Goal: Task Accomplishment & Management: Manage account settings

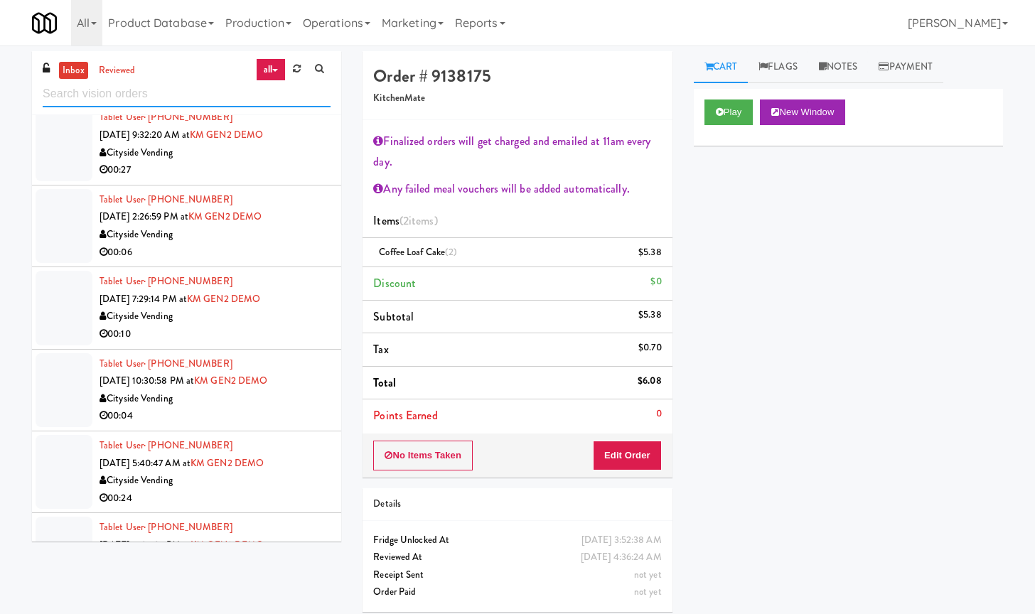
click at [102, 92] on input "text" at bounding box center [187, 94] width 288 height 26
click at [188, 95] on input "text" at bounding box center [187, 94] width 288 height 26
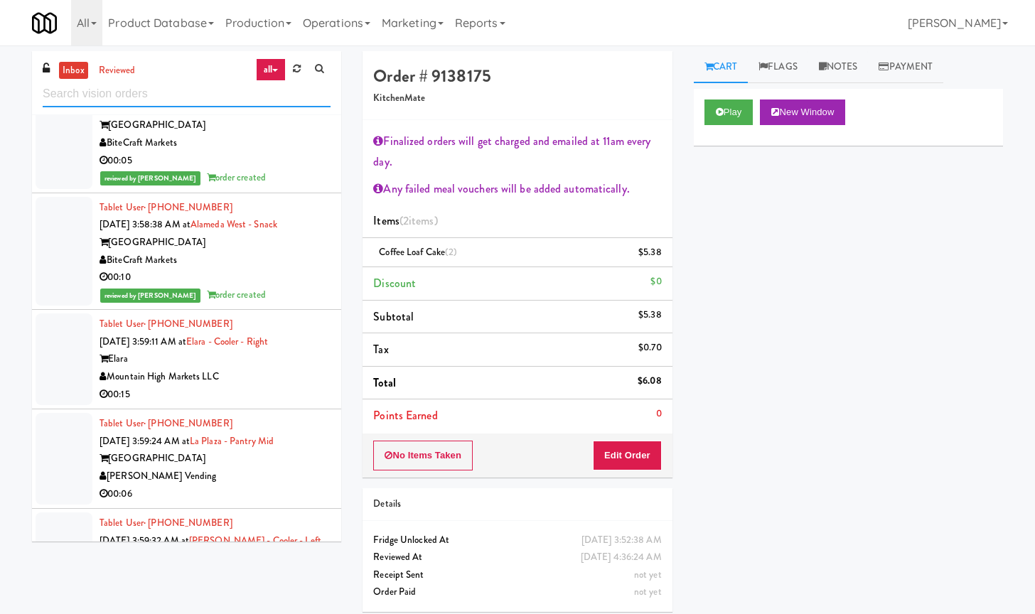
scroll to position [11578, 0]
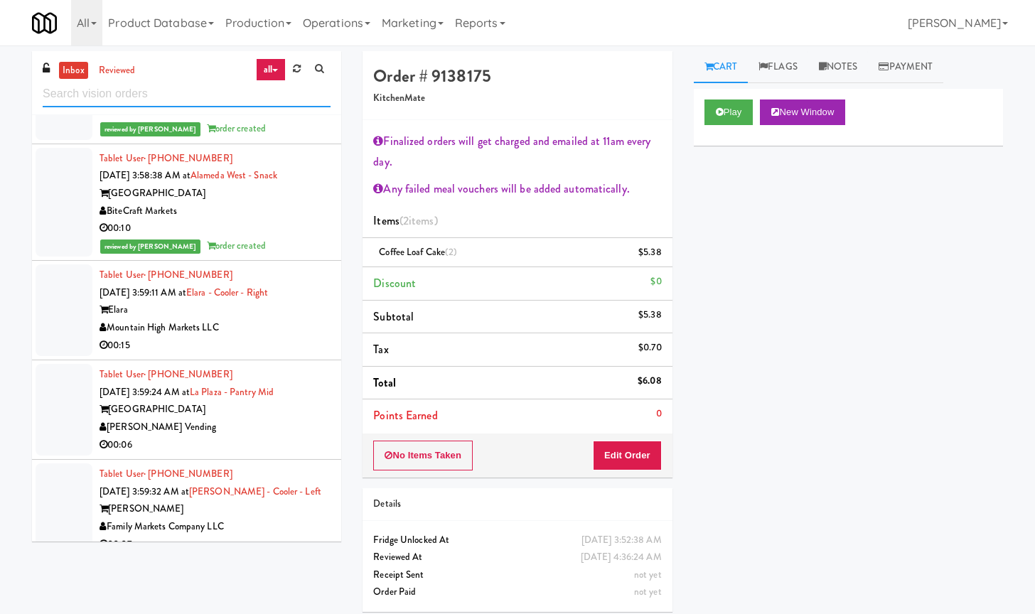
click at [129, 86] on input "text" at bounding box center [187, 94] width 288 height 26
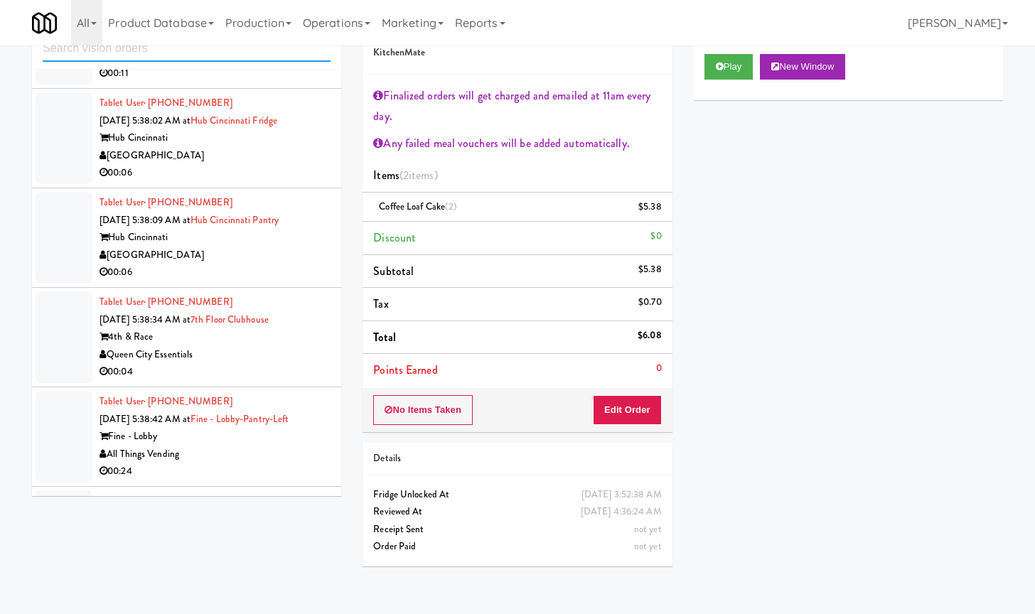
scroll to position [3875, 0]
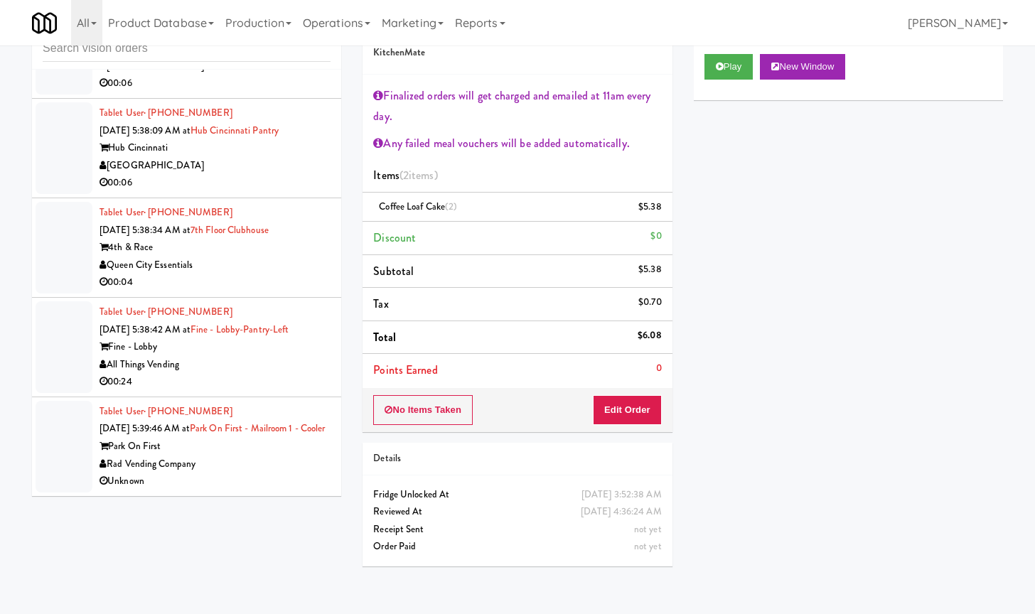
click at [276, 373] on div "00:24" at bounding box center [214, 382] width 231 height 18
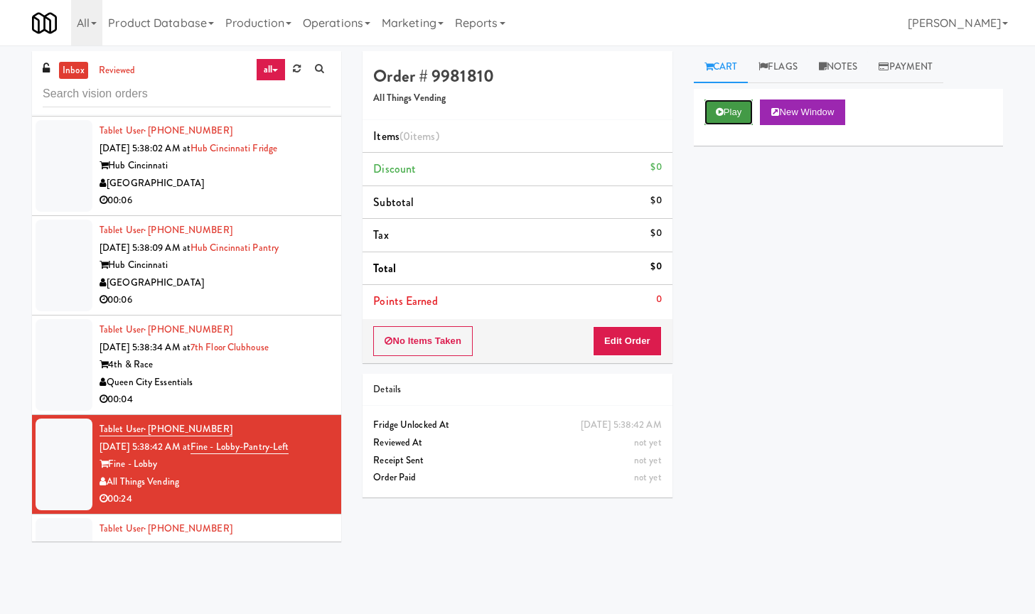
click at [738, 109] on button "Play" at bounding box center [728, 112] width 49 height 26
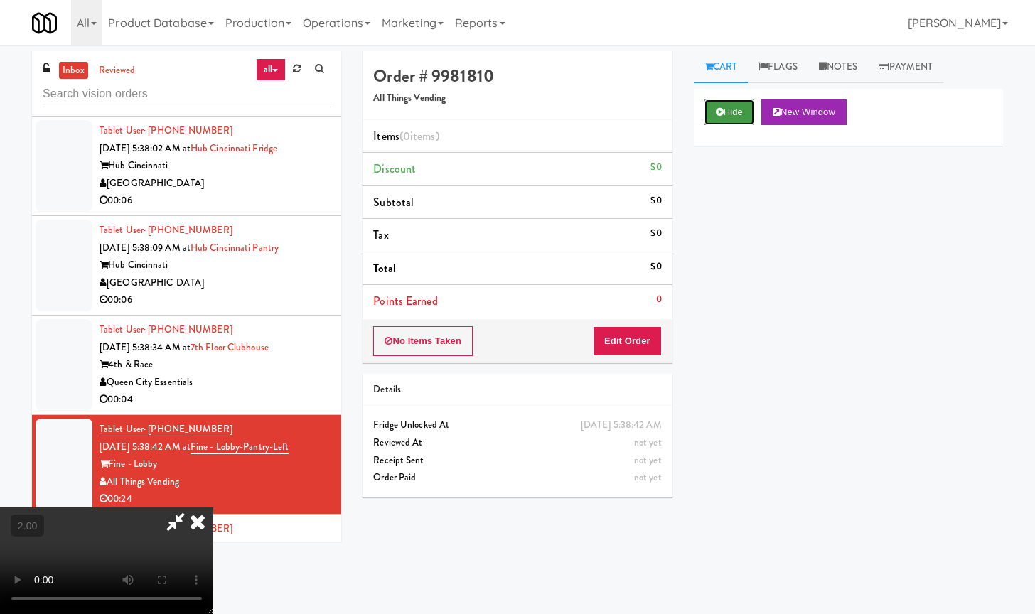
click at [721, 103] on button "Hide" at bounding box center [729, 112] width 50 height 26
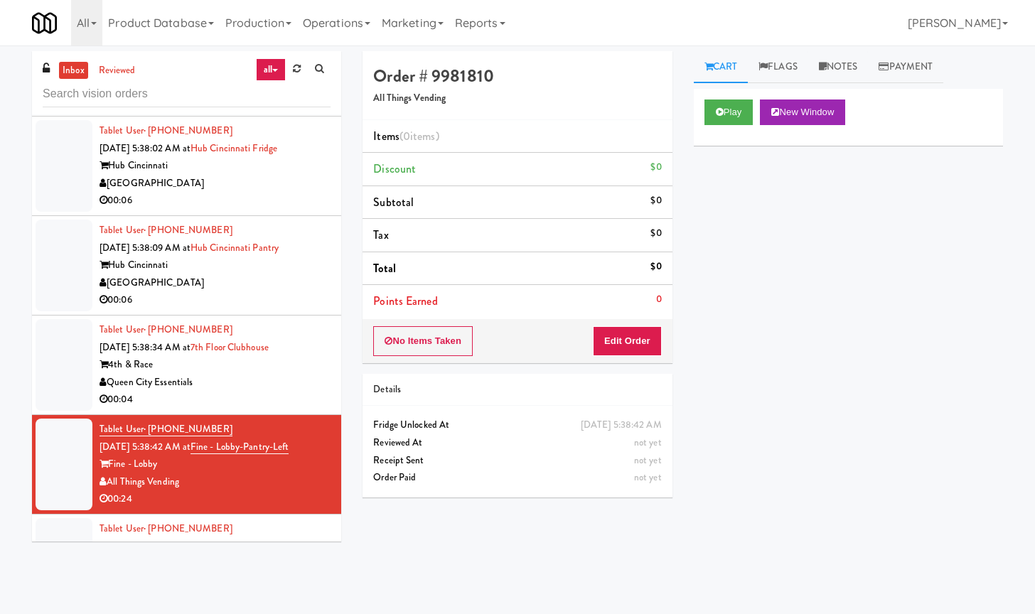
click at [295, 392] on div "00:04" at bounding box center [214, 400] width 231 height 18
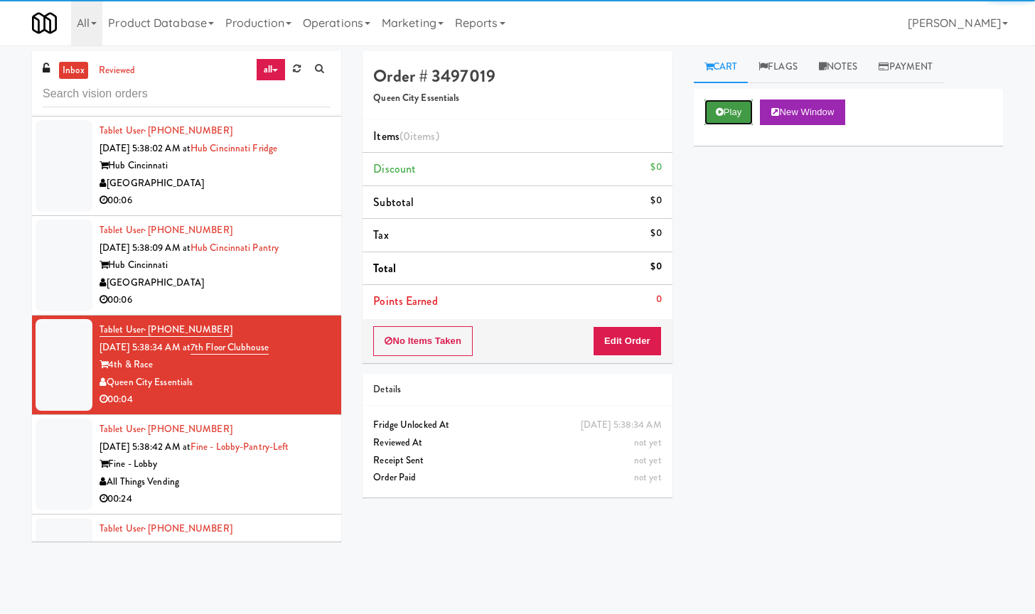
click at [745, 109] on button "Play" at bounding box center [728, 112] width 49 height 26
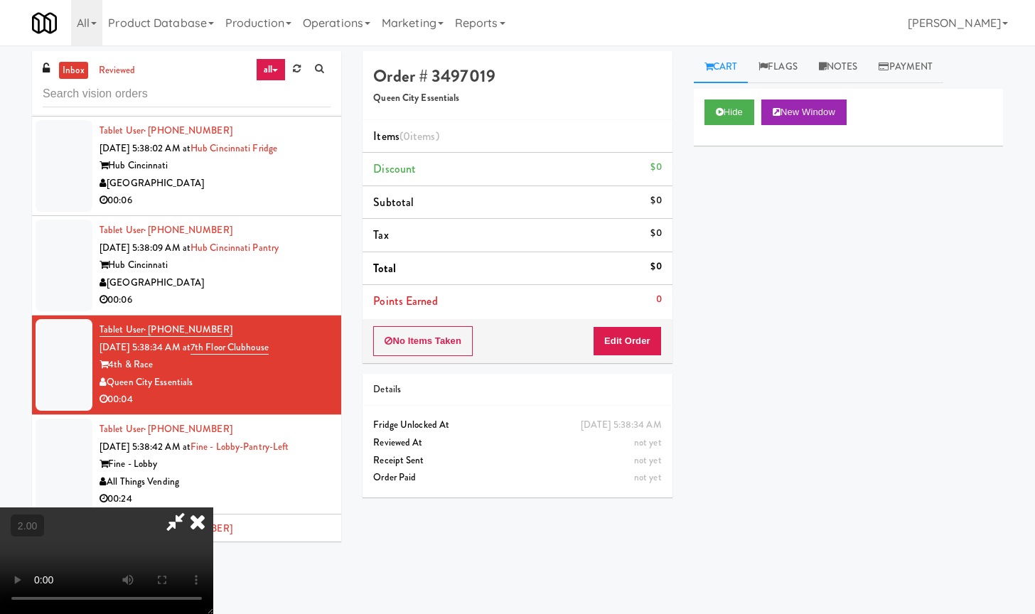
click at [192, 507] on video at bounding box center [106, 560] width 213 height 107
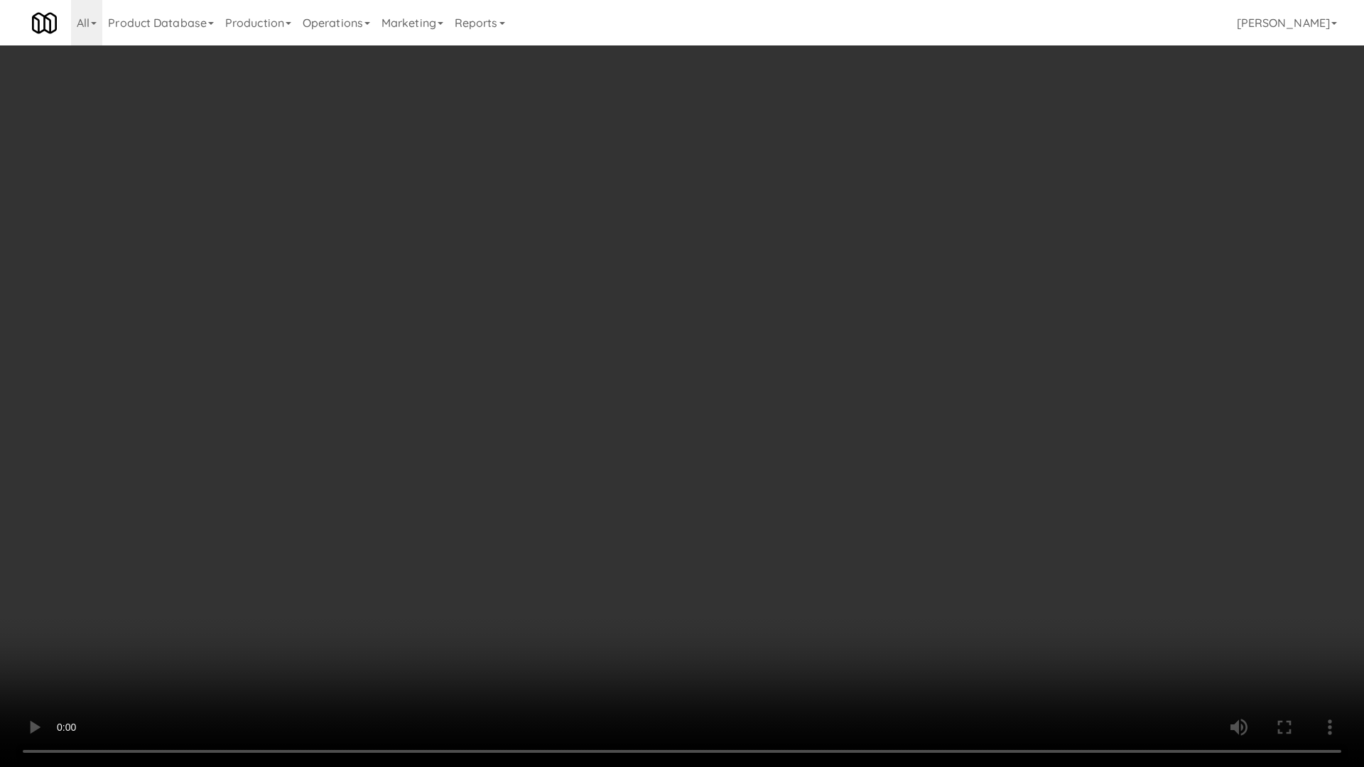
click at [312, 443] on video at bounding box center [682, 383] width 1364 height 767
click at [317, 441] on video at bounding box center [682, 383] width 1364 height 767
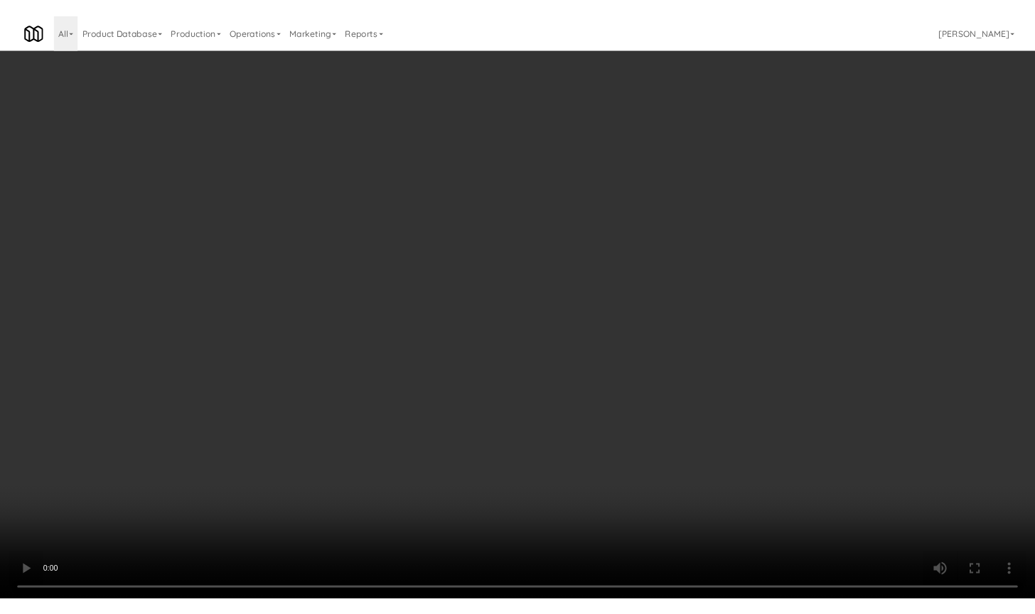
scroll to position [3786, 0]
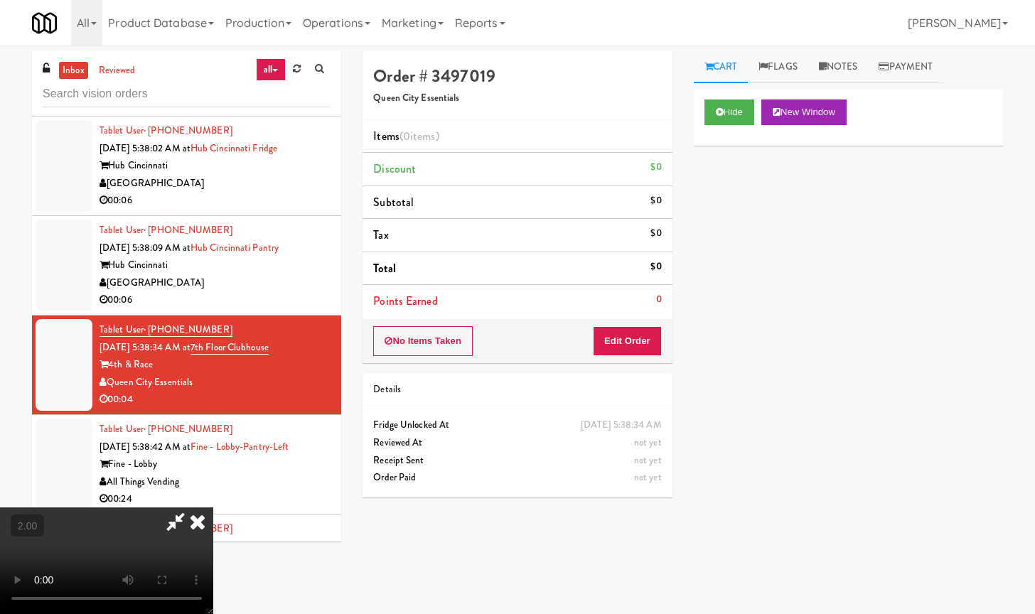
click at [213, 507] on icon at bounding box center [197, 521] width 31 height 28
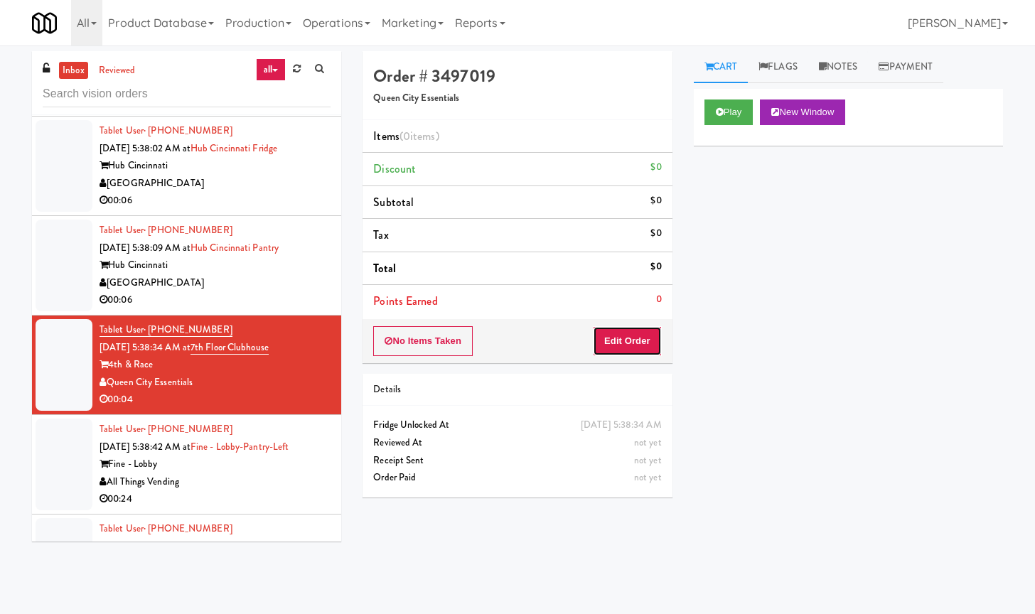
click at [647, 346] on button "Edit Order" at bounding box center [627, 341] width 69 height 30
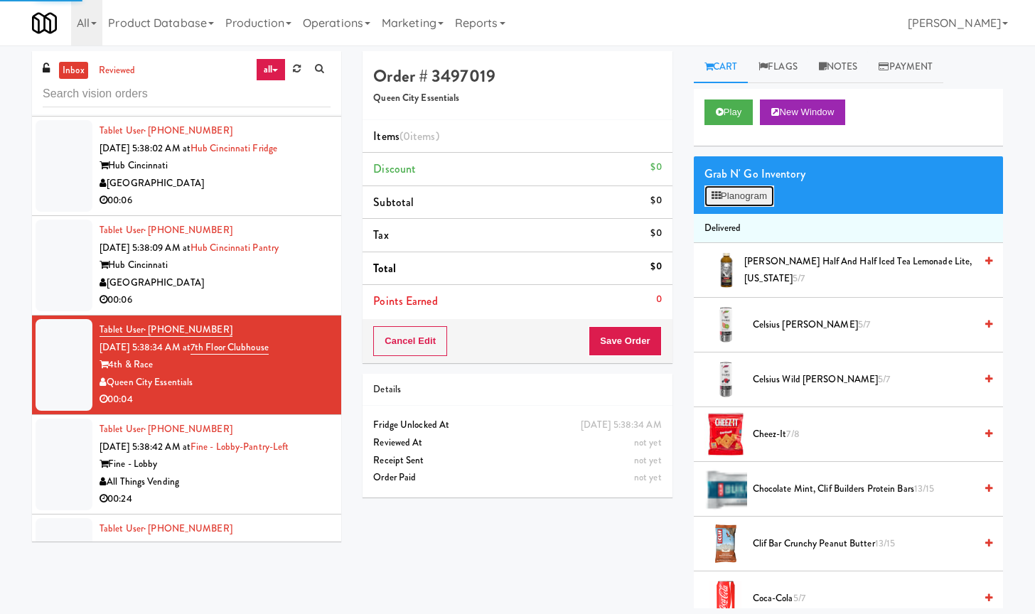
click at [726, 193] on button "Planogram" at bounding box center [739, 195] width 70 height 21
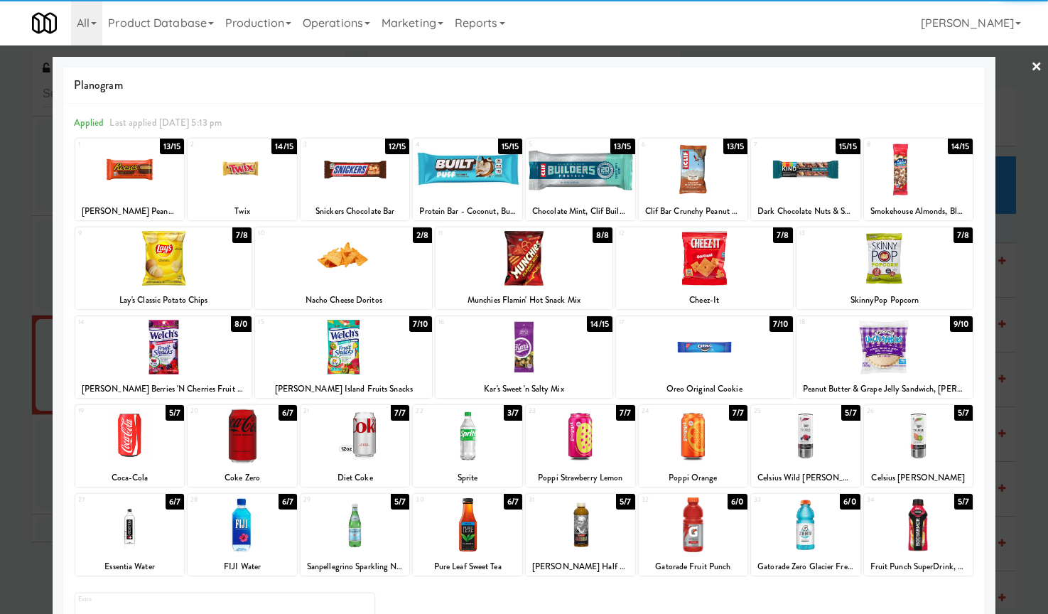
click at [144, 539] on div at bounding box center [129, 524] width 109 height 55
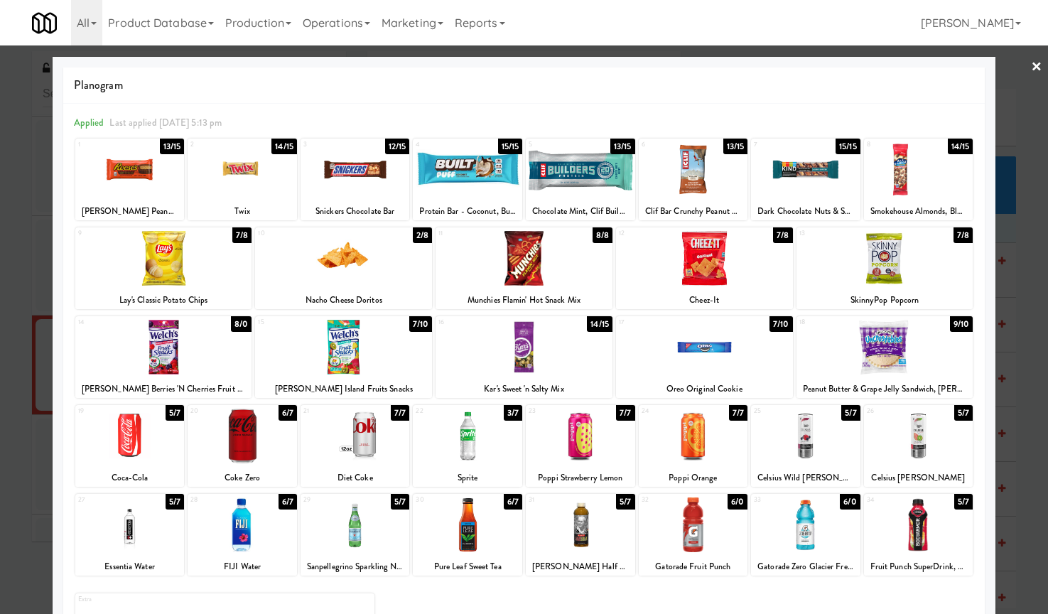
click at [1005, 68] on div at bounding box center [524, 307] width 1048 height 614
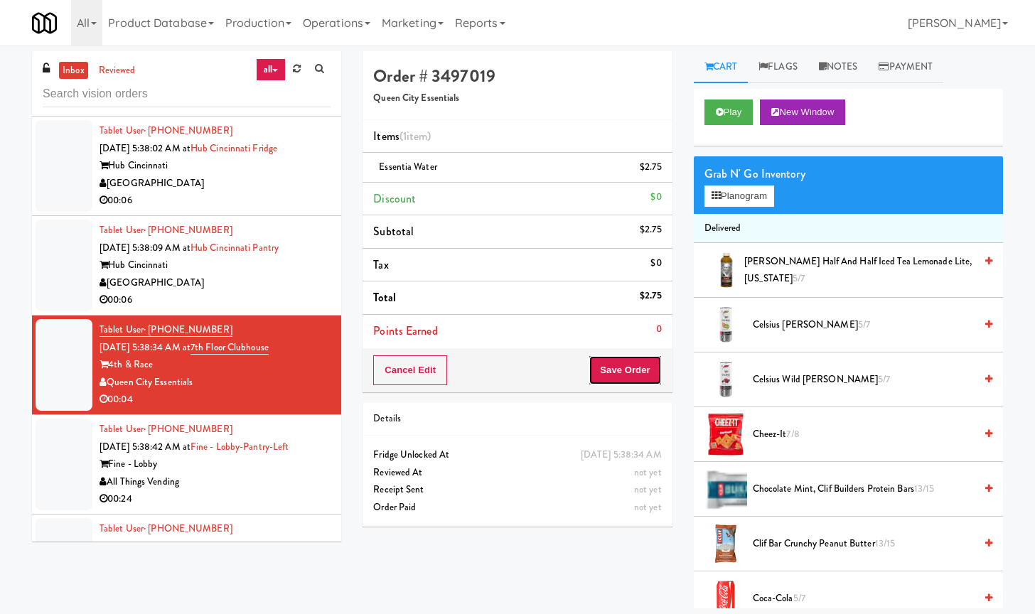
click at [616, 367] on button "Save Order" at bounding box center [624, 370] width 72 height 30
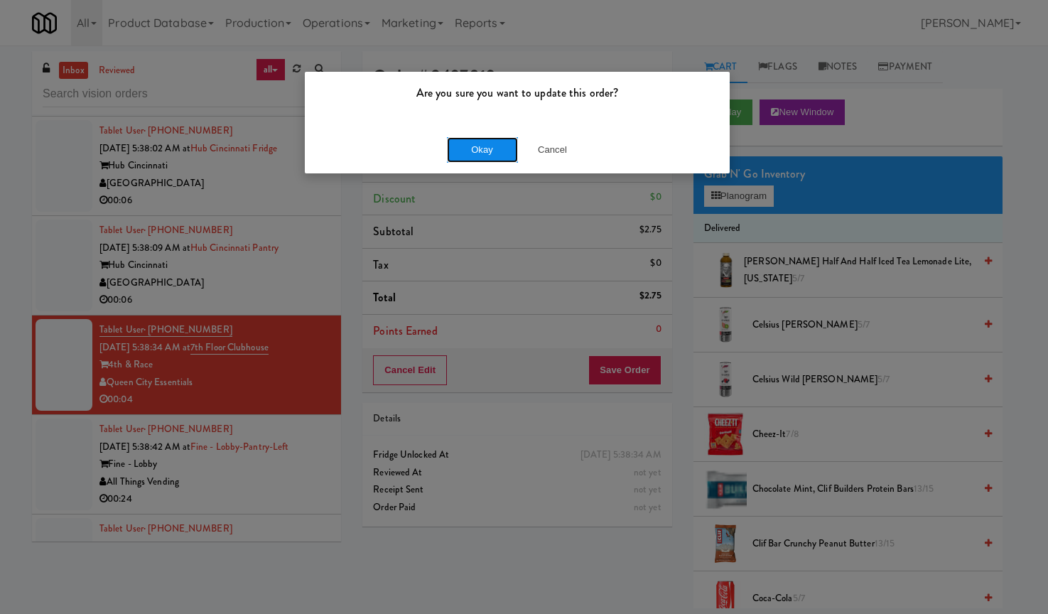
click at [469, 153] on button "Okay" at bounding box center [482, 150] width 71 height 26
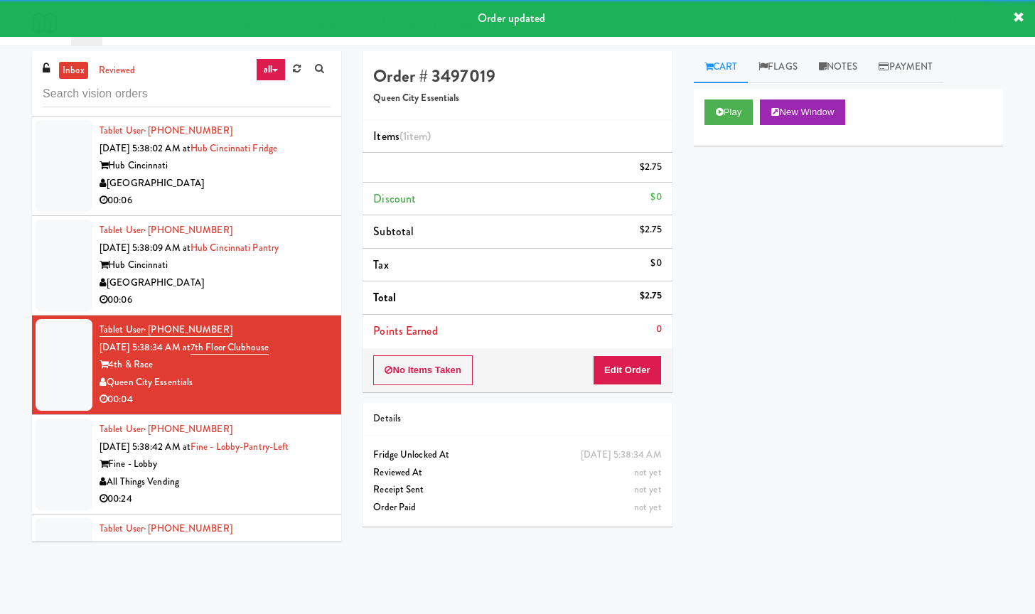
click at [261, 285] on div "[GEOGRAPHIC_DATA]" at bounding box center [214, 283] width 231 height 18
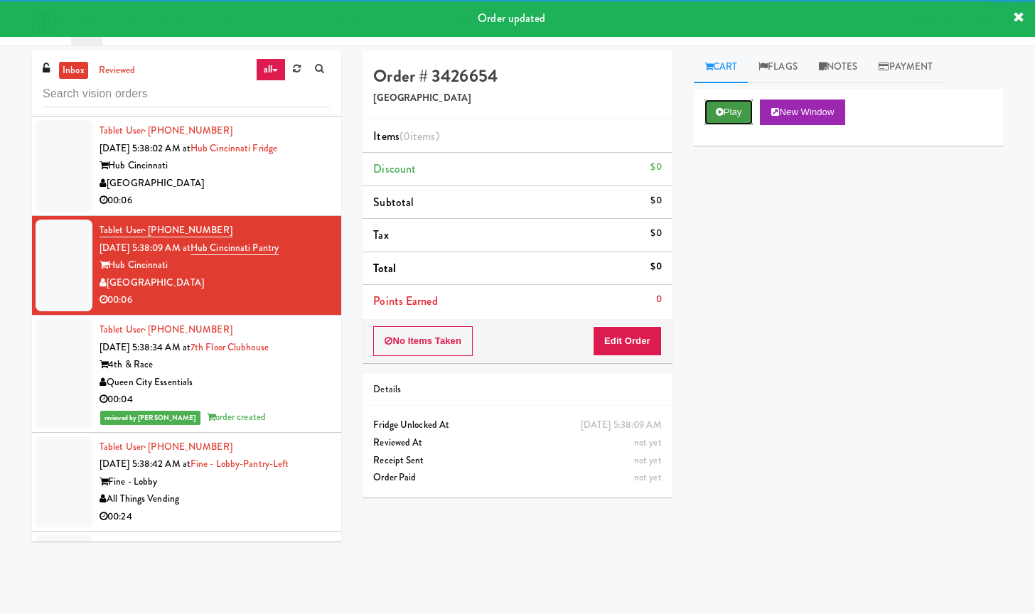
click at [729, 113] on button "Play" at bounding box center [728, 112] width 49 height 26
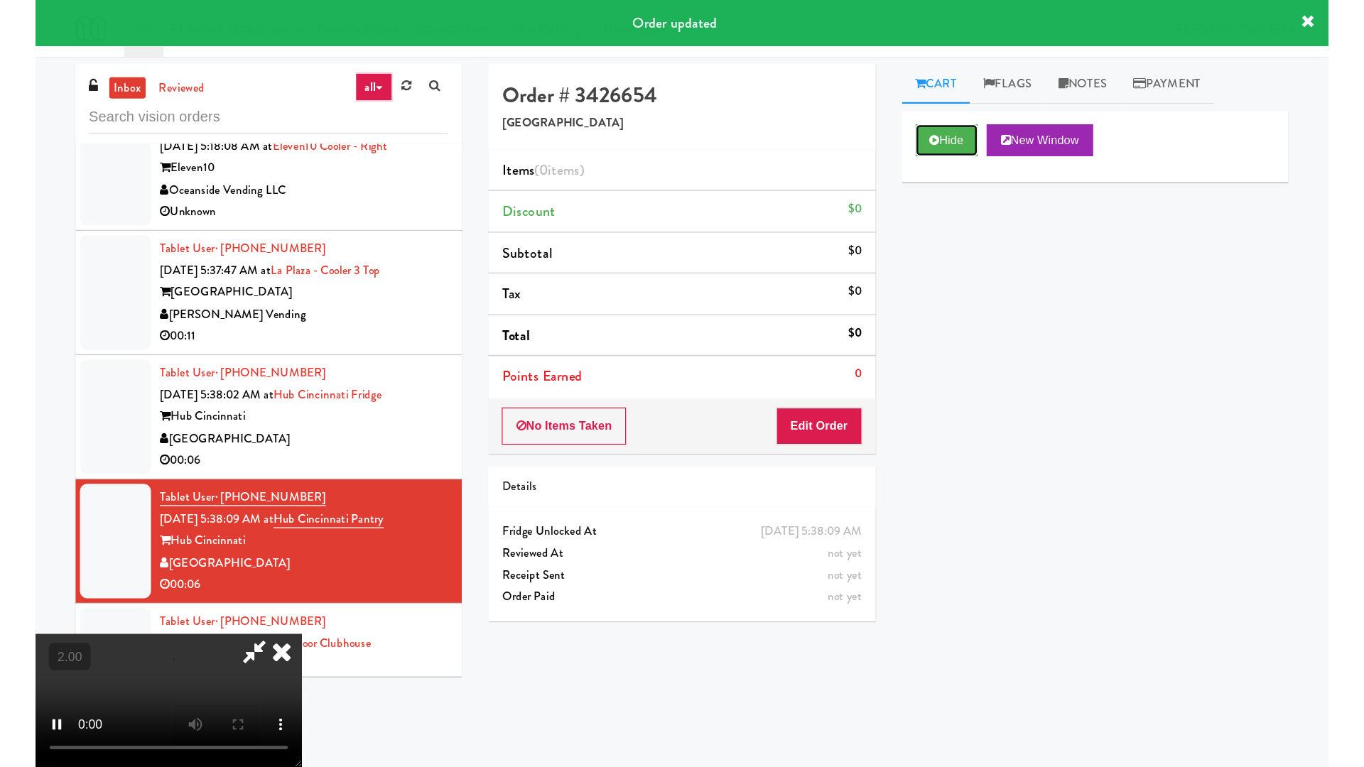
scroll to position [3608, 0]
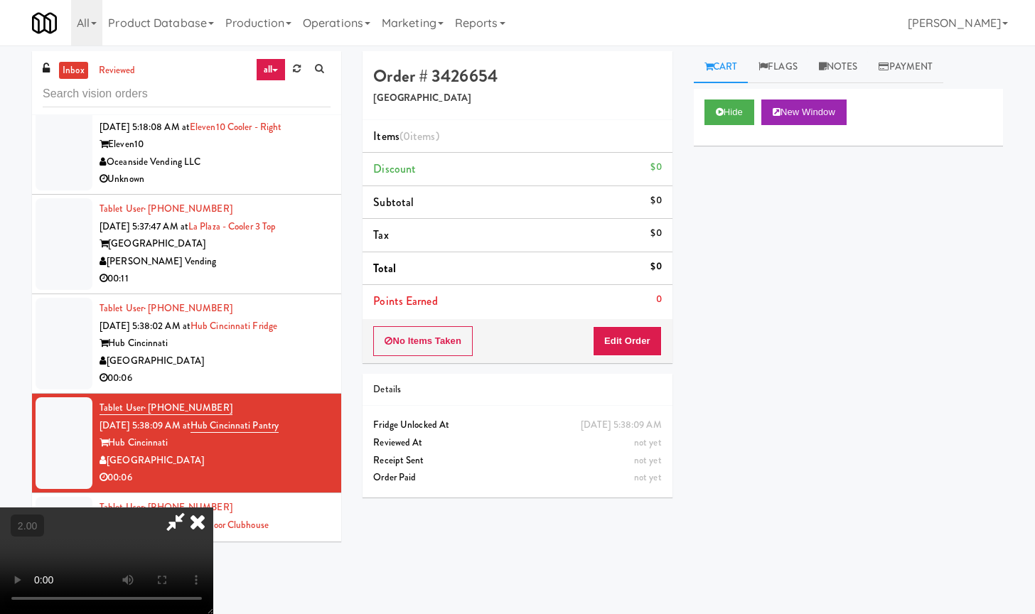
click at [213, 507] on video at bounding box center [106, 560] width 213 height 107
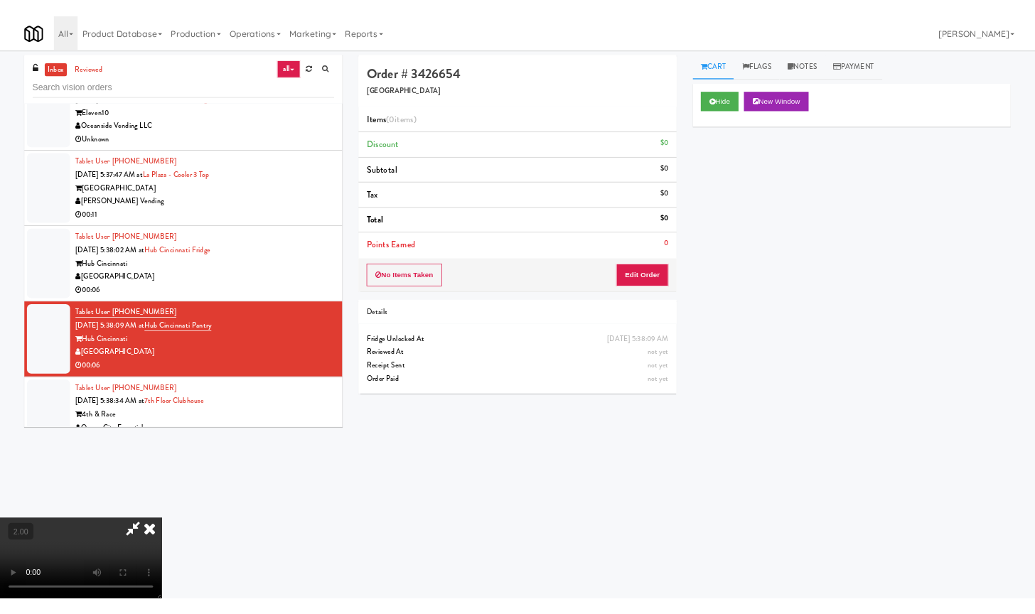
scroll to position [3591, 0]
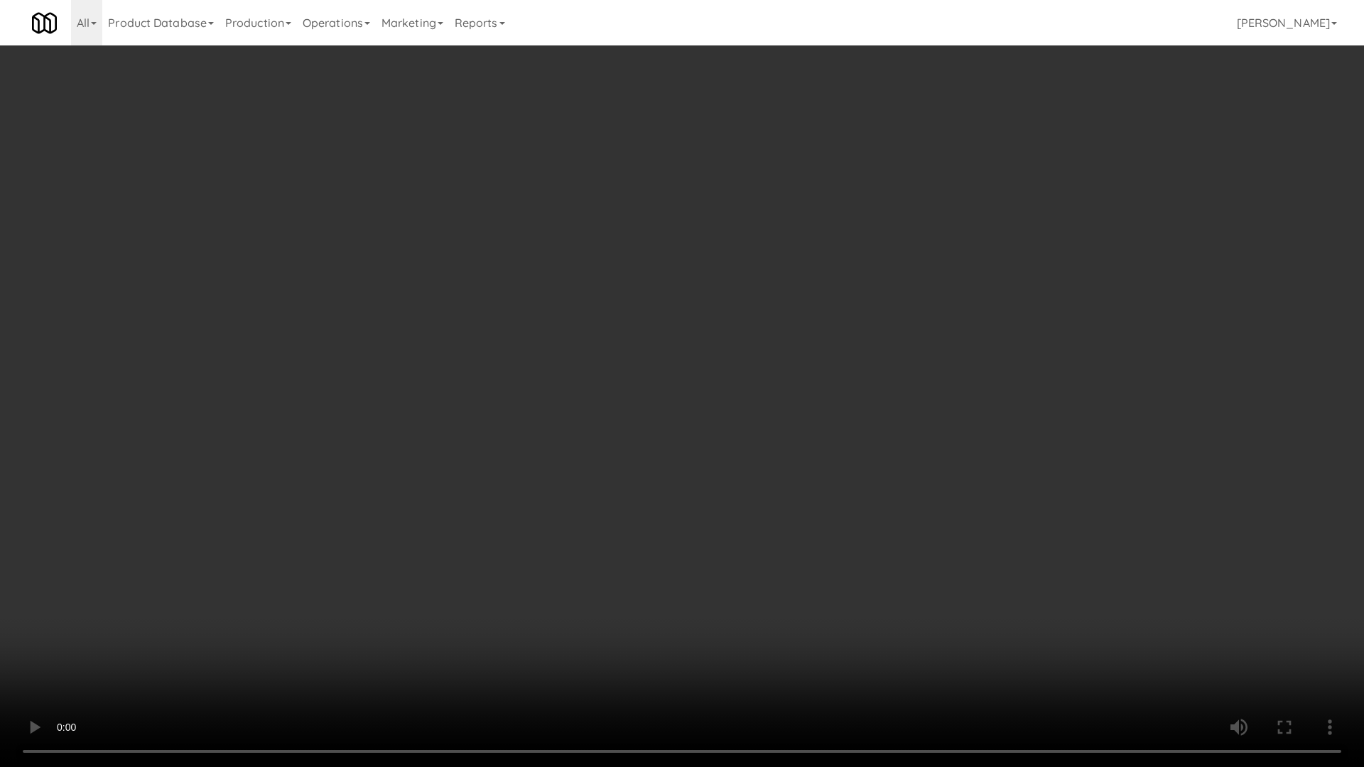
click at [408, 408] on video at bounding box center [682, 383] width 1364 height 767
click at [559, 453] on video at bounding box center [682, 383] width 1364 height 767
click at [593, 395] on video at bounding box center [682, 383] width 1364 height 767
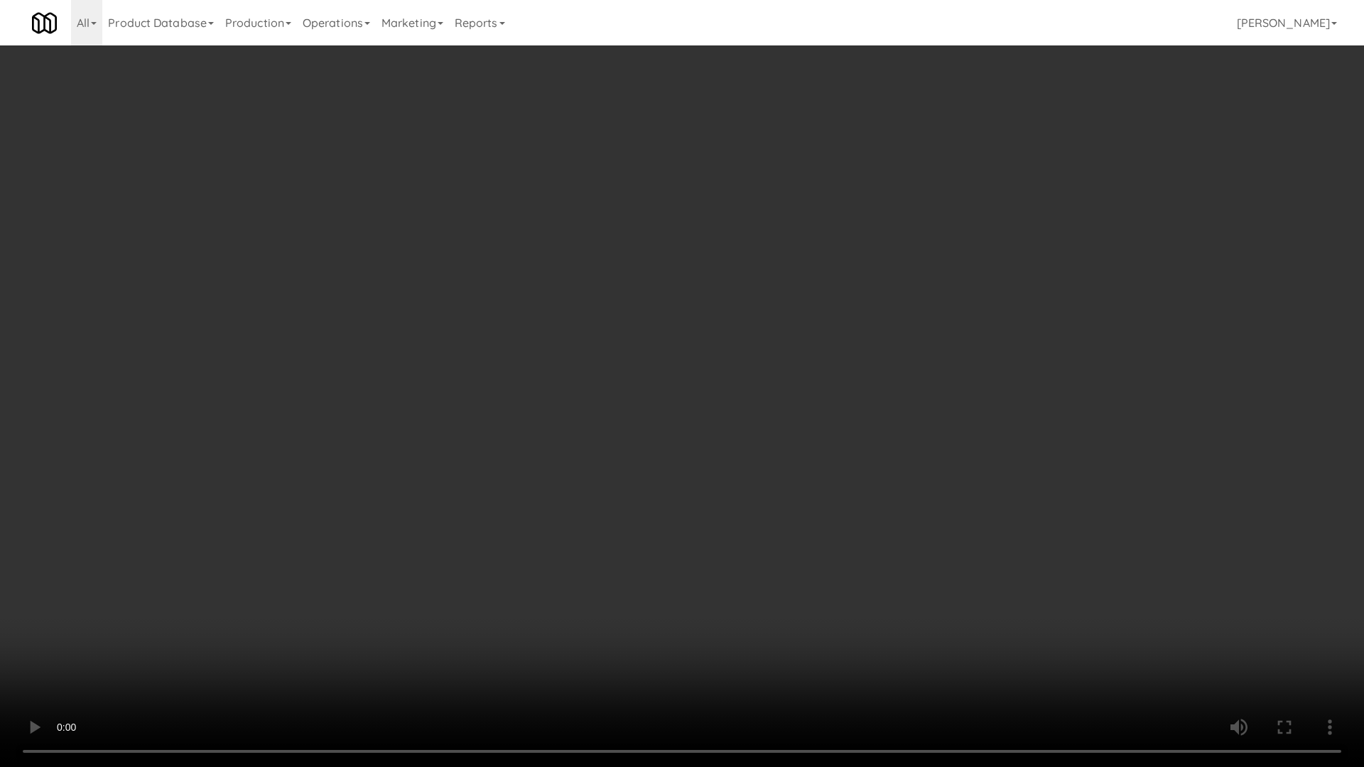
click at [593, 395] on video at bounding box center [682, 383] width 1364 height 767
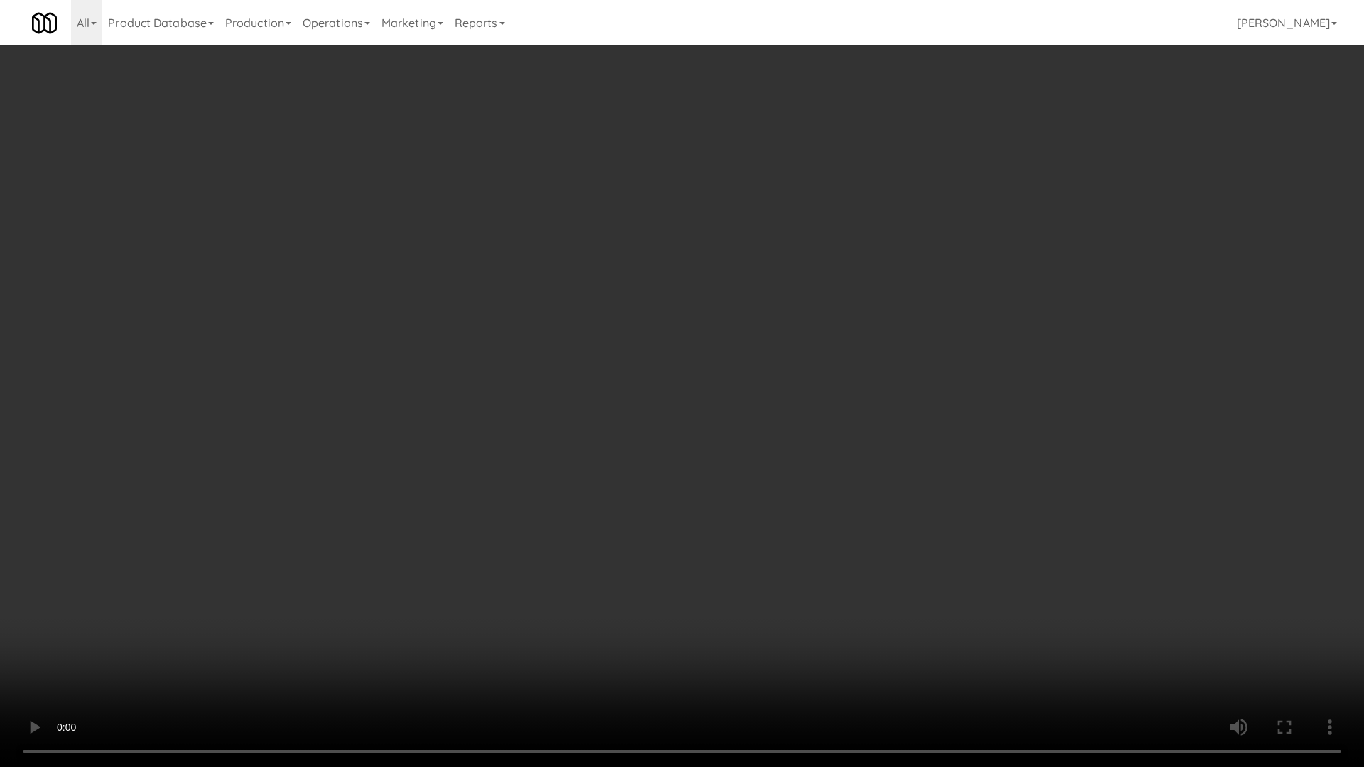
click at [593, 395] on video at bounding box center [682, 383] width 1364 height 767
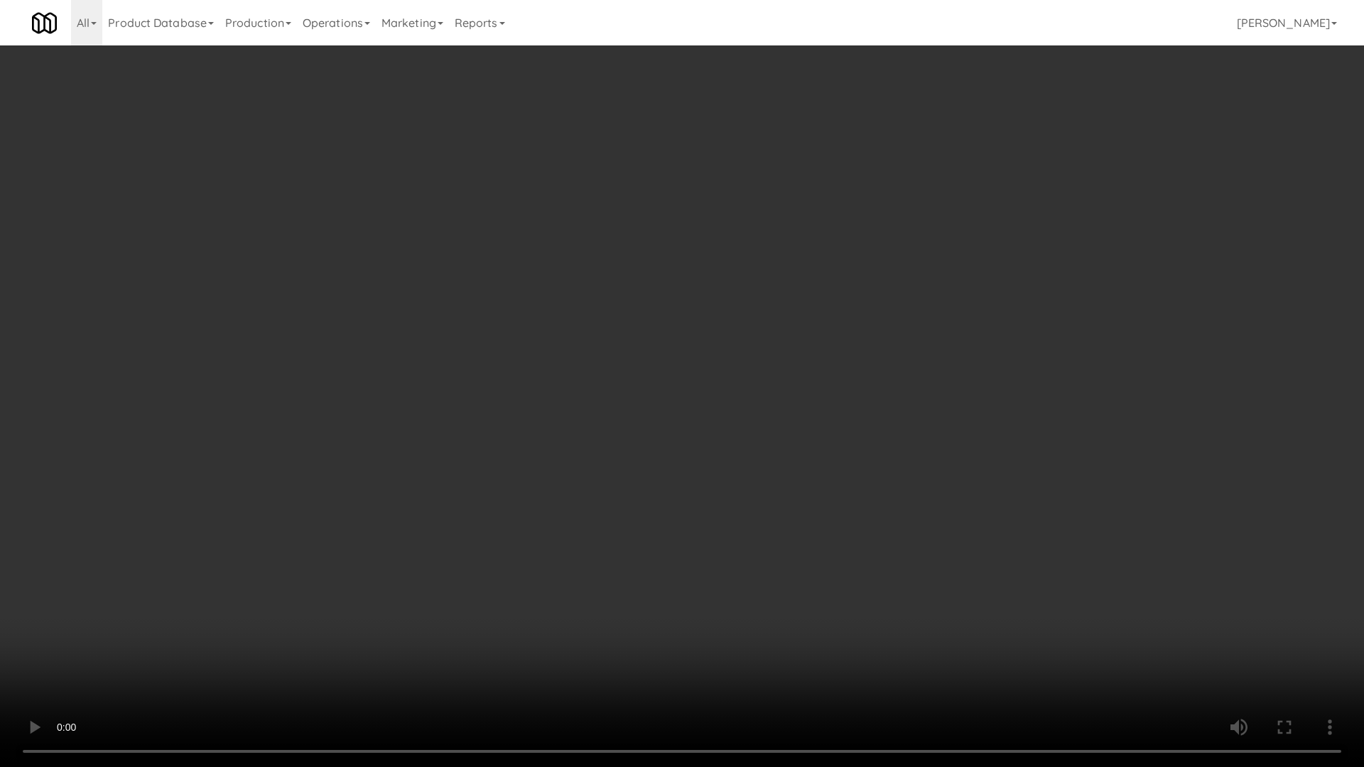
click at [593, 395] on video at bounding box center [682, 383] width 1364 height 767
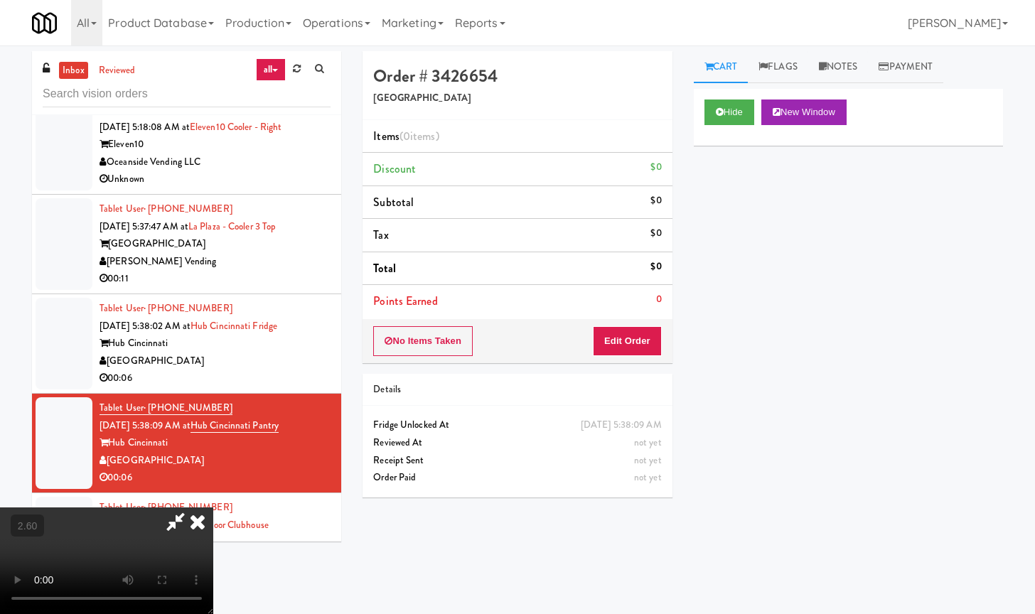
click at [213, 507] on icon at bounding box center [197, 521] width 31 height 28
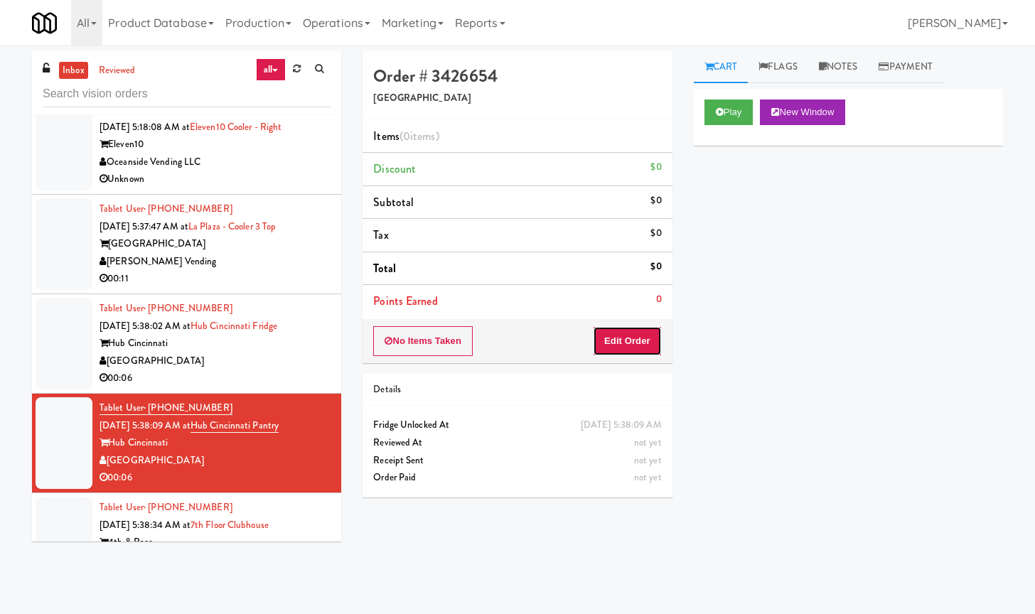
click at [627, 347] on button "Edit Order" at bounding box center [627, 341] width 69 height 30
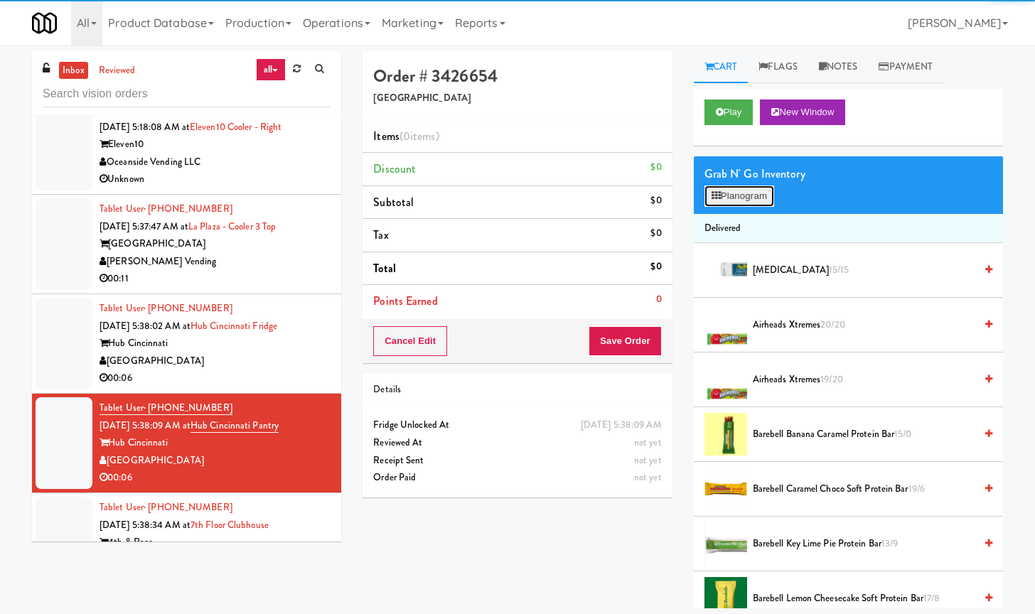
click at [752, 200] on button "Planogram" at bounding box center [739, 195] width 70 height 21
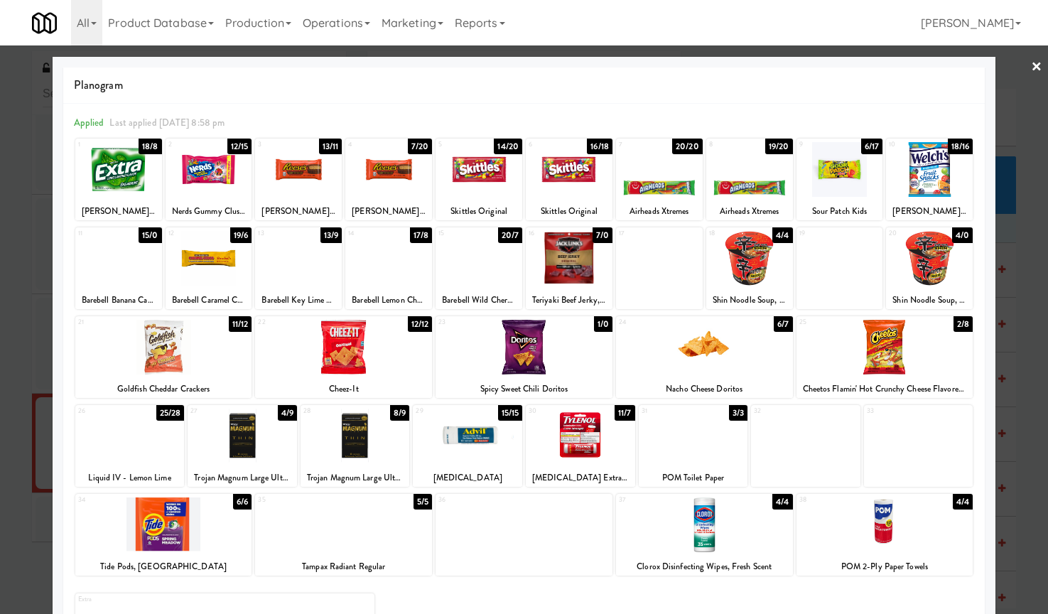
click at [566, 196] on div at bounding box center [569, 169] width 87 height 55
click at [738, 190] on div at bounding box center [749, 169] width 87 height 55
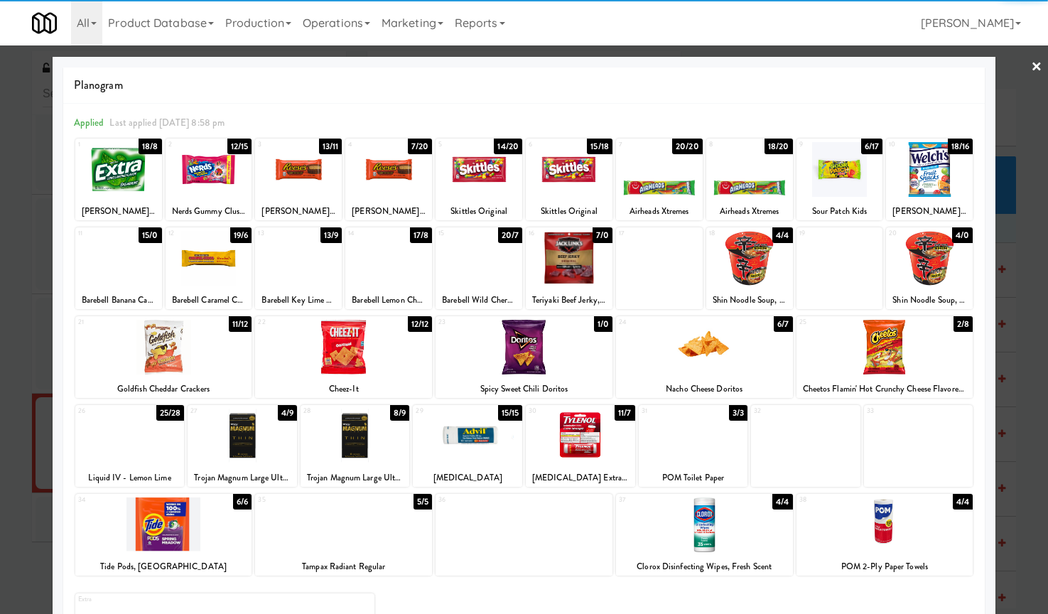
click at [1031, 65] on link "×" at bounding box center [1036, 67] width 11 height 44
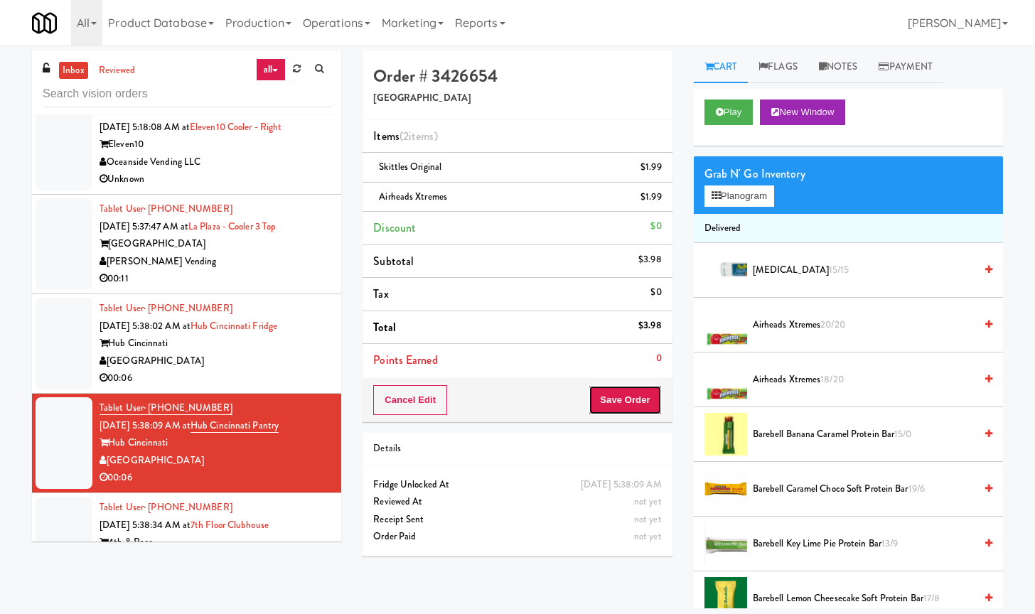
click at [619, 395] on button "Save Order" at bounding box center [624, 400] width 72 height 30
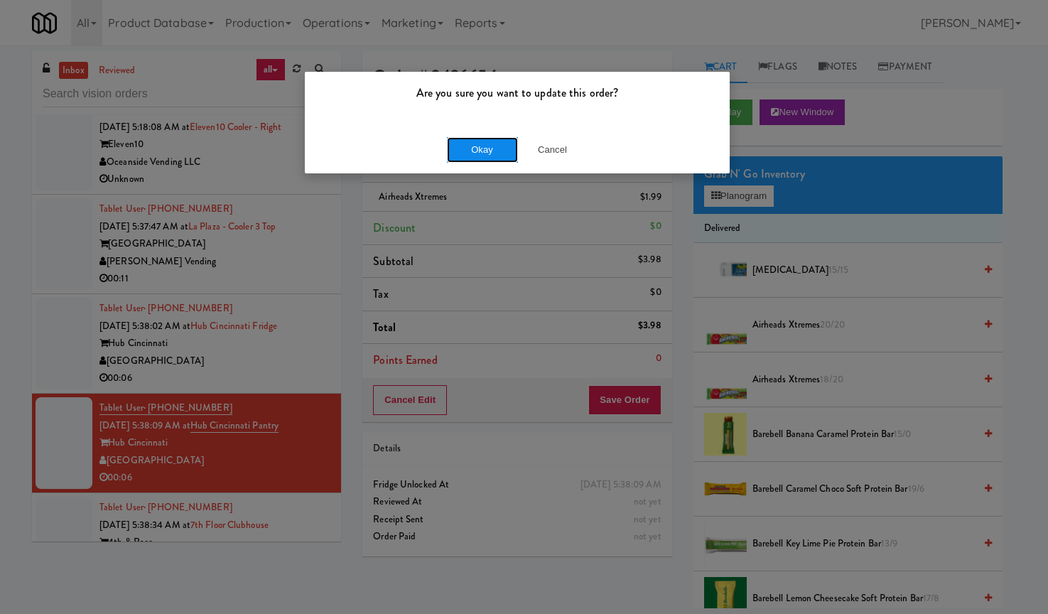
click at [471, 147] on button "Okay" at bounding box center [482, 150] width 71 height 26
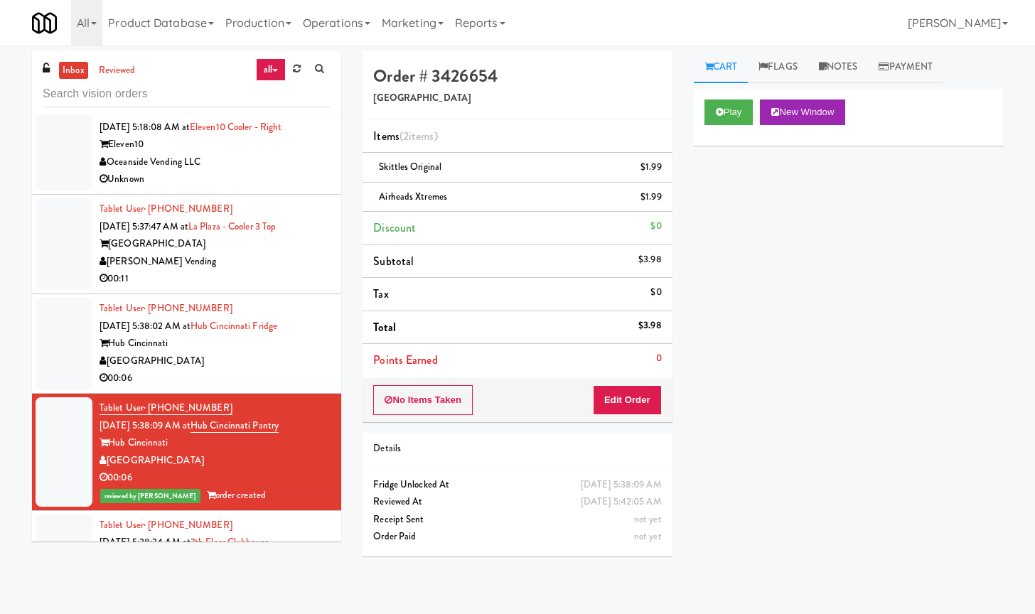
click at [267, 367] on div "[GEOGRAPHIC_DATA]" at bounding box center [214, 361] width 231 height 18
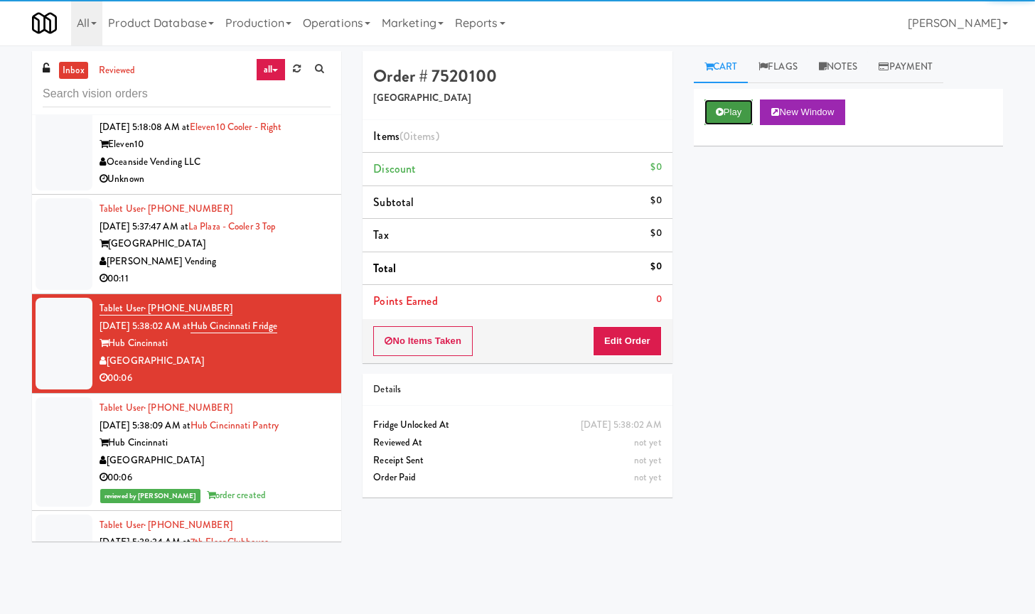
click at [735, 114] on button "Play" at bounding box center [728, 112] width 49 height 26
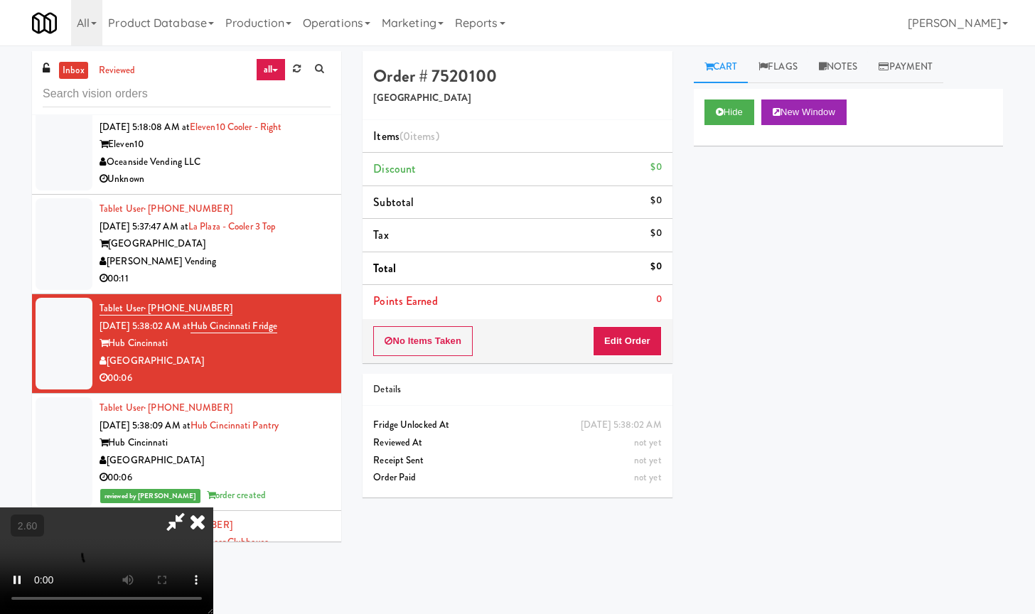
click at [213, 507] on video at bounding box center [106, 560] width 213 height 107
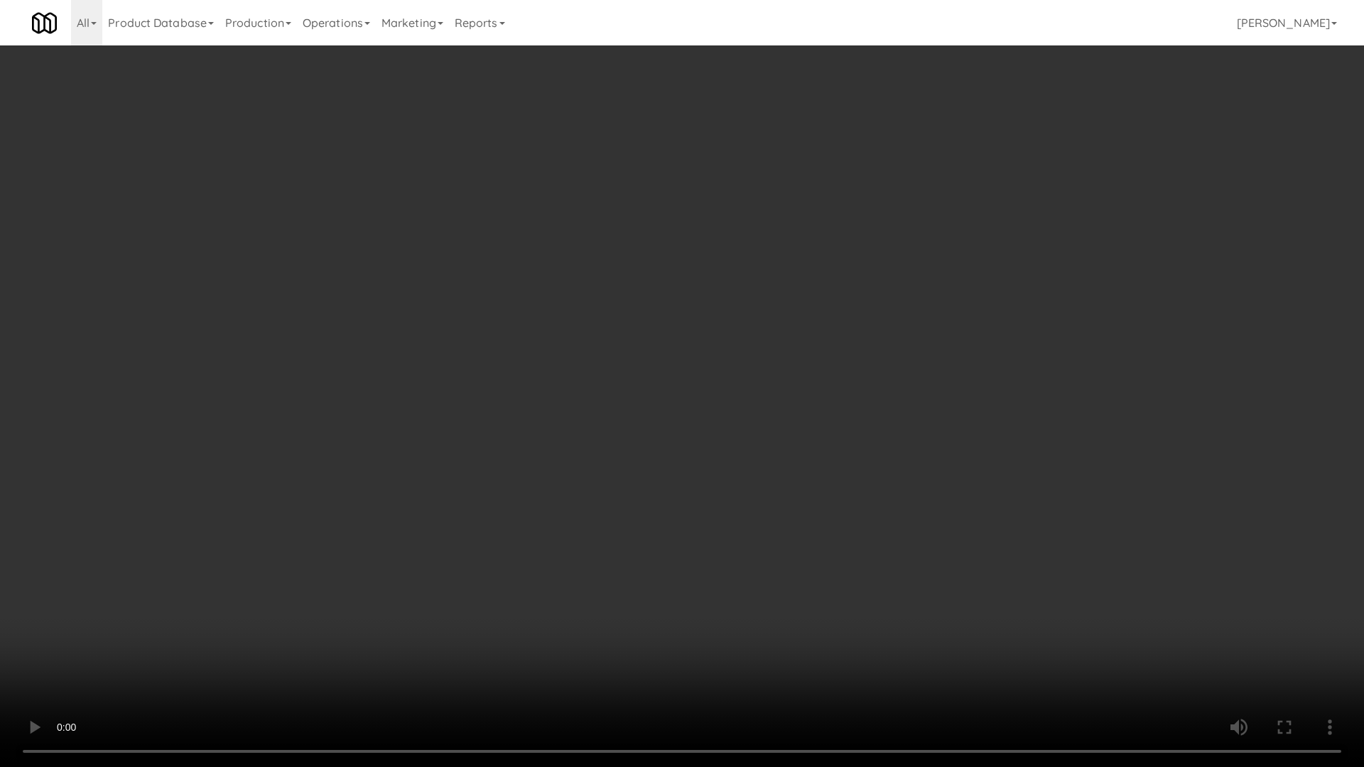
click at [438, 325] on video at bounding box center [682, 383] width 1364 height 767
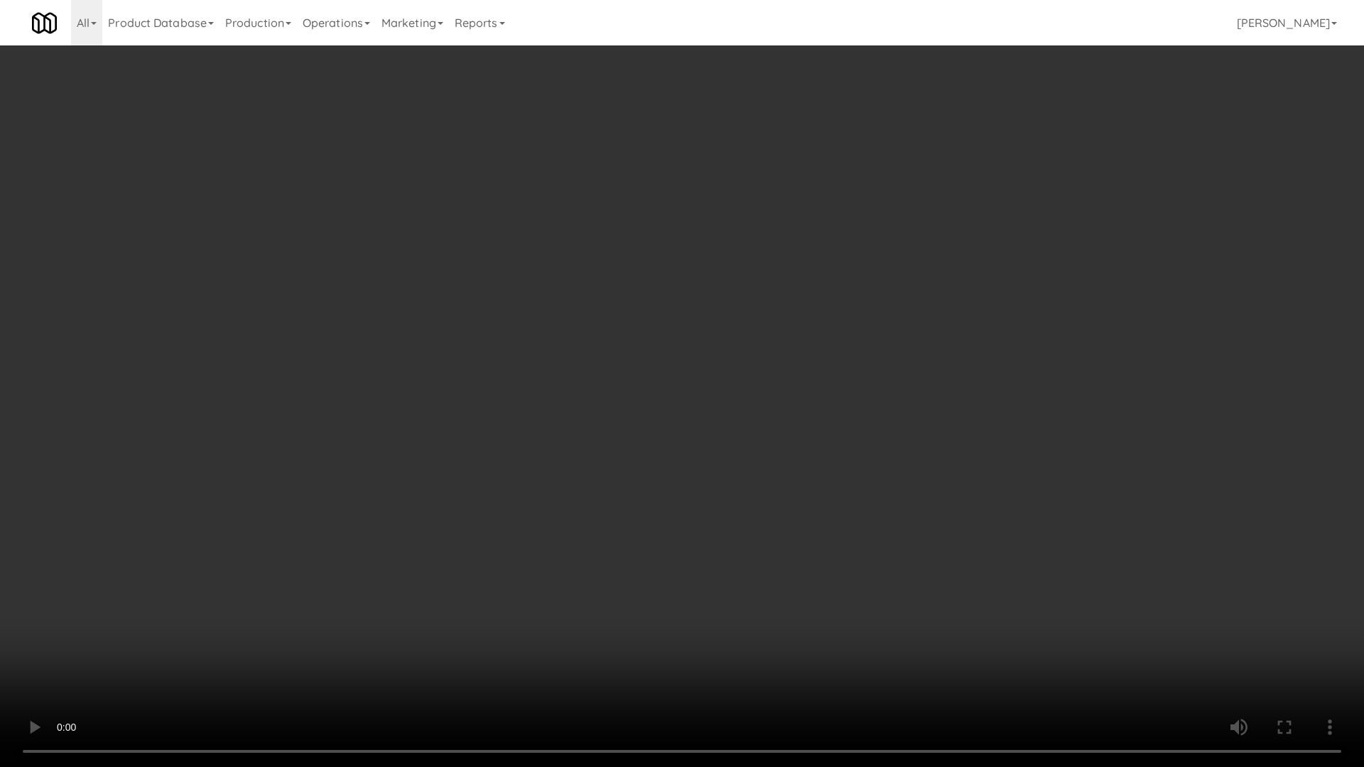
click at [598, 272] on video at bounding box center [682, 383] width 1364 height 767
click at [708, 135] on video at bounding box center [682, 383] width 1364 height 767
click at [695, 227] on video at bounding box center [682, 383] width 1364 height 767
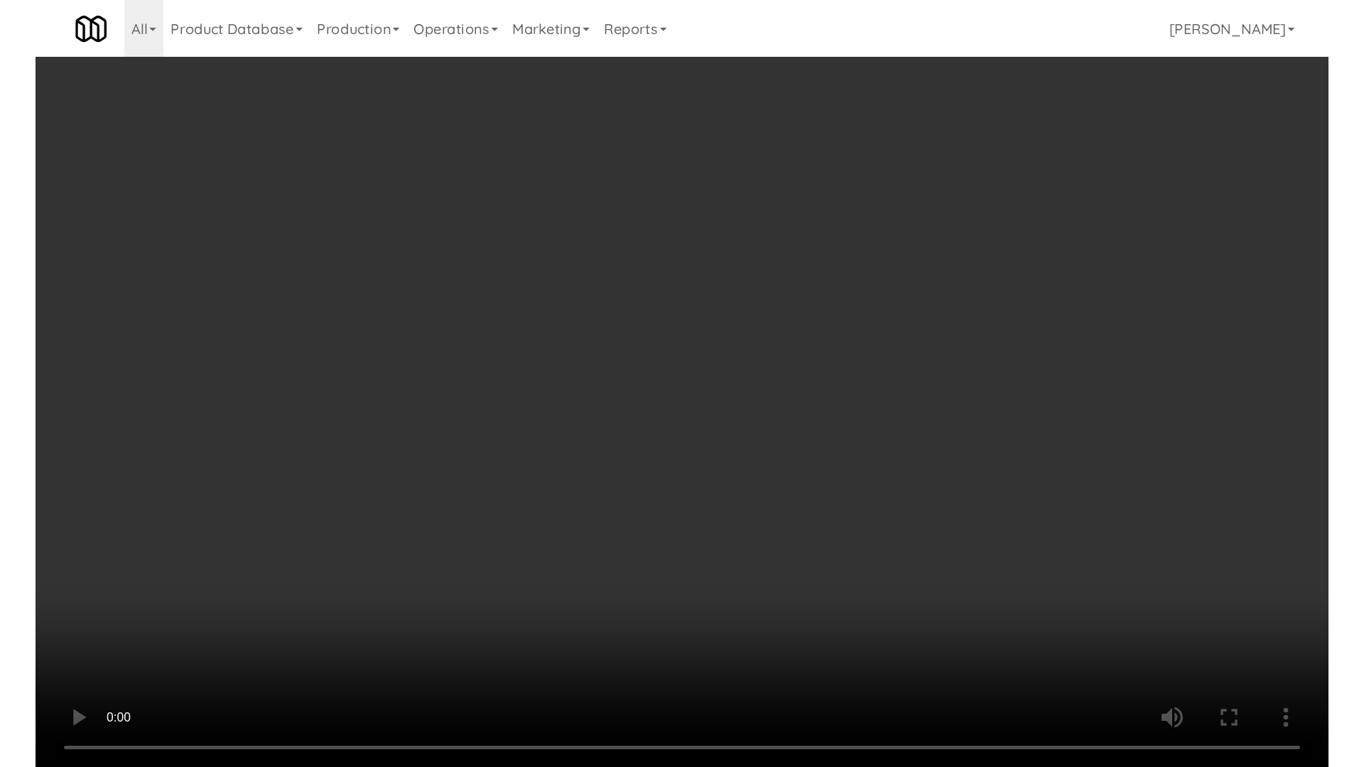
scroll to position [3608, 0]
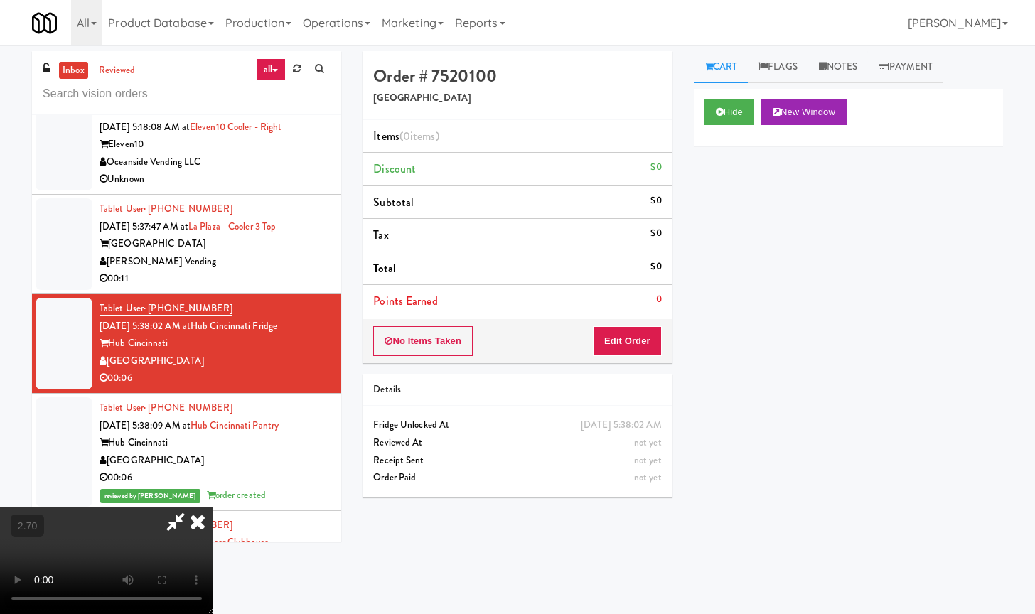
click at [213, 507] on video at bounding box center [106, 560] width 213 height 107
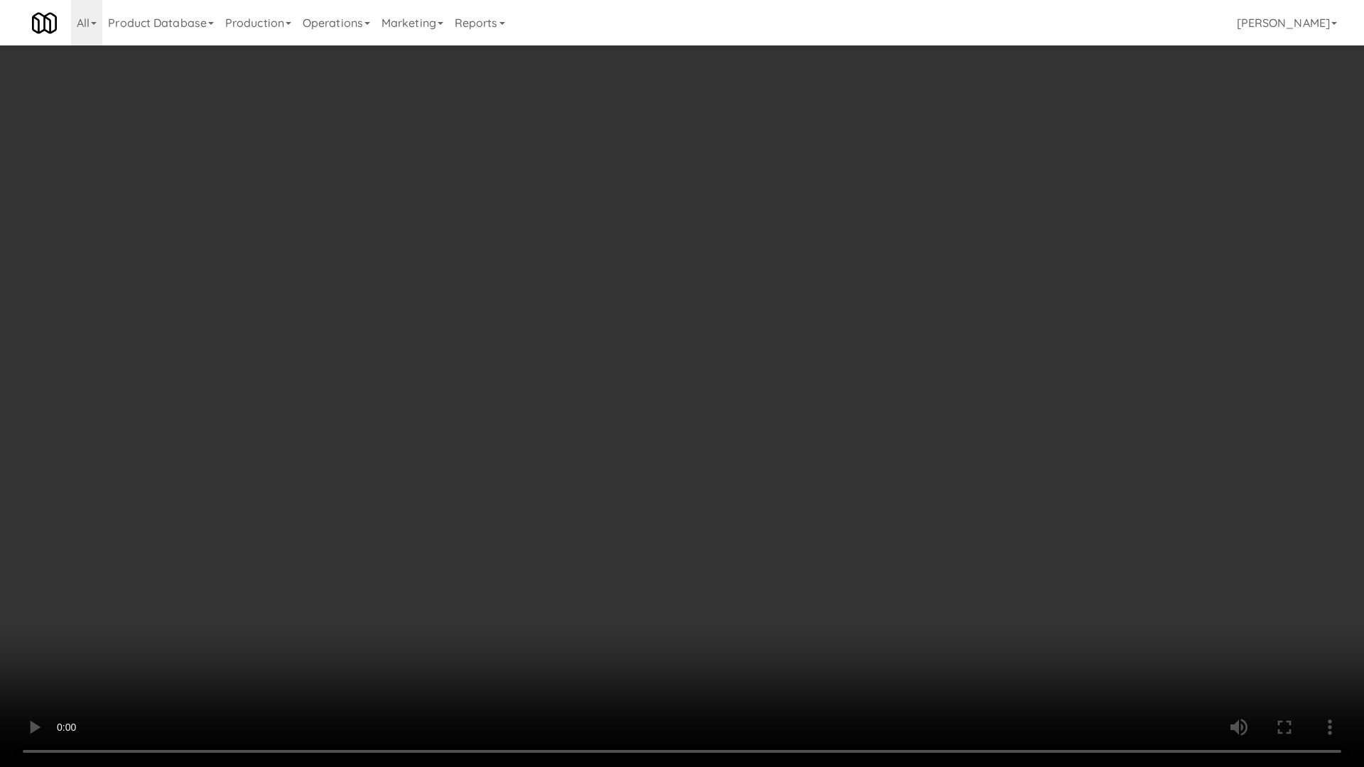
click at [463, 335] on video at bounding box center [682, 383] width 1364 height 767
click at [531, 266] on video at bounding box center [682, 383] width 1364 height 767
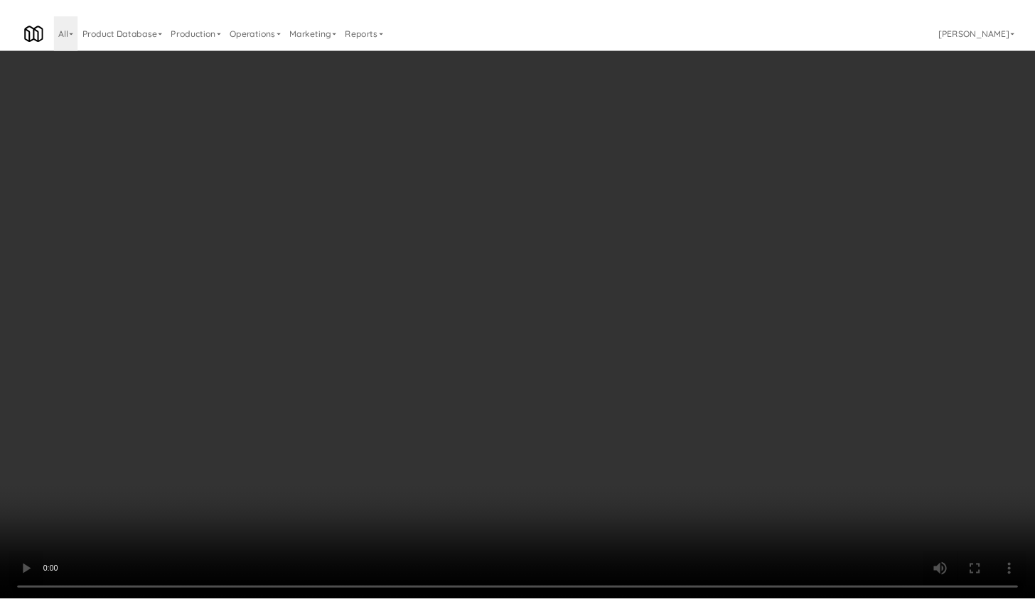
scroll to position [3608, 0]
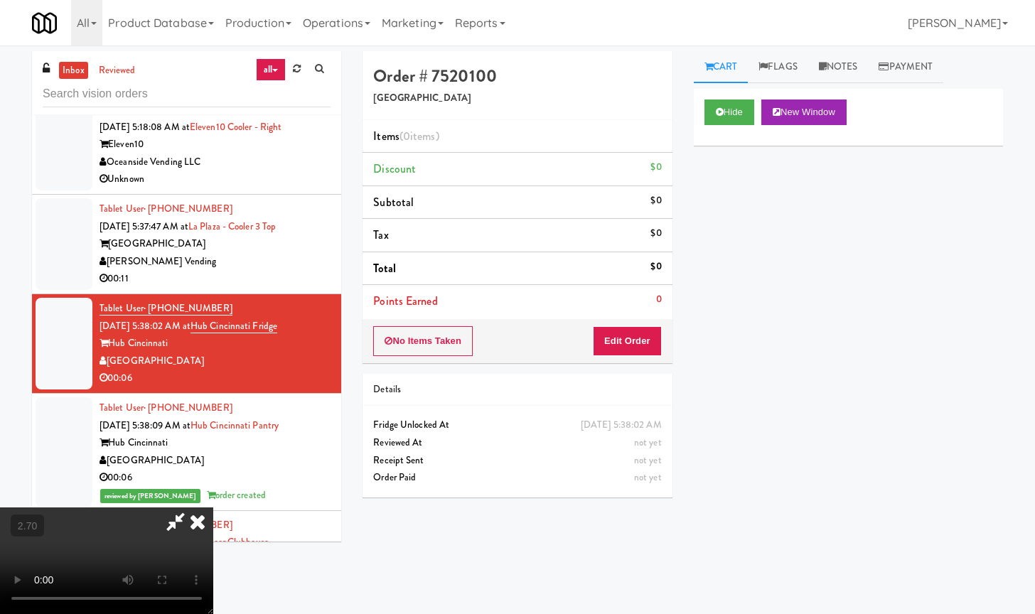
click at [213, 507] on icon at bounding box center [197, 521] width 31 height 28
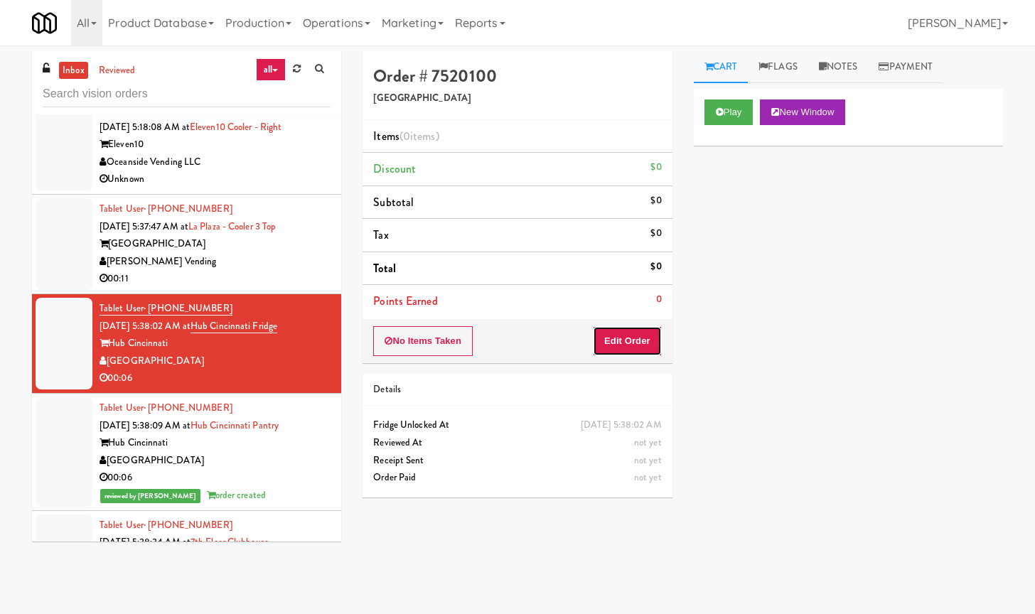
click at [642, 340] on button "Edit Order" at bounding box center [627, 341] width 69 height 30
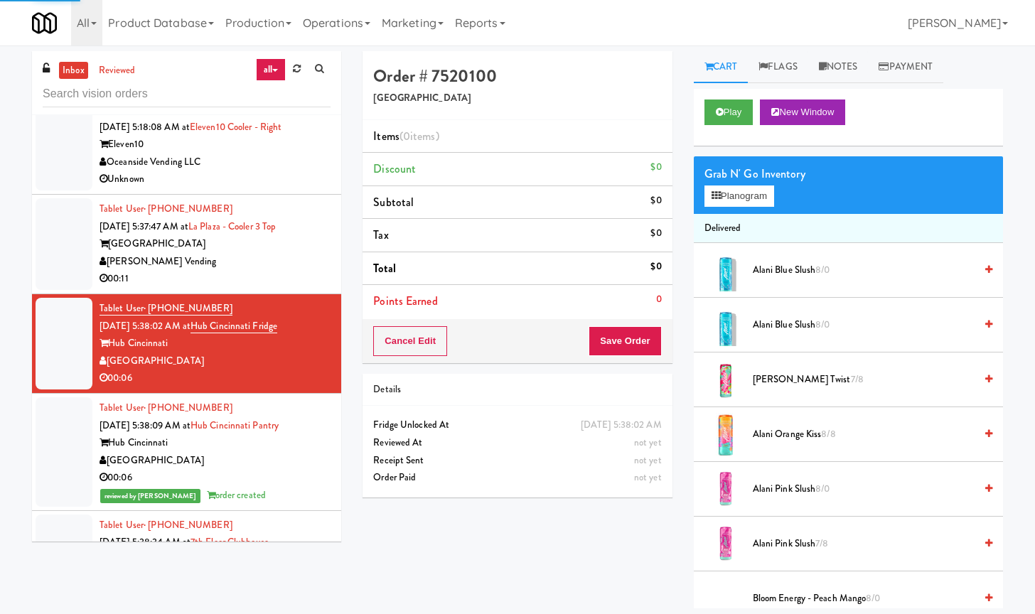
click at [745, 207] on div "Grab N' Go Inventory Planogram" at bounding box center [848, 185] width 309 height 58
click at [752, 189] on button "Planogram" at bounding box center [739, 195] width 70 height 21
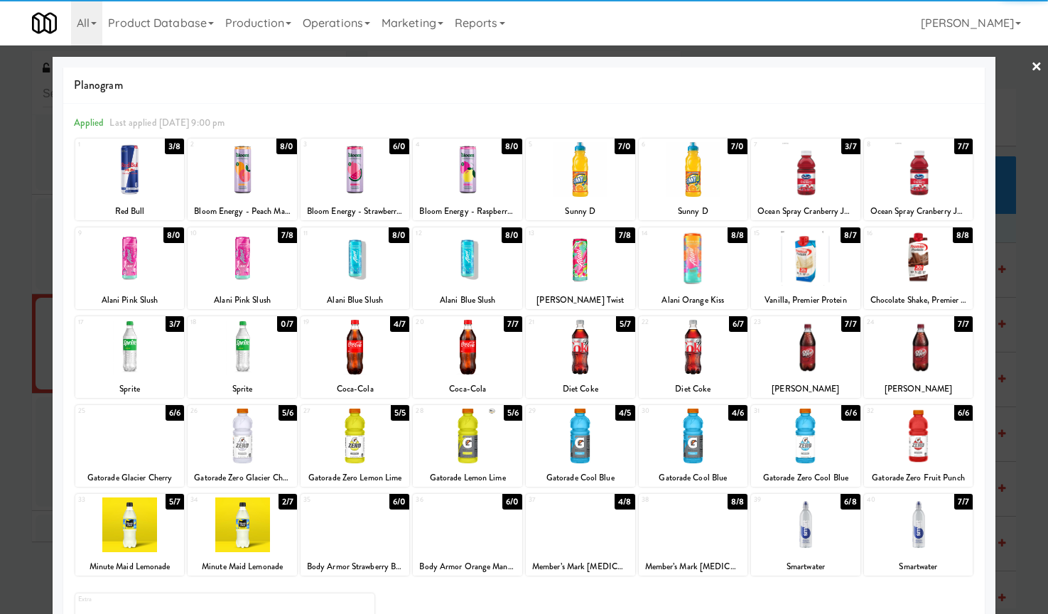
click at [697, 345] on div at bounding box center [693, 347] width 109 height 55
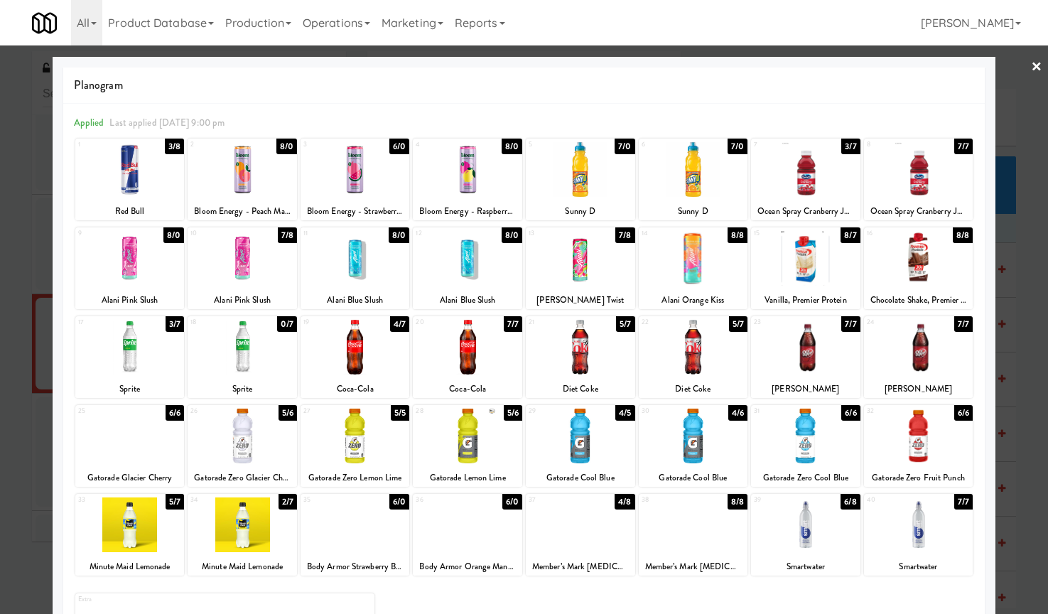
click at [1031, 65] on link "×" at bounding box center [1036, 67] width 11 height 44
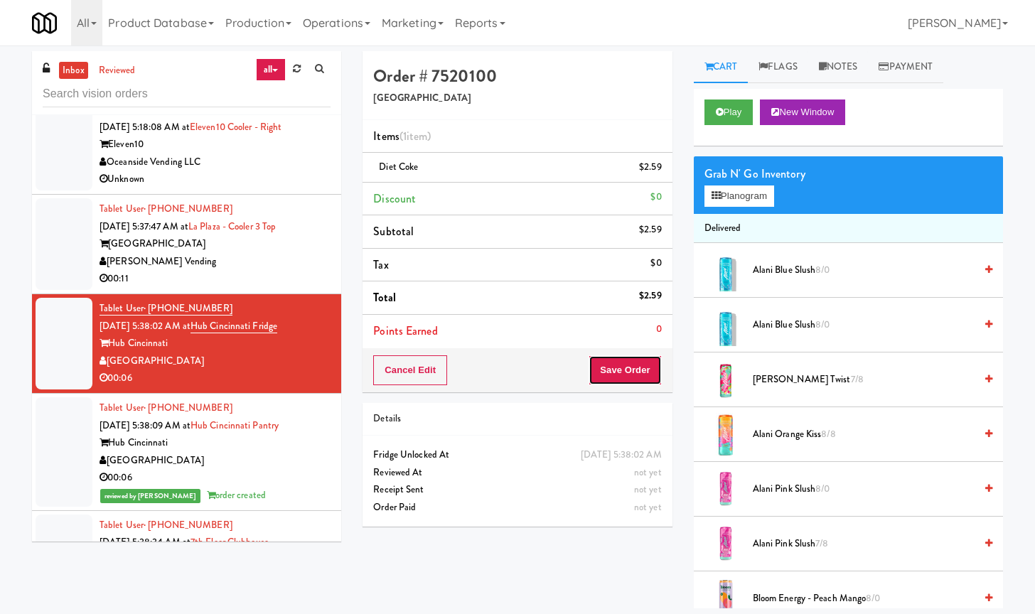
click at [633, 363] on button "Save Order" at bounding box center [624, 370] width 72 height 30
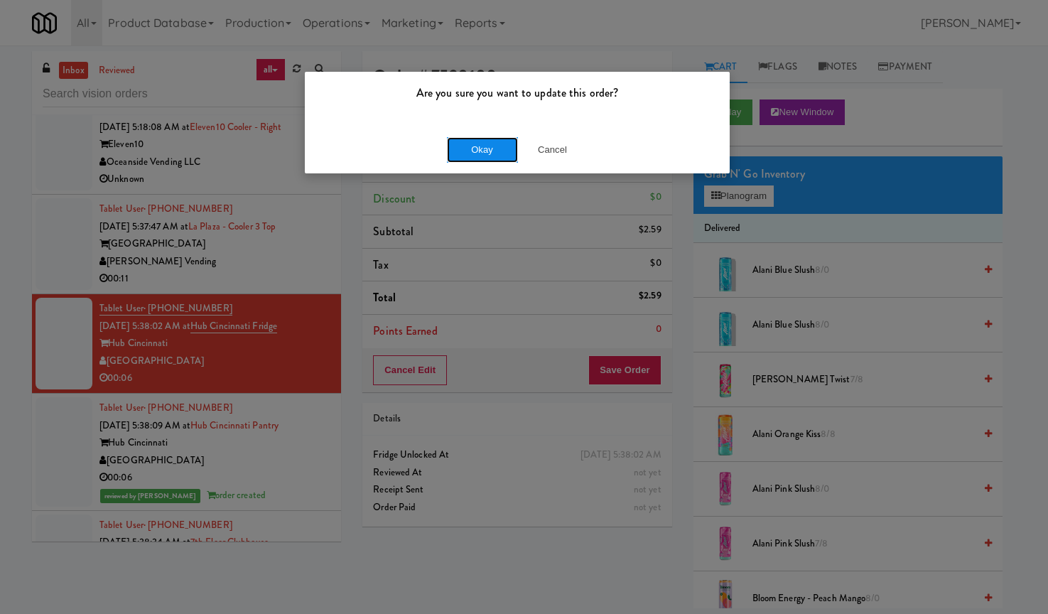
click at [500, 149] on button "Okay" at bounding box center [482, 150] width 71 height 26
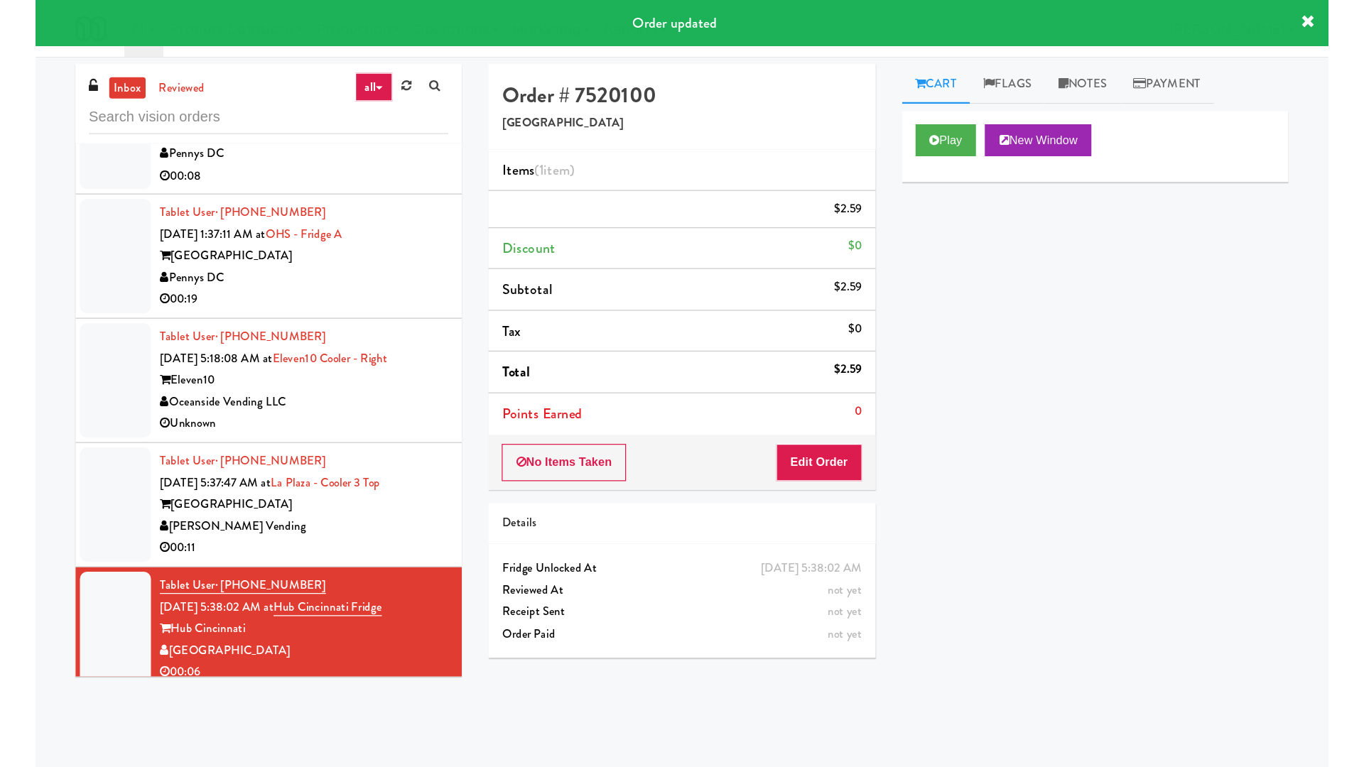
scroll to position [3431, 0]
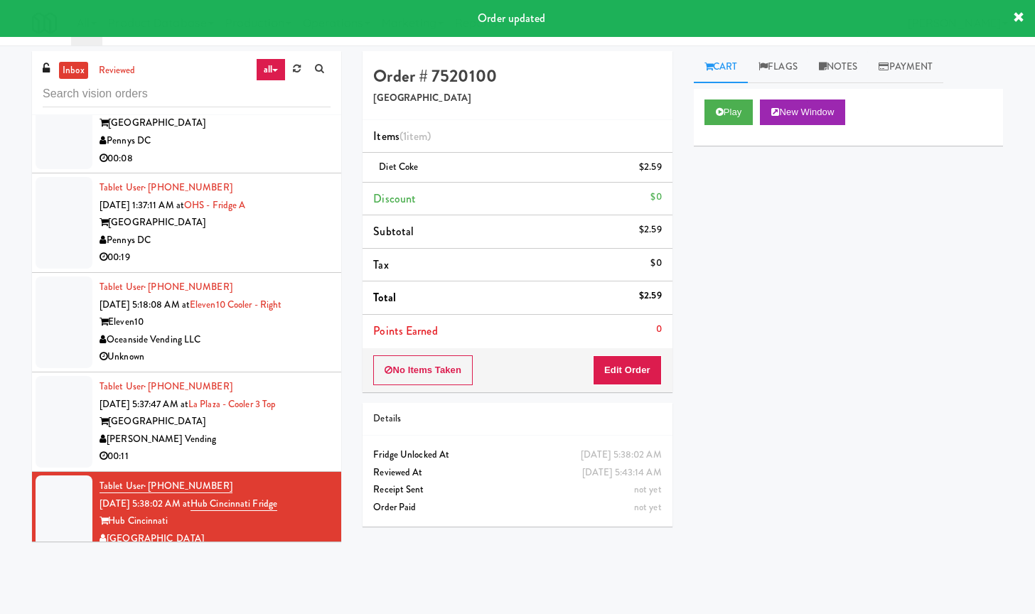
click at [272, 443] on div "[PERSON_NAME] Vending" at bounding box center [214, 440] width 231 height 18
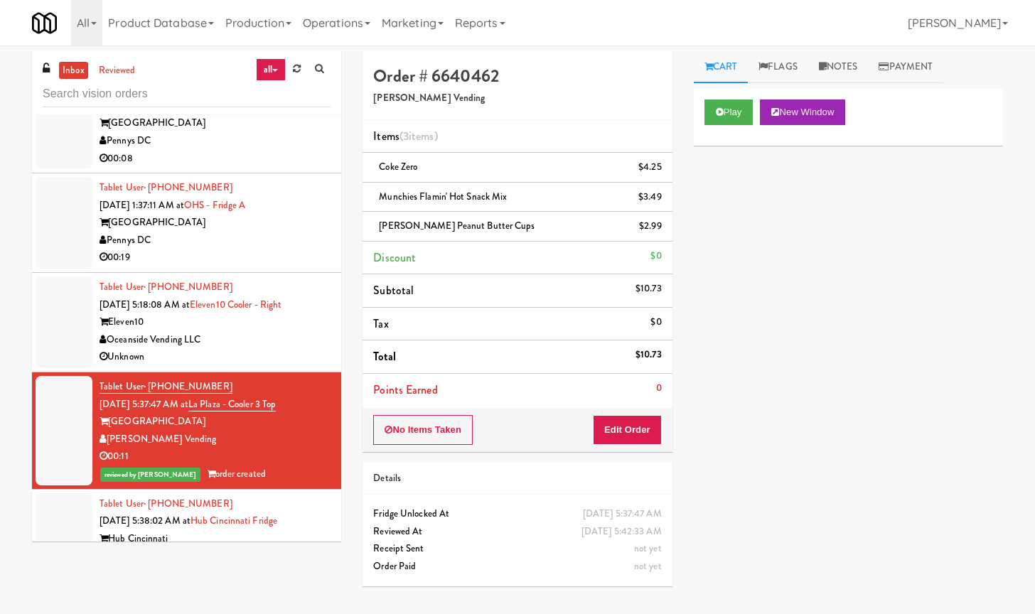
click at [286, 354] on div "Unknown" at bounding box center [214, 357] width 231 height 18
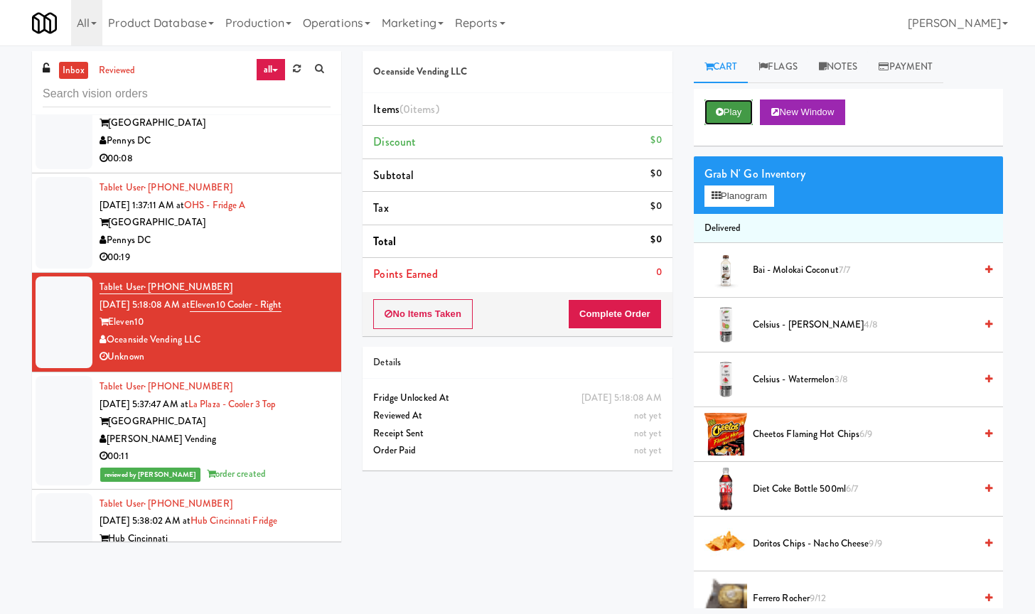
click at [721, 104] on button "Play" at bounding box center [728, 112] width 49 height 26
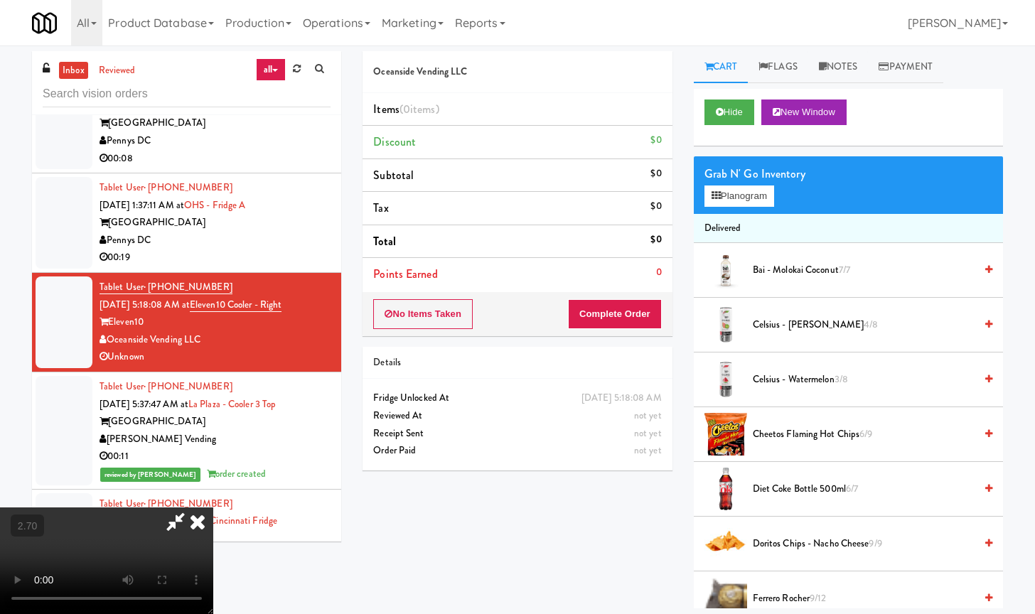
click at [213, 507] on video at bounding box center [106, 560] width 213 height 107
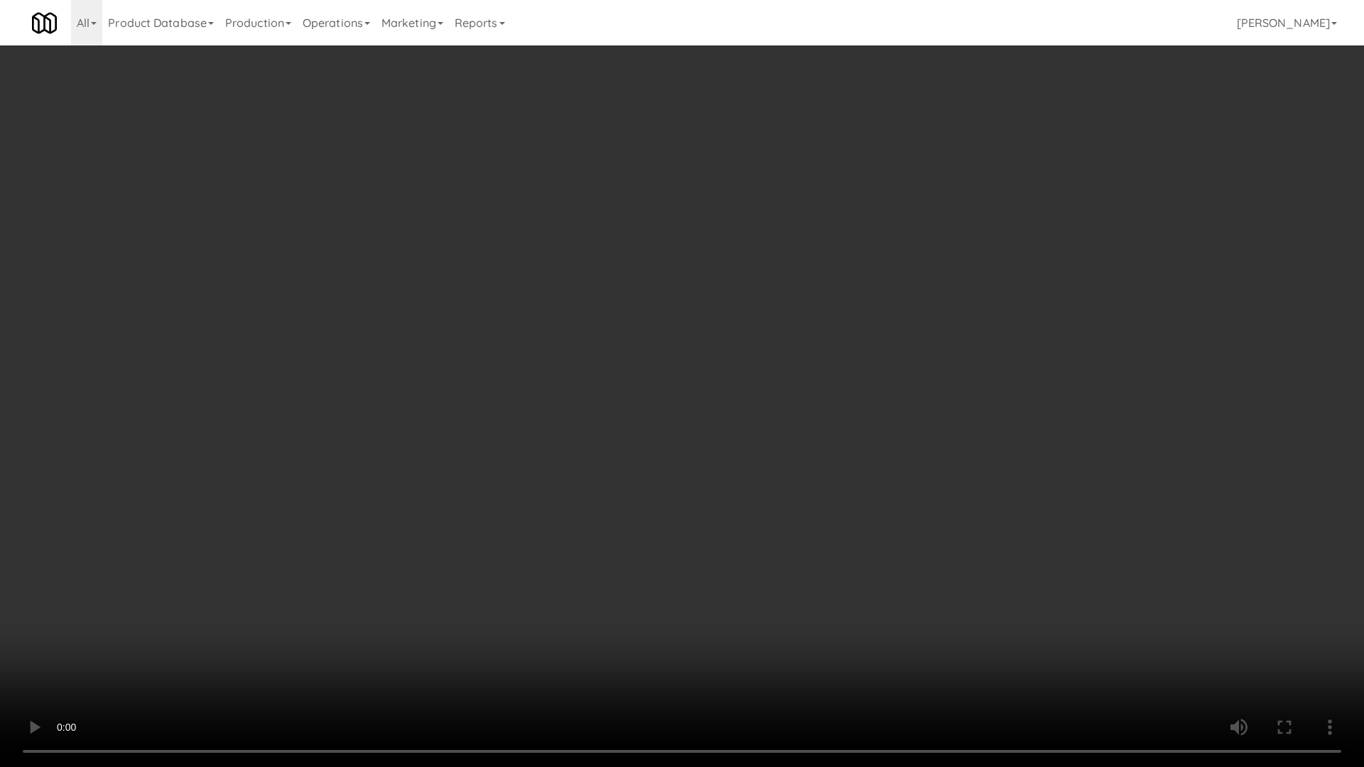
click at [729, 455] on video at bounding box center [682, 383] width 1364 height 767
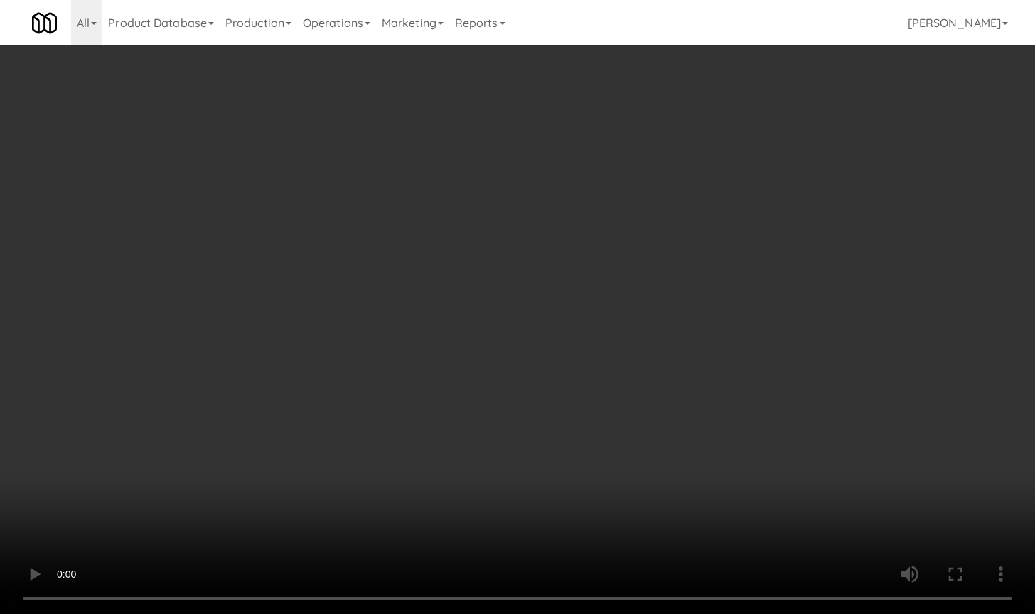
scroll to position [3608, 0]
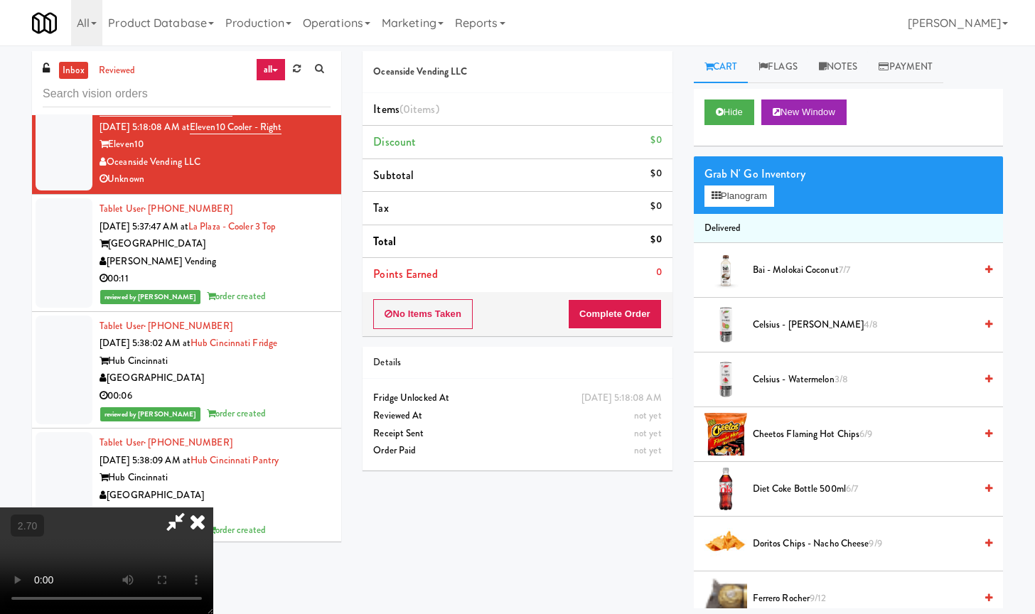
click at [213, 507] on icon at bounding box center [197, 521] width 31 height 28
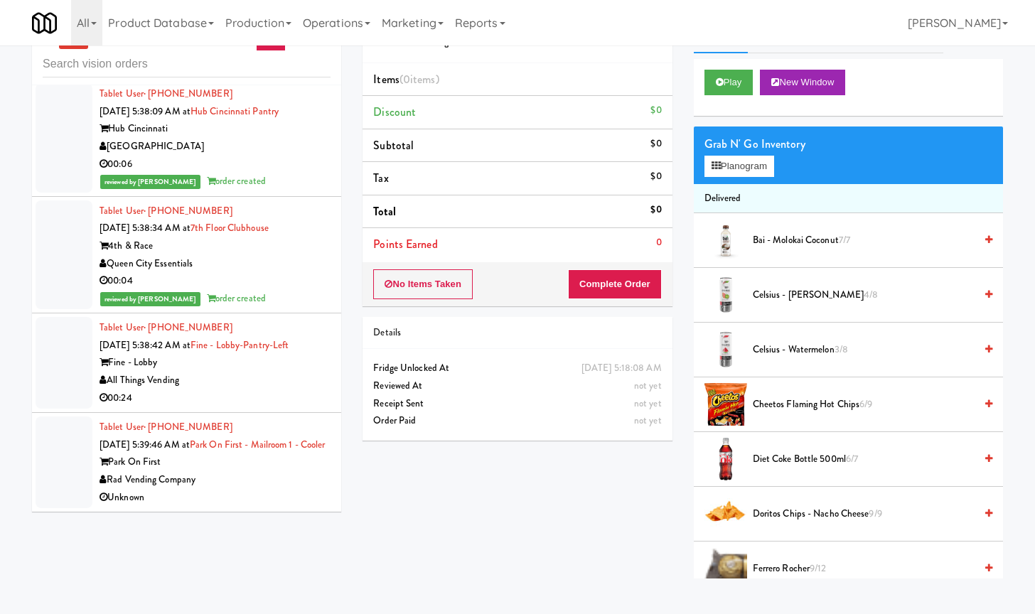
scroll to position [45, 0]
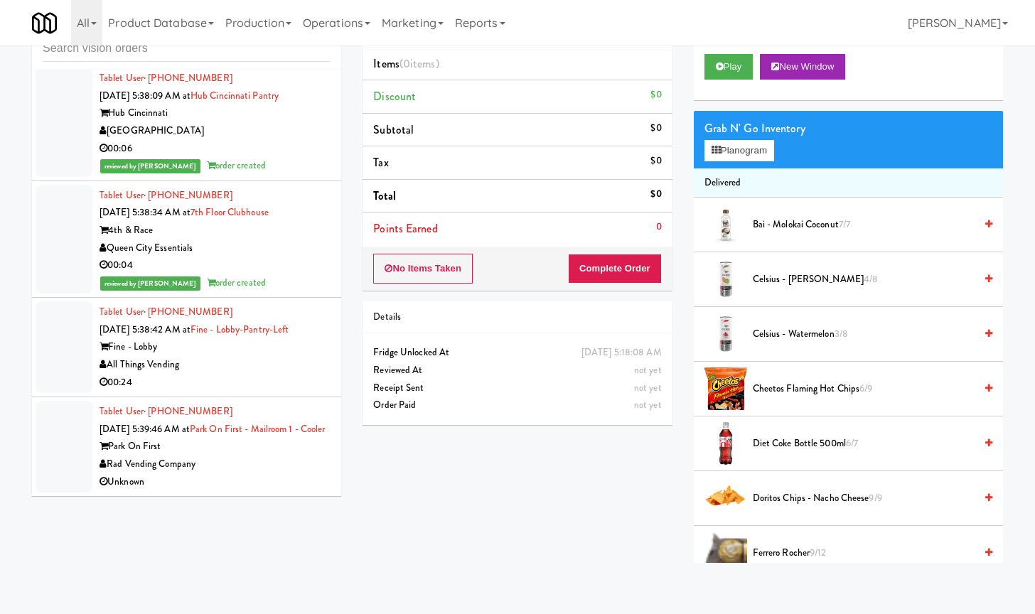
click at [266, 356] on div "All Things Vending" at bounding box center [214, 365] width 231 height 18
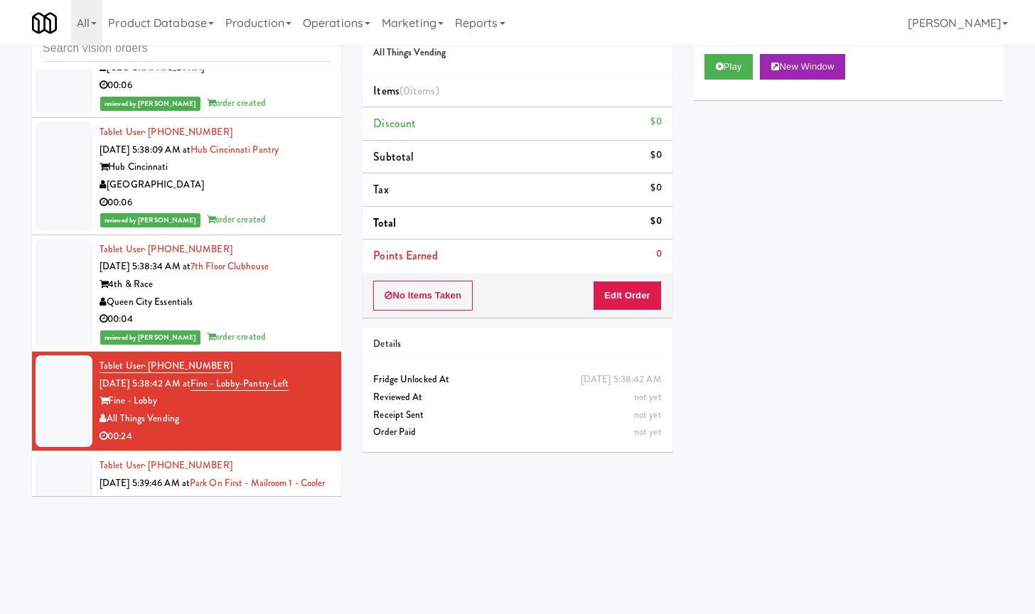
scroll to position [3945, 0]
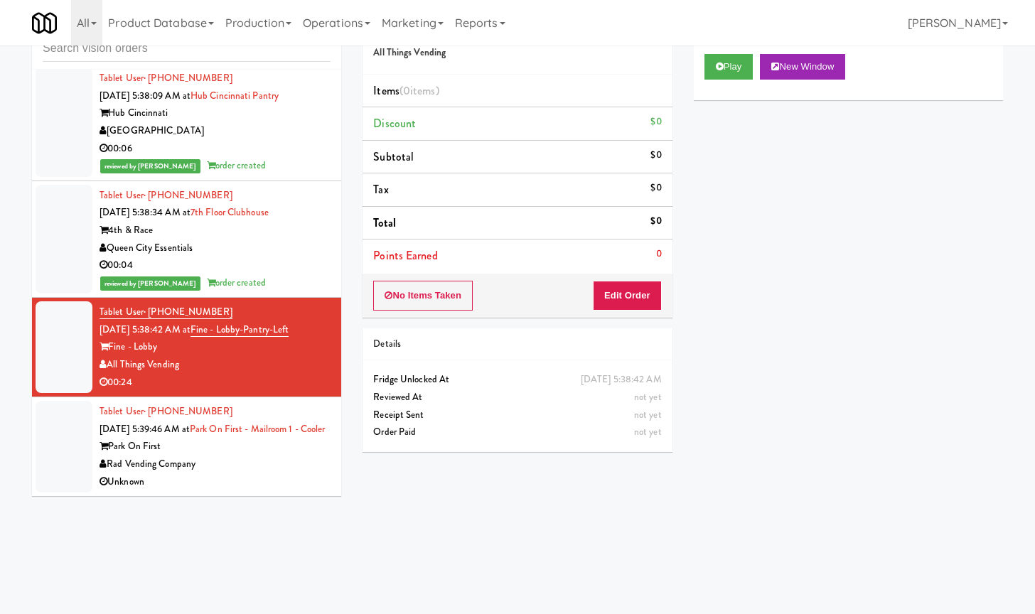
drag, startPoint x: 807, startPoint y: 273, endPoint x: 796, endPoint y: 273, distance: 10.7
click at [807, 272] on div "Play New Window Primary Flag Clear Flag if unable to determine what was taken o…" at bounding box center [848, 309] width 309 height 533
click at [729, 71] on button "Play" at bounding box center [728, 67] width 49 height 26
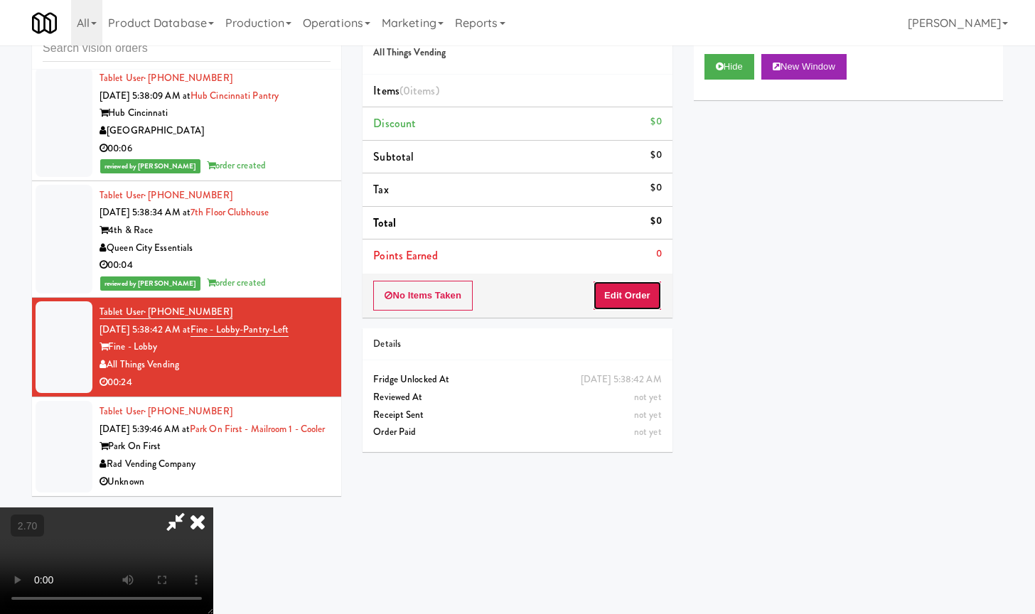
click at [633, 298] on button "Edit Order" at bounding box center [627, 296] width 69 height 30
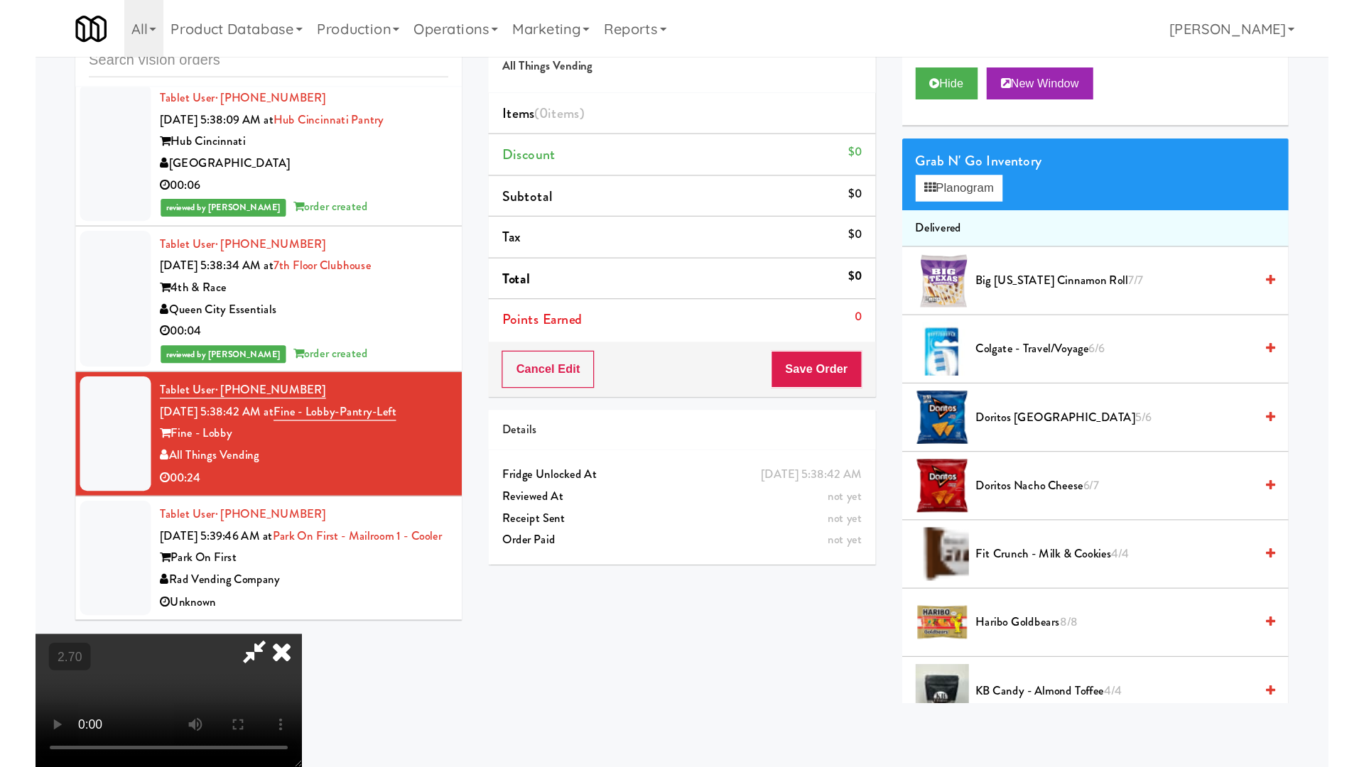
scroll to position [72, 0]
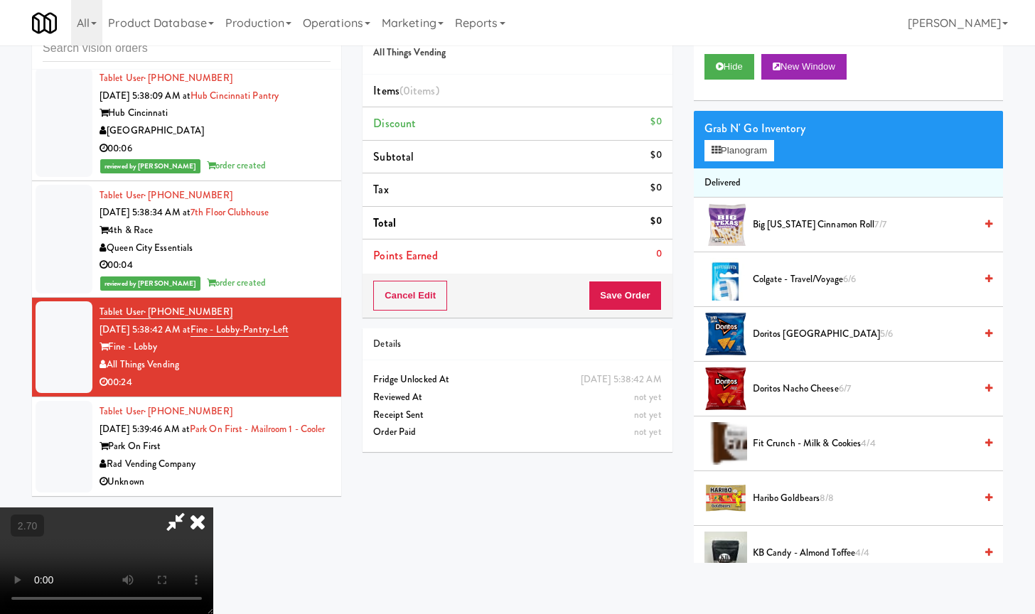
click at [213, 507] on video at bounding box center [106, 560] width 213 height 107
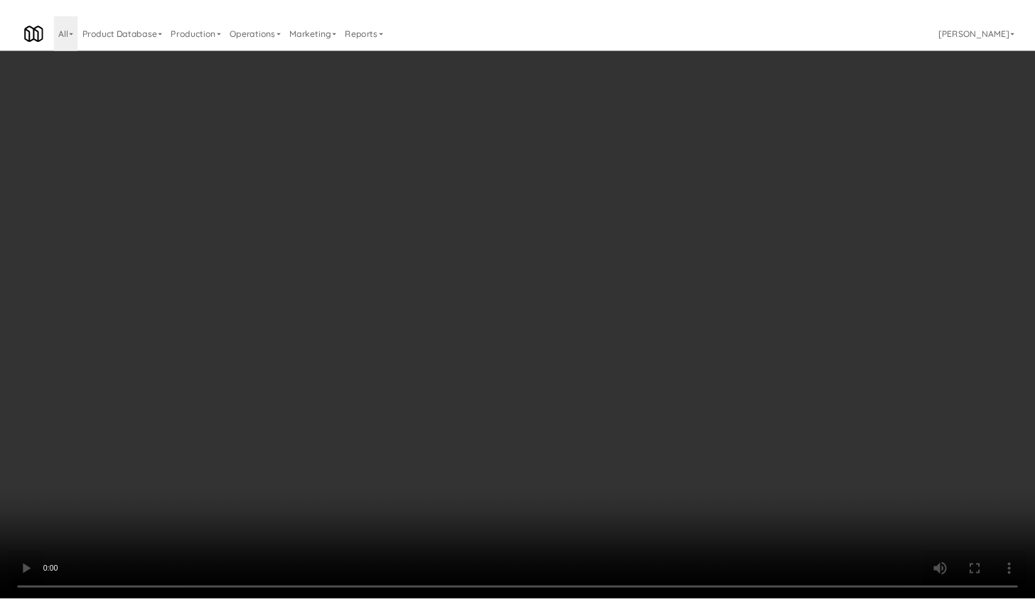
scroll to position [29, 0]
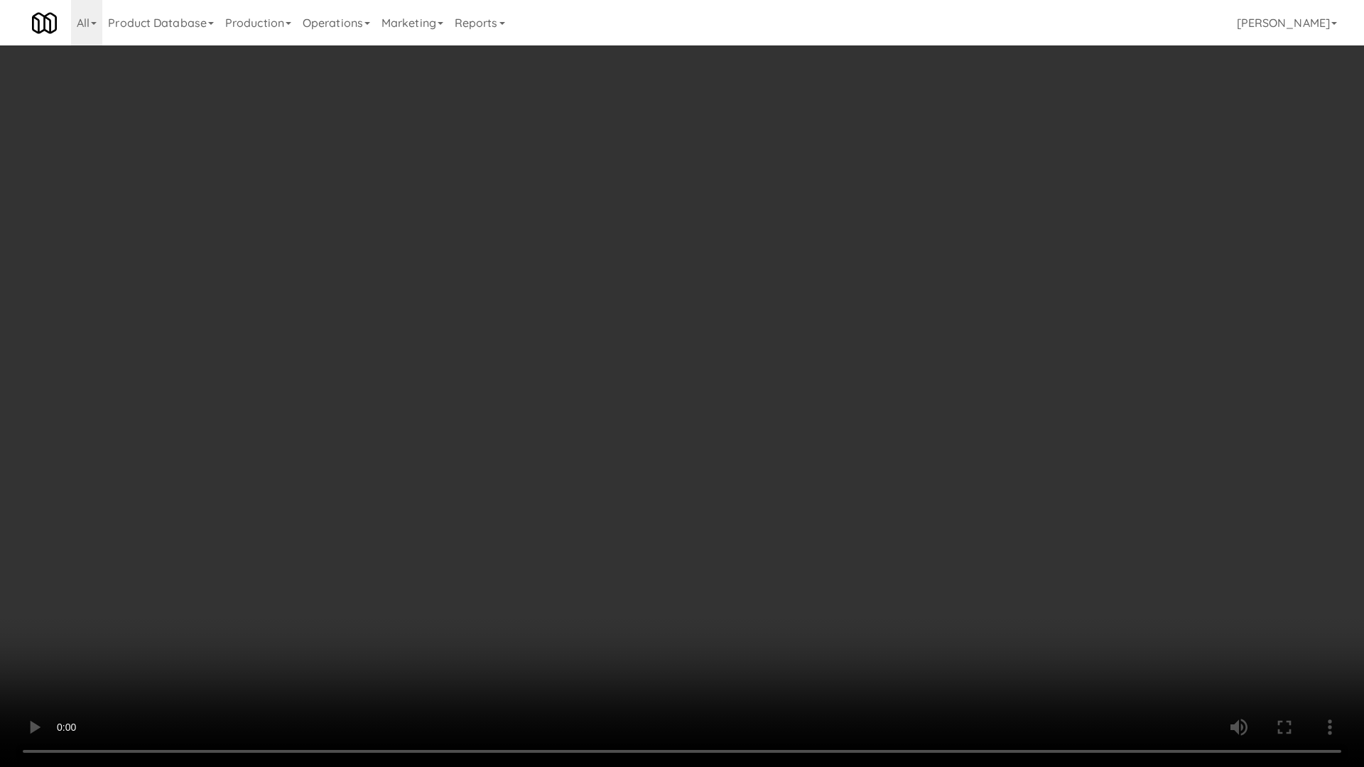
click at [730, 336] on video at bounding box center [682, 383] width 1364 height 767
click at [695, 419] on video at bounding box center [682, 383] width 1364 height 767
click at [724, 417] on video at bounding box center [682, 383] width 1364 height 767
click at [723, 422] on video at bounding box center [682, 383] width 1364 height 767
click at [725, 424] on video at bounding box center [682, 383] width 1364 height 767
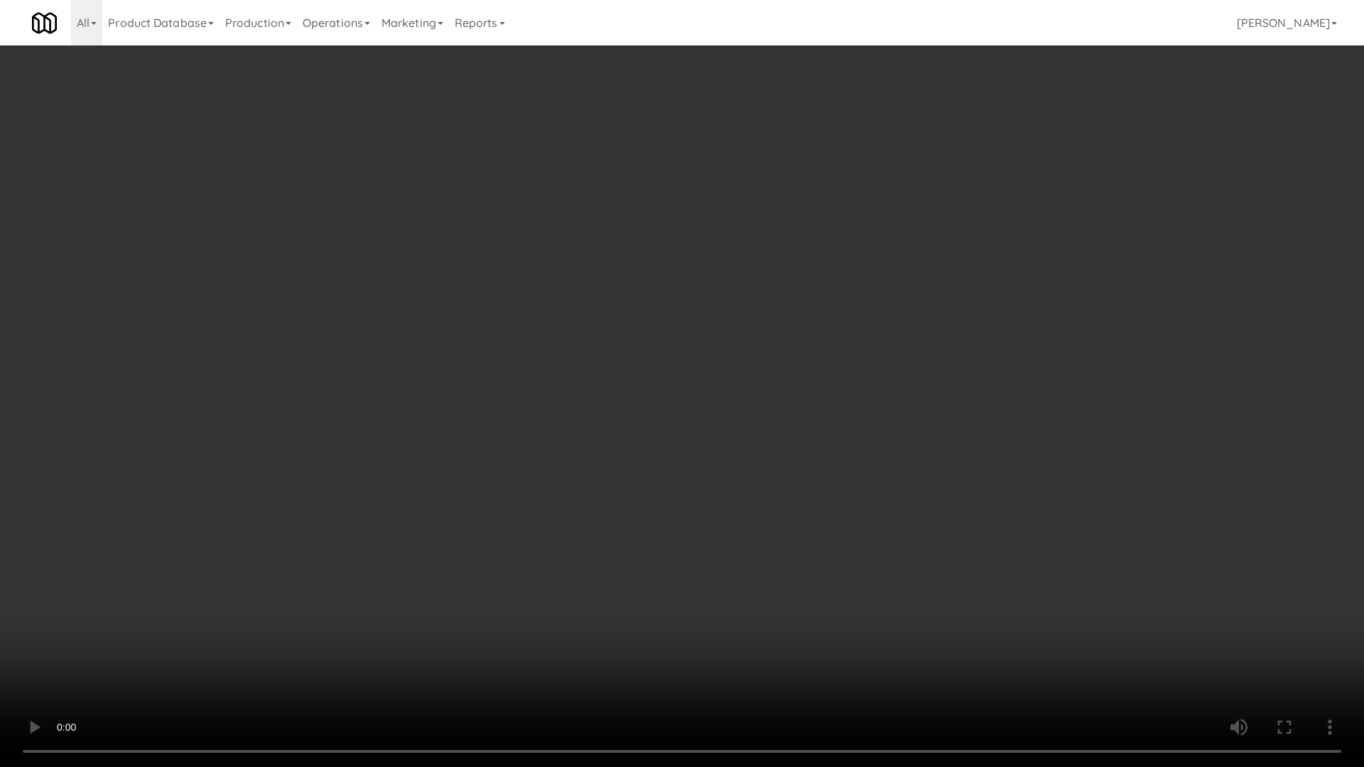
click at [725, 424] on video at bounding box center [682, 383] width 1364 height 767
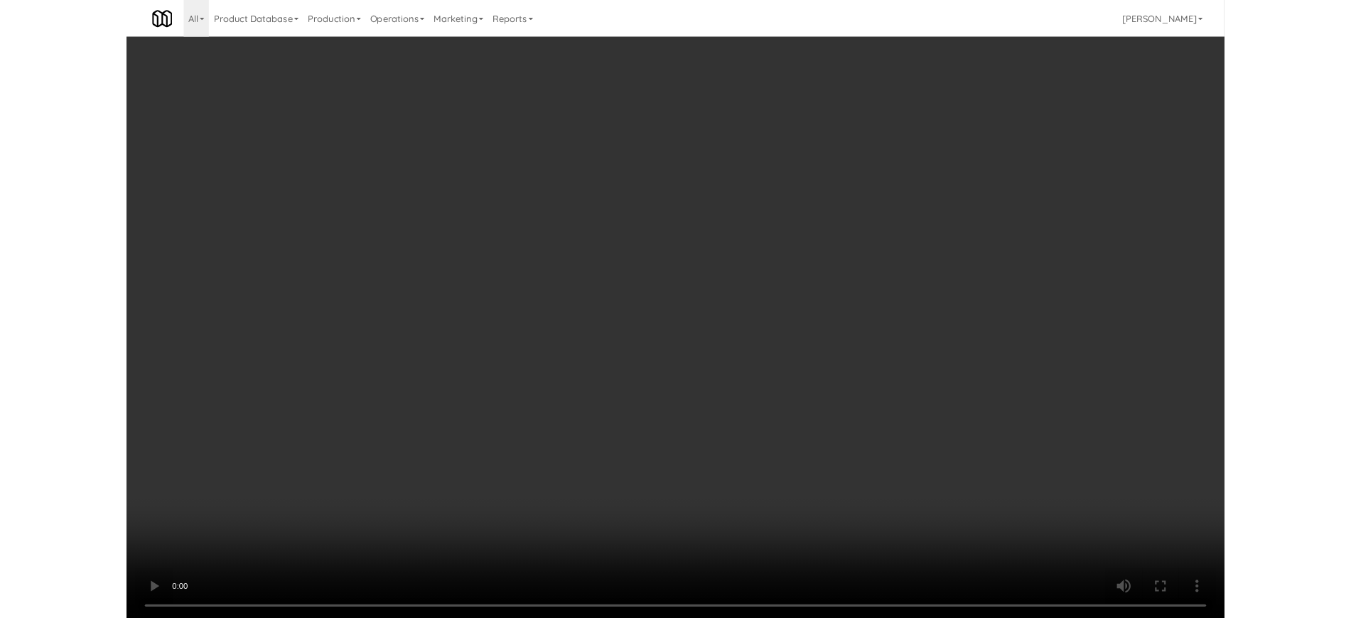
scroll to position [3945, 0]
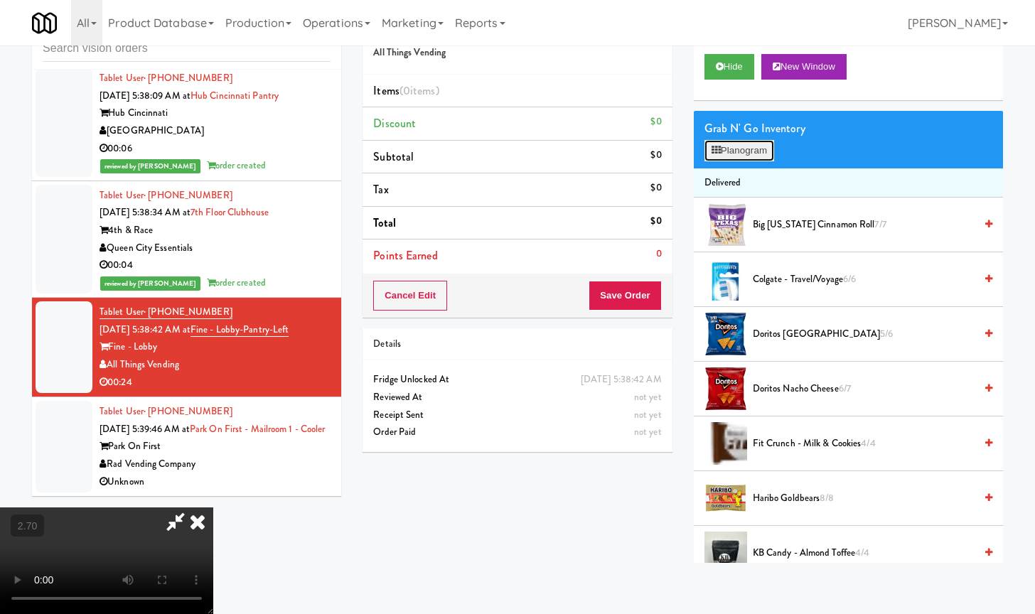
click at [751, 144] on button "Planogram" at bounding box center [739, 150] width 70 height 21
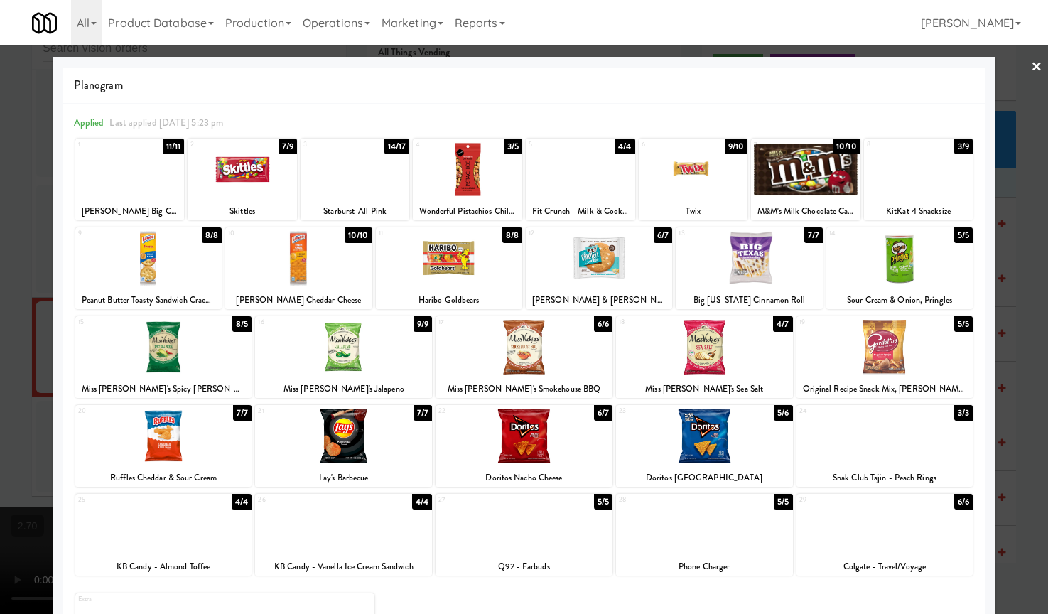
click at [21, 333] on div at bounding box center [524, 307] width 1048 height 614
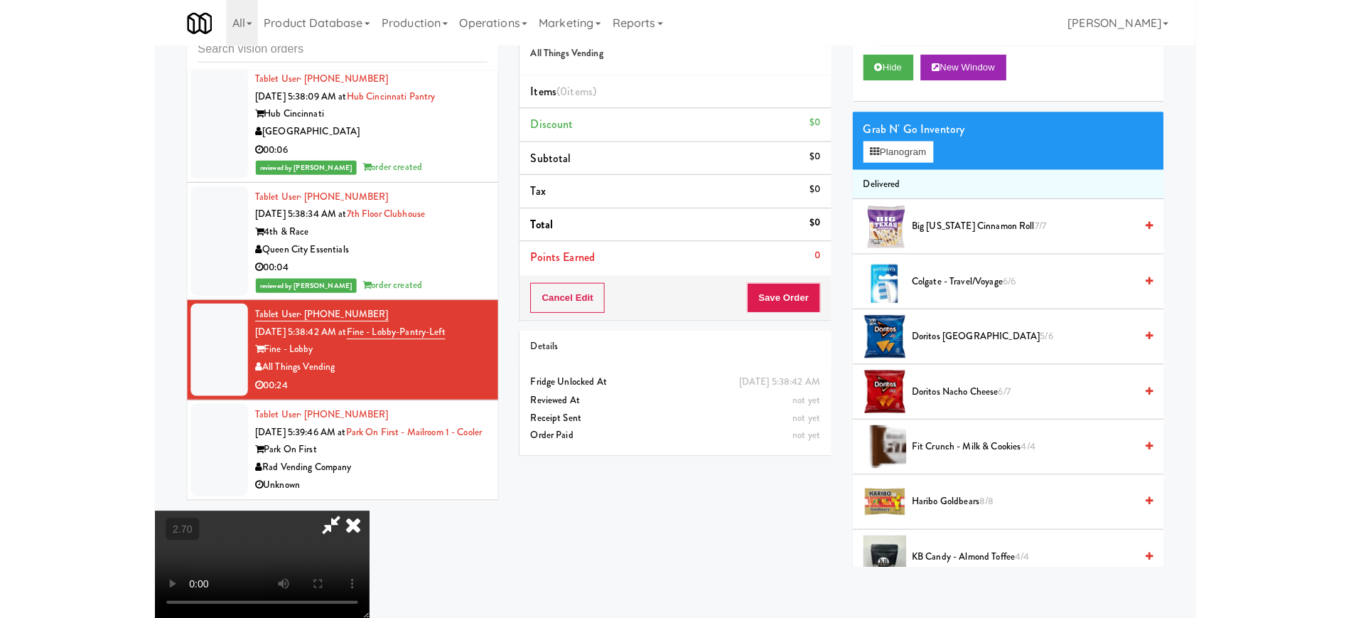
scroll to position [3910, 0]
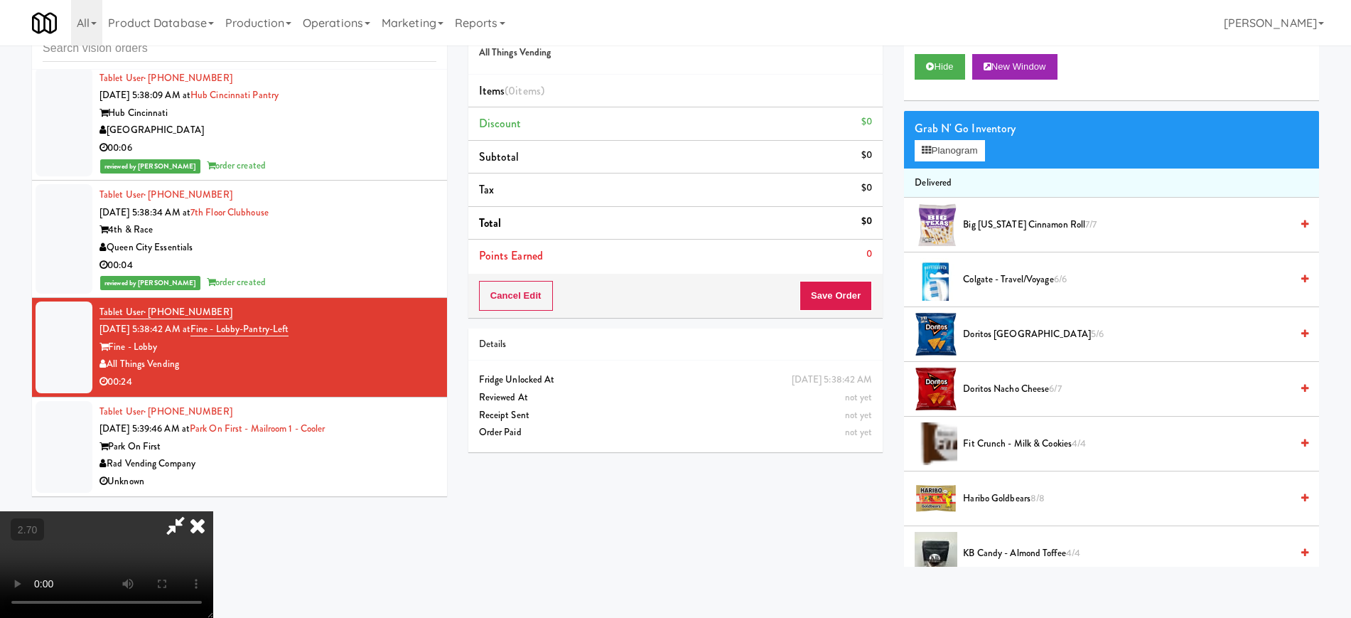
click at [213, 511] on video at bounding box center [106, 564] width 213 height 107
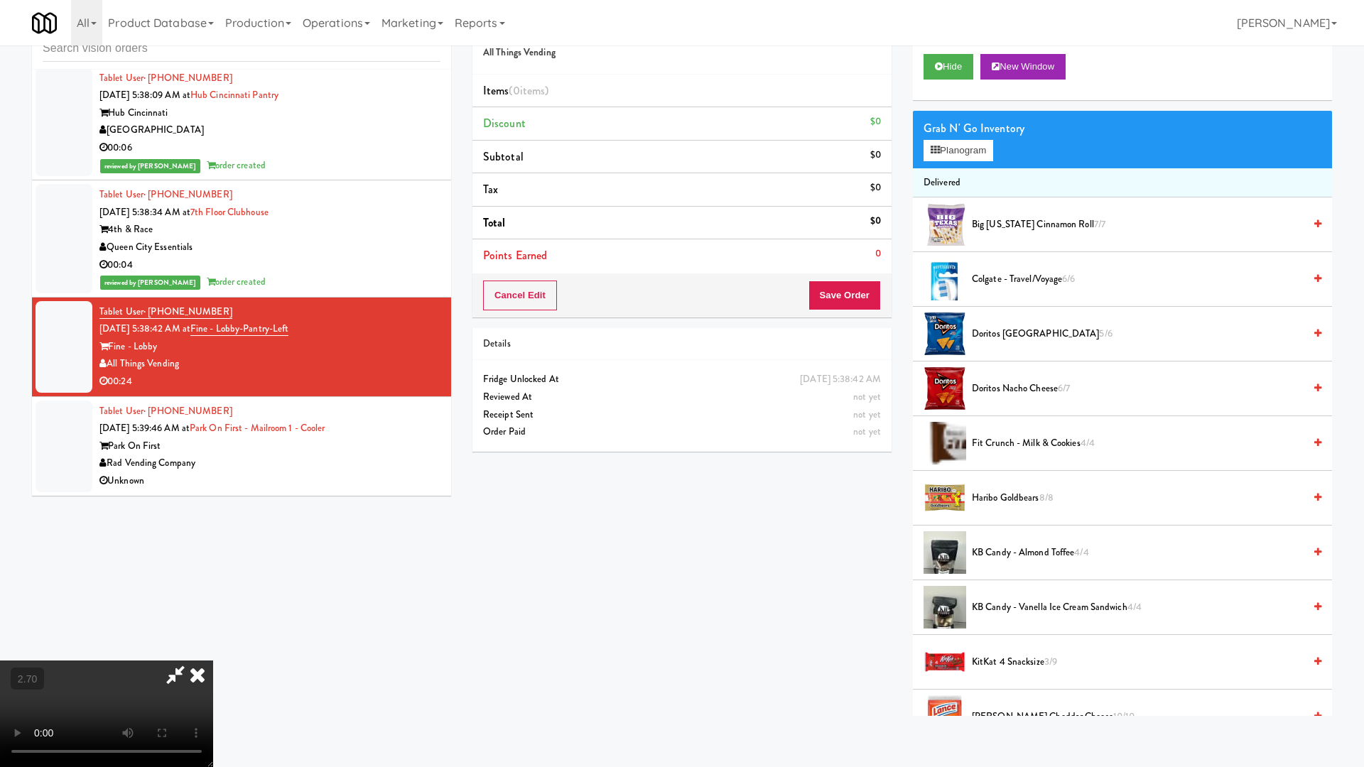
click at [213, 617] on video at bounding box center [106, 714] width 213 height 107
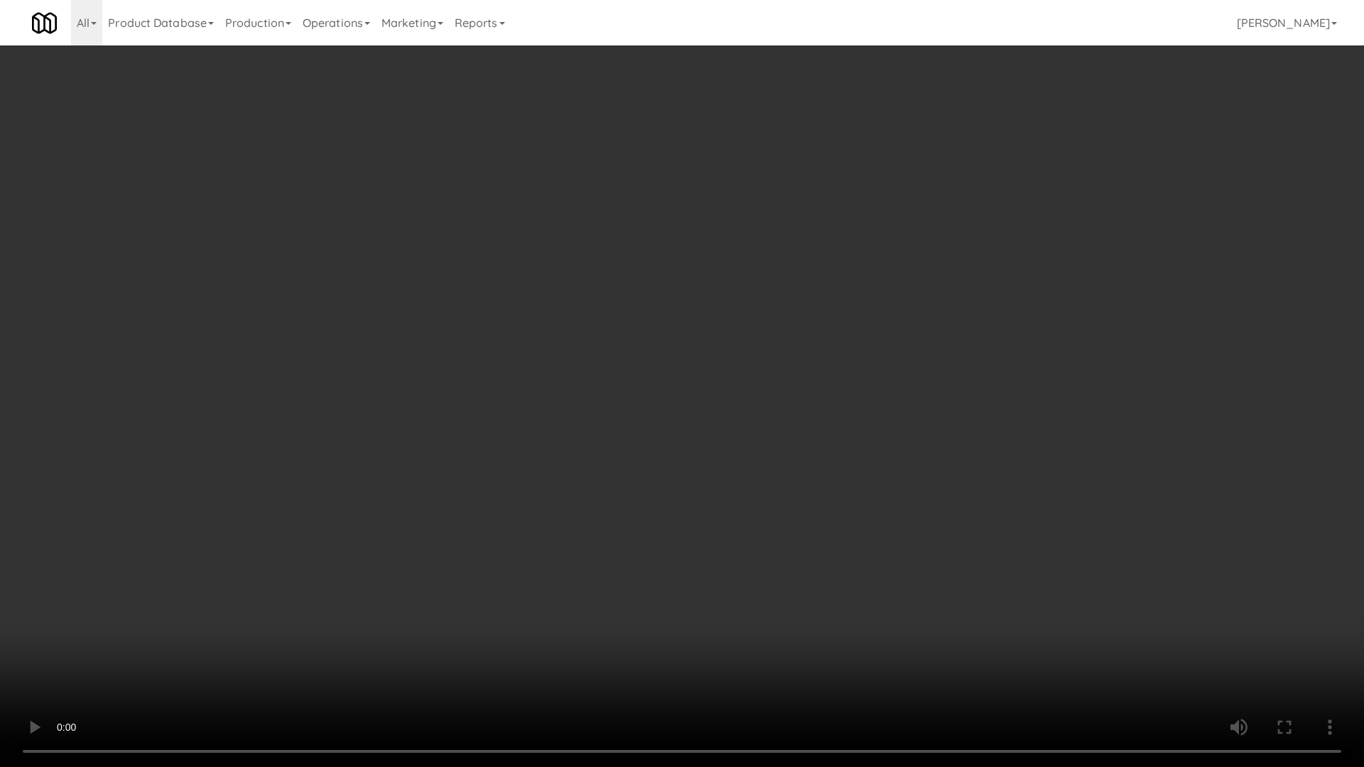
click at [807, 454] on video at bounding box center [682, 383] width 1364 height 767
click at [912, 332] on video at bounding box center [682, 383] width 1364 height 767
click at [901, 335] on video at bounding box center [682, 383] width 1364 height 767
click at [865, 337] on video at bounding box center [682, 383] width 1364 height 767
click at [853, 340] on video at bounding box center [682, 383] width 1364 height 767
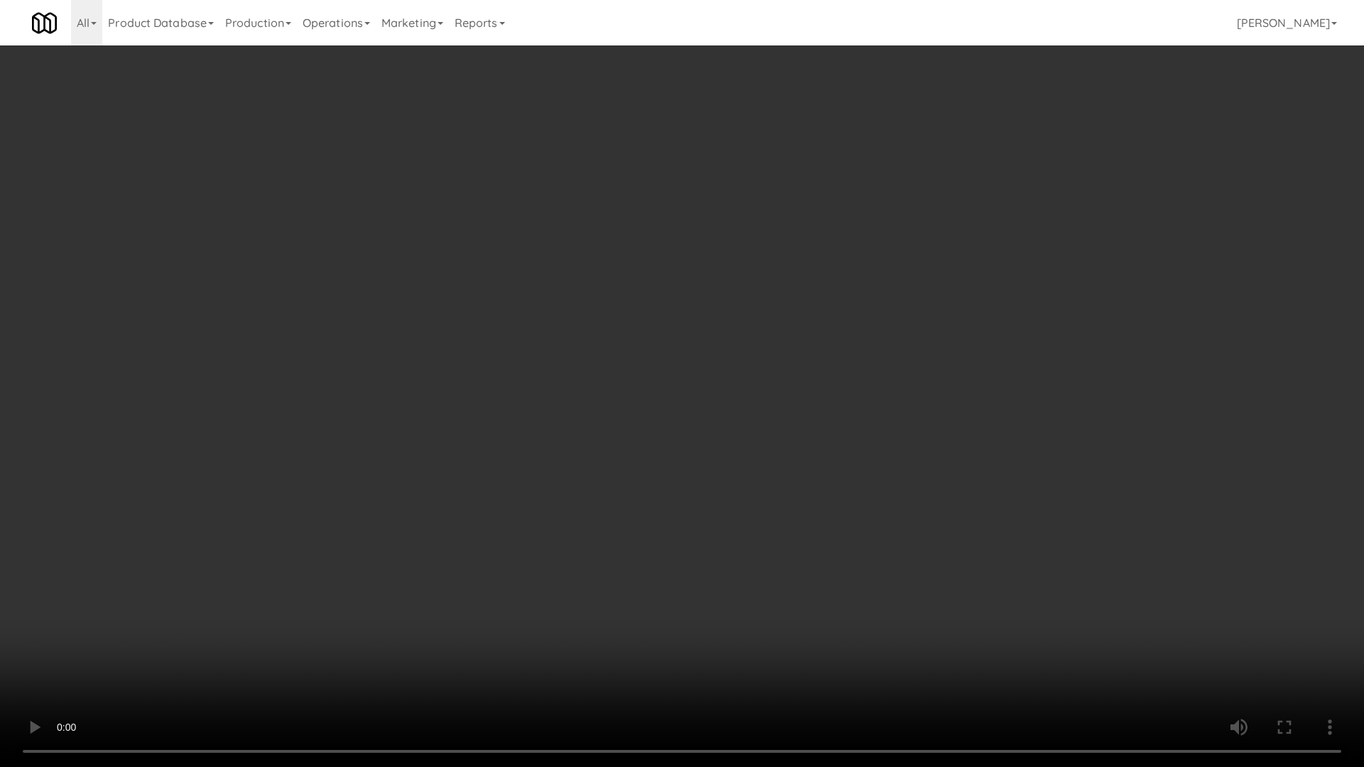
click at [853, 342] on video at bounding box center [682, 383] width 1364 height 767
click at [852, 343] on video at bounding box center [682, 383] width 1364 height 767
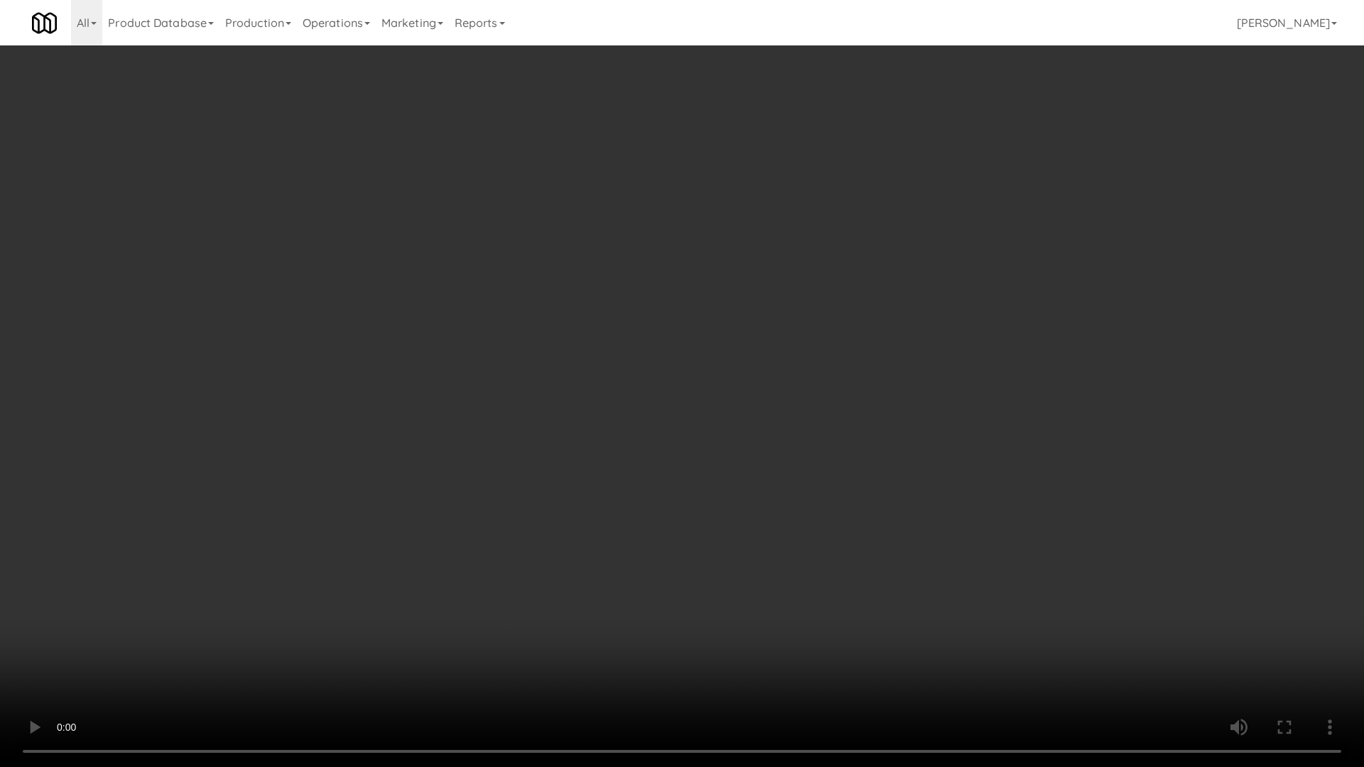
click at [852, 343] on video at bounding box center [682, 383] width 1364 height 767
click at [853, 343] on video at bounding box center [682, 383] width 1364 height 767
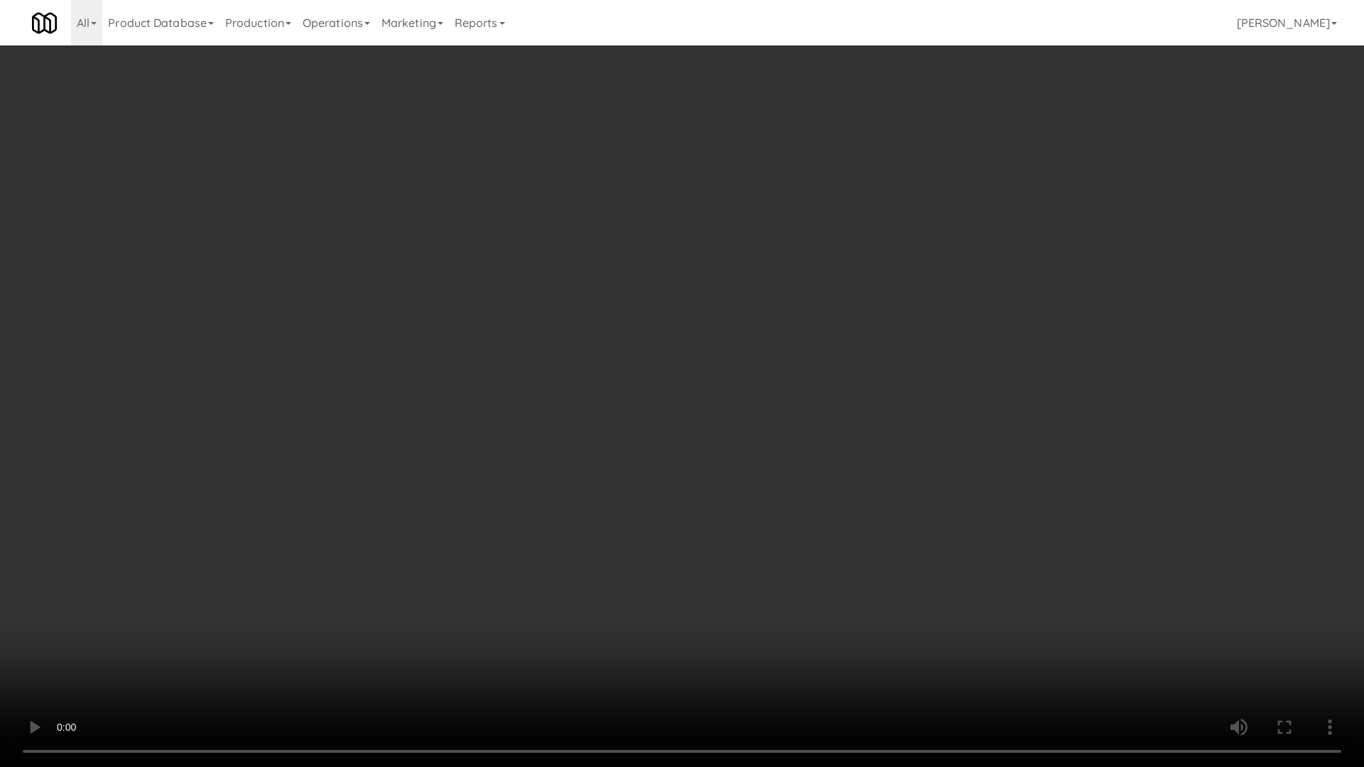
click at [853, 343] on video at bounding box center [682, 383] width 1364 height 767
click at [853, 346] on video at bounding box center [682, 383] width 1364 height 767
click at [858, 347] on video at bounding box center [682, 383] width 1364 height 767
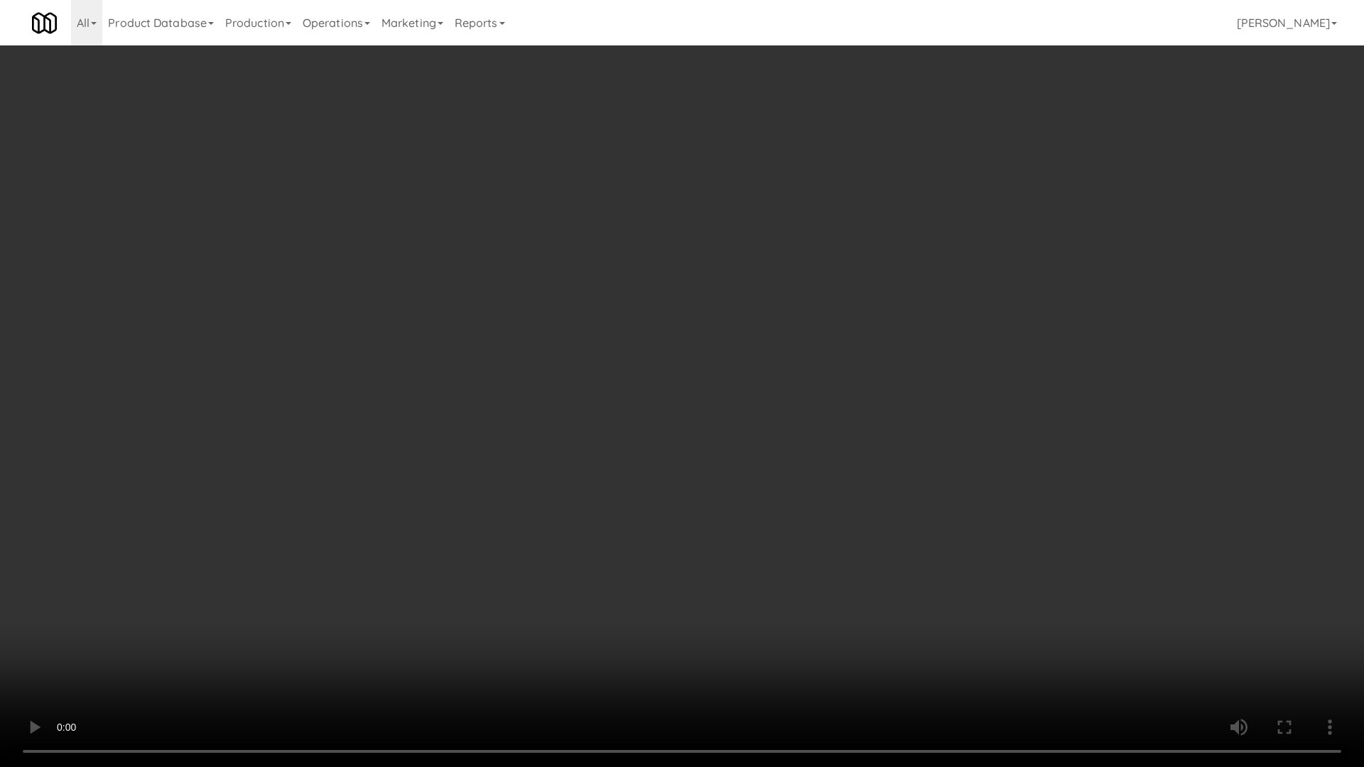
click at [861, 347] on video at bounding box center [682, 383] width 1364 height 767
click at [909, 395] on video at bounding box center [682, 383] width 1364 height 767
click at [607, 617] on video at bounding box center [682, 383] width 1364 height 767
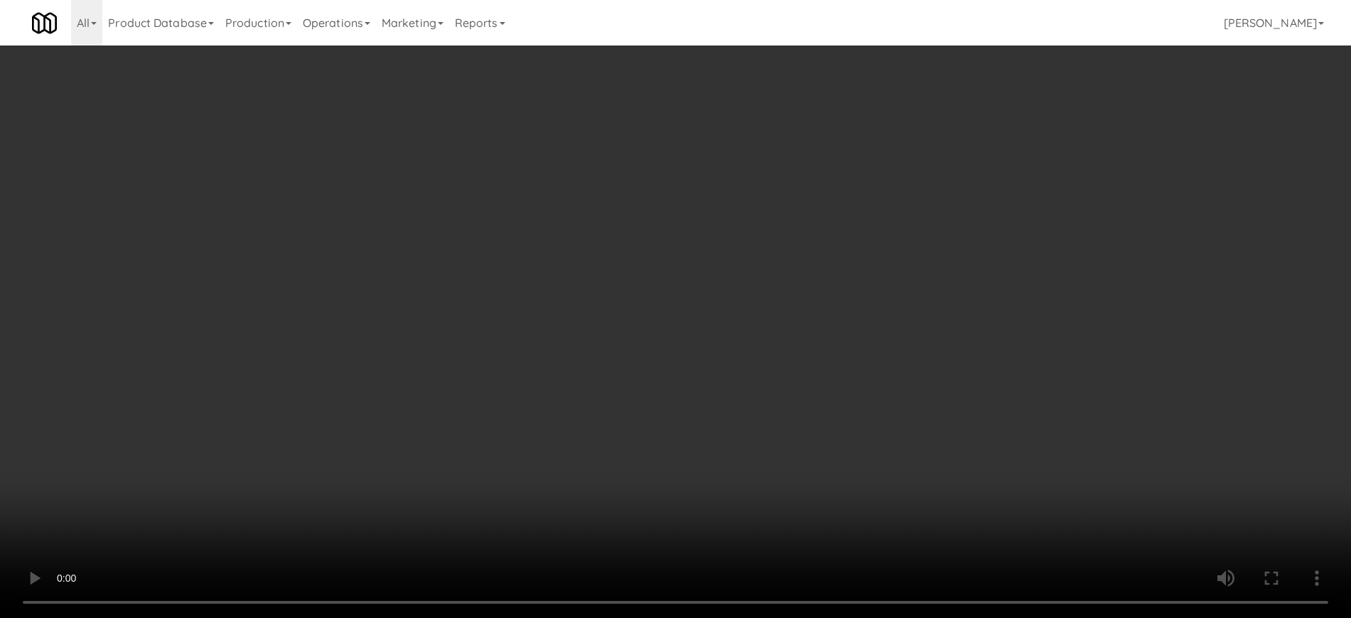
scroll to position [0, 0]
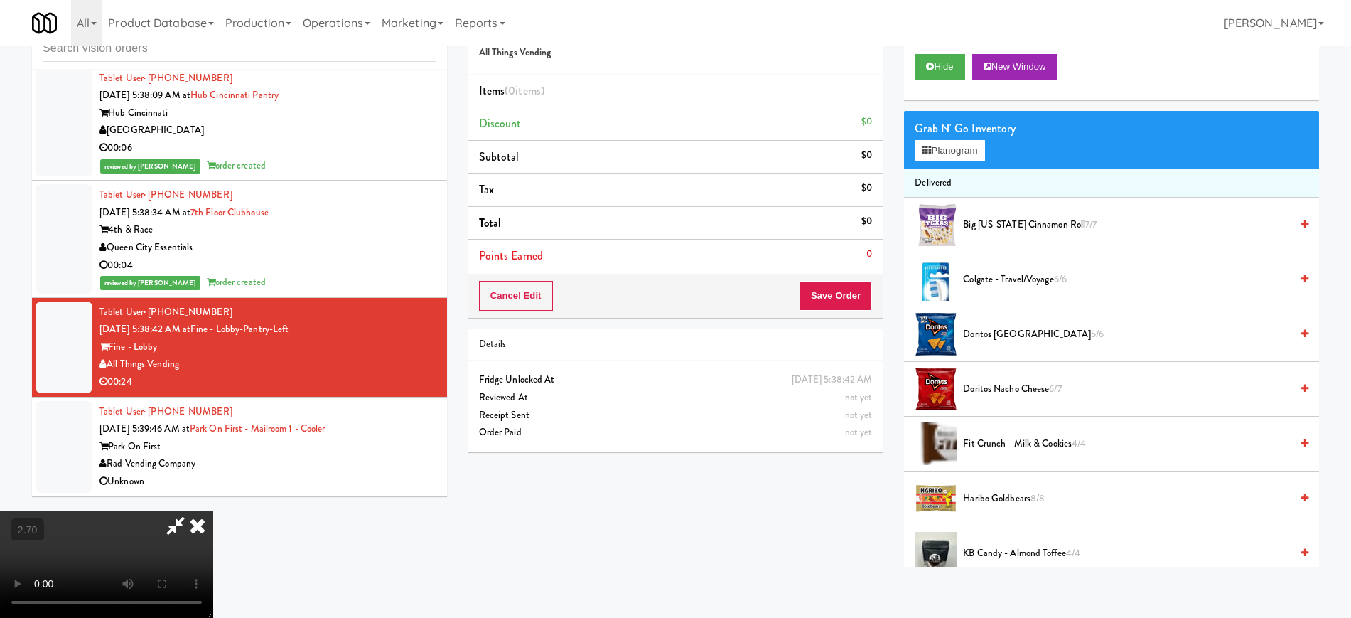
click at [213, 511] on icon at bounding box center [197, 525] width 31 height 28
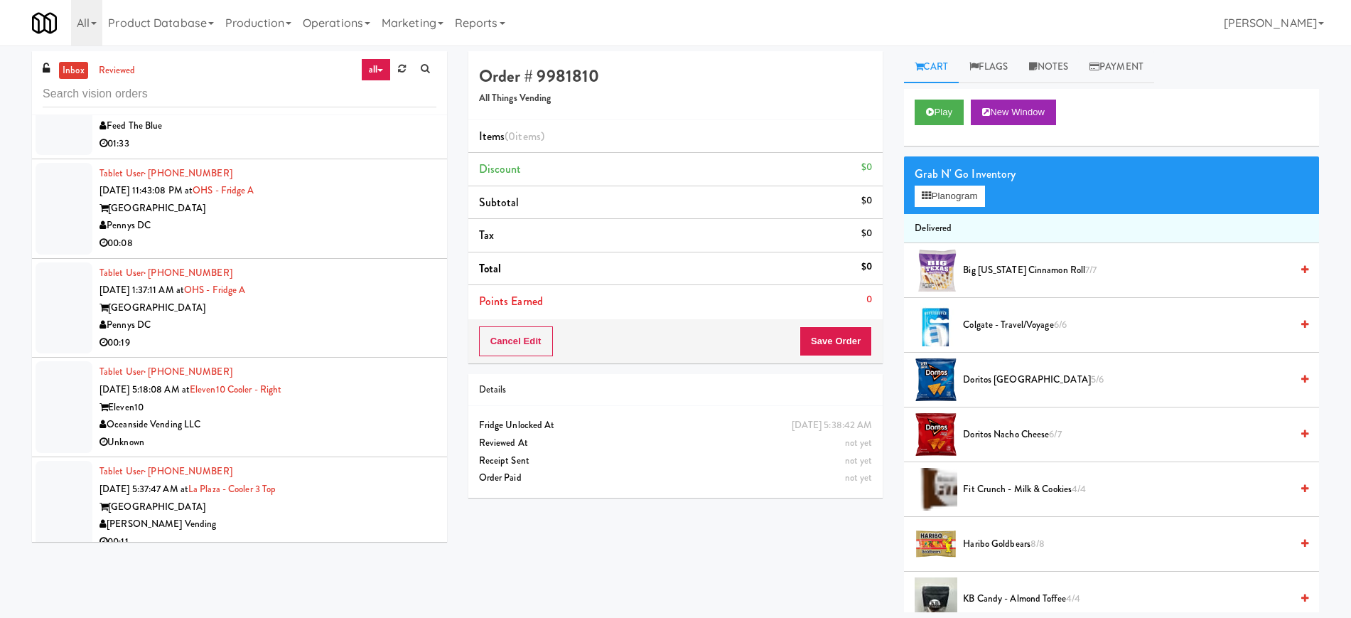
scroll to position [3289, 0]
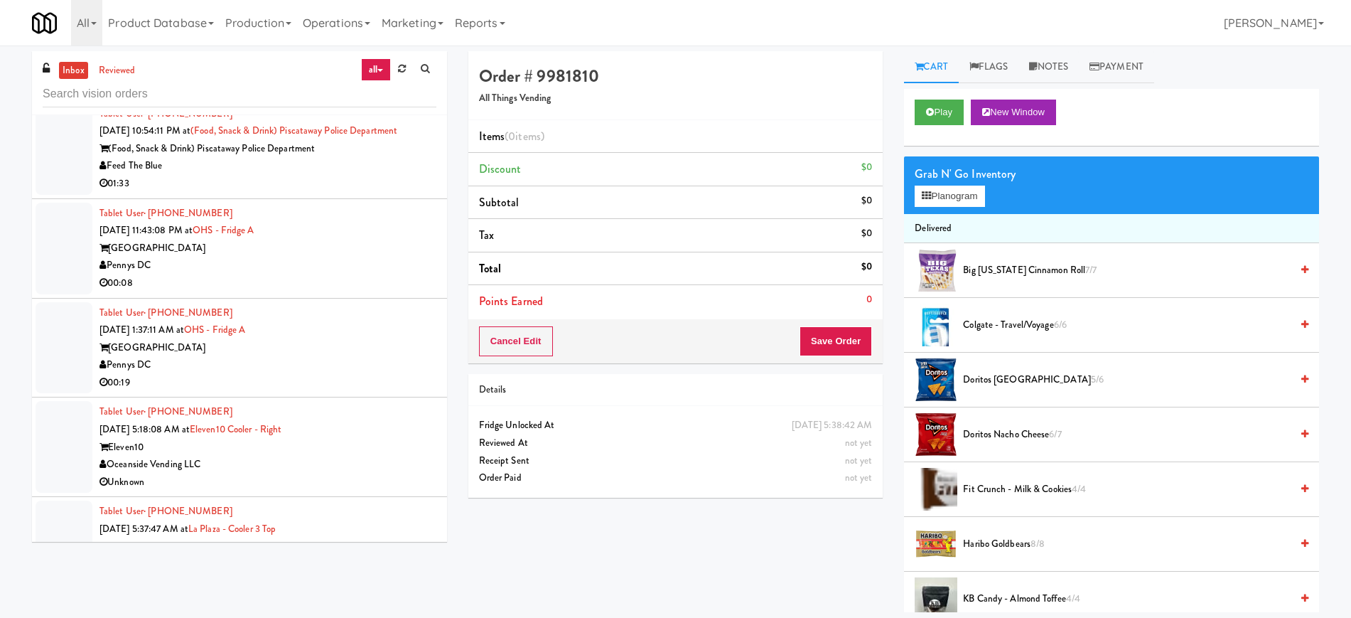
click at [343, 247] on div "[GEOGRAPHIC_DATA]" at bounding box center [267, 248] width 337 height 18
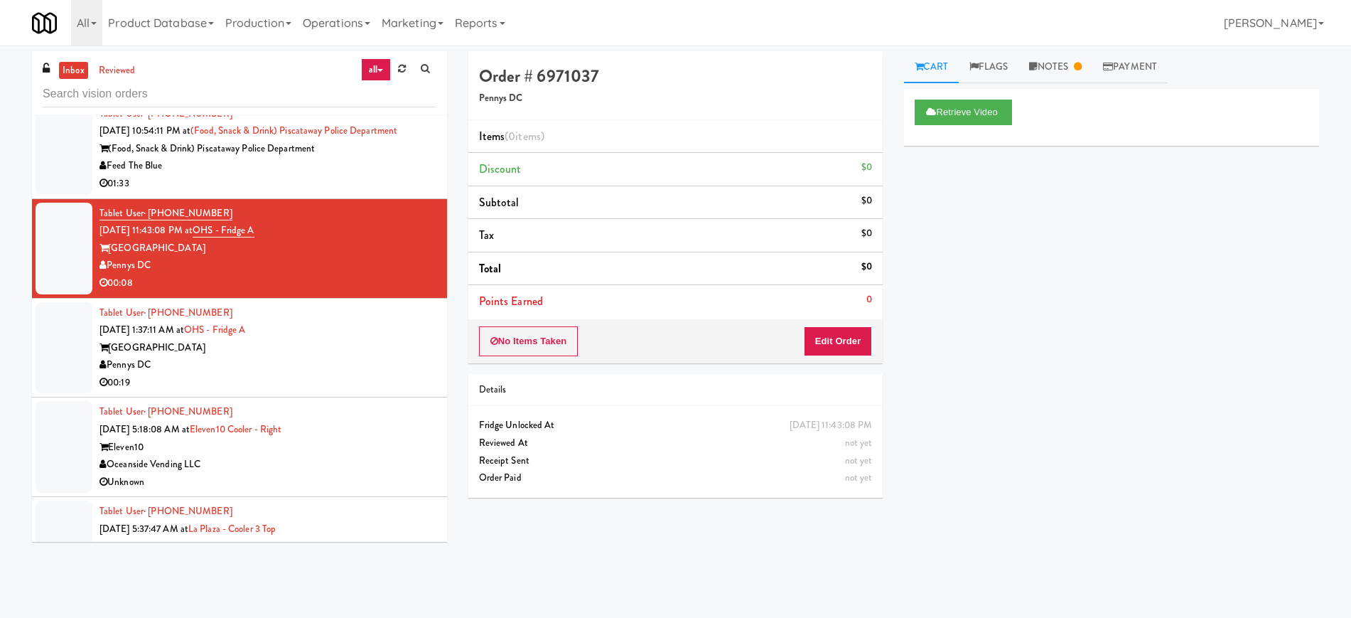
click at [1070, 50] on div "inbox reviewed all all unclear take inventory issue suspicious failed recent ad…" at bounding box center [675, 328] width 1351 height 566
click at [1059, 65] on link "Notes" at bounding box center [1055, 67] width 74 height 32
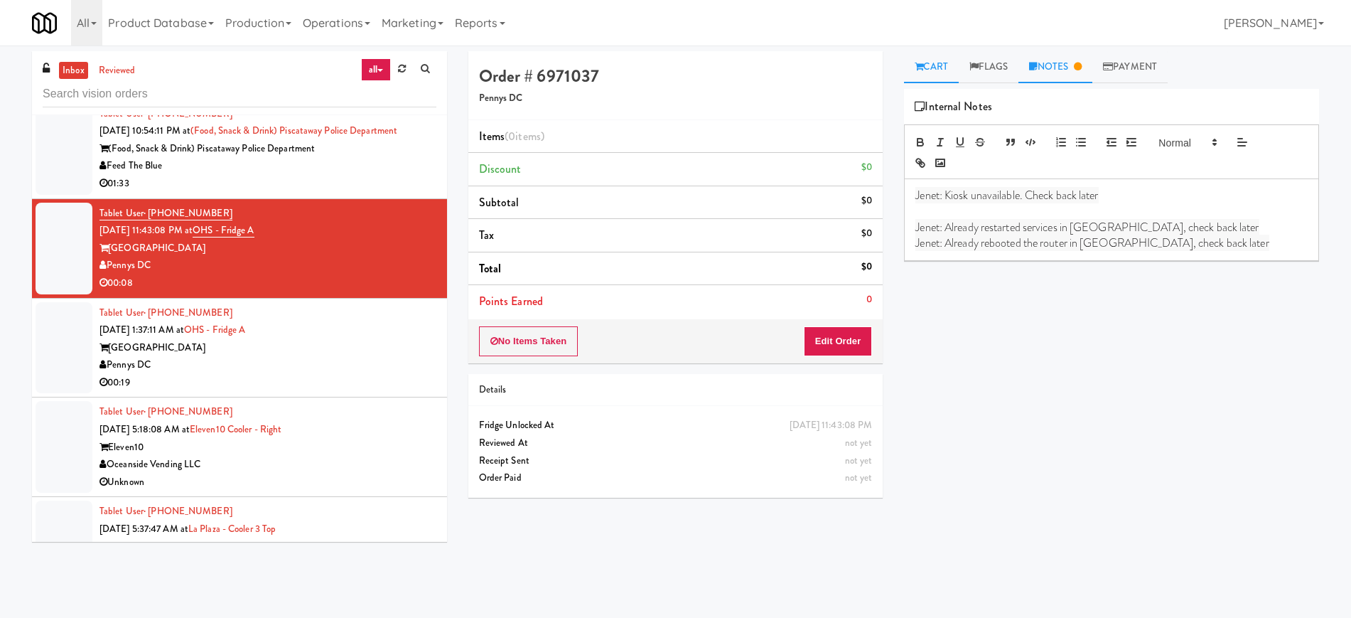
click at [931, 73] on link "Cart" at bounding box center [931, 67] width 55 height 32
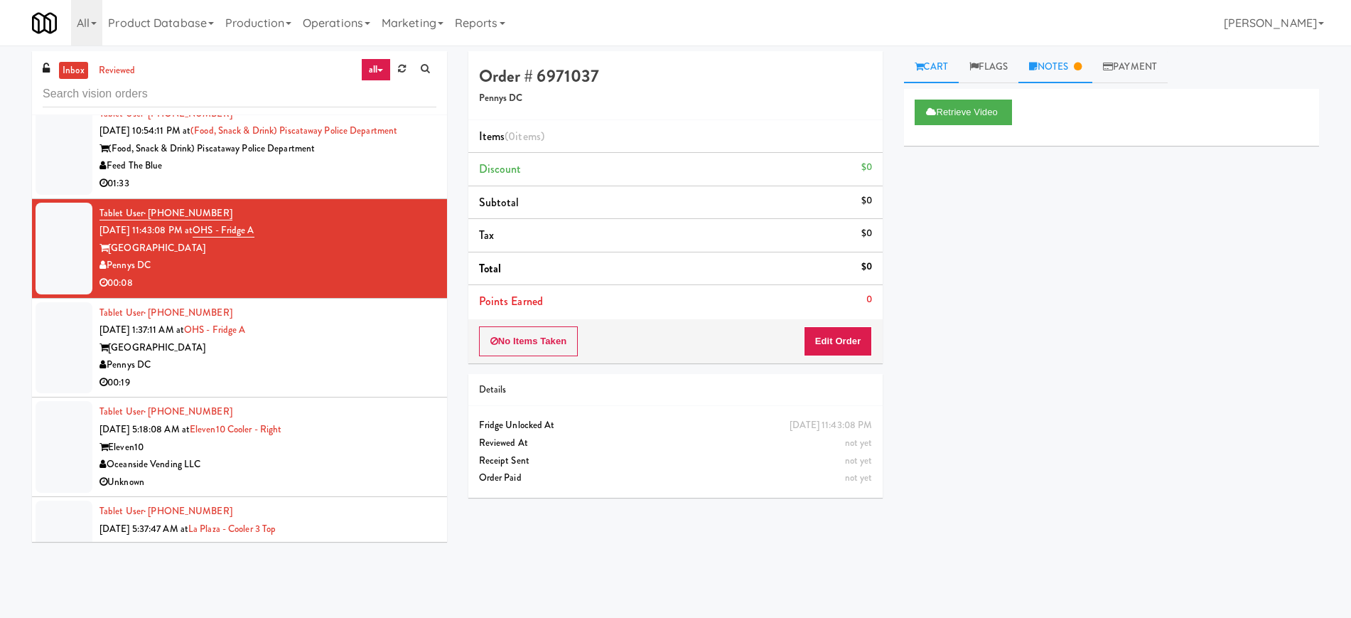
click at [1063, 65] on link "Notes" at bounding box center [1055, 67] width 74 height 32
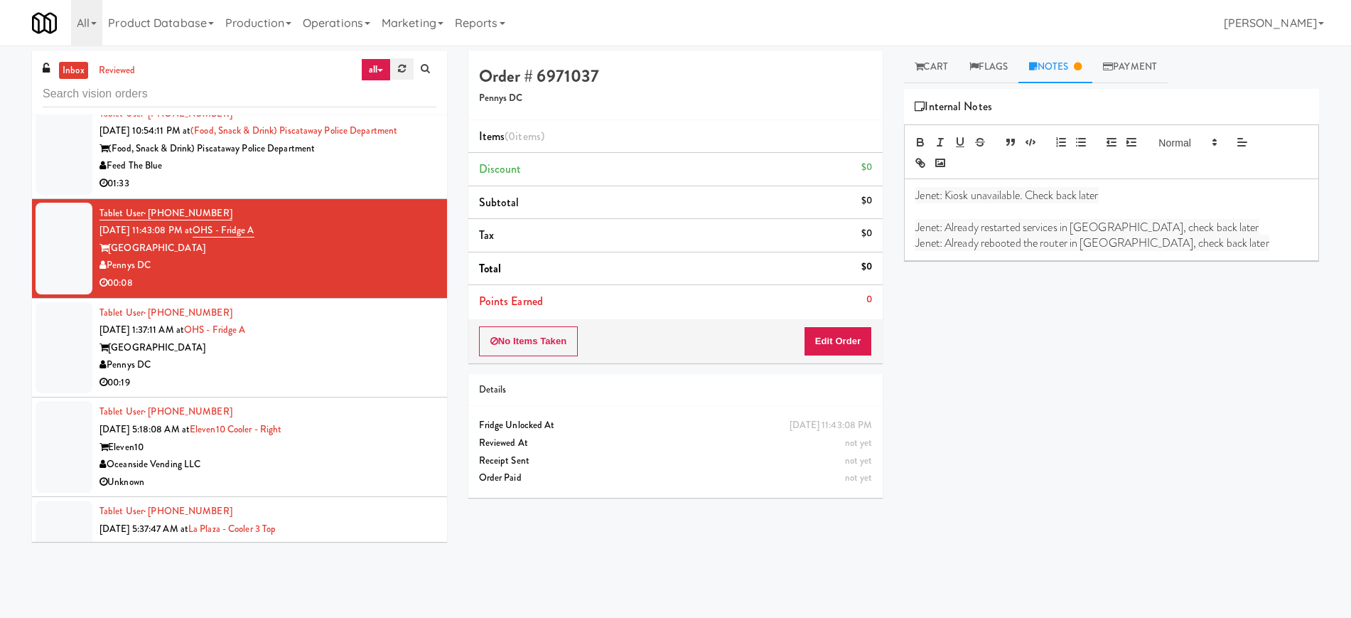
click at [404, 70] on icon at bounding box center [402, 68] width 8 height 9
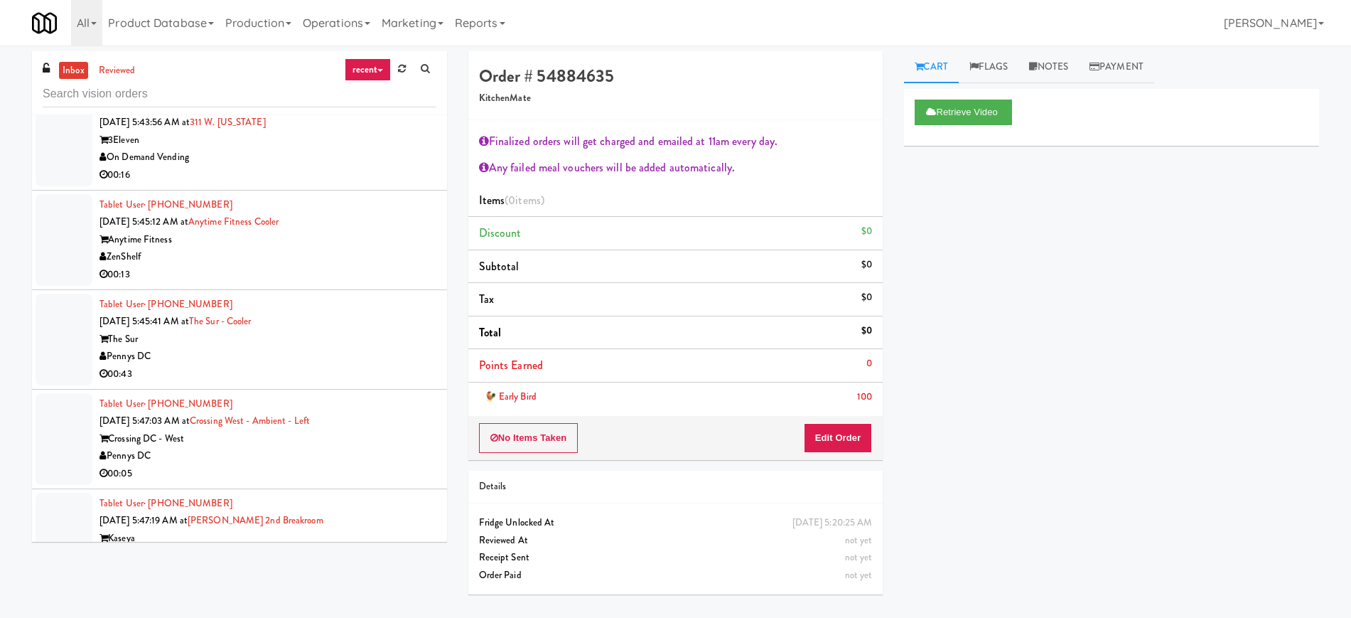
scroll to position [1609, 0]
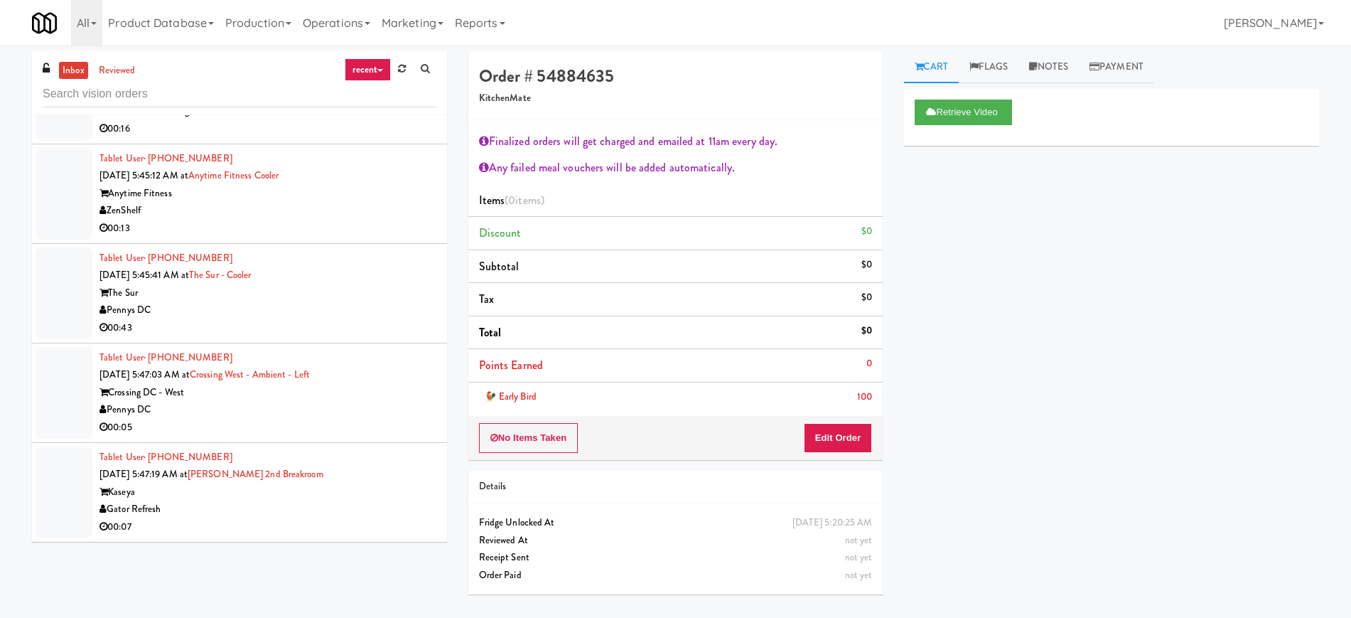
click at [339, 485] on div "Kaseya" at bounding box center [267, 492] width 337 height 18
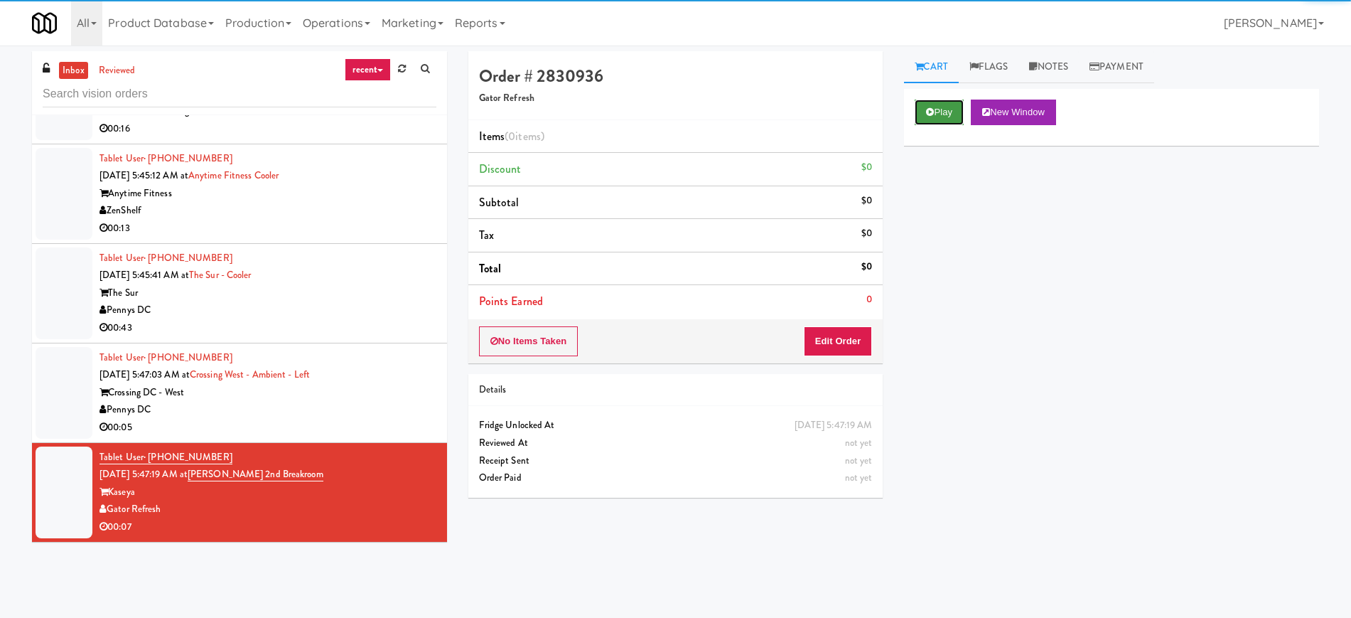
click at [934, 106] on button "Play" at bounding box center [939, 112] width 49 height 26
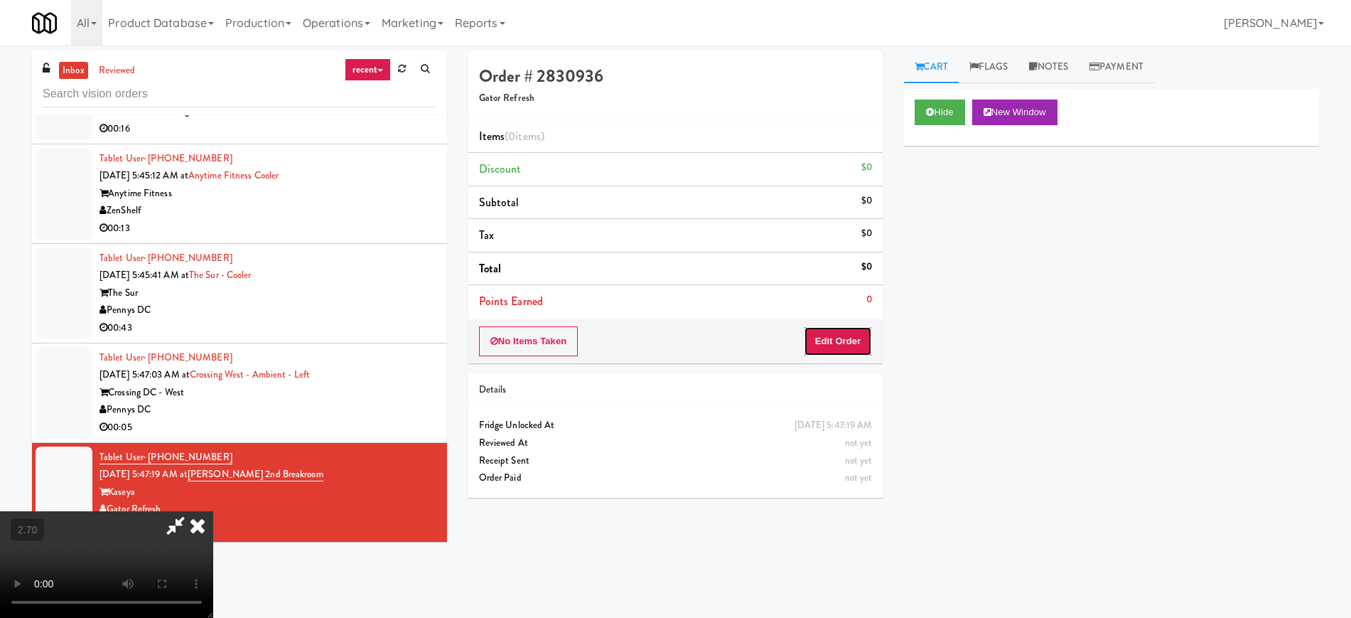
click at [836, 343] on button "Edit Order" at bounding box center [838, 341] width 69 height 30
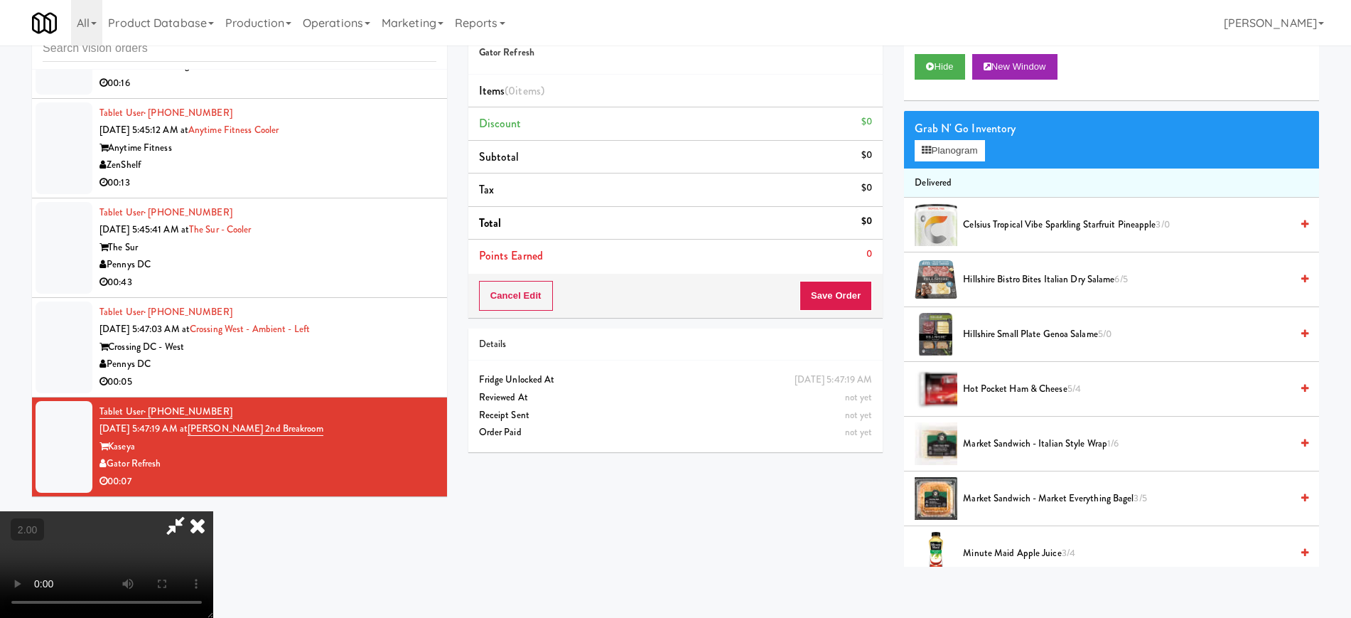
scroll to position [29, 0]
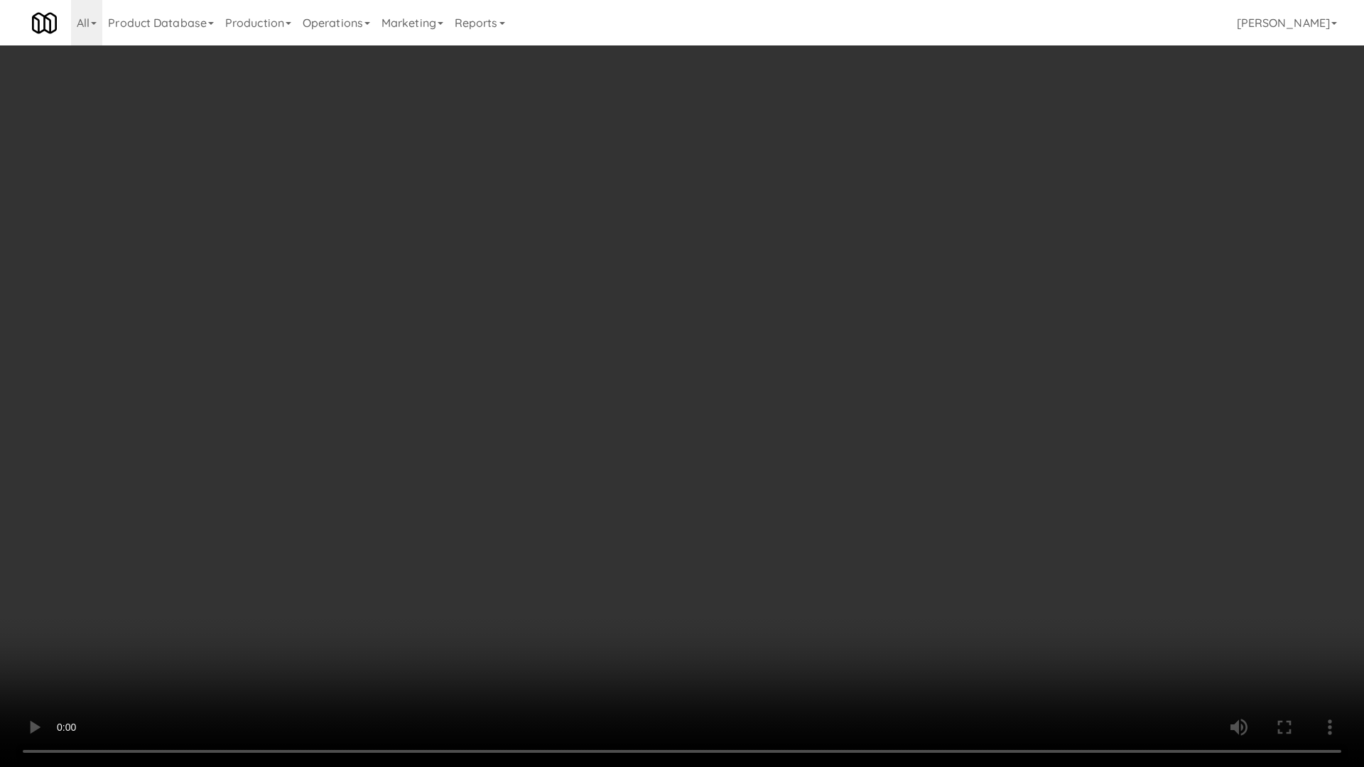
click at [691, 519] on video at bounding box center [682, 383] width 1364 height 767
click at [689, 508] on video at bounding box center [682, 383] width 1364 height 767
click at [689, 514] on video at bounding box center [682, 383] width 1364 height 767
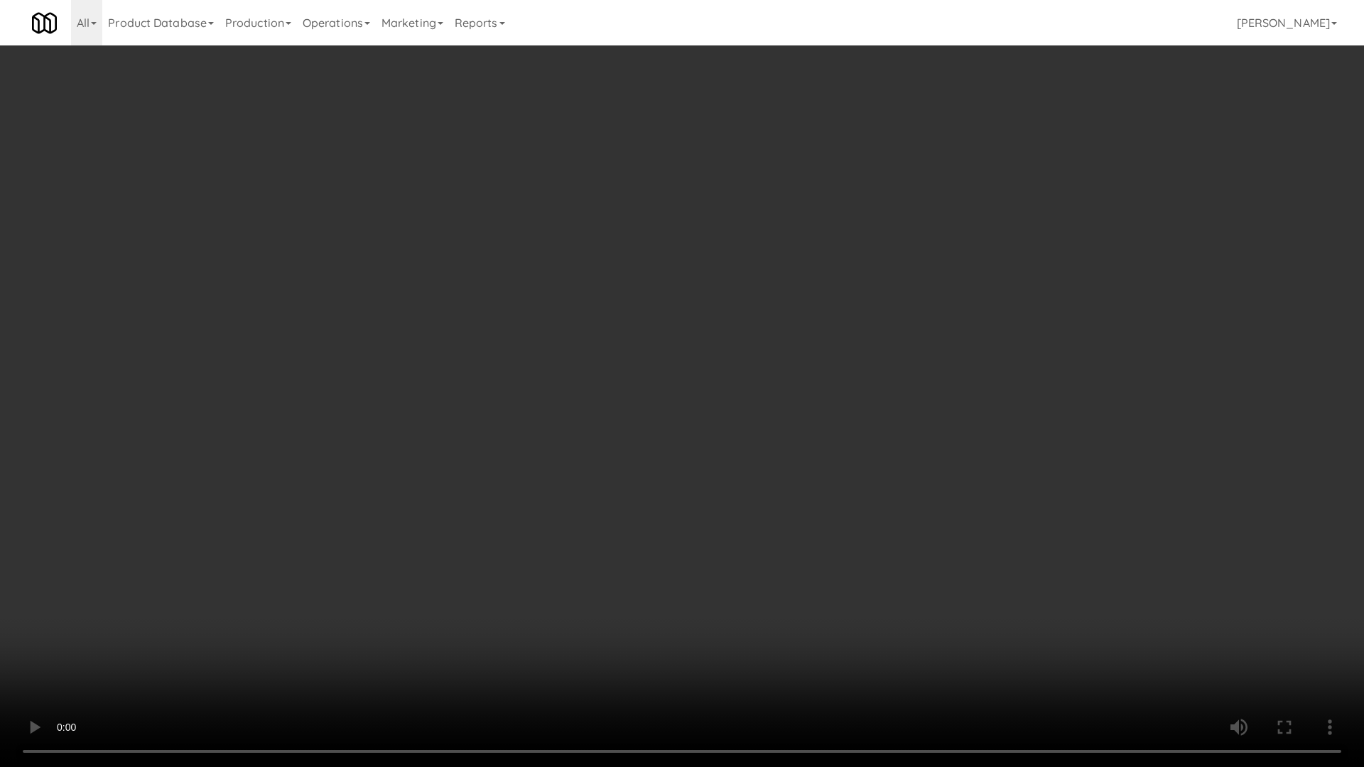
click at [689, 514] on video at bounding box center [682, 383] width 1364 height 767
click at [679, 503] on video at bounding box center [682, 383] width 1364 height 767
click at [679, 502] on video at bounding box center [682, 383] width 1364 height 767
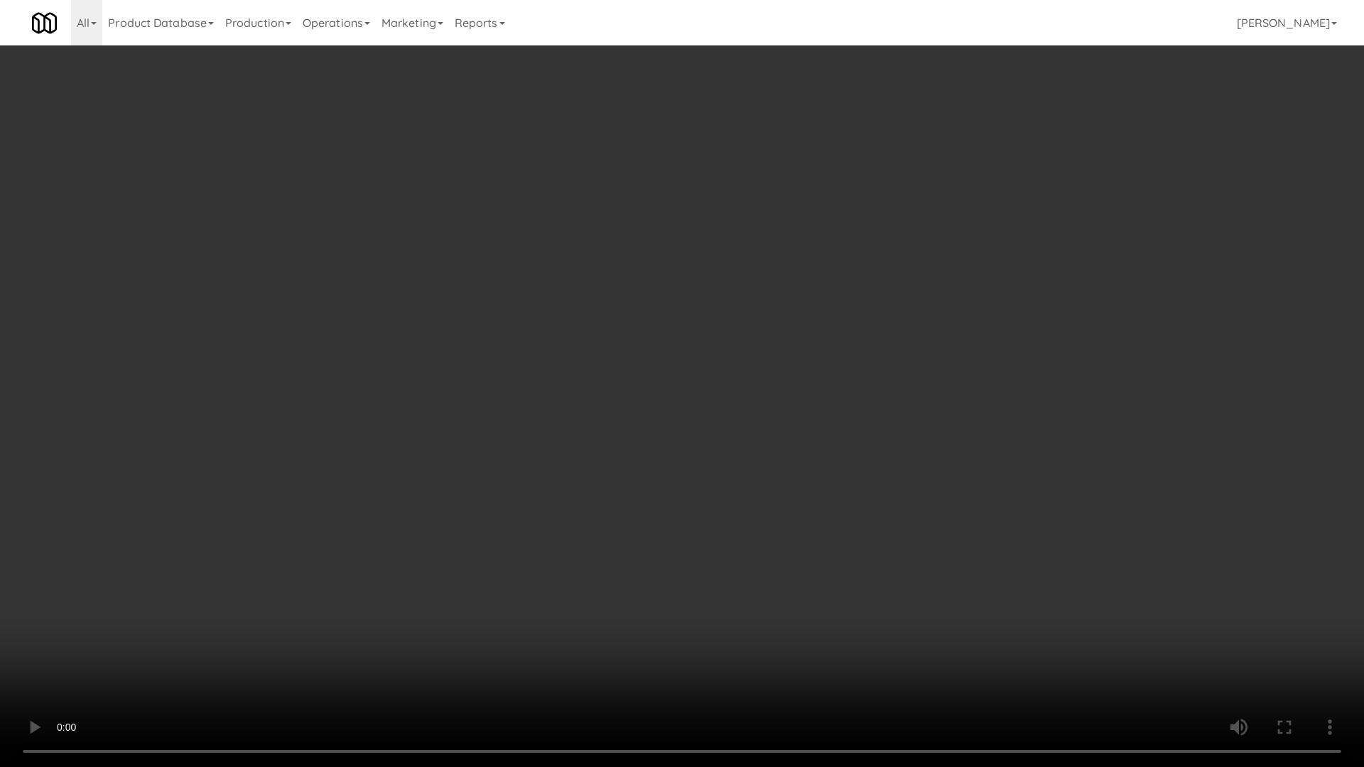
click at [663, 486] on video at bounding box center [682, 383] width 1364 height 767
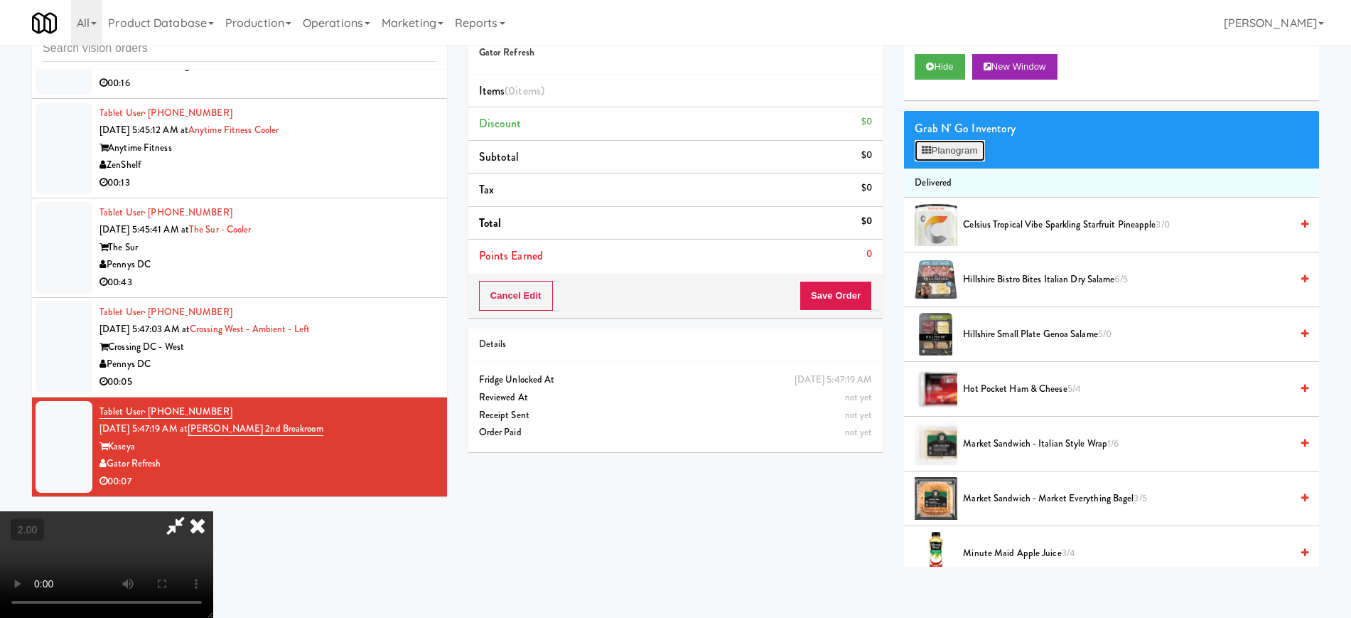
click at [949, 158] on button "Planogram" at bounding box center [950, 150] width 70 height 21
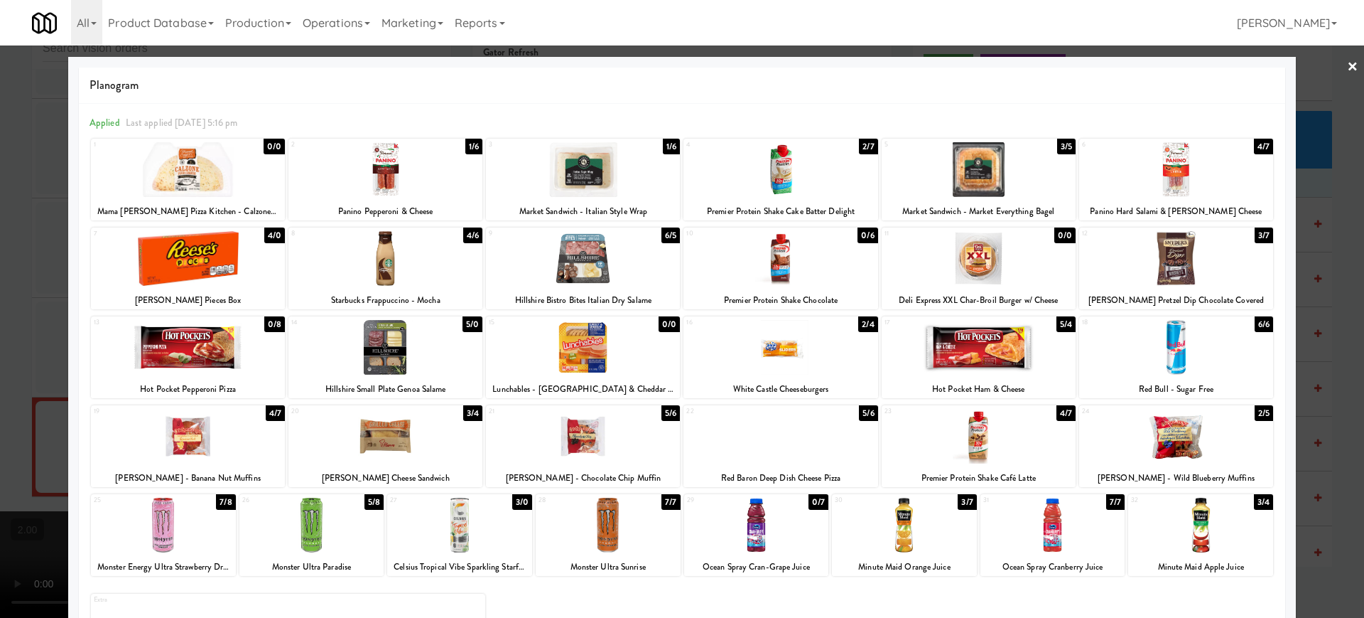
click at [1188, 361] on div at bounding box center [1176, 347] width 194 height 55
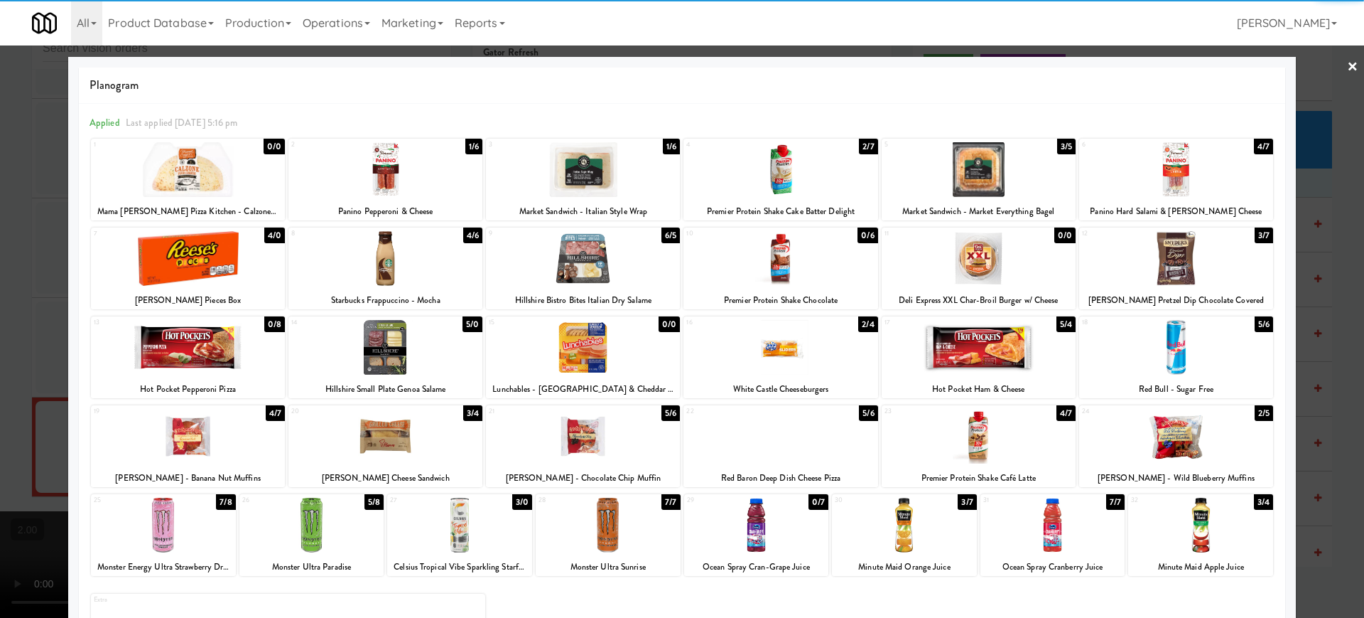
click at [1317, 347] on div at bounding box center [682, 309] width 1364 height 618
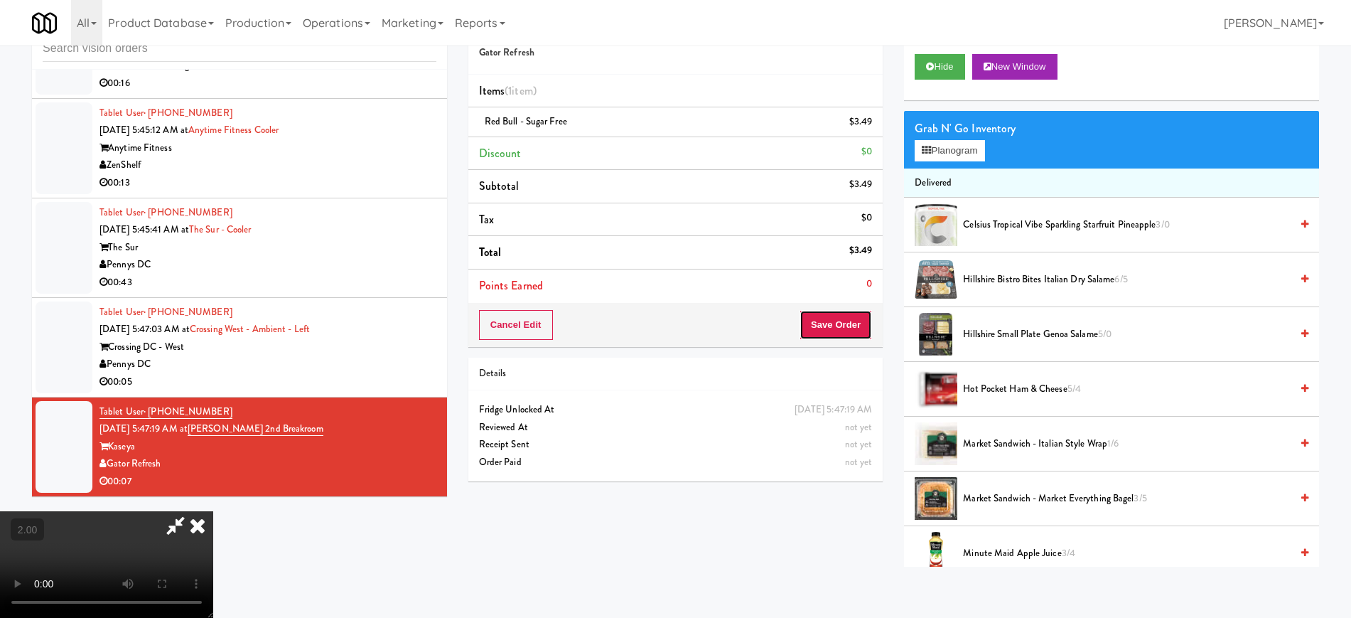
click at [831, 333] on button "Save Order" at bounding box center [835, 325] width 72 height 30
click at [834, 333] on button "Save Order" at bounding box center [835, 325] width 72 height 30
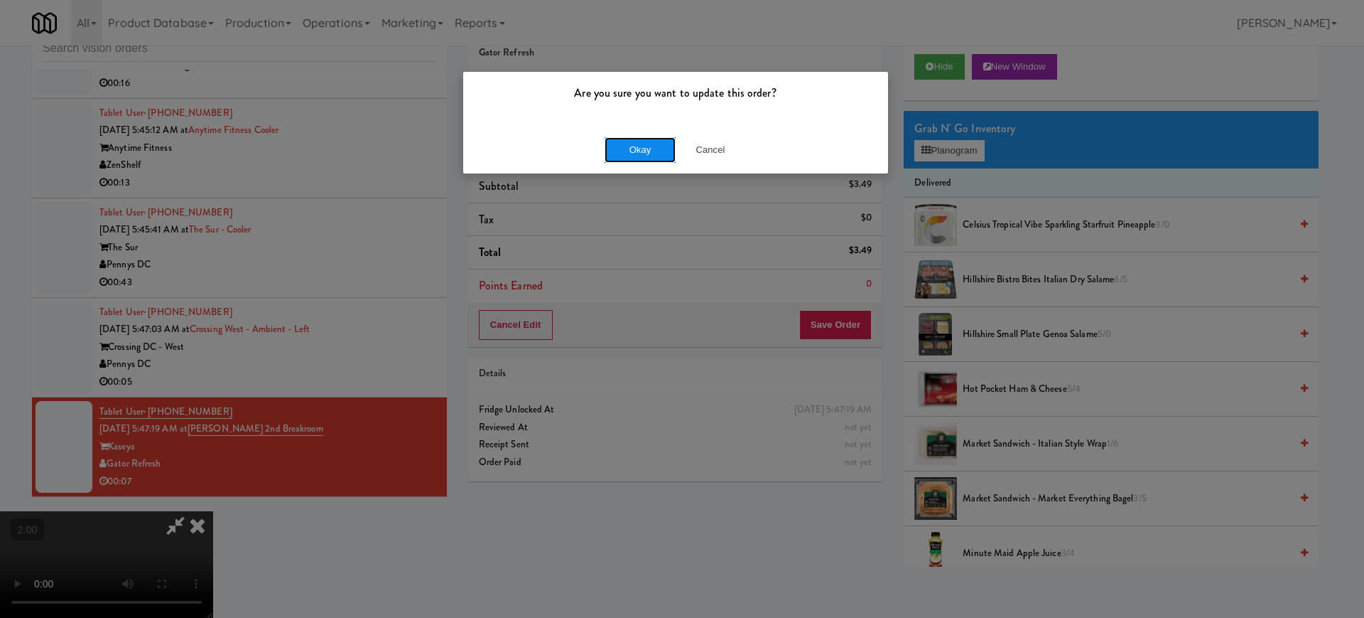
click at [630, 146] on button "Okay" at bounding box center [640, 150] width 71 height 26
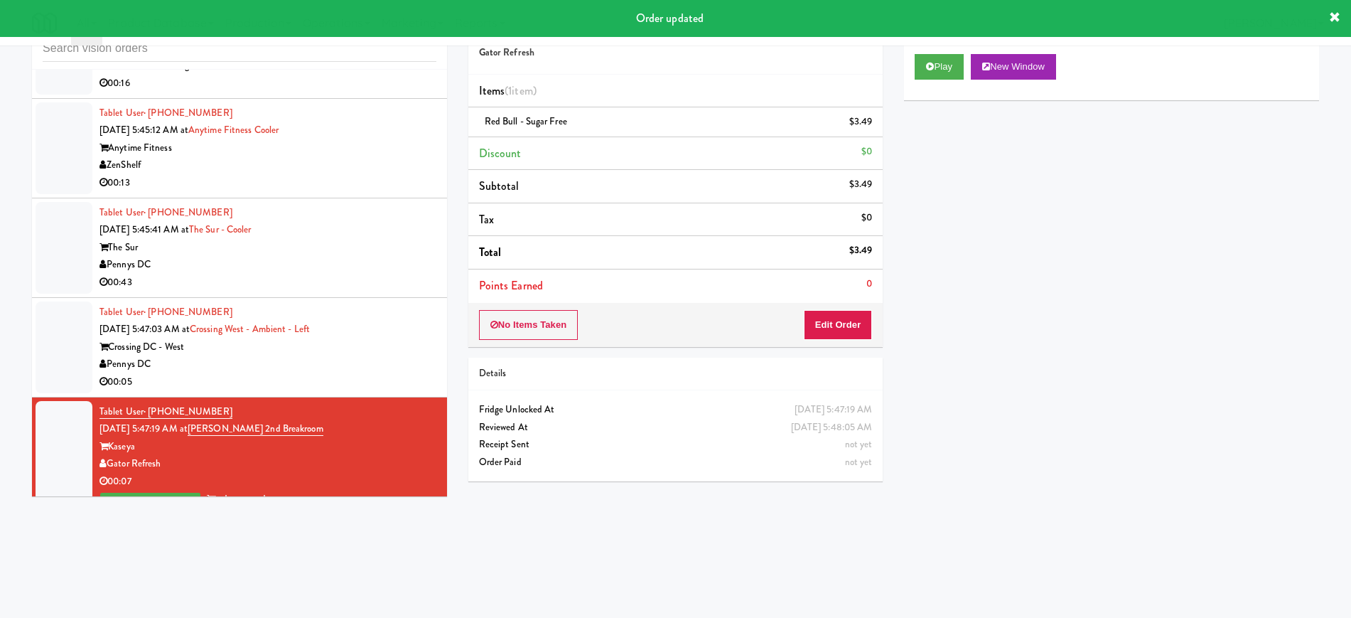
click at [291, 382] on div "00:05" at bounding box center [267, 382] width 337 height 18
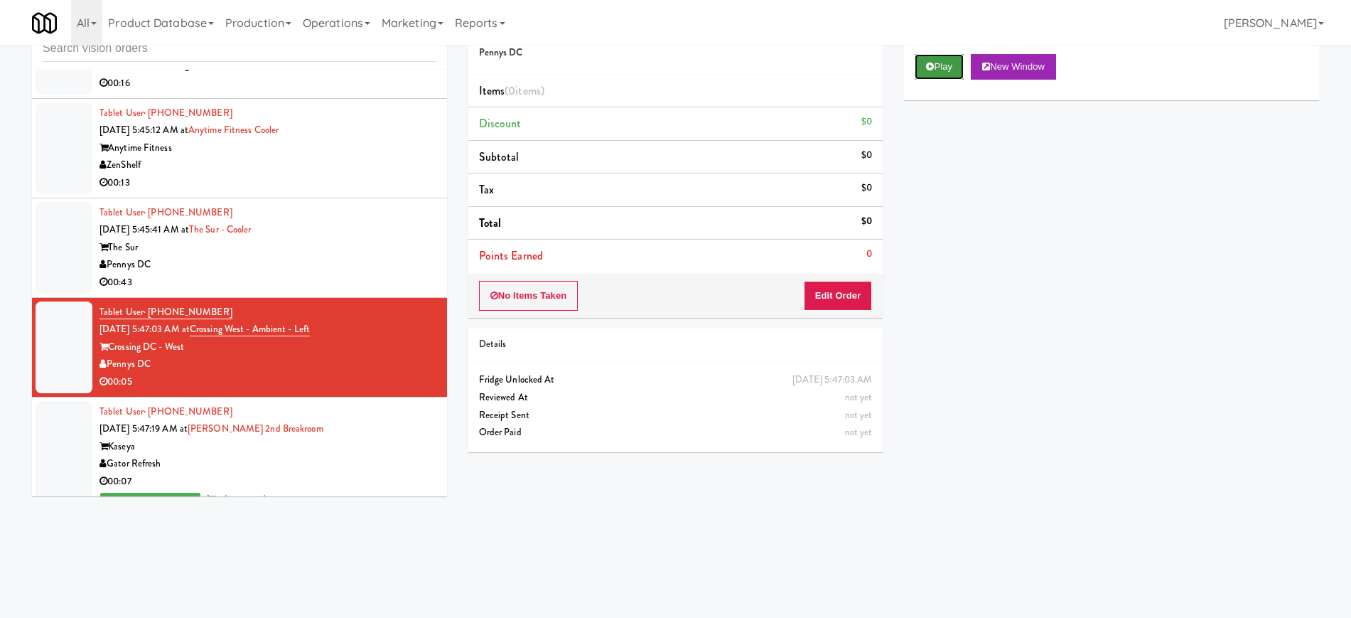
click at [939, 64] on button "Play" at bounding box center [939, 67] width 49 height 26
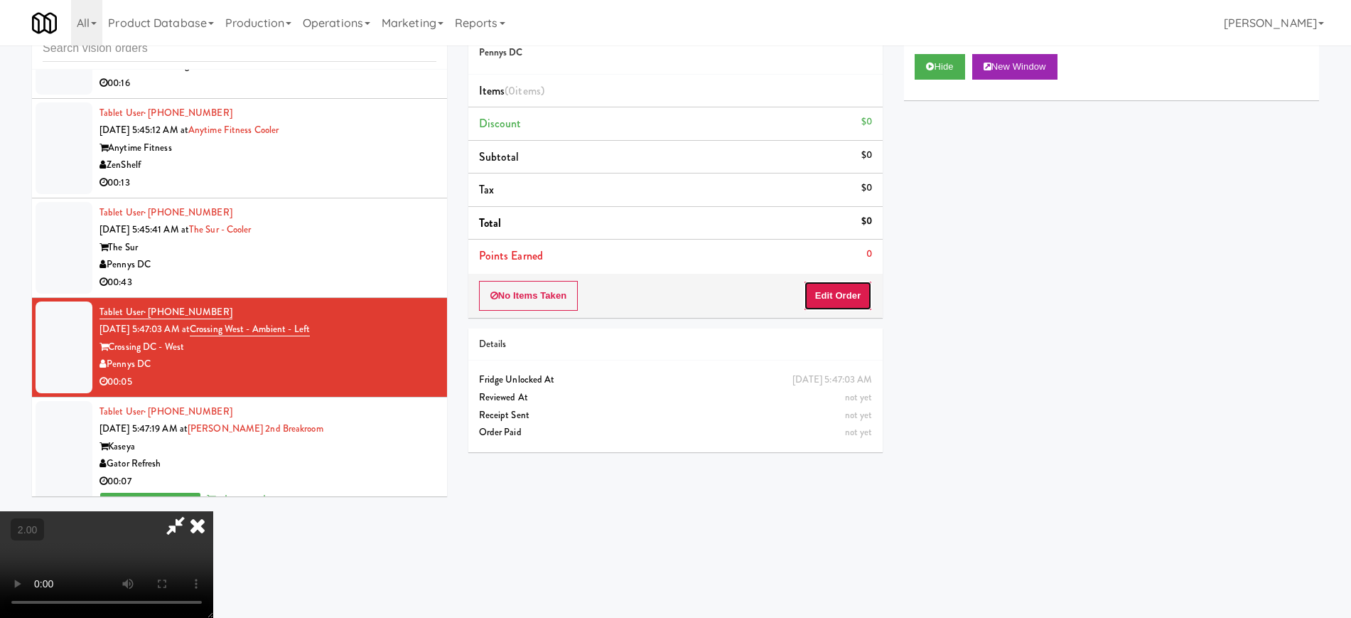
click at [805, 295] on button "Edit Order" at bounding box center [838, 296] width 69 height 30
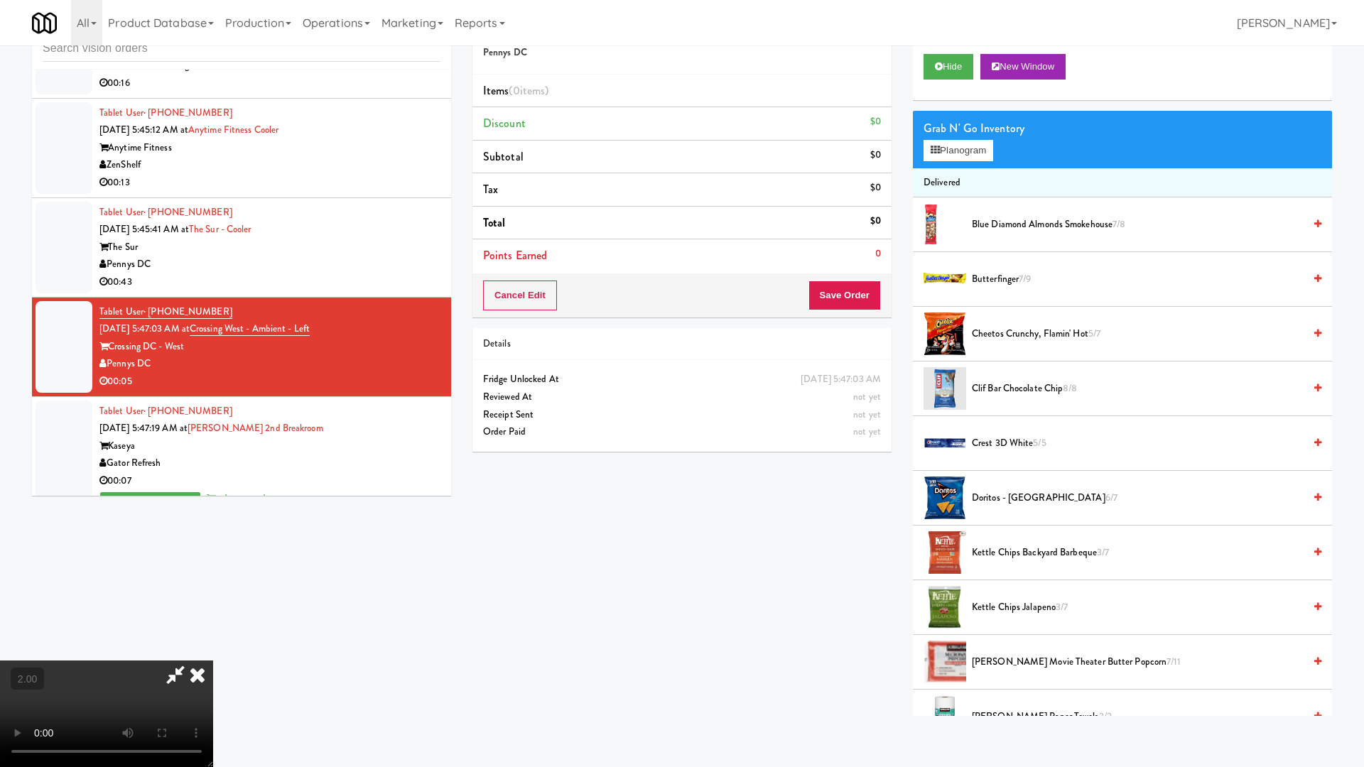
click at [213, 617] on video at bounding box center [106, 714] width 213 height 107
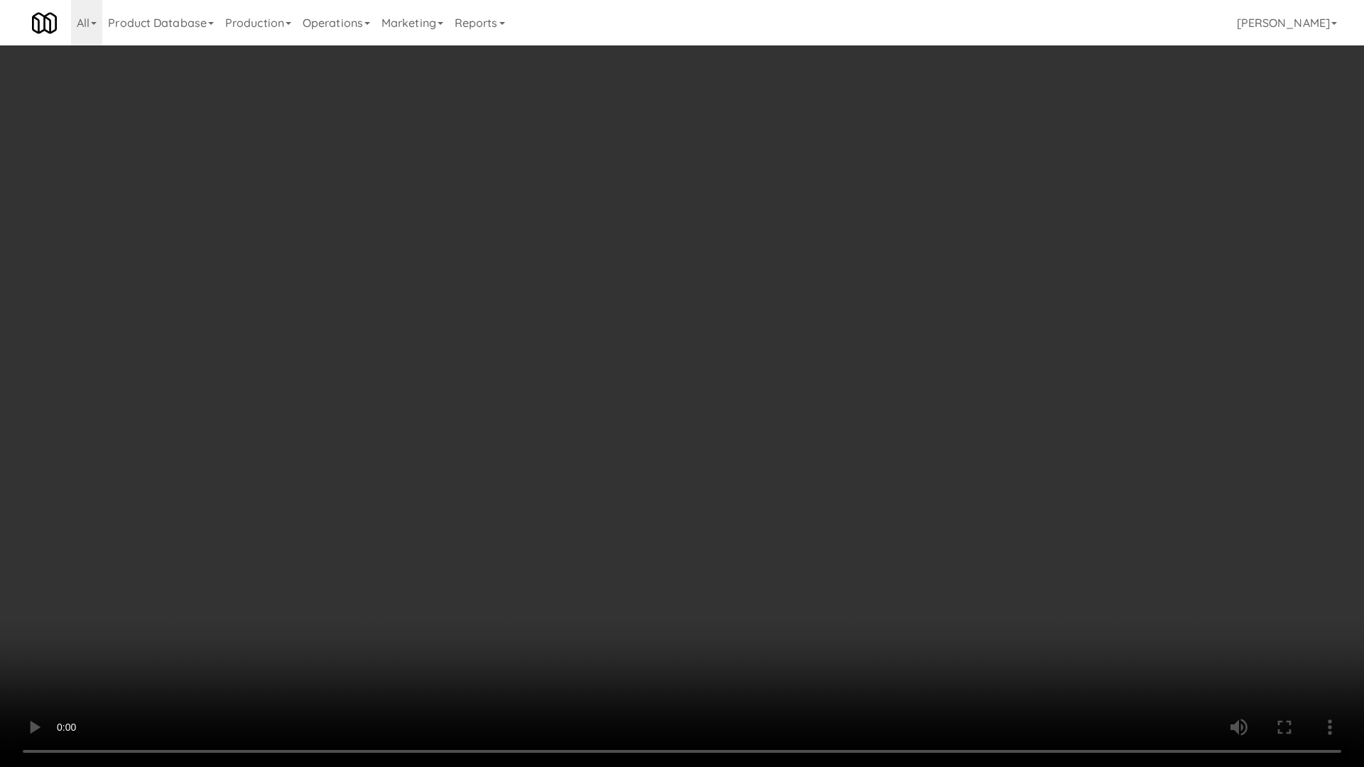
click at [643, 536] on video at bounding box center [682, 383] width 1364 height 767
click at [681, 536] on video at bounding box center [682, 383] width 1364 height 767
click at [696, 529] on video at bounding box center [682, 383] width 1364 height 767
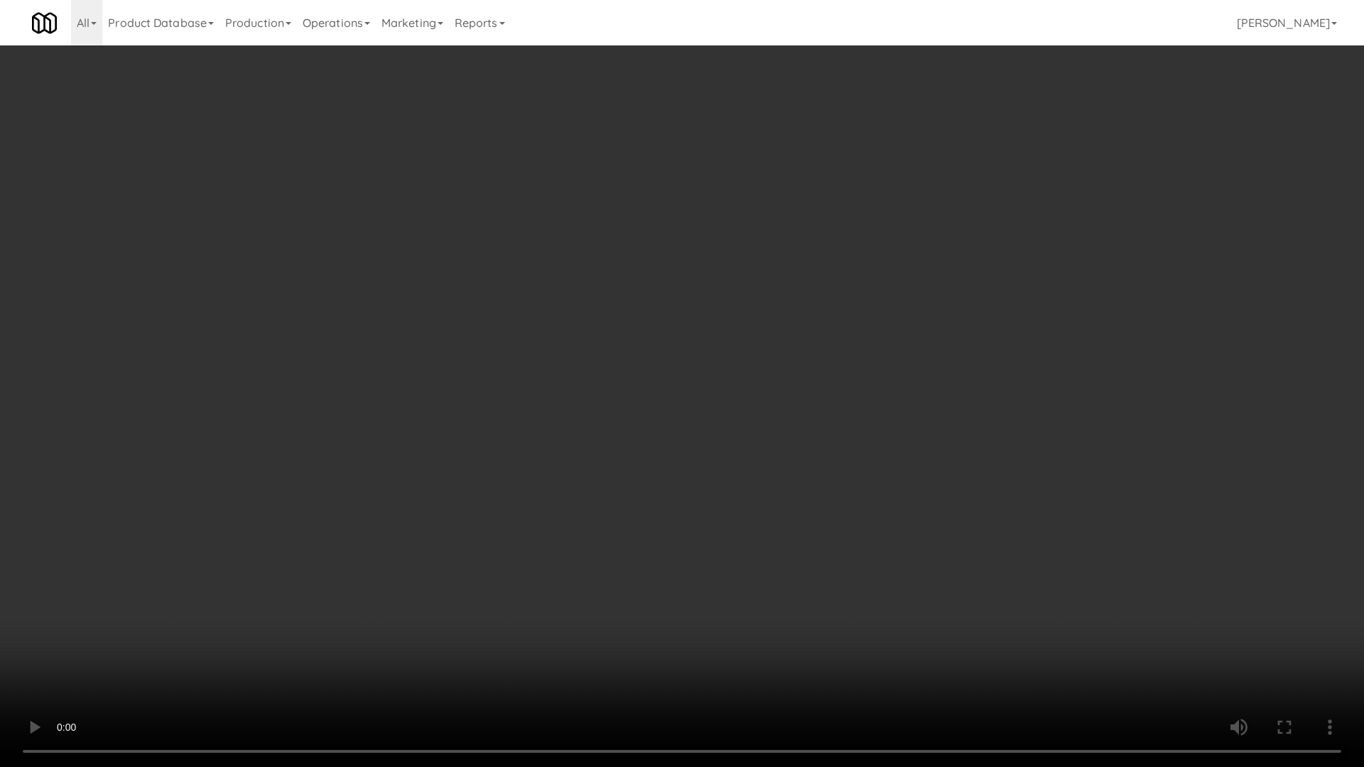
click at [696, 529] on video at bounding box center [682, 383] width 1364 height 767
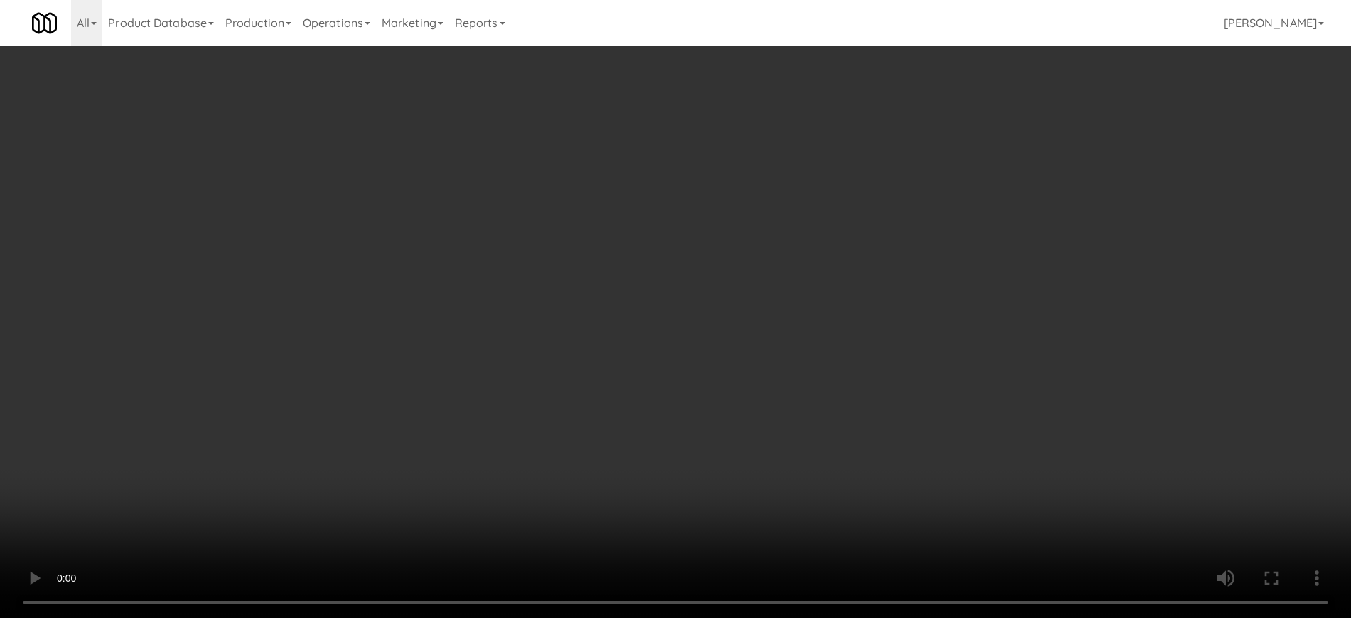
click at [652, 414] on video at bounding box center [675, 309] width 1351 height 618
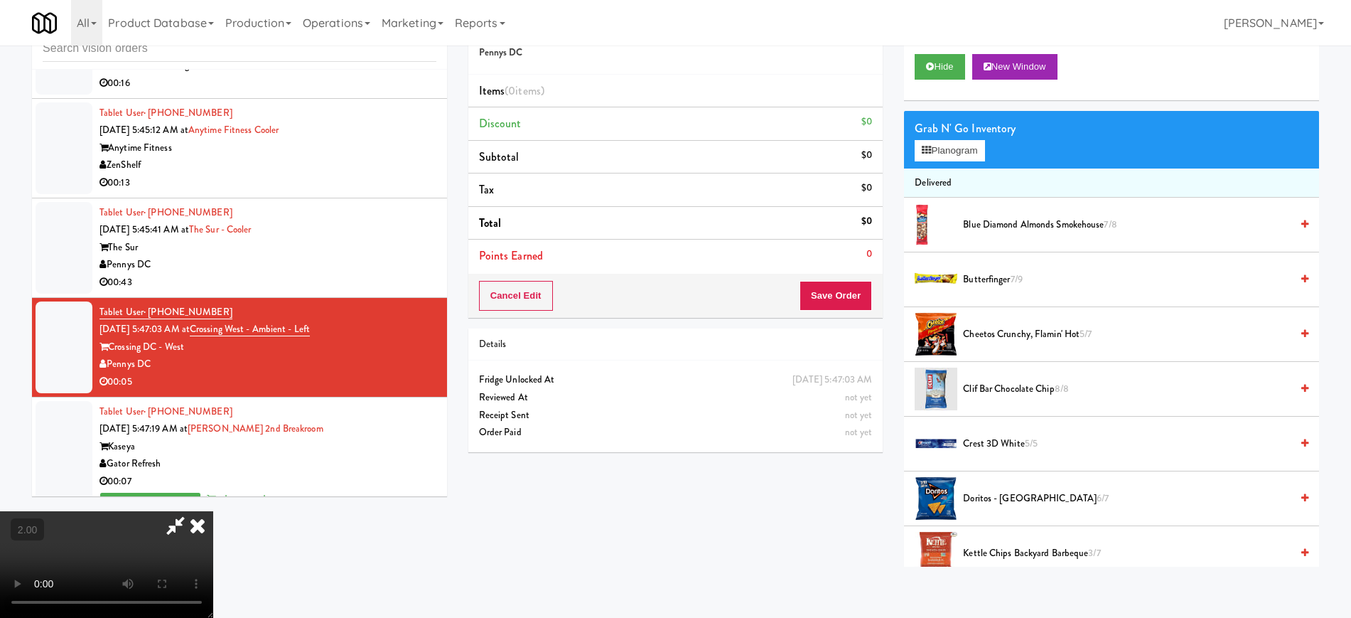
click at [213, 511] on video at bounding box center [106, 564] width 213 height 107
click at [963, 153] on button "Planogram" at bounding box center [950, 150] width 70 height 21
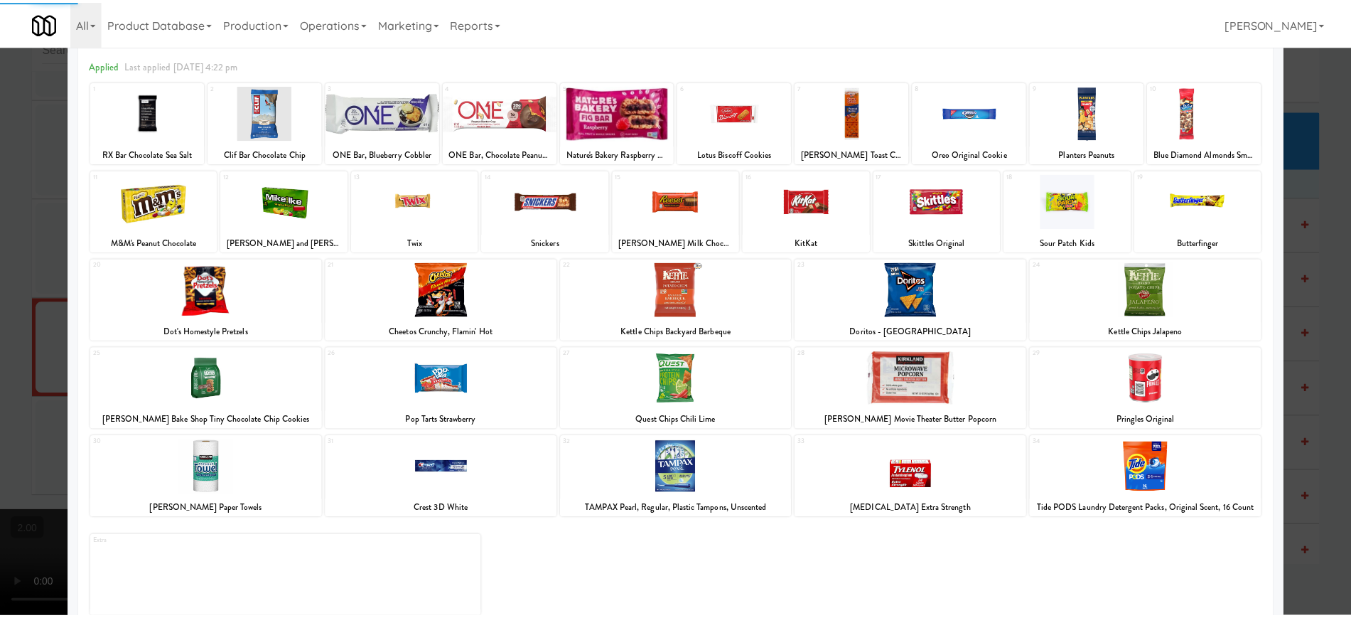
scroll to position [80, 0]
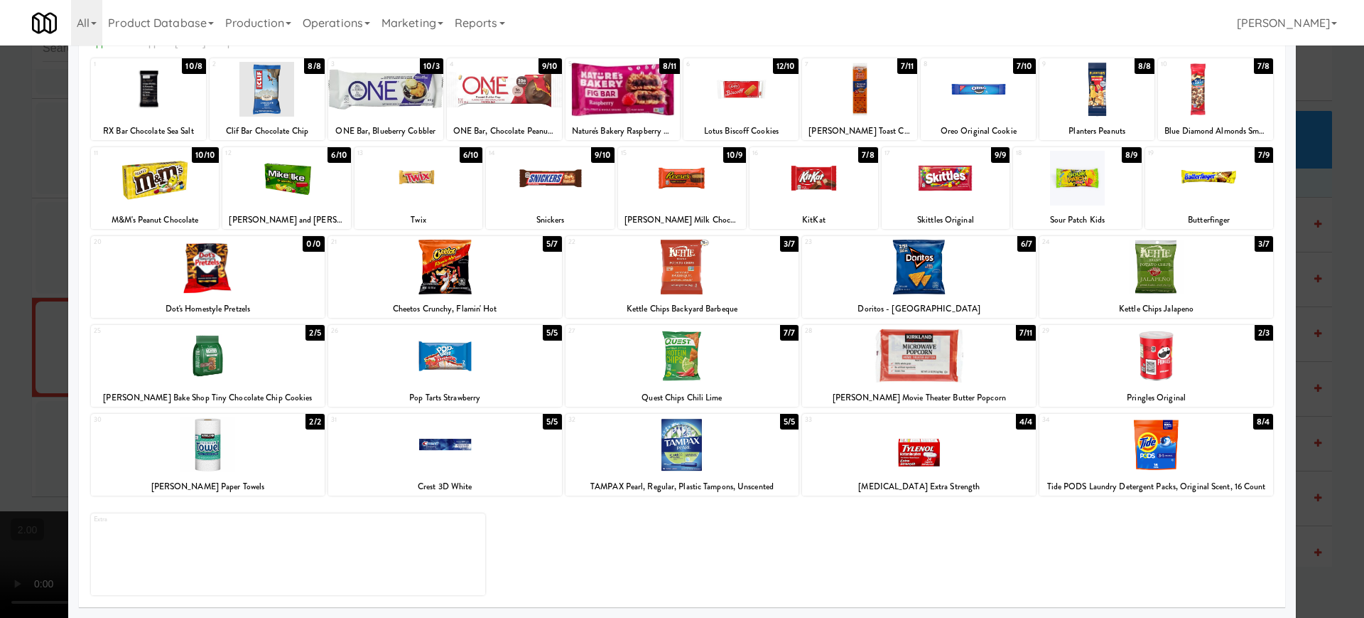
click at [1194, 436] on div at bounding box center [1157, 444] width 234 height 55
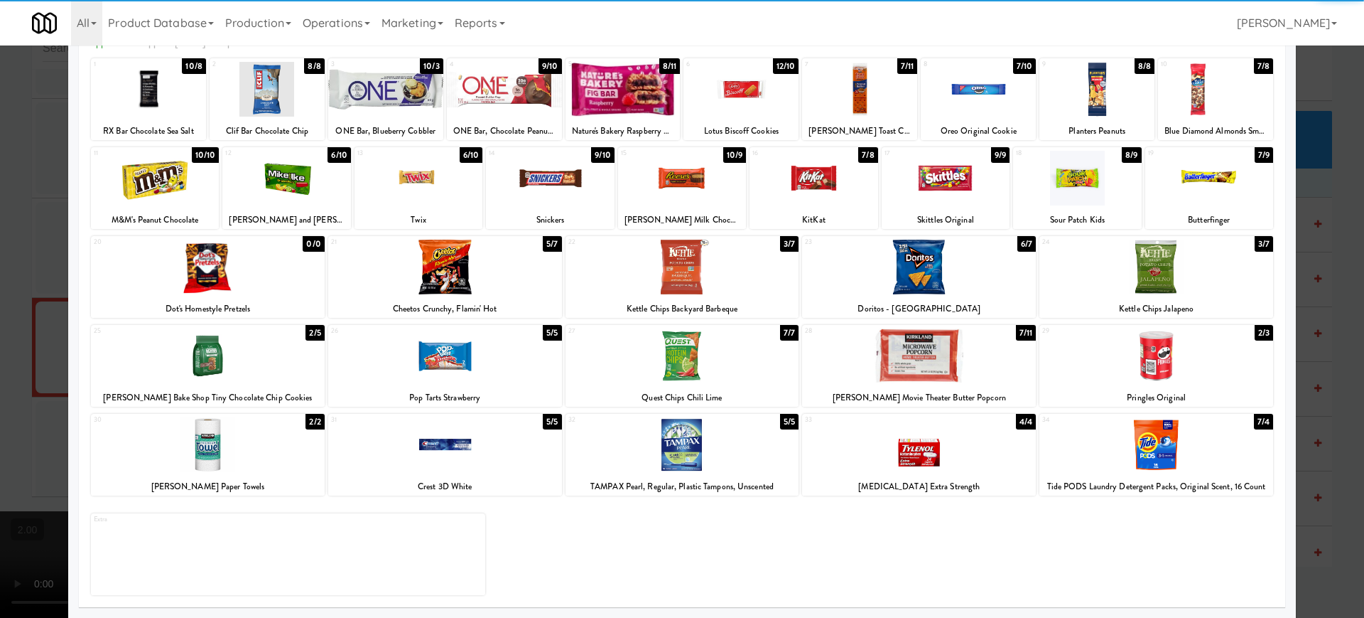
click at [0, 392] on div at bounding box center [682, 309] width 1364 height 618
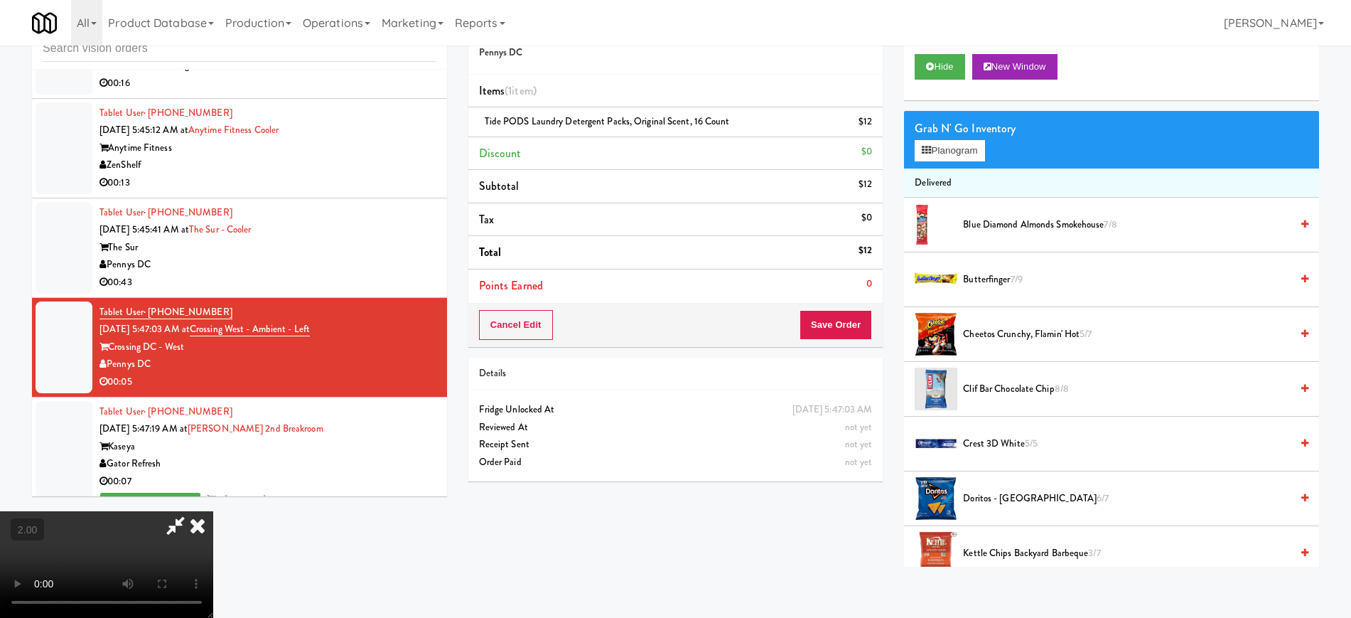
click at [213, 511] on video at bounding box center [106, 564] width 213 height 107
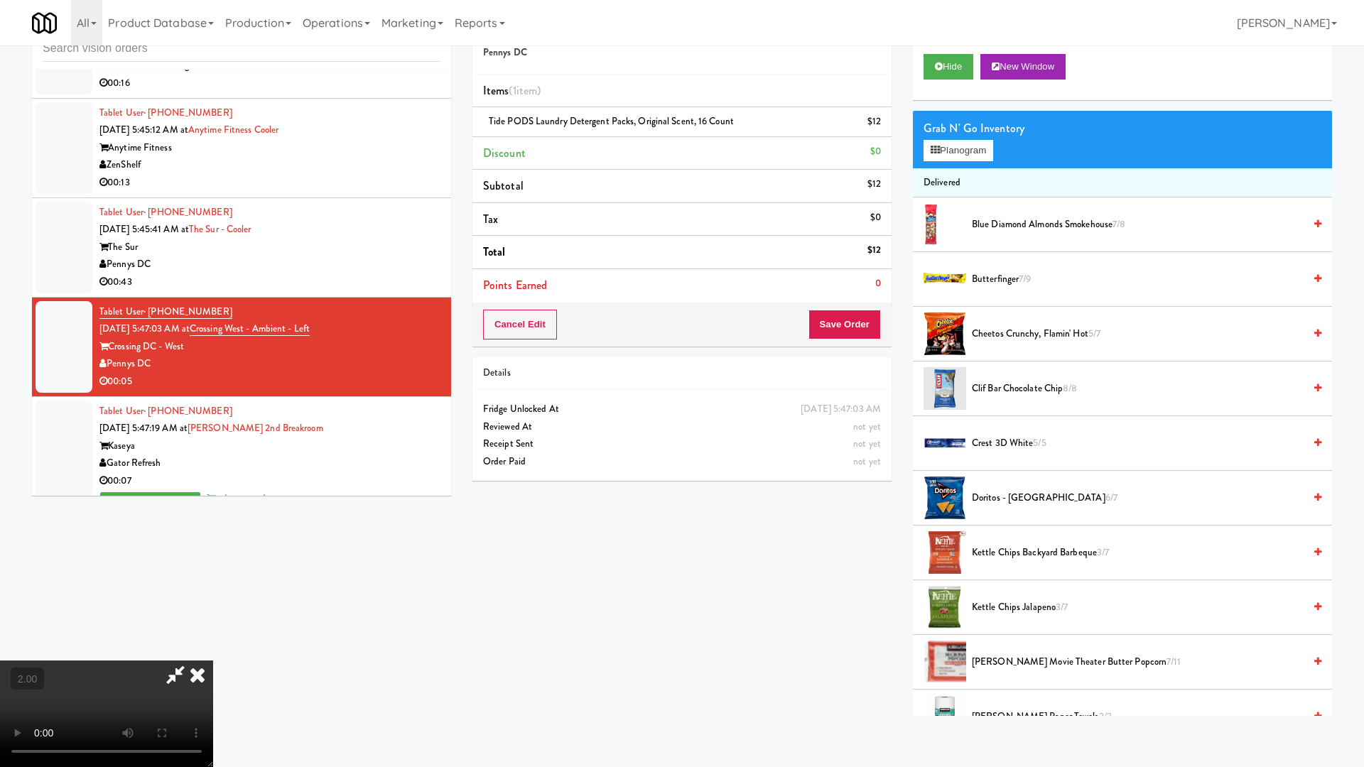
click at [213, 617] on video at bounding box center [106, 714] width 213 height 107
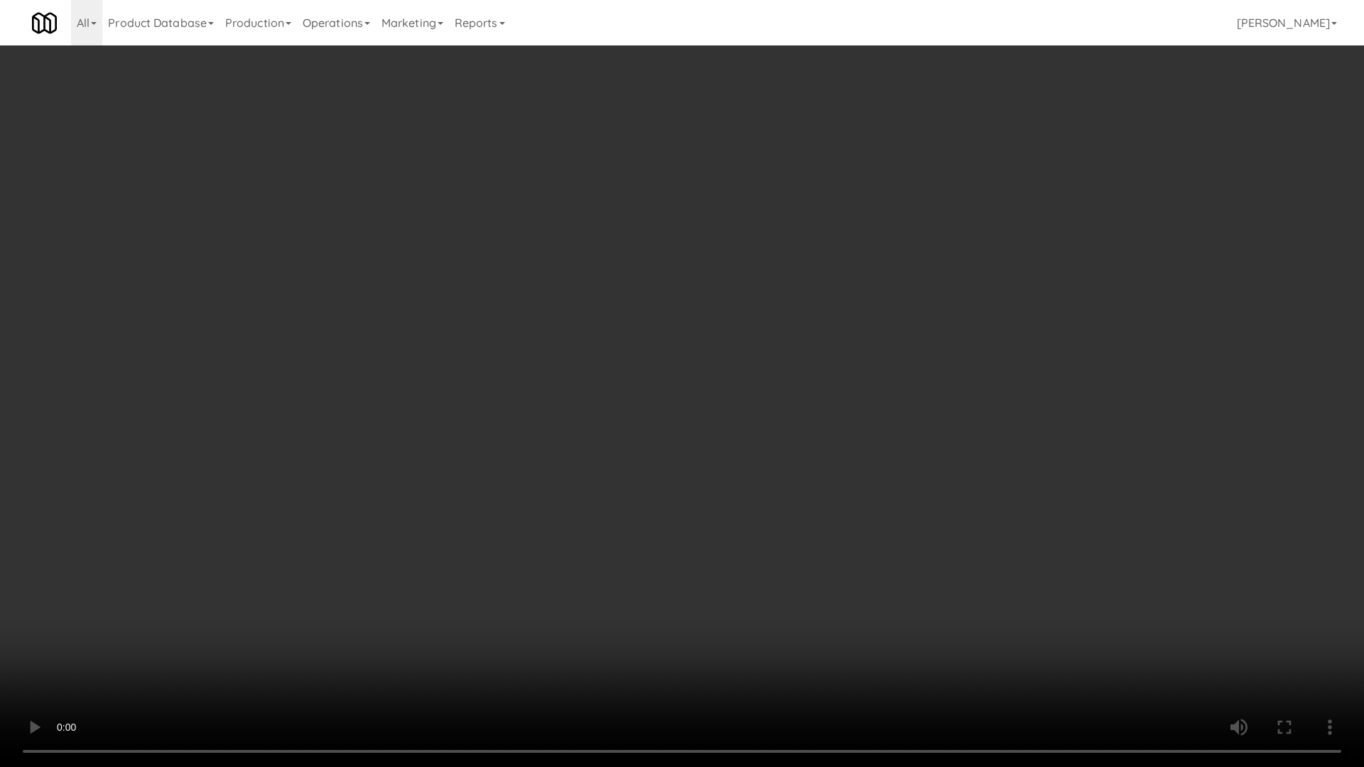
click at [956, 501] on video at bounding box center [682, 383] width 1364 height 767
click at [868, 505] on video at bounding box center [682, 383] width 1364 height 767
click at [787, 486] on video at bounding box center [682, 383] width 1364 height 767
click at [804, 481] on video at bounding box center [682, 383] width 1364 height 767
click at [804, 480] on video at bounding box center [682, 383] width 1364 height 767
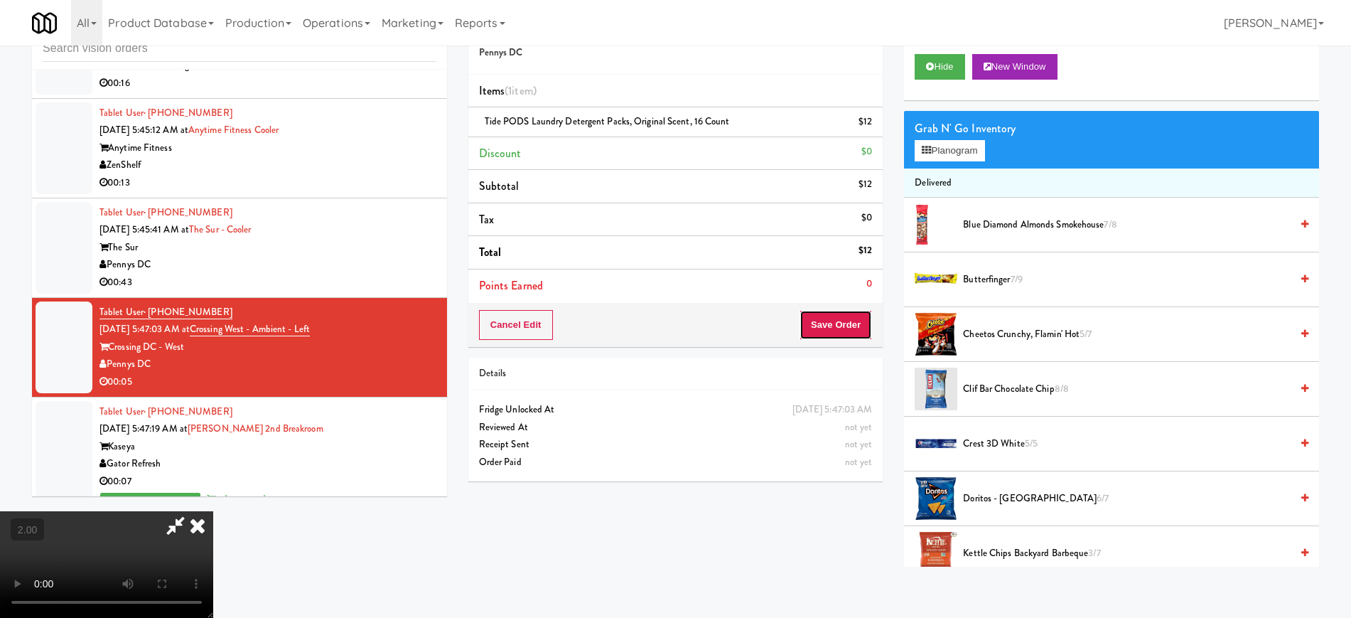
click at [852, 335] on button "Save Order" at bounding box center [835, 325] width 72 height 30
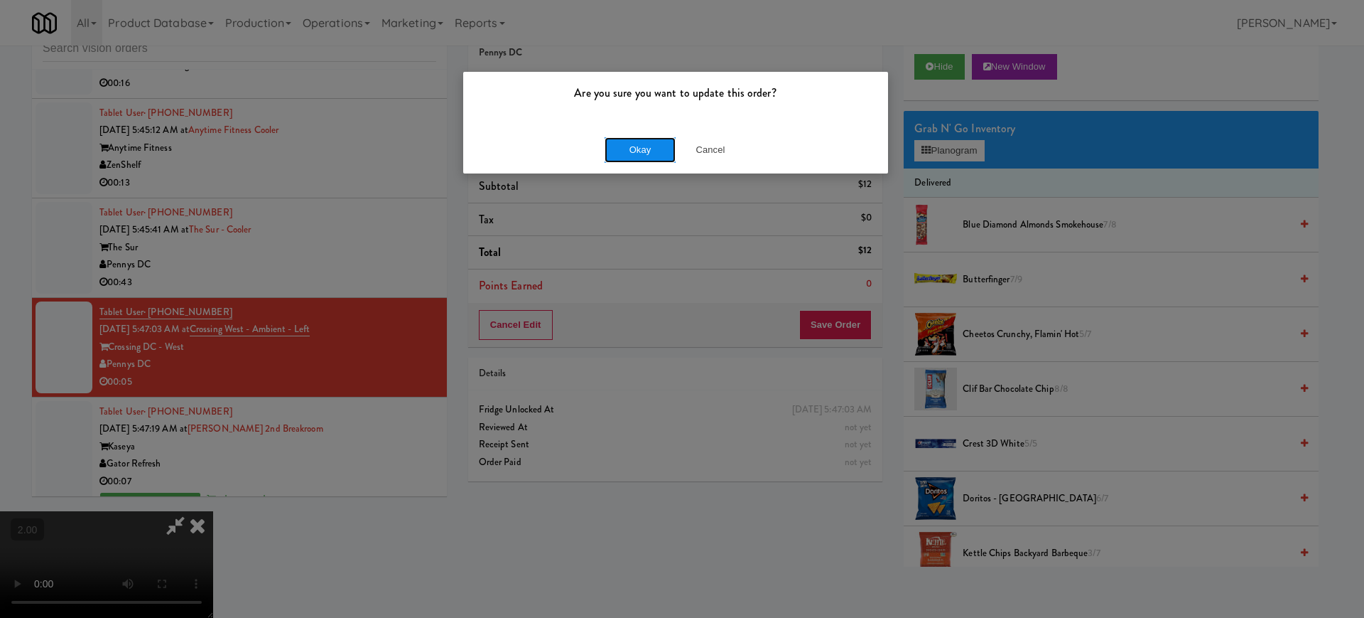
click at [654, 140] on button "Okay" at bounding box center [640, 150] width 71 height 26
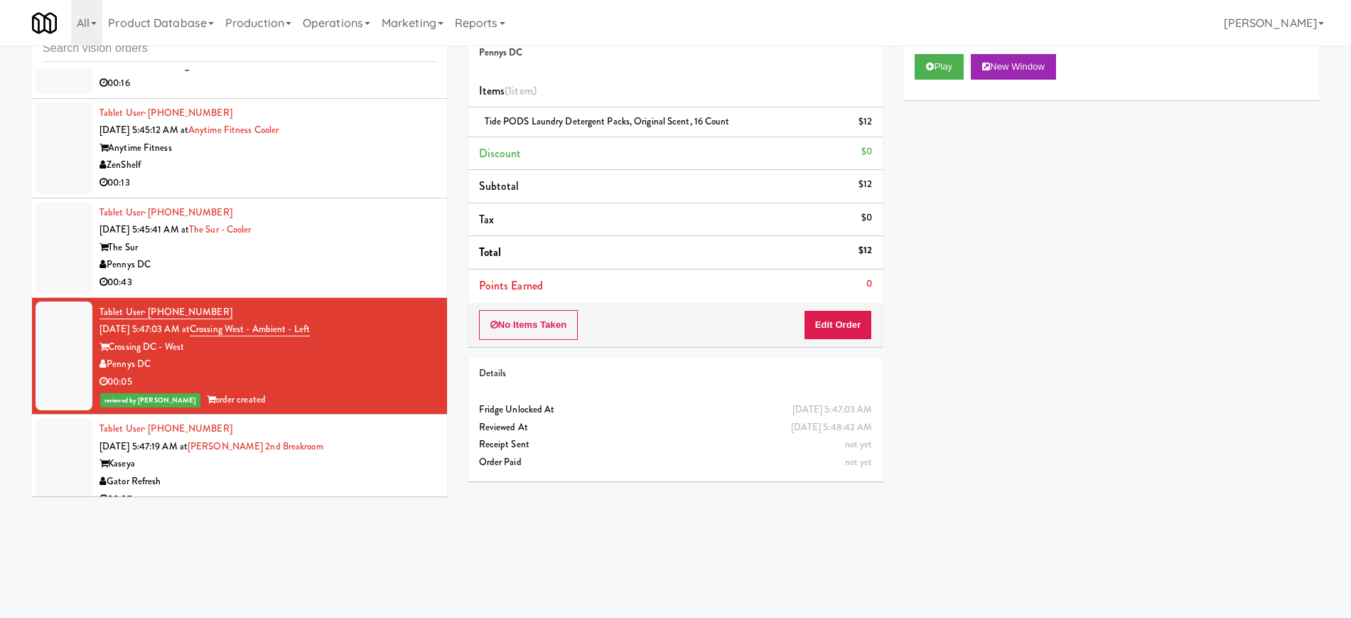
click at [278, 269] on div "Pennys DC" at bounding box center [267, 265] width 337 height 18
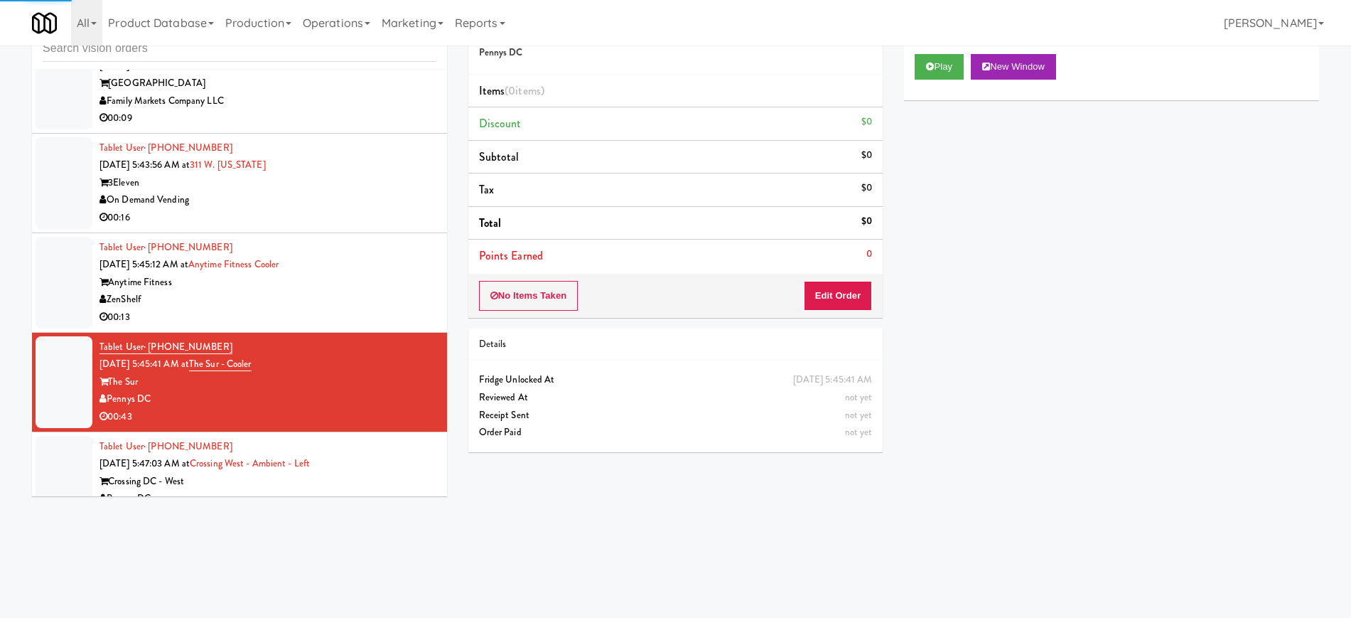
scroll to position [1432, 0]
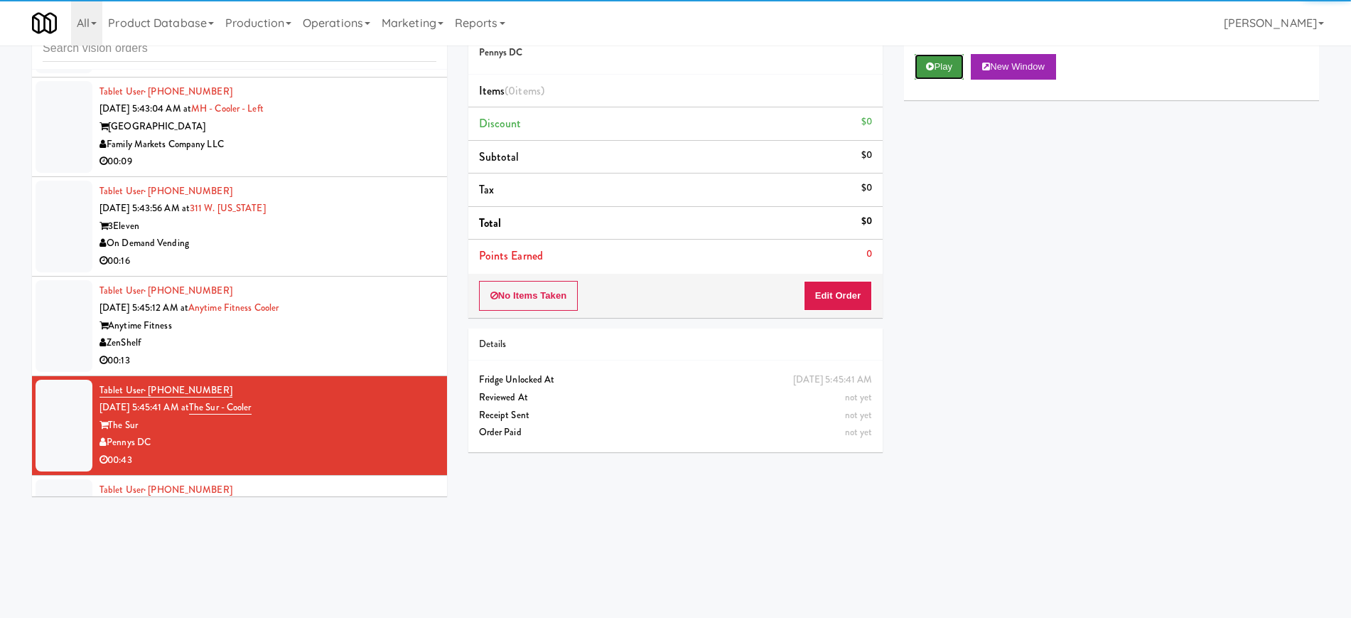
click at [958, 67] on button "Play" at bounding box center [939, 67] width 49 height 26
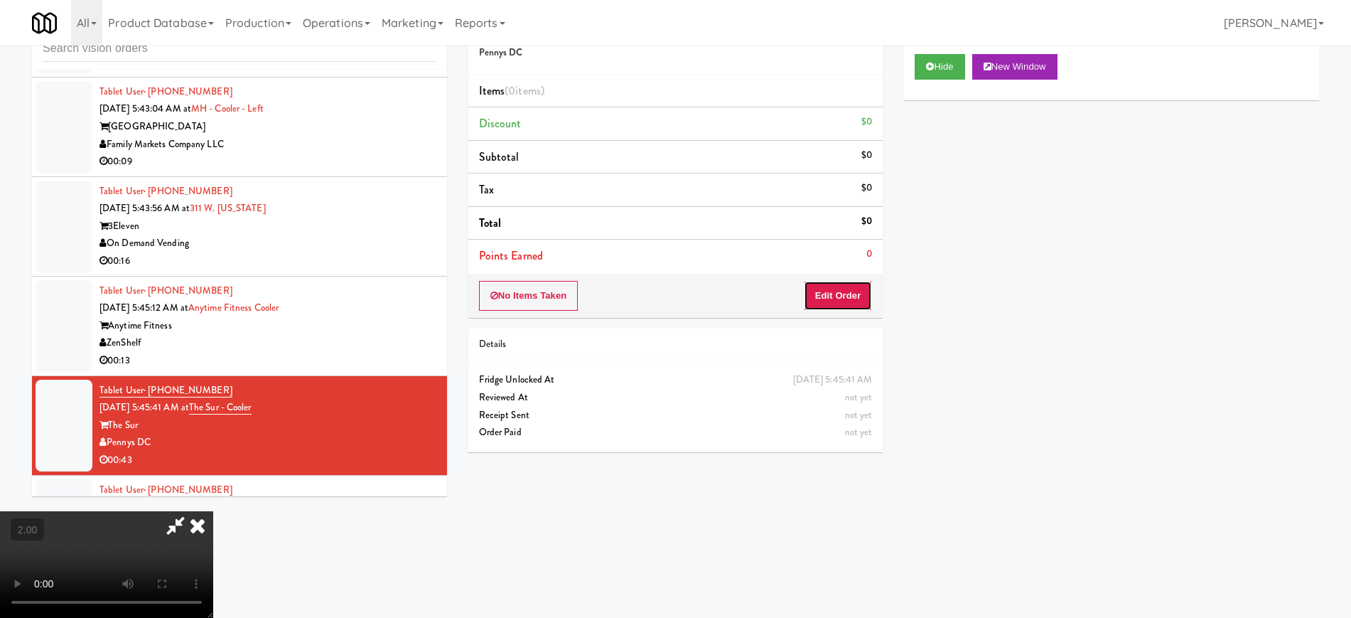
click at [816, 304] on button "Edit Order" at bounding box center [838, 296] width 69 height 30
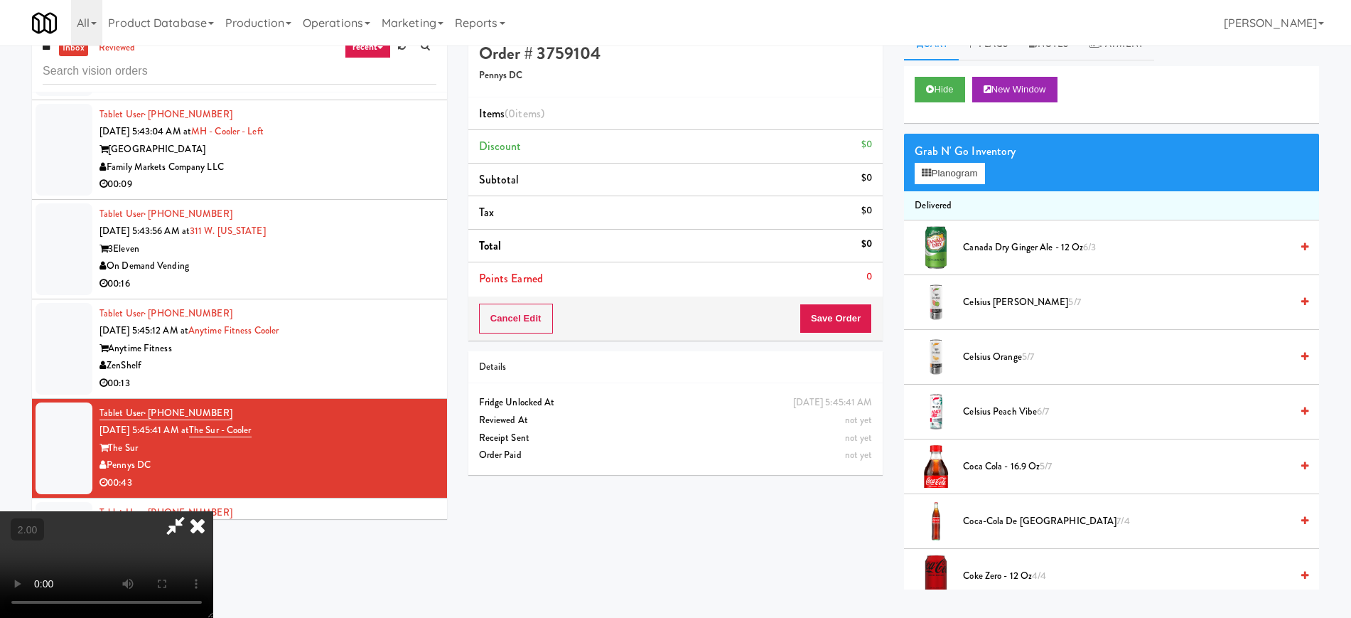
scroll to position [0, 0]
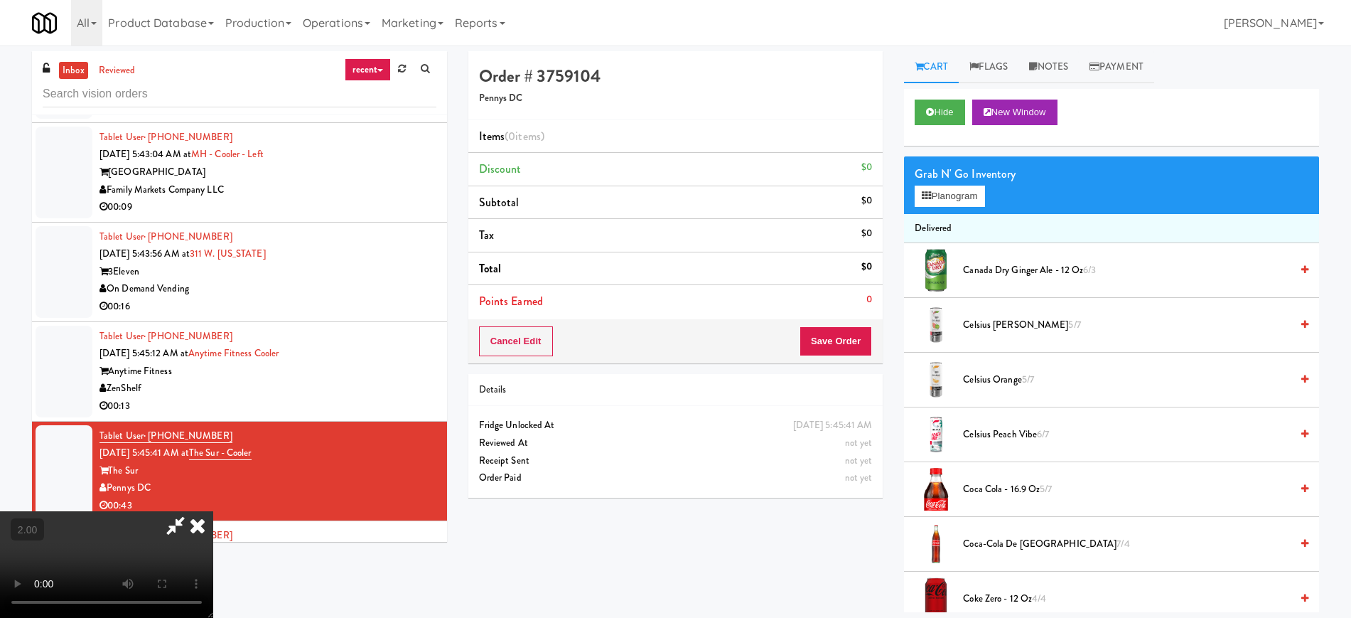
click at [200, 526] on icon at bounding box center [197, 525] width 31 height 28
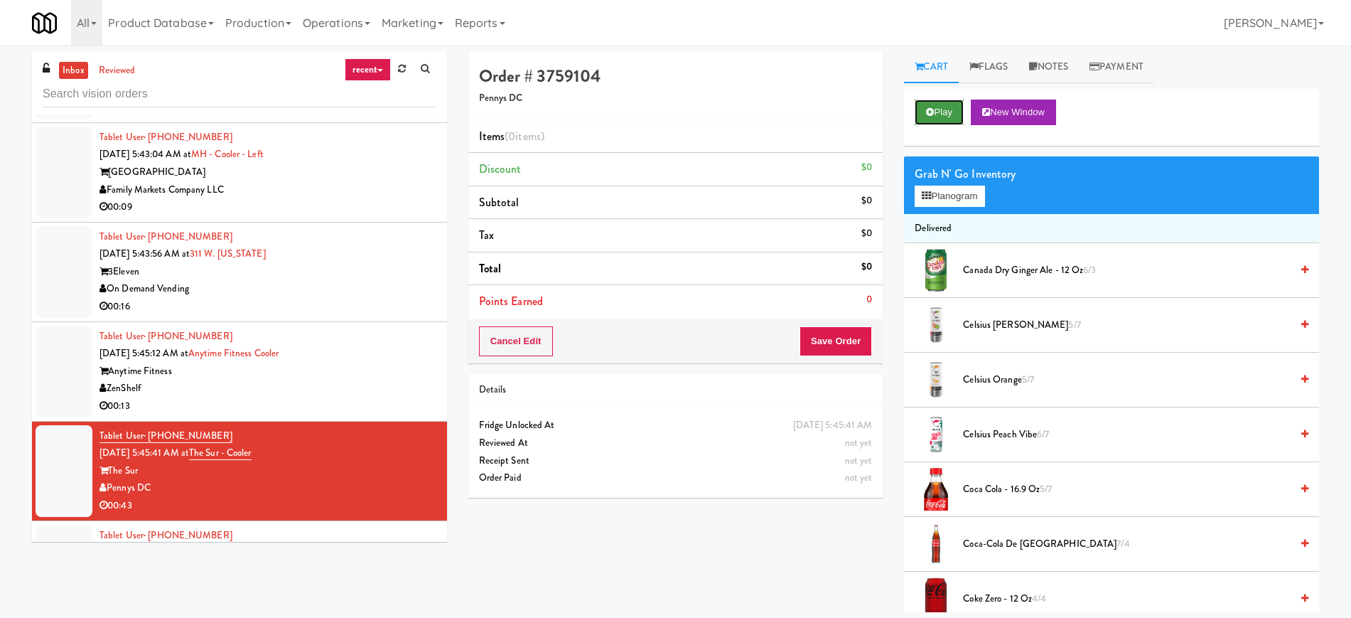
click at [951, 107] on button "Play" at bounding box center [939, 112] width 49 height 26
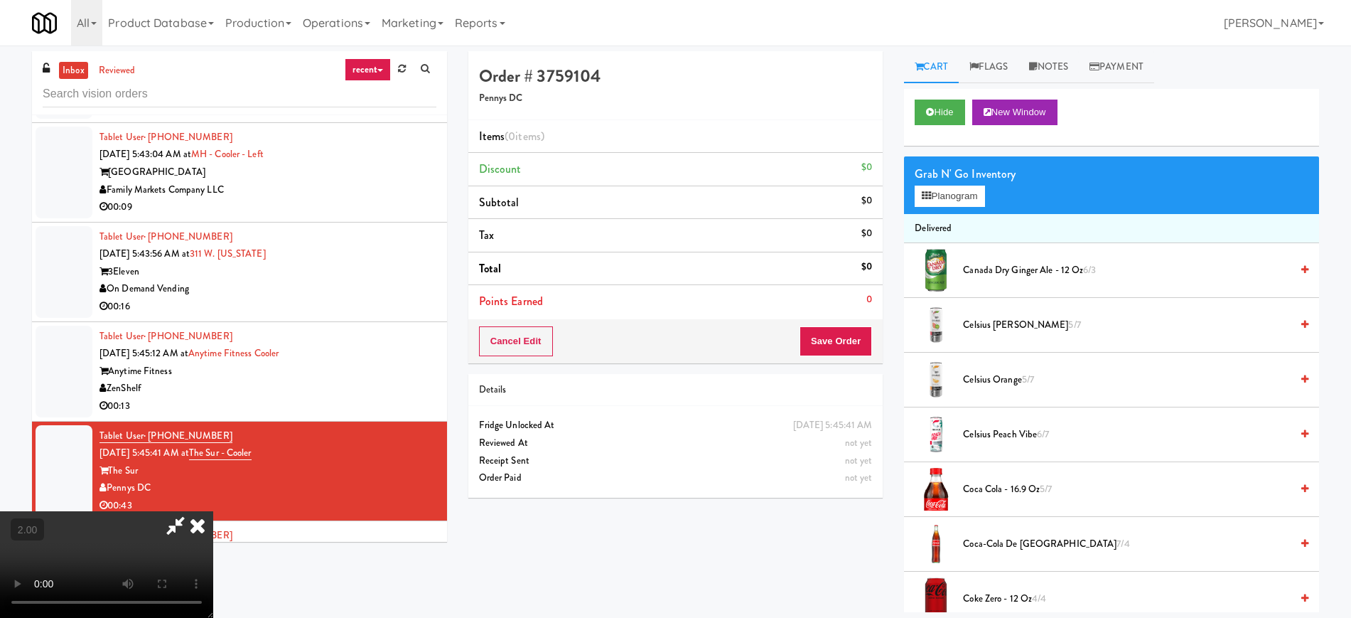
click at [198, 523] on icon at bounding box center [197, 525] width 31 height 28
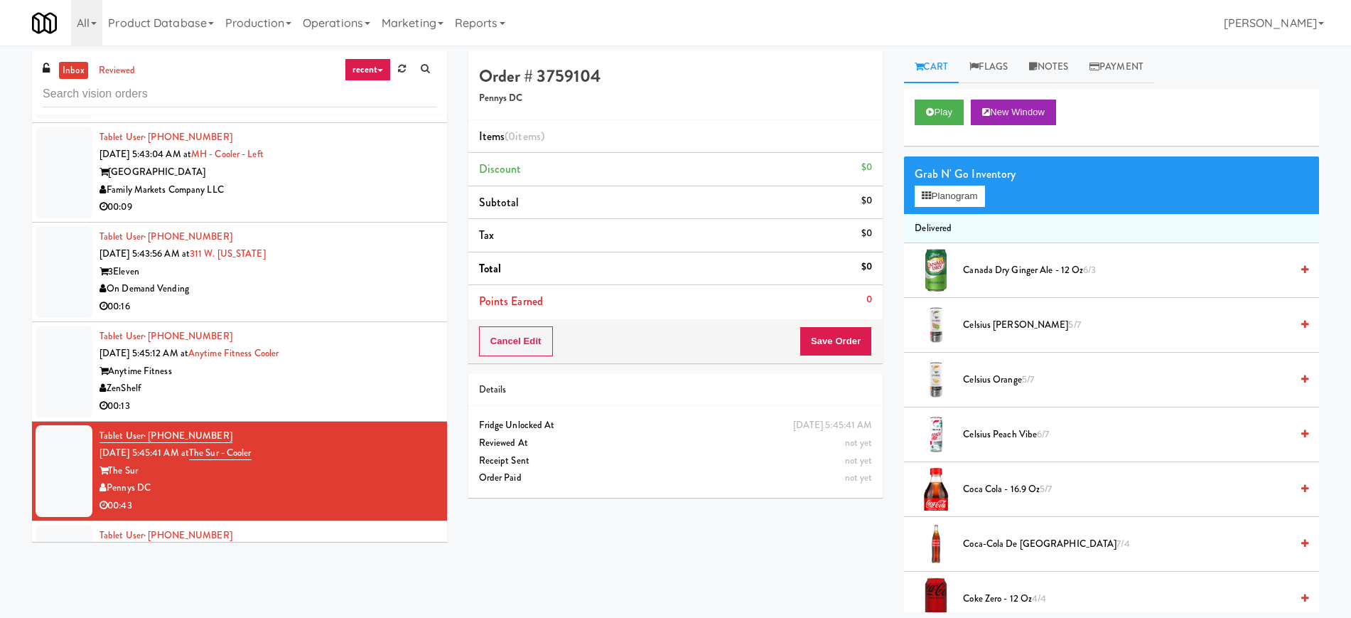
click at [326, 376] on div "Anytime Fitness" at bounding box center [267, 371] width 337 height 18
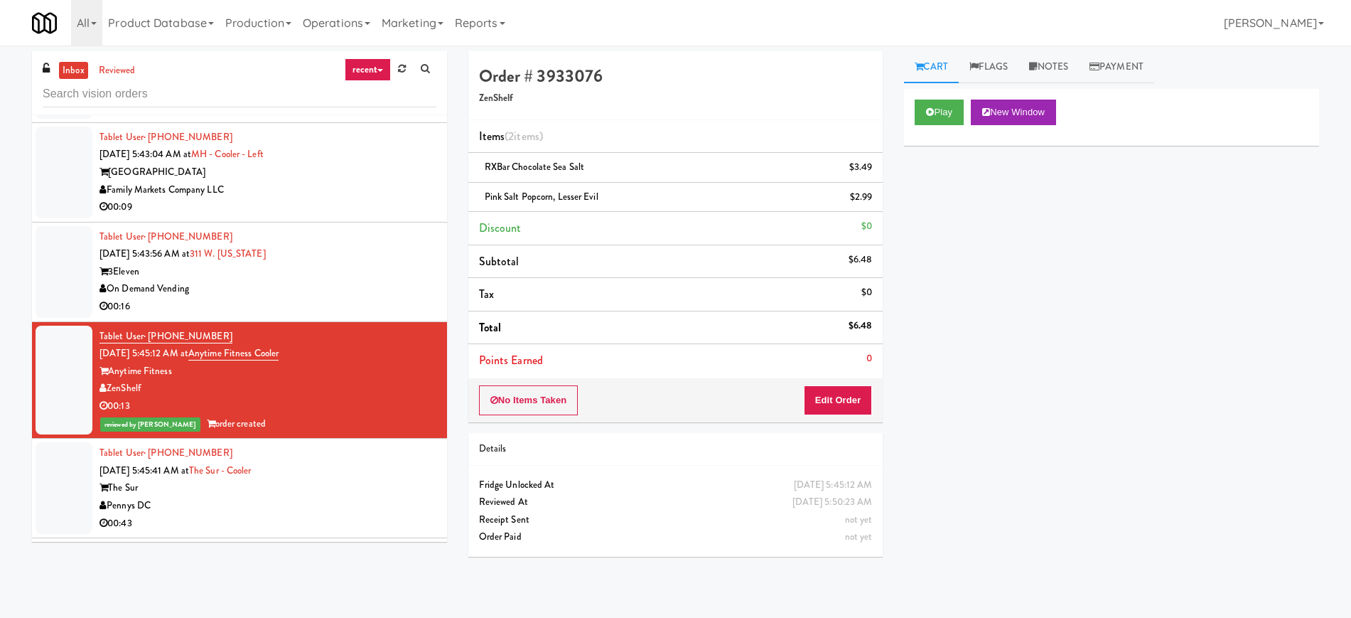
click at [298, 303] on div "00:16" at bounding box center [267, 307] width 337 height 18
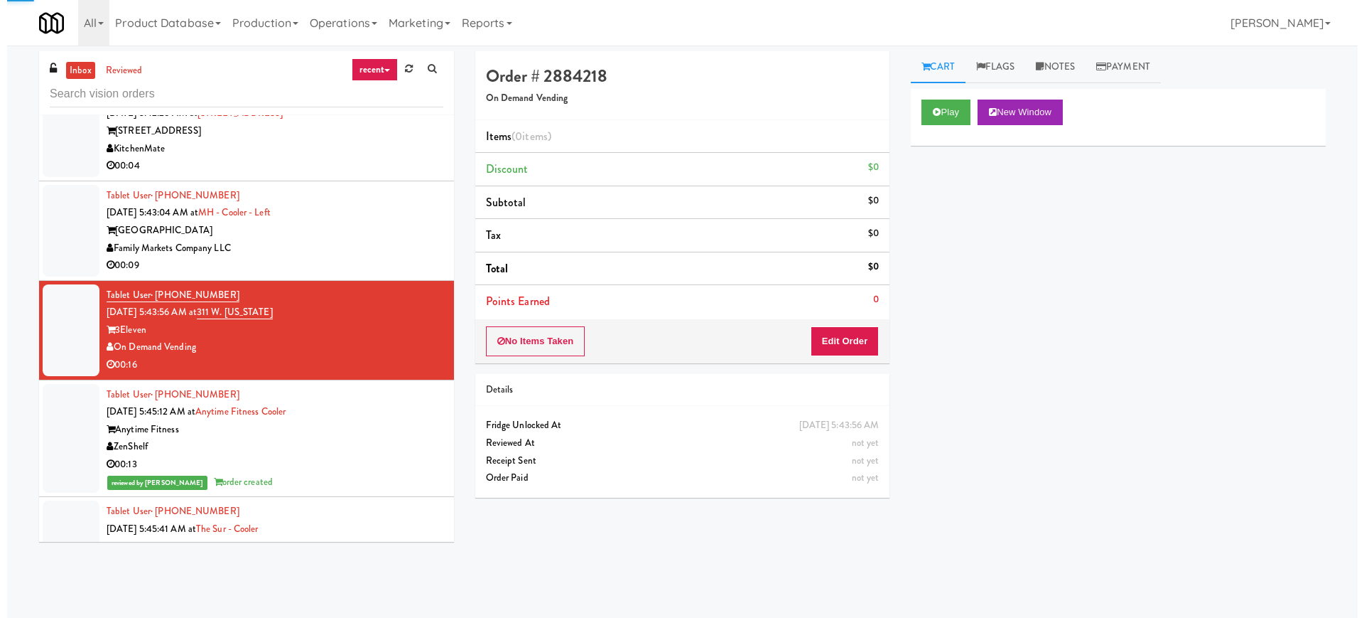
scroll to position [1343, 0]
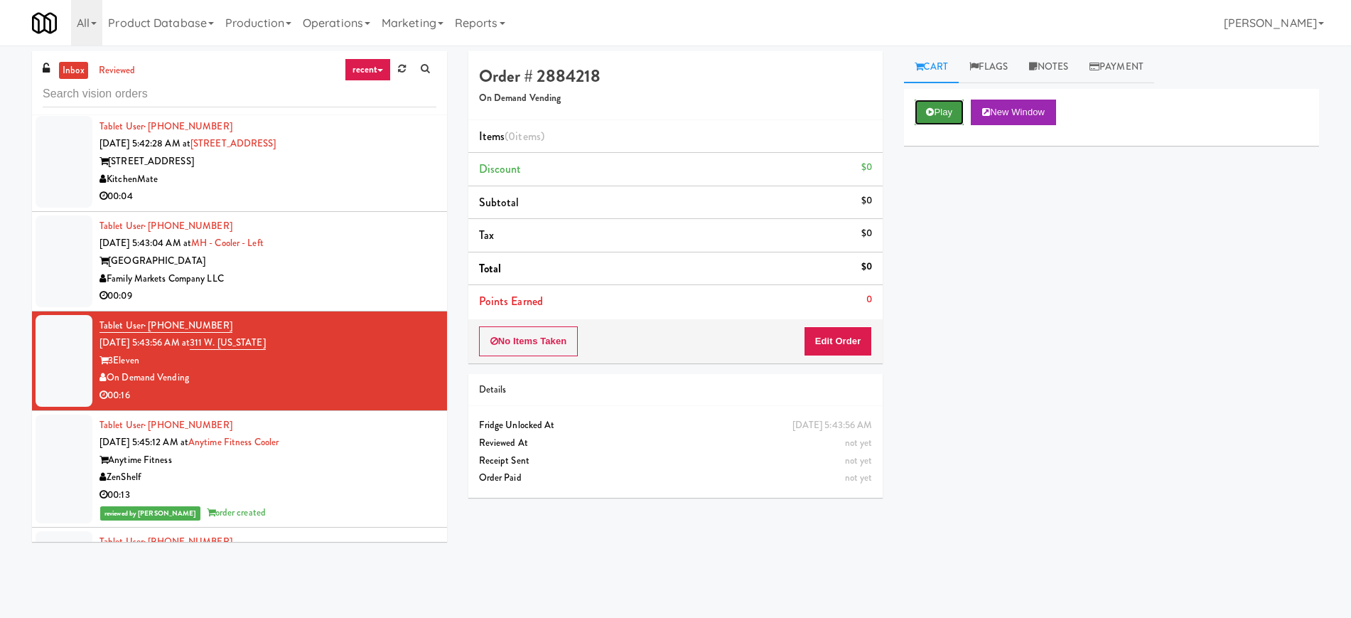
click at [949, 107] on button "Play" at bounding box center [939, 112] width 49 height 26
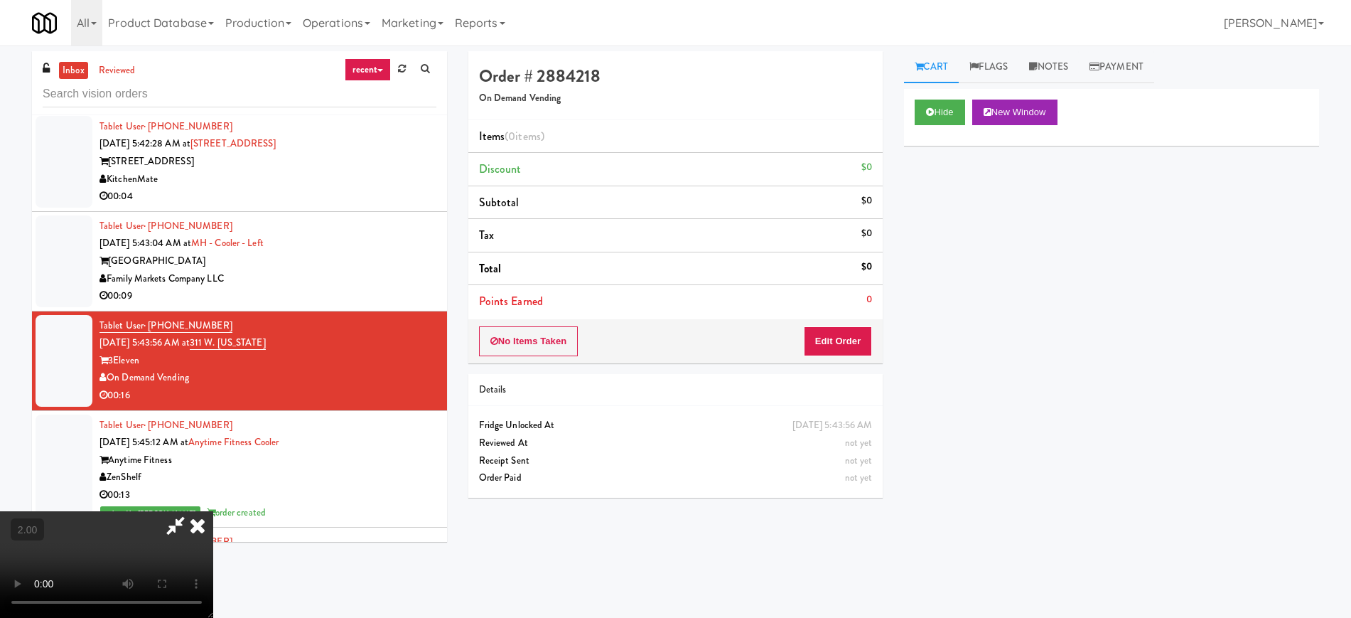
click at [213, 511] on video at bounding box center [106, 564] width 213 height 107
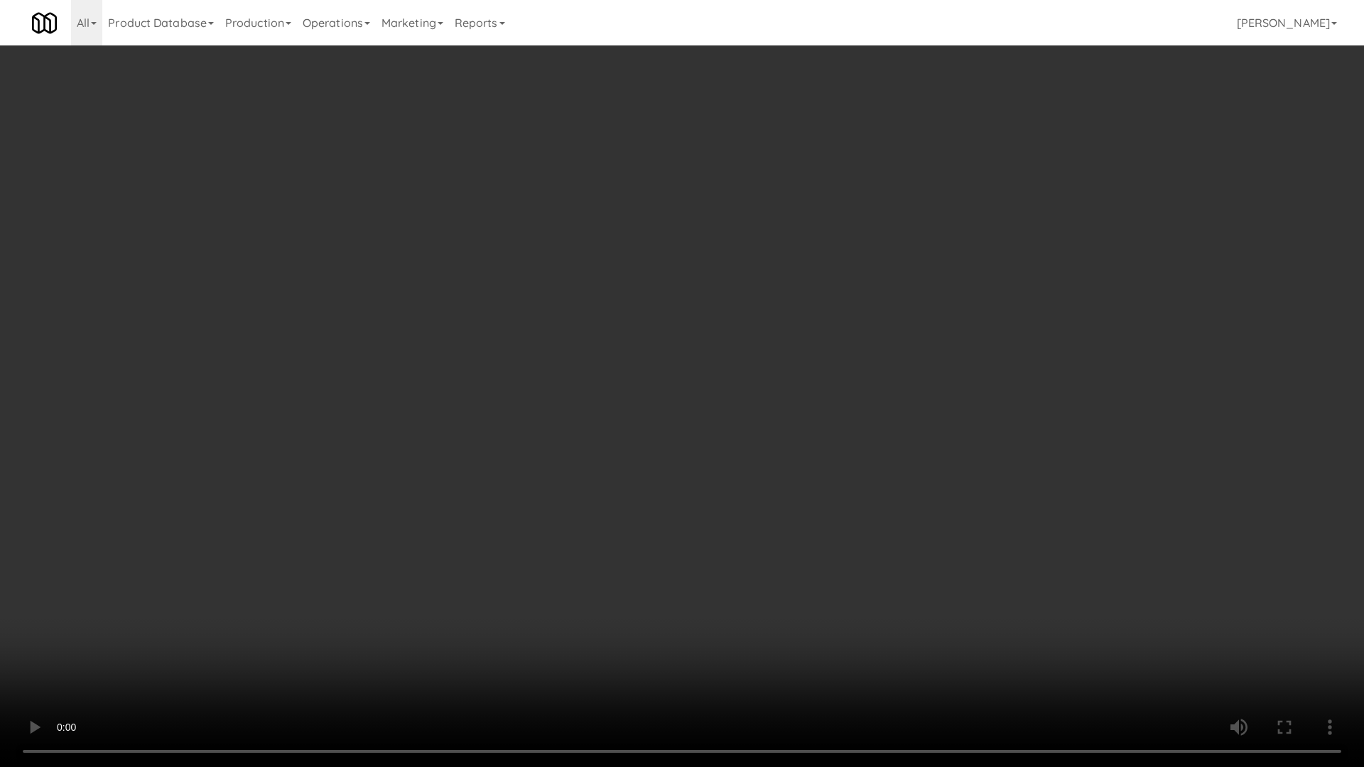
click at [734, 481] on video at bounding box center [682, 383] width 1364 height 767
click at [739, 480] on video at bounding box center [682, 383] width 1364 height 767
click at [749, 493] on video at bounding box center [682, 383] width 1364 height 767
click at [701, 492] on video at bounding box center [682, 383] width 1364 height 767
click at [714, 482] on video at bounding box center [682, 383] width 1364 height 767
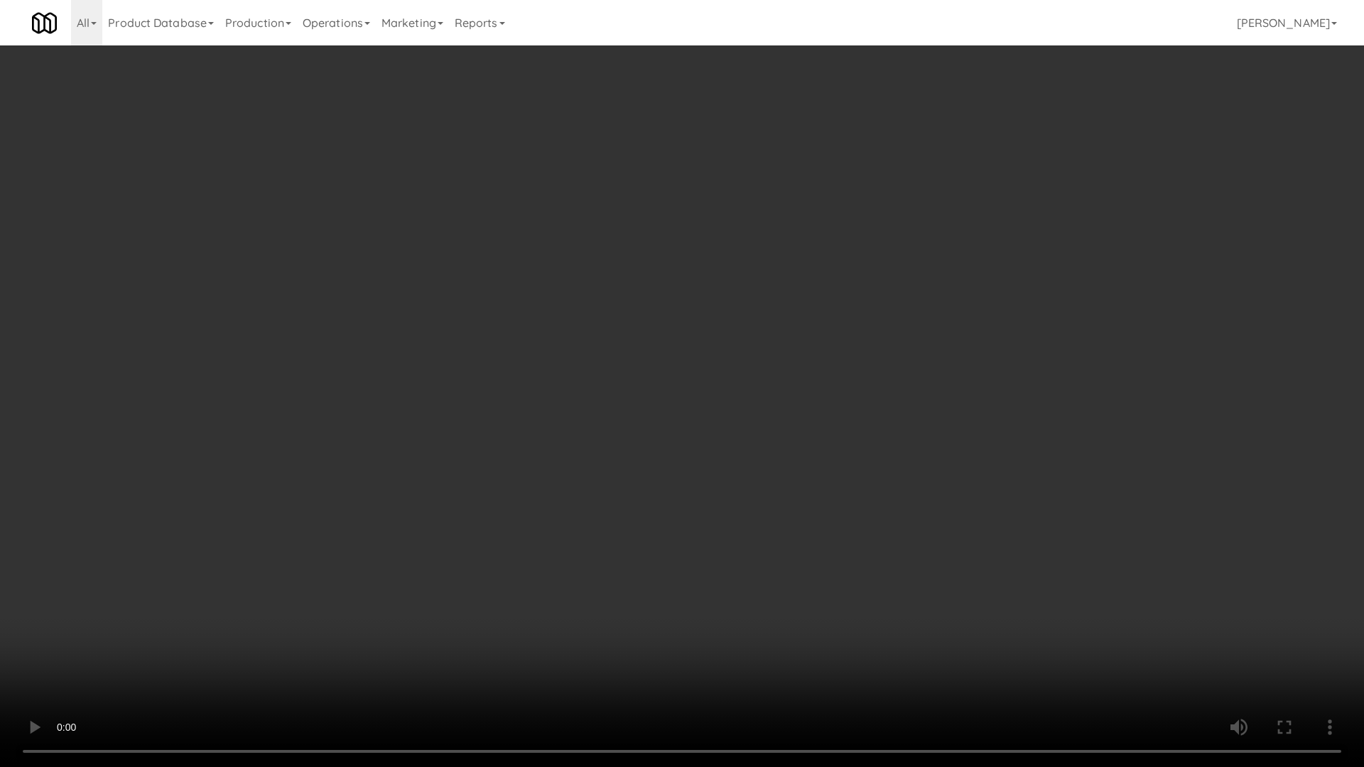
click at [714, 482] on video at bounding box center [682, 383] width 1364 height 767
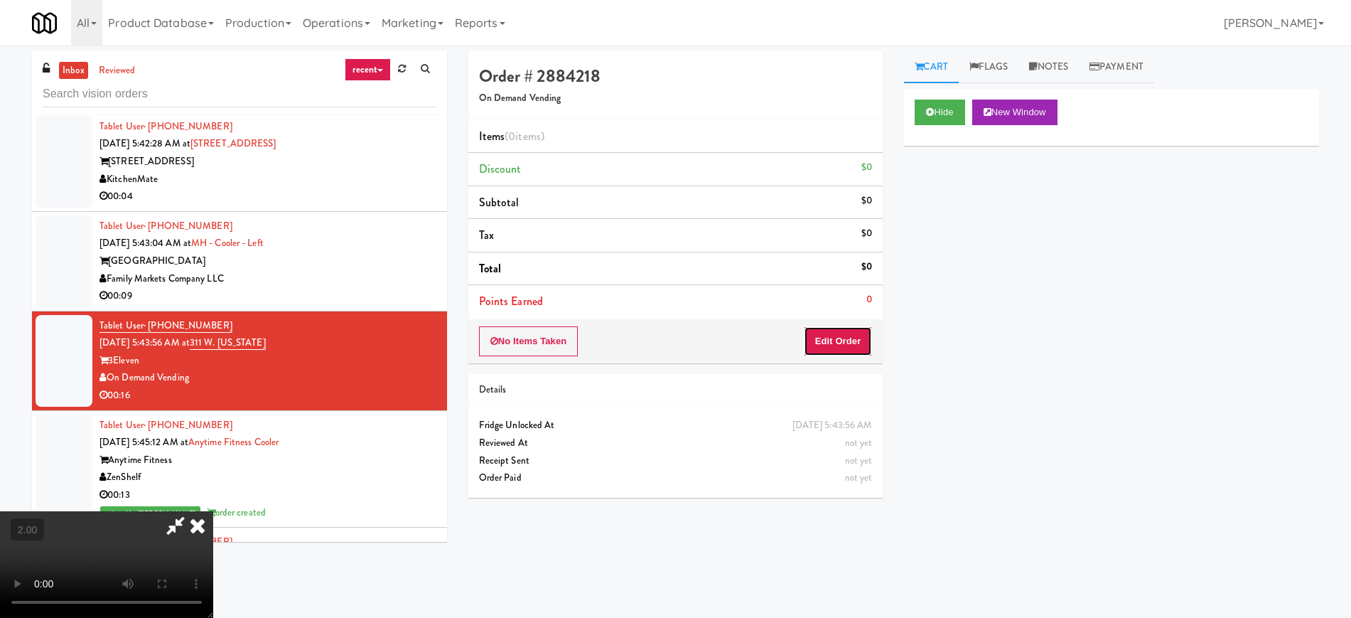
click at [868, 335] on button "Edit Order" at bounding box center [838, 341] width 69 height 30
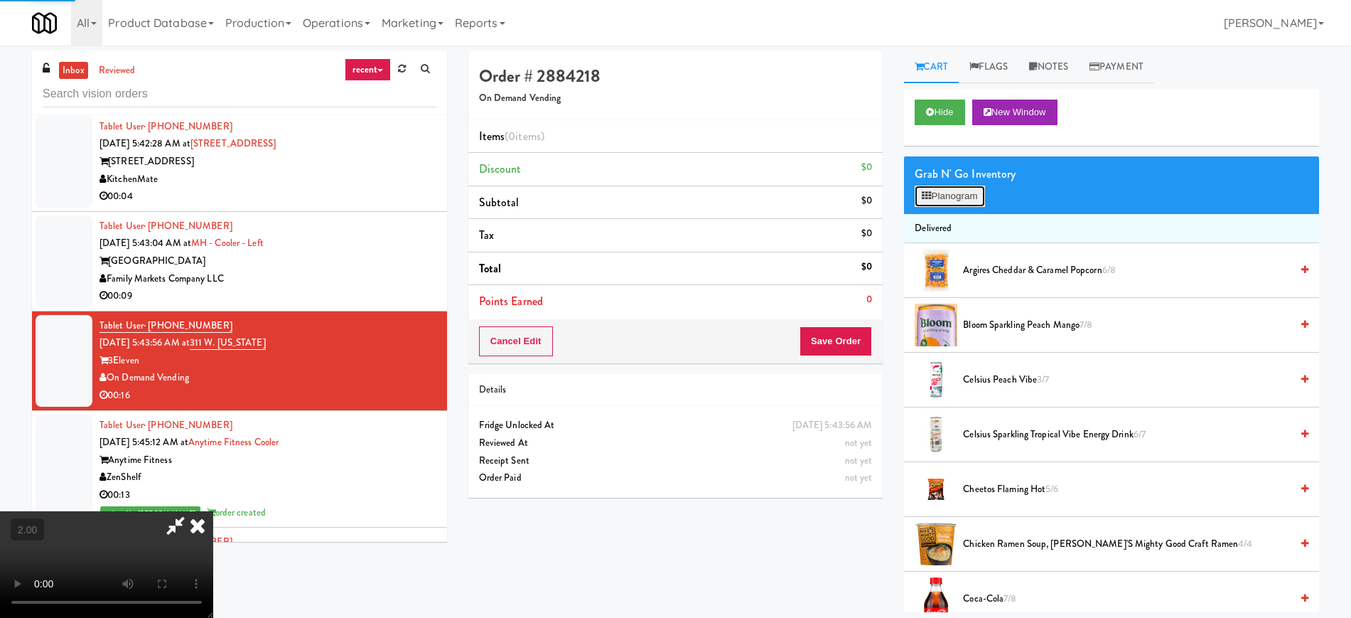
click at [948, 198] on button "Planogram" at bounding box center [950, 195] width 70 height 21
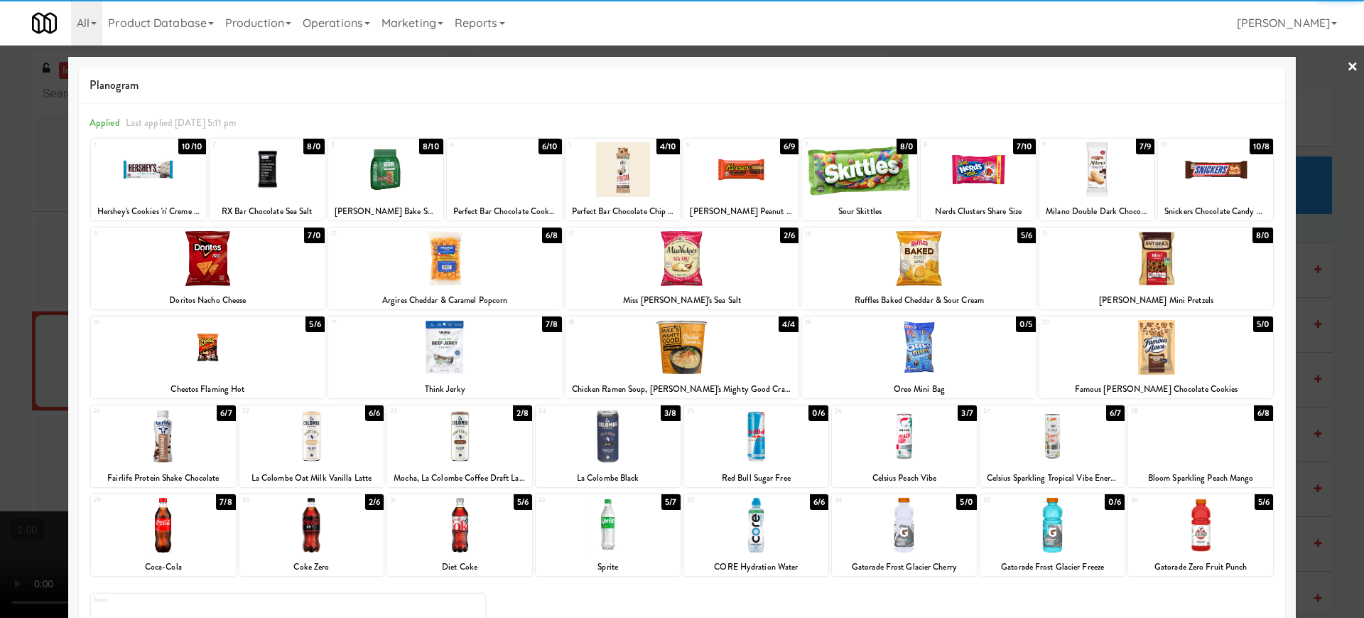
scroll to position [80, 0]
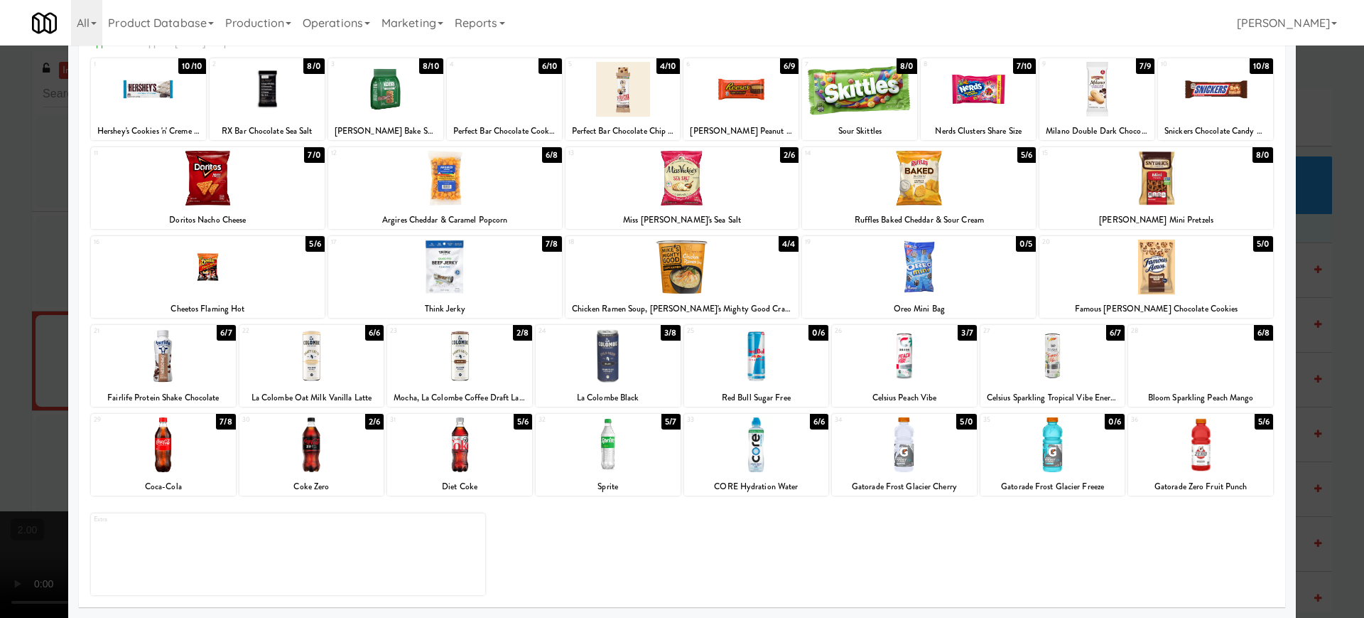
click at [1212, 372] on div at bounding box center [1200, 355] width 145 height 55
click at [1300, 367] on div at bounding box center [682, 309] width 1364 height 618
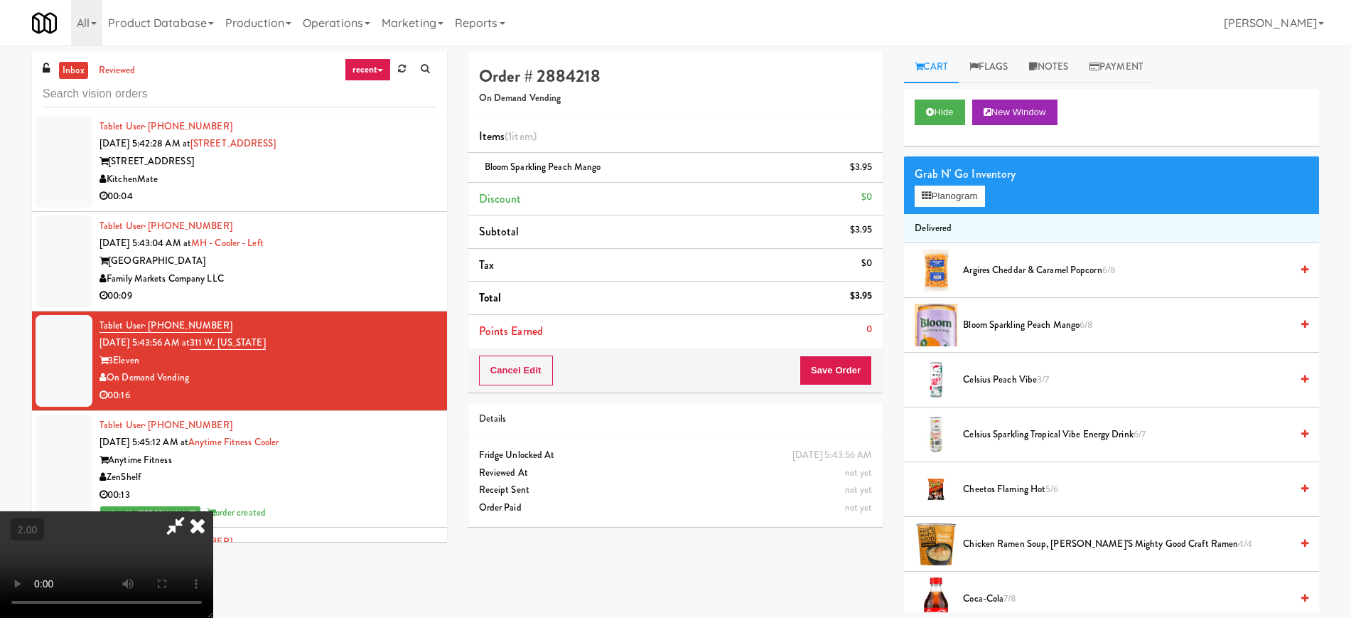
click at [213, 511] on video at bounding box center [106, 564] width 213 height 107
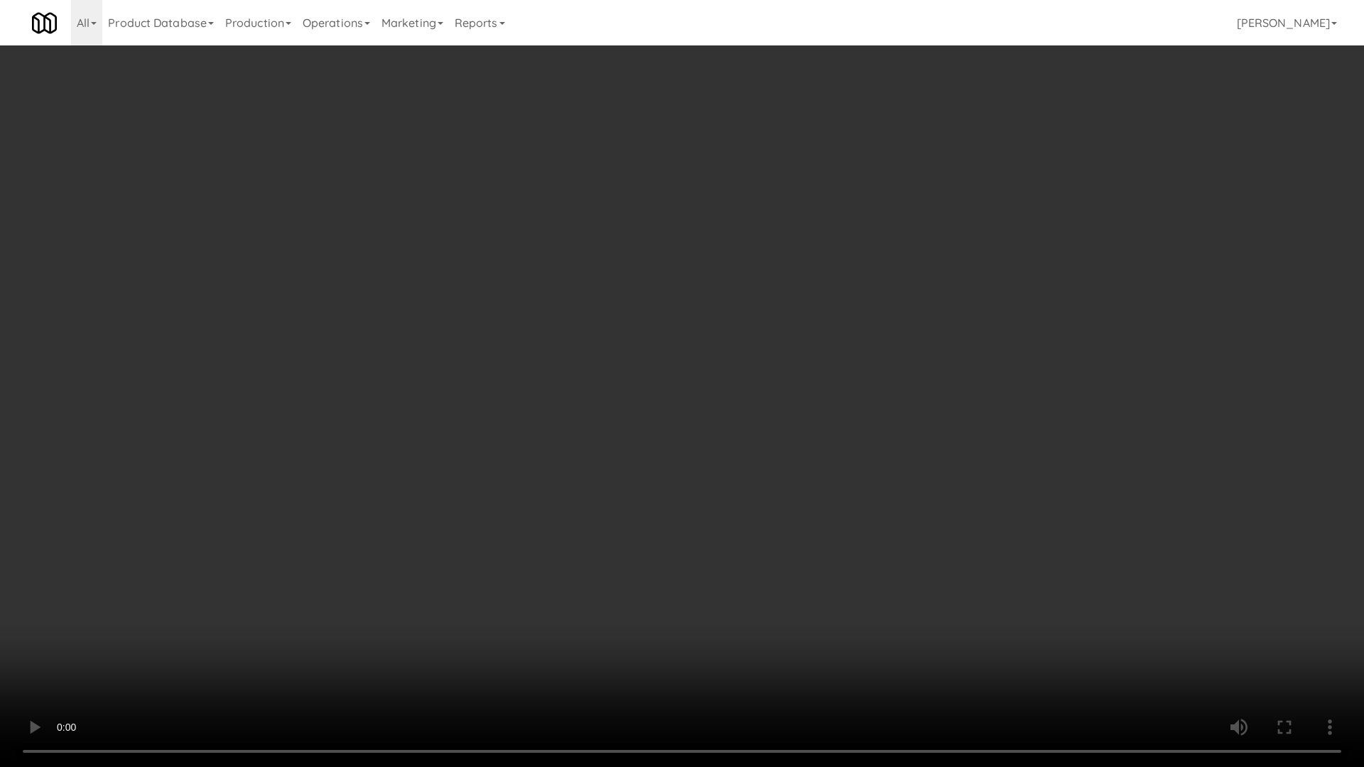
click at [886, 365] on video at bounding box center [682, 383] width 1364 height 767
click at [891, 367] on video at bounding box center [682, 383] width 1364 height 767
click at [893, 367] on video at bounding box center [682, 383] width 1364 height 767
click at [850, 382] on video at bounding box center [682, 383] width 1364 height 767
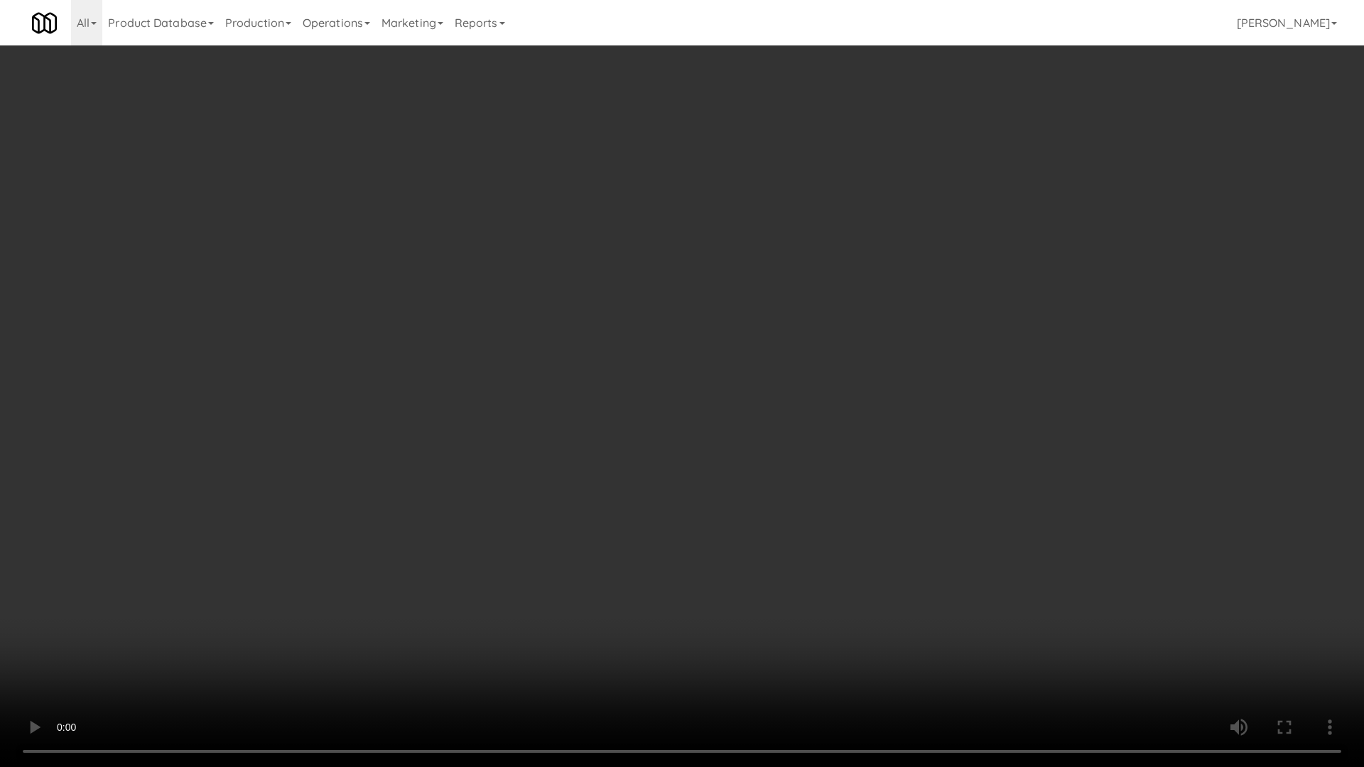
click at [850, 382] on video at bounding box center [682, 383] width 1364 height 767
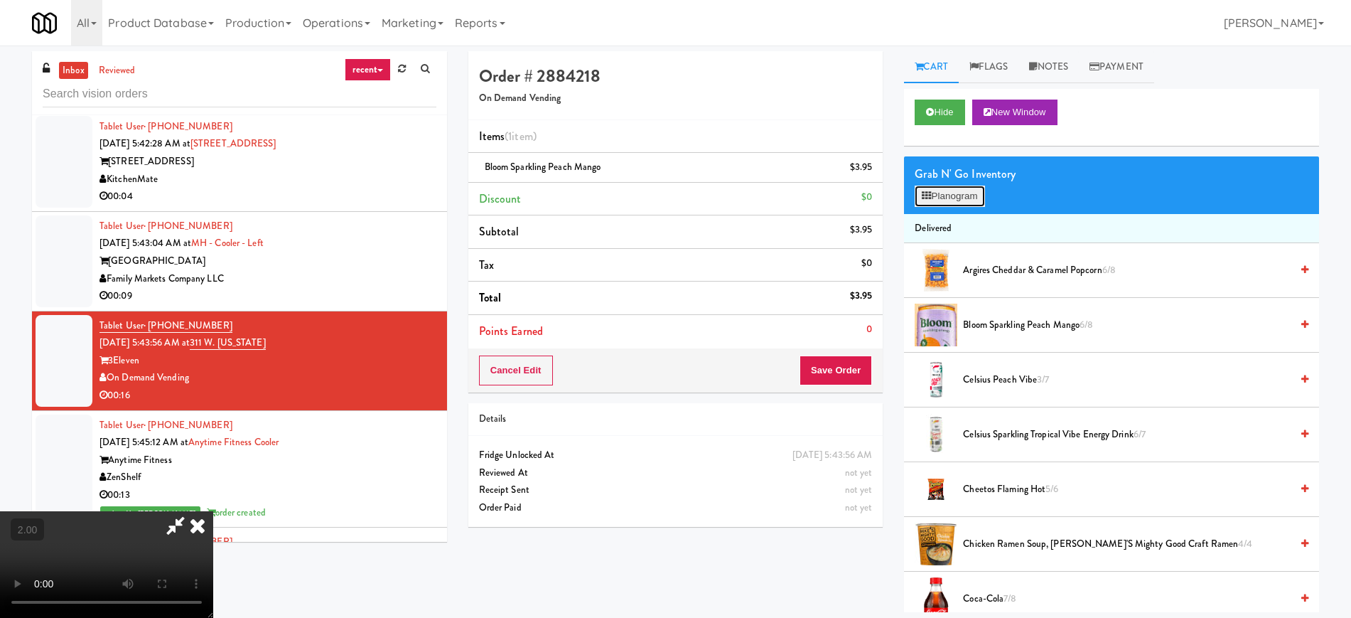
click at [964, 195] on button "Planogram" at bounding box center [950, 195] width 70 height 21
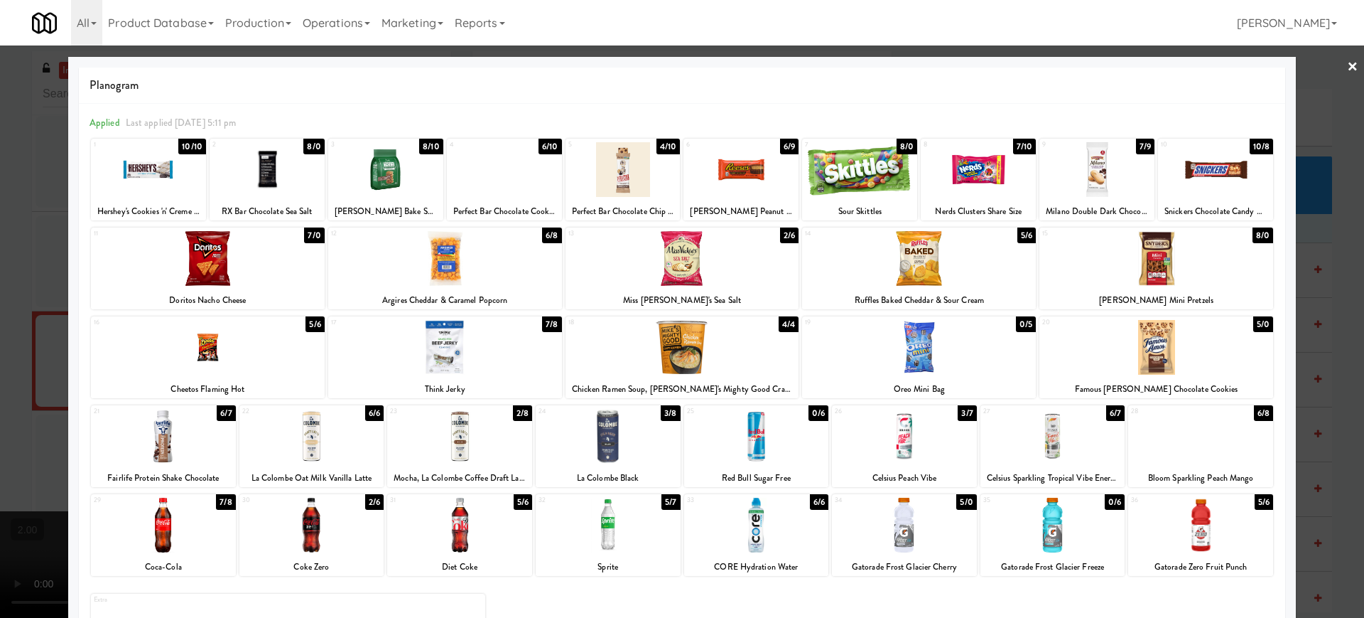
click at [0, 323] on div at bounding box center [682, 309] width 1364 height 618
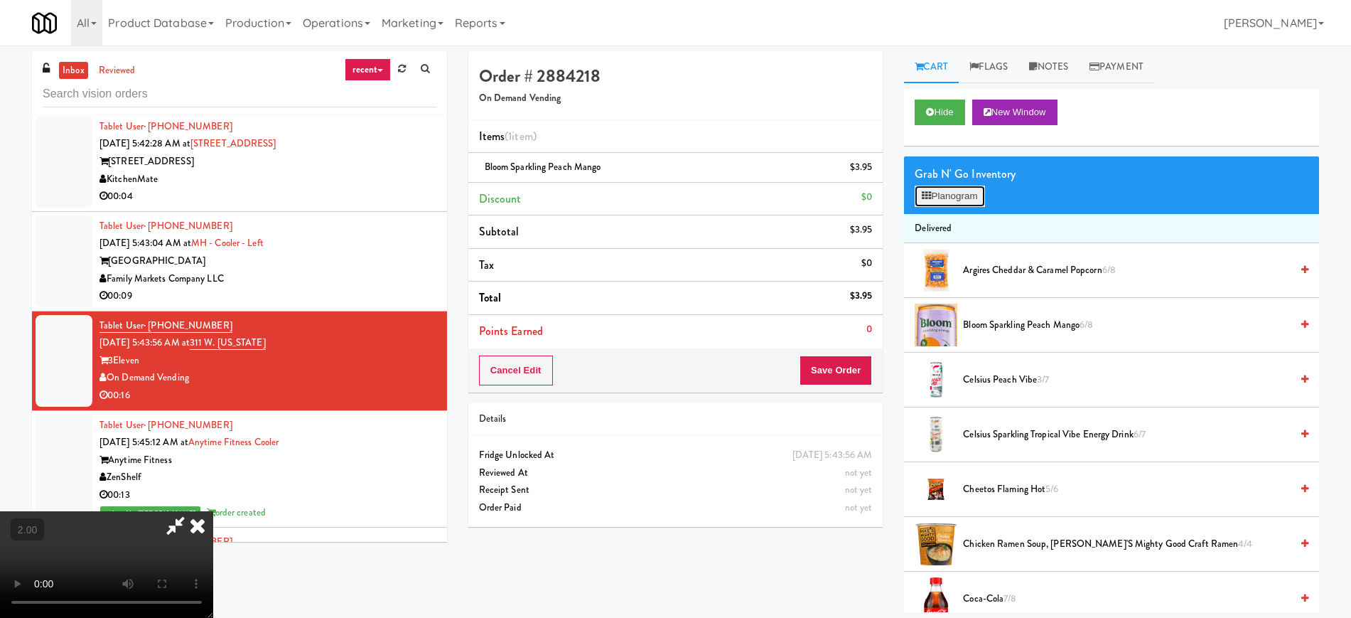
click at [977, 197] on button "Planogram" at bounding box center [950, 195] width 70 height 21
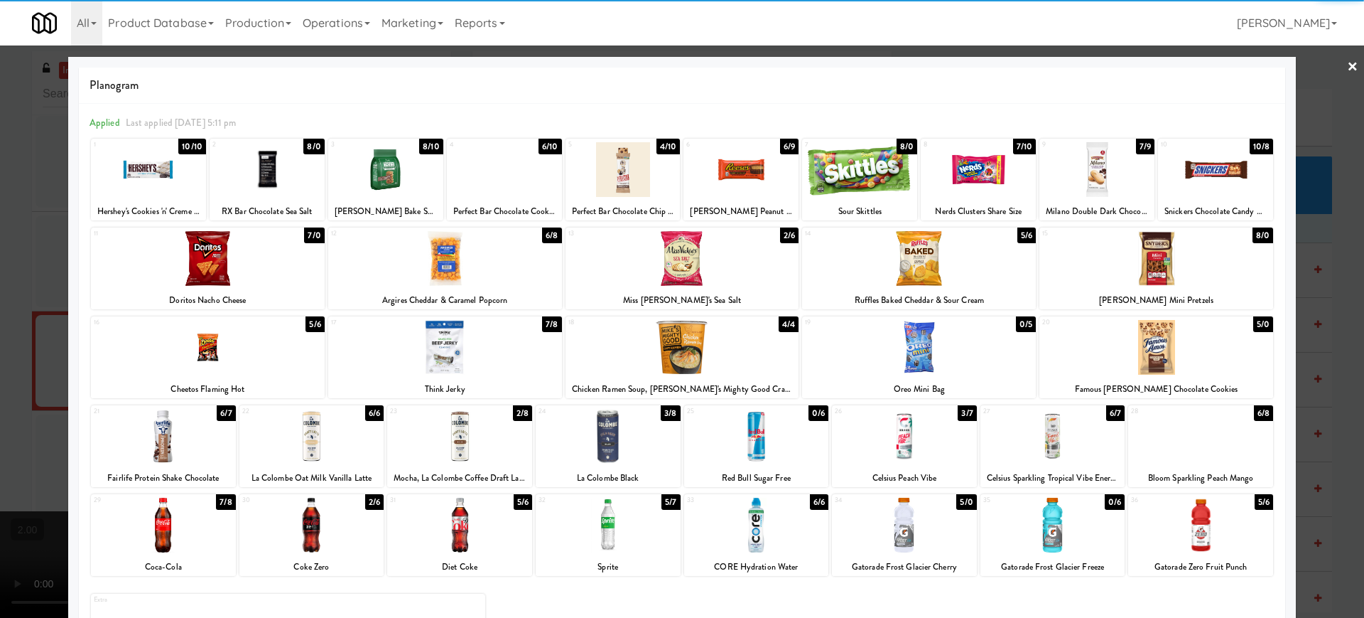
click at [645, 253] on div at bounding box center [683, 258] width 234 height 55
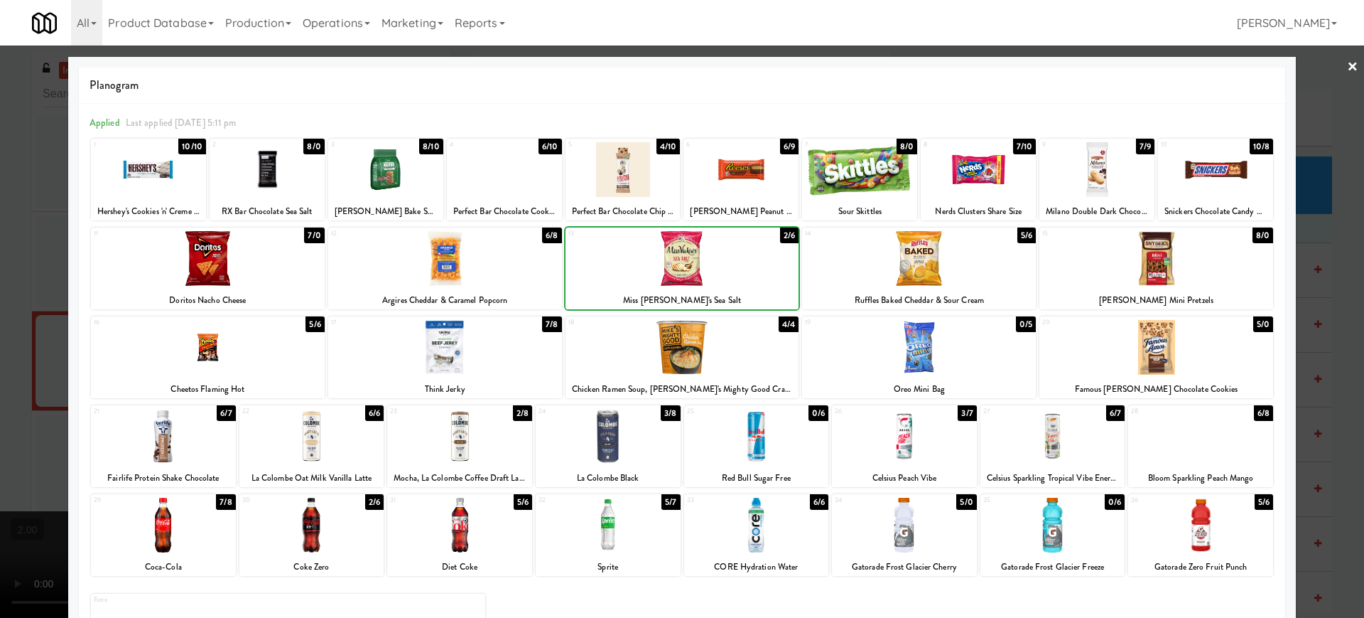
click at [0, 362] on div at bounding box center [682, 309] width 1364 height 618
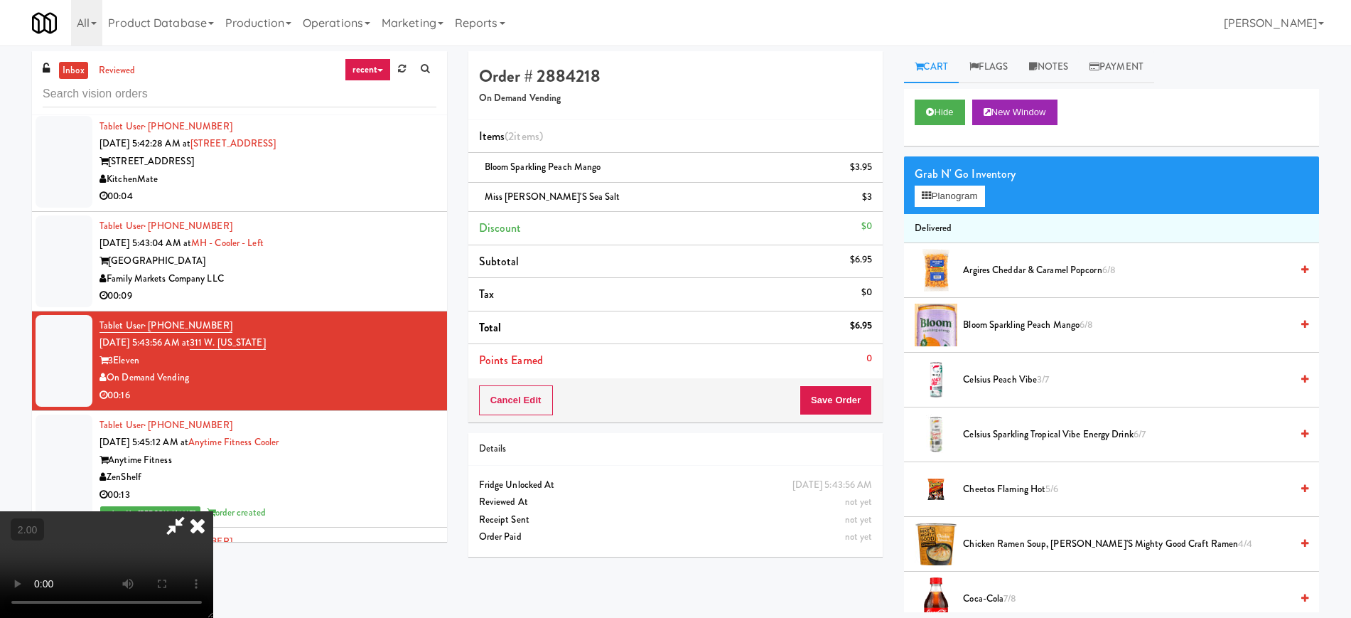
click at [213, 511] on video at bounding box center [106, 564] width 213 height 107
click at [213, 511] on icon at bounding box center [197, 525] width 31 height 28
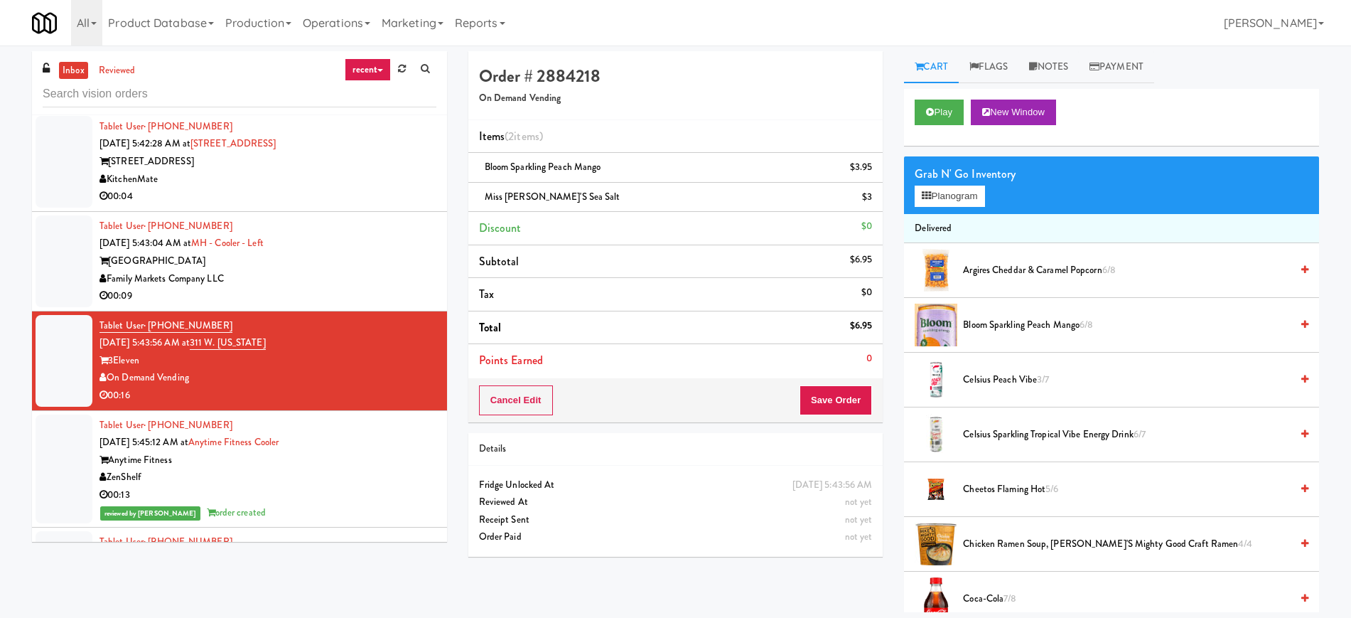
click at [366, 271] on div "Family Markets Company LLC" at bounding box center [267, 279] width 337 height 18
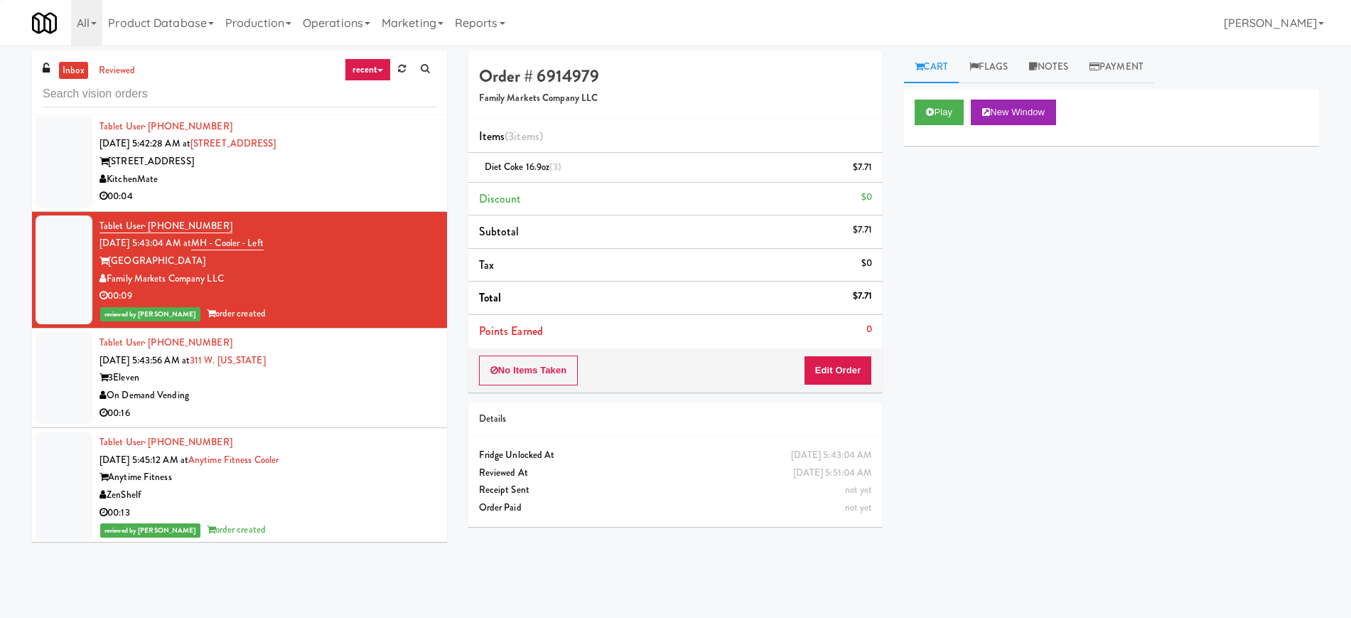
click at [319, 362] on div "Tablet User · (978) 729-9906 Oct 10, 2025 5:43:56 AM at 311 W. Illinois 3Eleven…" at bounding box center [267, 377] width 337 height 87
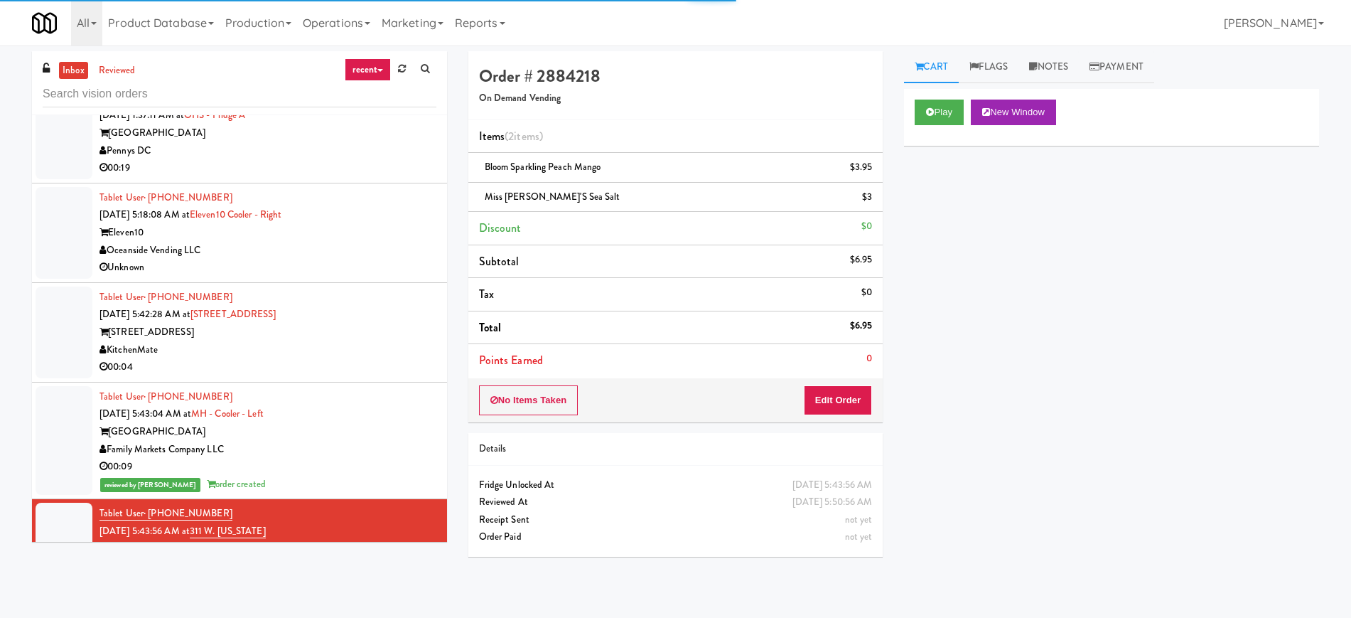
scroll to position [1165, 0]
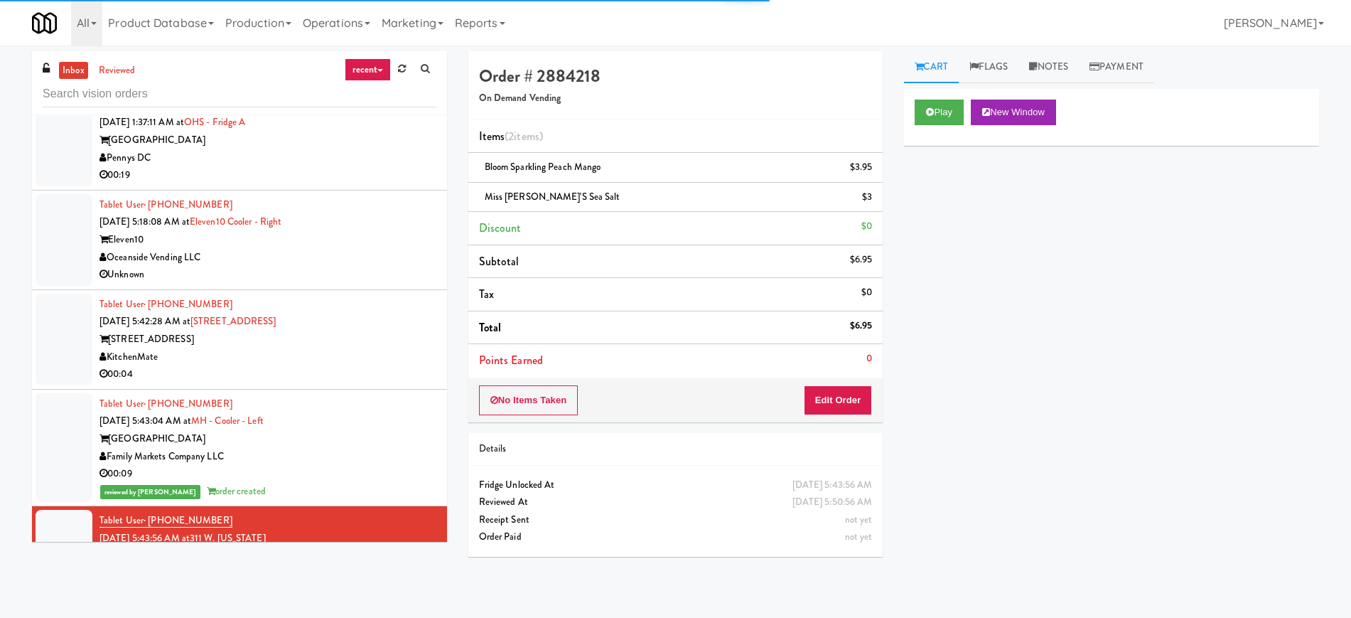
click at [362, 343] on div "315 Front St" at bounding box center [267, 339] width 337 height 18
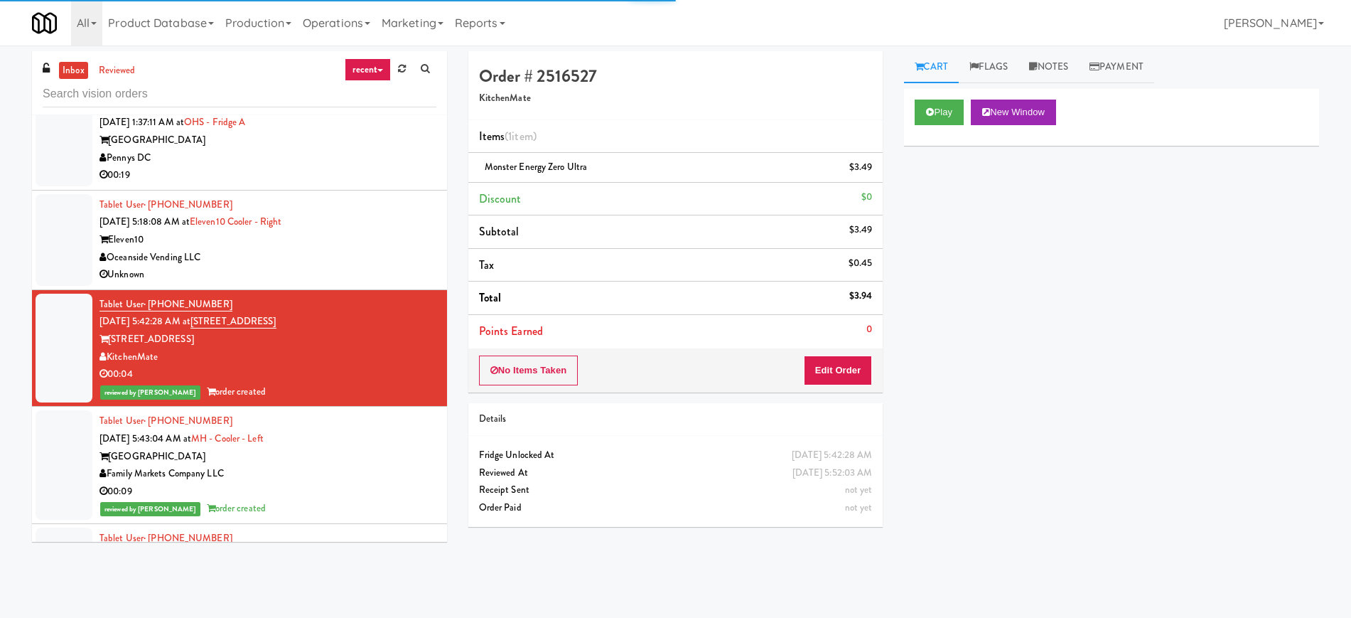
click at [352, 267] on div "Unknown" at bounding box center [267, 275] width 337 height 18
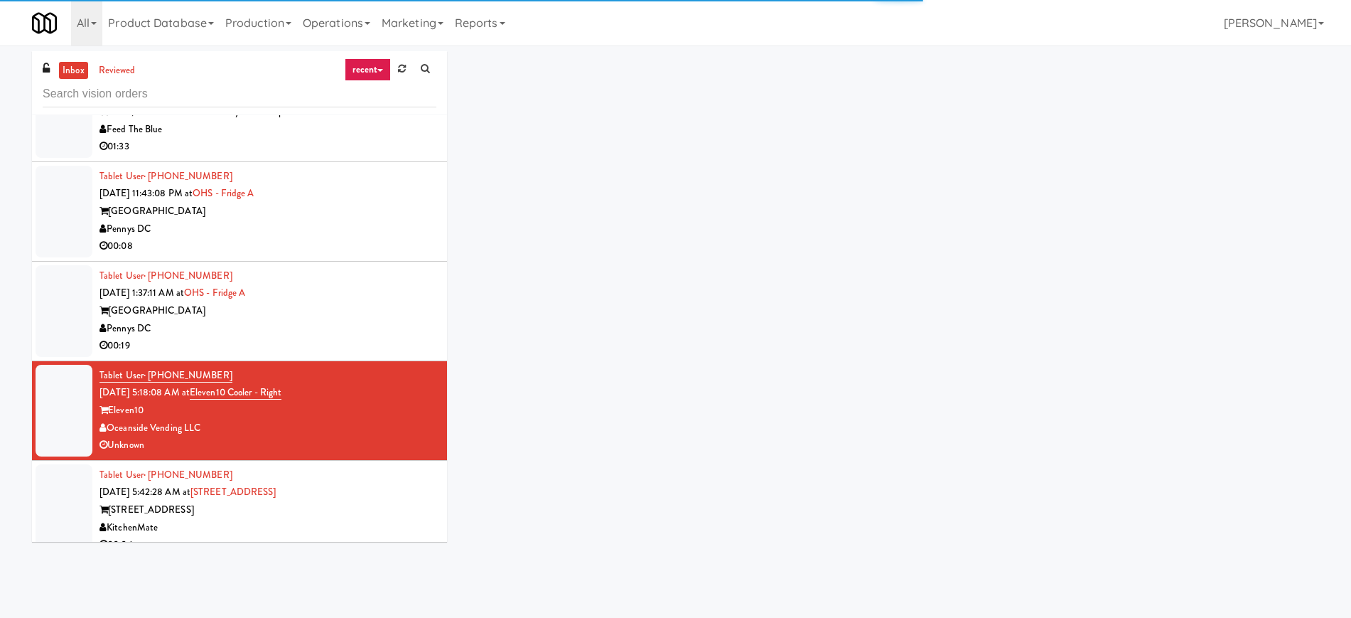
scroll to position [988, 0]
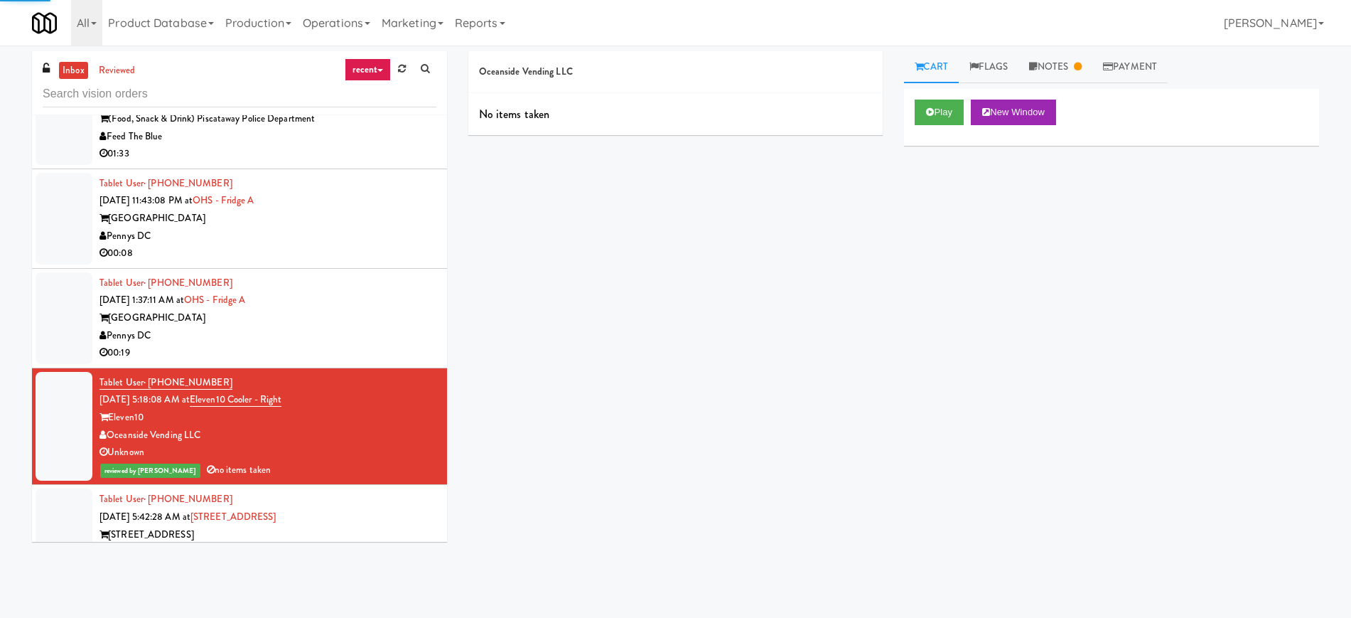
click at [365, 322] on div "[GEOGRAPHIC_DATA]" at bounding box center [267, 318] width 337 height 18
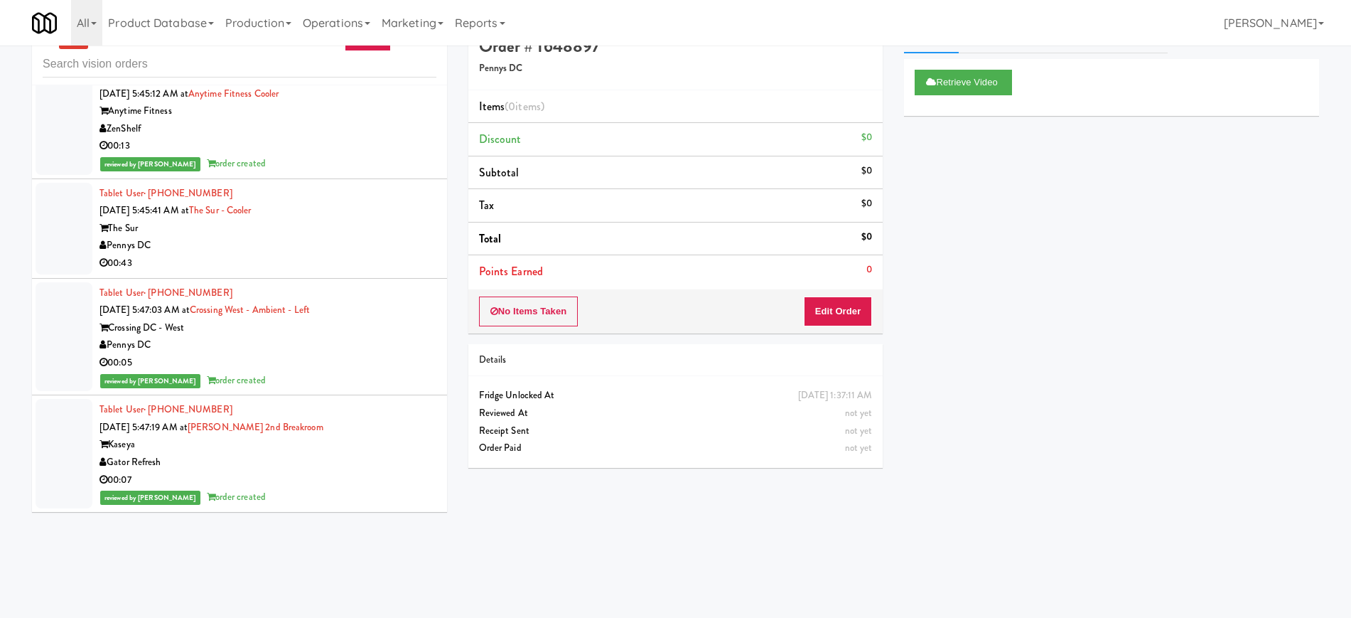
scroll to position [45, 0]
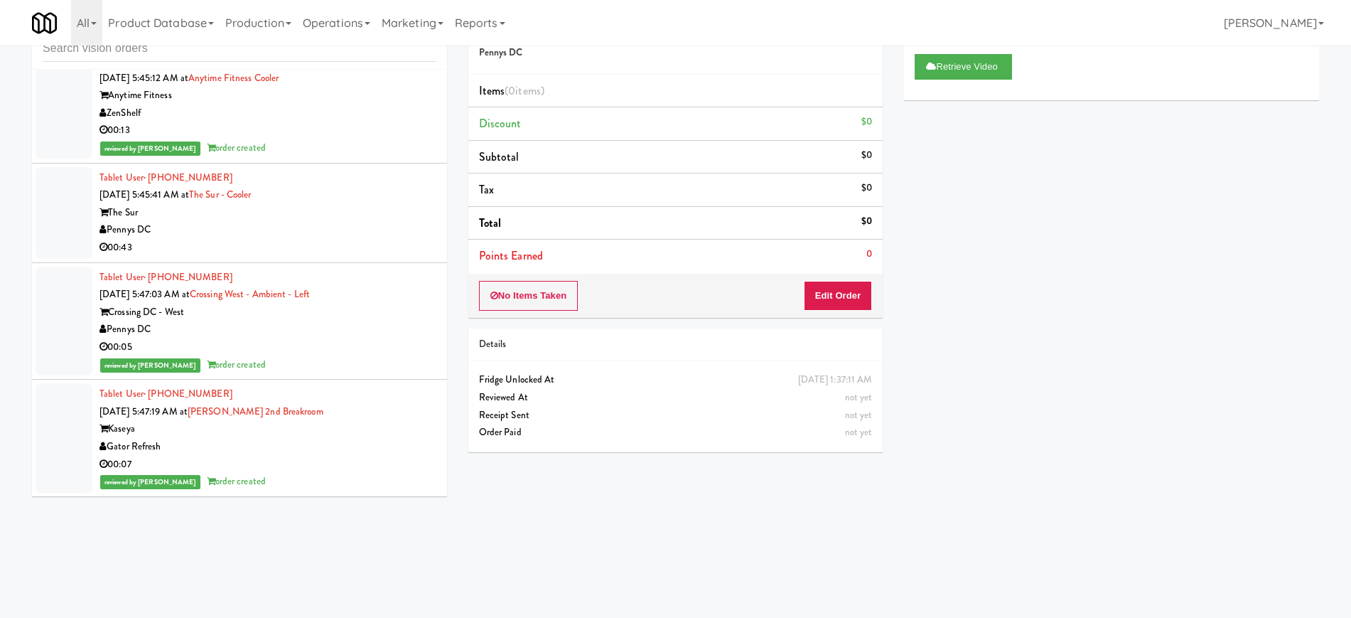
click at [365, 222] on div "Pennys DC" at bounding box center [267, 230] width 337 height 18
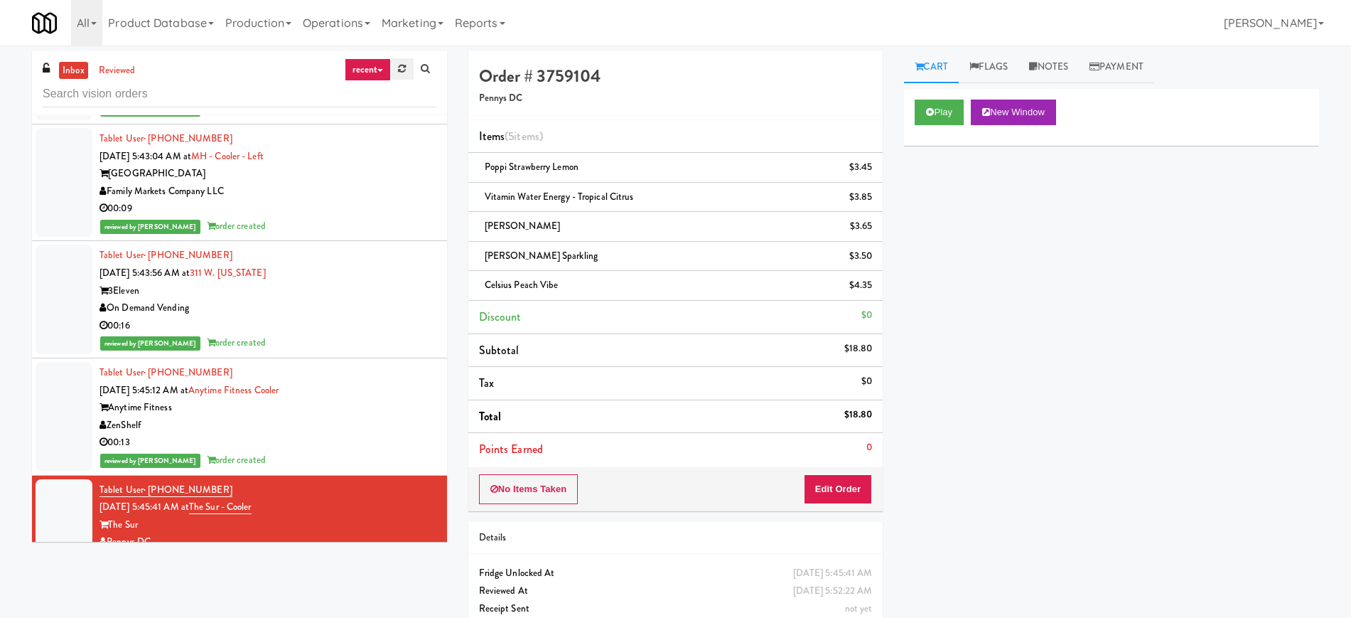
click at [396, 74] on link at bounding box center [402, 68] width 22 height 21
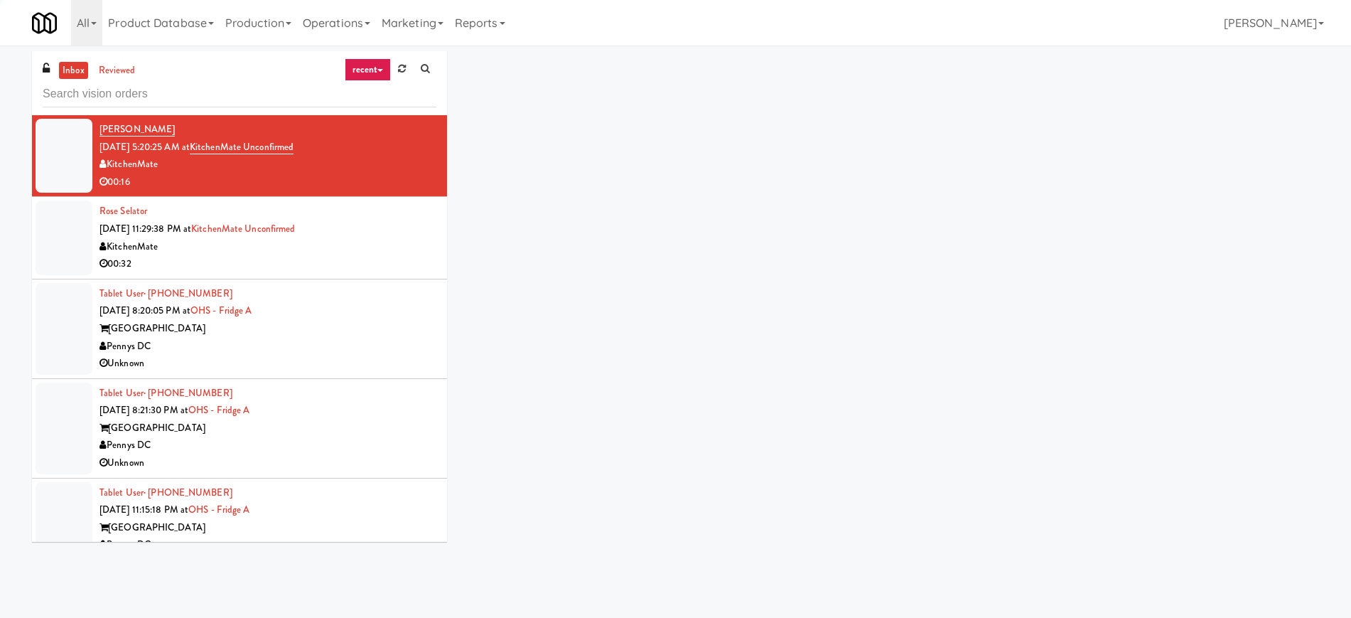
click at [376, 72] on link "recent" at bounding box center [368, 69] width 47 height 23
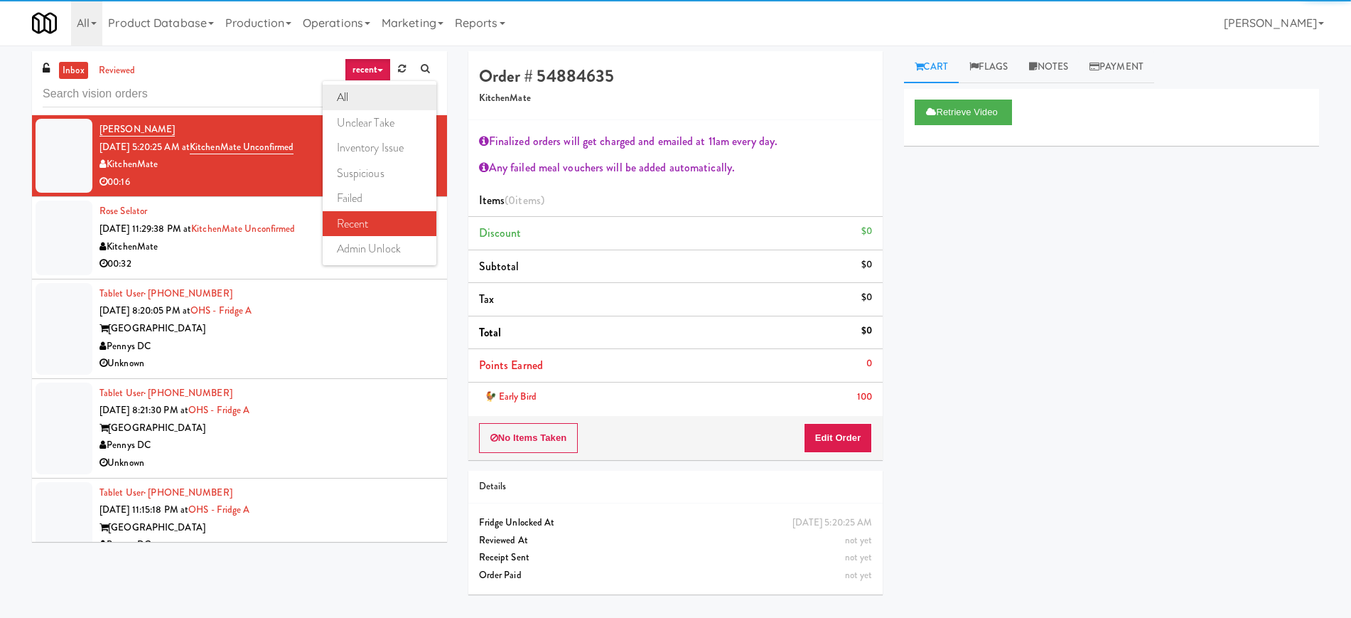
click at [363, 93] on link "all" at bounding box center [380, 98] width 114 height 26
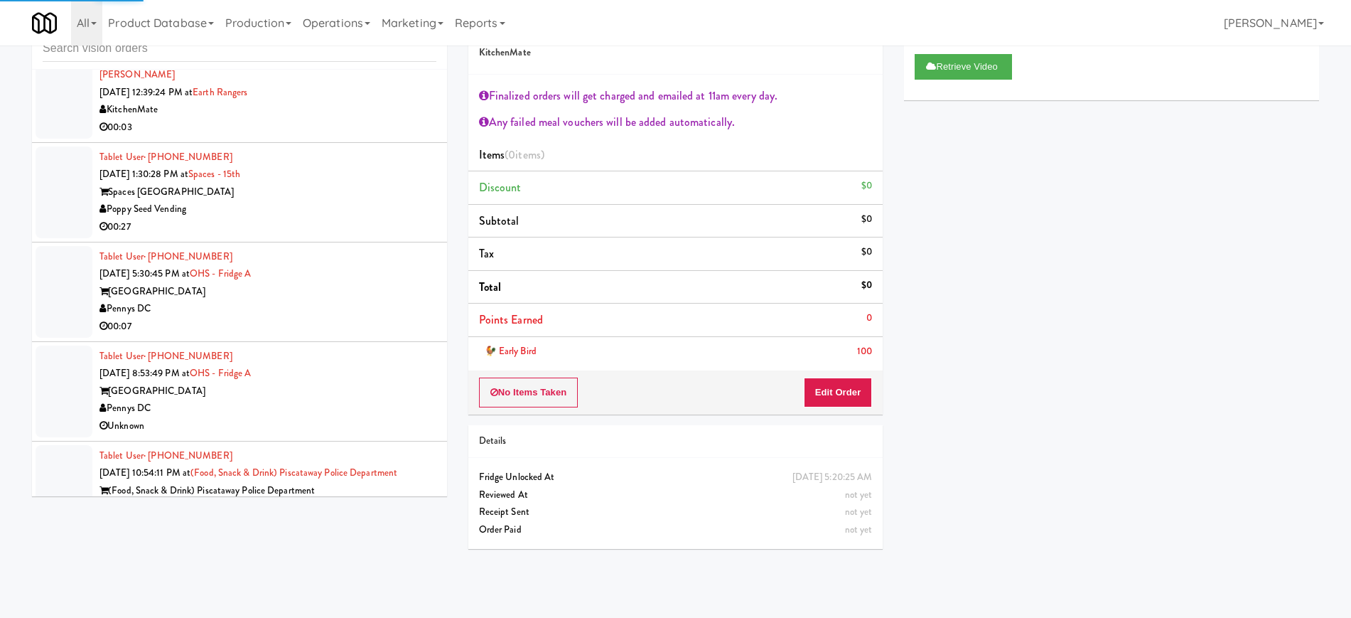
scroll to position [3045, 0]
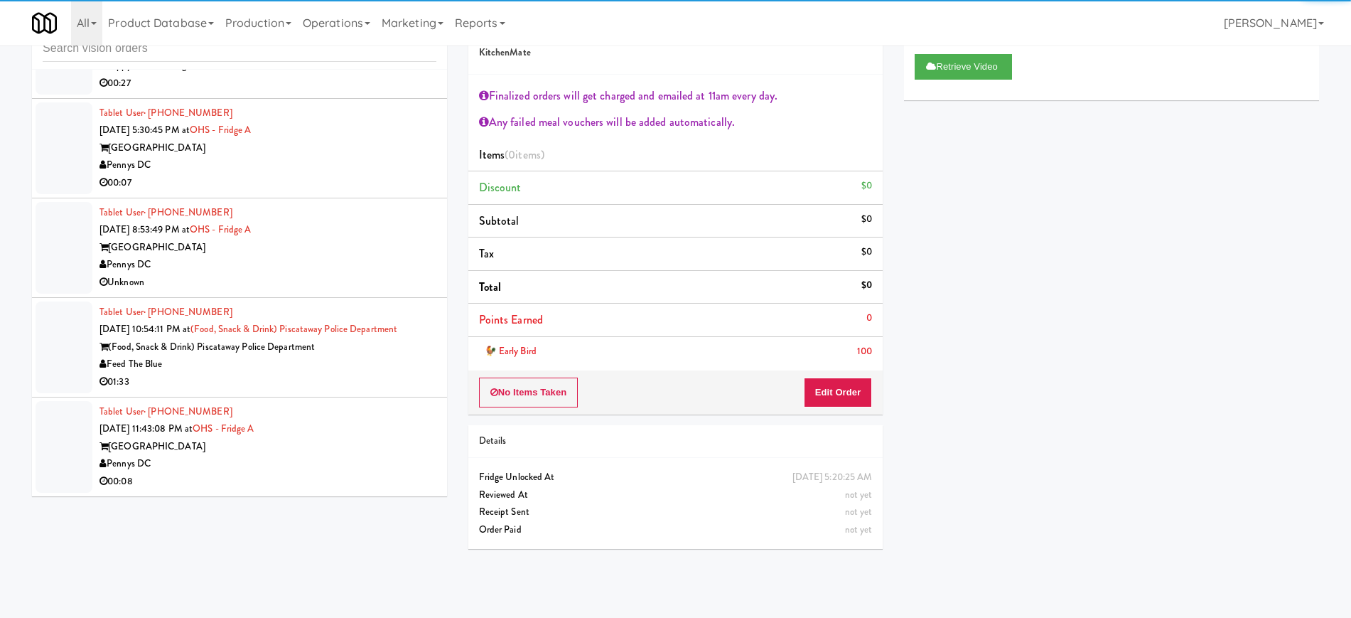
click at [337, 467] on div "Pennys DC" at bounding box center [267, 464] width 337 height 18
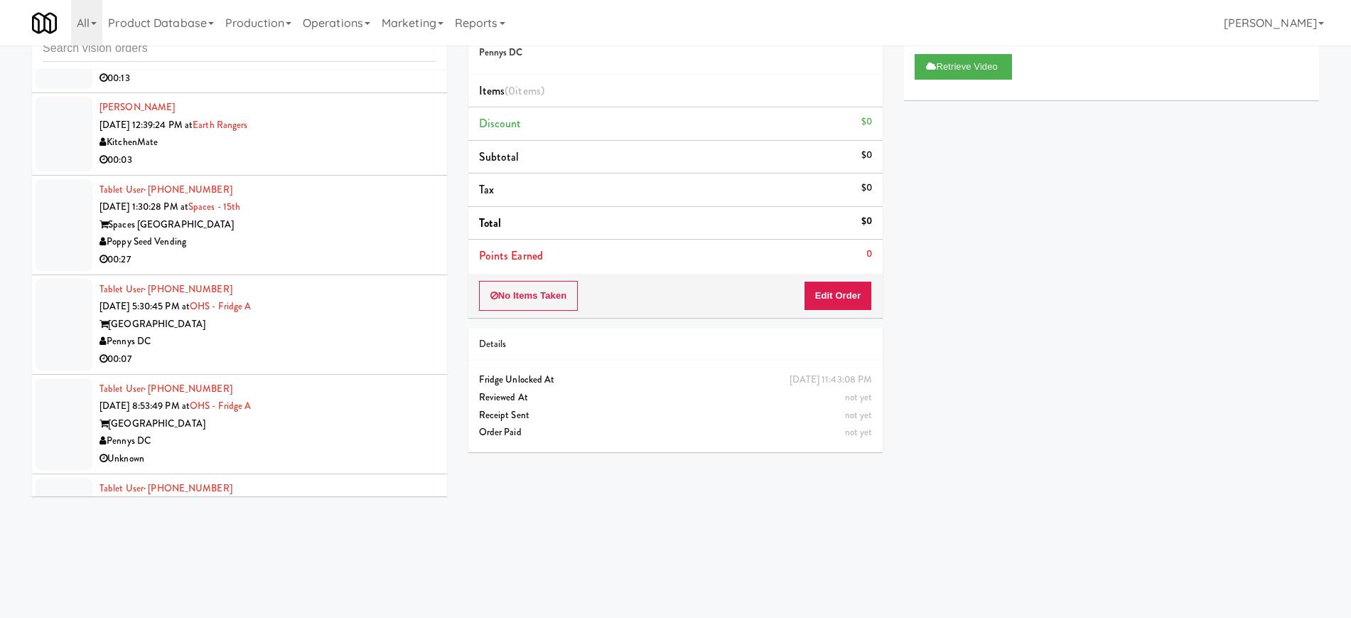
scroll to position [2867, 0]
click at [334, 317] on div "[GEOGRAPHIC_DATA]" at bounding box center [267, 326] width 337 height 18
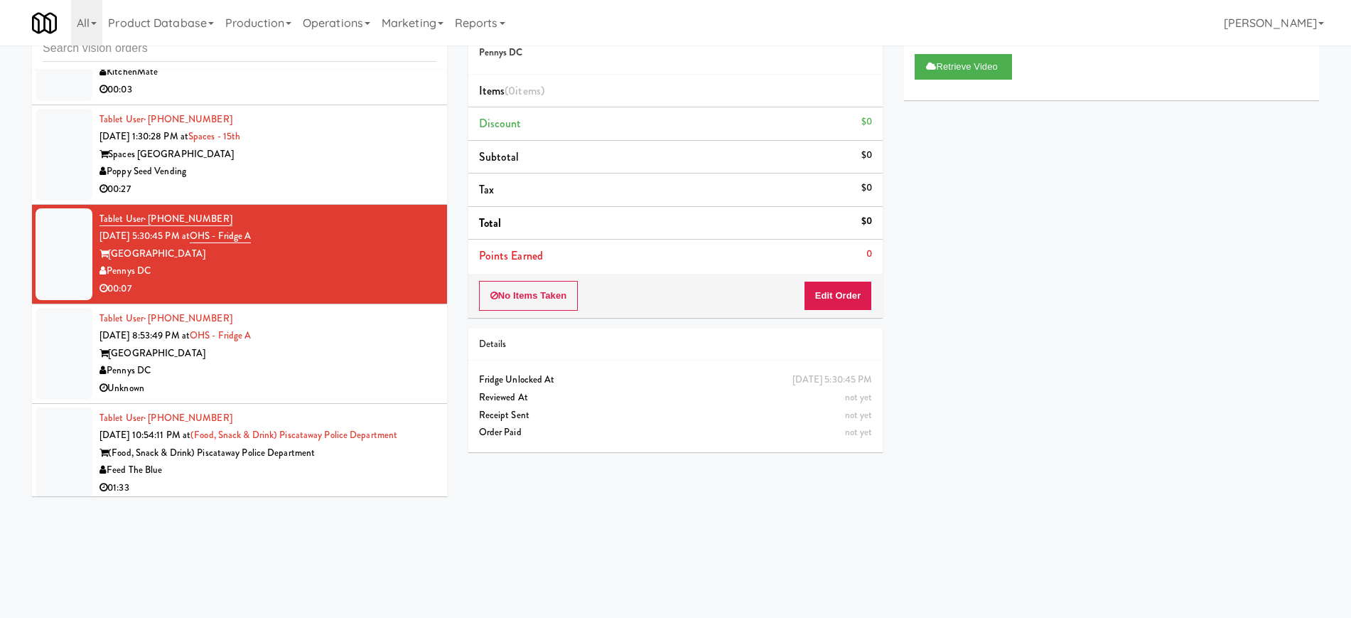
scroll to position [3045, 0]
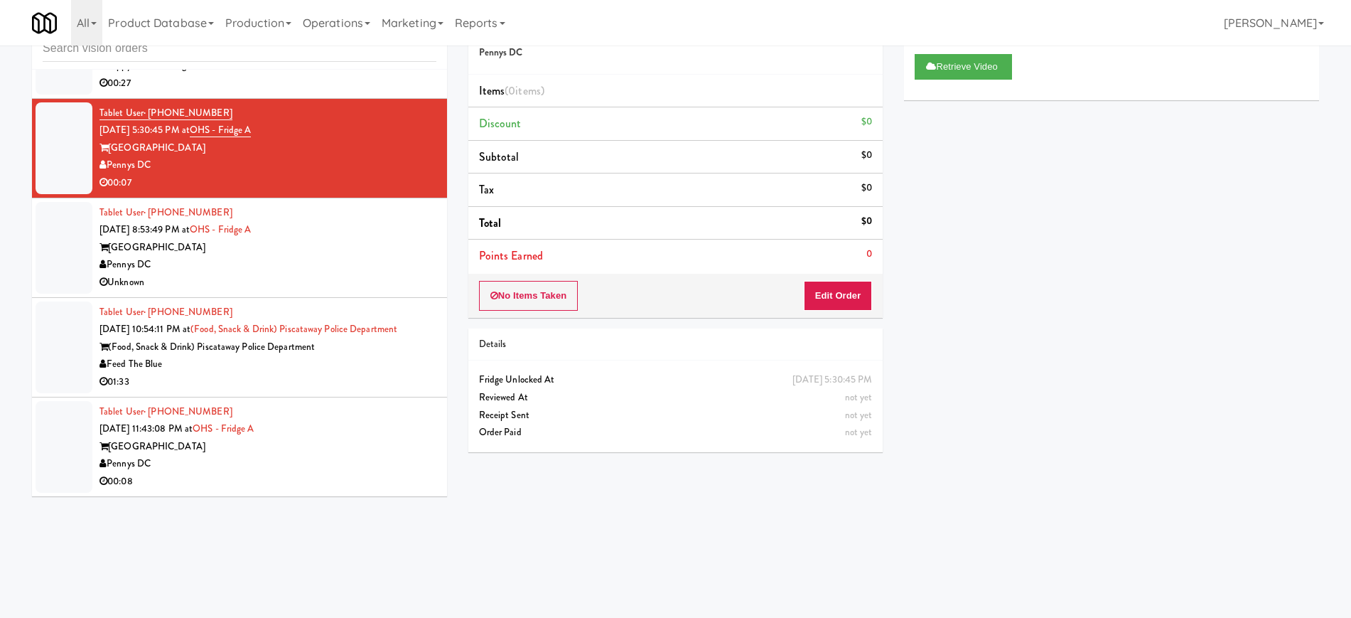
click at [308, 274] on div "Unknown" at bounding box center [267, 283] width 337 height 18
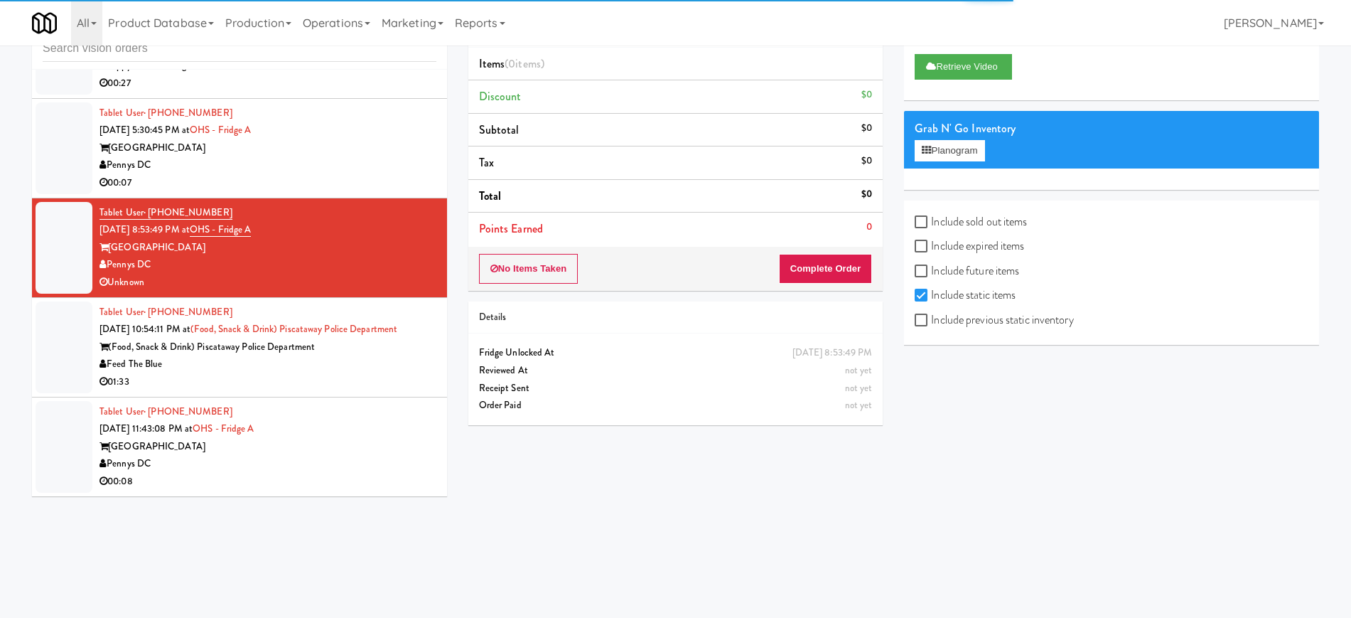
click at [349, 362] on div "Feed The Blue" at bounding box center [267, 364] width 337 height 18
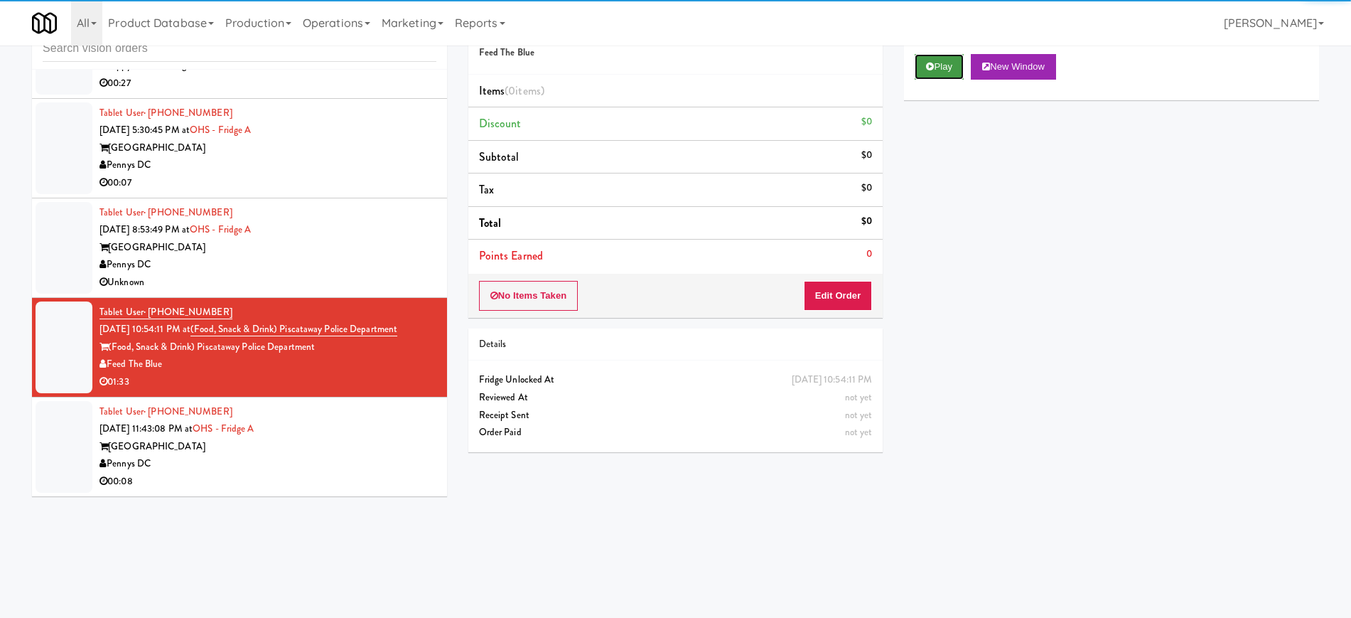
click at [923, 70] on button "Play" at bounding box center [939, 67] width 49 height 26
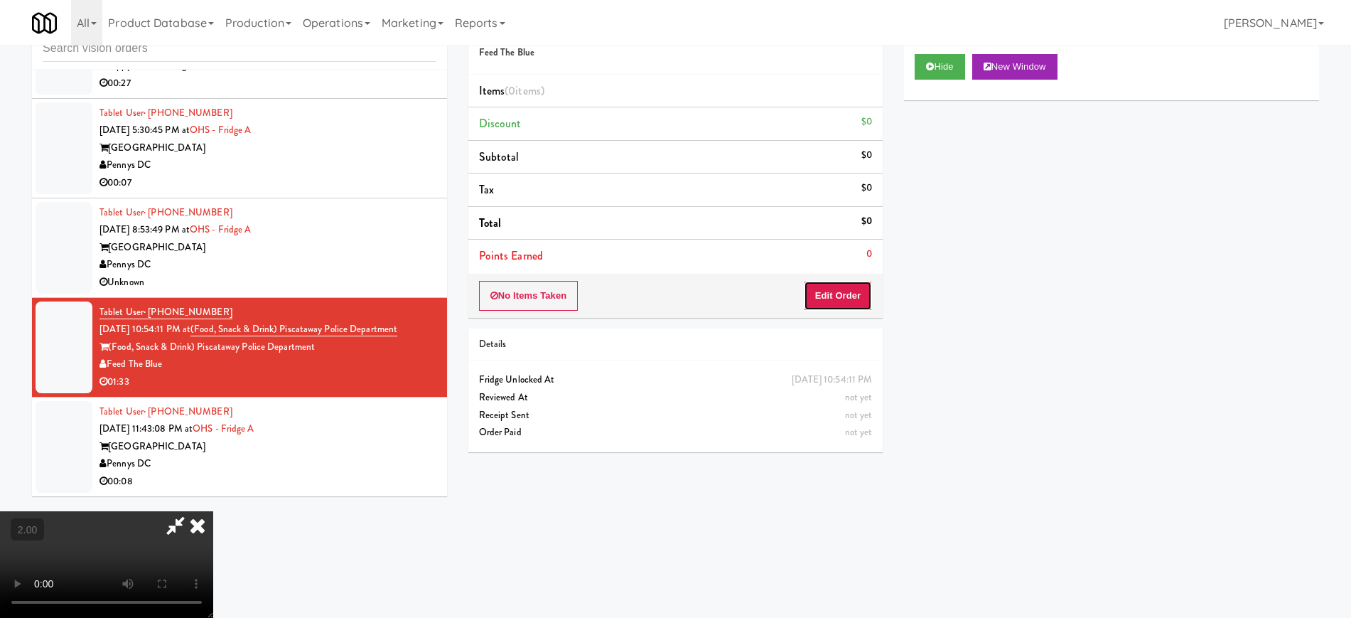
click at [834, 295] on button "Edit Order" at bounding box center [838, 296] width 69 height 30
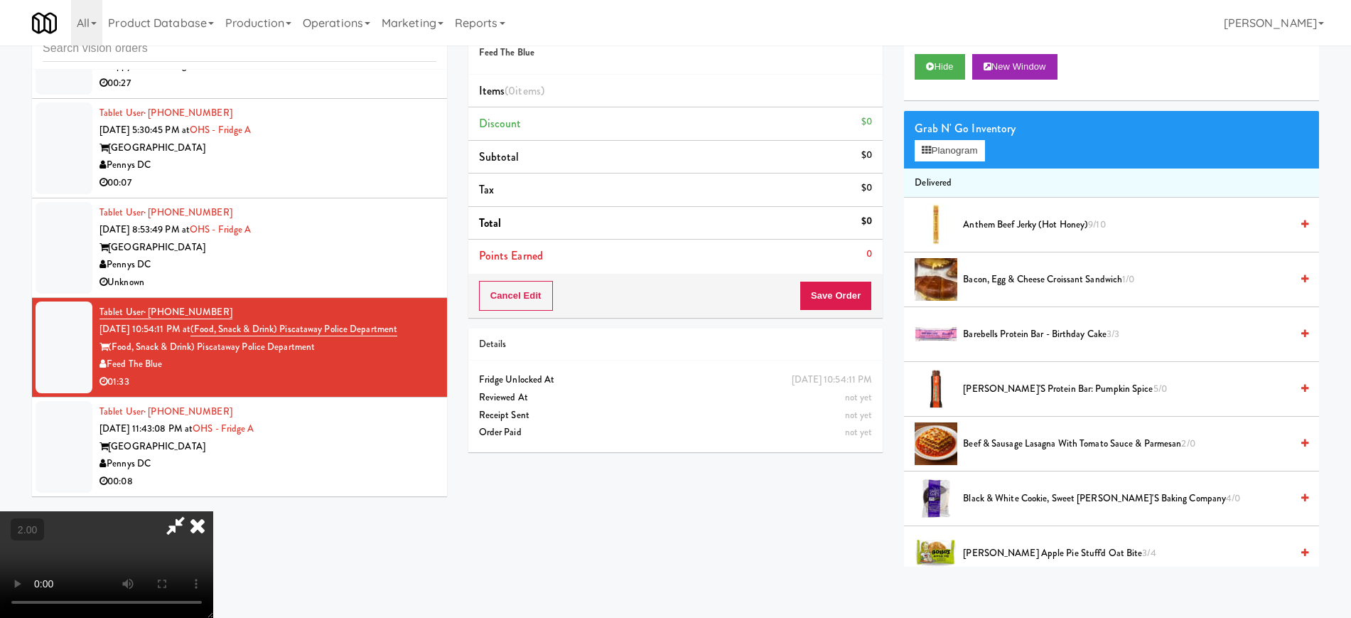
click at [205, 525] on icon at bounding box center [197, 525] width 31 height 28
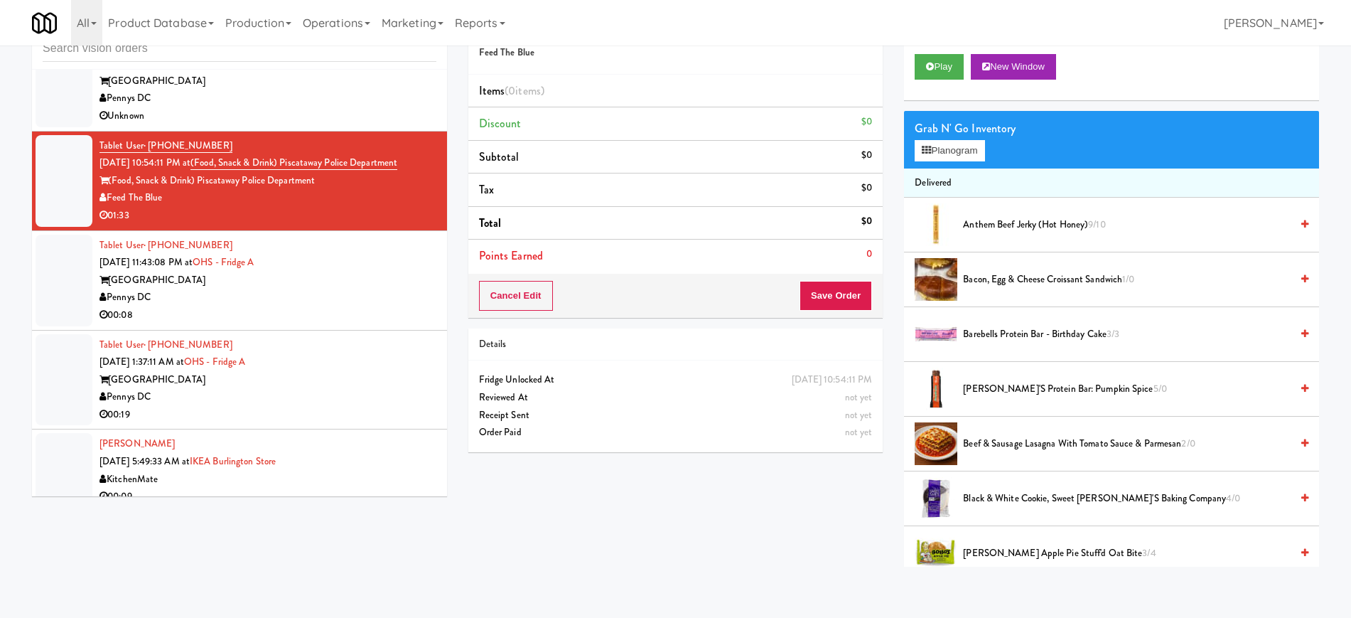
scroll to position [3223, 0]
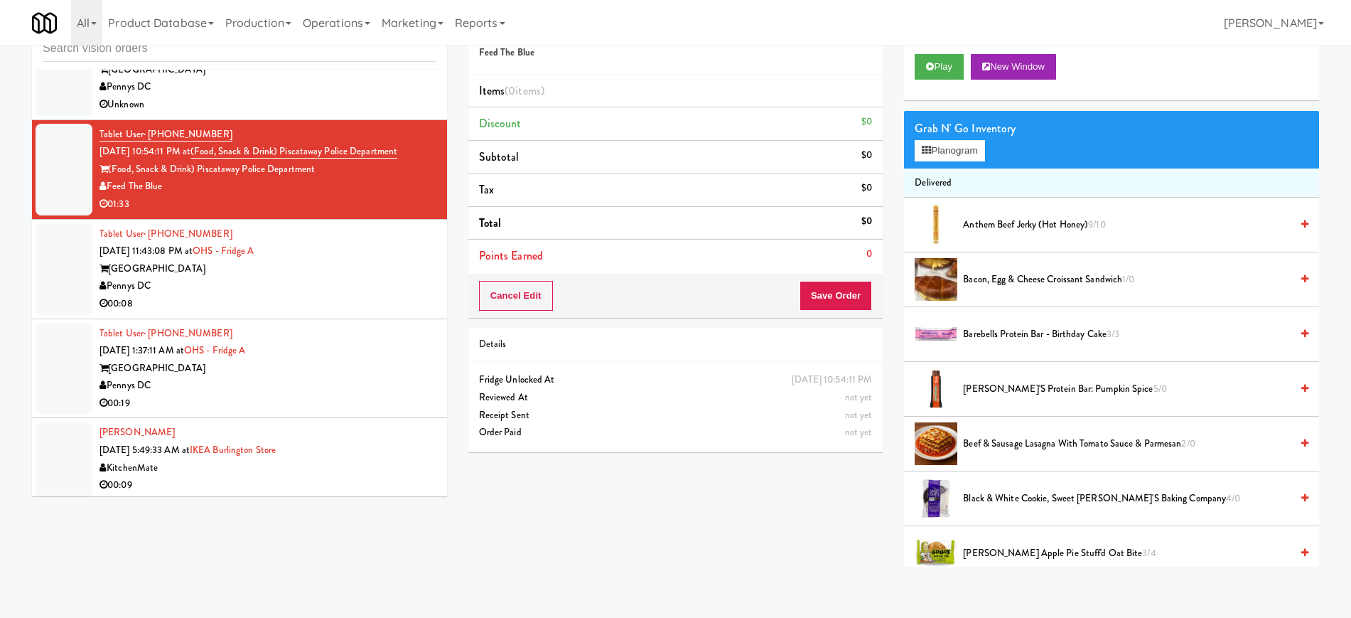
click at [362, 274] on div "[GEOGRAPHIC_DATA]" at bounding box center [267, 269] width 337 height 18
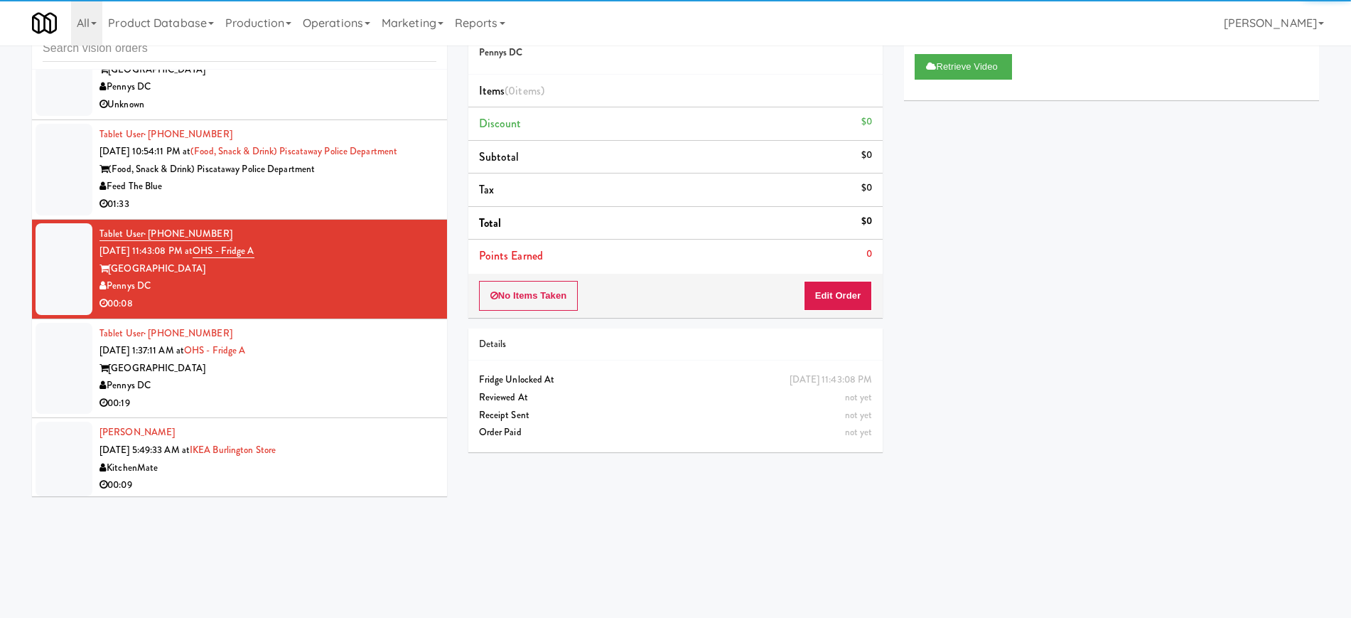
click at [333, 397] on div "00:19" at bounding box center [267, 403] width 337 height 18
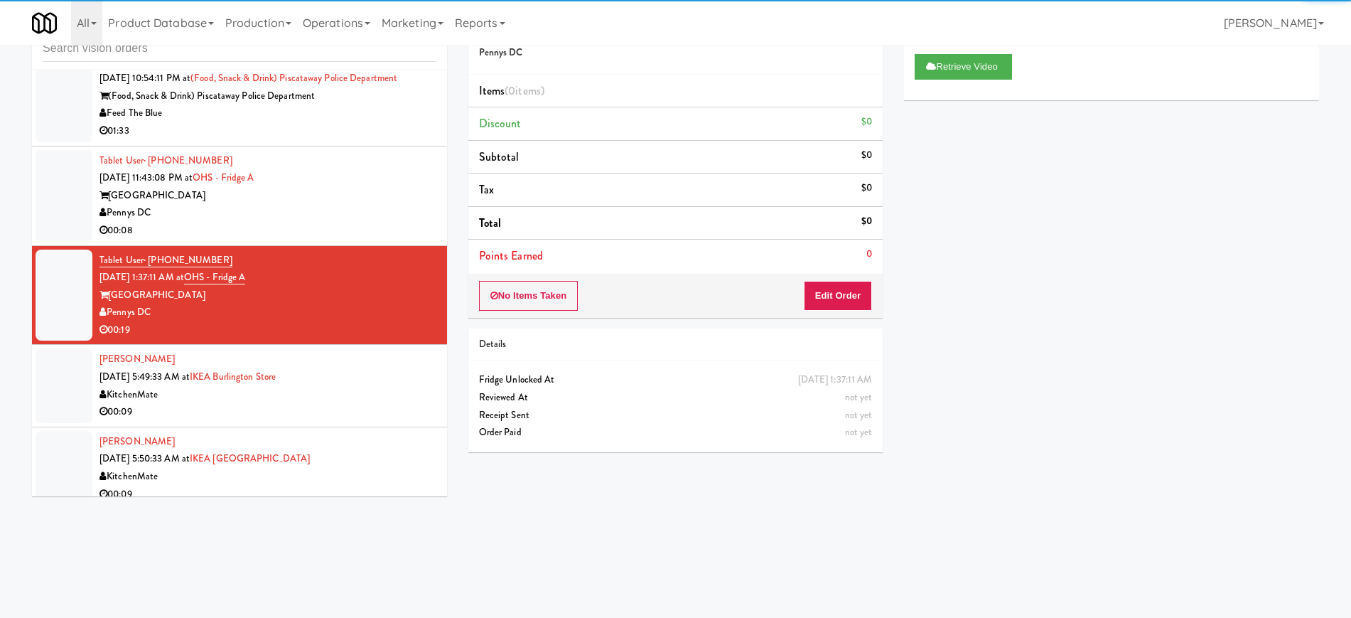
scroll to position [3400, 0]
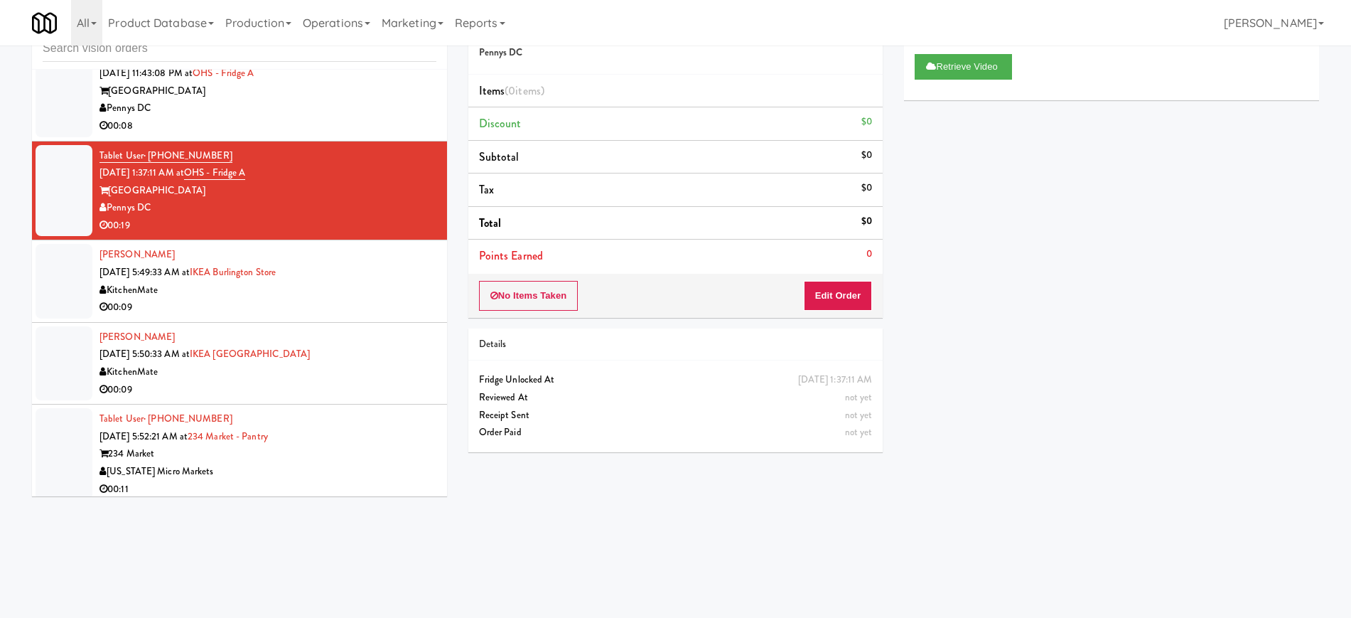
click at [361, 304] on div "00:09" at bounding box center [267, 307] width 337 height 18
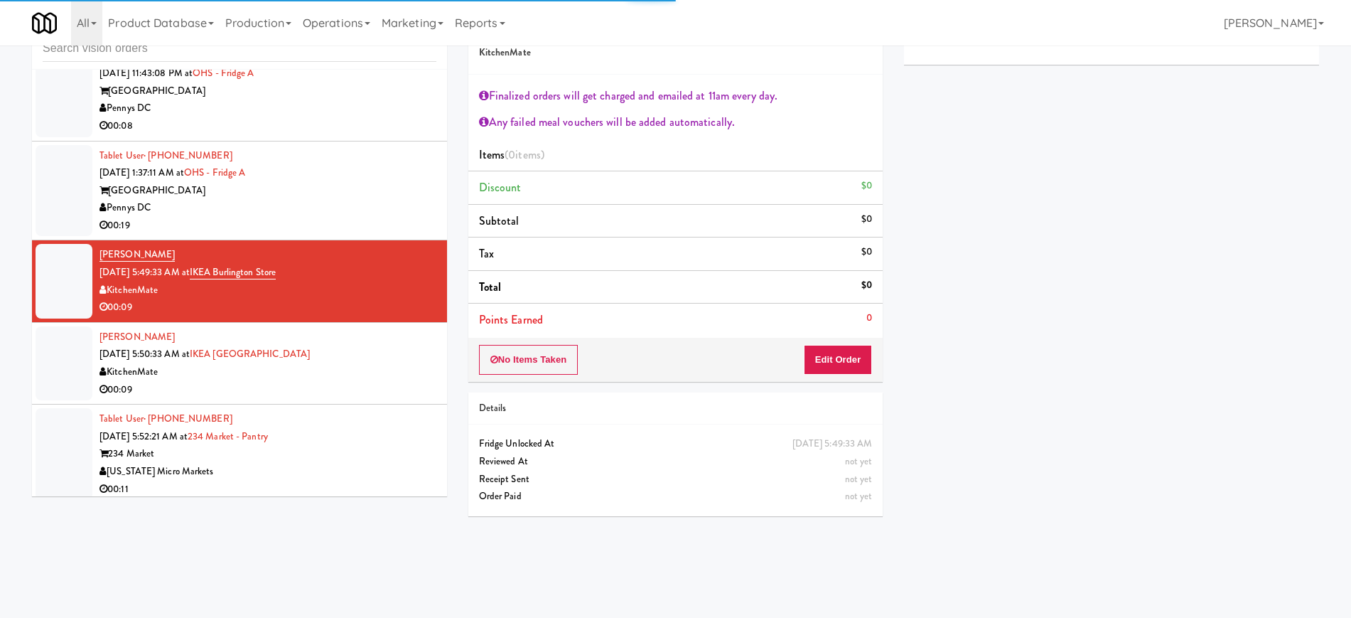
click at [375, 361] on div "David Fu Oct 10, 2025 5:50:33 AM at IKEA Scarborough Town Center KitchenMate 00…" at bounding box center [267, 363] width 337 height 70
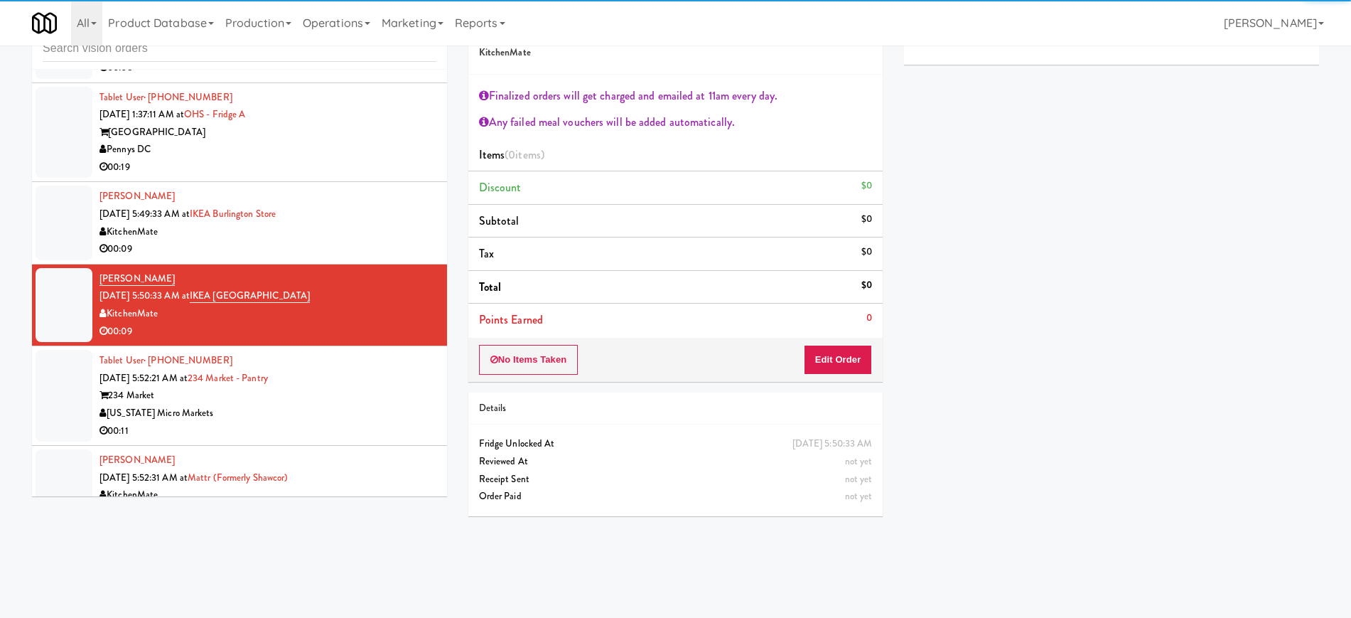
scroll to position [3490, 0]
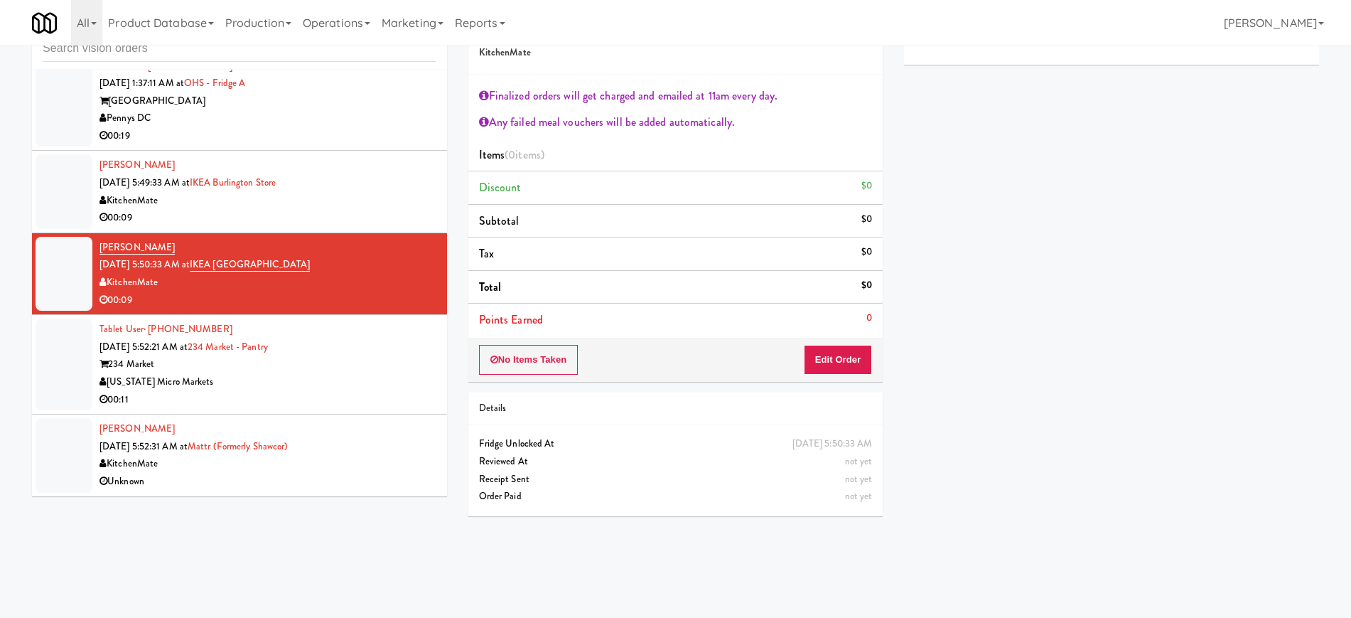
click at [334, 373] on div "[US_STATE] Micro Markets" at bounding box center [267, 382] width 337 height 18
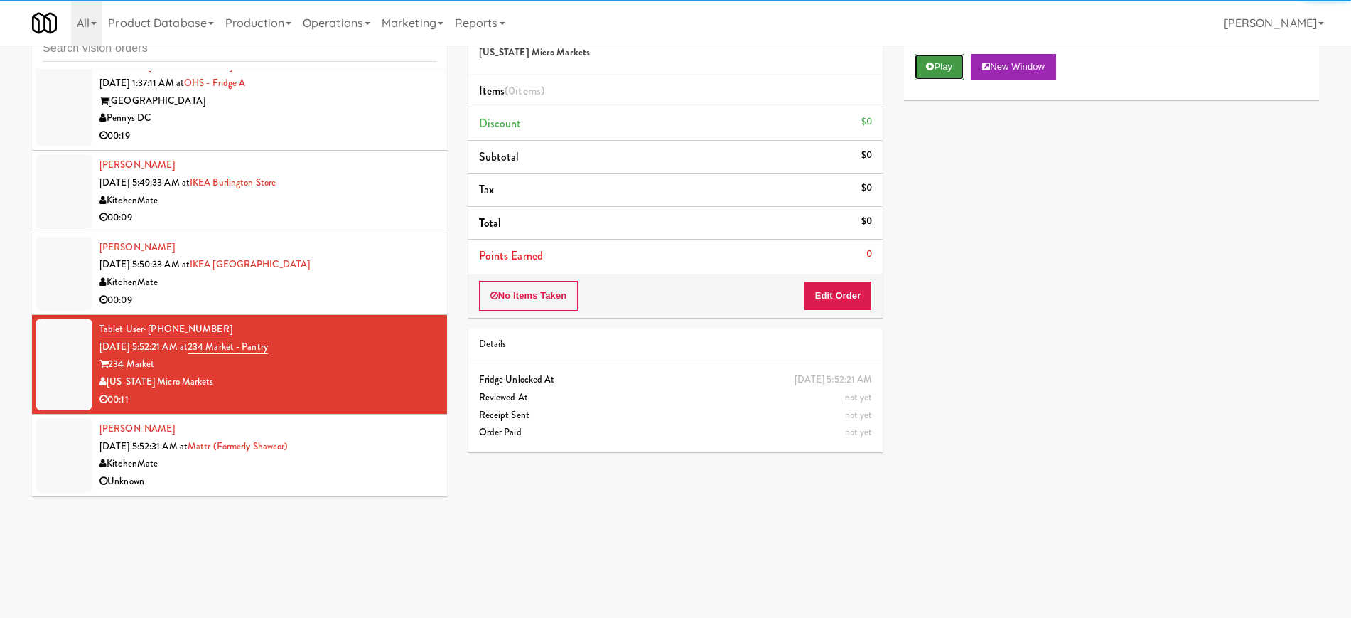
click at [939, 73] on button "Play" at bounding box center [939, 67] width 49 height 26
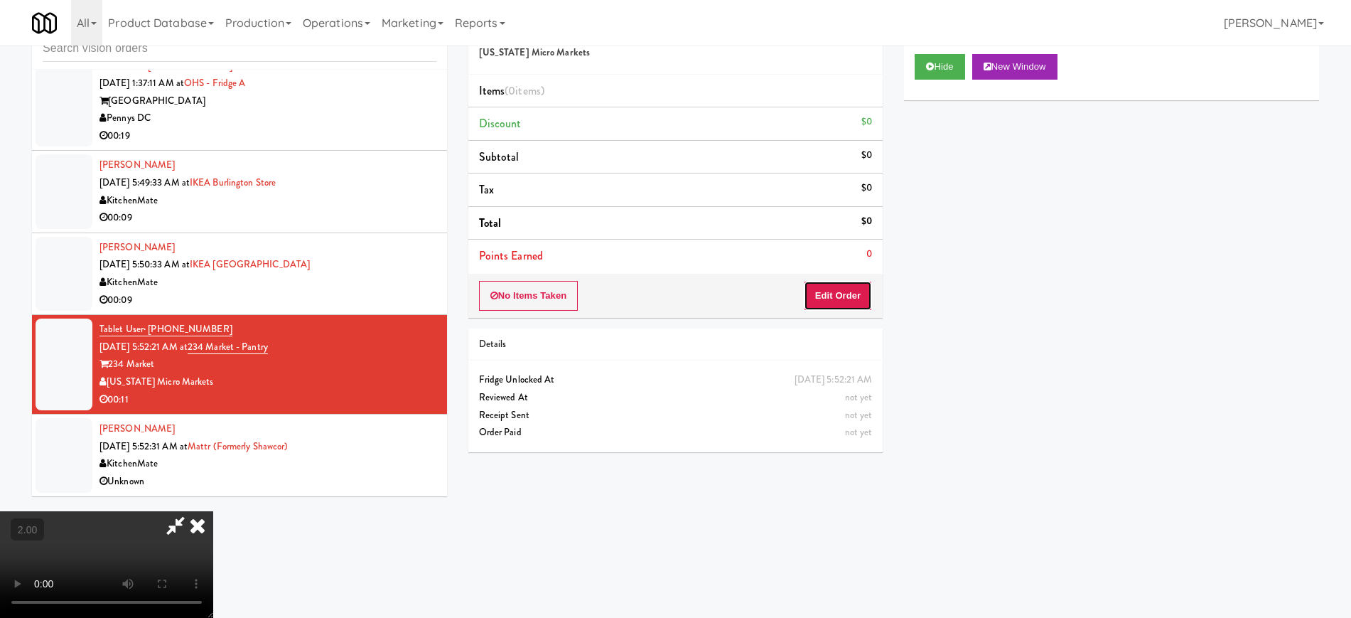
click at [838, 303] on button "Edit Order" at bounding box center [838, 296] width 69 height 30
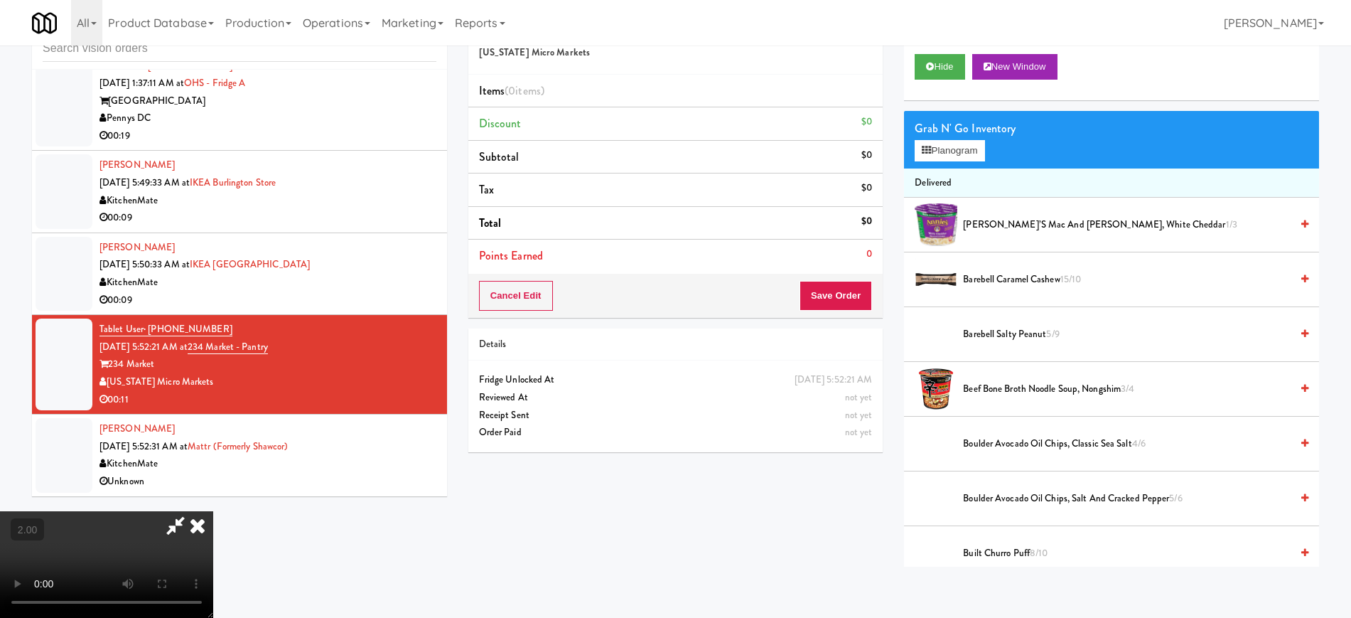
click at [853, 527] on div "Order # 6995744 Michigan Micro Markets Items (0 items ) Discount $0 Subtotal $0…" at bounding box center [894, 286] width 872 height 561
click at [213, 511] on video at bounding box center [106, 564] width 213 height 107
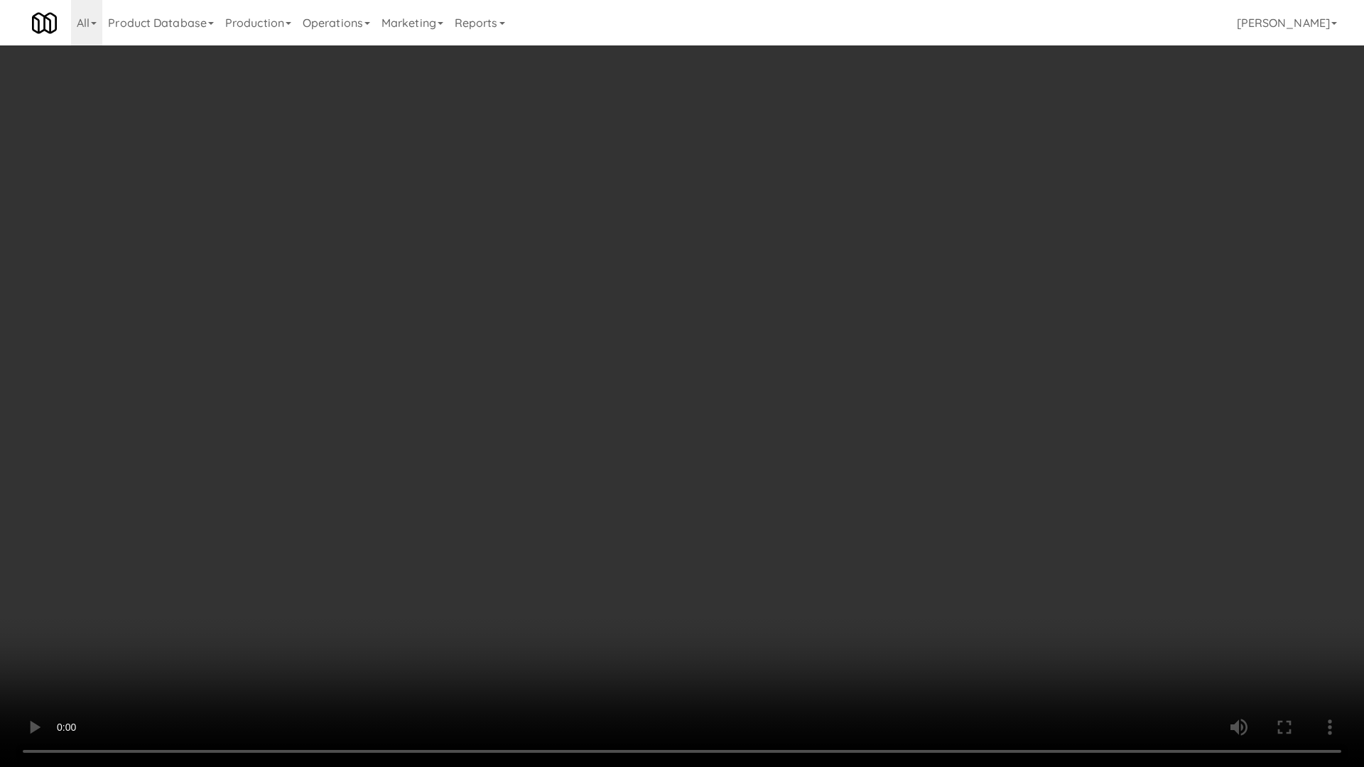
click at [446, 400] on video at bounding box center [682, 383] width 1364 height 767
click at [466, 436] on video at bounding box center [682, 383] width 1364 height 767
click at [819, 437] on video at bounding box center [682, 383] width 1364 height 767
click at [824, 439] on video at bounding box center [682, 383] width 1364 height 767
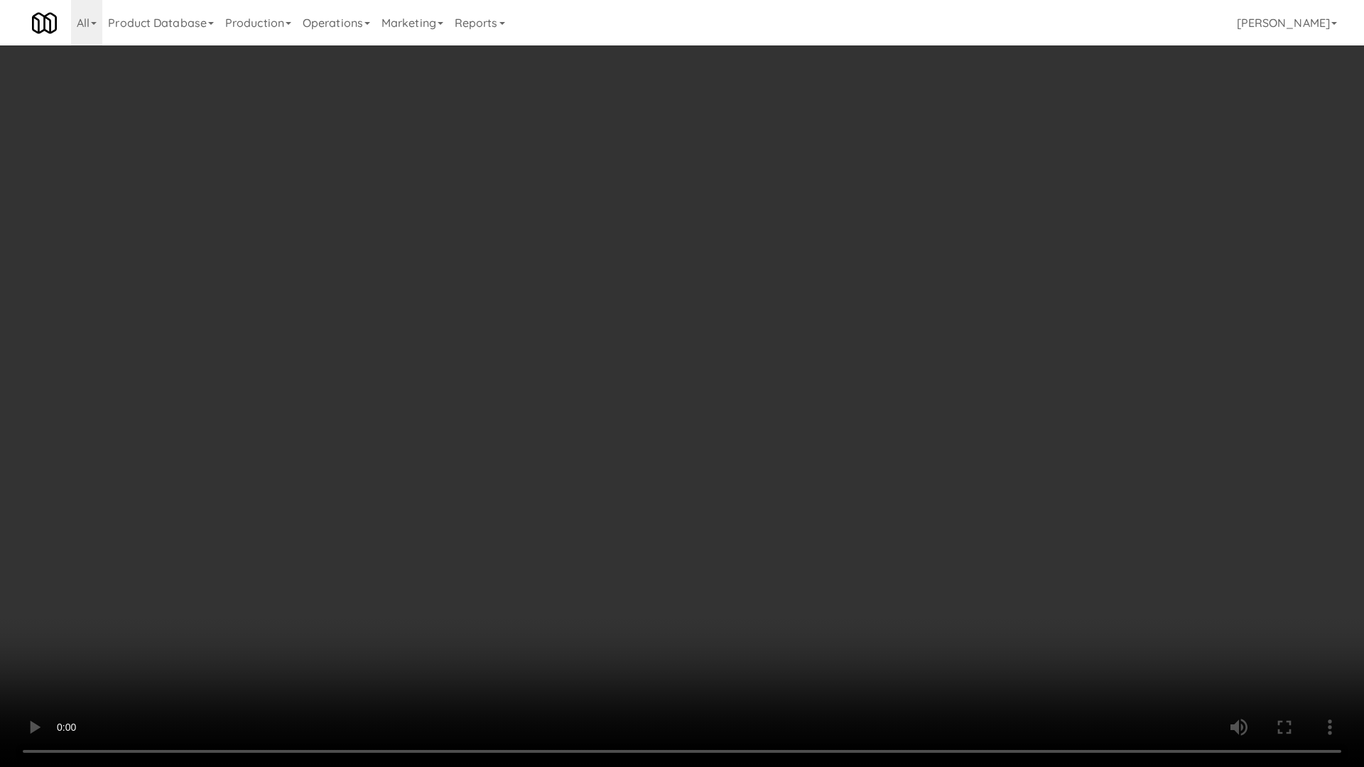
click at [822, 440] on video at bounding box center [682, 383] width 1364 height 767
click at [766, 403] on video at bounding box center [682, 383] width 1364 height 767
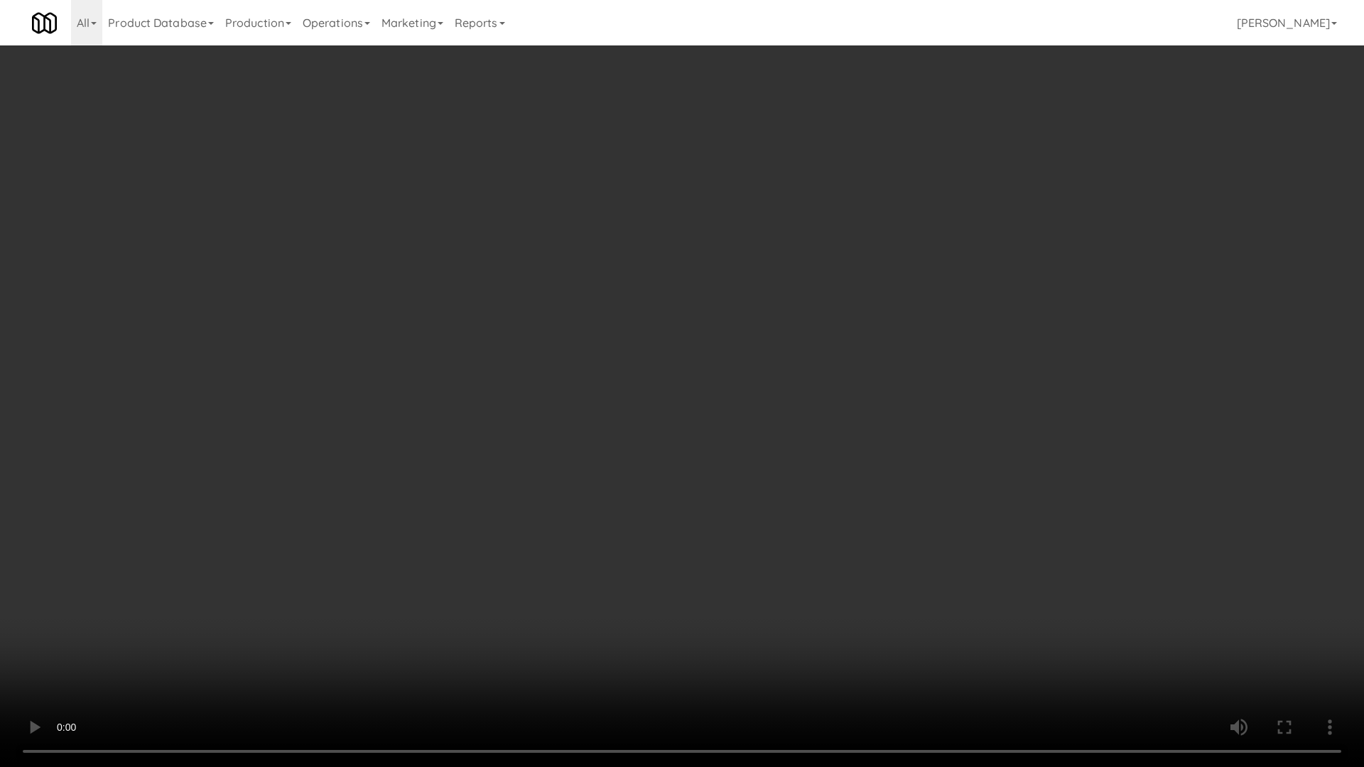
click at [766, 403] on video at bounding box center [682, 383] width 1364 height 767
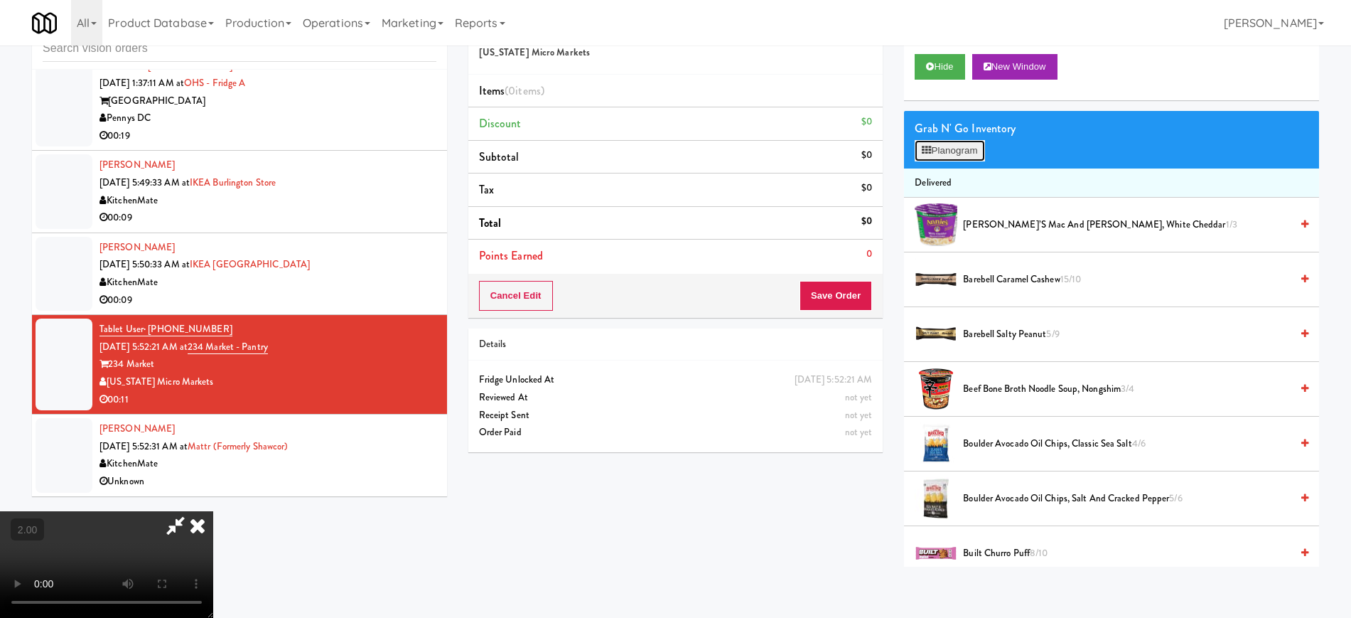
click at [950, 149] on button "Planogram" at bounding box center [950, 150] width 70 height 21
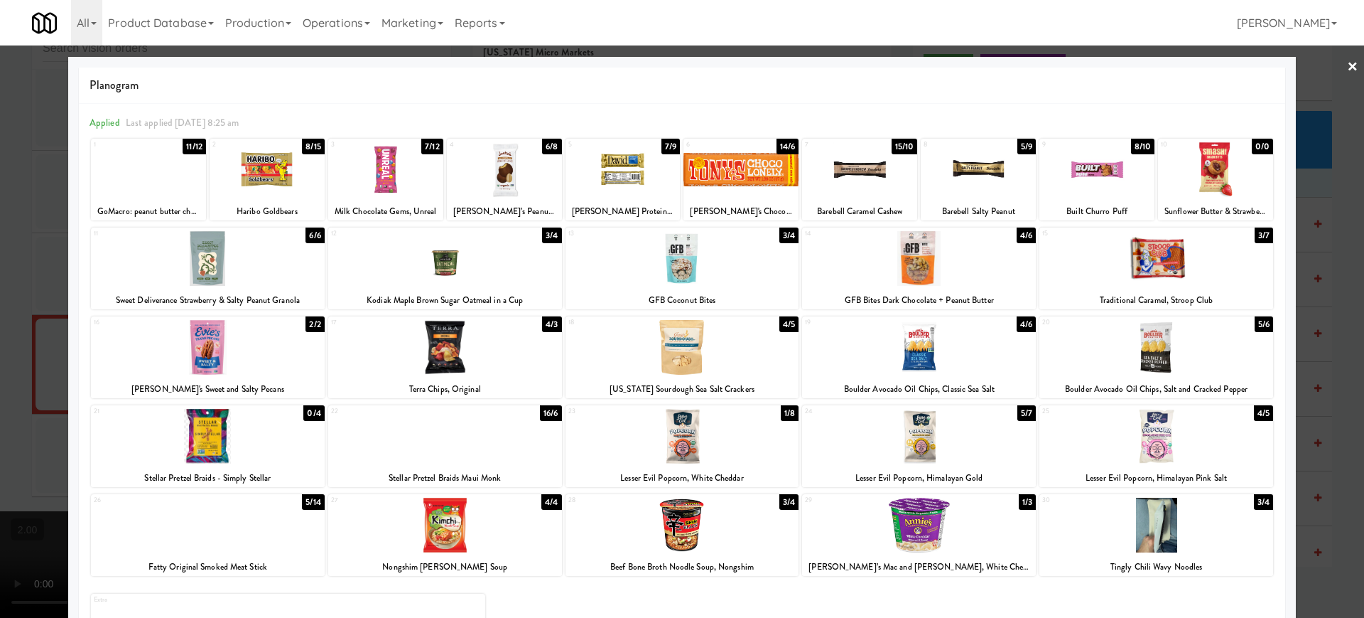
click at [268, 182] on div at bounding box center [267, 169] width 115 height 55
click at [624, 176] on div at bounding box center [623, 169] width 115 height 55
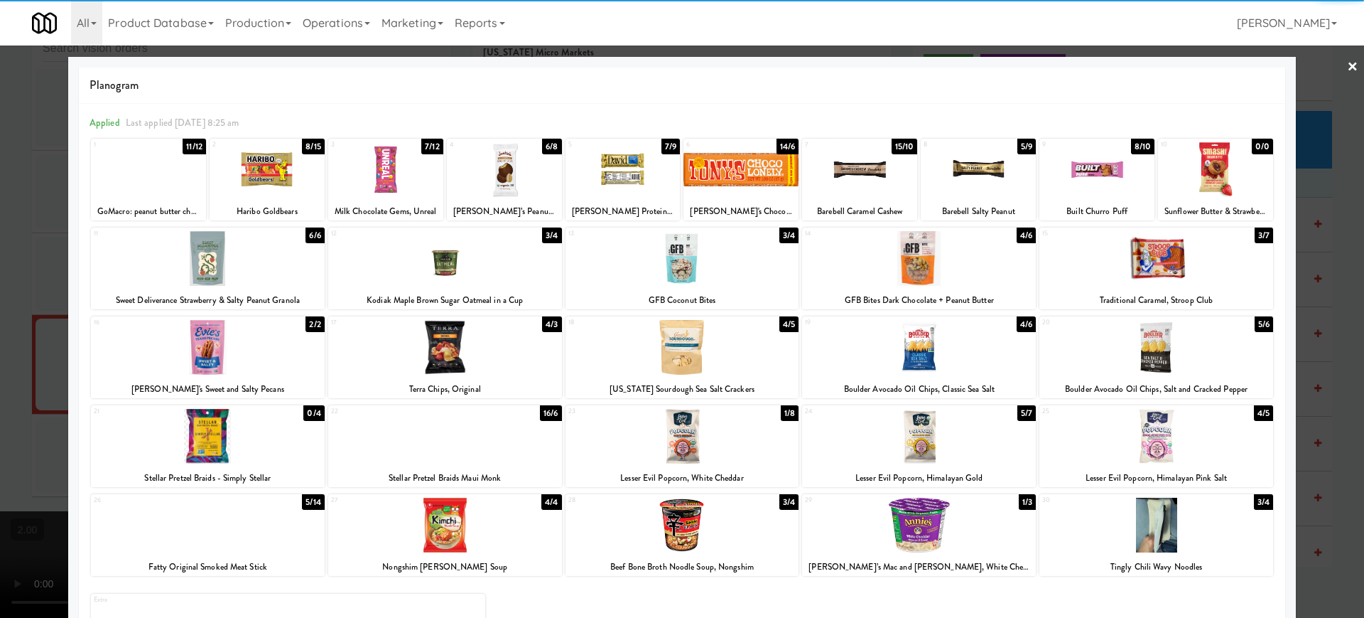
click at [0, 252] on div at bounding box center [682, 309] width 1364 height 618
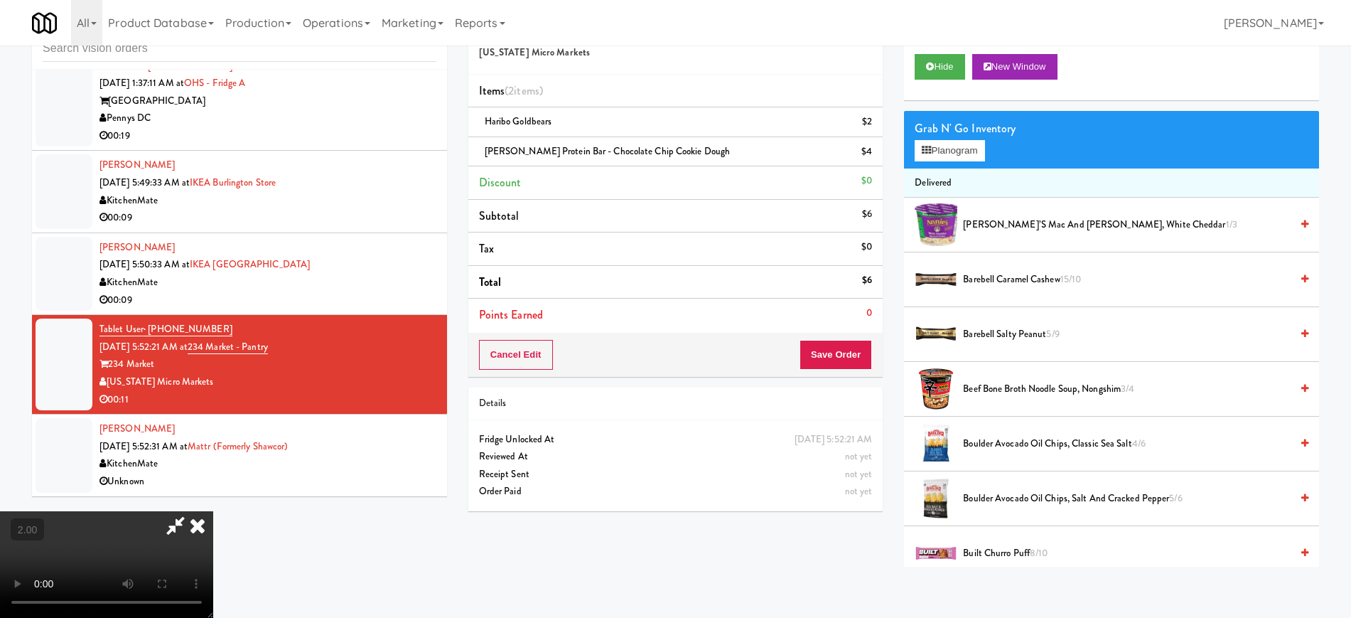
click at [213, 511] on icon at bounding box center [197, 525] width 31 height 28
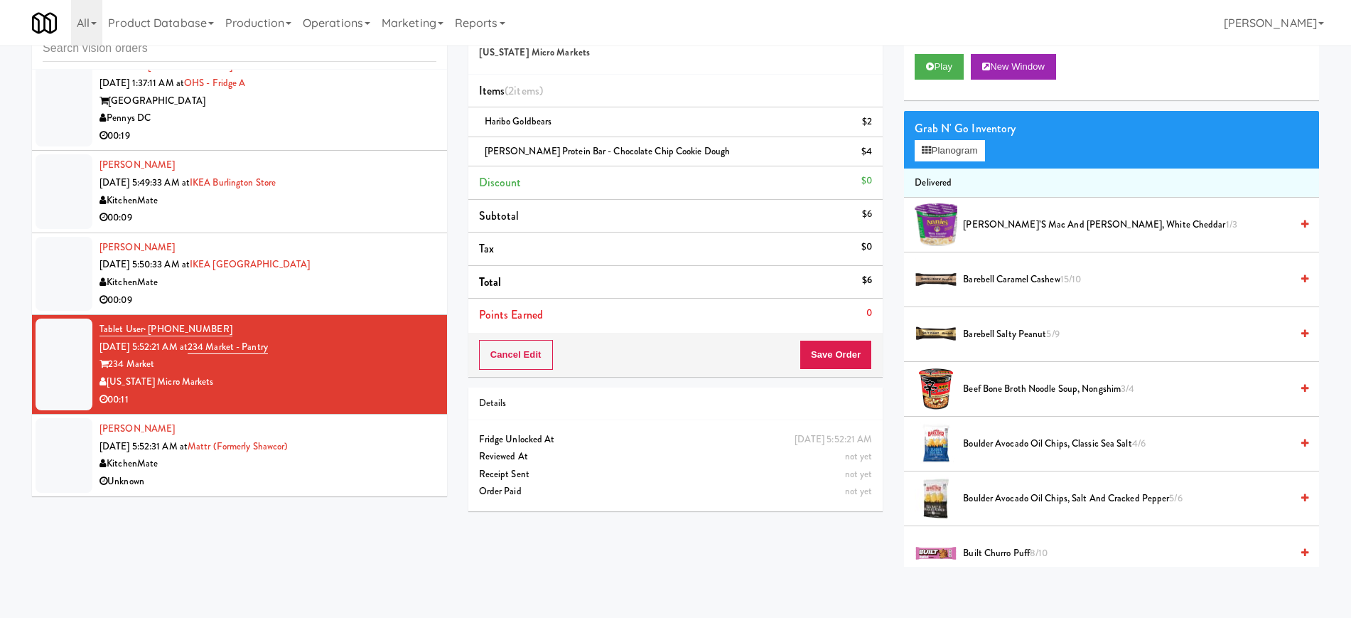
click at [335, 482] on div "Unknown" at bounding box center [267, 482] width 337 height 18
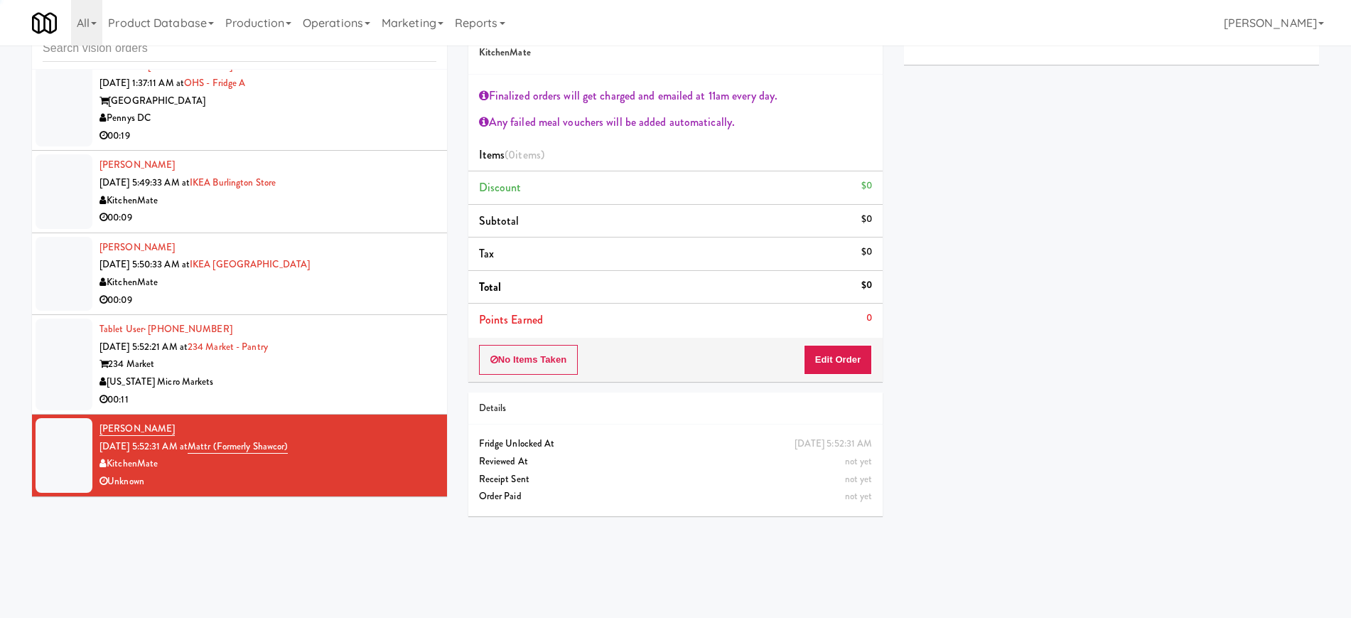
click at [366, 359] on div "234 Market" at bounding box center [267, 364] width 337 height 18
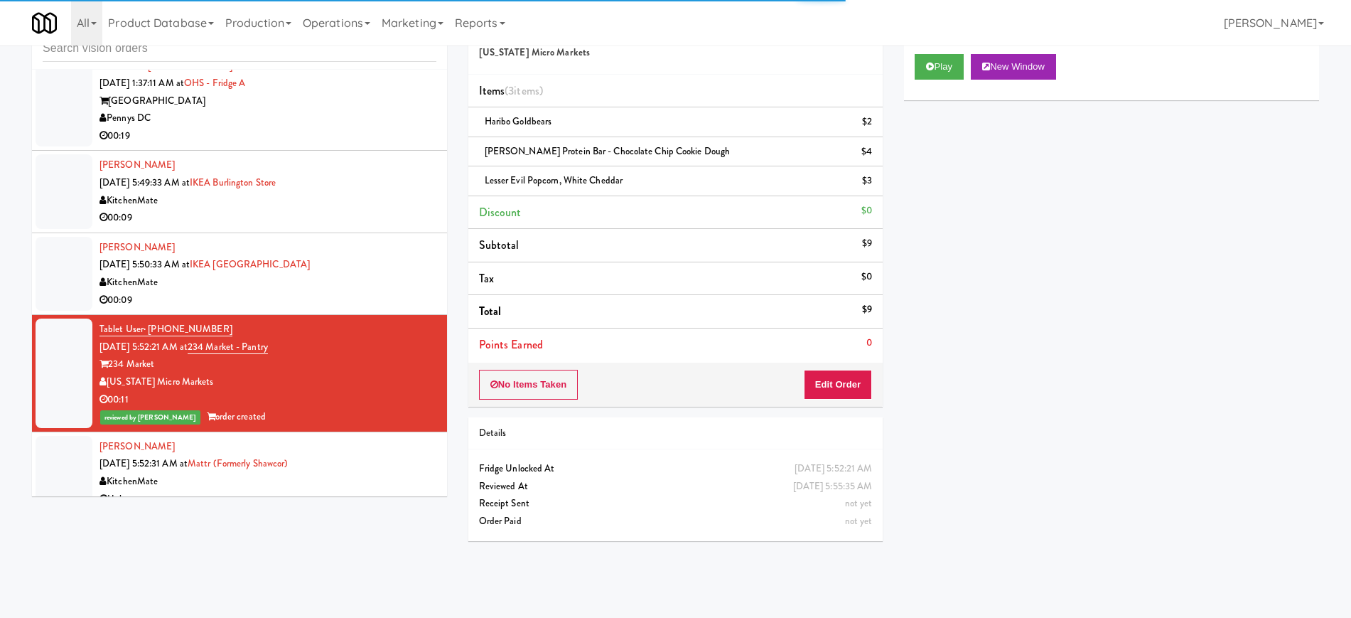
click at [386, 281] on div "KitchenMate" at bounding box center [267, 283] width 337 height 18
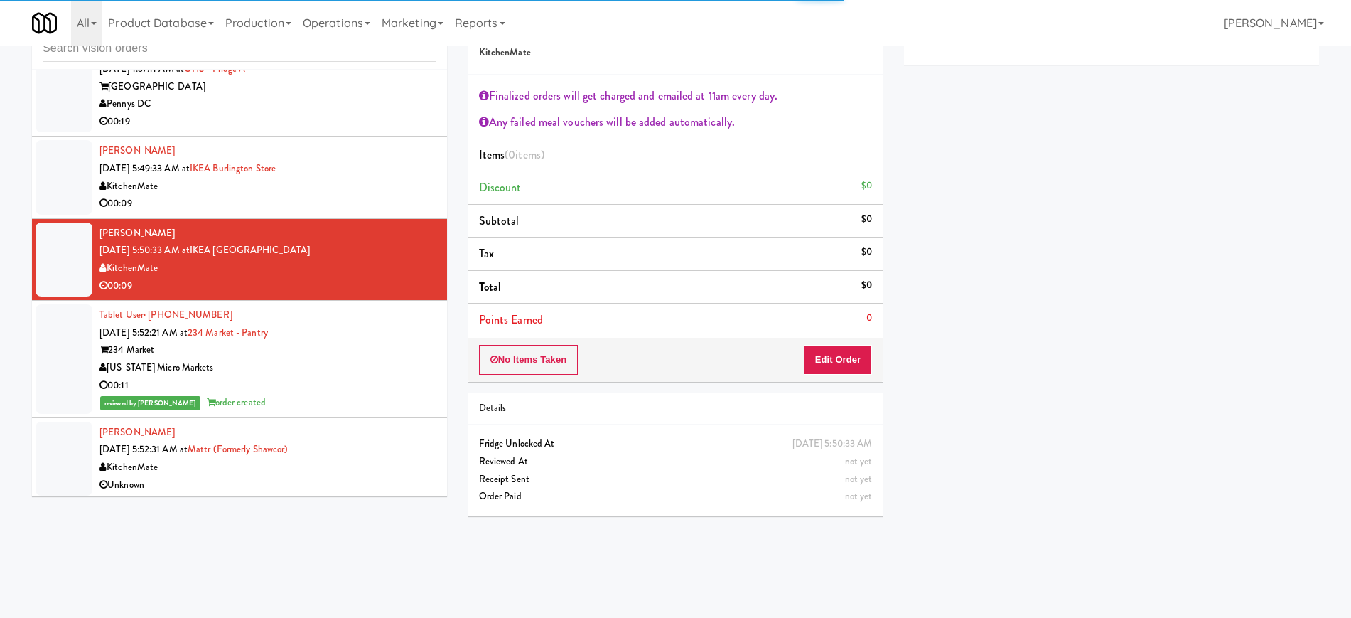
scroll to position [3507, 0]
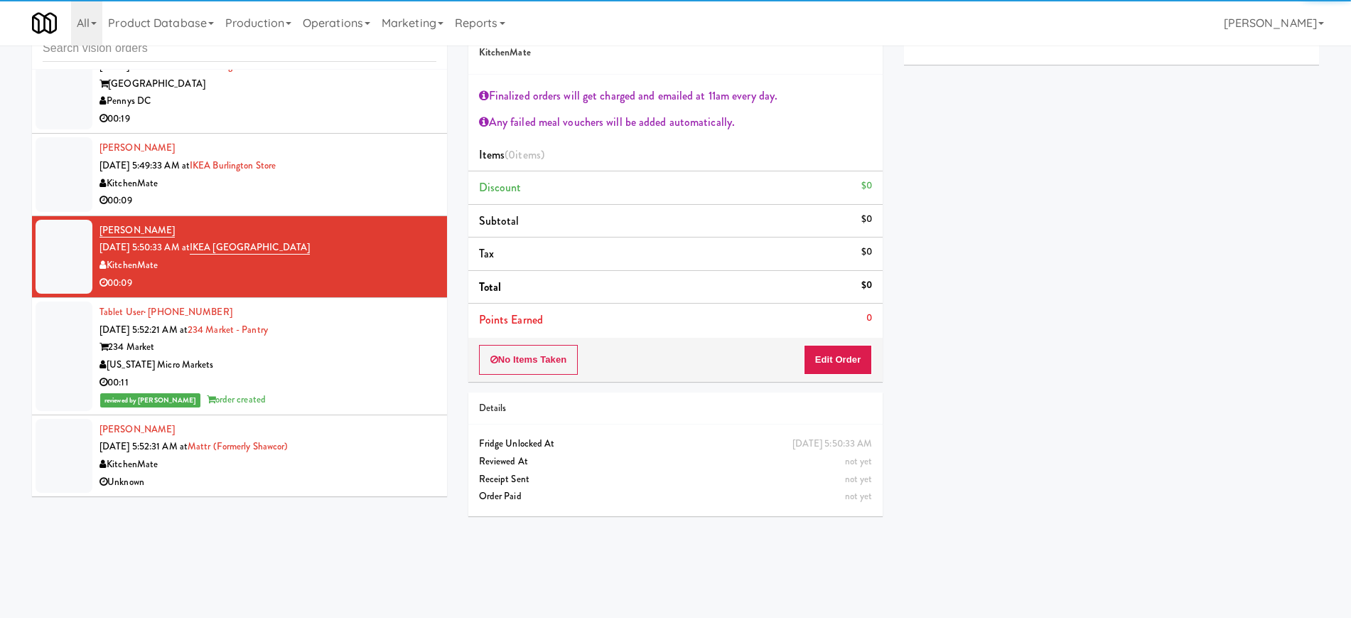
click at [375, 458] on div "KitchenMate" at bounding box center [267, 464] width 337 height 18
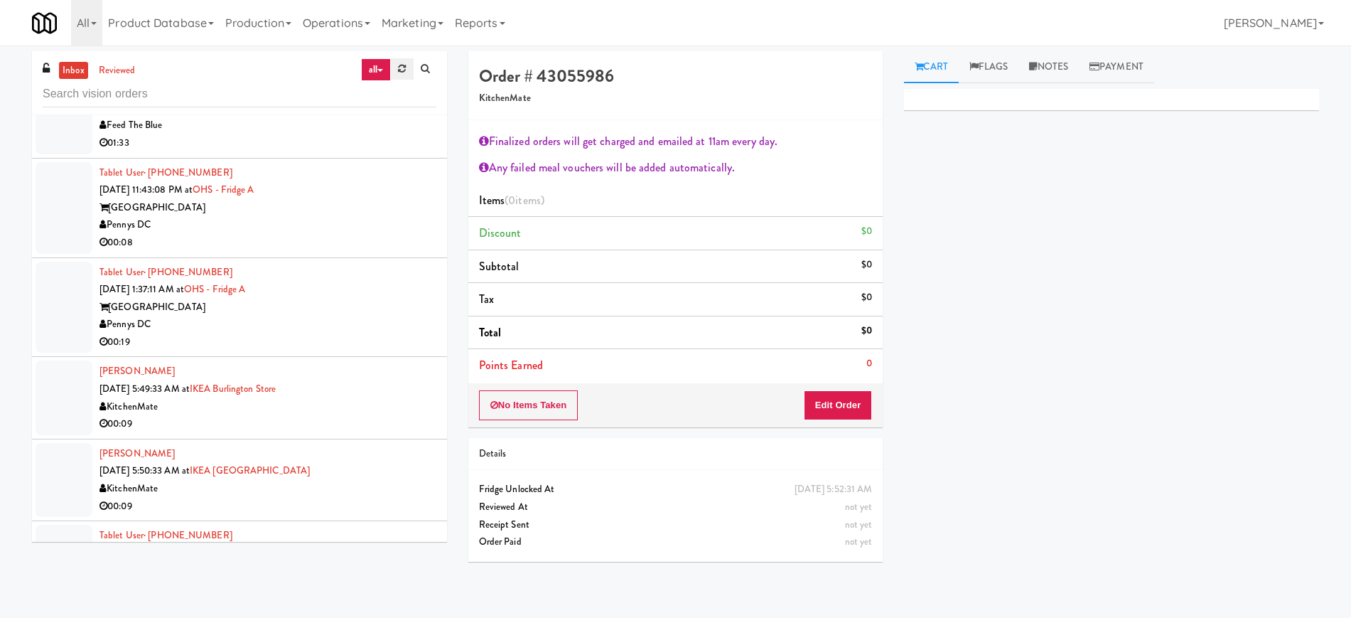
click at [394, 63] on link at bounding box center [402, 68] width 22 height 21
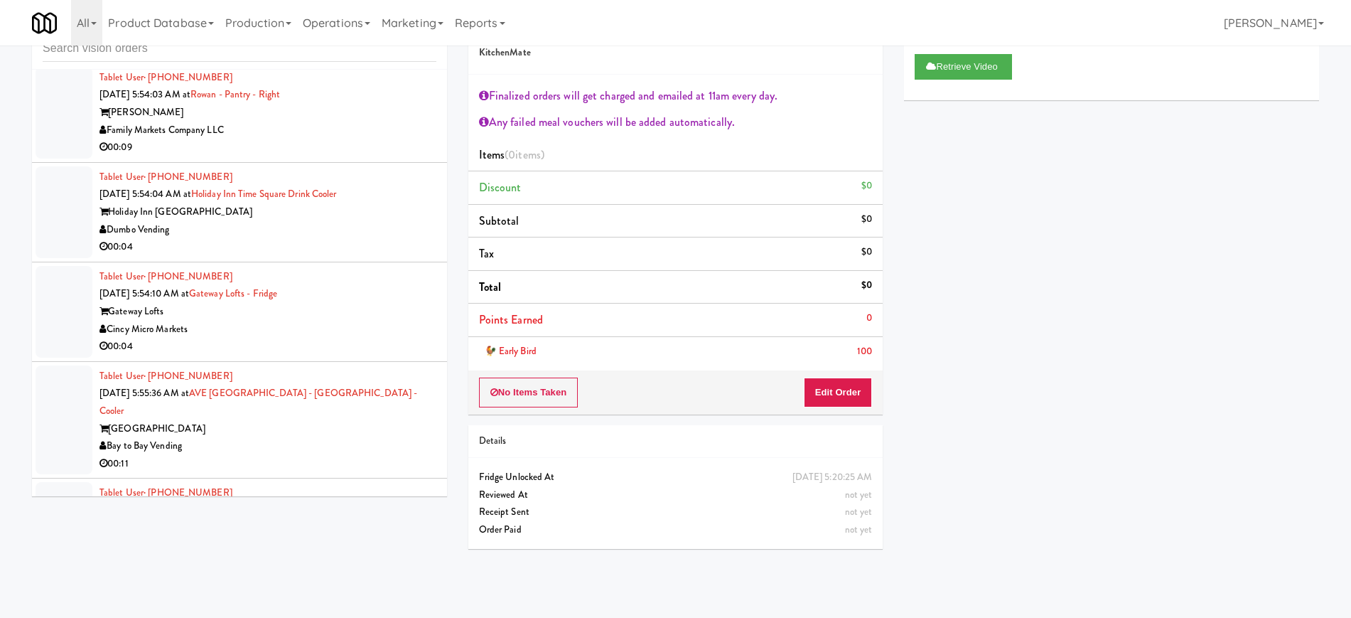
scroll to position [1560, 0]
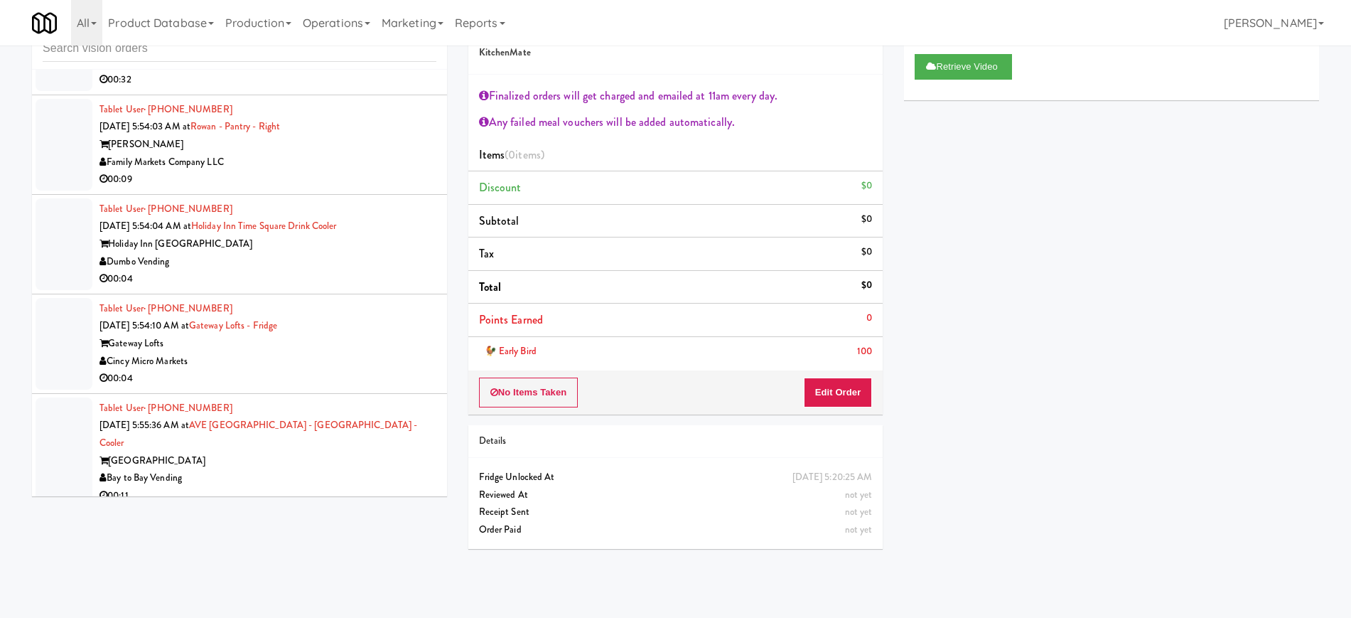
click at [321, 264] on div "Dumbo Vending" at bounding box center [267, 262] width 337 height 18
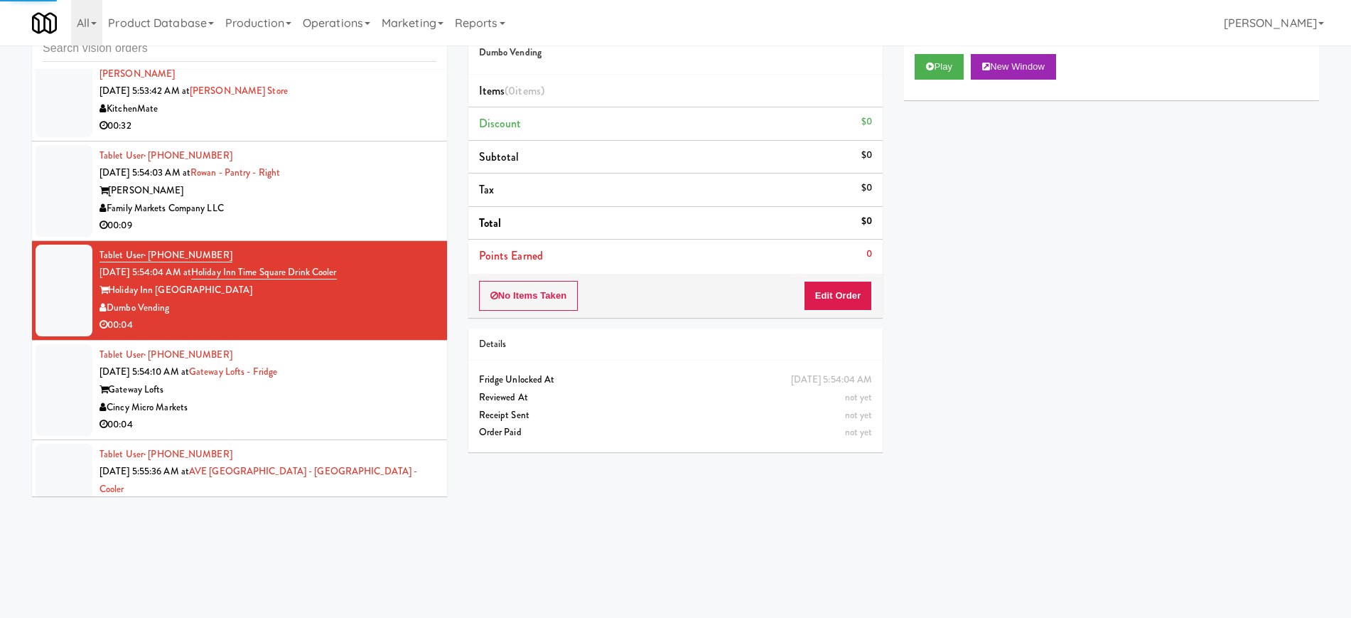
scroll to position [1472, 0]
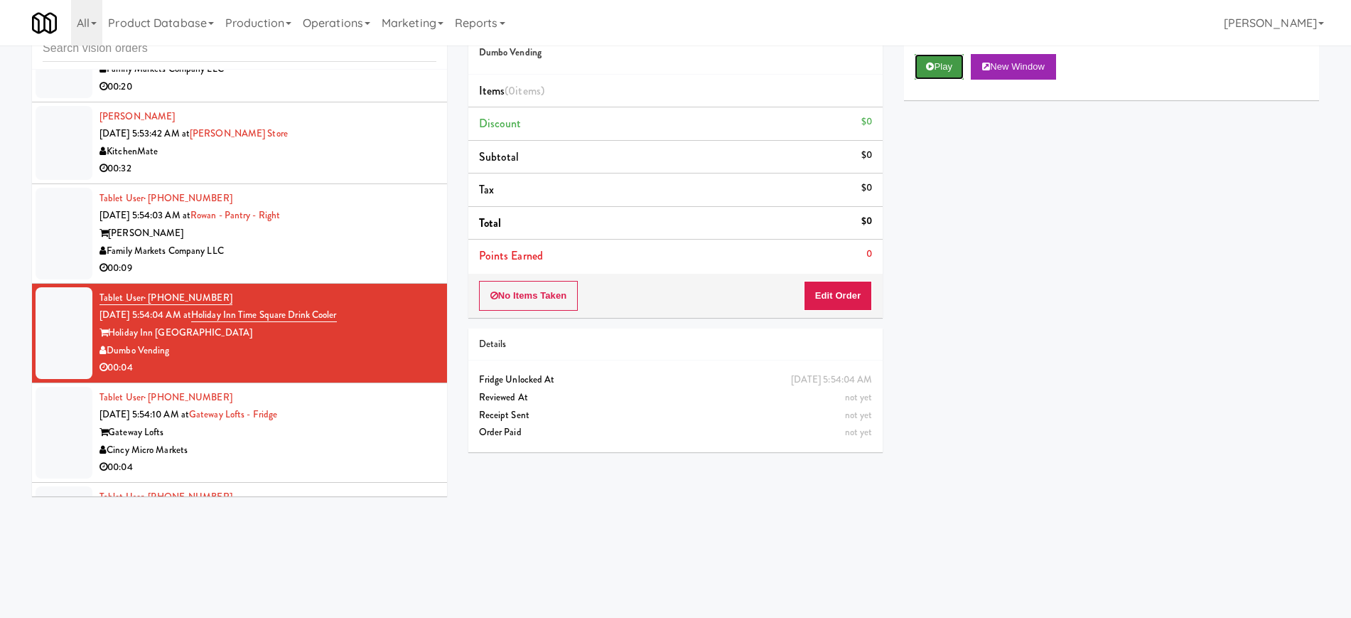
click at [932, 71] on button "Play" at bounding box center [939, 67] width 49 height 26
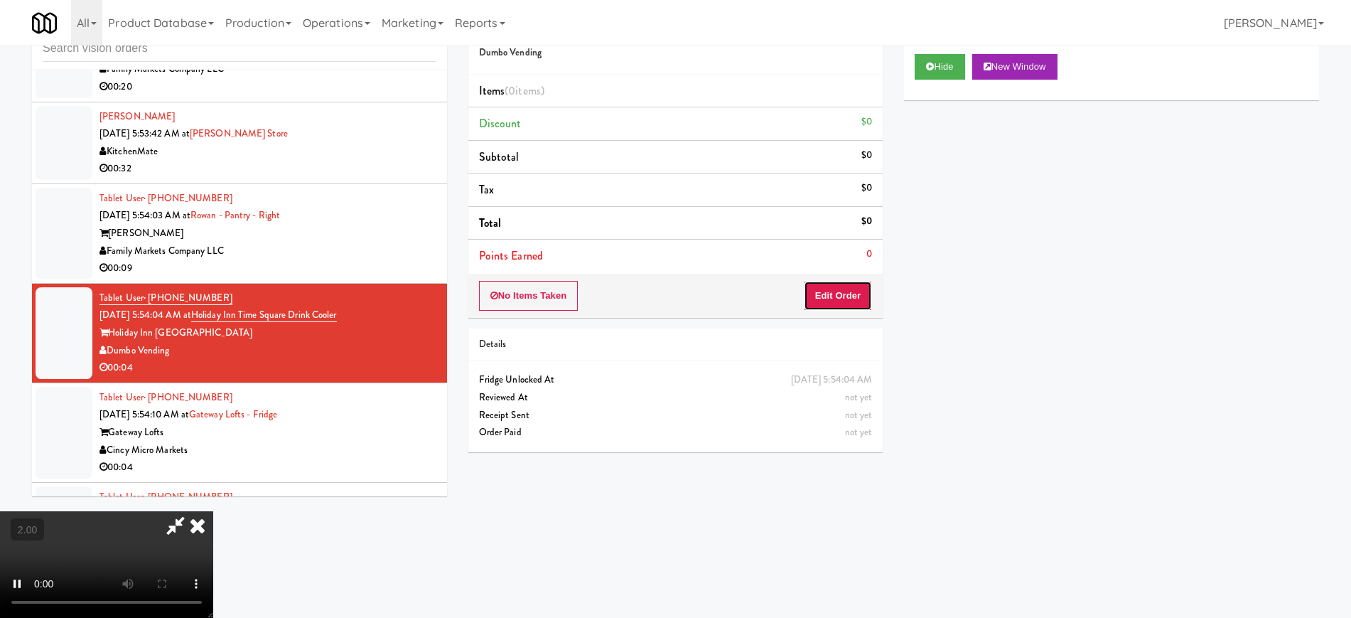
click at [831, 292] on button "Edit Order" at bounding box center [838, 296] width 69 height 30
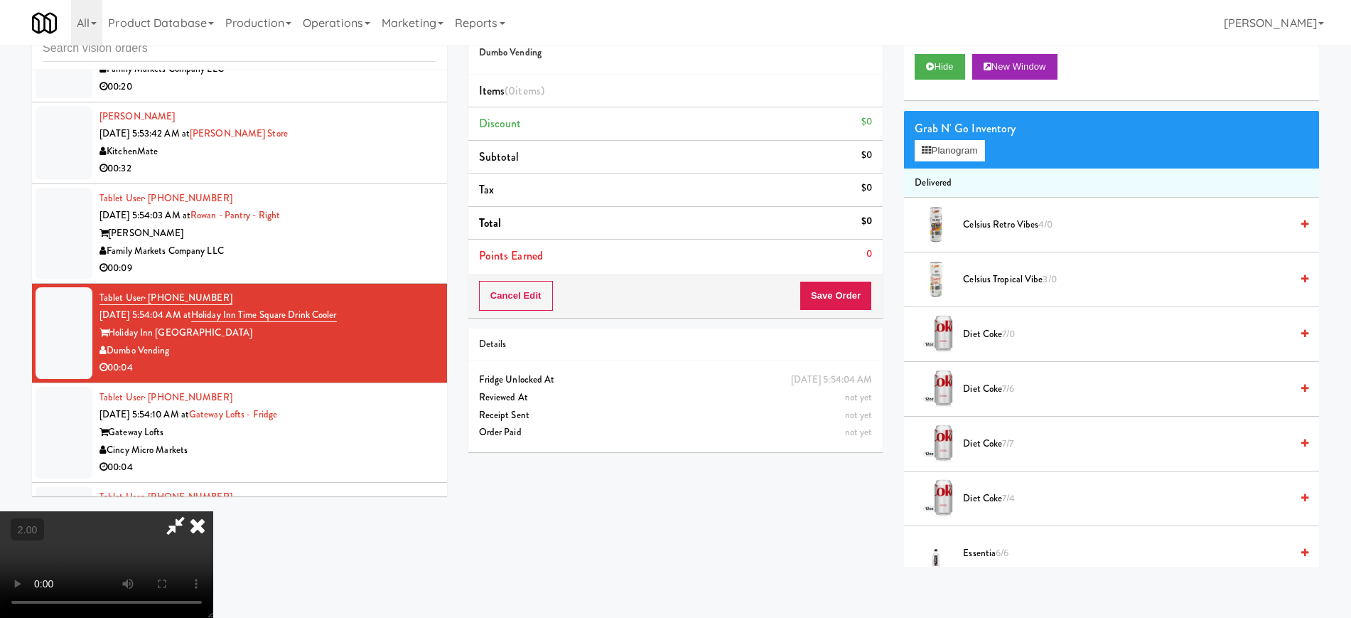
click at [213, 511] on icon at bounding box center [197, 525] width 31 height 28
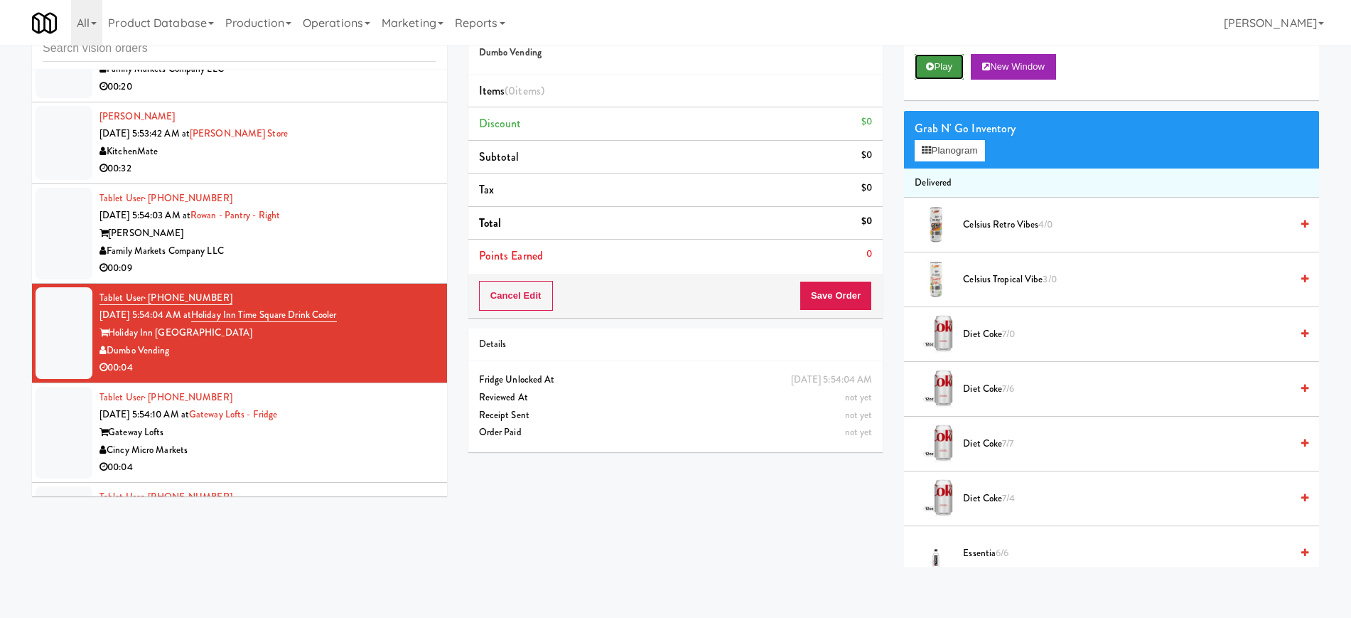
click at [942, 69] on button "Play" at bounding box center [939, 67] width 49 height 26
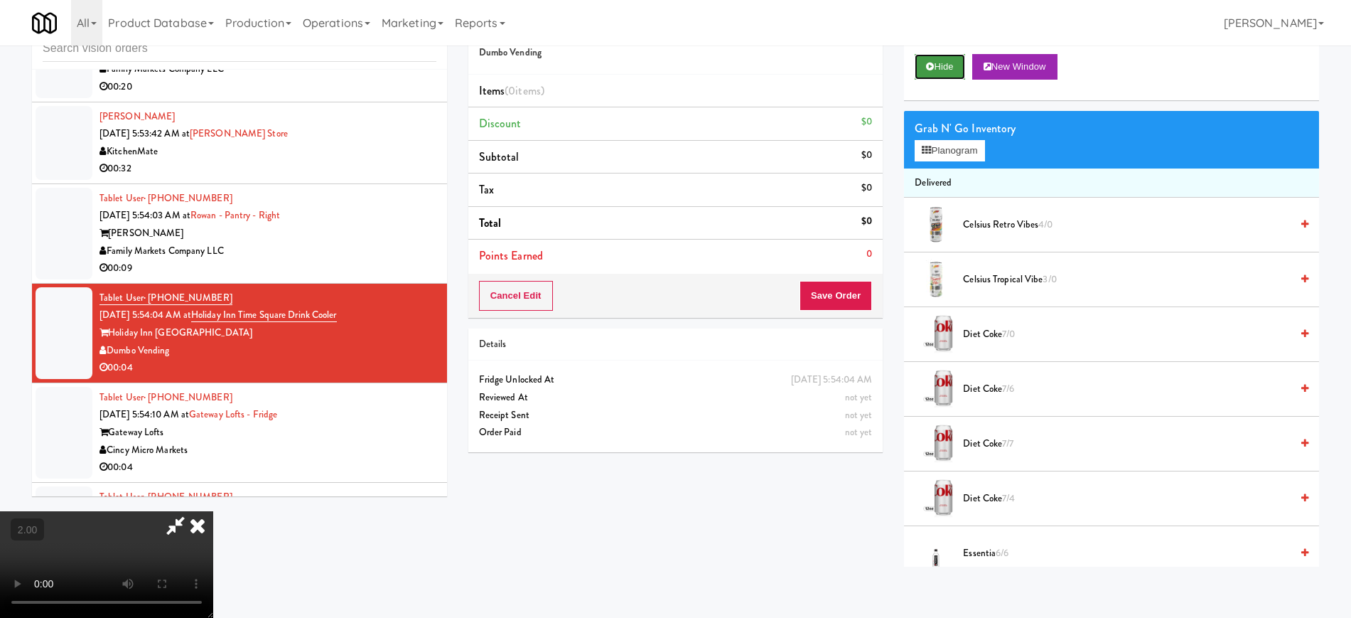
click at [949, 69] on button "Hide" at bounding box center [940, 67] width 50 height 26
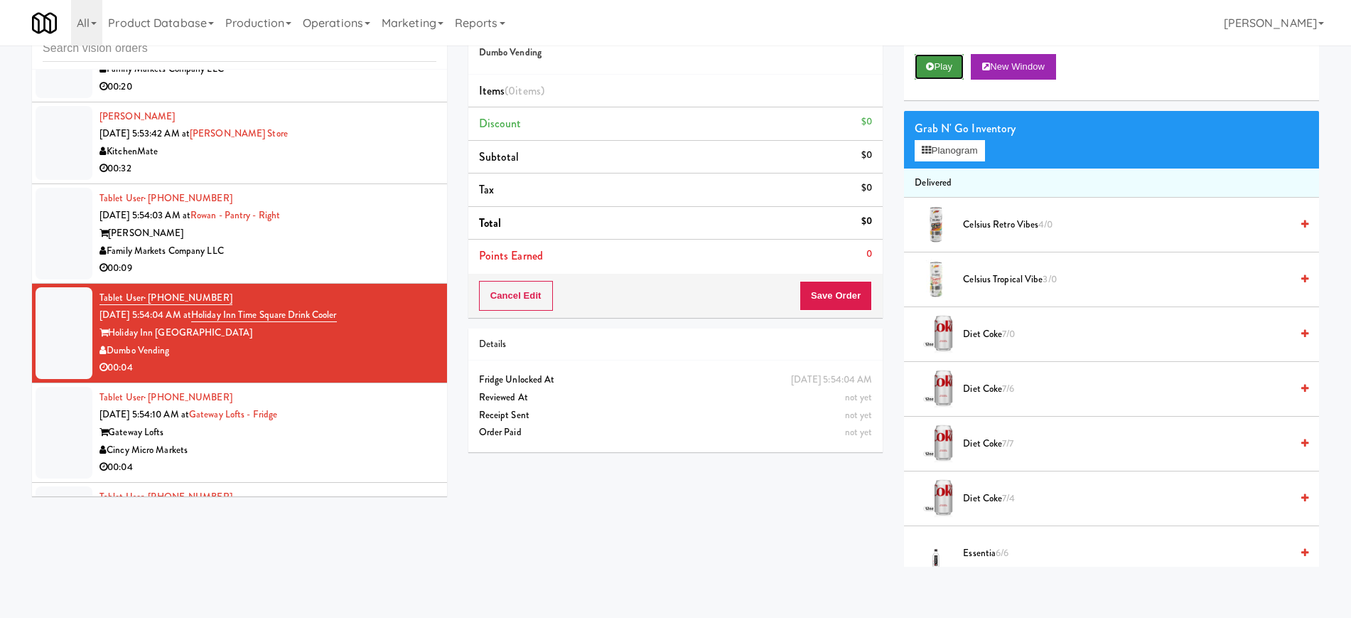
click at [949, 69] on button "Play" at bounding box center [939, 67] width 49 height 26
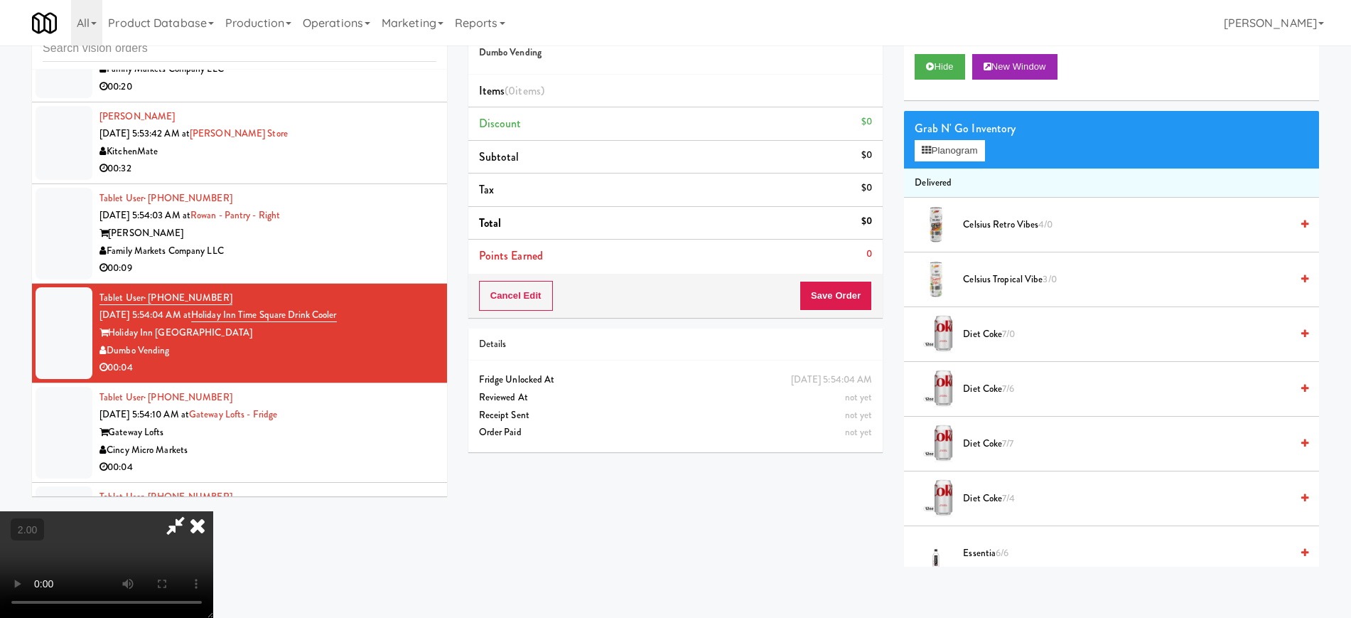
drag, startPoint x: 202, startPoint y: 527, endPoint x: 198, endPoint y: 517, distance: 10.6
click at [202, 527] on icon at bounding box center [197, 525] width 31 height 28
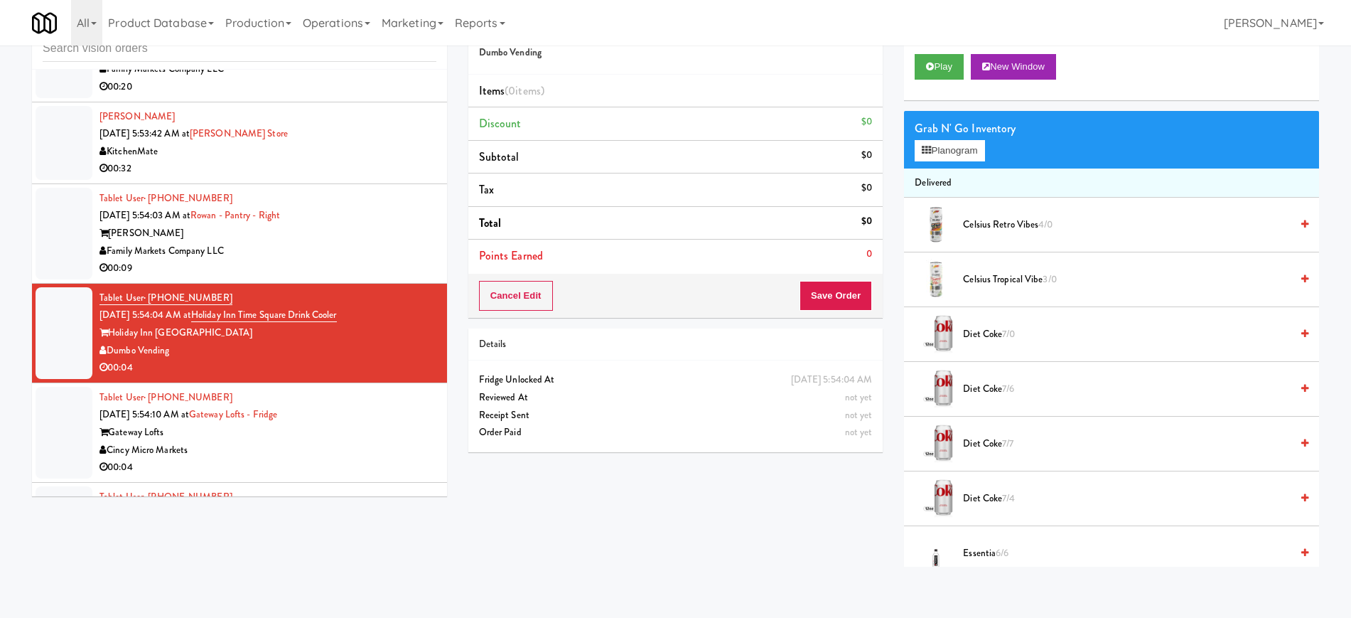
click at [345, 244] on div "Family Markets Company LLC" at bounding box center [267, 251] width 337 height 18
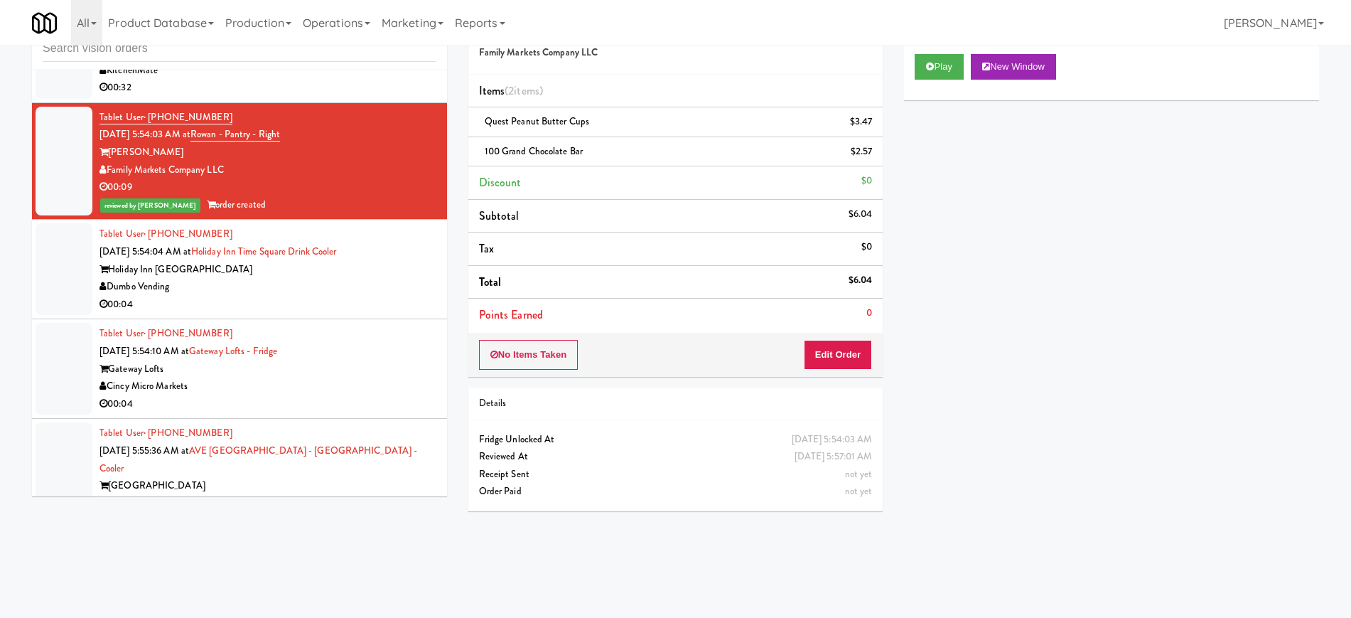
scroll to position [1649, 0]
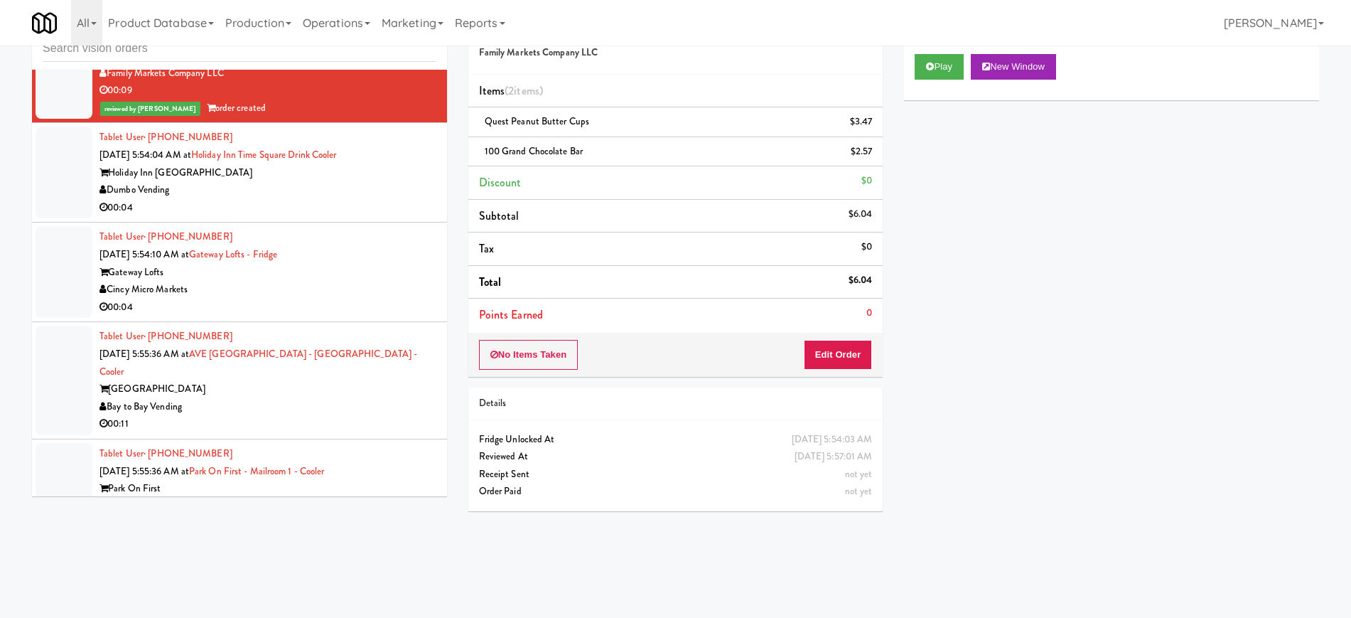
click at [360, 294] on div "Cincy Micro Markets" at bounding box center [267, 290] width 337 height 18
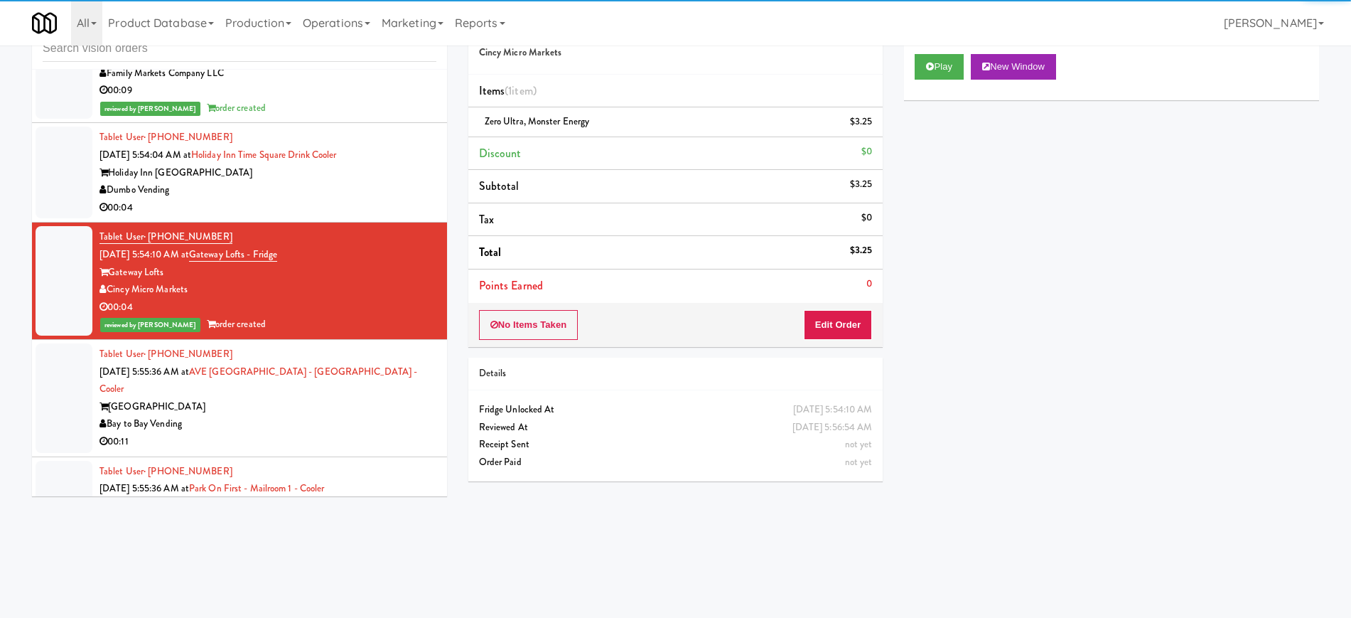
click at [388, 178] on div "Holiday Inn Time Square" at bounding box center [267, 173] width 337 height 18
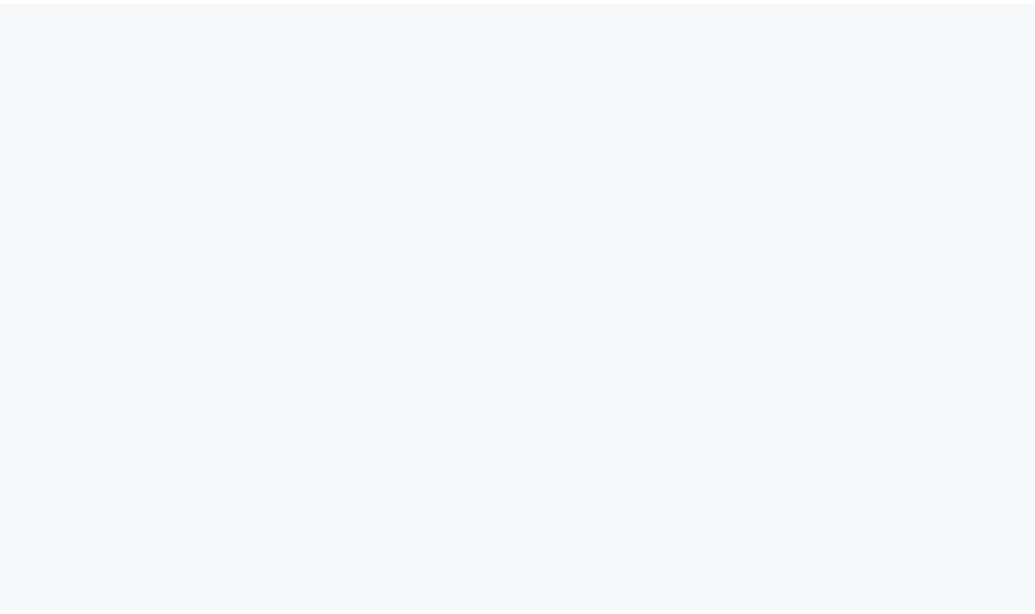
scroll to position [45, 0]
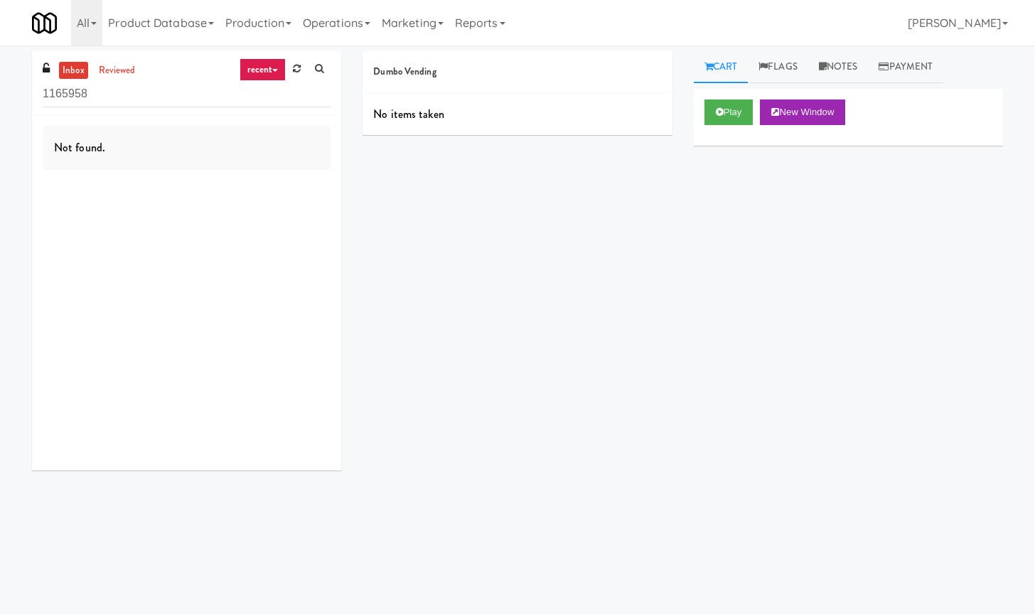
drag, startPoint x: 161, startPoint y: 101, endPoint x: 40, endPoint y: 92, distance: 121.1
click at [40, 92] on div "inbox reviewed recent all unclear take inventory issue suspicious failed recent…" at bounding box center [186, 83] width 309 height 64
click at [260, 77] on link "recent" at bounding box center [262, 69] width 47 height 23
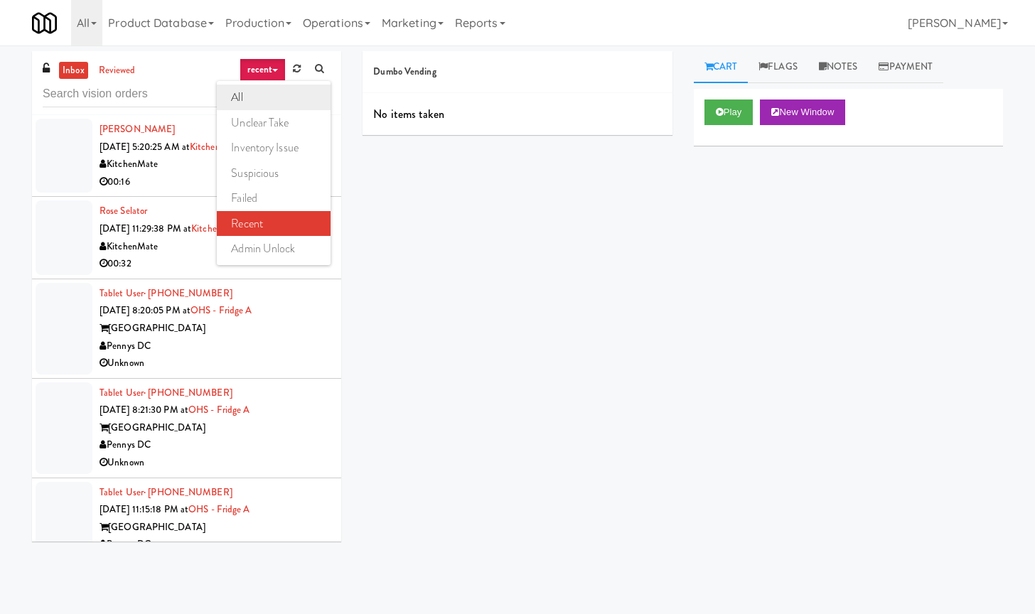
click at [258, 87] on link "all" at bounding box center [274, 98] width 114 height 26
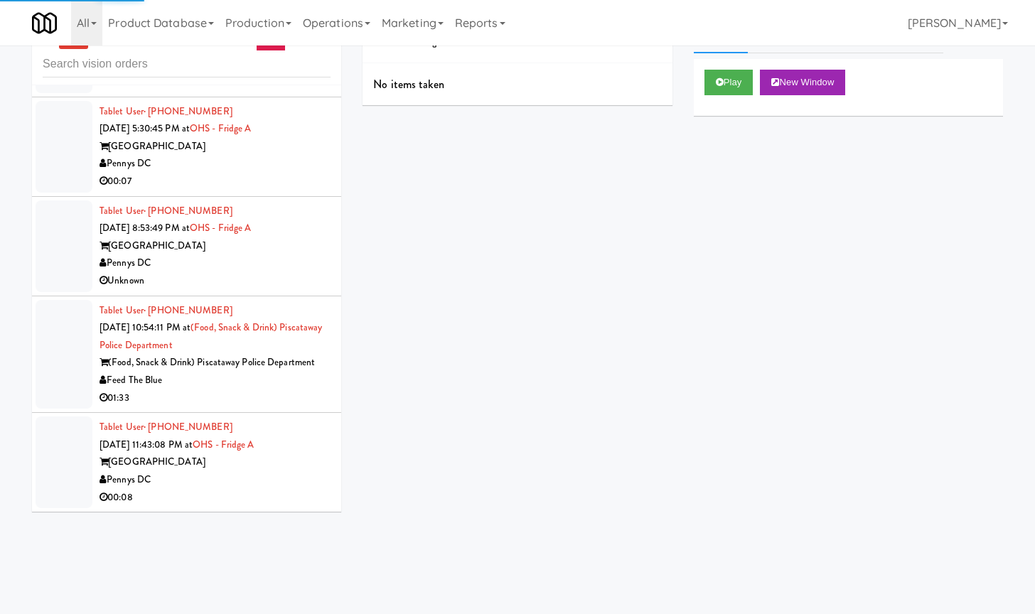
scroll to position [45, 0]
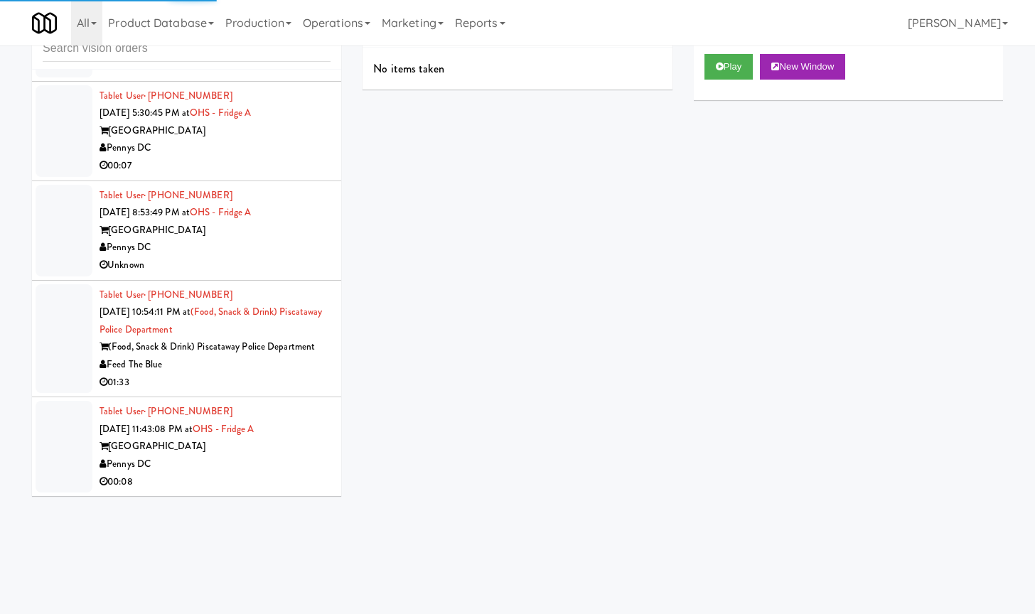
click at [253, 475] on div "00:08" at bounding box center [214, 482] width 231 height 18
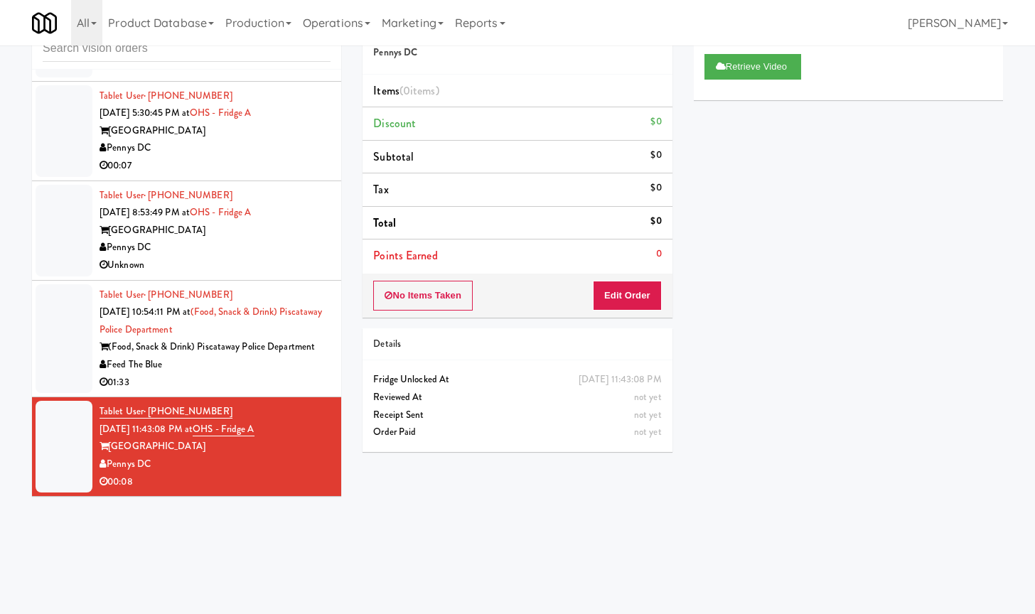
click at [281, 377] on div "01:33" at bounding box center [214, 383] width 231 height 18
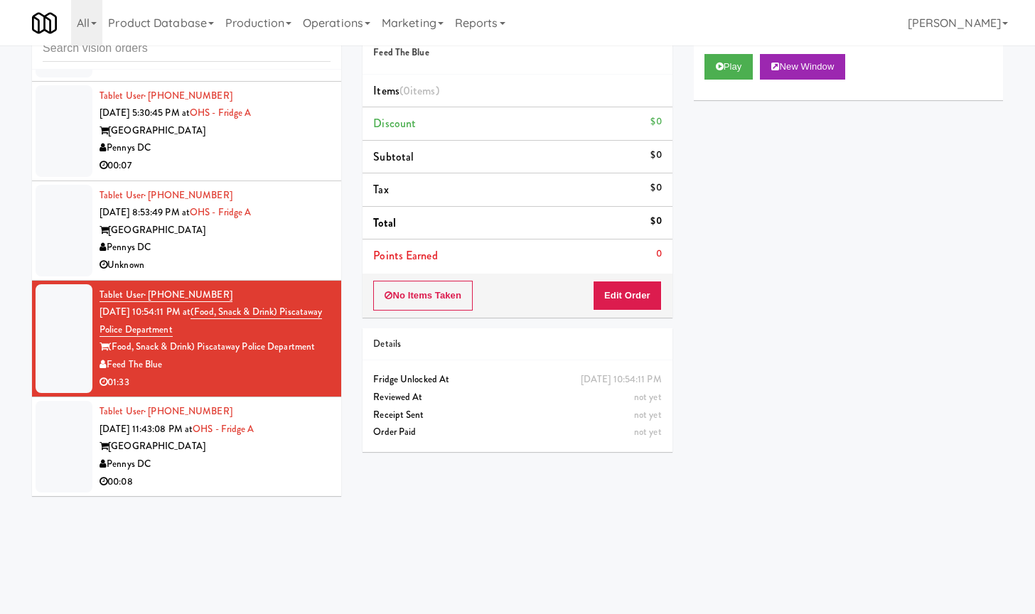
scroll to position [2973, 0]
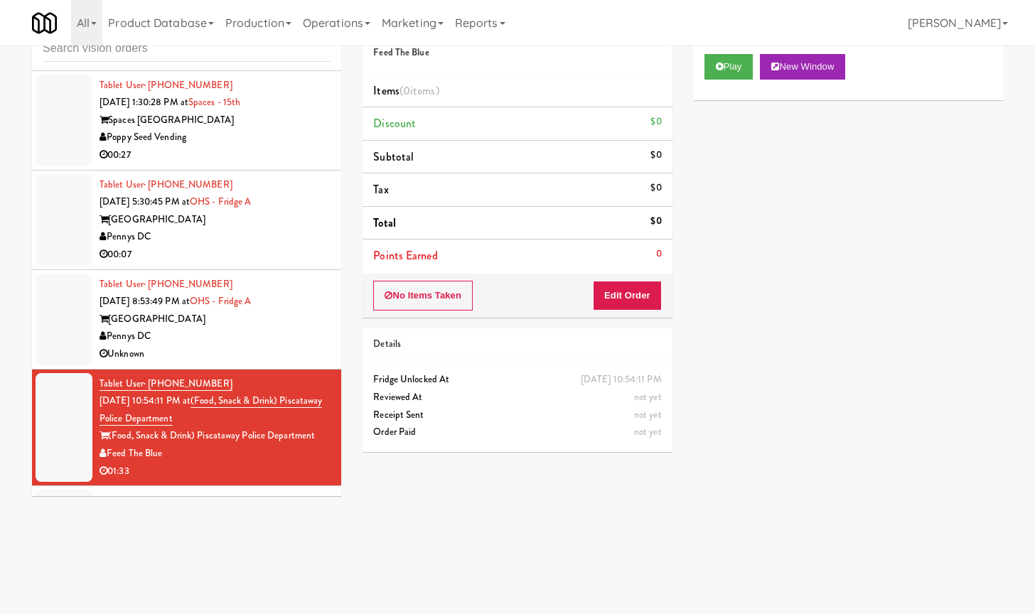
click at [277, 247] on div "00:07" at bounding box center [214, 255] width 231 height 18
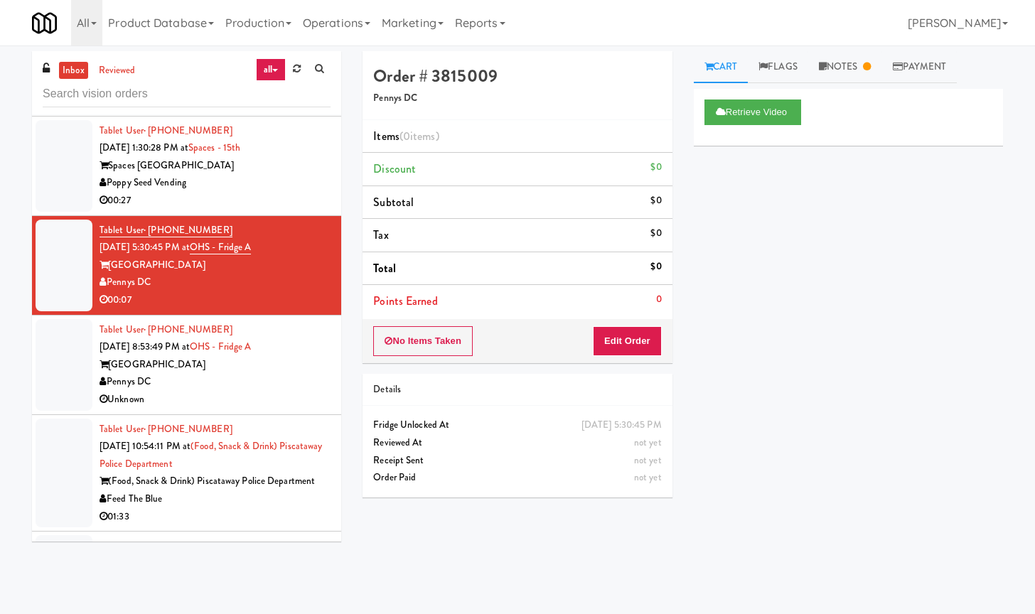
click at [257, 190] on div "Poppy Seed Vending" at bounding box center [214, 183] width 231 height 18
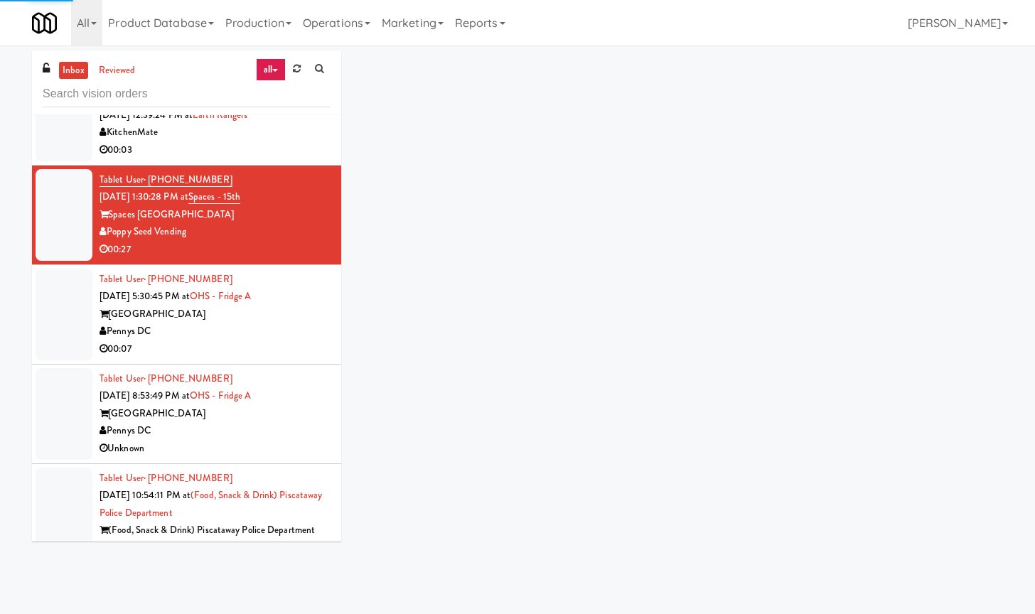
scroll to position [2795, 0]
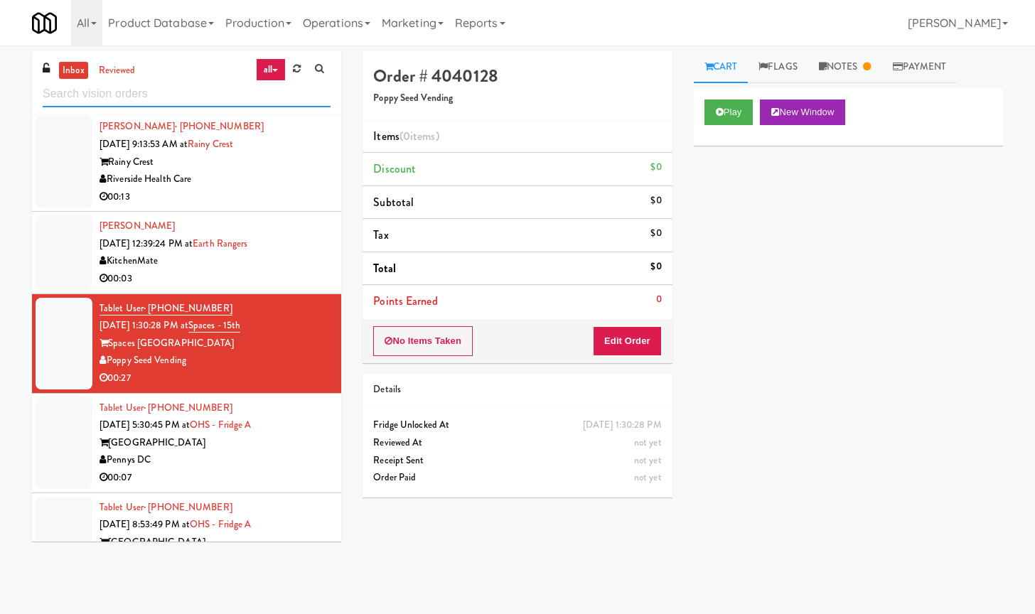
click at [151, 99] on input "text" at bounding box center [187, 94] width 288 height 26
paste input "[PERSON_NAME] Store"
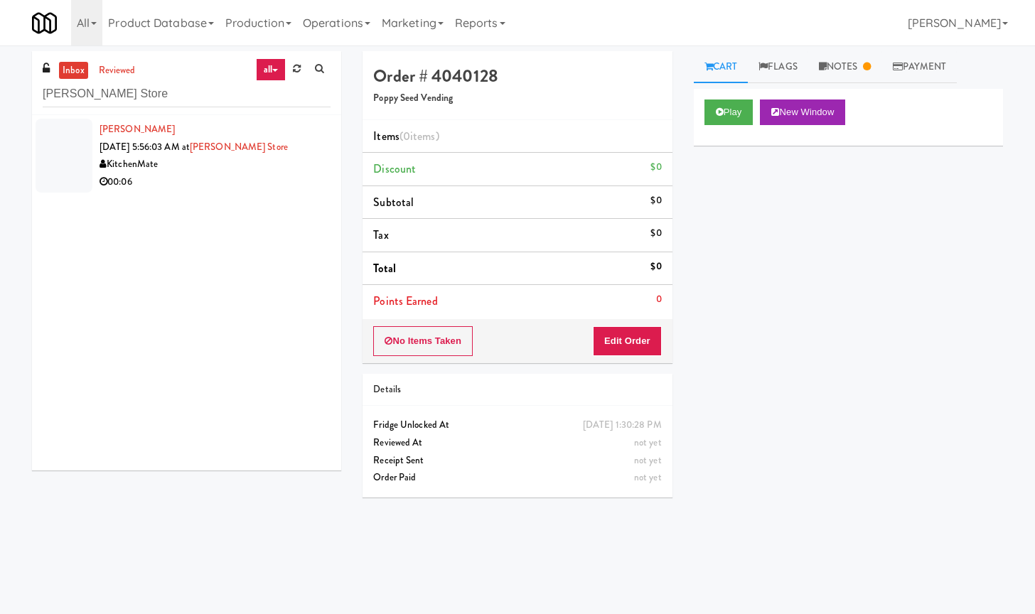
click at [207, 168] on div "KitchenMate" at bounding box center [214, 165] width 231 height 18
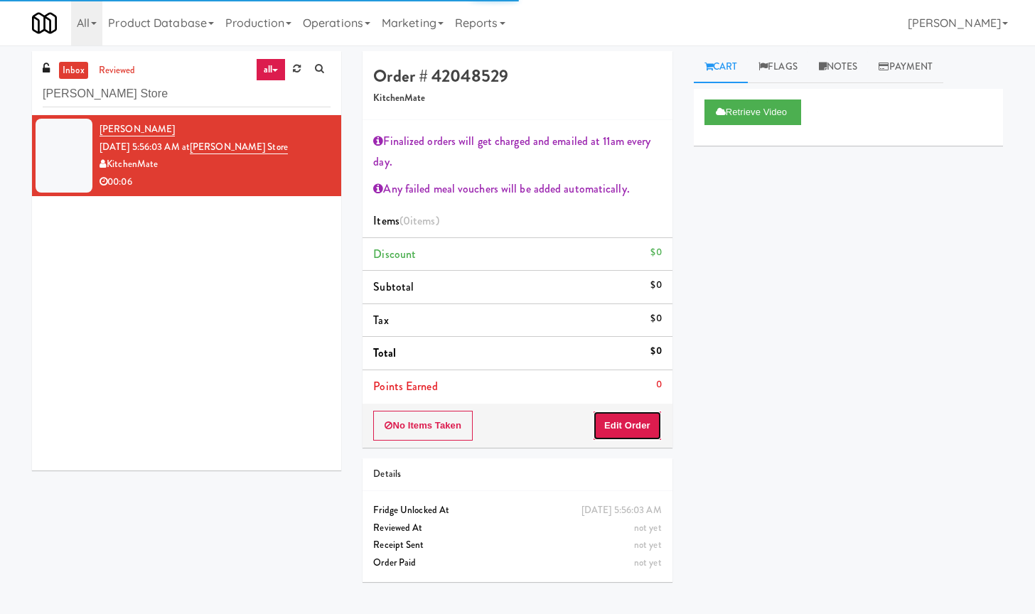
click at [642, 435] on button "Edit Order" at bounding box center [627, 426] width 69 height 30
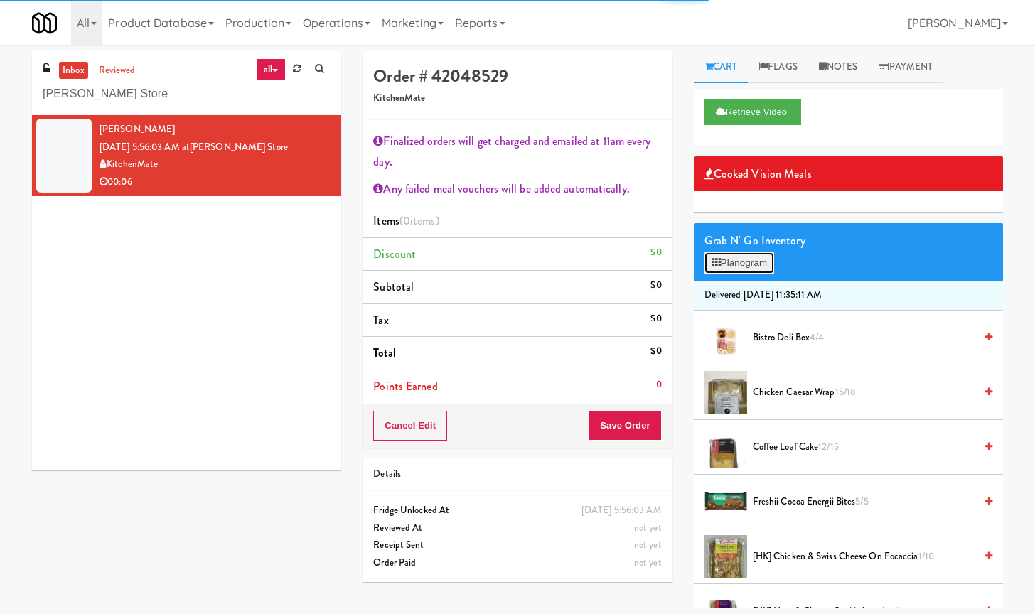
click at [738, 266] on button "Planogram" at bounding box center [739, 262] width 70 height 21
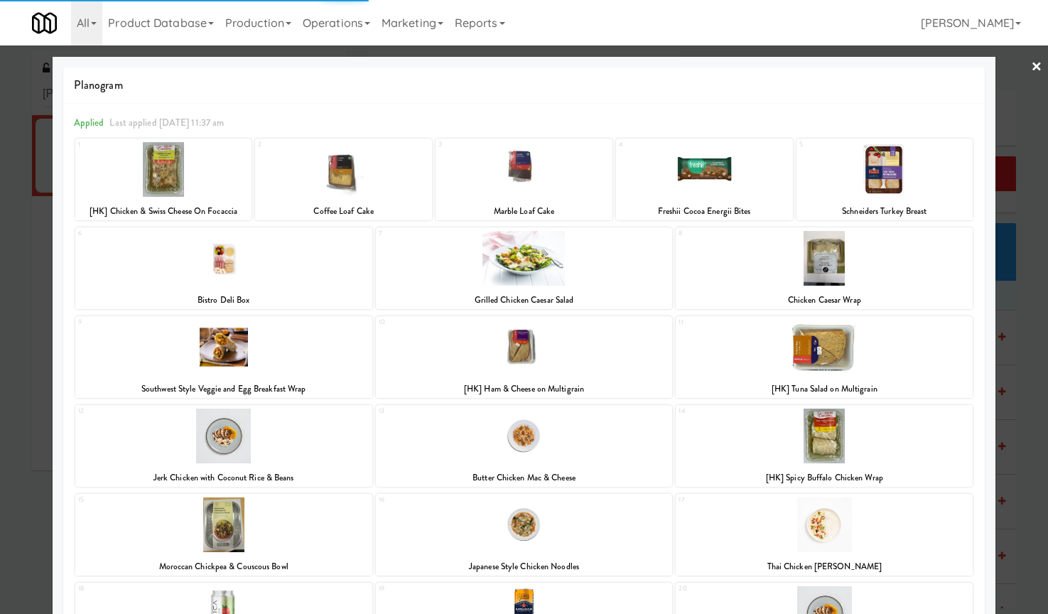
click at [369, 178] on div at bounding box center [343, 169] width 177 height 55
click at [396, 169] on div at bounding box center [343, 169] width 177 height 55
click at [1031, 72] on link "×" at bounding box center [1036, 67] width 11 height 44
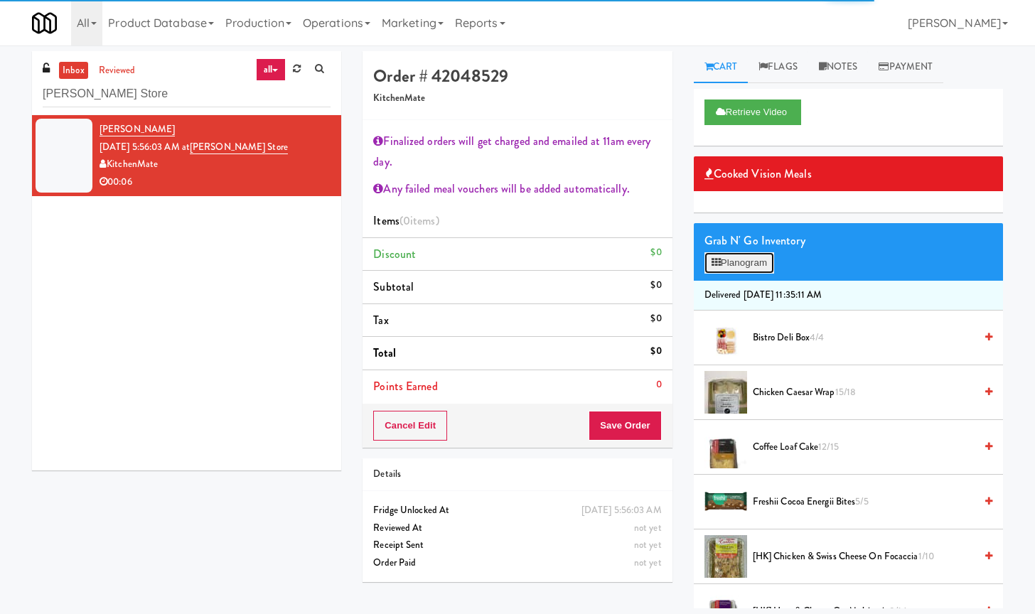
click at [753, 253] on button "Planogram" at bounding box center [739, 262] width 70 height 21
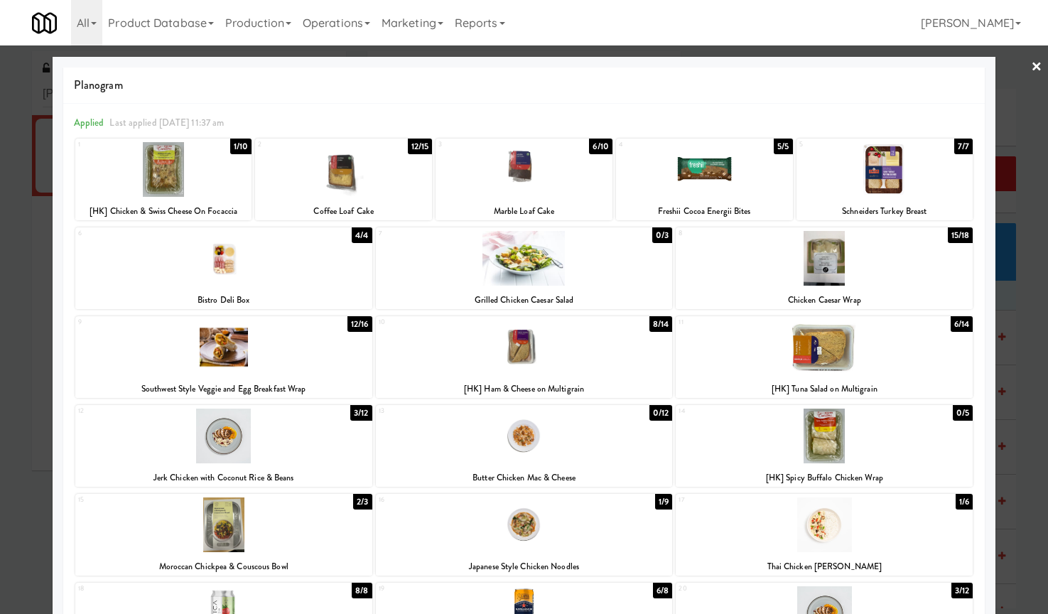
click at [360, 173] on div at bounding box center [343, 169] width 177 height 55
click at [1031, 66] on link "×" at bounding box center [1036, 67] width 11 height 44
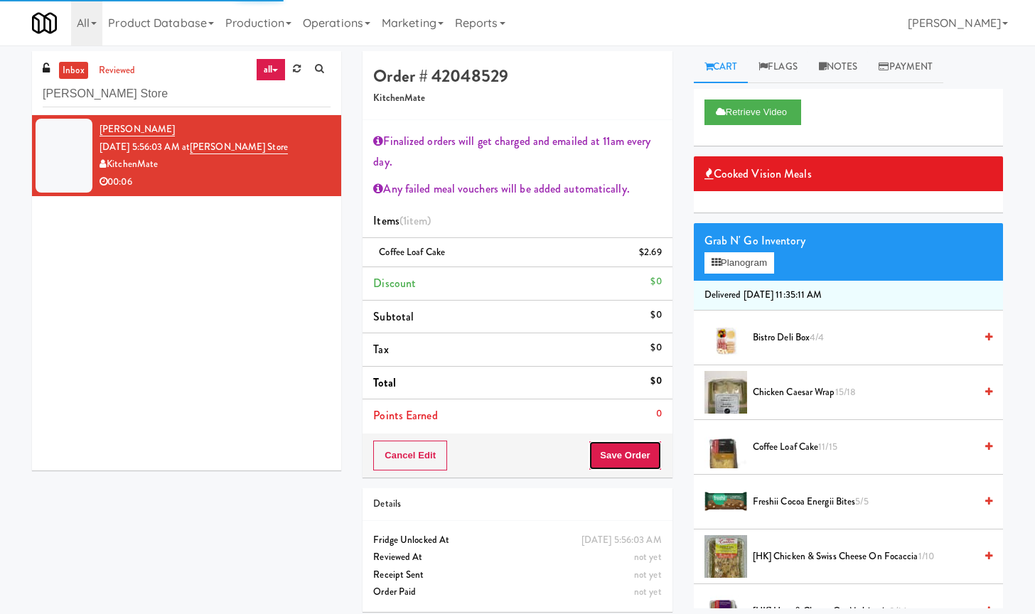
click at [632, 455] on button "Save Order" at bounding box center [624, 456] width 72 height 30
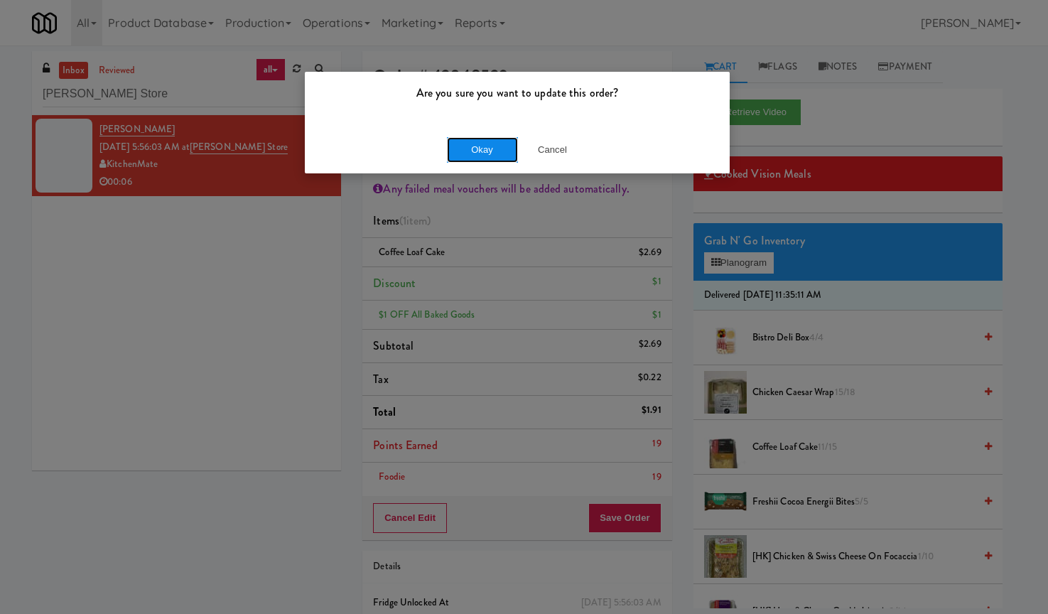
click at [483, 144] on button "Okay" at bounding box center [482, 150] width 71 height 26
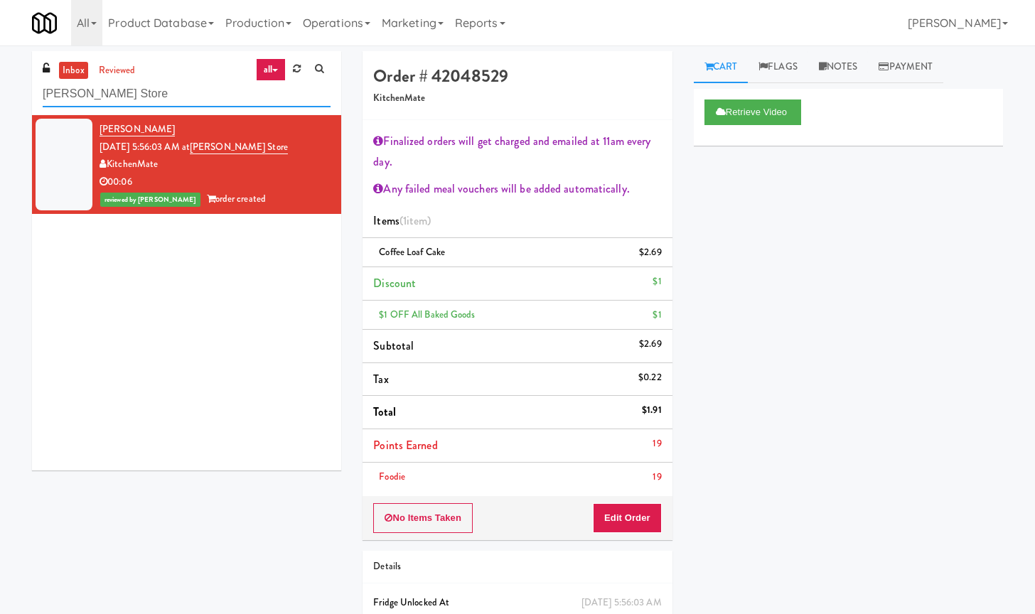
click at [108, 81] on input "[PERSON_NAME] Store" at bounding box center [187, 94] width 288 height 26
paste input "(Snack & Drink) EWR 3-TB-PUBLIC"
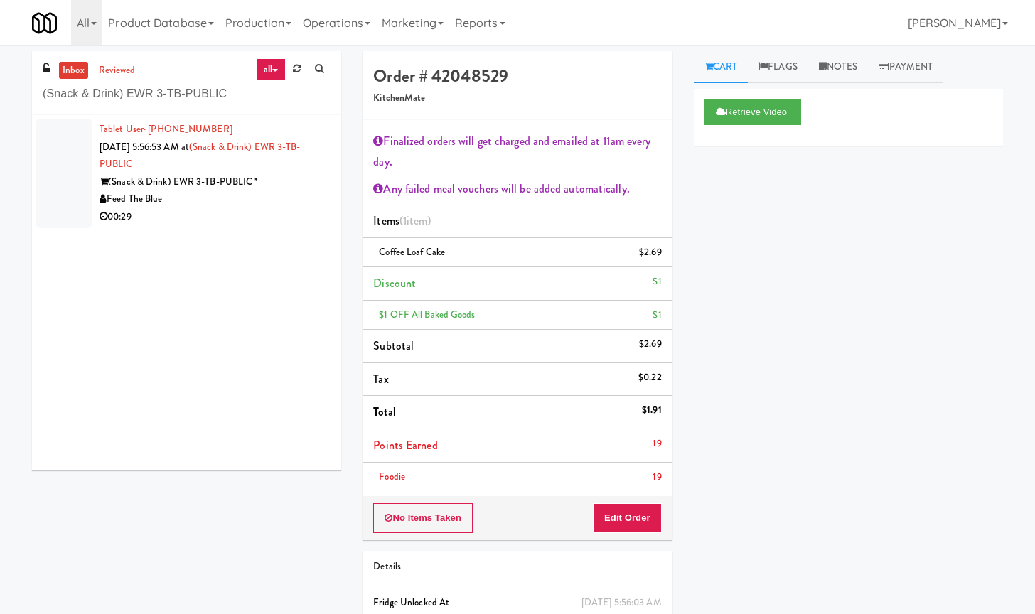
click at [326, 237] on div "Tablet User · (185) 658-35356 [DATE] 5:56:53 AM at (Snack & Drink) EWR 3-TB-PUB…" at bounding box center [186, 292] width 309 height 355
click at [288, 212] on div "00:29" at bounding box center [214, 217] width 231 height 18
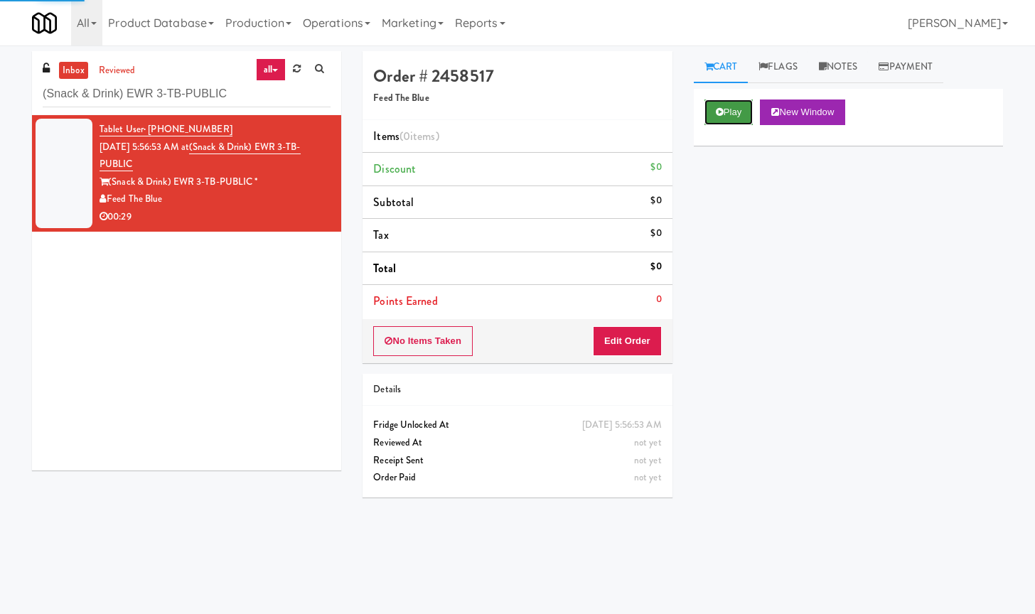
click at [730, 114] on button "Play" at bounding box center [728, 112] width 49 height 26
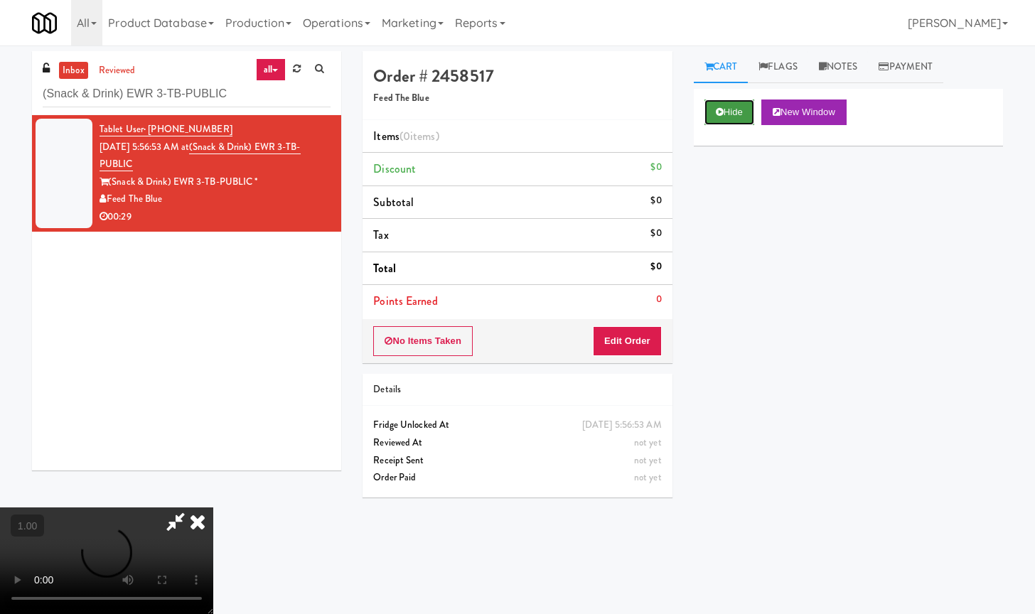
click at [721, 107] on icon at bounding box center [720, 111] width 8 height 9
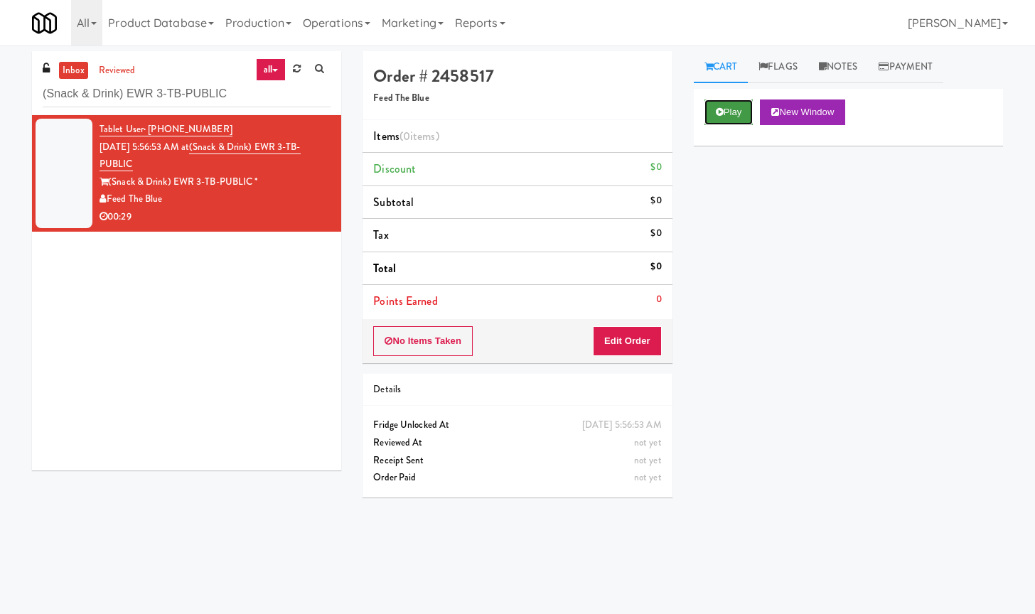
click at [721, 107] on icon at bounding box center [720, 111] width 8 height 9
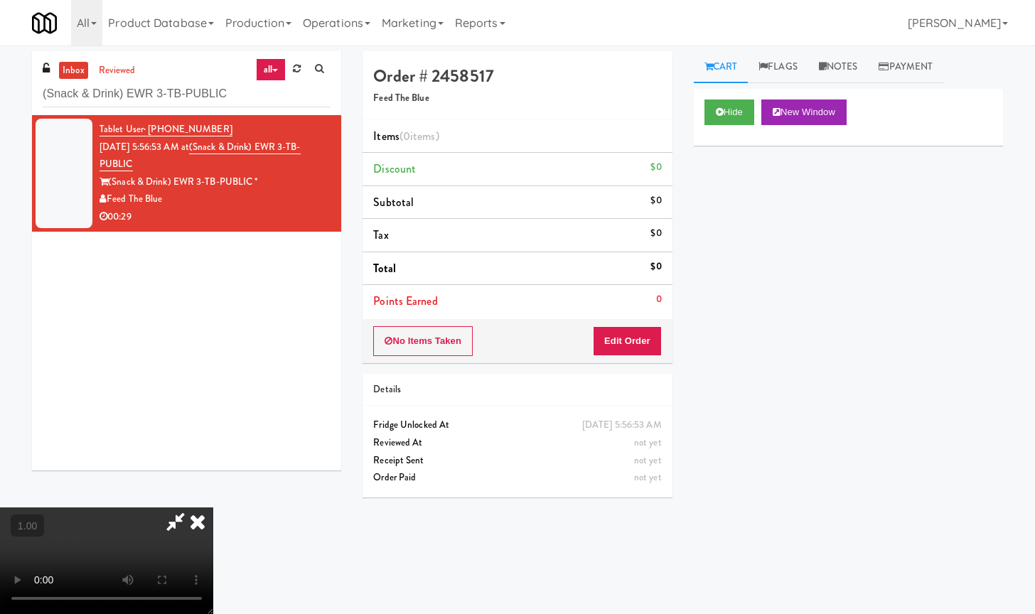
click at [213, 507] on video at bounding box center [106, 560] width 213 height 107
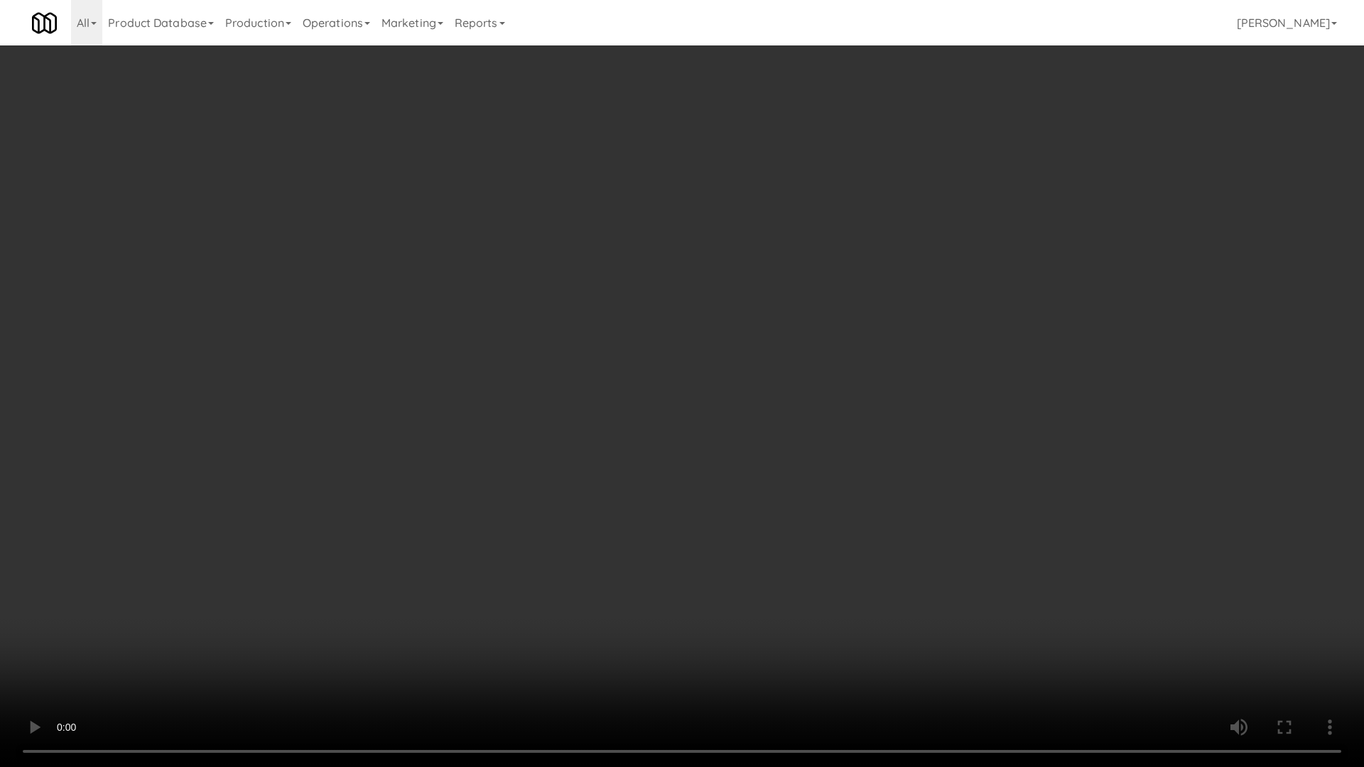
click at [505, 414] on video at bounding box center [682, 383] width 1364 height 767
click at [509, 418] on video at bounding box center [682, 383] width 1364 height 767
click at [595, 447] on video at bounding box center [682, 383] width 1364 height 767
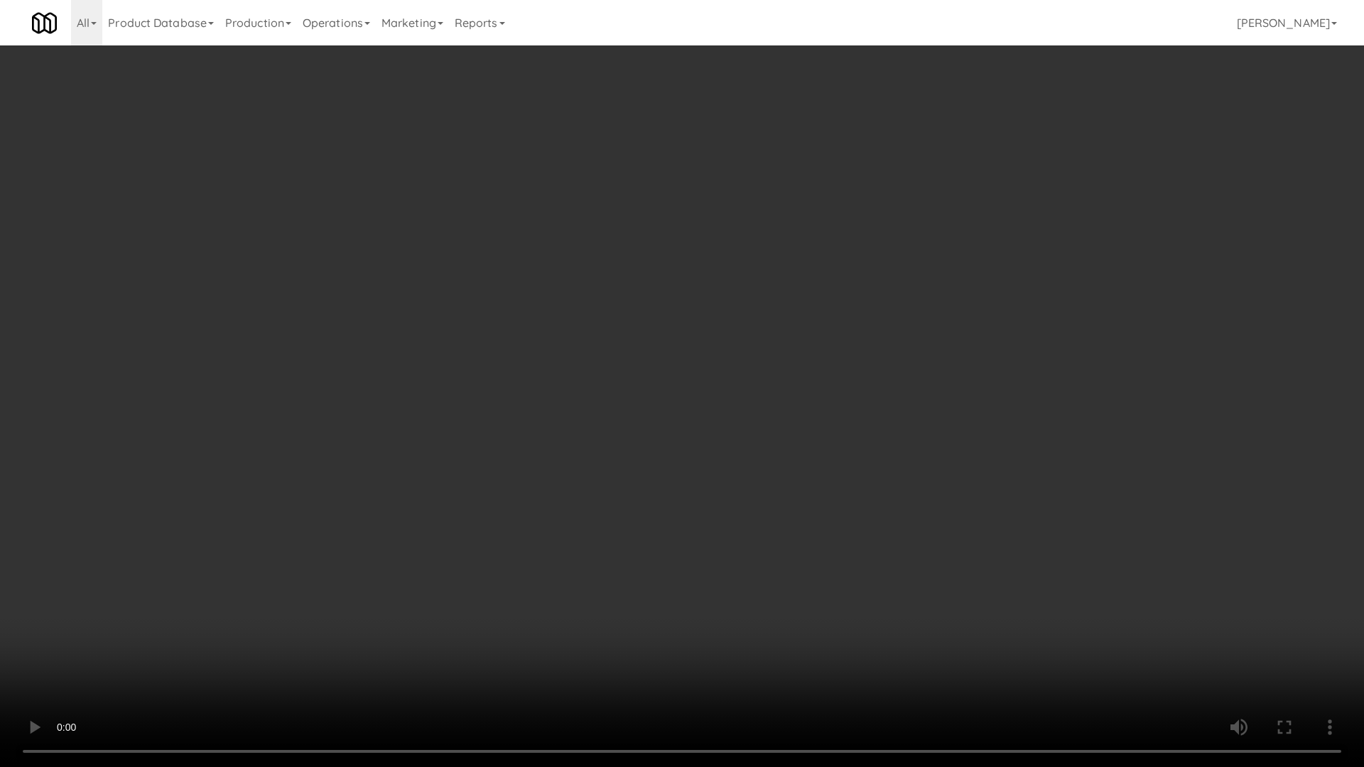
click at [595, 447] on video at bounding box center [682, 383] width 1364 height 767
click at [591, 437] on video at bounding box center [682, 383] width 1364 height 767
click at [590, 433] on video at bounding box center [682, 383] width 1364 height 767
click at [590, 420] on video at bounding box center [682, 383] width 1364 height 767
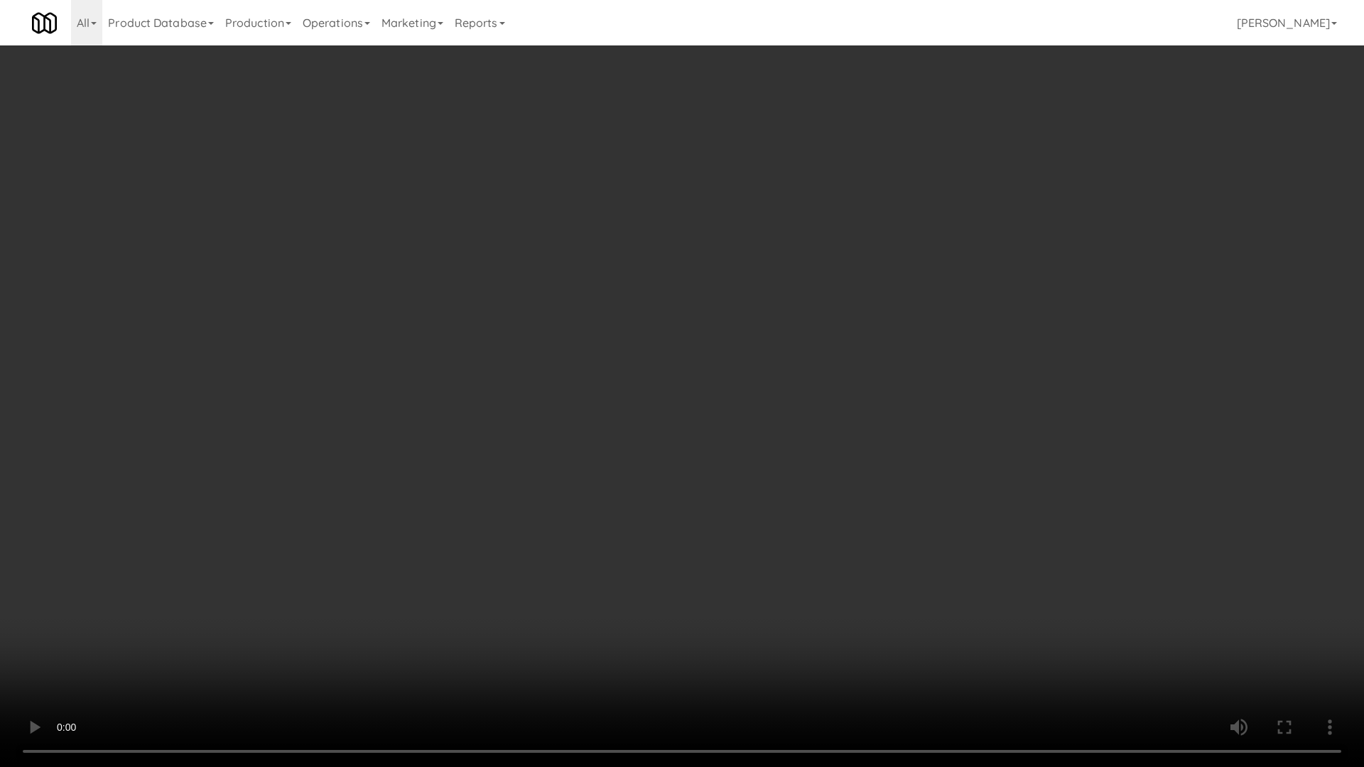
click at [590, 420] on video at bounding box center [682, 383] width 1364 height 767
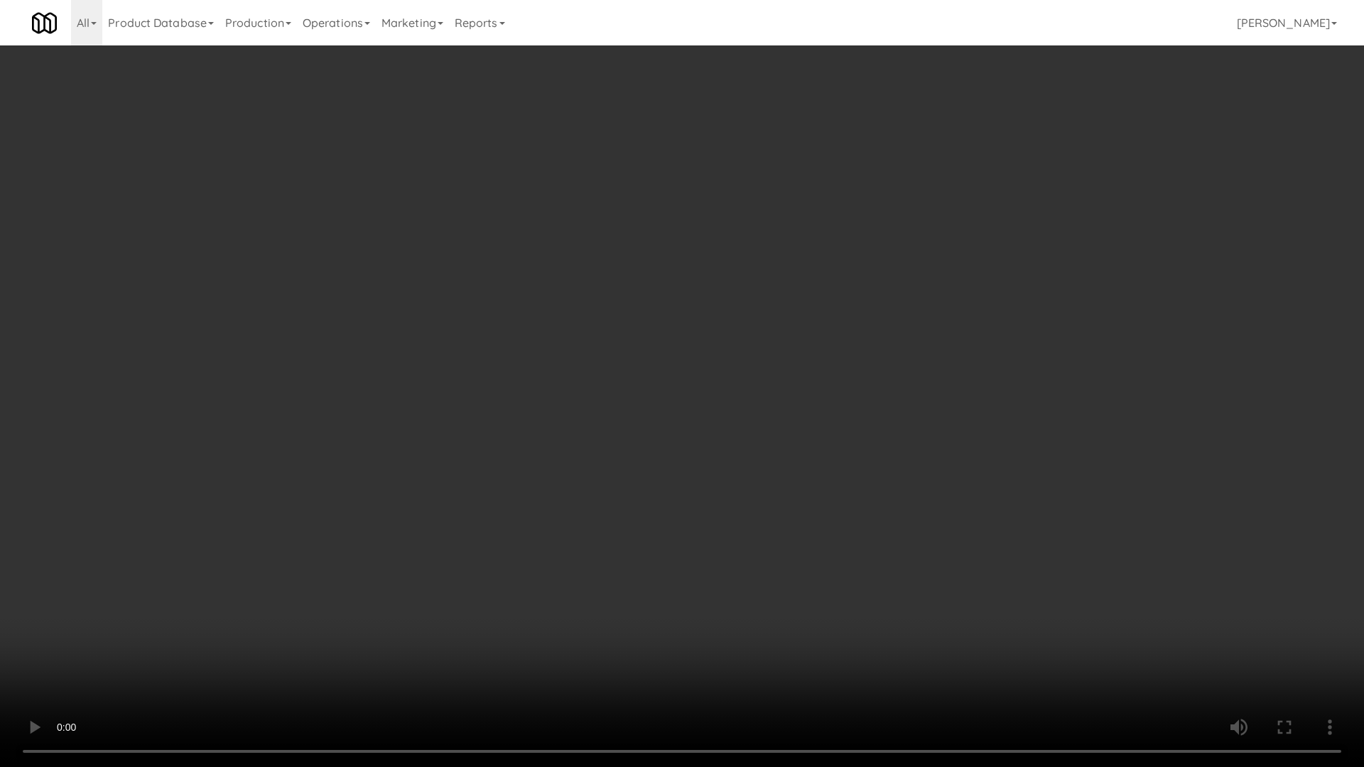
click at [587, 409] on video at bounding box center [682, 383] width 1364 height 767
click at [588, 409] on video at bounding box center [682, 383] width 1364 height 767
click at [595, 397] on video at bounding box center [682, 383] width 1364 height 767
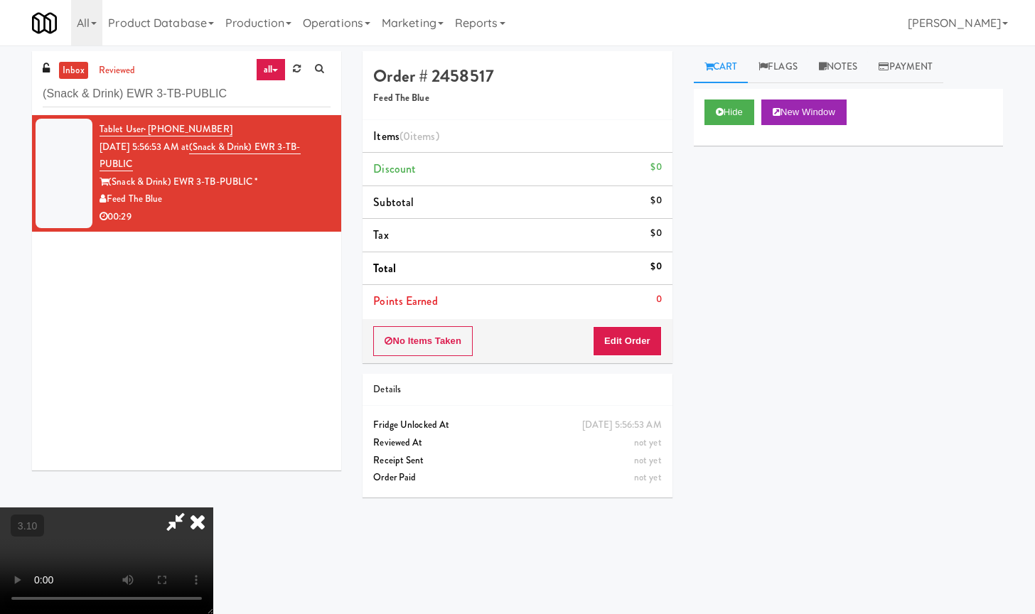
click at [213, 507] on icon at bounding box center [197, 521] width 31 height 28
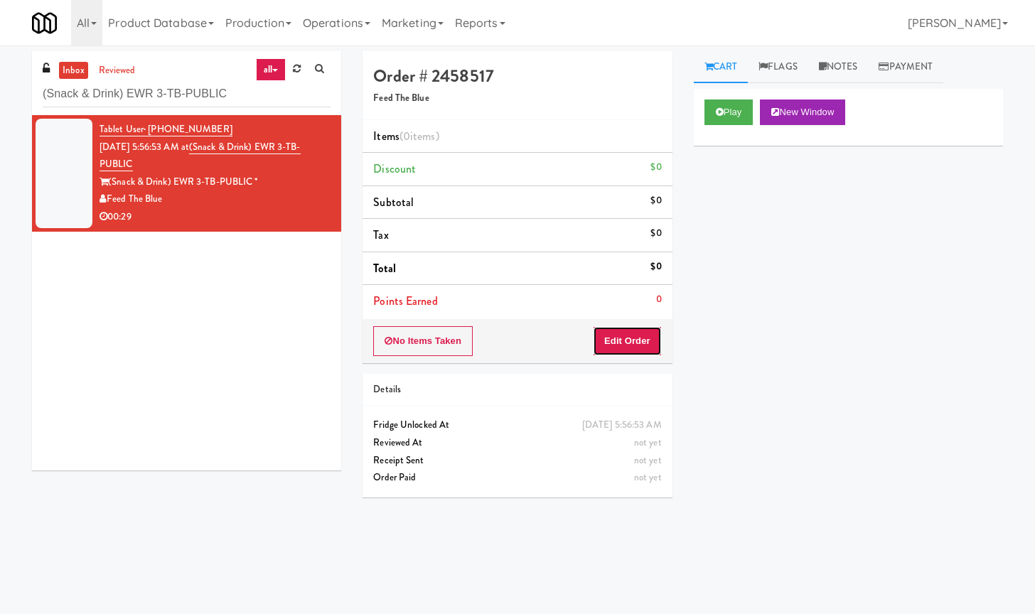
click at [640, 348] on button "Edit Order" at bounding box center [627, 341] width 69 height 30
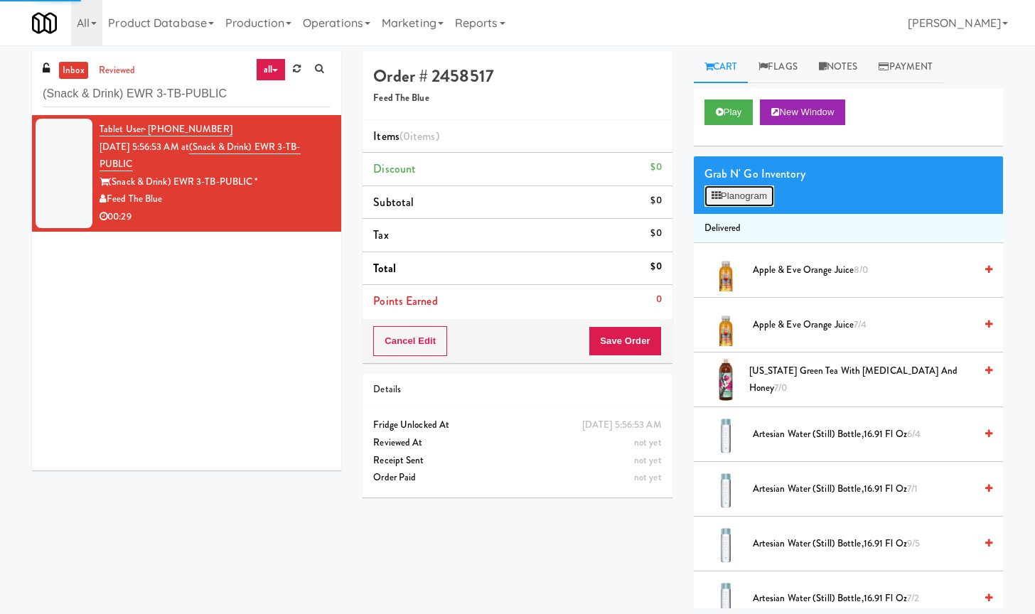
click at [725, 200] on button "Planogram" at bounding box center [739, 195] width 70 height 21
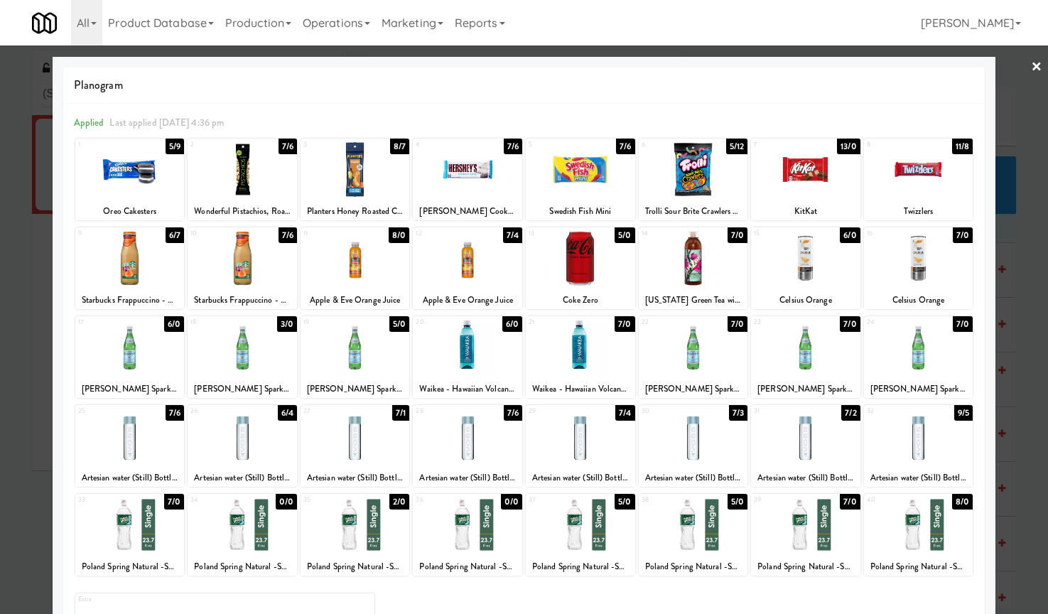
click at [247, 355] on div at bounding box center [242, 347] width 109 height 55
click at [564, 349] on div at bounding box center [580, 347] width 109 height 55
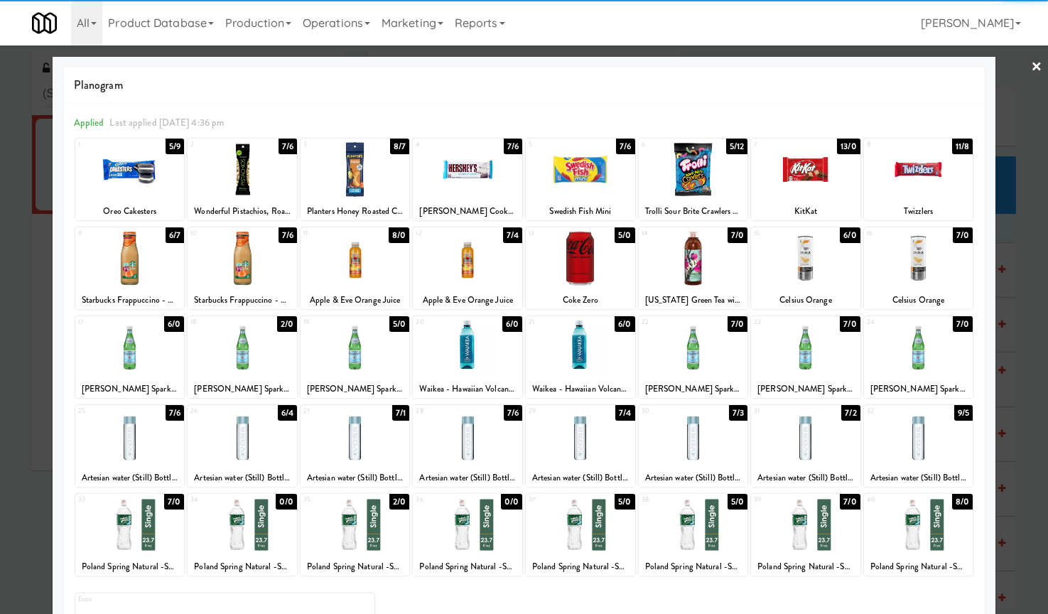
click at [1016, 69] on div at bounding box center [524, 307] width 1048 height 614
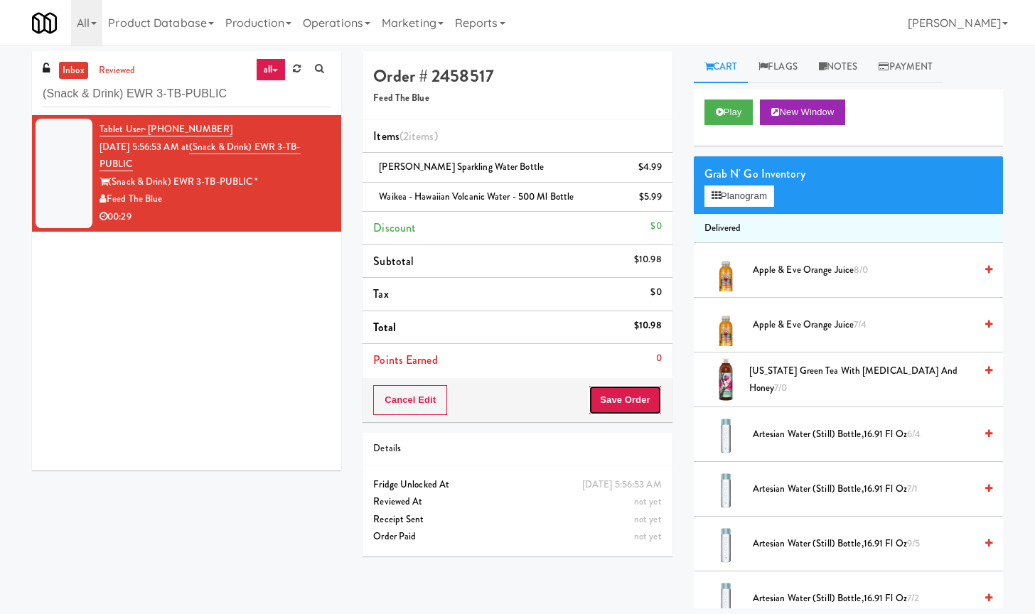
click at [637, 395] on button "Save Order" at bounding box center [624, 400] width 72 height 30
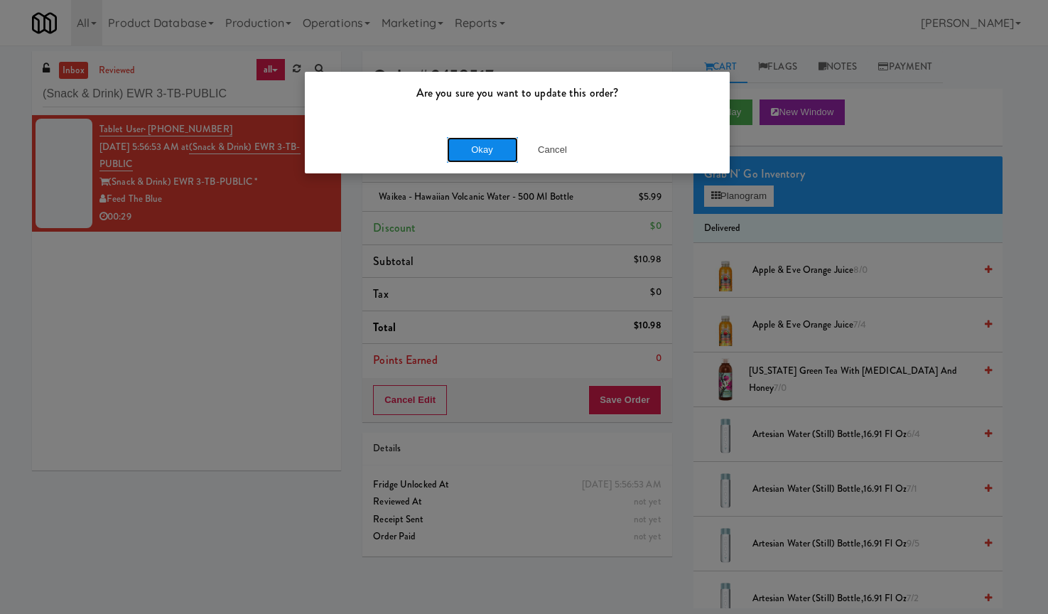
click at [490, 153] on button "Okay" at bounding box center [482, 150] width 71 height 26
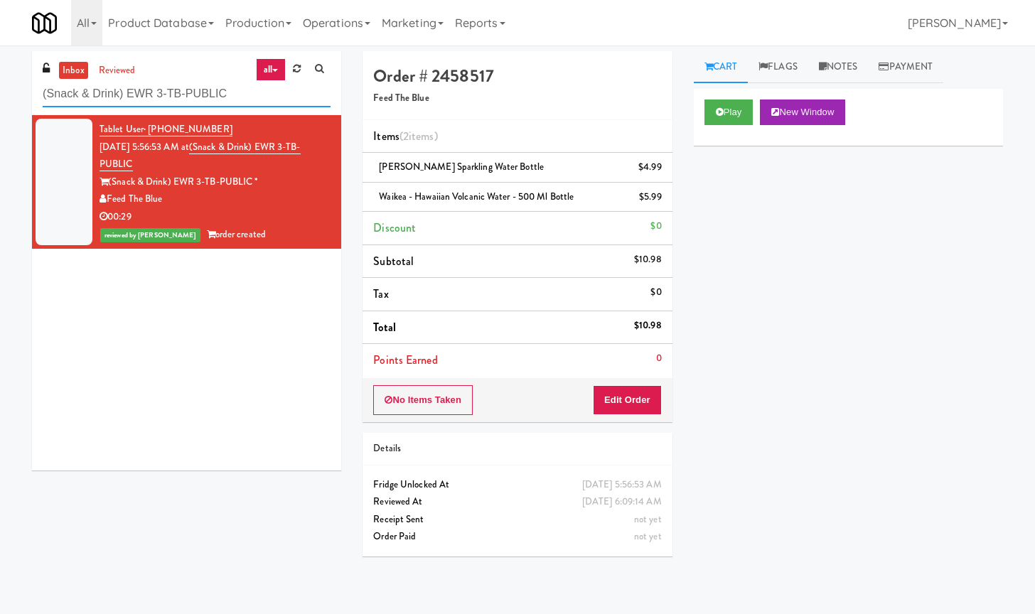
click at [146, 104] on input "(Snack & Drink) EWR 3-TB-PUBLIC" at bounding box center [187, 94] width 288 height 26
paste input "Standard - Combo - Middle"
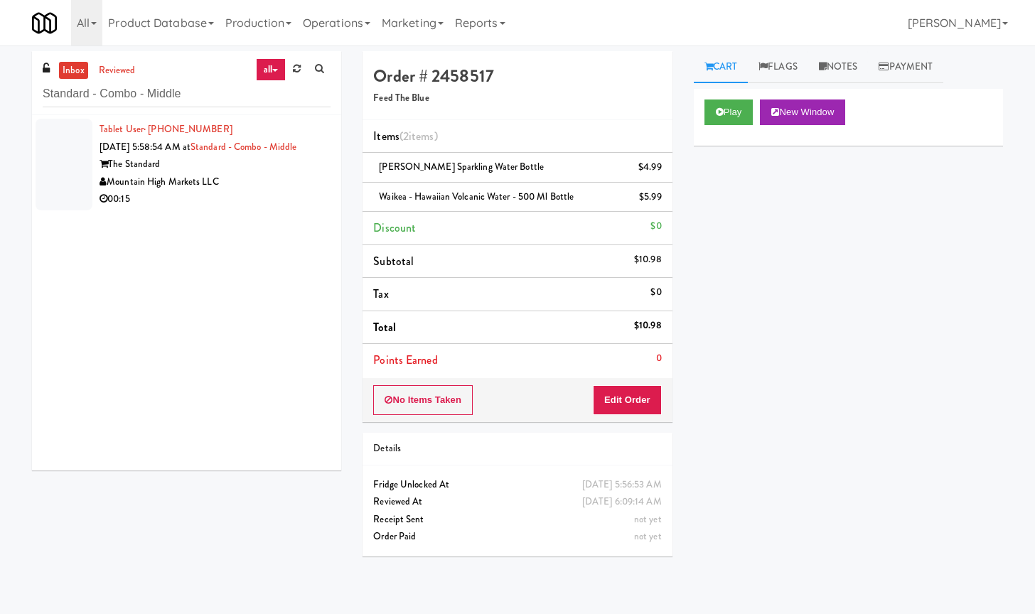
click at [279, 191] on div "Mountain High Markets LLC" at bounding box center [214, 182] width 231 height 18
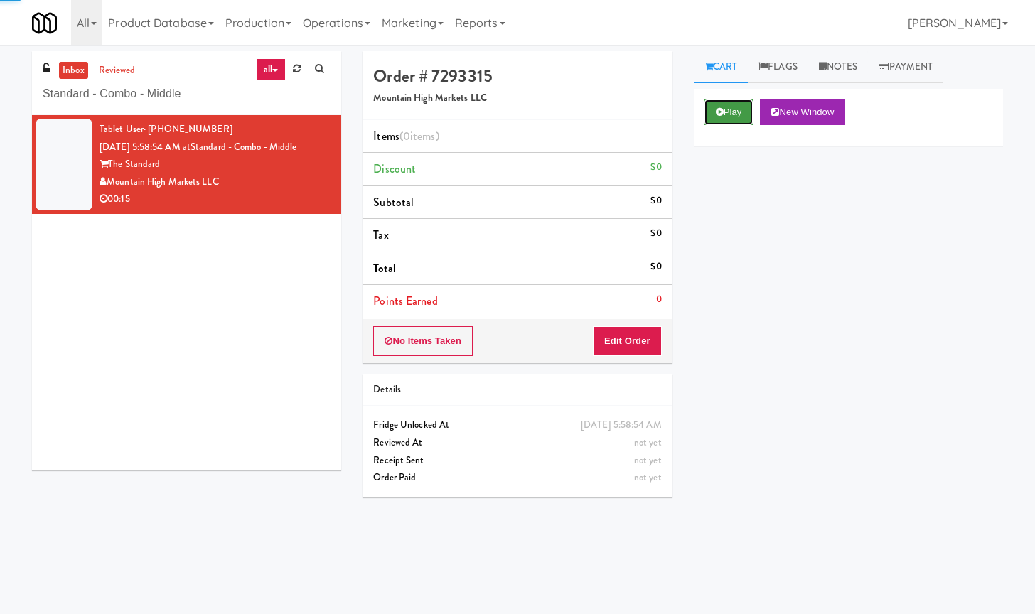
click at [722, 102] on button "Play" at bounding box center [728, 112] width 49 height 26
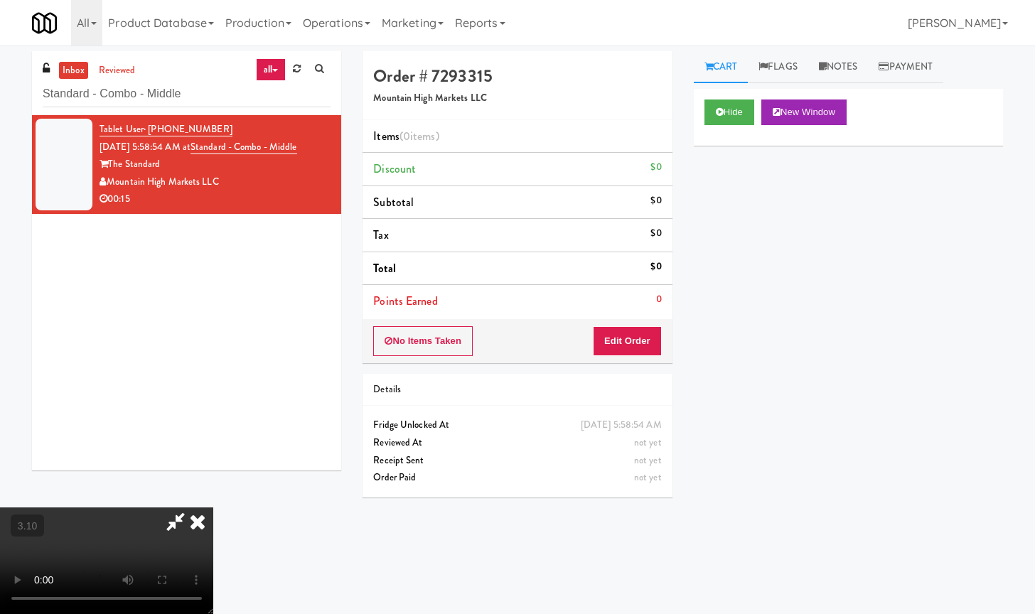
click at [213, 507] on video at bounding box center [106, 560] width 213 height 107
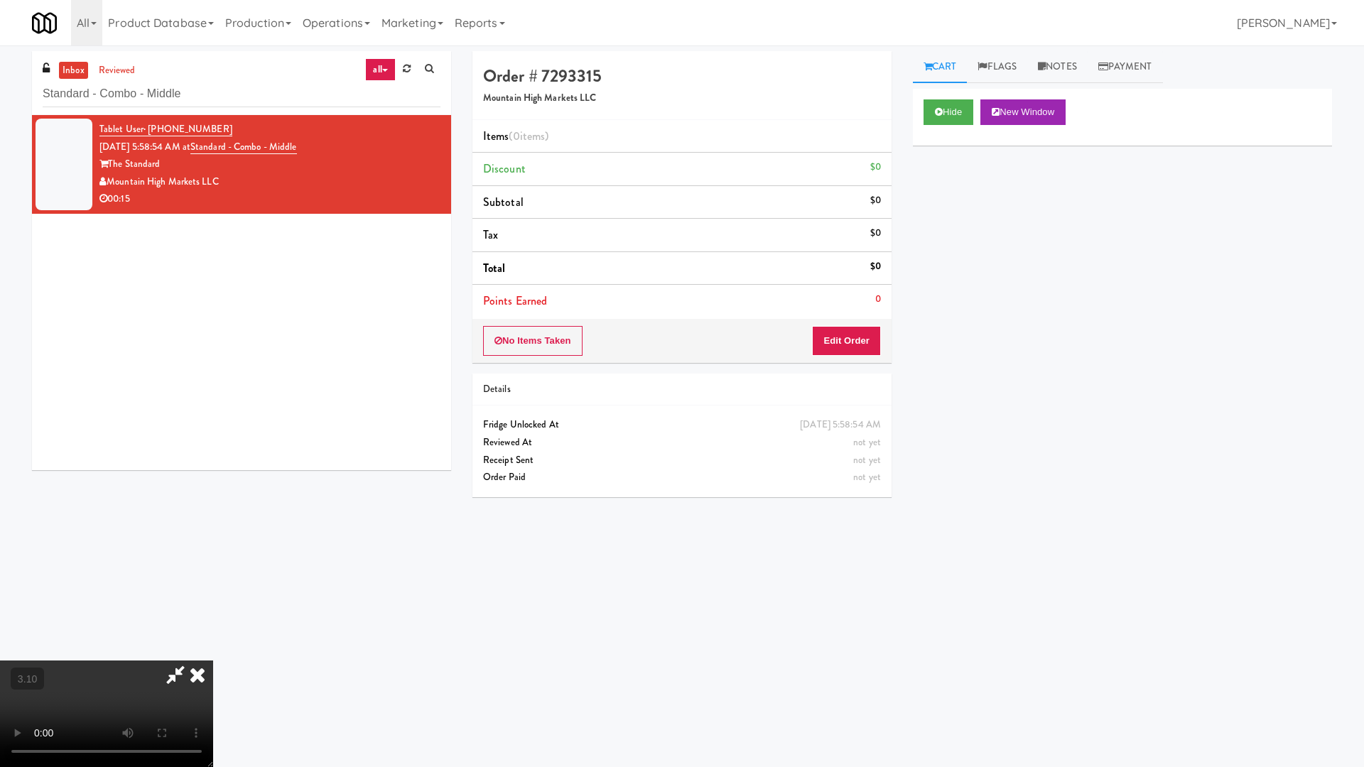
click at [213, 613] on video at bounding box center [106, 714] width 213 height 107
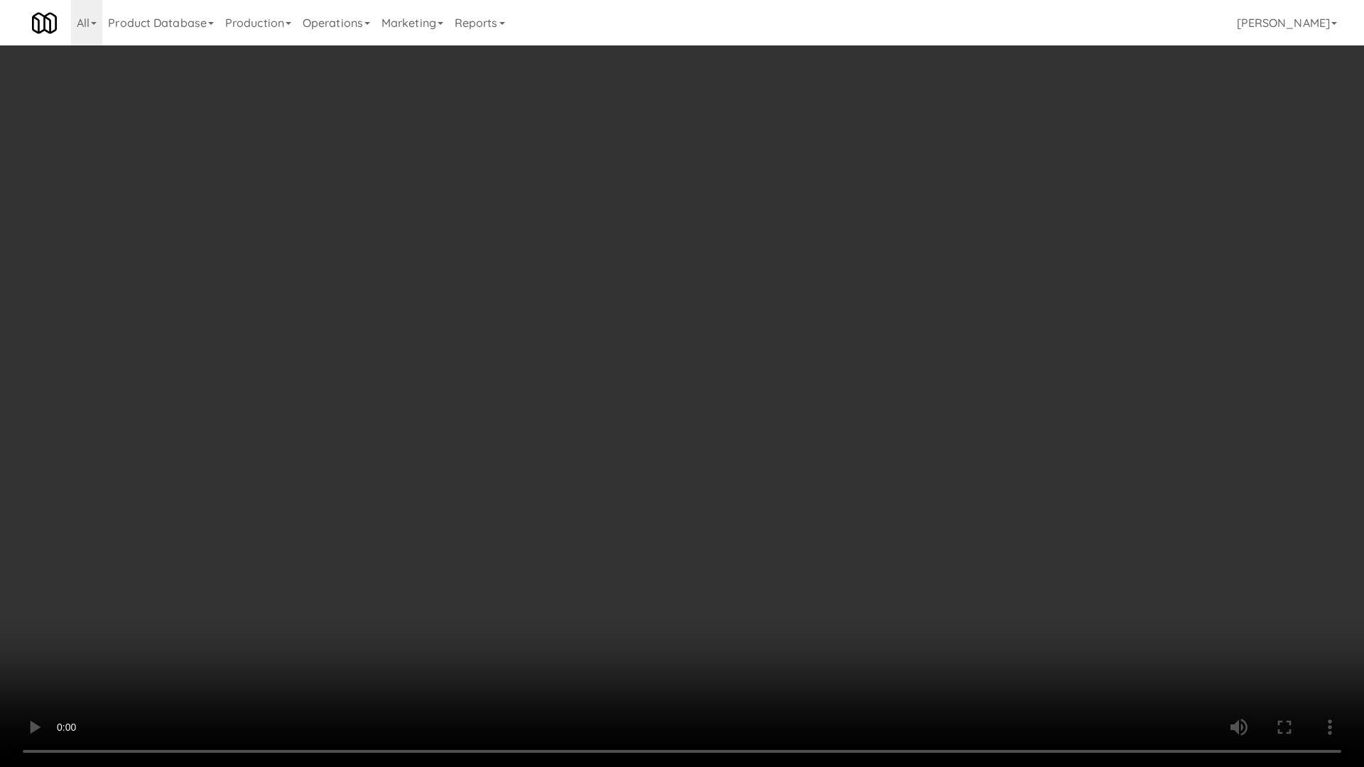
click at [492, 354] on video at bounding box center [682, 383] width 1364 height 767
click at [491, 354] on video at bounding box center [682, 383] width 1364 height 767
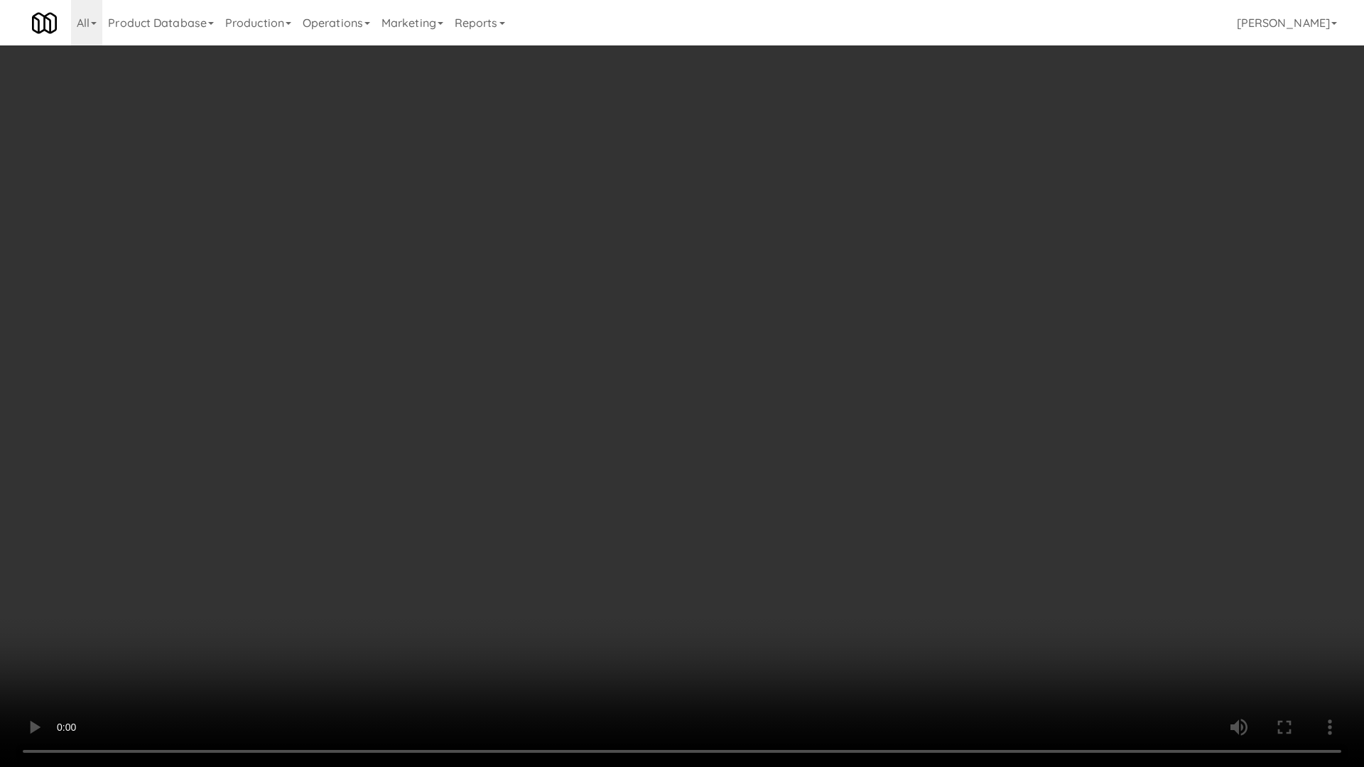
click at [497, 349] on video at bounding box center [682, 383] width 1364 height 767
click at [501, 348] on video at bounding box center [682, 383] width 1364 height 767
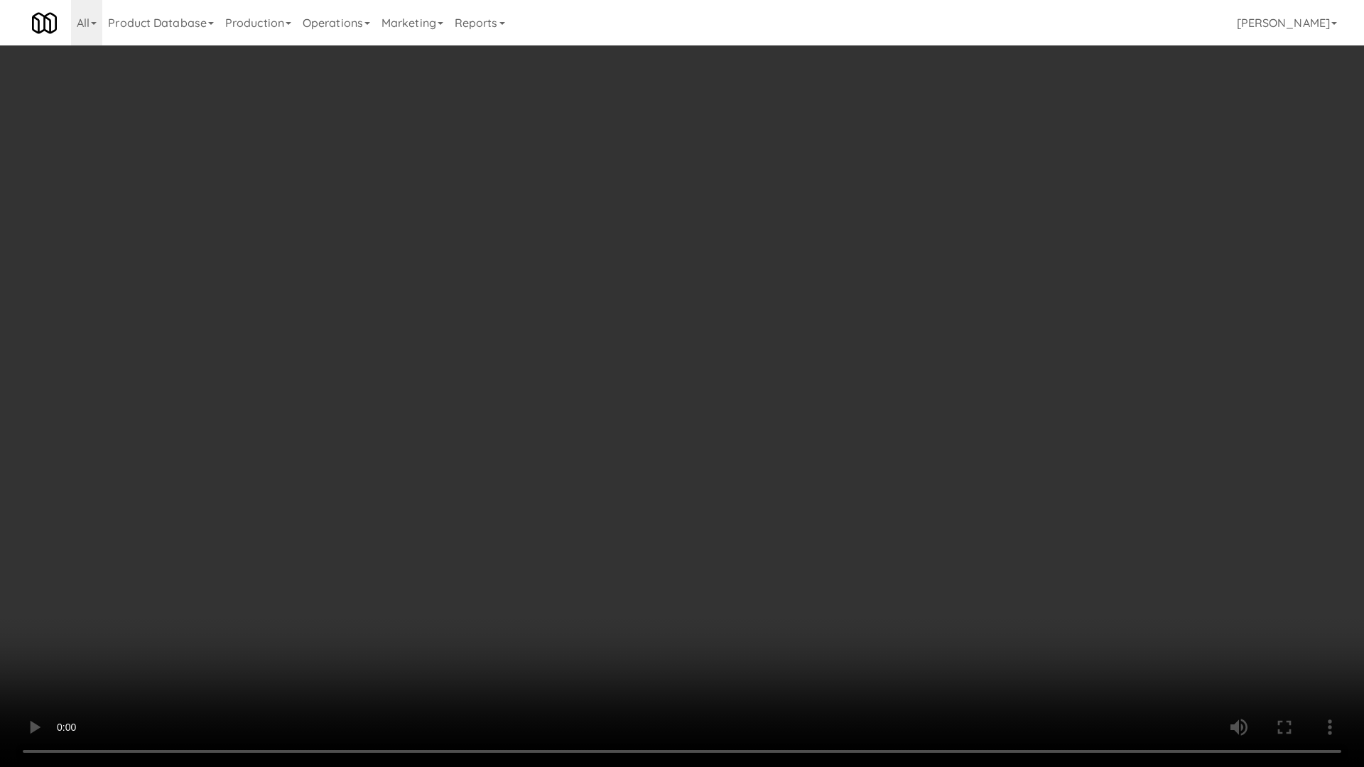
click at [501, 348] on video at bounding box center [682, 383] width 1364 height 767
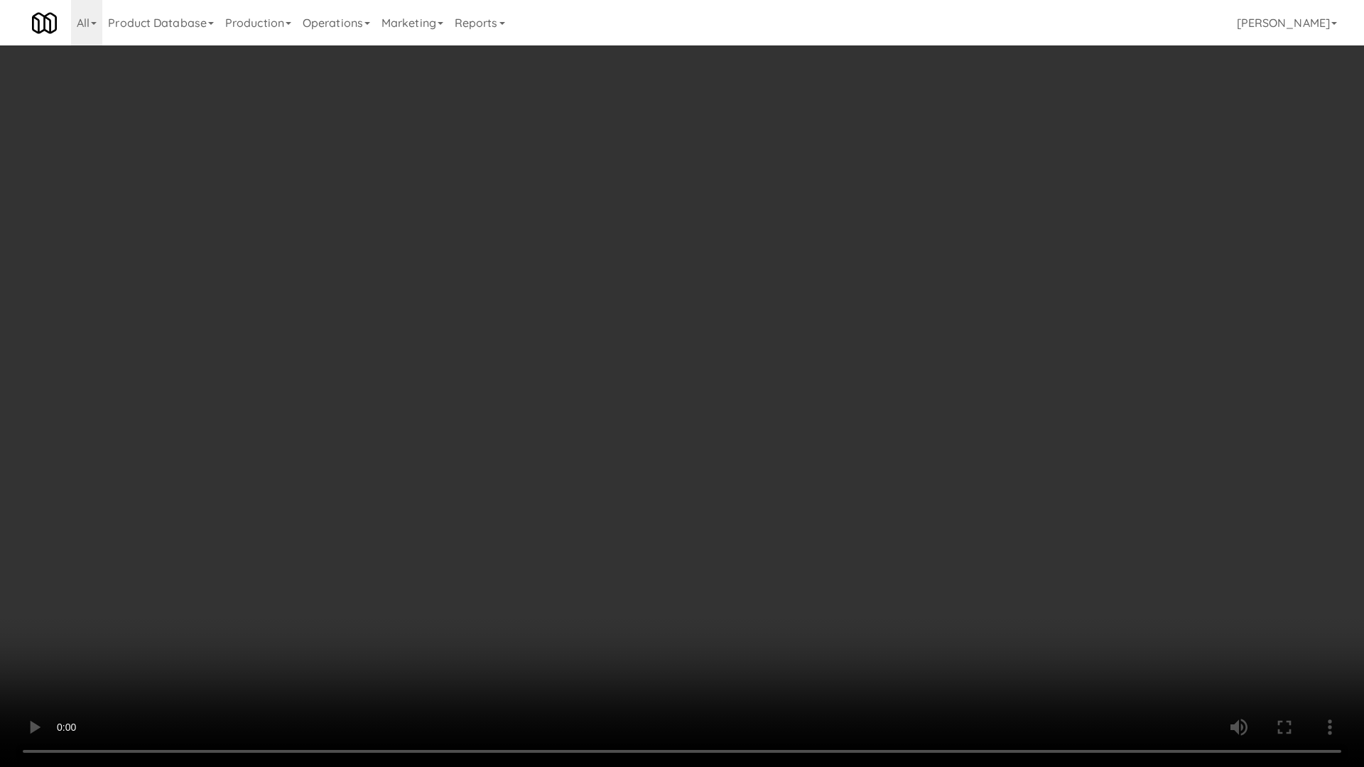
click at [501, 348] on video at bounding box center [682, 383] width 1364 height 767
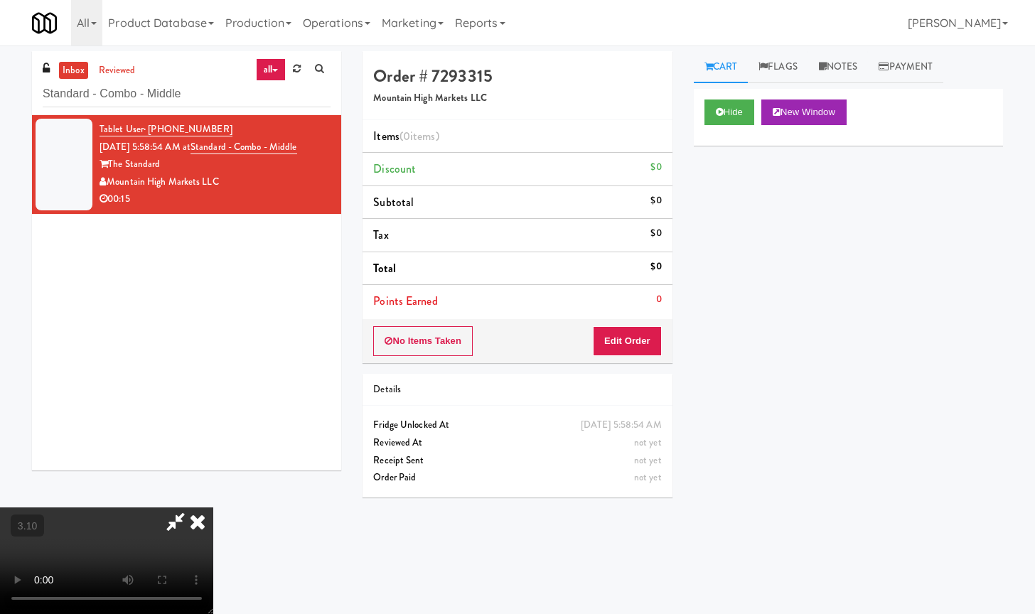
click at [213, 507] on icon at bounding box center [197, 521] width 31 height 28
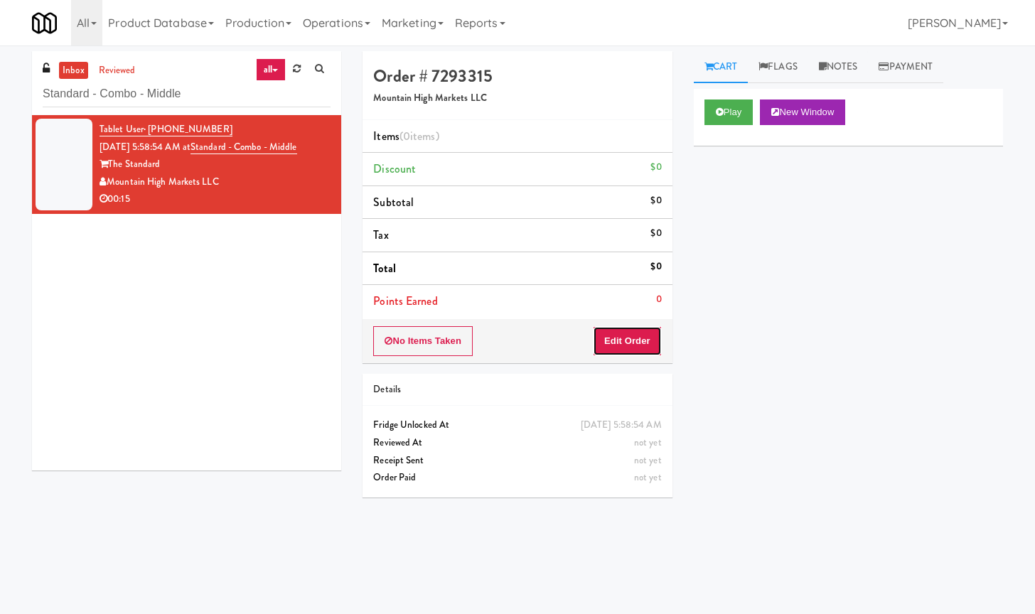
click at [625, 335] on button "Edit Order" at bounding box center [627, 341] width 69 height 30
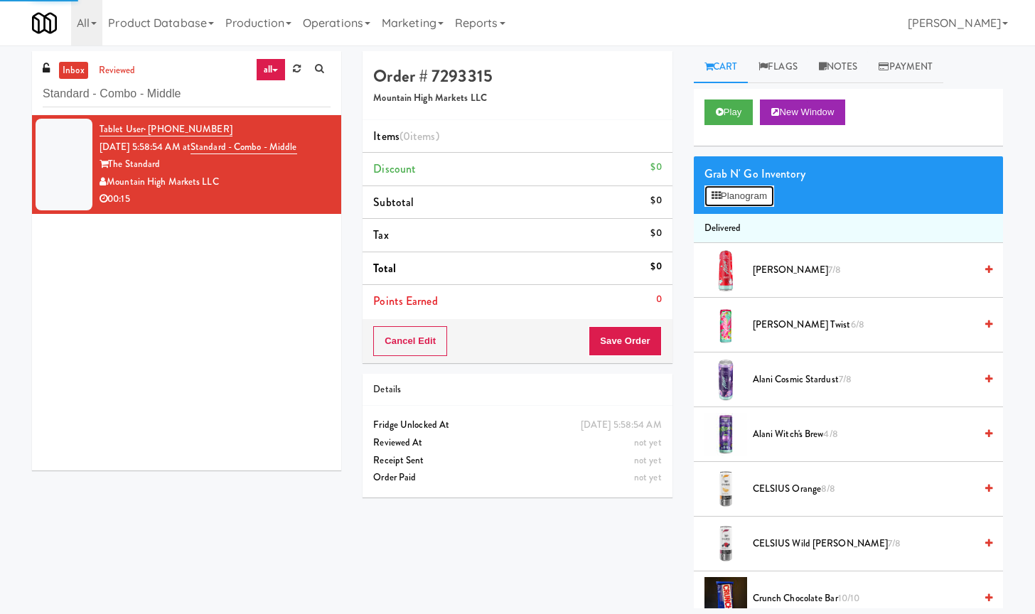
click at [743, 195] on button "Planogram" at bounding box center [739, 195] width 70 height 21
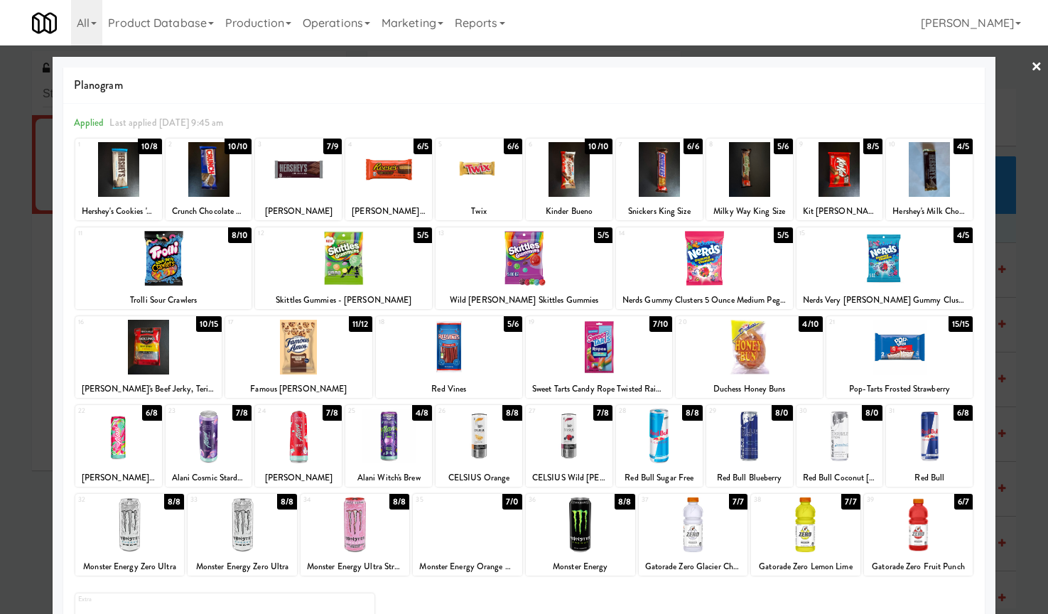
click at [780, 353] on div at bounding box center [749, 347] width 146 height 55
click at [657, 161] on div at bounding box center [659, 169] width 87 height 55
click at [1031, 65] on link "×" at bounding box center [1036, 67] width 11 height 44
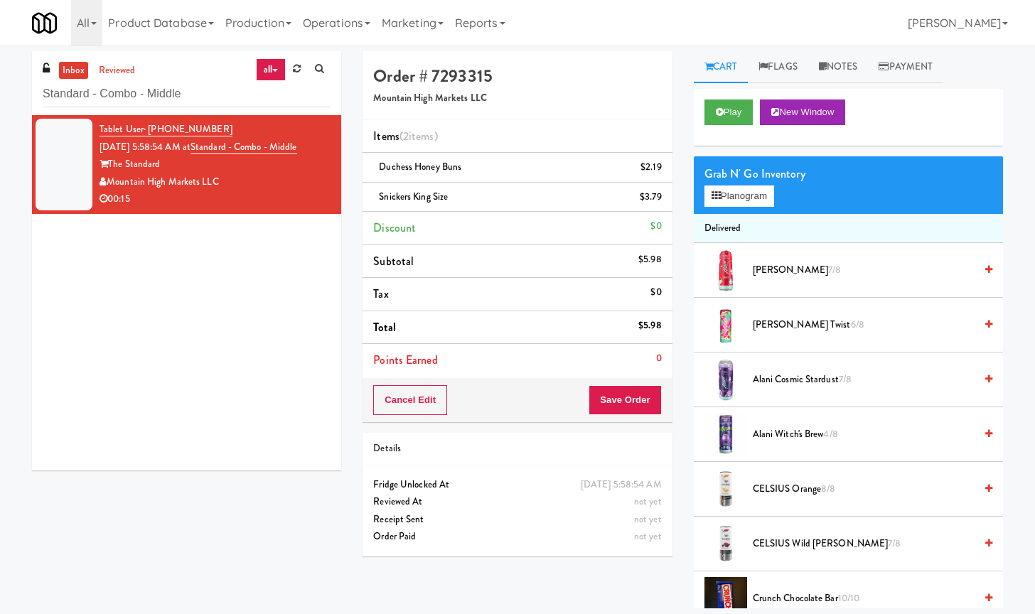
click at [619, 415] on div "Cancel Edit Save Order" at bounding box center [516, 400] width 309 height 44
click at [620, 405] on button "Save Order" at bounding box center [624, 400] width 72 height 30
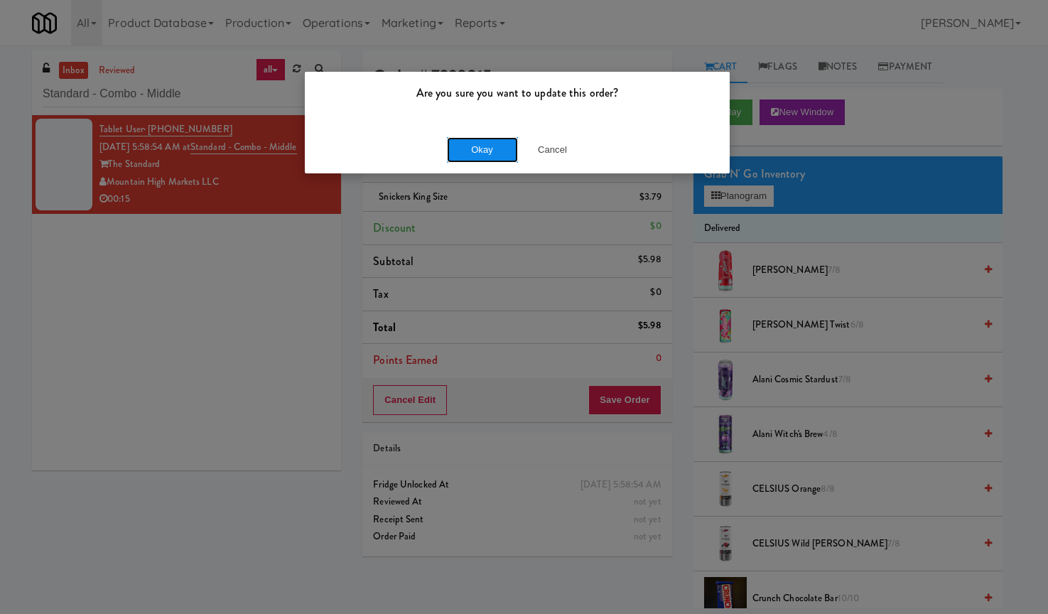
click at [490, 149] on button "Okay" at bounding box center [482, 150] width 71 height 26
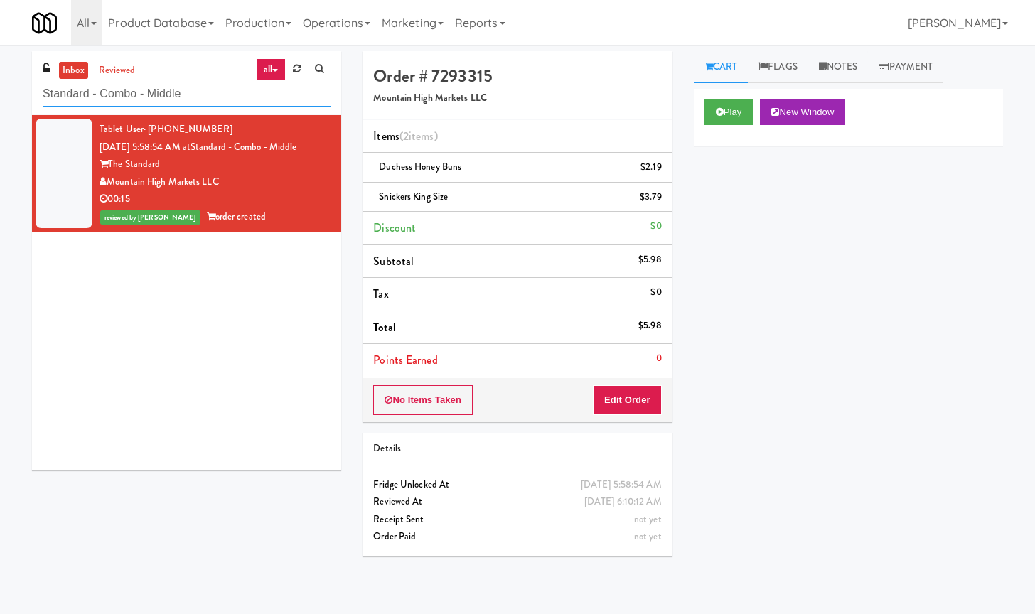
click at [131, 86] on input "Standard - Combo - Middle" at bounding box center [187, 94] width 288 height 26
paste input "[PERSON_NAME] Metrocenter"
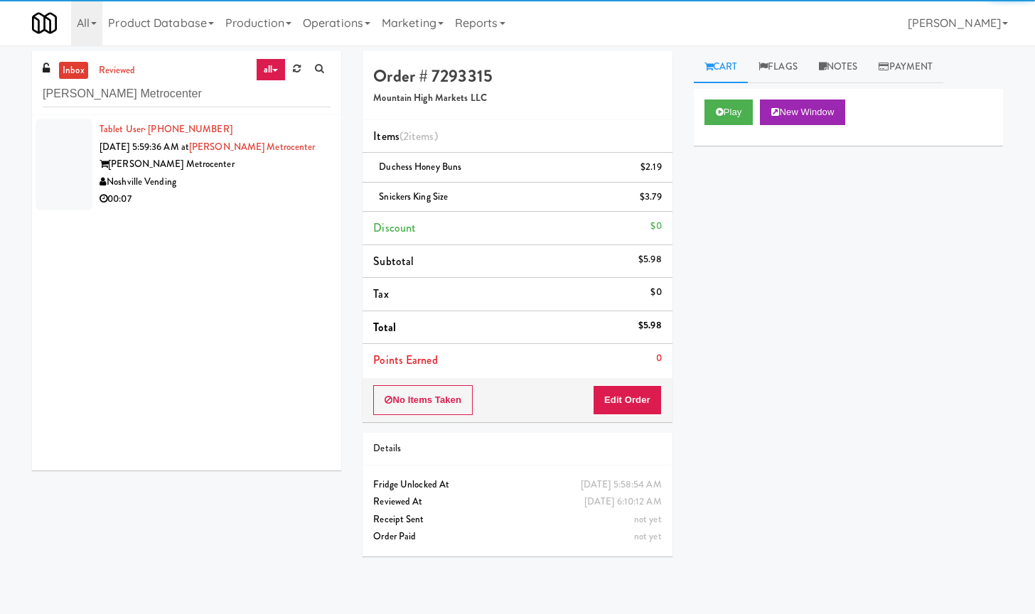
click at [248, 181] on div "Noshville Vending" at bounding box center [214, 182] width 231 height 18
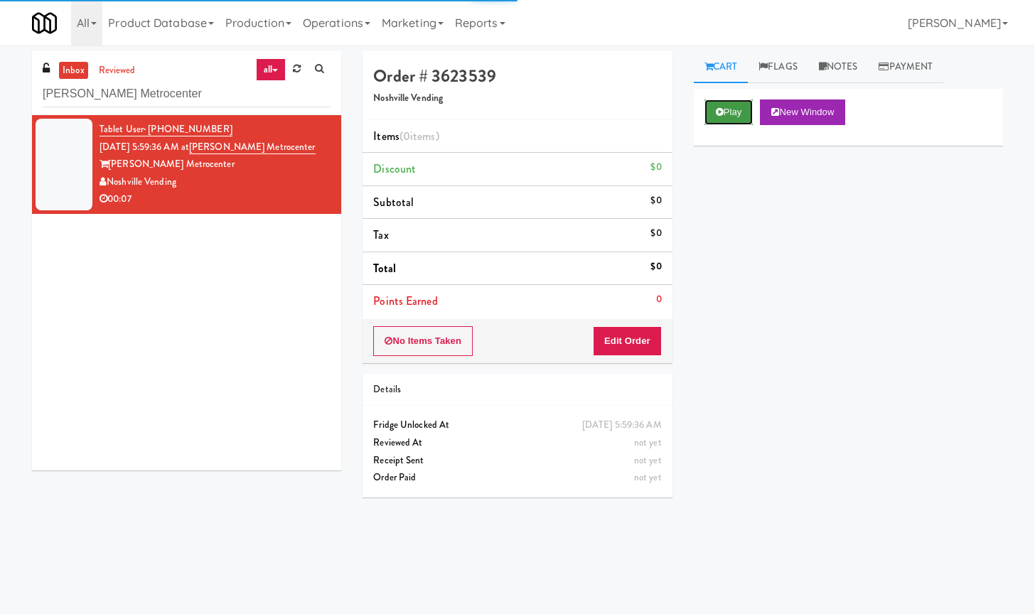
click at [742, 110] on button "Play" at bounding box center [728, 112] width 49 height 26
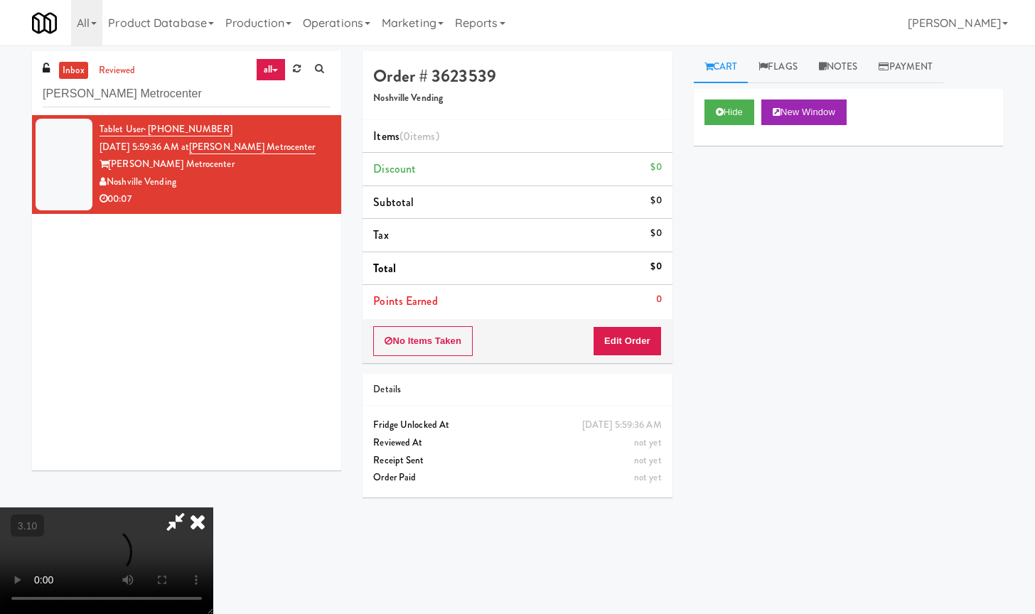
click at [199, 514] on div at bounding box center [106, 560] width 213 height 107
click at [716, 122] on button "Hide" at bounding box center [729, 112] width 50 height 26
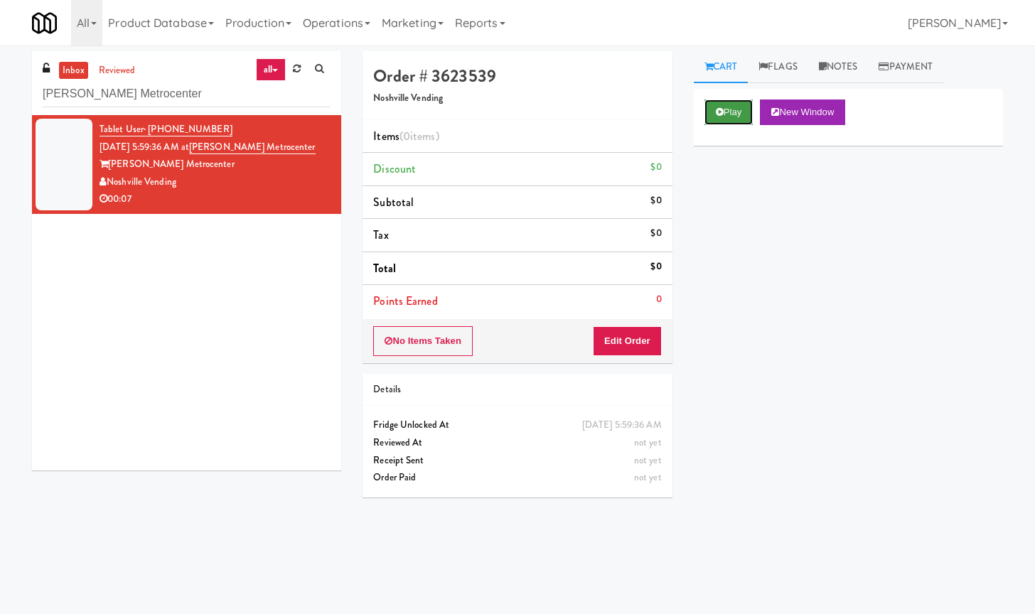
click at [716, 121] on button "Play" at bounding box center [728, 112] width 49 height 26
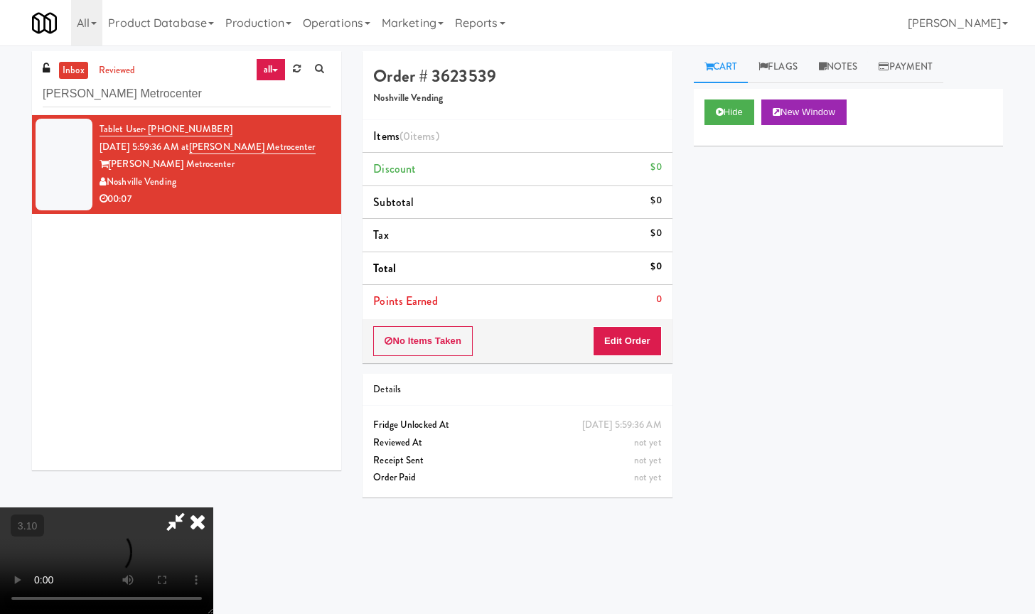
click at [213, 507] on video at bounding box center [106, 560] width 213 height 107
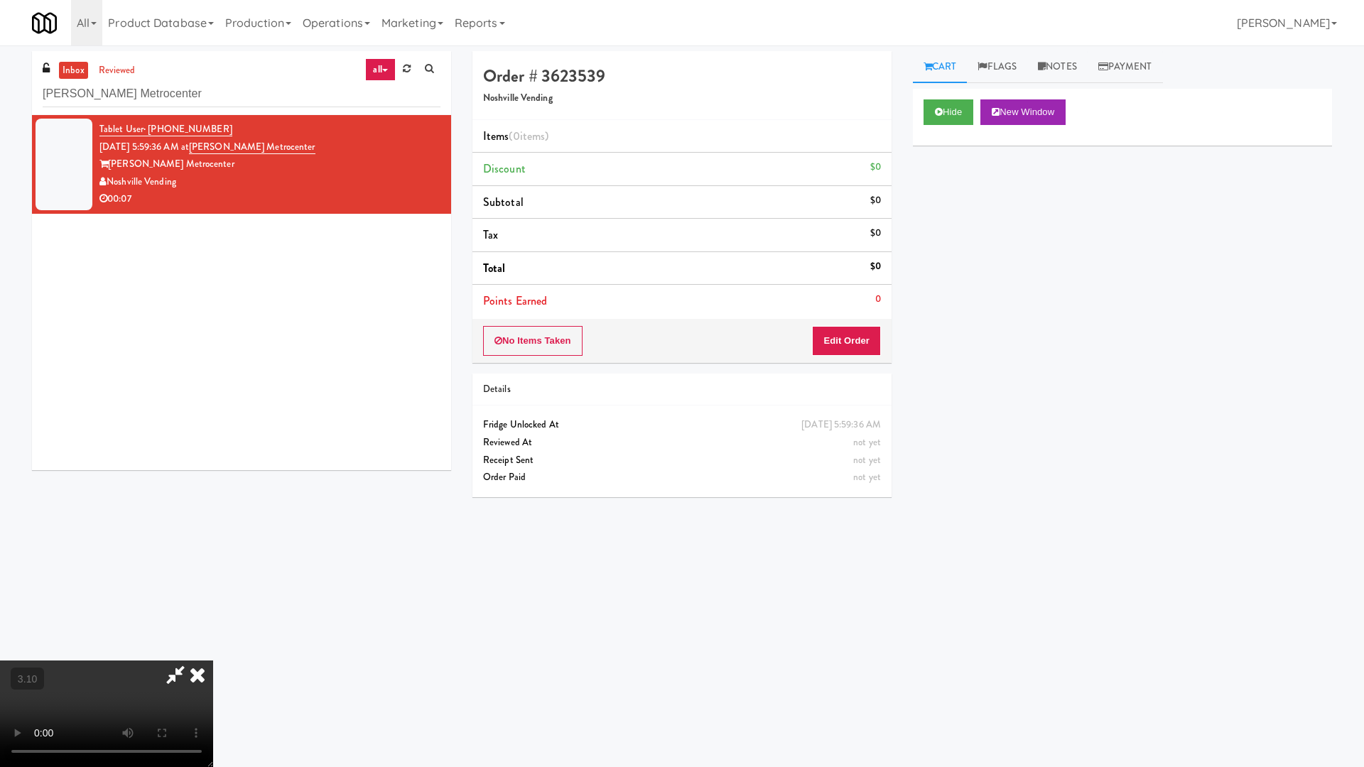
click at [213, 613] on video at bounding box center [106, 714] width 213 height 107
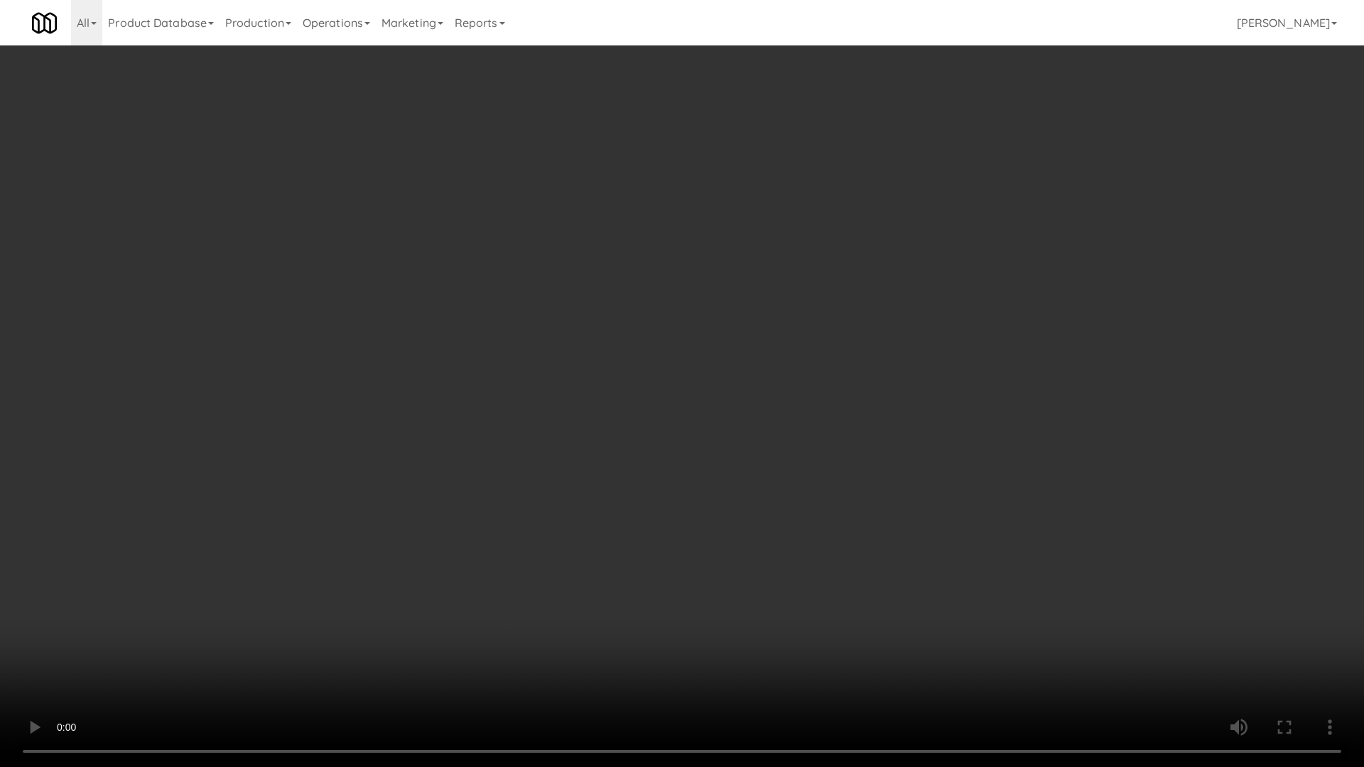
click at [463, 431] on video at bounding box center [682, 383] width 1364 height 767
click at [411, 420] on video at bounding box center [682, 383] width 1364 height 767
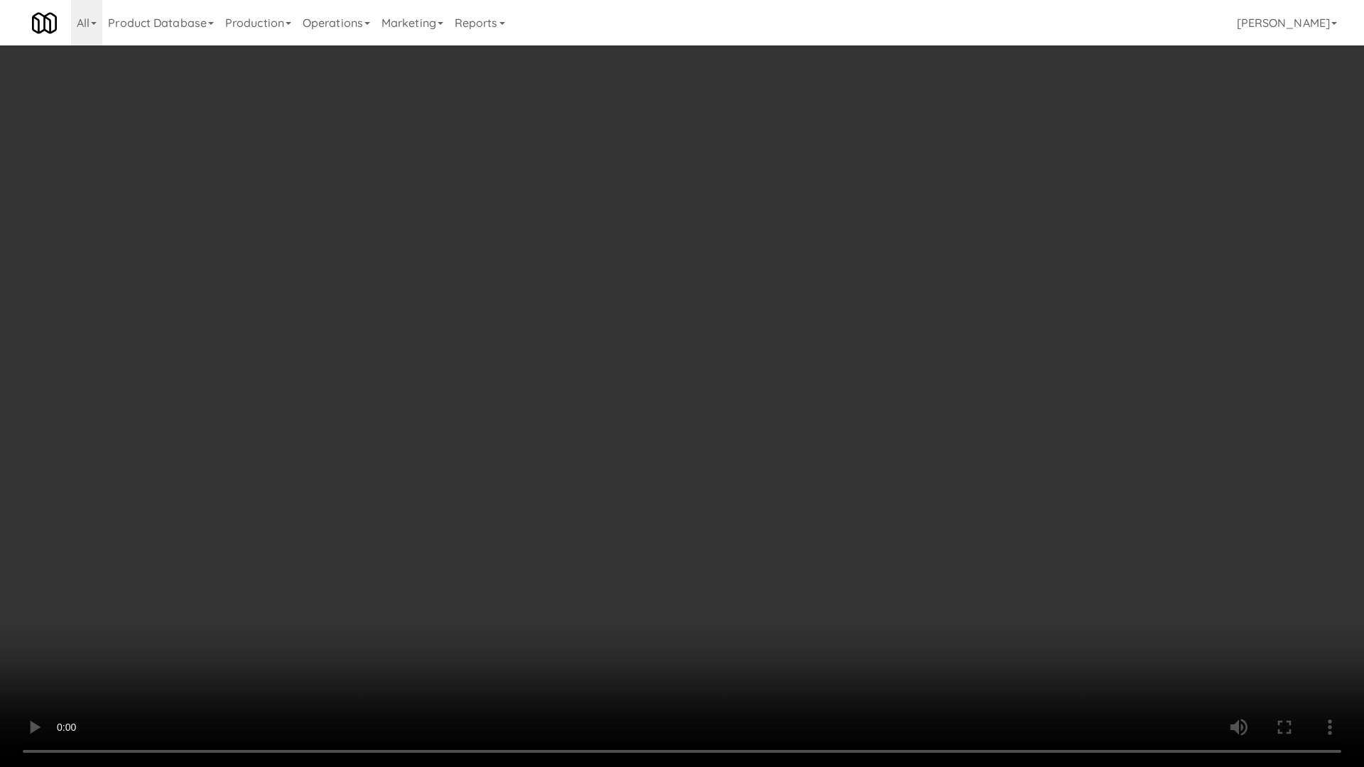
click at [411, 420] on video at bounding box center [682, 383] width 1364 height 767
click at [414, 416] on video at bounding box center [682, 383] width 1364 height 767
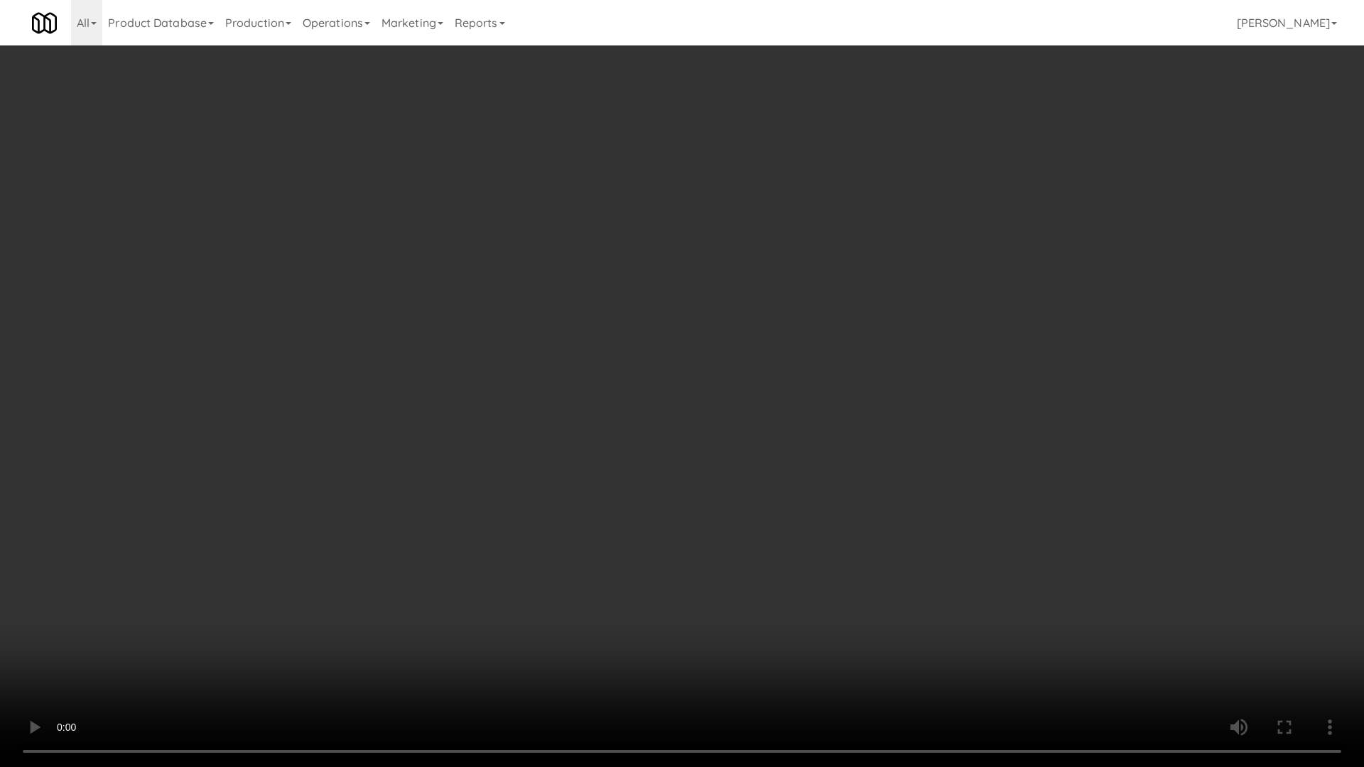
click at [414, 416] on video at bounding box center [682, 383] width 1364 height 767
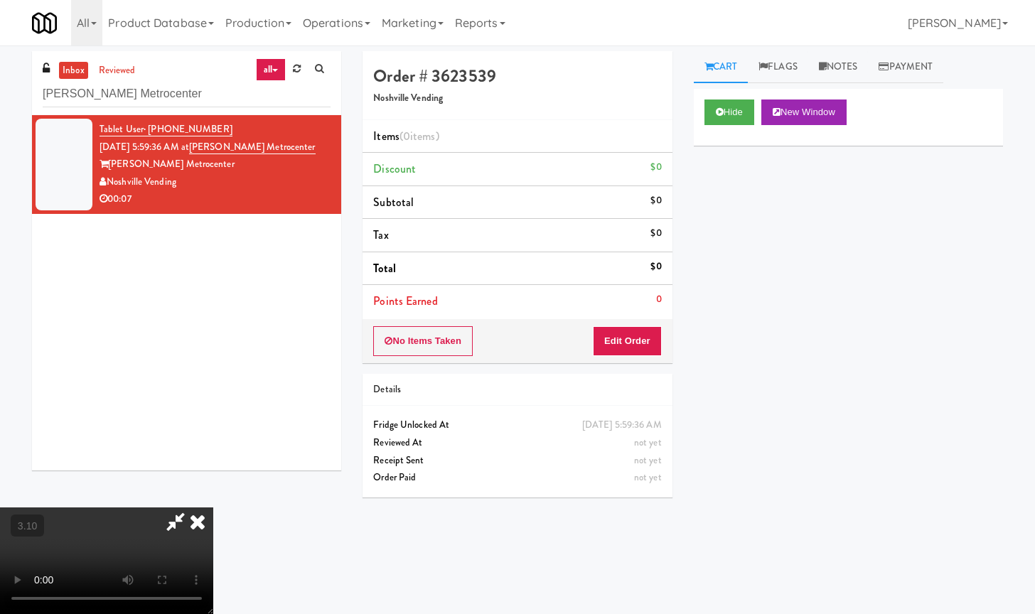
drag, startPoint x: 594, startPoint y: 276, endPoint x: 600, endPoint y: 280, distance: 7.7
click at [192, 507] on icon at bounding box center [175, 521] width 33 height 28
click at [620, 345] on button "Edit Order" at bounding box center [627, 341] width 69 height 30
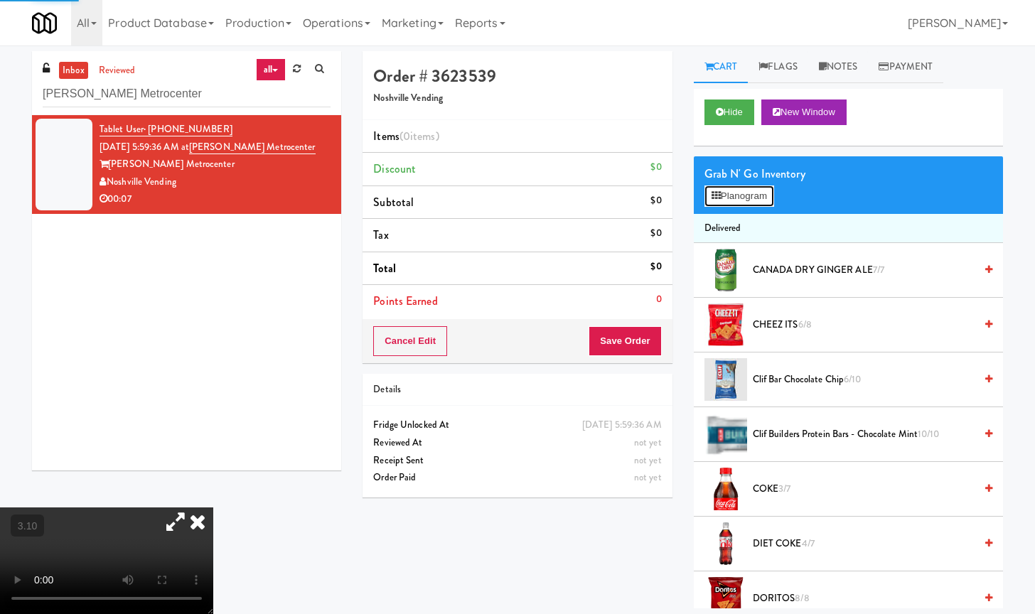
click at [762, 200] on button "Planogram" at bounding box center [739, 195] width 70 height 21
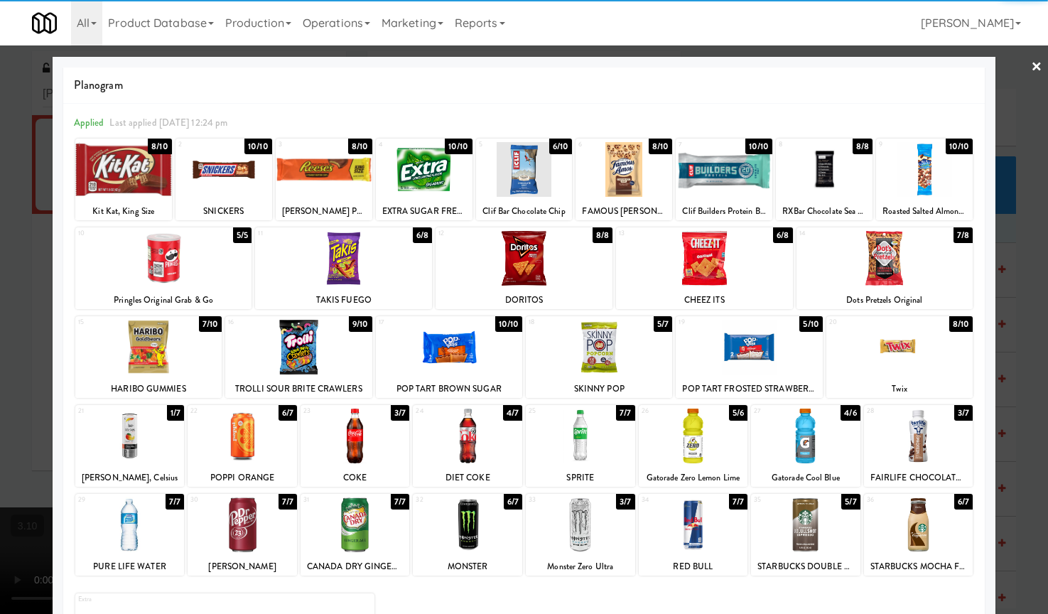
click at [125, 431] on div at bounding box center [129, 436] width 109 height 55
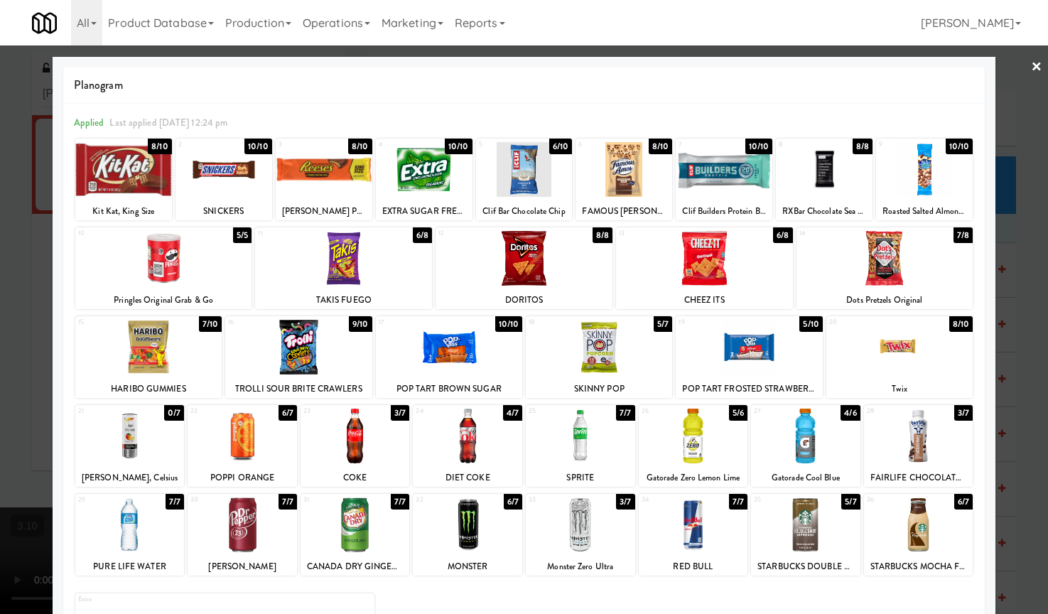
click at [1031, 68] on link "×" at bounding box center [1036, 67] width 11 height 44
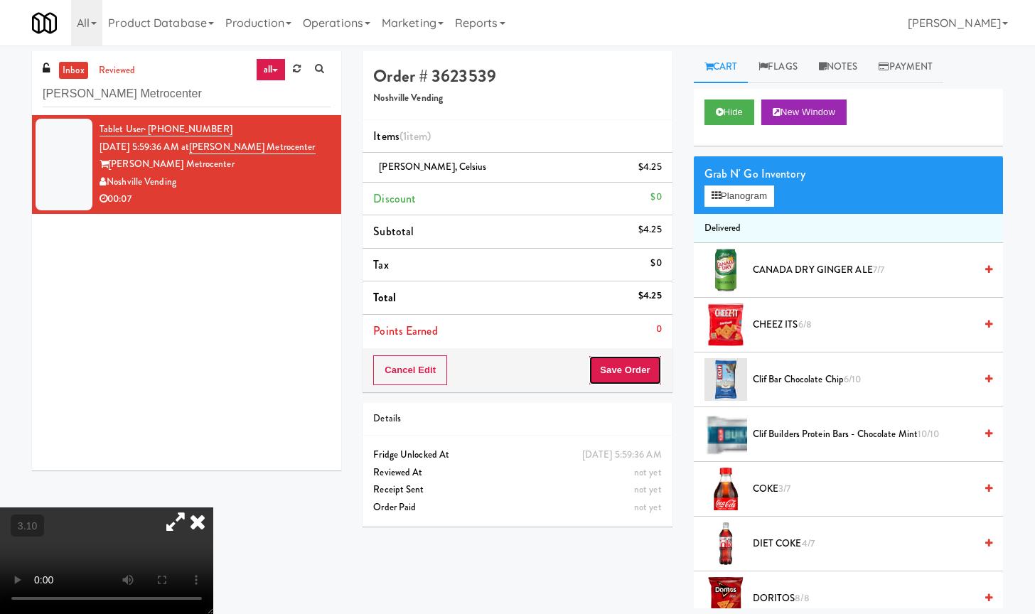
click at [619, 370] on button "Save Order" at bounding box center [624, 370] width 72 height 30
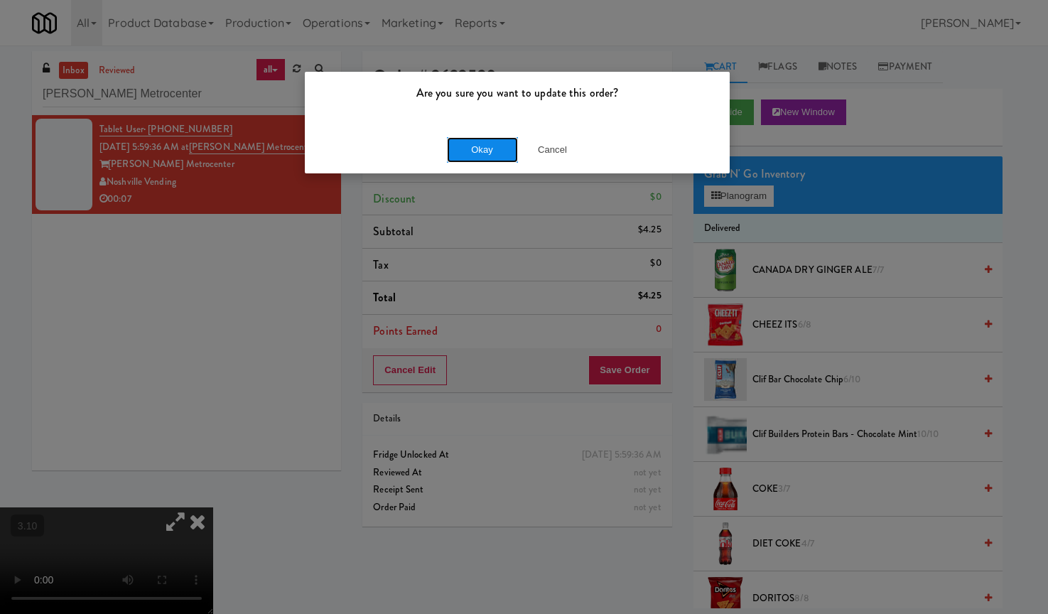
click at [479, 143] on button "Okay" at bounding box center [482, 150] width 71 height 26
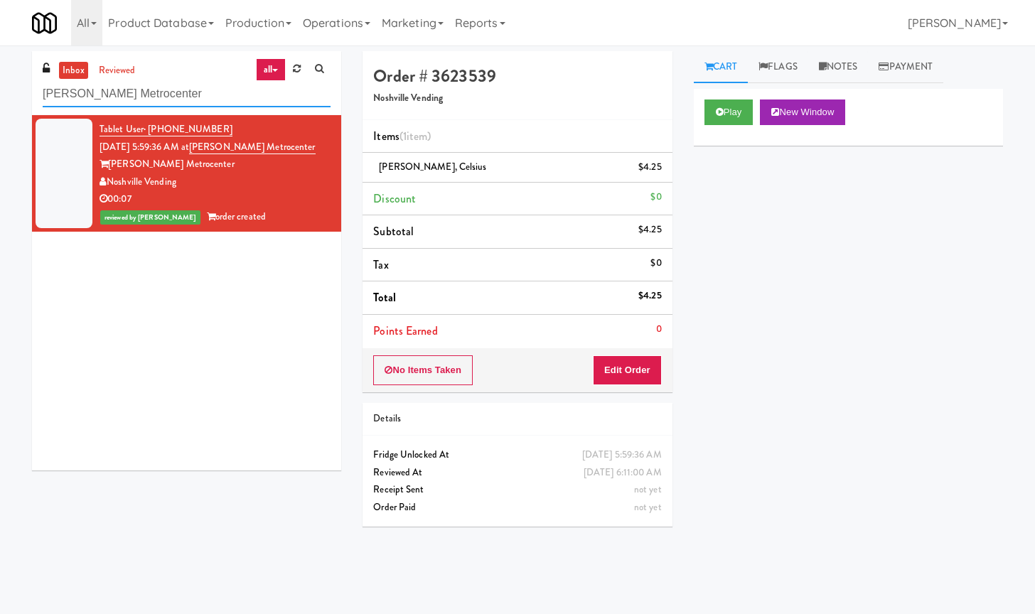
click at [116, 89] on input "[PERSON_NAME] Metrocenter" at bounding box center [187, 94] width 288 height 26
paste input "Gateway Lofts - Fridge"
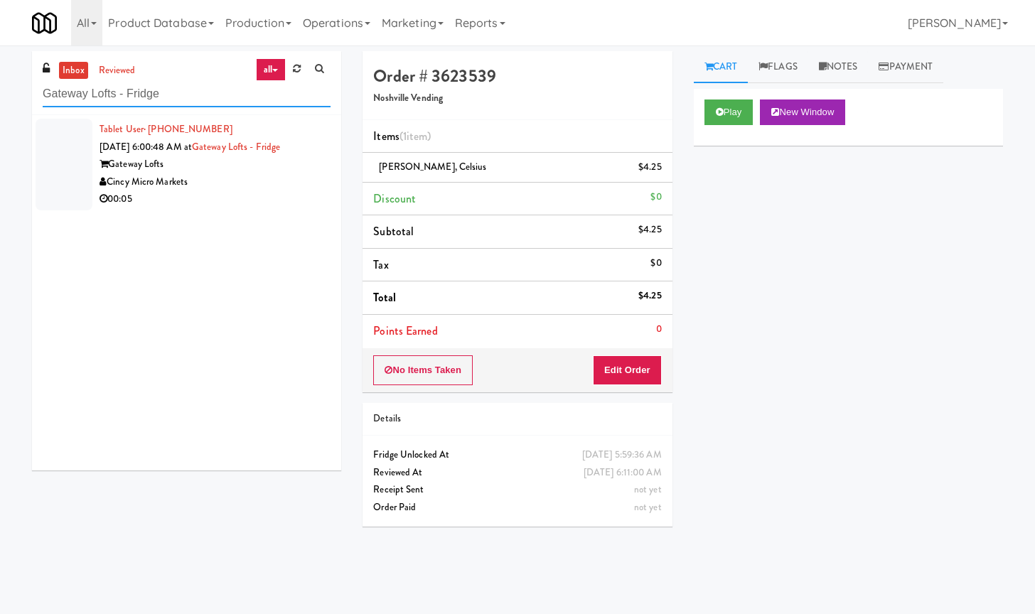
type input "Gateway Lofts - Fridge"
click at [291, 178] on div "Cincy Micro Markets" at bounding box center [214, 182] width 231 height 18
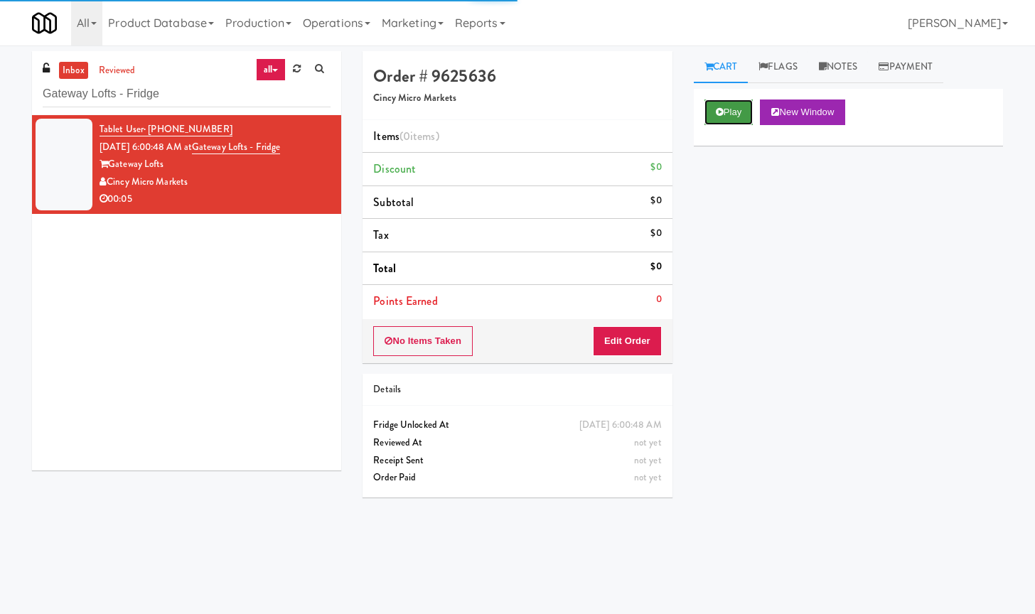
click at [728, 103] on button "Play" at bounding box center [728, 112] width 49 height 26
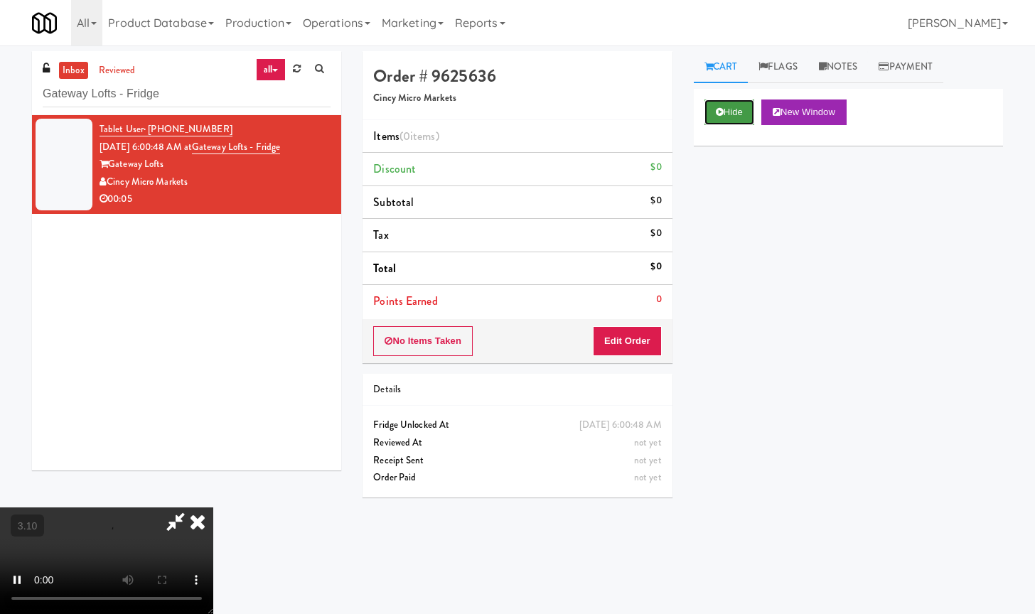
click at [727, 107] on button "Hide" at bounding box center [729, 112] width 50 height 26
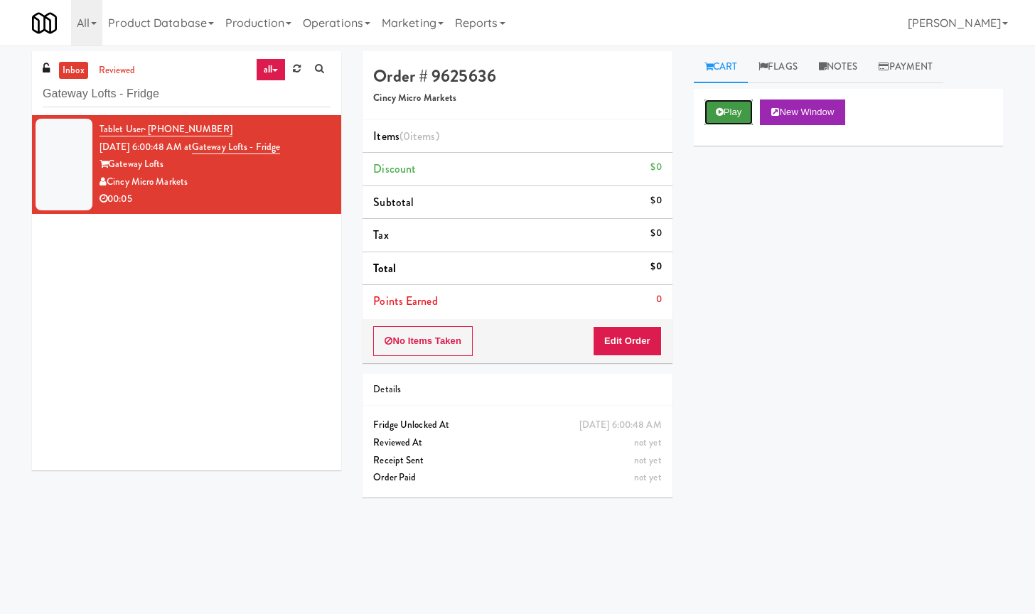
click at [727, 107] on button "Play" at bounding box center [728, 112] width 49 height 26
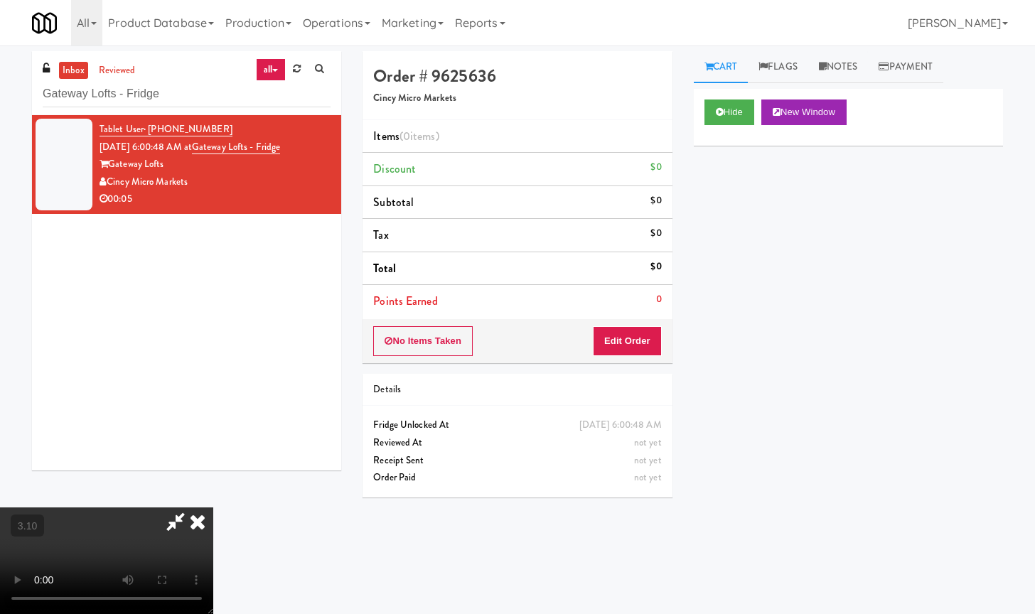
click at [207, 527] on icon at bounding box center [197, 521] width 31 height 28
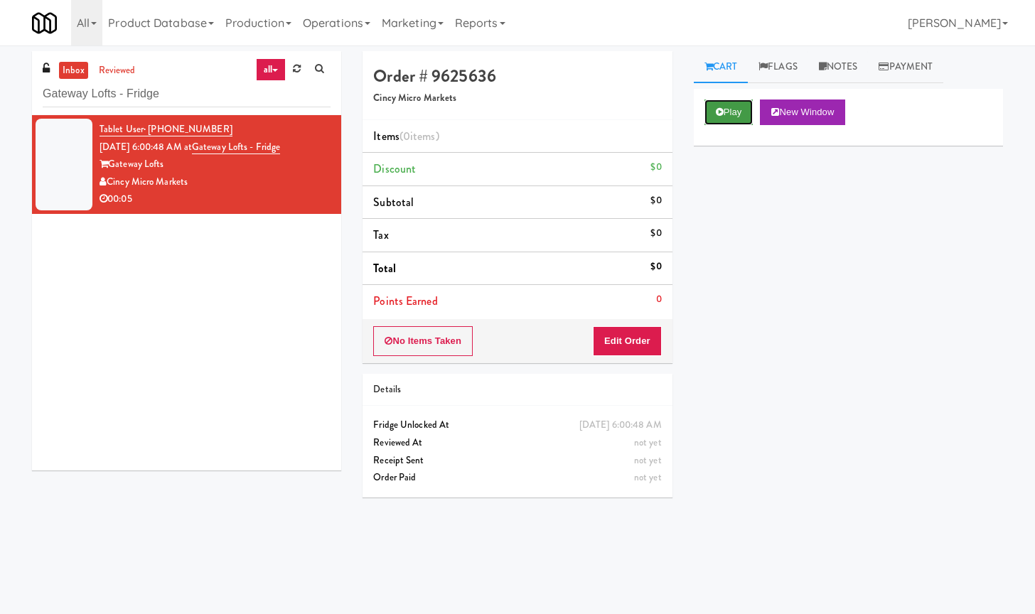
click at [730, 112] on button "Play" at bounding box center [728, 112] width 49 height 26
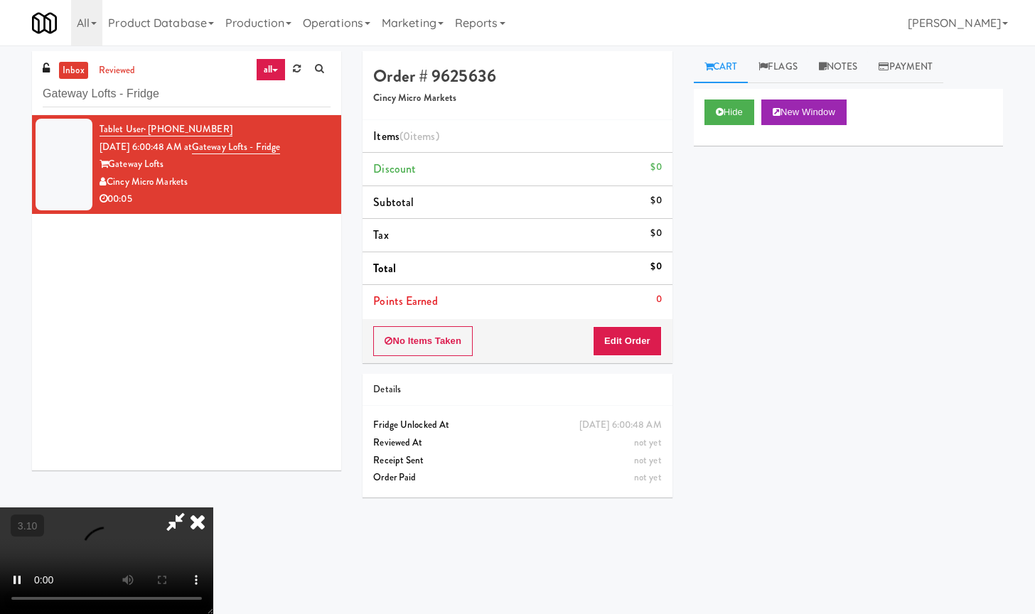
click at [213, 507] on video at bounding box center [106, 560] width 213 height 107
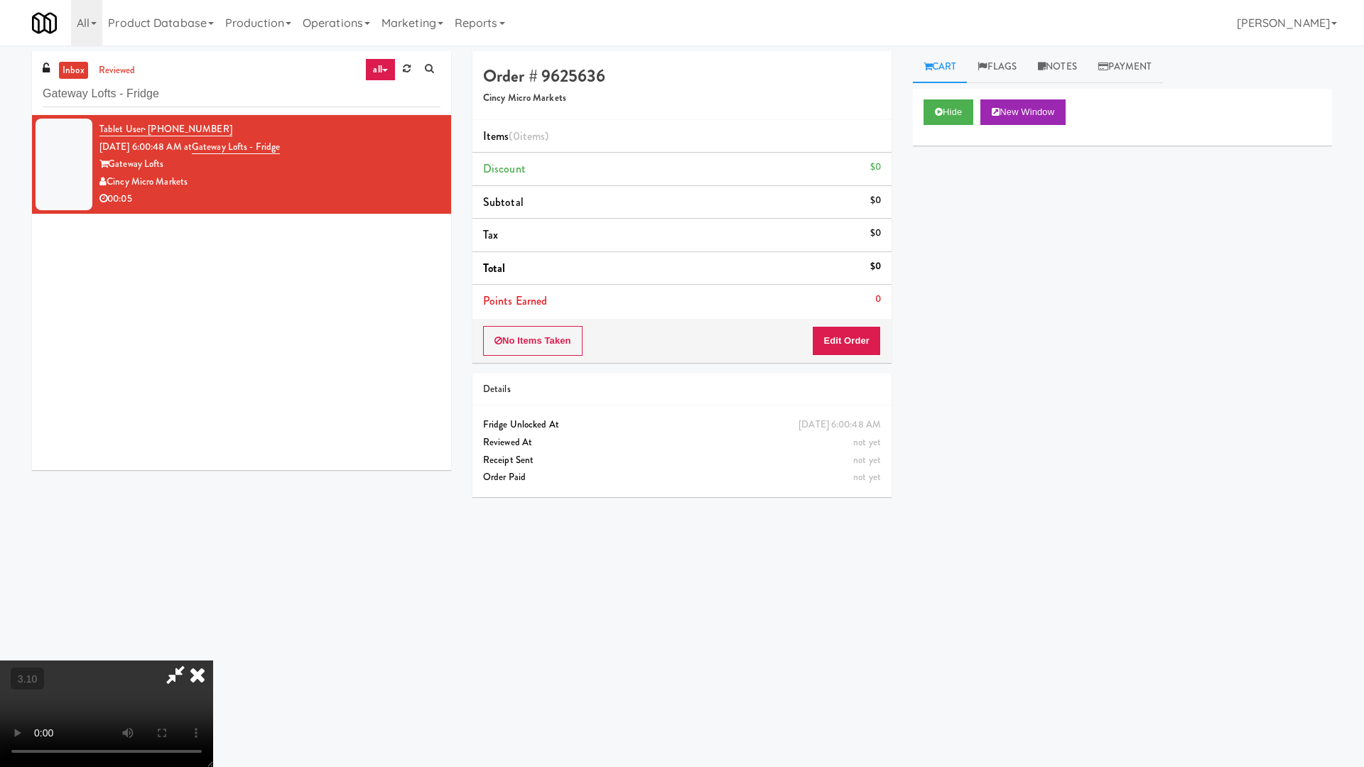
click at [213, 613] on video at bounding box center [106, 714] width 213 height 107
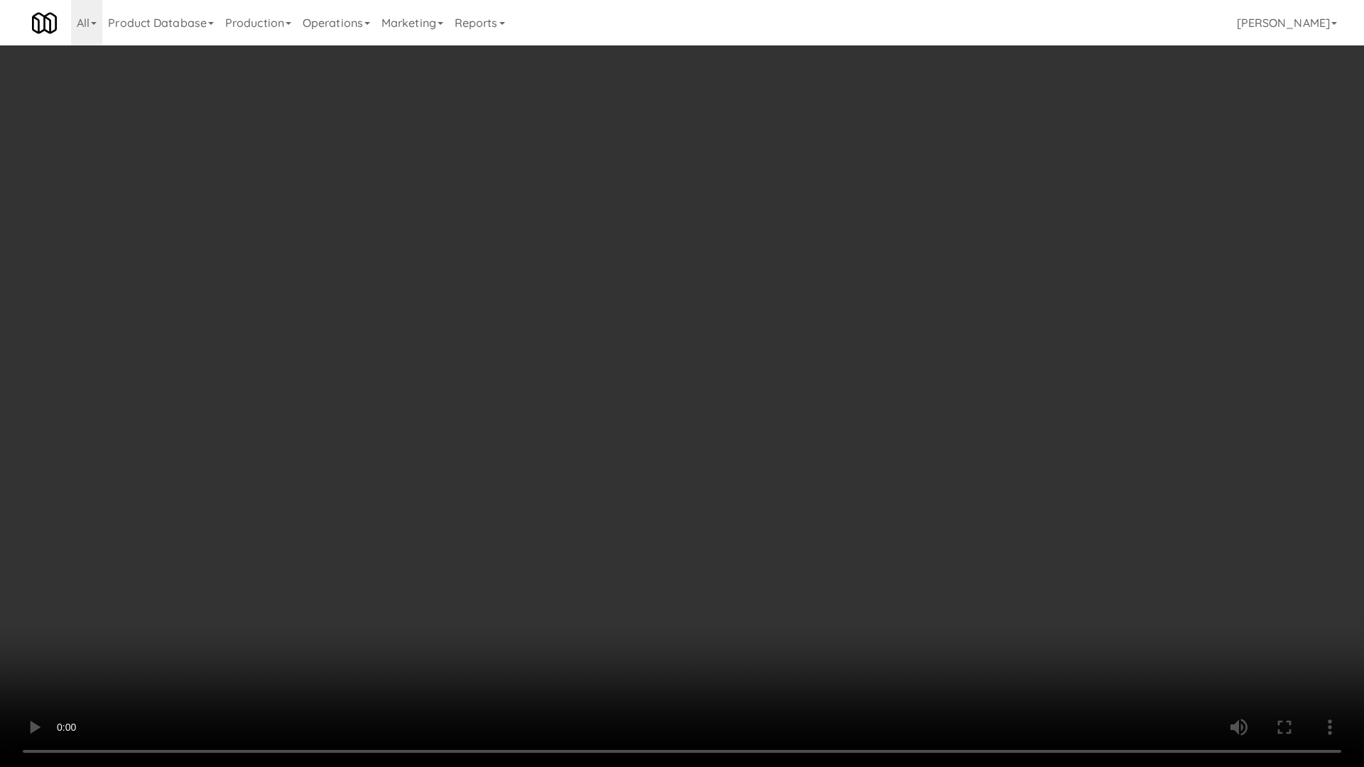
click at [495, 345] on video at bounding box center [682, 383] width 1364 height 767
click at [571, 278] on video at bounding box center [682, 383] width 1364 height 767
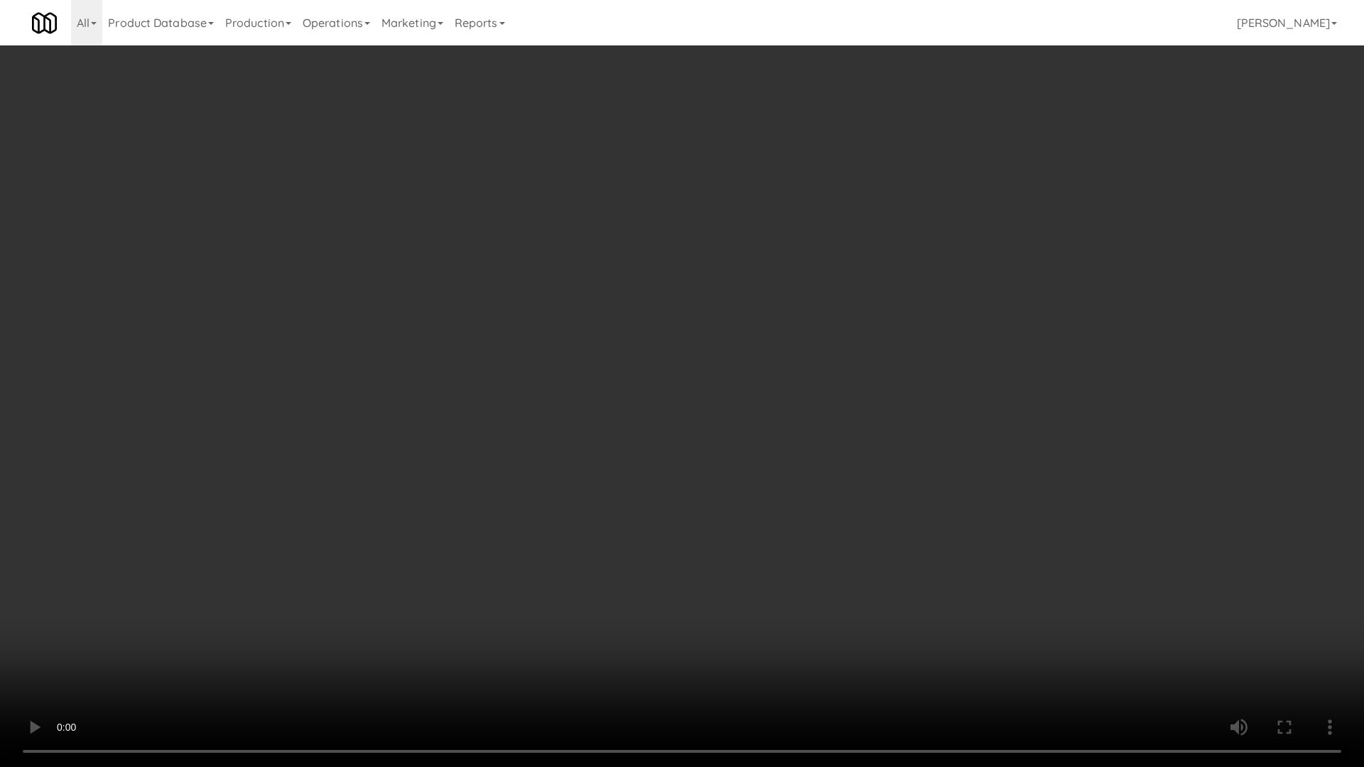
click at [575, 277] on video at bounding box center [682, 383] width 1364 height 767
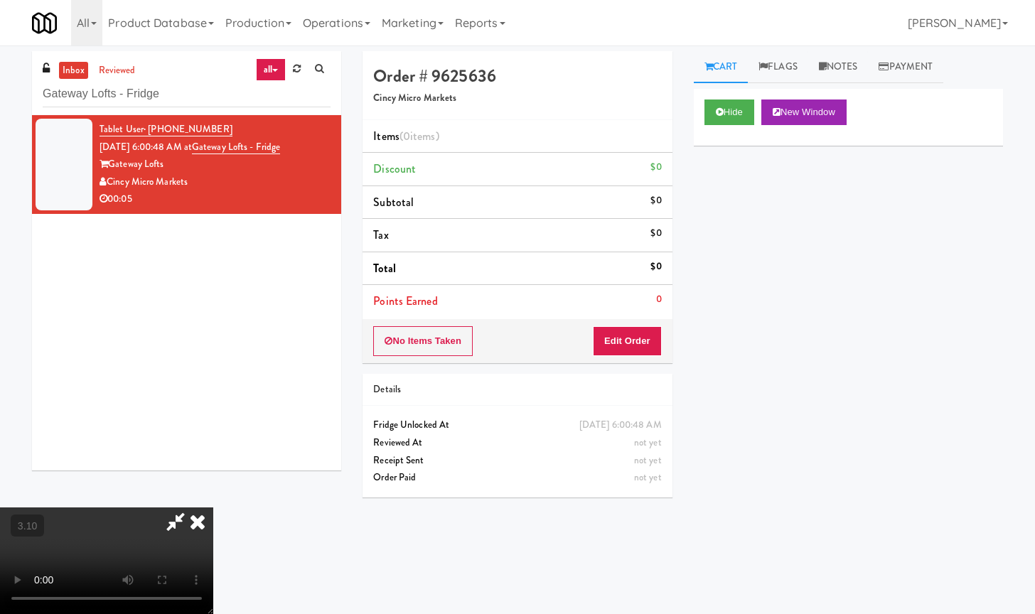
click at [213, 507] on icon at bounding box center [197, 521] width 31 height 28
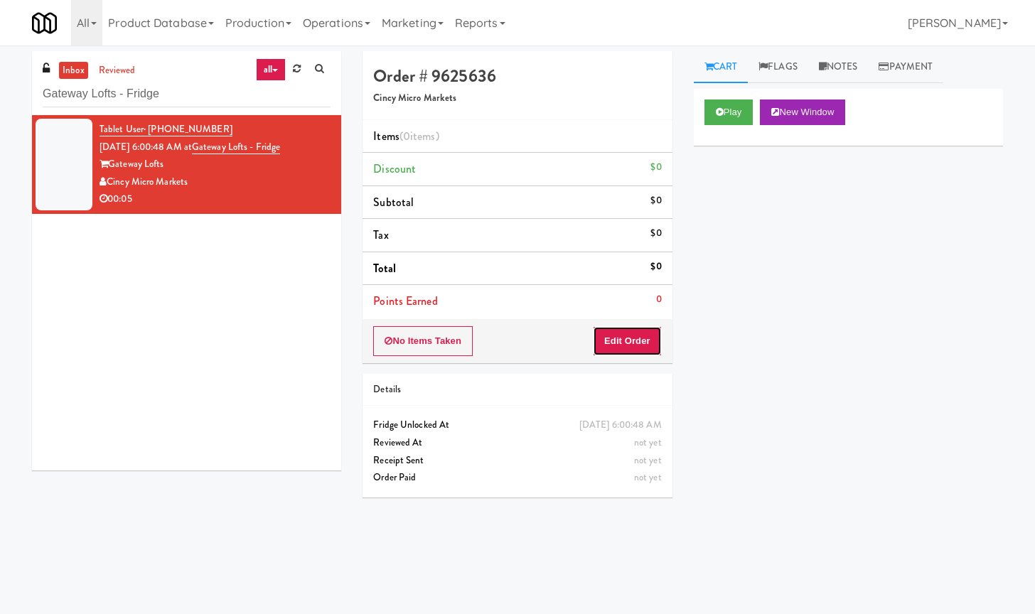
click at [612, 340] on button "Edit Order" at bounding box center [627, 341] width 69 height 30
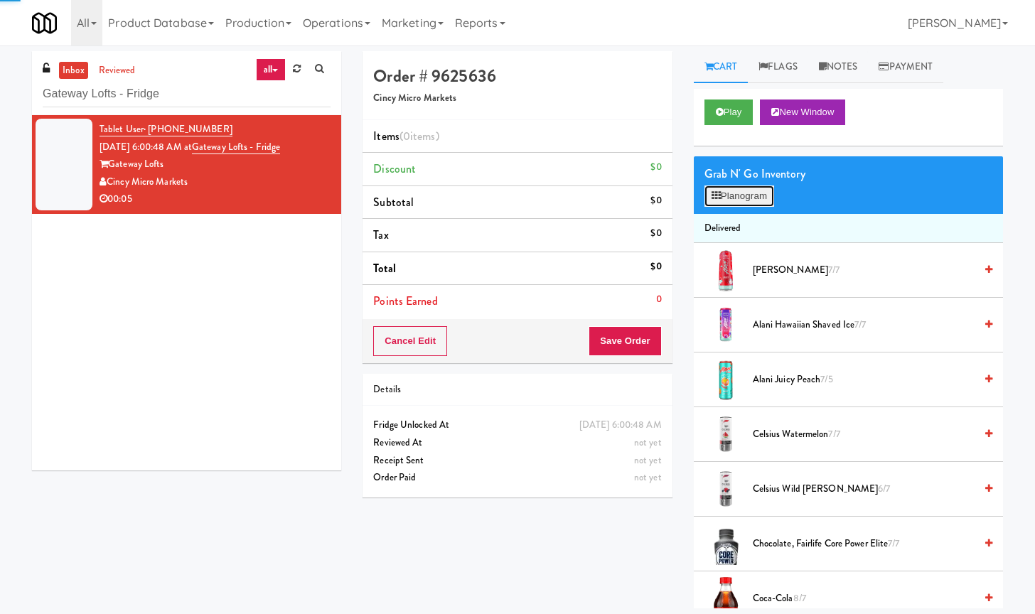
click at [752, 198] on button "Planogram" at bounding box center [739, 195] width 70 height 21
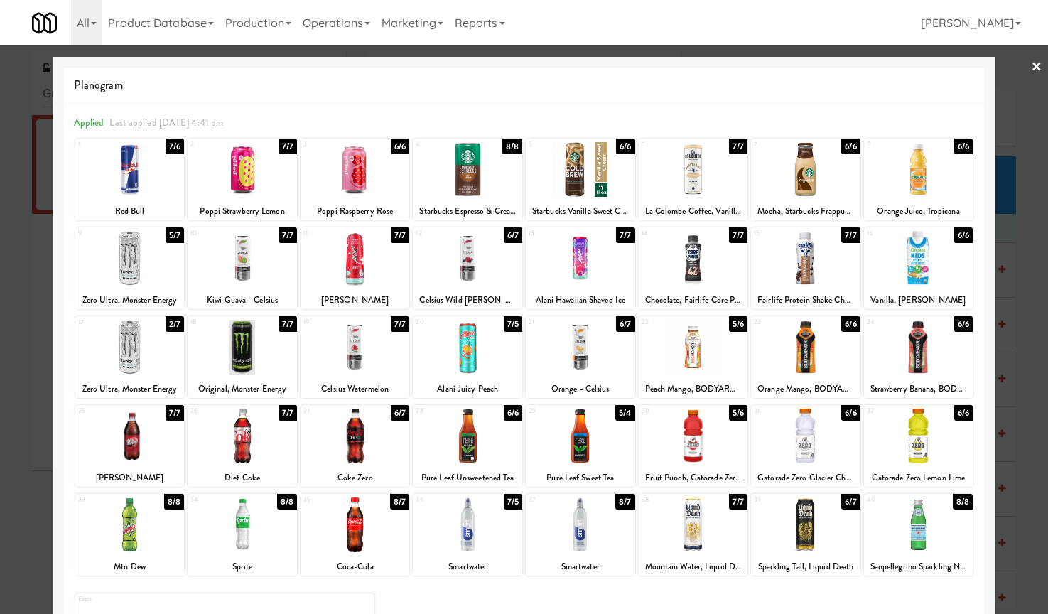
click at [577, 271] on div at bounding box center [580, 258] width 109 height 55
drag, startPoint x: 1018, startPoint y: 49, endPoint x: 1018, endPoint y: 58, distance: 8.5
click at [1031, 55] on link "×" at bounding box center [1036, 67] width 11 height 44
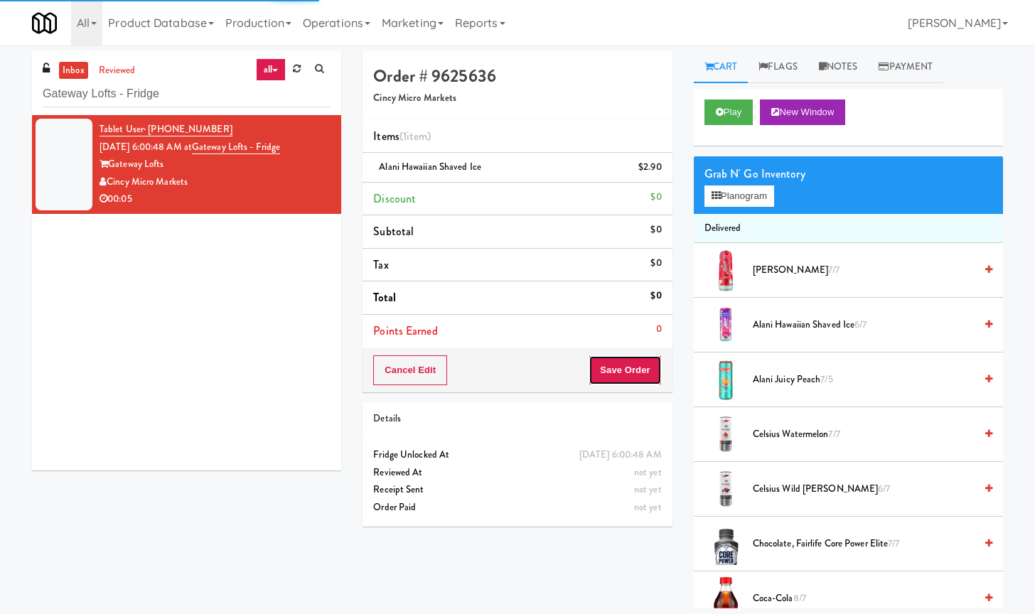
click at [620, 375] on button "Save Order" at bounding box center [624, 370] width 72 height 30
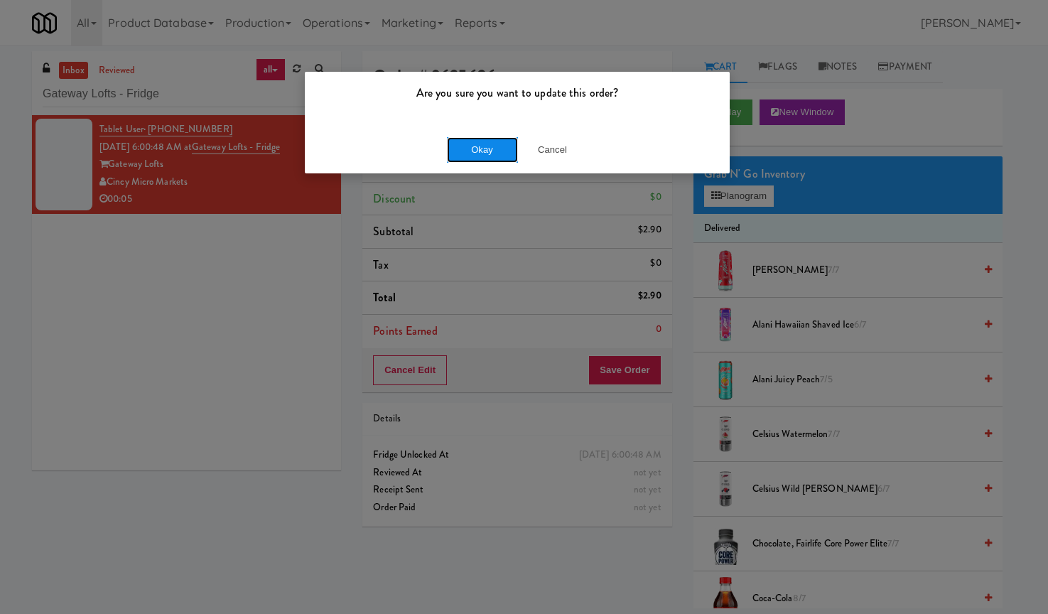
click at [492, 155] on button "Okay" at bounding box center [482, 150] width 71 height 26
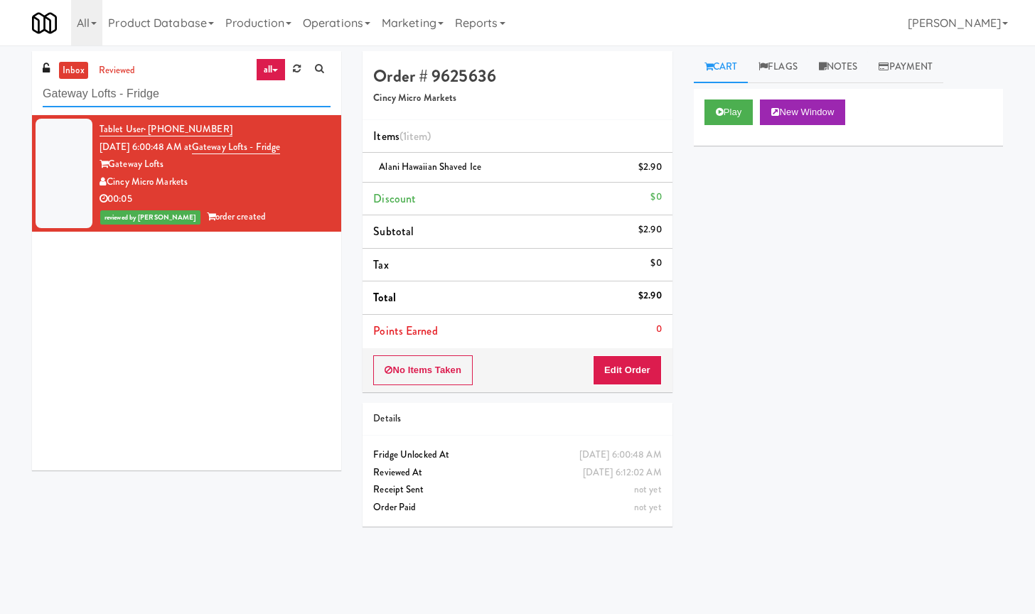
click at [148, 99] on input "Gateway Lofts - Fridge" at bounding box center [187, 94] width 288 height 26
paste input "Phase I - Drink Cooler"
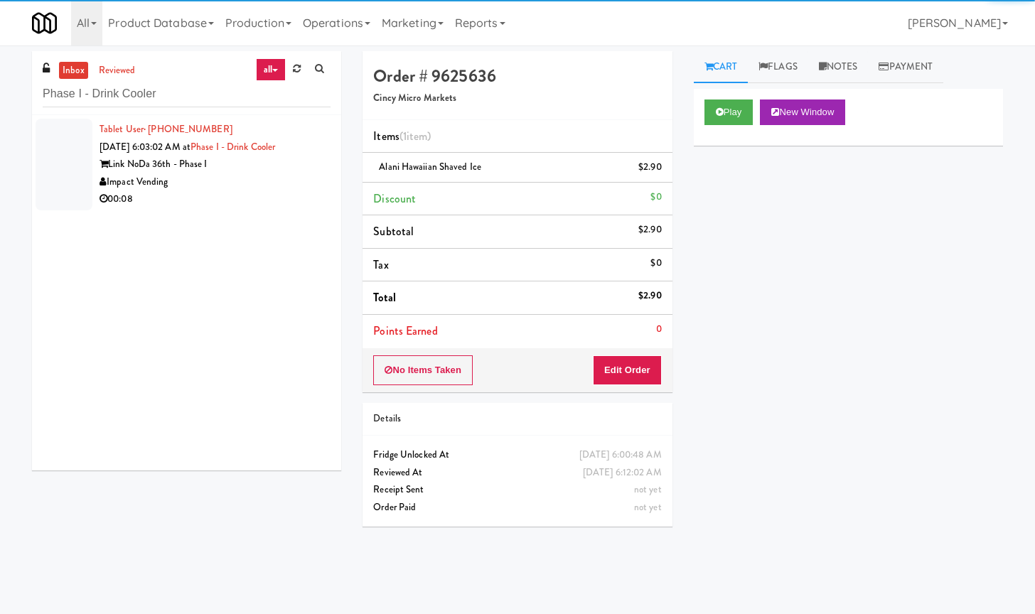
click at [263, 169] on div "Link NoDa 36th - Phase I" at bounding box center [214, 165] width 231 height 18
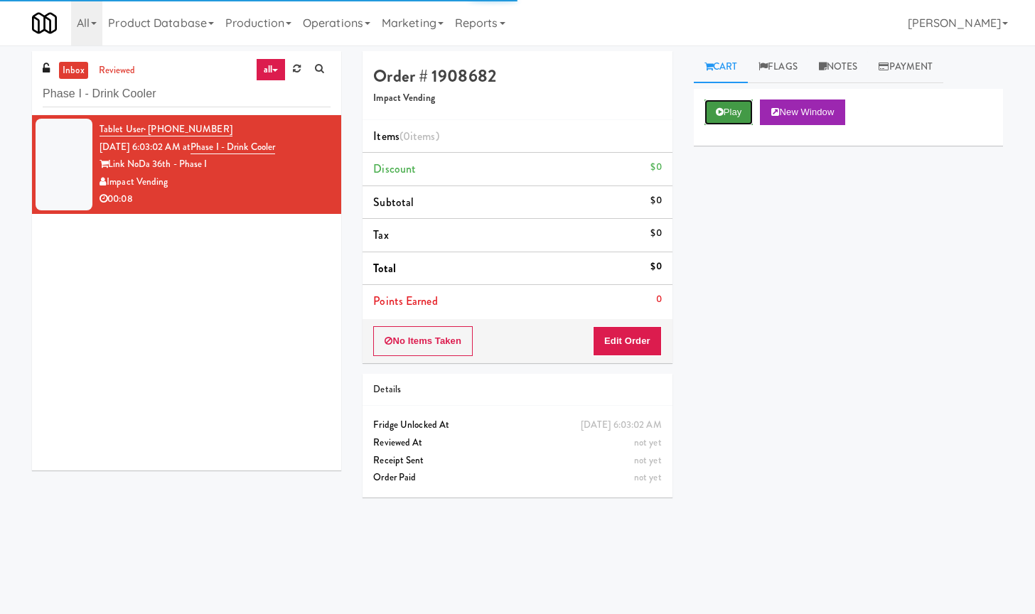
click at [711, 112] on button "Play" at bounding box center [728, 112] width 49 height 26
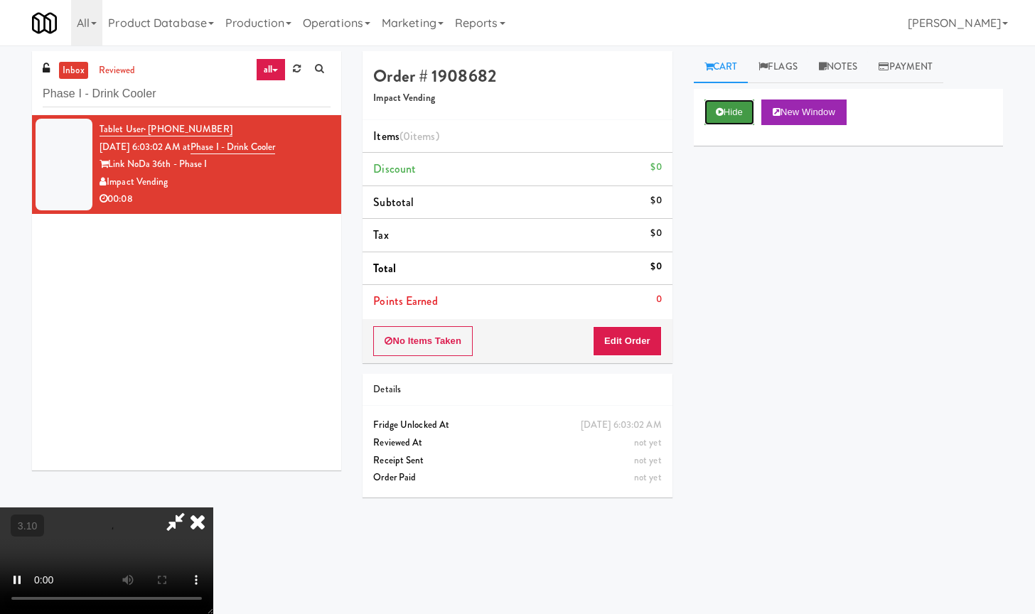
click at [735, 115] on button "Hide" at bounding box center [729, 112] width 50 height 26
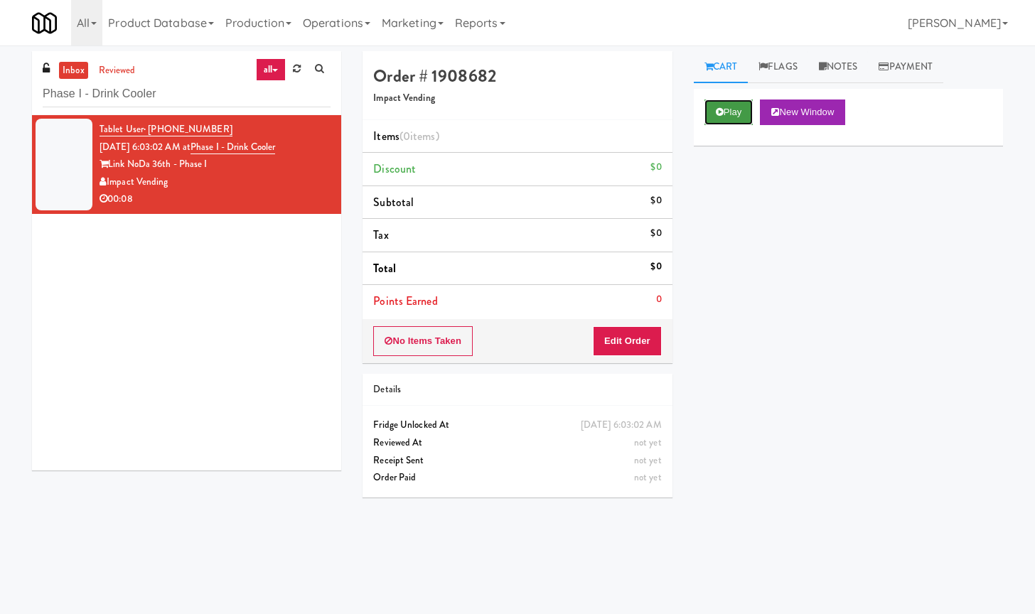
click at [733, 114] on button "Play" at bounding box center [728, 112] width 49 height 26
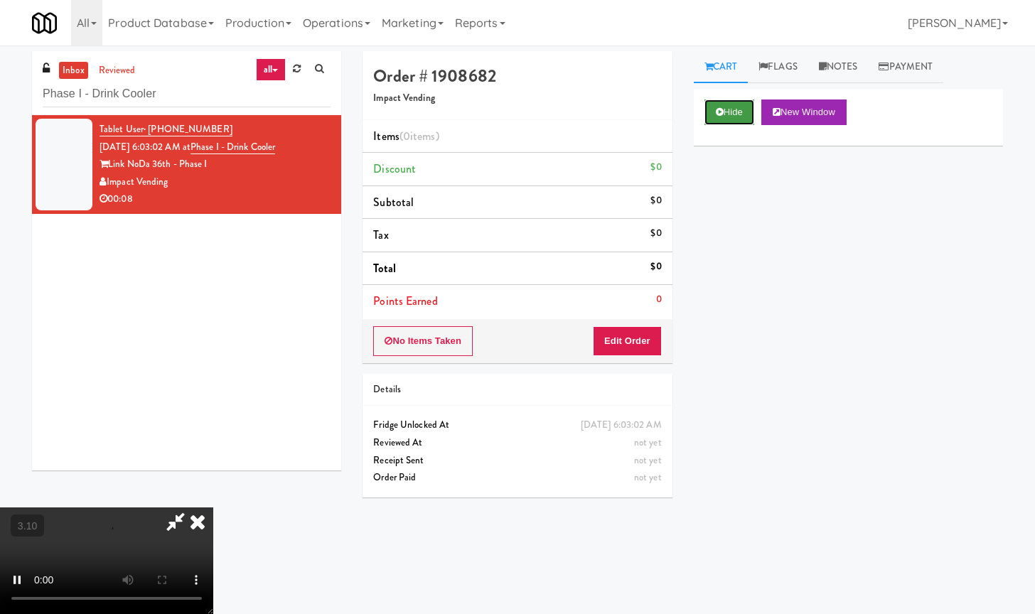
click at [730, 114] on button "Hide" at bounding box center [729, 112] width 50 height 26
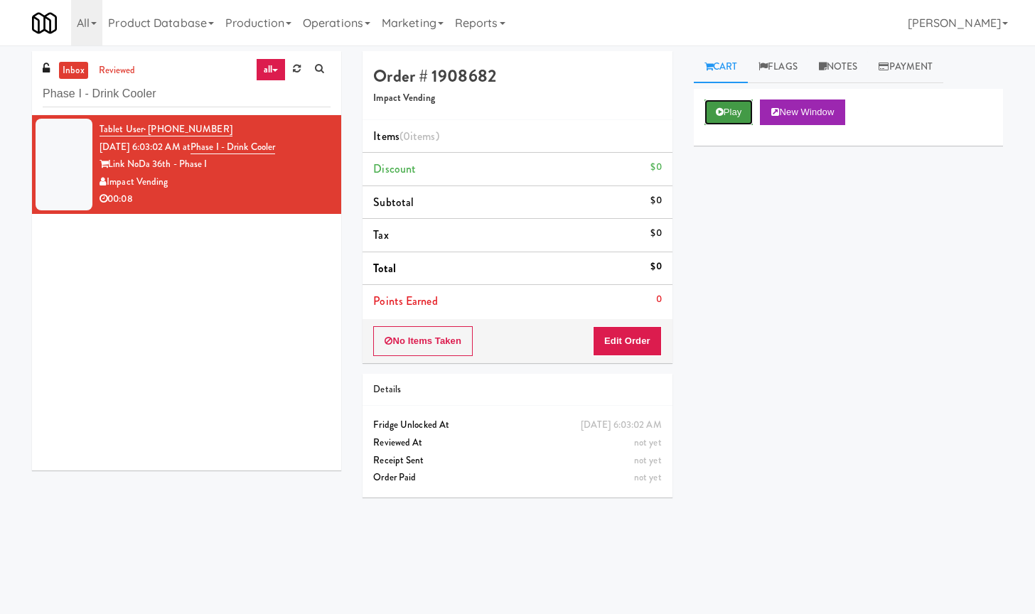
click at [729, 112] on button "Play" at bounding box center [728, 112] width 49 height 26
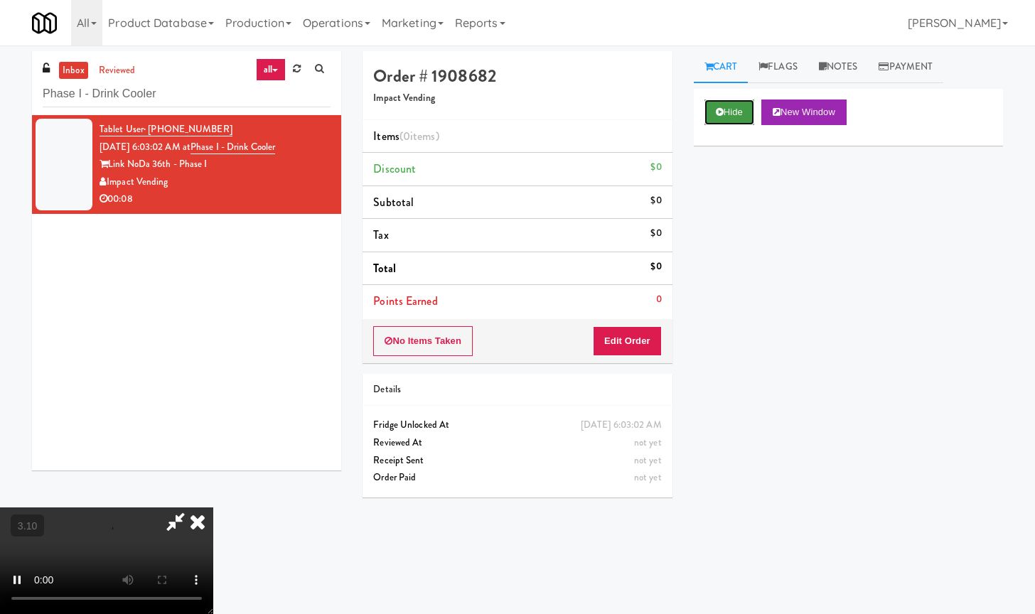
click at [735, 102] on button "Hide" at bounding box center [729, 112] width 50 height 26
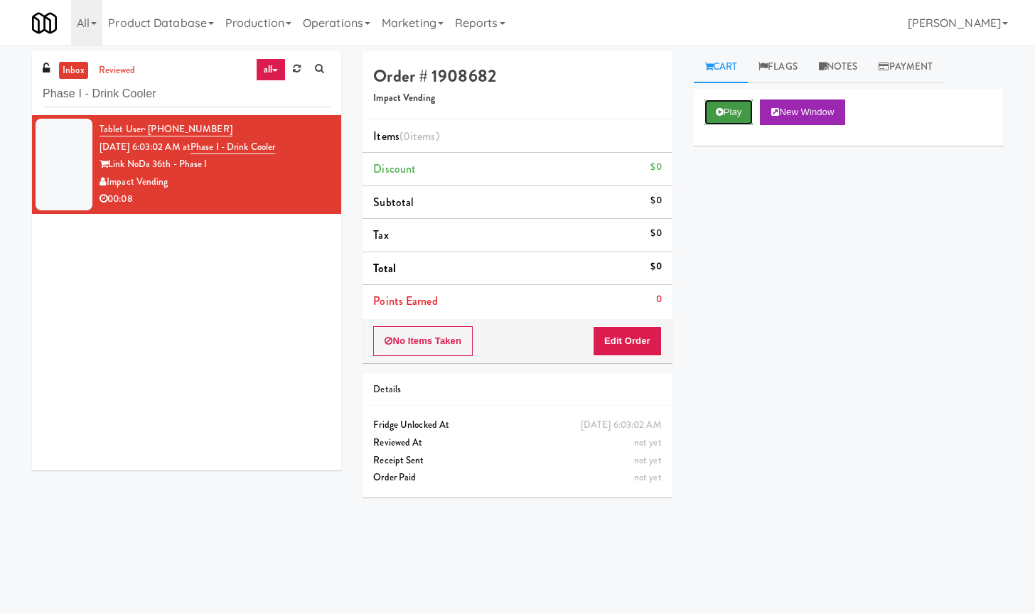
click at [735, 102] on button "Play" at bounding box center [728, 112] width 49 height 26
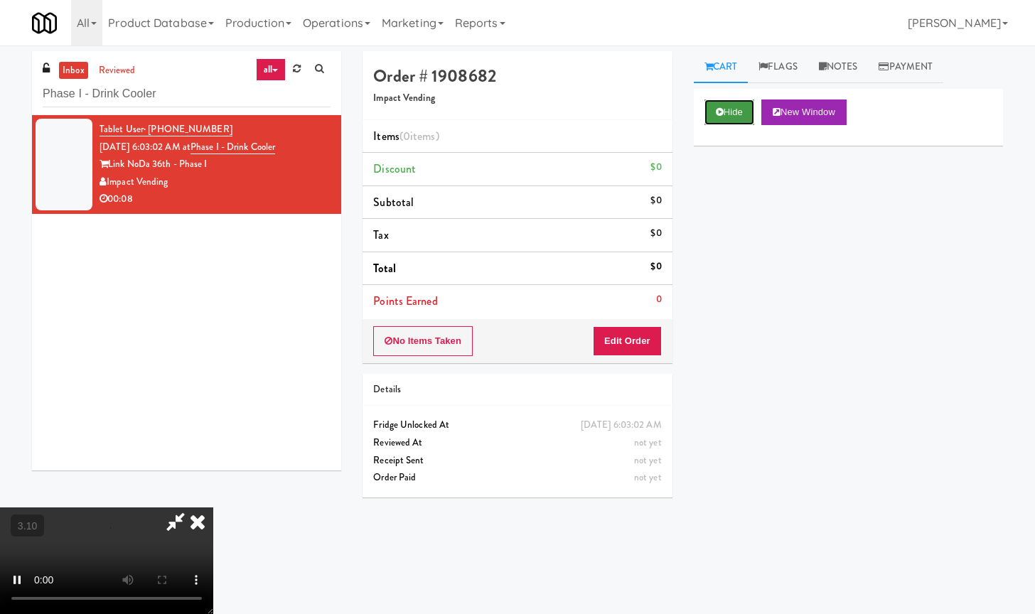
click at [734, 109] on button "Hide" at bounding box center [729, 112] width 50 height 26
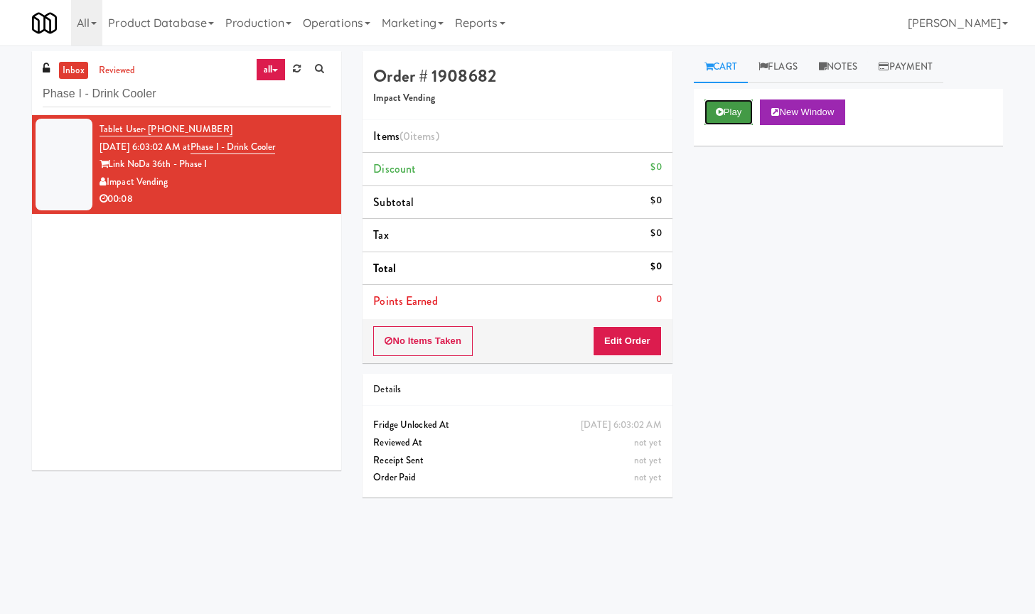
click at [734, 109] on button "Play" at bounding box center [728, 112] width 49 height 26
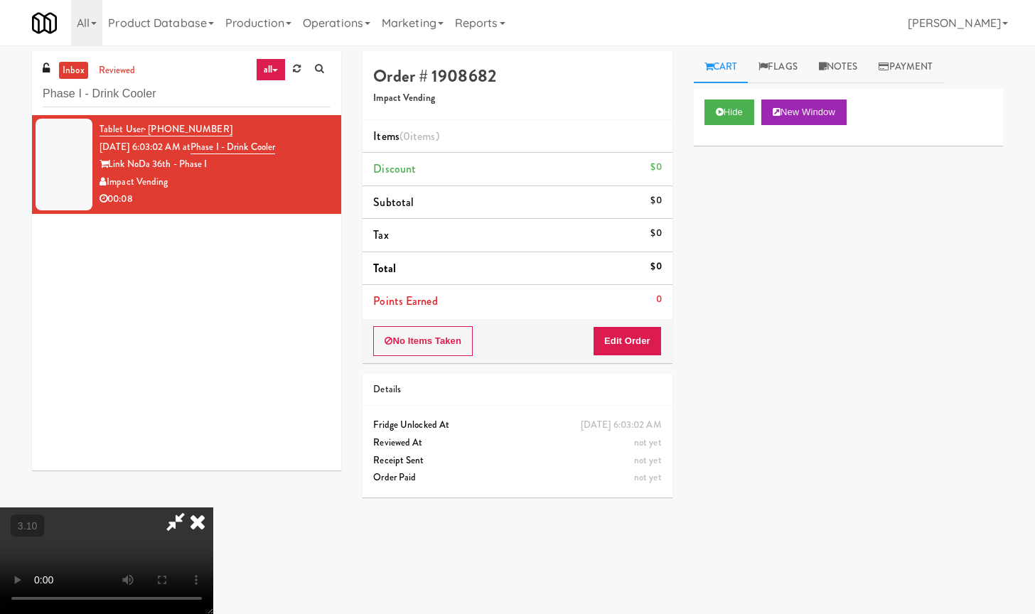
click at [902, 318] on div "Hide New Window Primary Flag Clear Flag if unable to determine what was taken o…" at bounding box center [848, 355] width 309 height 533
click at [213, 507] on video at bounding box center [106, 560] width 213 height 107
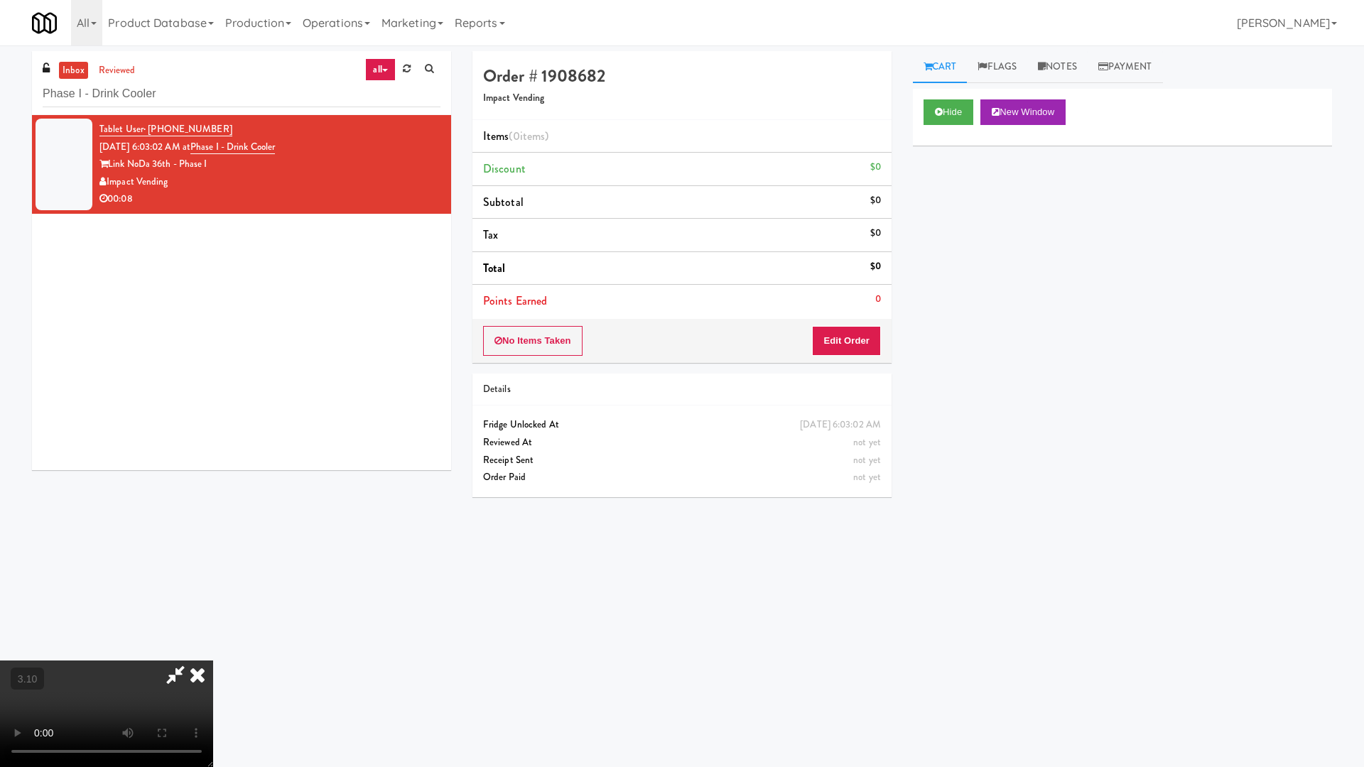
click at [213, 613] on video at bounding box center [106, 714] width 213 height 107
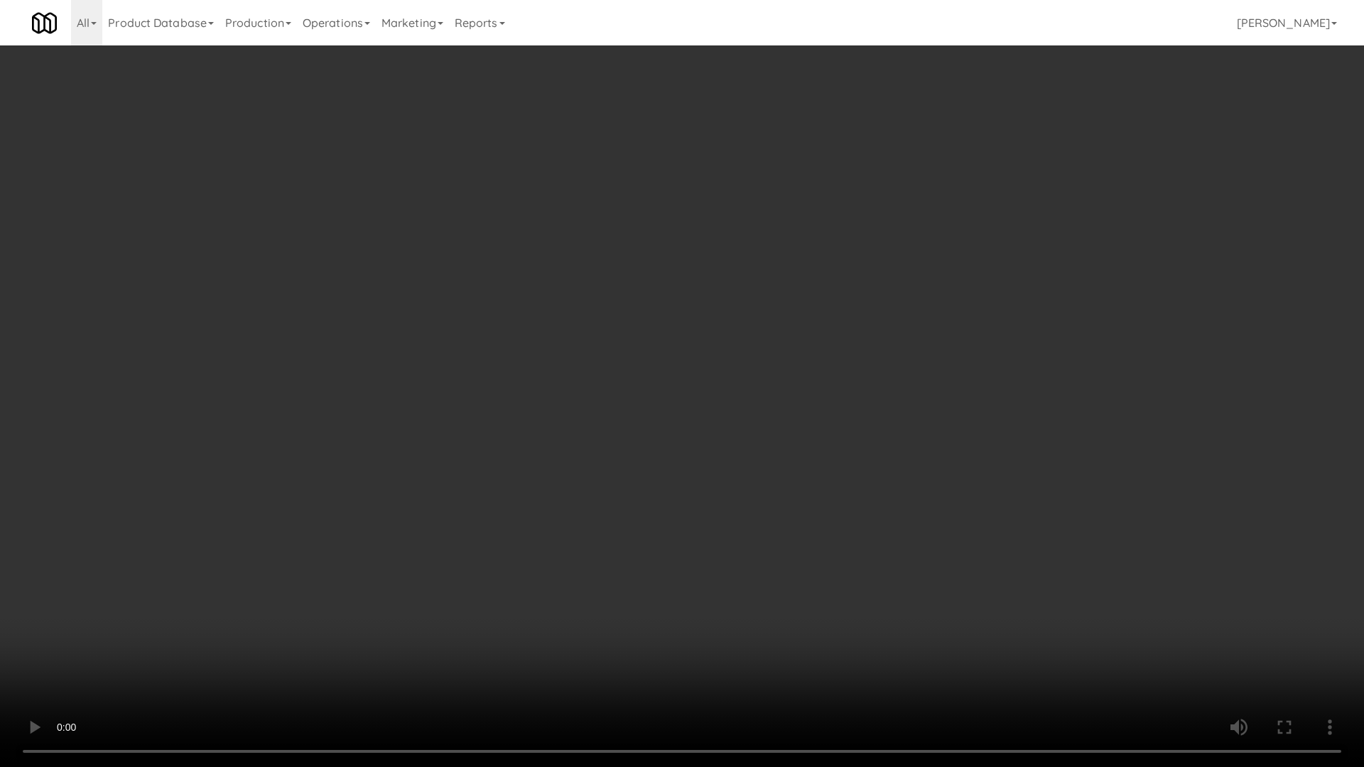
click at [460, 383] on video at bounding box center [682, 383] width 1364 height 767
click at [462, 382] on video at bounding box center [682, 383] width 1364 height 767
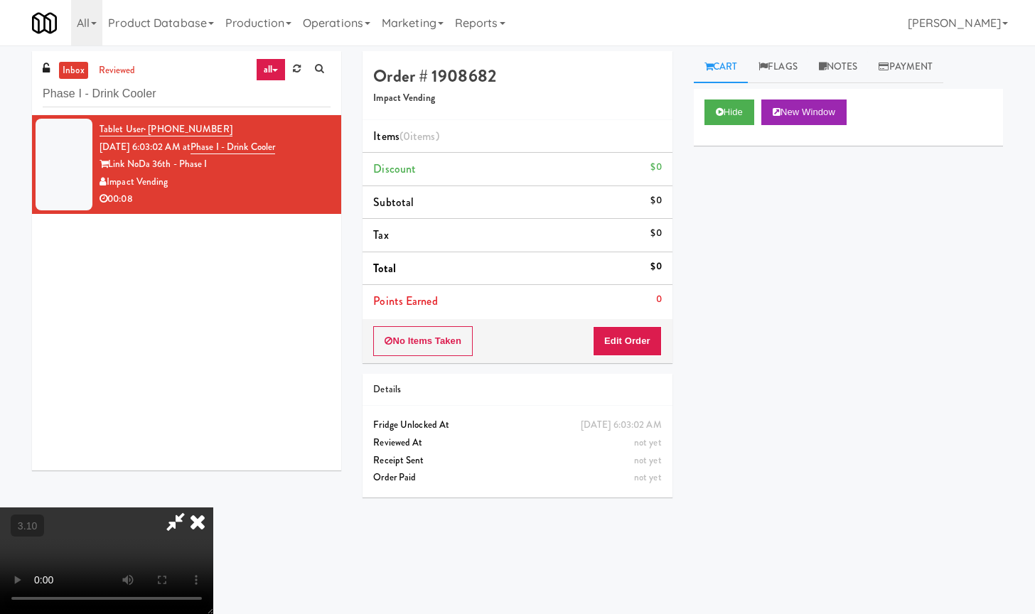
click at [213, 507] on icon at bounding box center [197, 521] width 31 height 28
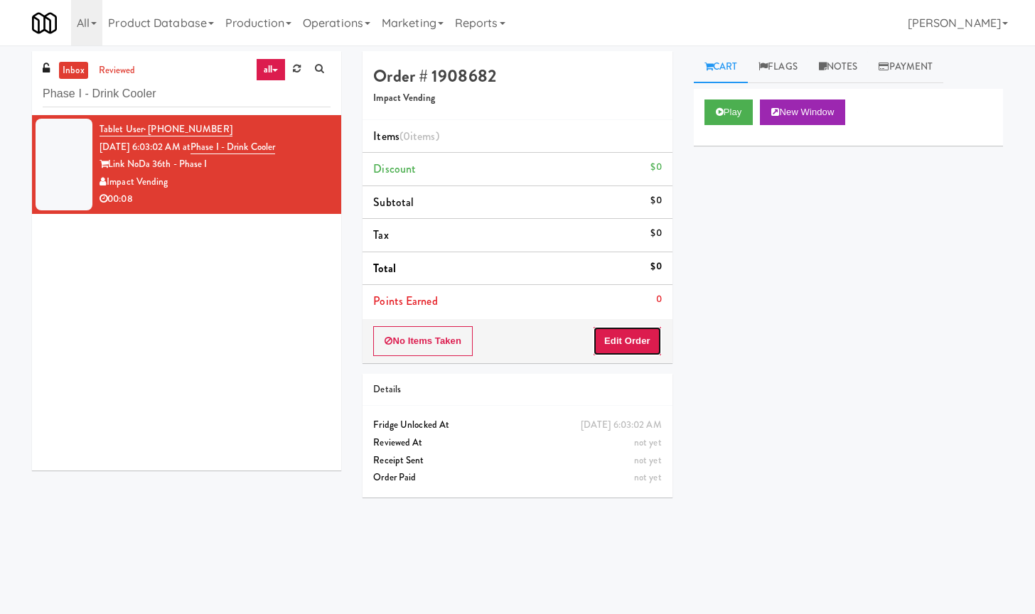
click at [639, 342] on button "Edit Order" at bounding box center [627, 341] width 69 height 30
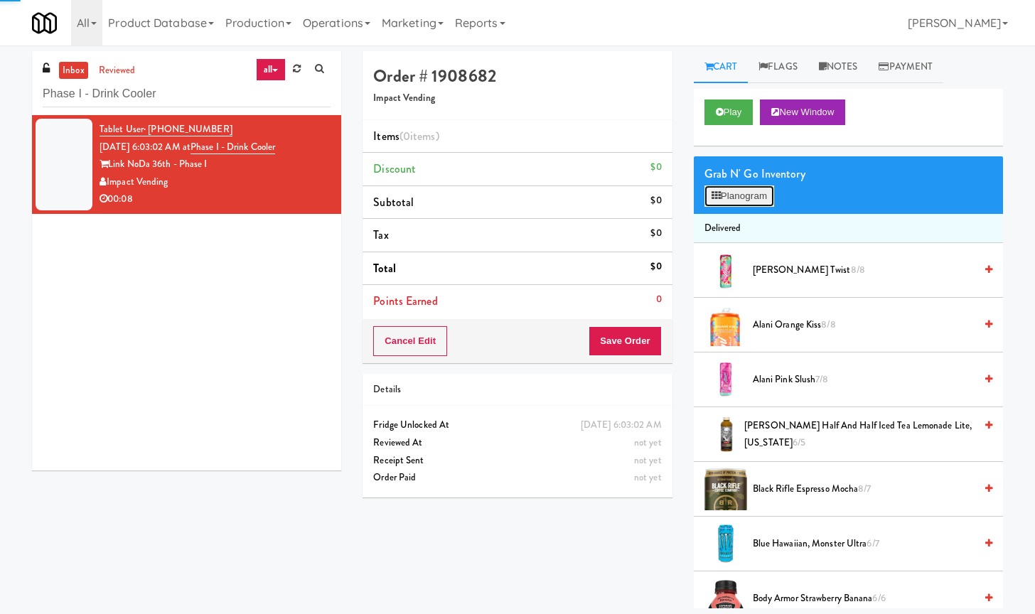
click at [730, 190] on button "Planogram" at bounding box center [739, 195] width 70 height 21
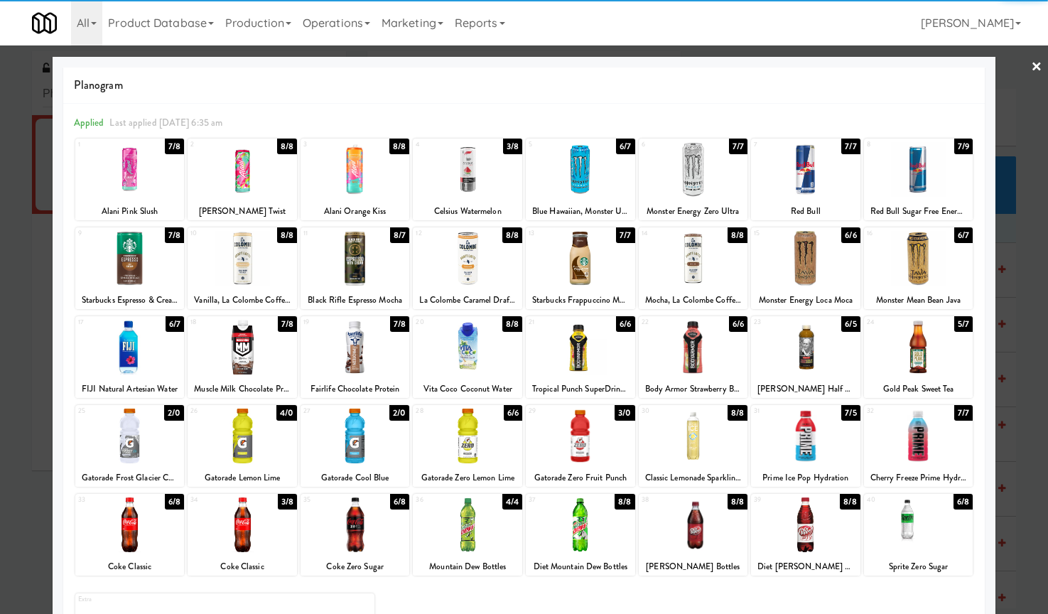
click at [470, 461] on div at bounding box center [467, 436] width 109 height 55
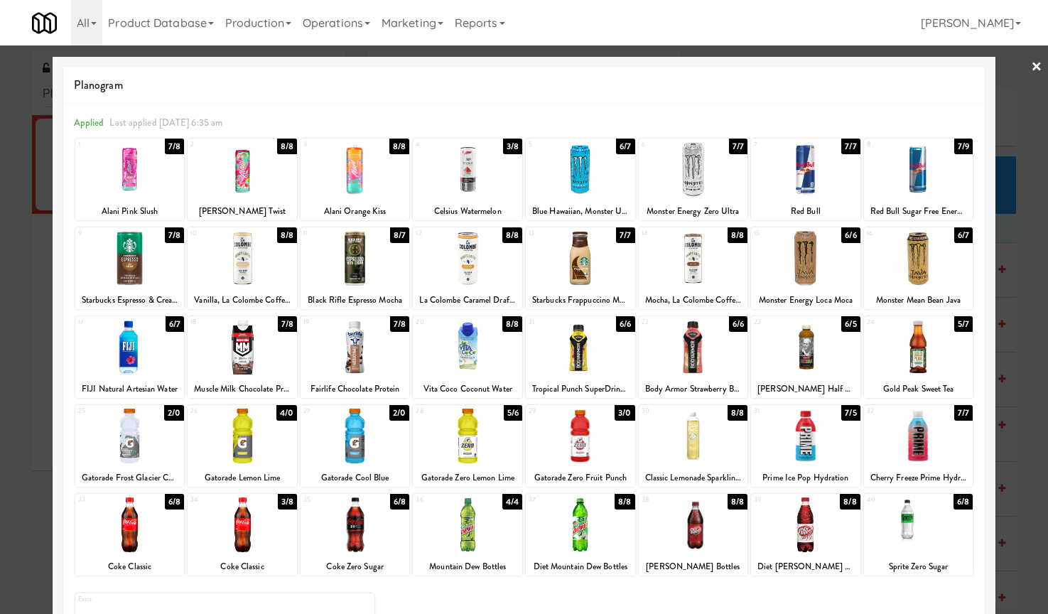
click at [1031, 68] on link "×" at bounding box center [1036, 67] width 11 height 44
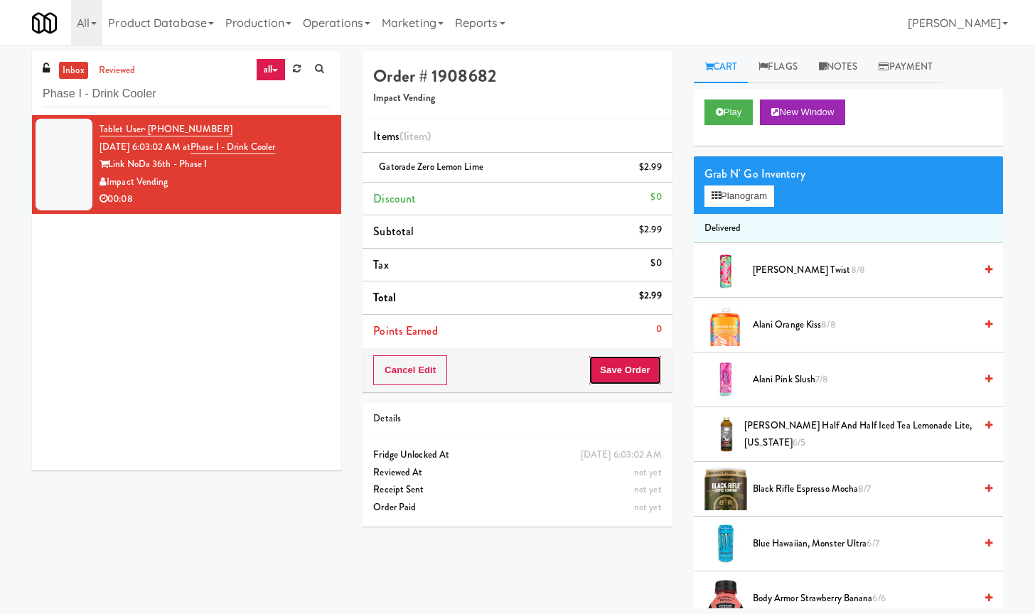
click at [640, 371] on button "Save Order" at bounding box center [624, 370] width 72 height 30
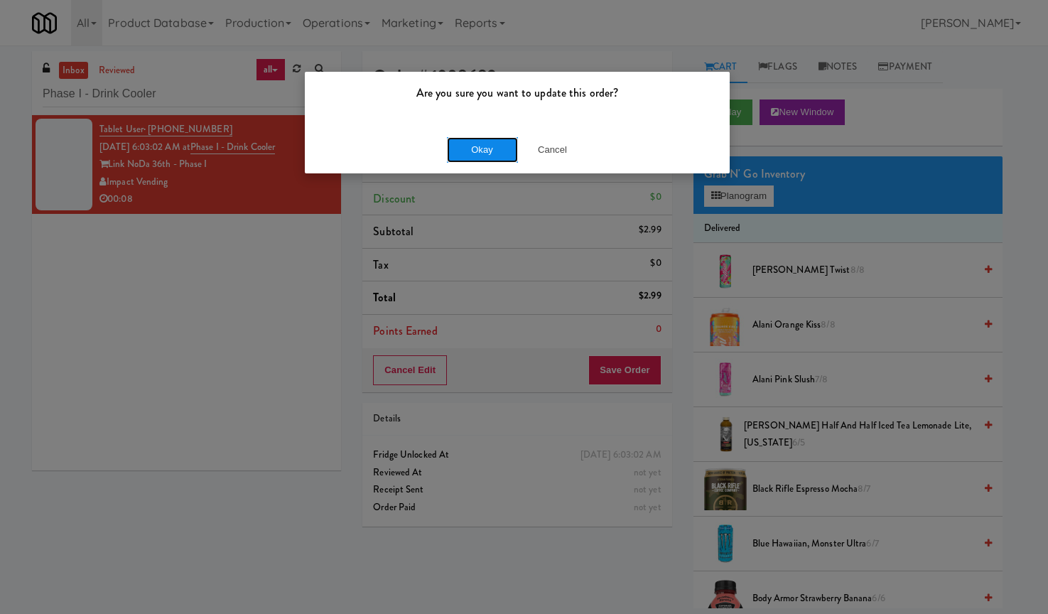
click at [473, 142] on button "Okay" at bounding box center [482, 150] width 71 height 26
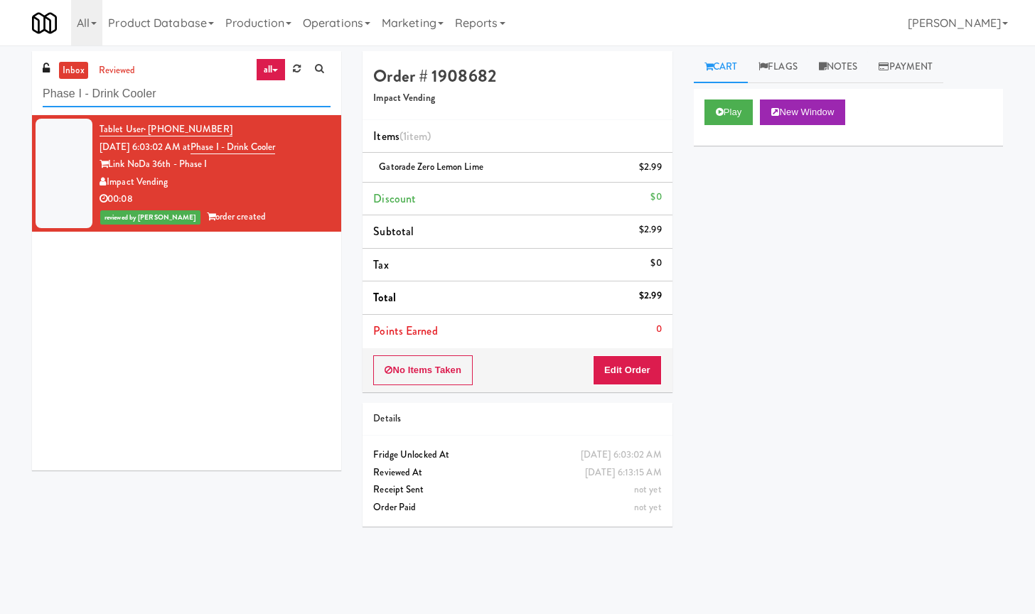
click at [217, 96] on input "Phase I - Drink Cooler" at bounding box center [187, 94] width 288 height 26
paste input "otomac Towers - Pantry"
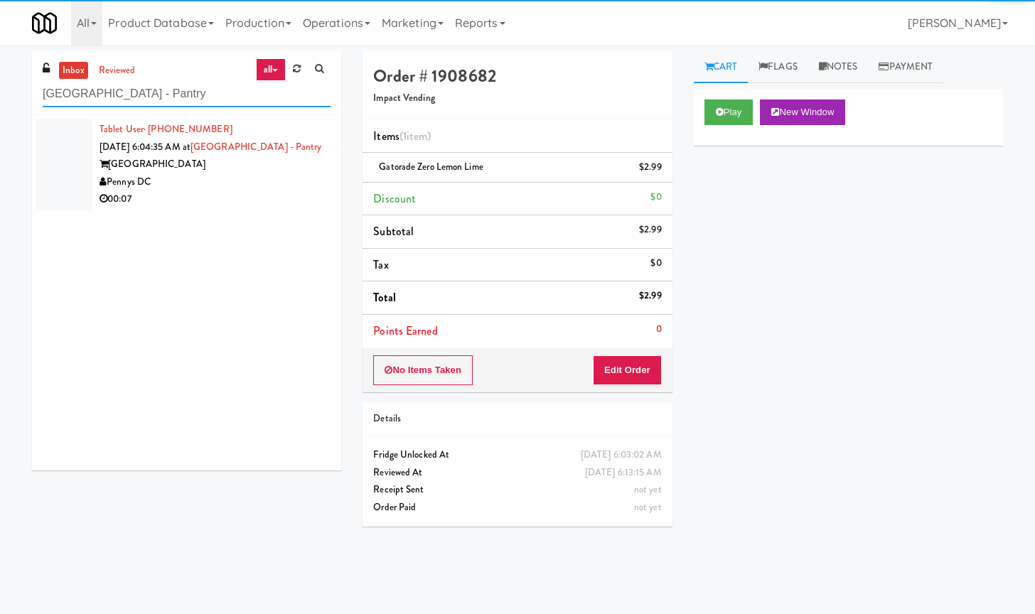
type input "[GEOGRAPHIC_DATA] - Pantry"
click at [271, 175] on div "Pennys DC" at bounding box center [214, 182] width 231 height 18
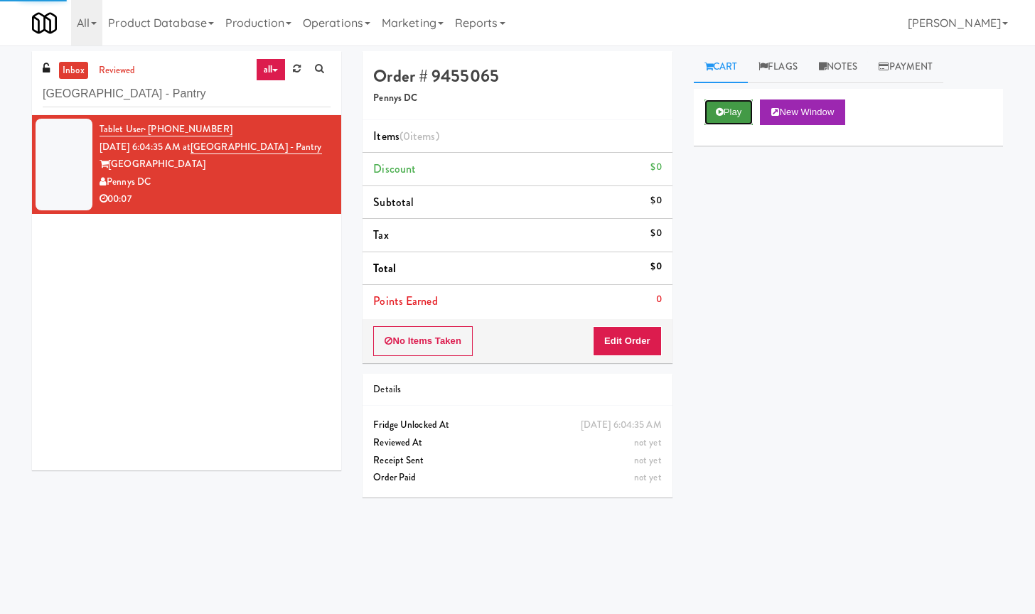
click at [738, 107] on button "Play" at bounding box center [728, 112] width 49 height 26
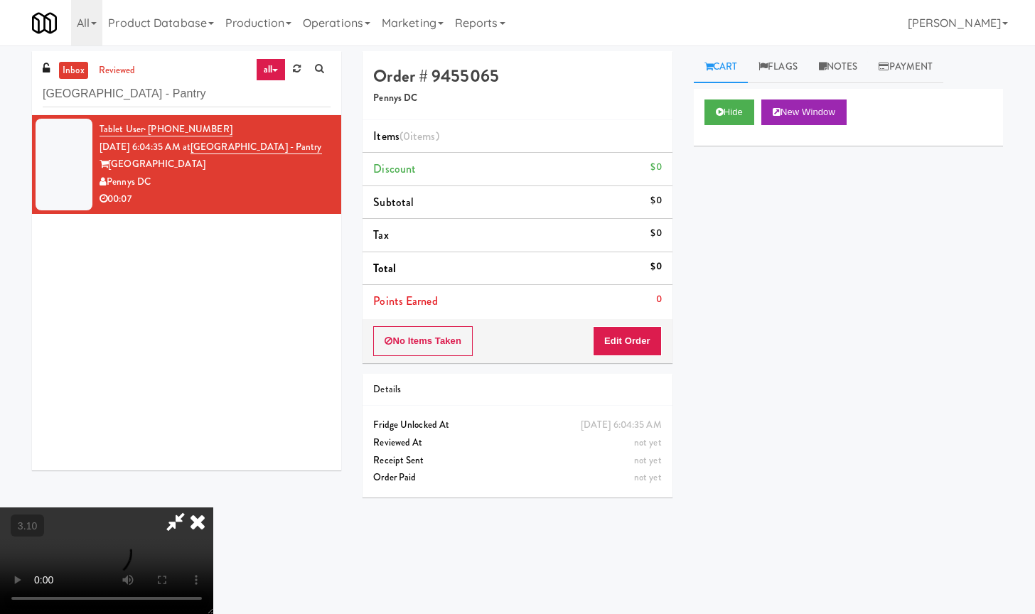
click at [213, 507] on video at bounding box center [106, 560] width 213 height 107
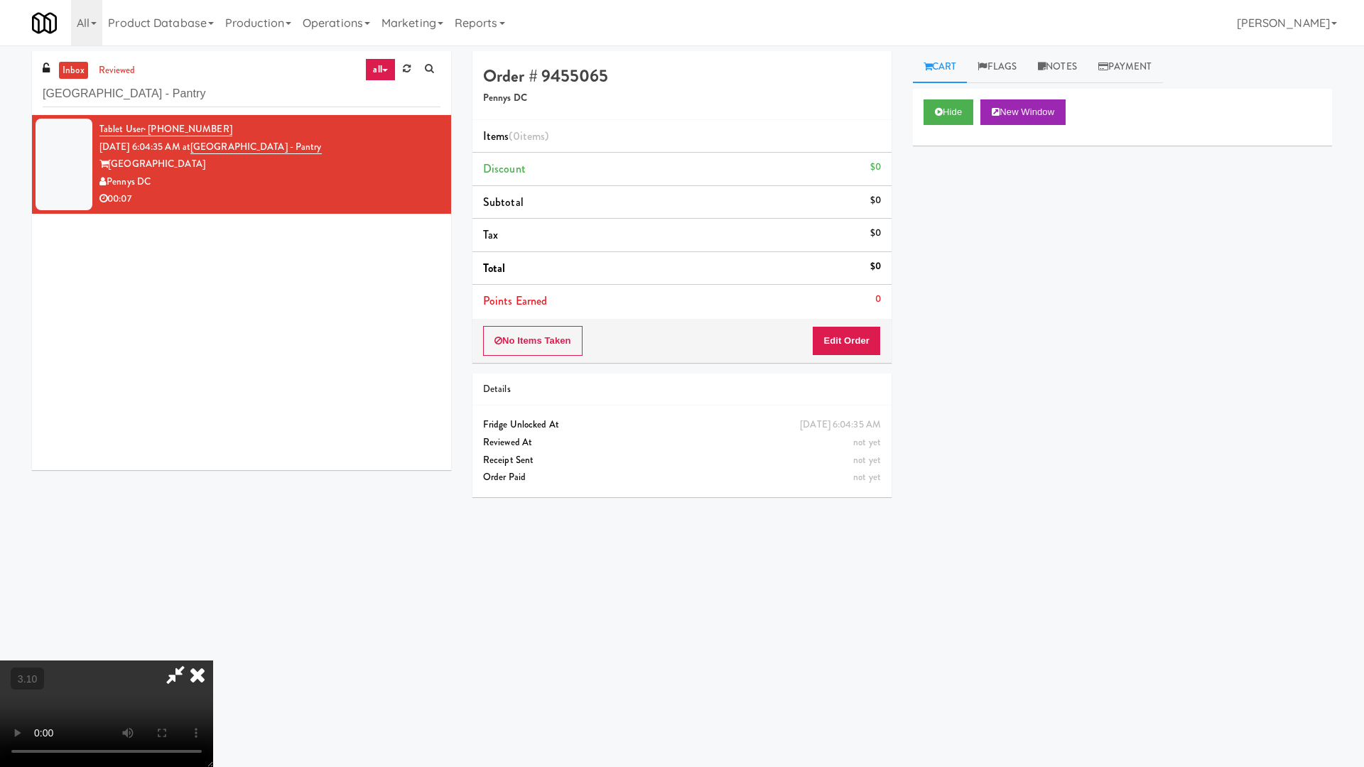
click at [213, 613] on video at bounding box center [106, 714] width 213 height 107
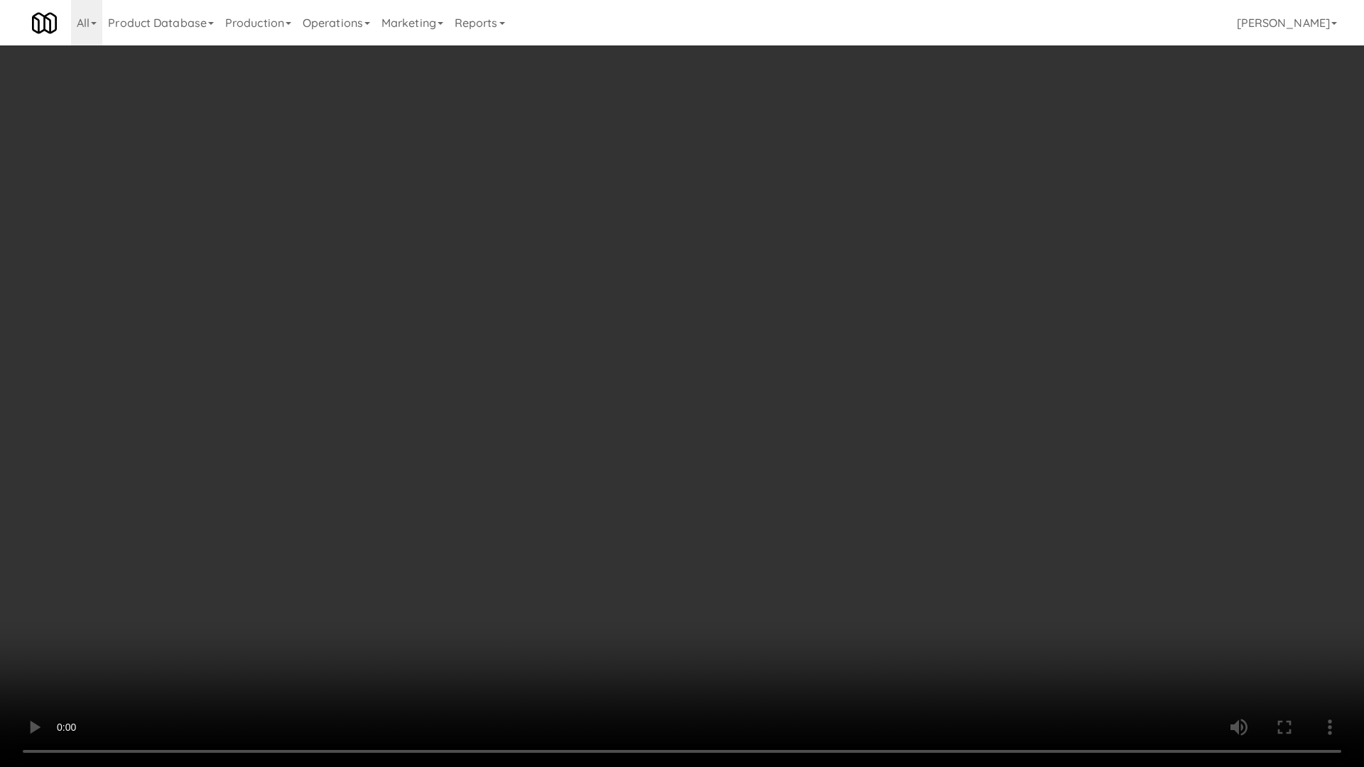
click at [444, 370] on video at bounding box center [682, 383] width 1364 height 767
click at [456, 360] on video at bounding box center [682, 383] width 1364 height 767
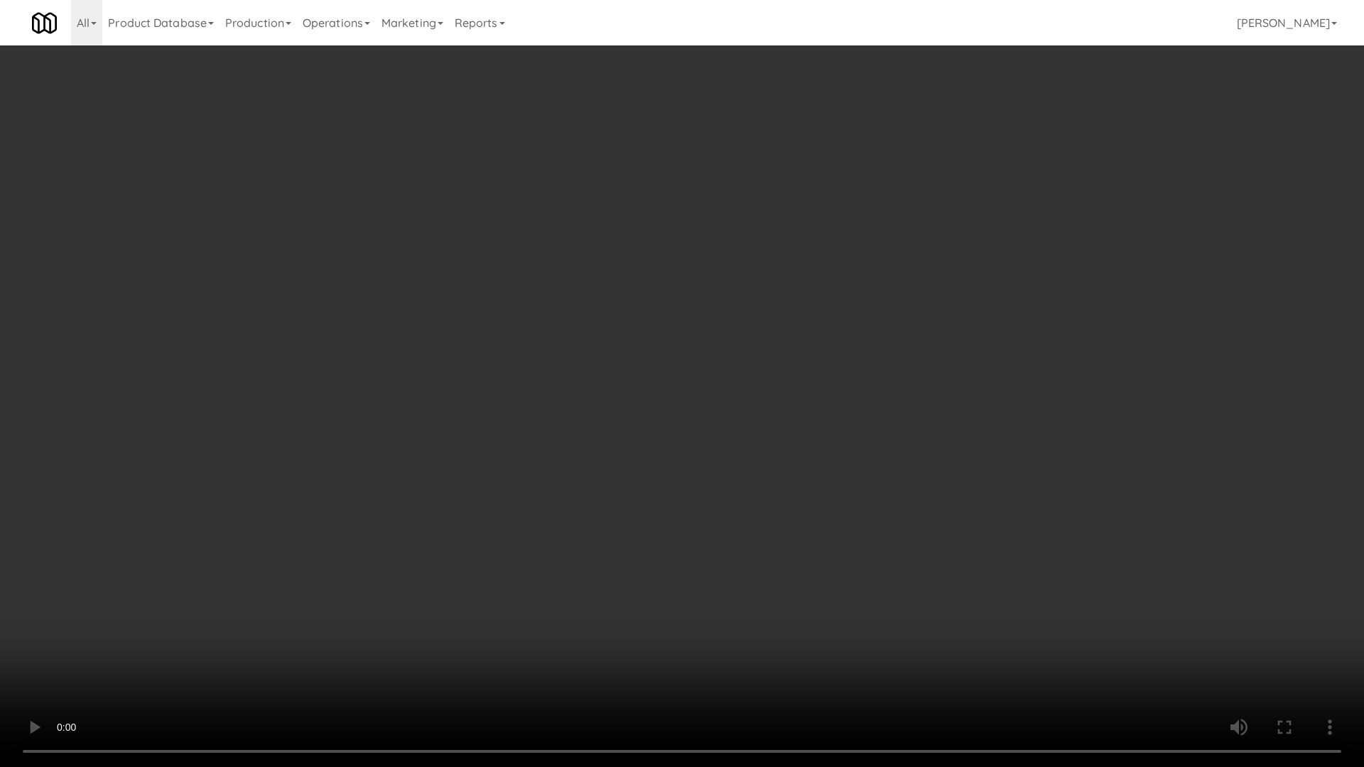
click at [448, 377] on video at bounding box center [682, 383] width 1364 height 767
click at [598, 255] on video at bounding box center [682, 383] width 1364 height 767
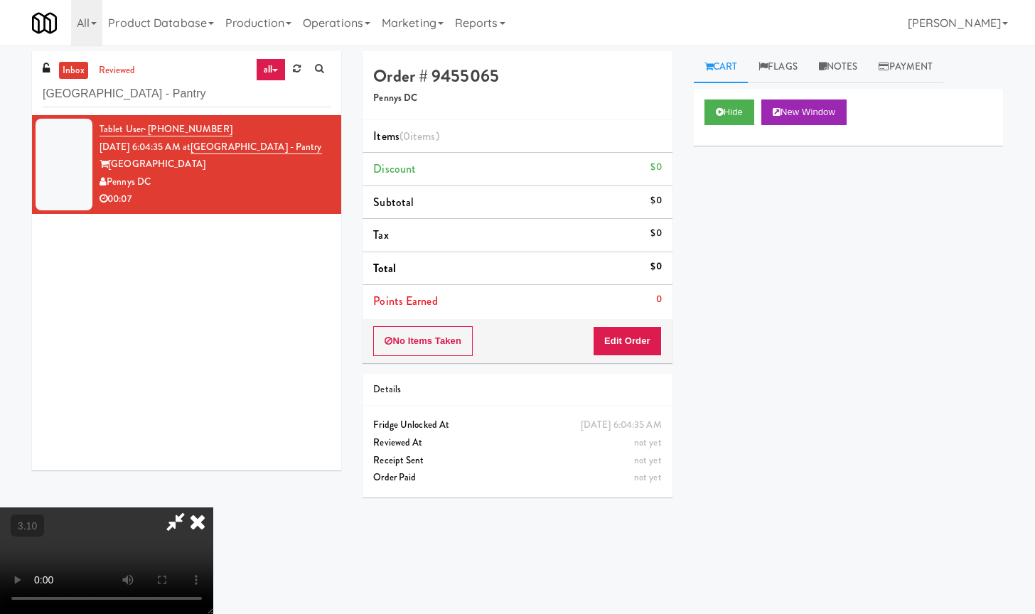
click at [213, 507] on icon at bounding box center [197, 521] width 31 height 28
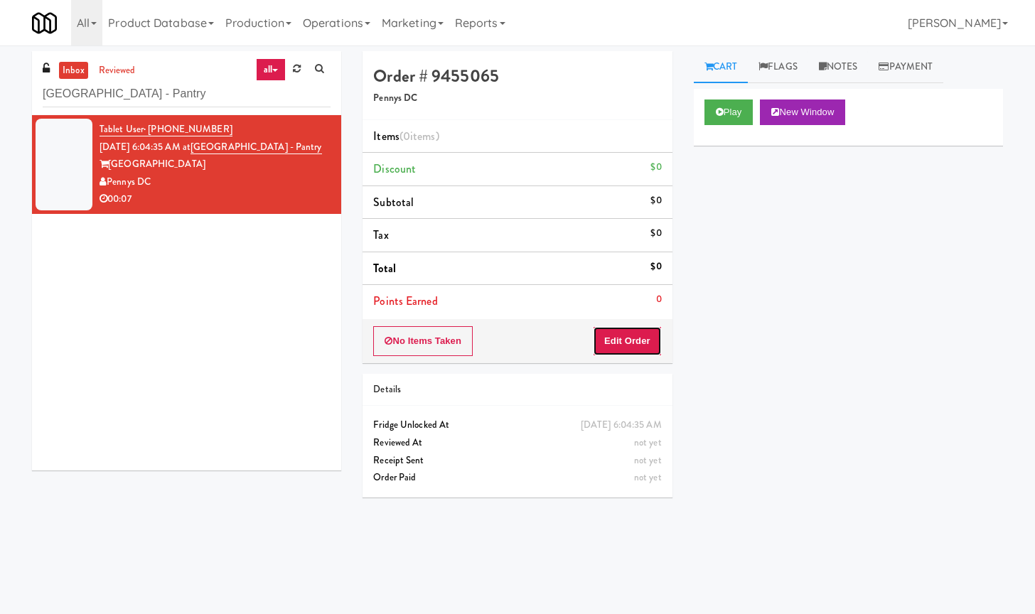
click at [623, 339] on button "Edit Order" at bounding box center [627, 341] width 69 height 30
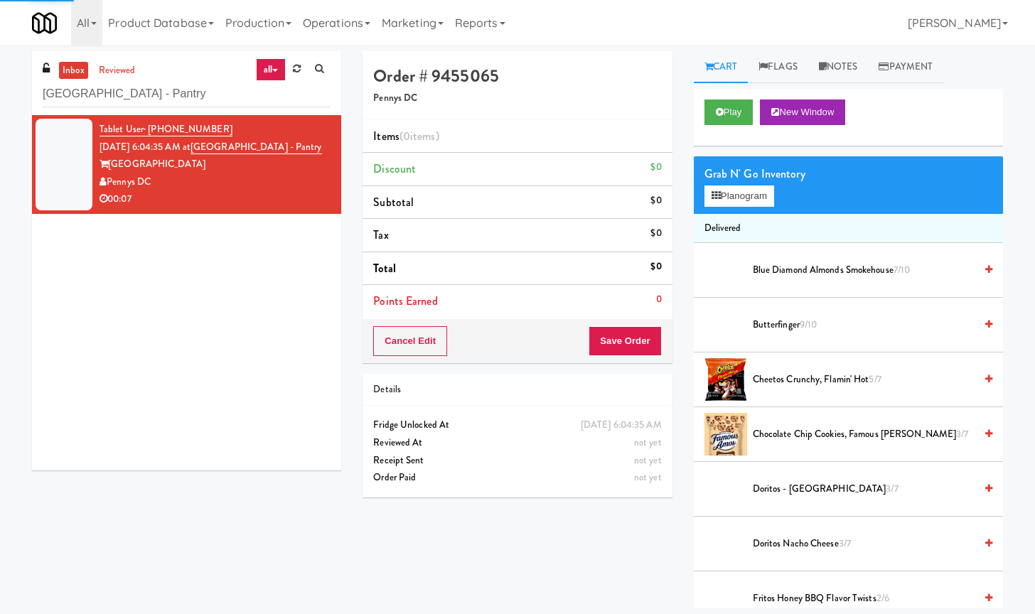
click at [726, 182] on div "Grab N' Go Inventory" at bounding box center [848, 173] width 288 height 21
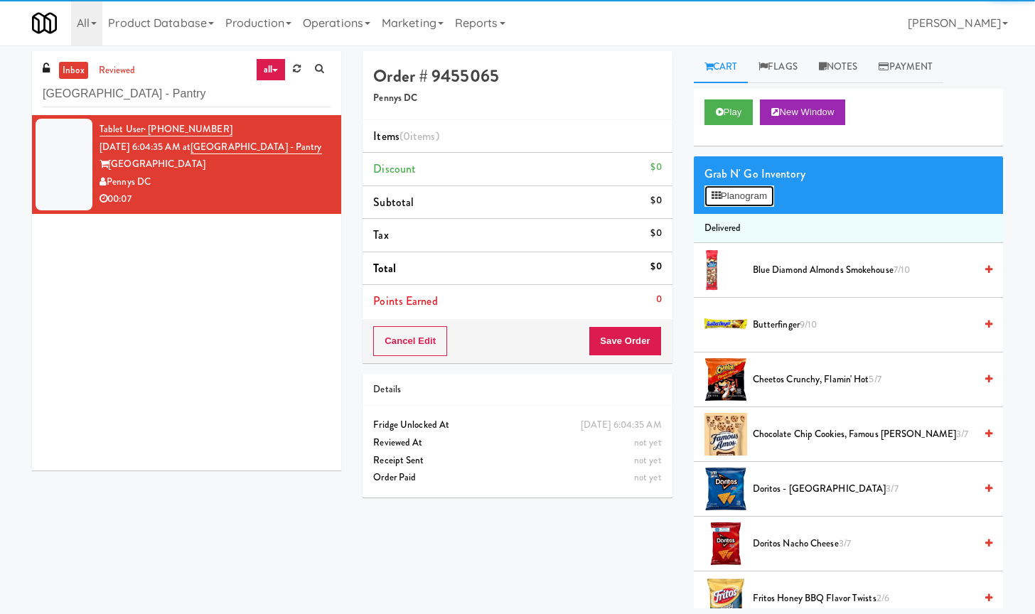
click at [728, 190] on button "Planogram" at bounding box center [739, 195] width 70 height 21
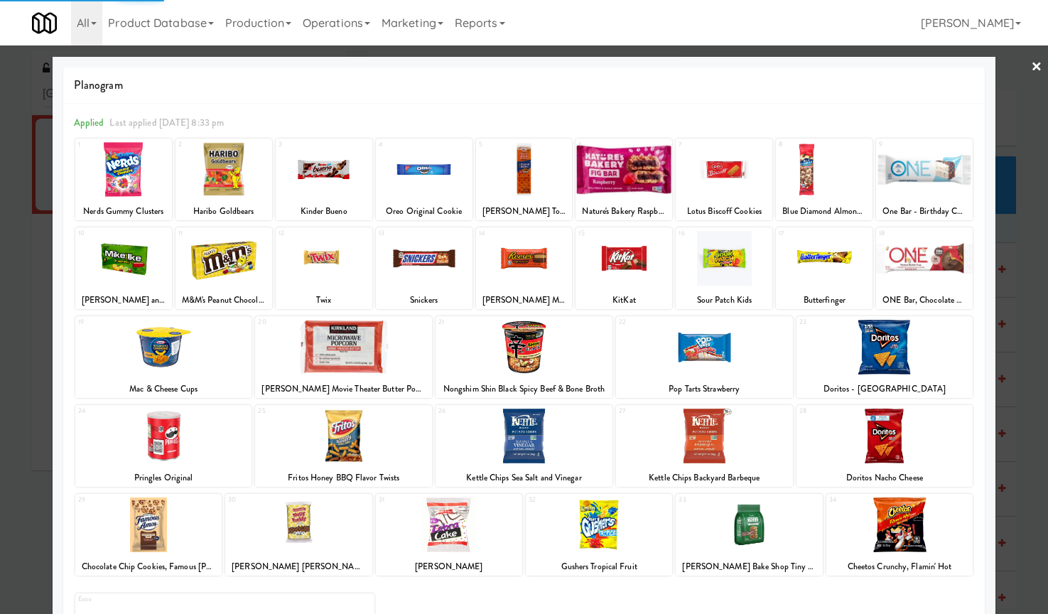
click at [882, 259] on div at bounding box center [924, 258] width 97 height 55
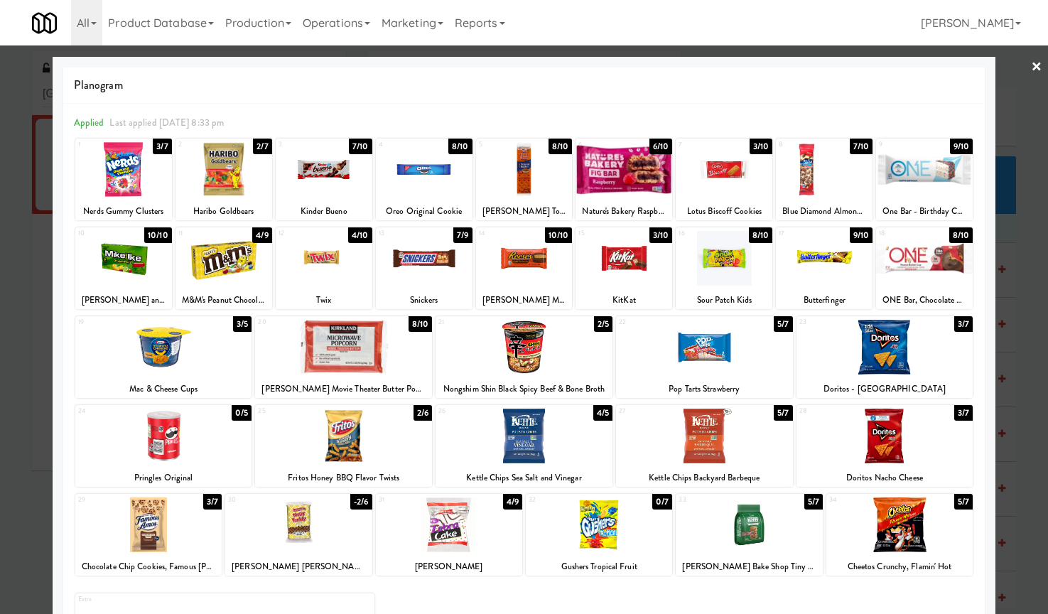
click at [890, 262] on div at bounding box center [924, 258] width 97 height 55
click at [1031, 61] on link "×" at bounding box center [1036, 67] width 11 height 44
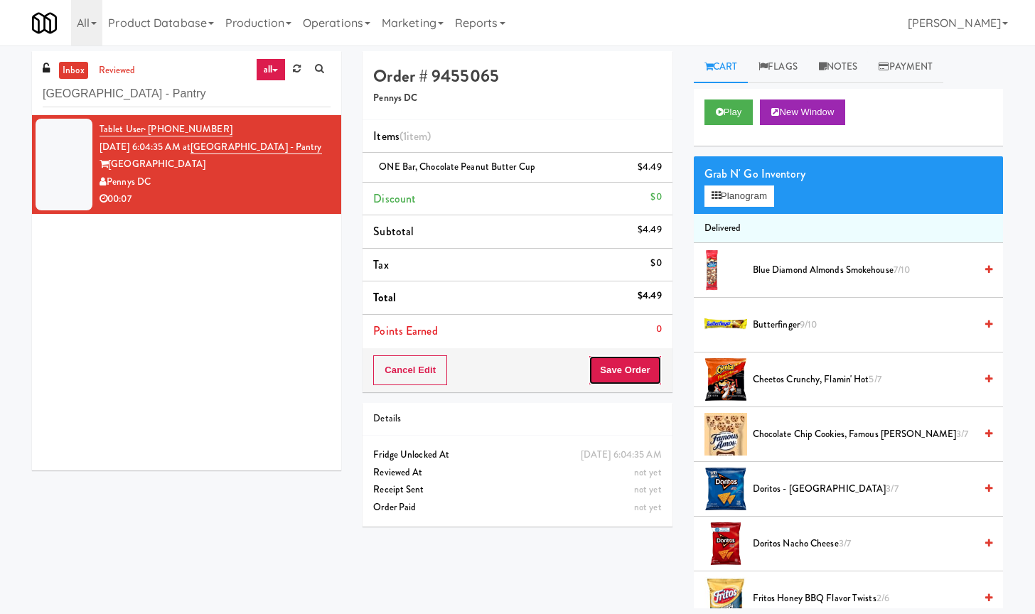
click at [625, 367] on button "Save Order" at bounding box center [624, 370] width 72 height 30
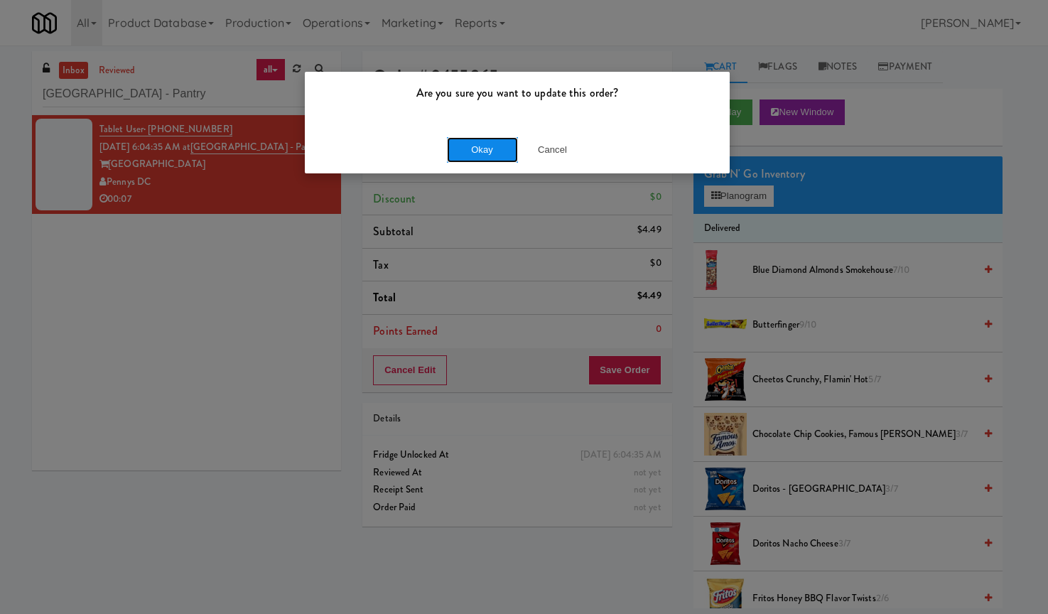
click at [484, 149] on button "Okay" at bounding box center [482, 150] width 71 height 26
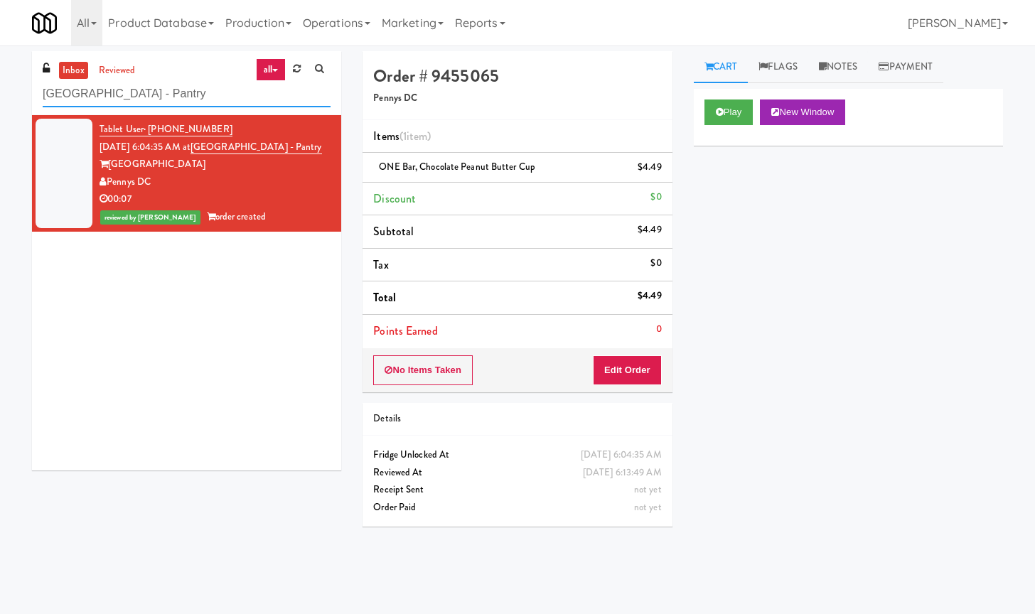
click at [146, 101] on input "[GEOGRAPHIC_DATA] - Pantry" at bounding box center [187, 94] width 288 height 26
paste input "Optima - Middle - Fridge"
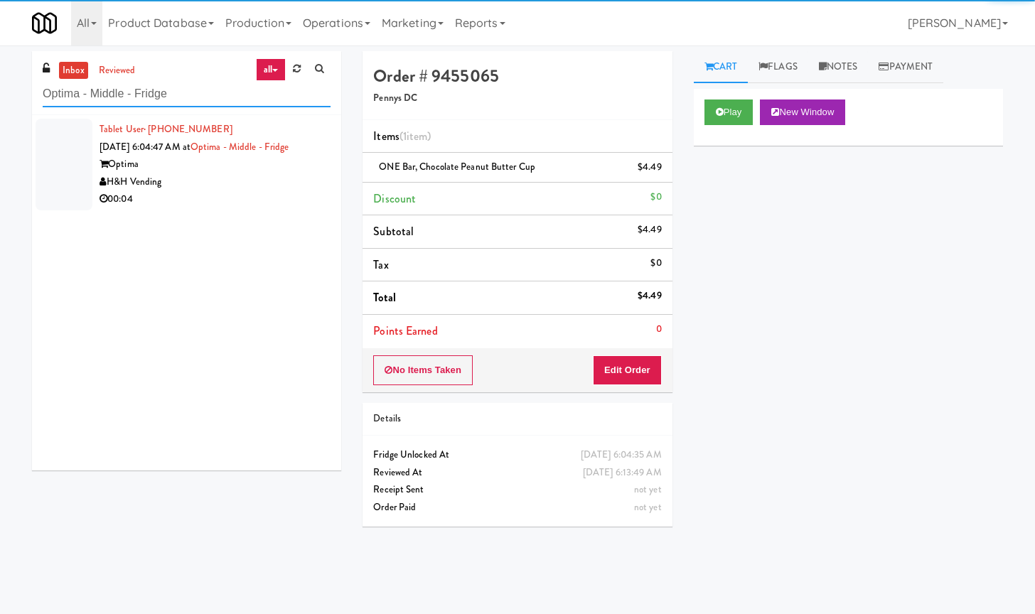
type input "Optima - Middle - Fridge"
click at [281, 185] on div "H&H Vending" at bounding box center [214, 182] width 231 height 18
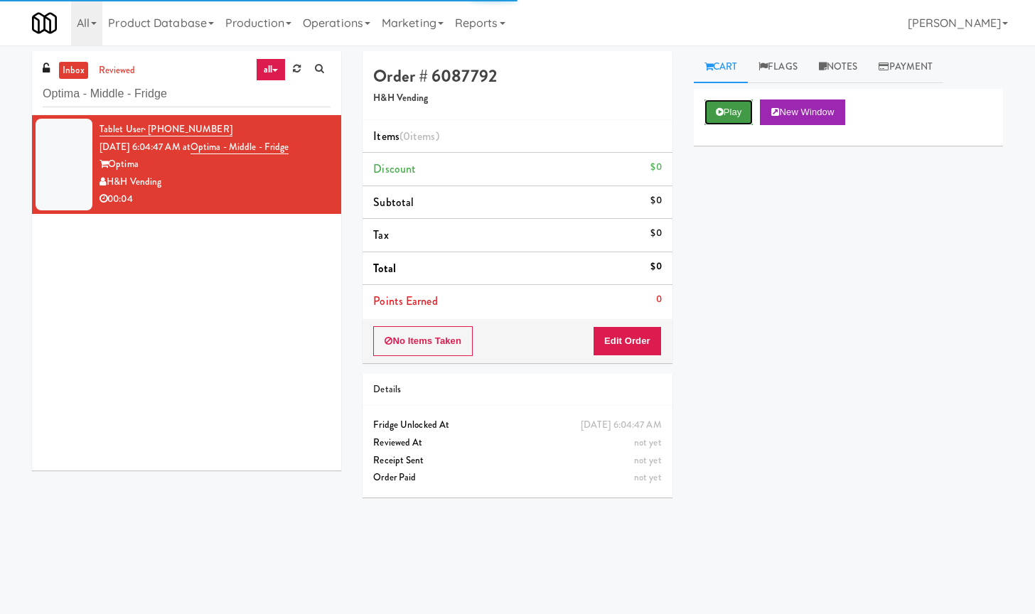
click at [746, 113] on button "Play" at bounding box center [728, 112] width 49 height 26
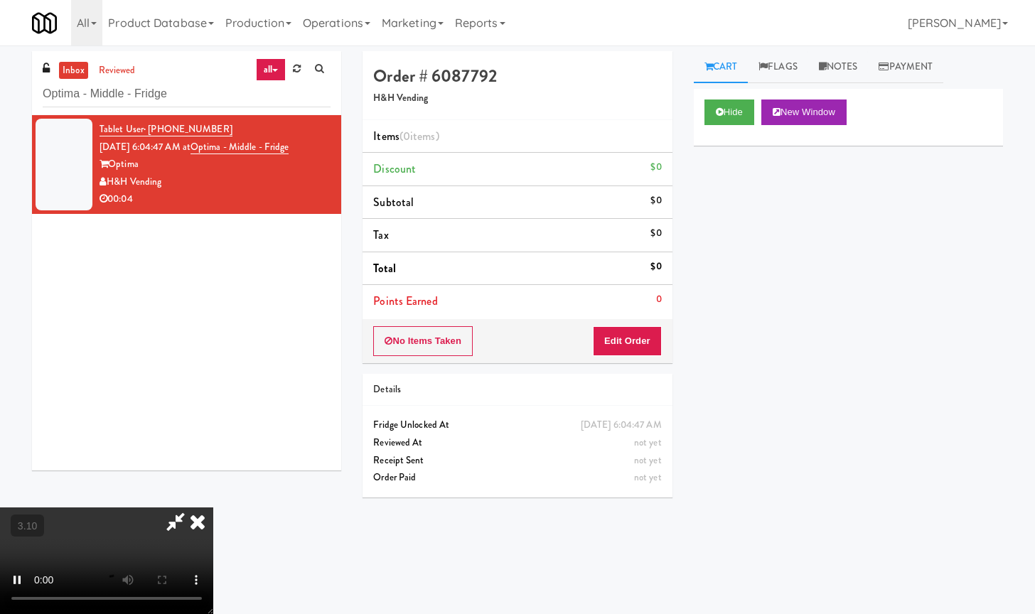
click at [213, 524] on video at bounding box center [106, 560] width 213 height 107
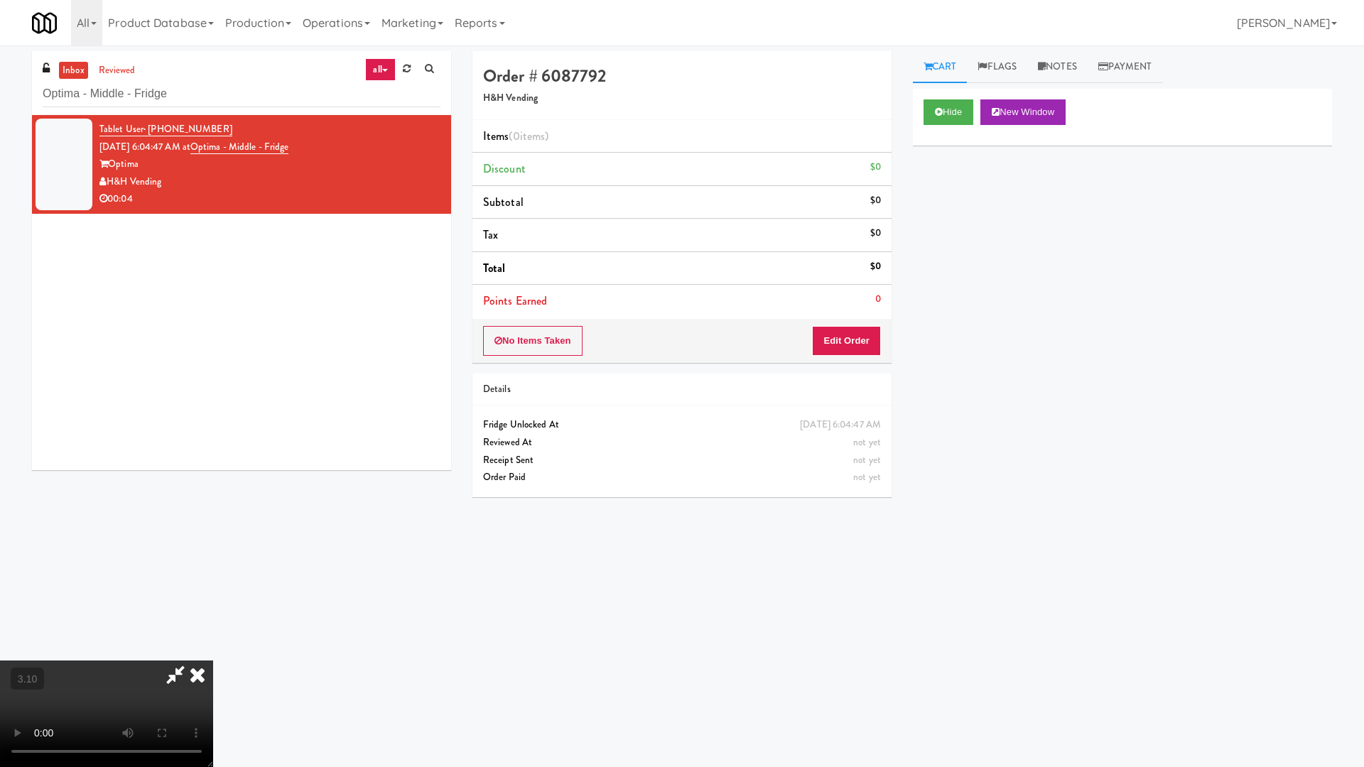
click at [213, 613] on video at bounding box center [106, 714] width 213 height 107
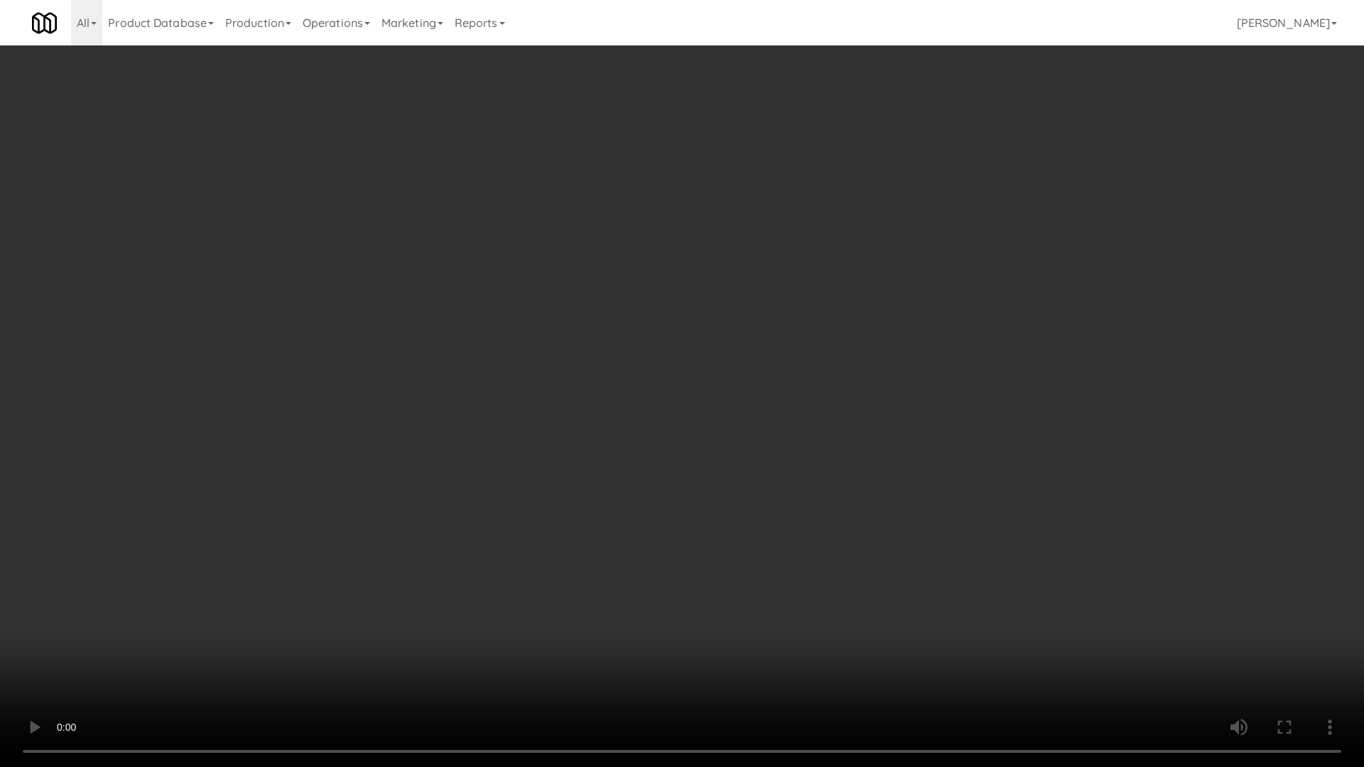
click at [535, 434] on video at bounding box center [682, 383] width 1364 height 767
click at [539, 391] on video at bounding box center [682, 383] width 1364 height 767
click at [541, 388] on video at bounding box center [682, 383] width 1364 height 767
click at [540, 388] on video at bounding box center [682, 383] width 1364 height 767
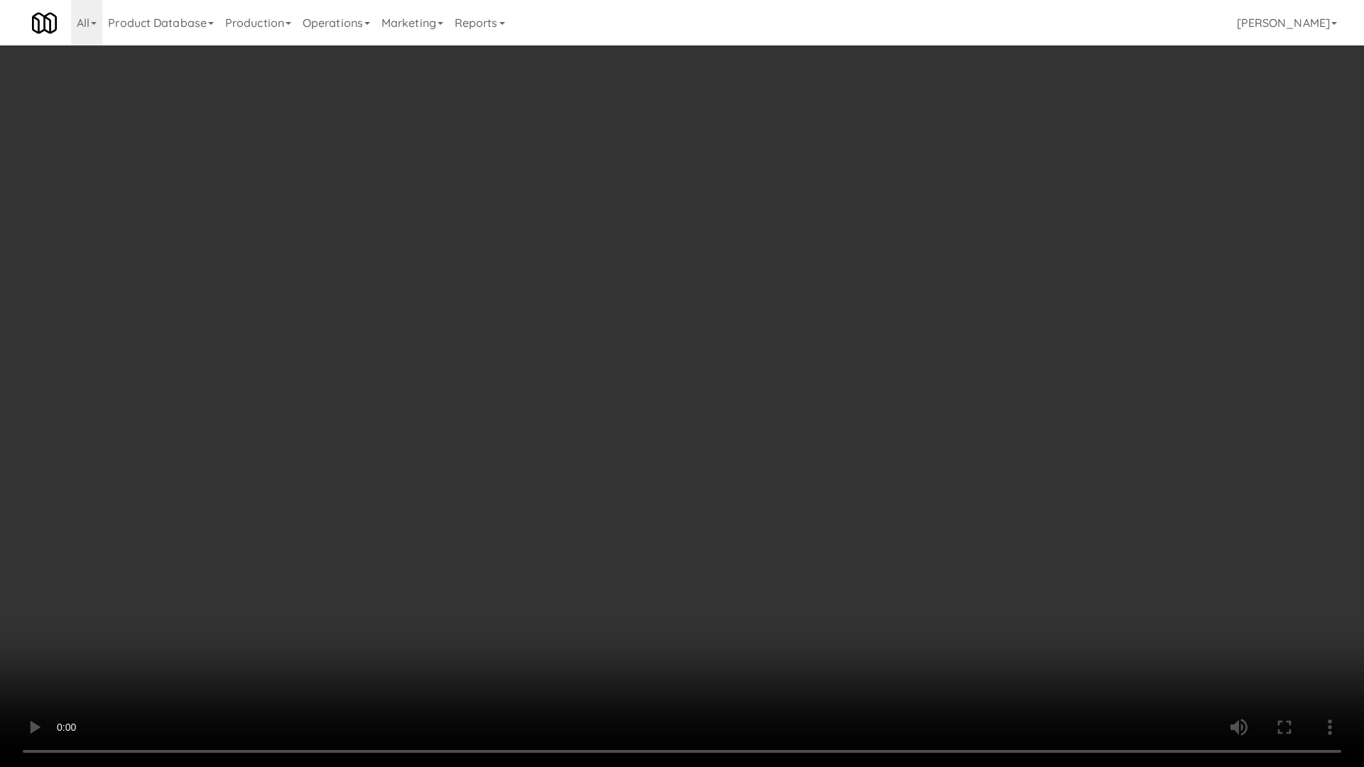
click at [540, 387] on video at bounding box center [682, 383] width 1364 height 767
click at [470, 307] on video at bounding box center [682, 383] width 1364 height 767
click at [625, 249] on video at bounding box center [682, 383] width 1364 height 767
click at [625, 247] on video at bounding box center [682, 383] width 1364 height 767
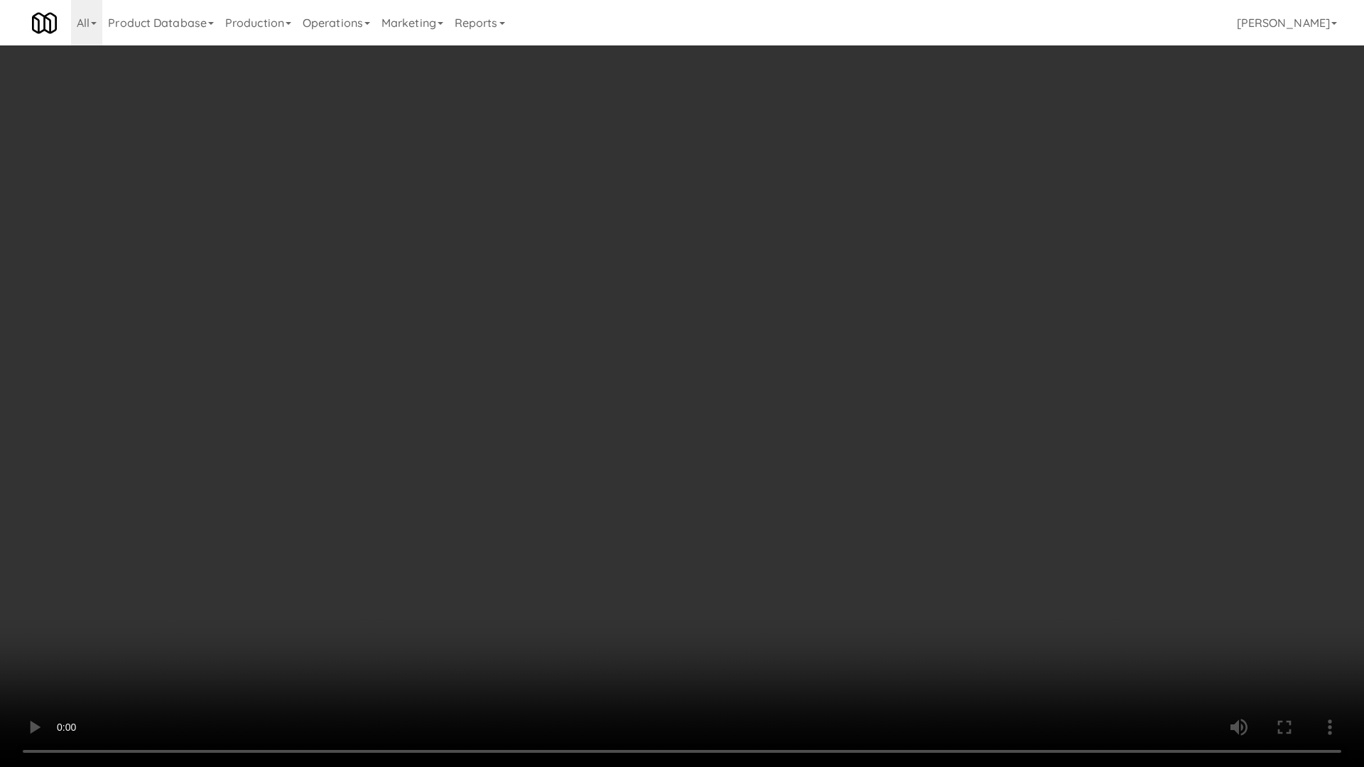
click at [625, 247] on video at bounding box center [682, 383] width 1364 height 767
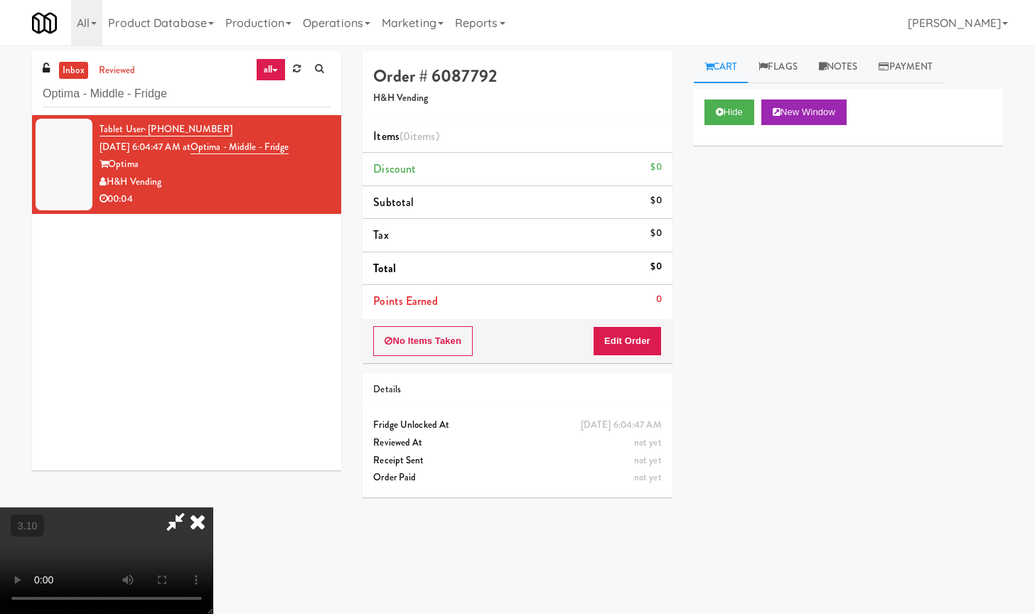
click at [213, 507] on icon at bounding box center [197, 521] width 31 height 28
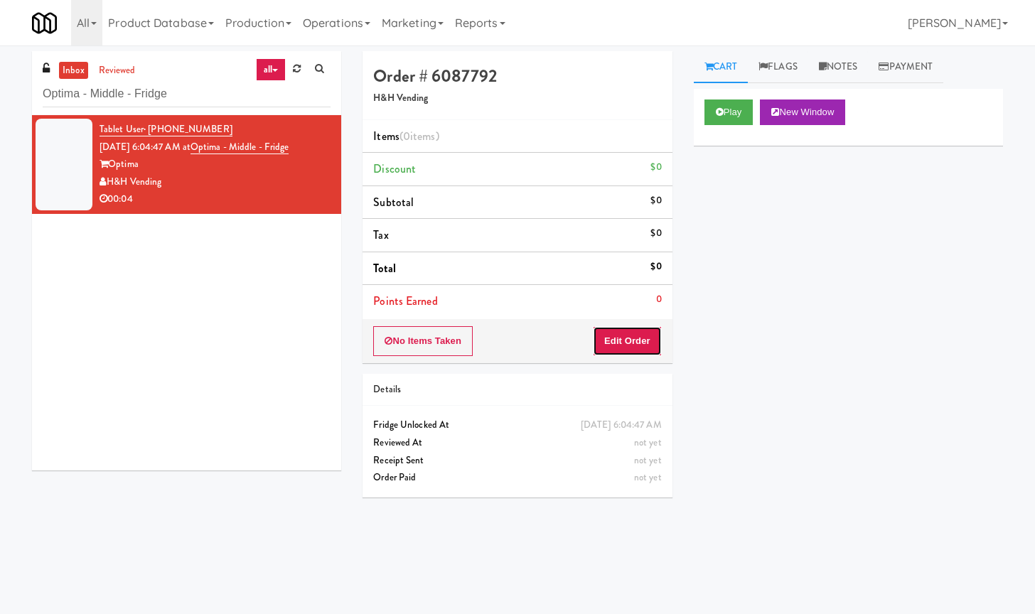
click at [628, 340] on button "Edit Order" at bounding box center [627, 341] width 69 height 30
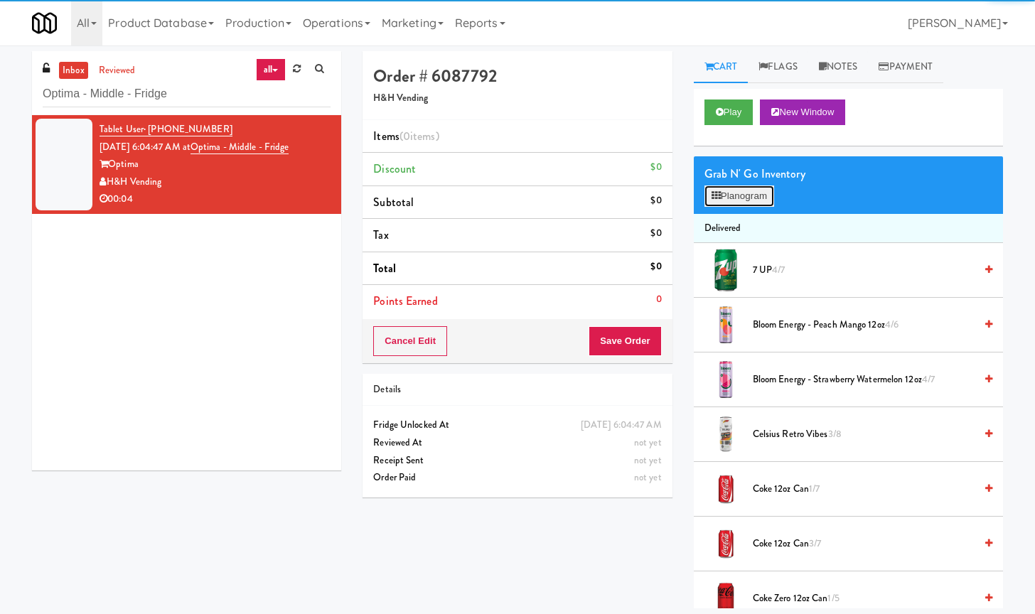
click at [739, 193] on button "Planogram" at bounding box center [739, 195] width 70 height 21
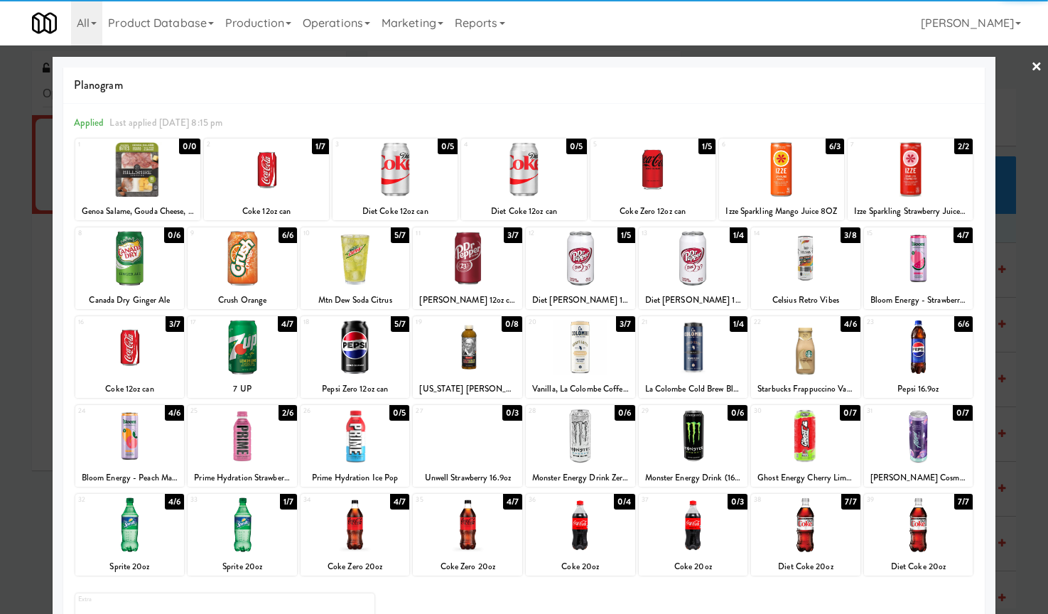
click at [709, 349] on div at bounding box center [693, 347] width 109 height 55
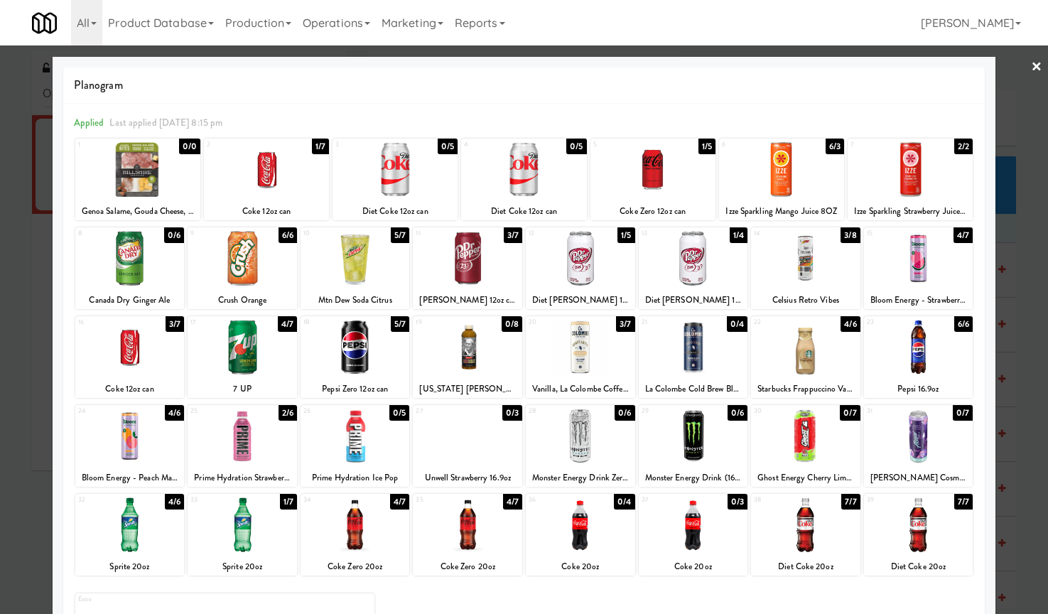
click at [1031, 65] on link "×" at bounding box center [1036, 67] width 11 height 44
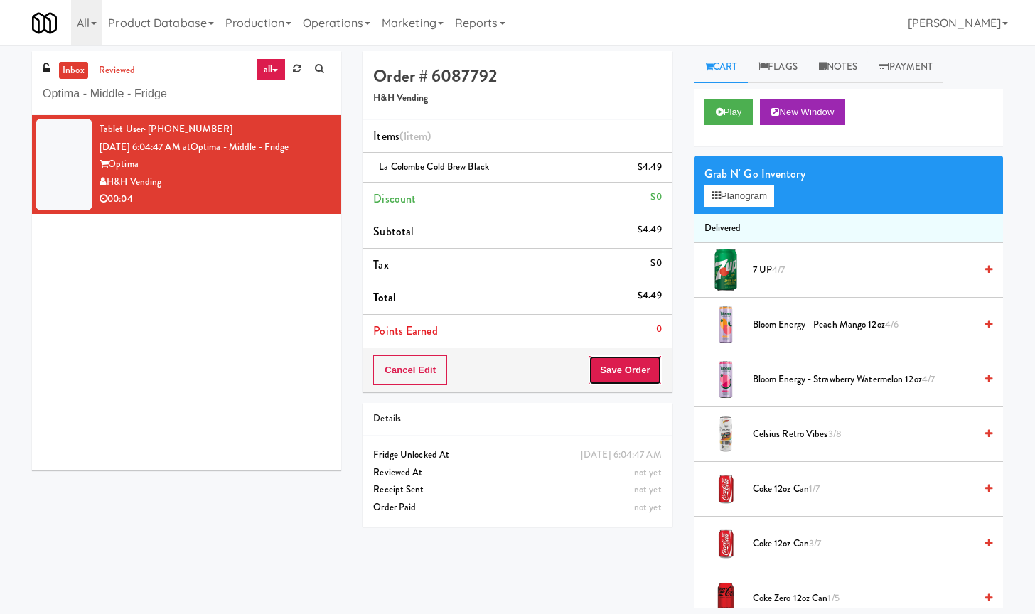
click at [632, 368] on button "Save Order" at bounding box center [624, 370] width 72 height 30
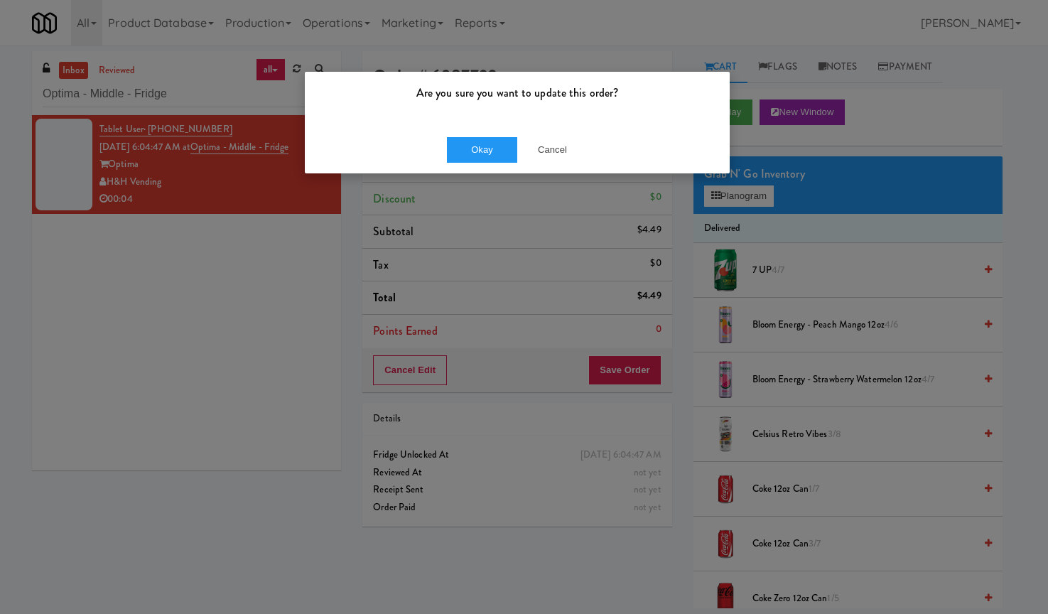
click at [487, 129] on div "Okay Cancel" at bounding box center [517, 150] width 425 height 48
click at [487, 141] on button "Okay" at bounding box center [482, 150] width 71 height 26
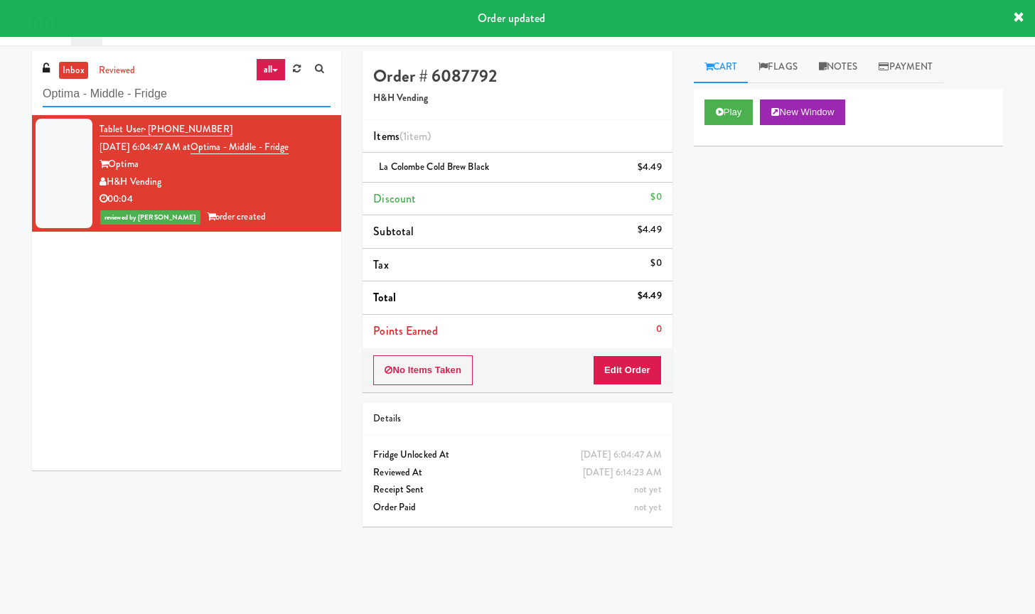
click at [94, 99] on input "Optima - Middle - Fridge" at bounding box center [187, 94] width 288 height 26
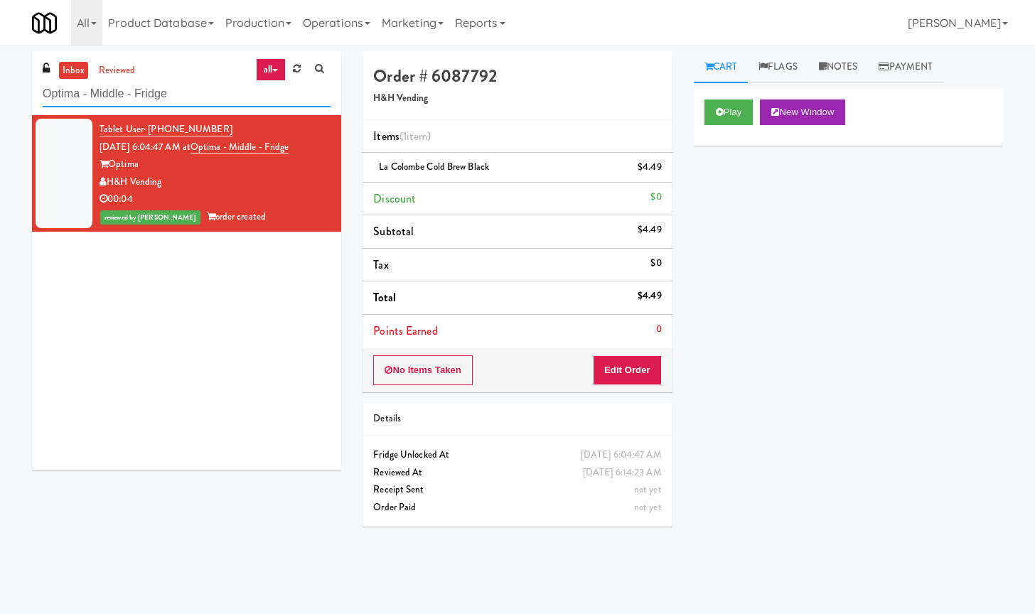
paste input "Twenty2 West - Combo"
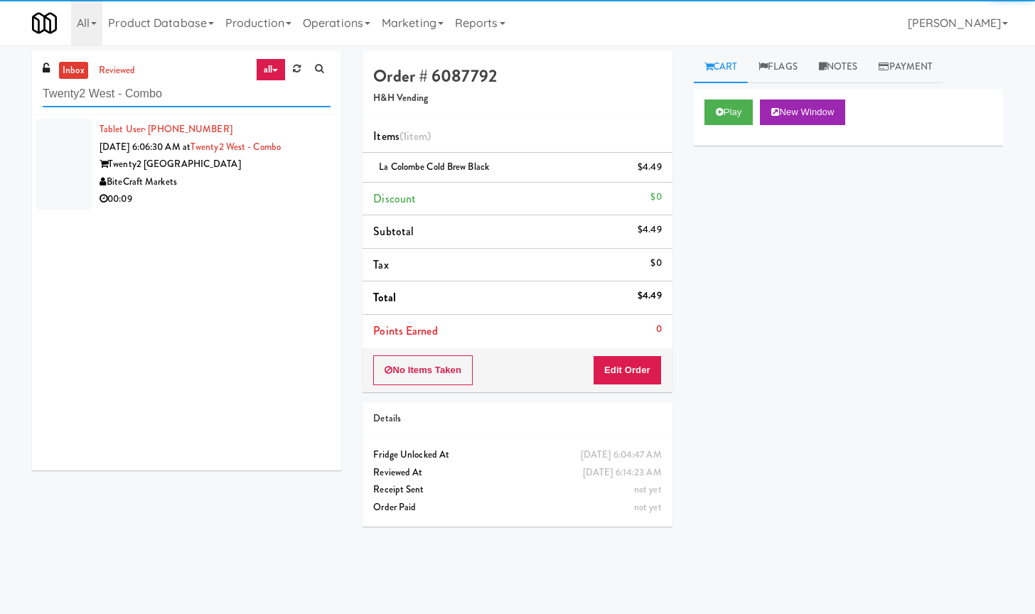
type input "Twenty2 West - Combo"
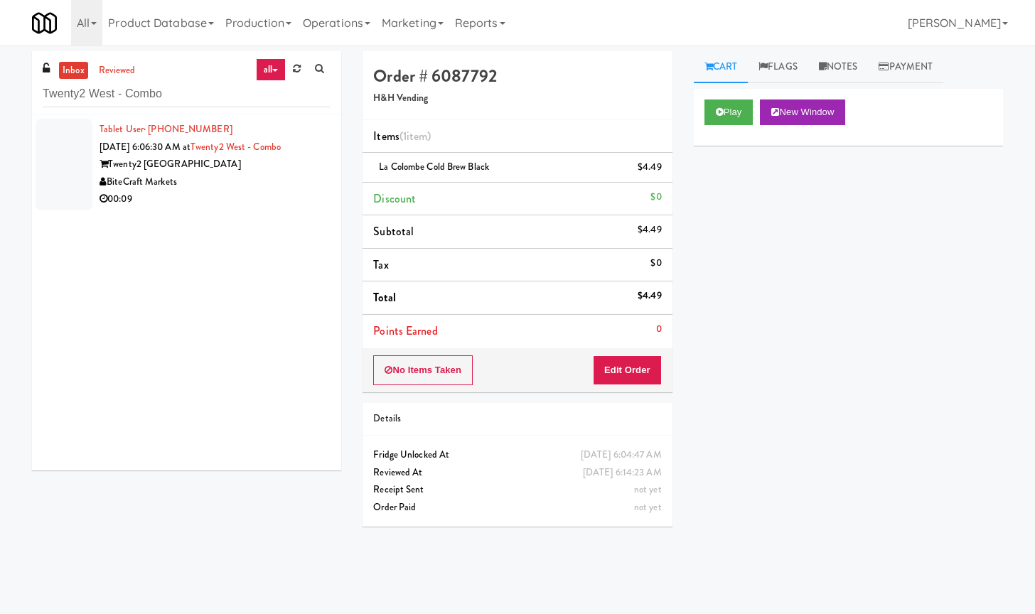
click at [252, 203] on div "00:09" at bounding box center [214, 199] width 231 height 18
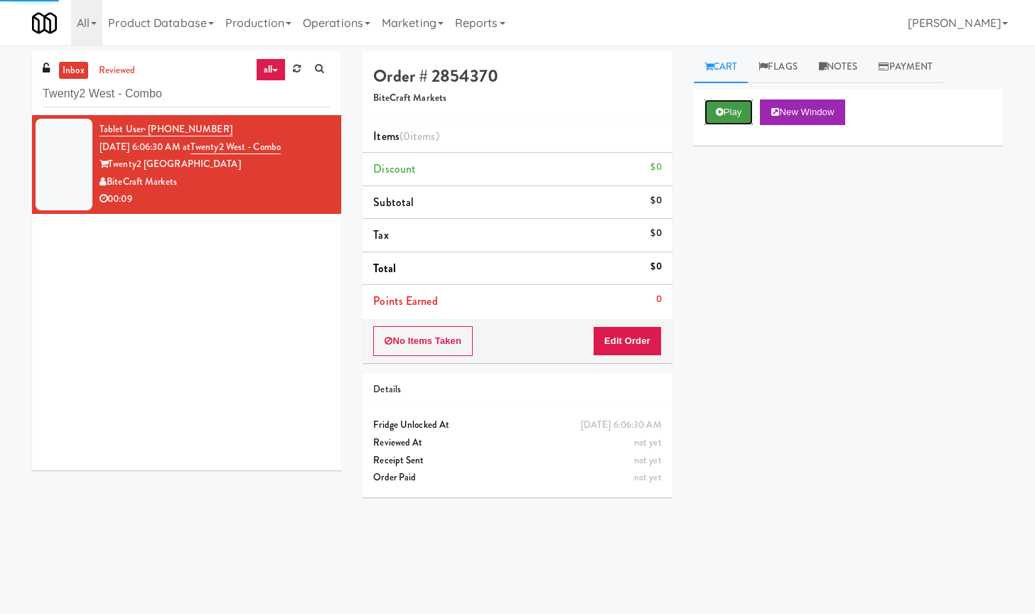
click at [733, 114] on button "Play" at bounding box center [728, 112] width 49 height 26
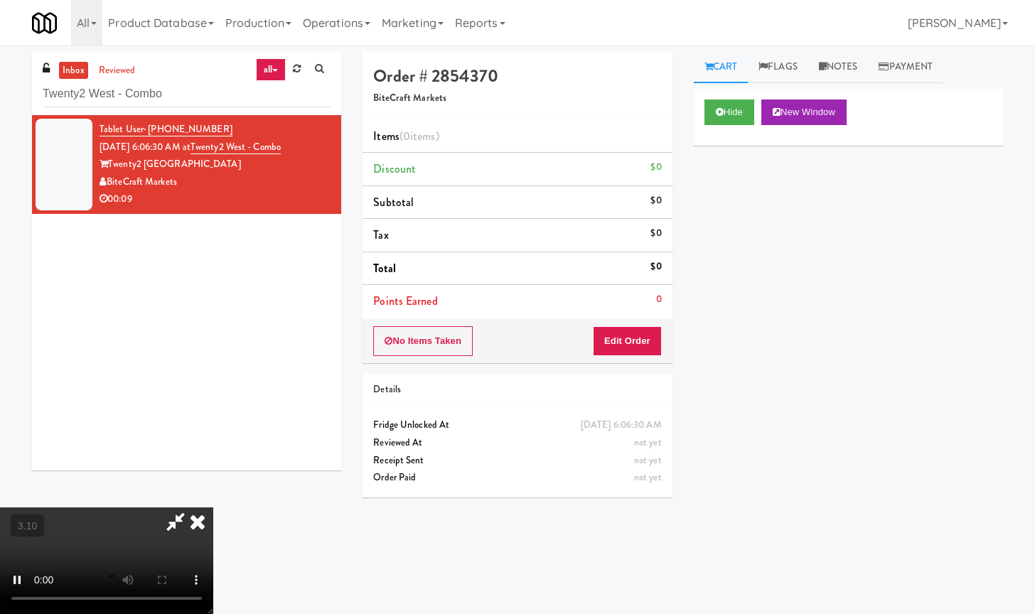
click at [213, 507] on video at bounding box center [106, 560] width 213 height 107
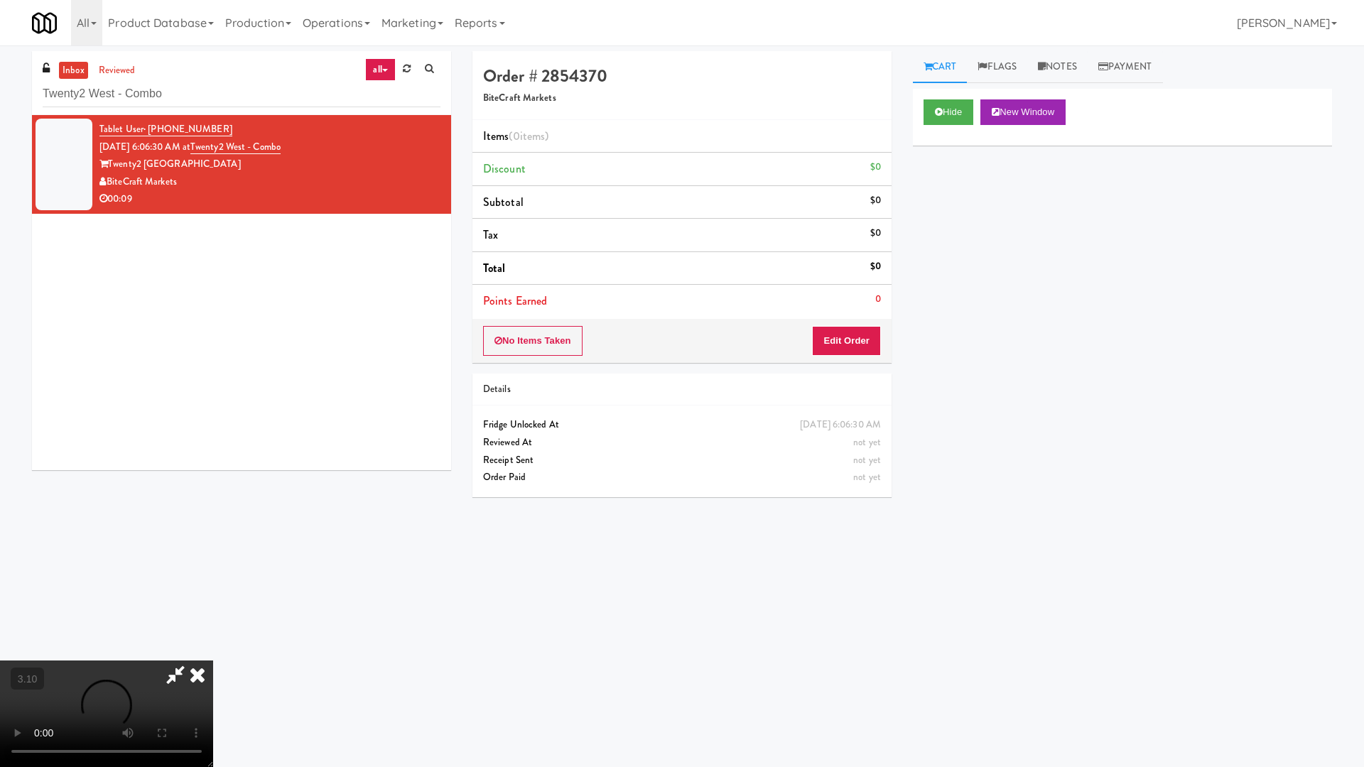
click at [213, 613] on video at bounding box center [106, 714] width 213 height 107
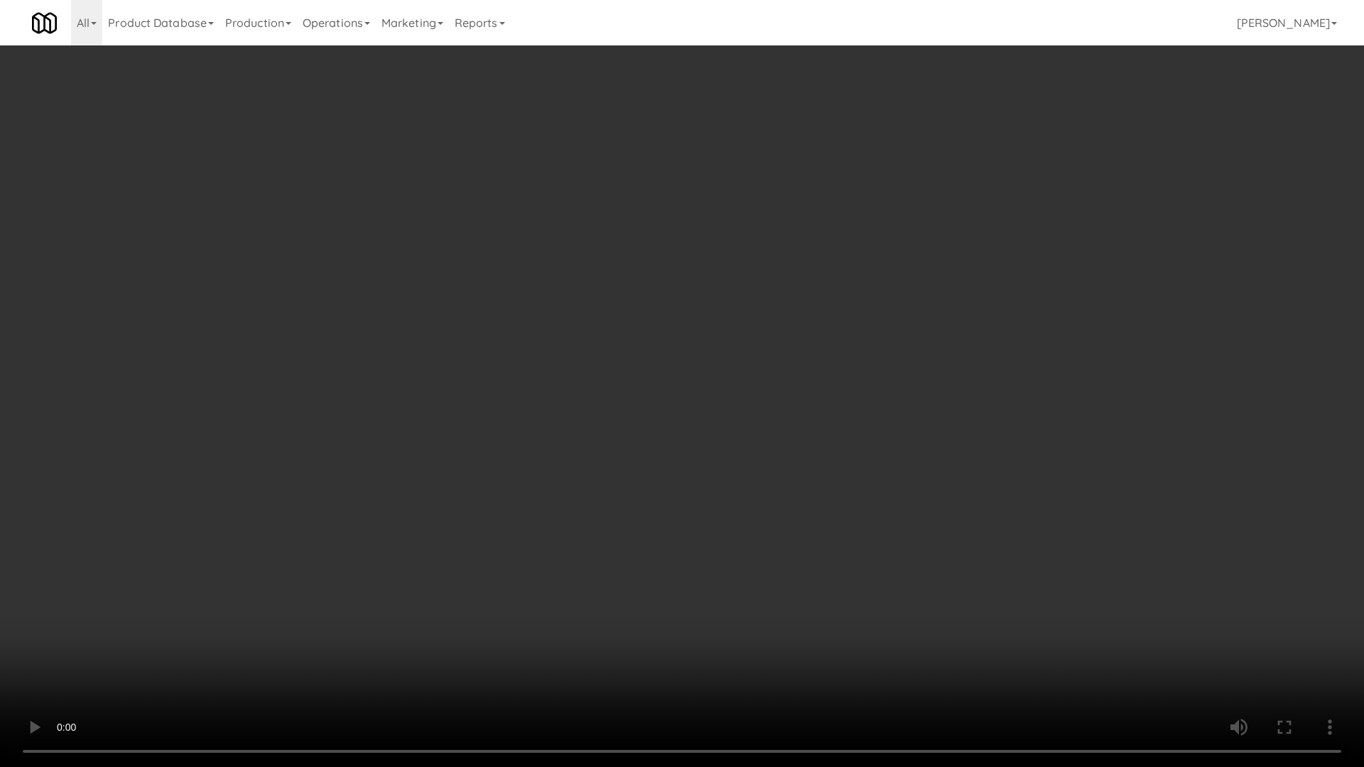
click at [465, 421] on video at bounding box center [682, 383] width 1364 height 767
click at [469, 384] on video at bounding box center [682, 383] width 1364 height 767
click at [470, 384] on video at bounding box center [682, 383] width 1364 height 767
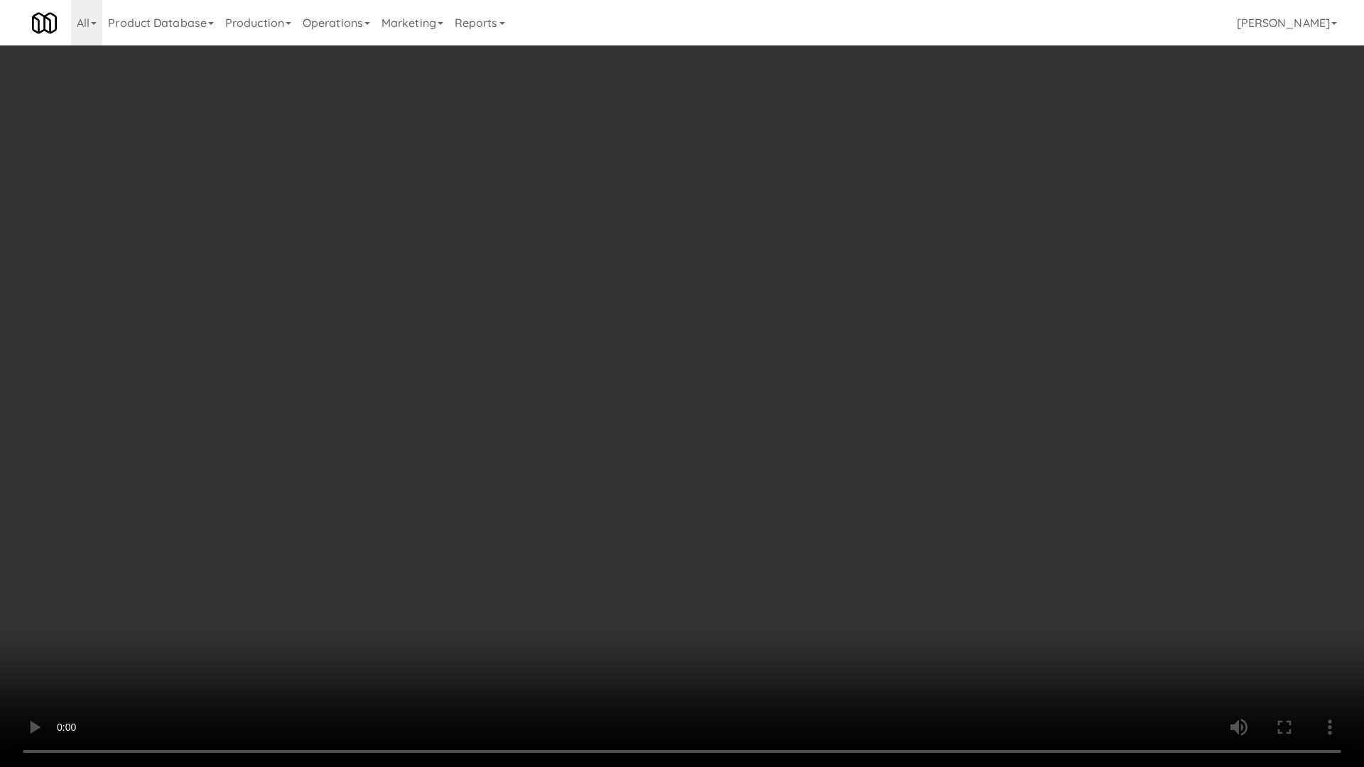
click at [470, 384] on video at bounding box center [682, 383] width 1364 height 767
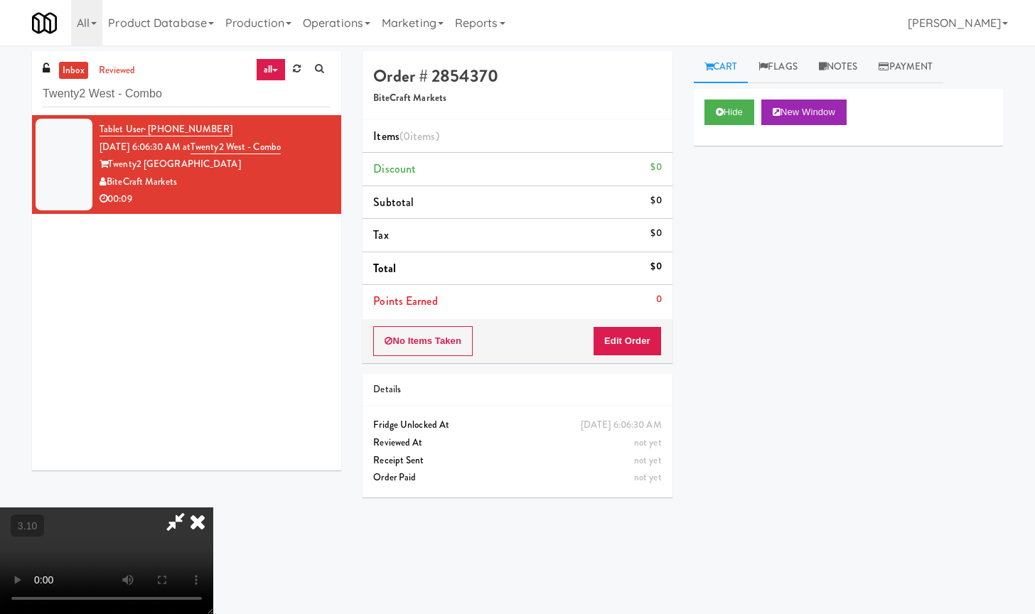
click at [213, 507] on icon at bounding box center [197, 521] width 31 height 28
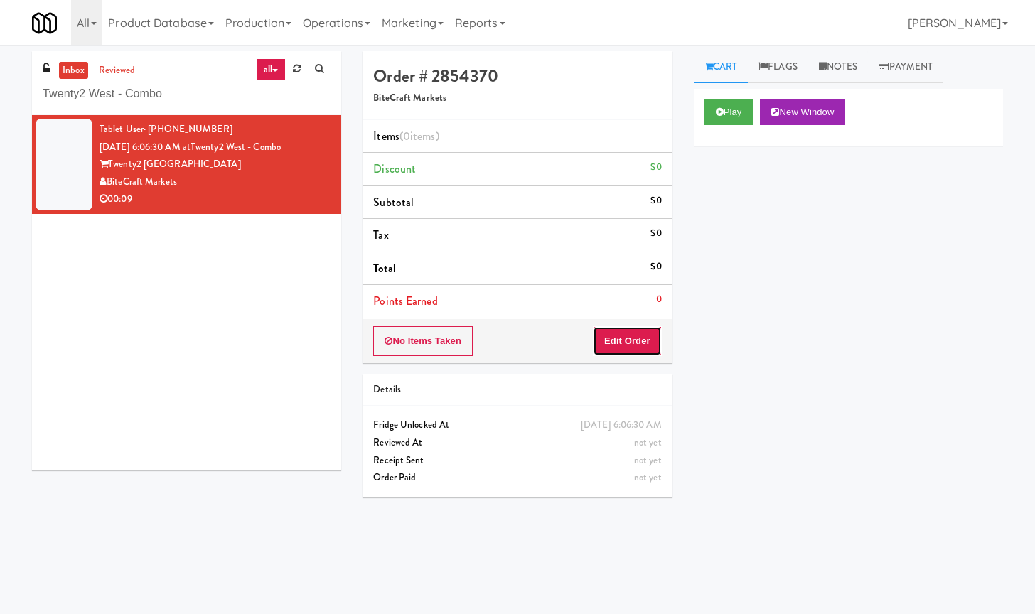
click at [635, 345] on button "Edit Order" at bounding box center [627, 341] width 69 height 30
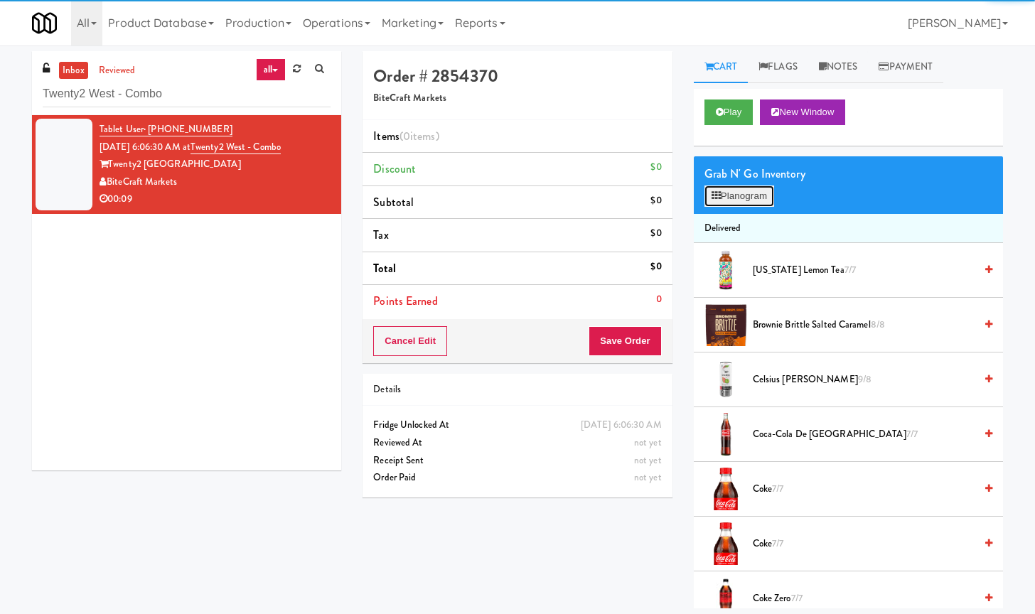
click at [748, 201] on button "Planogram" at bounding box center [739, 195] width 70 height 21
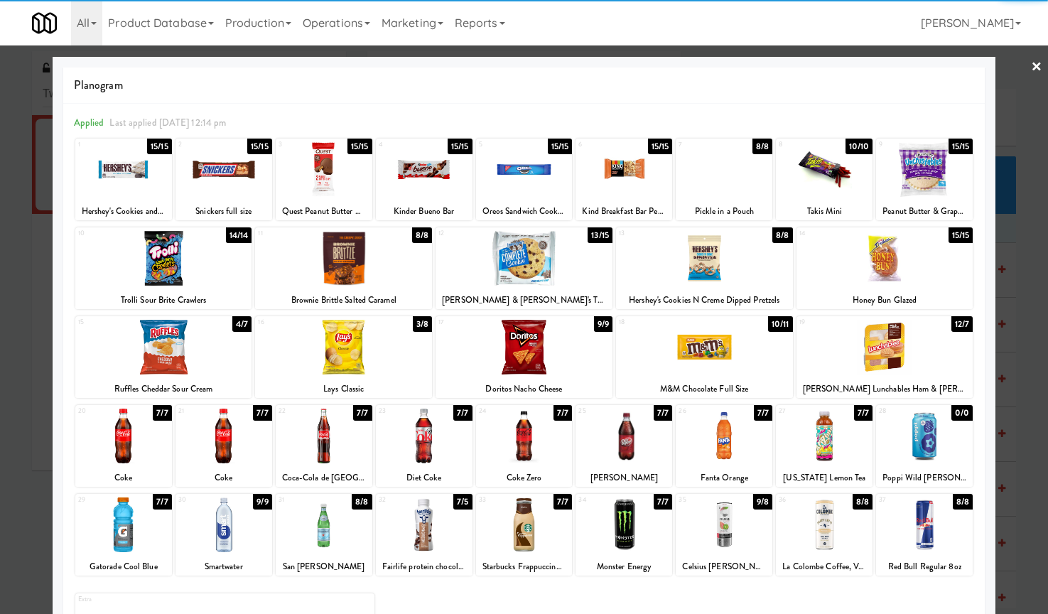
click at [730, 536] on div at bounding box center [724, 524] width 97 height 55
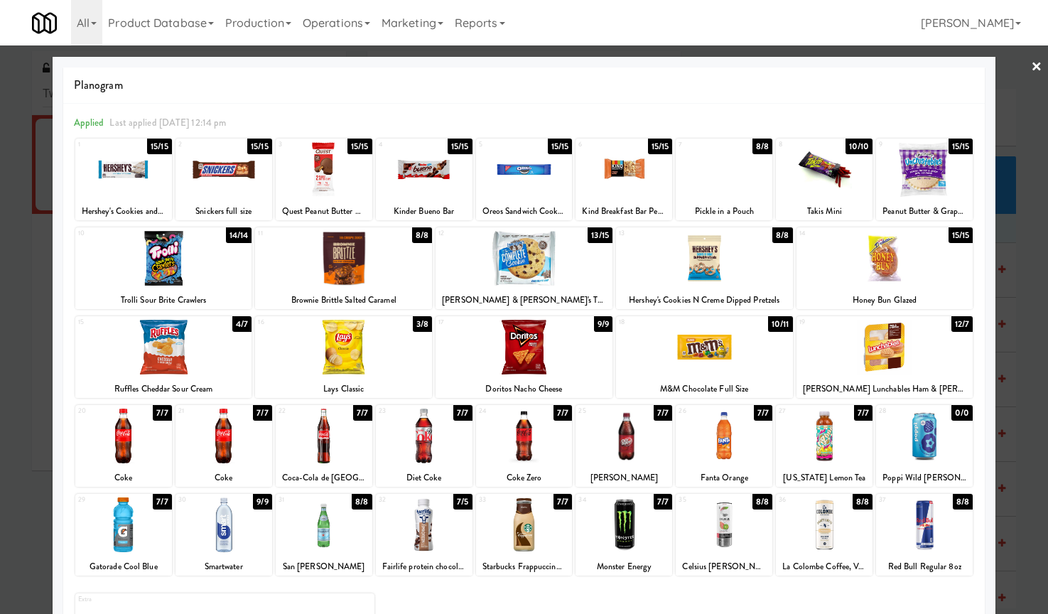
click at [1031, 66] on link "×" at bounding box center [1036, 67] width 11 height 44
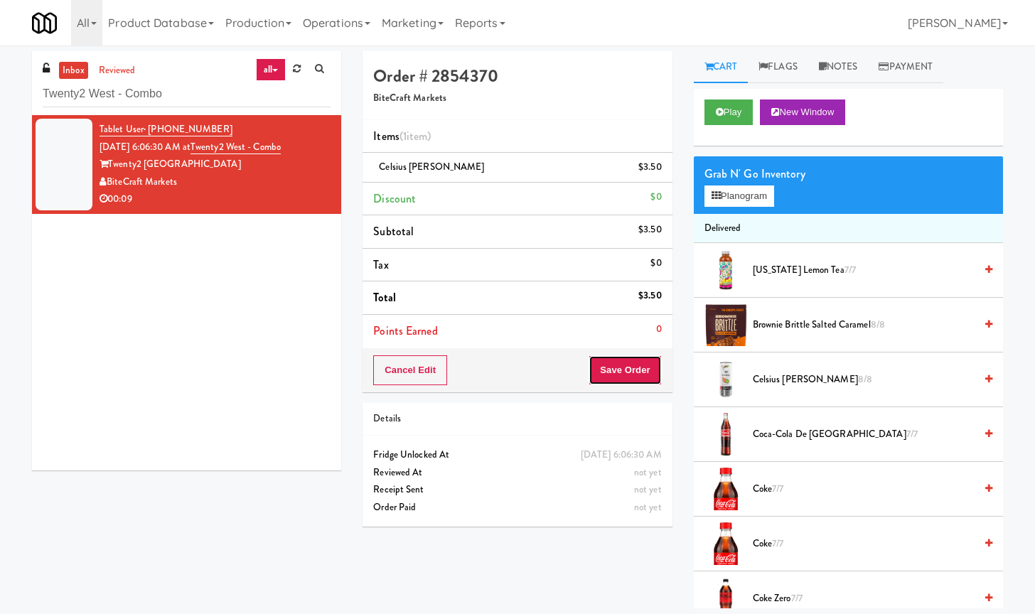
click at [637, 370] on button "Save Order" at bounding box center [624, 370] width 72 height 30
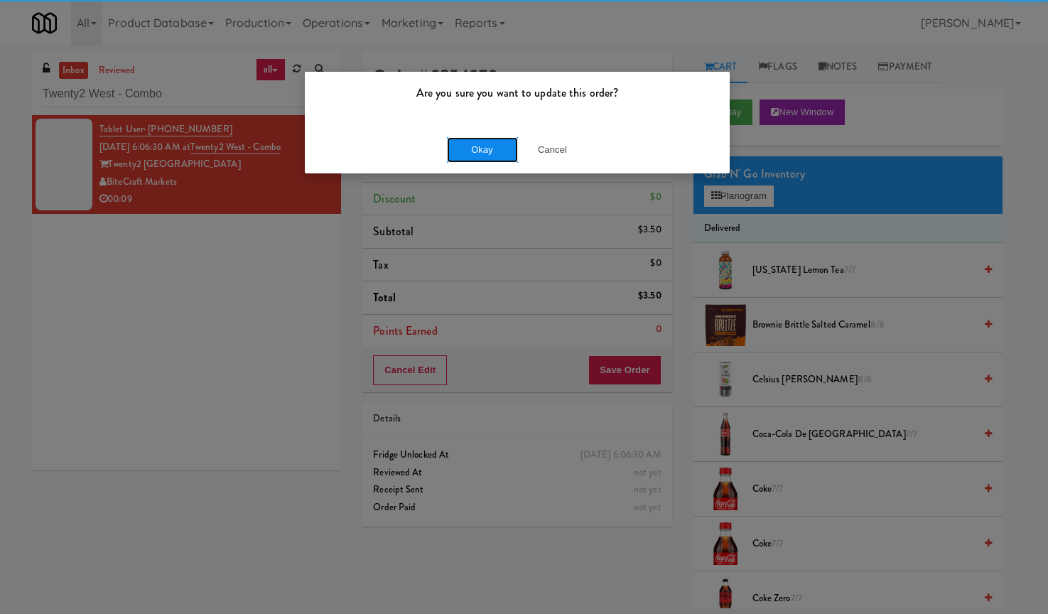
click at [489, 147] on button "Okay" at bounding box center [482, 150] width 71 height 26
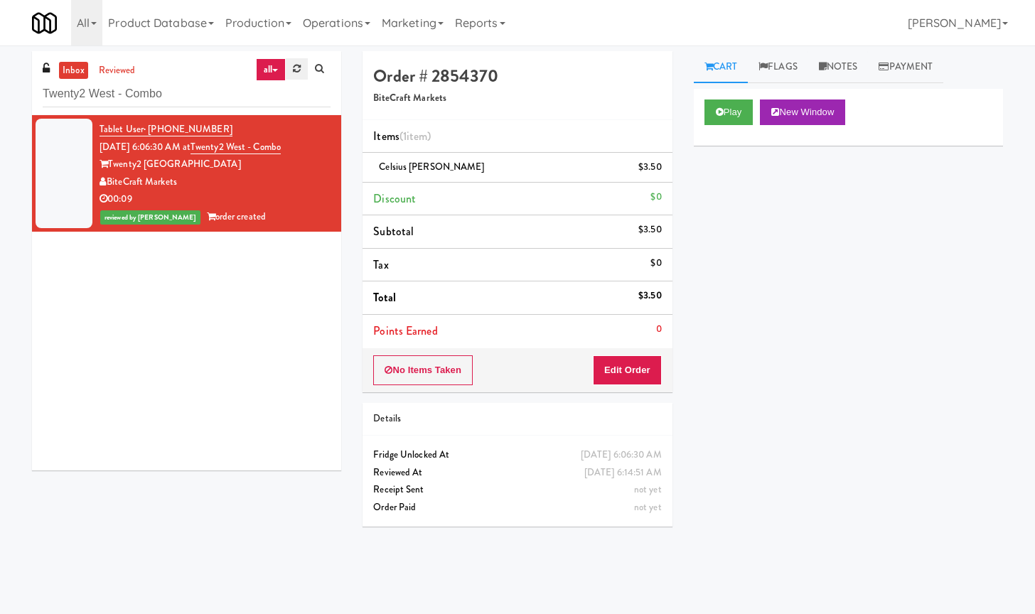
click at [300, 64] on icon at bounding box center [297, 68] width 8 height 9
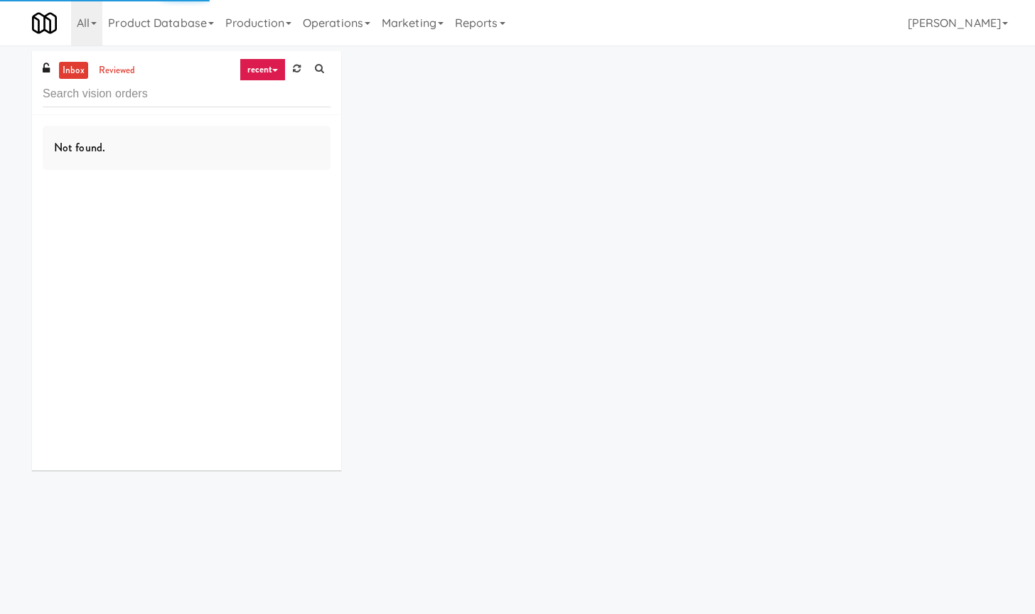
click at [151, 99] on input "text" at bounding box center [187, 94] width 288 height 26
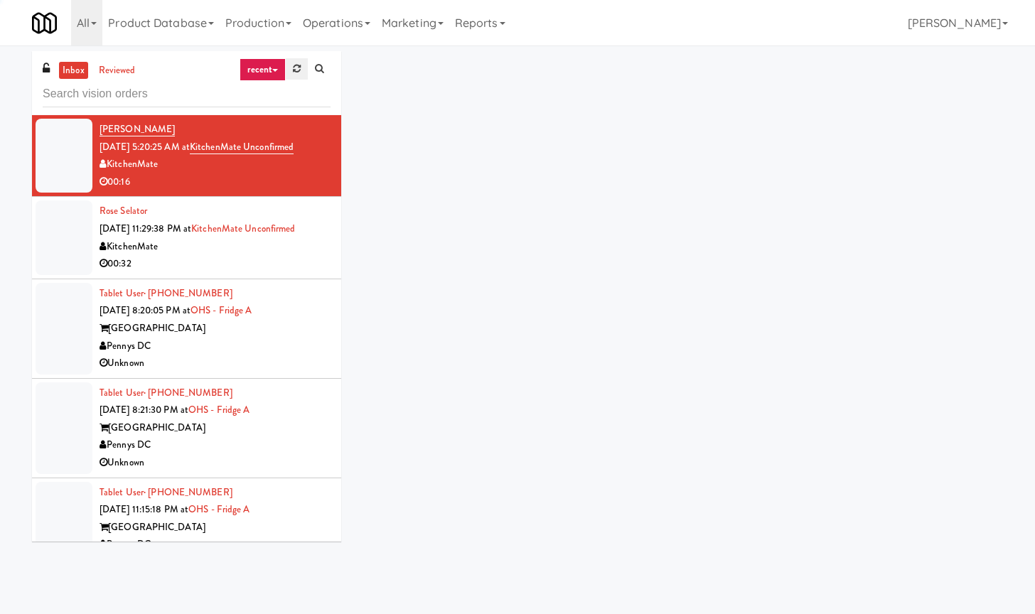
click at [291, 58] on link at bounding box center [297, 68] width 22 height 21
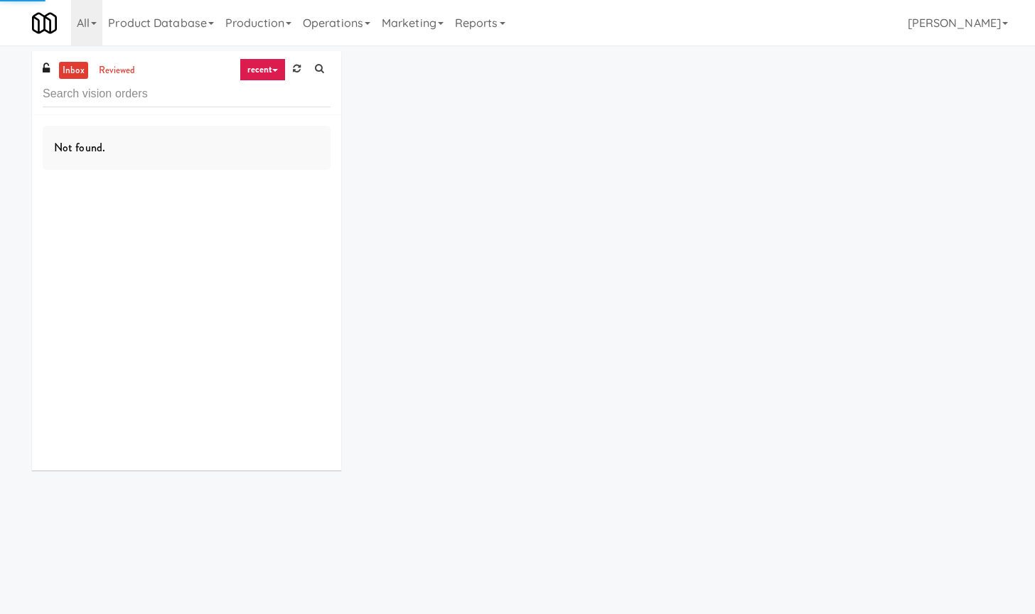
click at [275, 62] on link "recent" at bounding box center [262, 69] width 47 height 23
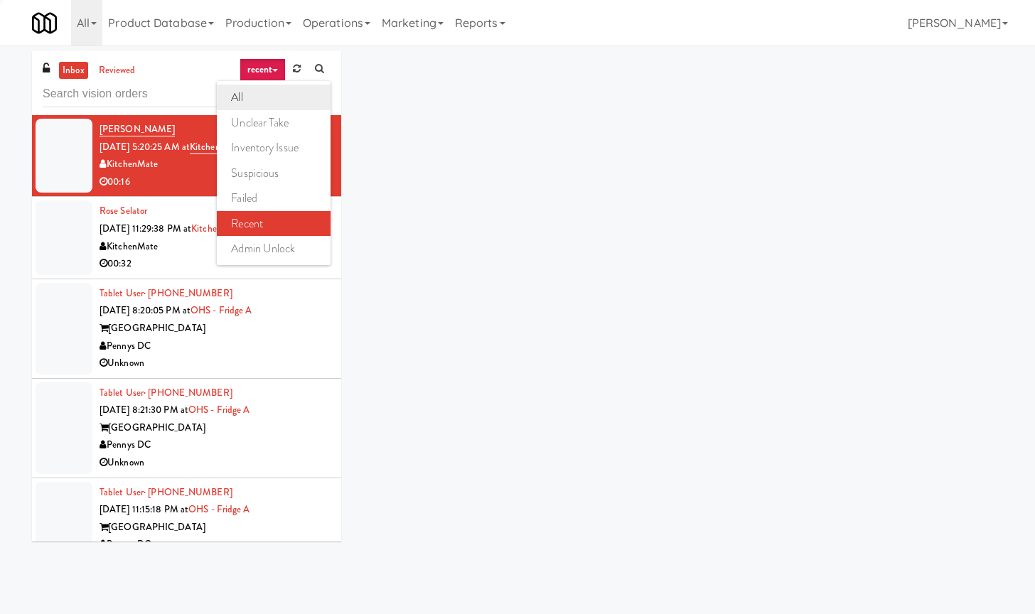
click at [261, 106] on link "all" at bounding box center [274, 98] width 114 height 26
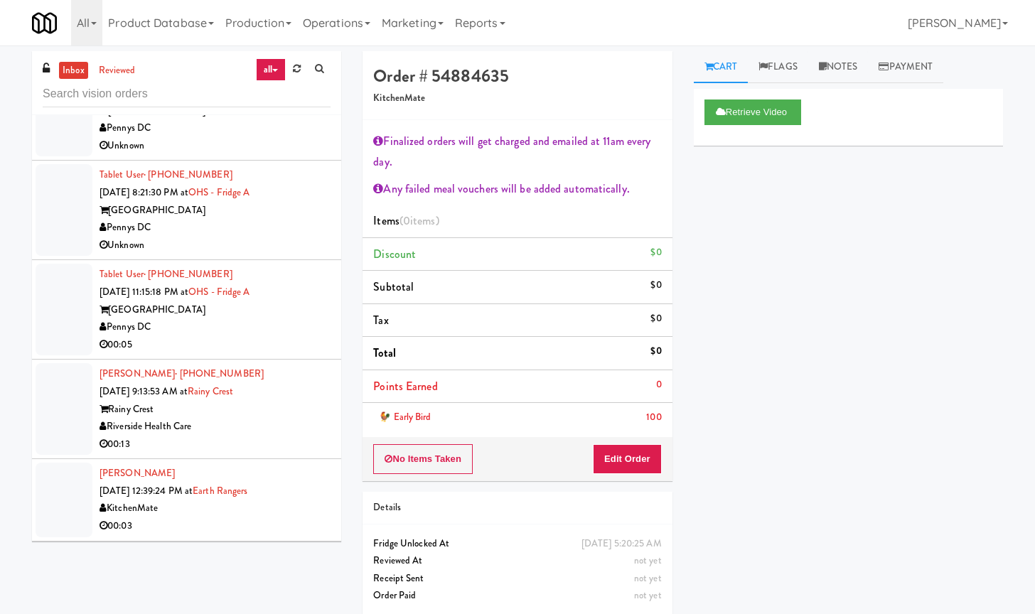
scroll to position [2371, 0]
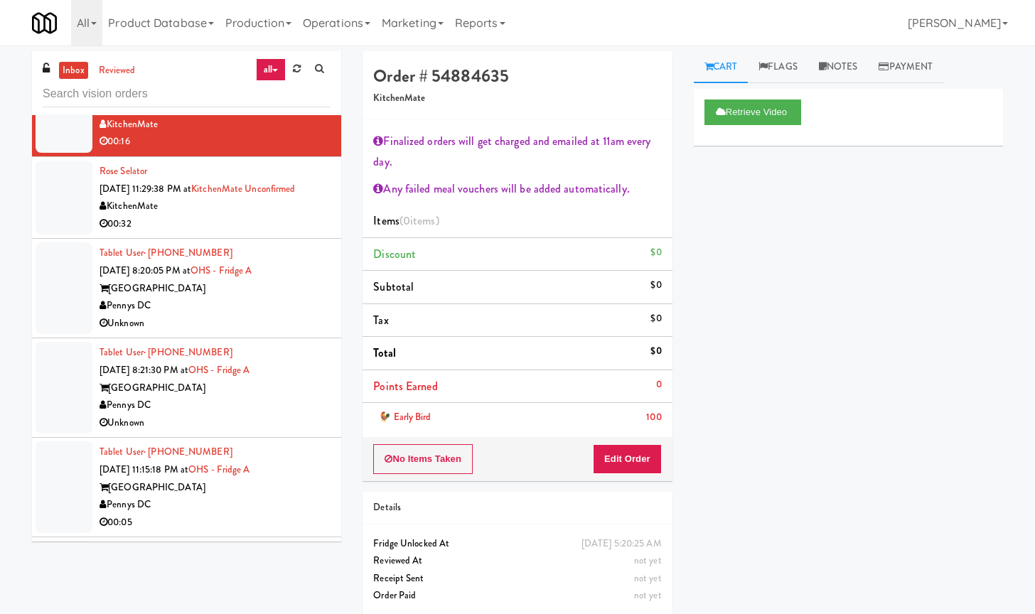
click at [288, 297] on div "Pennys DC" at bounding box center [214, 306] width 231 height 18
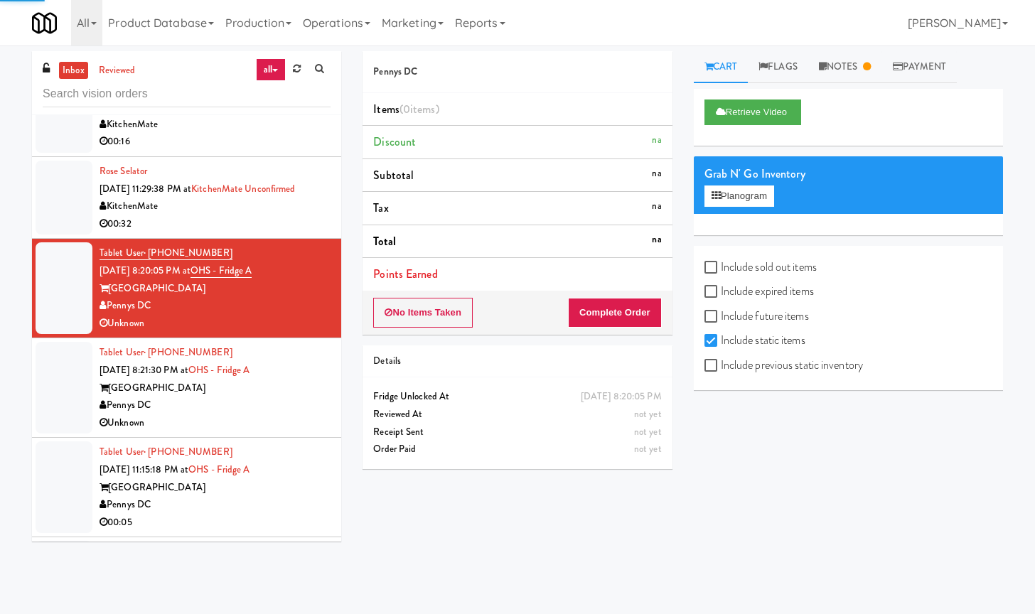
click at [267, 410] on div "Pennys DC" at bounding box center [214, 406] width 231 height 18
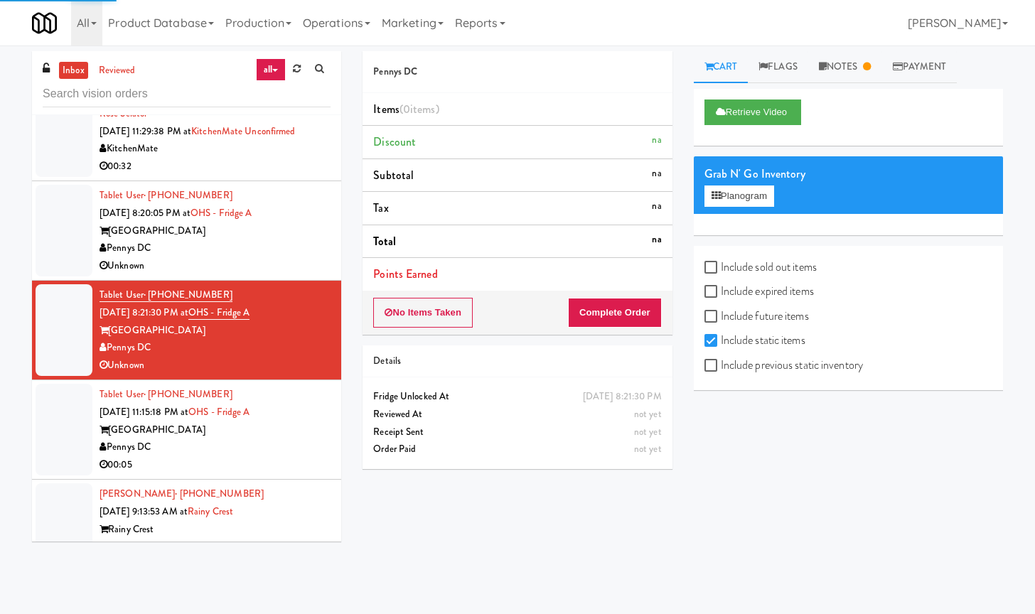
scroll to position [2459, 0]
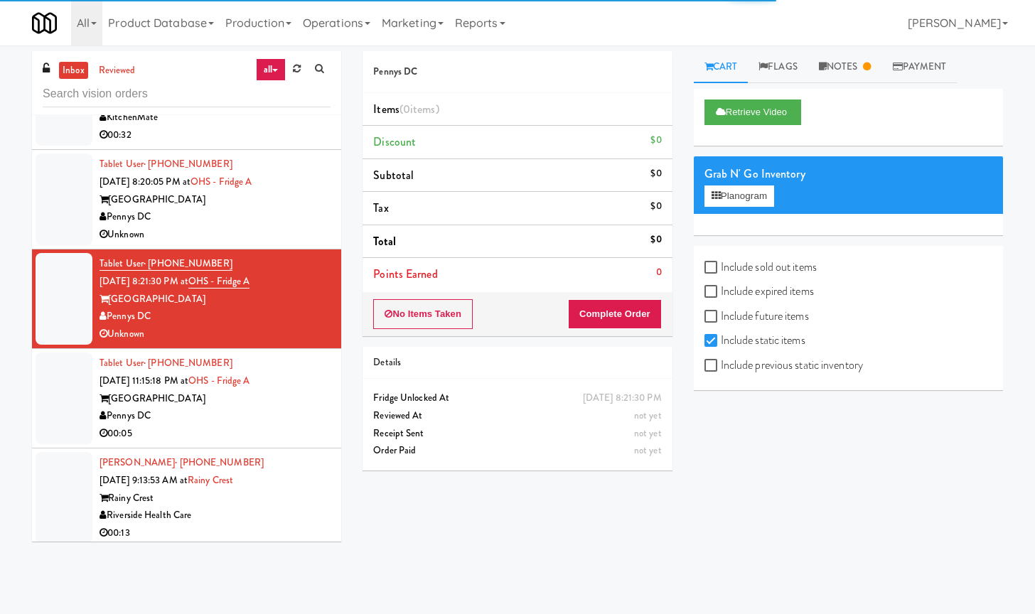
click at [234, 421] on div "Pennys DC" at bounding box center [214, 416] width 231 height 18
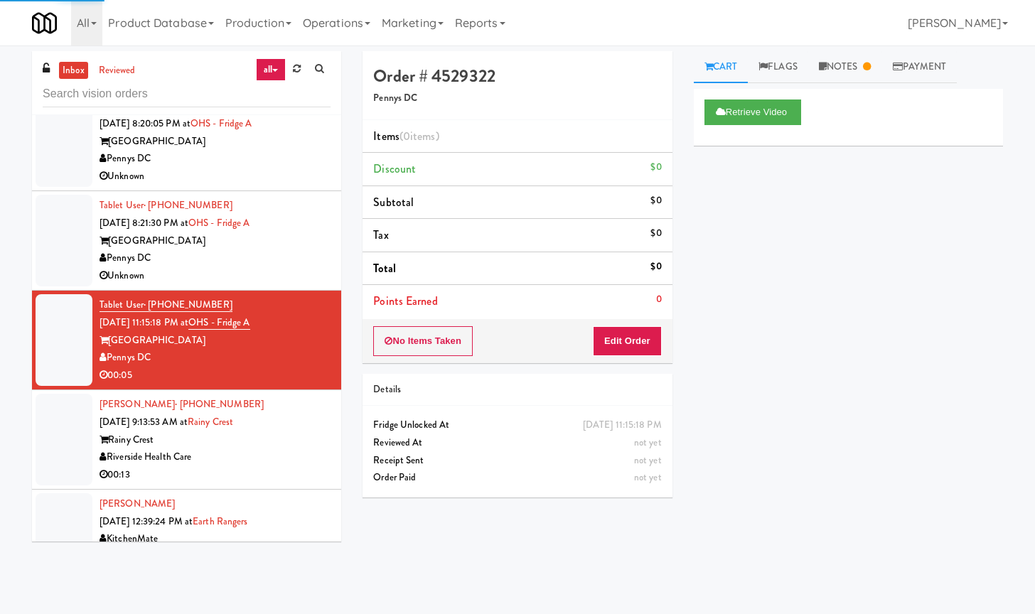
scroll to position [2548, 0]
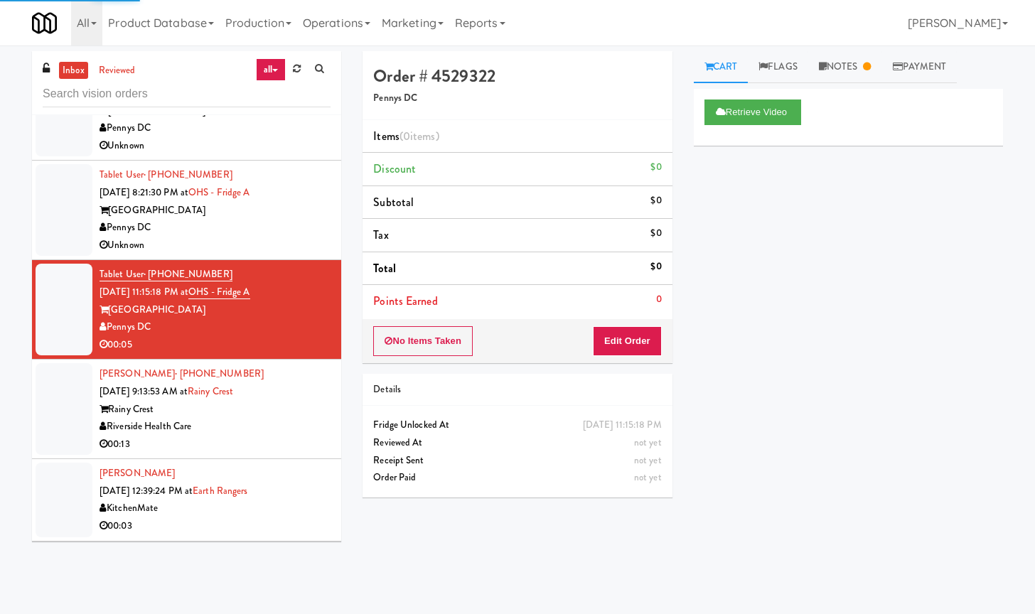
click at [284, 440] on div "00:13" at bounding box center [214, 445] width 231 height 18
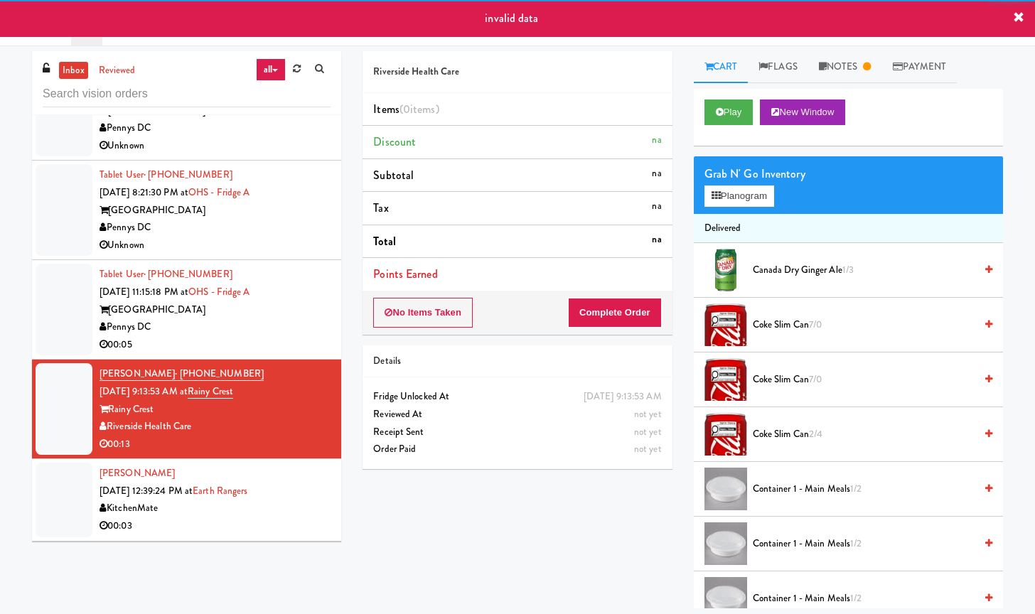
scroll to position [2726, 0]
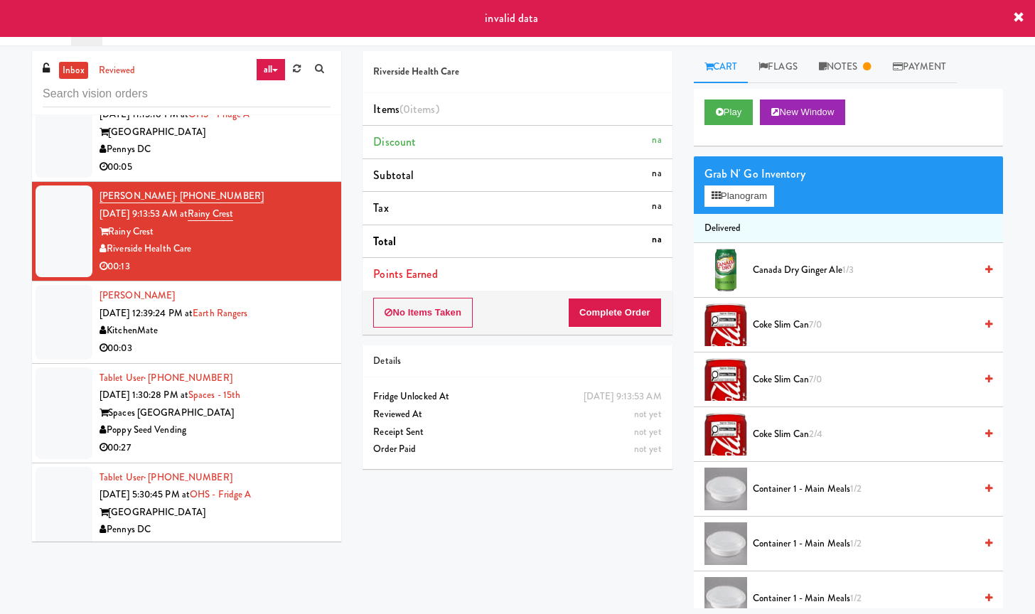
click at [260, 352] on div "00:03" at bounding box center [214, 349] width 231 height 18
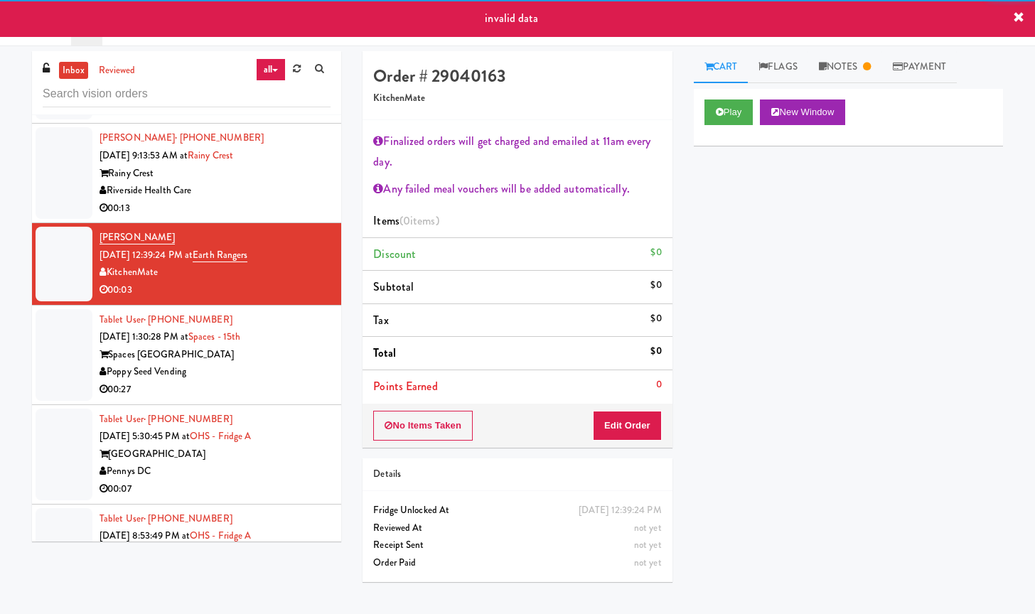
scroll to position [2815, 0]
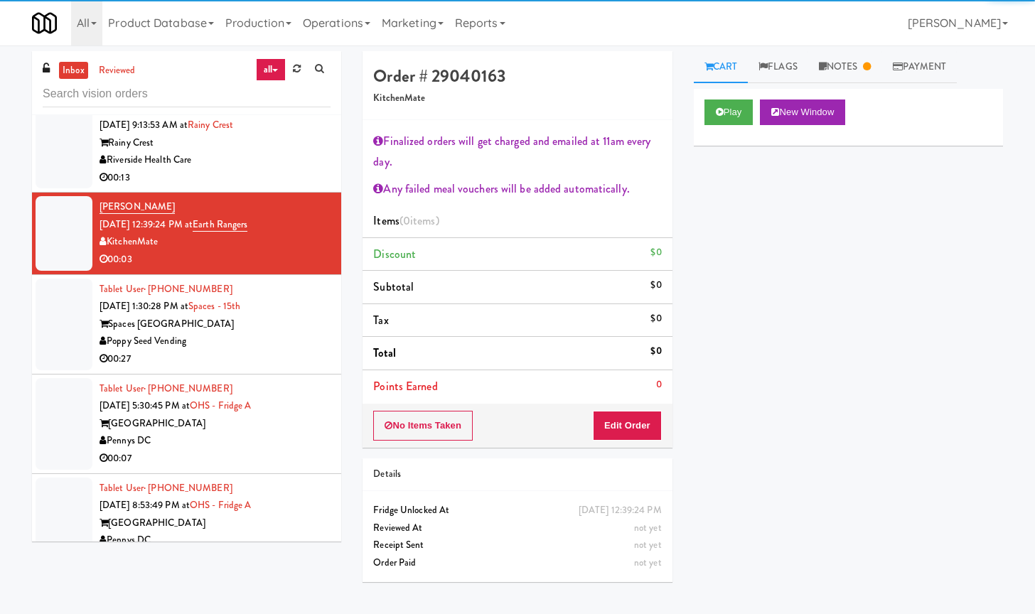
click at [263, 353] on div "00:27" at bounding box center [214, 359] width 231 height 18
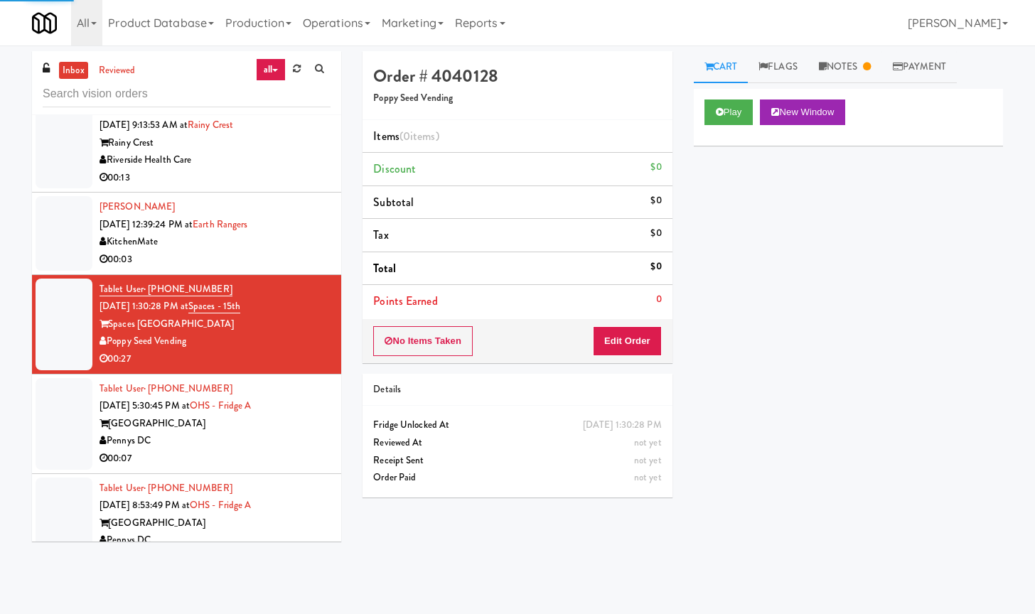
scroll to position [2903, 0]
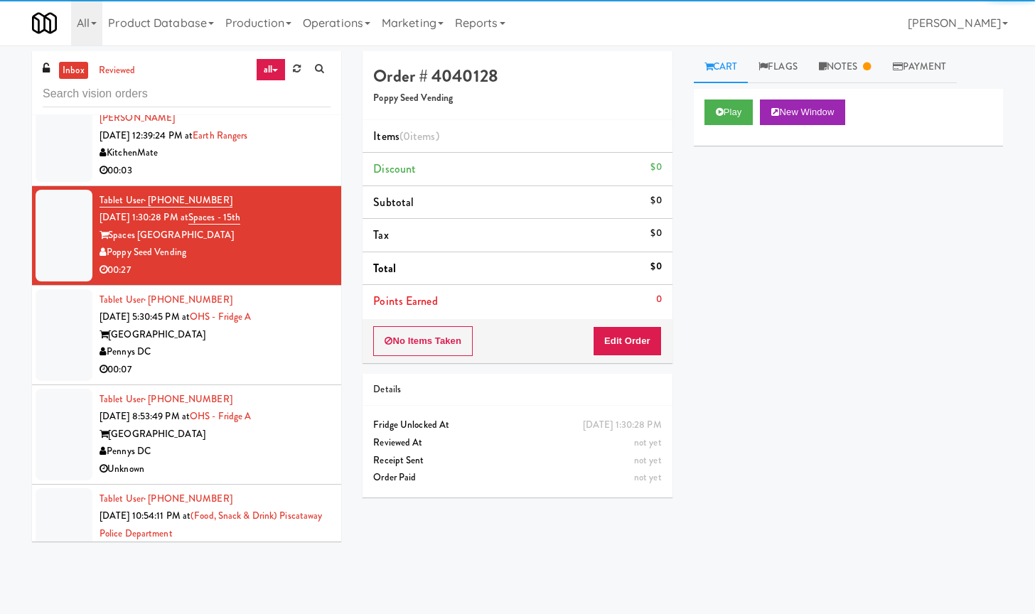
click at [264, 356] on div "Pennys DC" at bounding box center [214, 352] width 231 height 18
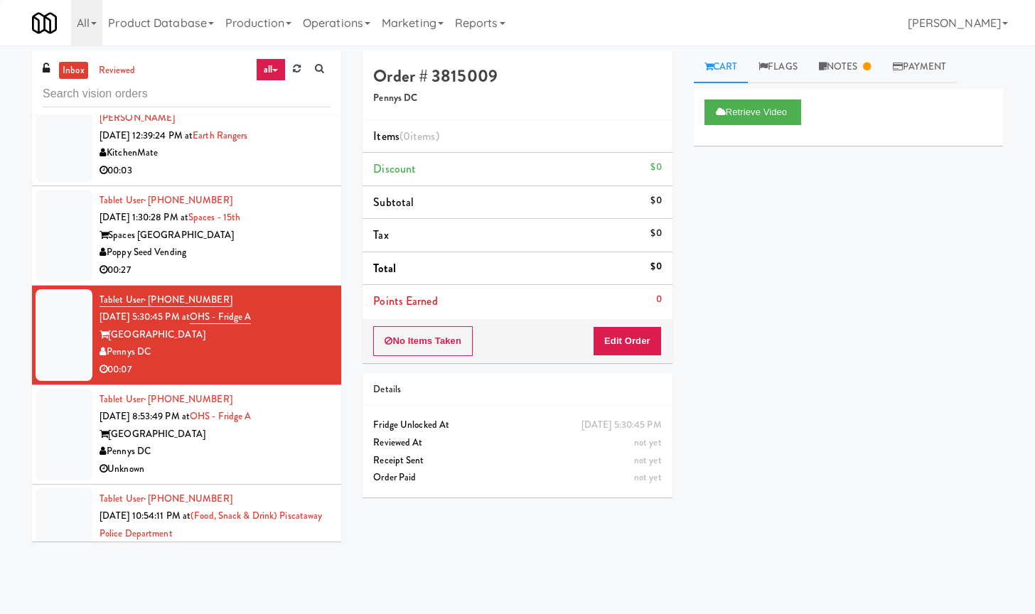
click at [265, 453] on div "Pennys DC" at bounding box center [214, 452] width 231 height 18
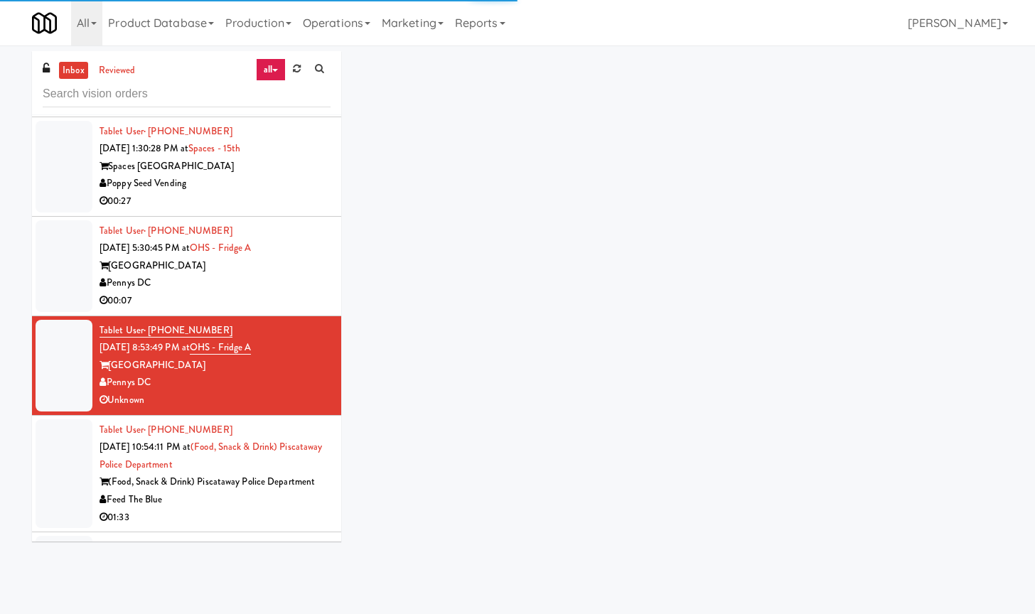
scroll to position [3081, 0]
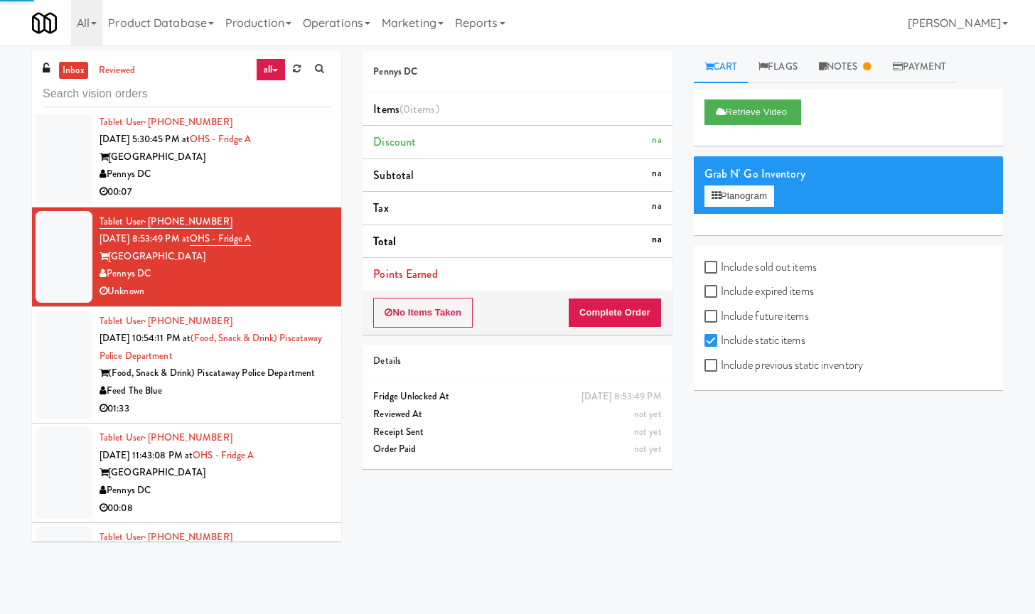
click at [259, 400] on div "01:33" at bounding box center [214, 409] width 231 height 18
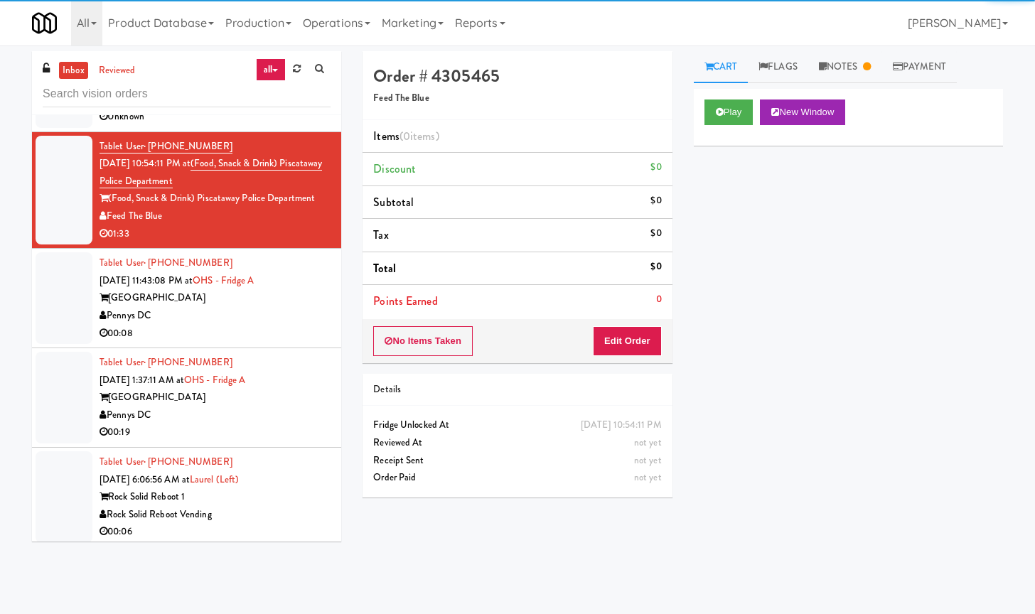
scroll to position [3259, 0]
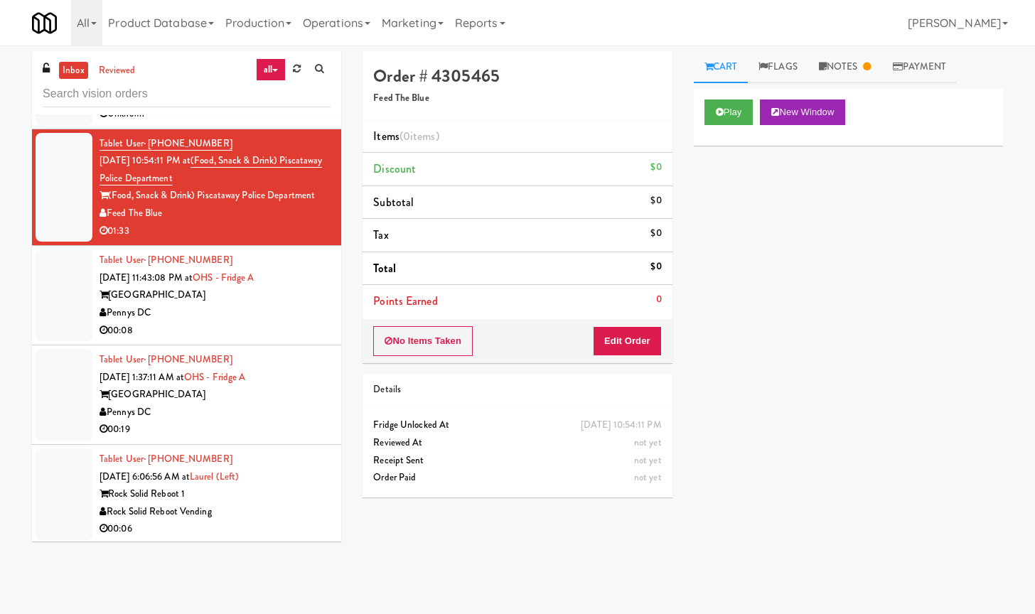
click at [236, 313] on div "Pennys DC" at bounding box center [214, 313] width 231 height 18
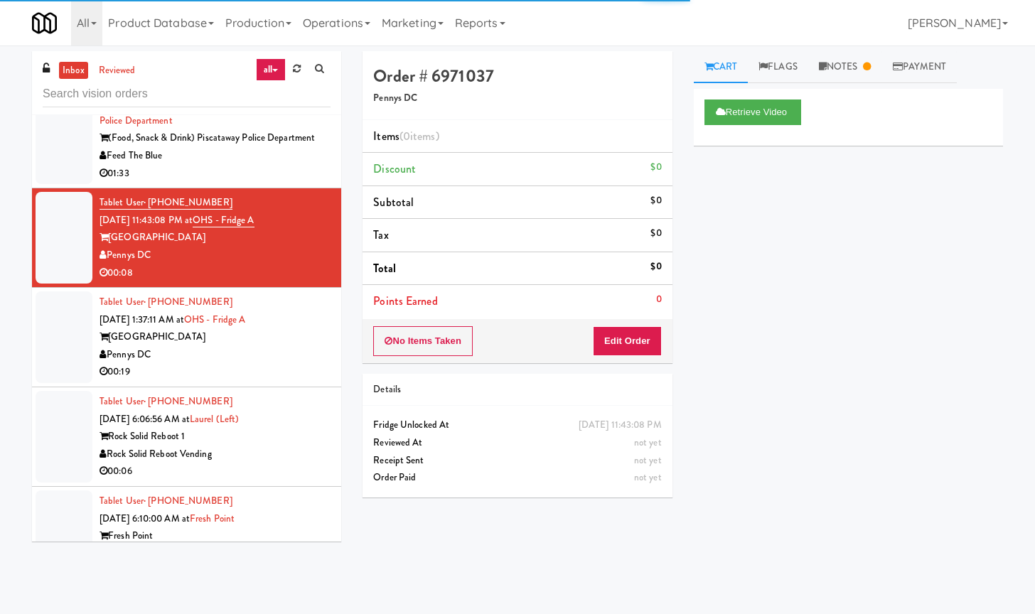
scroll to position [3348, 0]
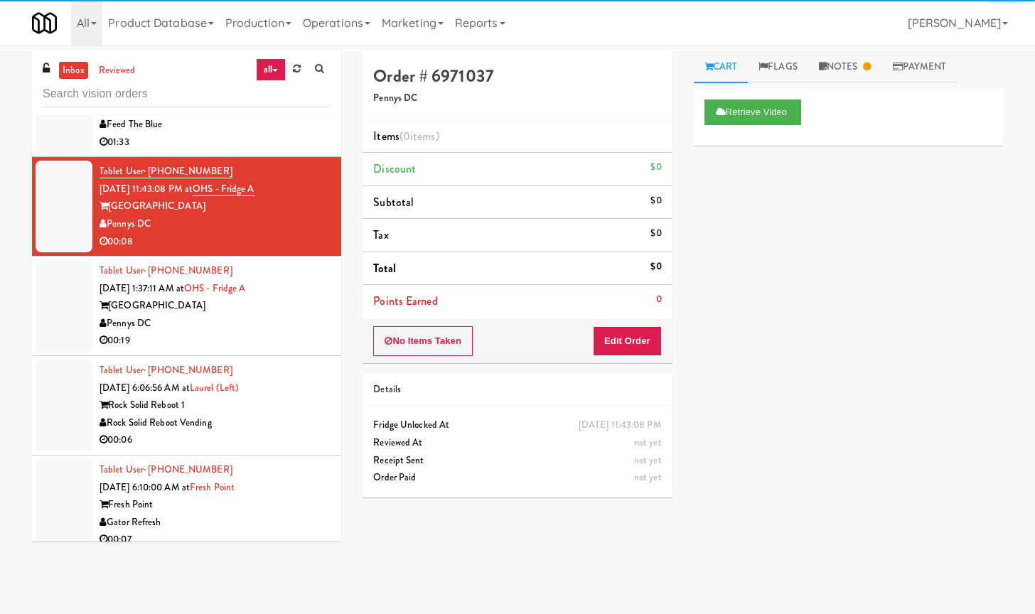
click at [265, 348] on div "00:19" at bounding box center [214, 341] width 231 height 18
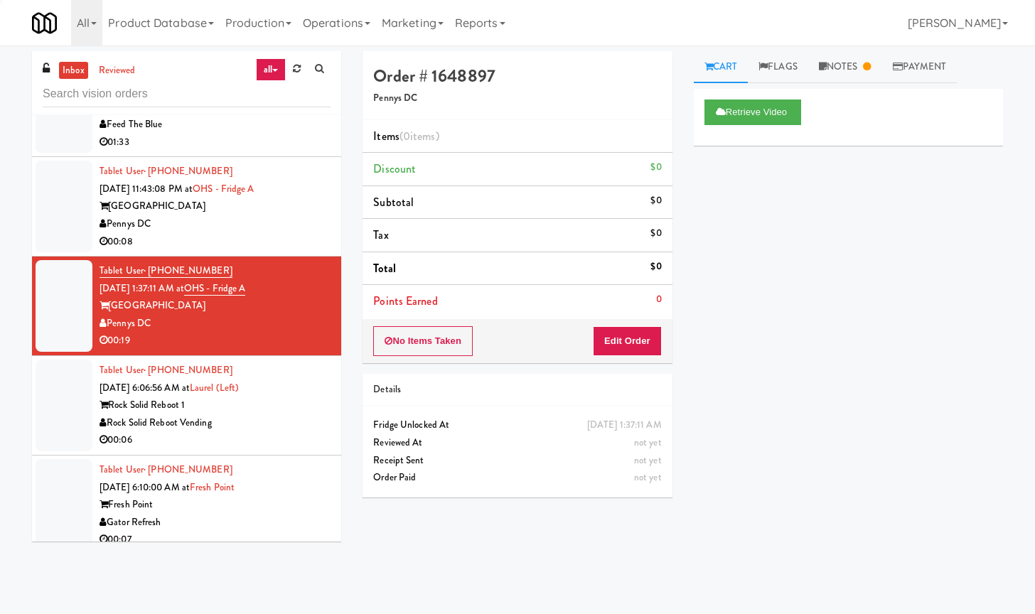
click at [267, 437] on div "00:06" at bounding box center [214, 440] width 231 height 18
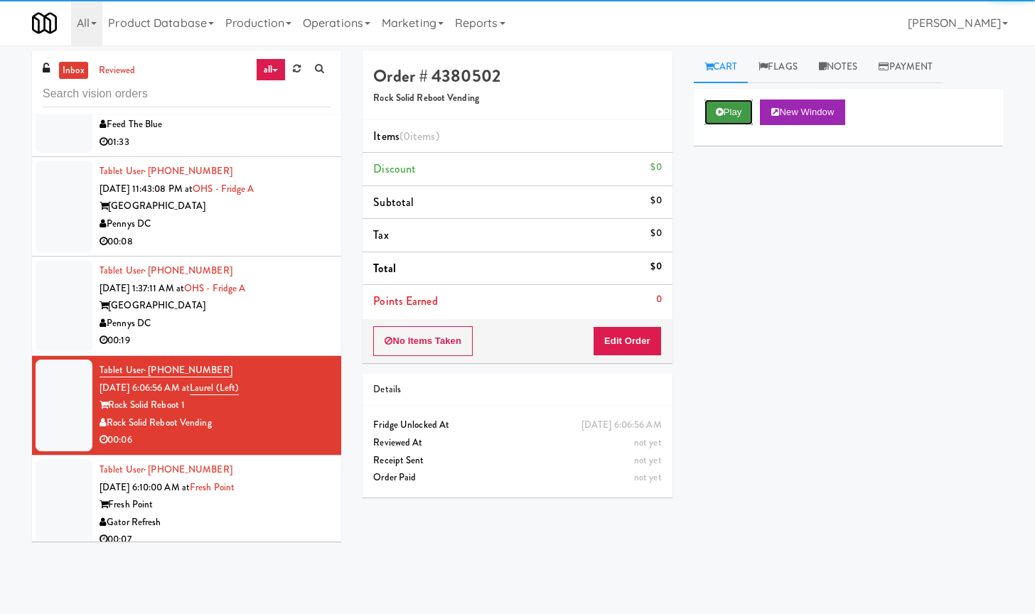
click at [733, 106] on button "Play" at bounding box center [728, 112] width 49 height 26
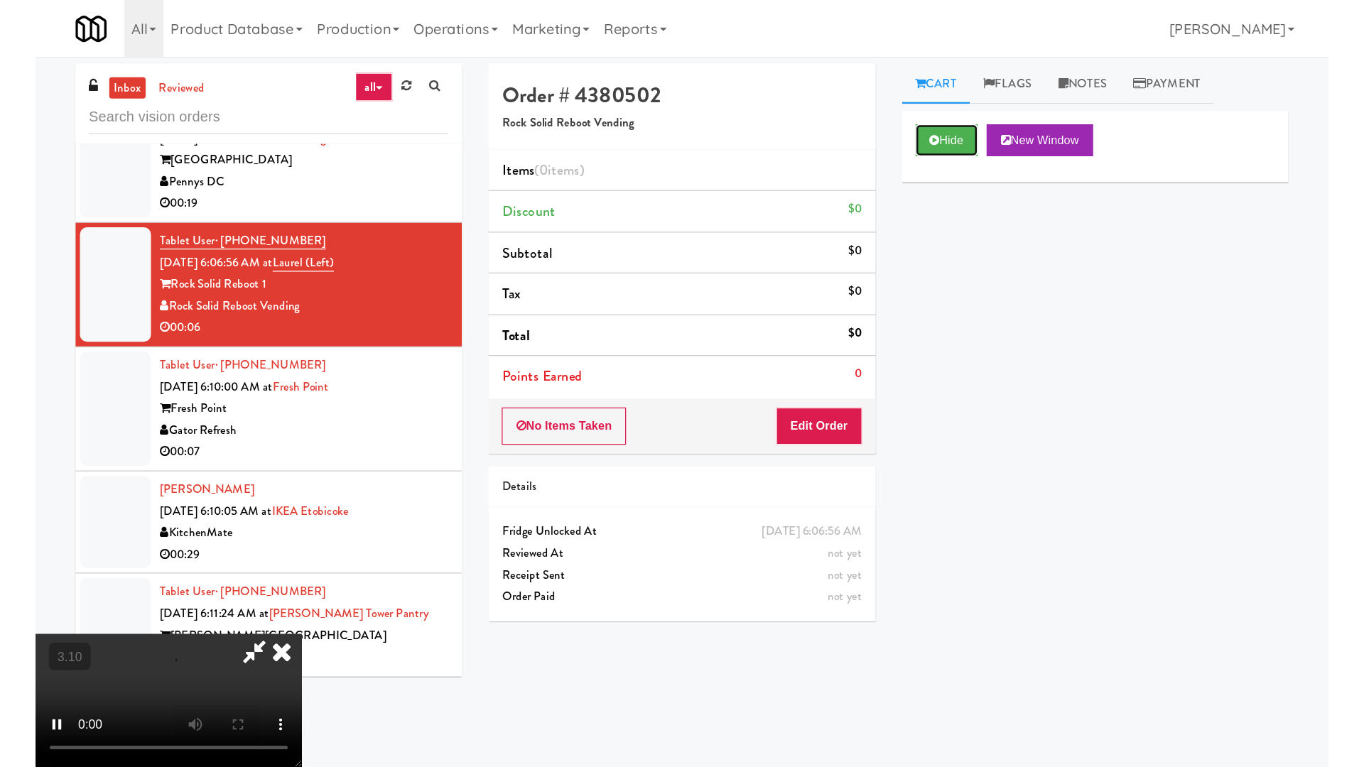
scroll to position [3436, 0]
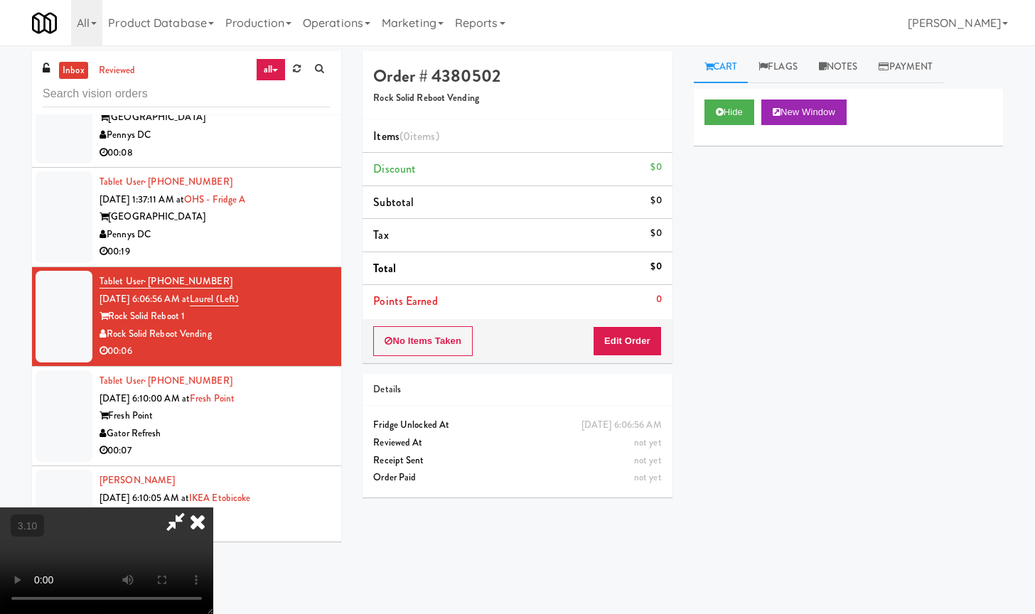
click at [213, 507] on video at bounding box center [106, 560] width 213 height 107
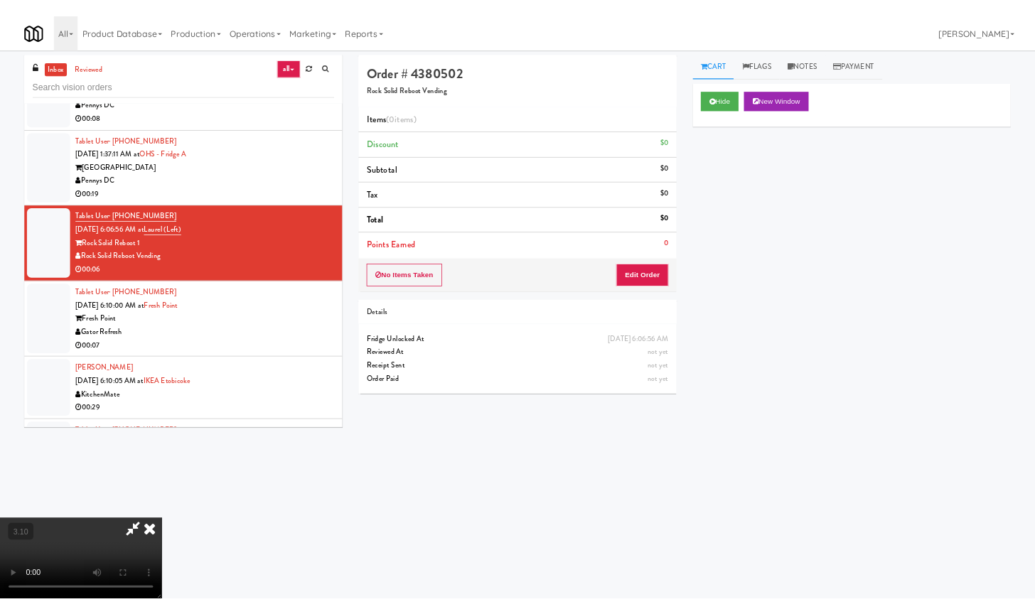
scroll to position [3419, 0]
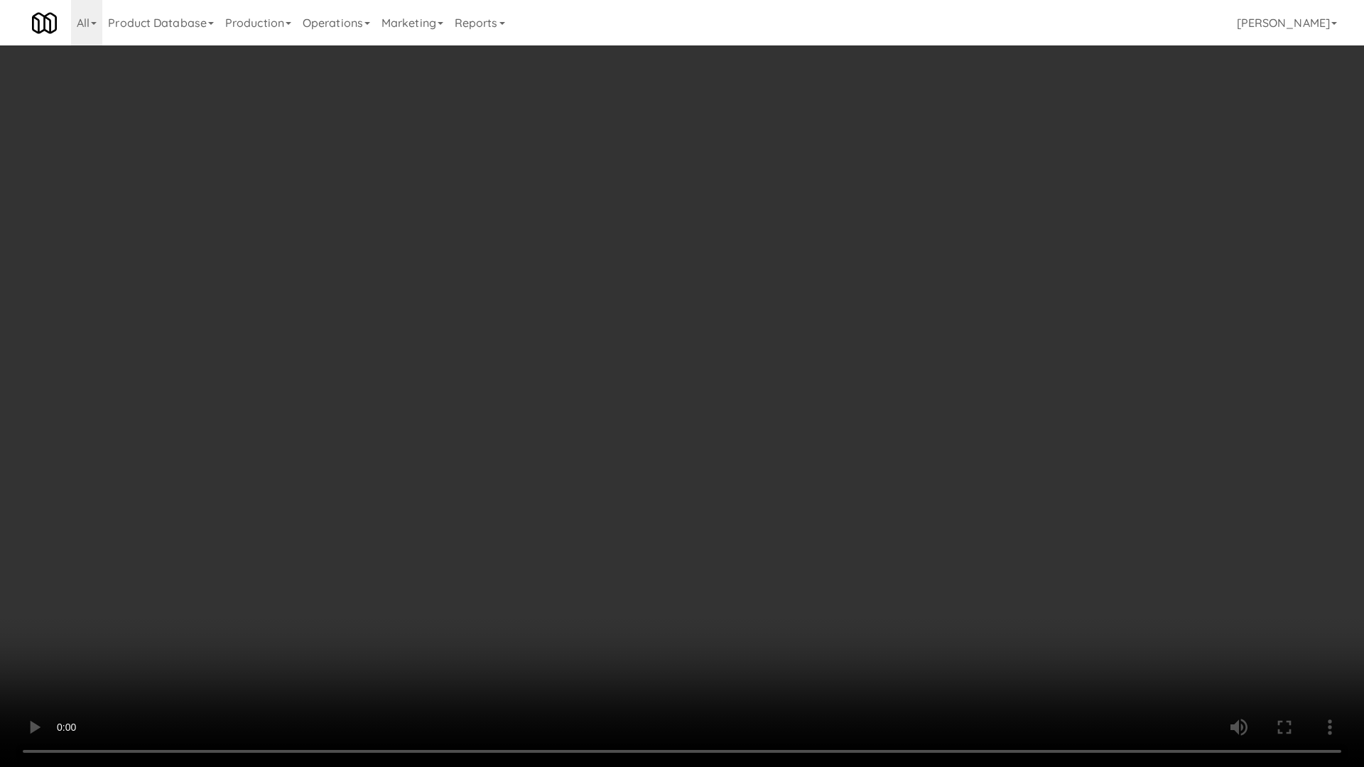
click at [385, 332] on video at bounding box center [682, 383] width 1364 height 767
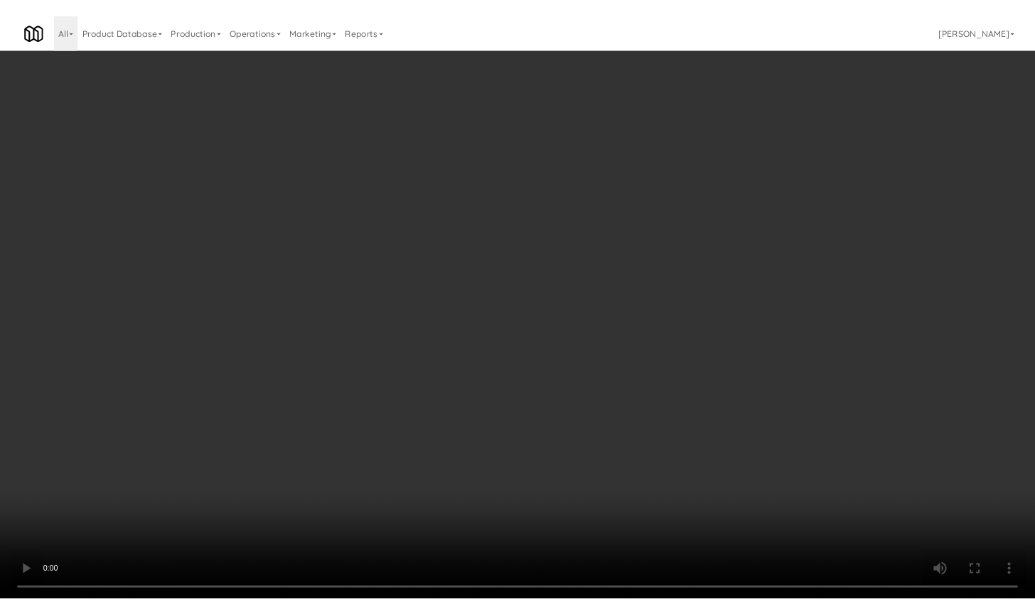
scroll to position [3436, 0]
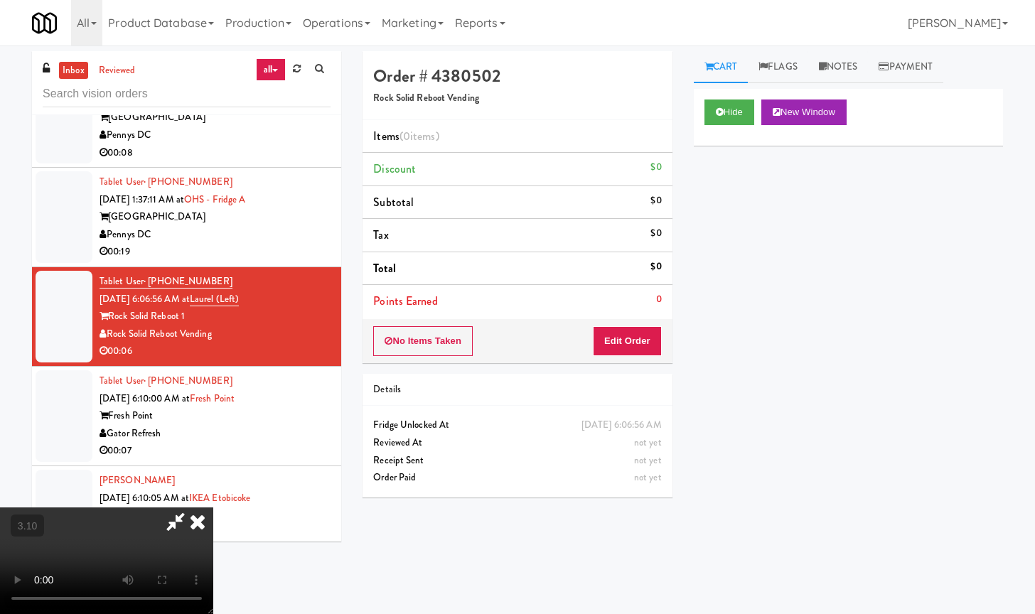
click at [213, 507] on icon at bounding box center [197, 521] width 31 height 28
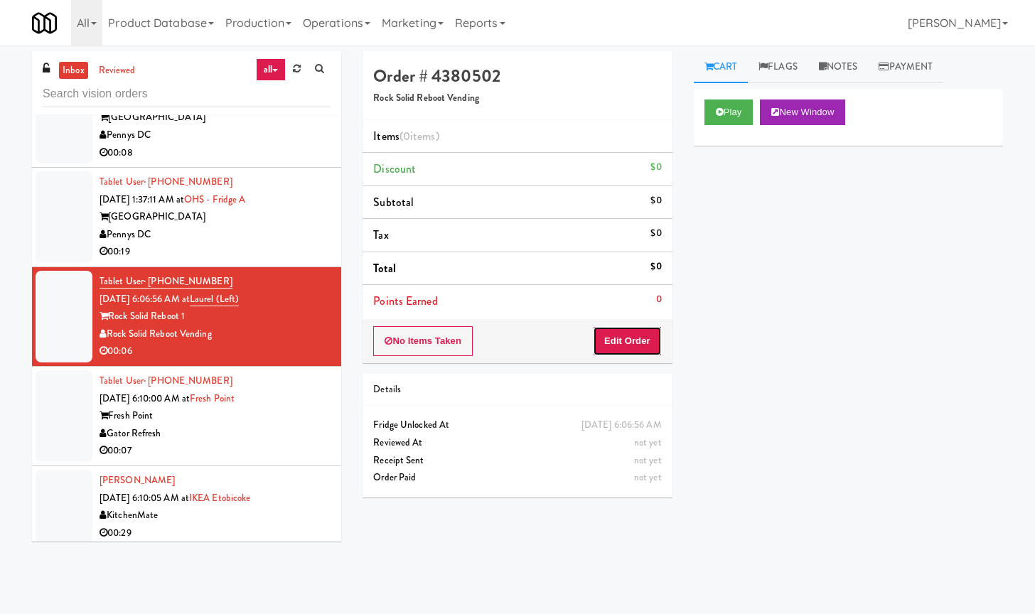
click at [627, 342] on button "Edit Order" at bounding box center [627, 341] width 69 height 30
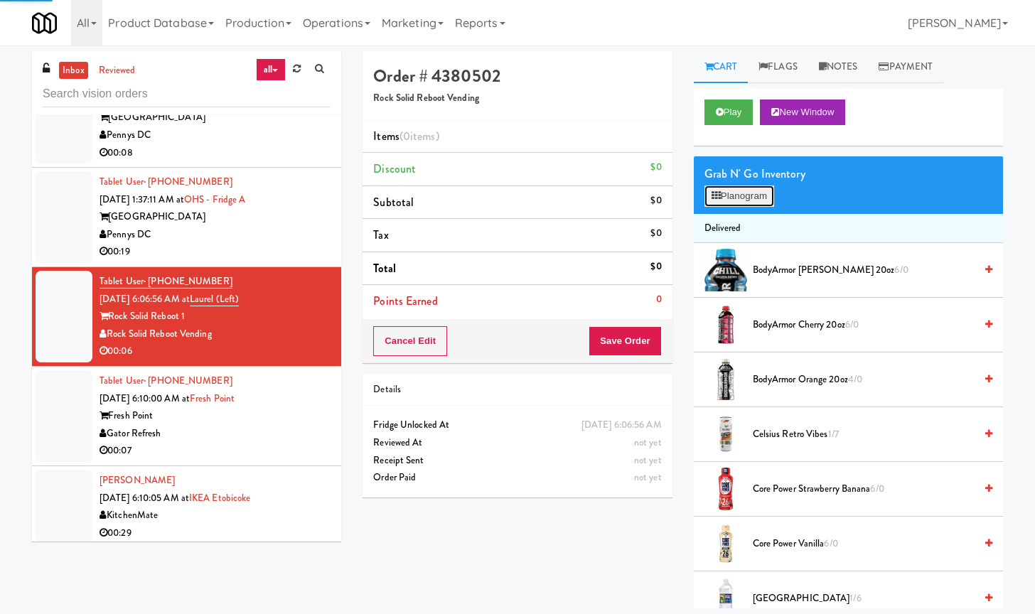
click at [758, 195] on button "Planogram" at bounding box center [739, 195] width 70 height 21
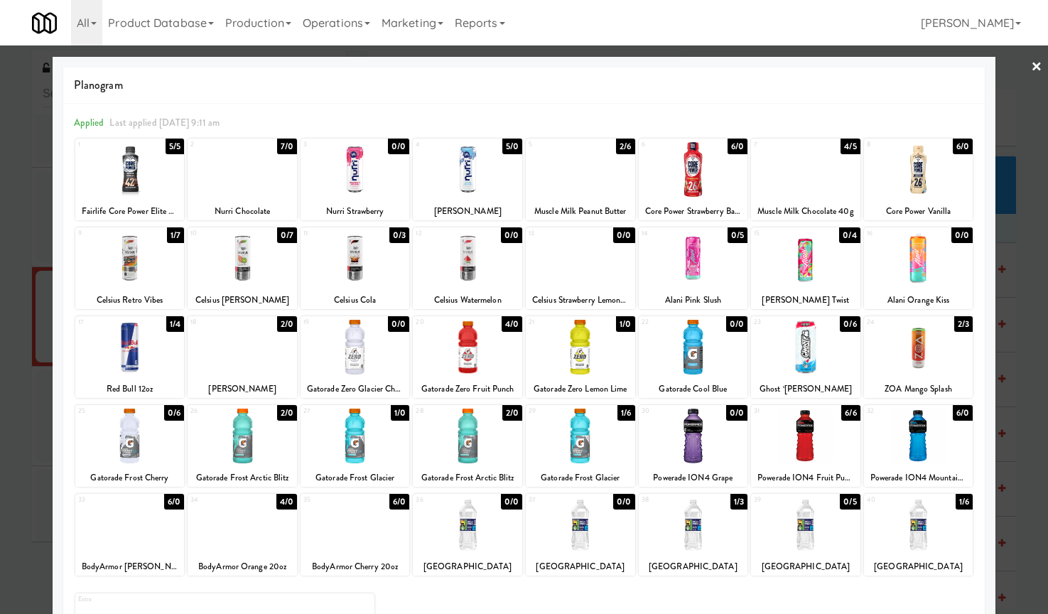
click at [361, 440] on div at bounding box center [355, 436] width 109 height 55
click at [1015, 62] on div at bounding box center [524, 307] width 1048 height 614
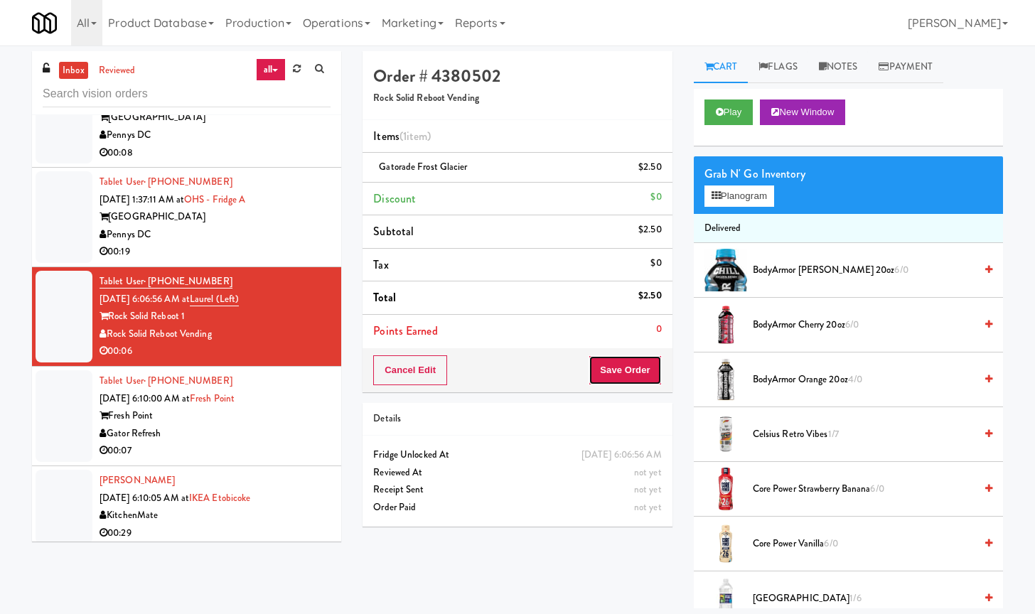
click at [637, 361] on button "Save Order" at bounding box center [624, 370] width 72 height 30
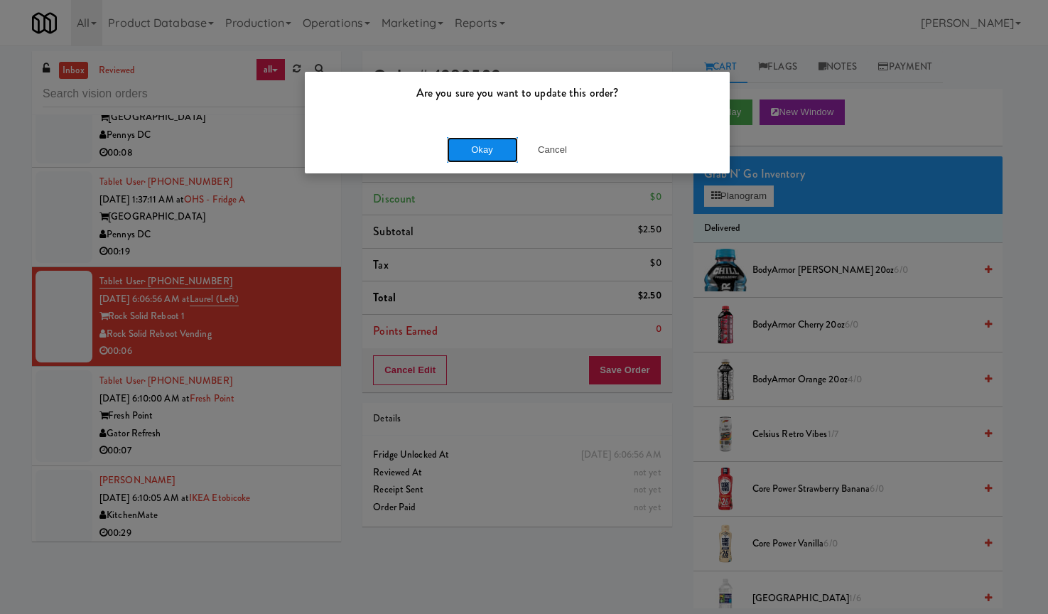
click at [487, 144] on button "Okay" at bounding box center [482, 150] width 71 height 26
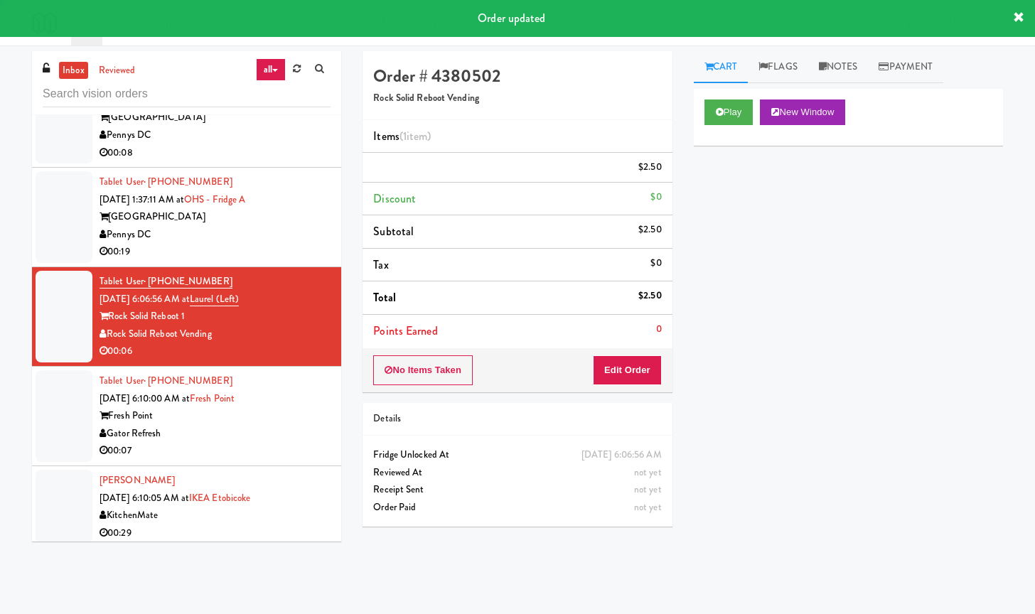
click at [268, 435] on div "Gator Refresh" at bounding box center [214, 434] width 231 height 18
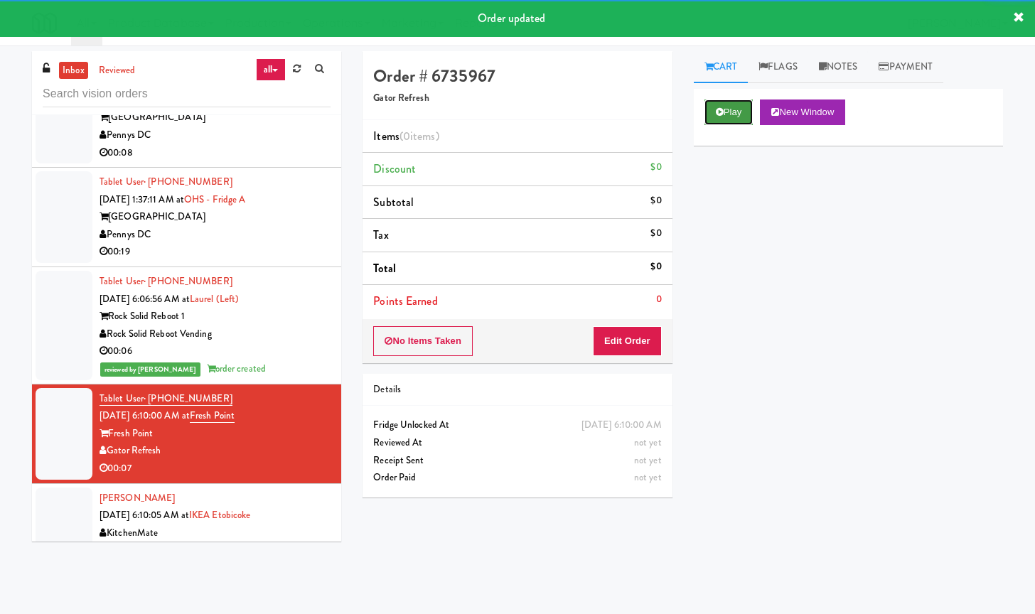
click at [734, 112] on button "Play" at bounding box center [728, 112] width 49 height 26
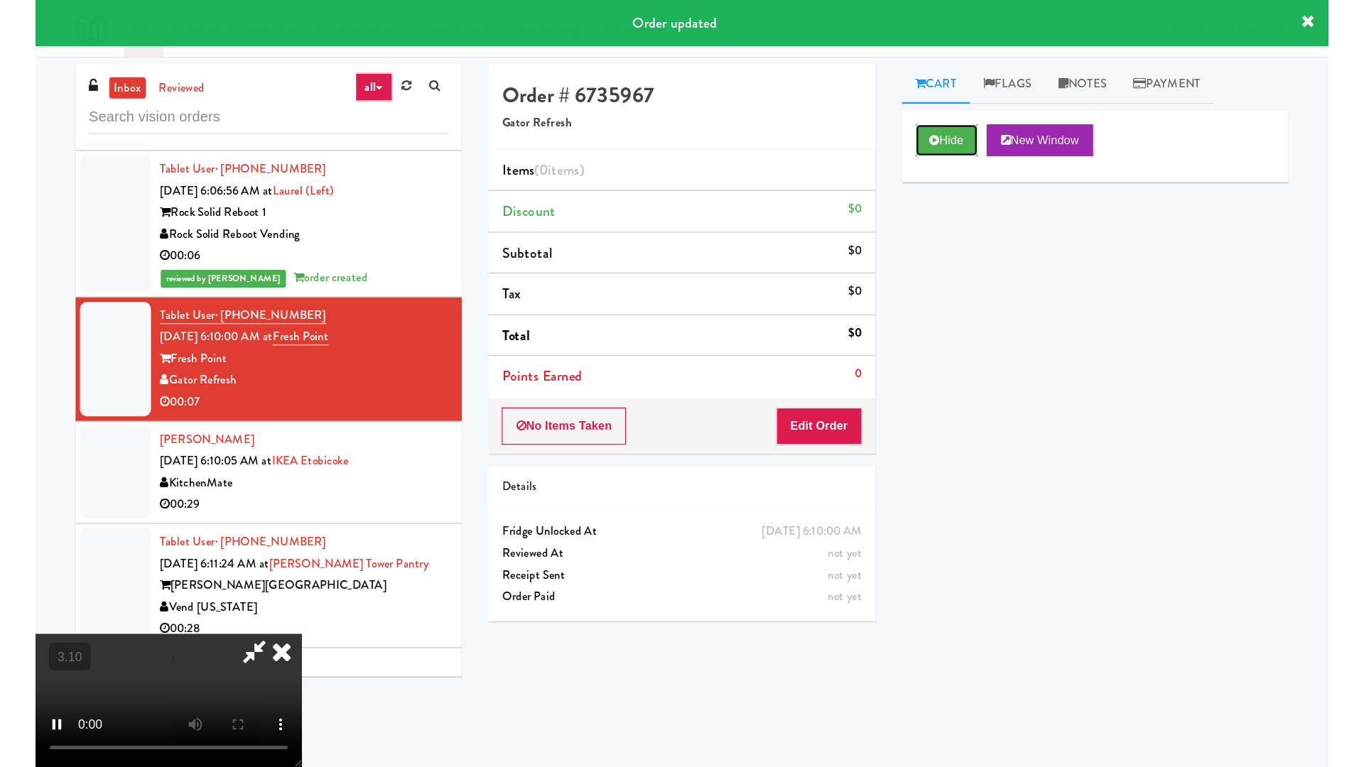
scroll to position [3614, 0]
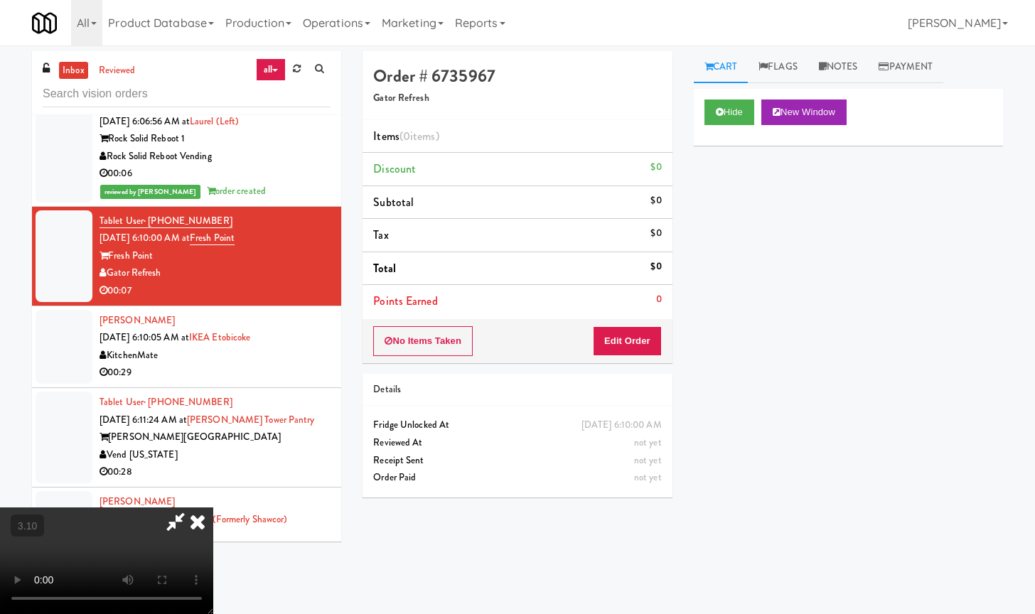
click at [213, 507] on video at bounding box center [106, 560] width 213 height 107
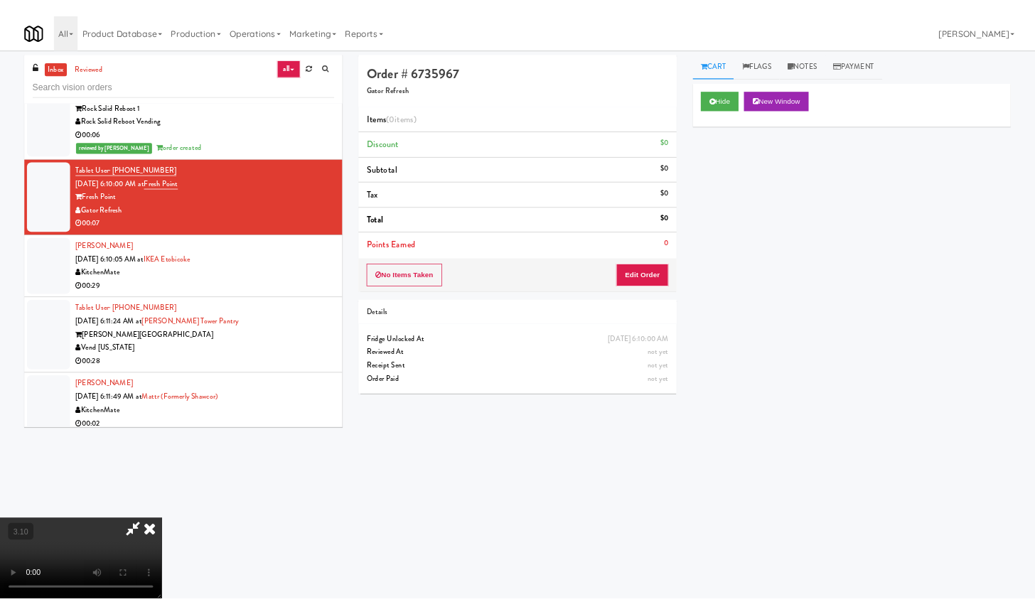
scroll to position [3596, 0]
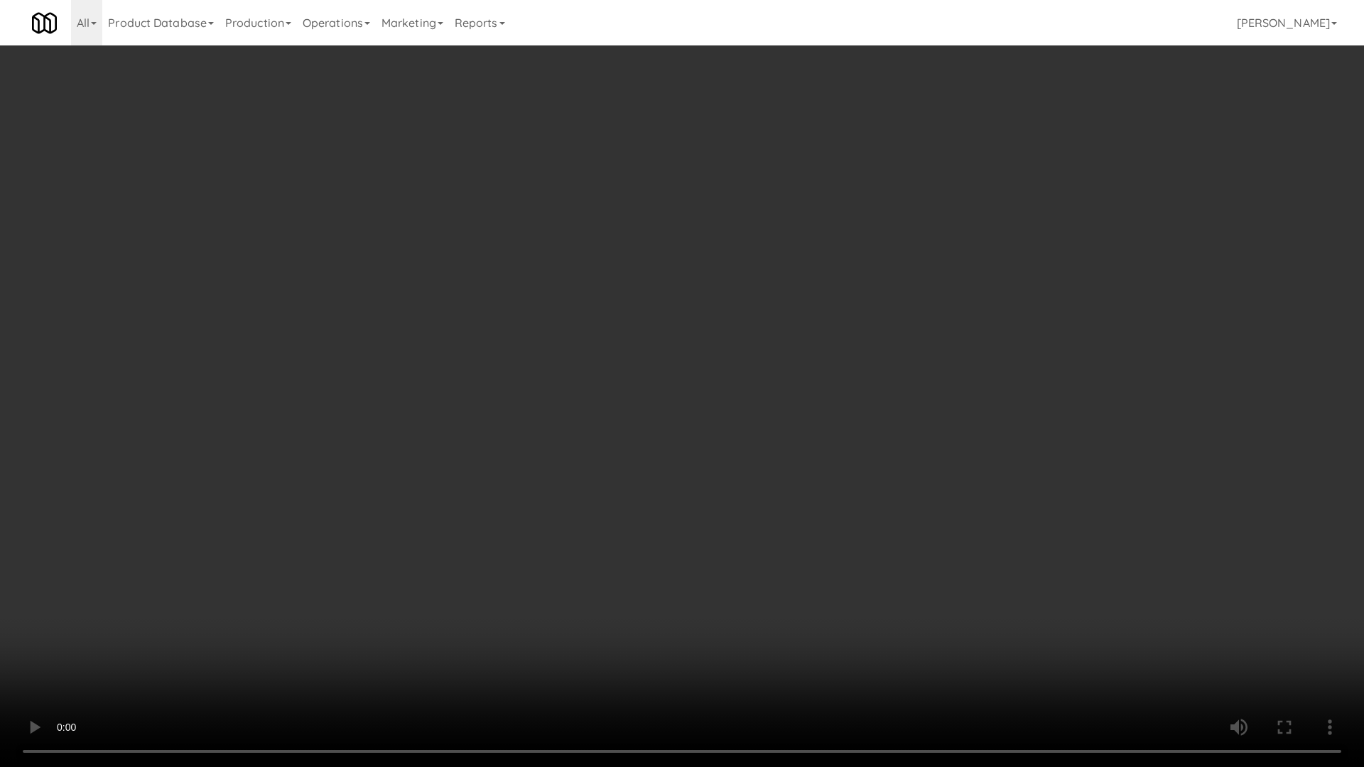
click at [516, 389] on video at bounding box center [682, 383] width 1364 height 767
click at [516, 388] on video at bounding box center [682, 383] width 1364 height 767
click at [529, 384] on video at bounding box center [682, 383] width 1364 height 767
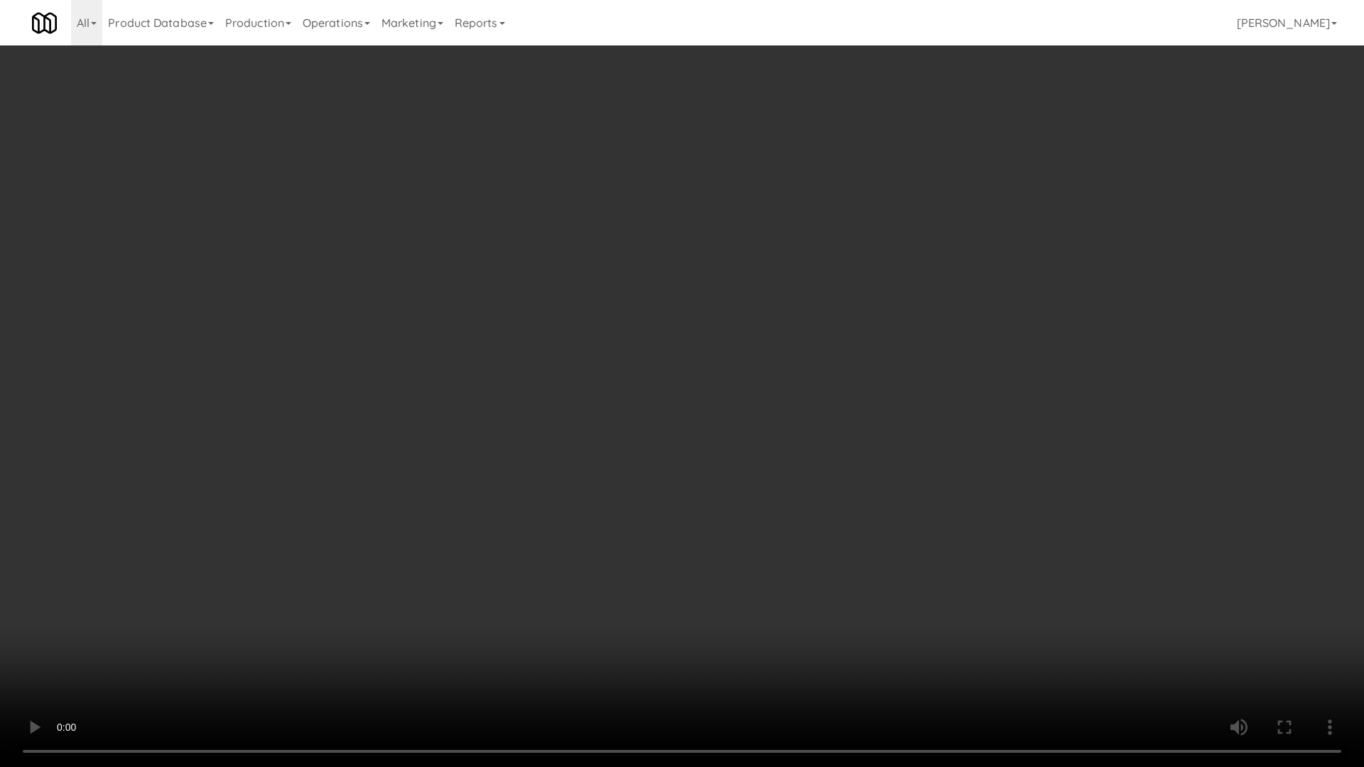
click at [541, 381] on video at bounding box center [682, 383] width 1364 height 767
click at [541, 379] on video at bounding box center [682, 383] width 1364 height 767
click at [624, 458] on video at bounding box center [682, 383] width 1364 height 767
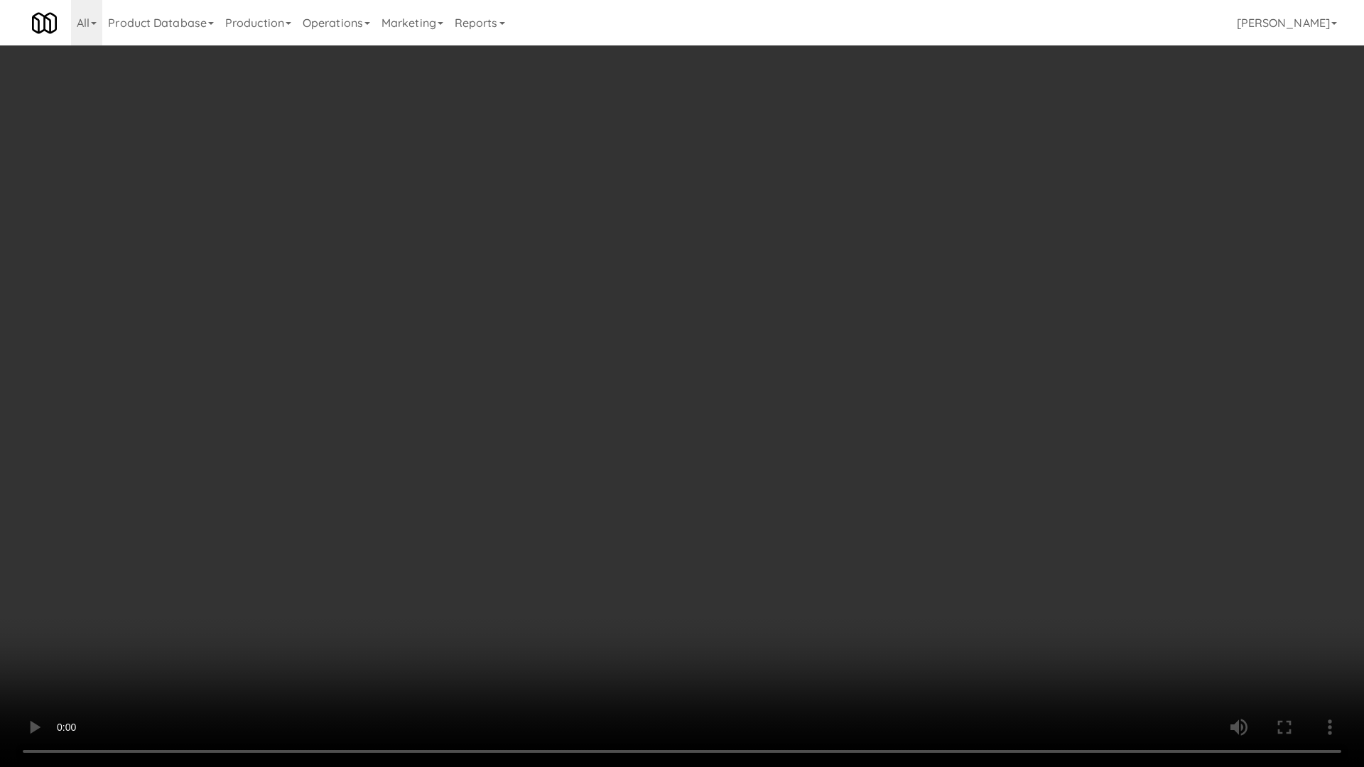
scroll to position [3614, 0]
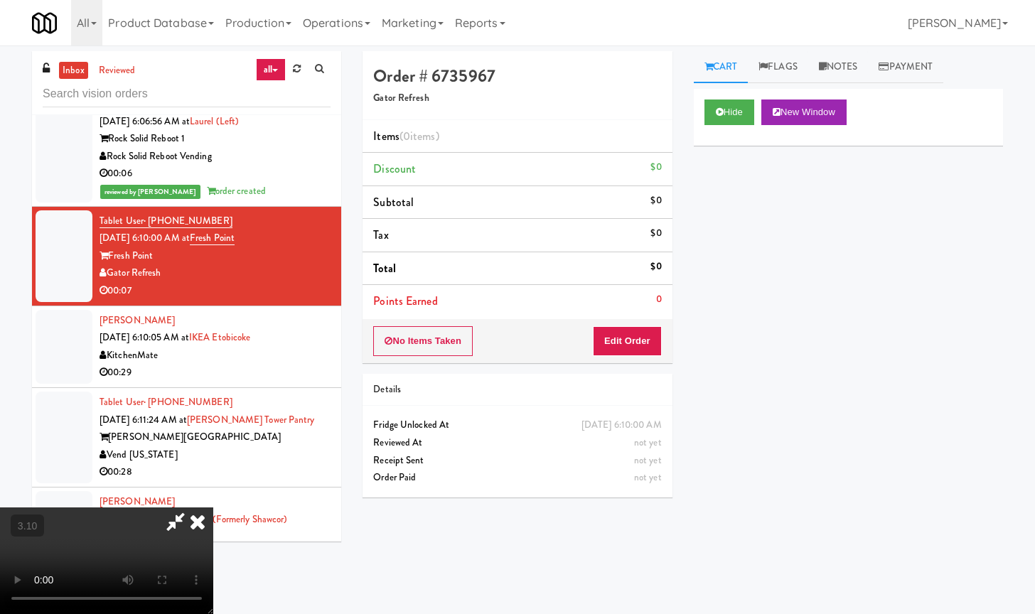
click at [213, 507] on icon at bounding box center [197, 521] width 31 height 28
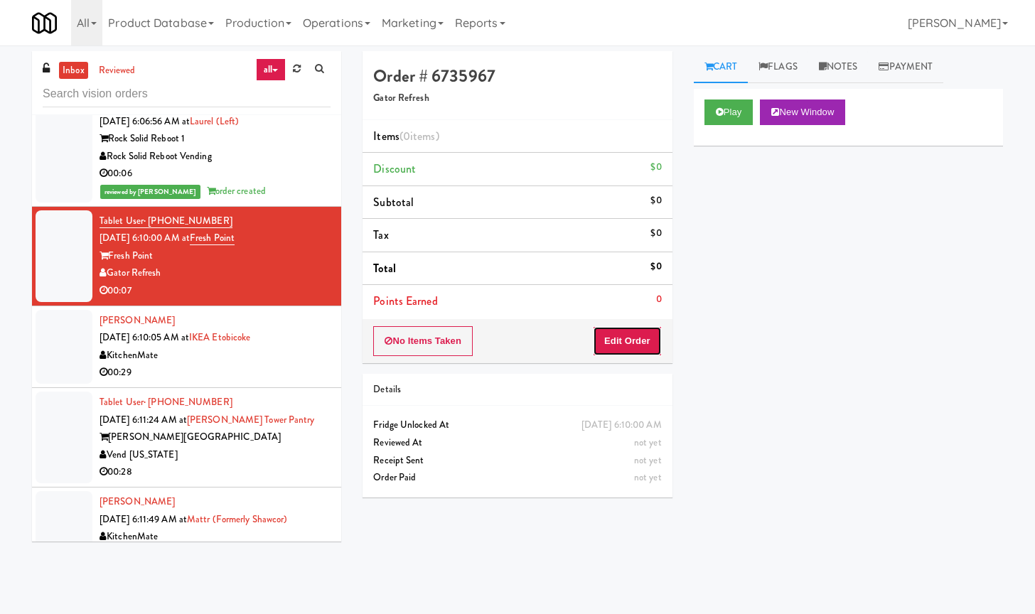
click at [632, 343] on button "Edit Order" at bounding box center [627, 341] width 69 height 30
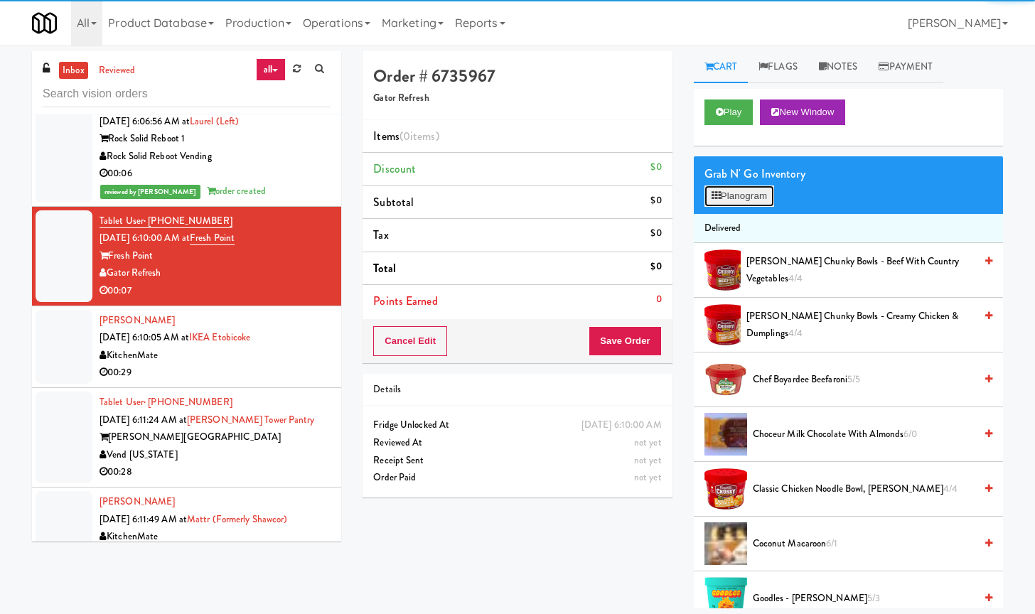
click at [752, 195] on button "Planogram" at bounding box center [739, 195] width 70 height 21
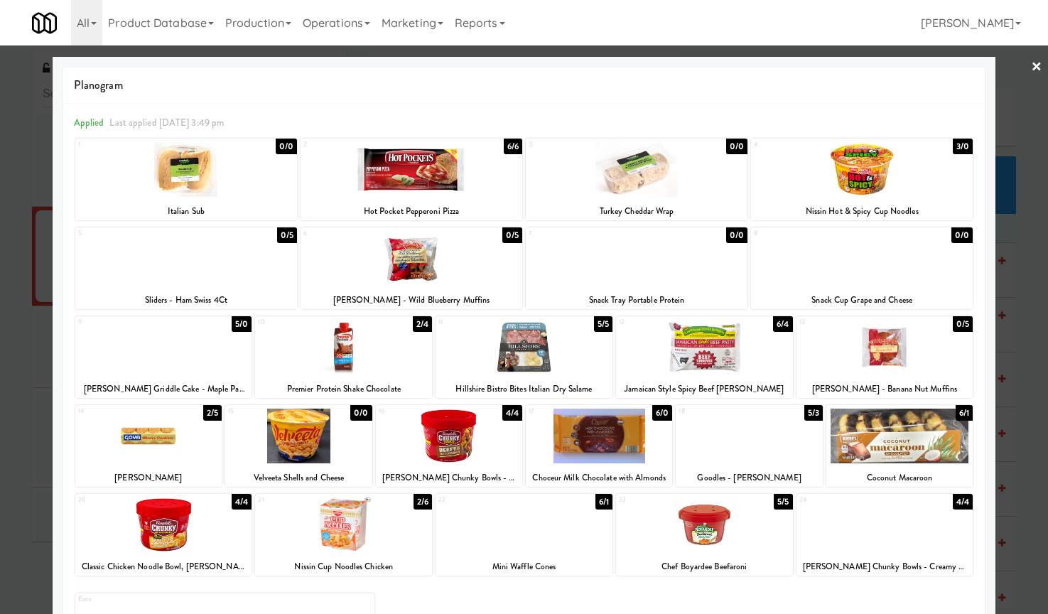
click at [871, 357] on div at bounding box center [885, 347] width 177 height 55
click at [1015, 53] on div at bounding box center [524, 307] width 1048 height 614
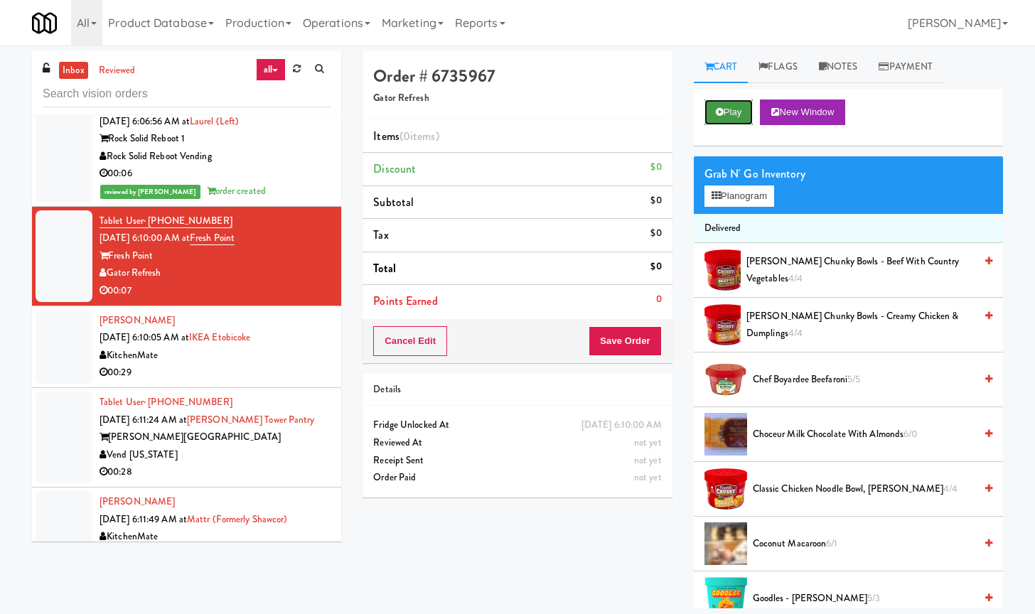
click at [730, 115] on button "Play" at bounding box center [728, 112] width 49 height 26
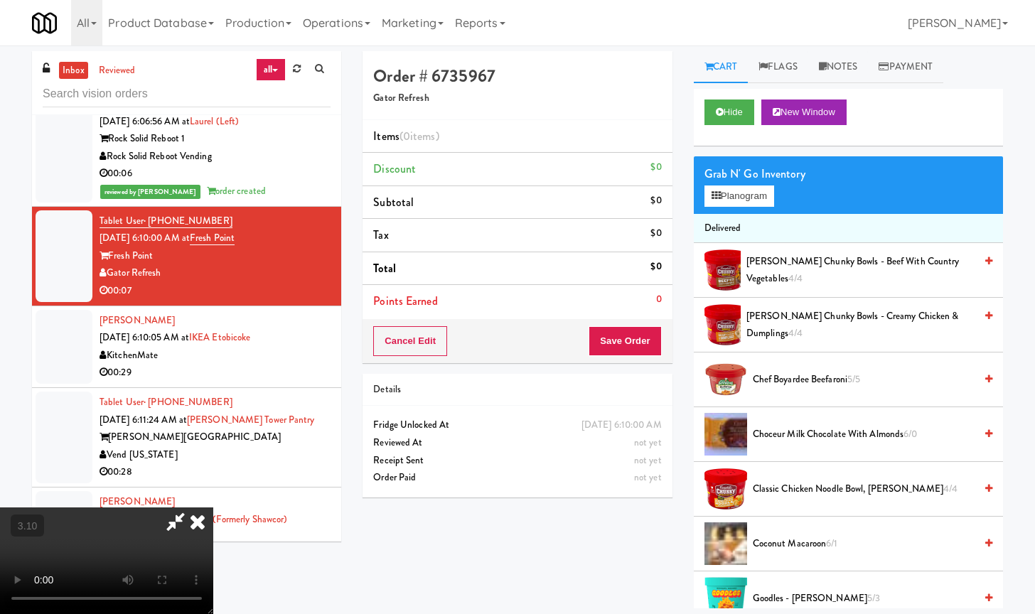
click at [213, 507] on video at bounding box center [106, 560] width 213 height 107
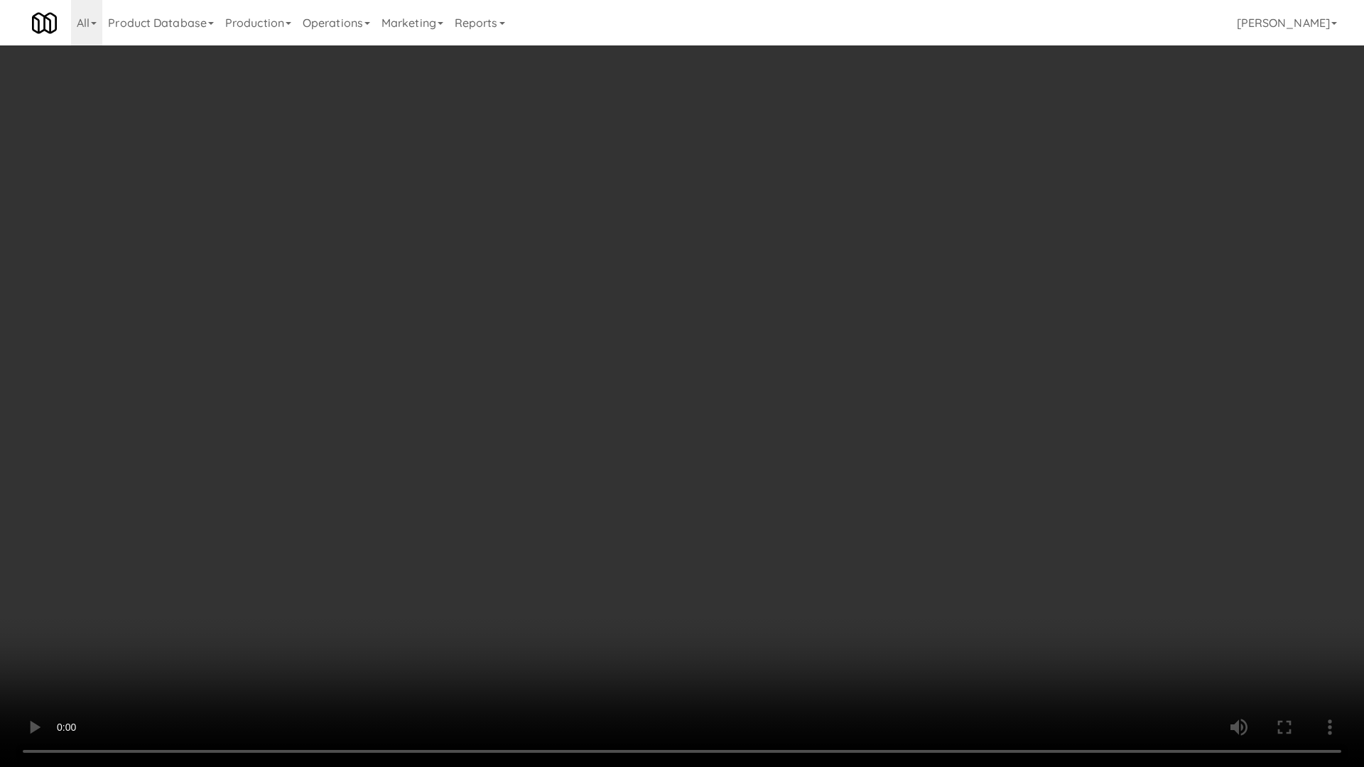
click at [584, 379] on video at bounding box center [682, 383] width 1364 height 767
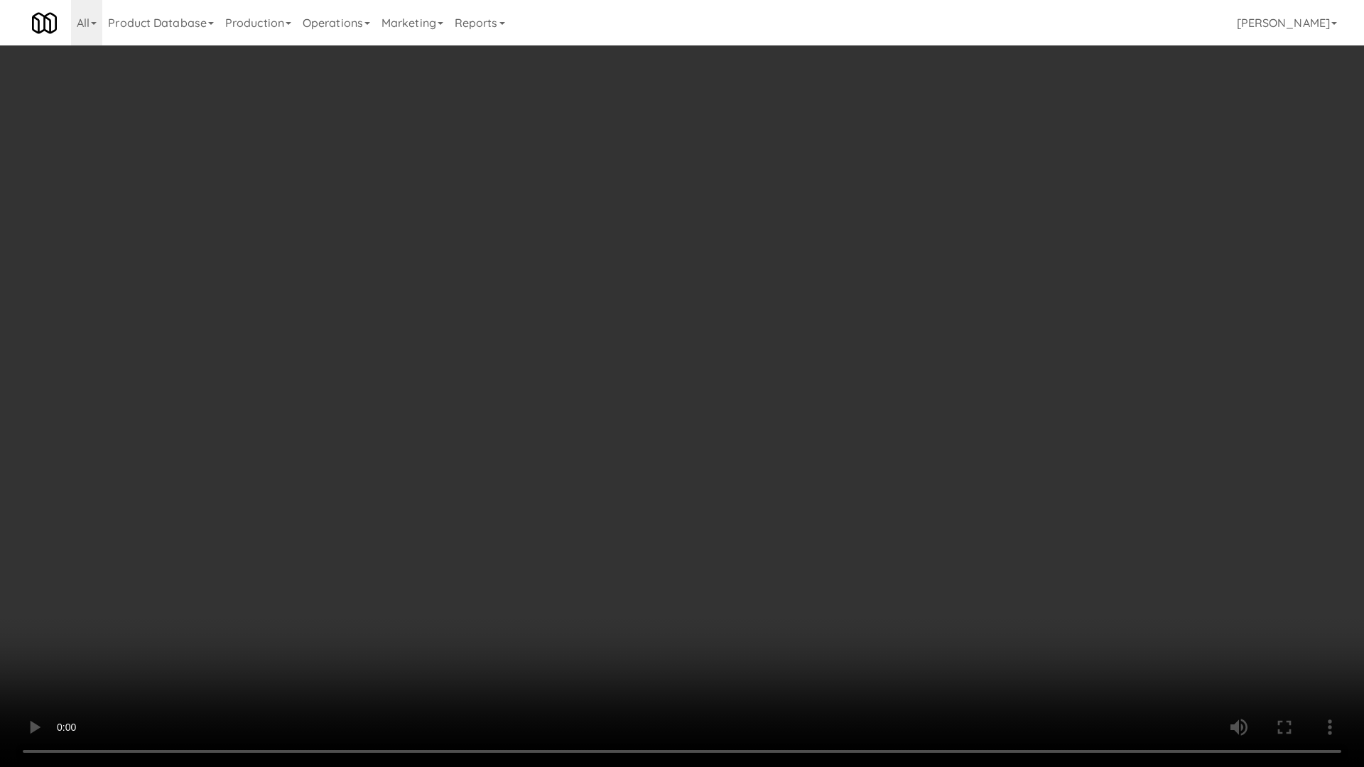
click at [584, 379] on video at bounding box center [682, 383] width 1364 height 767
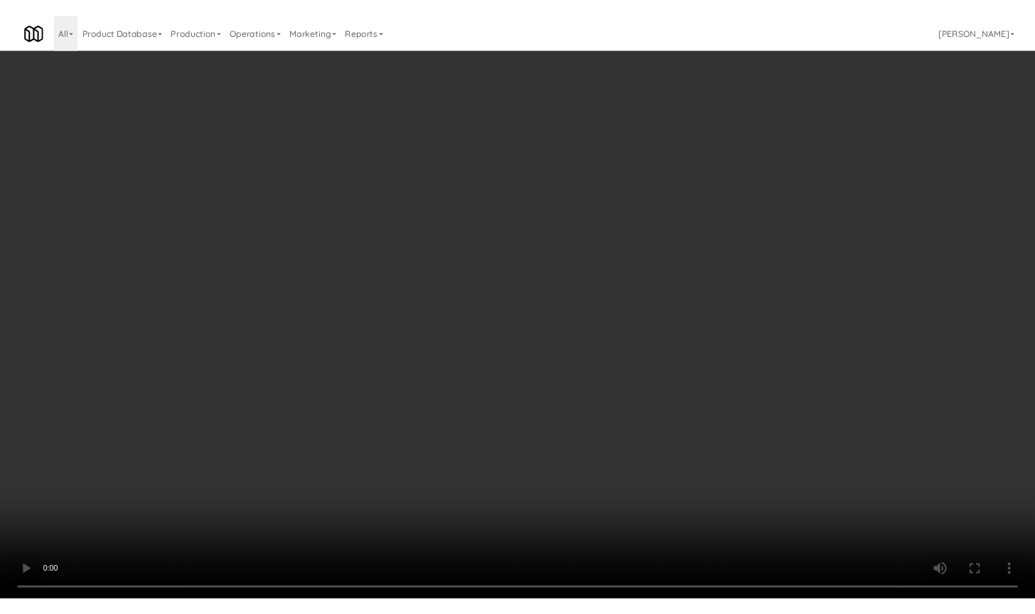
scroll to position [3614, 0]
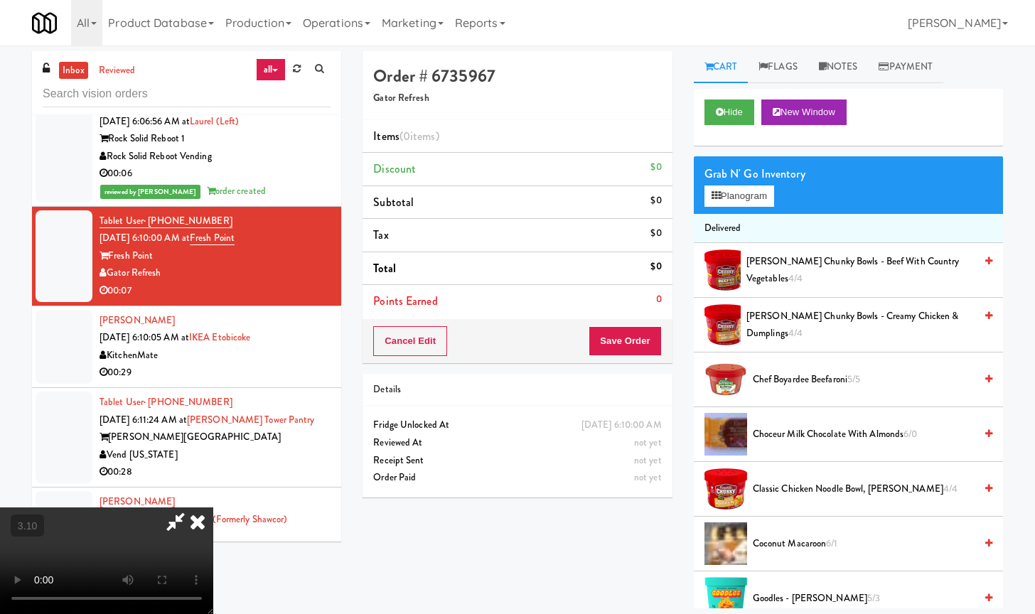
click at [213, 507] on icon at bounding box center [197, 521] width 31 height 28
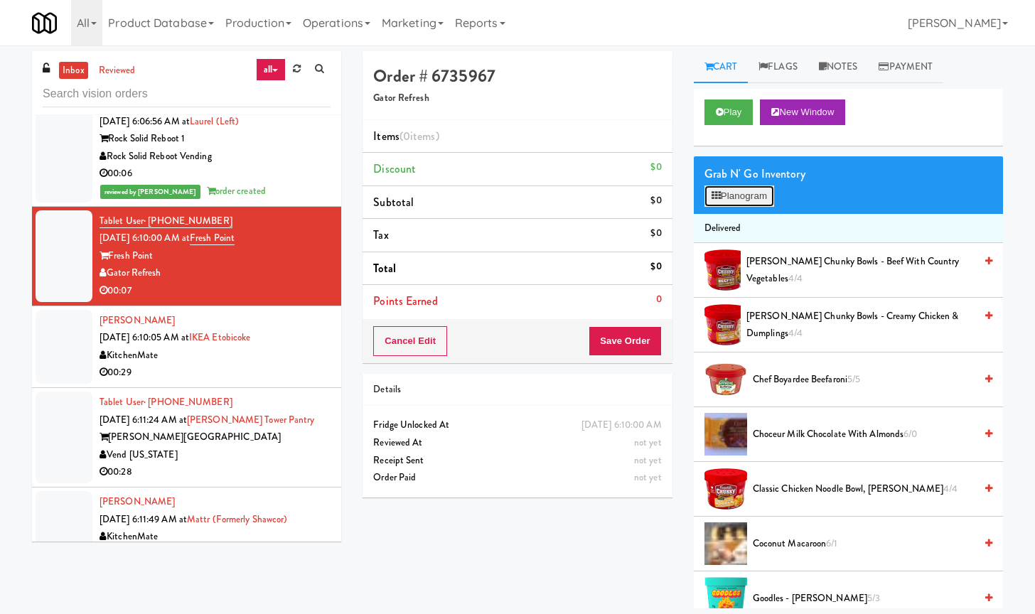
click at [760, 201] on button "Planogram" at bounding box center [739, 195] width 70 height 21
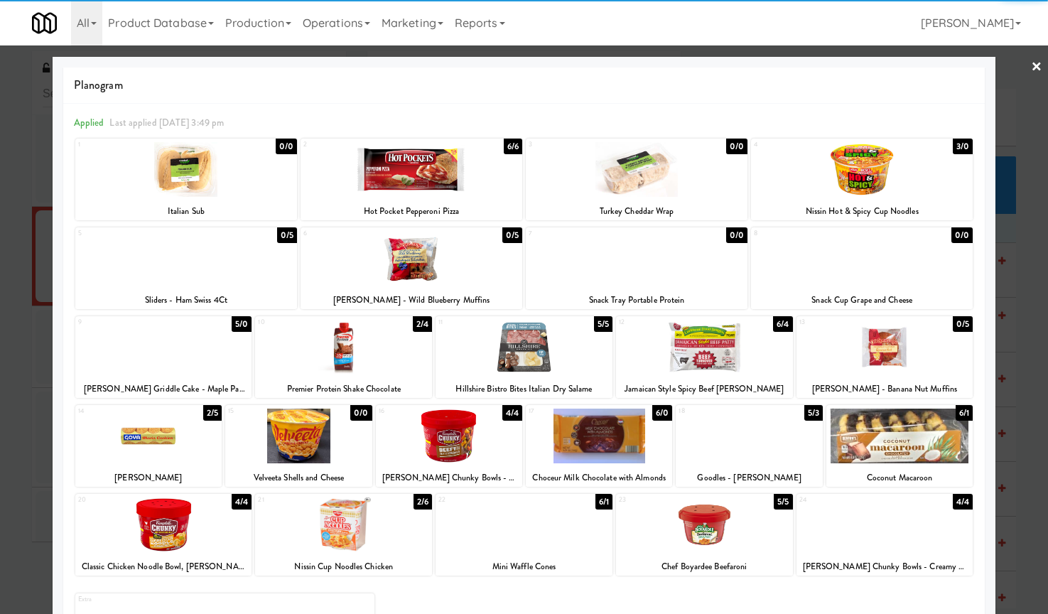
click at [722, 359] on div at bounding box center [704, 347] width 177 height 55
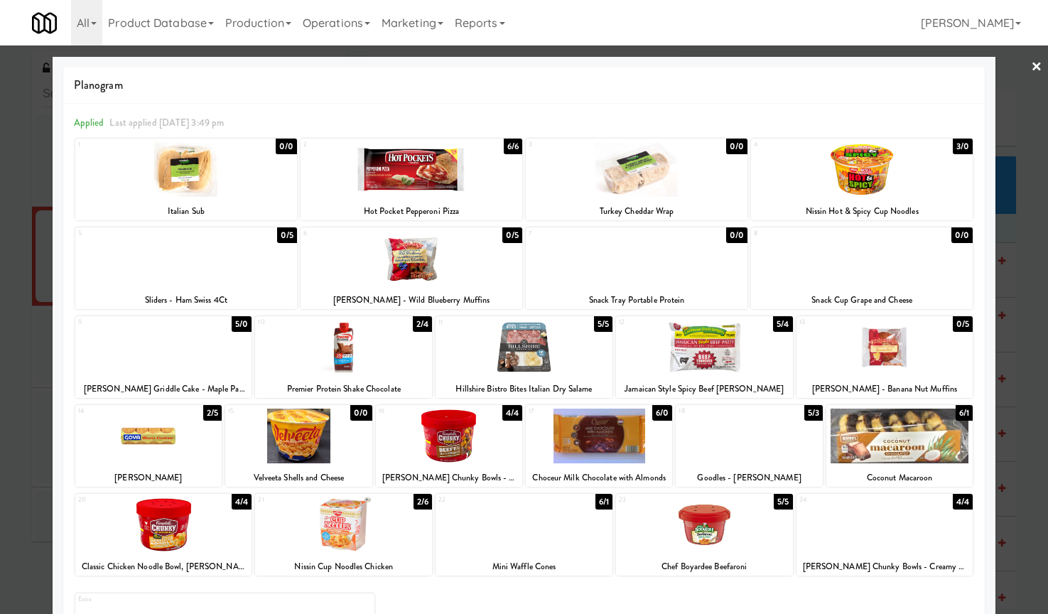
click at [1031, 66] on link "×" at bounding box center [1036, 67] width 11 height 44
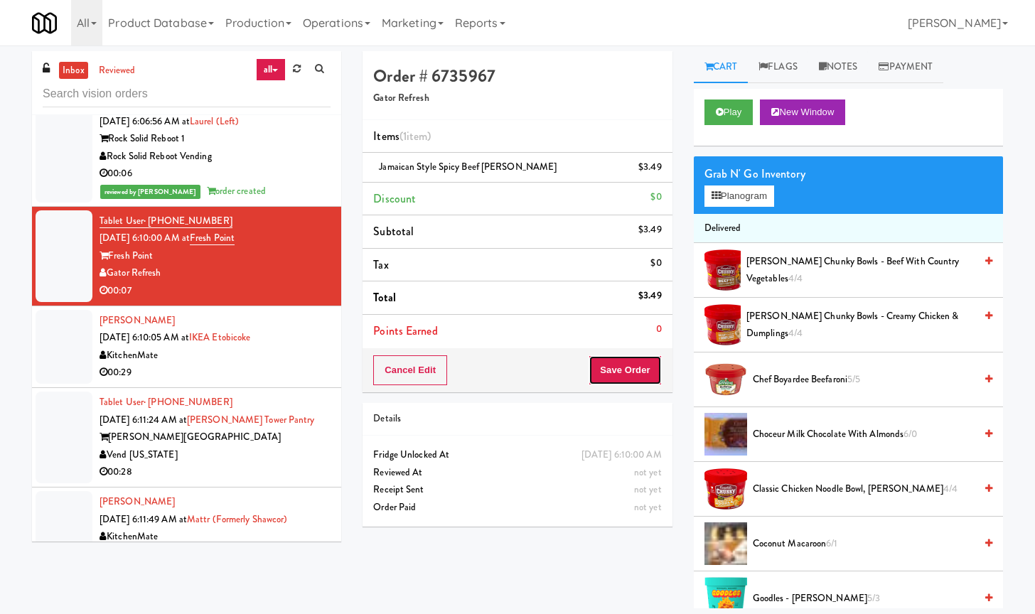
click at [650, 370] on button "Save Order" at bounding box center [624, 370] width 72 height 30
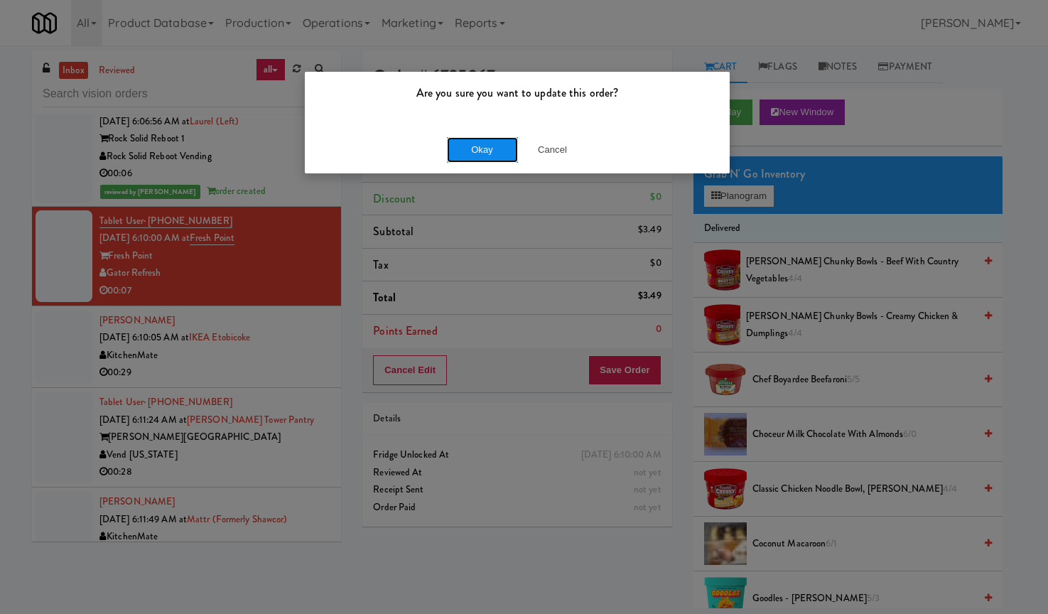
click at [475, 150] on button "Okay" at bounding box center [482, 150] width 71 height 26
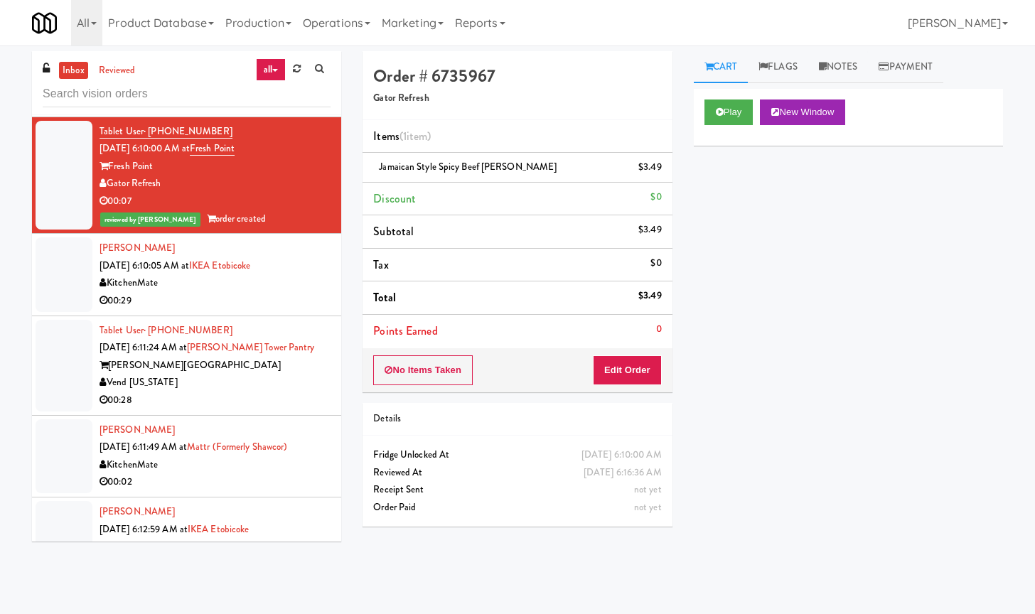
scroll to position [3703, 0]
click at [227, 303] on div "00:29" at bounding box center [214, 302] width 231 height 18
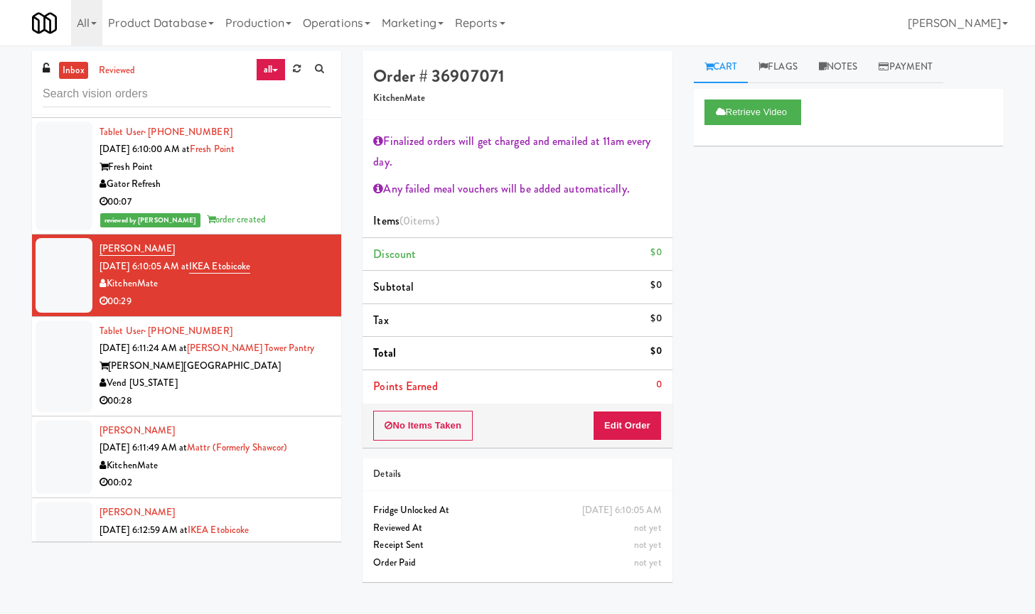
drag, startPoint x: 228, startPoint y: 395, endPoint x: 211, endPoint y: 398, distance: 17.3
click at [228, 395] on div "00:28" at bounding box center [214, 401] width 231 height 18
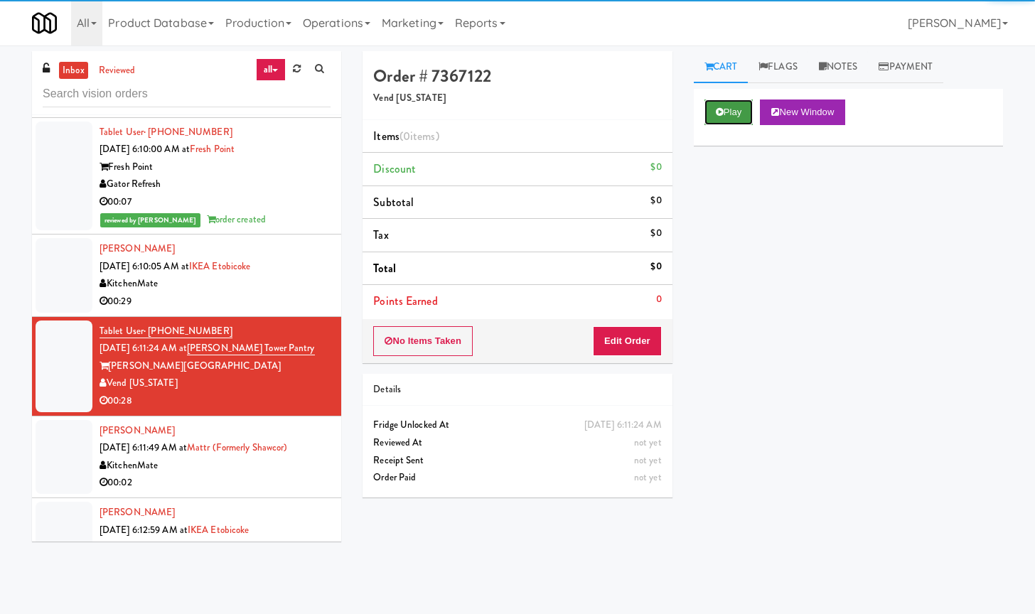
click at [739, 118] on button "Play" at bounding box center [728, 112] width 49 height 26
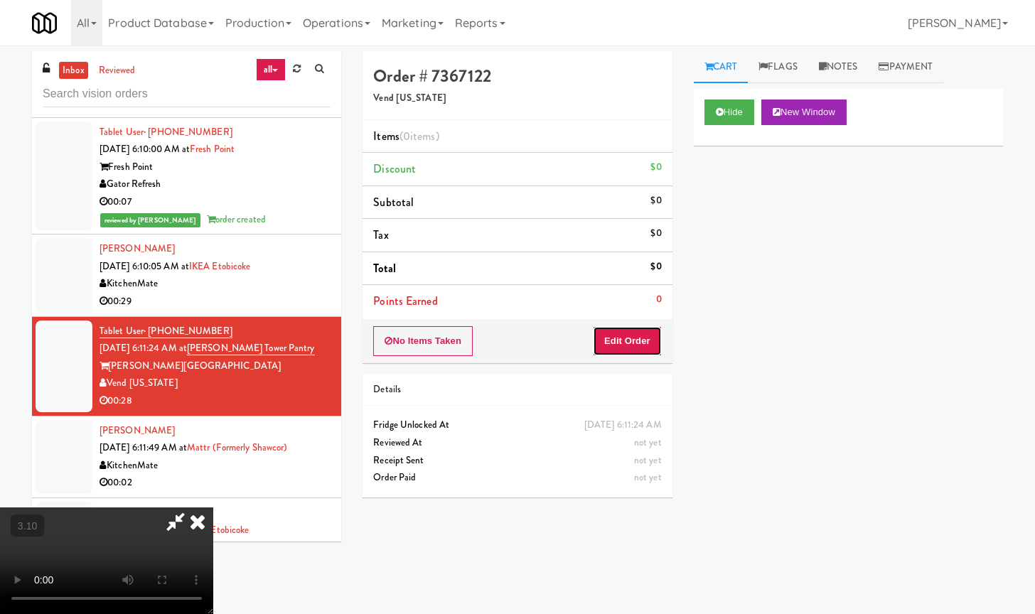
click at [631, 336] on button "Edit Order" at bounding box center [627, 341] width 69 height 30
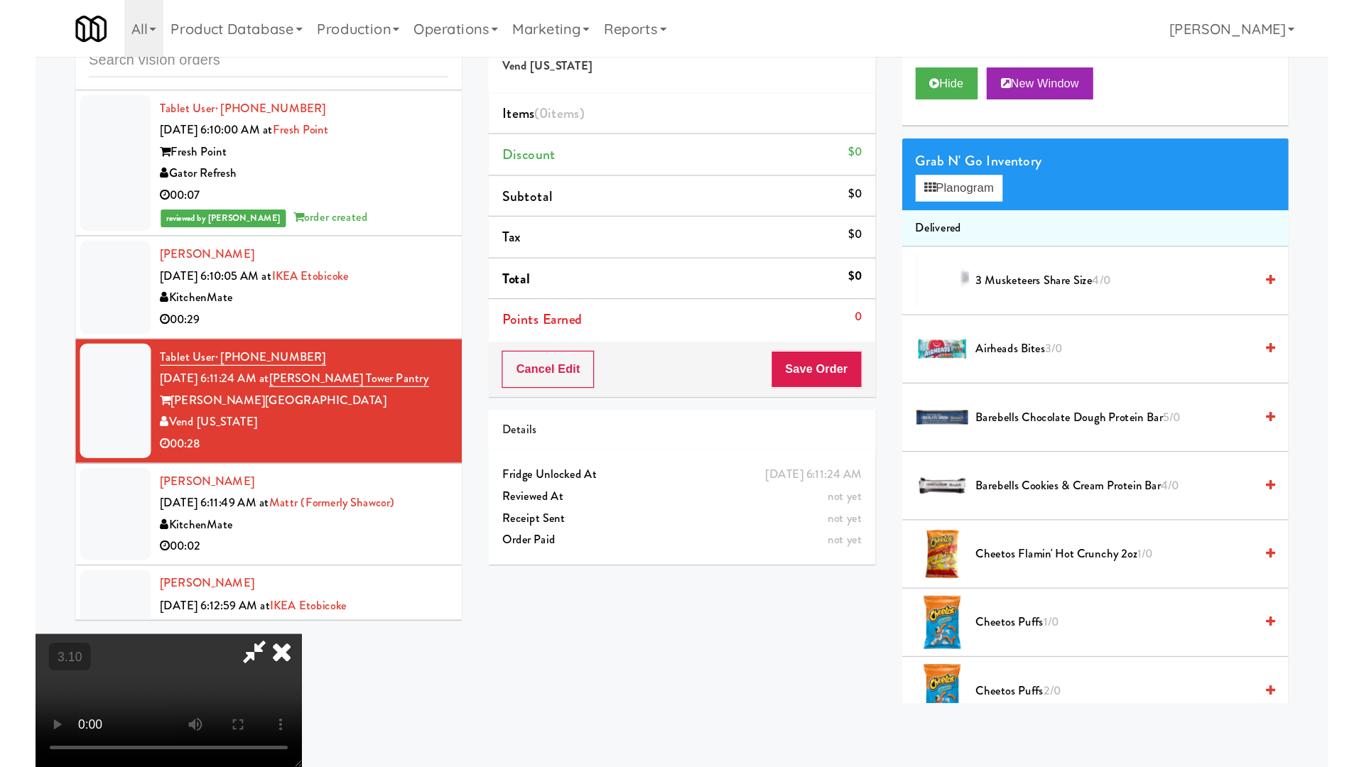
scroll to position [72, 0]
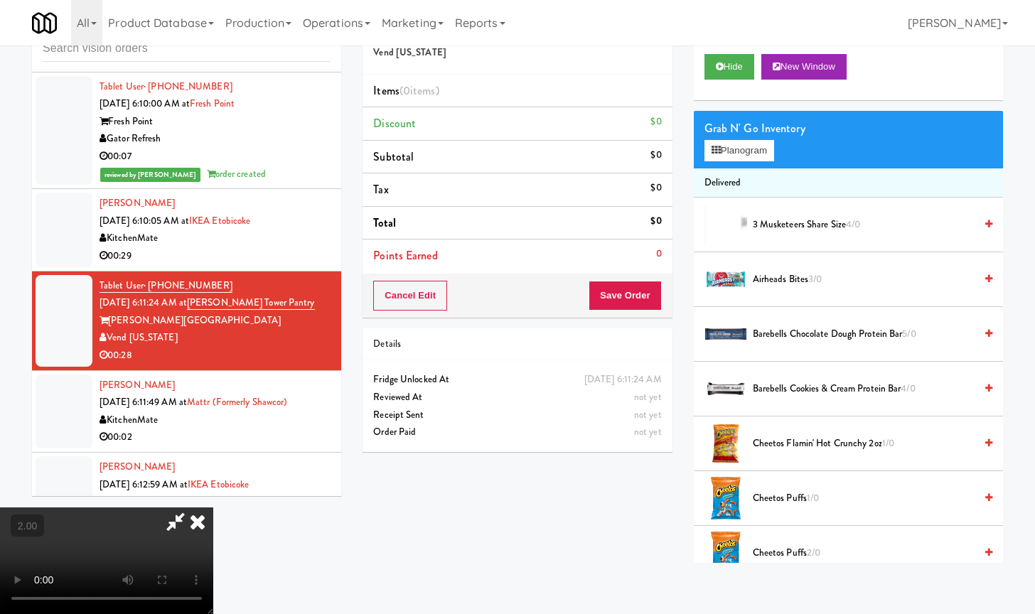
click at [213, 507] on video at bounding box center [106, 560] width 213 height 107
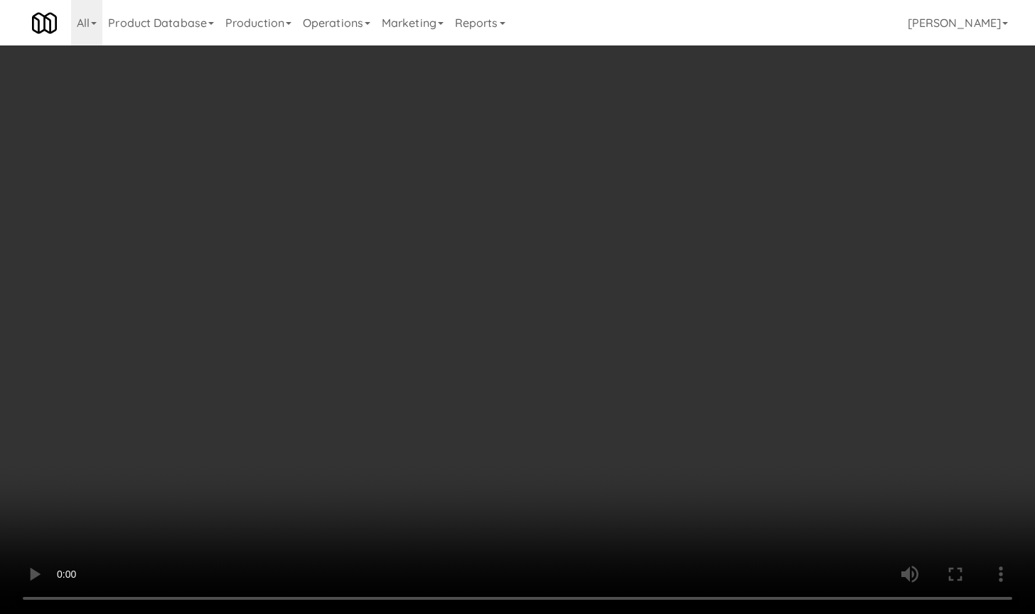
scroll to position [3686, 0]
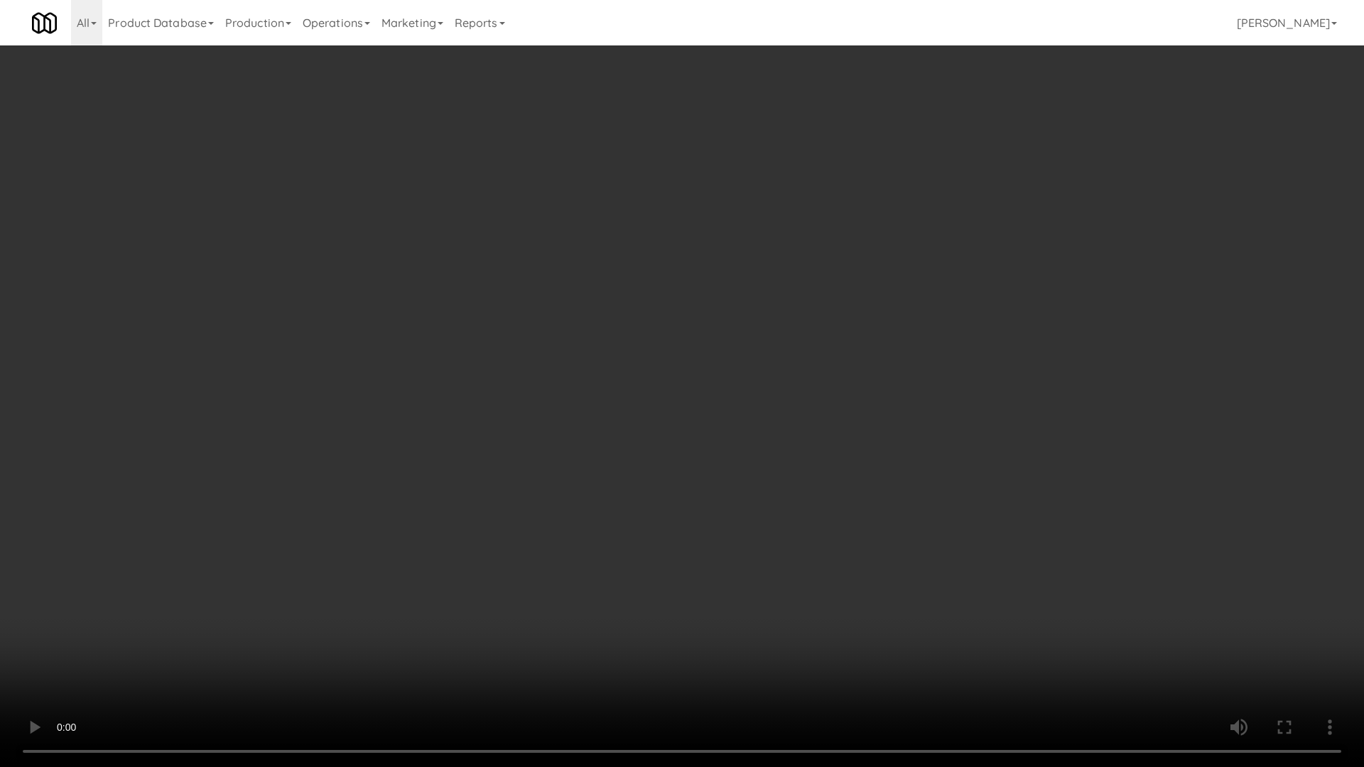
click at [774, 503] on video at bounding box center [682, 383] width 1364 height 767
click at [755, 507] on video at bounding box center [682, 383] width 1364 height 767
click at [699, 440] on video at bounding box center [682, 383] width 1364 height 767
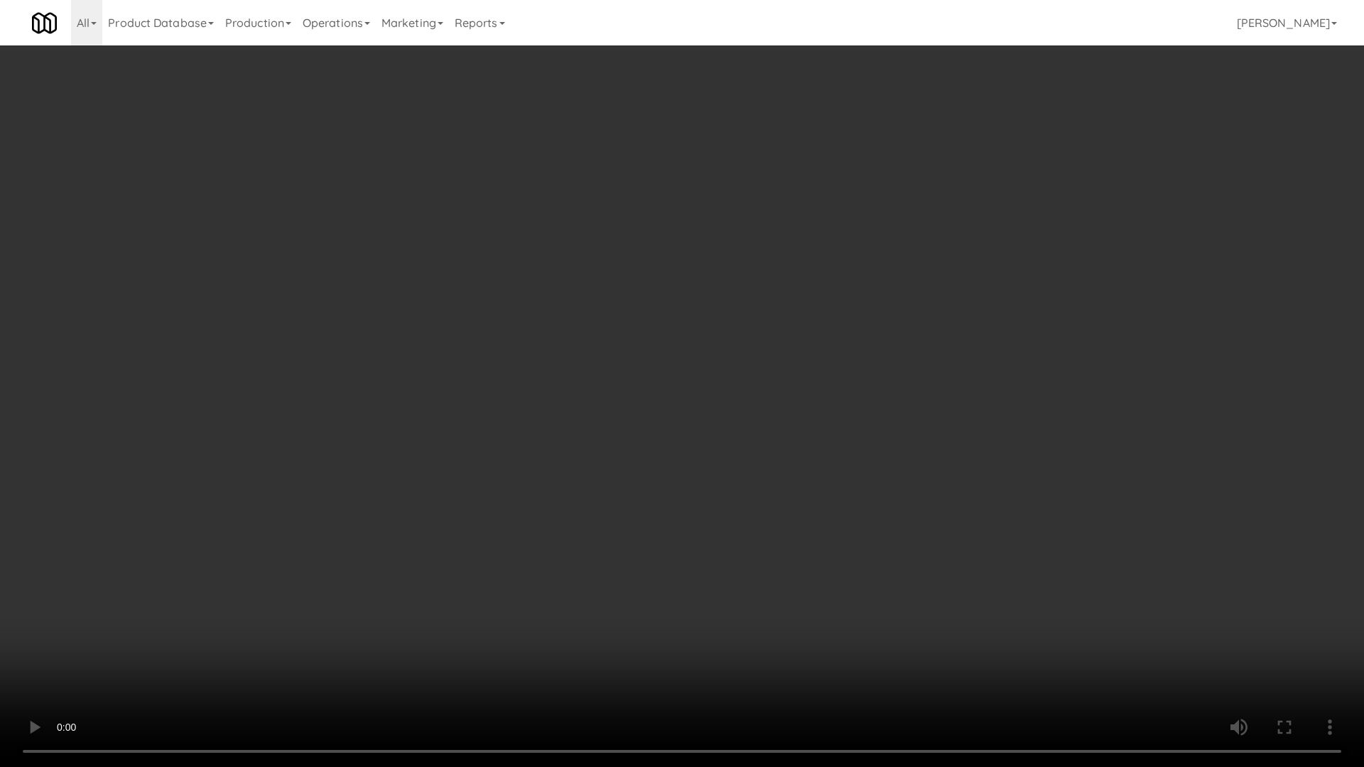
click at [699, 440] on video at bounding box center [682, 383] width 1364 height 767
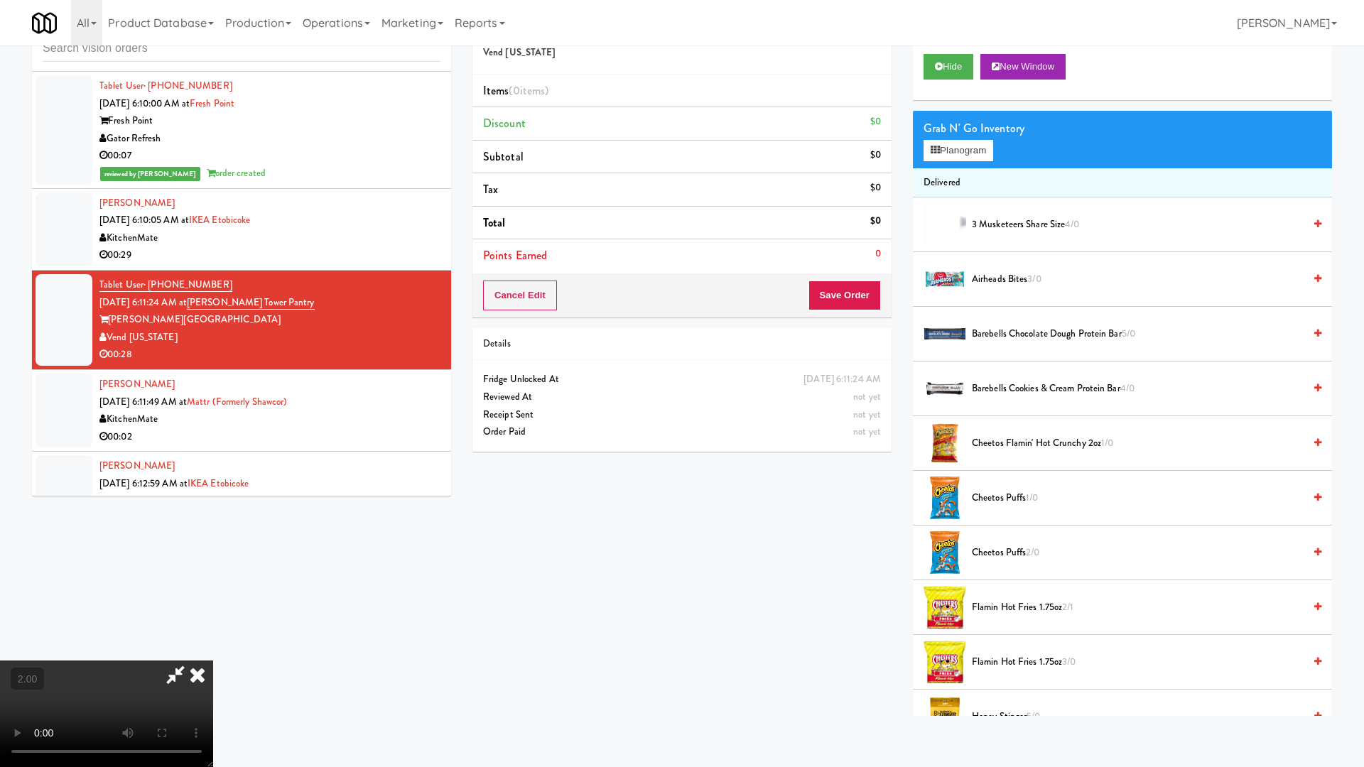
scroll to position [0, 0]
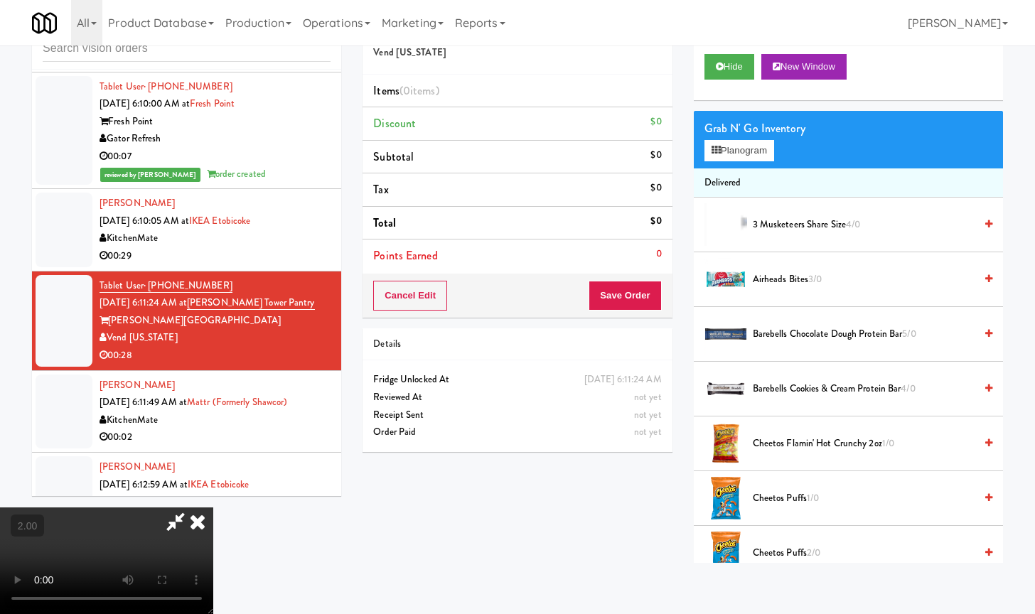
click at [213, 507] on video at bounding box center [106, 560] width 213 height 107
click at [755, 150] on button "Planogram" at bounding box center [739, 150] width 70 height 21
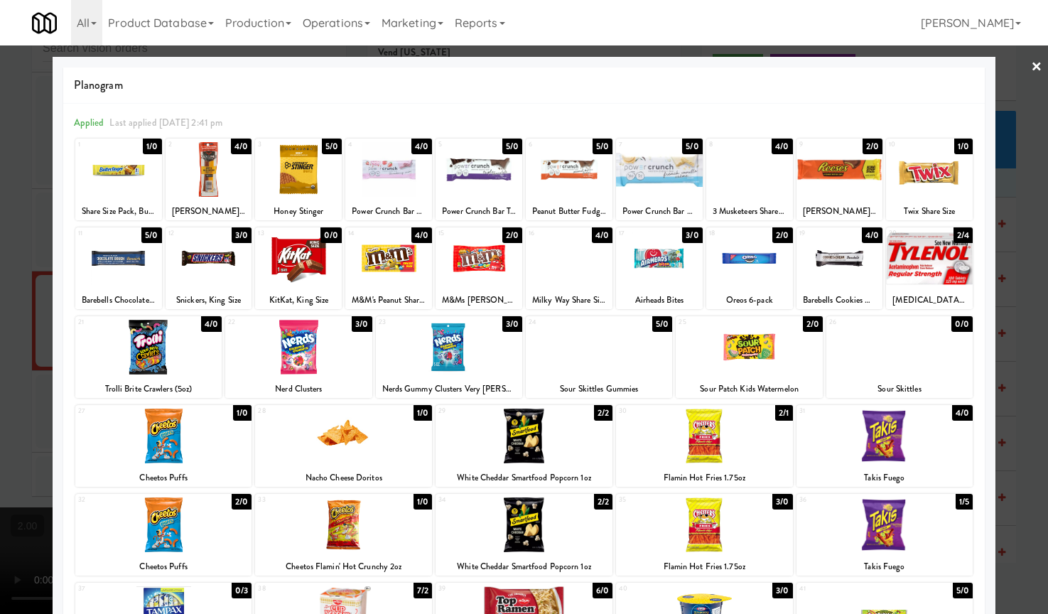
click at [211, 185] on div at bounding box center [209, 169] width 87 height 55
click at [33, 355] on div at bounding box center [524, 307] width 1048 height 614
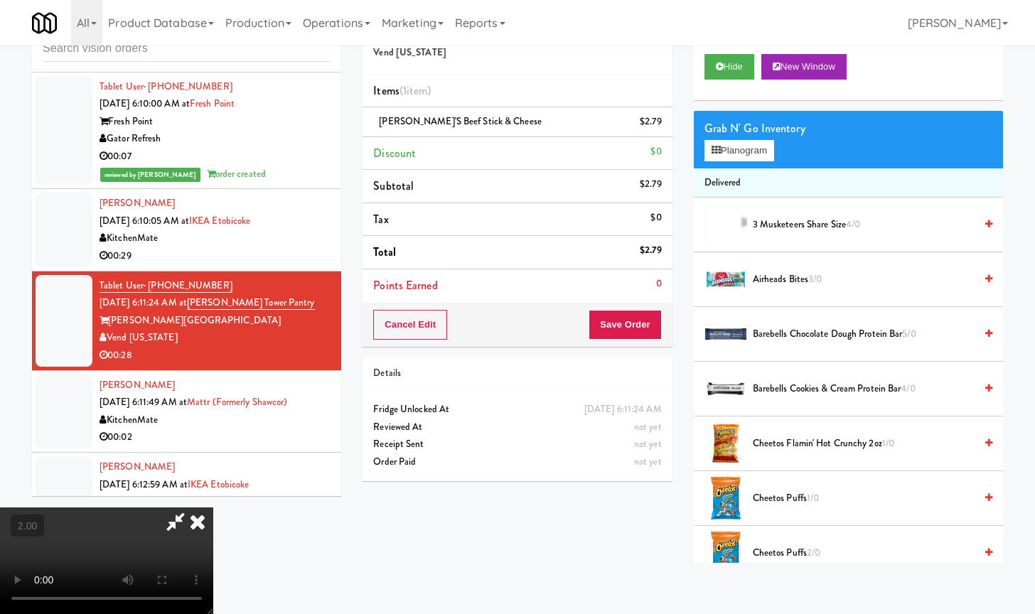
click at [213, 507] on video at bounding box center [106, 560] width 213 height 107
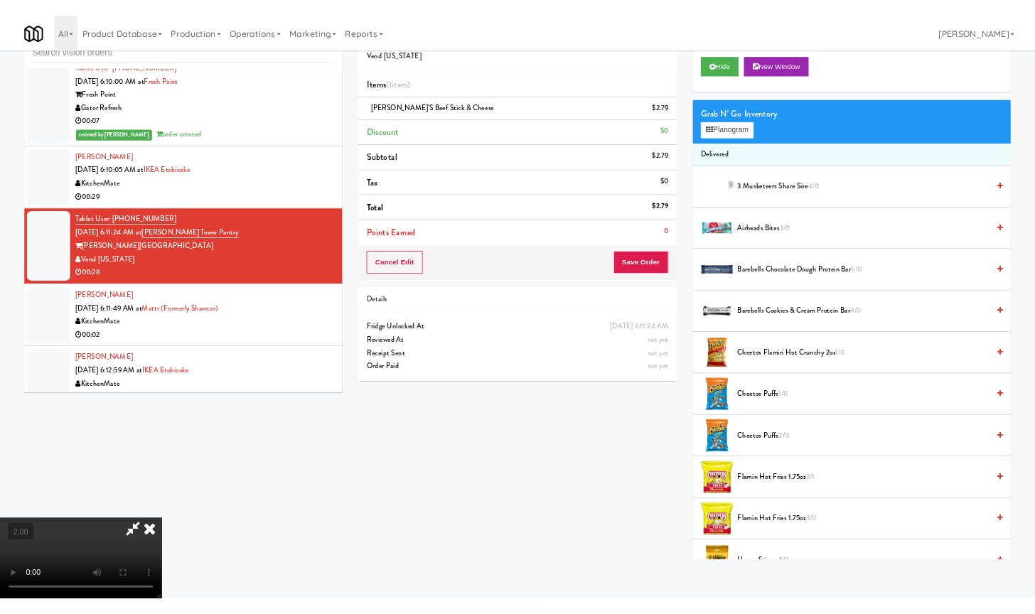
scroll to position [3686, 0]
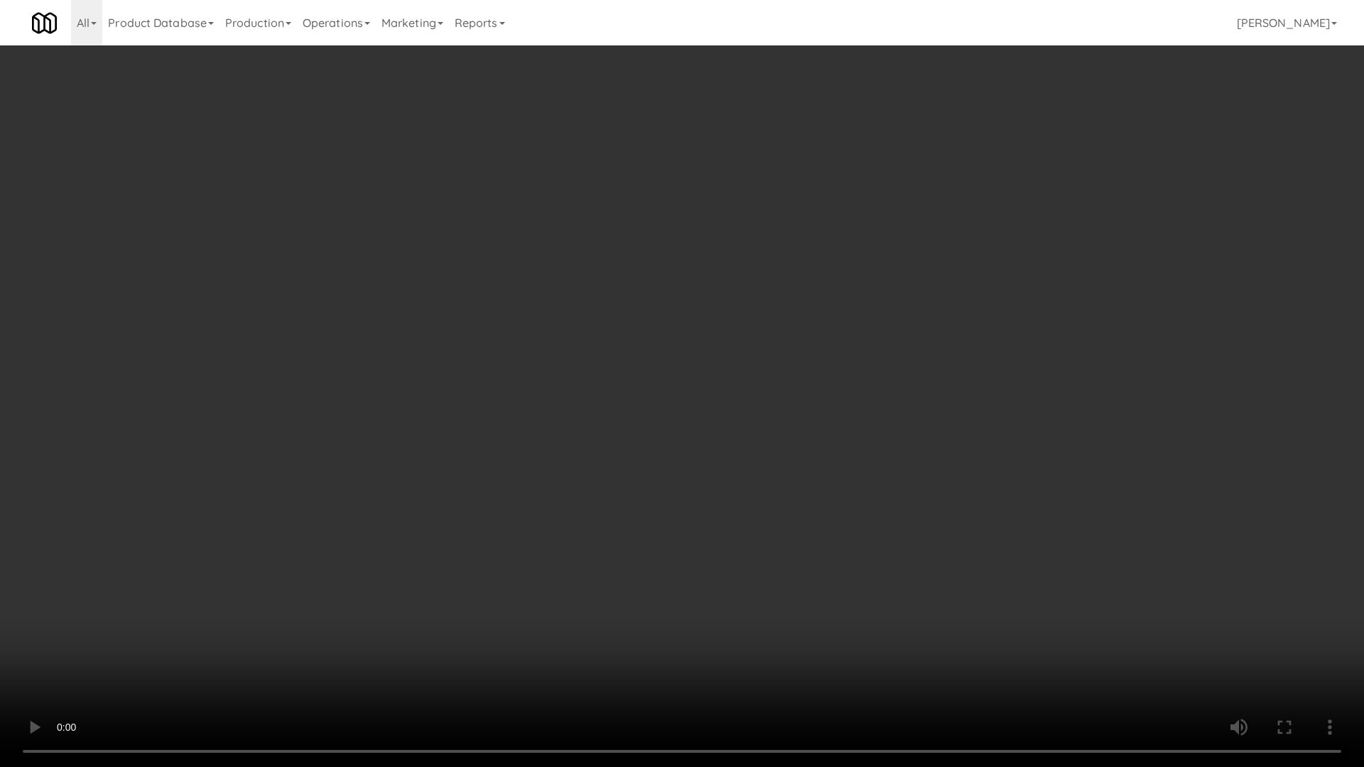
click at [574, 495] on video at bounding box center [682, 383] width 1364 height 767
click at [613, 495] on video at bounding box center [682, 383] width 1364 height 767
click at [636, 495] on video at bounding box center [682, 383] width 1364 height 767
click at [644, 489] on video at bounding box center [682, 383] width 1364 height 767
drag, startPoint x: 652, startPoint y: 488, endPoint x: 645, endPoint y: 495, distance: 10.0
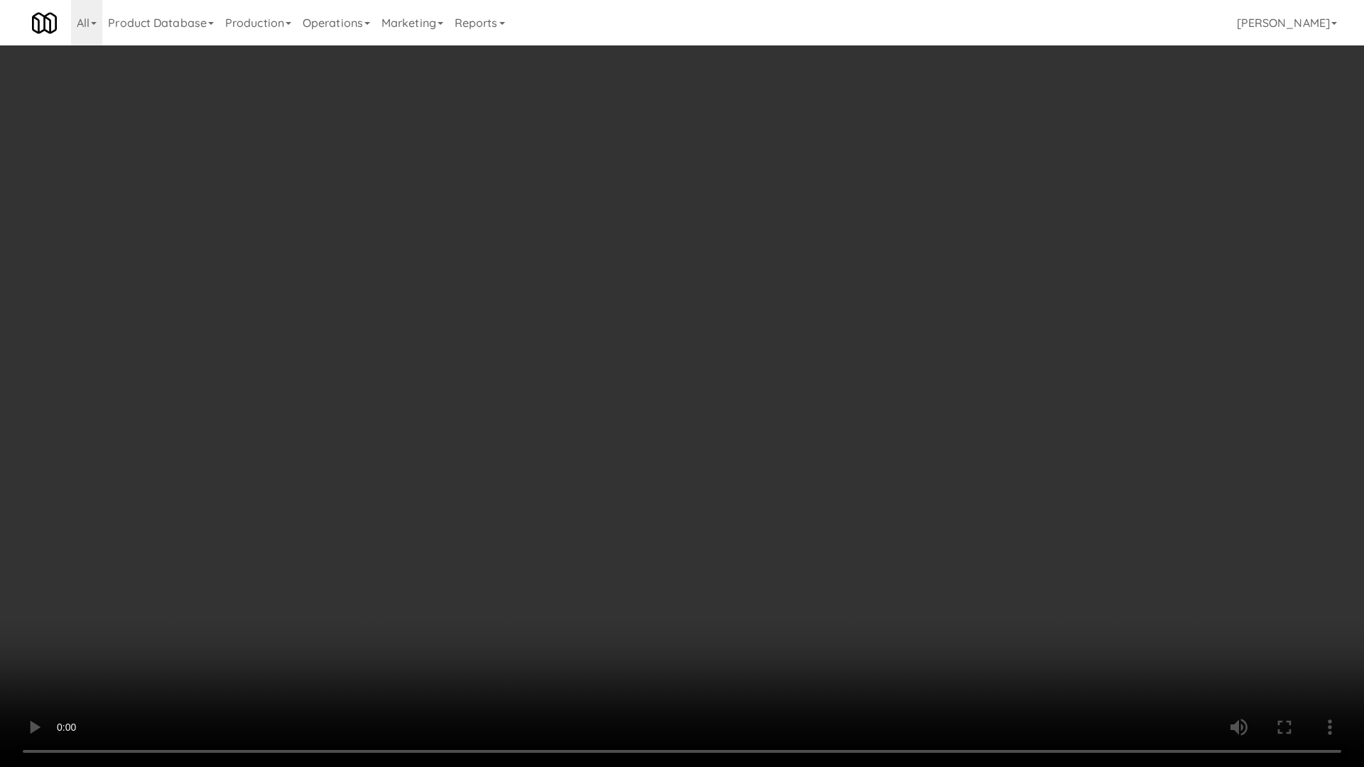
click at [652, 488] on video at bounding box center [682, 383] width 1364 height 767
click at [650, 482] on video at bounding box center [682, 383] width 1364 height 767
click at [668, 445] on video at bounding box center [682, 383] width 1364 height 767
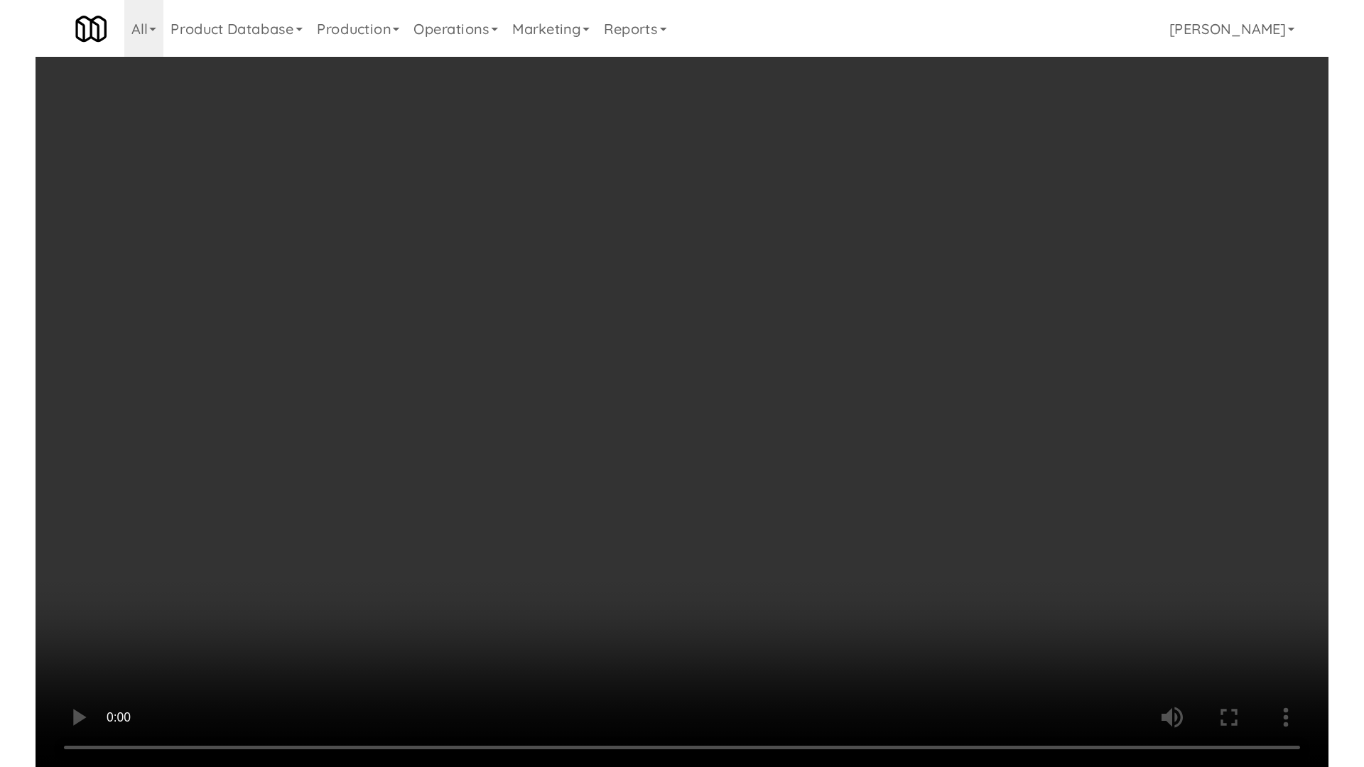
scroll to position [3703, 0]
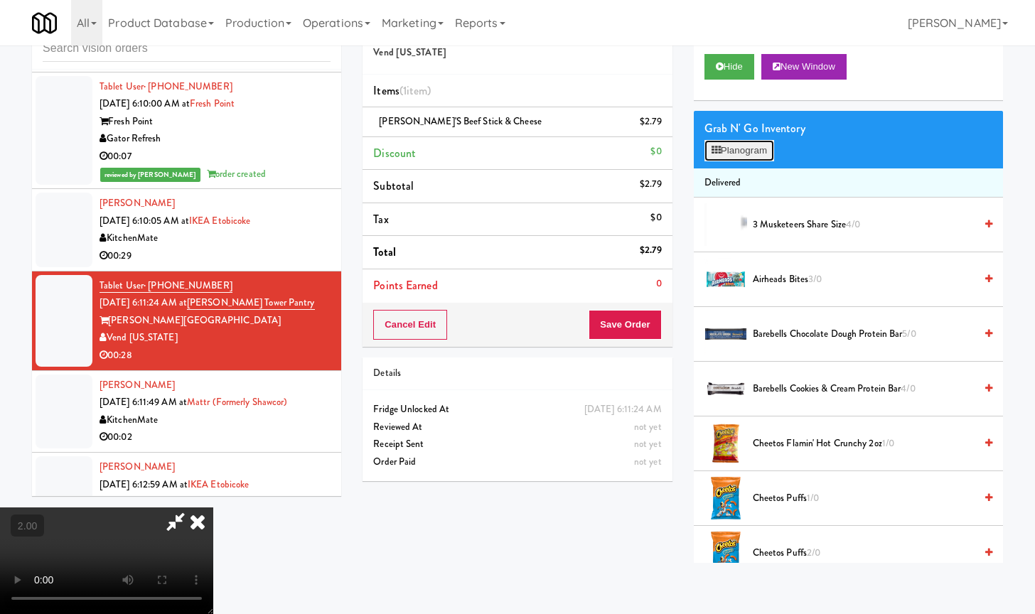
click at [760, 151] on button "Planogram" at bounding box center [739, 150] width 70 height 21
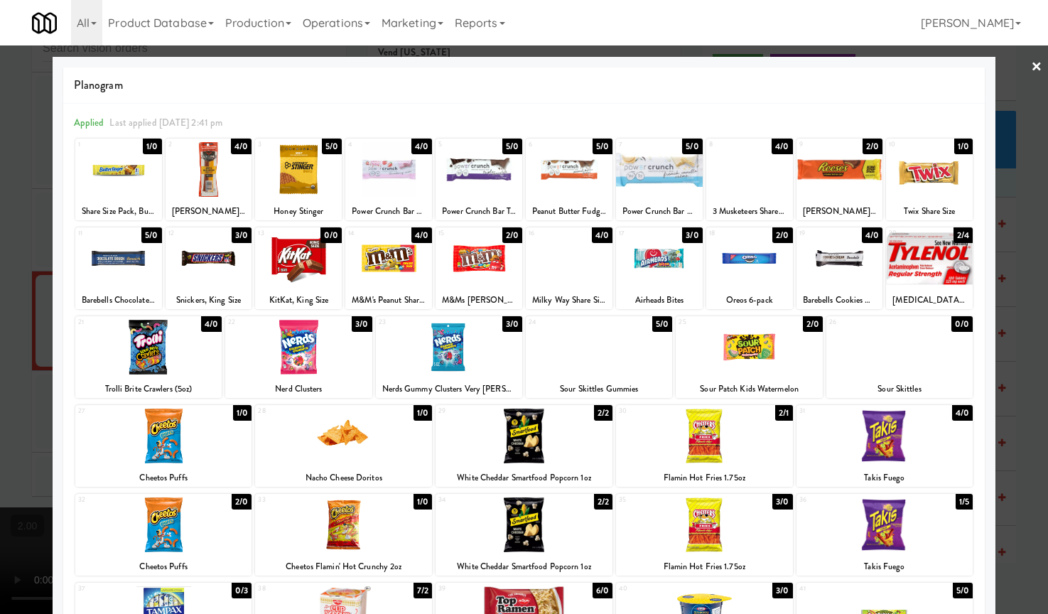
click at [115, 266] on div at bounding box center [118, 258] width 87 height 55
click at [23, 310] on div at bounding box center [524, 307] width 1048 height 614
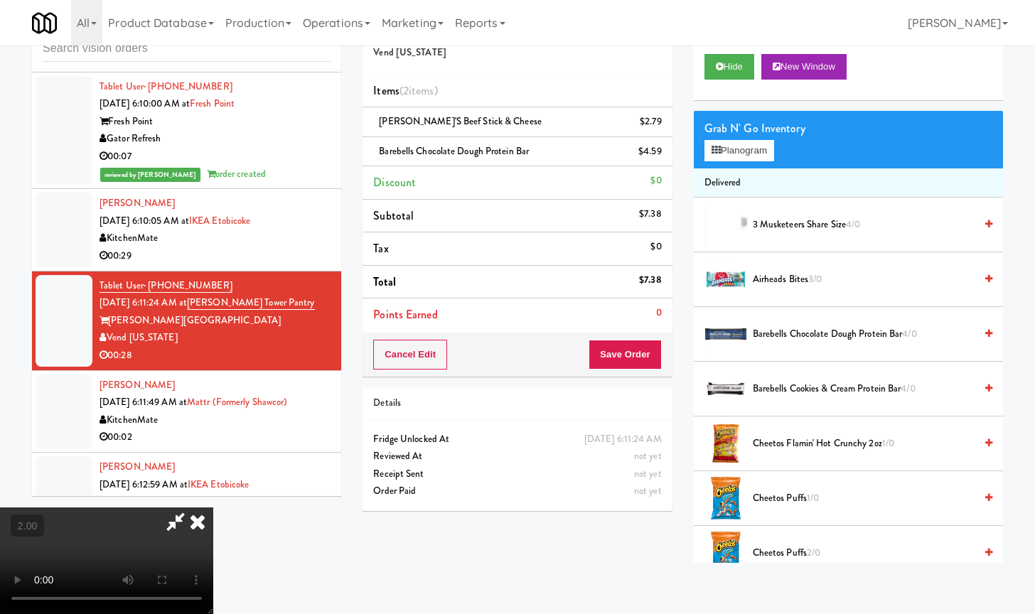
click at [634, 338] on div "Cancel Edit Save Order" at bounding box center [516, 355] width 309 height 44
click at [213, 507] on video at bounding box center [106, 560] width 213 height 107
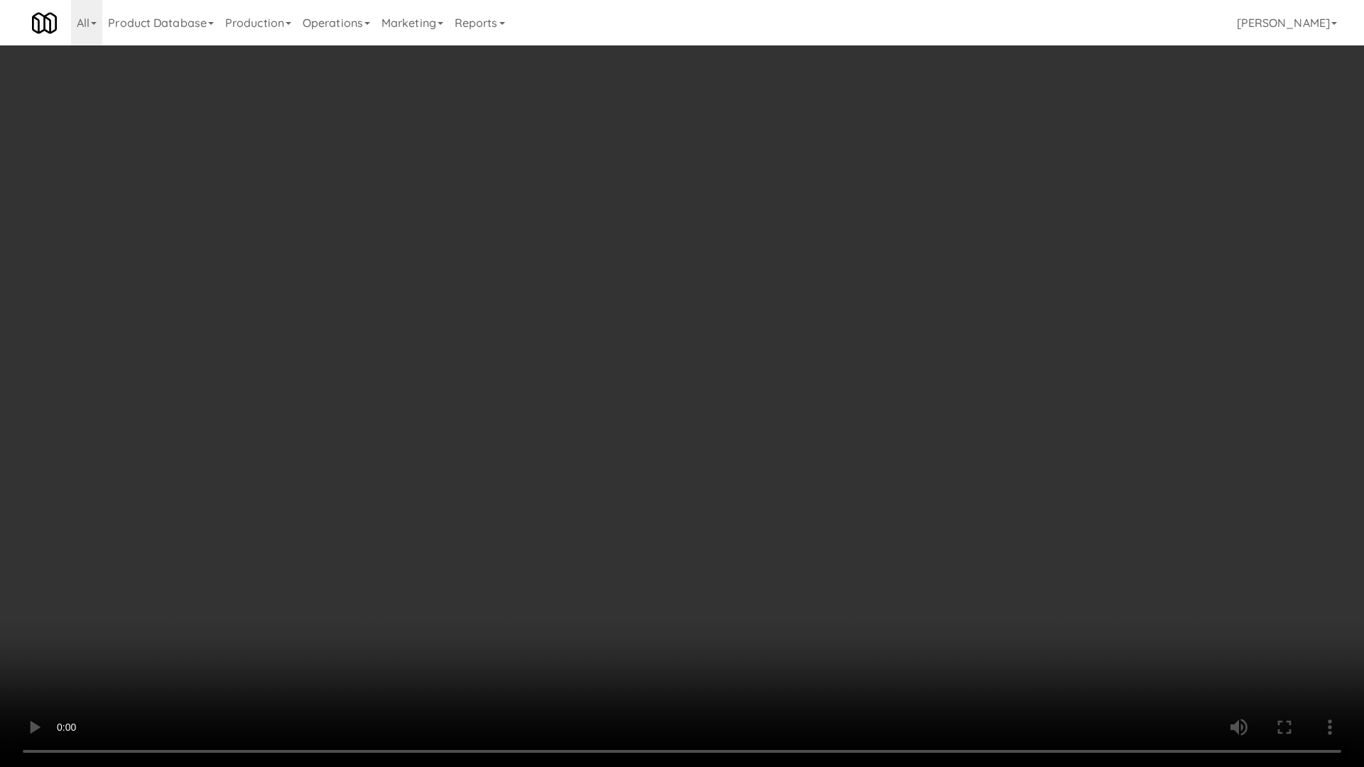
click at [537, 456] on video at bounding box center [682, 383] width 1364 height 767
click at [662, 411] on video at bounding box center [682, 383] width 1364 height 767
click at [588, 413] on video at bounding box center [682, 383] width 1364 height 767
click at [588, 411] on video at bounding box center [682, 383] width 1364 height 767
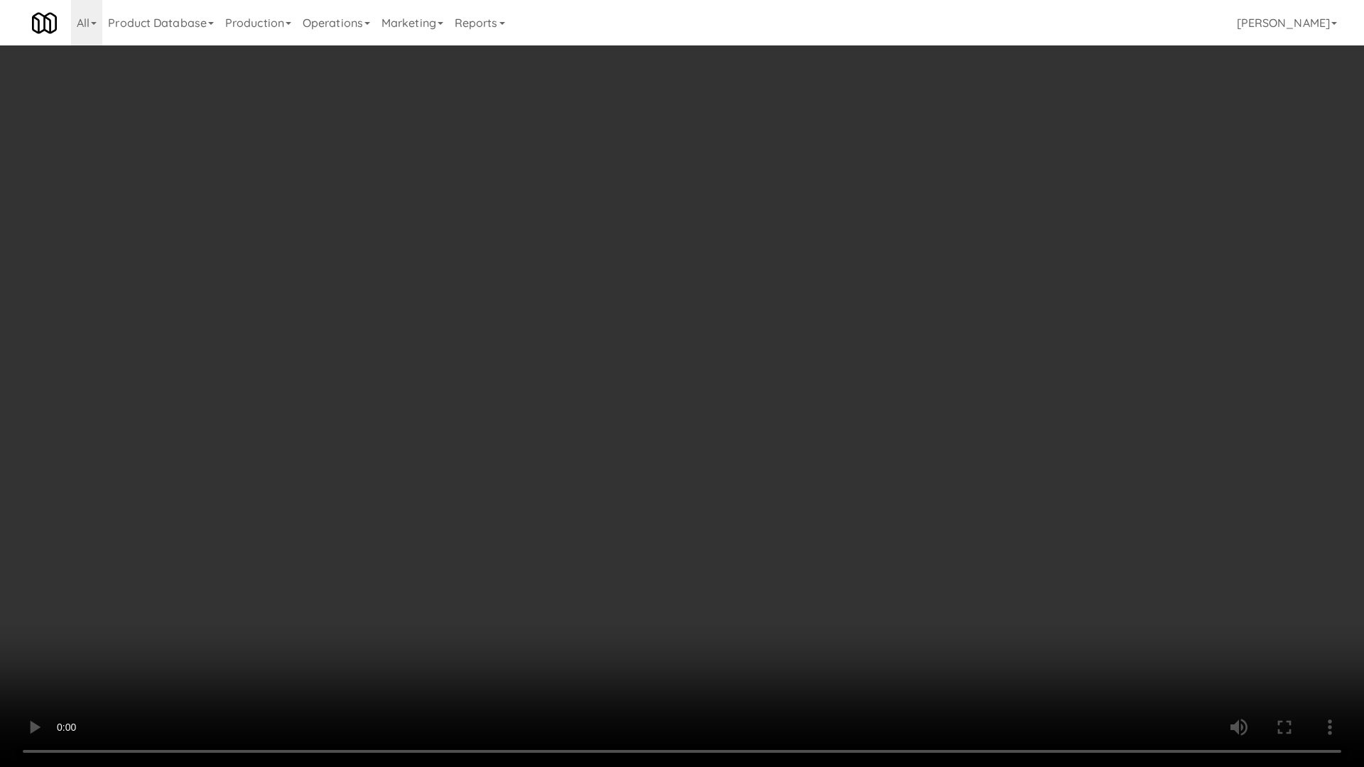
click at [545, 410] on video at bounding box center [682, 383] width 1364 height 767
click at [568, 407] on video at bounding box center [682, 383] width 1364 height 767
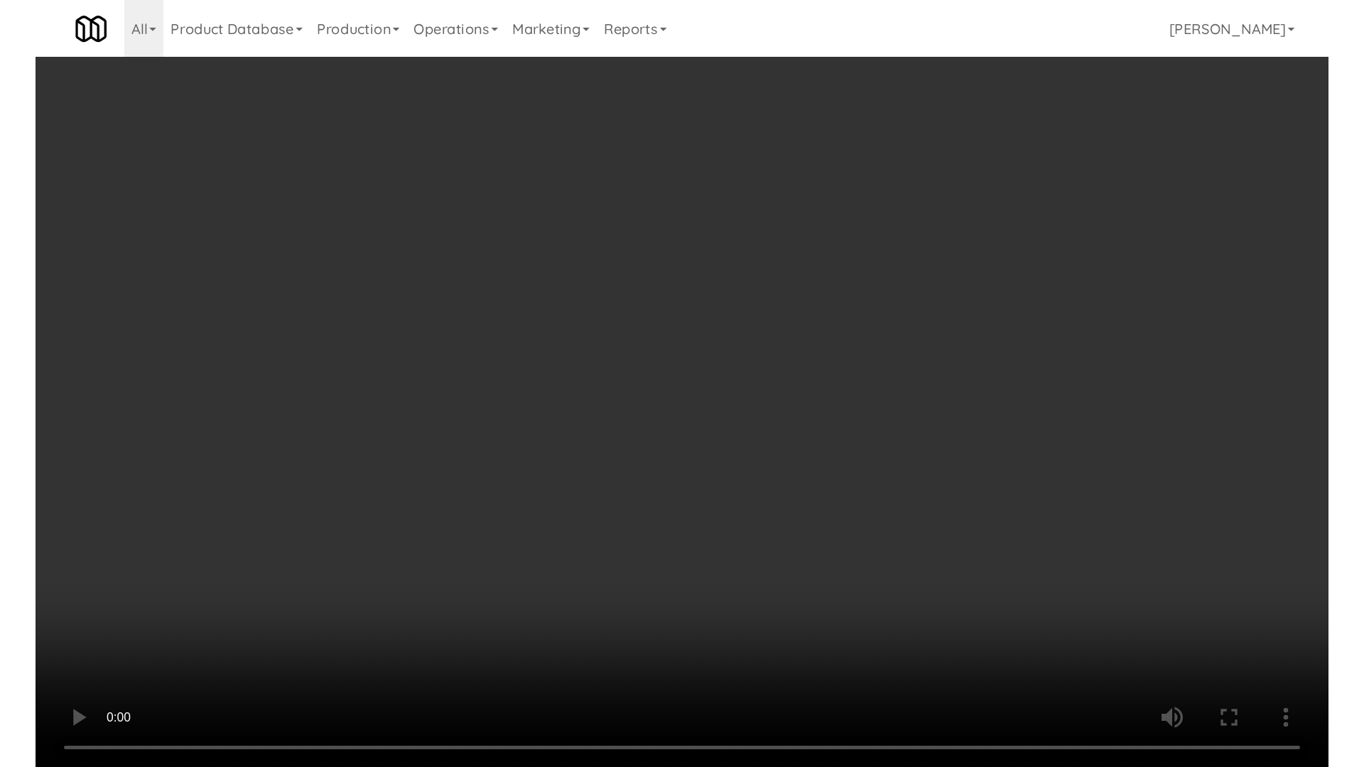
scroll to position [3703, 0]
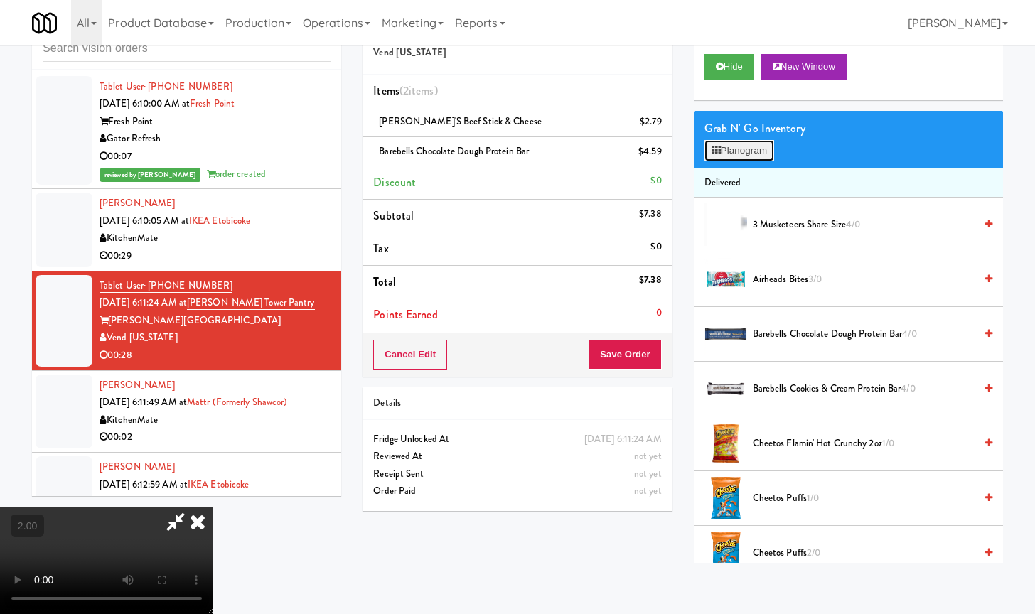
click at [735, 154] on button "Planogram" at bounding box center [739, 150] width 70 height 21
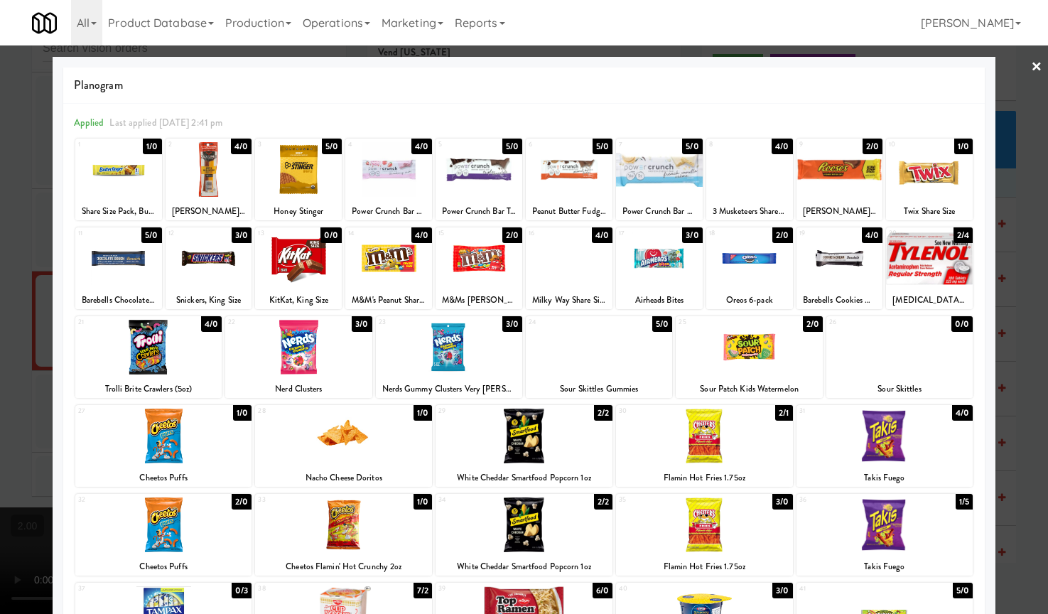
click at [293, 177] on div at bounding box center [298, 169] width 87 height 55
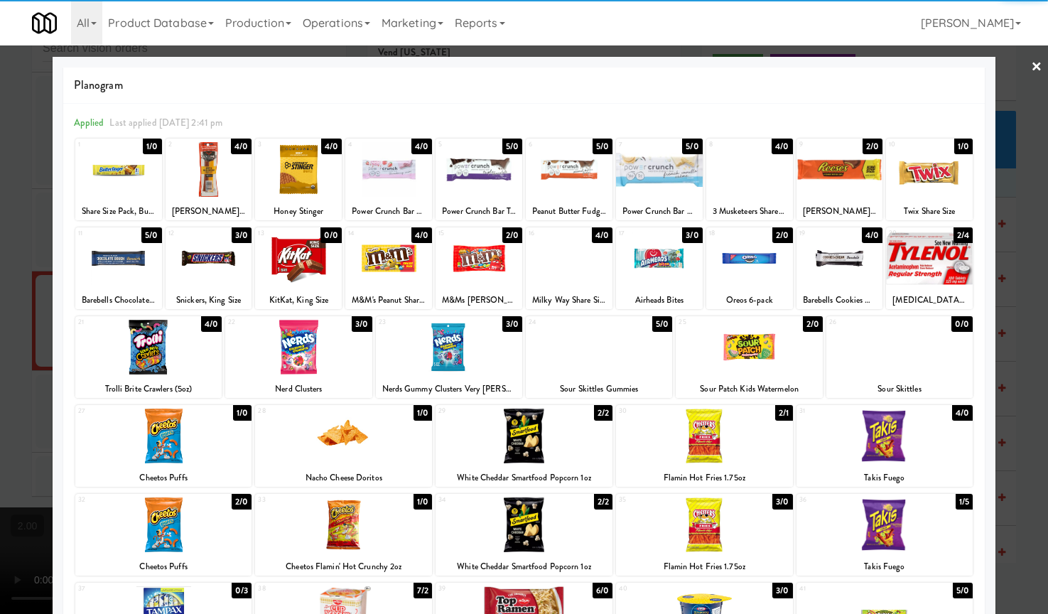
drag, startPoint x: 14, startPoint y: 274, endPoint x: 26, endPoint y: 271, distance: 11.7
click at [15, 273] on div at bounding box center [524, 307] width 1048 height 614
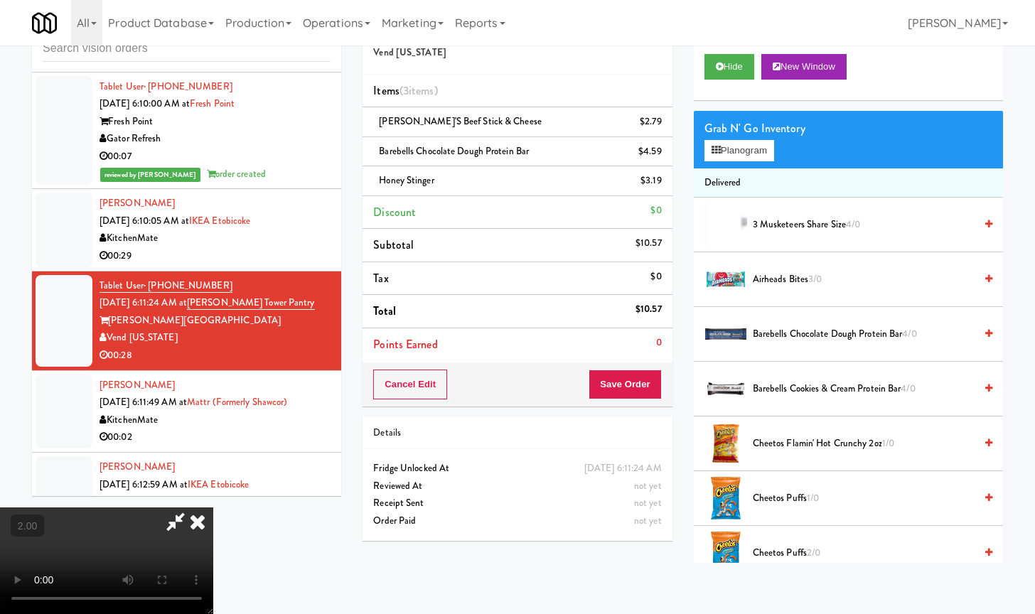
click at [213, 507] on video at bounding box center [106, 560] width 213 height 107
drag, startPoint x: 539, startPoint y: 281, endPoint x: 554, endPoint y: 398, distance: 117.4
click at [213, 507] on video at bounding box center [106, 560] width 213 height 107
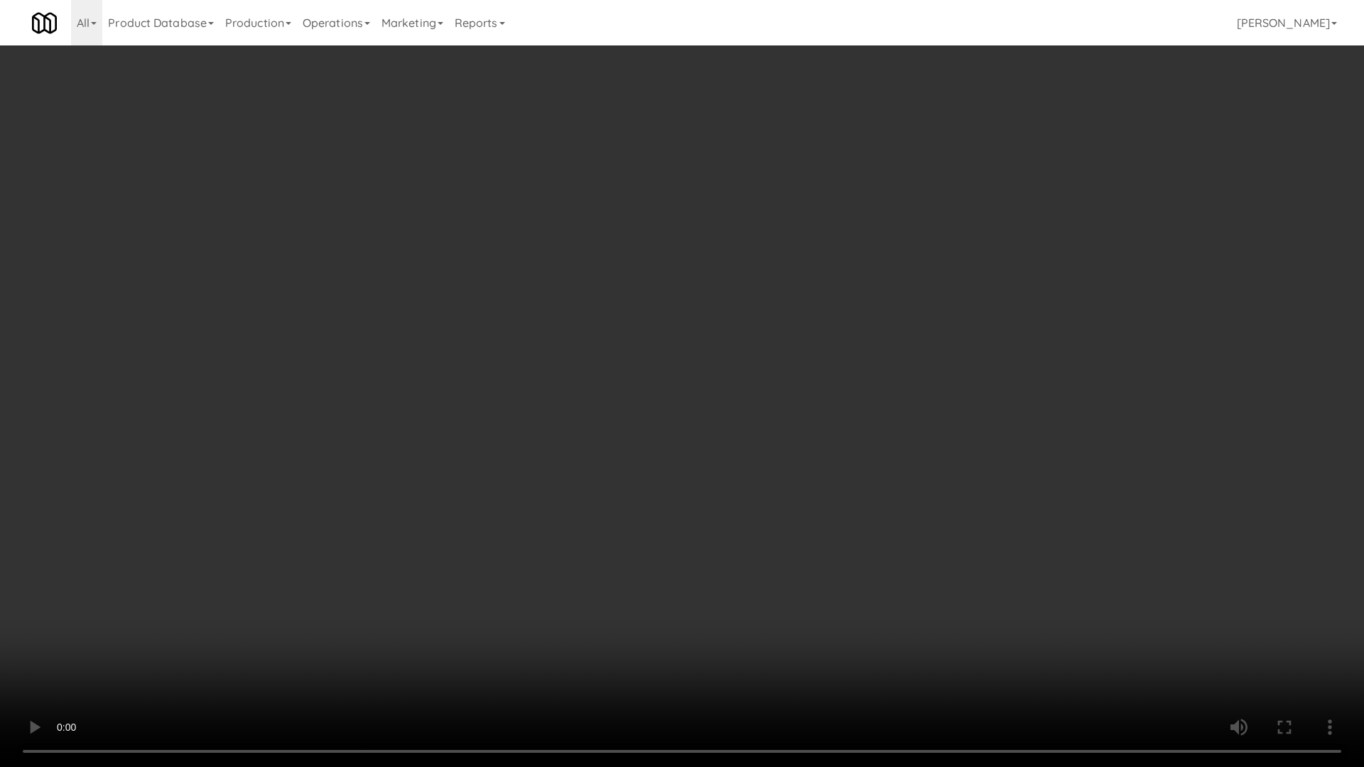
click at [559, 399] on video at bounding box center [682, 383] width 1364 height 767
click at [615, 392] on video at bounding box center [682, 383] width 1364 height 767
click at [614, 394] on video at bounding box center [682, 383] width 1364 height 767
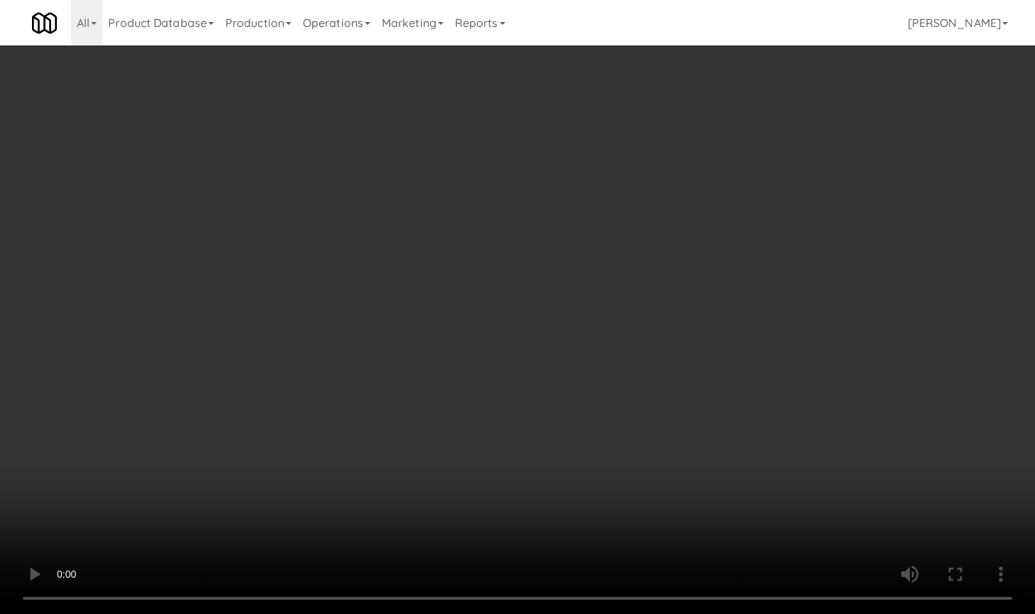
scroll to position [3703, 0]
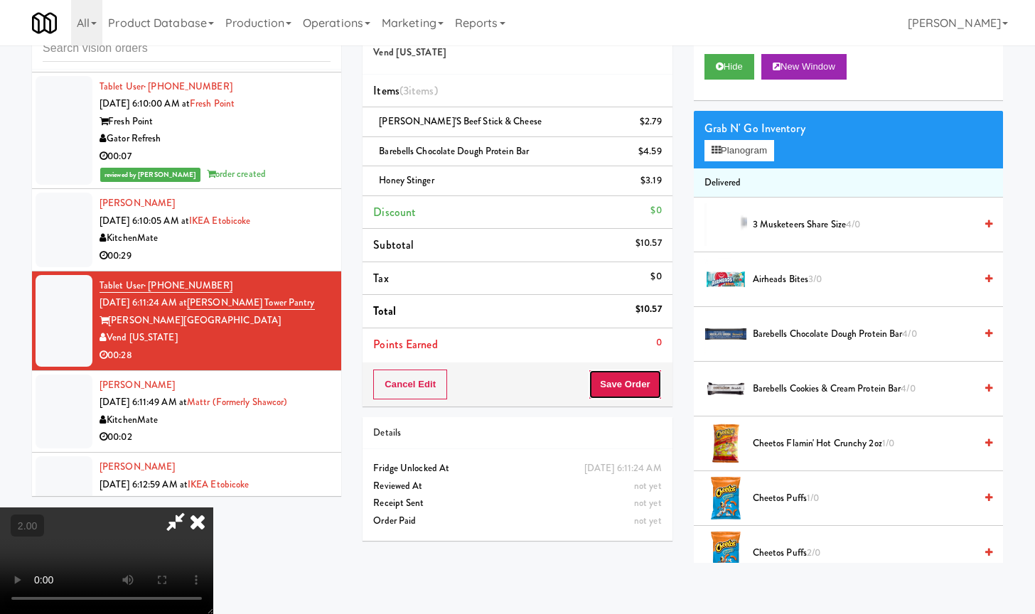
click at [647, 383] on button "Save Order" at bounding box center [624, 385] width 72 height 30
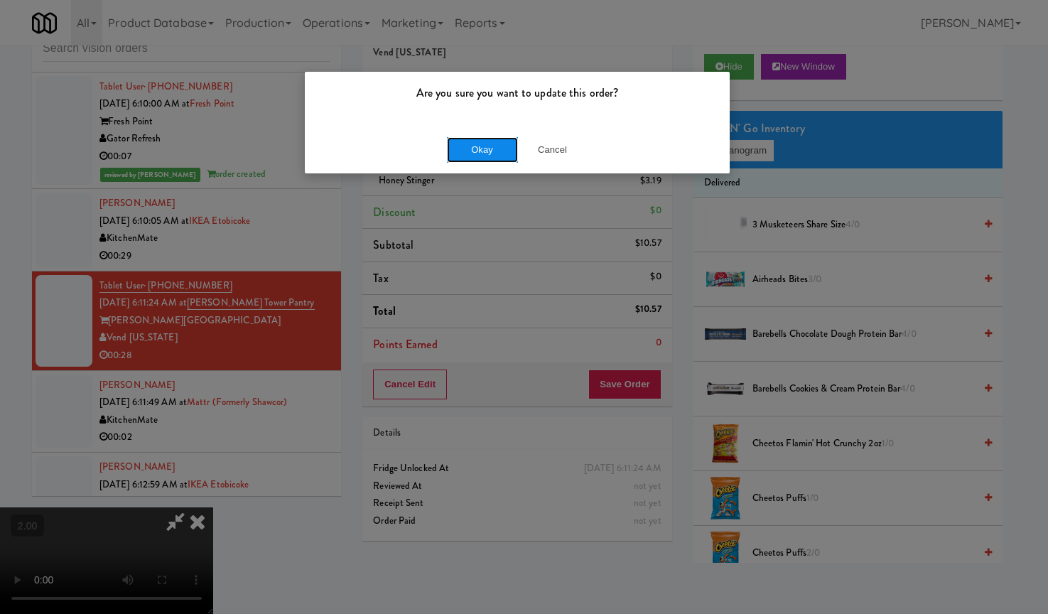
click at [468, 147] on button "Okay" at bounding box center [482, 150] width 71 height 26
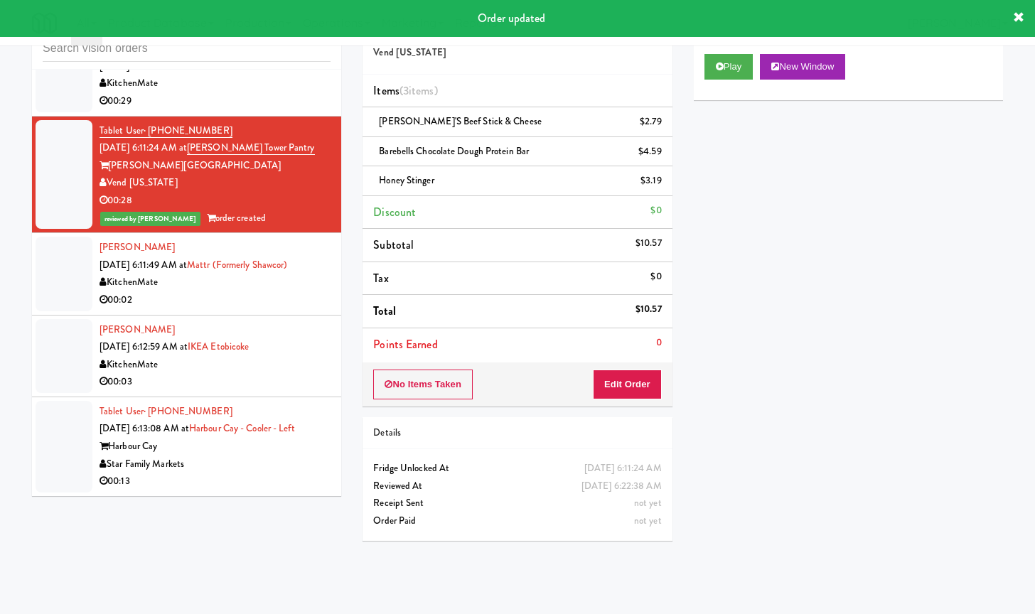
scroll to position [3875, 0]
click at [252, 291] on div "00:02" at bounding box center [214, 300] width 231 height 18
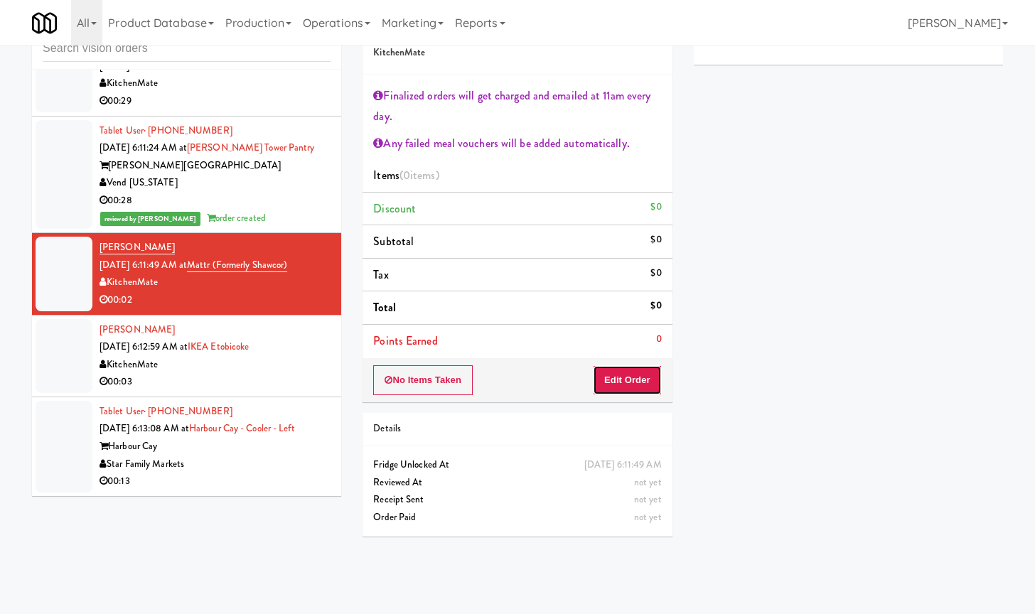
click at [621, 381] on button "Edit Order" at bounding box center [627, 380] width 69 height 30
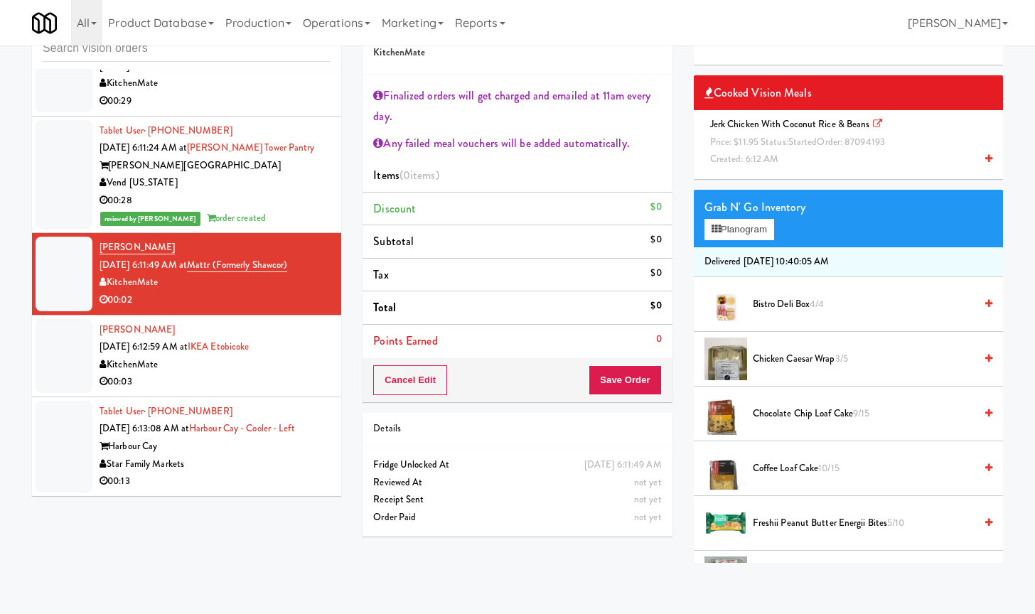
click at [823, 152] on div "Jerk Chicken with Coconut Rice & Beans Price: $11.95 Status: started Order: 870…" at bounding box center [848, 142] width 288 height 53
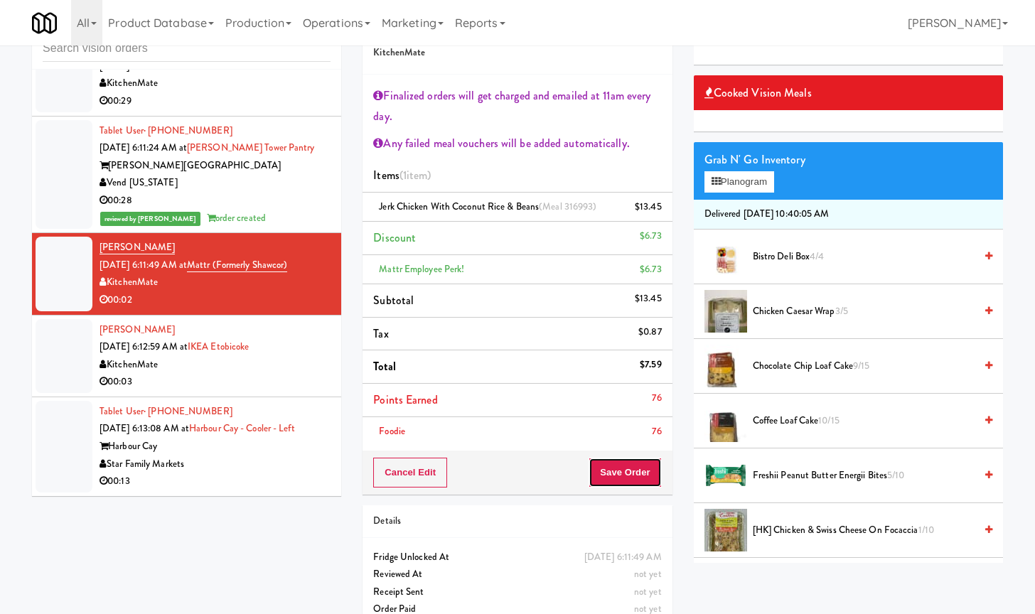
click at [625, 470] on button "Save Order" at bounding box center [624, 473] width 72 height 30
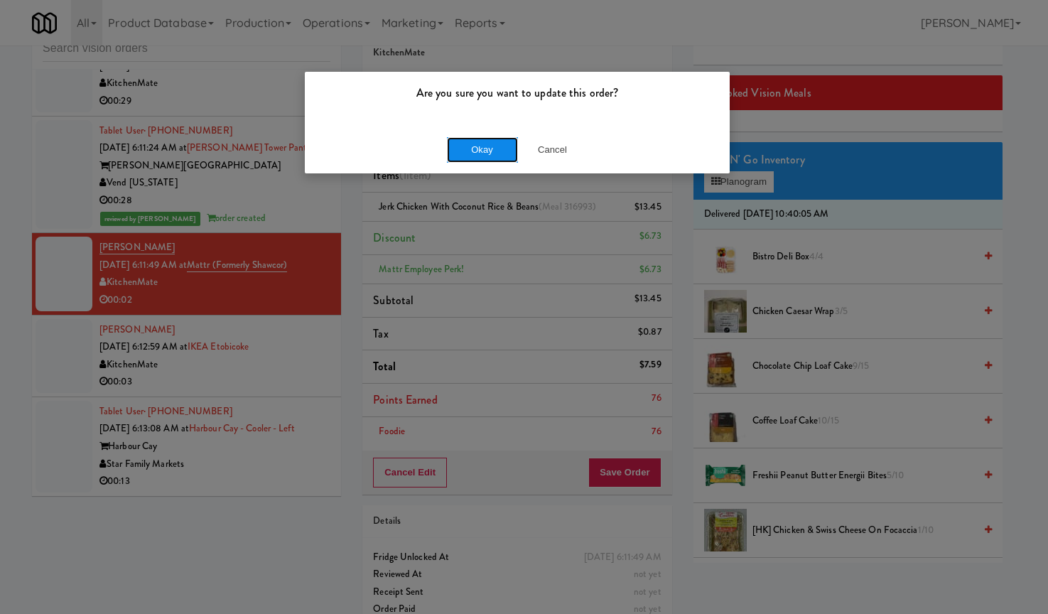
click at [462, 145] on button "Okay" at bounding box center [482, 150] width 71 height 26
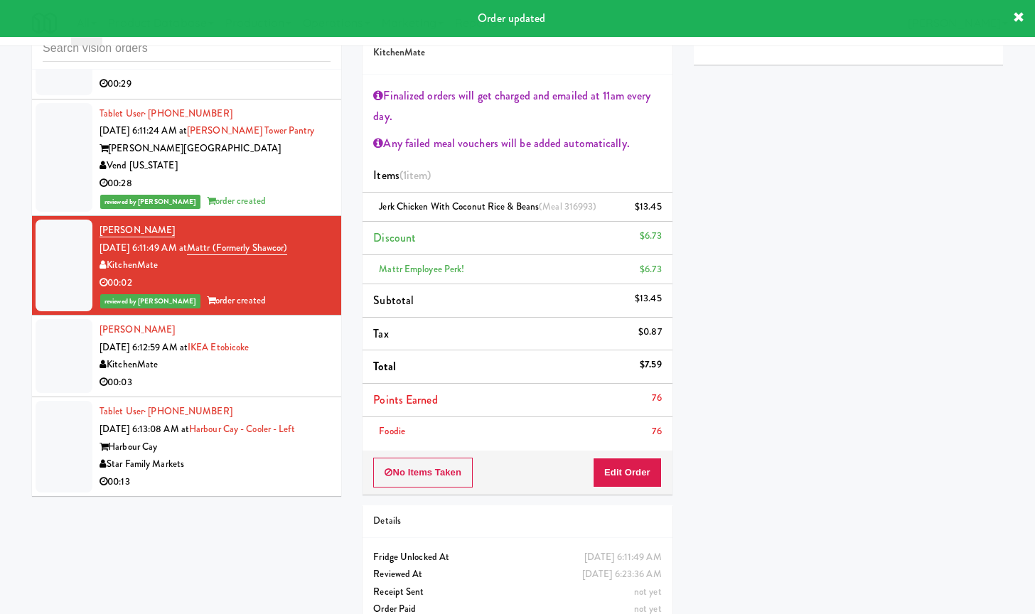
click at [279, 375] on div "00:03" at bounding box center [214, 383] width 231 height 18
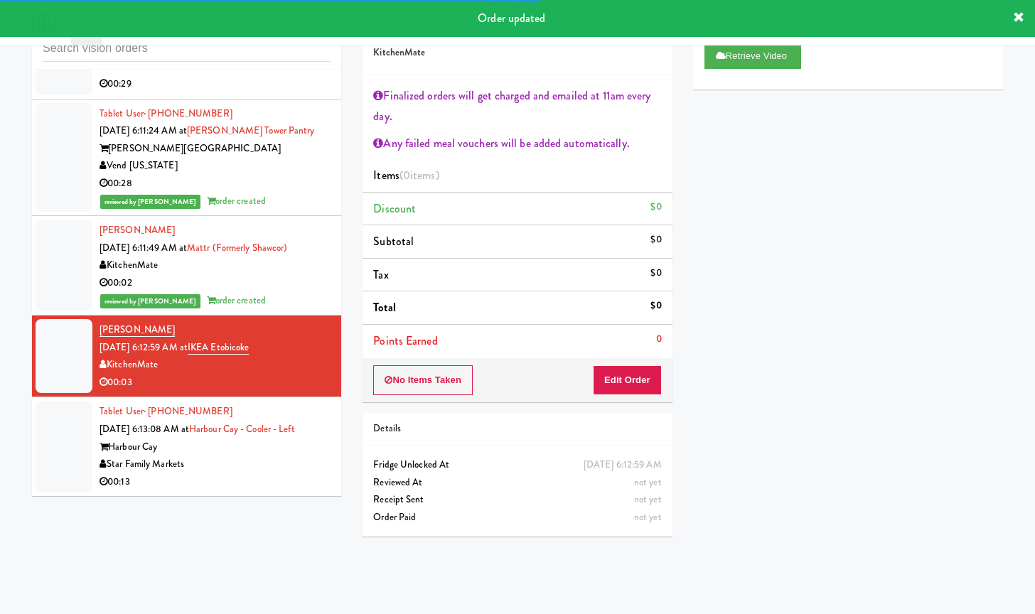
scroll to position [14, 0]
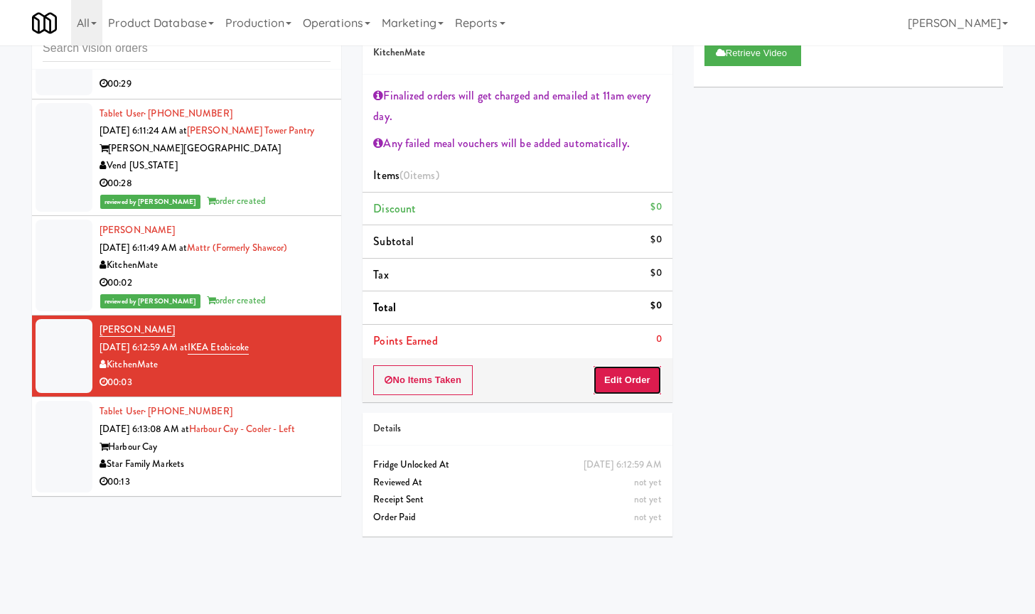
click at [633, 385] on button "Edit Order" at bounding box center [627, 380] width 69 height 30
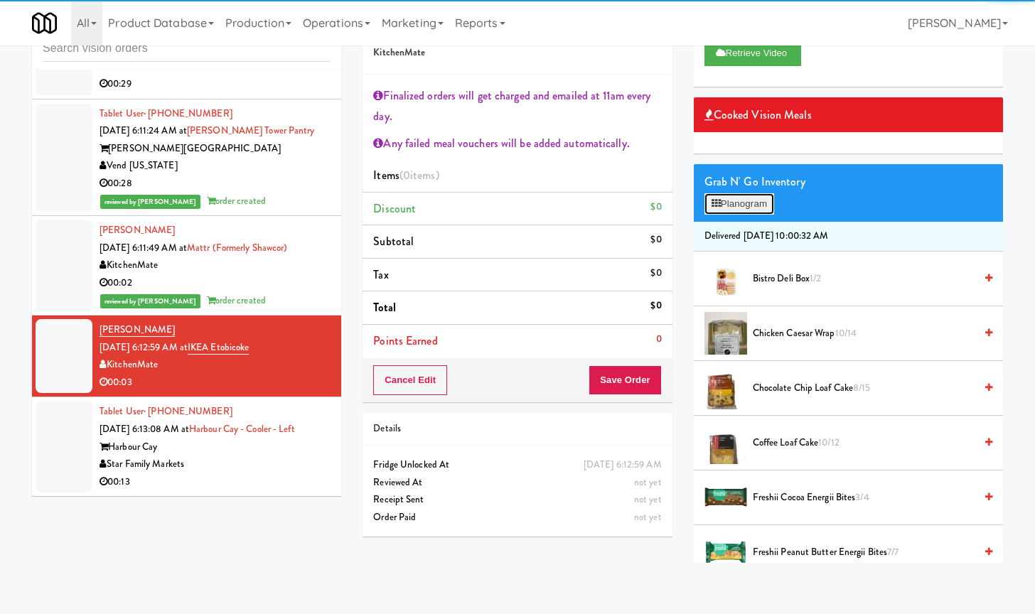
click at [760, 199] on button "Planogram" at bounding box center [739, 203] width 70 height 21
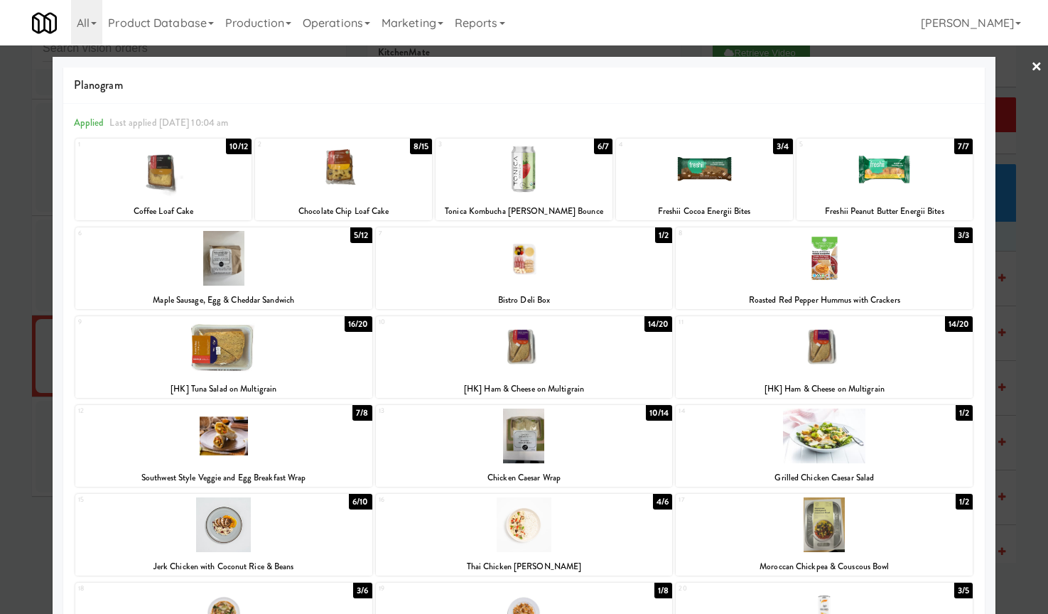
click at [814, 340] on div at bounding box center [824, 347] width 297 height 55
click at [22, 426] on div at bounding box center [524, 307] width 1048 height 614
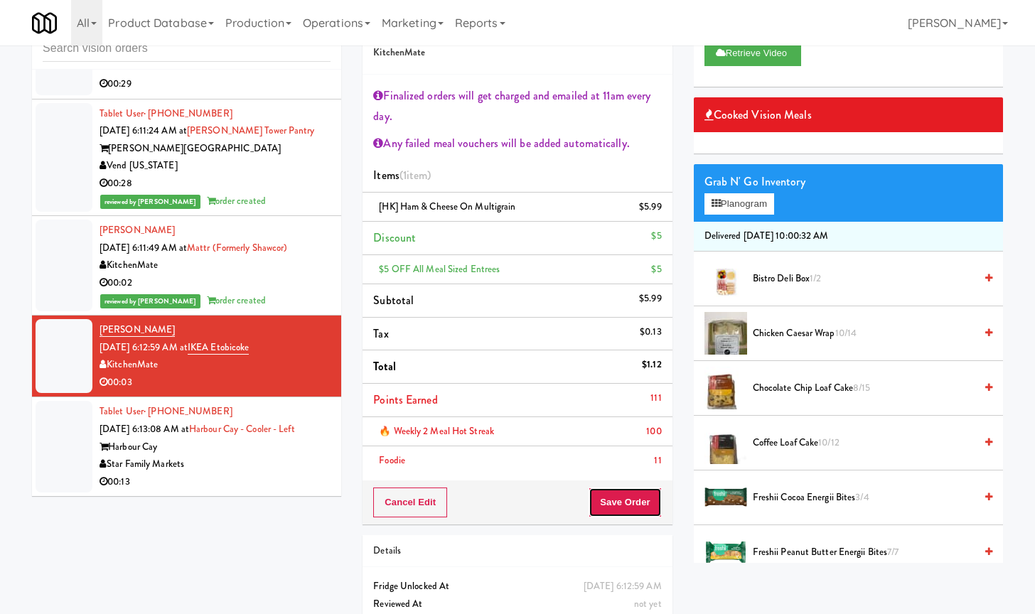
click at [630, 500] on button "Save Order" at bounding box center [624, 502] width 72 height 30
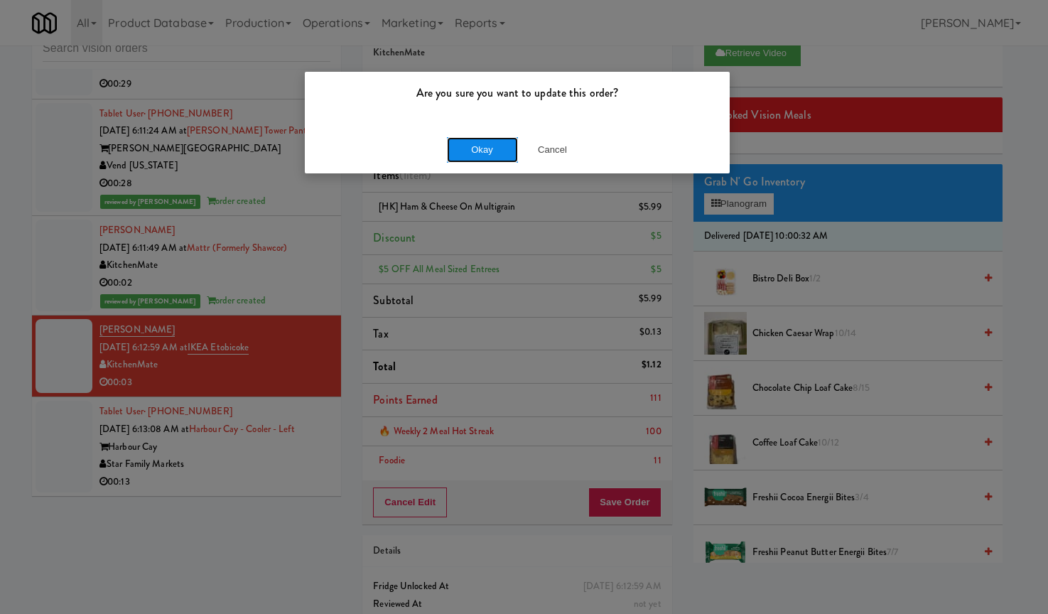
click at [470, 160] on button "Okay" at bounding box center [482, 150] width 71 height 26
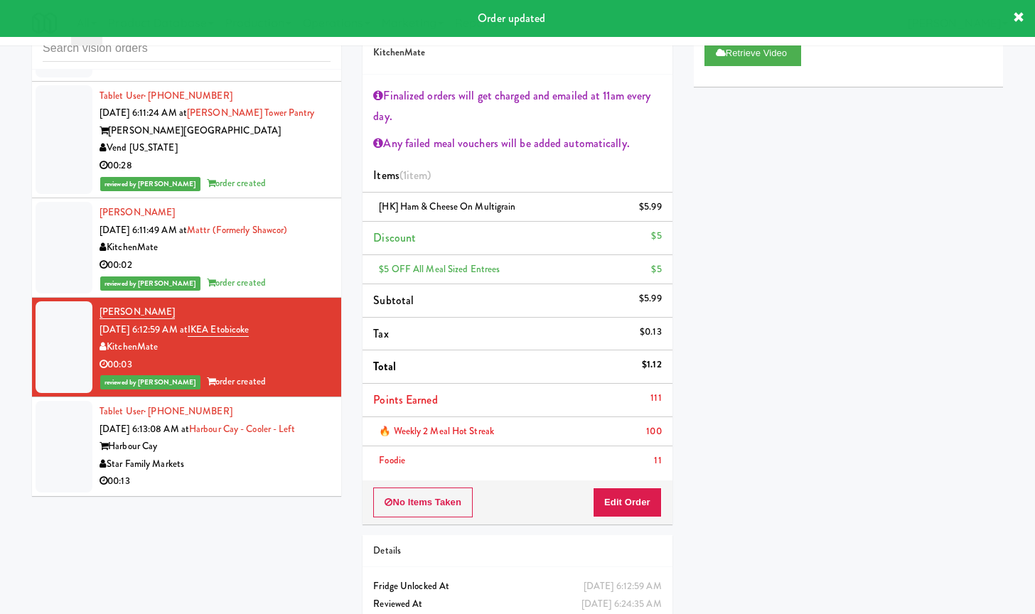
scroll to position [3910, 0]
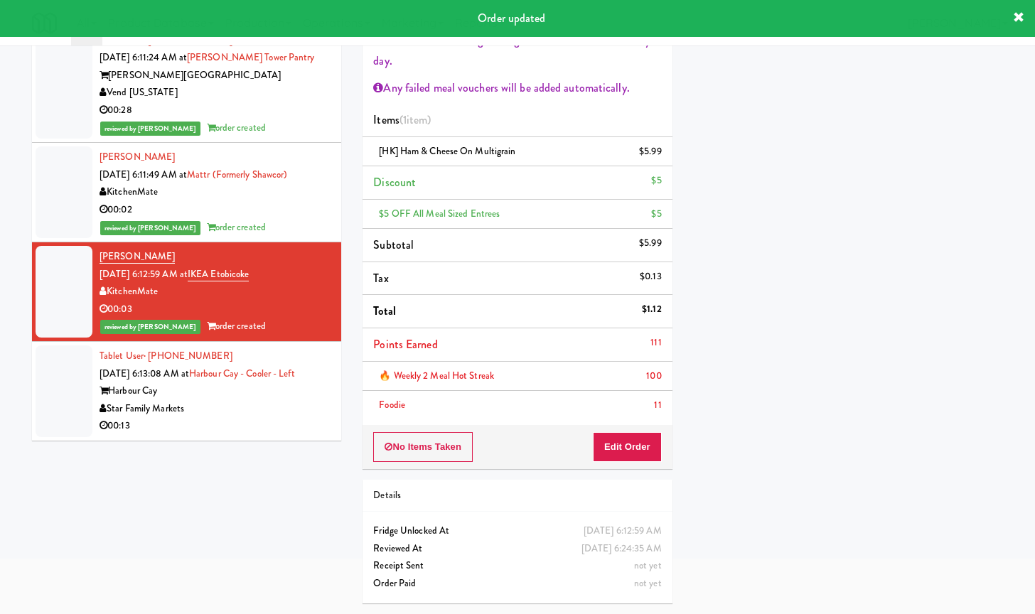
click at [273, 404] on div "Star Family Markets" at bounding box center [214, 409] width 231 height 18
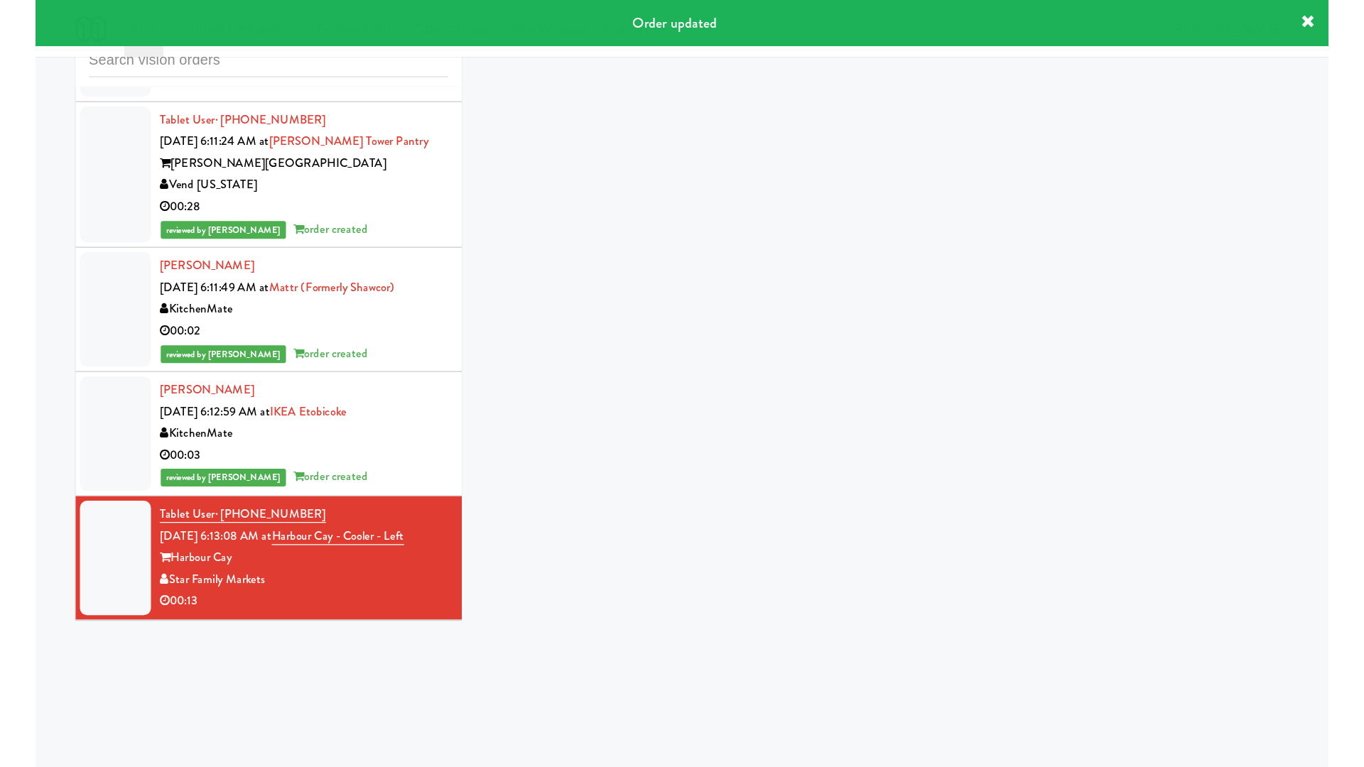
scroll to position [45, 0]
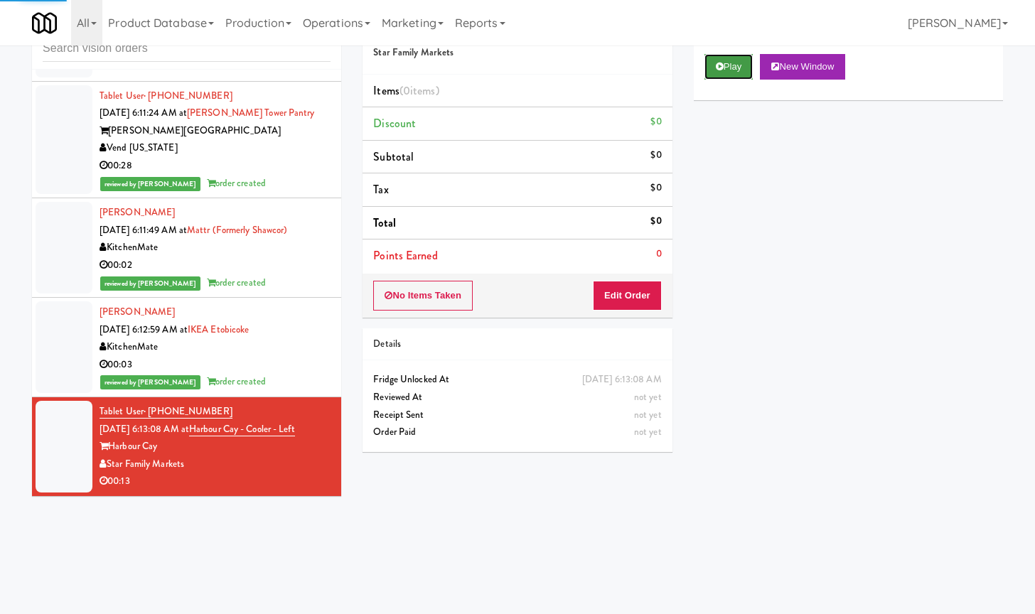
click at [719, 66] on icon at bounding box center [720, 66] width 8 height 9
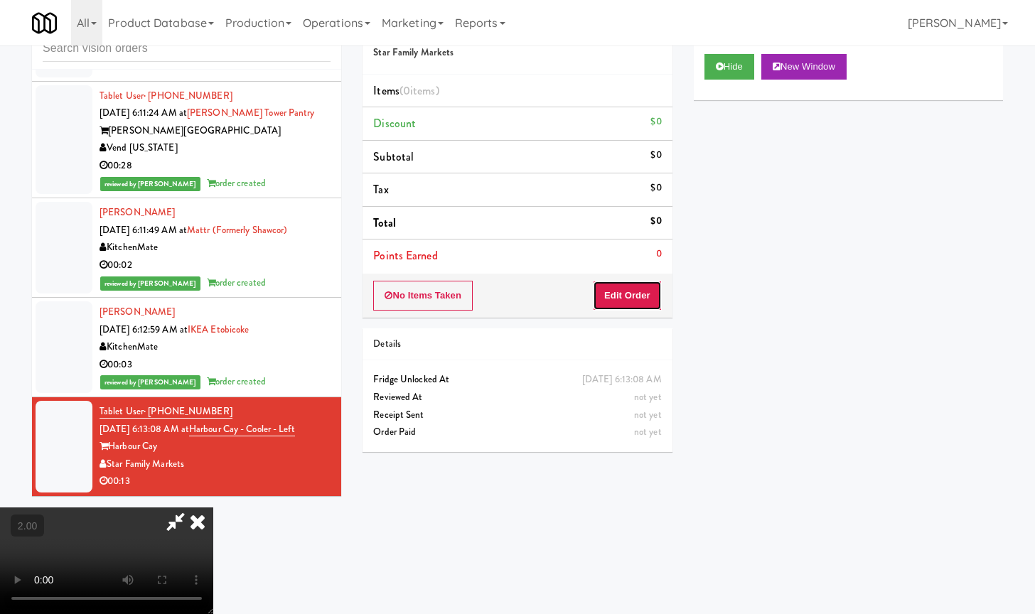
click at [642, 293] on button "Edit Order" at bounding box center [627, 296] width 69 height 30
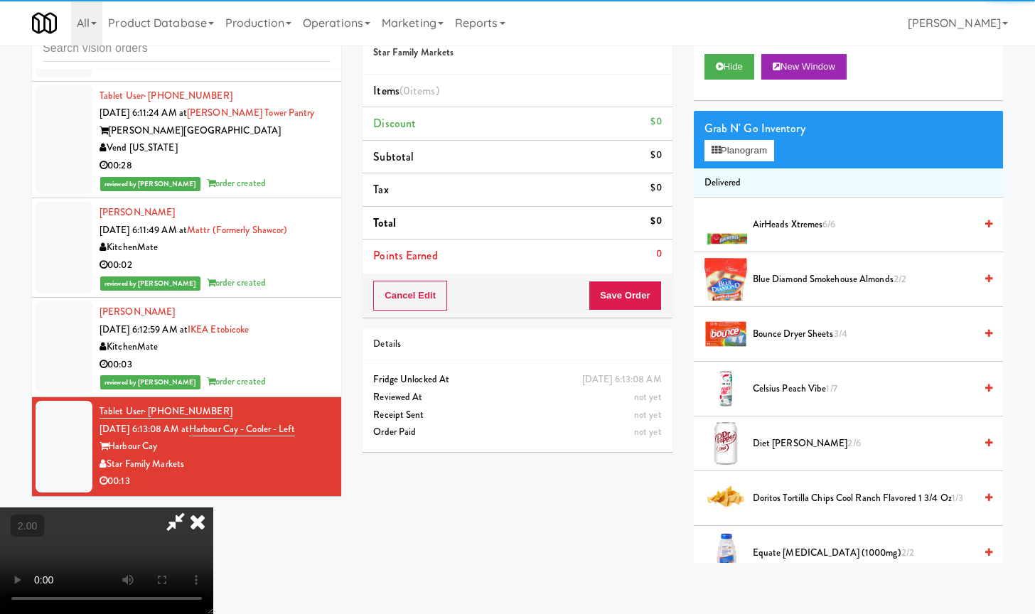
click at [213, 507] on video at bounding box center [106, 560] width 213 height 107
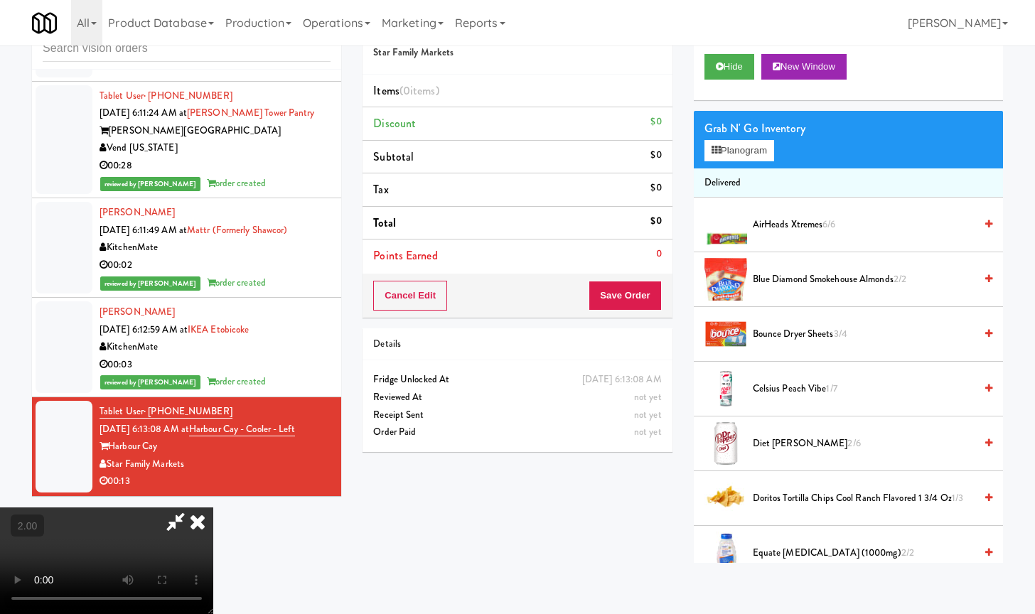
click at [213, 507] on video at bounding box center [106, 560] width 213 height 107
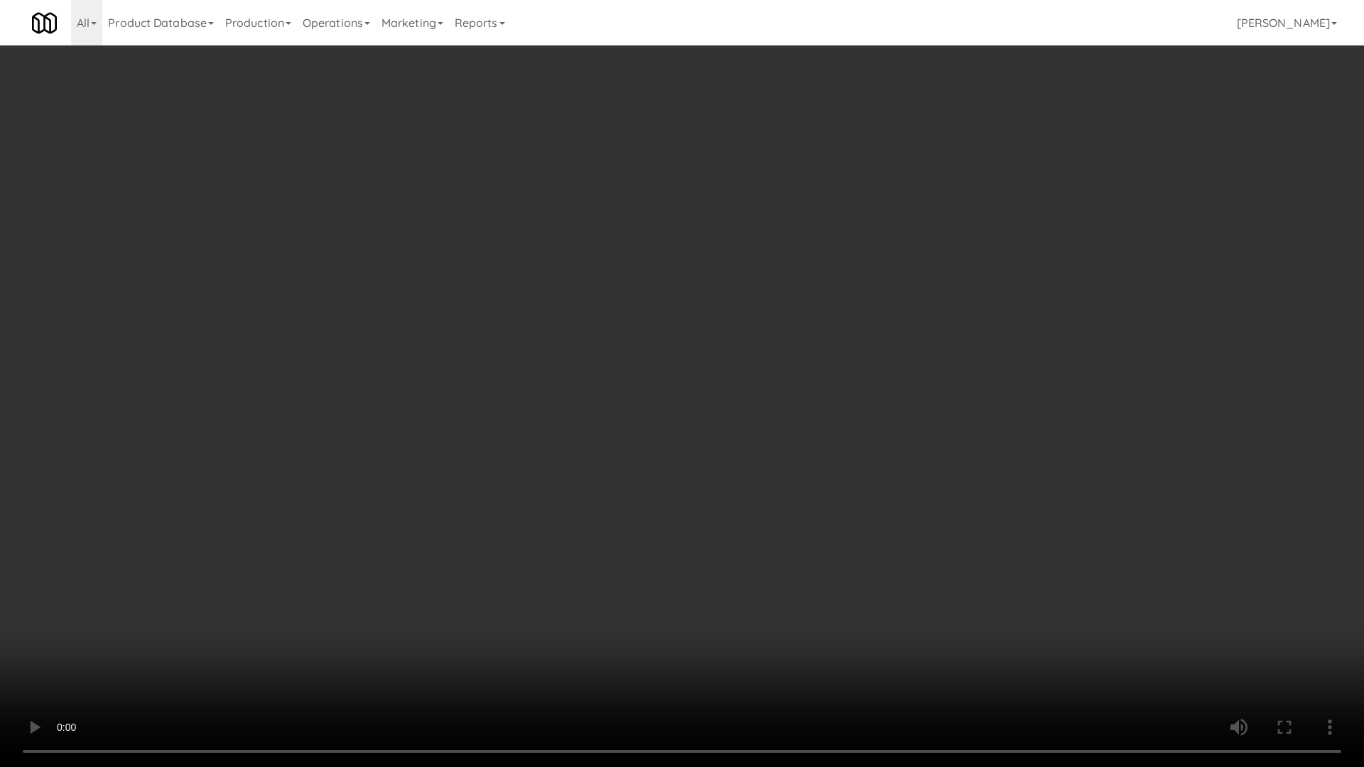
click at [529, 350] on video at bounding box center [682, 383] width 1364 height 767
click at [543, 364] on video at bounding box center [682, 383] width 1364 height 767
click at [535, 355] on video at bounding box center [682, 383] width 1364 height 767
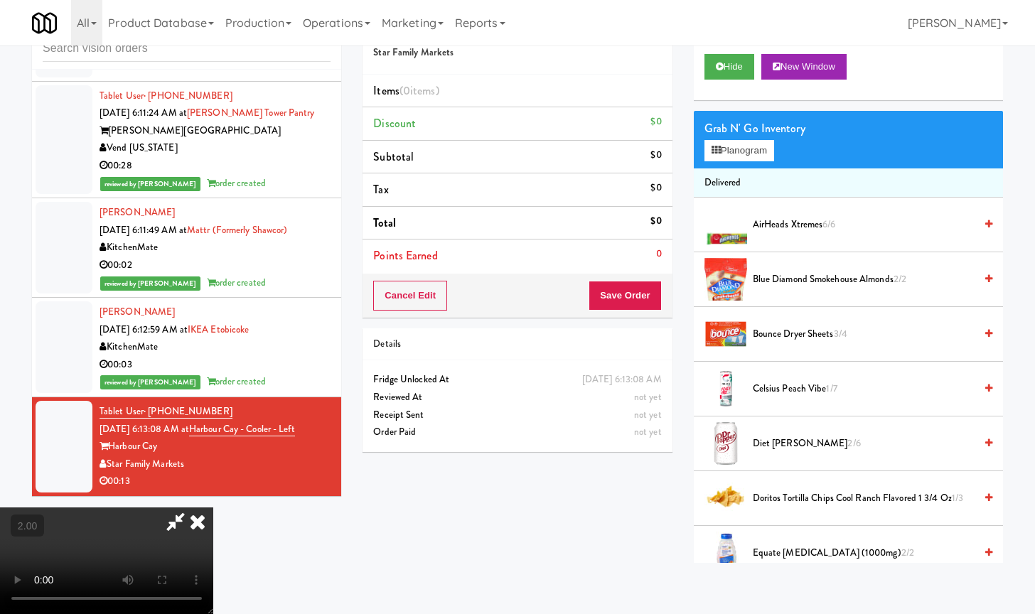
click at [213, 507] on video at bounding box center [106, 560] width 213 height 107
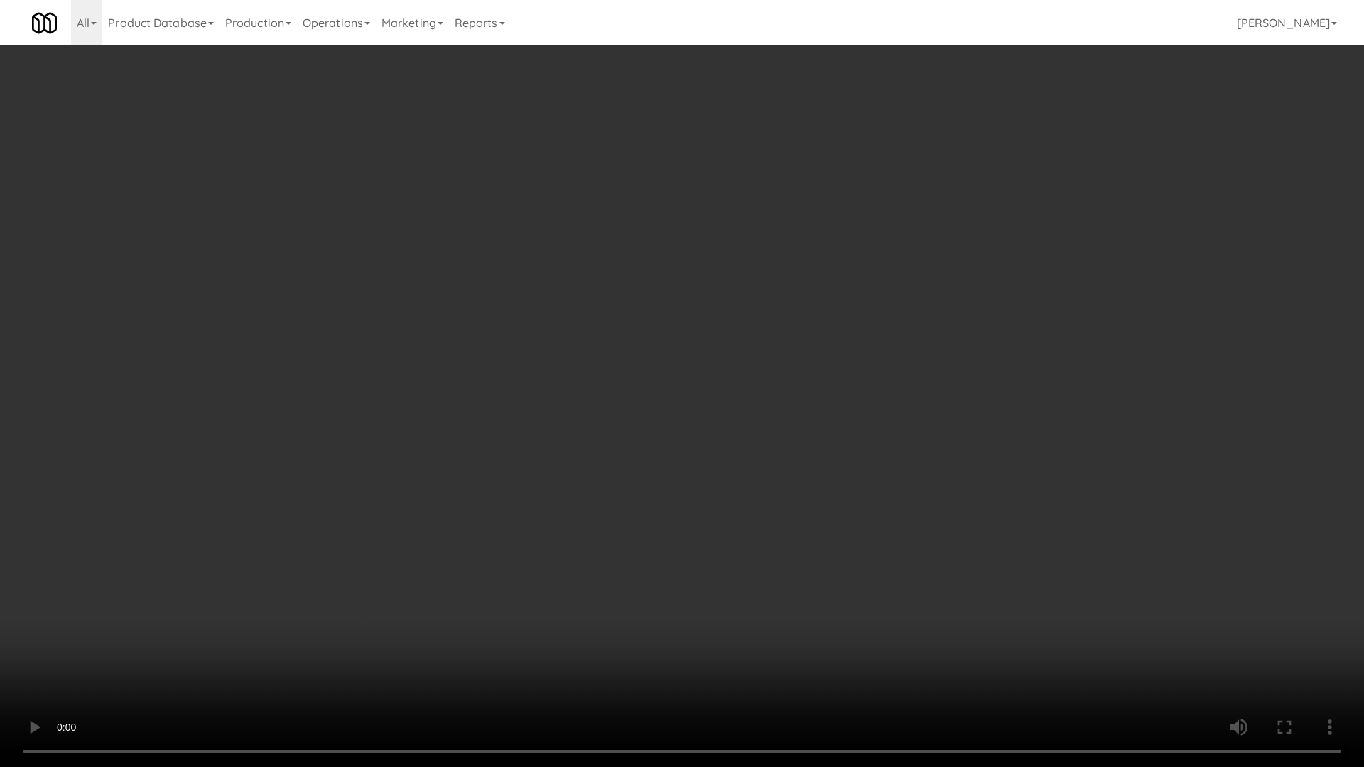
click at [688, 339] on video at bounding box center [682, 383] width 1364 height 767
click at [687, 339] on video at bounding box center [682, 383] width 1364 height 767
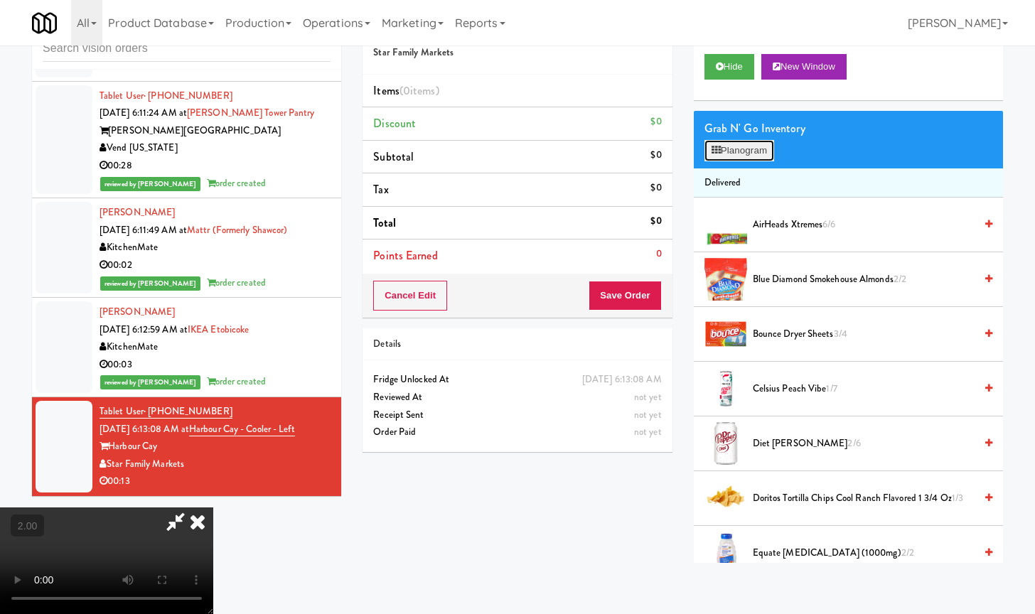
click at [756, 146] on button "Planogram" at bounding box center [739, 150] width 70 height 21
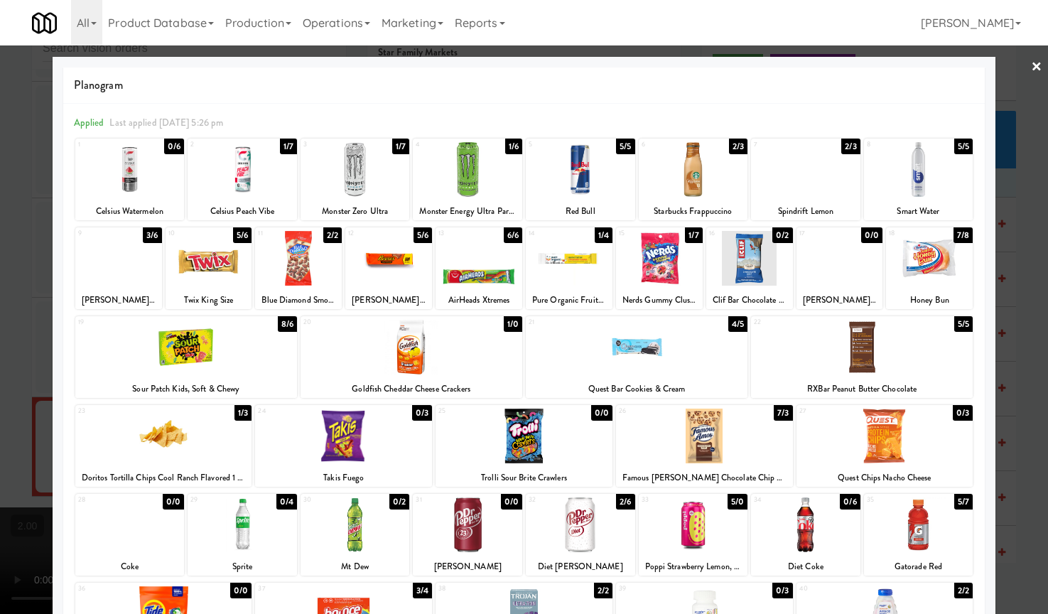
click at [445, 176] on div at bounding box center [467, 169] width 109 height 55
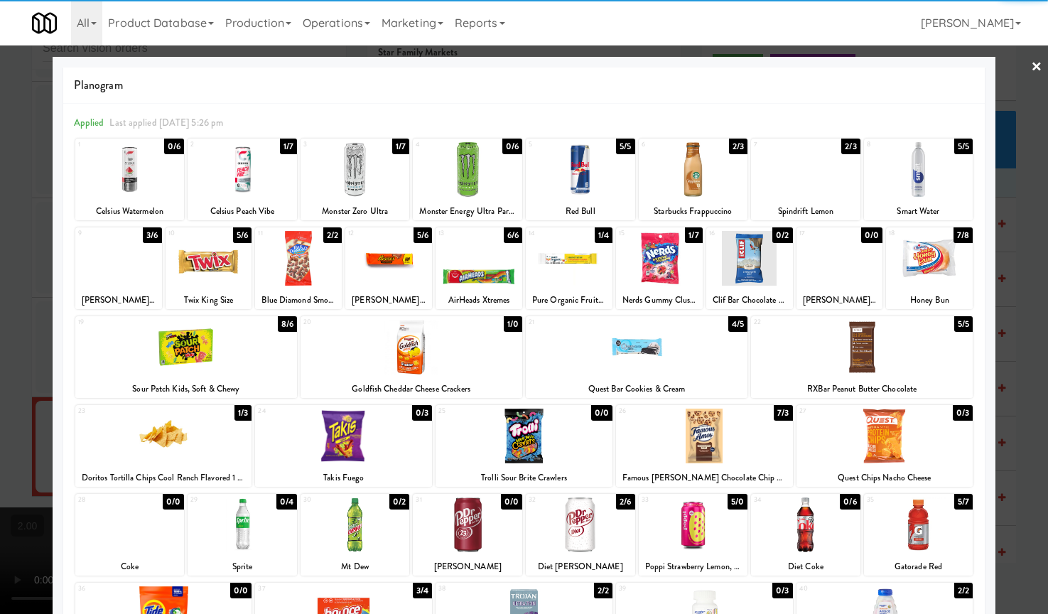
click at [22, 288] on div at bounding box center [524, 307] width 1048 height 614
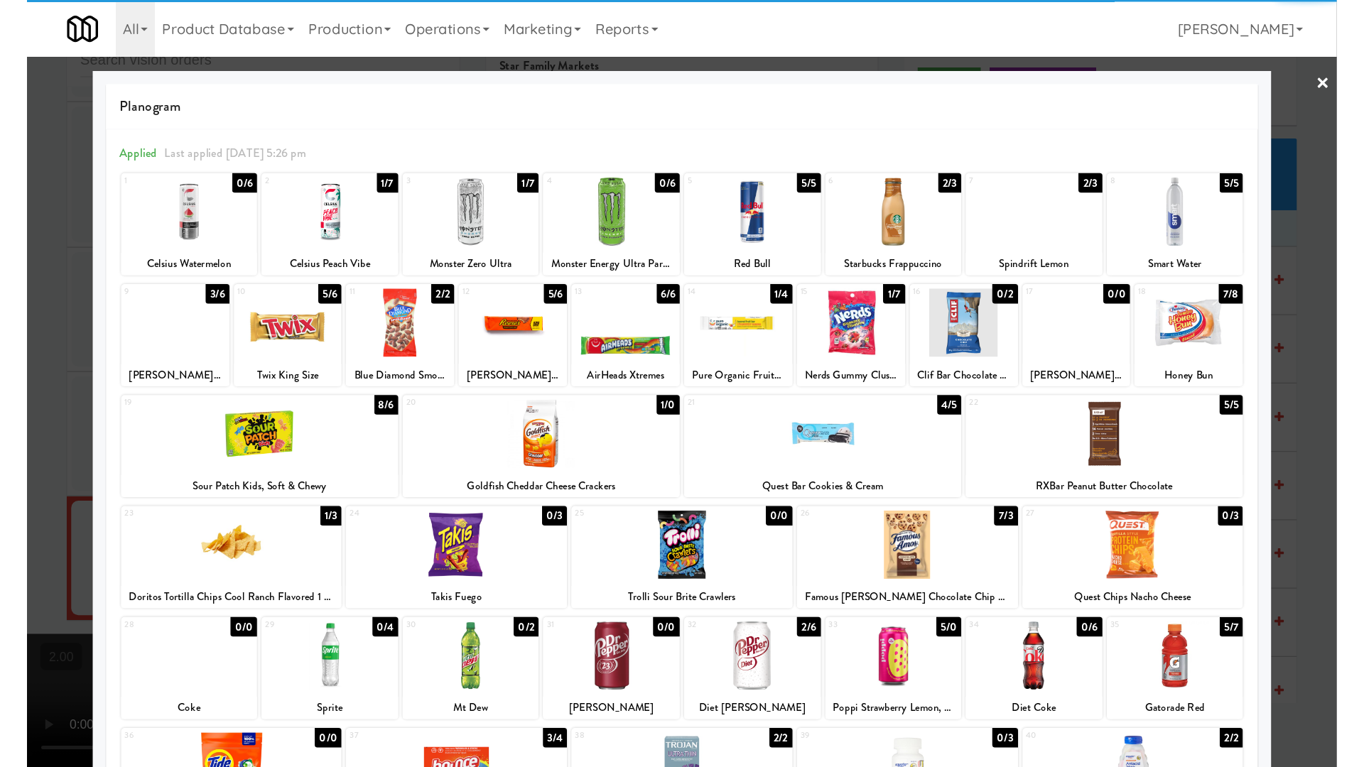
scroll to position [3910, 0]
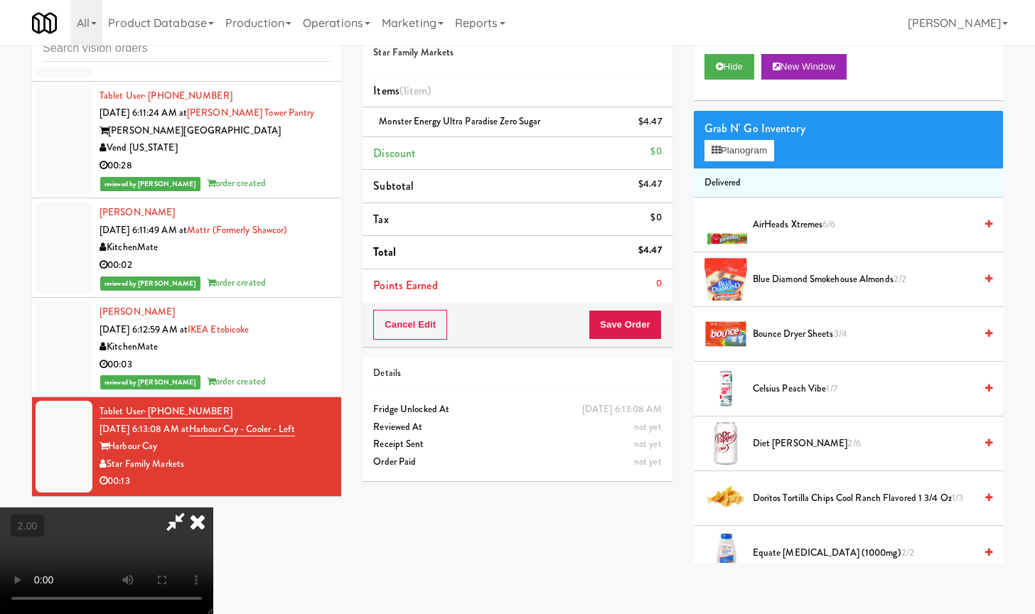
click at [22, 507] on video at bounding box center [106, 560] width 213 height 107
click at [213, 507] on video at bounding box center [106, 560] width 213 height 107
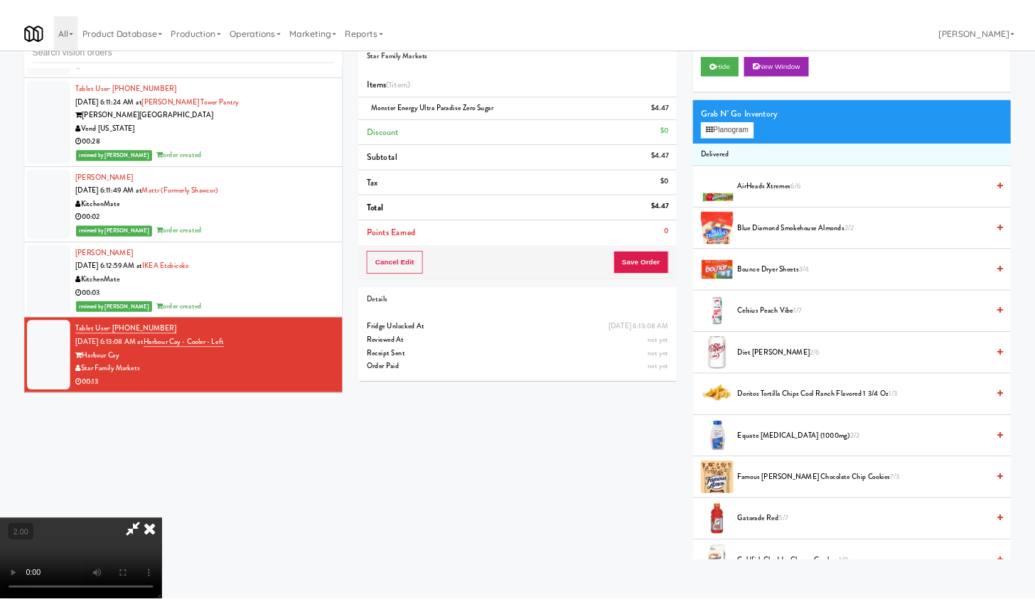
scroll to position [3875, 0]
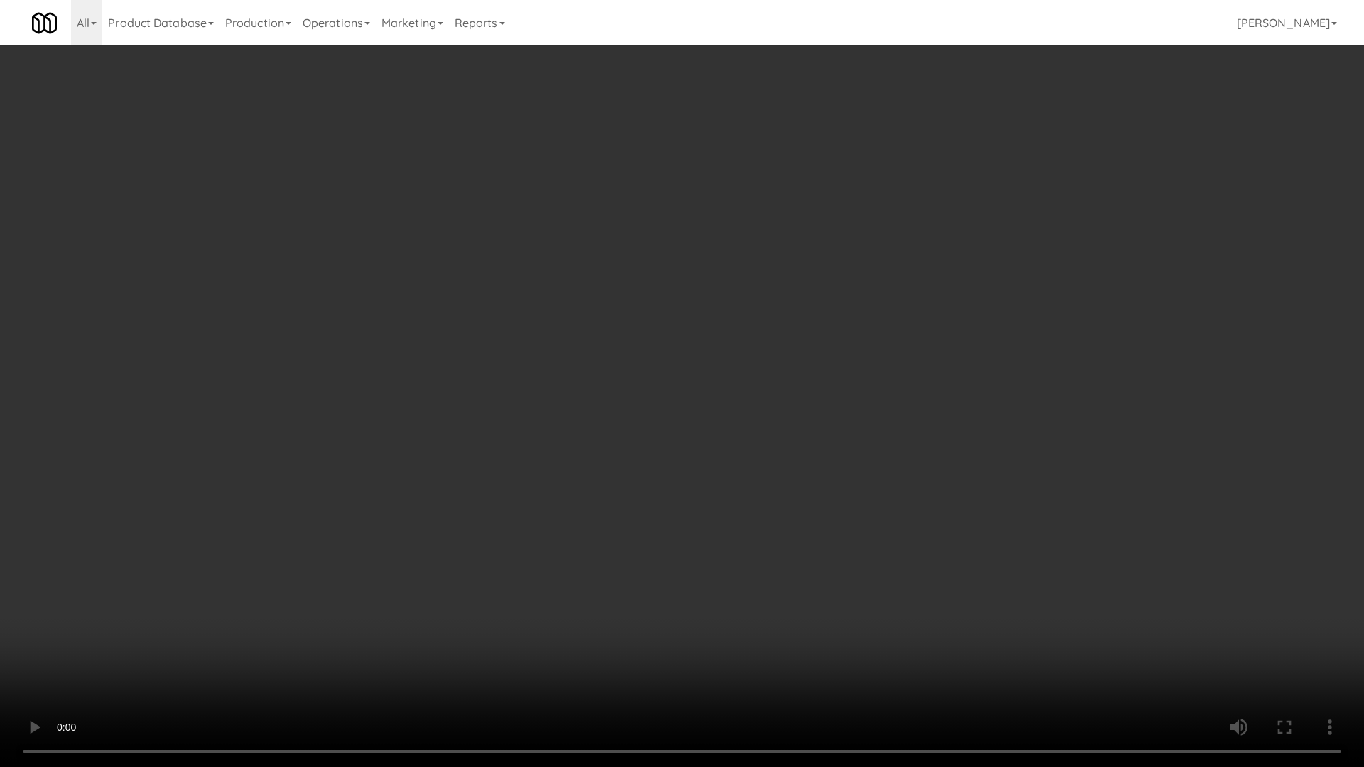
click at [692, 271] on video at bounding box center [682, 383] width 1364 height 767
click at [697, 256] on video at bounding box center [682, 383] width 1364 height 767
click at [697, 257] on video at bounding box center [682, 383] width 1364 height 767
click at [696, 257] on video at bounding box center [682, 383] width 1364 height 767
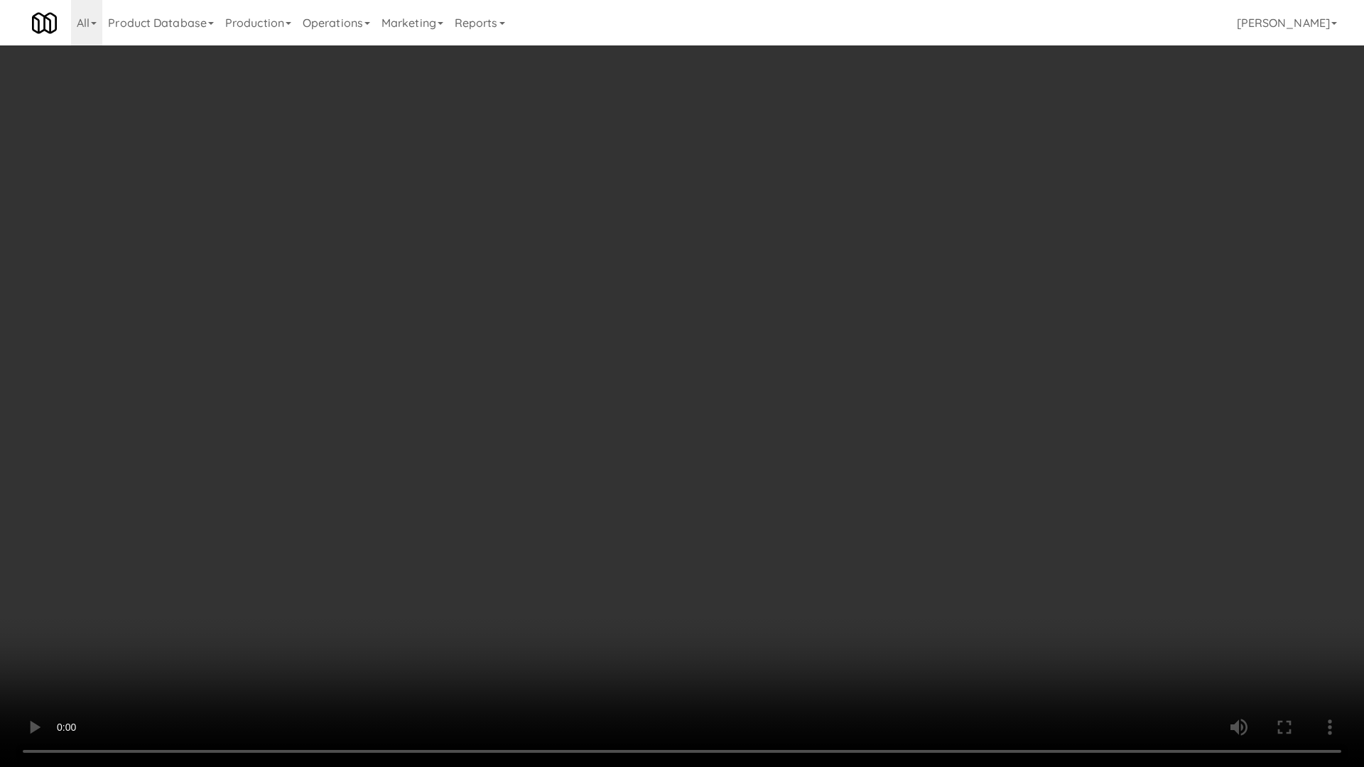
click at [699, 262] on video at bounding box center [682, 383] width 1364 height 767
click at [699, 261] on video at bounding box center [682, 383] width 1364 height 767
click at [703, 256] on video at bounding box center [682, 383] width 1364 height 767
click at [703, 253] on video at bounding box center [682, 383] width 1364 height 767
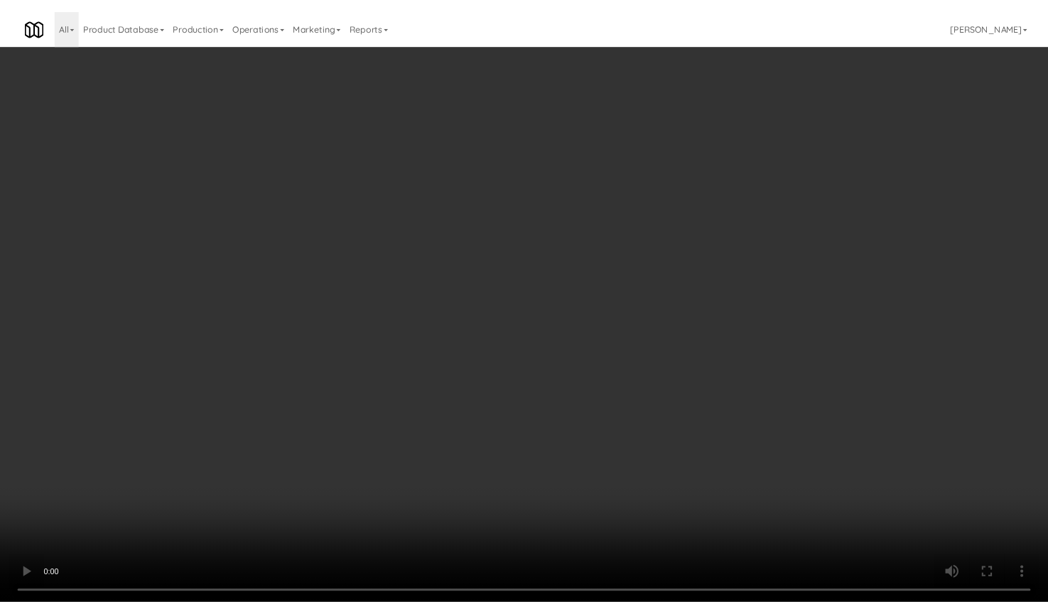
scroll to position [3910, 0]
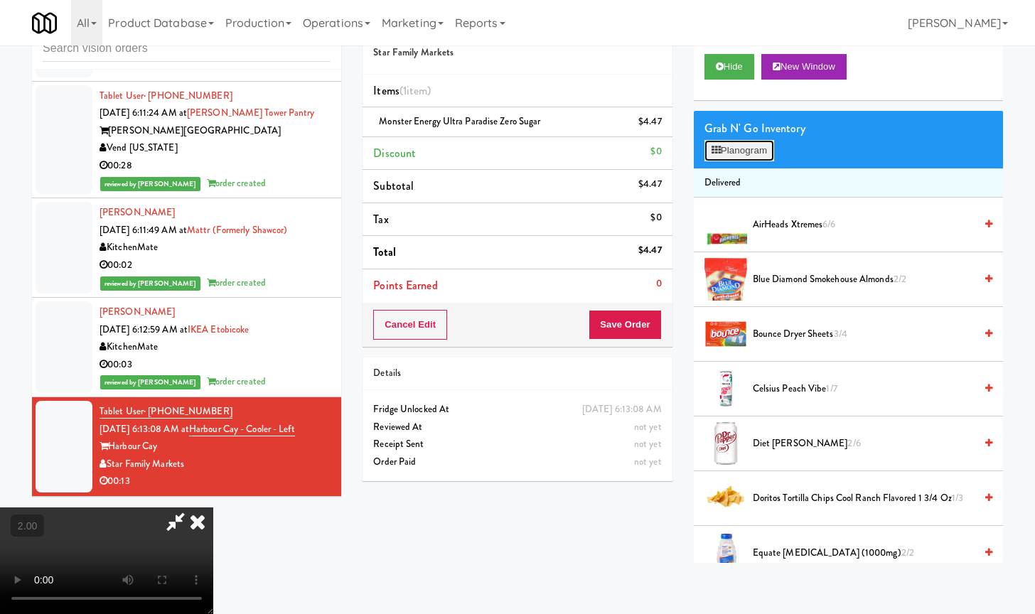
click at [743, 153] on button "Planogram" at bounding box center [739, 150] width 70 height 21
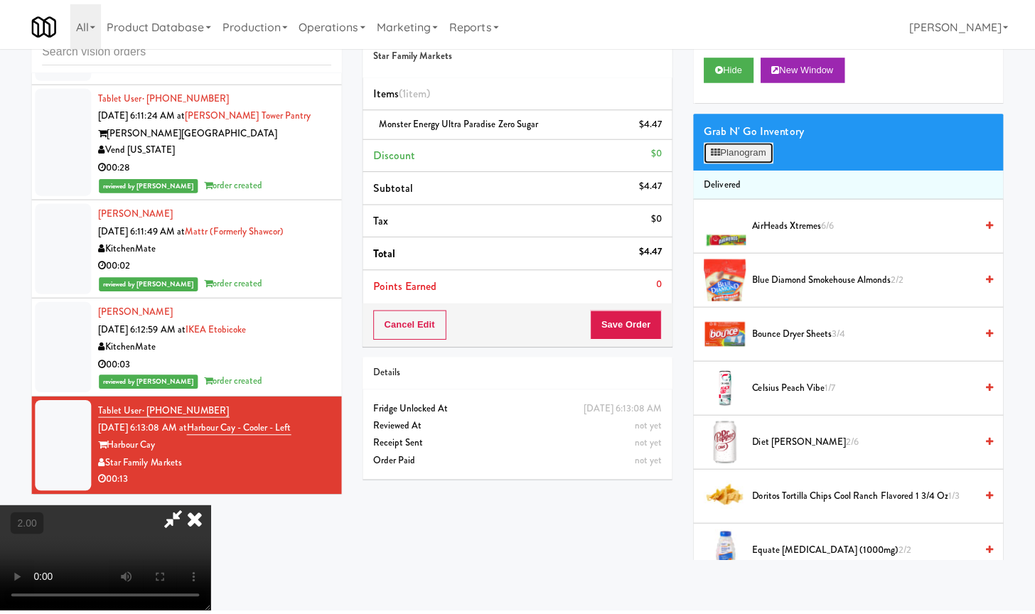
scroll to position [3893, 0]
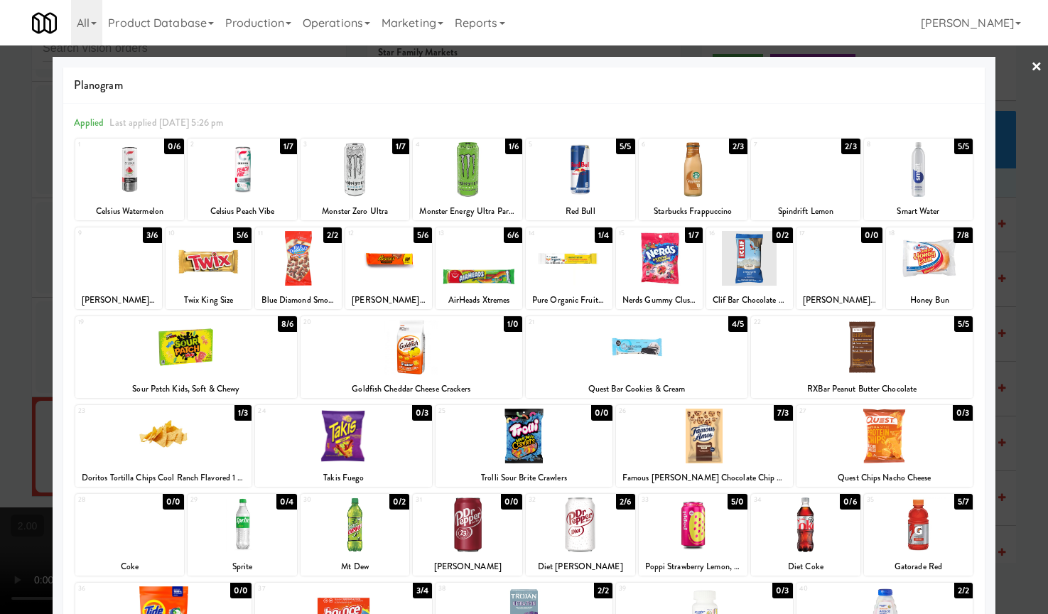
click at [156, 176] on div at bounding box center [129, 169] width 109 height 55
click at [35, 284] on div at bounding box center [524, 307] width 1048 height 614
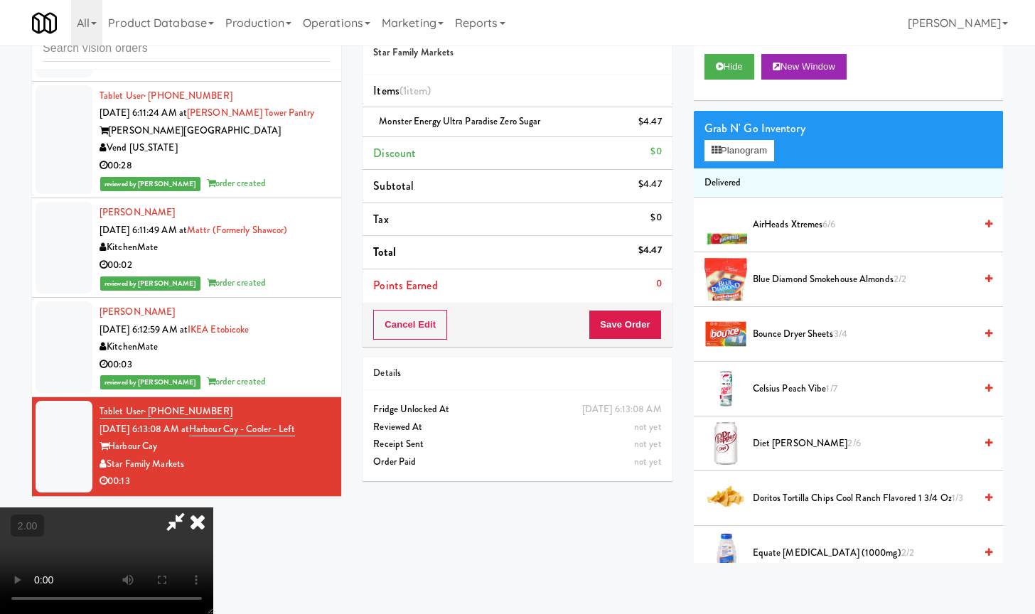
click at [213, 507] on video at bounding box center [106, 560] width 213 height 107
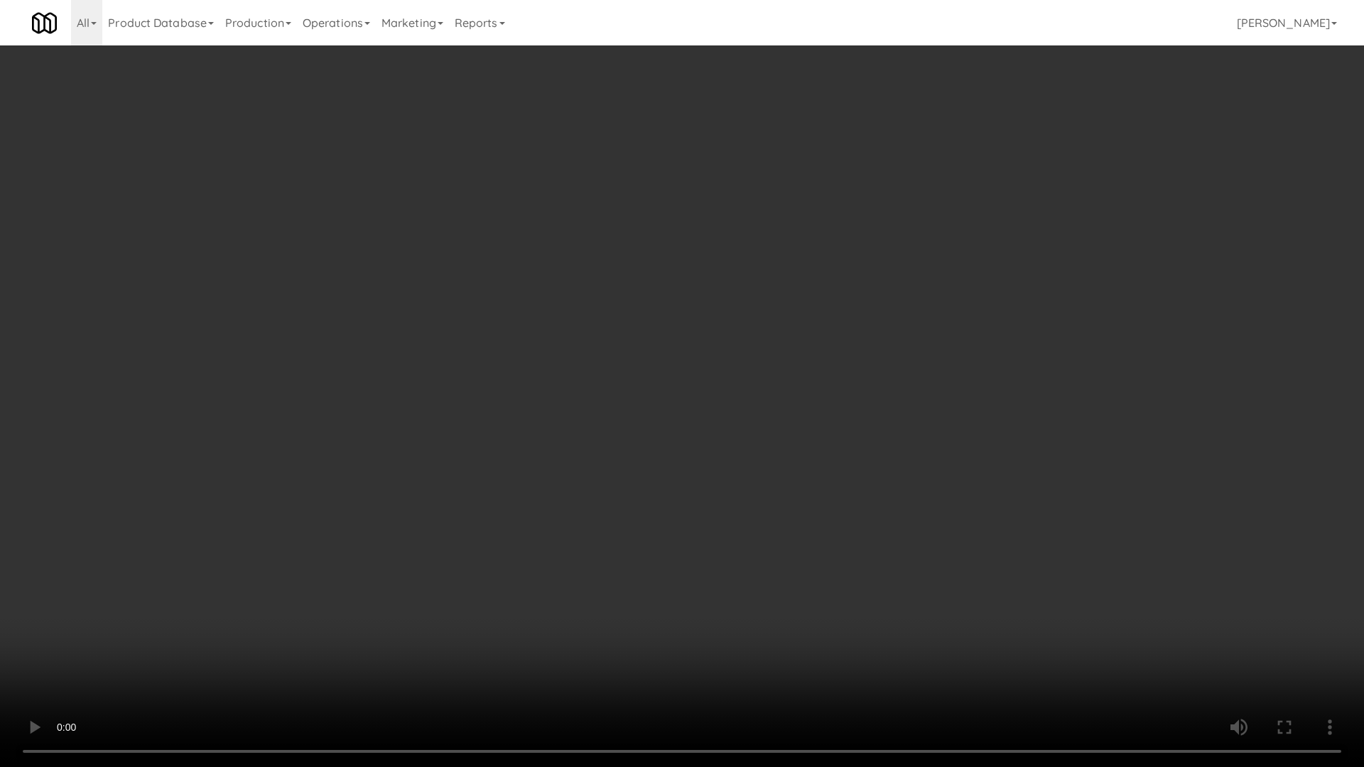
click at [488, 389] on video at bounding box center [682, 383] width 1364 height 767
click at [516, 389] on video at bounding box center [682, 383] width 1364 height 767
click at [518, 389] on video at bounding box center [682, 383] width 1364 height 767
click at [546, 394] on video at bounding box center [682, 383] width 1364 height 767
click at [534, 397] on video at bounding box center [682, 383] width 1364 height 767
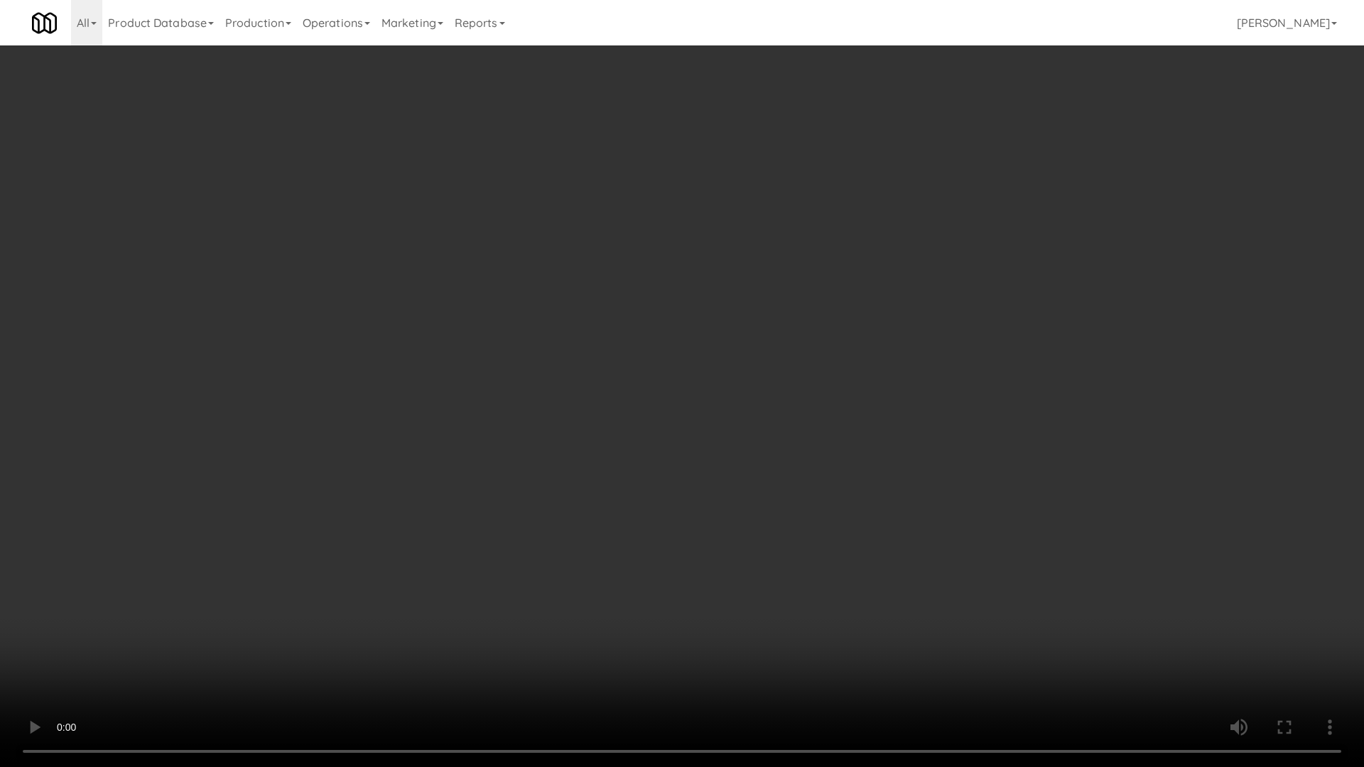
click at [439, 377] on video at bounding box center [682, 383] width 1364 height 767
click at [439, 376] on video at bounding box center [682, 383] width 1364 height 767
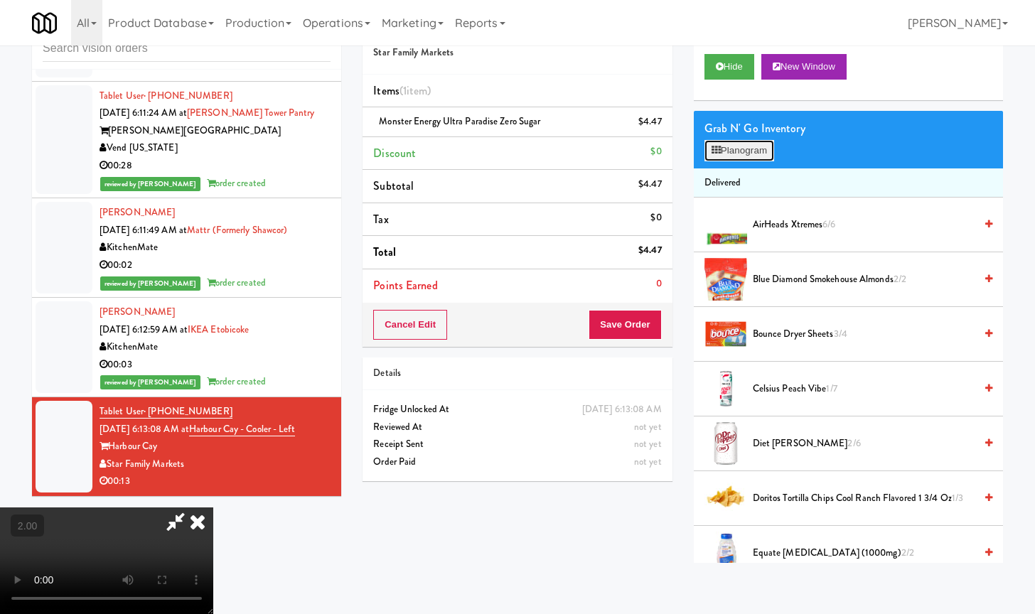
click at [740, 157] on button "Planogram" at bounding box center [739, 150] width 70 height 21
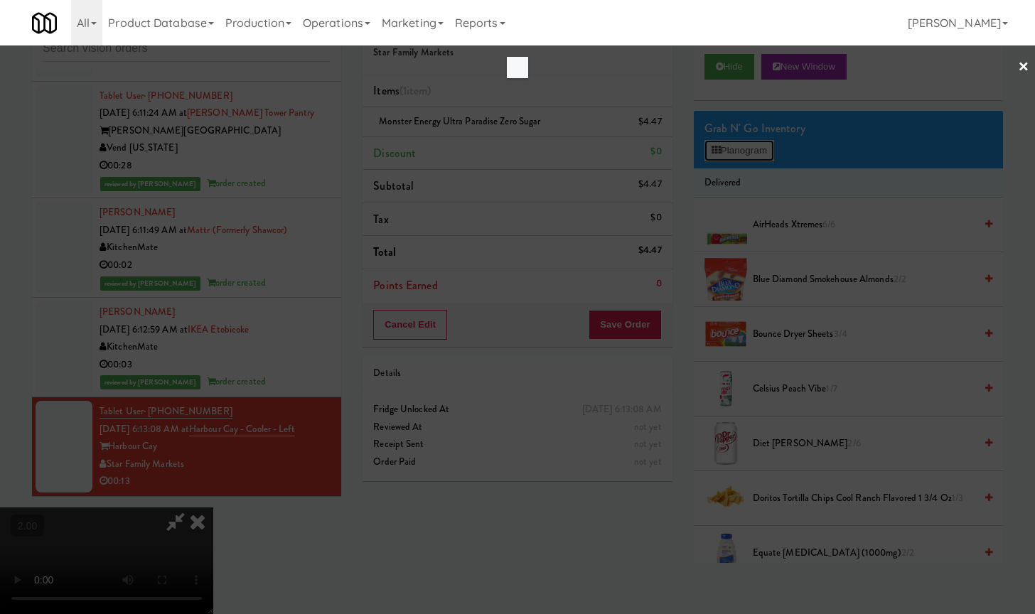
scroll to position [3893, 0]
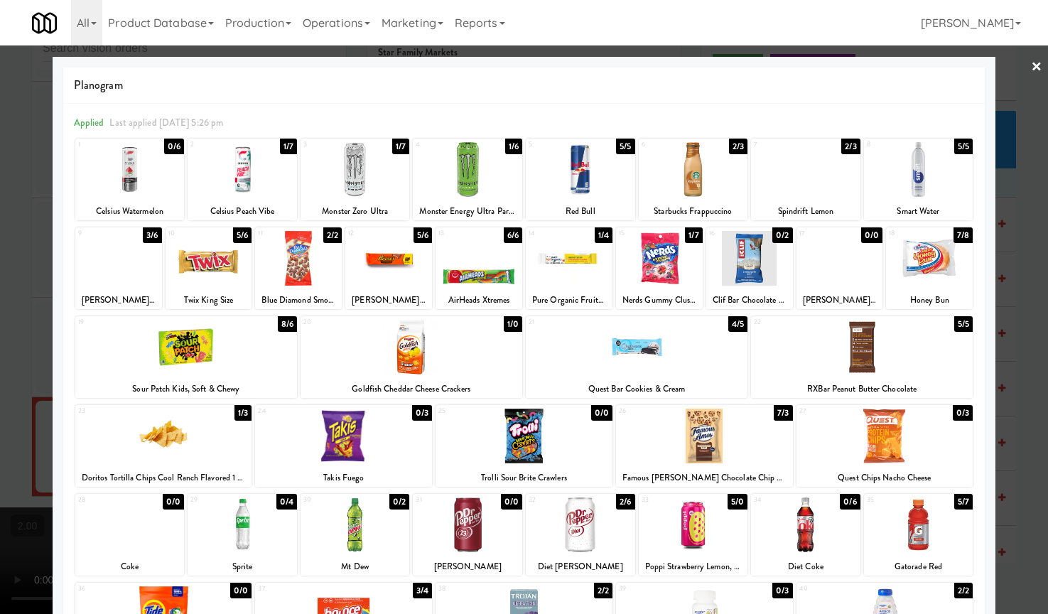
click at [576, 180] on div at bounding box center [580, 169] width 109 height 55
click at [1017, 355] on div at bounding box center [524, 307] width 1048 height 614
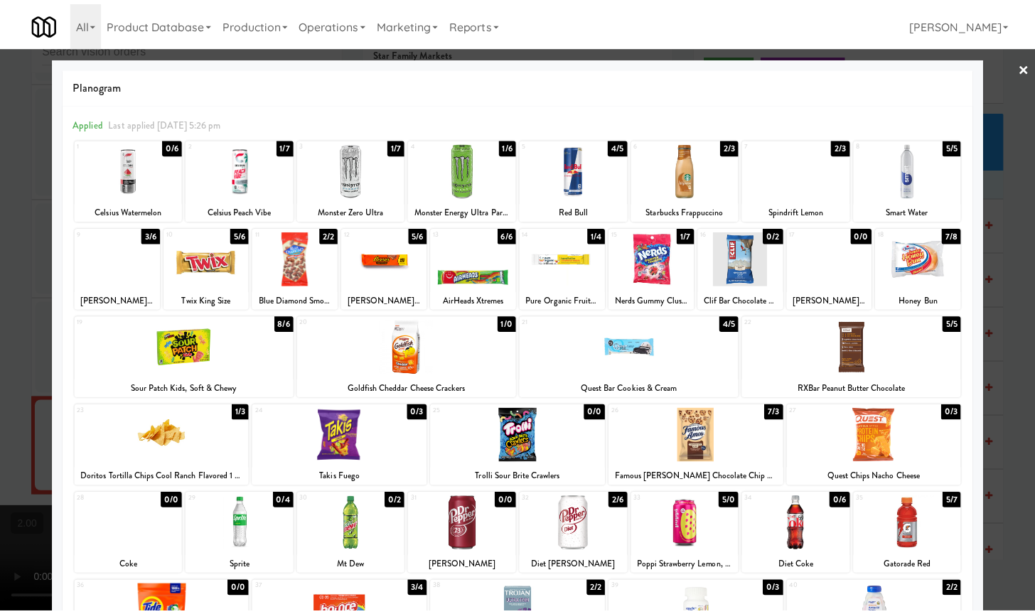
scroll to position [3910, 0]
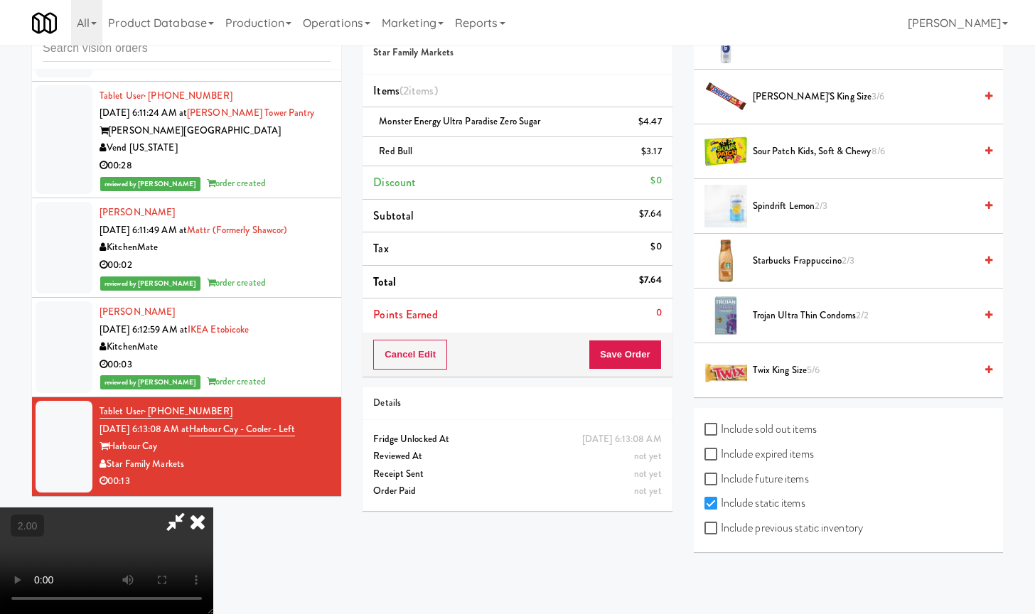
click at [841, 530] on label "Include previous static inventory" at bounding box center [783, 527] width 158 height 21
click at [721, 530] on input "Include previous static inventory" at bounding box center [712, 528] width 16 height 11
checkbox input "true"
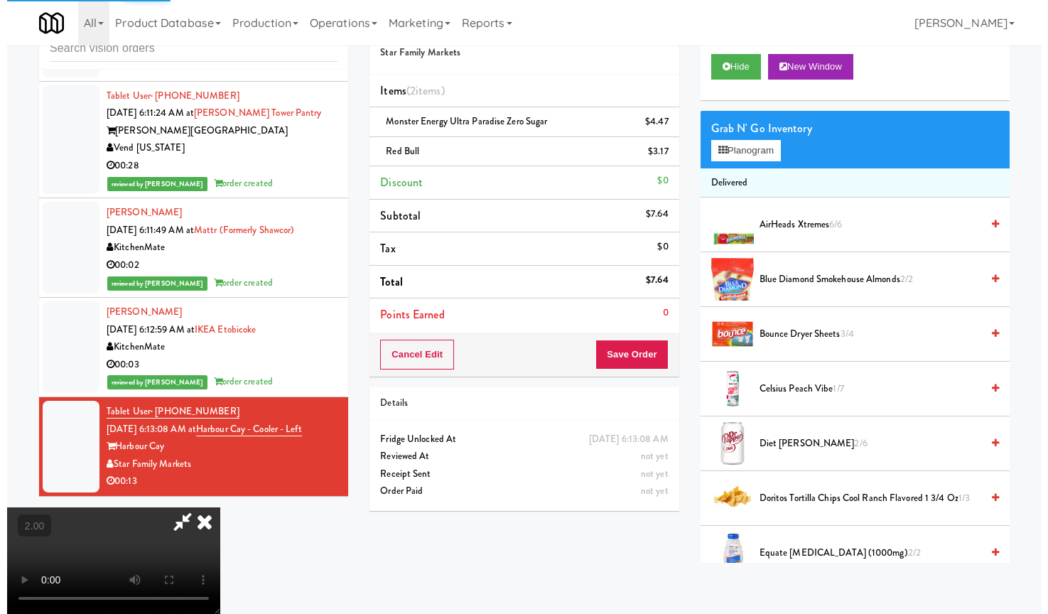
scroll to position [0, 0]
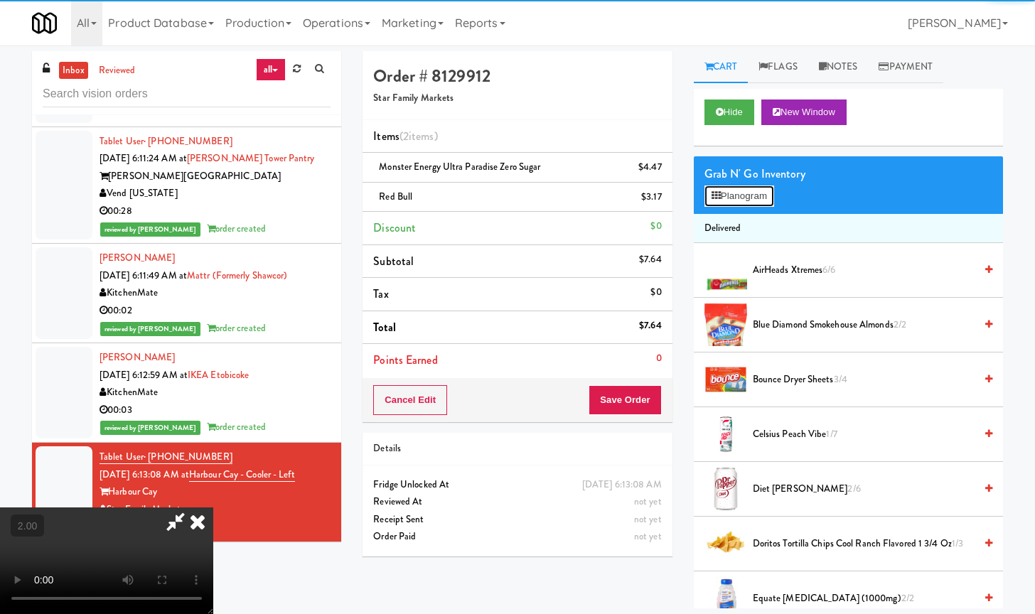
click at [745, 191] on button "Planogram" at bounding box center [739, 195] width 70 height 21
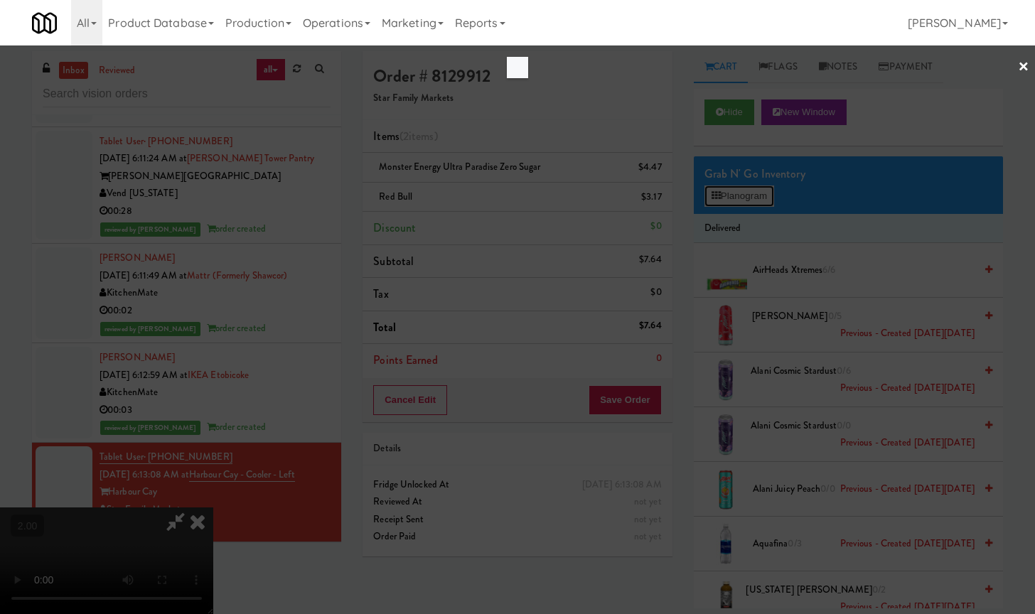
scroll to position [3893, 0]
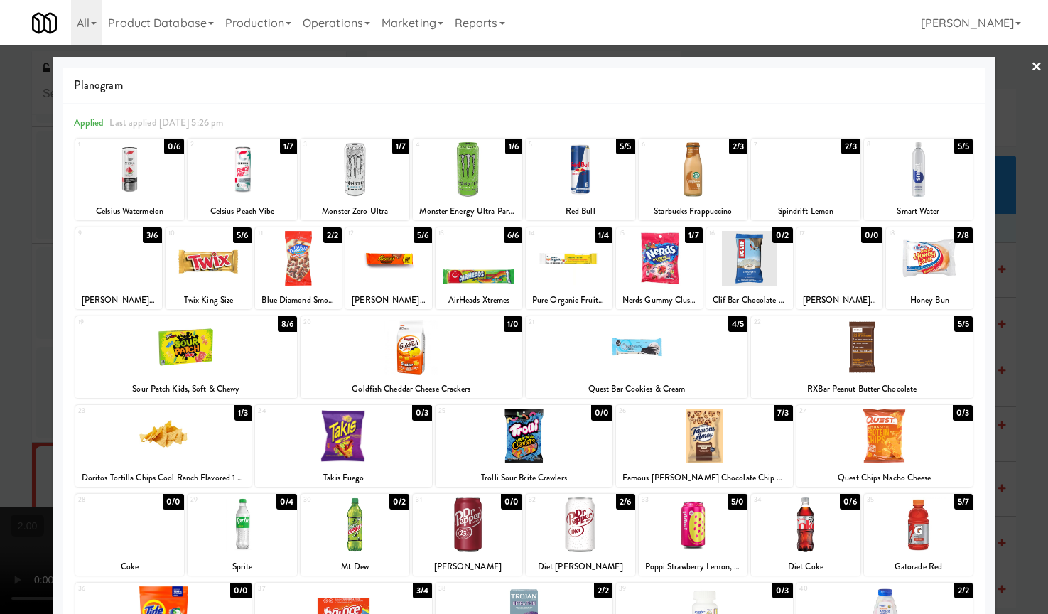
click at [137, 184] on div at bounding box center [129, 169] width 109 height 55
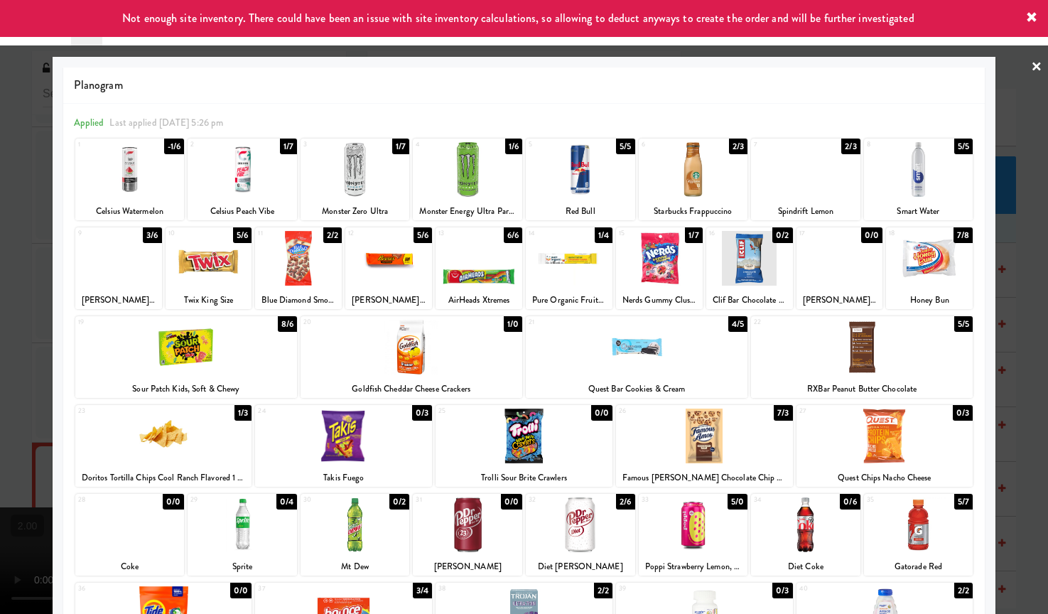
click at [32, 242] on div at bounding box center [524, 307] width 1048 height 614
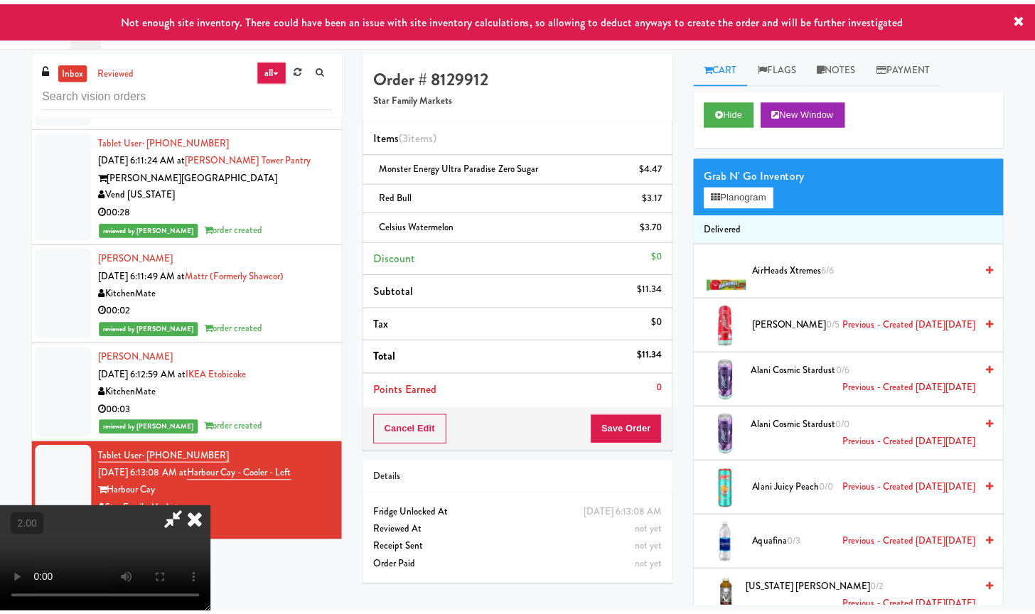
scroll to position [3910, 0]
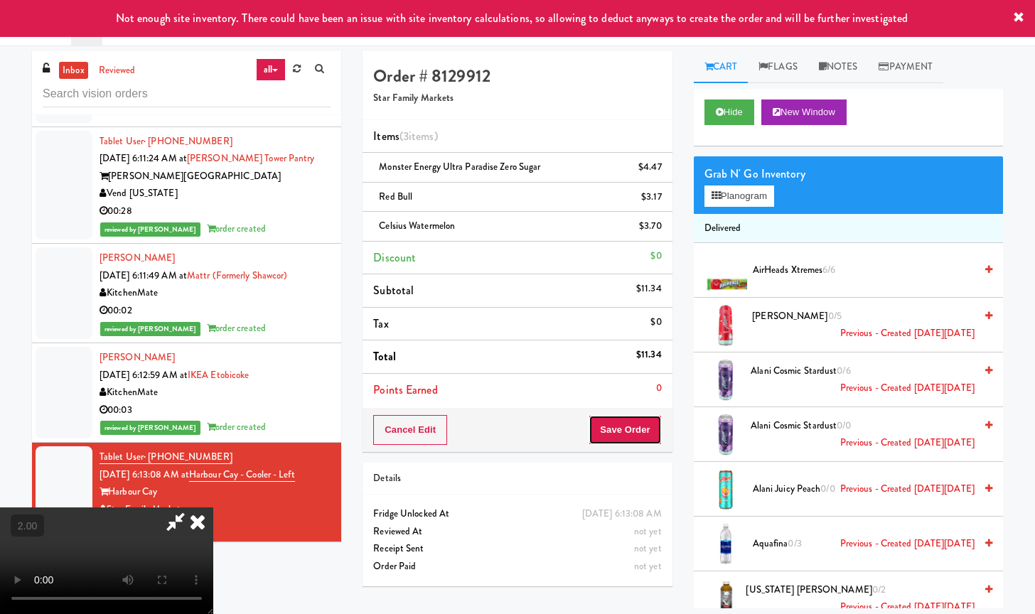
click at [635, 420] on button "Save Order" at bounding box center [624, 430] width 72 height 30
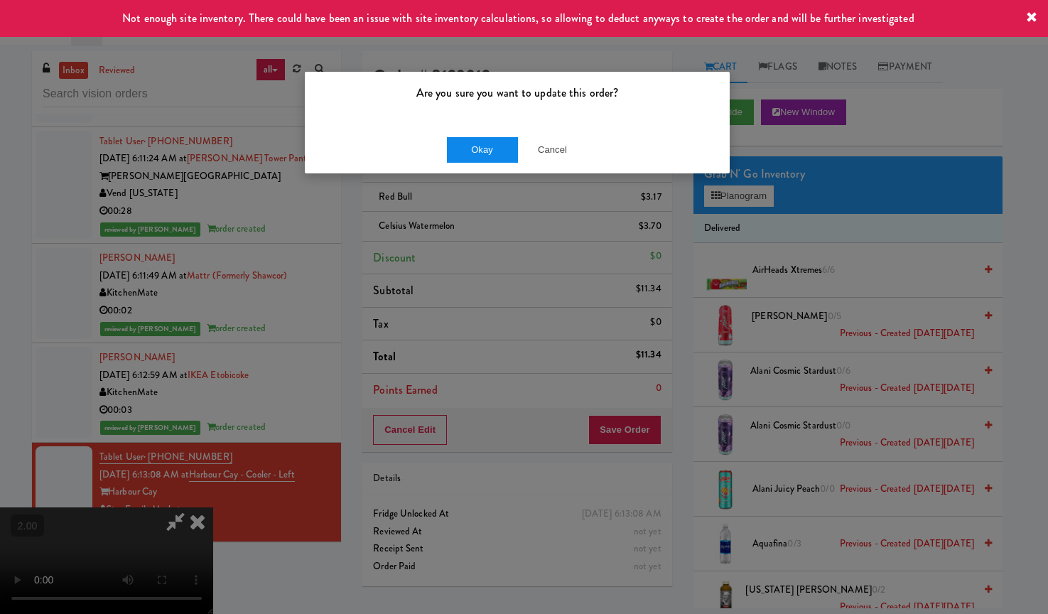
click at [470, 136] on div "Okay Cancel" at bounding box center [517, 150] width 425 height 48
click at [470, 139] on button "Okay" at bounding box center [482, 150] width 71 height 26
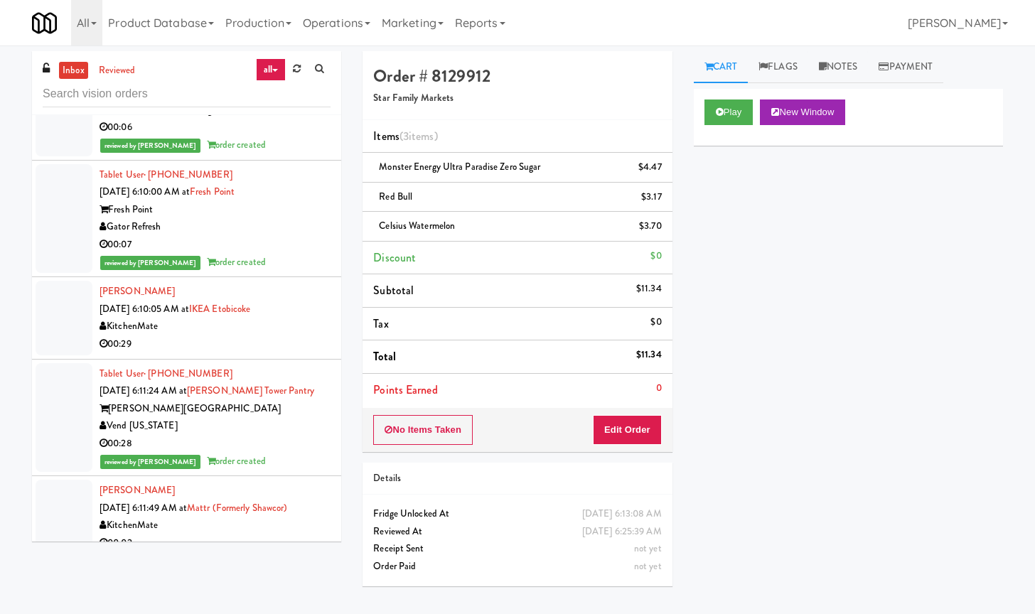
scroll to position [3661, 0]
click at [304, 332] on div "KitchenMate" at bounding box center [214, 326] width 231 height 18
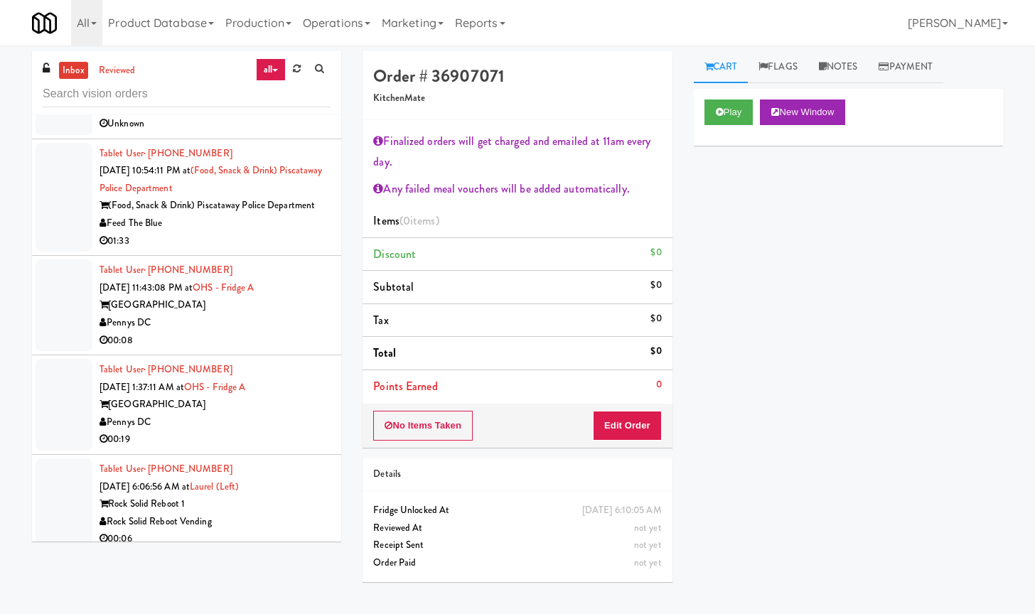
scroll to position [3306, 0]
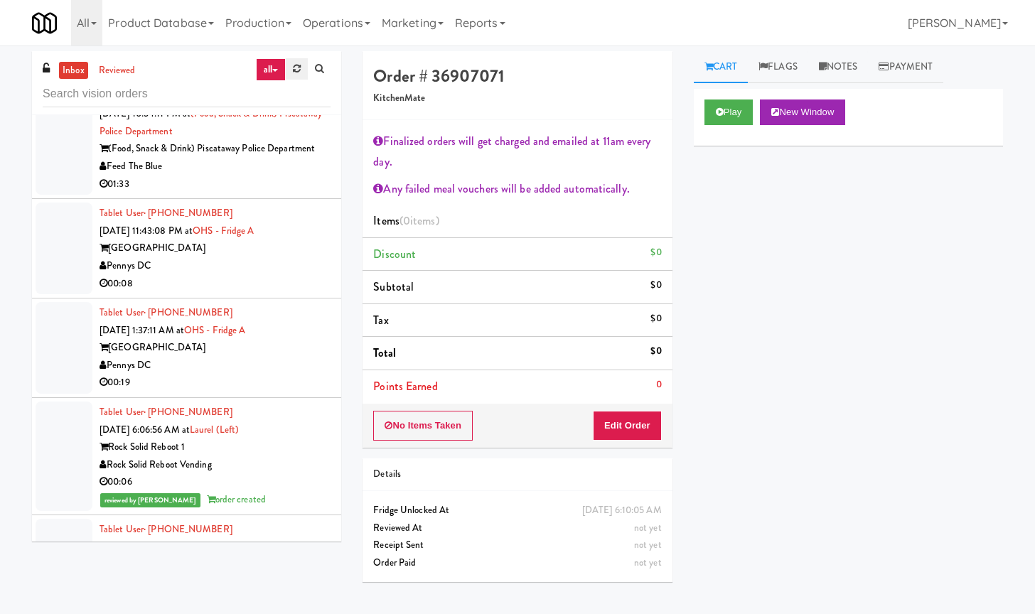
click at [302, 72] on link at bounding box center [297, 68] width 22 height 21
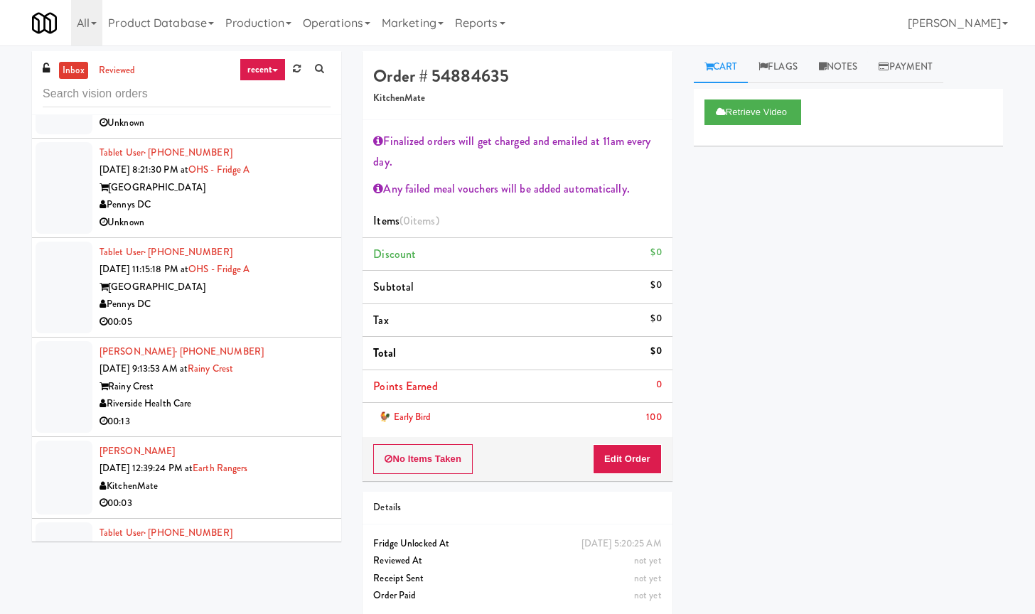
scroll to position [266, 0]
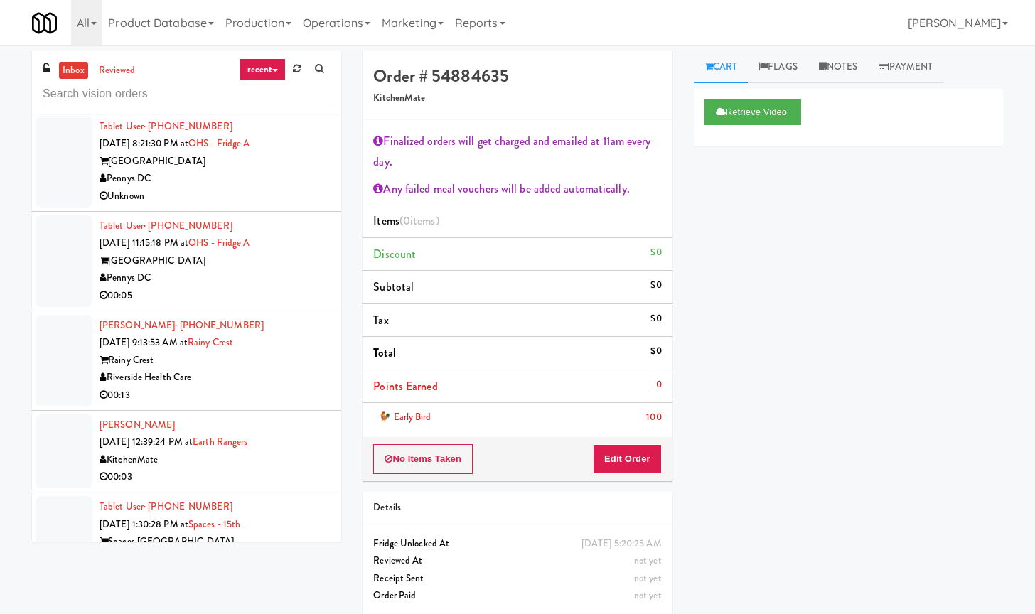
click at [266, 276] on div "Pennys DC" at bounding box center [214, 278] width 231 height 18
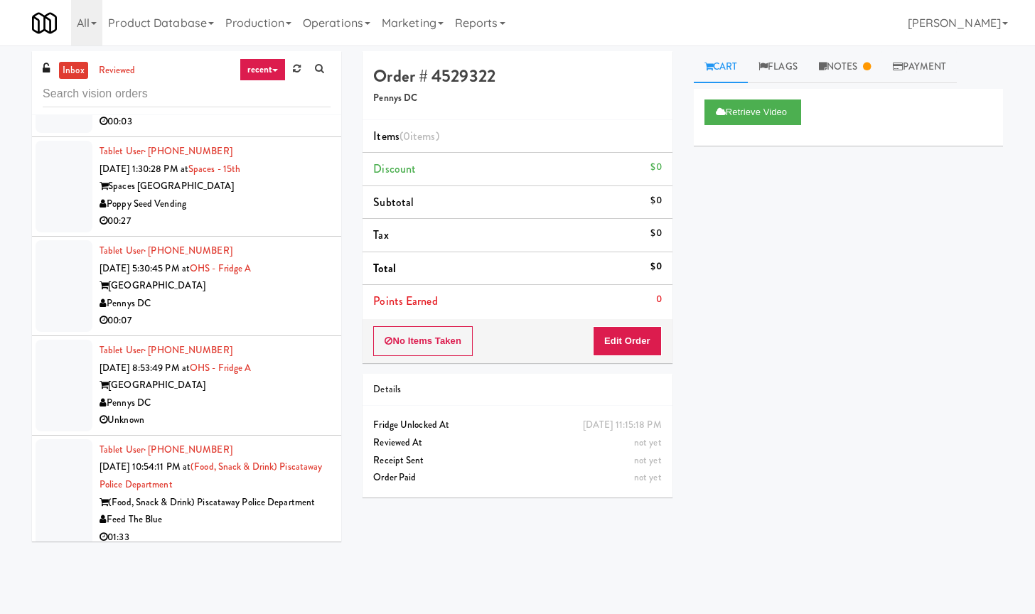
scroll to position [711, 0]
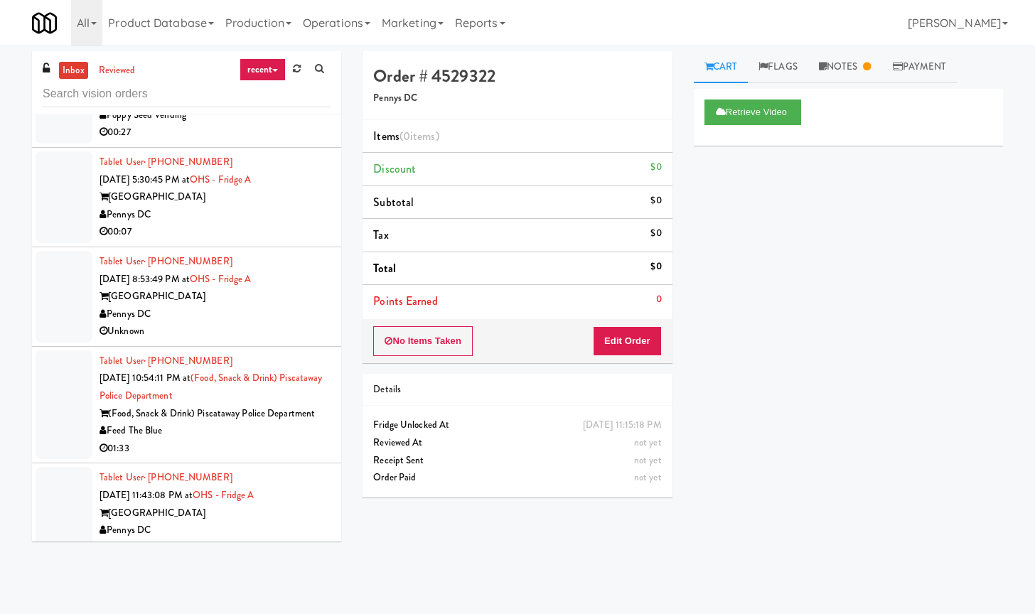
click at [245, 213] on div "Pennys DC" at bounding box center [214, 215] width 231 height 18
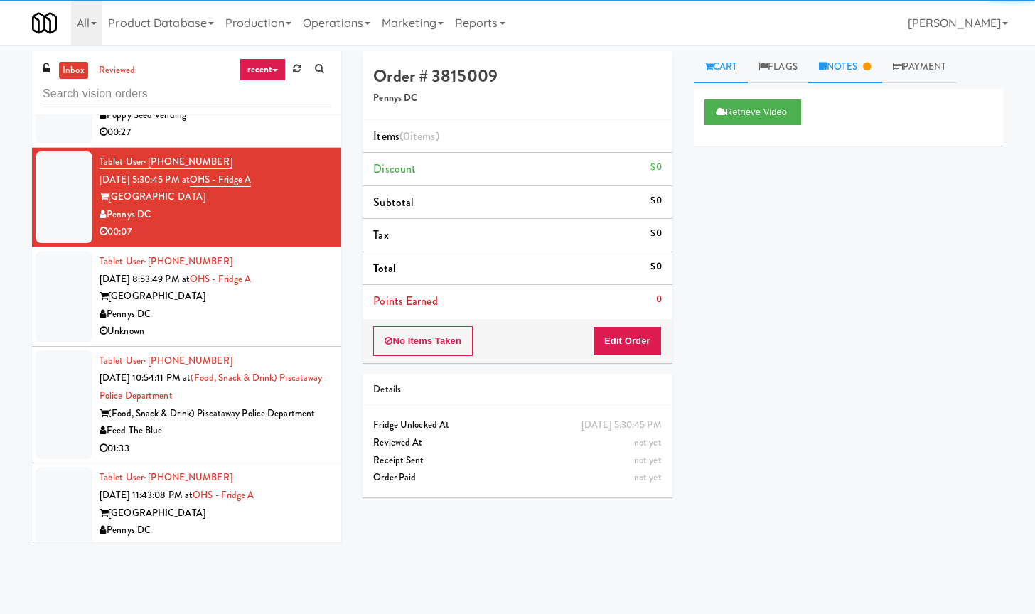
click at [858, 62] on link "Notes" at bounding box center [845, 67] width 74 height 32
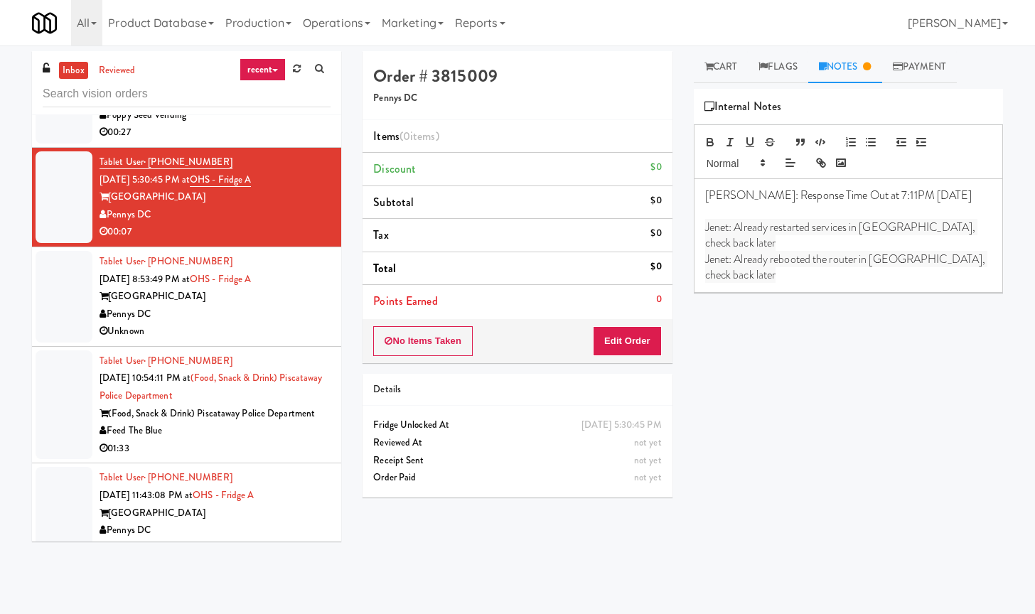
click at [254, 327] on div "Unknown" at bounding box center [214, 332] width 231 height 18
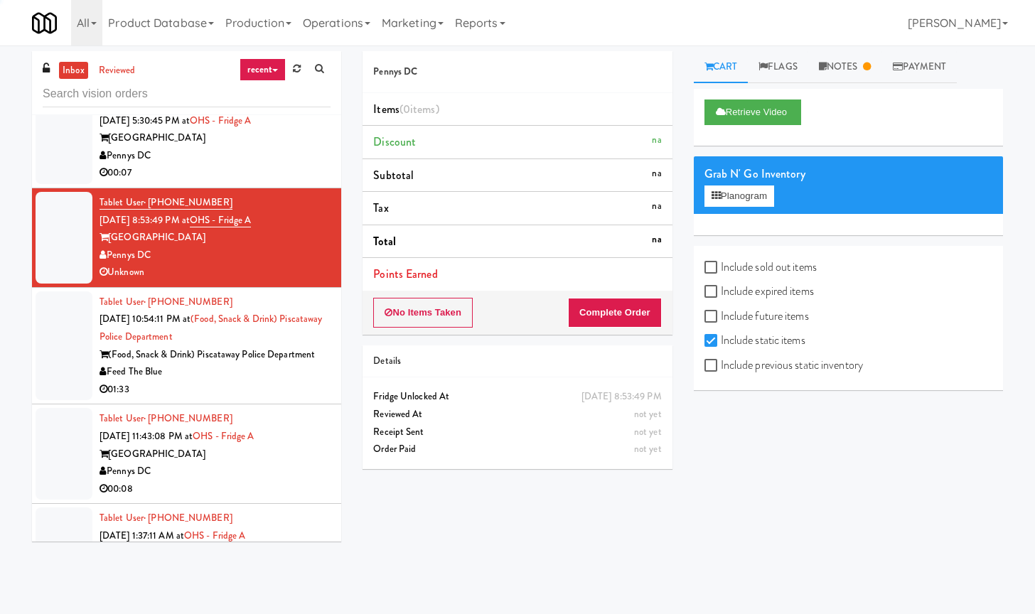
scroll to position [799, 0]
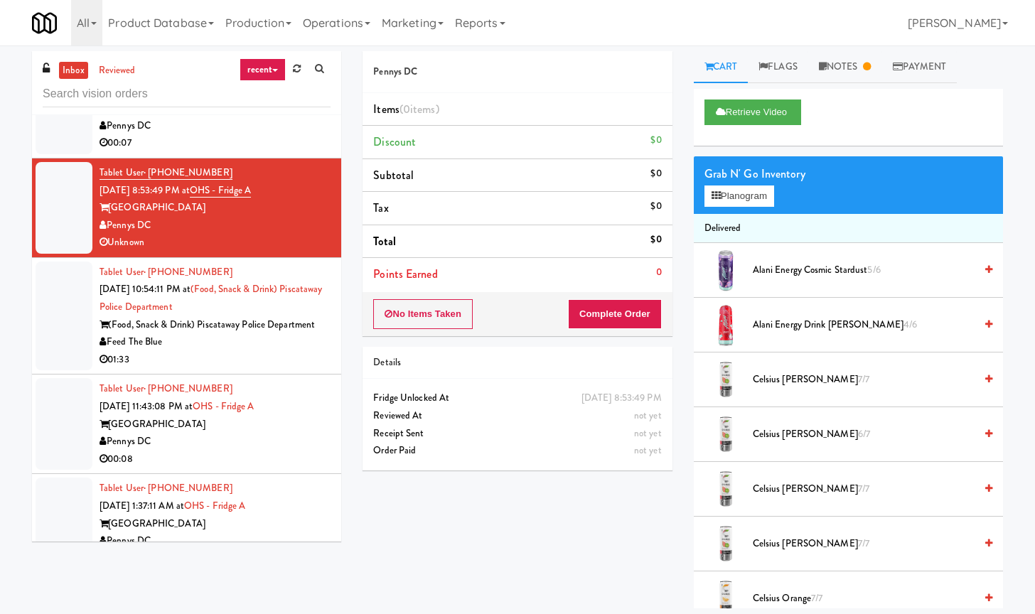
click at [269, 355] on div "01:33" at bounding box center [214, 360] width 231 height 18
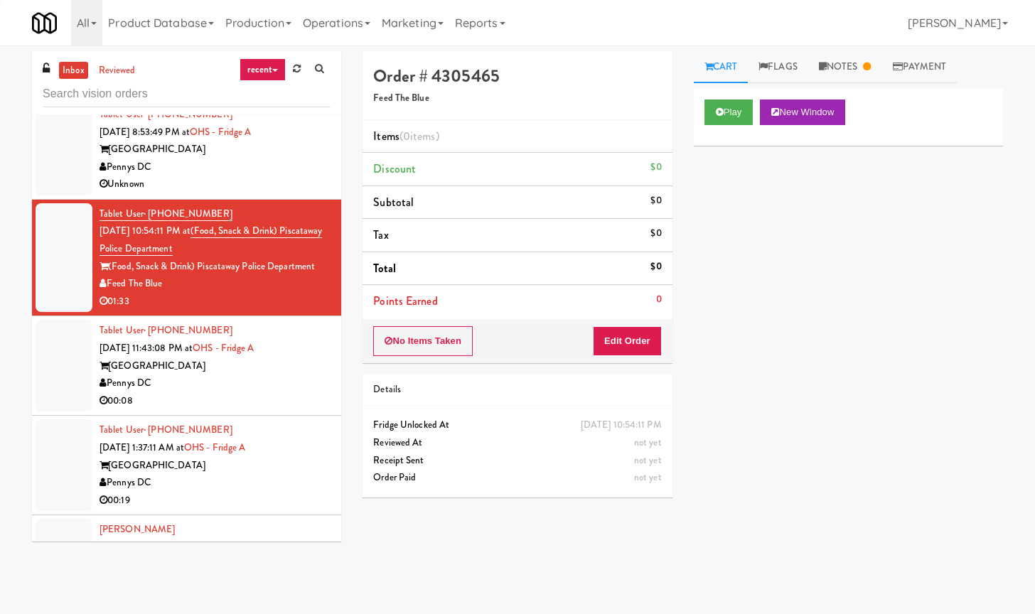
scroll to position [888, 0]
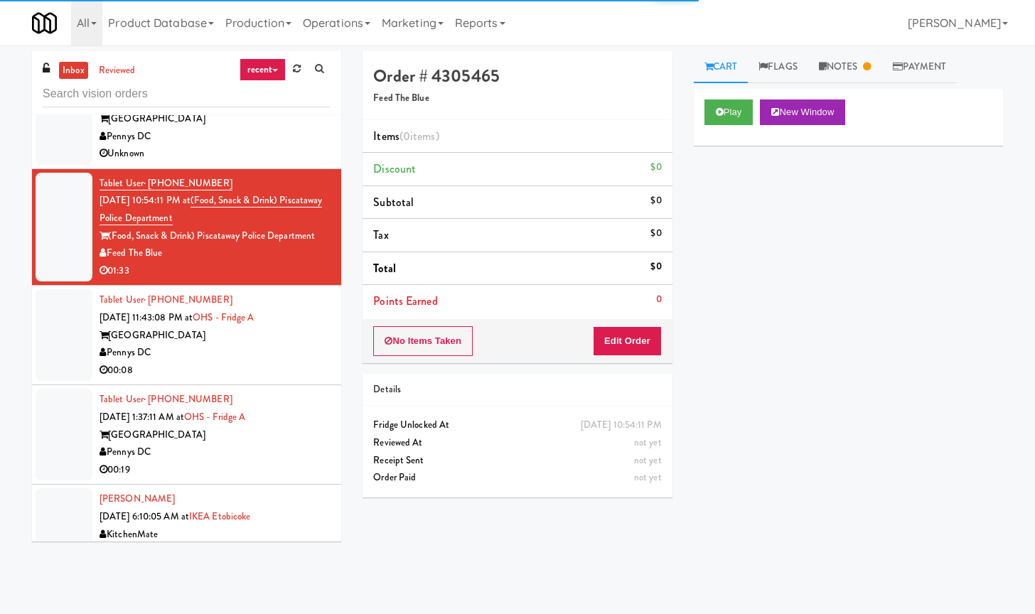
click at [249, 344] on div "Pennys DC" at bounding box center [214, 353] width 231 height 18
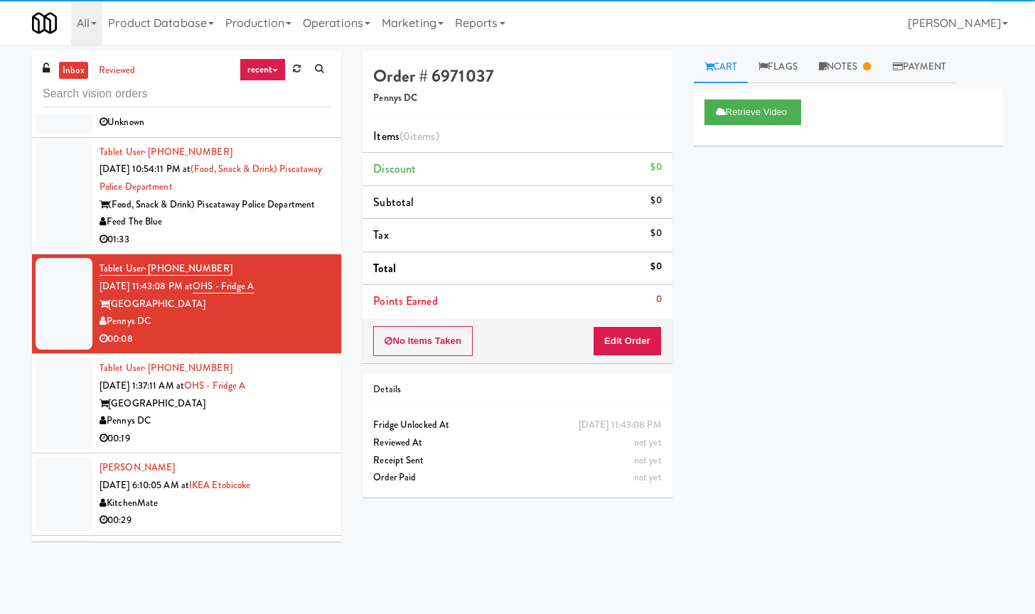
scroll to position [888, 0]
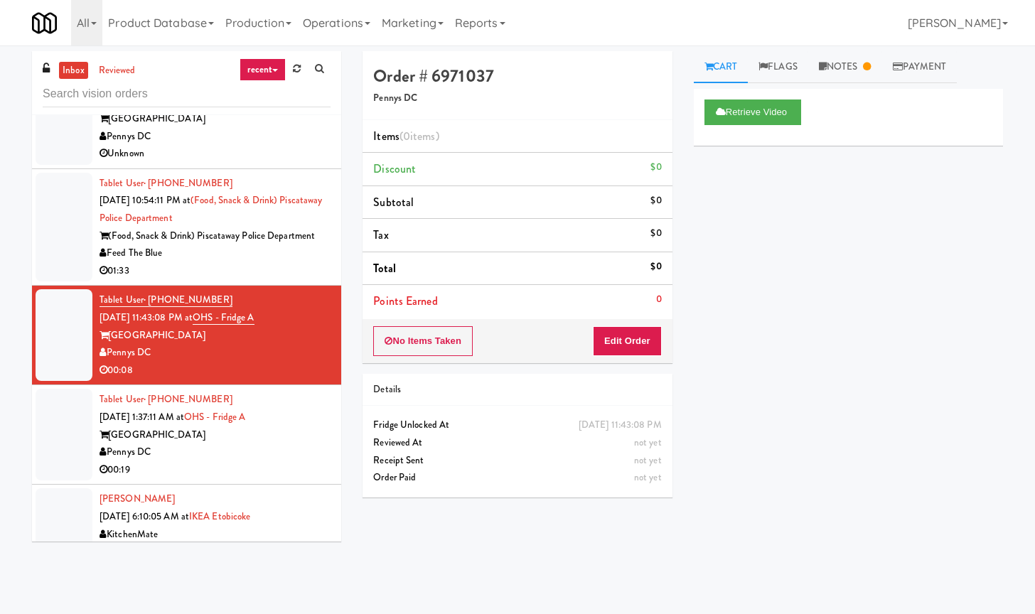
click at [244, 256] on div "Feed The Blue" at bounding box center [214, 253] width 231 height 18
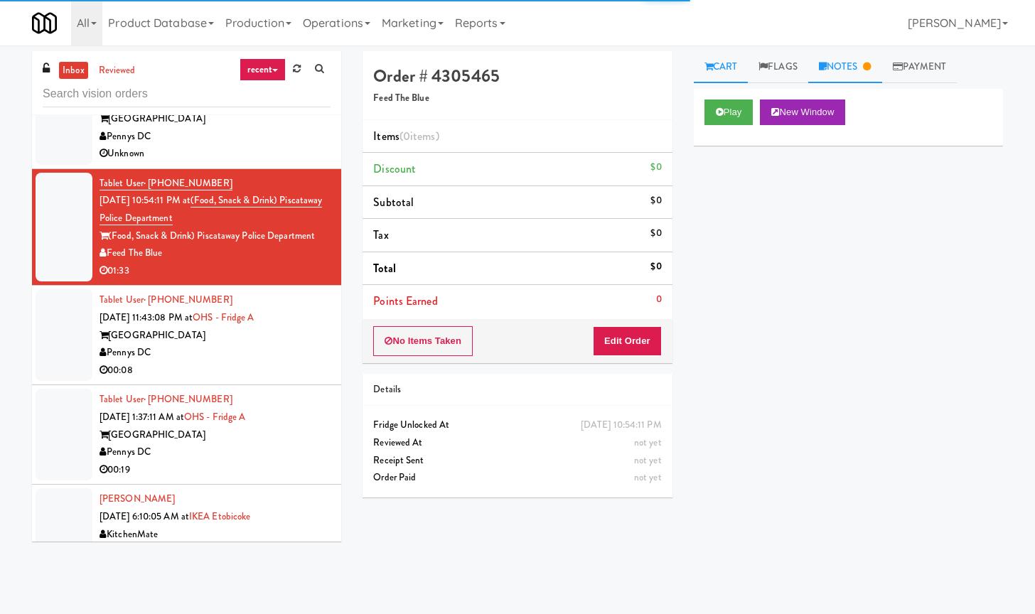
click at [856, 65] on link "Notes" at bounding box center [845, 67] width 74 height 32
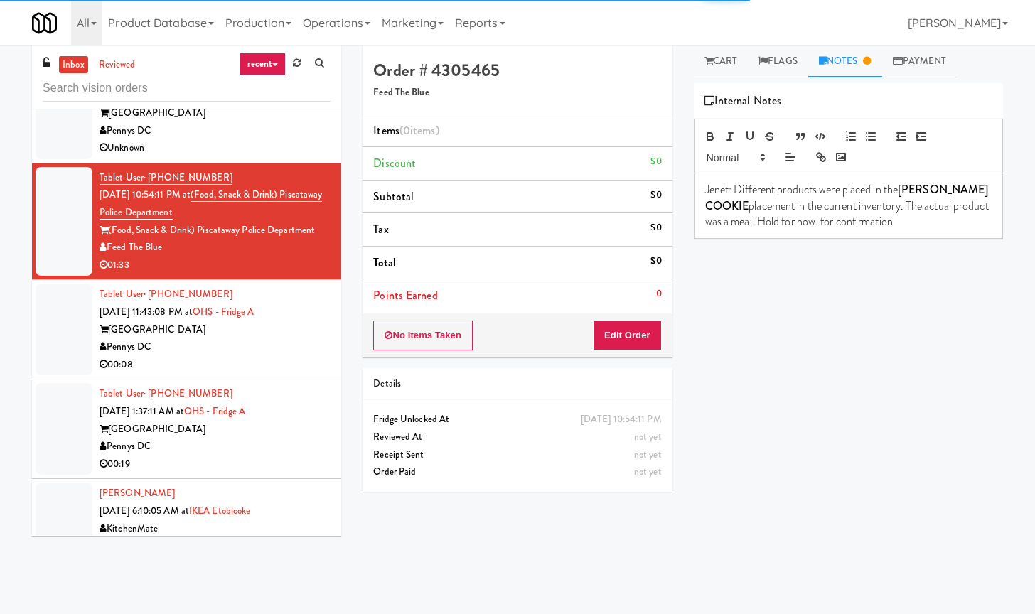
scroll to position [45, 0]
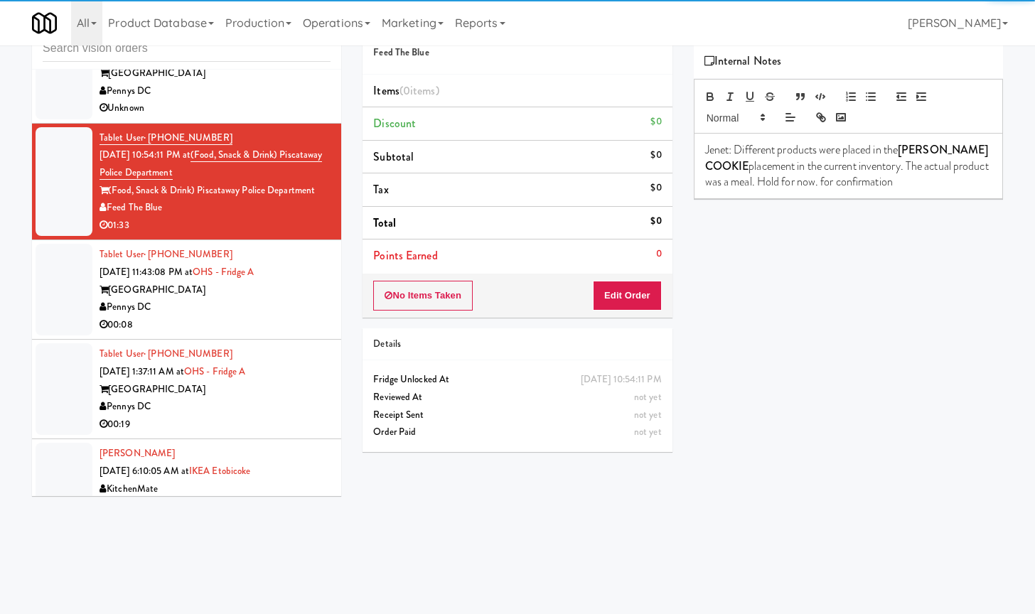
click at [232, 316] on div "00:08" at bounding box center [214, 325] width 231 height 18
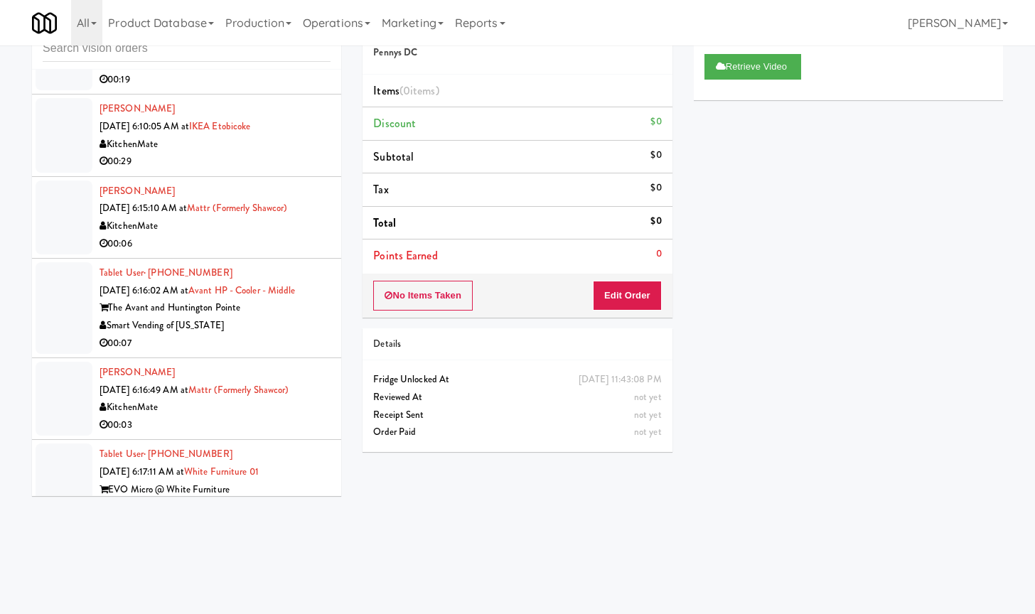
scroll to position [1244, 0]
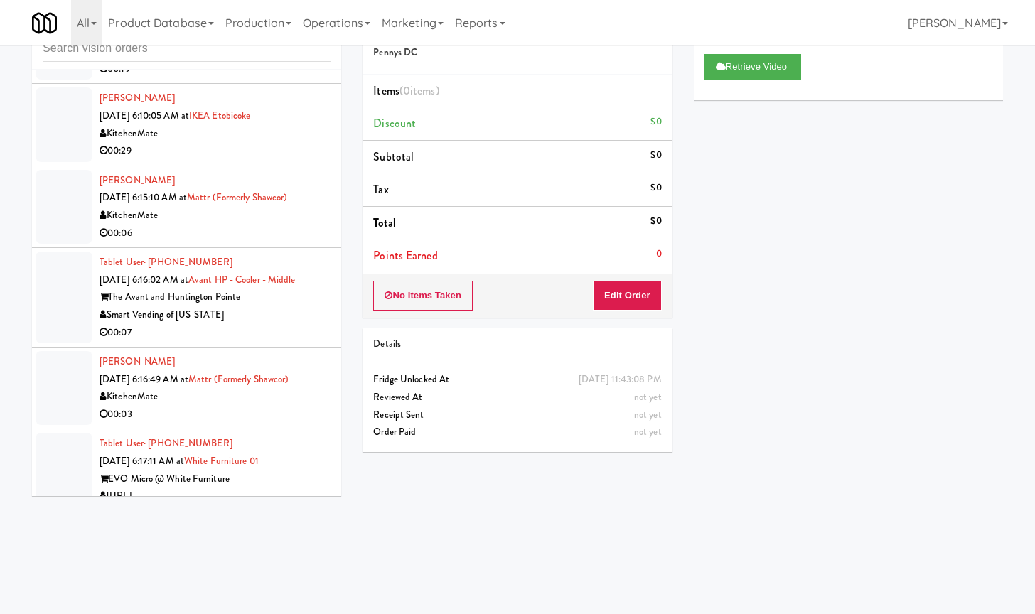
click at [210, 141] on div "[PERSON_NAME] [DATE] 6:10:05 AM at IKEA Etobicoke KitchenMate 00:29" at bounding box center [214, 125] width 231 height 70
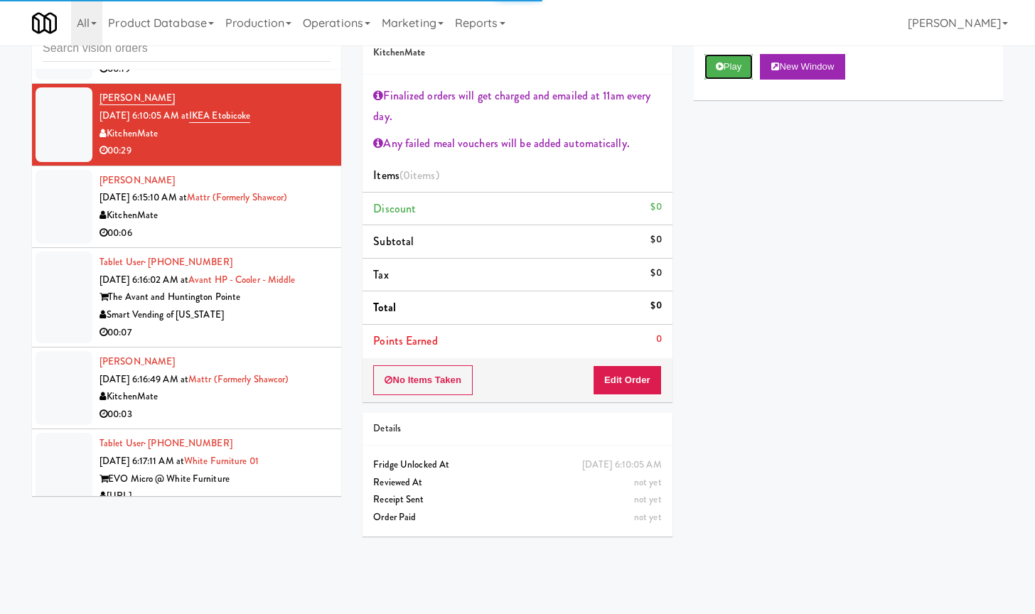
drag, startPoint x: 737, startPoint y: 70, endPoint x: 738, endPoint y: 94, distance: 23.5
click at [737, 69] on button "Play" at bounding box center [728, 67] width 49 height 26
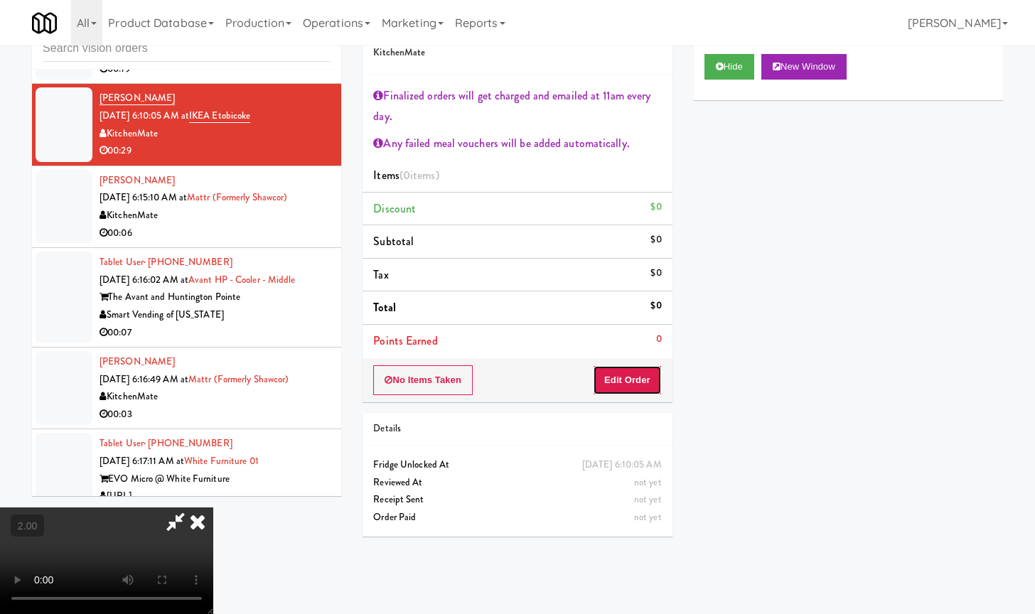
click at [632, 381] on button "Edit Order" at bounding box center [627, 380] width 69 height 30
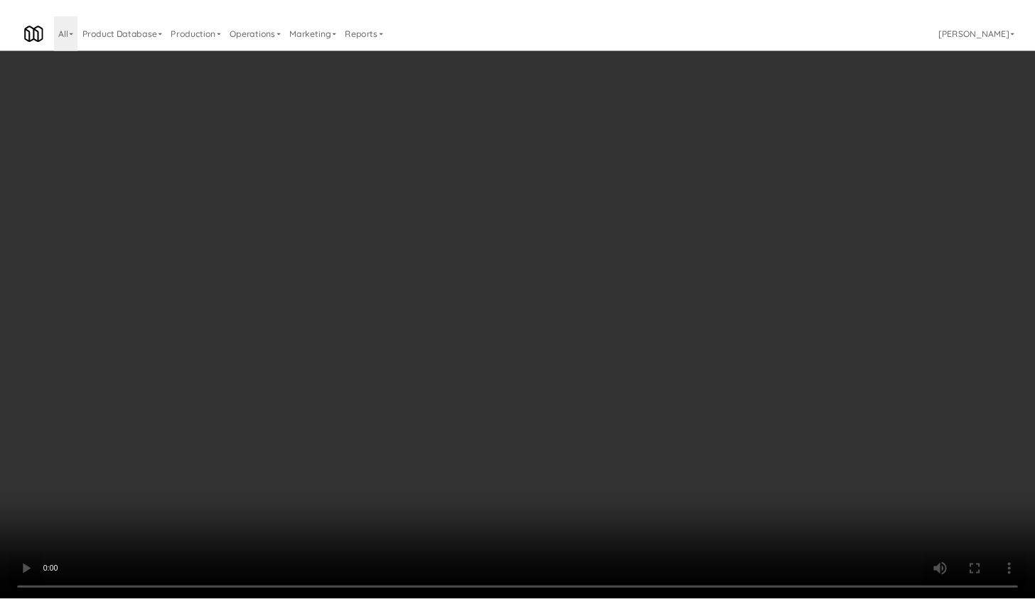
scroll to position [1226, 0]
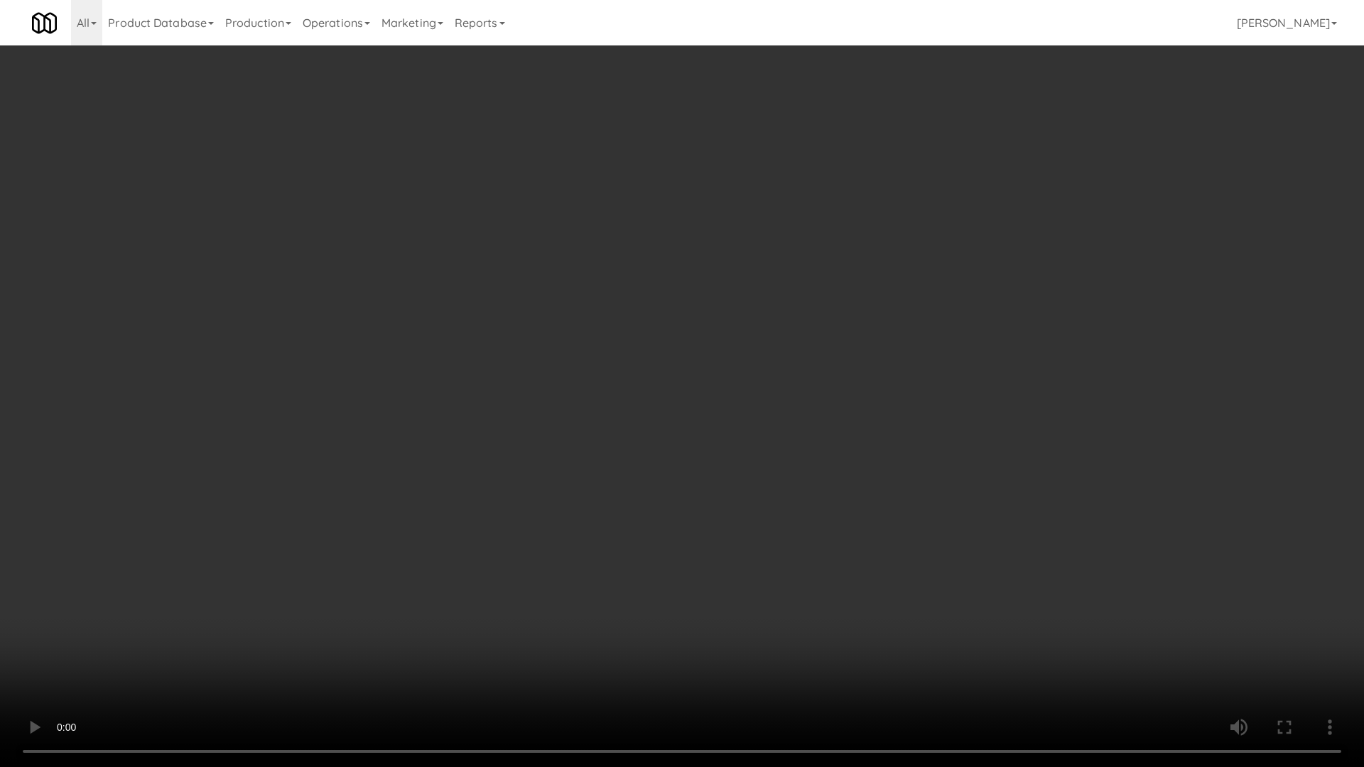
click at [600, 566] on video at bounding box center [682, 383] width 1364 height 767
click at [639, 561] on video at bounding box center [682, 383] width 1364 height 767
click at [660, 386] on video at bounding box center [682, 383] width 1364 height 767
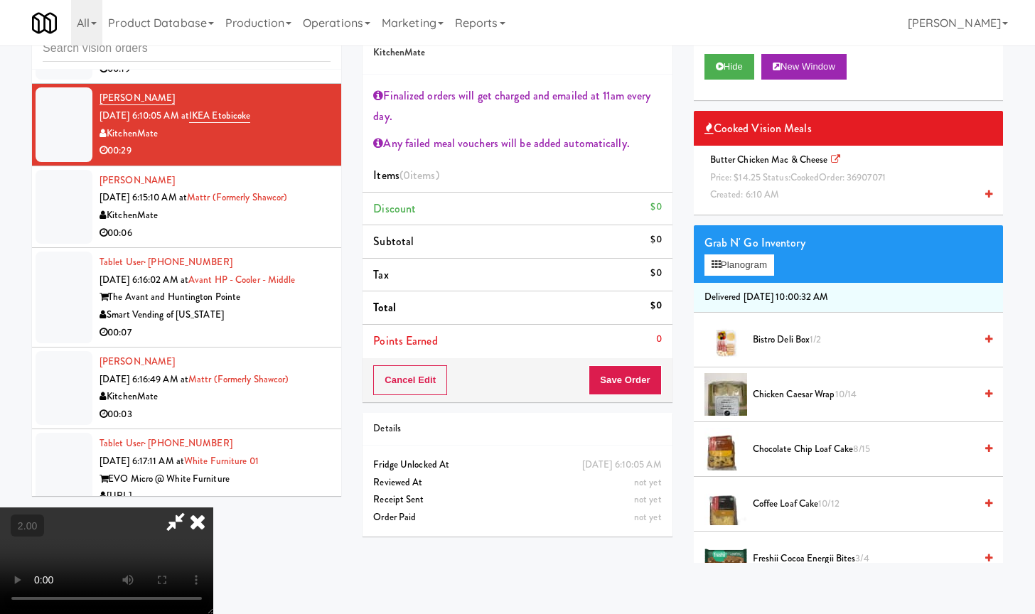
scroll to position [0, 0]
click at [213, 507] on icon at bounding box center [197, 521] width 31 height 28
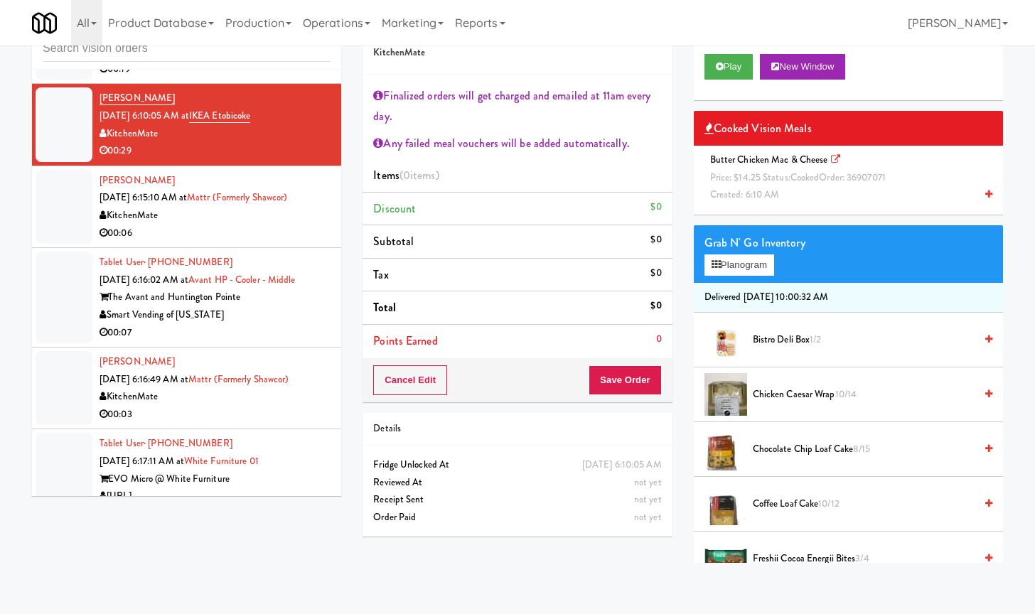
click at [248, 232] on div "00:06" at bounding box center [214, 234] width 231 height 18
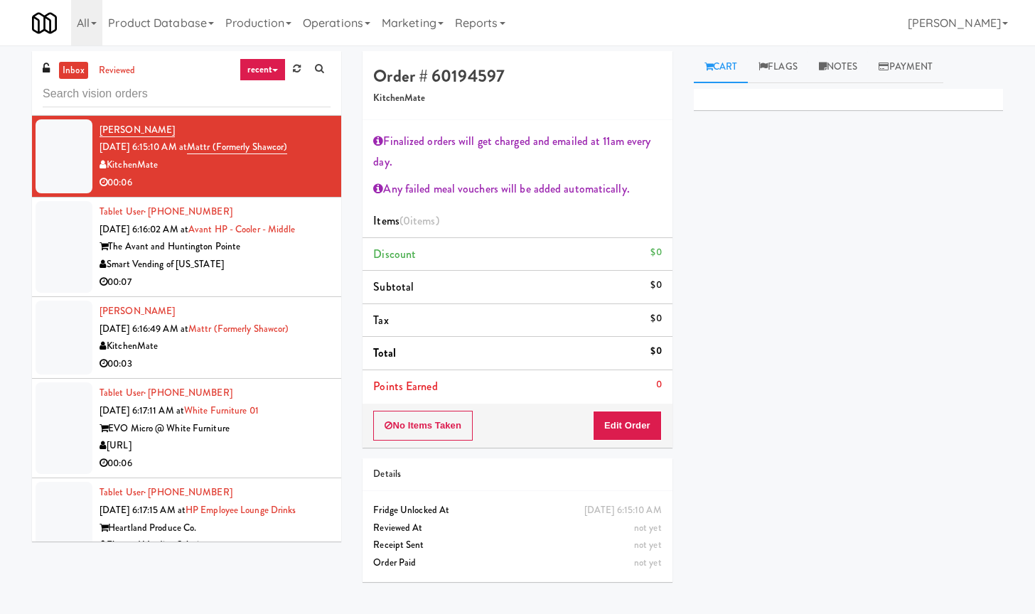
scroll to position [1244, 0]
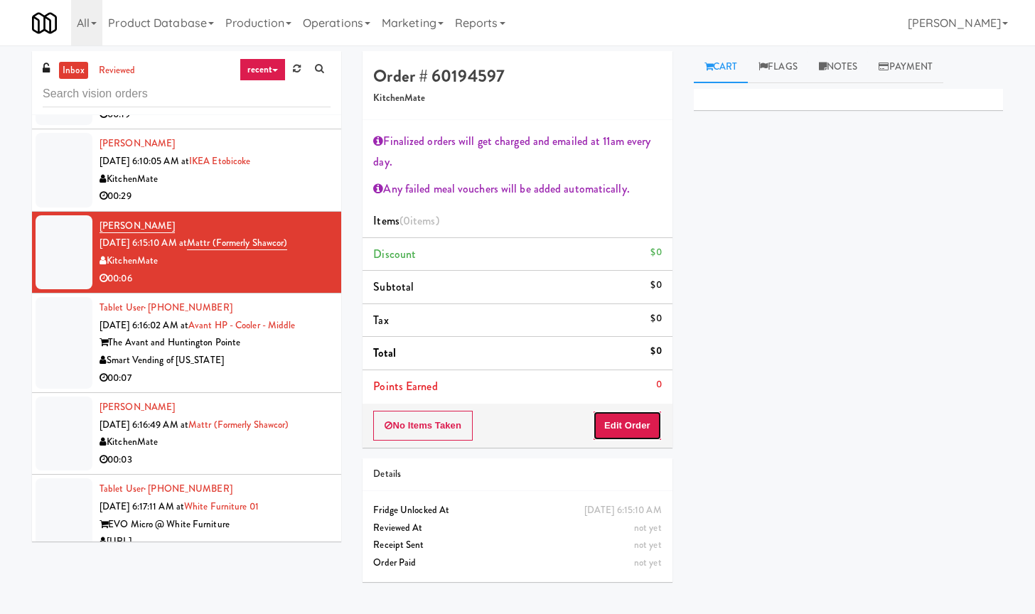
click at [622, 426] on button "Edit Order" at bounding box center [627, 426] width 69 height 30
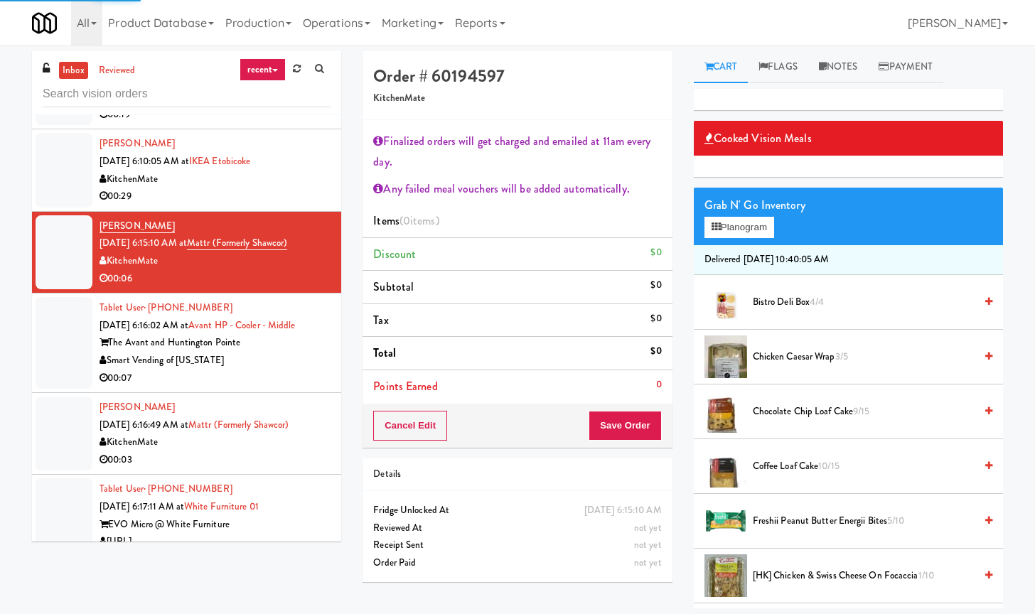
click at [748, 238] on div "Grab N' Go Inventory Planogram" at bounding box center [848, 217] width 309 height 58
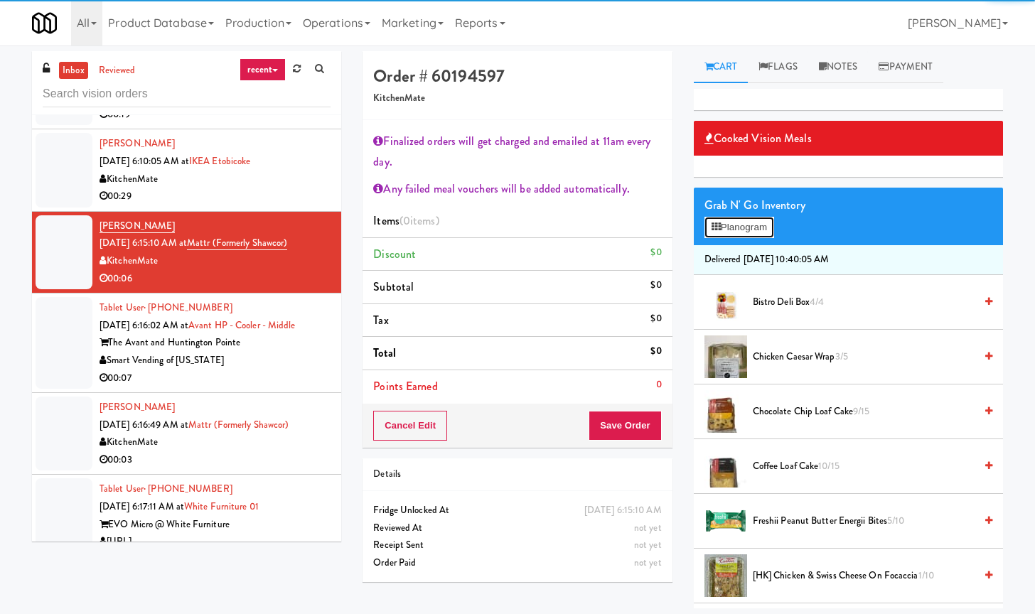
click at [753, 230] on button "Planogram" at bounding box center [739, 227] width 70 height 21
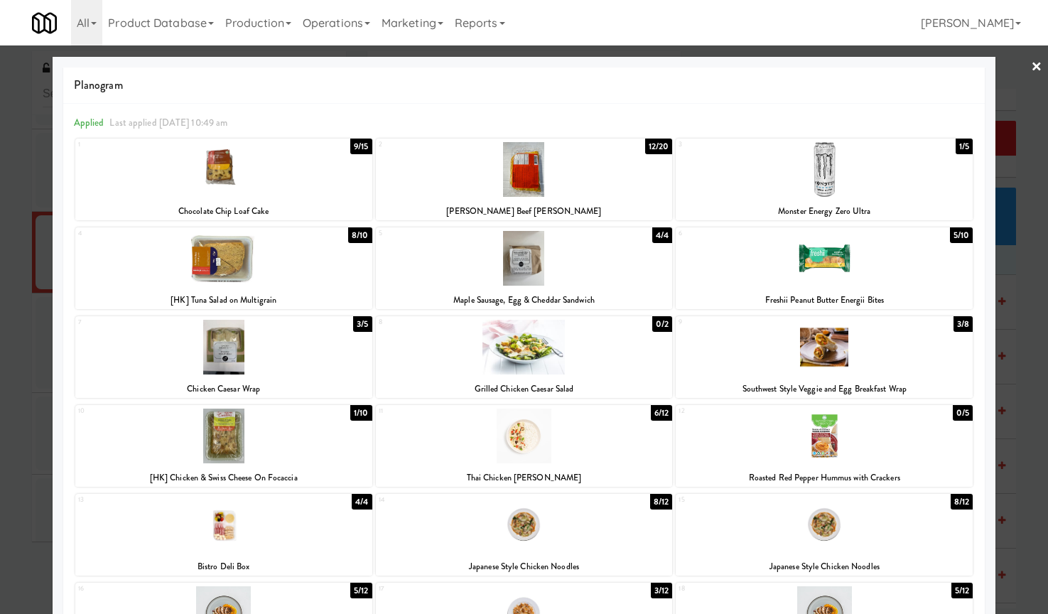
click at [279, 341] on div at bounding box center [223, 347] width 297 height 55
click at [17, 347] on div at bounding box center [524, 307] width 1048 height 614
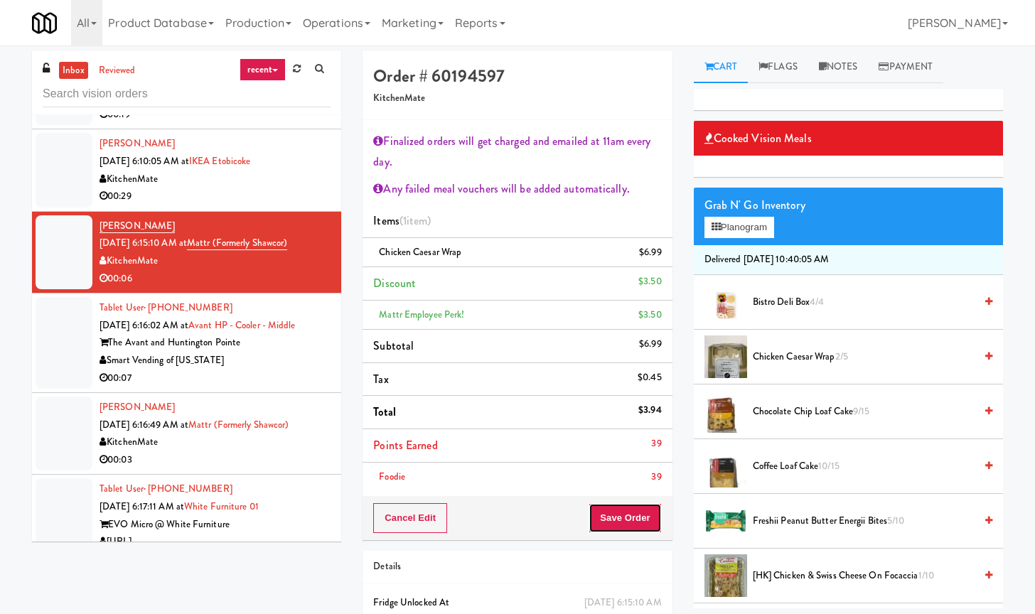
click at [625, 516] on button "Save Order" at bounding box center [624, 518] width 72 height 30
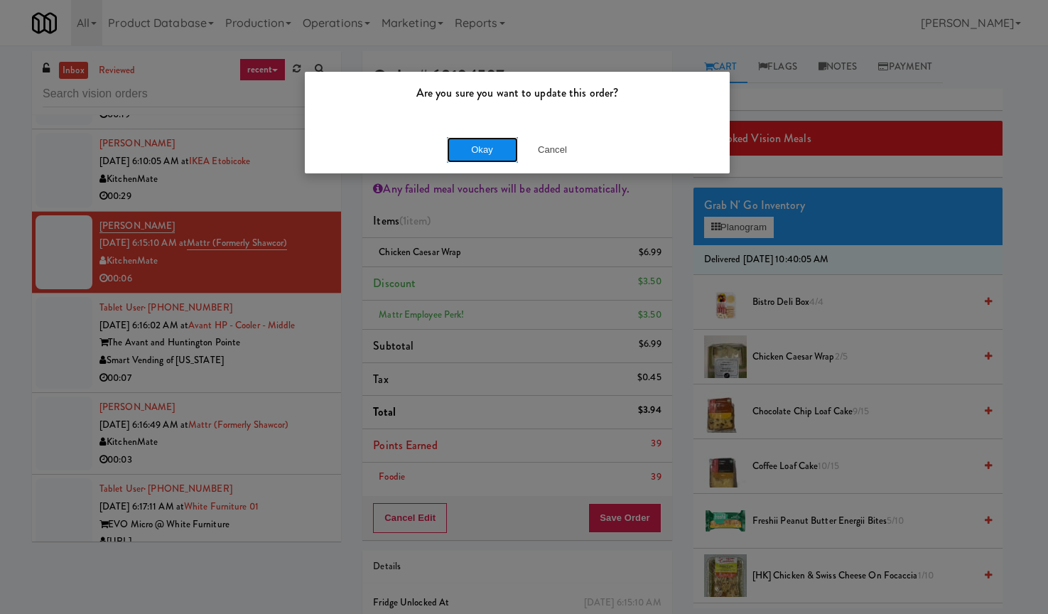
click at [488, 151] on button "Okay" at bounding box center [482, 150] width 71 height 26
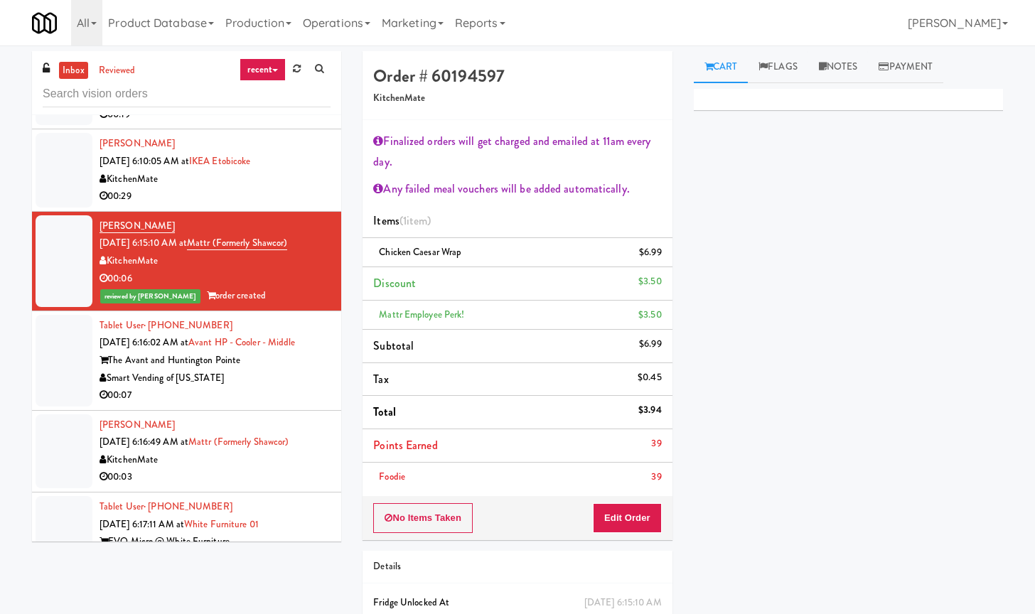
click at [252, 387] on div "Smart Vending of [US_STATE]" at bounding box center [214, 379] width 231 height 18
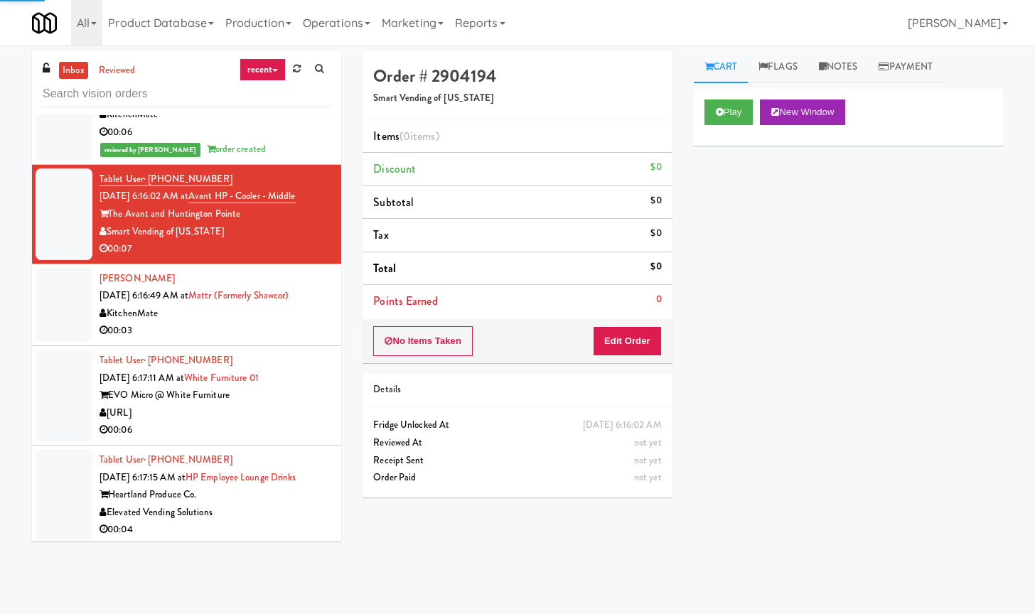
scroll to position [1421, 0]
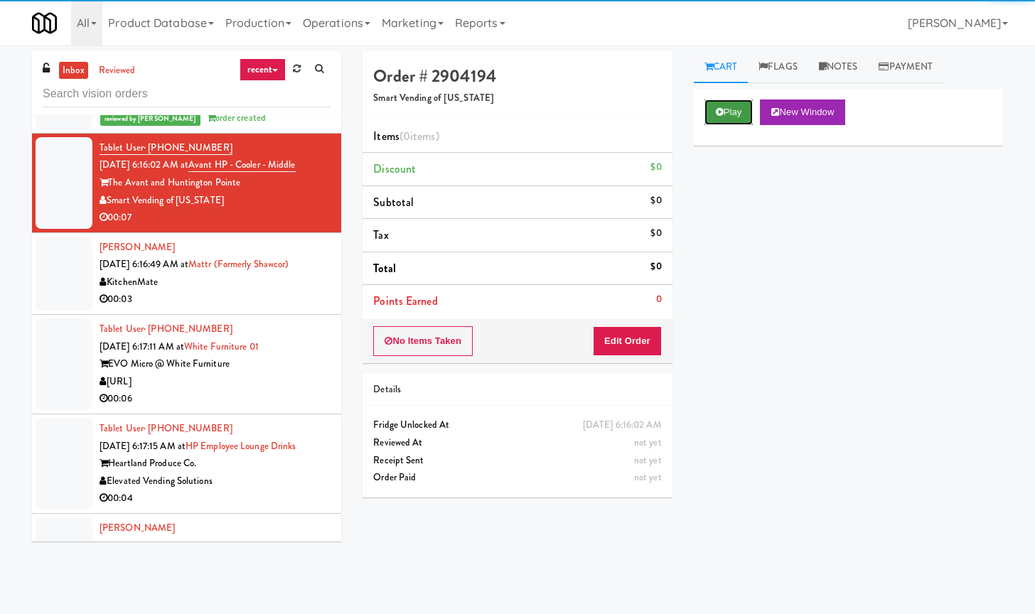
click at [742, 116] on button "Play" at bounding box center [728, 112] width 49 height 26
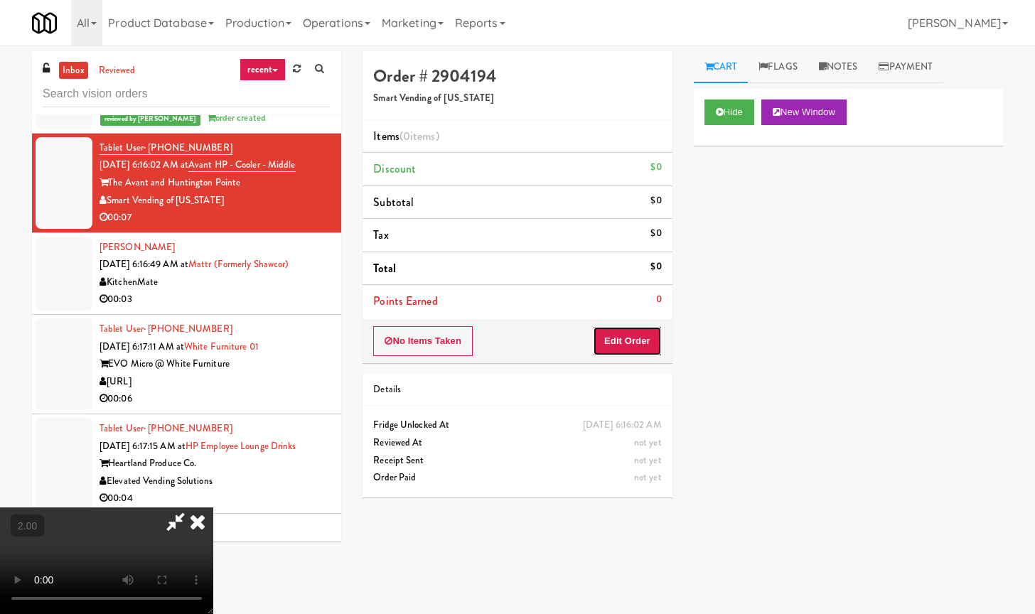
click at [612, 335] on button "Edit Order" at bounding box center [627, 341] width 69 height 30
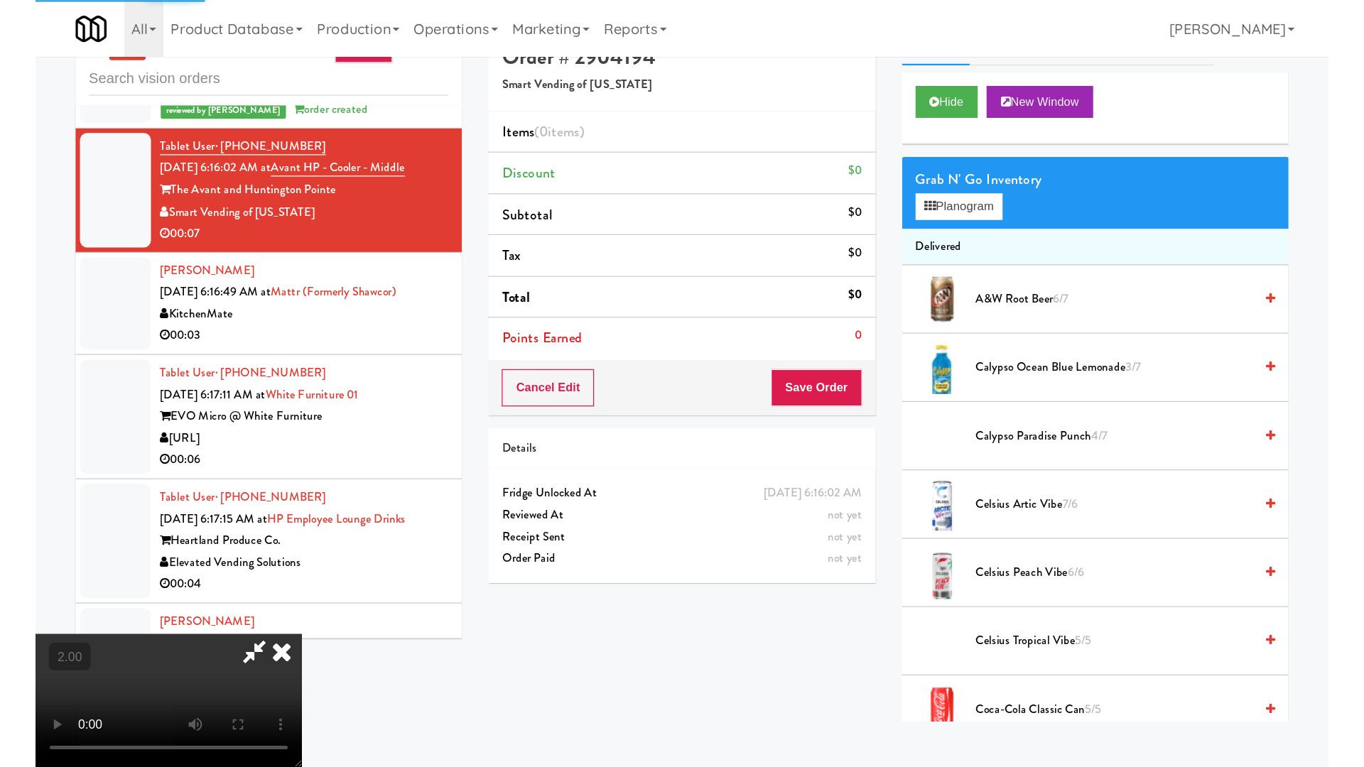
scroll to position [45, 0]
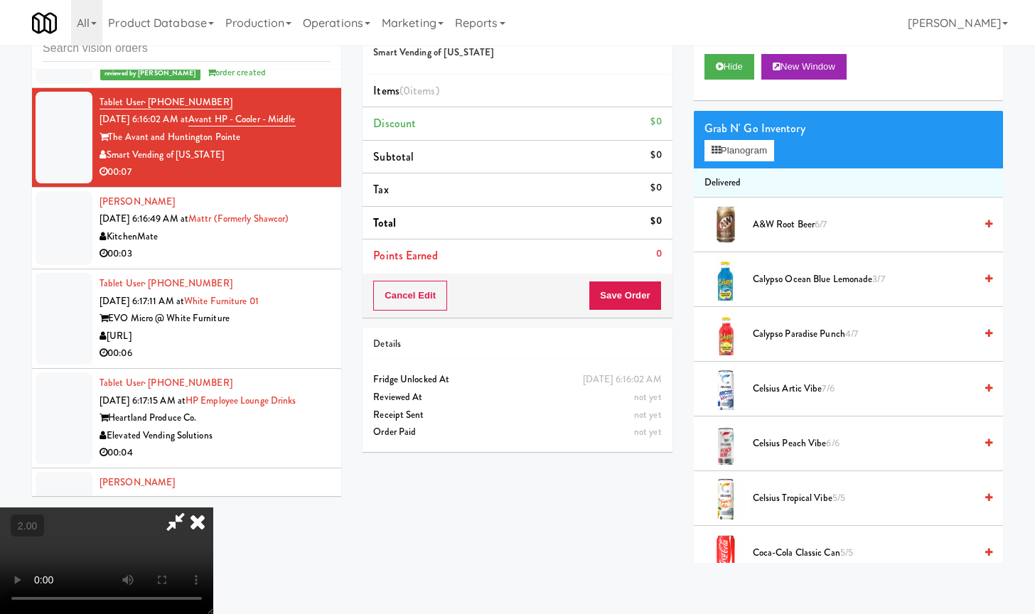
click at [213, 507] on video at bounding box center [106, 560] width 213 height 107
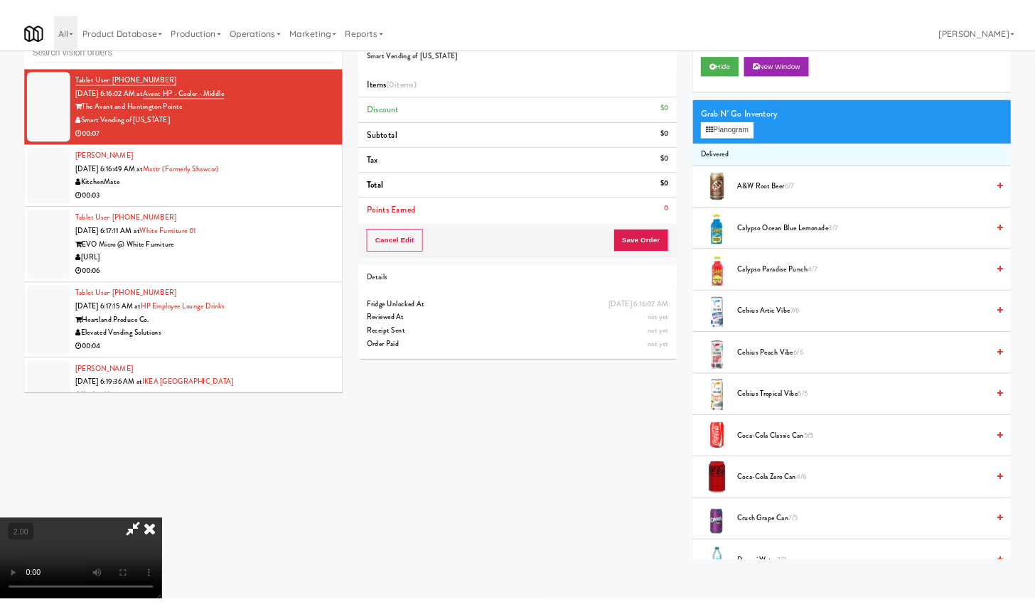
scroll to position [1404, 0]
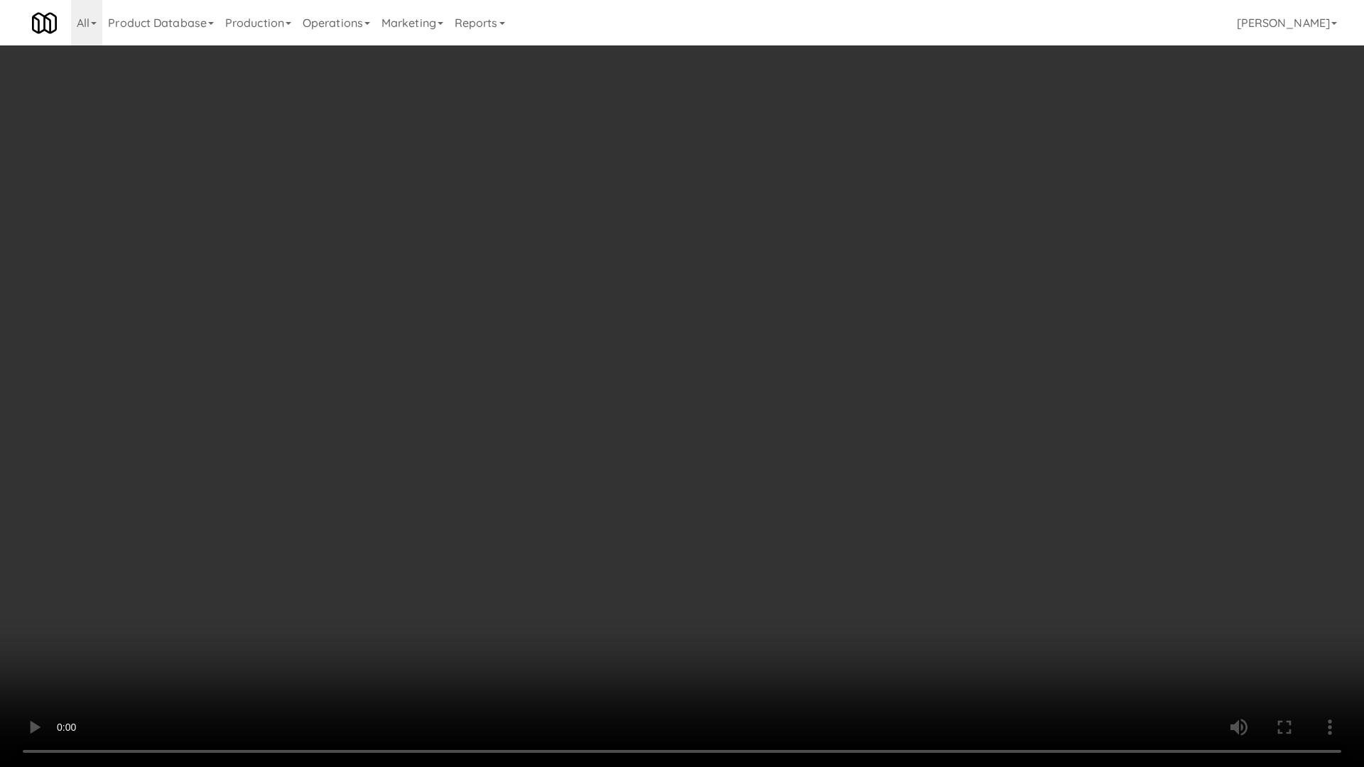
click at [754, 444] on video at bounding box center [682, 383] width 1364 height 767
click at [716, 436] on video at bounding box center [682, 383] width 1364 height 767
click at [740, 430] on video at bounding box center [682, 383] width 1364 height 767
click at [587, 400] on video at bounding box center [682, 383] width 1364 height 767
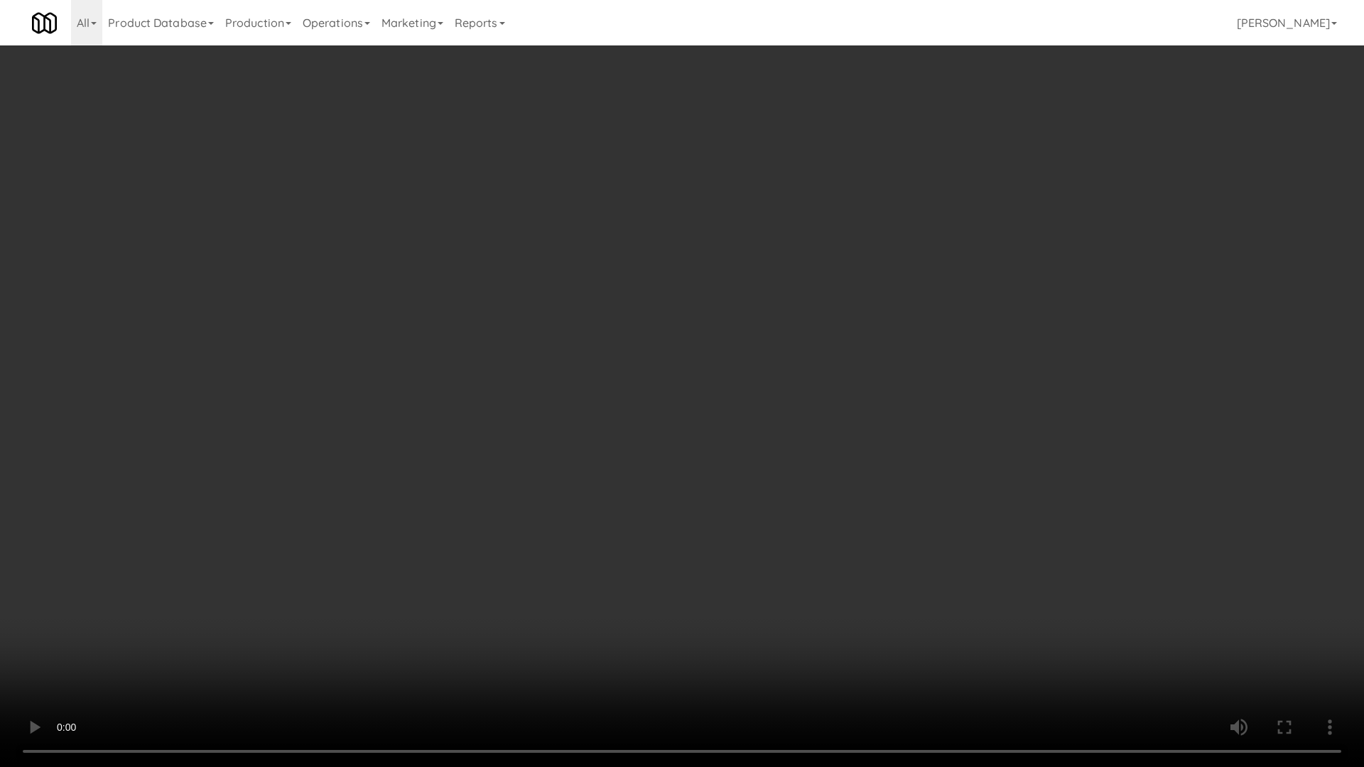
click at [587, 400] on video at bounding box center [682, 383] width 1364 height 767
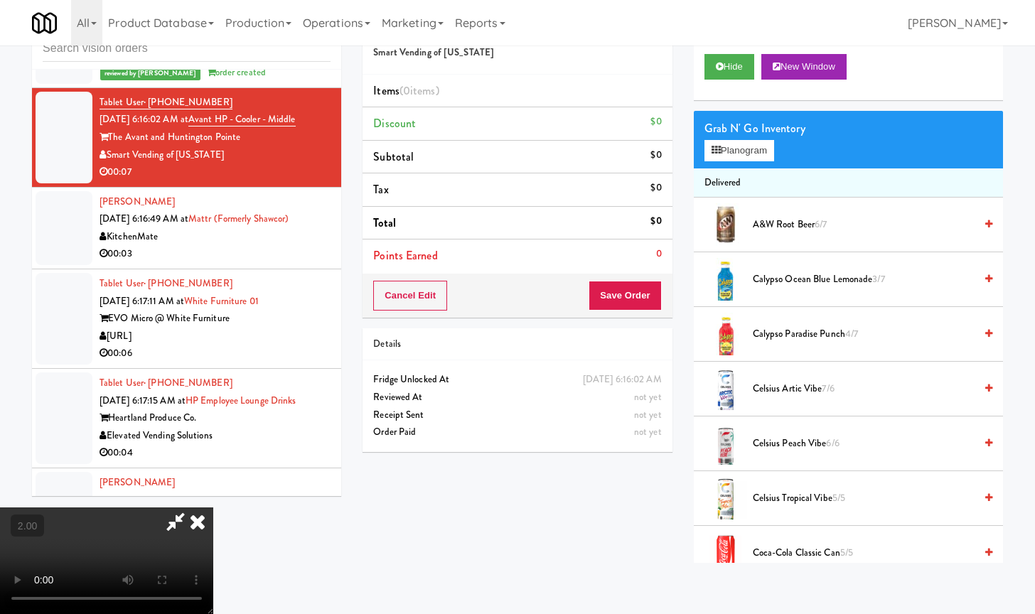
click at [213, 507] on video at bounding box center [106, 560] width 213 height 107
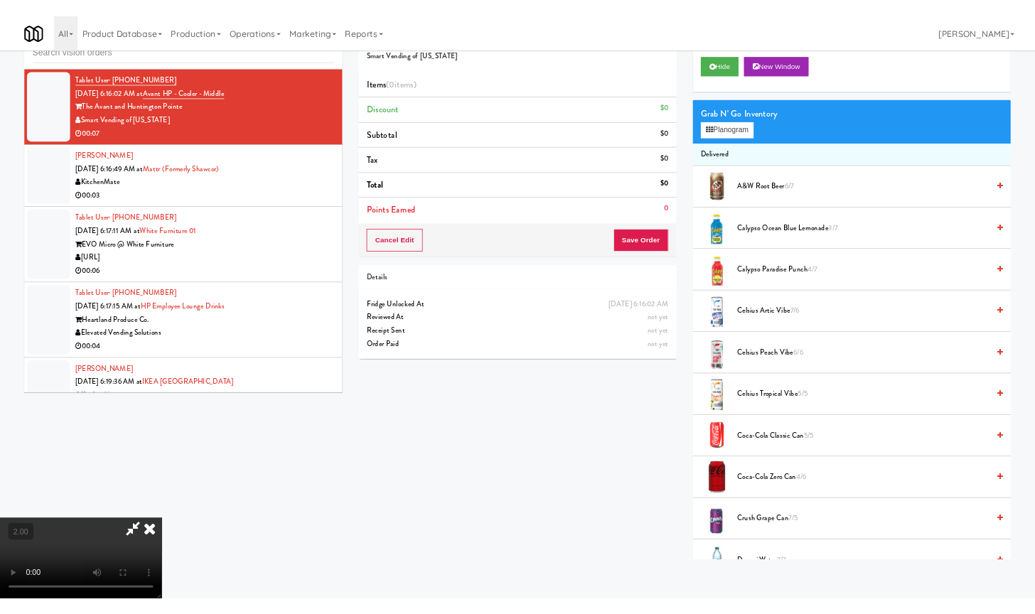
scroll to position [1404, 0]
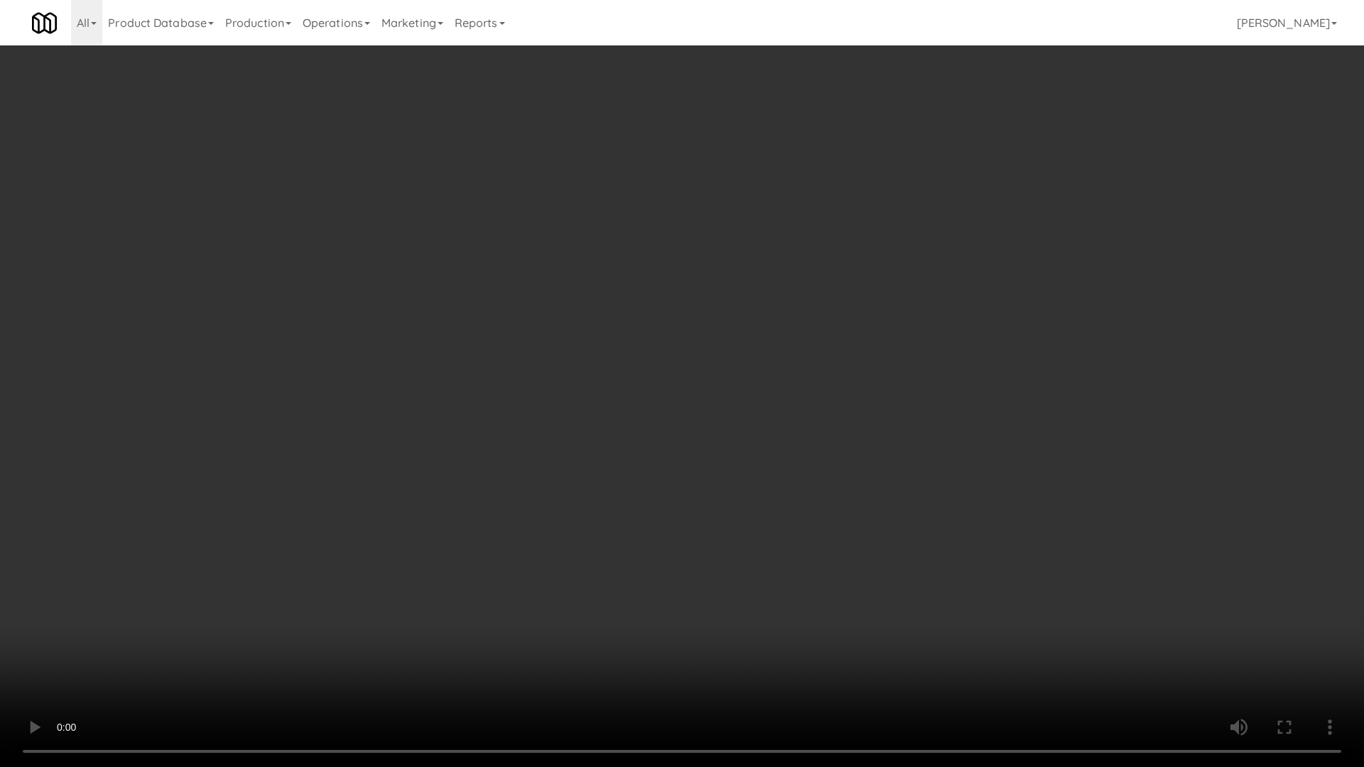
click at [754, 496] on video at bounding box center [682, 383] width 1364 height 767
click at [789, 489] on video at bounding box center [682, 383] width 1364 height 767
click at [793, 489] on video at bounding box center [682, 383] width 1364 height 767
click at [793, 488] on video at bounding box center [682, 383] width 1364 height 767
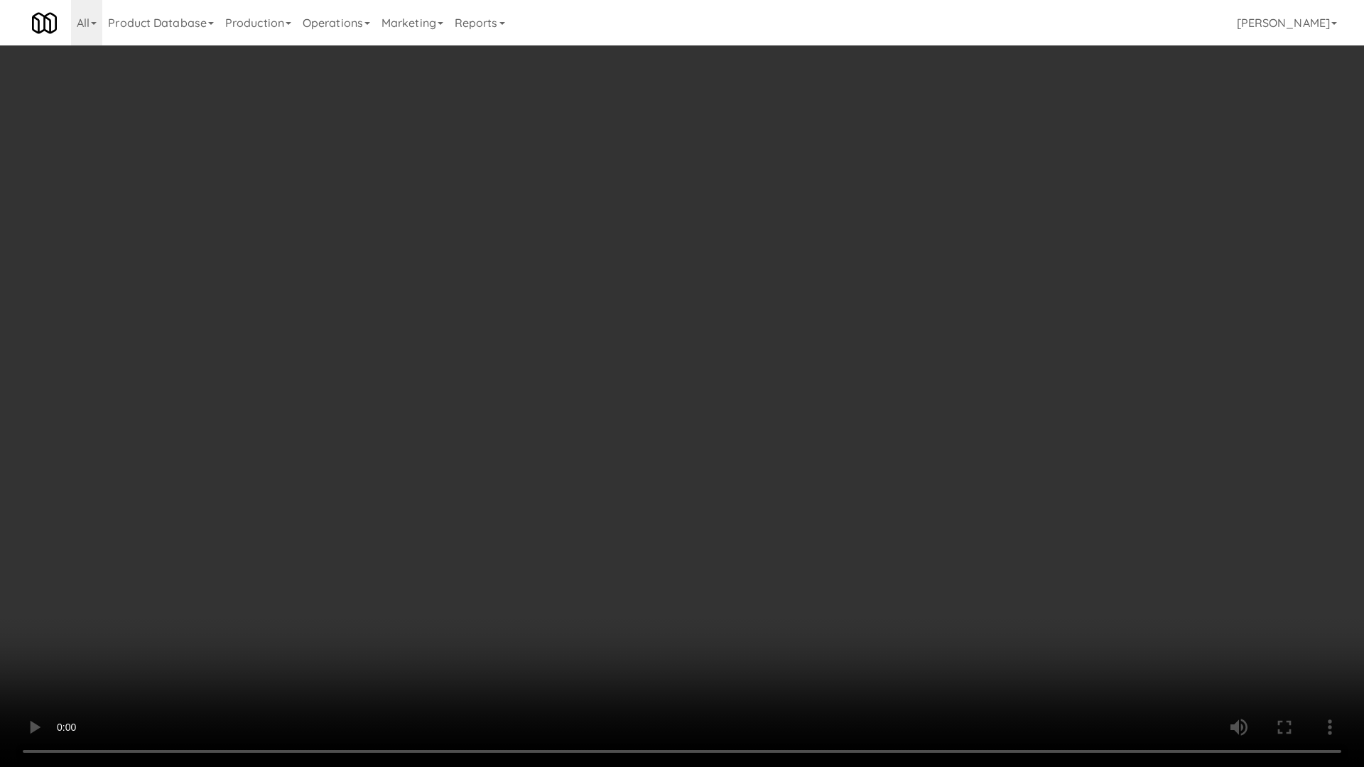
click at [807, 487] on video at bounding box center [682, 383] width 1364 height 767
click at [802, 485] on video at bounding box center [682, 383] width 1364 height 767
click at [807, 487] on video at bounding box center [682, 383] width 1364 height 767
click at [804, 497] on video at bounding box center [682, 383] width 1364 height 767
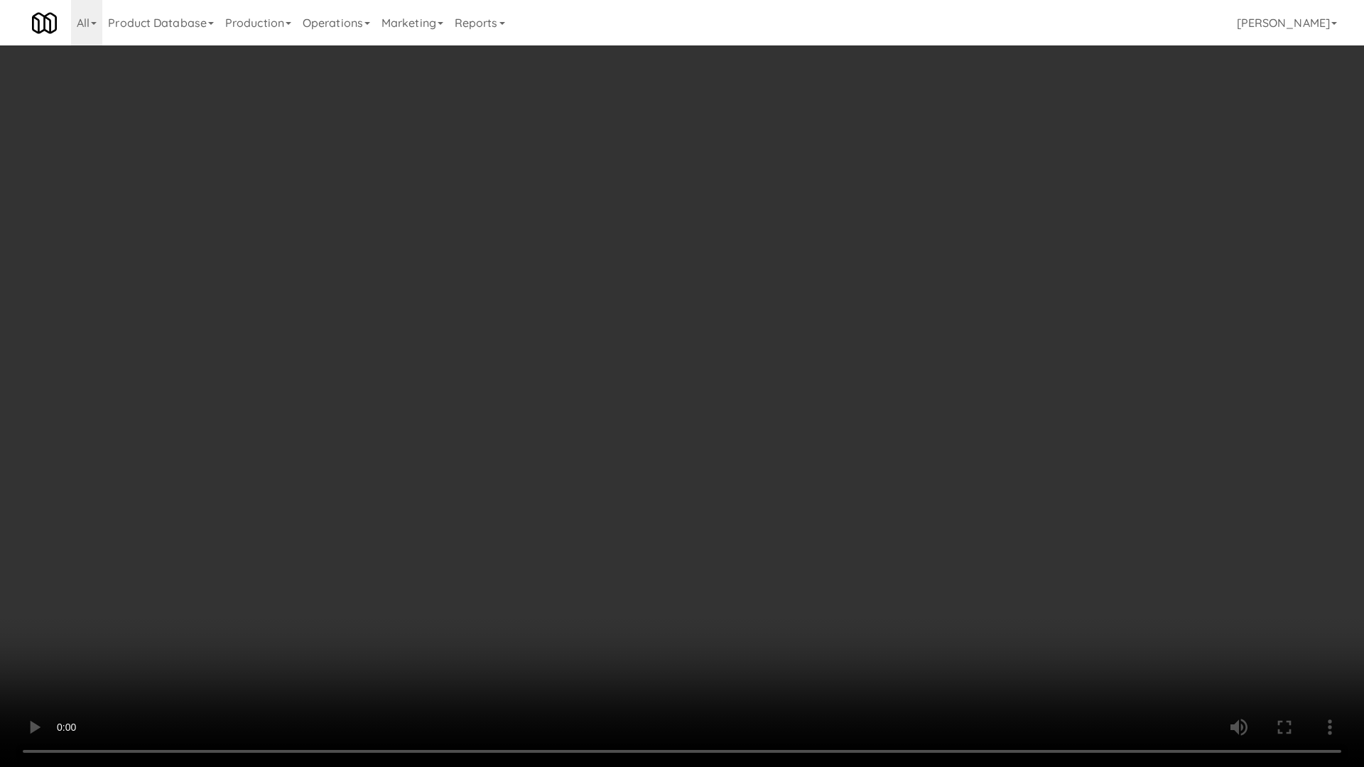
click at [883, 414] on video at bounding box center [682, 383] width 1364 height 767
click at [880, 416] on video at bounding box center [682, 383] width 1364 height 767
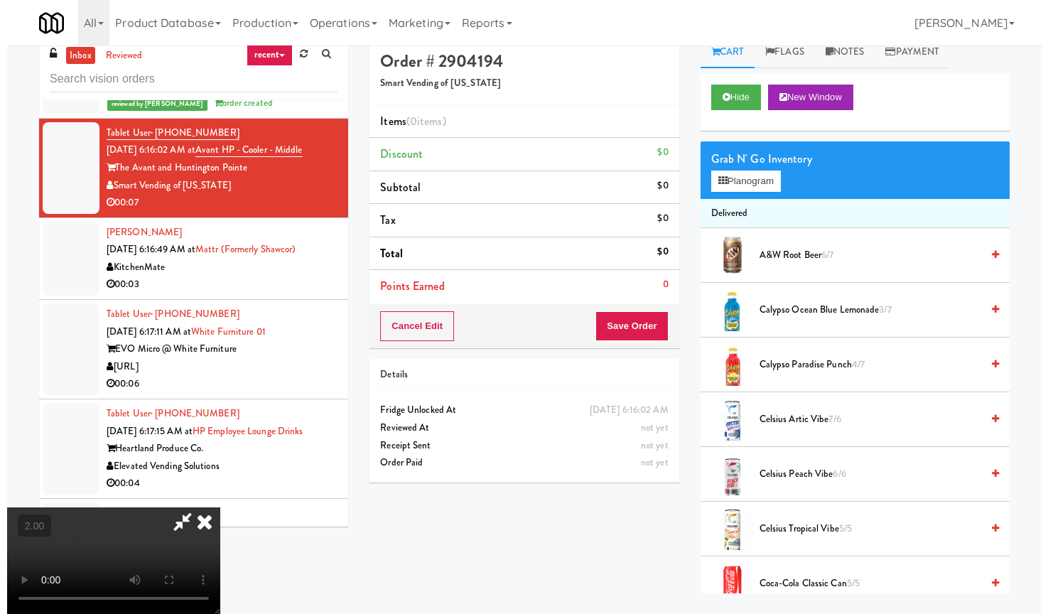
scroll to position [0, 0]
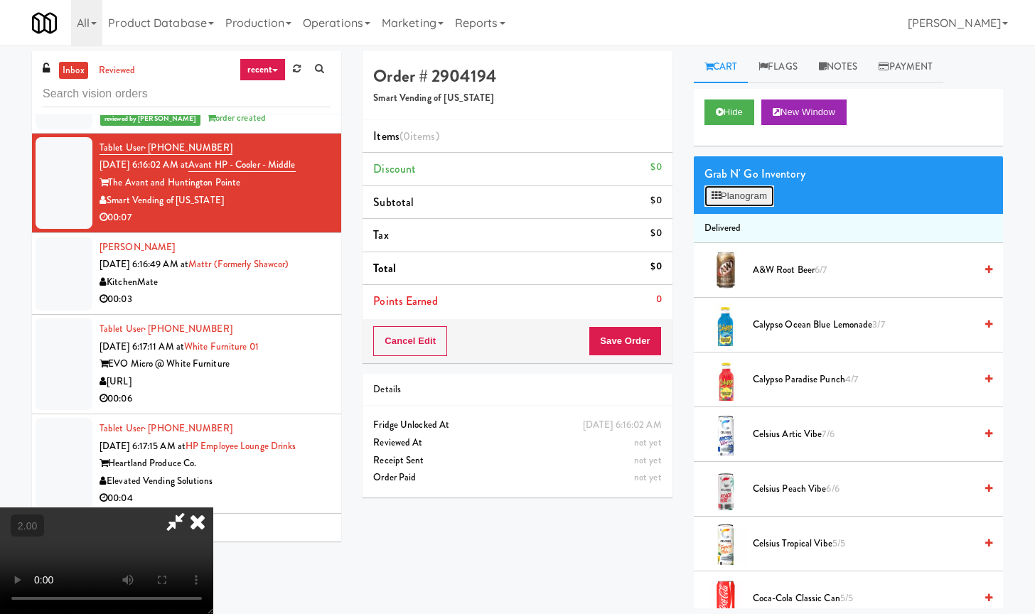
click at [745, 195] on button "Planogram" at bounding box center [739, 195] width 70 height 21
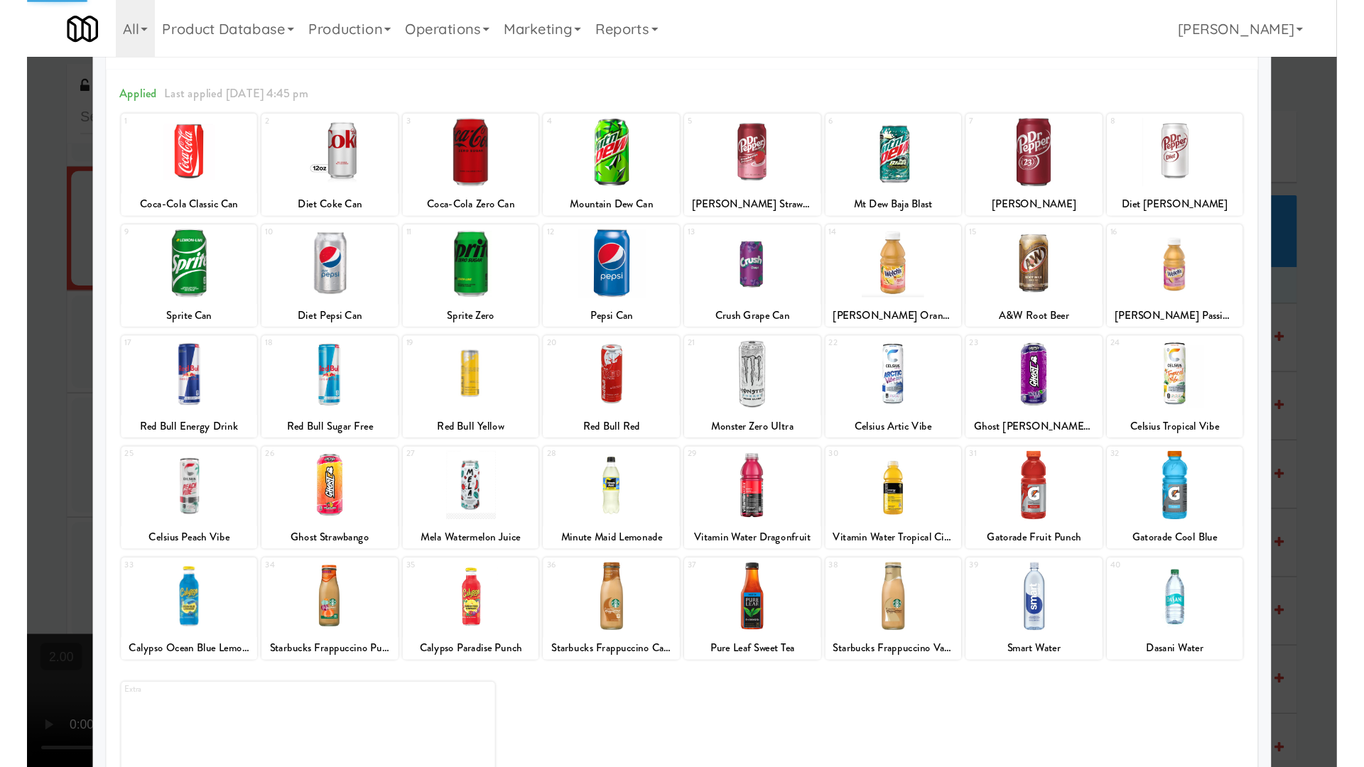
scroll to position [84, 0]
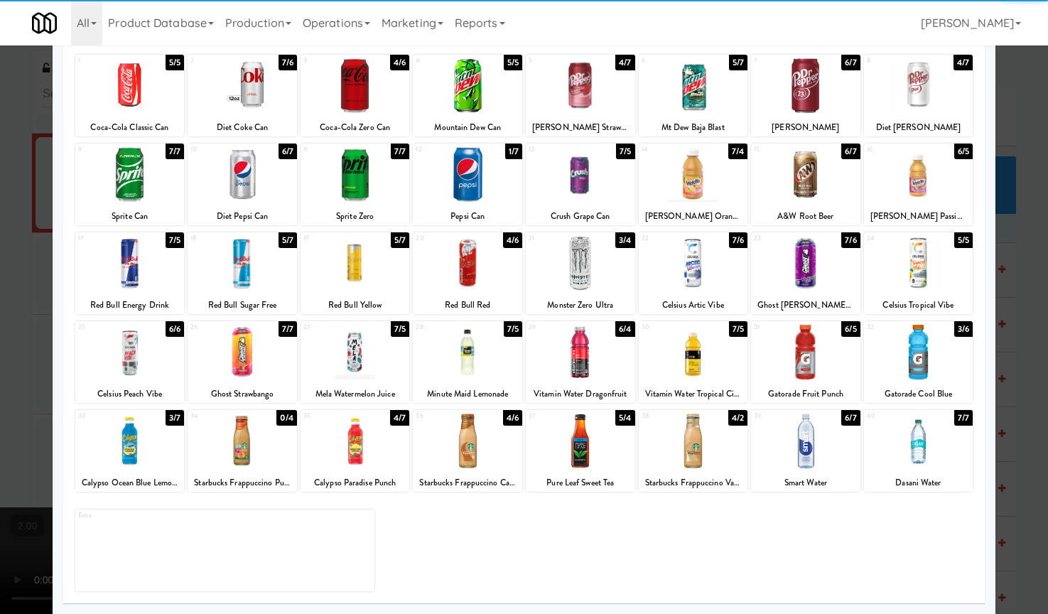
click at [669, 281] on div at bounding box center [693, 263] width 109 height 55
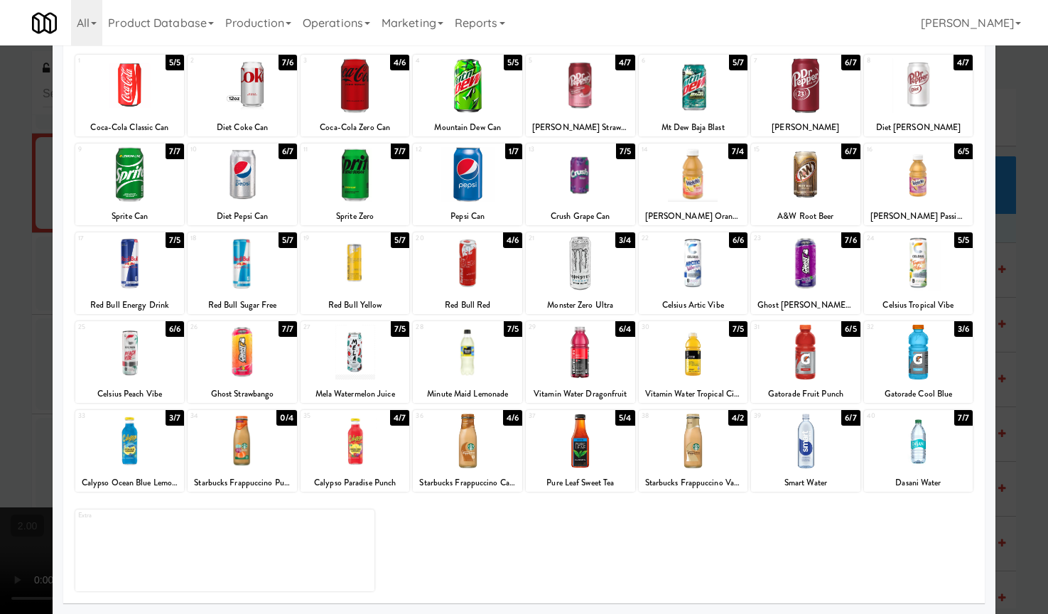
click at [28, 360] on div at bounding box center [524, 307] width 1048 height 614
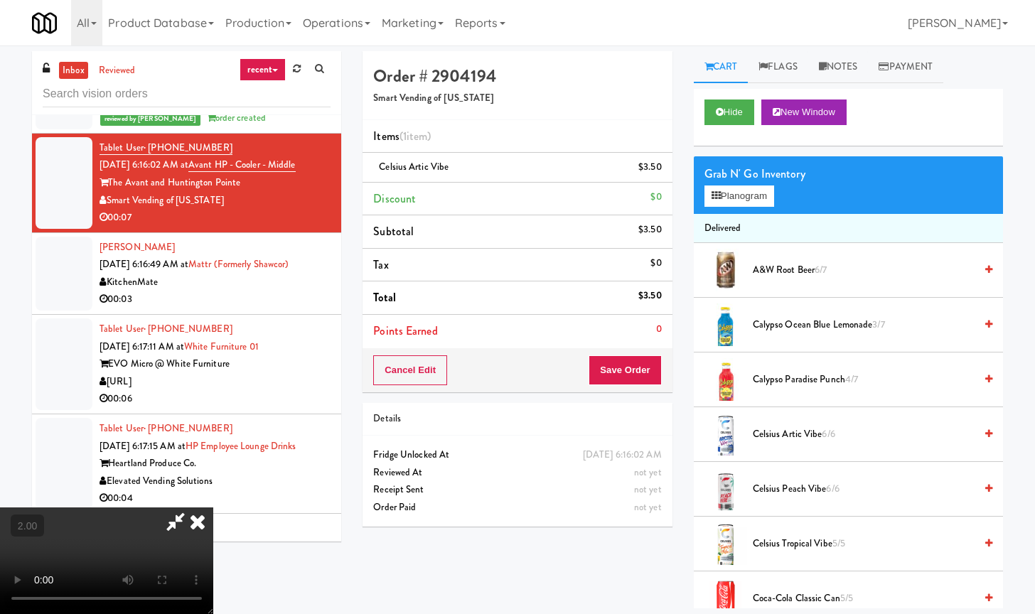
click at [213, 507] on video at bounding box center [106, 560] width 213 height 107
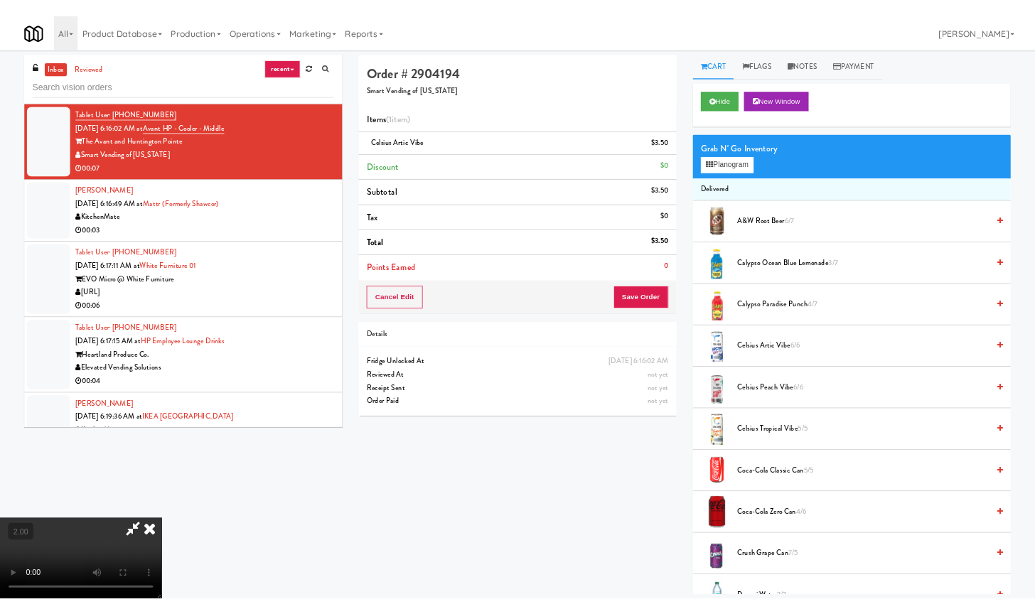
scroll to position [1404, 0]
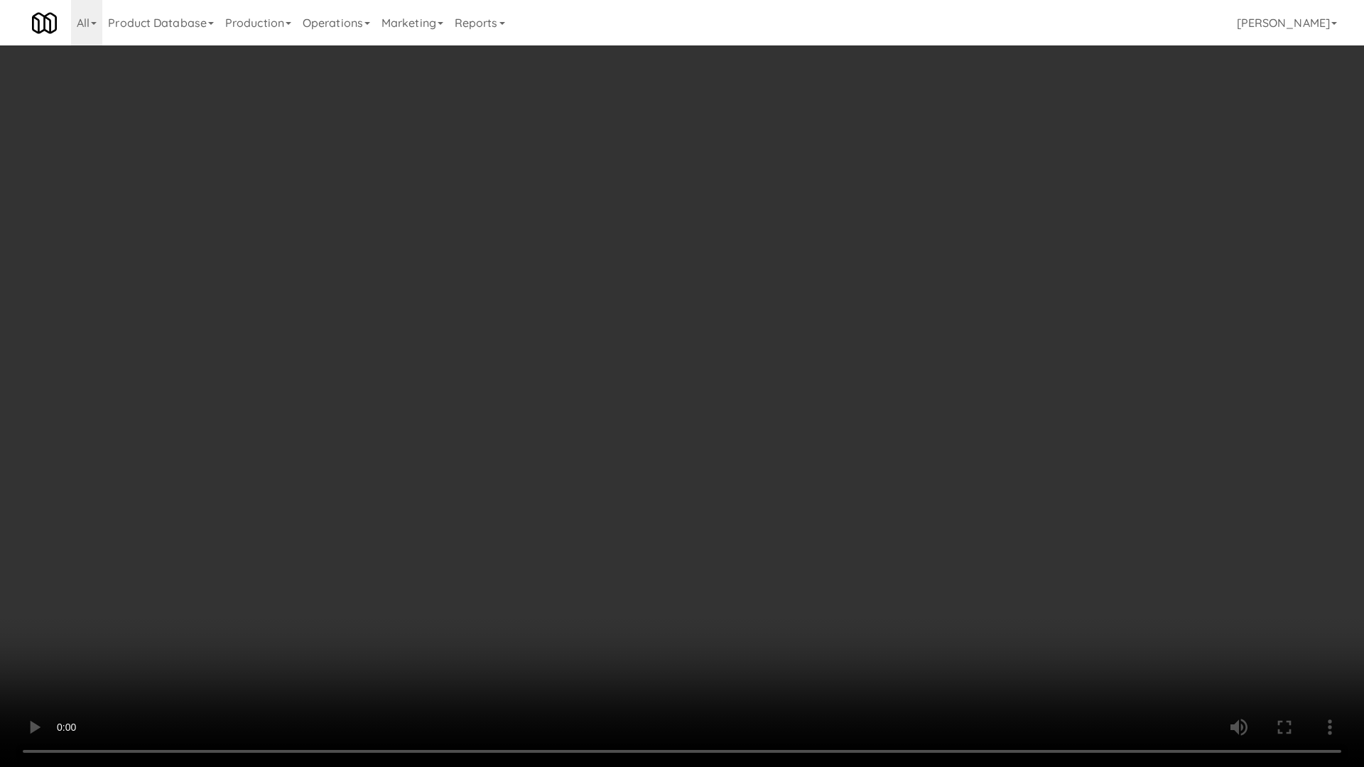
click at [711, 419] on video at bounding box center [682, 383] width 1364 height 767
click at [712, 424] on video at bounding box center [682, 383] width 1364 height 767
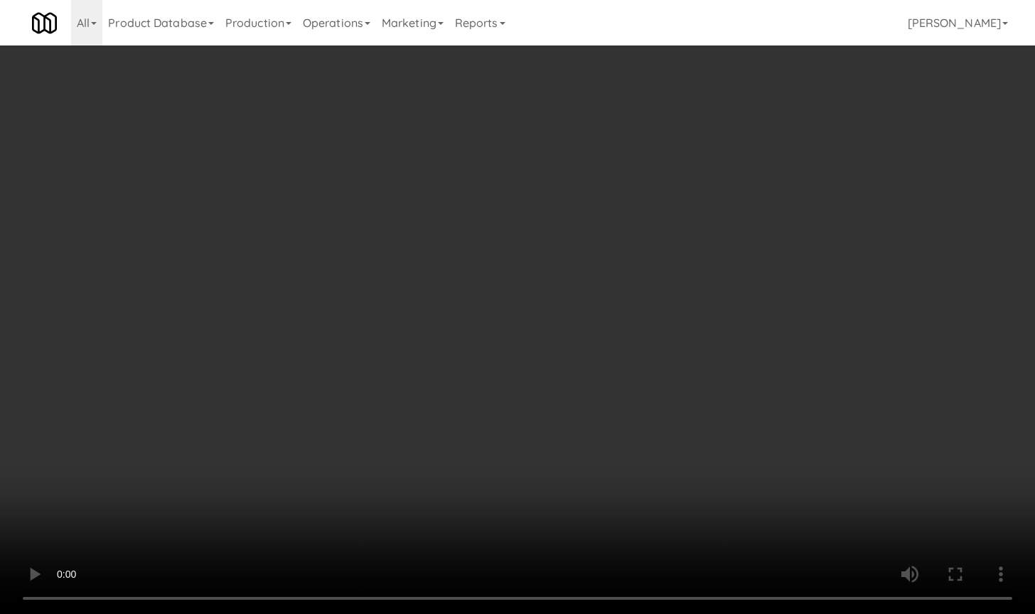
scroll to position [1421, 0]
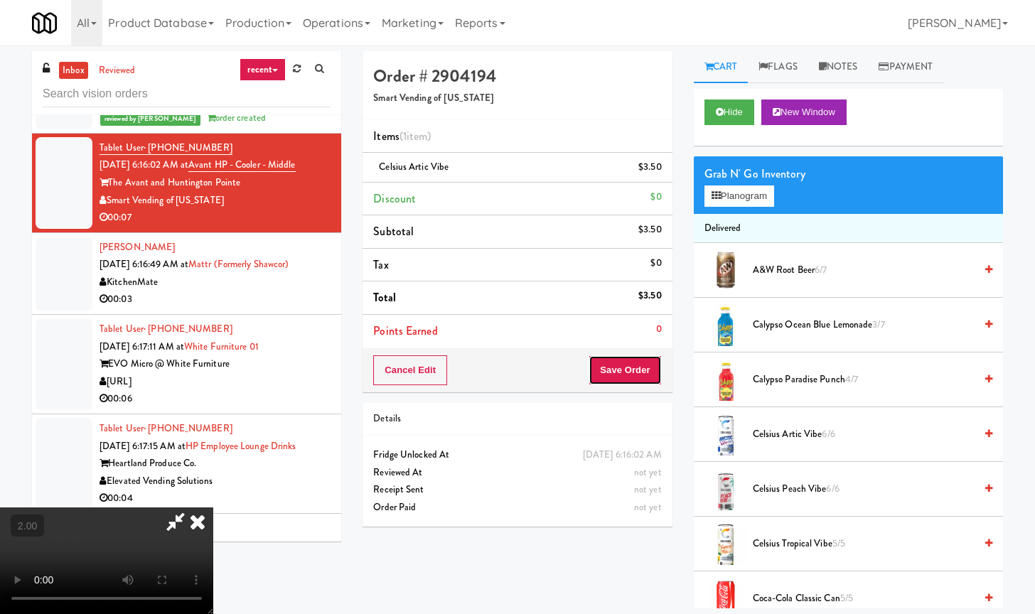
click at [653, 375] on button "Save Order" at bounding box center [624, 370] width 72 height 30
drag, startPoint x: 653, startPoint y: 375, endPoint x: 667, endPoint y: 385, distance: 16.8
click at [653, 374] on button "Save Order" at bounding box center [624, 370] width 72 height 30
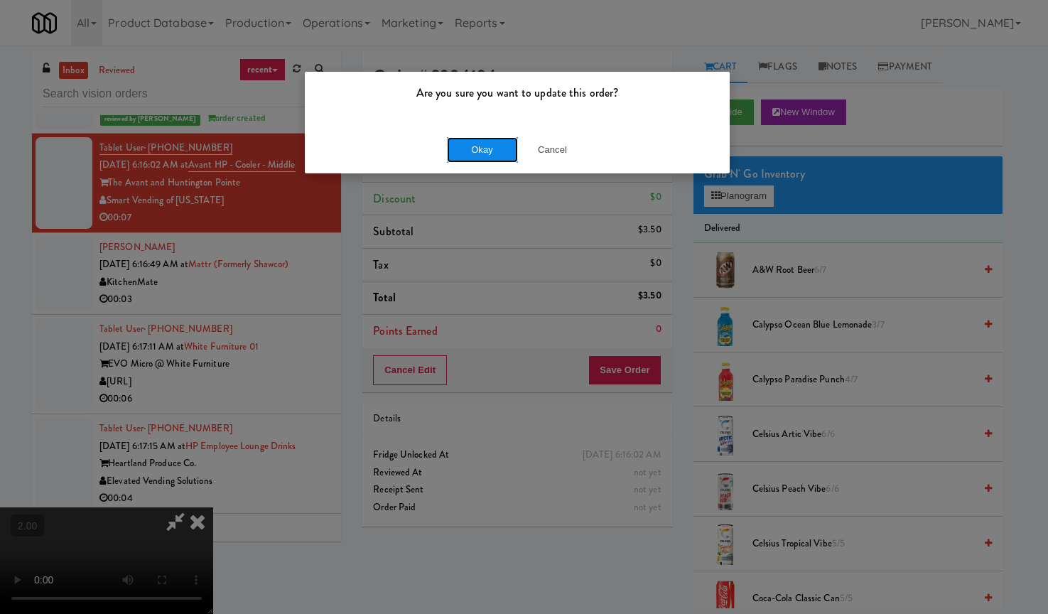
click at [487, 150] on button "Okay" at bounding box center [482, 150] width 71 height 26
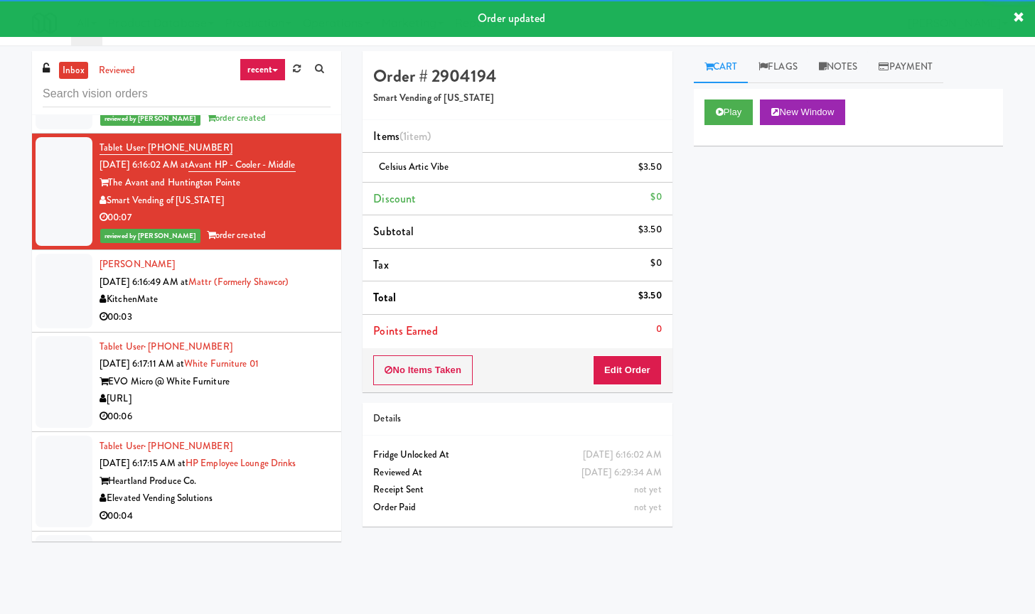
click at [222, 308] on div "KitchenMate" at bounding box center [214, 300] width 231 height 18
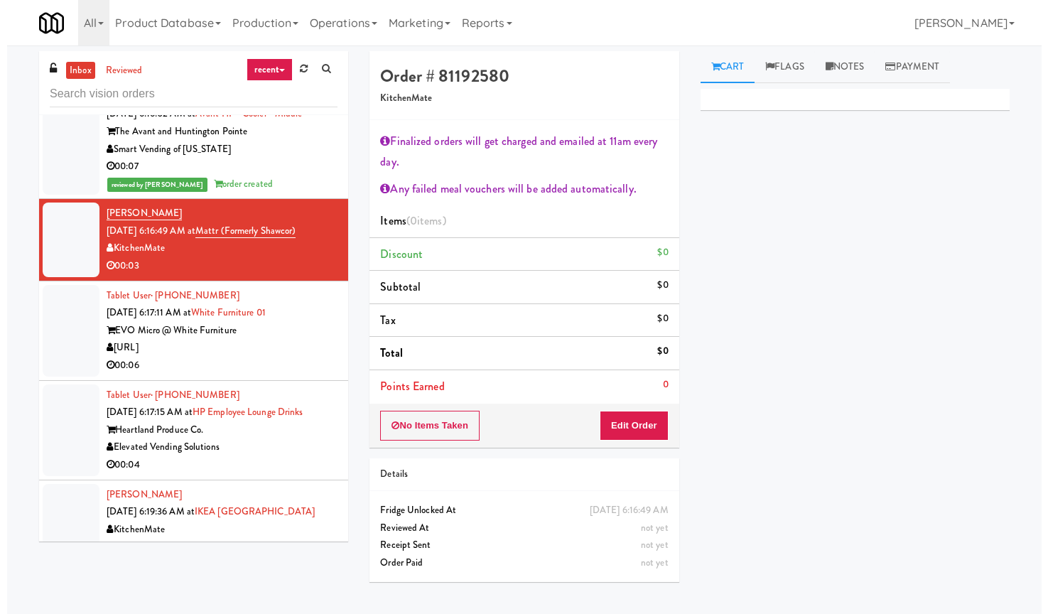
scroll to position [1510, 0]
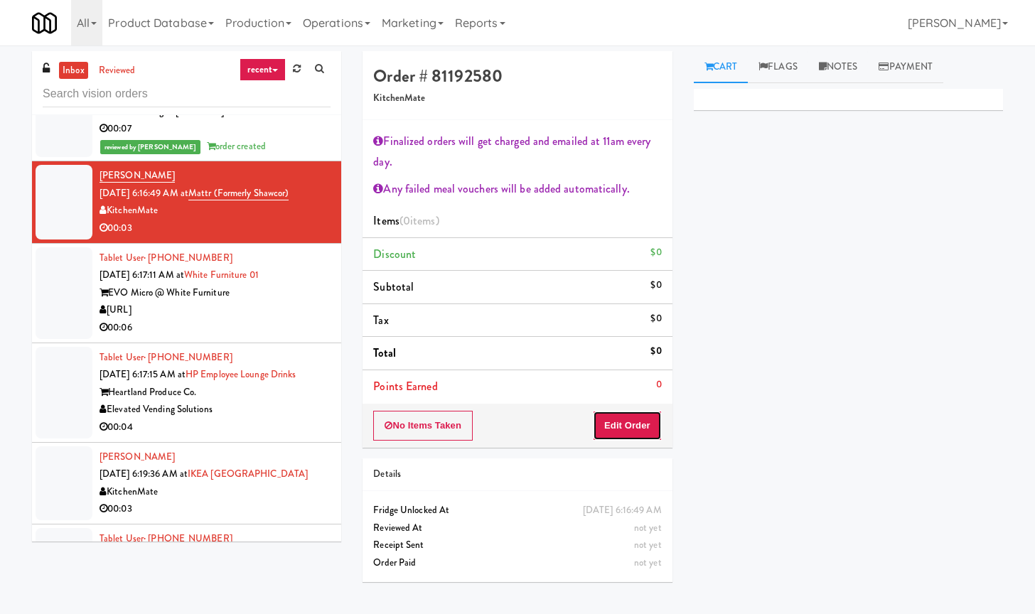
click at [622, 432] on button "Edit Order" at bounding box center [627, 426] width 69 height 30
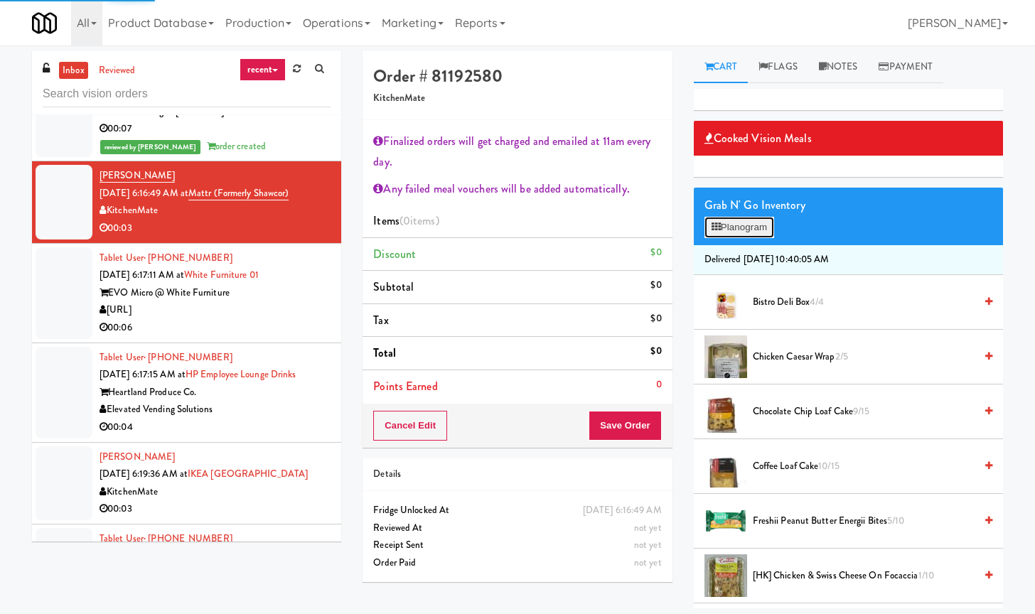
click at [718, 231] on icon at bounding box center [715, 226] width 9 height 9
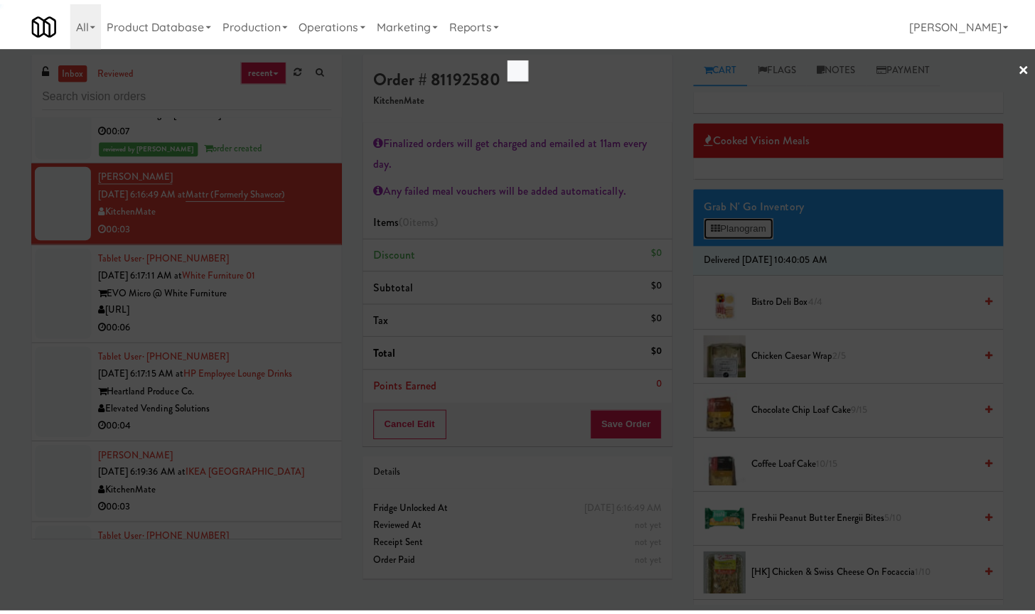
scroll to position [1492, 0]
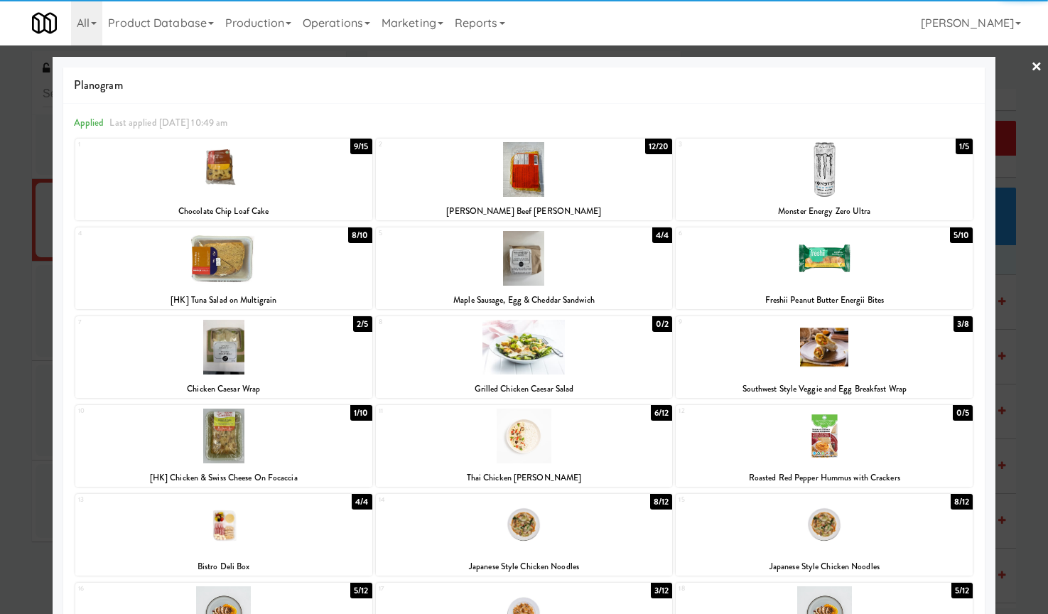
click at [590, 187] on div at bounding box center [524, 169] width 297 height 55
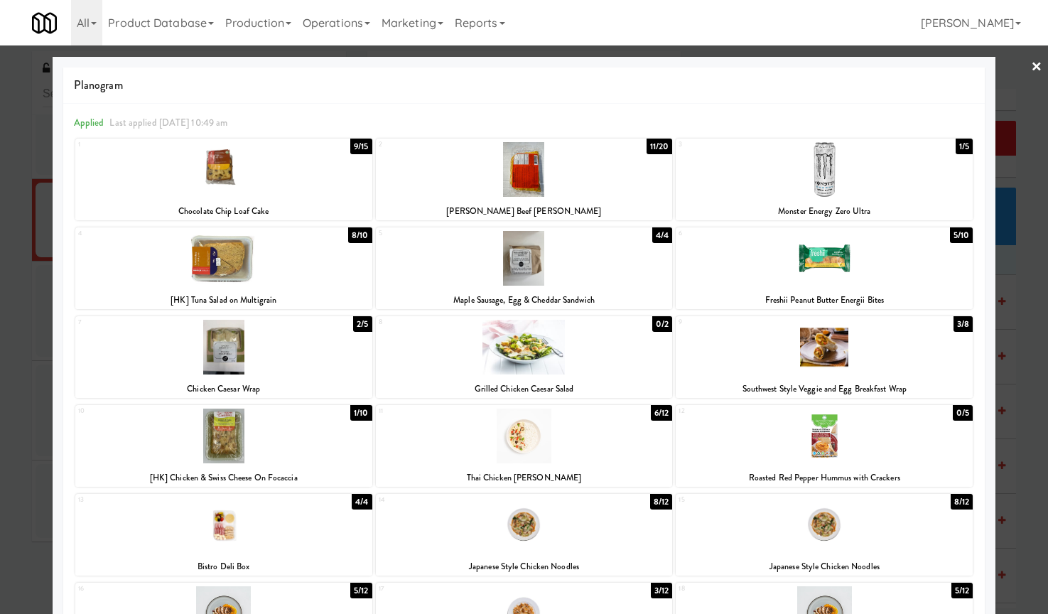
click at [513, 278] on div at bounding box center [524, 258] width 297 height 55
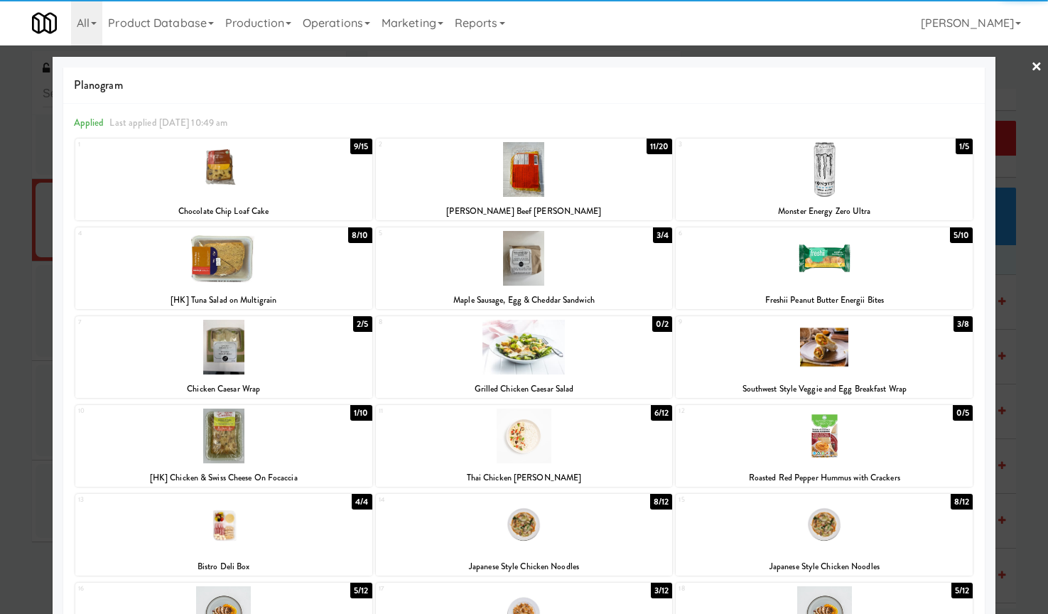
click at [31, 332] on div at bounding box center [524, 307] width 1048 height 614
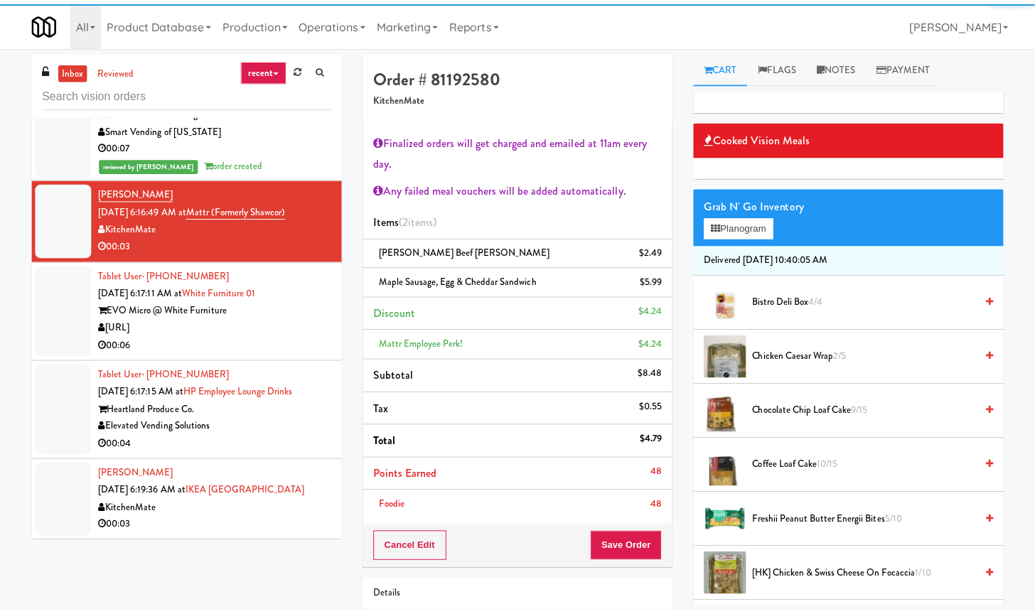
scroll to position [1510, 0]
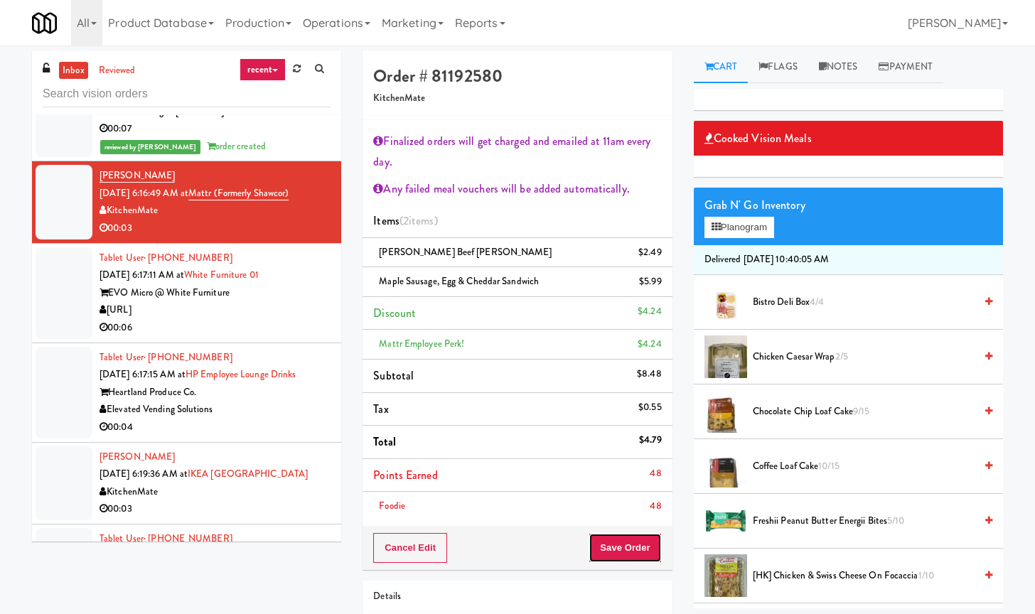
click at [616, 540] on button "Save Order" at bounding box center [624, 548] width 72 height 30
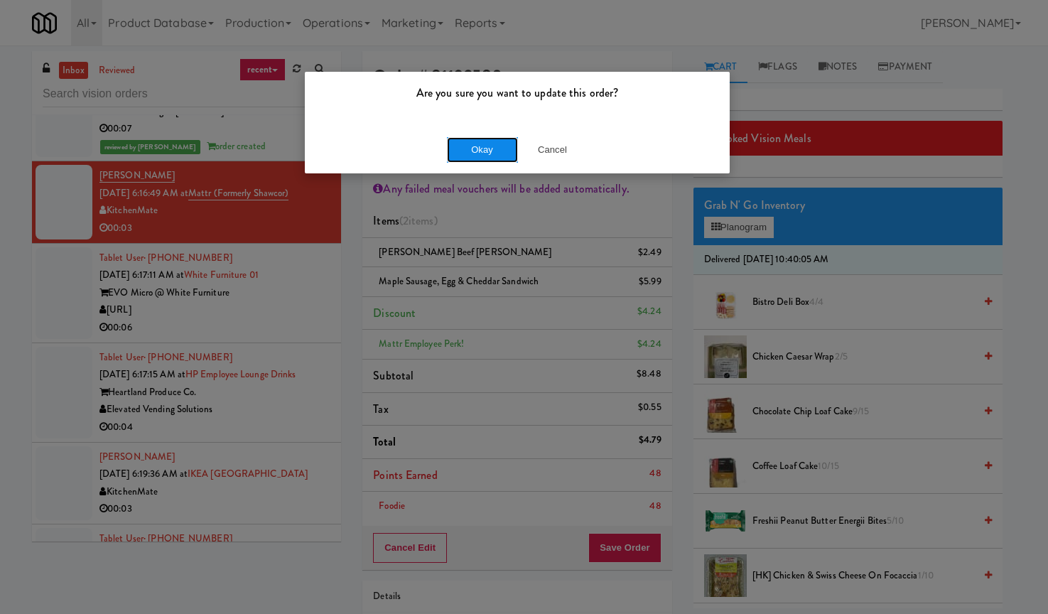
click at [471, 153] on button "Okay" at bounding box center [482, 150] width 71 height 26
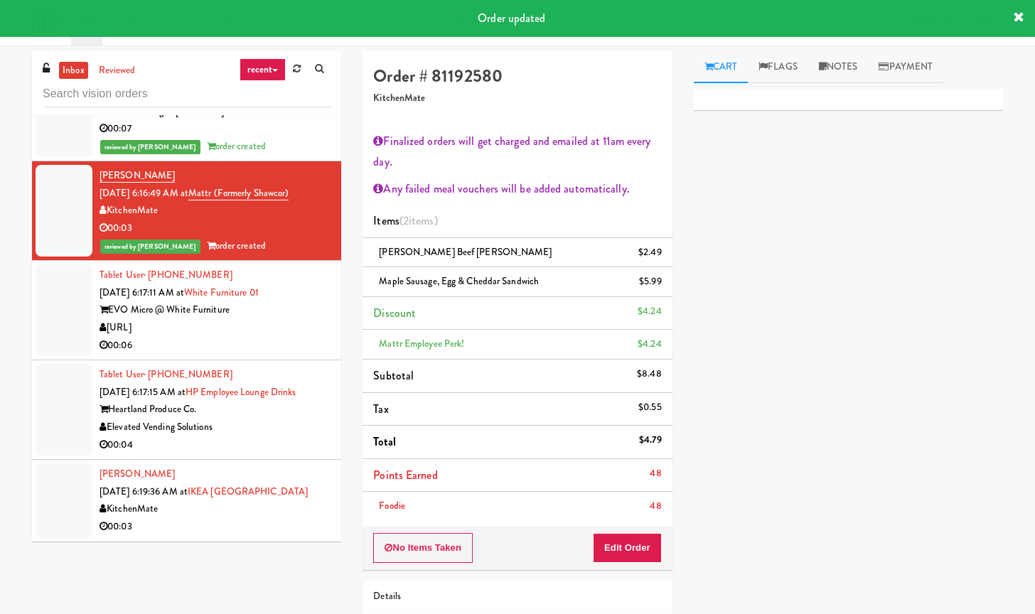
click at [263, 337] on div "[URL]" at bounding box center [214, 328] width 231 height 18
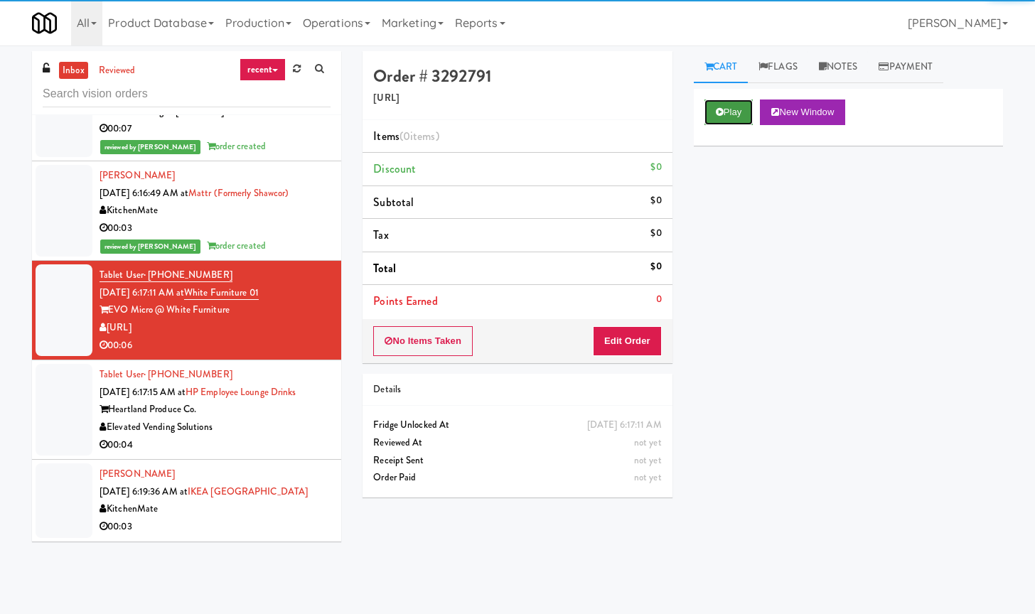
drag, startPoint x: 733, startPoint y: 109, endPoint x: 729, endPoint y: 119, distance: 10.2
click at [732, 107] on button "Play" at bounding box center [728, 112] width 49 height 26
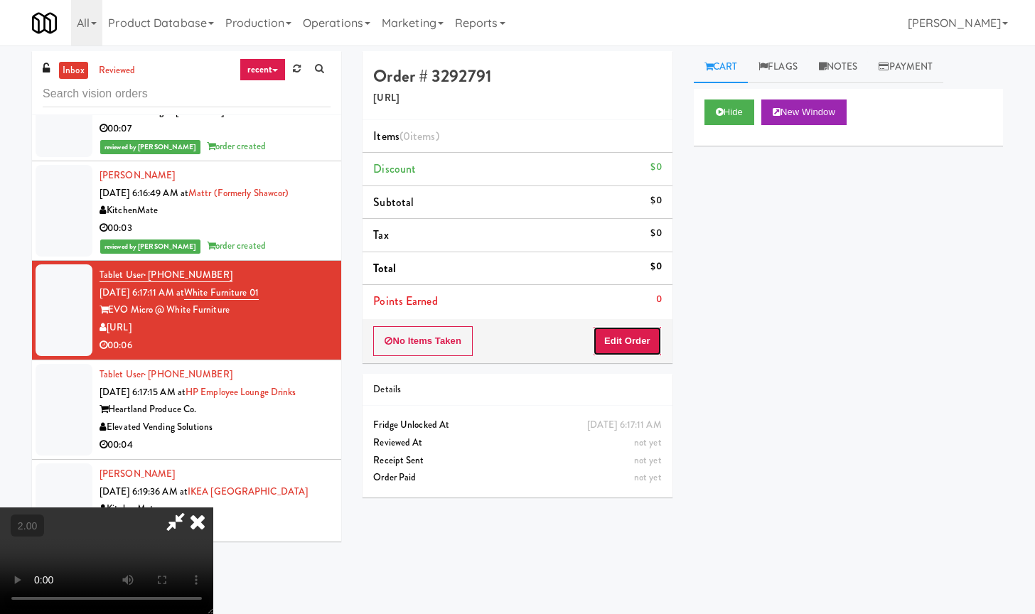
click at [636, 345] on button "Edit Order" at bounding box center [627, 341] width 69 height 30
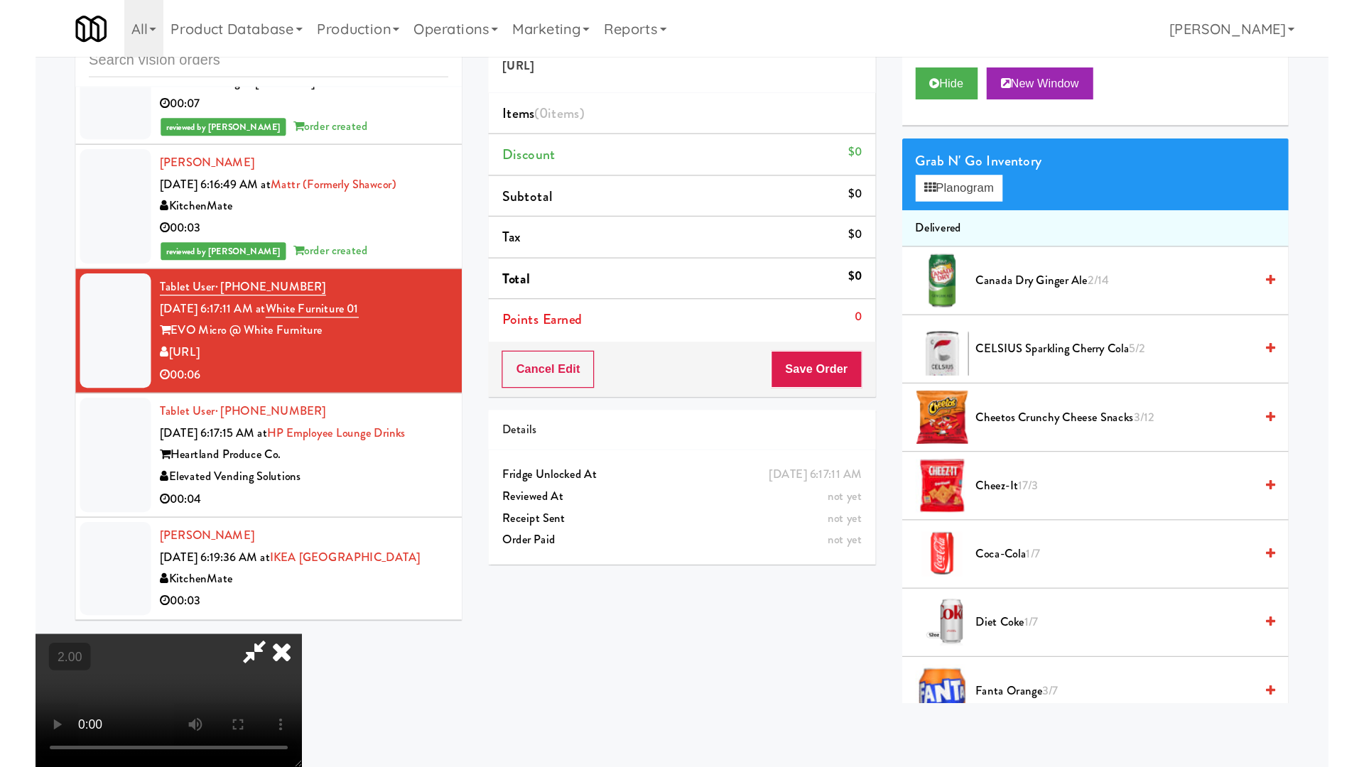
scroll to position [72, 0]
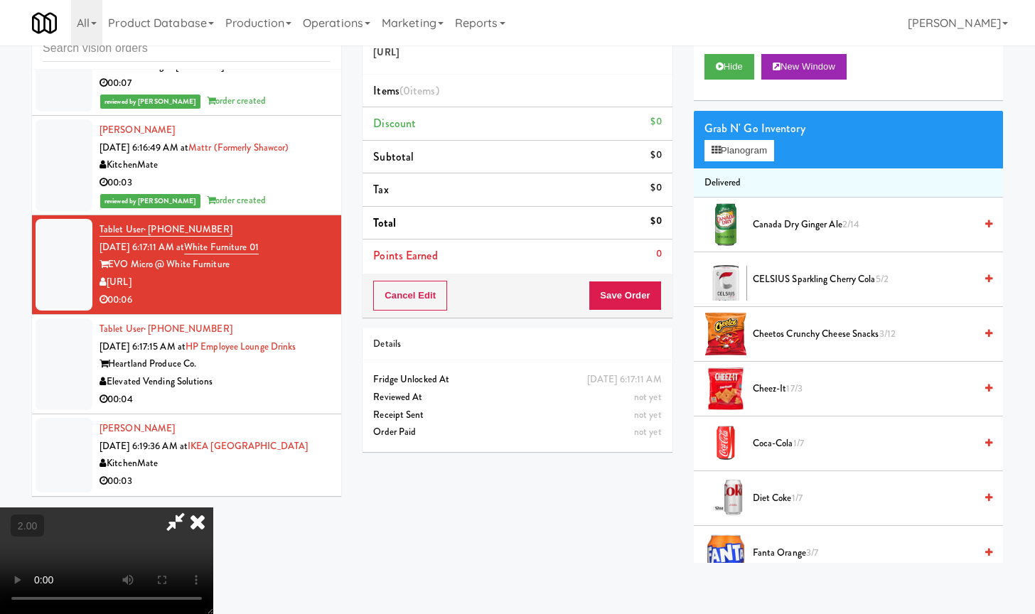
click at [213, 507] on video at bounding box center [106, 560] width 213 height 107
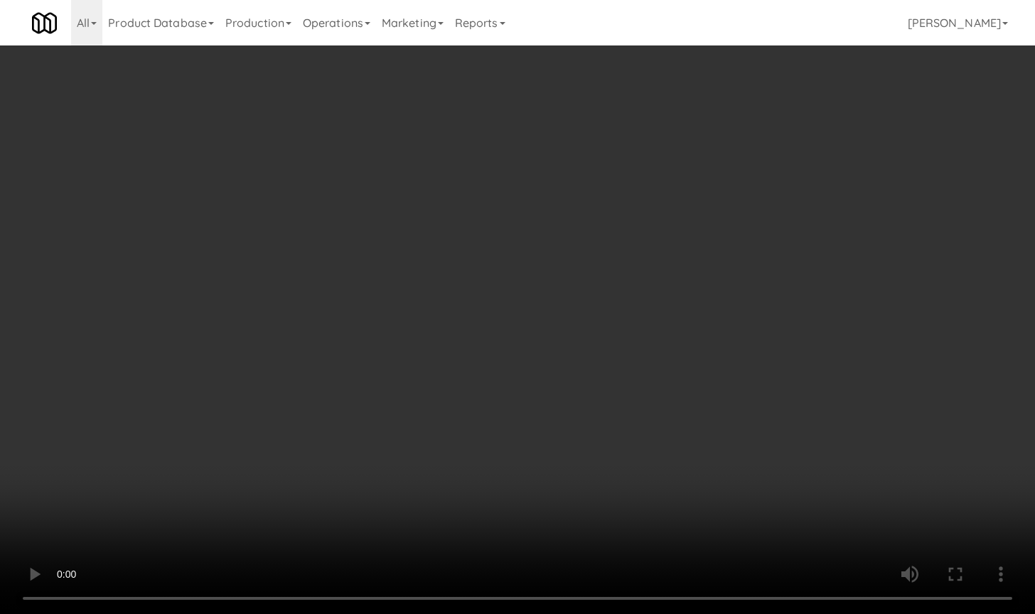
scroll to position [1474, 0]
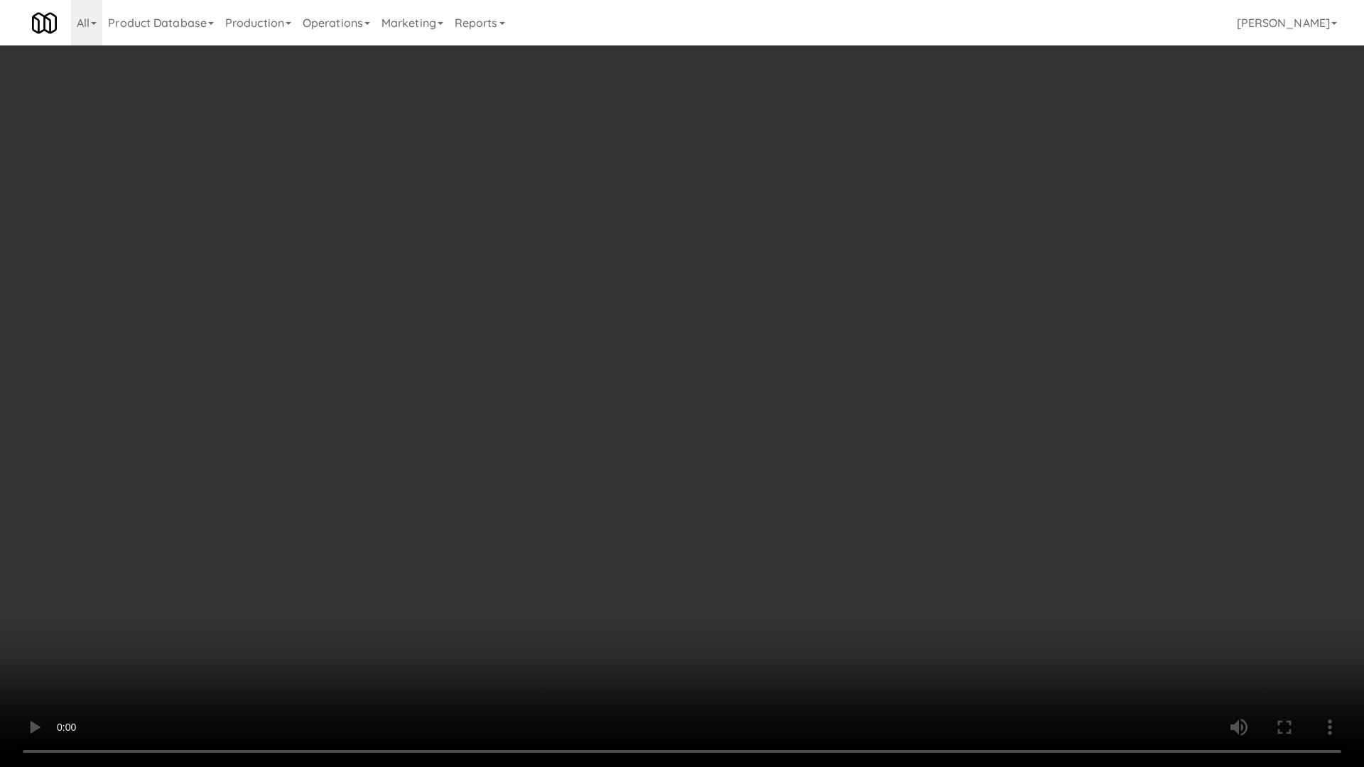
click at [611, 487] on video at bounding box center [682, 383] width 1364 height 767
click at [594, 483] on video at bounding box center [682, 383] width 1364 height 767
click at [600, 481] on video at bounding box center [682, 383] width 1364 height 767
drag, startPoint x: 600, startPoint y: 483, endPoint x: 559, endPoint y: 483, distance: 41.2
click at [599, 484] on video at bounding box center [682, 383] width 1364 height 767
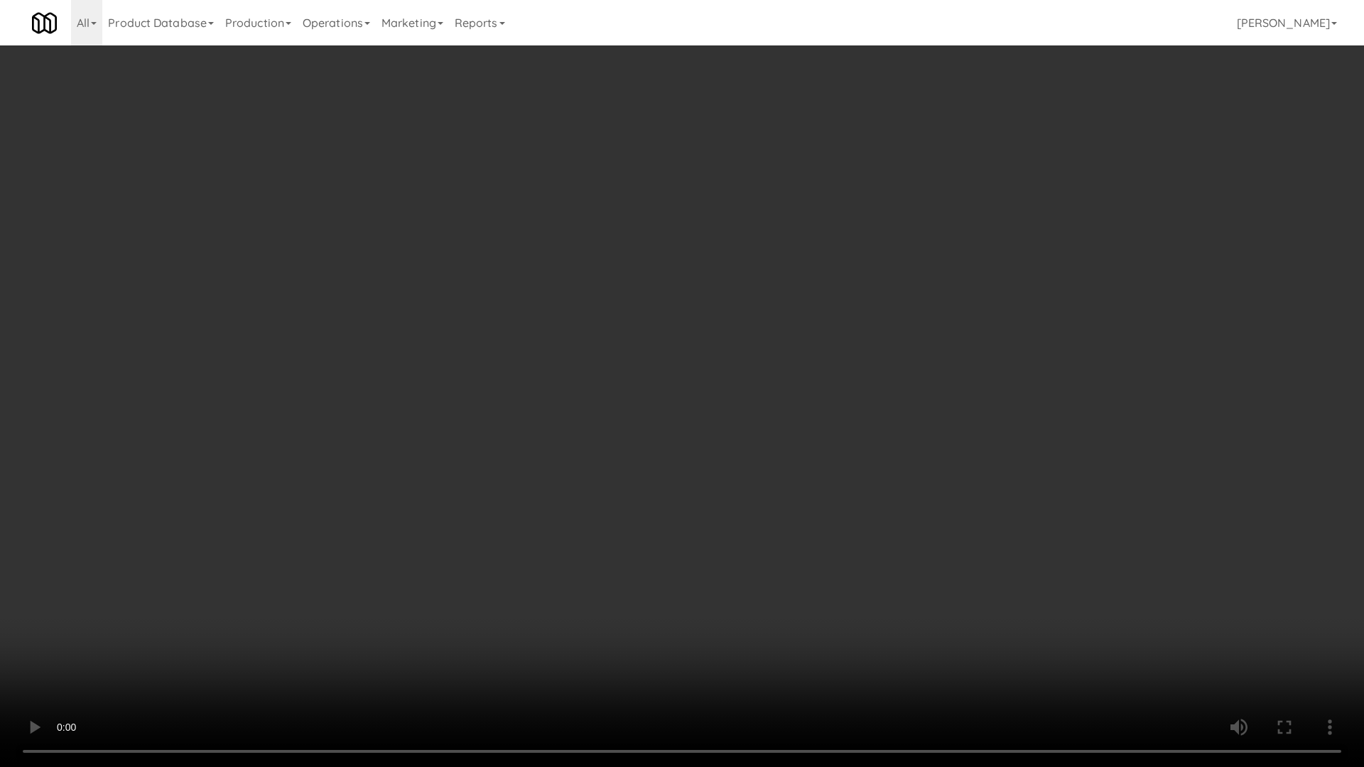
click at [593, 470] on video at bounding box center [682, 383] width 1364 height 767
click at [585, 459] on video at bounding box center [682, 383] width 1364 height 767
click at [630, 453] on video at bounding box center [682, 383] width 1364 height 767
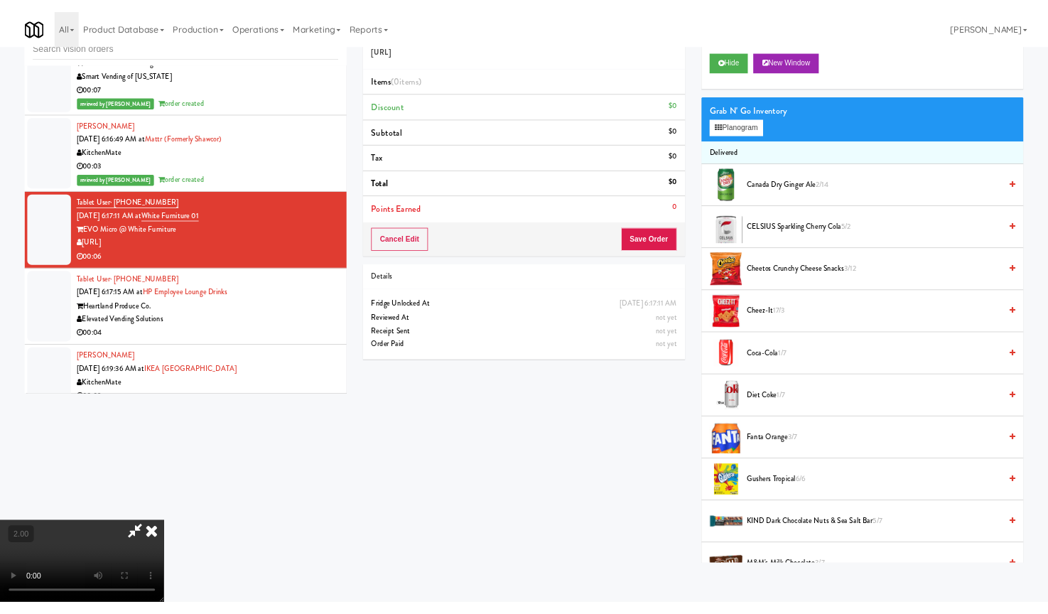
scroll to position [0, 0]
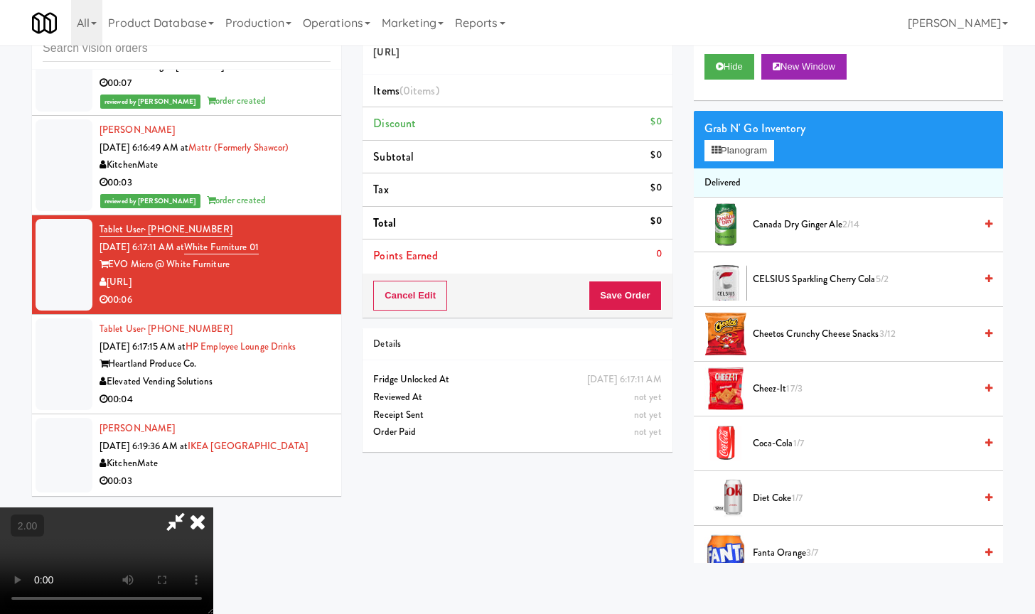
click at [213, 507] on video at bounding box center [106, 560] width 213 height 107
click at [750, 149] on button "Planogram" at bounding box center [739, 150] width 70 height 21
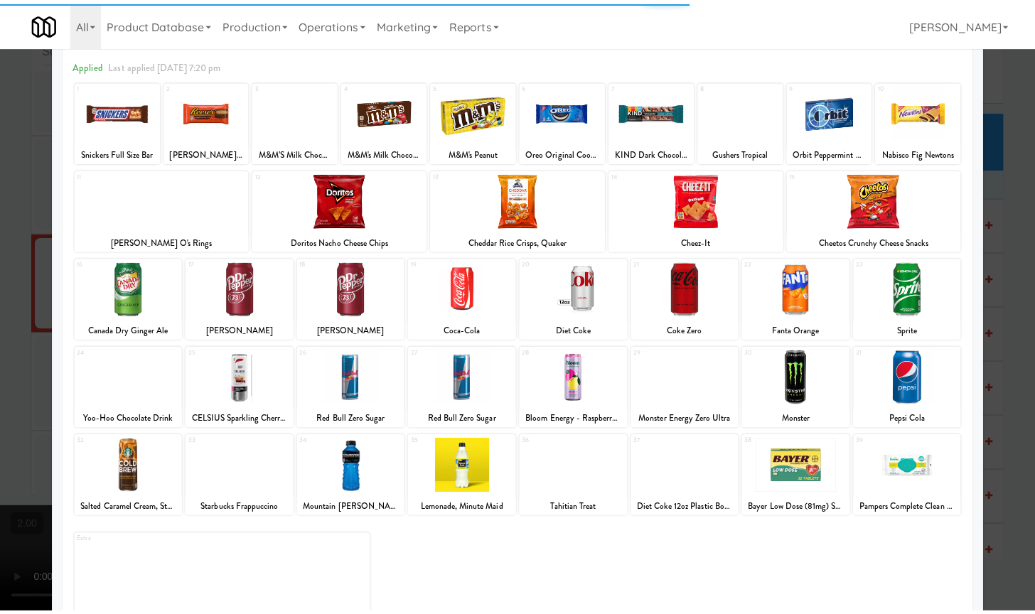
scroll to position [84, 0]
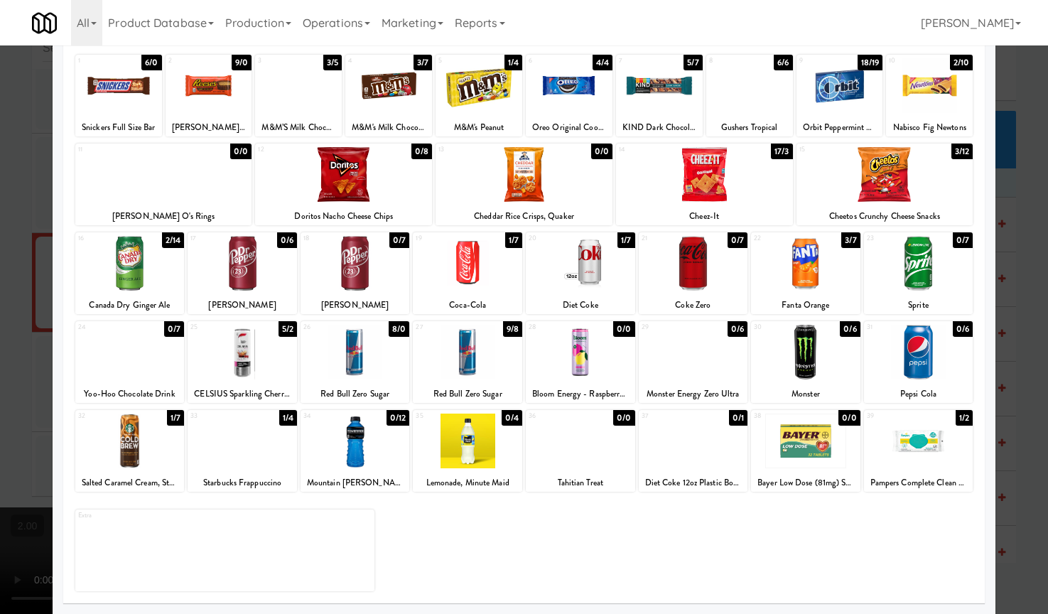
click at [230, 366] on div at bounding box center [242, 352] width 109 height 55
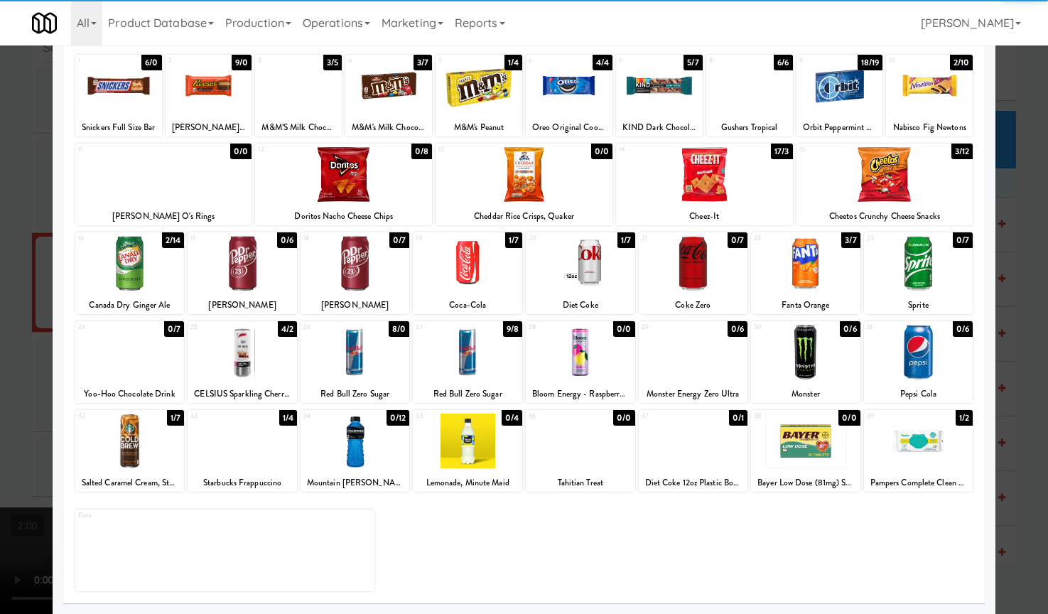
click at [36, 366] on div at bounding box center [524, 307] width 1048 height 614
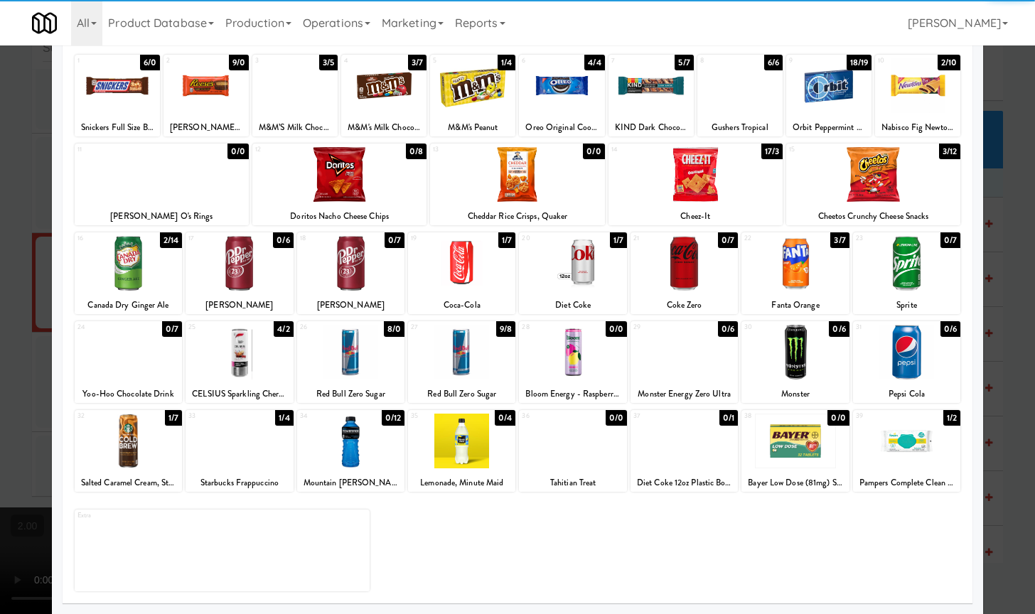
scroll to position [1510, 0]
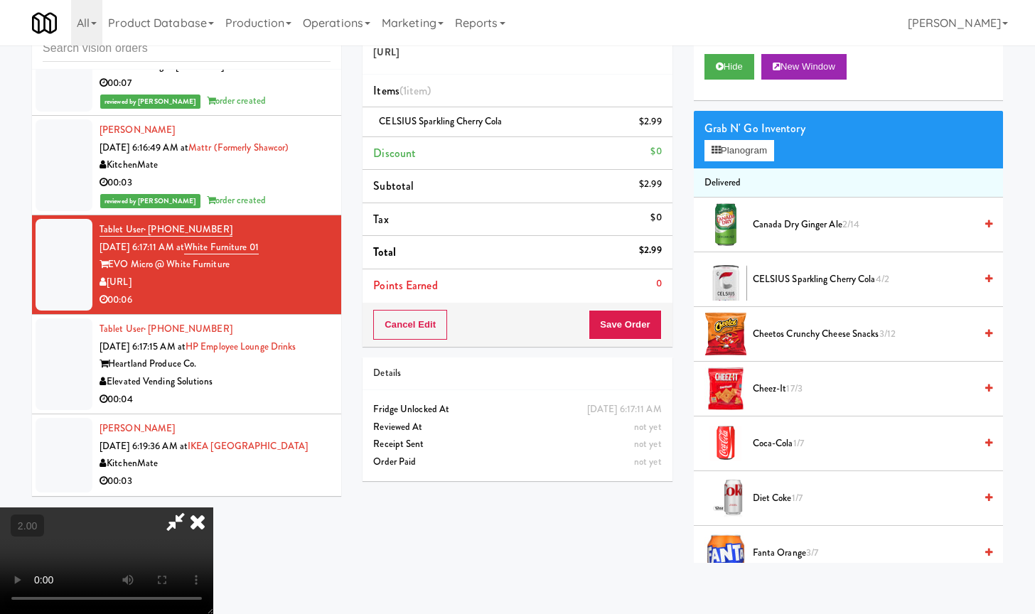
click at [213, 507] on video at bounding box center [106, 560] width 213 height 107
click at [638, 328] on button "Save Order" at bounding box center [624, 325] width 72 height 30
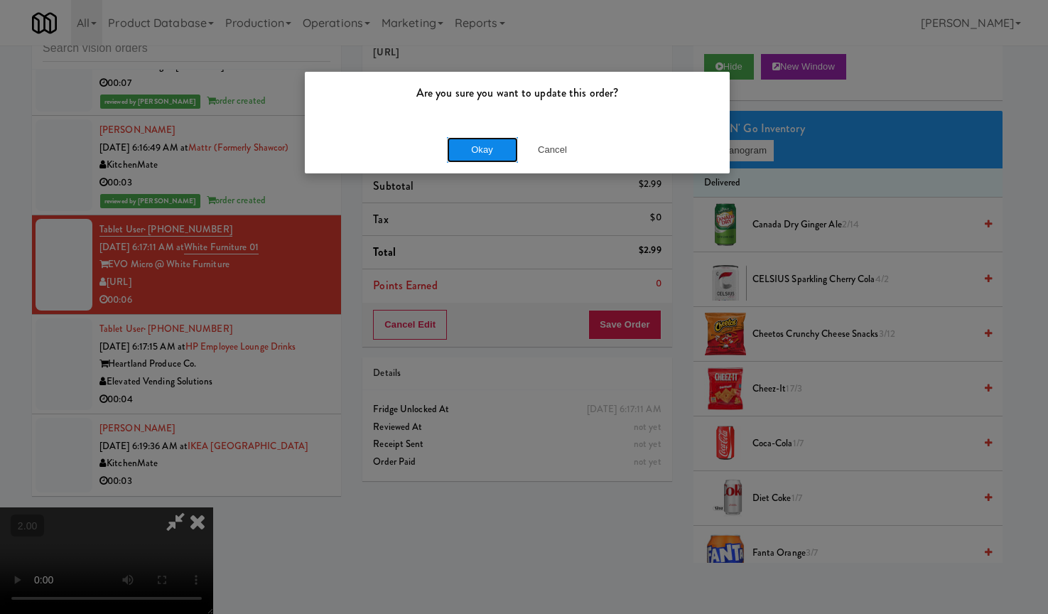
click at [463, 143] on button "Okay" at bounding box center [482, 150] width 71 height 26
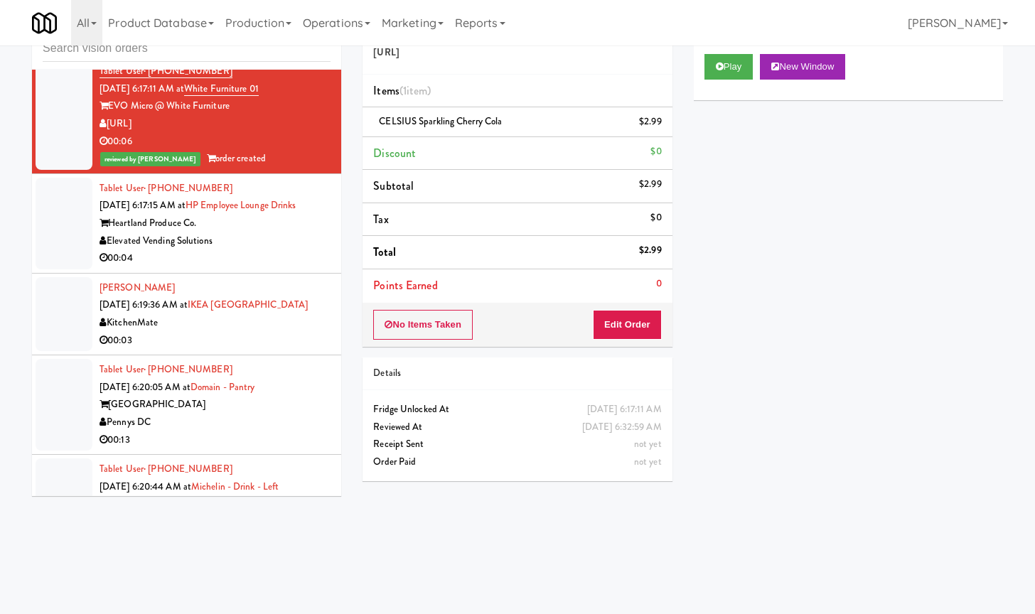
scroll to position [1688, 0]
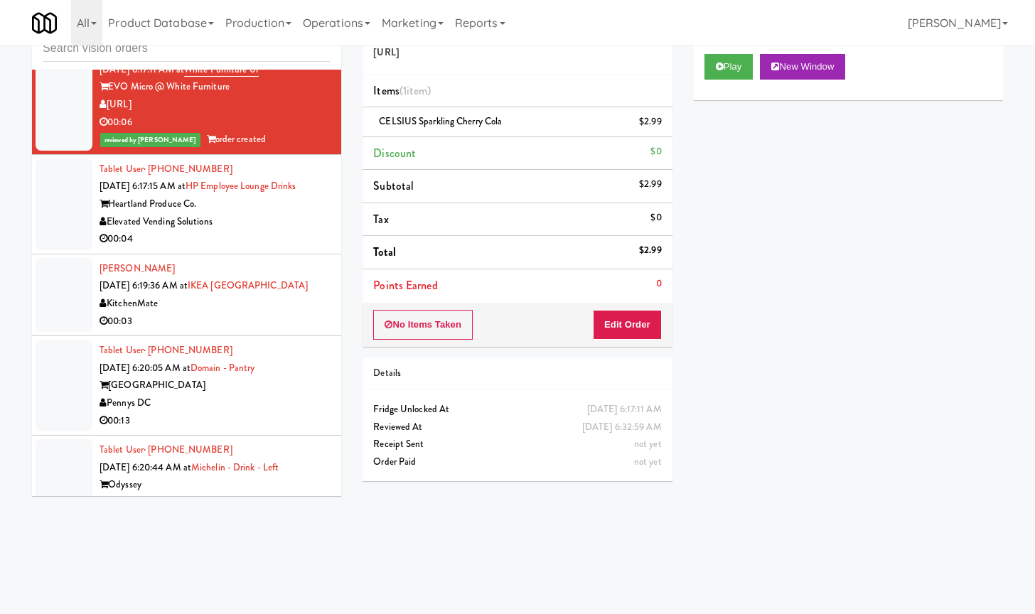
click at [279, 231] on div "Elevated Vending Solutions" at bounding box center [214, 222] width 231 height 18
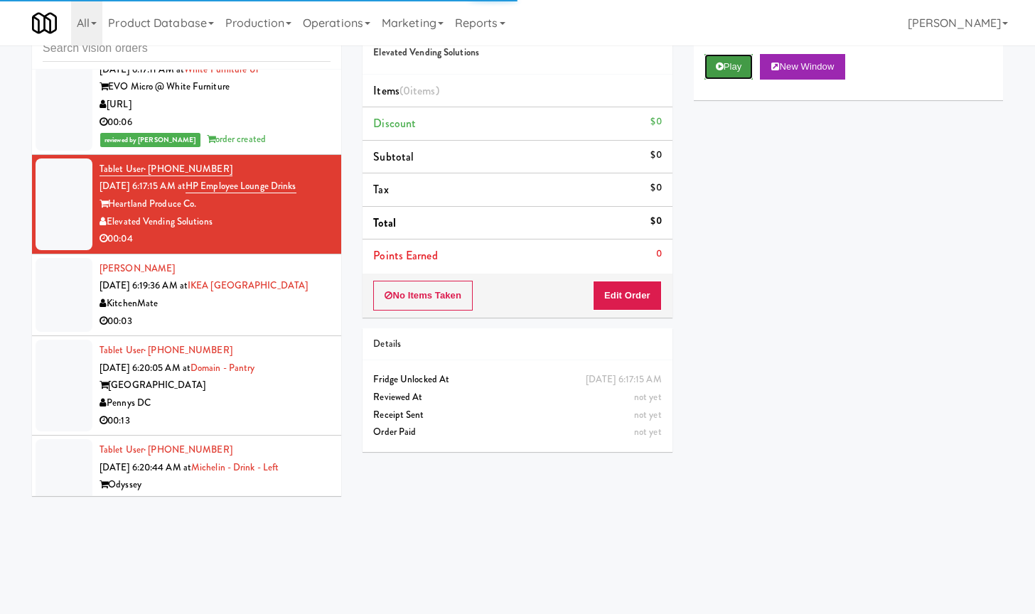
click at [728, 64] on button "Play" at bounding box center [728, 67] width 49 height 26
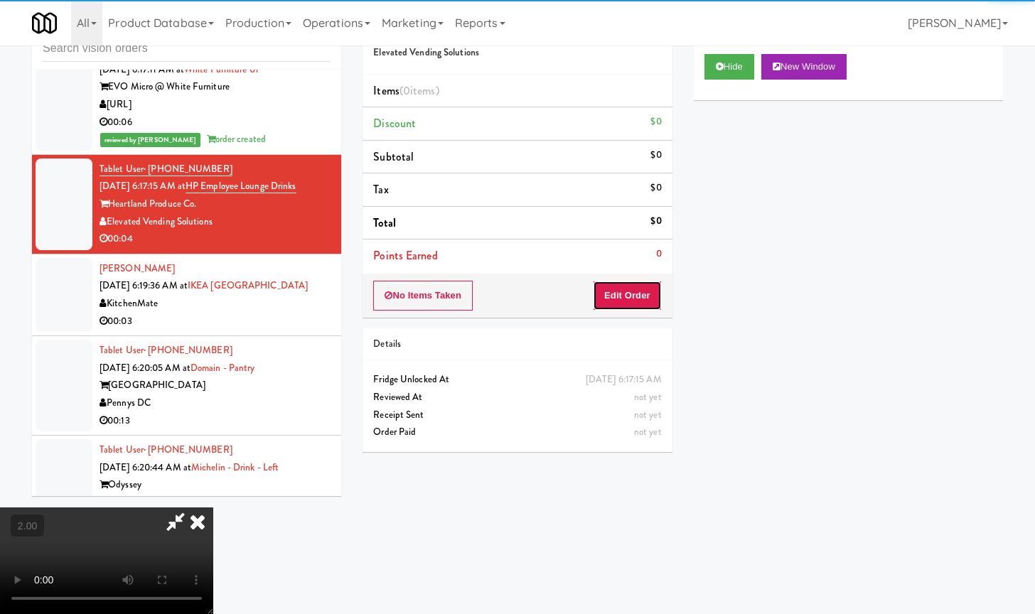
click at [631, 298] on button "Edit Order" at bounding box center [627, 296] width 69 height 30
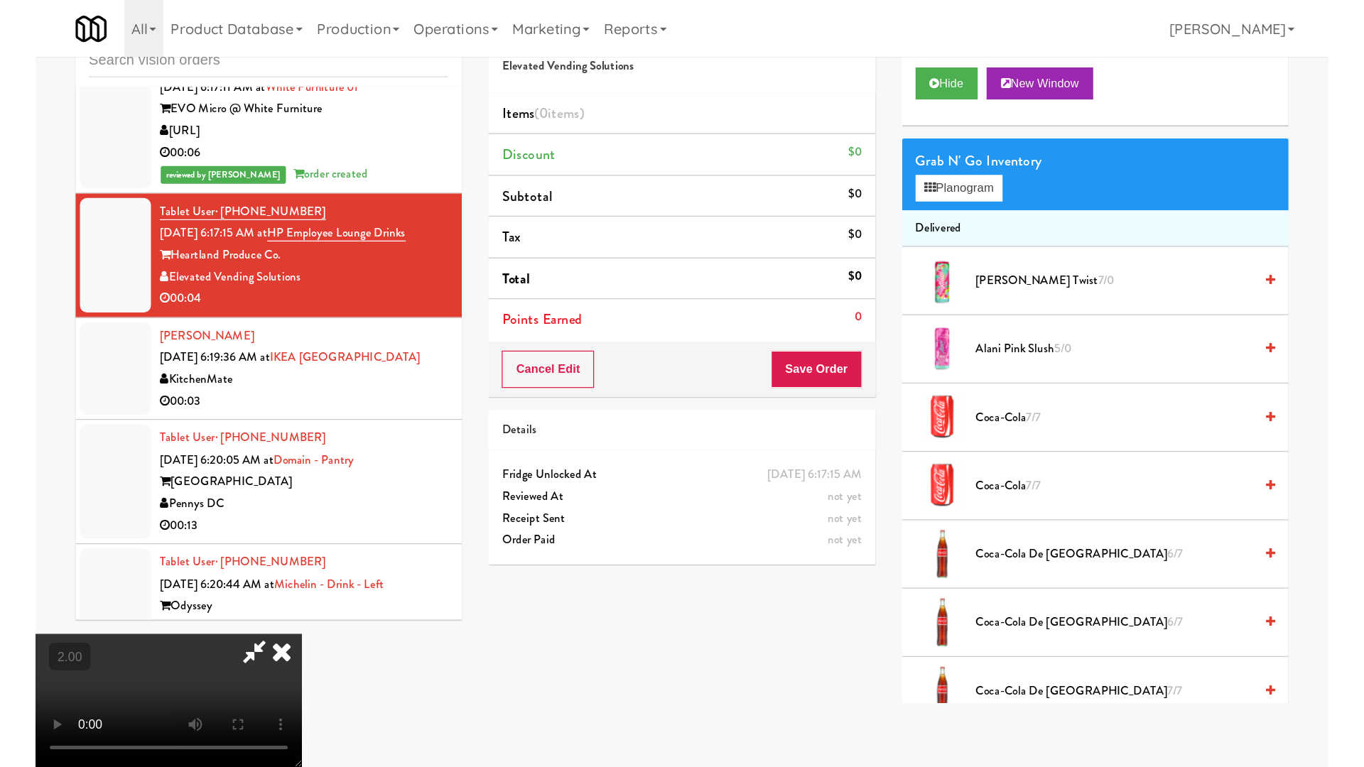
scroll to position [72, 0]
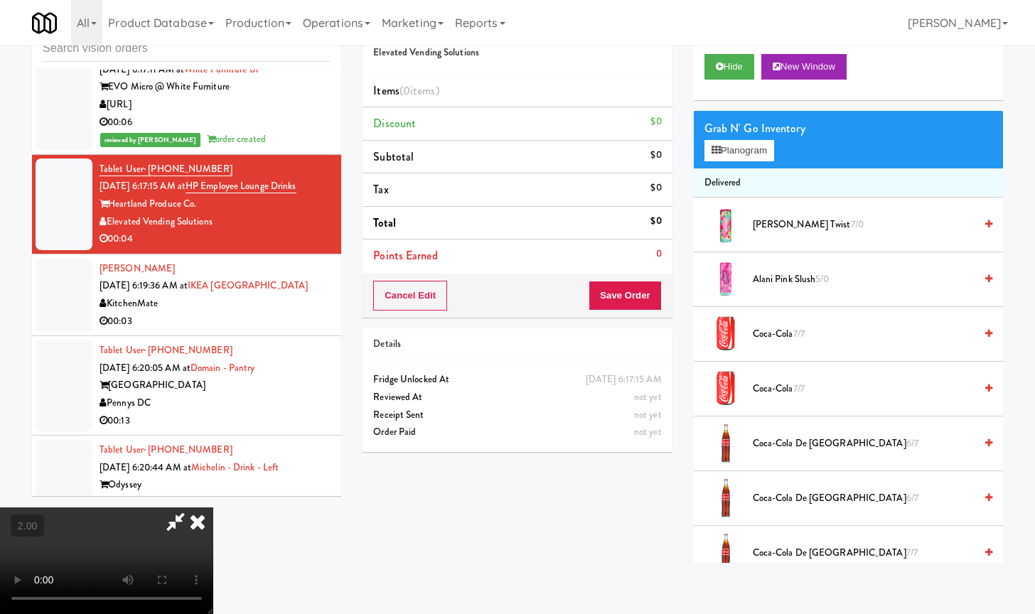
click at [213, 507] on video at bounding box center [106, 560] width 213 height 107
drag, startPoint x: 416, startPoint y: 218, endPoint x: 455, endPoint y: 336, distance: 124.0
click at [213, 507] on video at bounding box center [106, 560] width 213 height 107
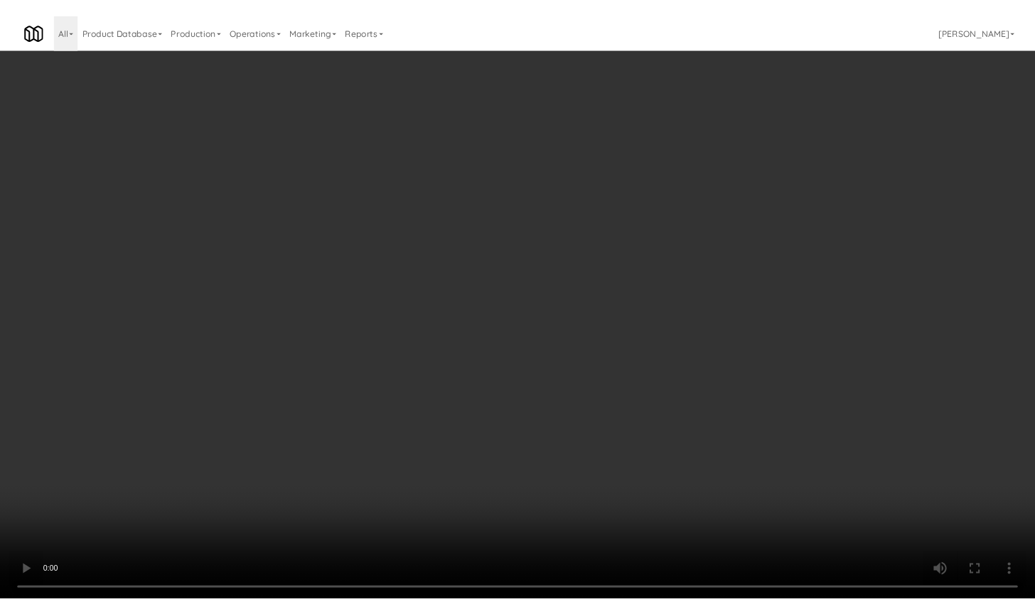
scroll to position [1653, 0]
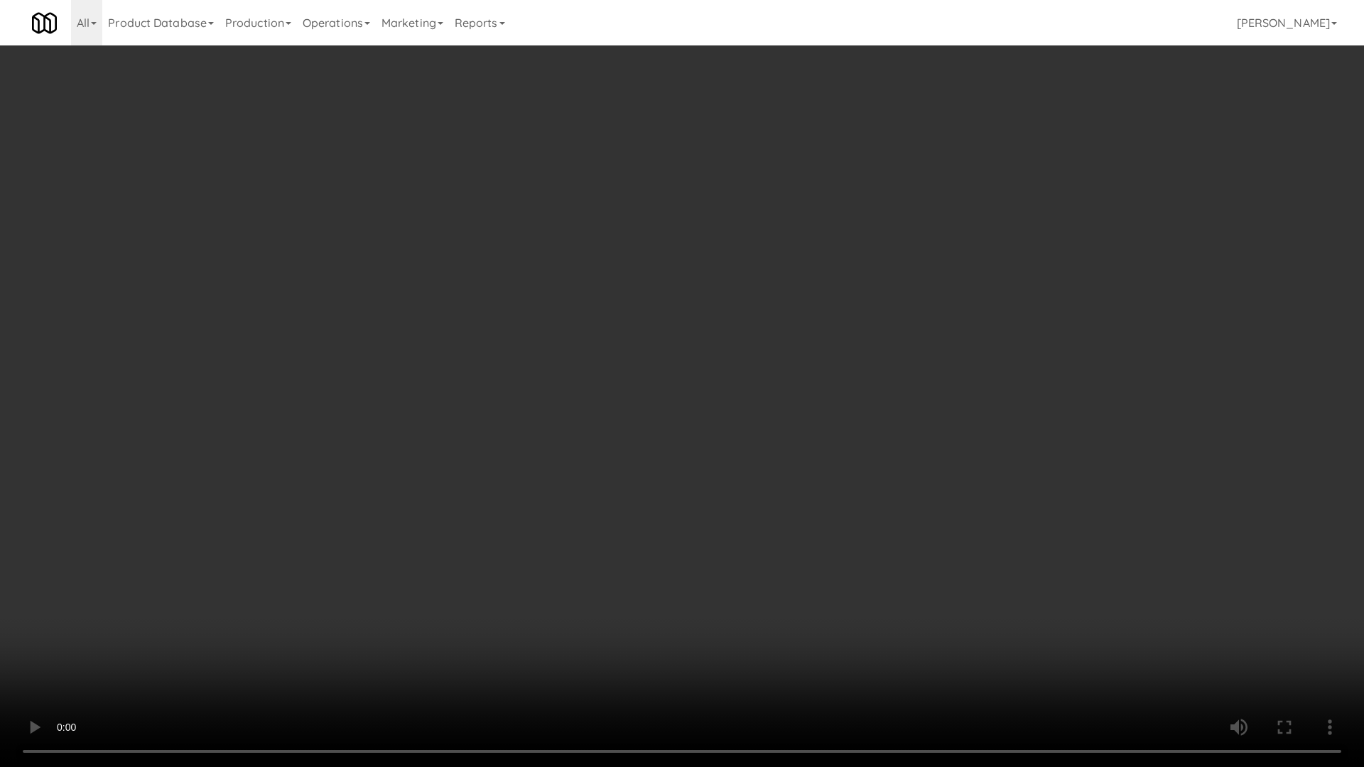
click at [464, 415] on video at bounding box center [682, 383] width 1364 height 767
click at [582, 473] on video at bounding box center [682, 383] width 1364 height 767
click at [883, 467] on video at bounding box center [682, 383] width 1364 height 767
click at [832, 476] on video at bounding box center [682, 383] width 1364 height 767
click at [738, 497] on video at bounding box center [682, 383] width 1364 height 767
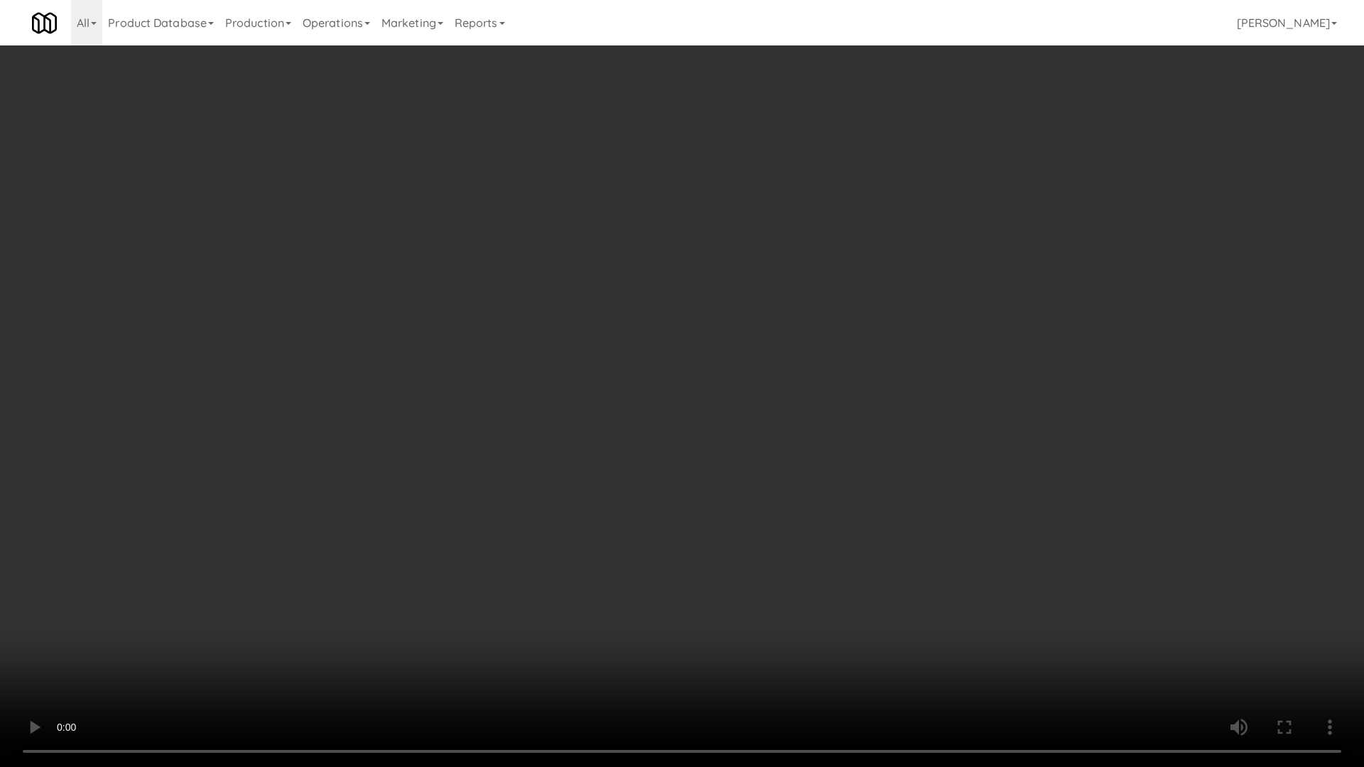
click at [735, 486] on video at bounding box center [682, 383] width 1364 height 767
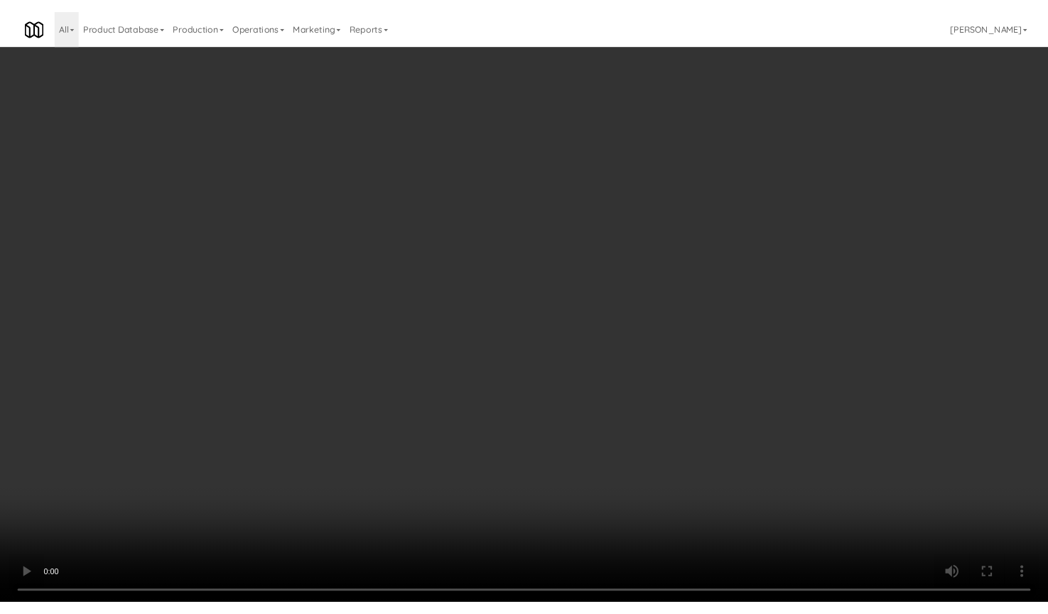
scroll to position [1688, 0]
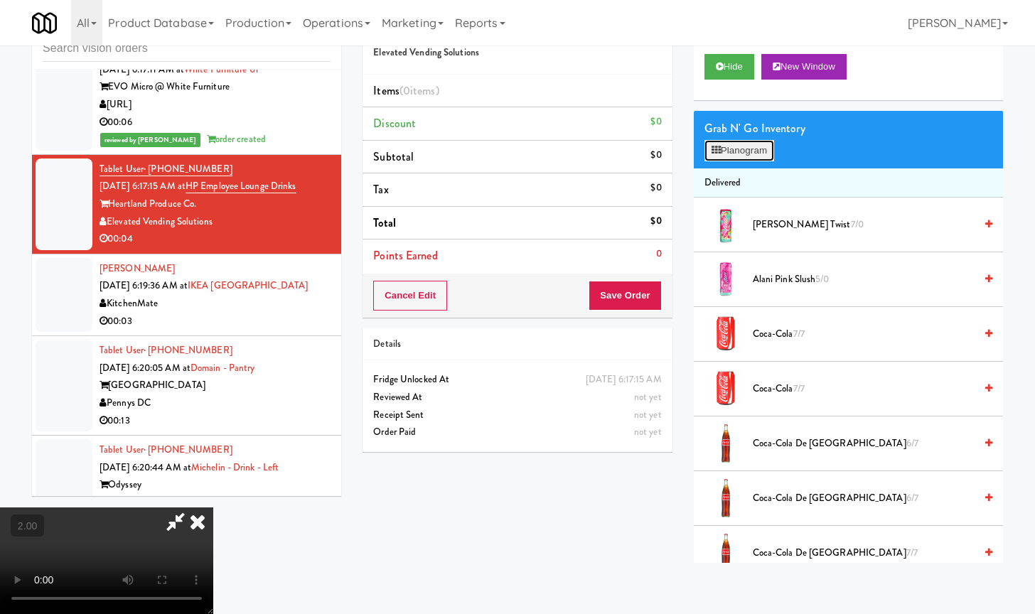
click at [743, 145] on button "Planogram" at bounding box center [739, 150] width 70 height 21
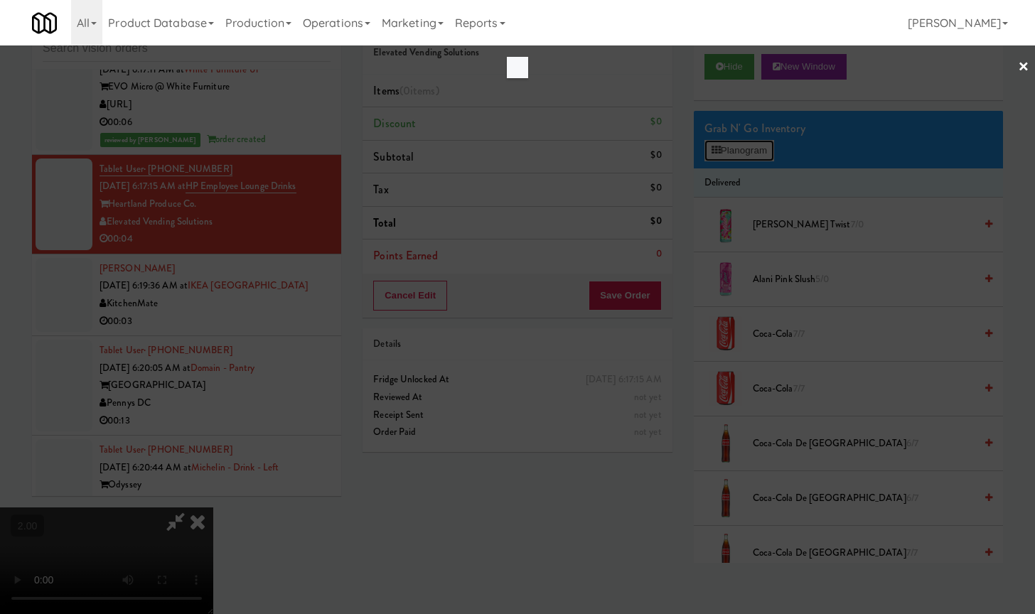
scroll to position [1670, 0]
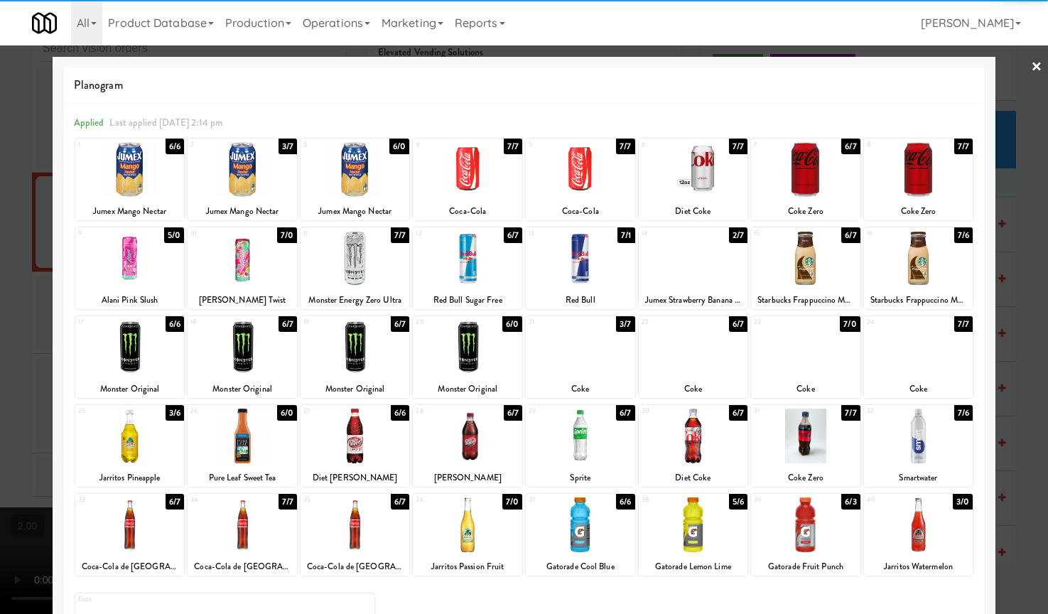
click at [134, 428] on div at bounding box center [129, 436] width 109 height 55
click at [34, 426] on div at bounding box center [524, 307] width 1048 height 614
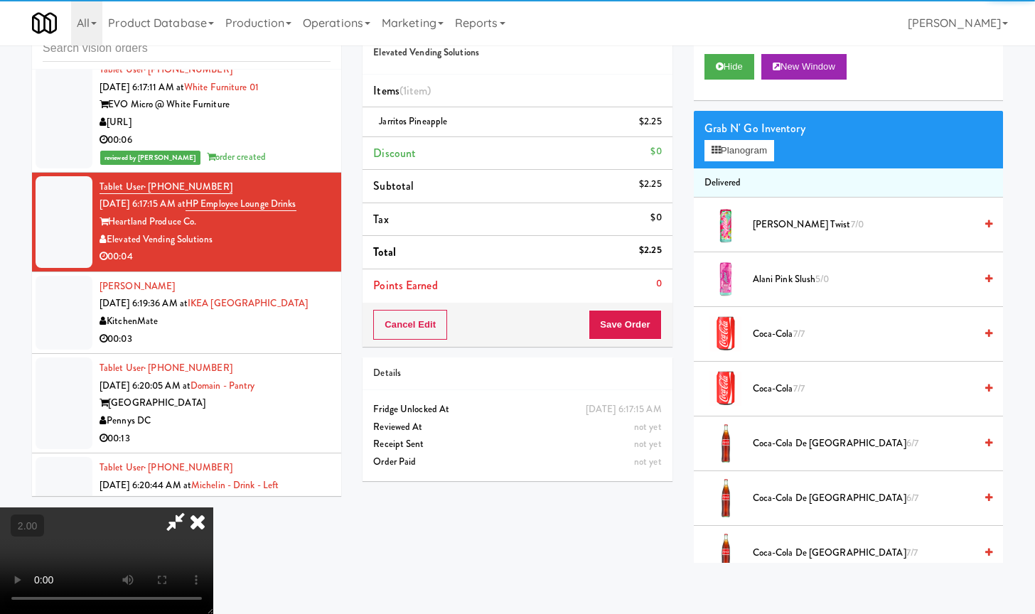
scroll to position [1688, 0]
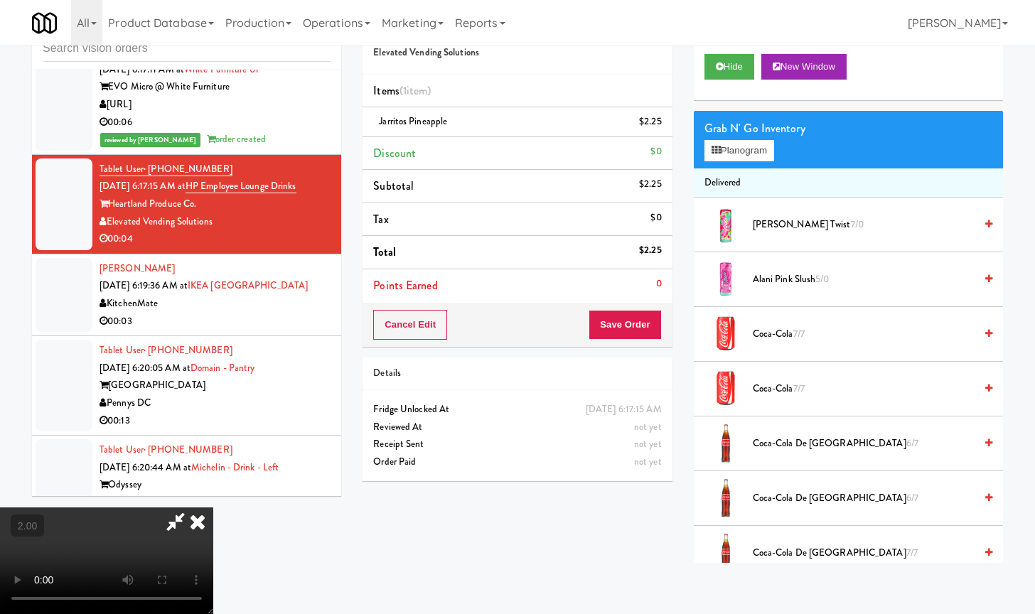
click at [213, 507] on video at bounding box center [106, 560] width 213 height 107
click at [646, 320] on button "Save Order" at bounding box center [624, 325] width 72 height 30
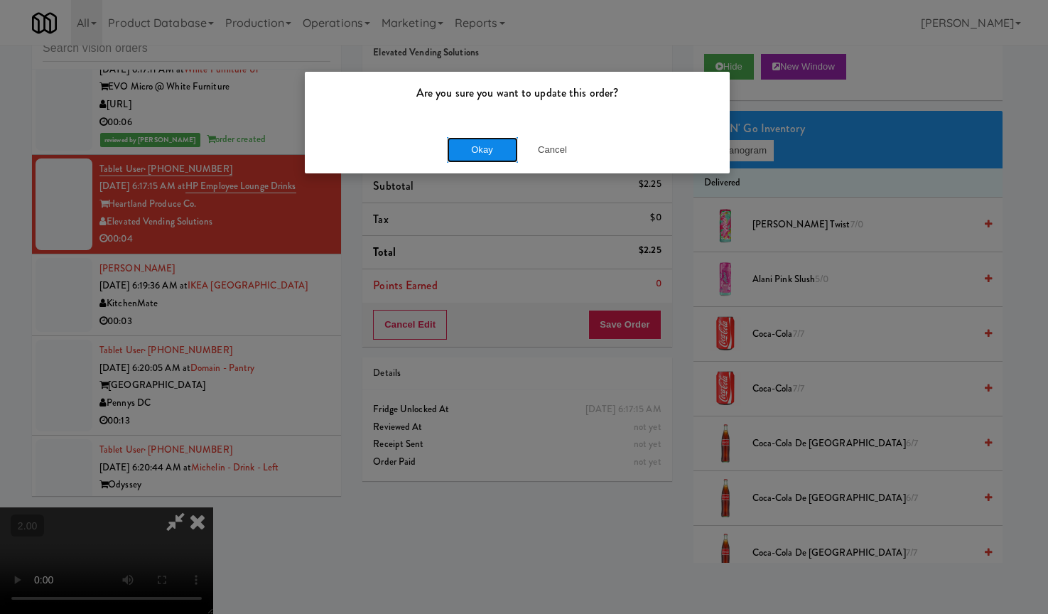
click at [471, 146] on button "Okay" at bounding box center [482, 150] width 71 height 26
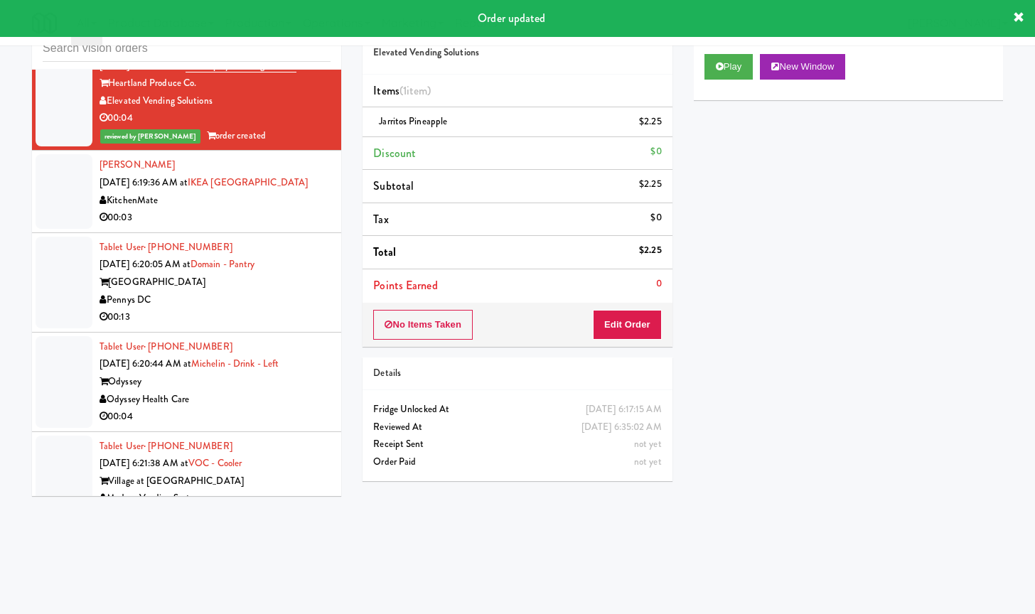
scroll to position [1865, 0]
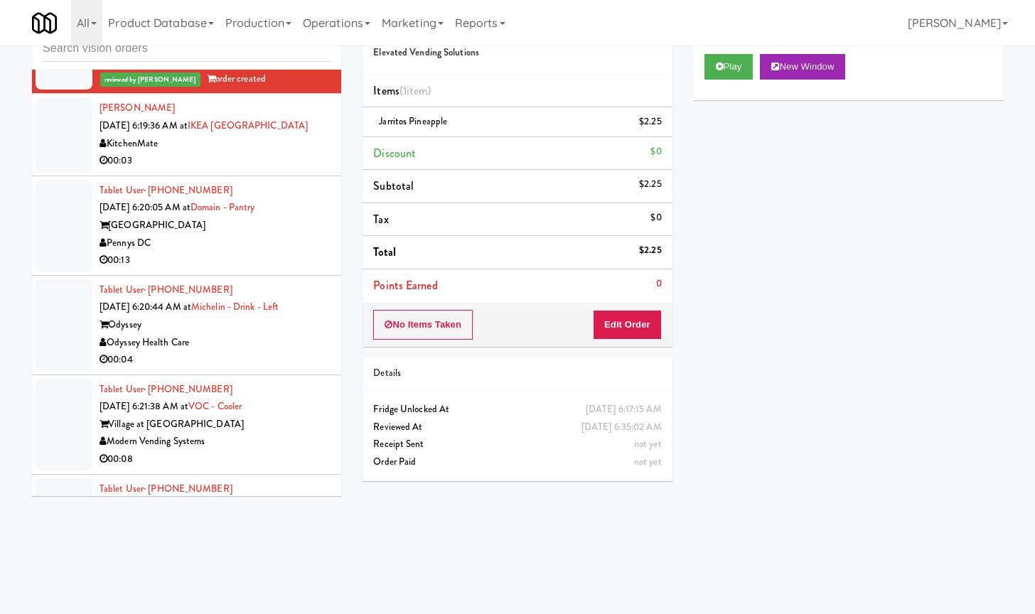
click at [264, 170] on div "00:03" at bounding box center [214, 161] width 231 height 18
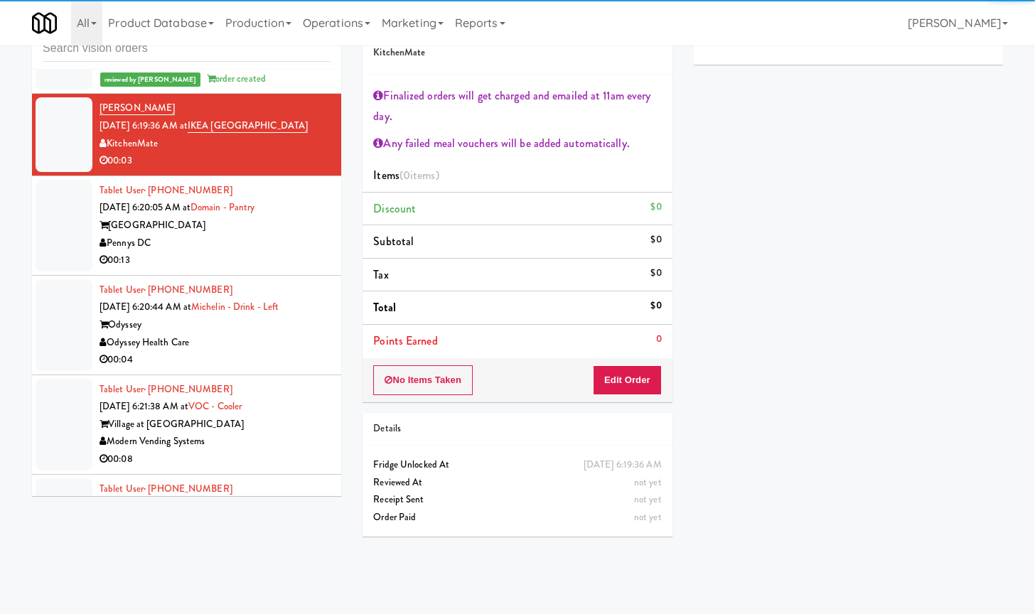
drag, startPoint x: 210, startPoint y: 283, endPoint x: 220, endPoint y: 280, distance: 10.3
click at [212, 252] on div "Pennys DC" at bounding box center [214, 243] width 231 height 18
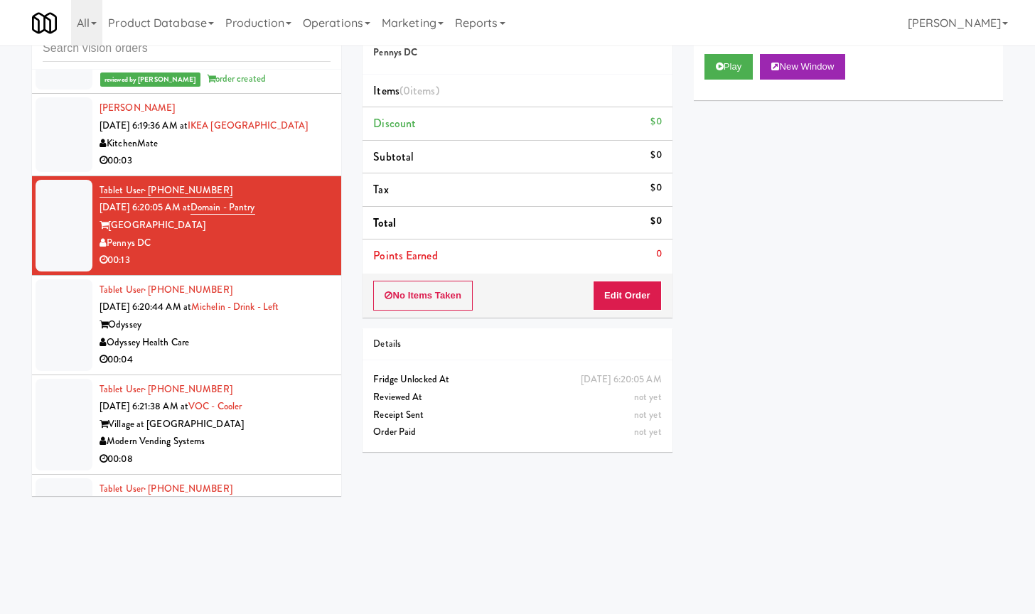
click at [211, 153] on div "KitchenMate" at bounding box center [214, 144] width 231 height 18
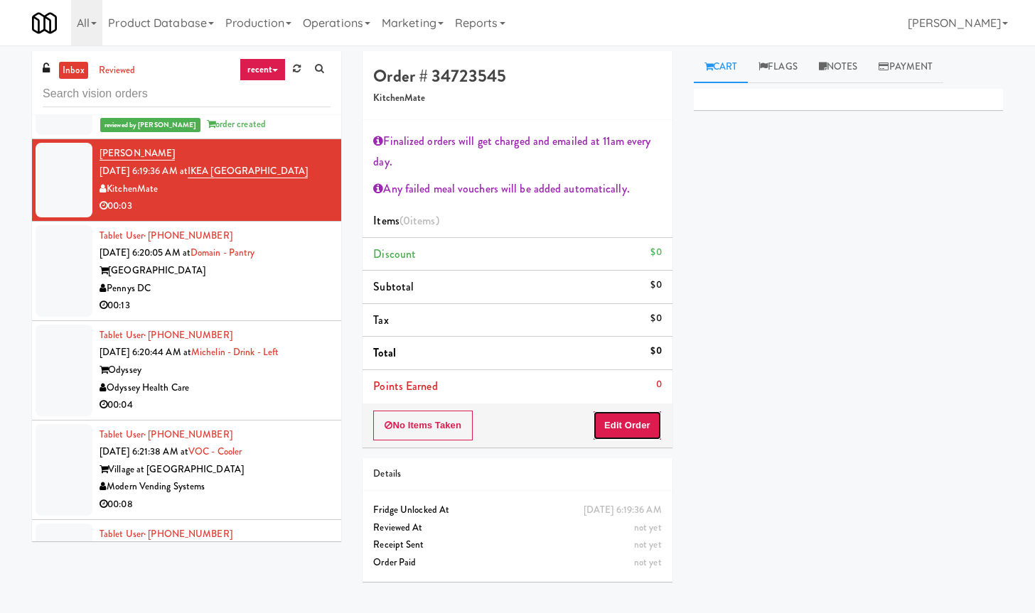
click at [643, 431] on button "Edit Order" at bounding box center [627, 426] width 69 height 30
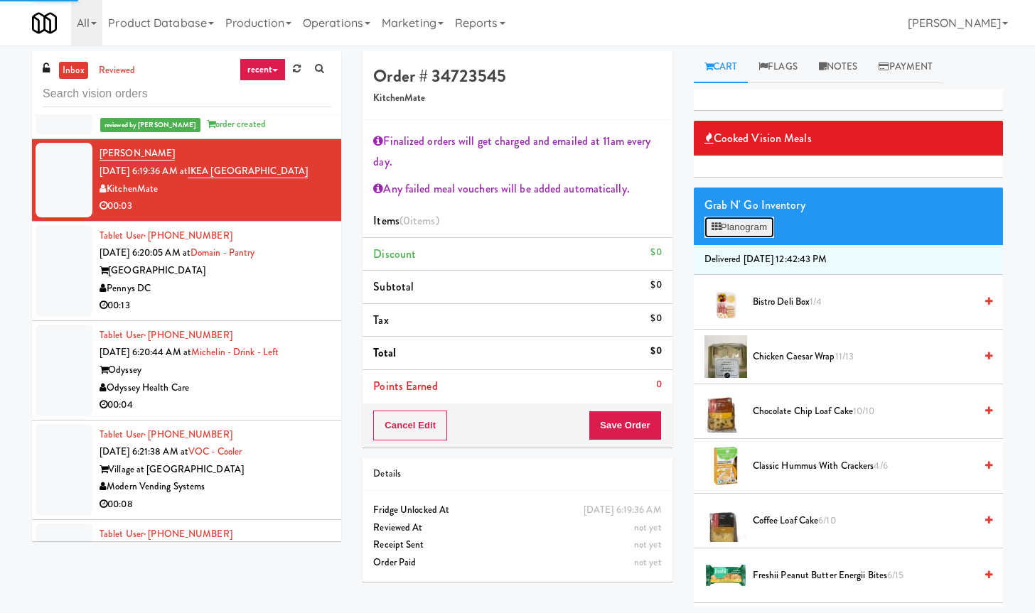
click at [744, 222] on button "Planogram" at bounding box center [739, 227] width 70 height 21
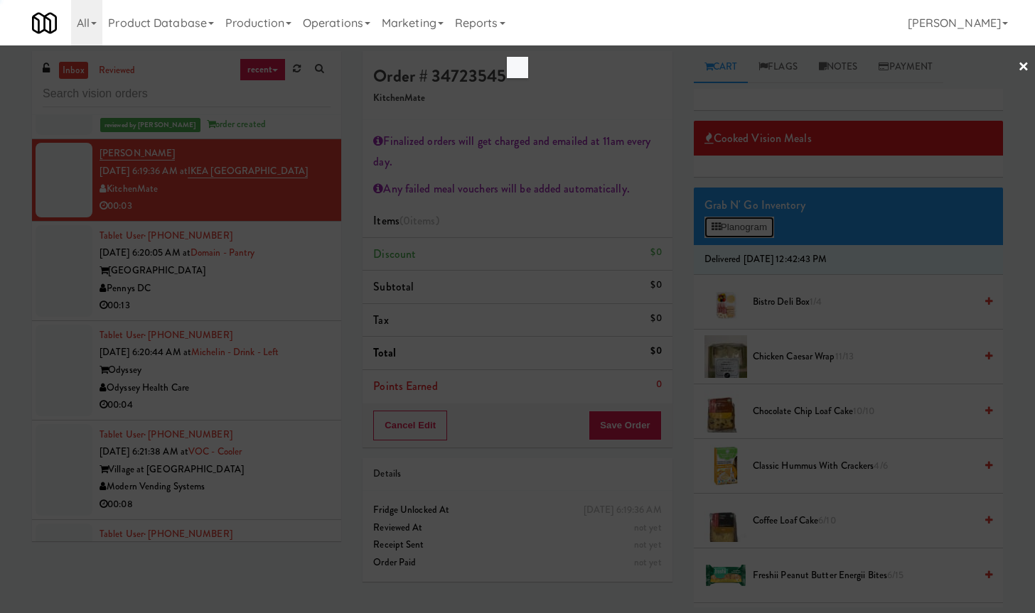
scroll to position [1830, 0]
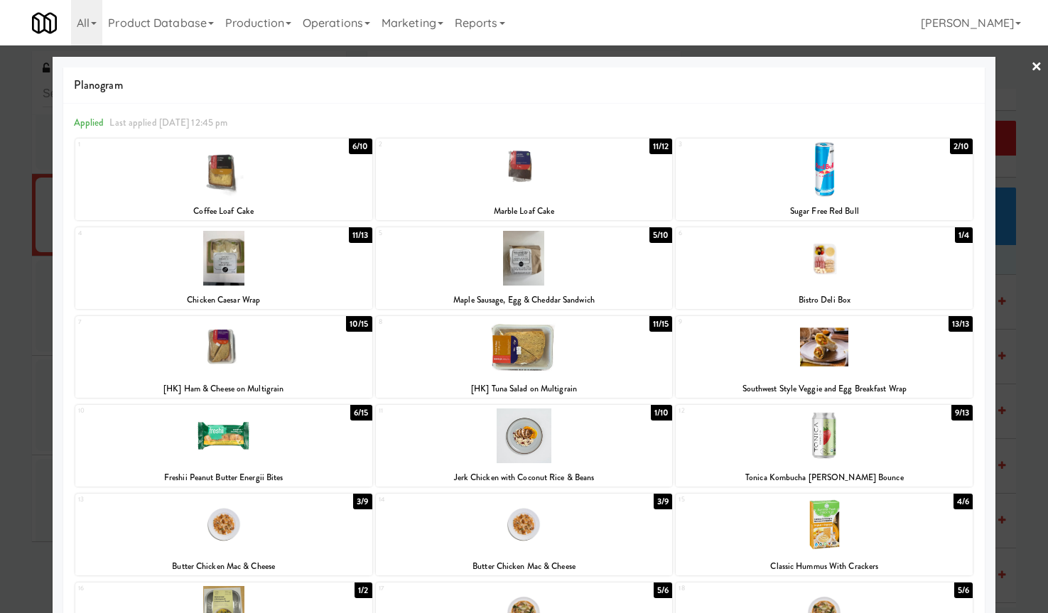
click at [555, 345] on div at bounding box center [524, 347] width 297 height 55
click at [1031, 58] on link "×" at bounding box center [1036, 67] width 11 height 44
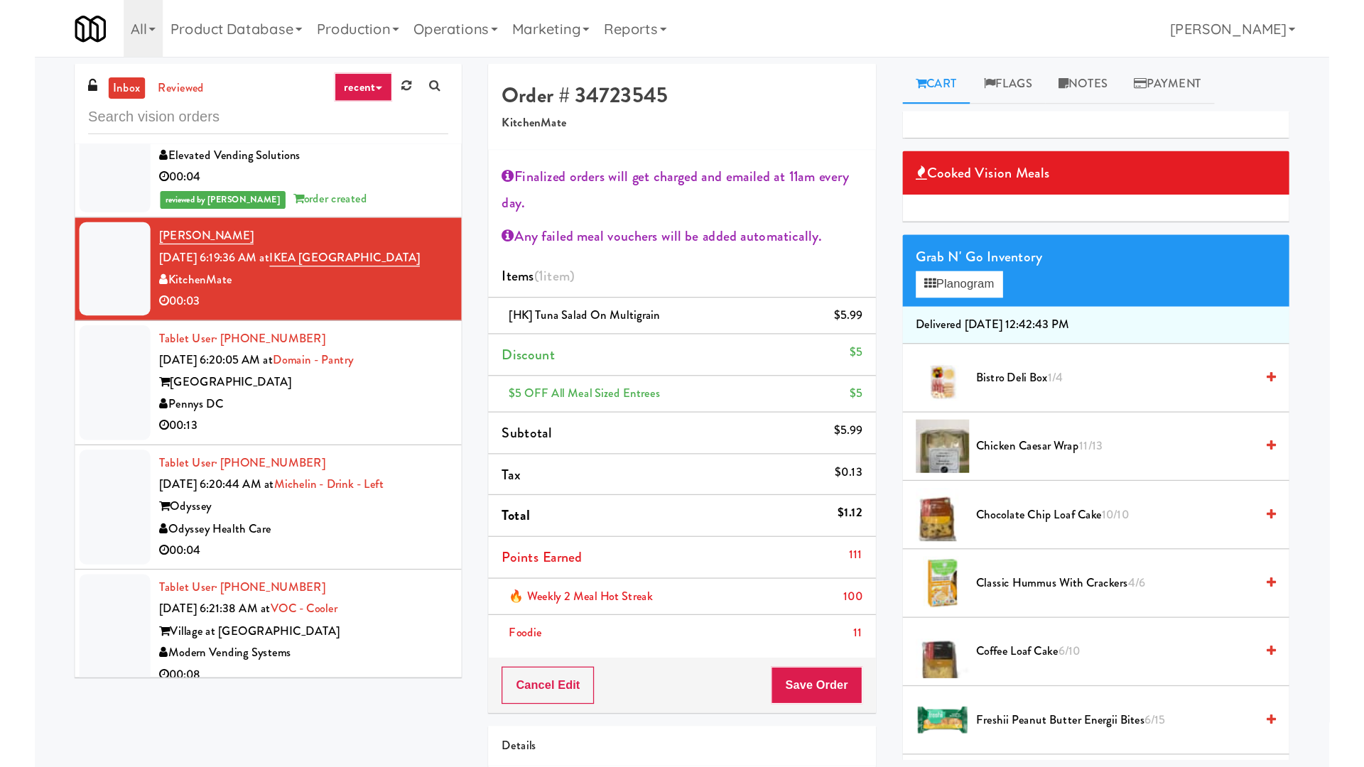
scroll to position [1865, 0]
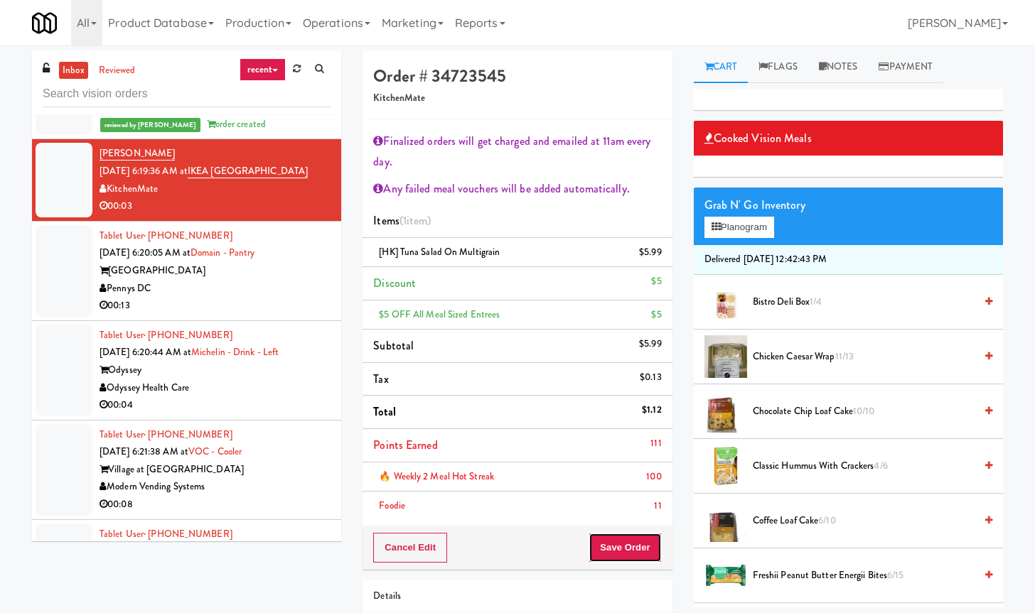
click at [625, 545] on button "Save Order" at bounding box center [624, 548] width 72 height 30
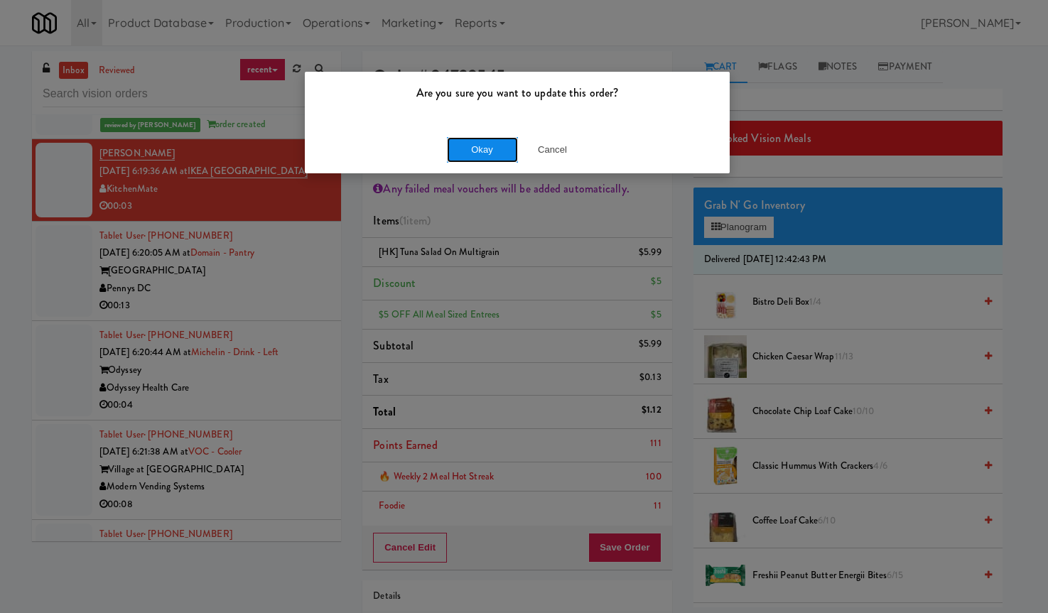
click at [470, 148] on button "Okay" at bounding box center [482, 150] width 71 height 26
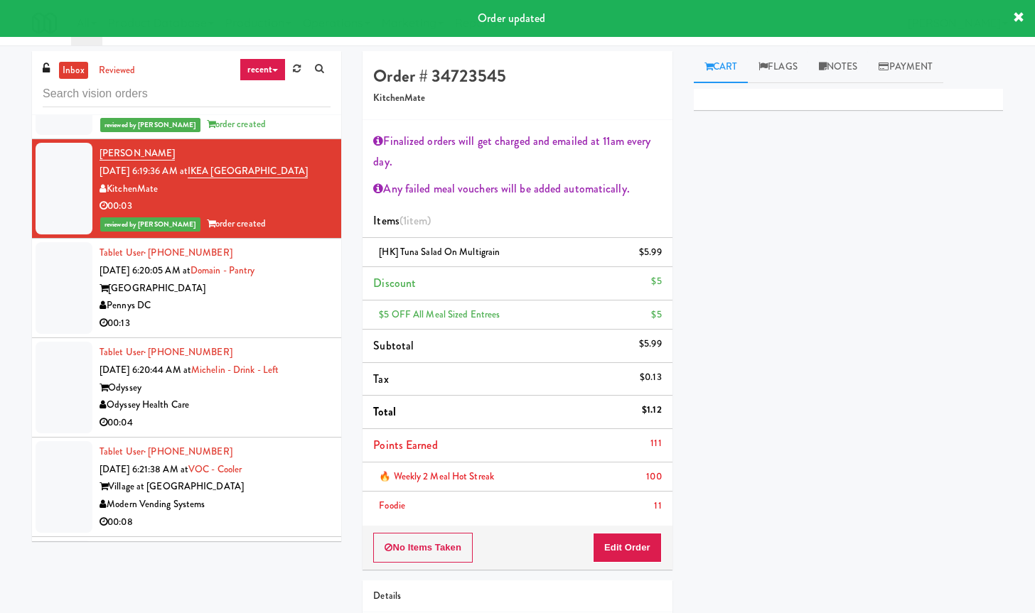
click at [293, 315] on div "Pennys DC" at bounding box center [214, 306] width 231 height 18
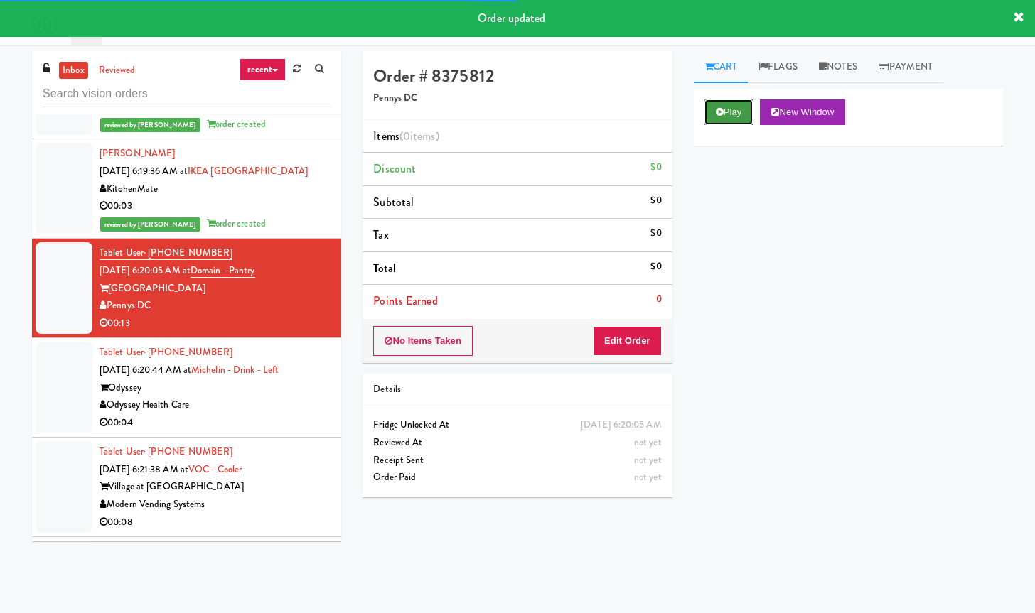
click at [722, 113] on icon at bounding box center [720, 111] width 8 height 9
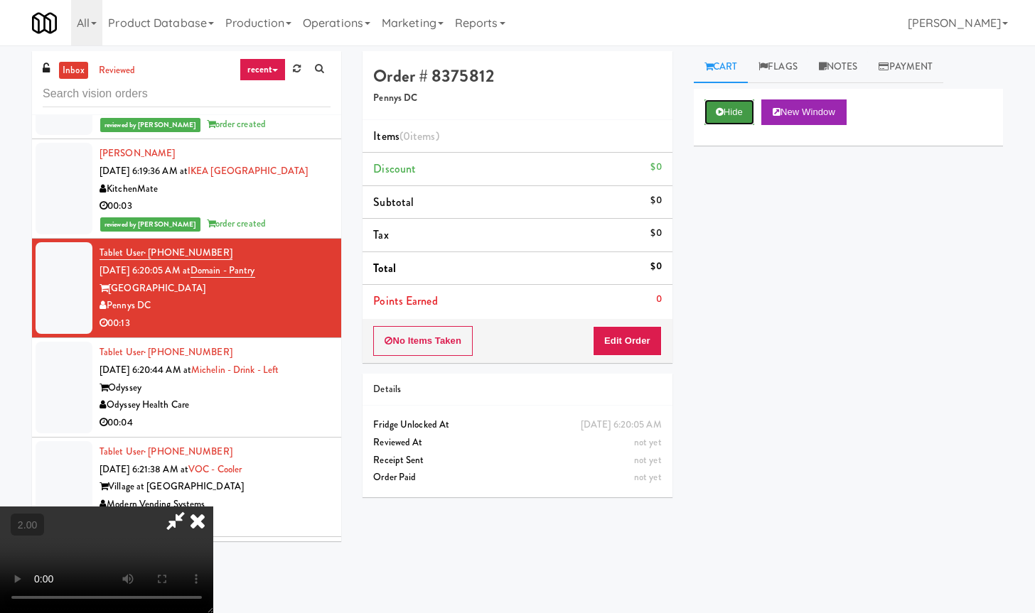
click at [728, 114] on button "Hide" at bounding box center [729, 112] width 50 height 26
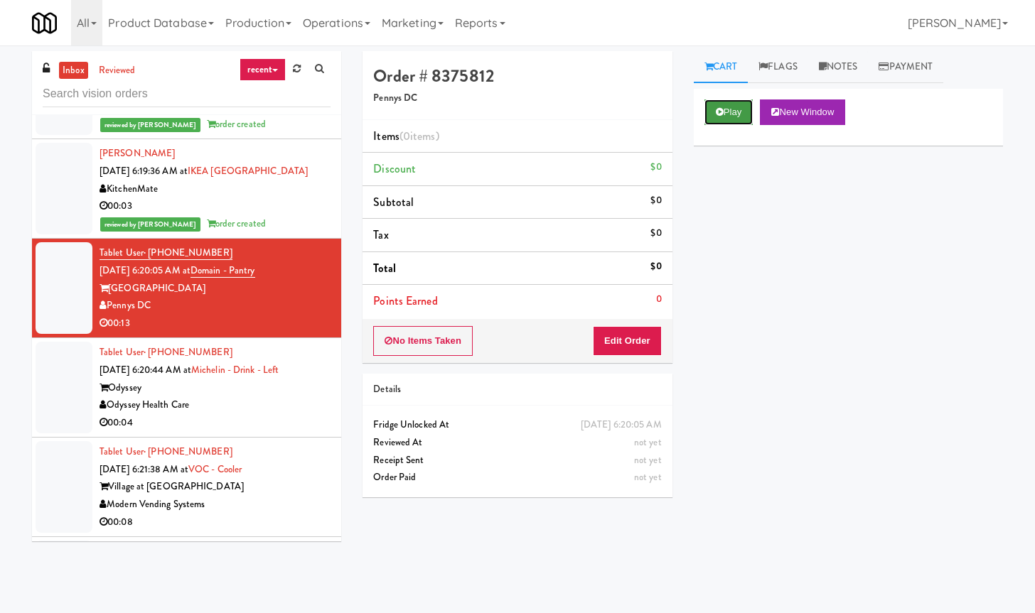
click at [728, 114] on button "Play" at bounding box center [728, 112] width 49 height 26
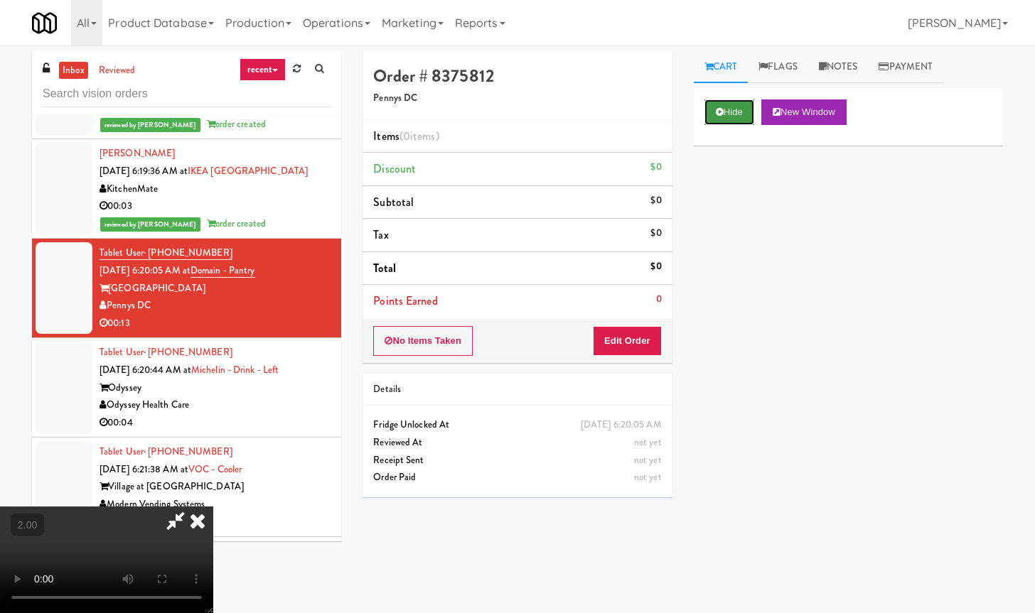
click at [740, 117] on button "Hide" at bounding box center [729, 112] width 50 height 26
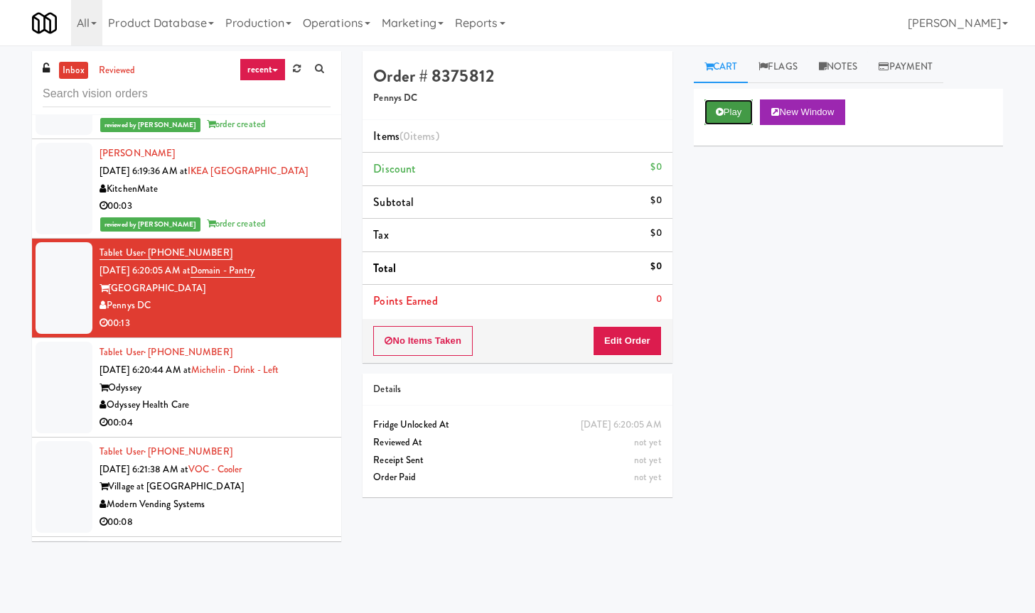
click at [740, 117] on button "Play" at bounding box center [728, 112] width 49 height 26
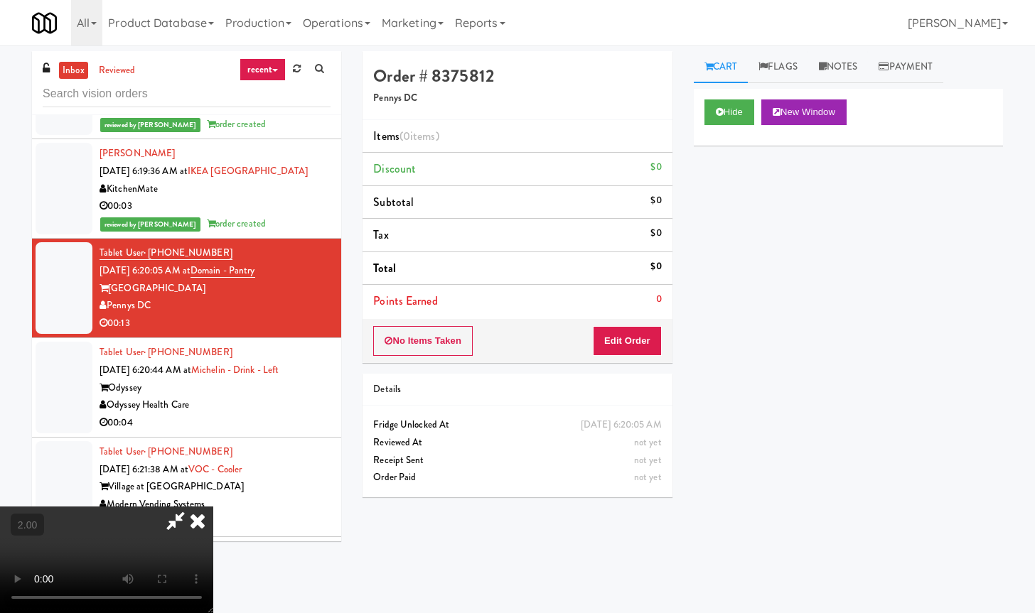
click at [213, 507] on video at bounding box center [106, 560] width 213 height 107
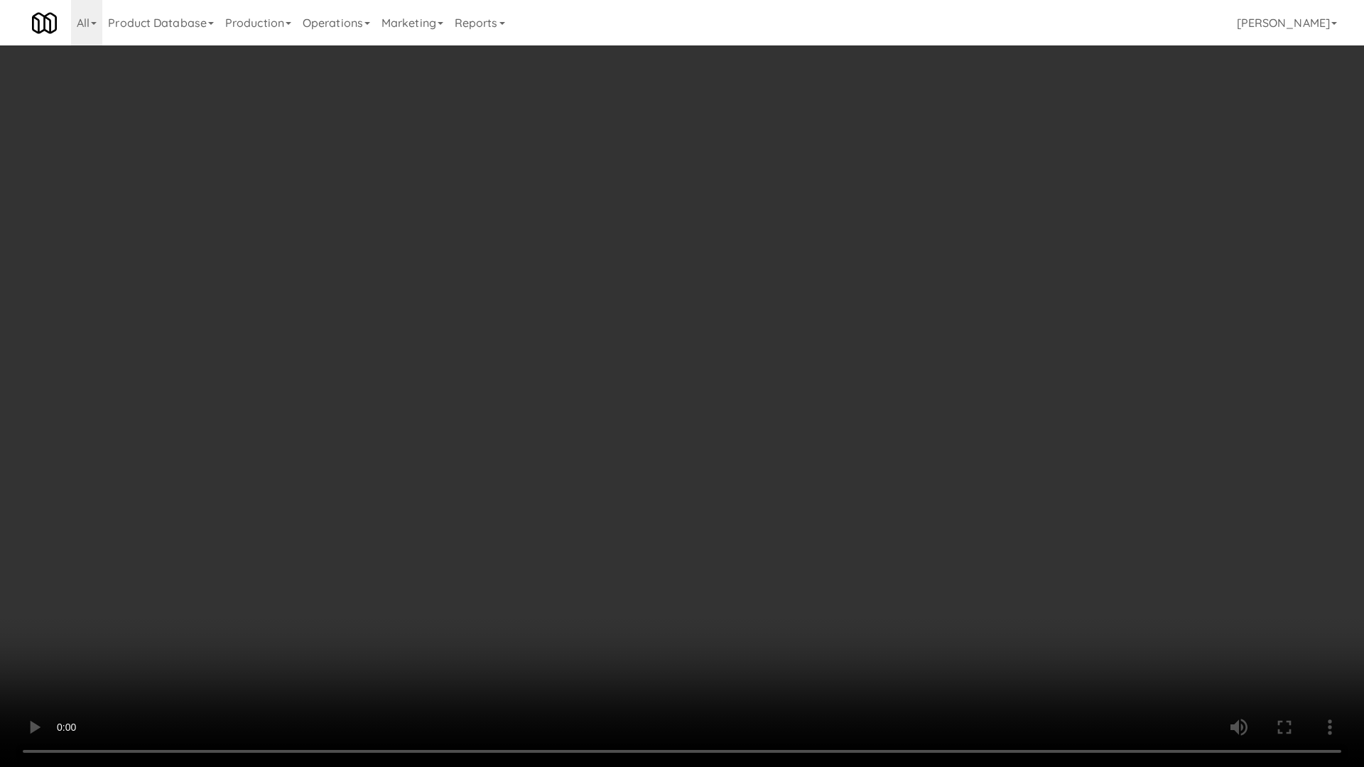
click at [430, 406] on video at bounding box center [682, 383] width 1364 height 767
click at [449, 406] on video at bounding box center [682, 383] width 1364 height 767
click at [557, 471] on video at bounding box center [682, 383] width 1364 height 767
click at [726, 332] on video at bounding box center [682, 383] width 1364 height 767
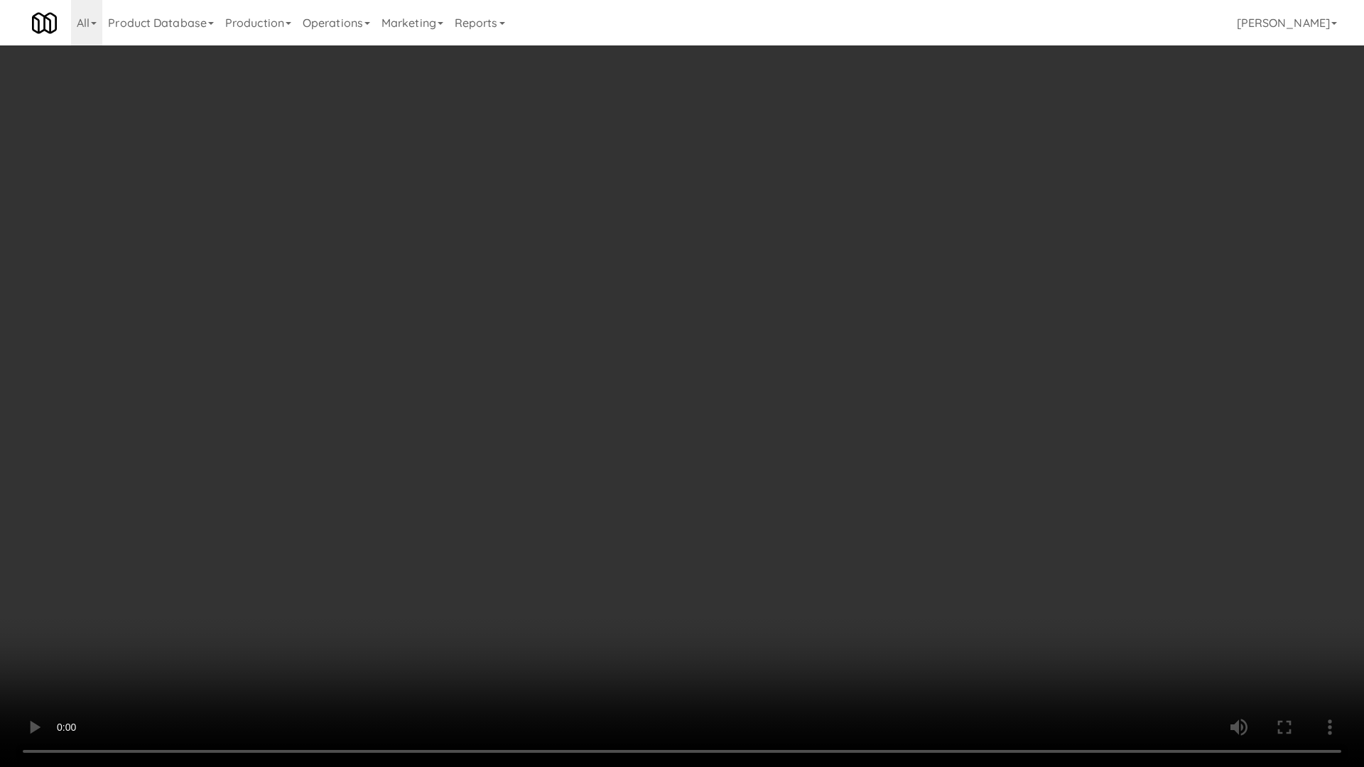
click at [726, 332] on video at bounding box center [682, 383] width 1364 height 767
click at [691, 443] on video at bounding box center [682, 383] width 1364 height 767
click at [692, 443] on video at bounding box center [682, 383] width 1364 height 767
click at [694, 441] on video at bounding box center [682, 383] width 1364 height 767
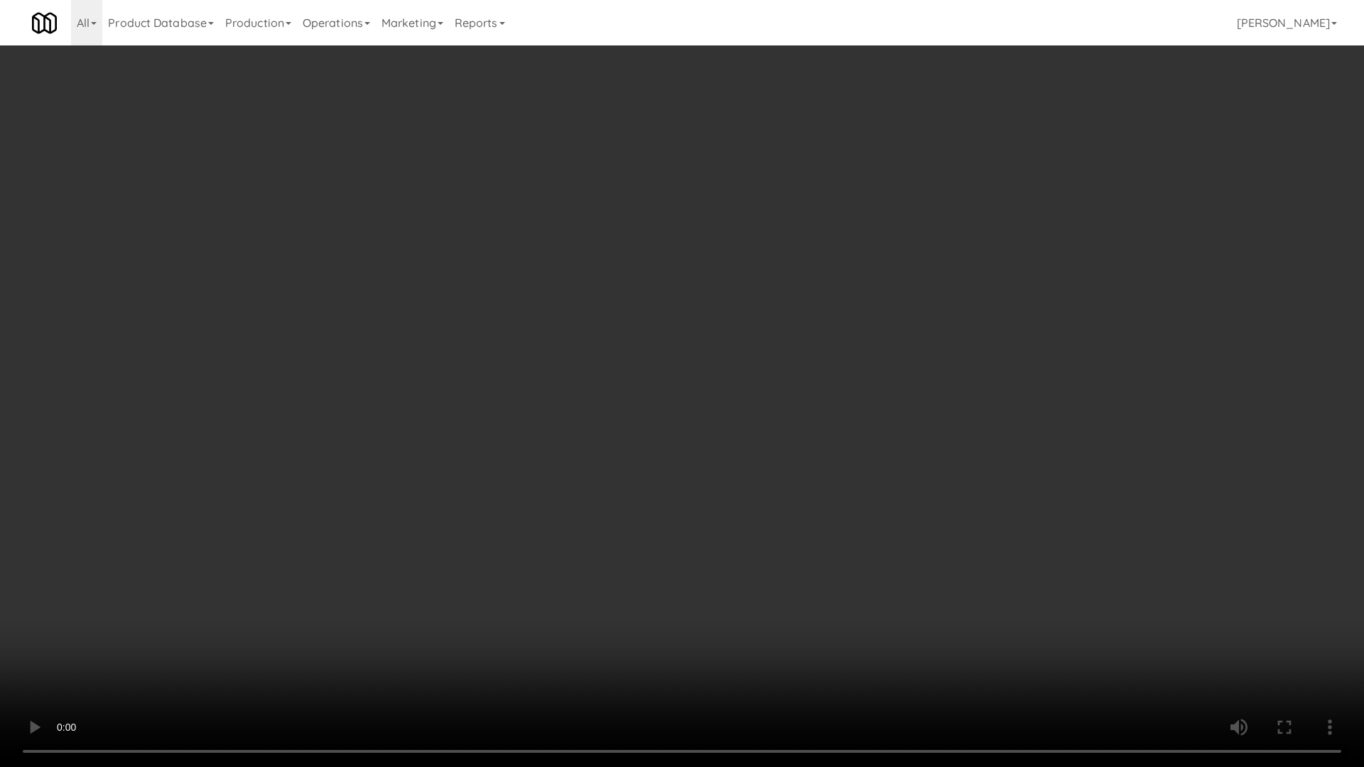
click at [694, 441] on video at bounding box center [682, 383] width 1364 height 767
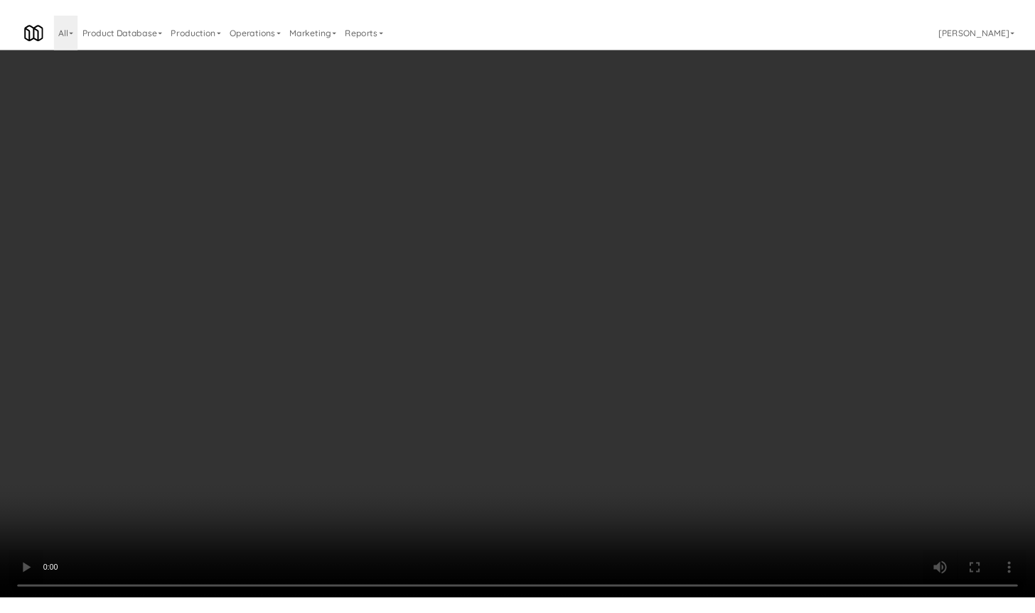
scroll to position [1865, 0]
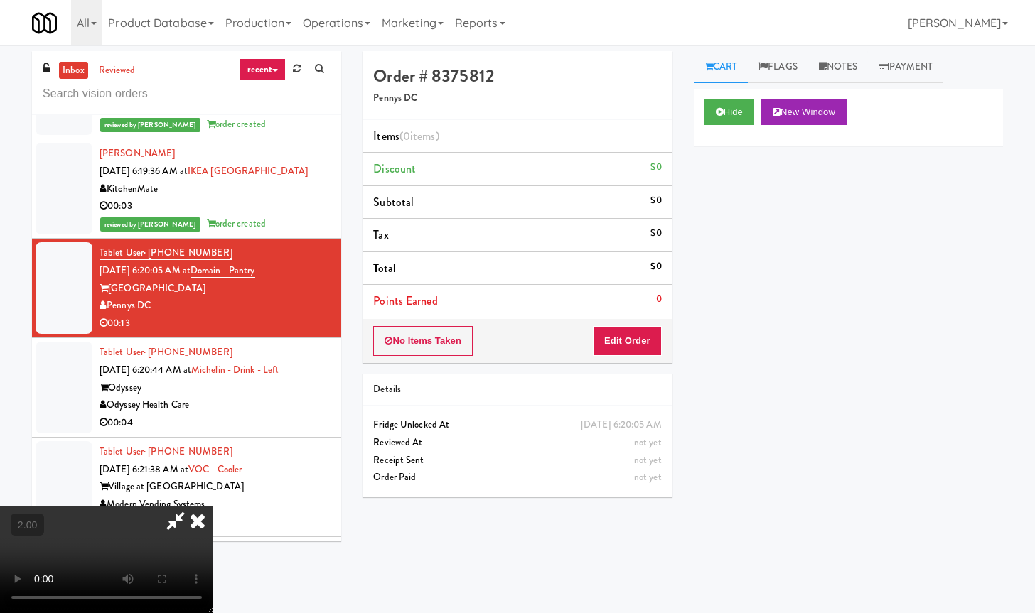
click at [213, 507] on icon at bounding box center [197, 521] width 31 height 28
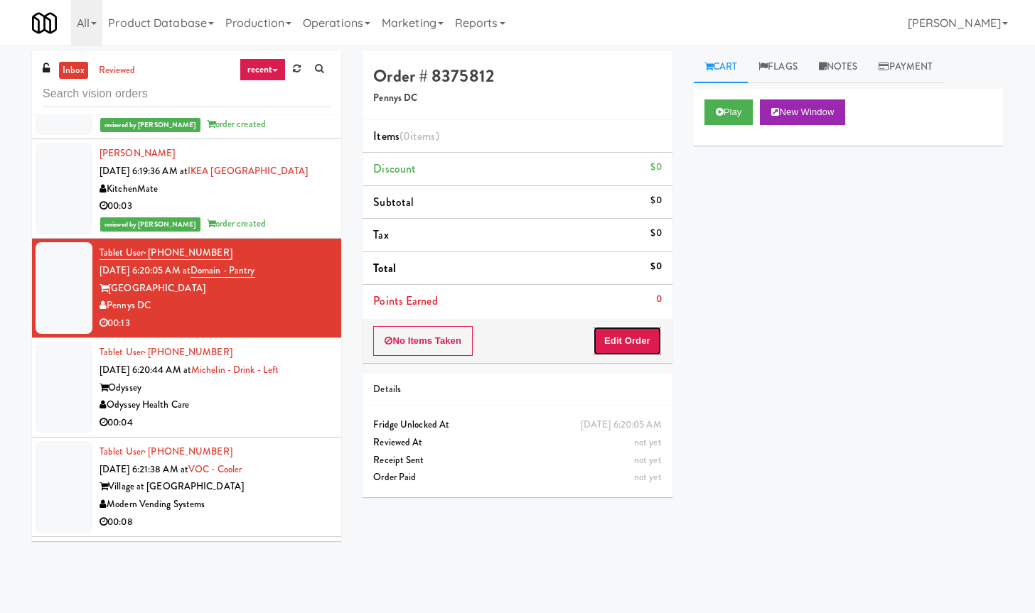
click at [626, 348] on button "Edit Order" at bounding box center [627, 341] width 69 height 30
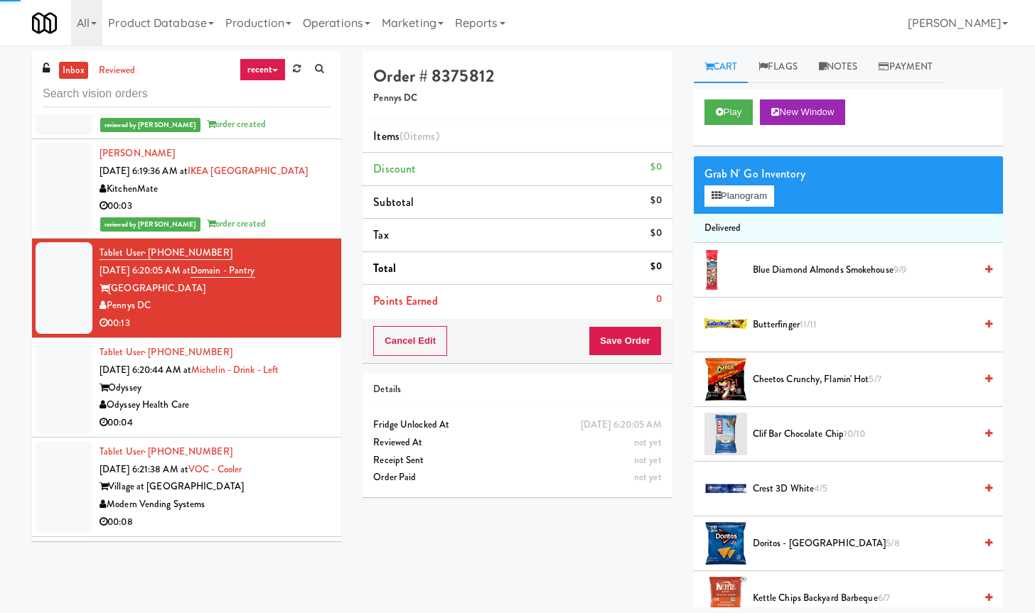
click at [755, 178] on div "Grab N' Go Inventory" at bounding box center [848, 173] width 288 height 21
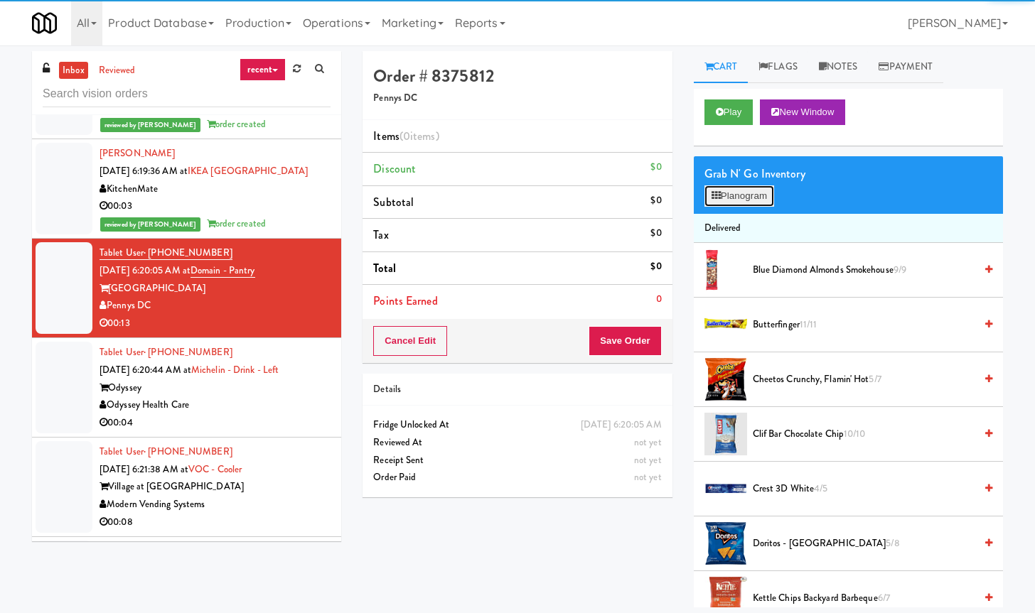
click at [753, 200] on button "Planogram" at bounding box center [739, 195] width 70 height 21
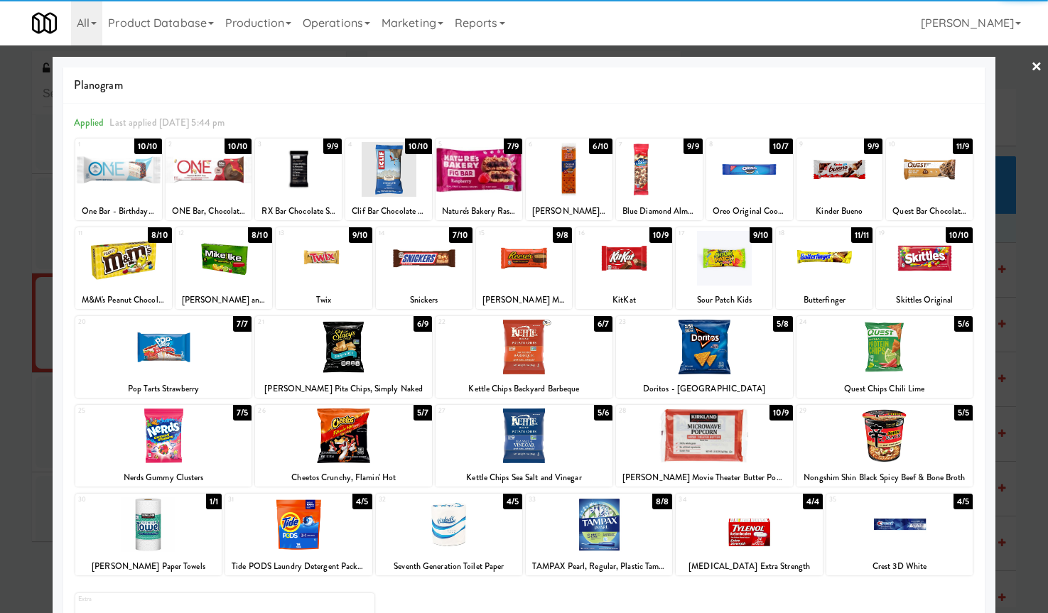
click at [198, 358] on div at bounding box center [163, 347] width 177 height 55
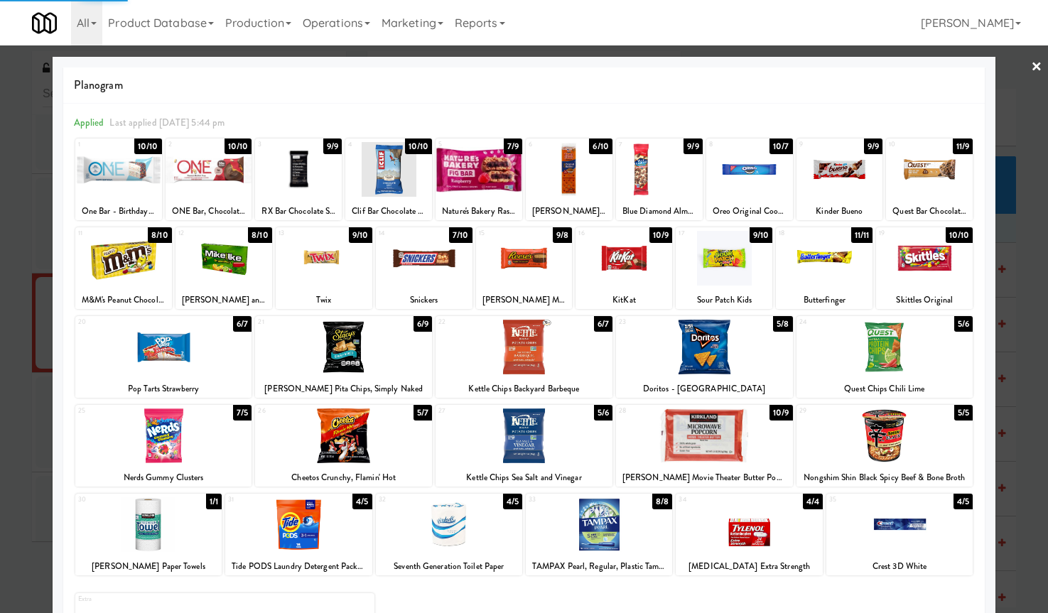
click at [1031, 71] on link "×" at bounding box center [1036, 67] width 11 height 44
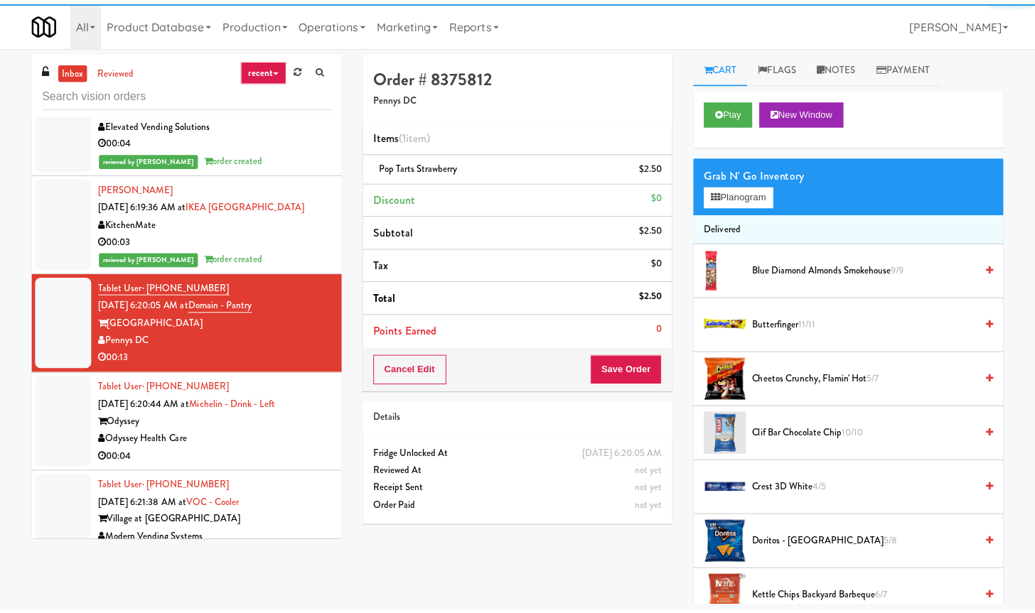
scroll to position [1865, 0]
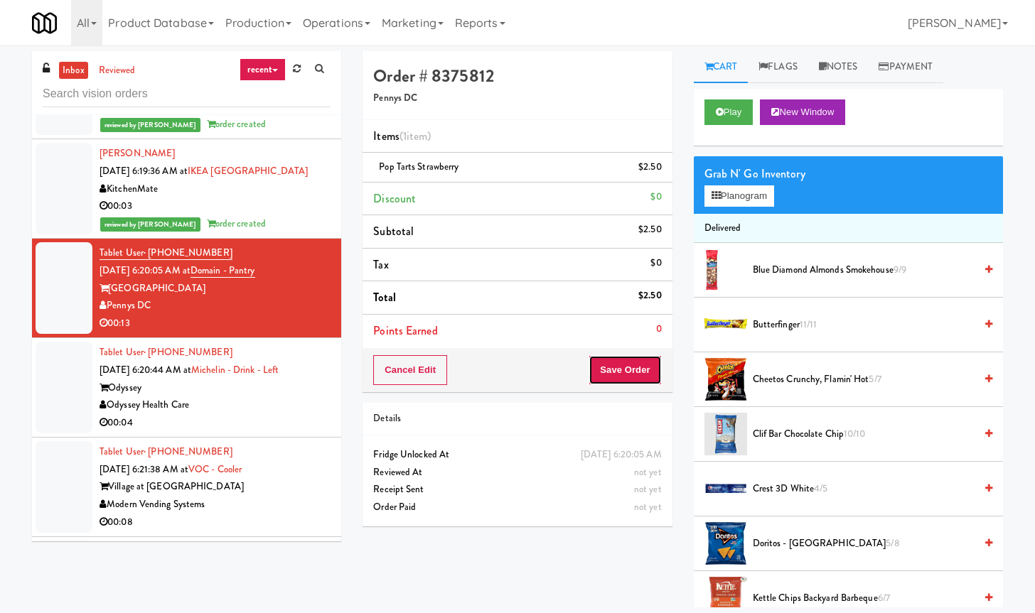
click at [632, 370] on button "Save Order" at bounding box center [624, 370] width 72 height 30
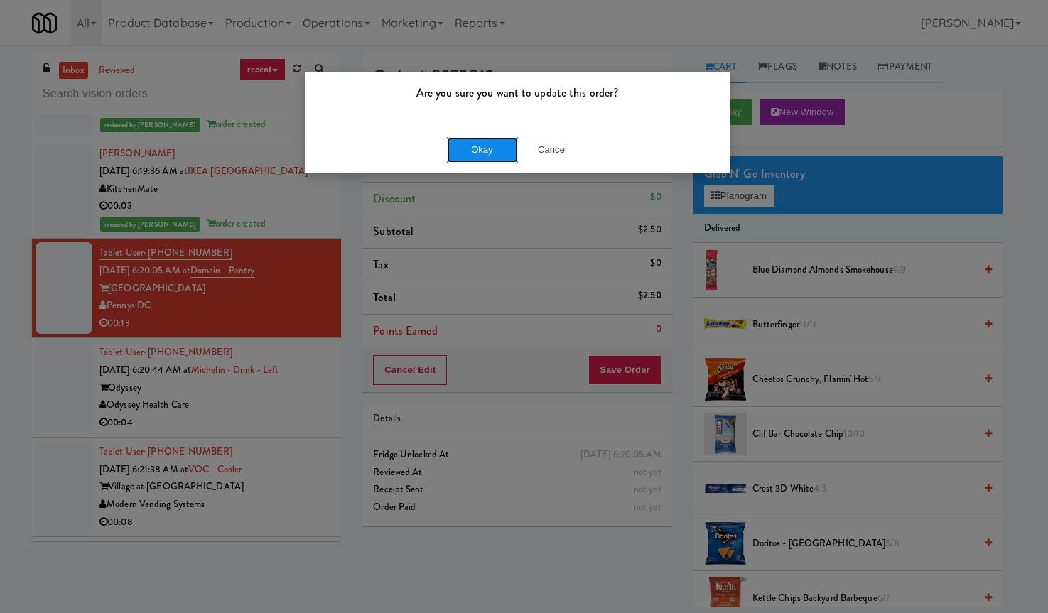
click at [490, 141] on button "Okay" at bounding box center [482, 150] width 71 height 26
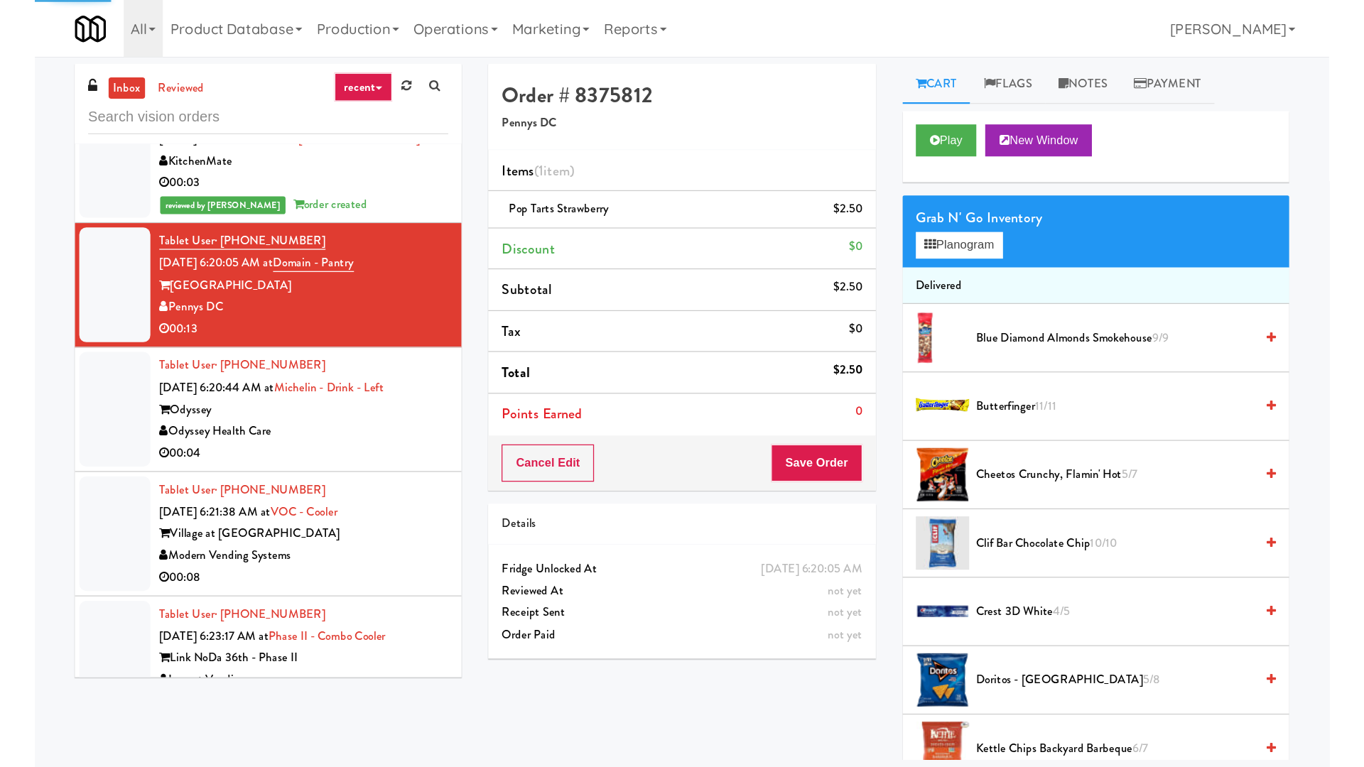
scroll to position [2043, 0]
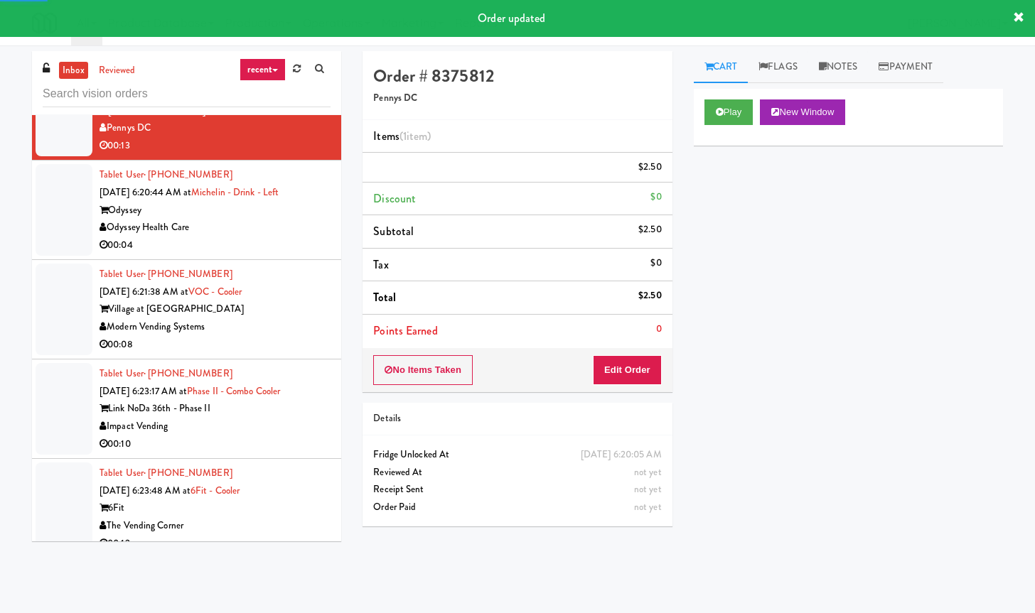
drag, startPoint x: 283, startPoint y: 274, endPoint x: 343, endPoint y: 268, distance: 60.0
click at [283, 254] on div "00:04" at bounding box center [214, 246] width 231 height 18
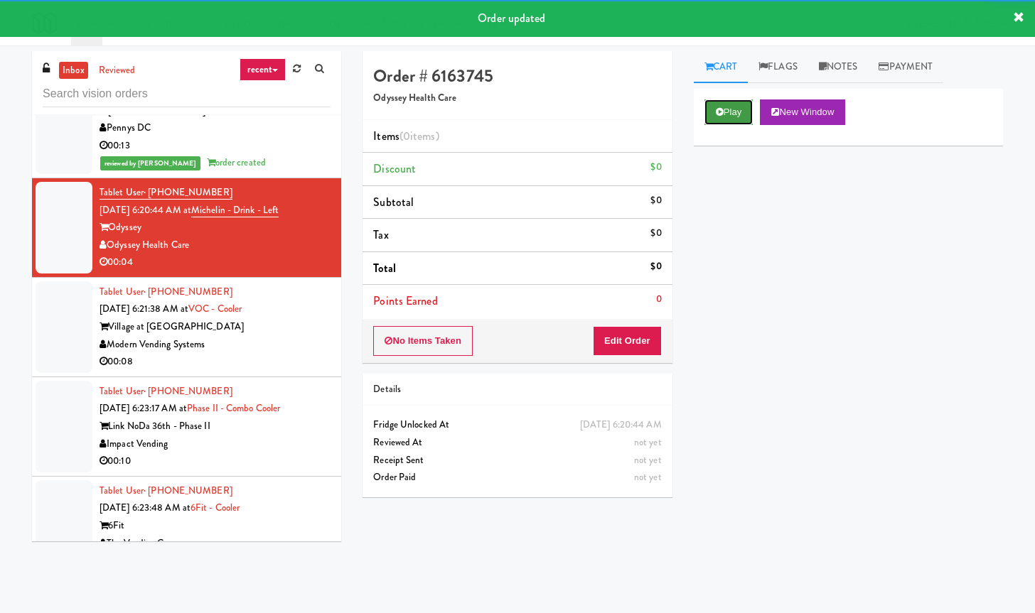
click at [741, 99] on button "Play" at bounding box center [728, 112] width 49 height 26
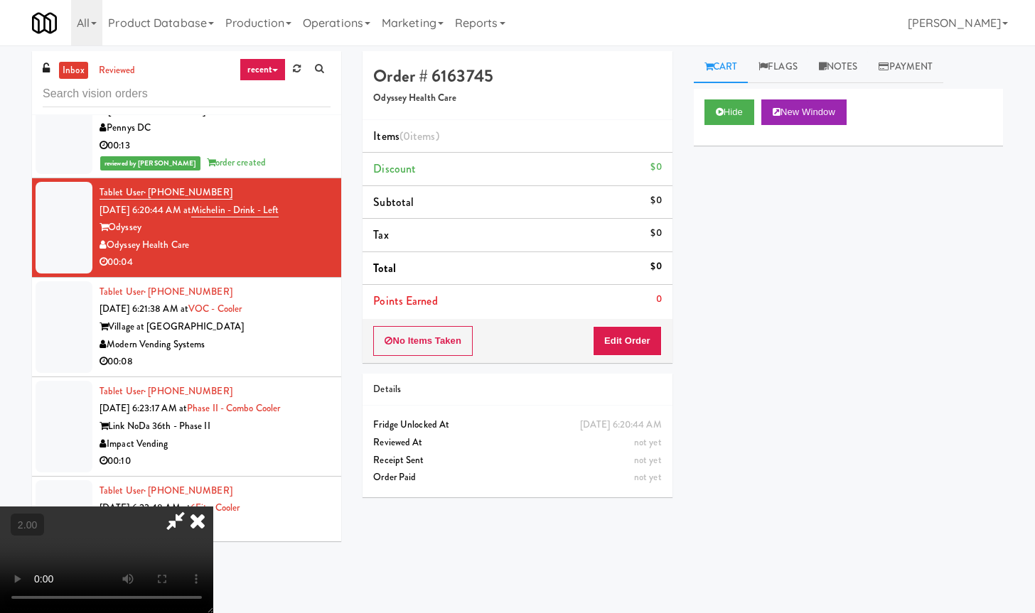
click at [213, 507] on video at bounding box center [106, 560] width 213 height 107
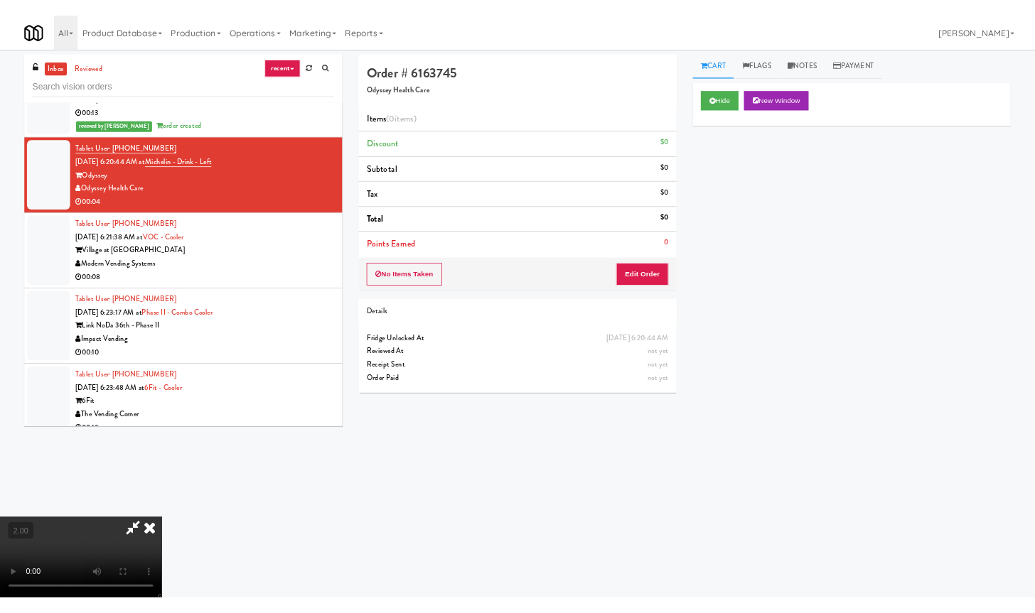
scroll to position [1990, 0]
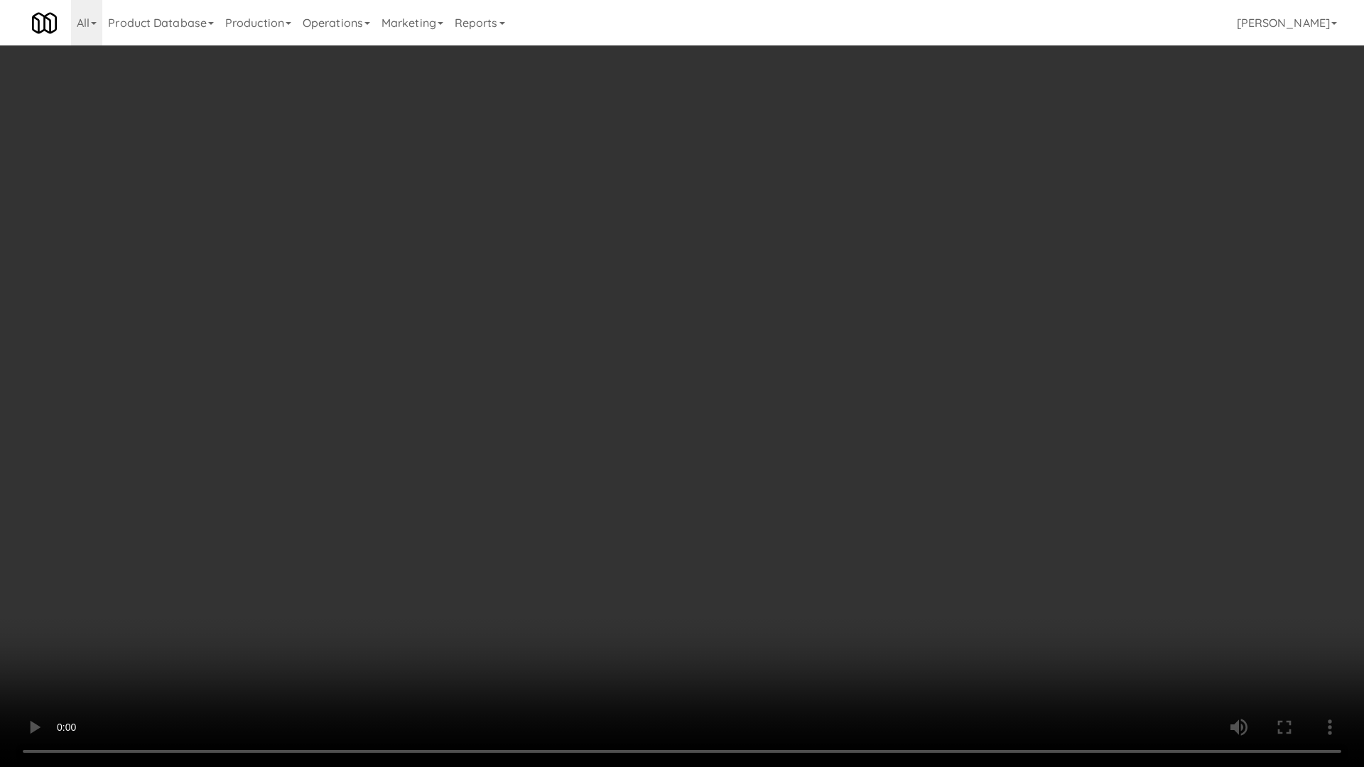
click at [412, 367] on video at bounding box center [682, 383] width 1364 height 767
click at [413, 367] on video at bounding box center [682, 383] width 1364 height 767
click at [514, 361] on video at bounding box center [682, 383] width 1364 height 767
click at [519, 360] on video at bounding box center [682, 383] width 1364 height 767
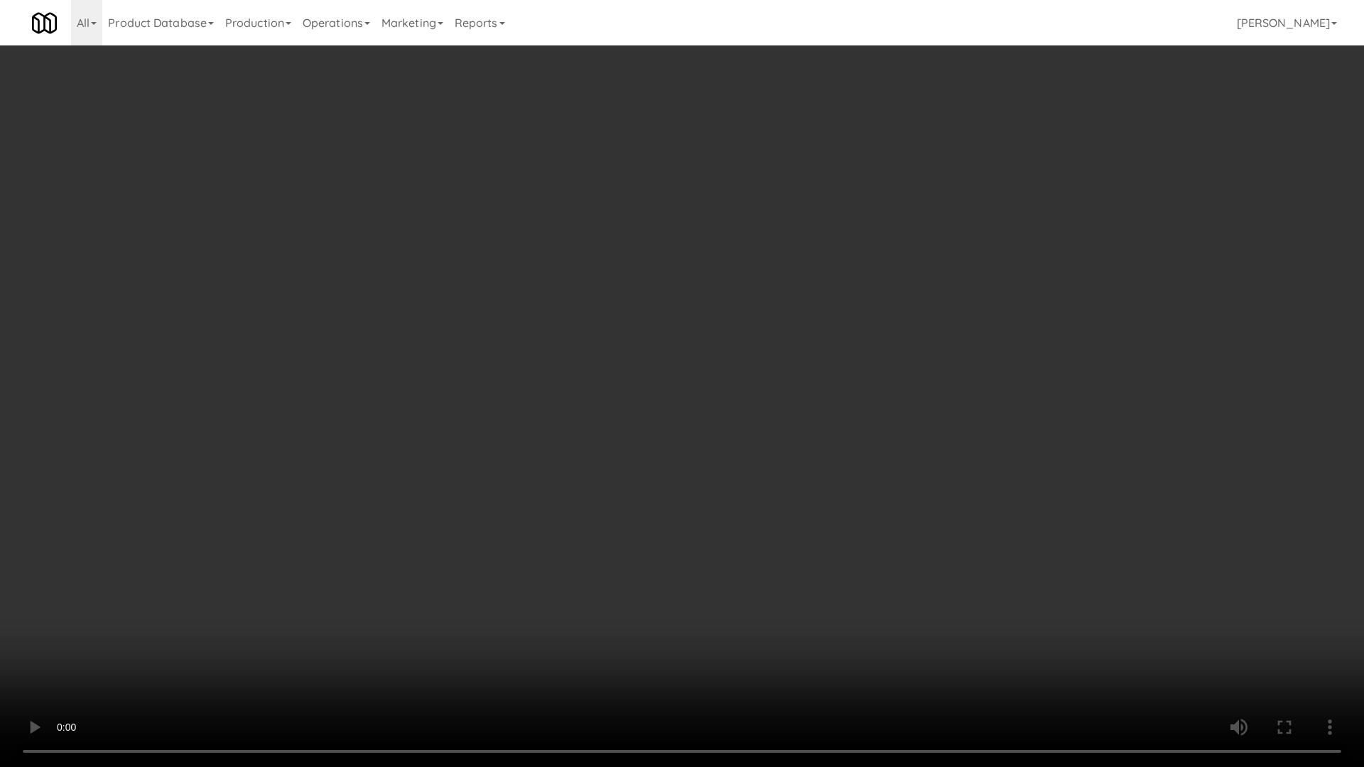
click at [519, 360] on video at bounding box center [682, 383] width 1364 height 767
click at [603, 365] on video at bounding box center [682, 383] width 1364 height 767
click at [650, 313] on video at bounding box center [682, 383] width 1364 height 767
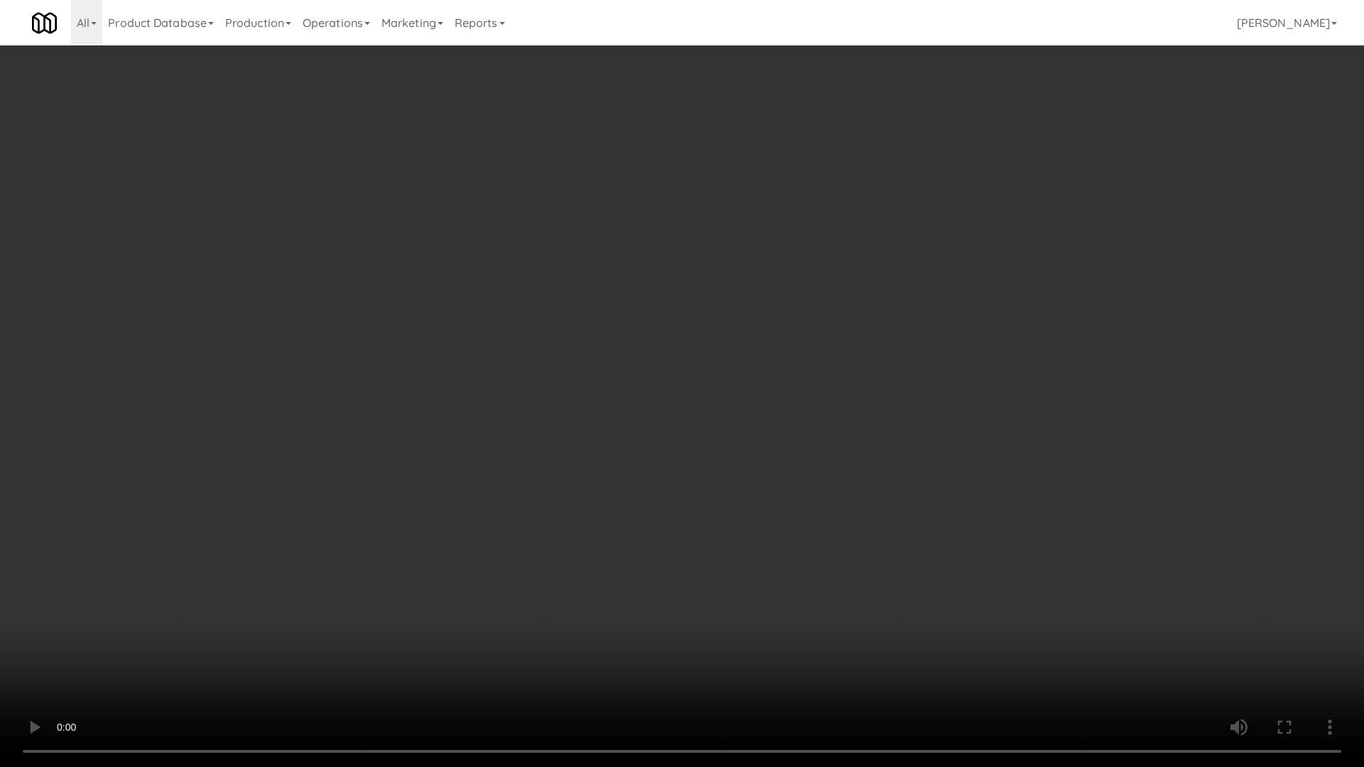
click at [650, 313] on video at bounding box center [682, 383] width 1364 height 767
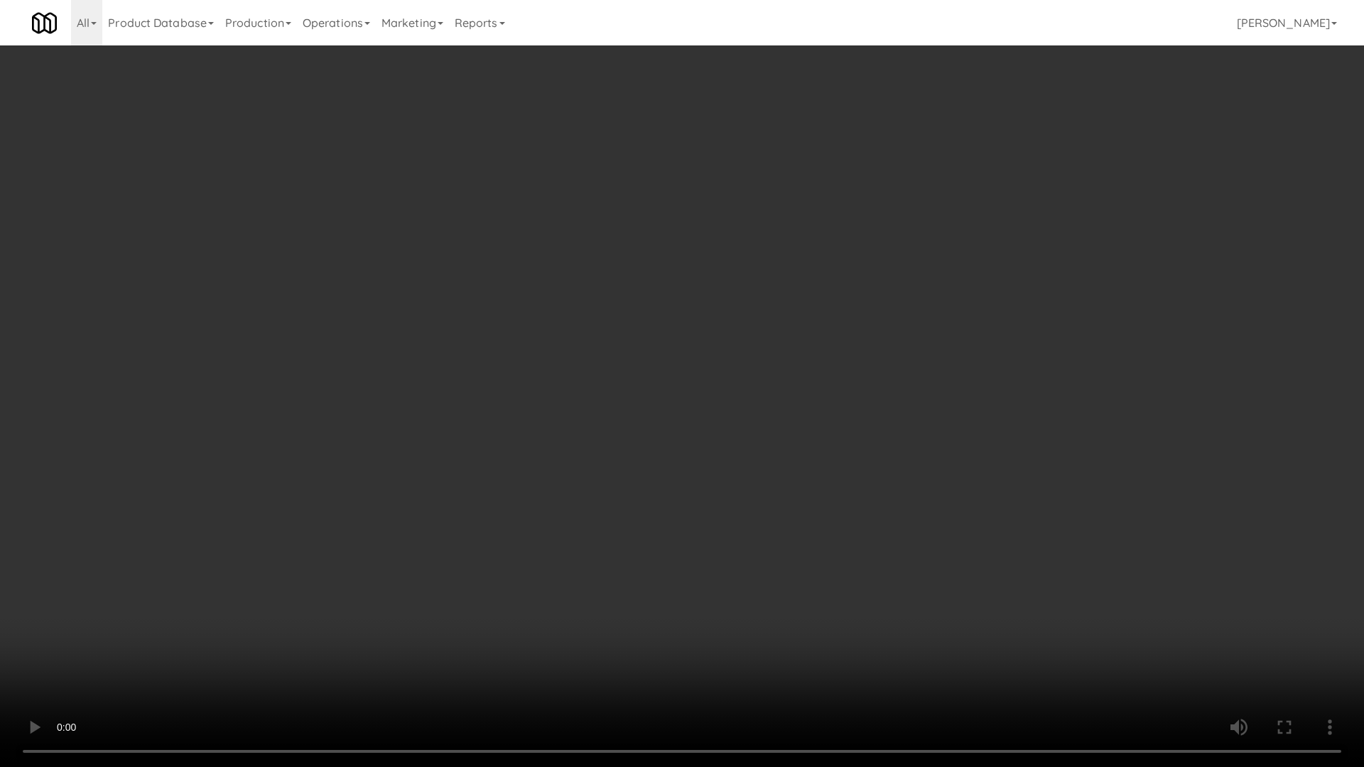
click at [650, 313] on video at bounding box center [682, 383] width 1364 height 767
click at [648, 328] on video at bounding box center [682, 383] width 1364 height 767
click at [478, 401] on video at bounding box center [682, 383] width 1364 height 767
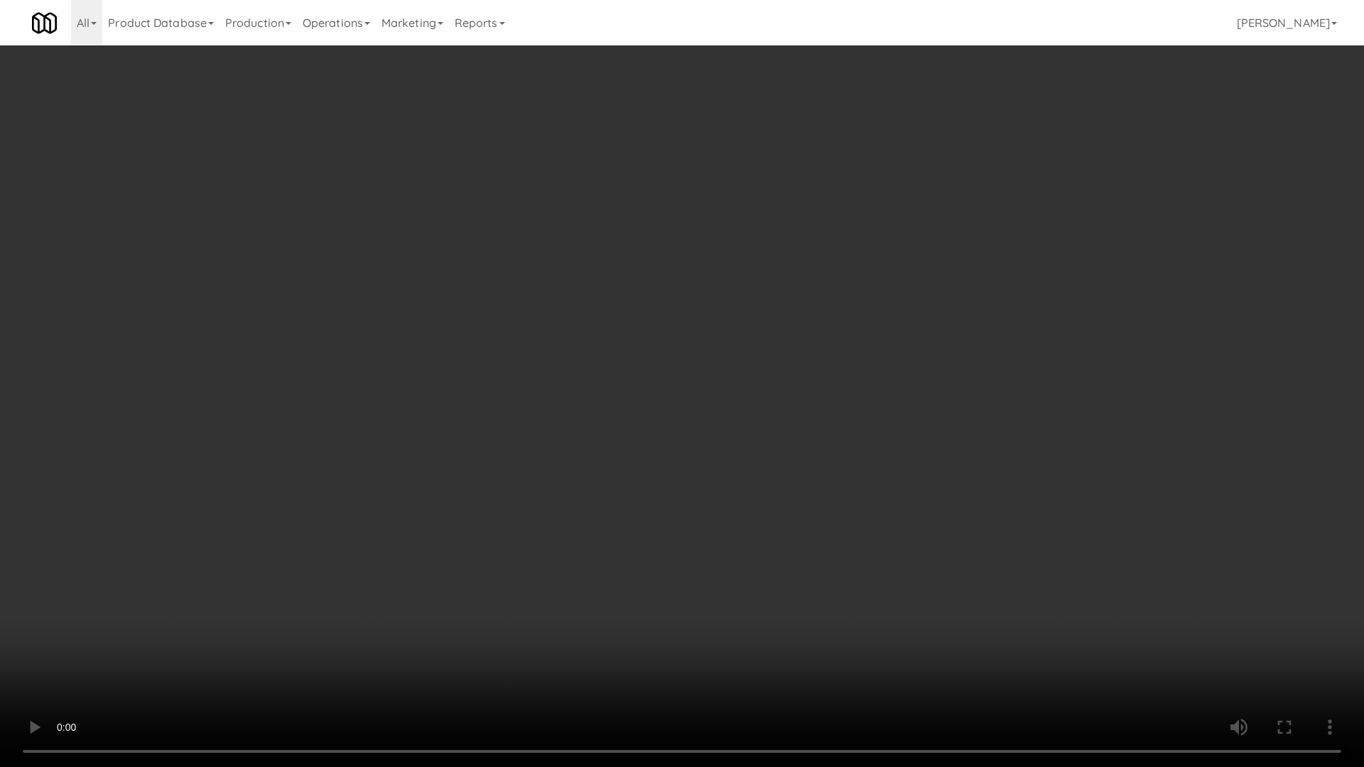
click at [629, 254] on video at bounding box center [682, 383] width 1364 height 767
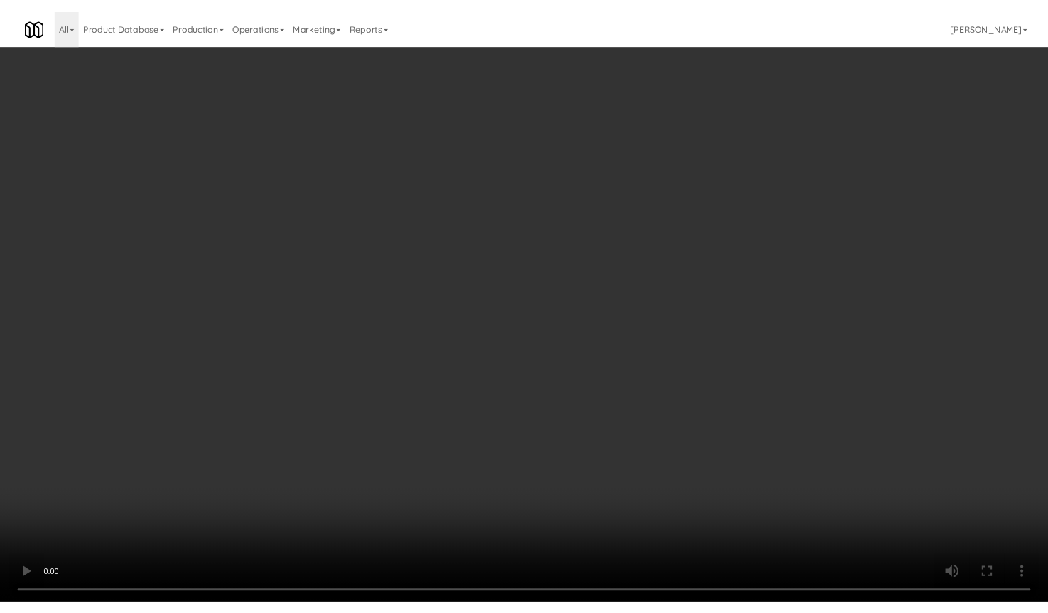
scroll to position [2043, 0]
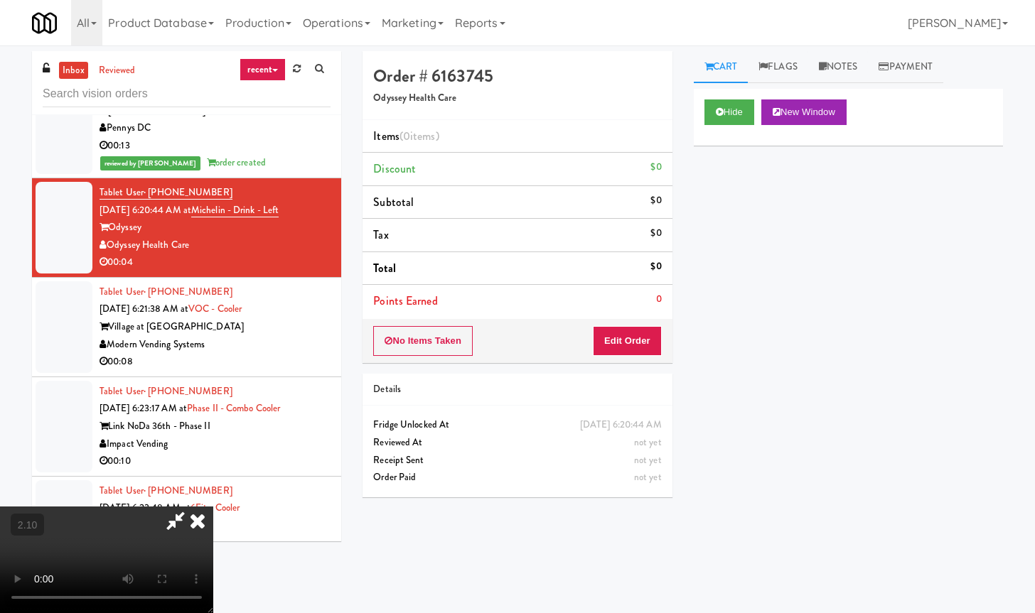
click at [213, 507] on icon at bounding box center [197, 521] width 31 height 28
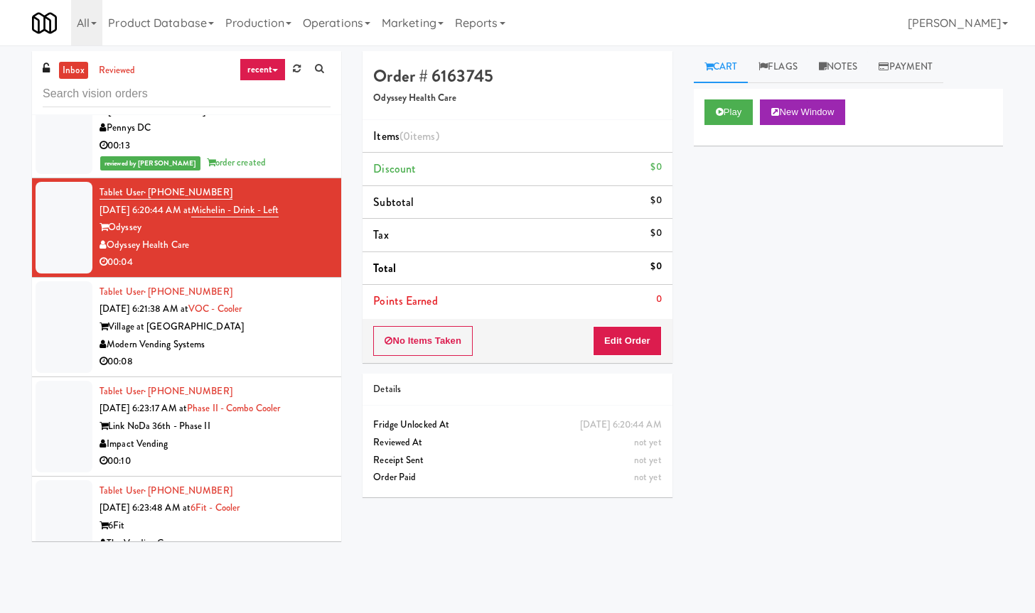
click at [625, 357] on div "No Items Taken Edit Order" at bounding box center [516, 341] width 309 height 44
click at [633, 333] on button "Edit Order" at bounding box center [627, 341] width 69 height 30
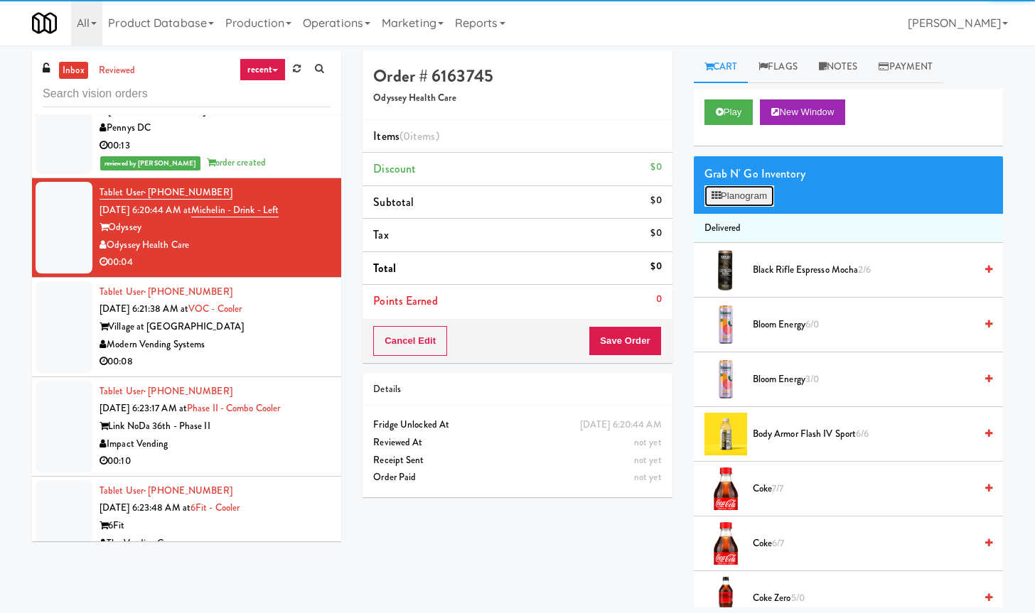
click at [733, 198] on button "Planogram" at bounding box center [739, 195] width 70 height 21
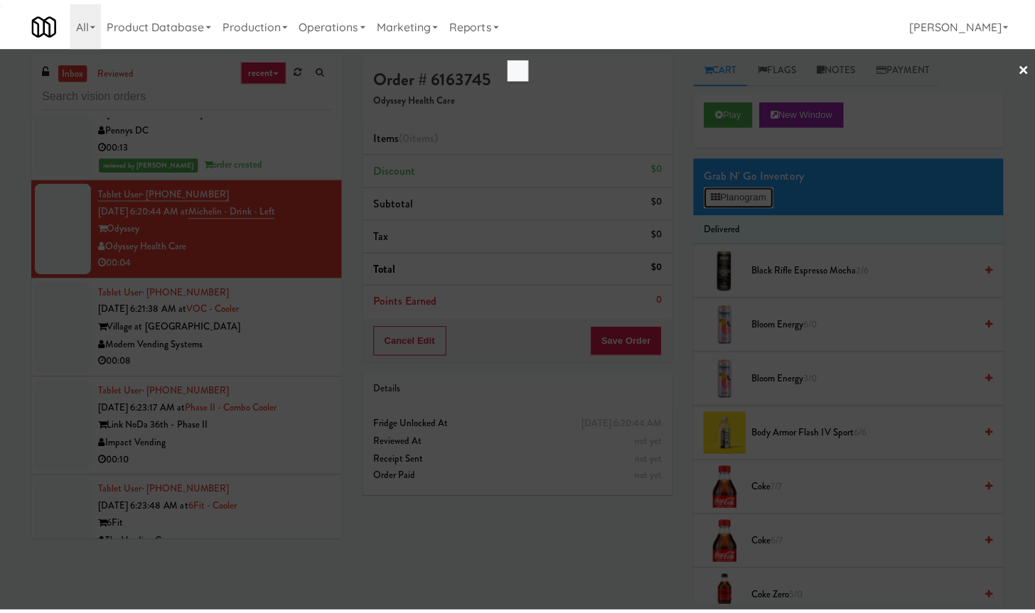
scroll to position [2007, 0]
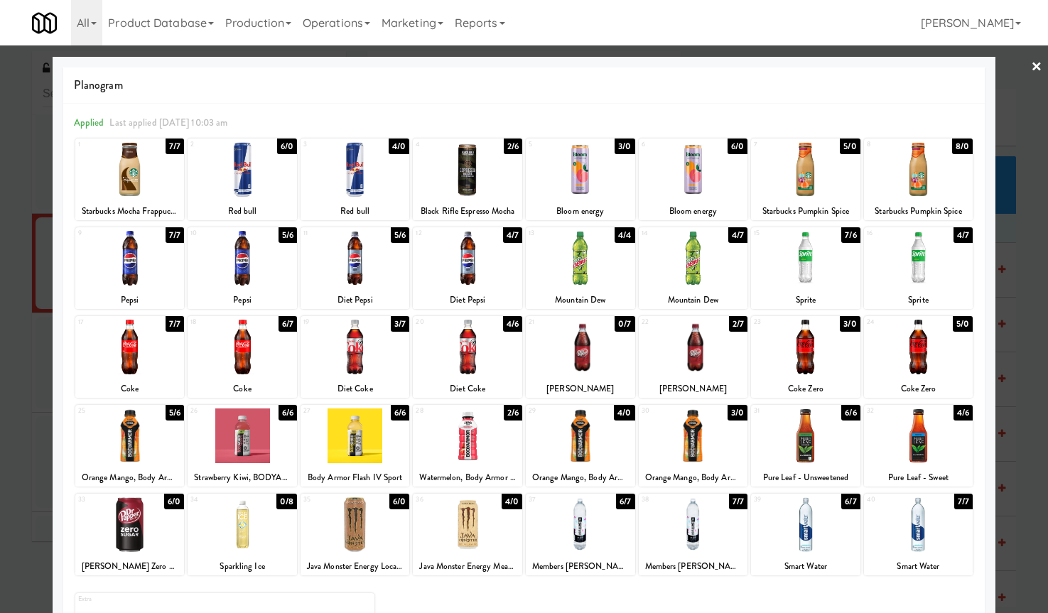
click at [242, 191] on div at bounding box center [242, 169] width 109 height 55
click at [1031, 59] on link "×" at bounding box center [1036, 67] width 11 height 44
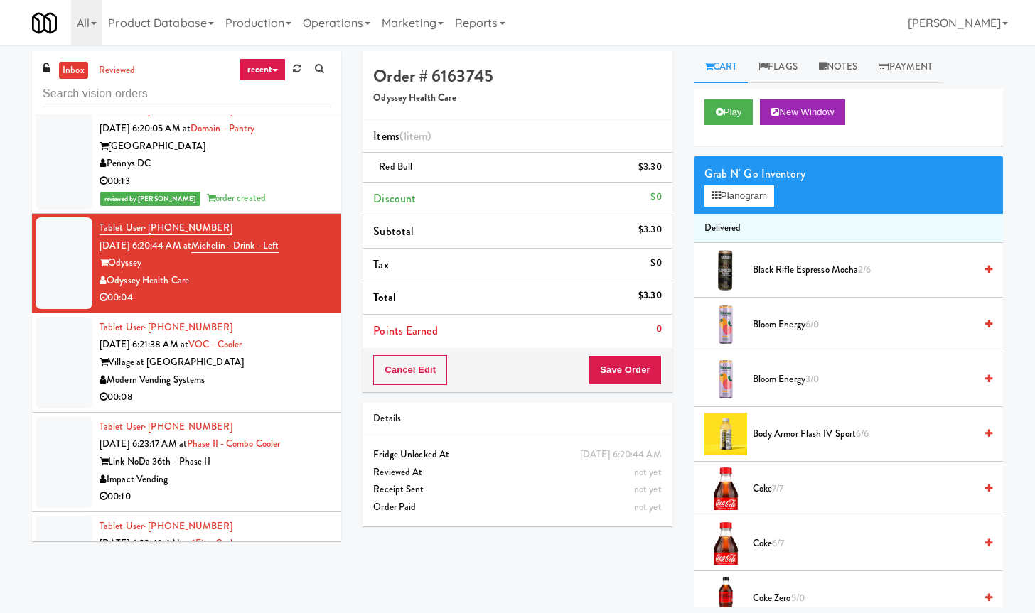
scroll to position [2043, 0]
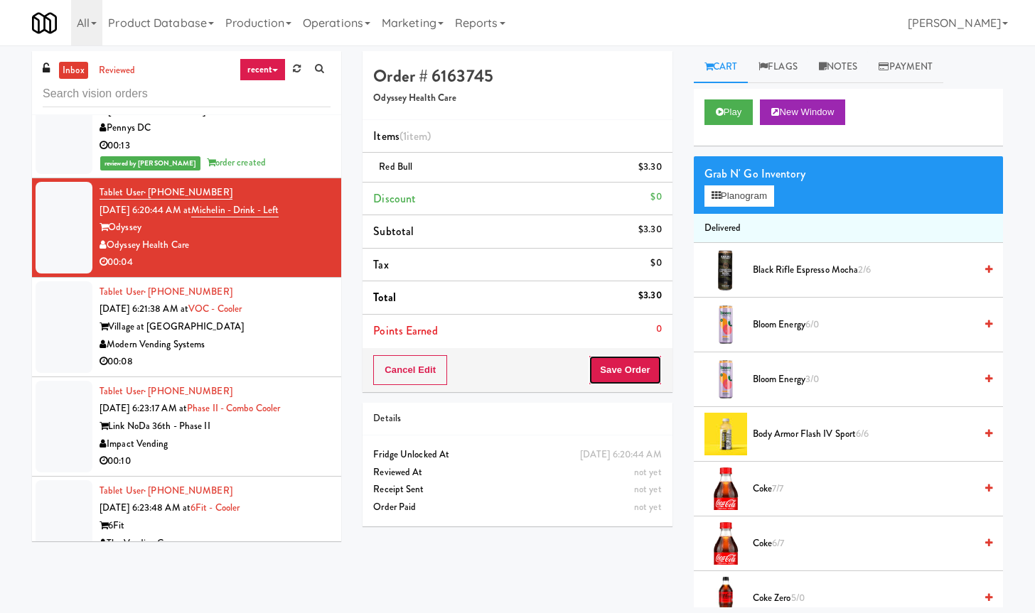
click at [635, 372] on button "Save Order" at bounding box center [624, 370] width 72 height 30
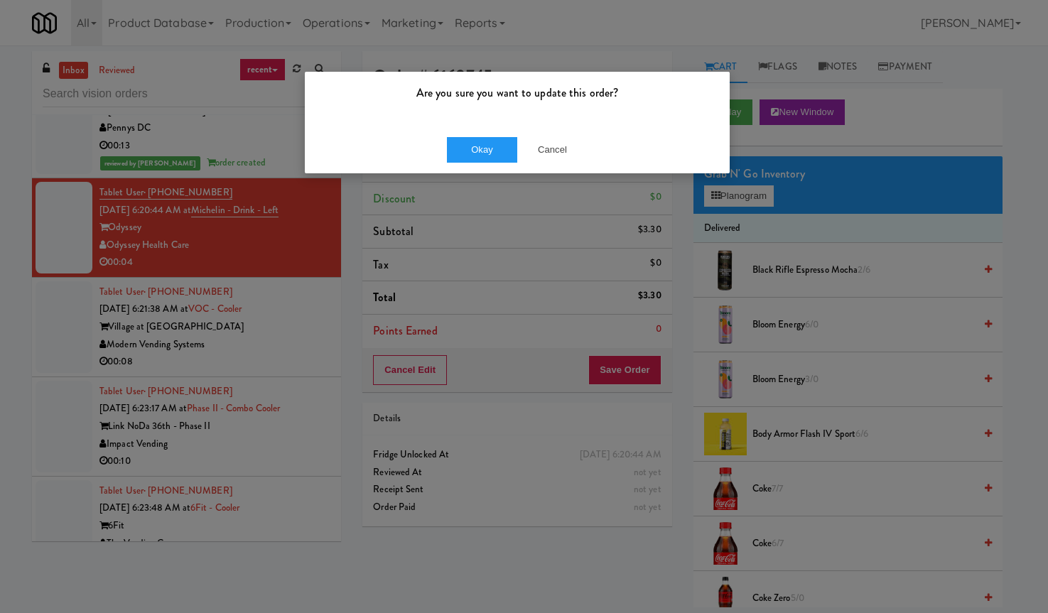
drag, startPoint x: 487, startPoint y: 124, endPoint x: 487, endPoint y: 134, distance: 9.9
click at [487, 126] on div "Are you sure you want to update this order? Okay Cancel" at bounding box center [517, 122] width 426 height 103
click at [473, 146] on button "Okay" at bounding box center [482, 150] width 71 height 26
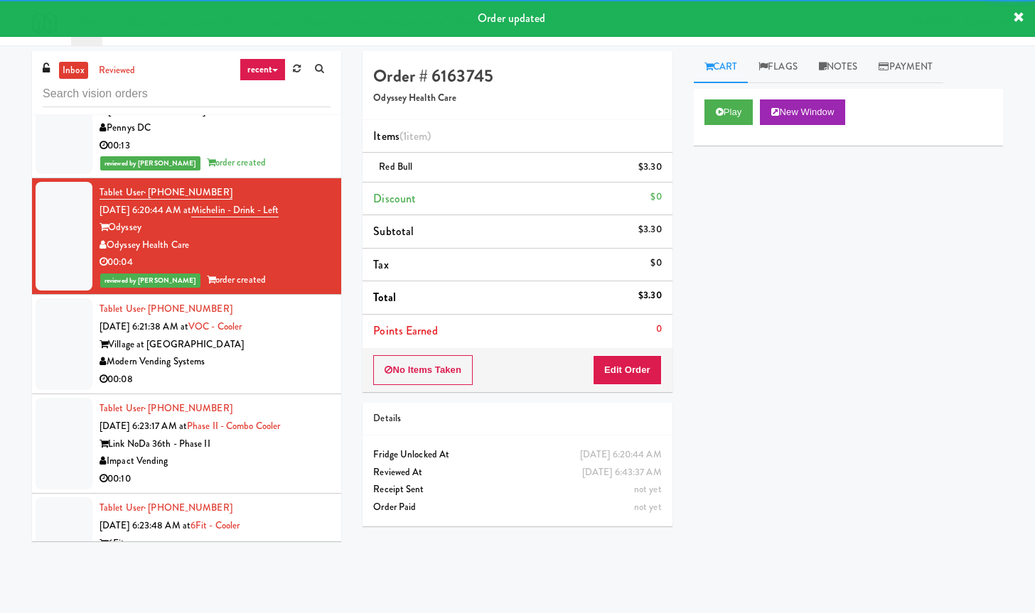
scroll to position [2130, 0]
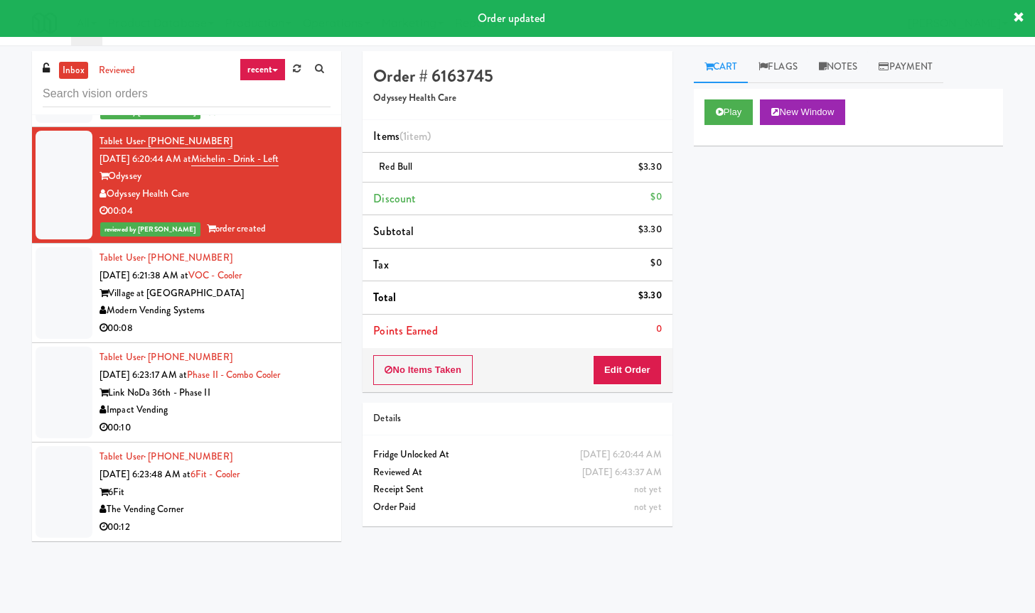
click at [279, 306] on div "Modern Vending Systems" at bounding box center [214, 311] width 231 height 18
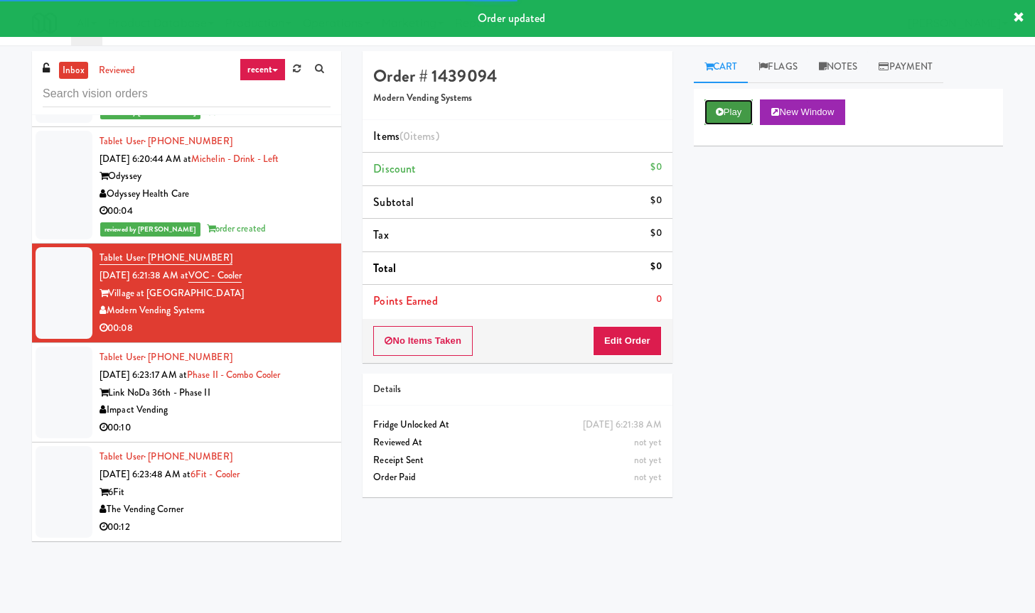
click at [738, 109] on button "Play" at bounding box center [728, 112] width 49 height 26
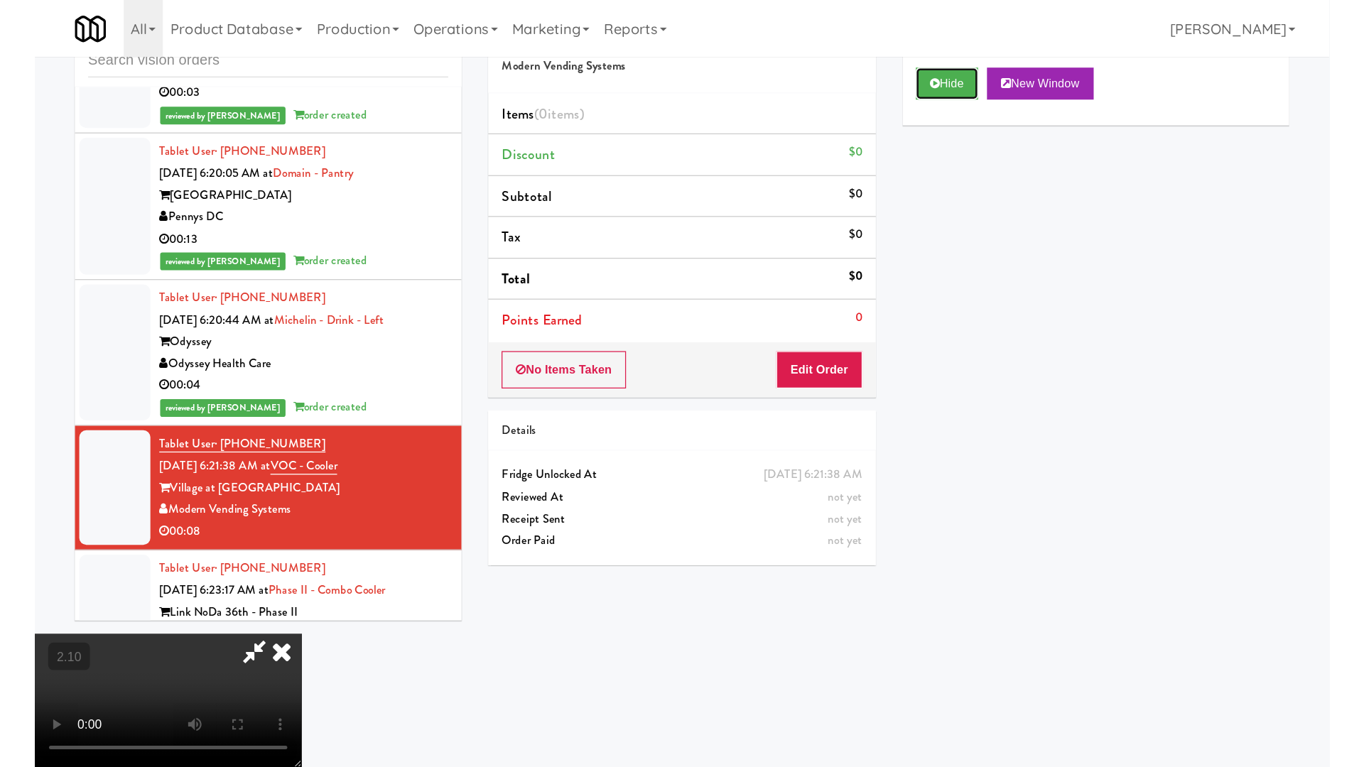
scroll to position [2130, 0]
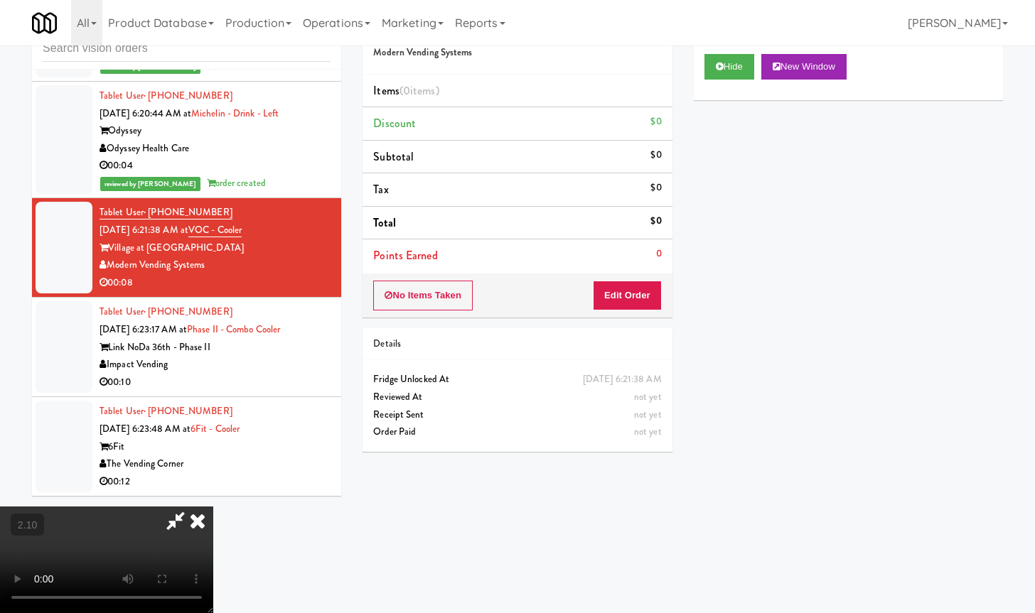
click at [213, 507] on video at bounding box center [106, 560] width 213 height 107
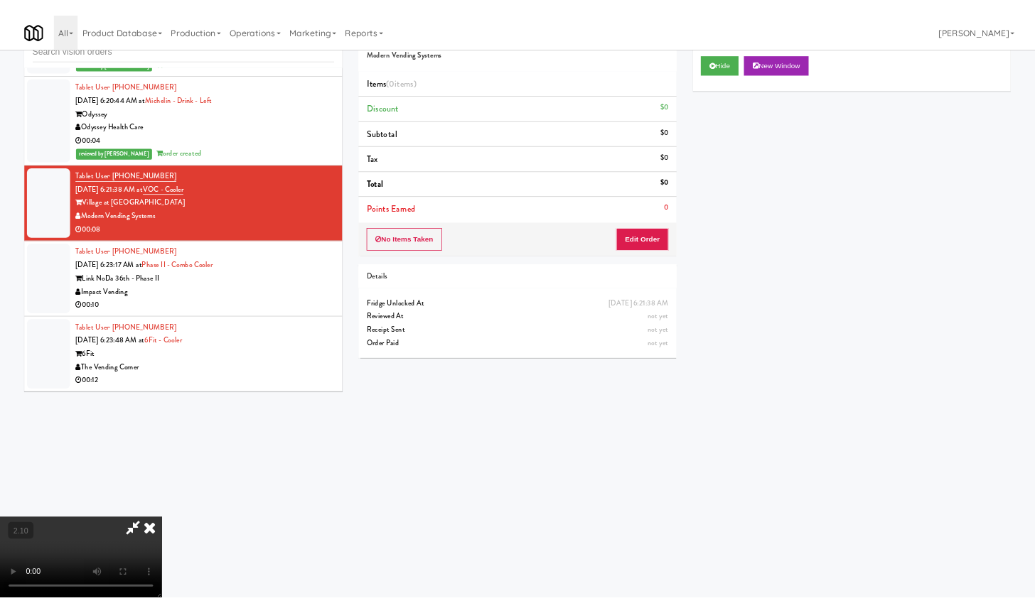
scroll to position [2077, 0]
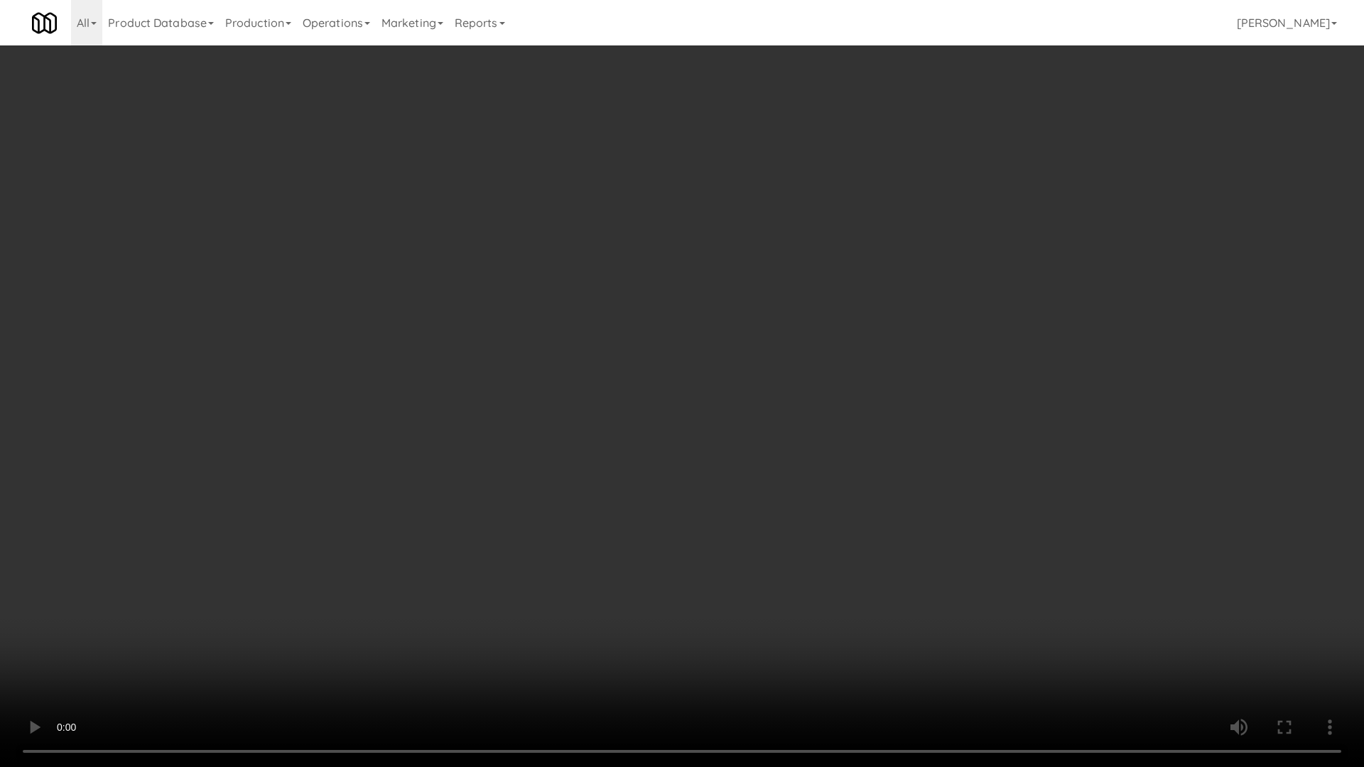
click at [430, 363] on video at bounding box center [682, 383] width 1364 height 767
click at [358, 506] on video at bounding box center [682, 383] width 1364 height 767
click at [436, 306] on video at bounding box center [682, 383] width 1364 height 767
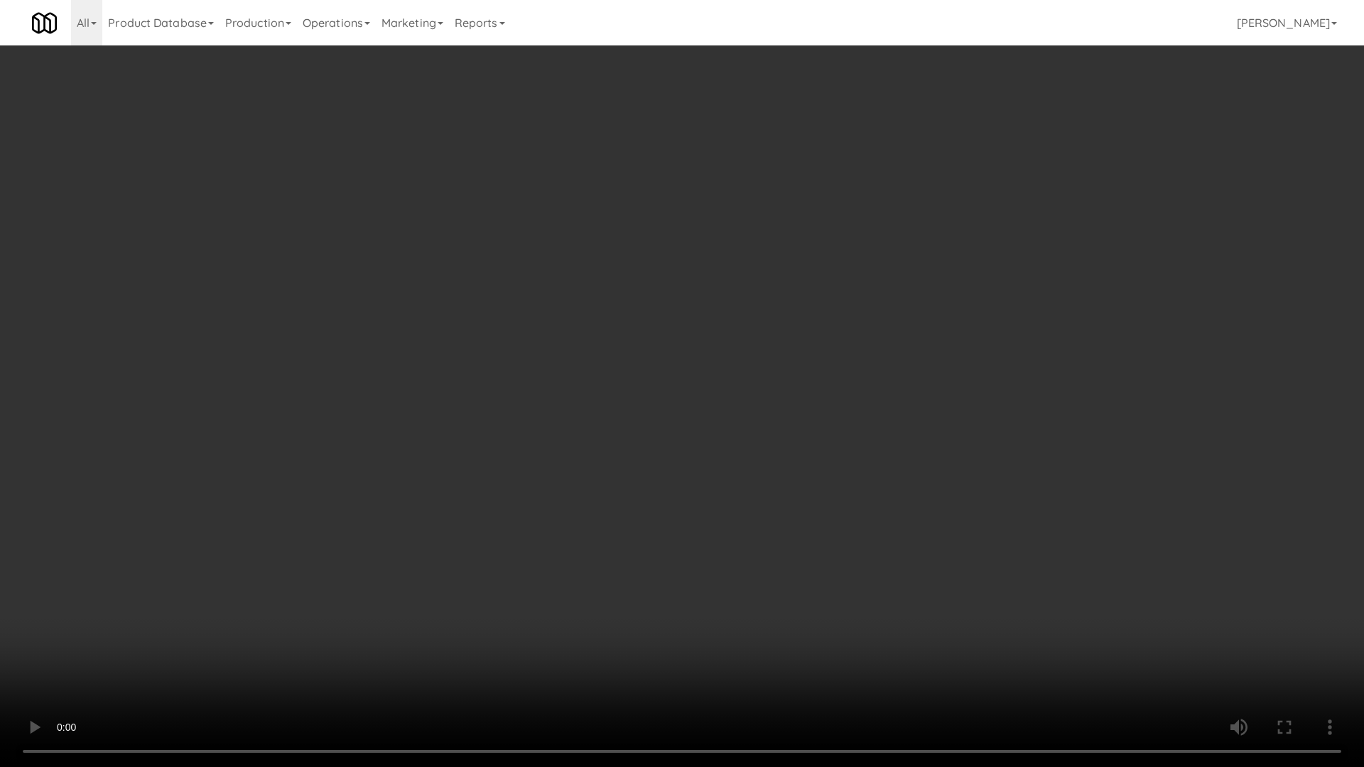
click at [436, 306] on video at bounding box center [682, 383] width 1364 height 767
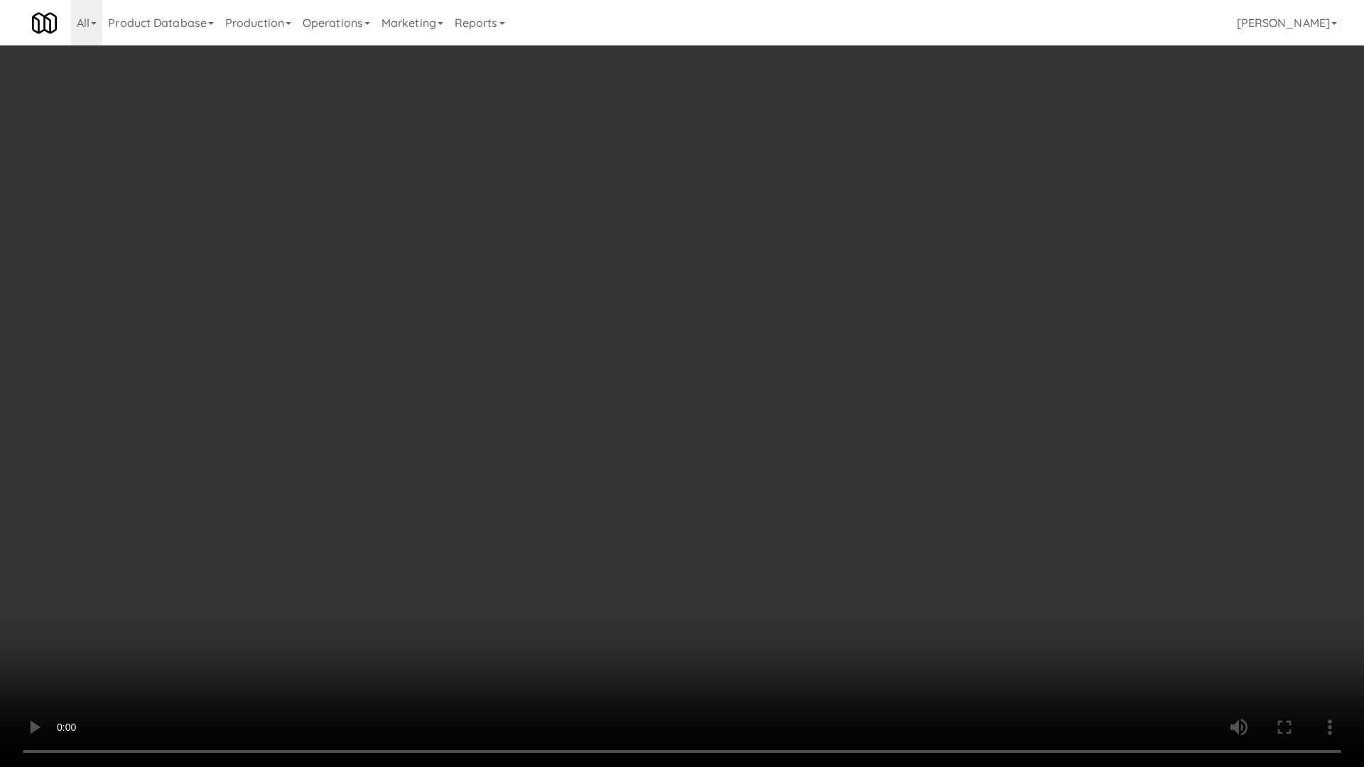
click at [436, 306] on video at bounding box center [682, 383] width 1364 height 767
click at [484, 318] on video at bounding box center [682, 383] width 1364 height 767
click at [407, 431] on video at bounding box center [682, 383] width 1364 height 767
click at [455, 252] on video at bounding box center [682, 383] width 1364 height 767
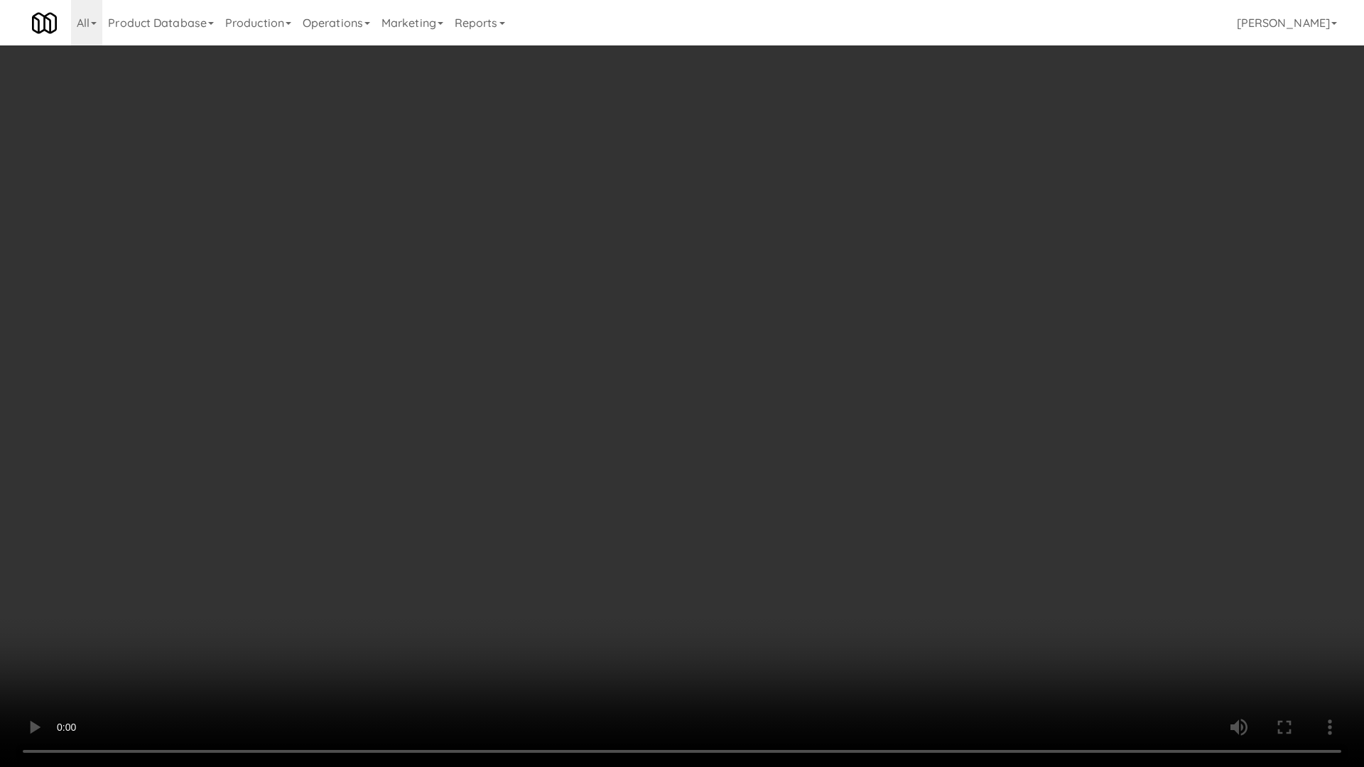
click at [455, 252] on video at bounding box center [682, 383] width 1364 height 767
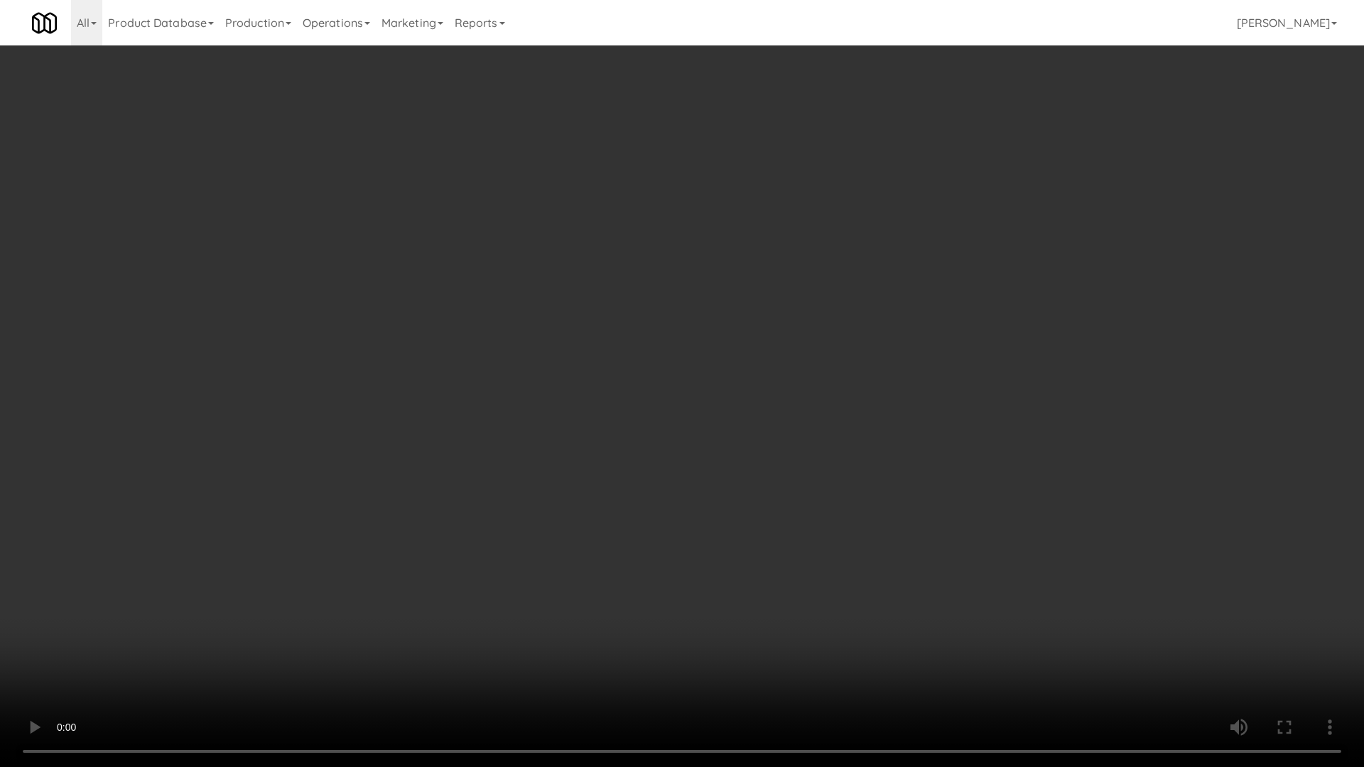
click at [455, 252] on video at bounding box center [682, 383] width 1364 height 767
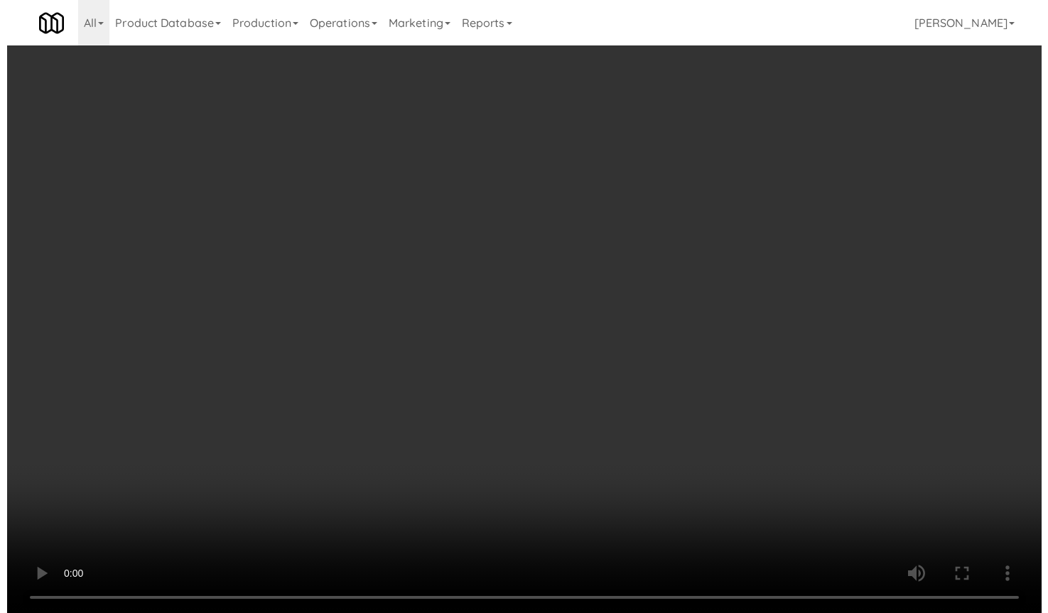
scroll to position [2130, 0]
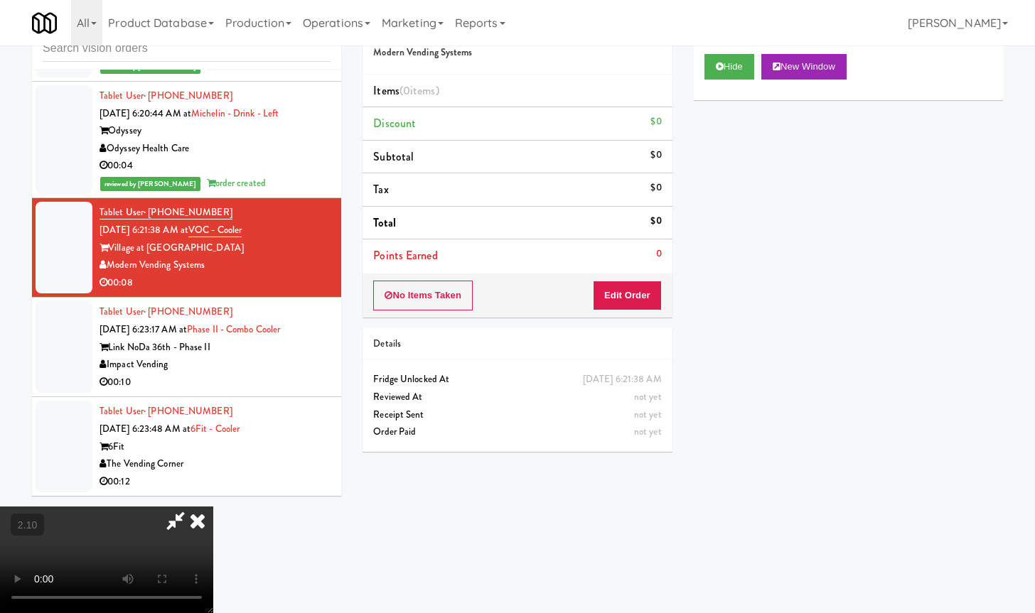
click at [213, 507] on icon at bounding box center [197, 521] width 31 height 28
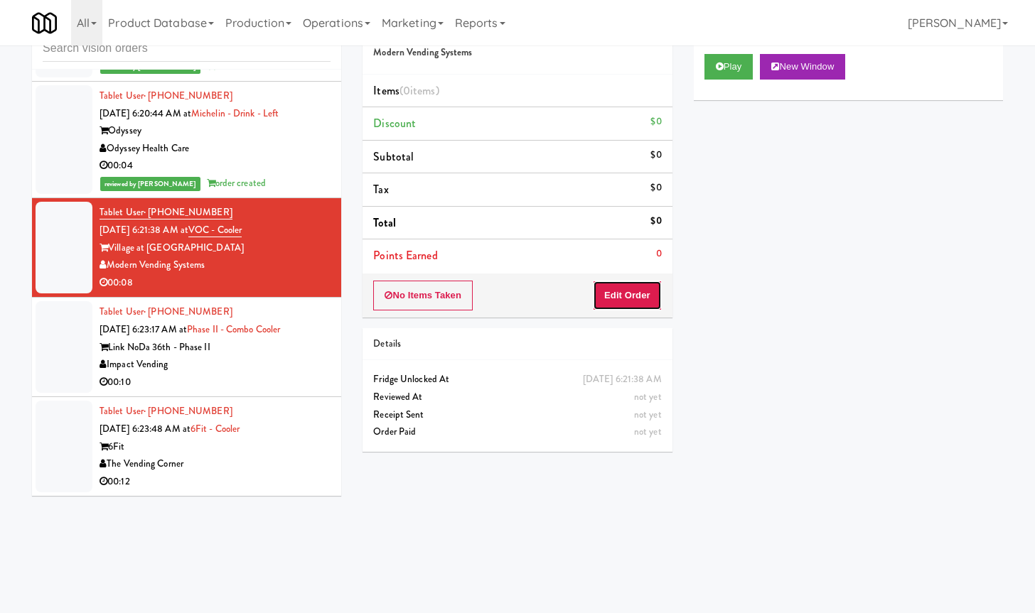
drag, startPoint x: 622, startPoint y: 286, endPoint x: 630, endPoint y: 271, distance: 16.8
click at [622, 288] on button "Edit Order" at bounding box center [627, 296] width 69 height 30
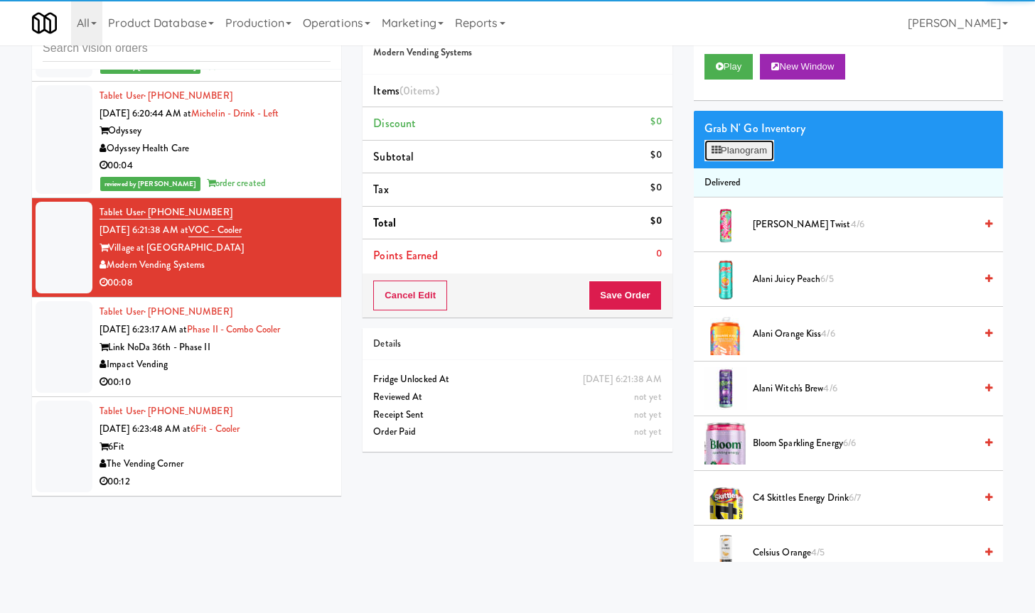
click at [724, 156] on button "Planogram" at bounding box center [739, 150] width 70 height 21
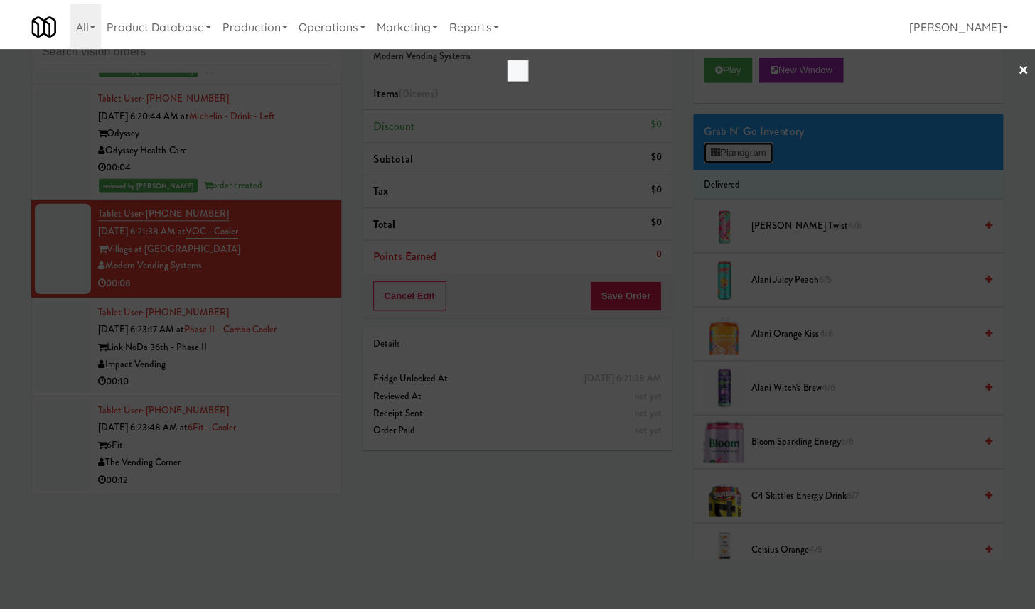
scroll to position [2094, 0]
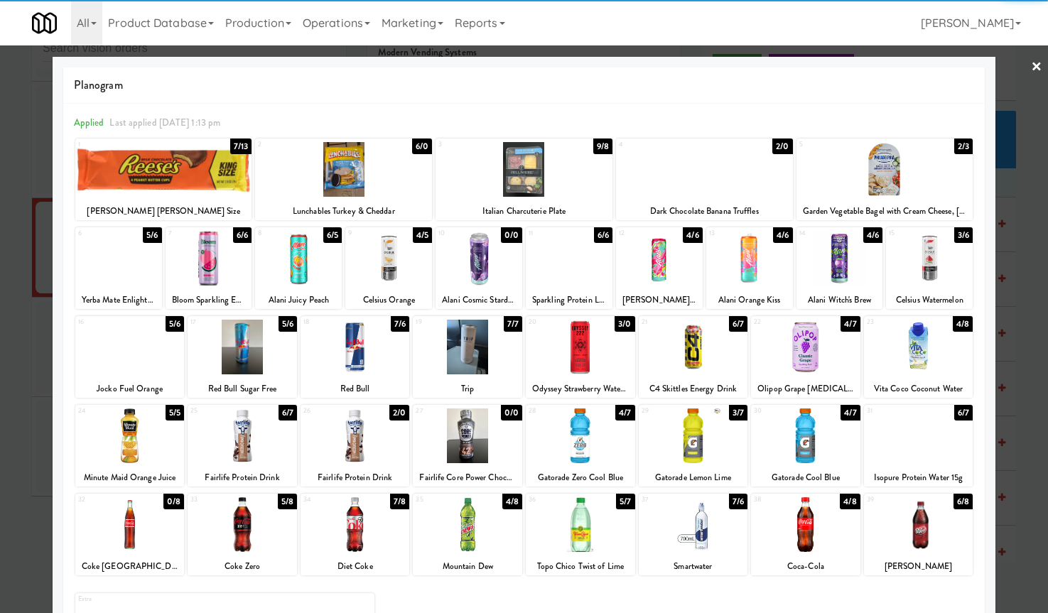
click at [352, 353] on div at bounding box center [355, 347] width 109 height 55
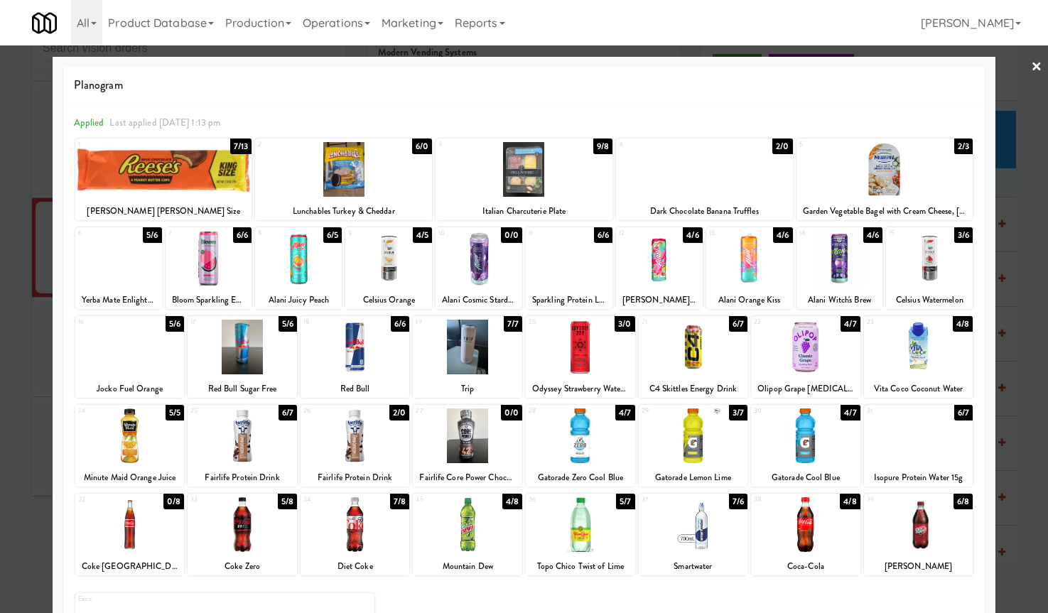
click at [254, 355] on div at bounding box center [242, 347] width 109 height 55
click at [560, 447] on div at bounding box center [580, 436] width 109 height 55
click at [1031, 64] on link "×" at bounding box center [1036, 67] width 11 height 44
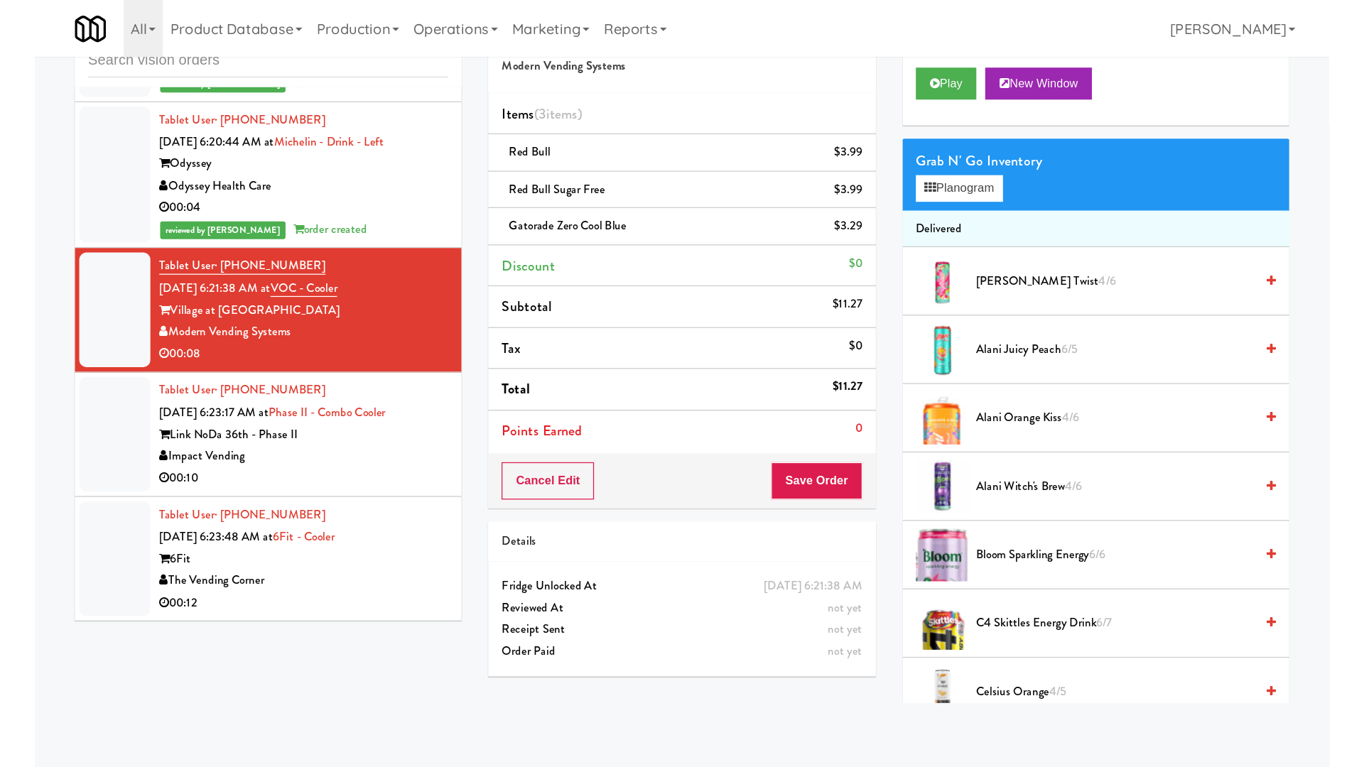
scroll to position [2130, 0]
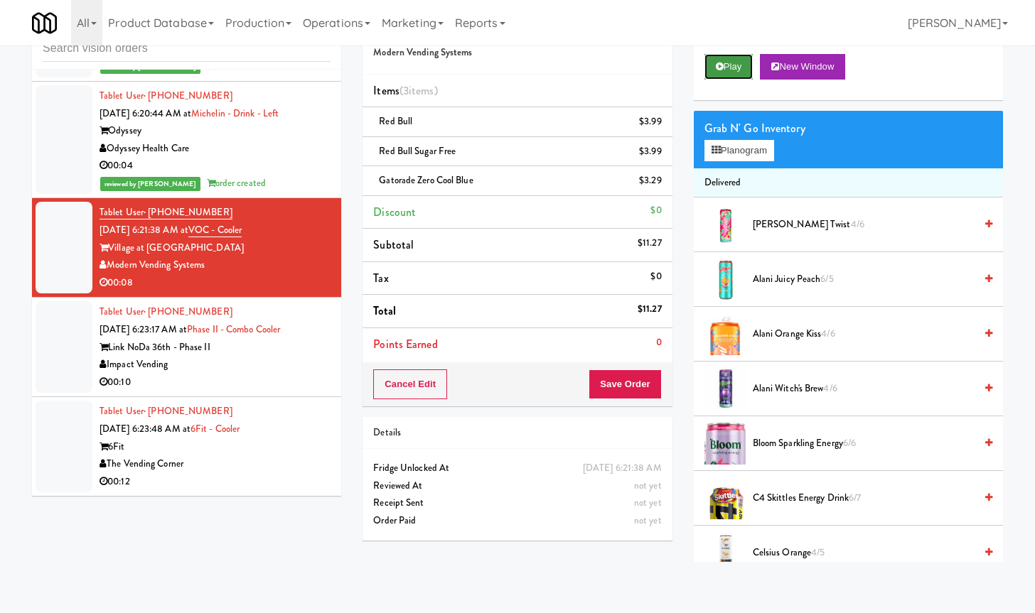
click at [718, 65] on icon at bounding box center [720, 66] width 8 height 9
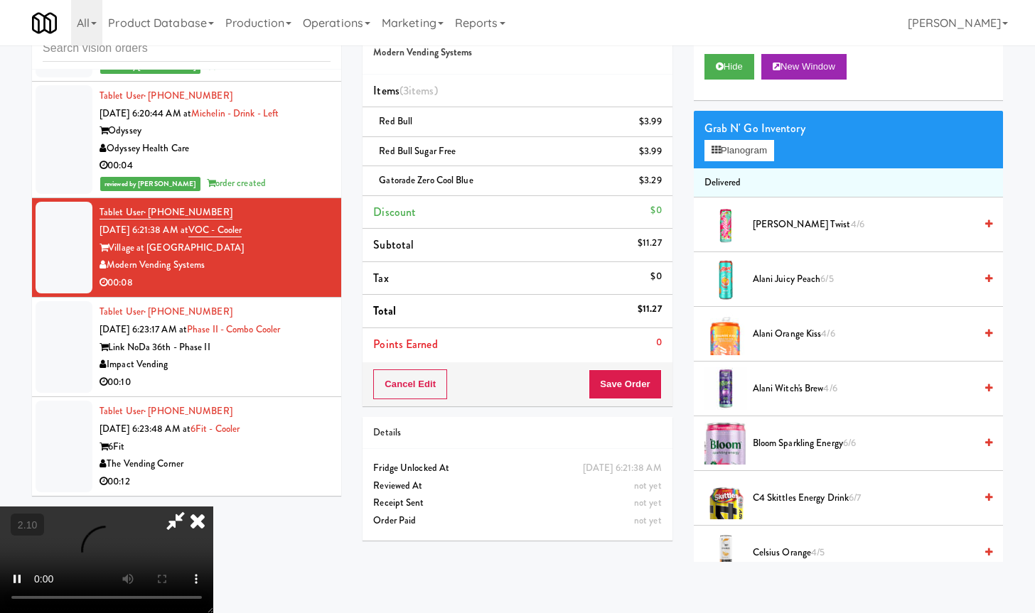
click at [213, 507] on video at bounding box center [106, 560] width 213 height 107
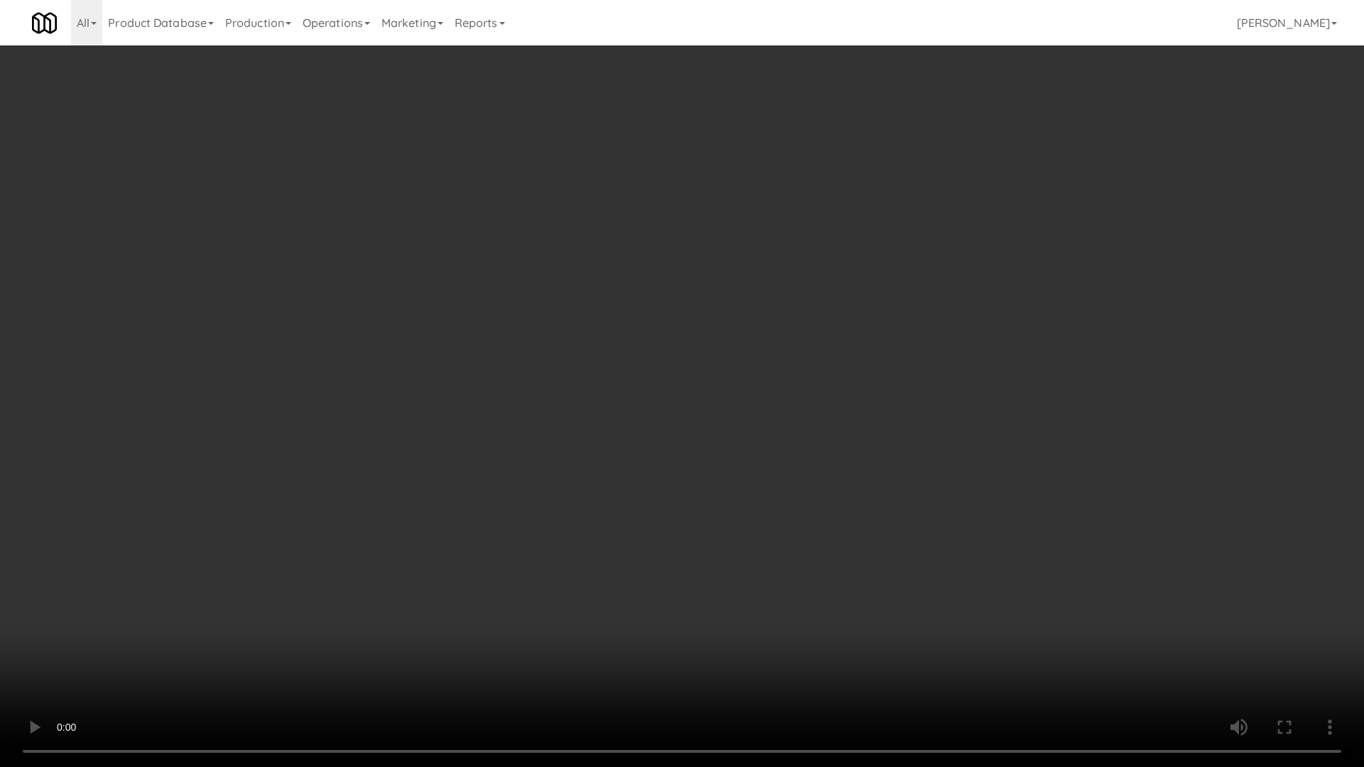
click at [557, 361] on video at bounding box center [682, 383] width 1364 height 767
click at [557, 360] on video at bounding box center [682, 383] width 1364 height 767
click at [557, 358] on video at bounding box center [682, 383] width 1364 height 767
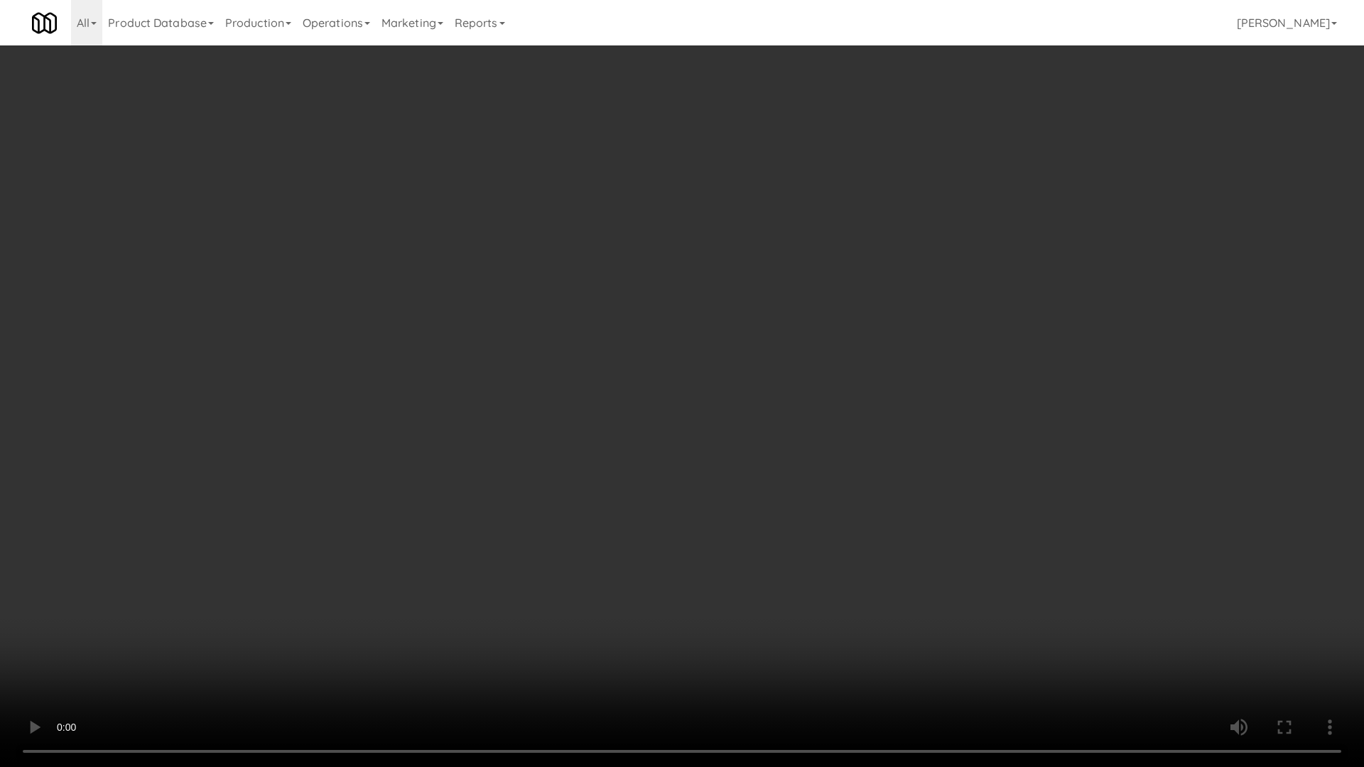
click at [557, 358] on video at bounding box center [682, 383] width 1364 height 767
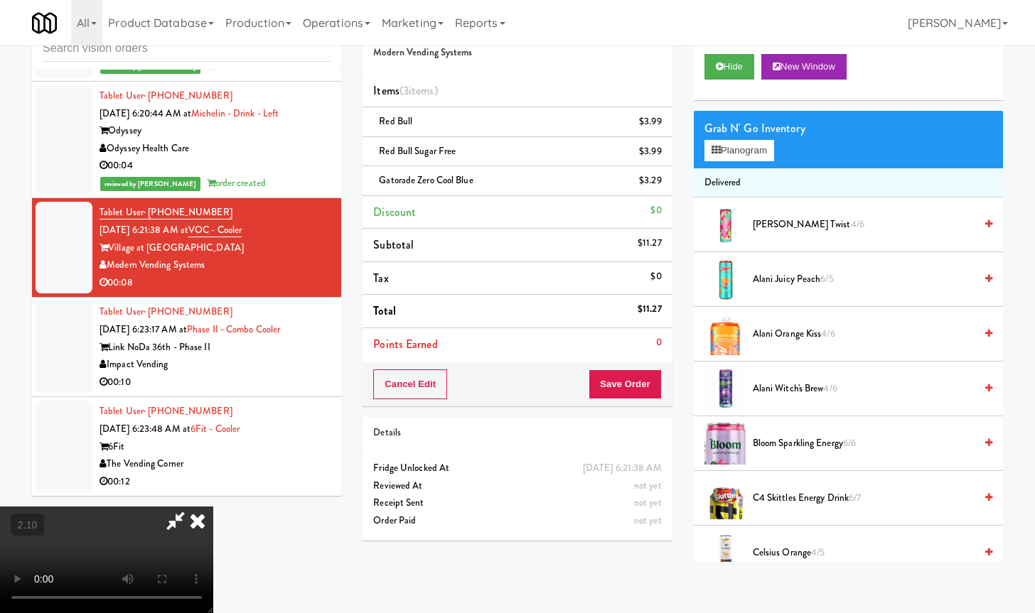
click at [213, 507] on icon at bounding box center [197, 521] width 31 height 28
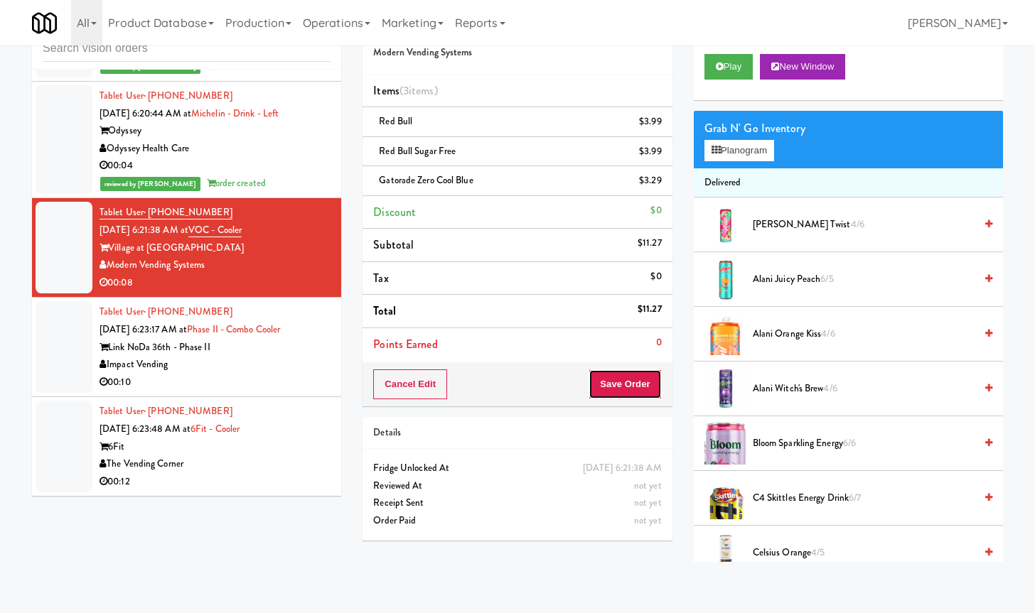
click at [612, 384] on button "Save Order" at bounding box center [624, 385] width 72 height 30
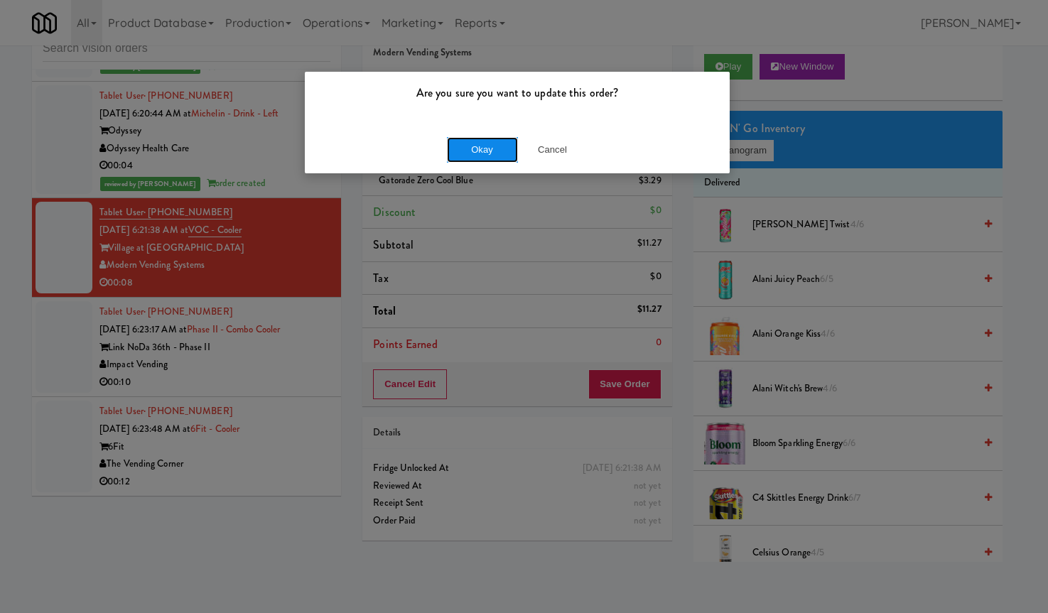
click at [496, 149] on button "Okay" at bounding box center [482, 150] width 71 height 26
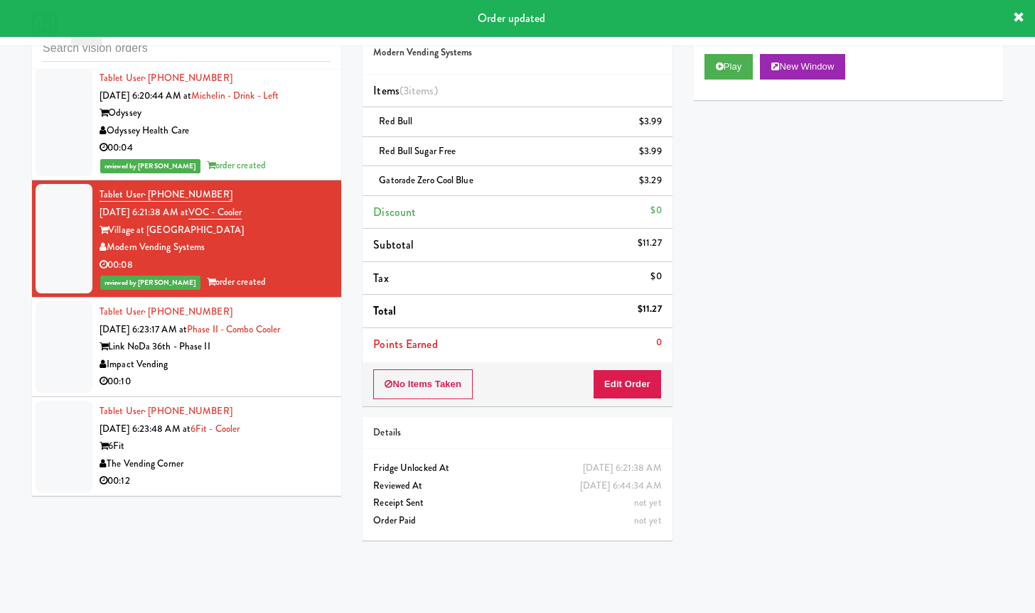
click at [301, 391] on div "00:10" at bounding box center [214, 382] width 231 height 18
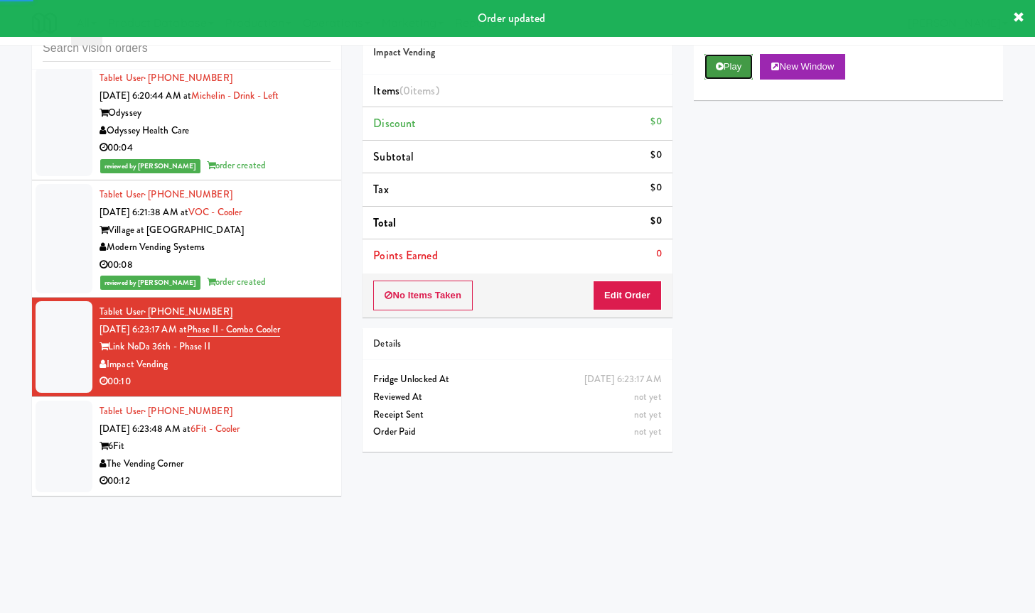
click at [726, 70] on button "Play" at bounding box center [728, 67] width 49 height 26
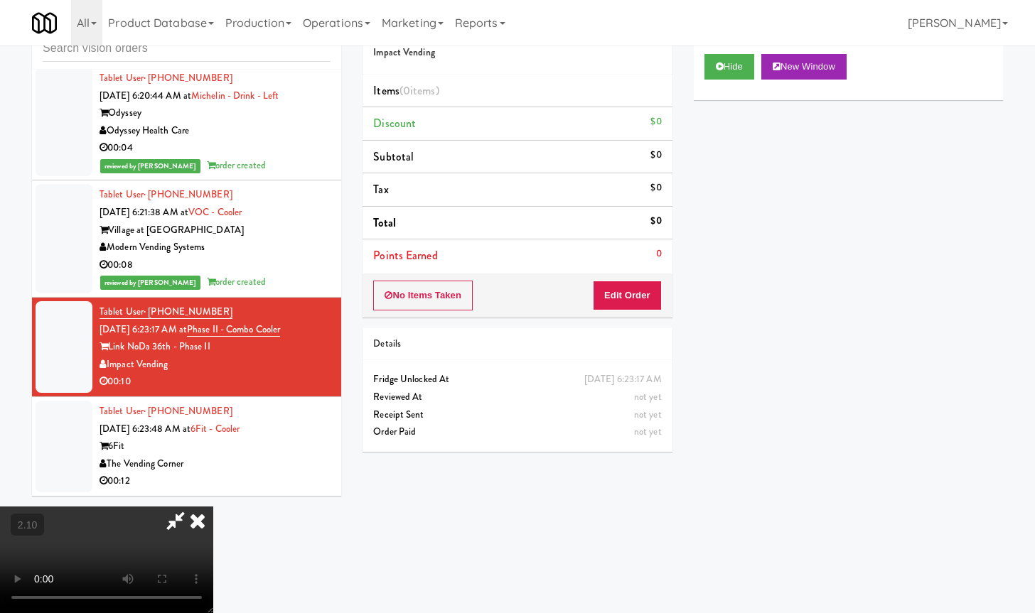
click at [213, 507] on video at bounding box center [106, 560] width 213 height 107
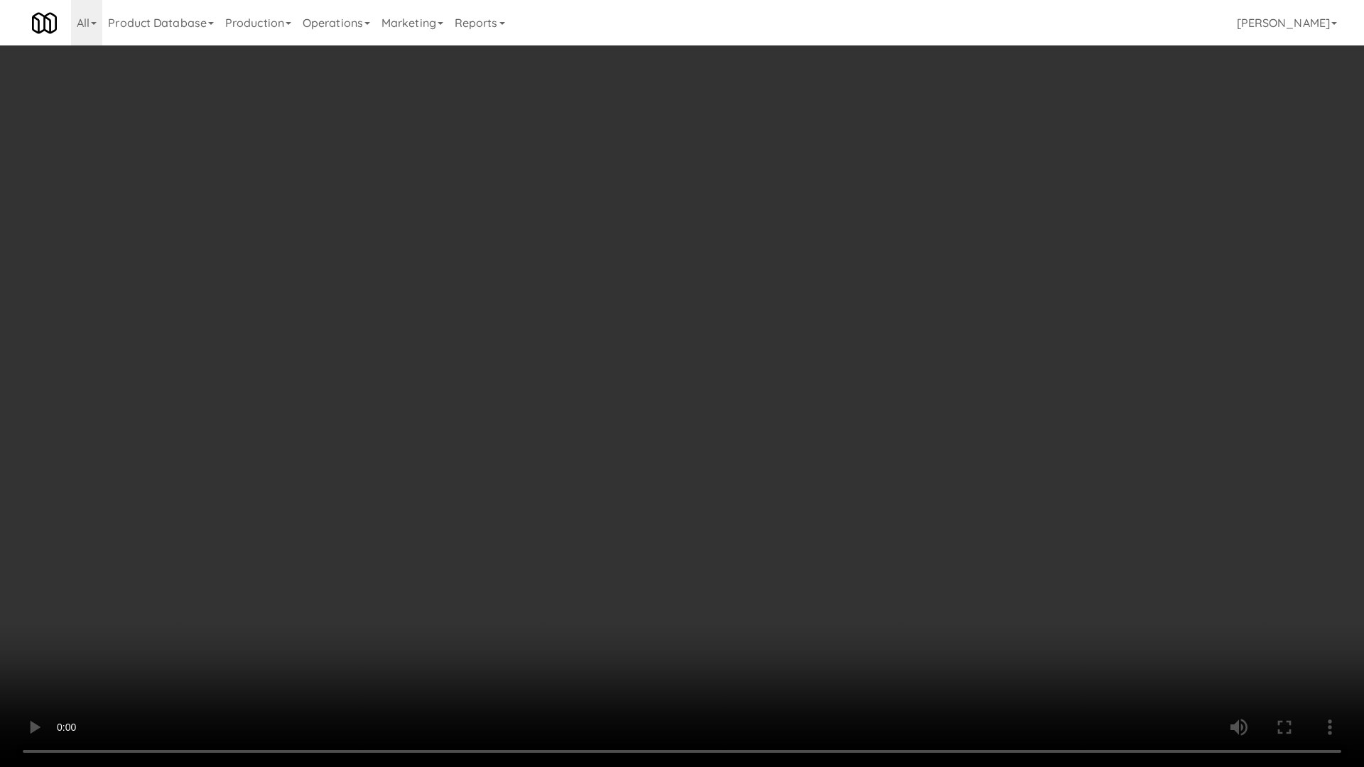
click at [409, 380] on video at bounding box center [682, 383] width 1364 height 767
click at [426, 380] on video at bounding box center [682, 383] width 1364 height 767
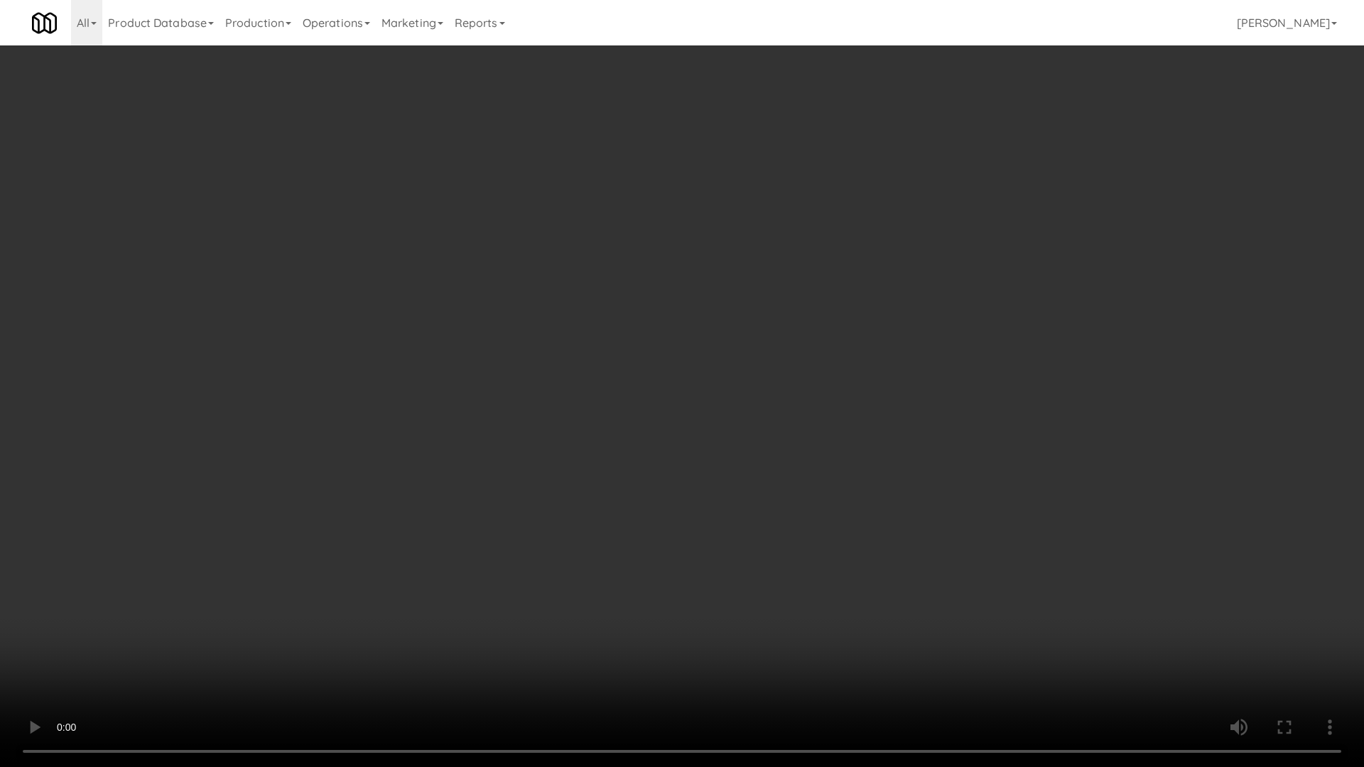
click at [451, 374] on video at bounding box center [682, 383] width 1364 height 767
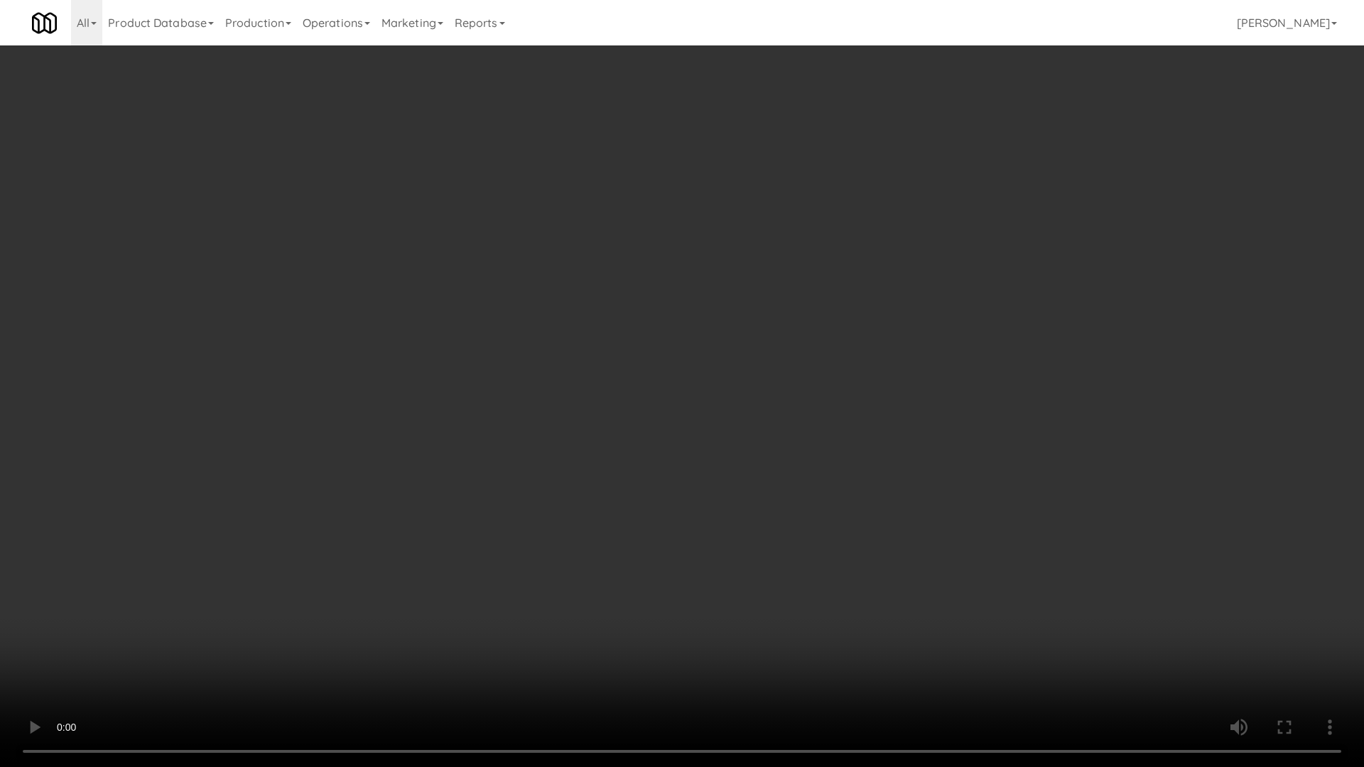
click at [607, 378] on video at bounding box center [682, 383] width 1364 height 767
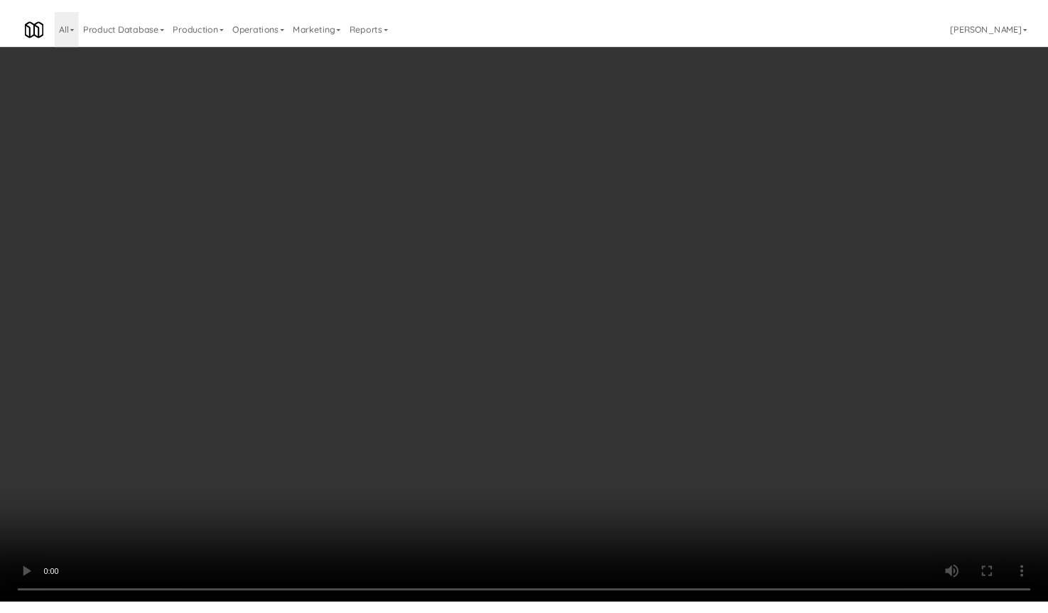
scroll to position [2130, 0]
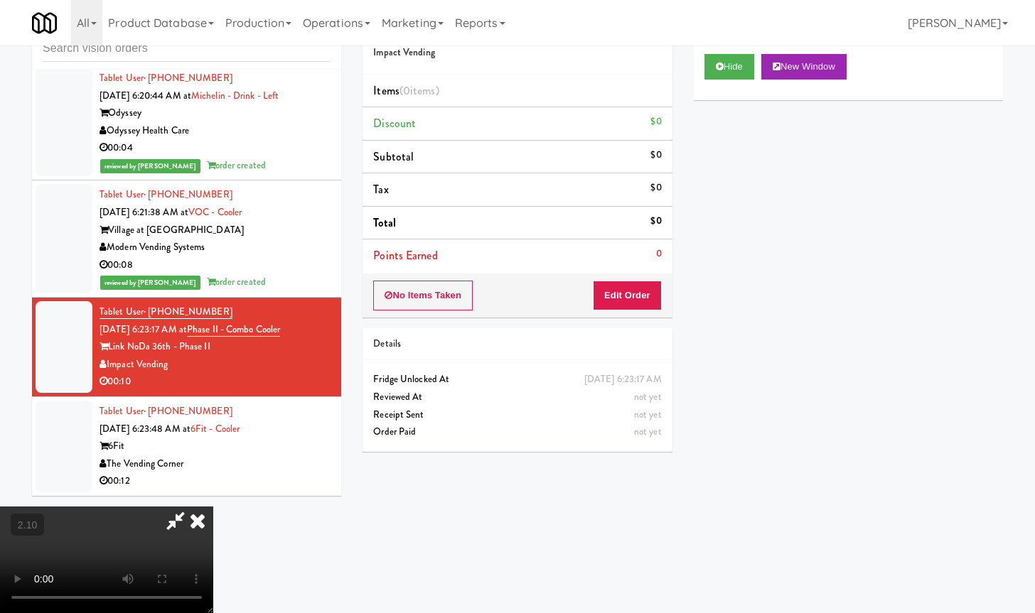
click at [213, 507] on icon at bounding box center [197, 521] width 31 height 28
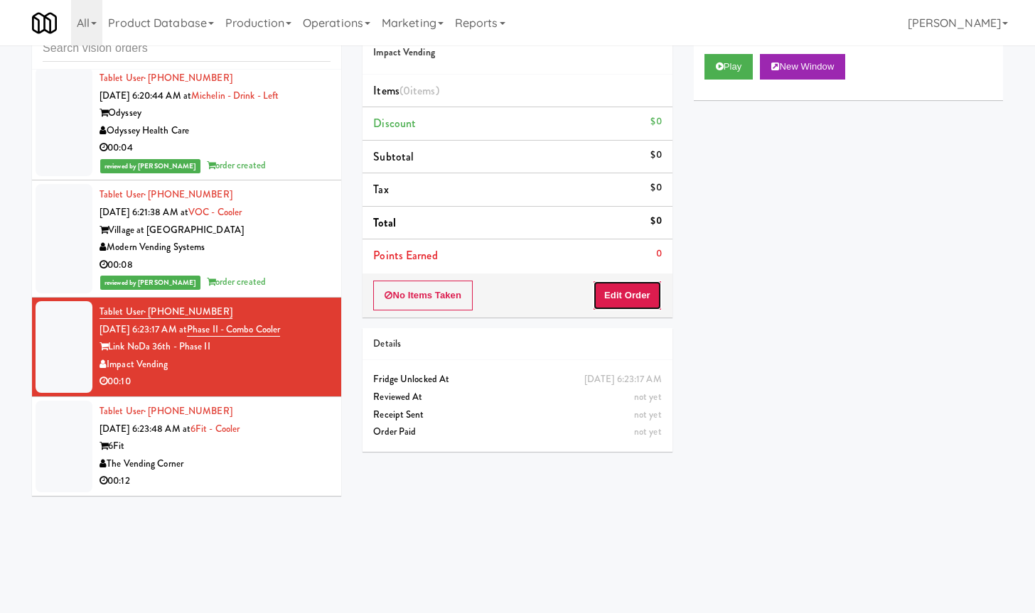
click at [641, 298] on button "Edit Order" at bounding box center [627, 296] width 69 height 30
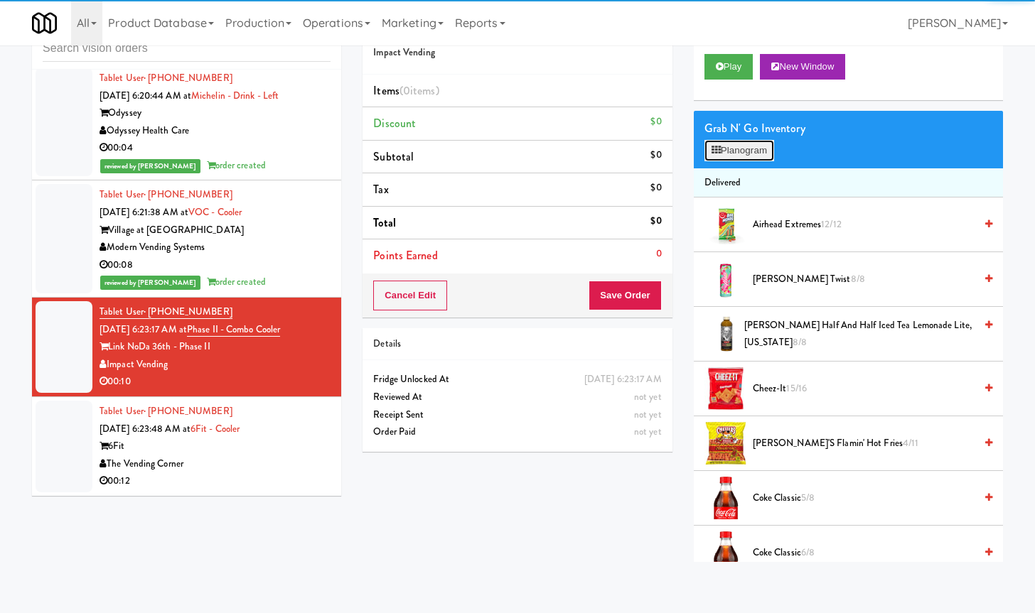
click at [767, 150] on button "Planogram" at bounding box center [739, 150] width 70 height 21
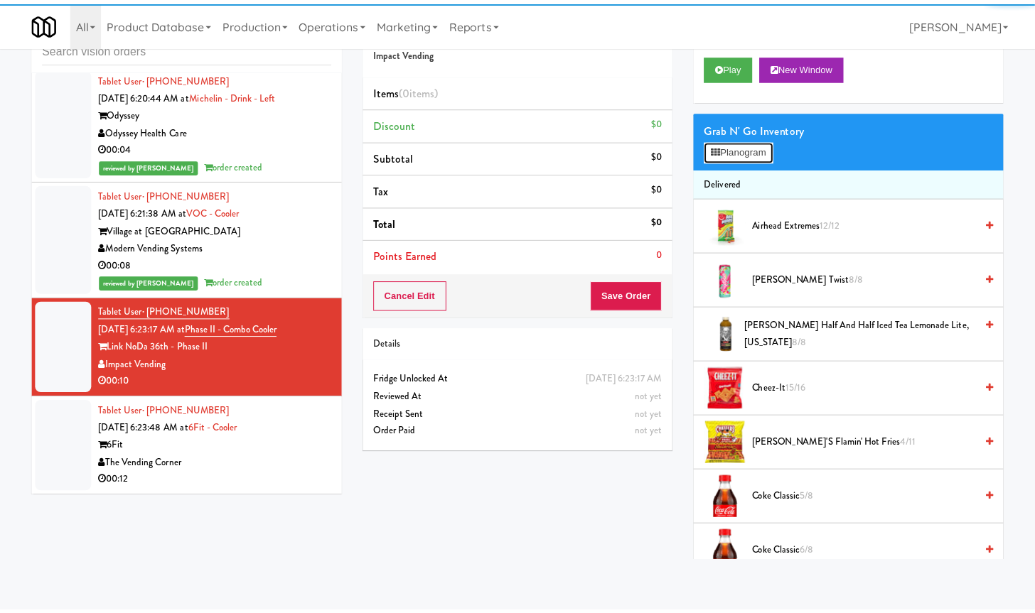
scroll to position [2094, 0]
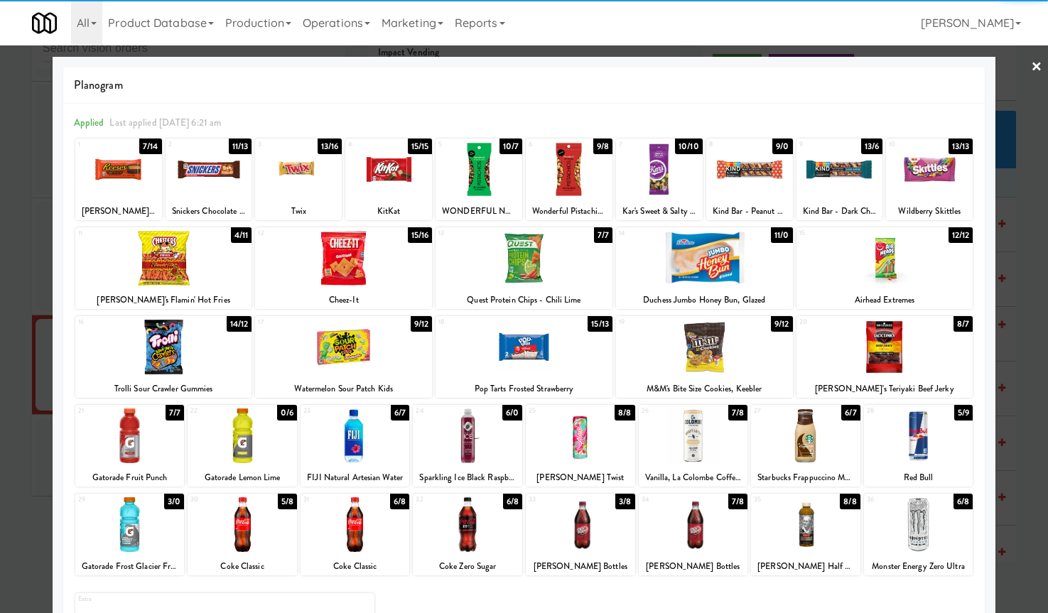
click at [125, 522] on div at bounding box center [129, 524] width 109 height 55
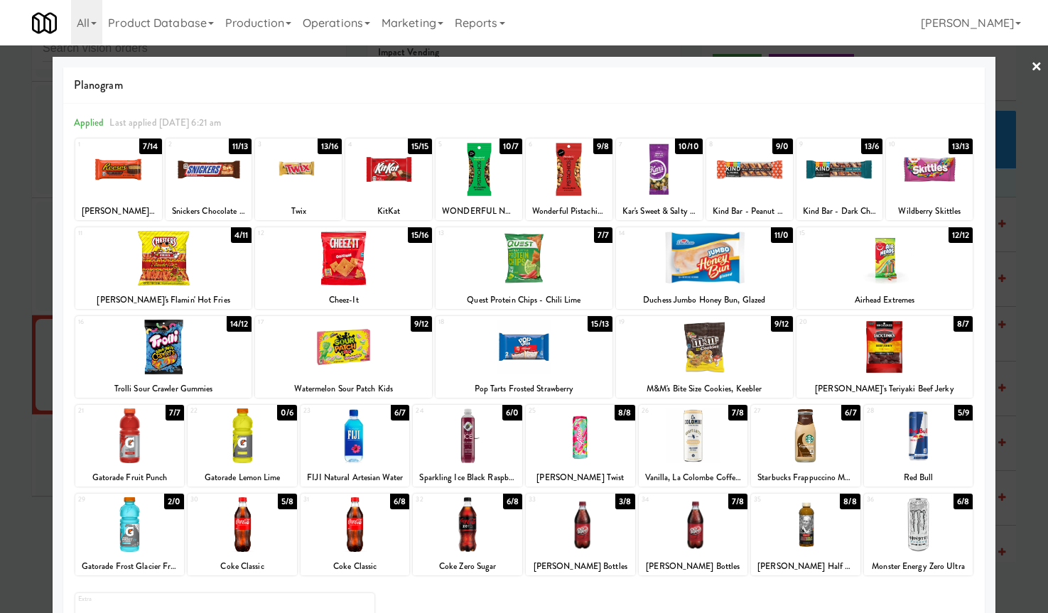
click at [767, 536] on div at bounding box center [805, 524] width 109 height 55
click at [1031, 58] on link "×" at bounding box center [1036, 67] width 11 height 44
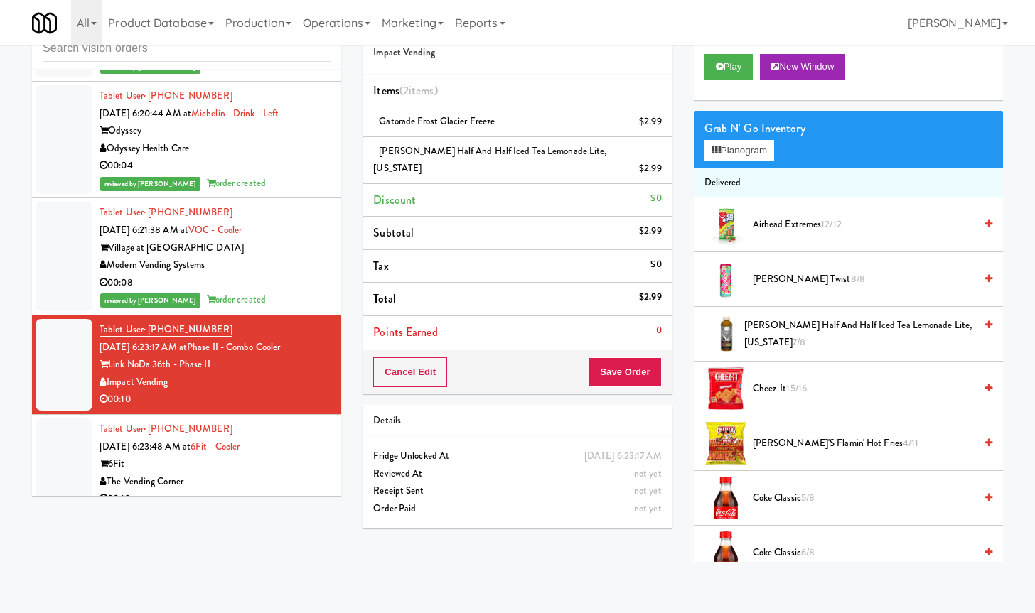
scroll to position [2130, 0]
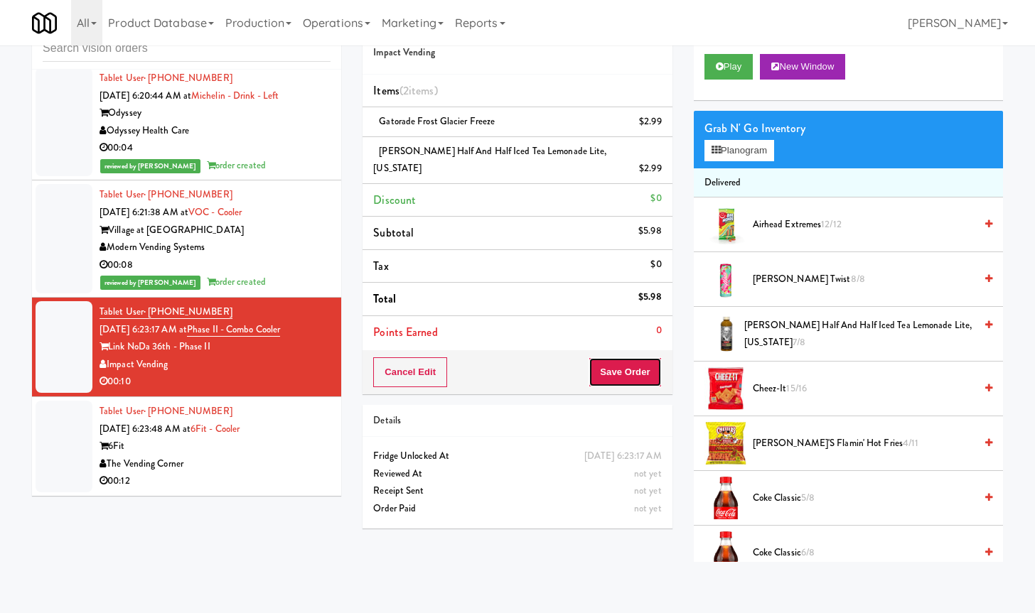
click at [625, 357] on button "Save Order" at bounding box center [624, 372] width 72 height 30
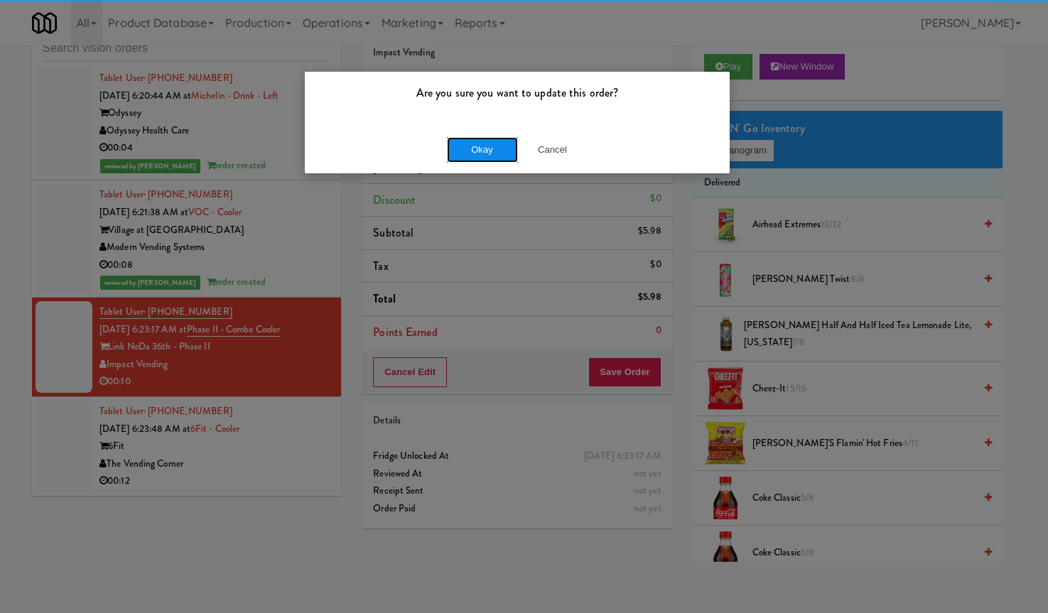
click at [492, 146] on button "Okay" at bounding box center [482, 150] width 71 height 26
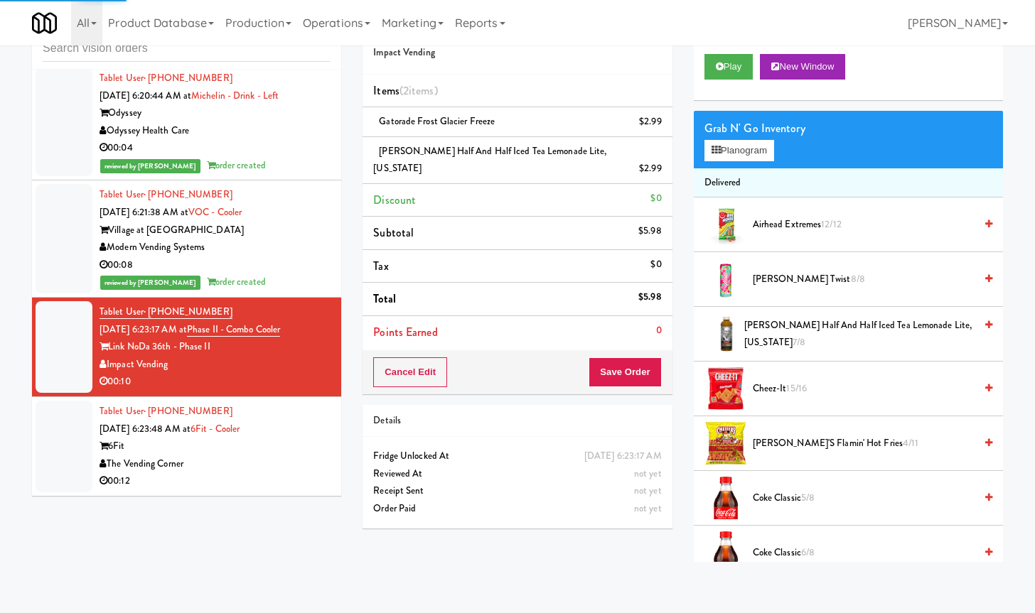
scroll to position [2147, 0]
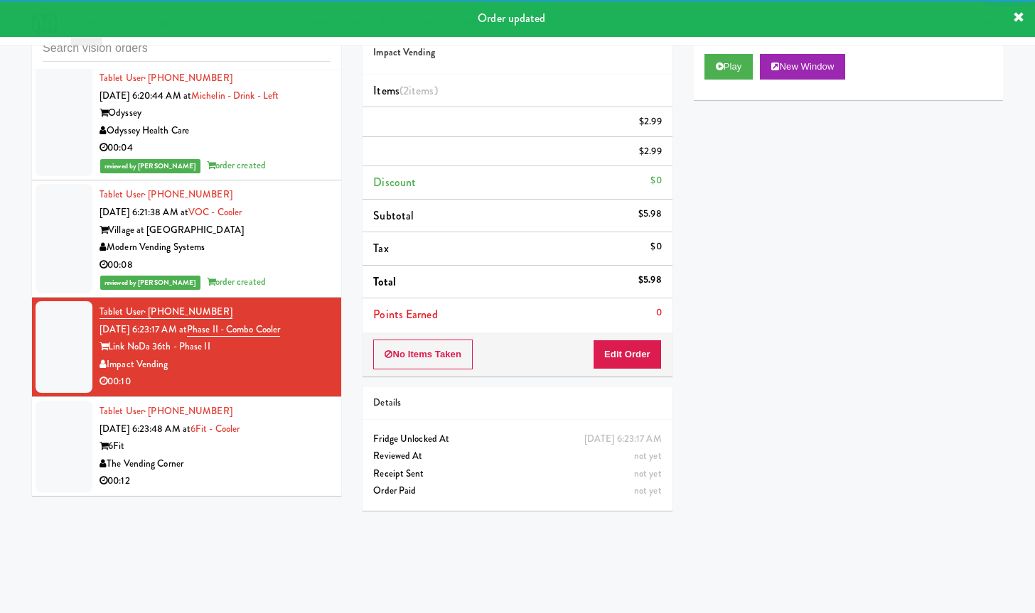
drag, startPoint x: 269, startPoint y: 460, endPoint x: 270, endPoint y: 452, distance: 8.6
click at [269, 461] on div "Tablet User · (857) 203-1220 [DATE] 6:23:48 AM at 6Fit - Cooler 6Fit The Vendin…" at bounding box center [214, 446] width 231 height 87
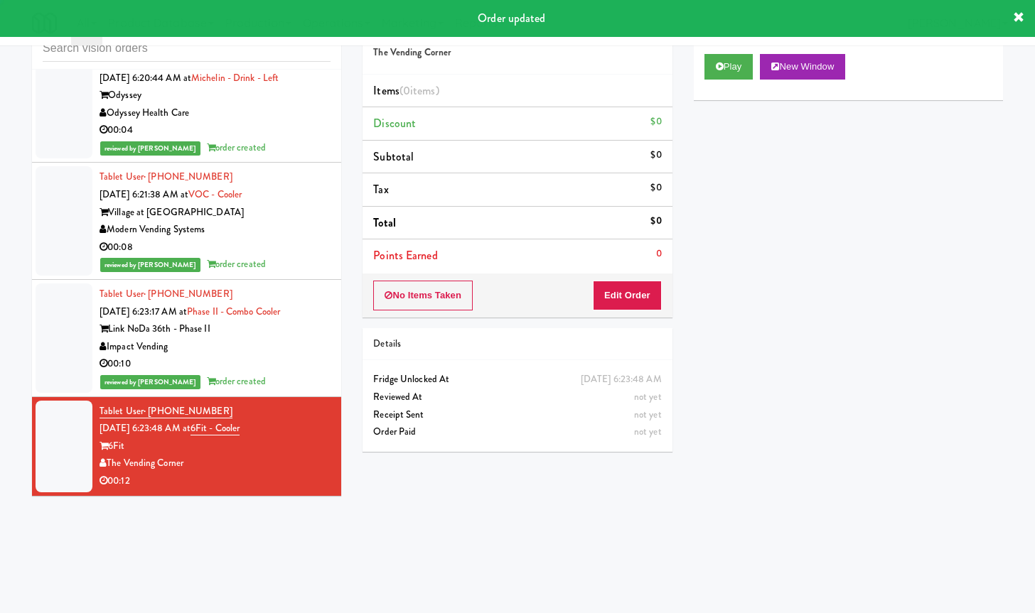
scroll to position [2164, 0]
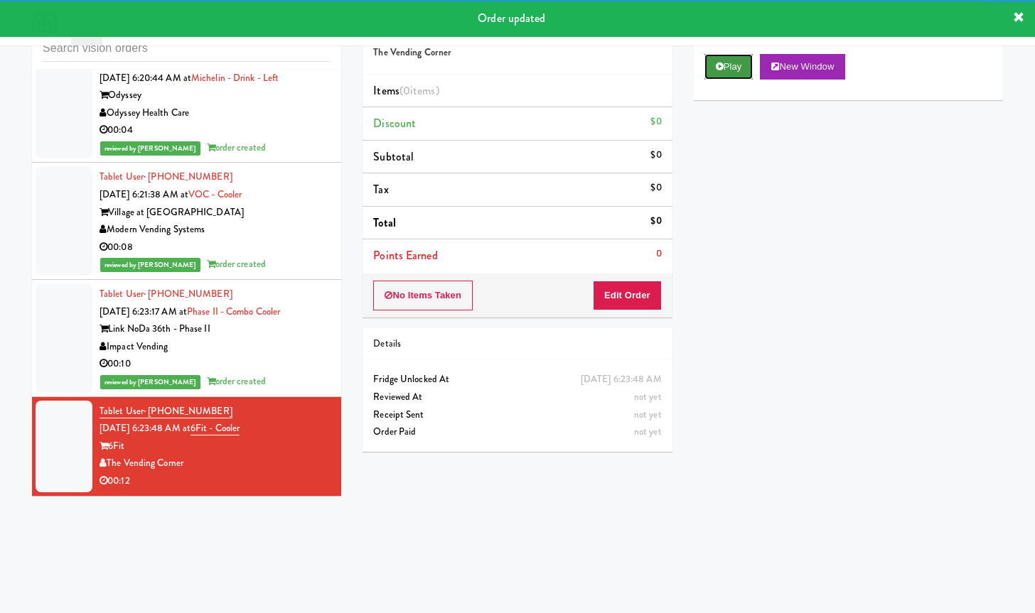
click at [750, 61] on button "Play" at bounding box center [728, 67] width 49 height 26
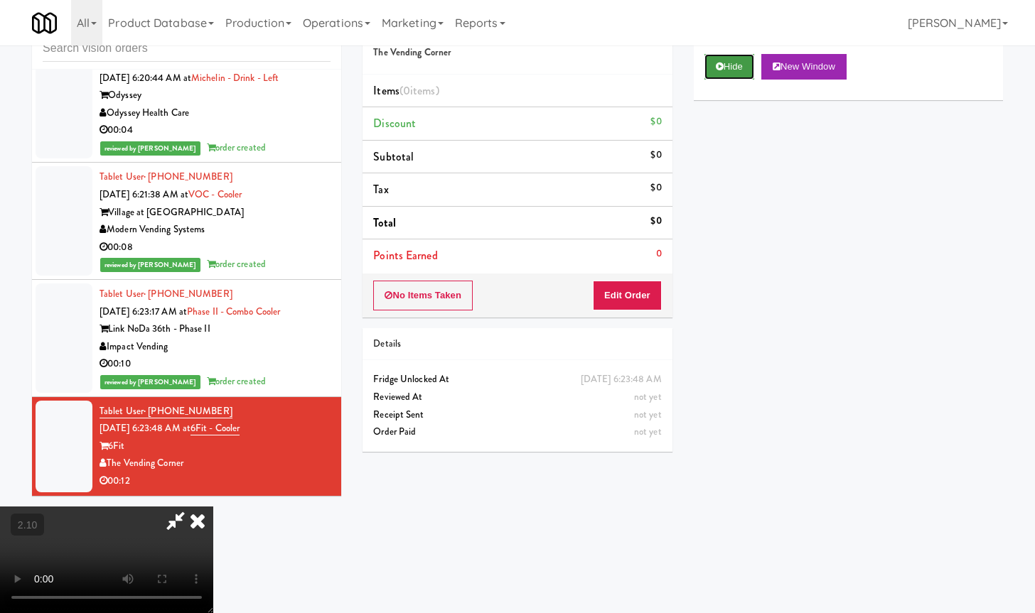
click at [727, 63] on button "Hide" at bounding box center [729, 67] width 50 height 26
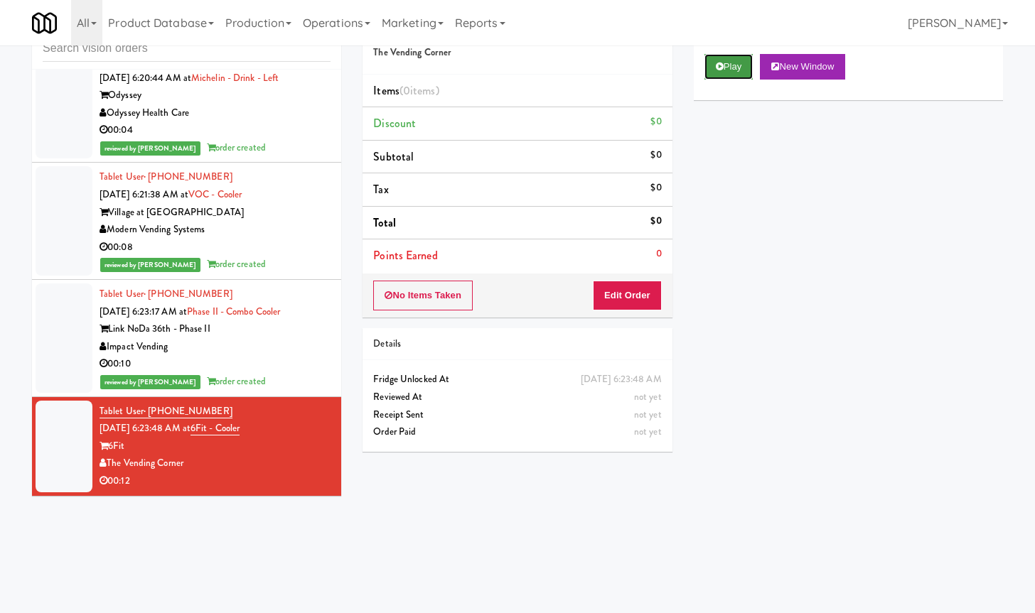
click at [727, 61] on button "Play" at bounding box center [728, 67] width 49 height 26
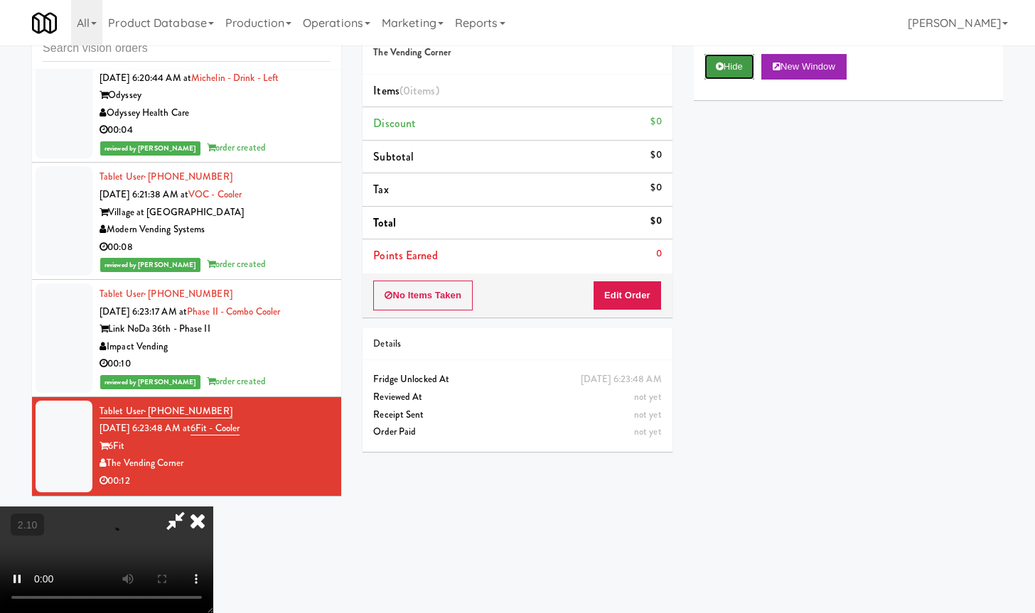
click at [729, 69] on button "Hide" at bounding box center [729, 67] width 50 height 26
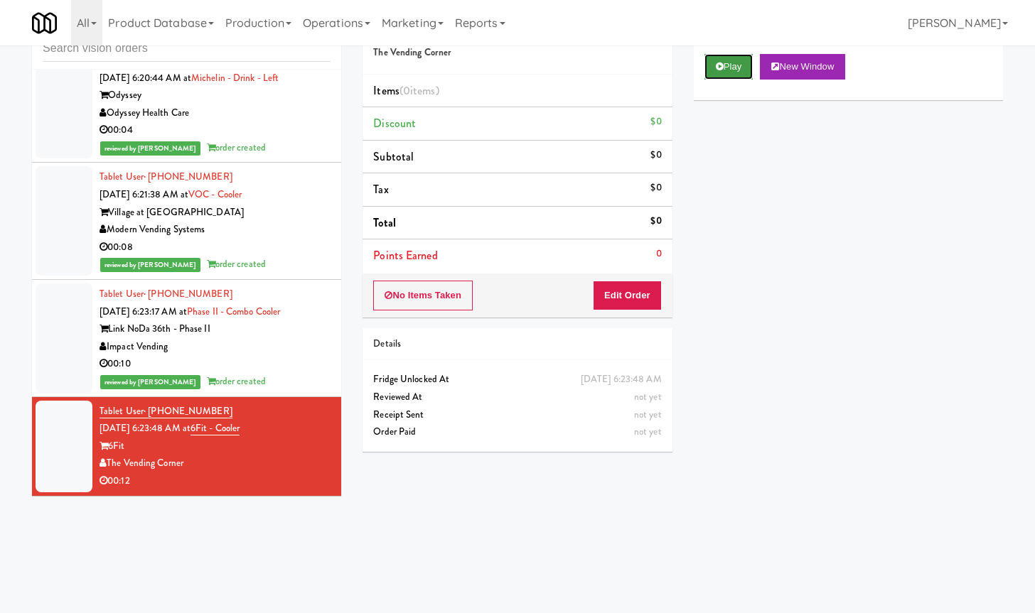
click at [729, 69] on button "Play" at bounding box center [728, 67] width 49 height 26
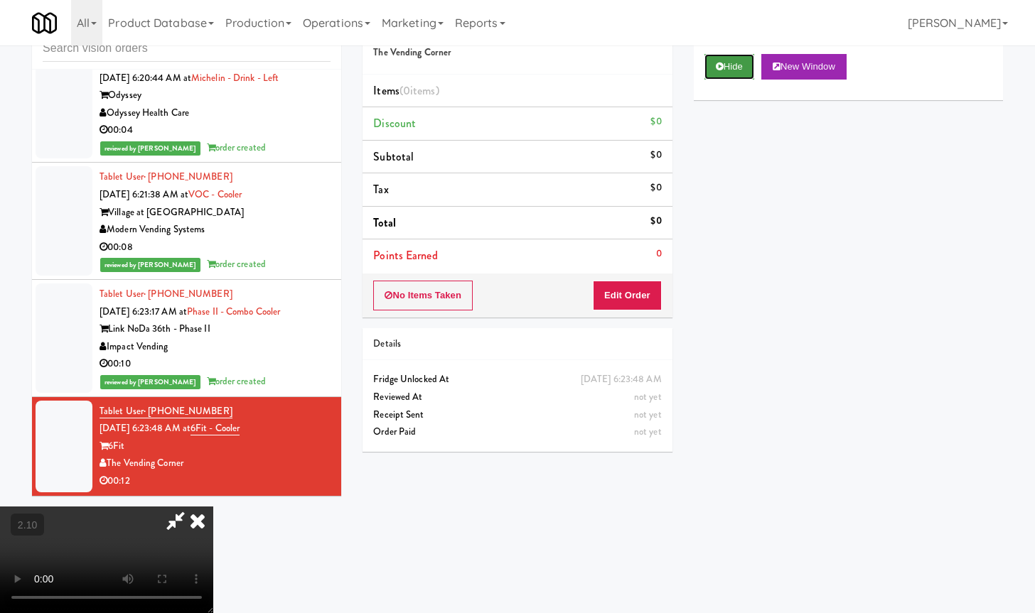
click at [721, 68] on icon at bounding box center [720, 66] width 8 height 9
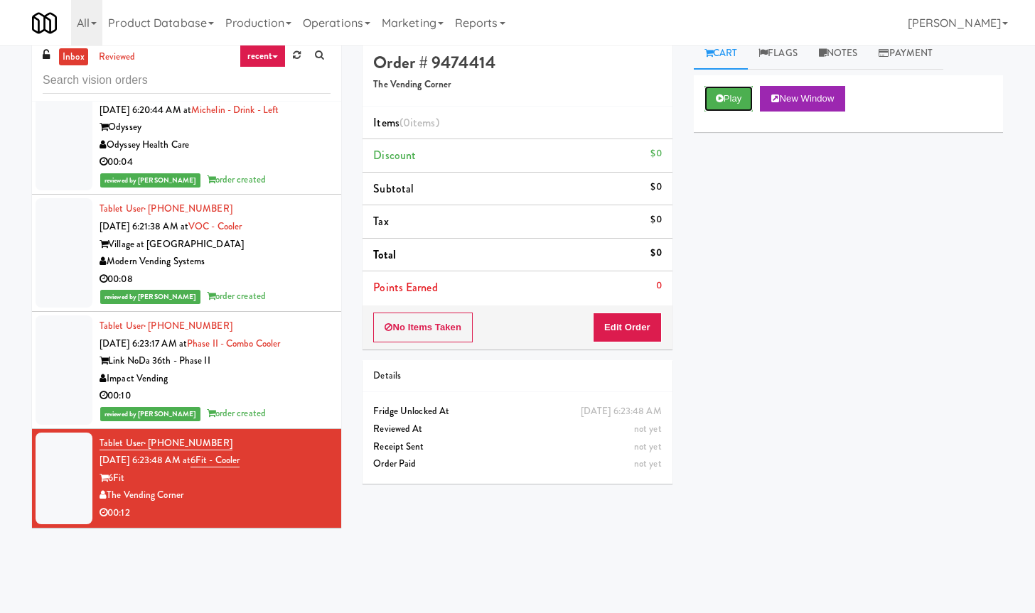
scroll to position [0, 0]
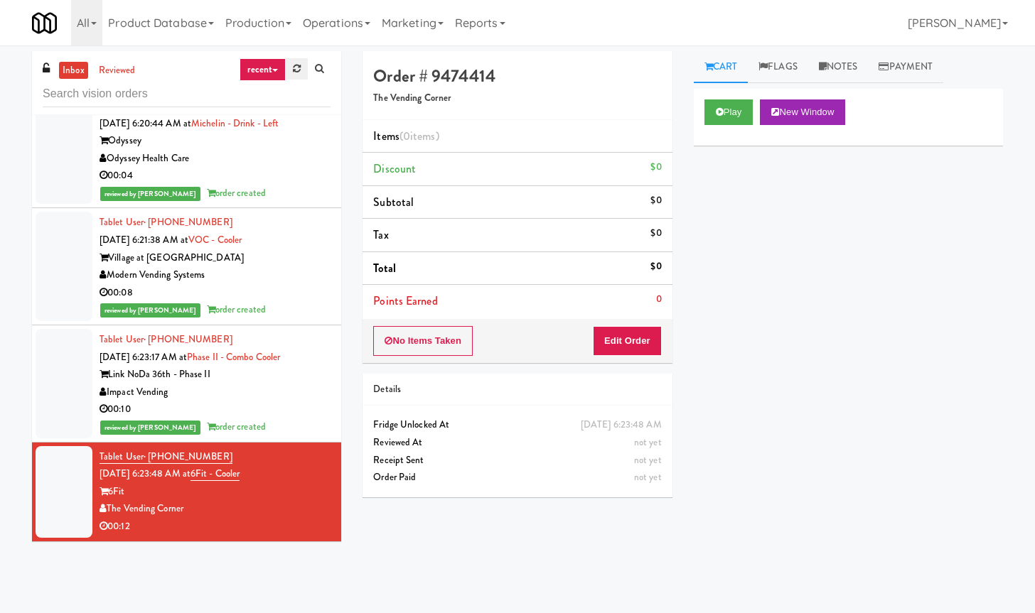
click at [296, 65] on icon at bounding box center [297, 68] width 8 height 9
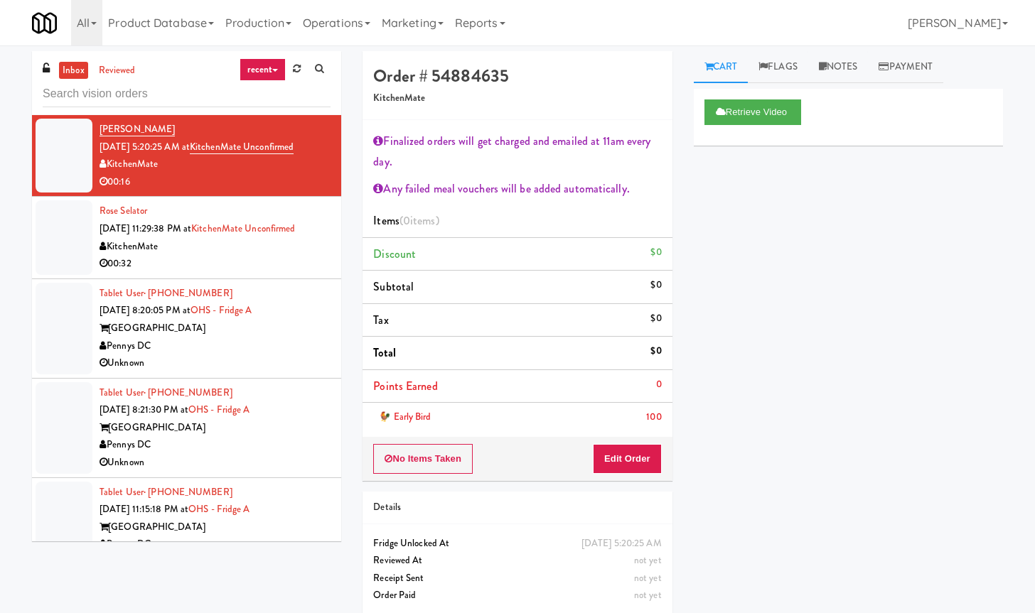
drag, startPoint x: 232, startPoint y: 60, endPoint x: 252, endPoint y: 70, distance: 22.9
click at [232, 60] on div "inbox reviewed recent all unclear take inventory issue suspicious failed recent…" at bounding box center [186, 83] width 309 height 64
click at [260, 72] on link "recent" at bounding box center [262, 69] width 47 height 23
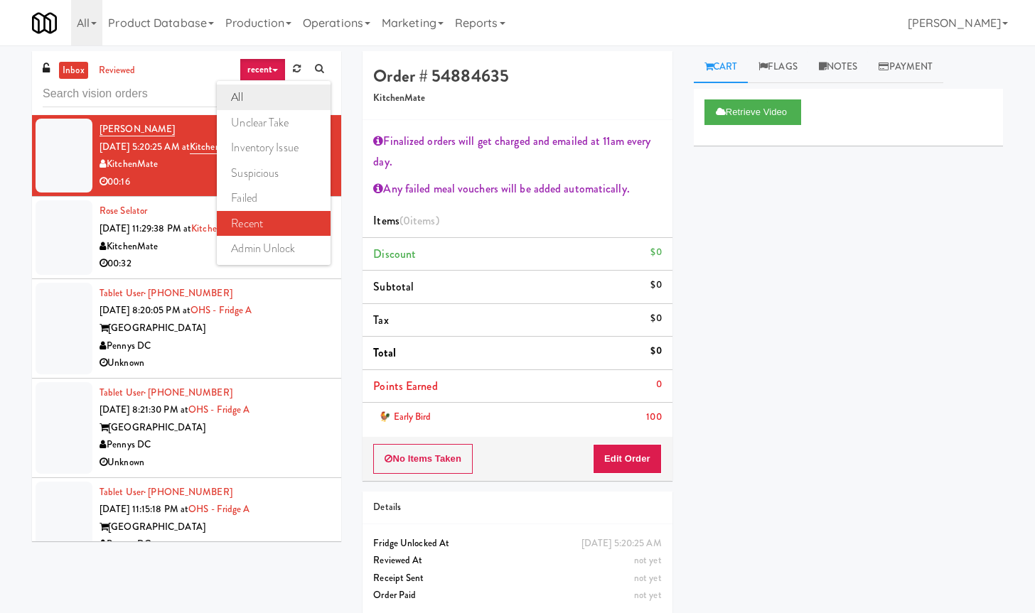
click at [262, 96] on link "all" at bounding box center [274, 98] width 114 height 26
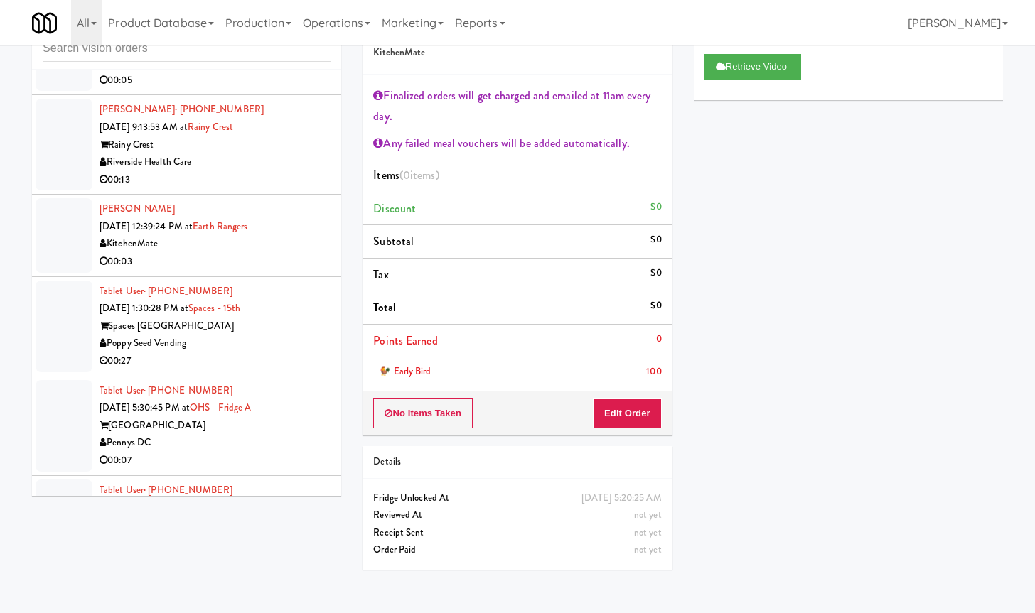
scroll to position [2726, 0]
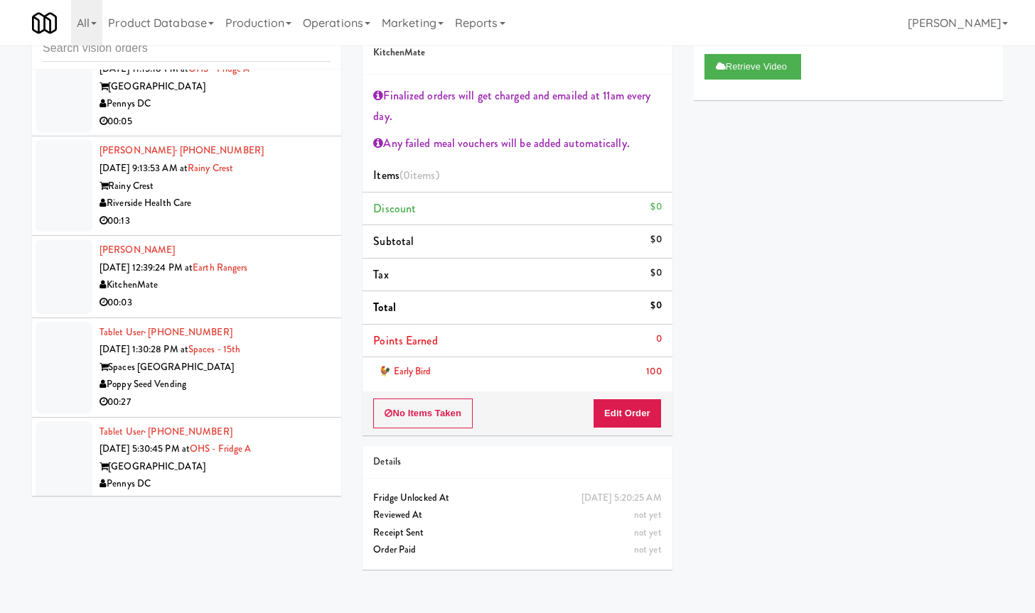
click at [260, 214] on div "00:13" at bounding box center [214, 221] width 231 height 18
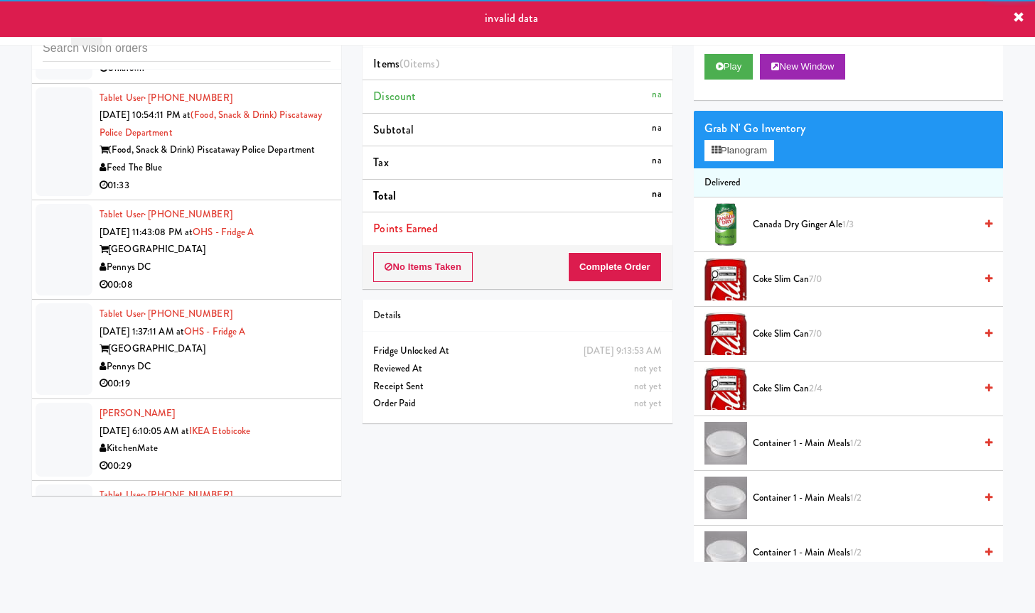
scroll to position [3614, 0]
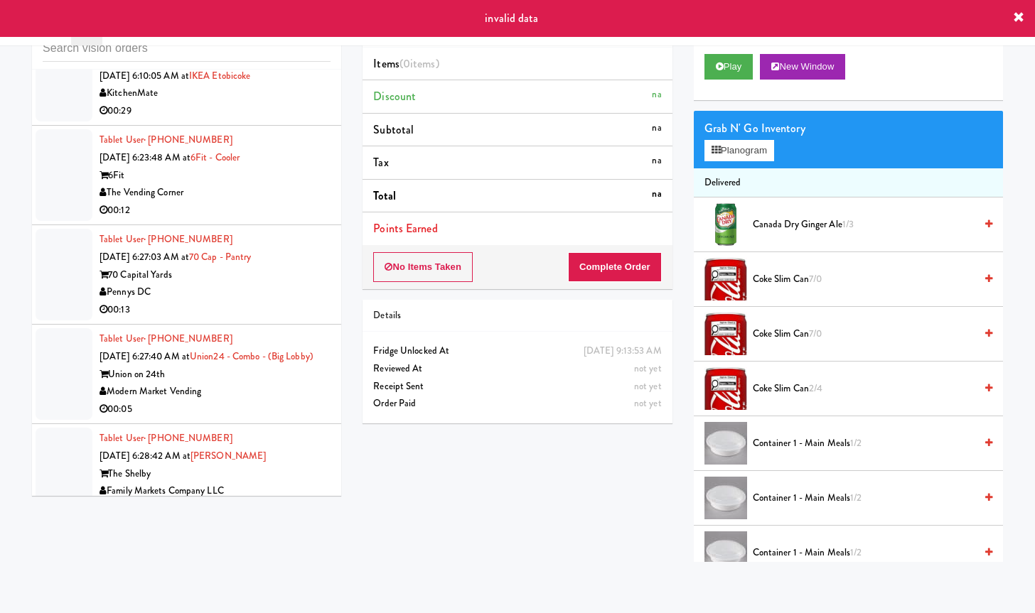
click at [1025, 15] on div "invalid data" at bounding box center [517, 18] width 1035 height 37
click at [1018, 21] on icon at bounding box center [1018, 17] width 11 height 11
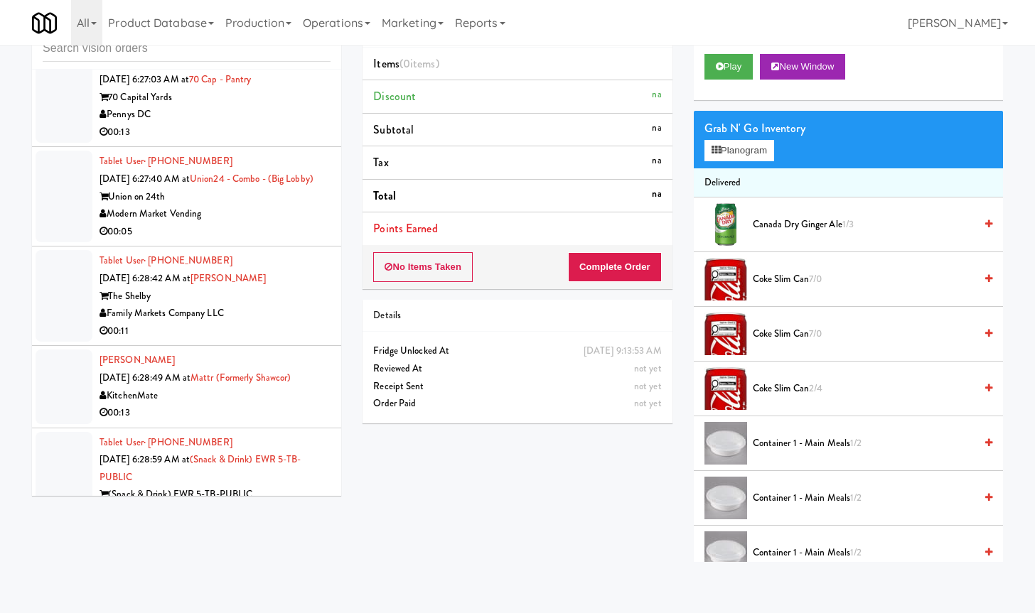
scroll to position [3525, 0]
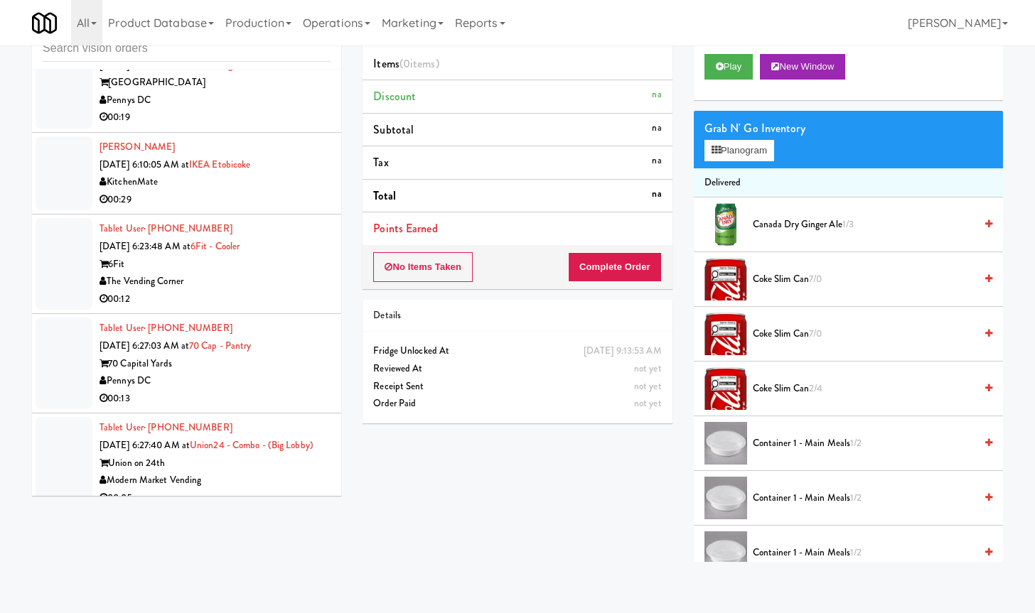
click at [263, 291] on div "00:12" at bounding box center [214, 300] width 231 height 18
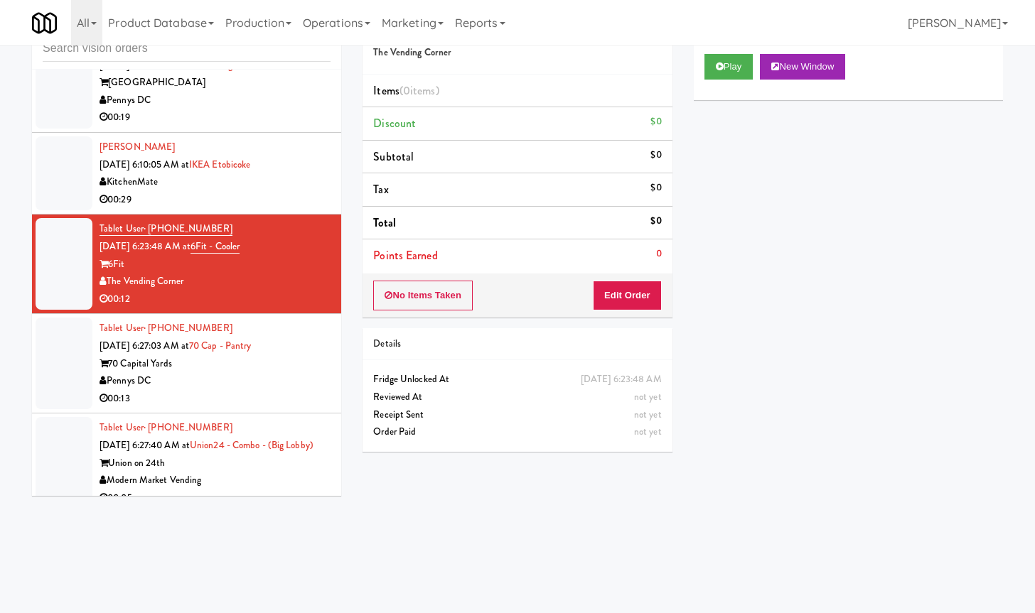
click at [323, 188] on li "[PERSON_NAME] [DATE] 6:10:05 AM at IKEA Etobicoke KitchenMate 00:29" at bounding box center [186, 174] width 309 height 82
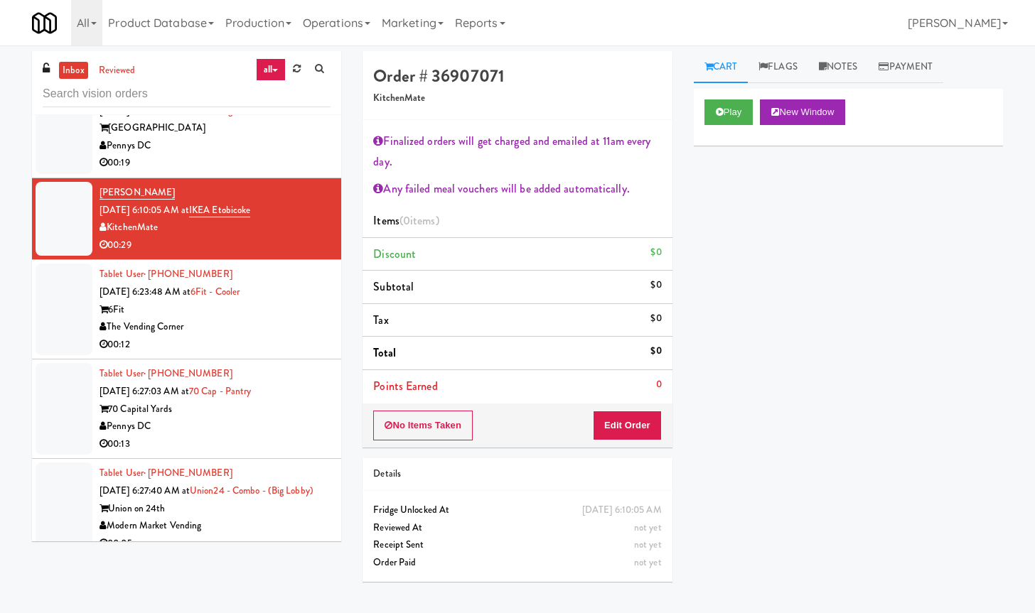
click at [261, 321] on div "The Vending Corner" at bounding box center [214, 327] width 231 height 18
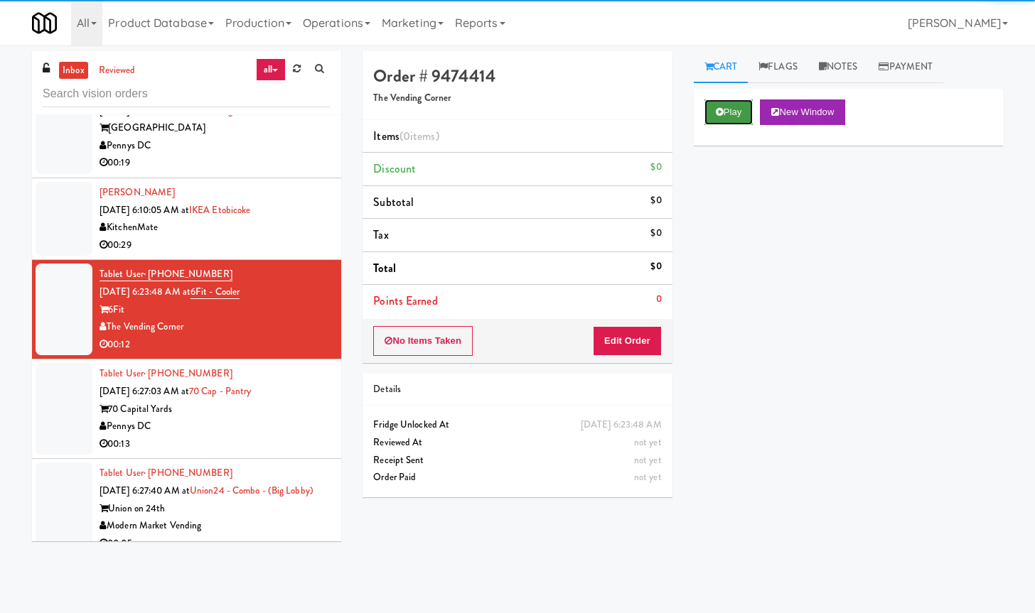
click at [706, 119] on button "Play" at bounding box center [728, 112] width 49 height 26
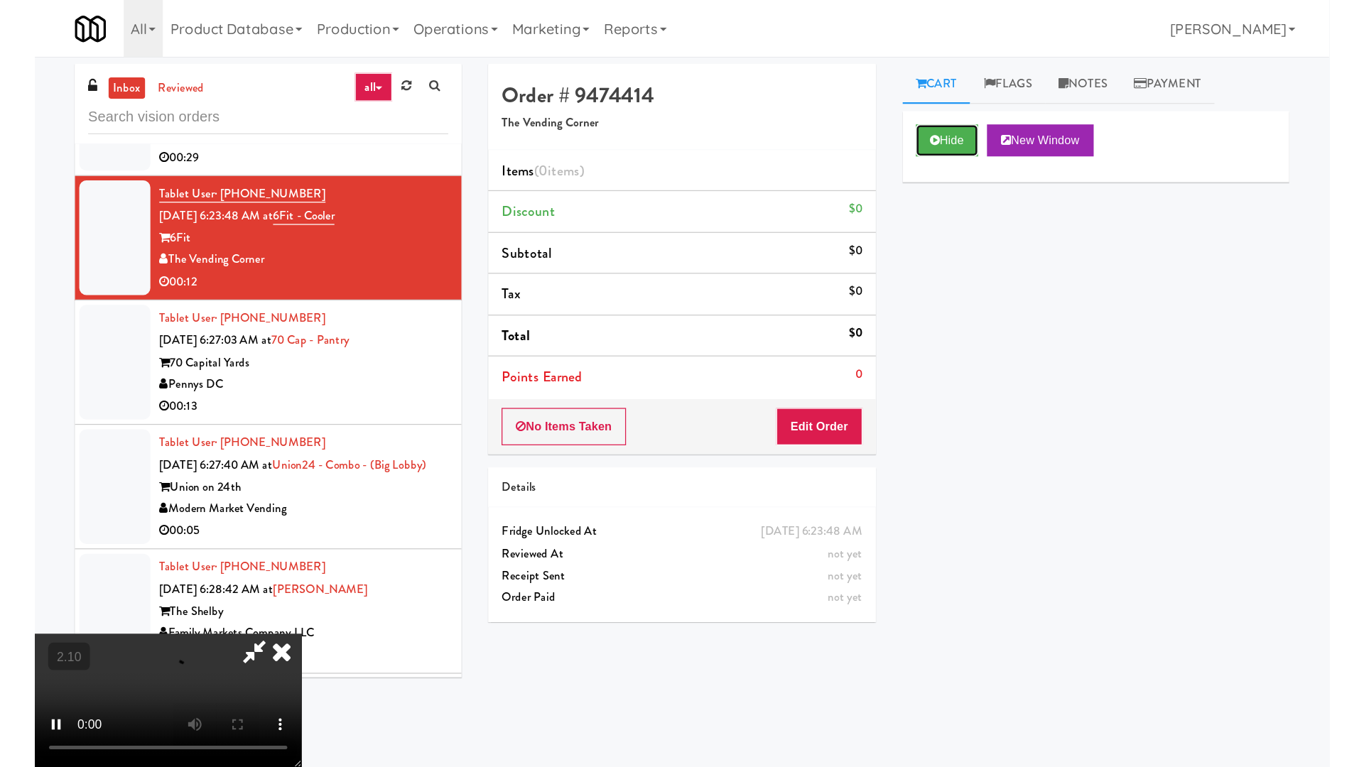
scroll to position [3614, 0]
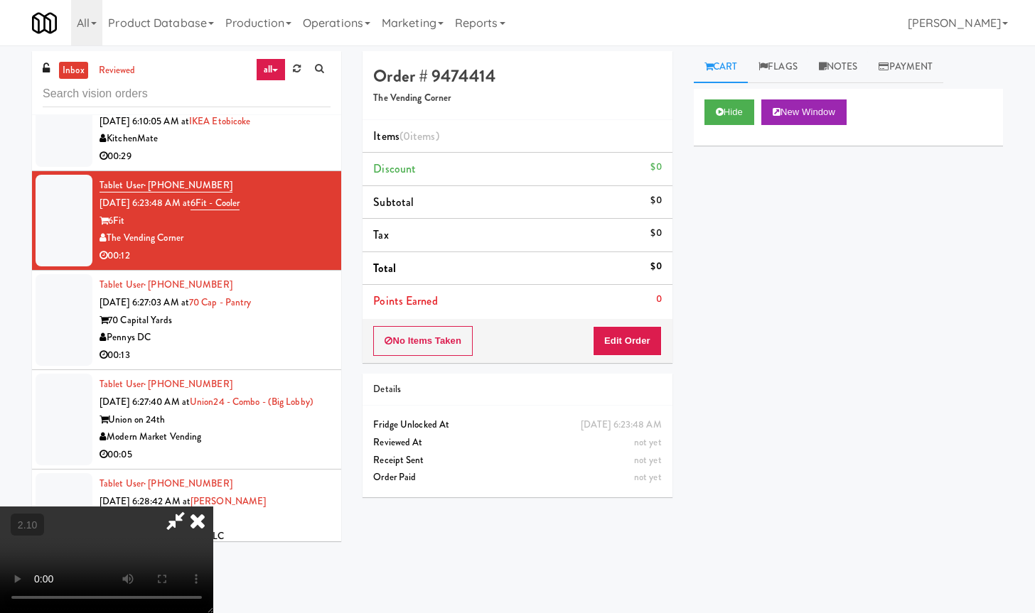
click at [213, 507] on video at bounding box center [106, 560] width 213 height 107
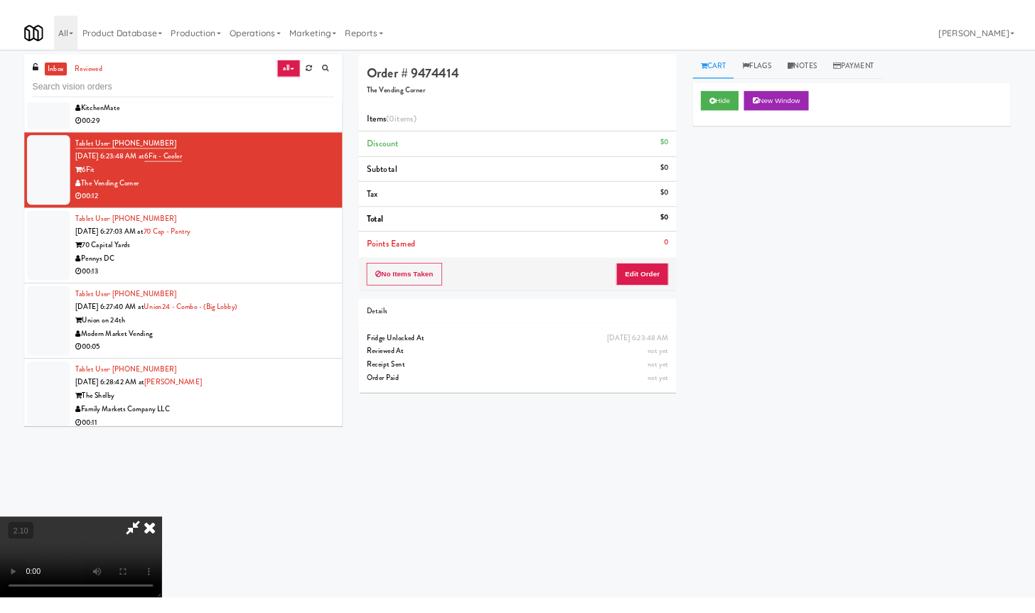
scroll to position [3596, 0]
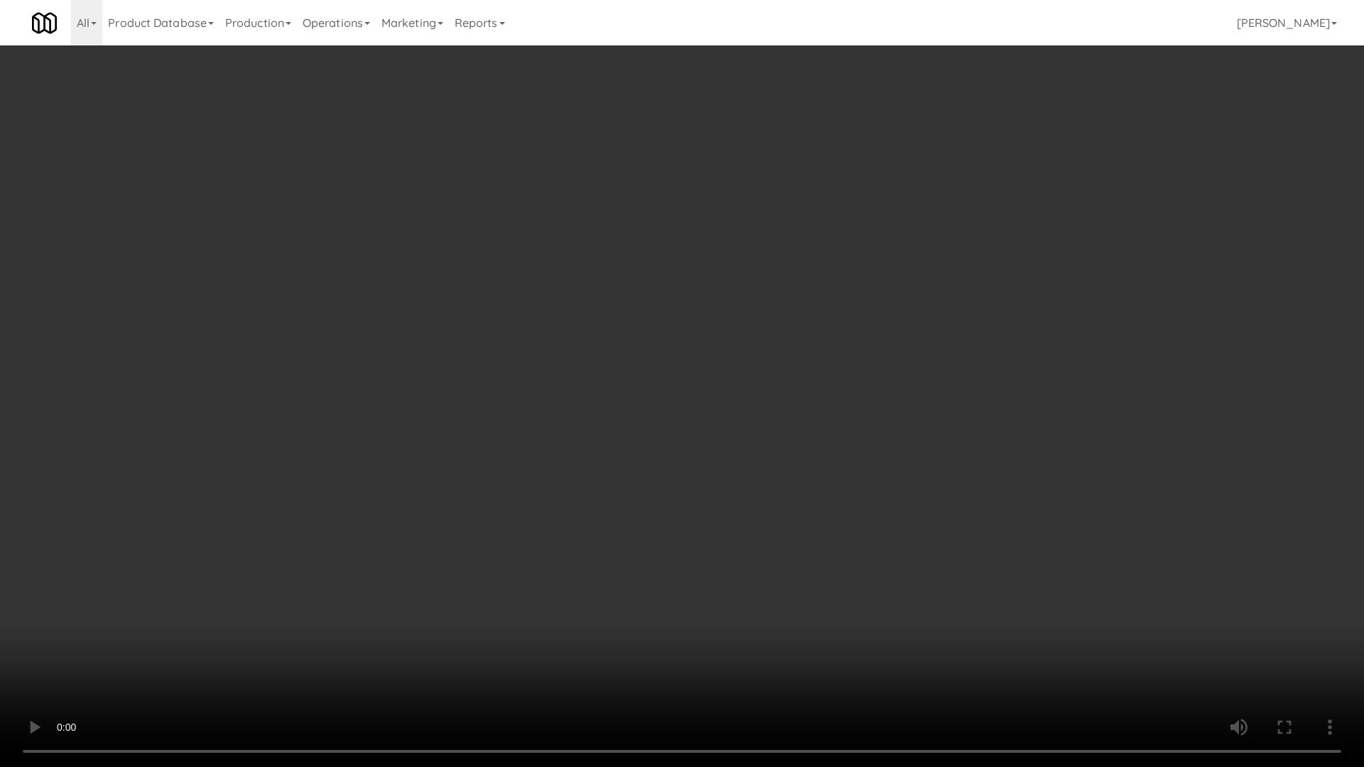
click at [509, 416] on video at bounding box center [682, 383] width 1364 height 767
click at [513, 412] on video at bounding box center [682, 383] width 1364 height 767
click at [511, 399] on video at bounding box center [682, 383] width 1364 height 767
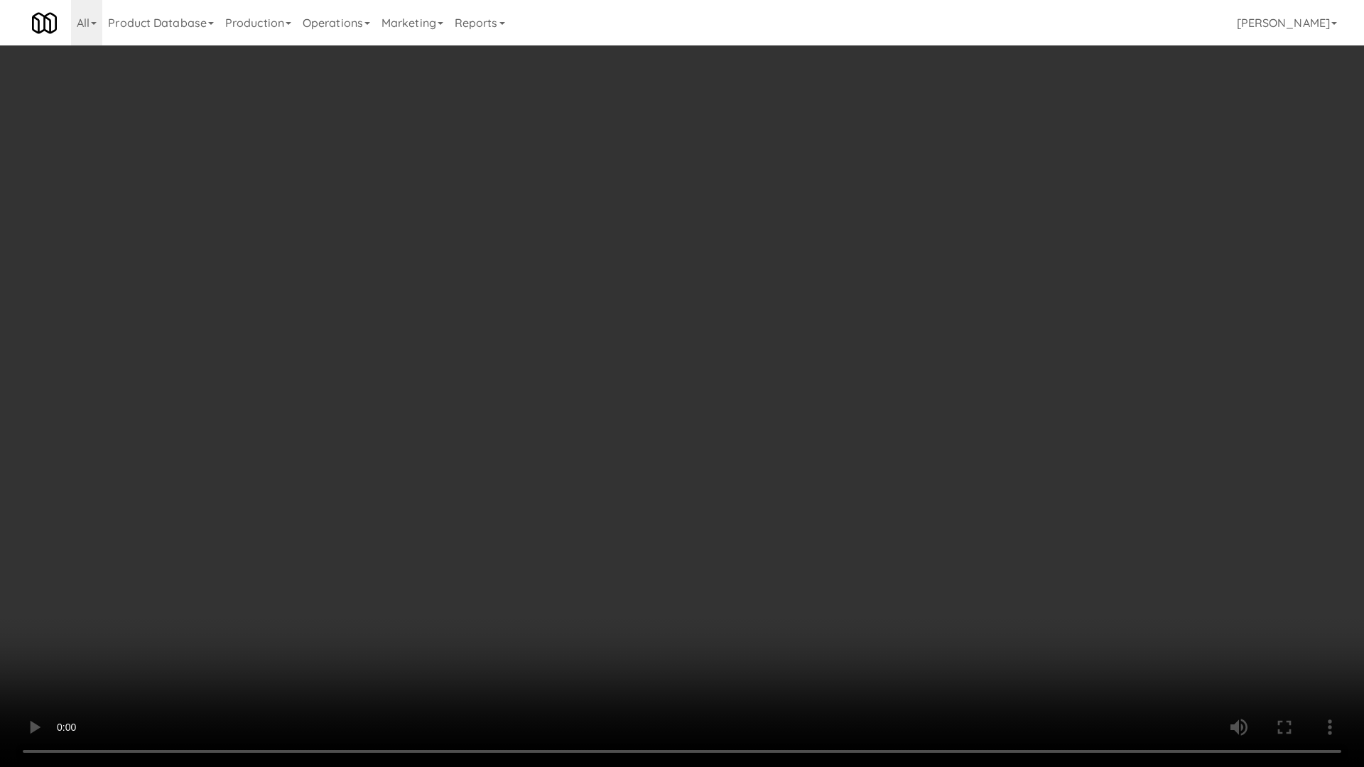
click at [511, 399] on video at bounding box center [682, 383] width 1364 height 767
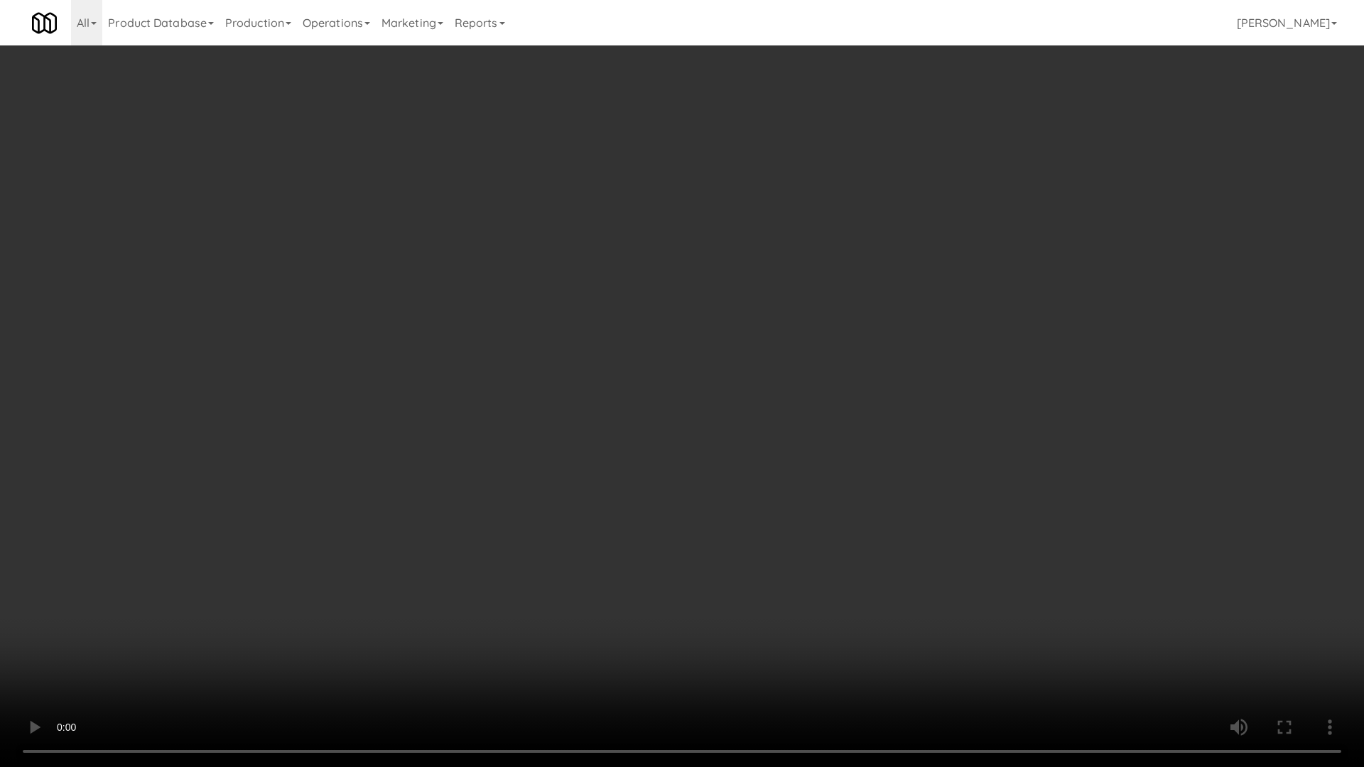
click at [511, 399] on video at bounding box center [682, 383] width 1364 height 767
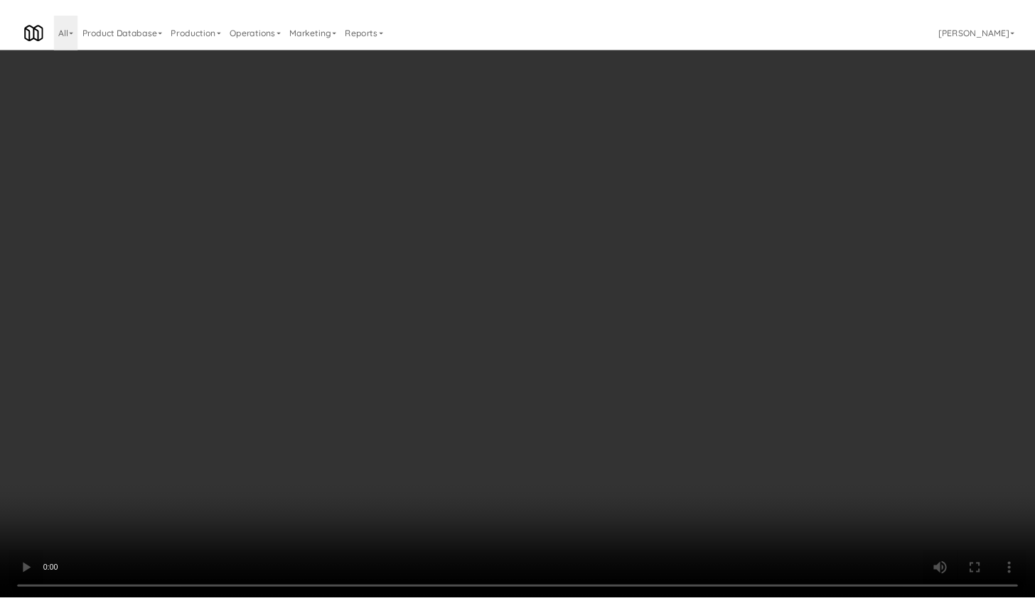
scroll to position [3614, 0]
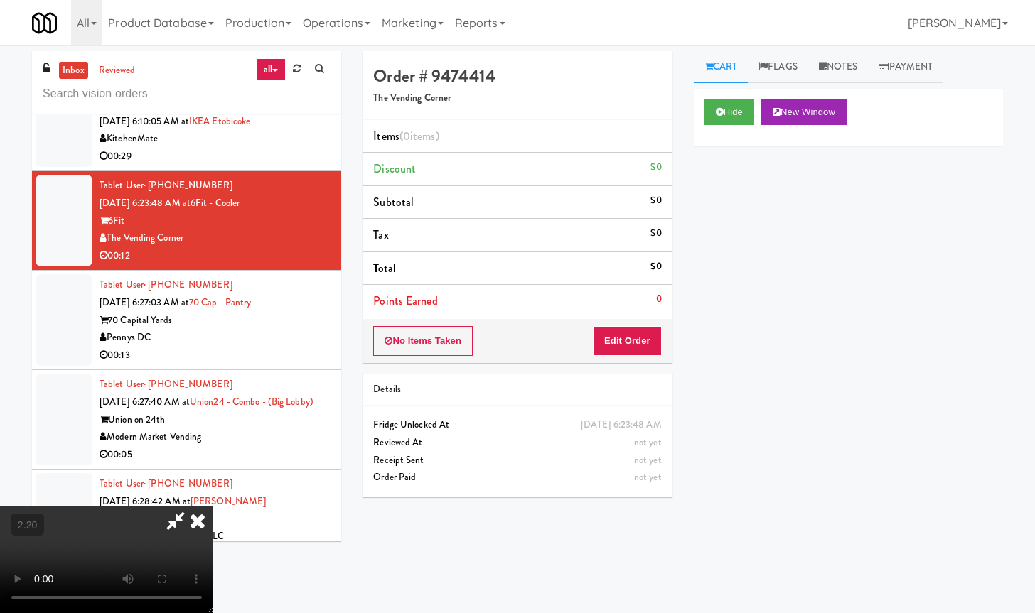
click at [213, 507] on icon at bounding box center [197, 521] width 31 height 28
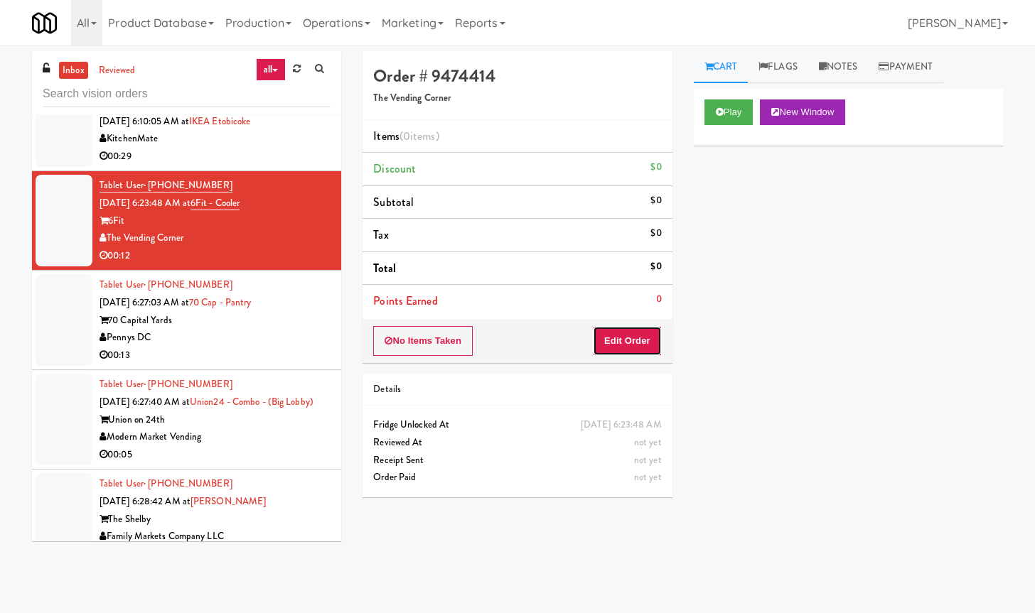
click at [609, 352] on button "Edit Order" at bounding box center [627, 341] width 69 height 30
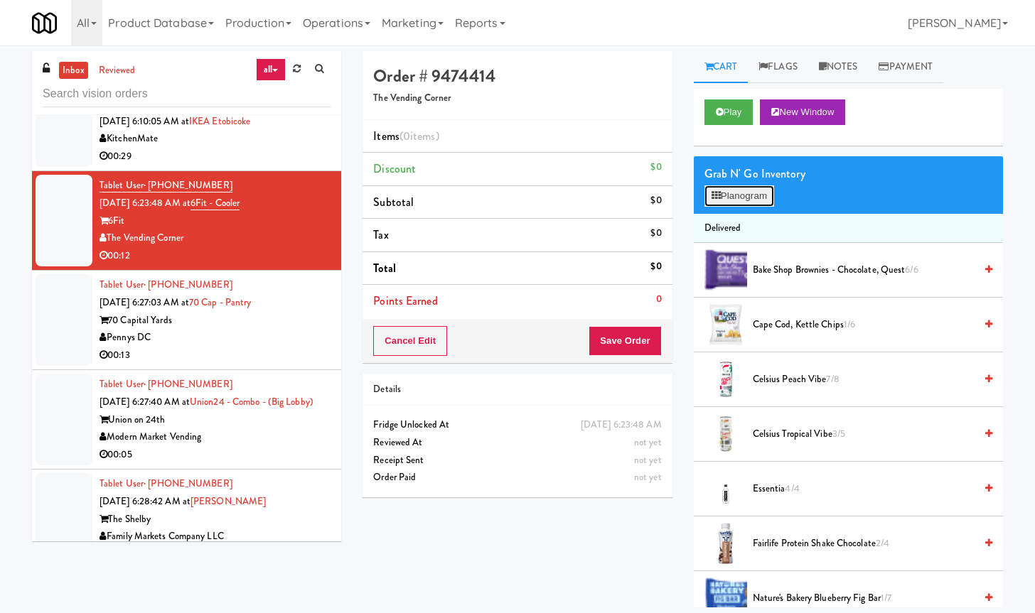
click at [769, 202] on button "Planogram" at bounding box center [739, 195] width 70 height 21
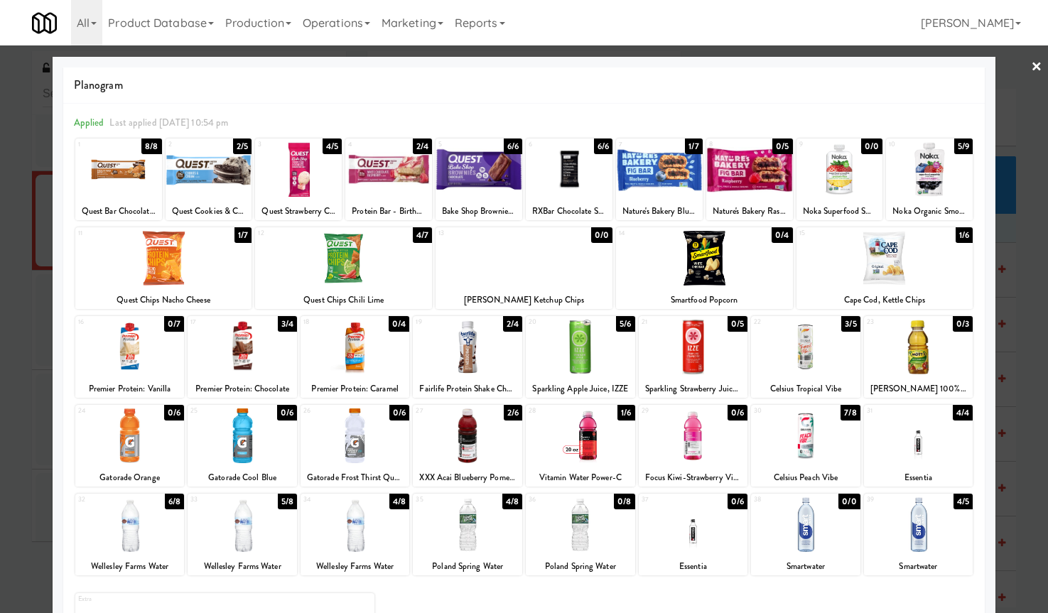
click at [499, 540] on div at bounding box center [467, 524] width 109 height 55
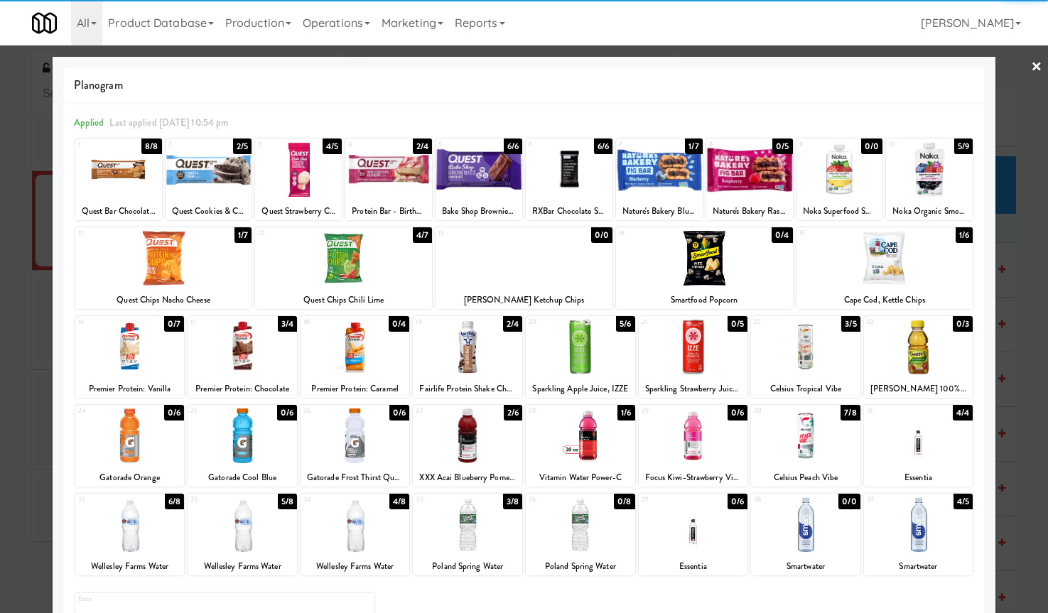
click at [1031, 67] on link "×" at bounding box center [1036, 67] width 11 height 44
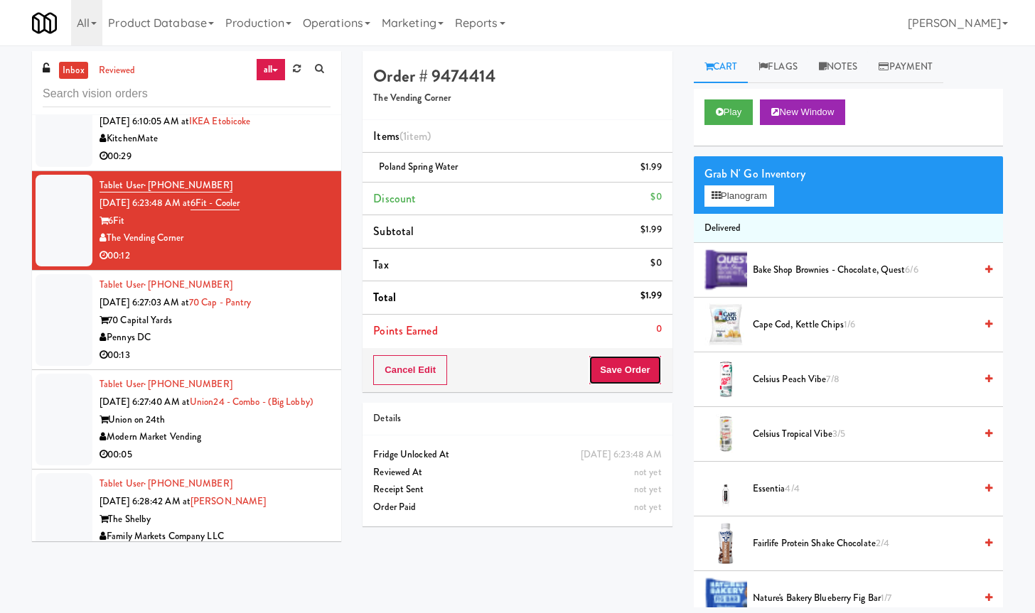
click at [630, 365] on button "Save Order" at bounding box center [624, 370] width 72 height 30
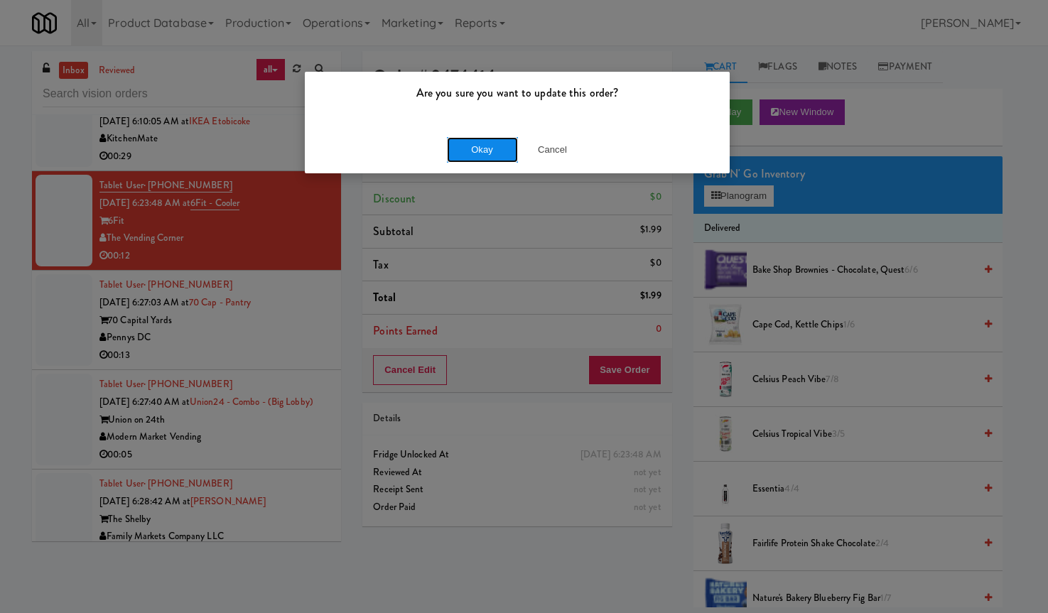
click at [487, 146] on button "Okay" at bounding box center [482, 150] width 71 height 26
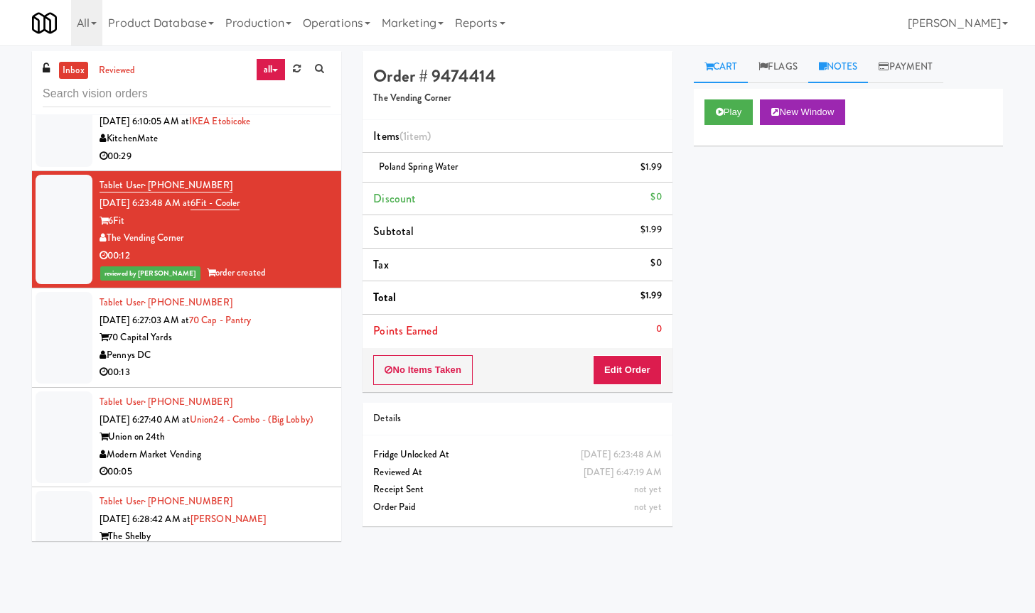
click at [833, 63] on link "Notes" at bounding box center [838, 67] width 60 height 32
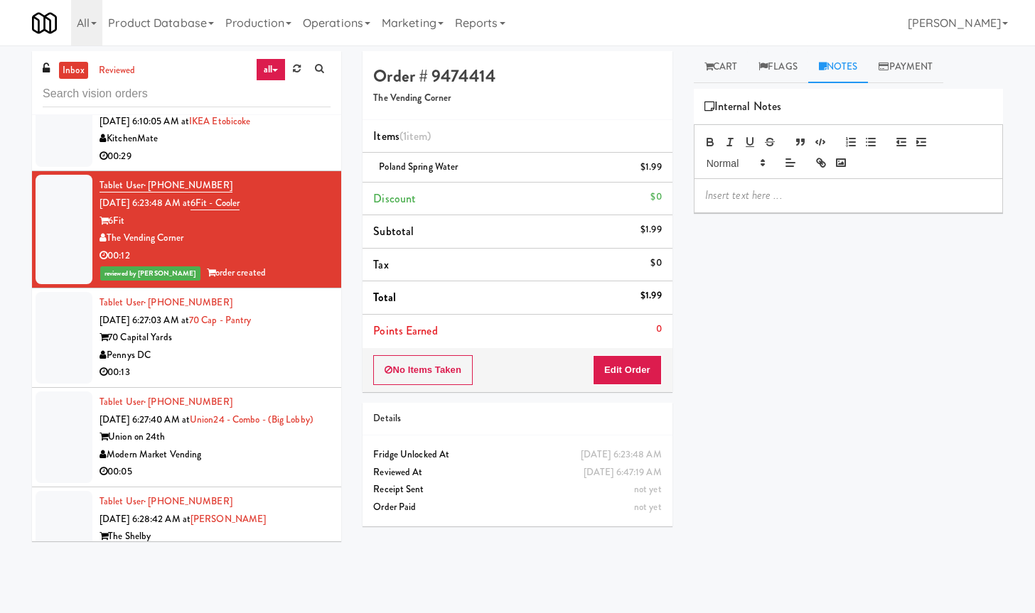
click at [770, 181] on div at bounding box center [848, 195] width 308 height 33
click at [768, 293] on div "Play New Window Primary Flag Clear Flag if unable to determine what was taken o…" at bounding box center [848, 355] width 309 height 533
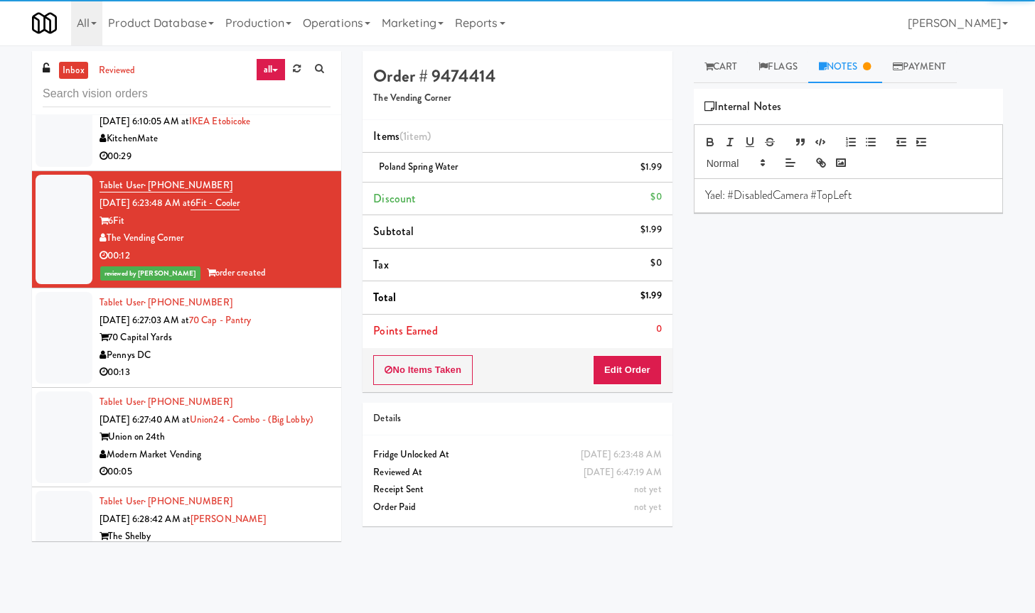
click at [251, 352] on div "Pennys DC" at bounding box center [214, 356] width 231 height 18
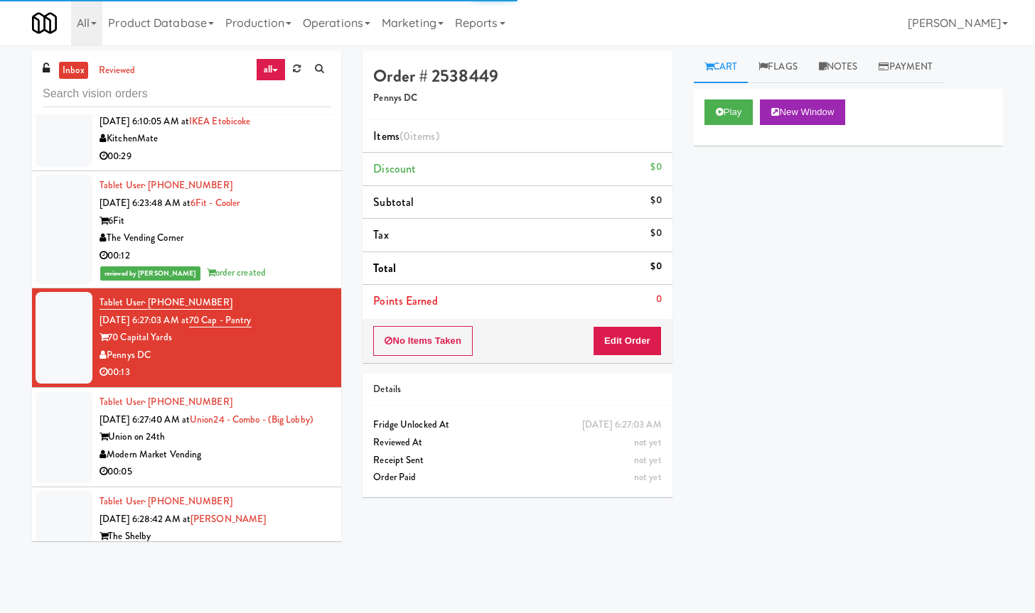
click at [718, 93] on div "Play New Window" at bounding box center [848, 117] width 309 height 57
click at [719, 107] on icon at bounding box center [720, 111] width 8 height 9
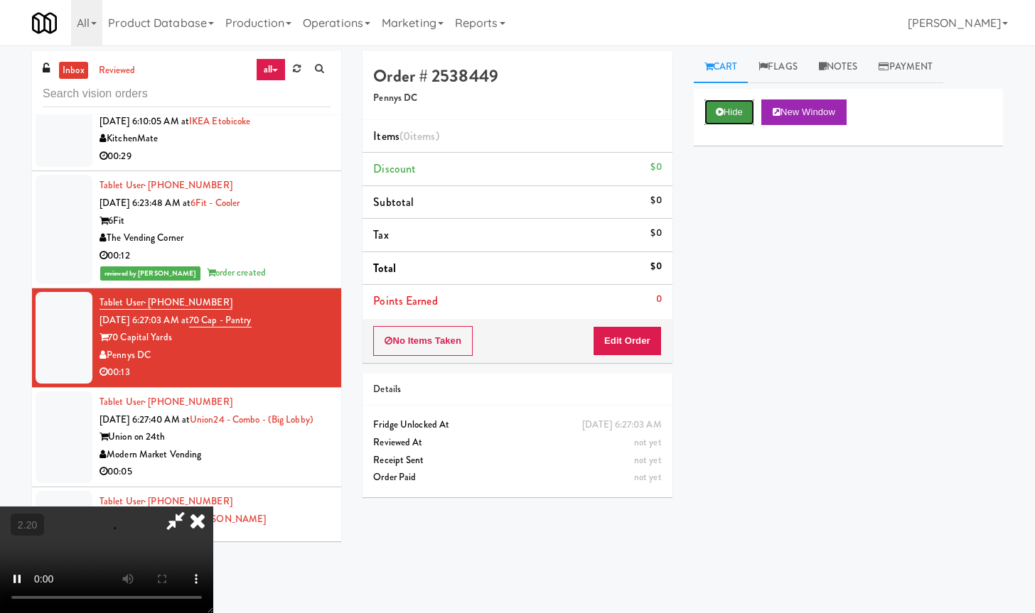
click at [730, 108] on button "Hide" at bounding box center [729, 112] width 50 height 26
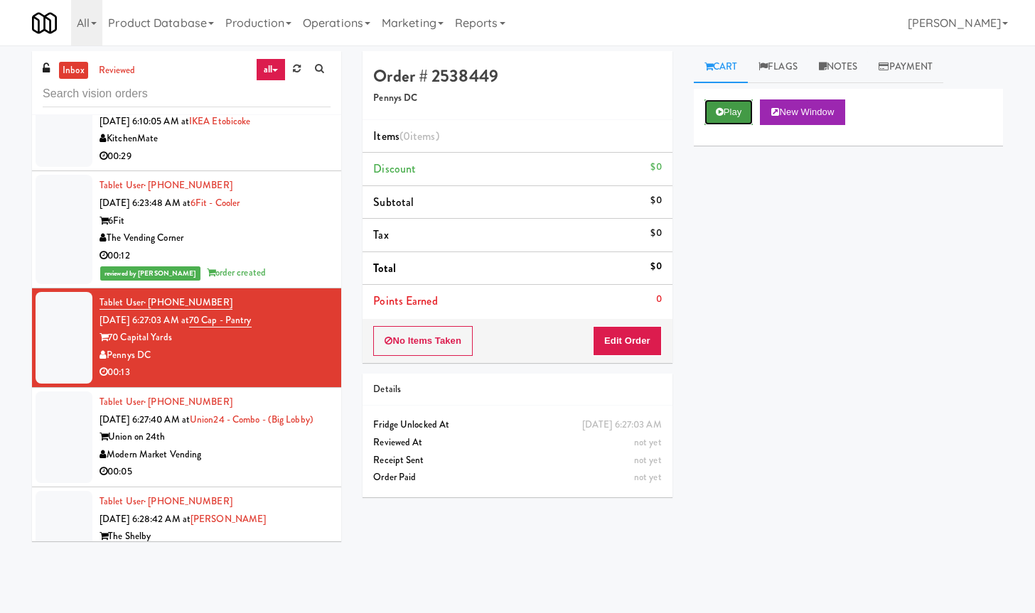
click at [730, 108] on button "Play" at bounding box center [728, 112] width 49 height 26
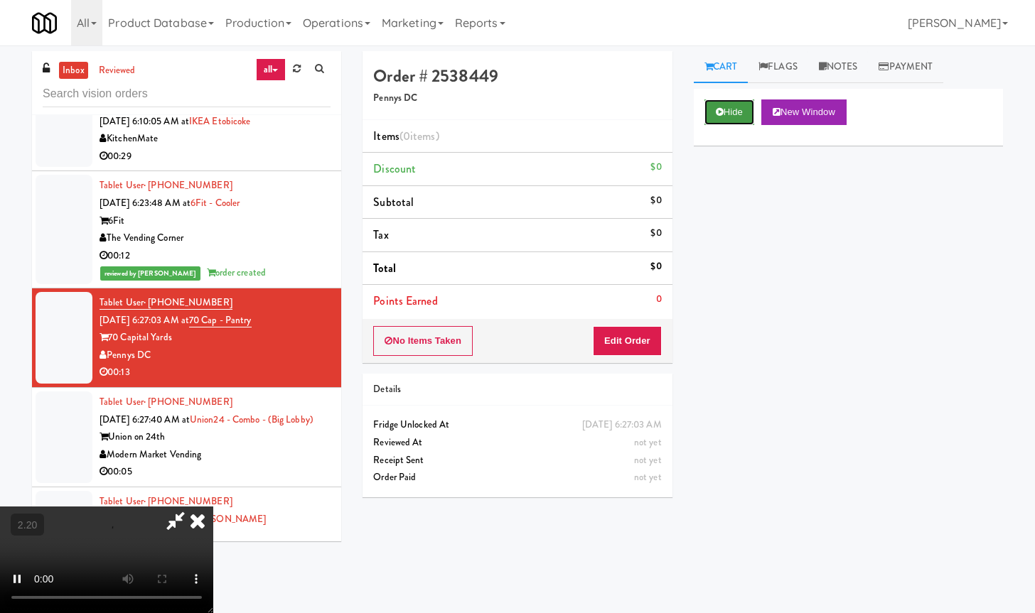
click at [734, 111] on button "Hide" at bounding box center [729, 112] width 50 height 26
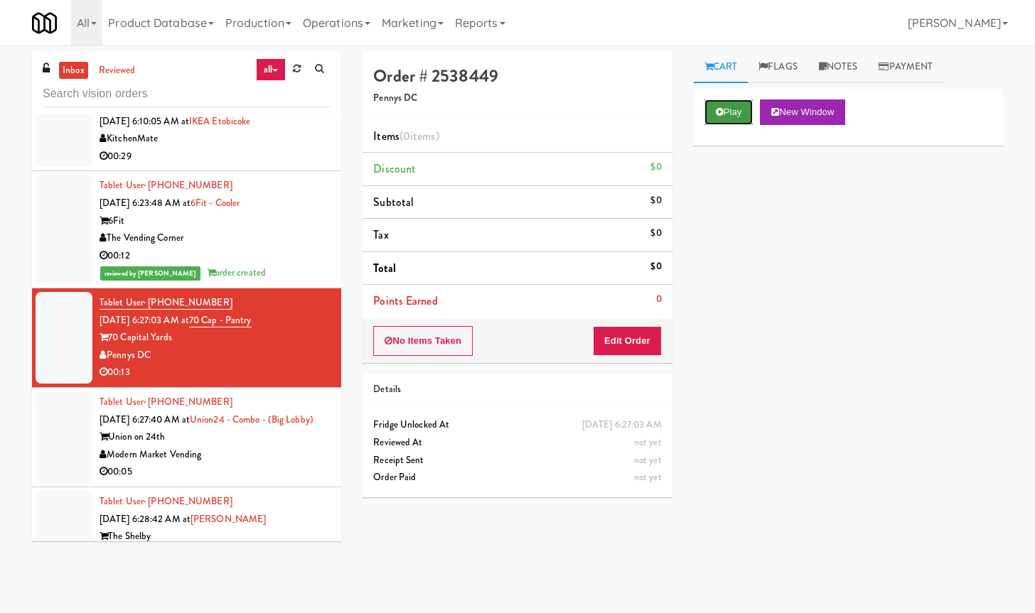
click at [734, 111] on button "Play" at bounding box center [728, 112] width 49 height 26
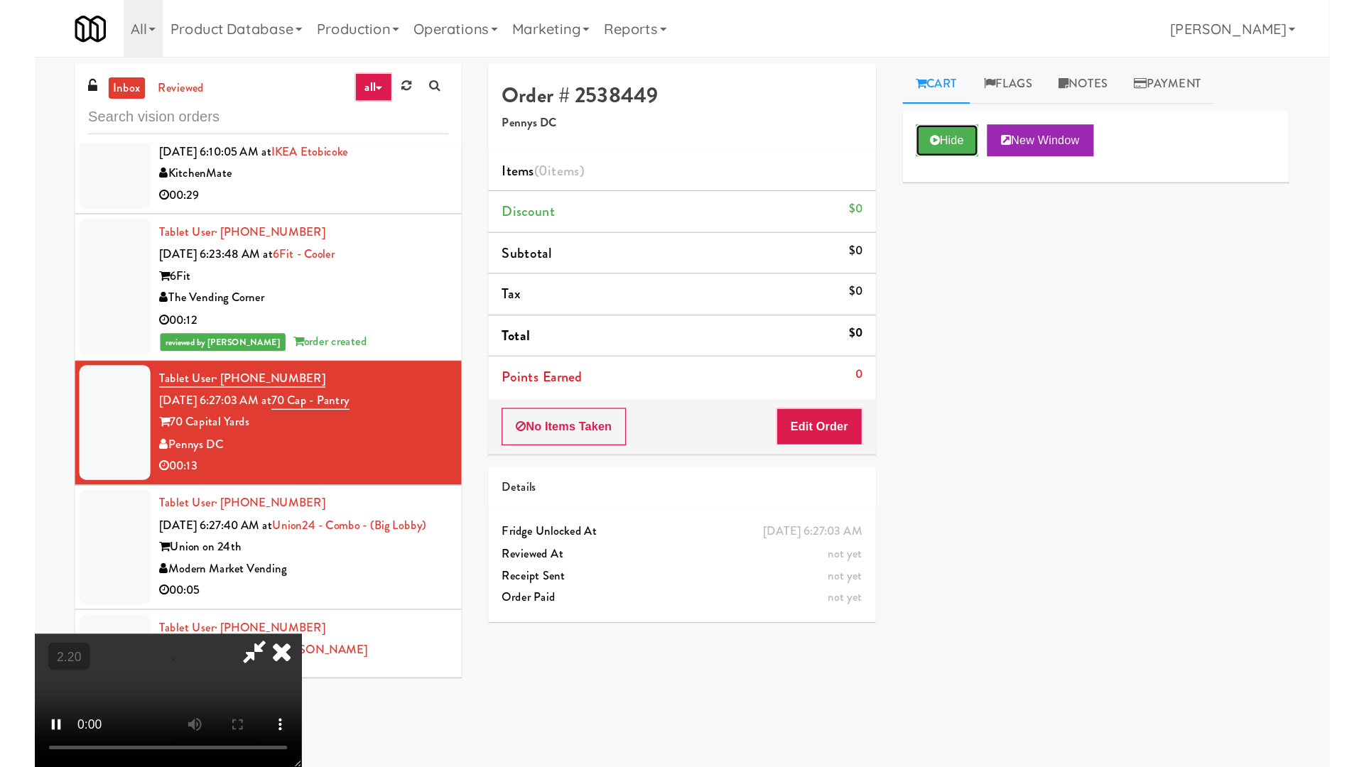
scroll to position [3703, 0]
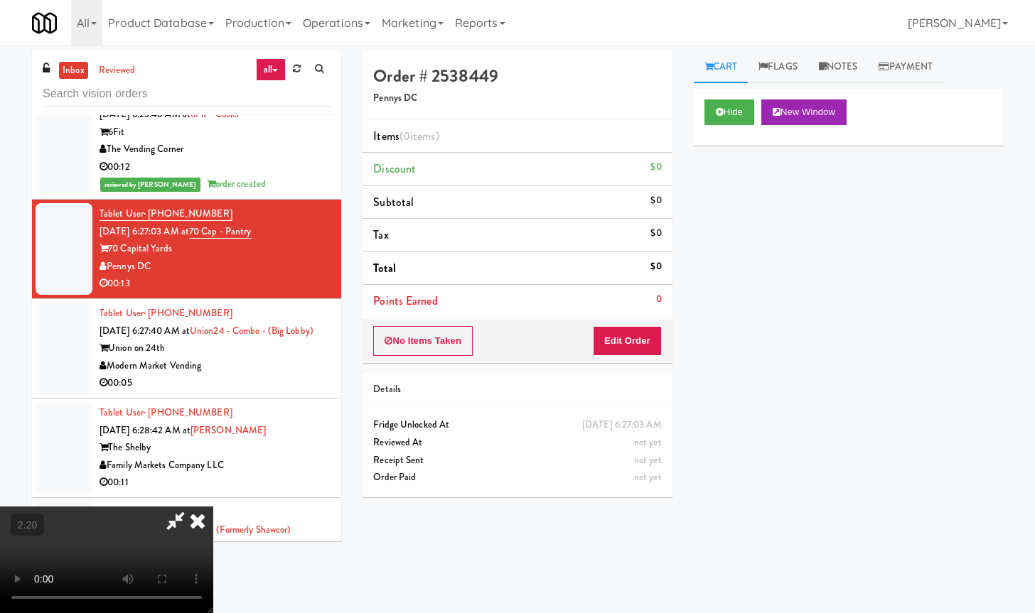
click at [198, 525] on icon at bounding box center [197, 521] width 31 height 28
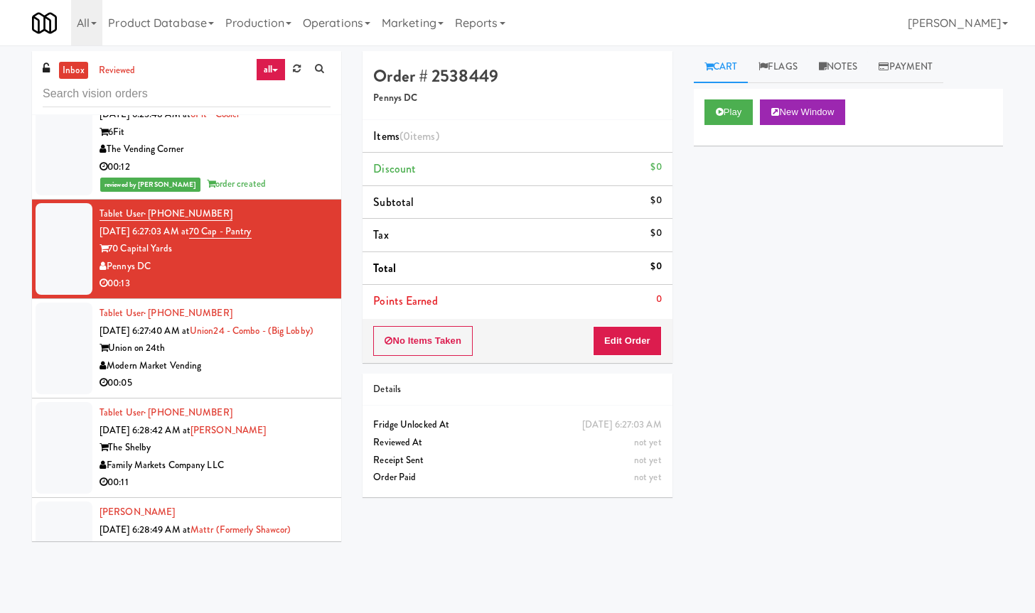
click at [700, 98] on div "Play New Window" at bounding box center [848, 117] width 309 height 57
click at [740, 119] on button "Play" at bounding box center [728, 112] width 49 height 26
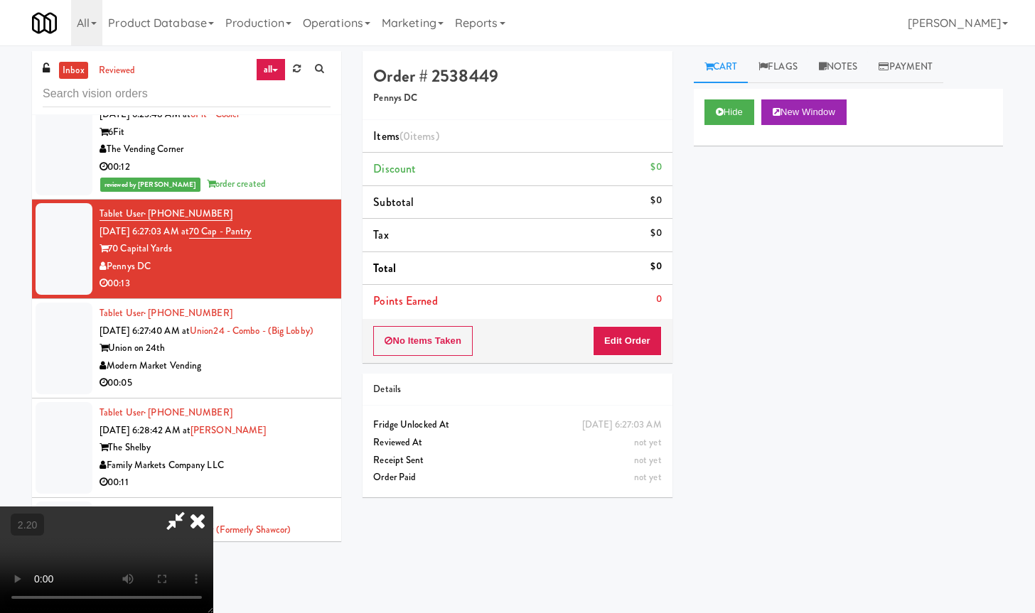
click at [213, 507] on icon at bounding box center [197, 521] width 31 height 28
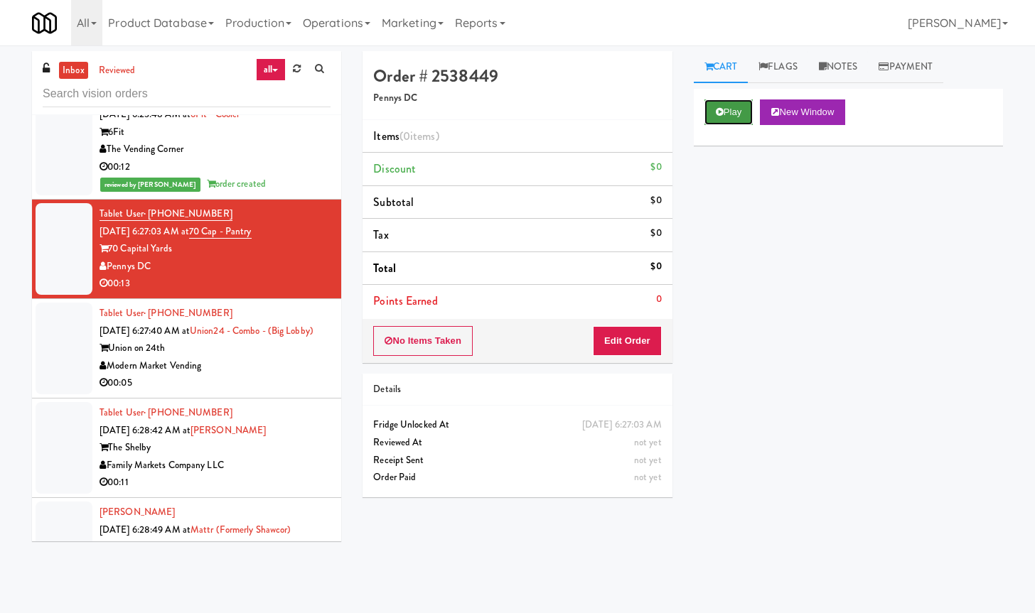
click at [724, 108] on button "Play" at bounding box center [728, 112] width 49 height 26
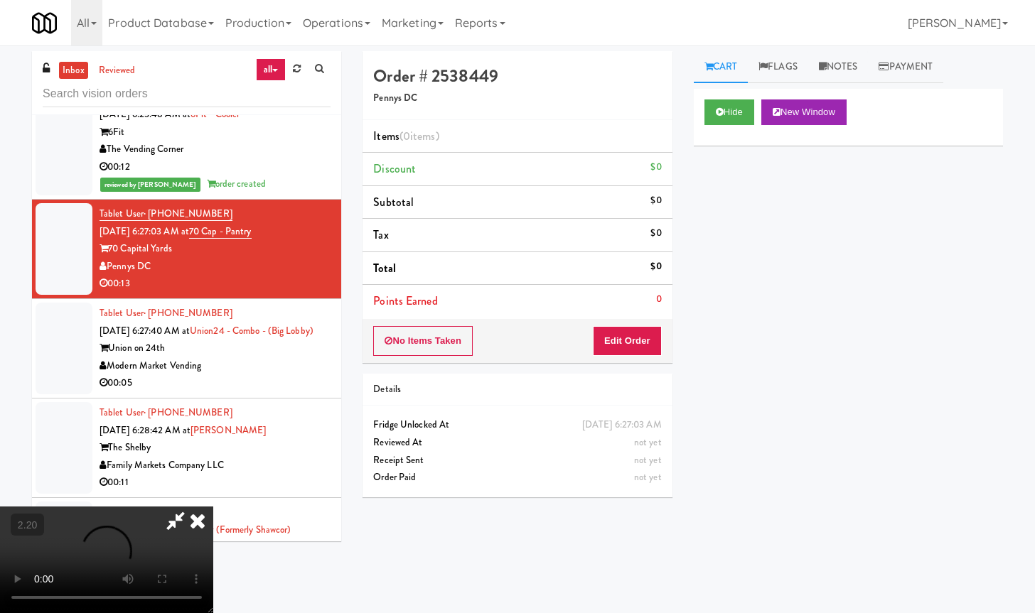
click at [213, 507] on video at bounding box center [106, 560] width 213 height 107
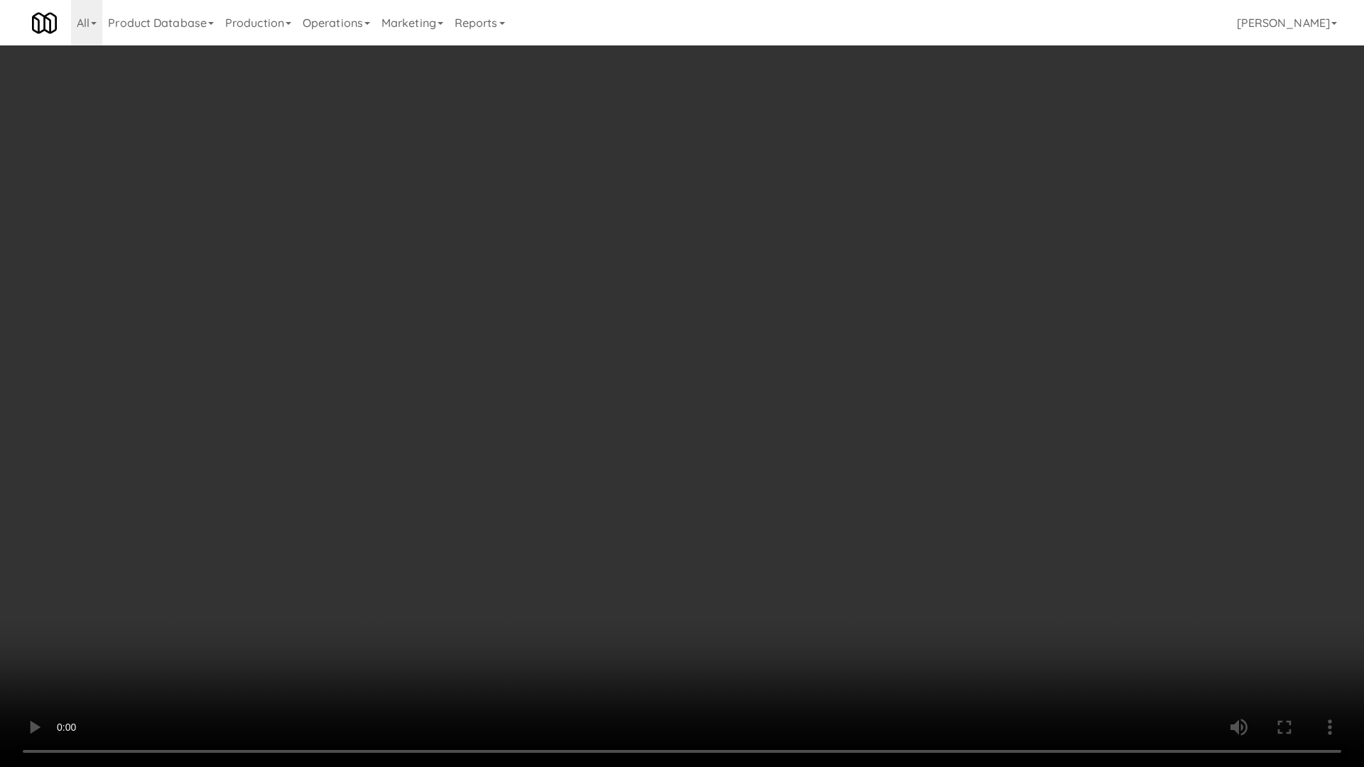
click at [428, 362] on video at bounding box center [682, 383] width 1364 height 767
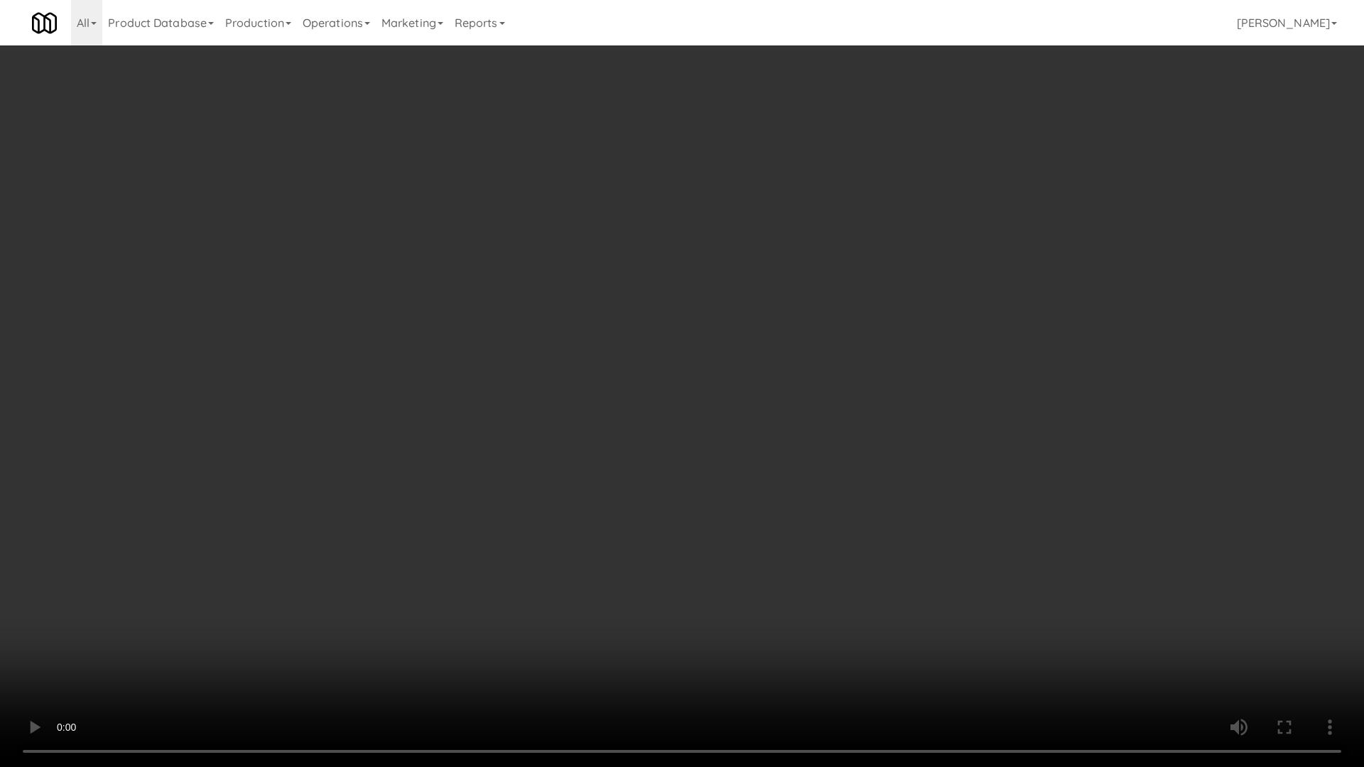
click at [428, 362] on video at bounding box center [682, 383] width 1364 height 767
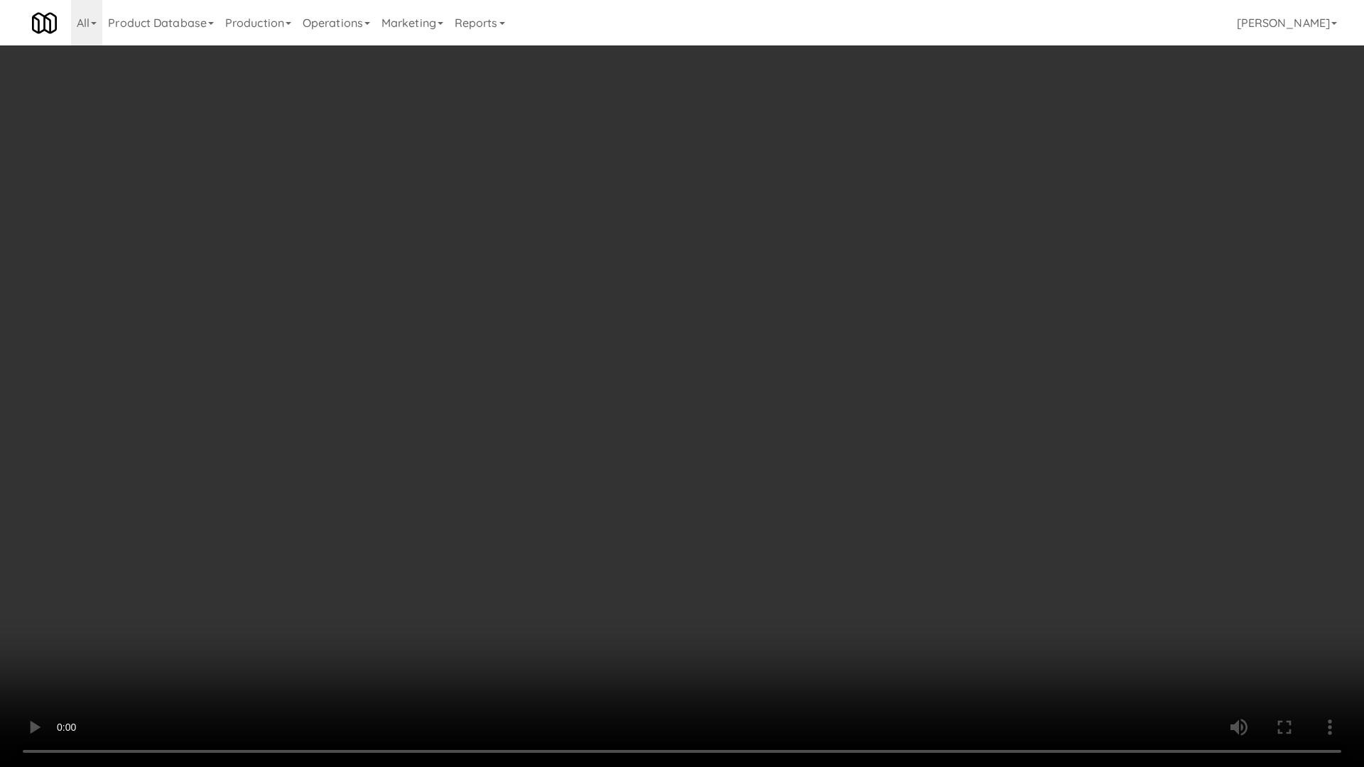
click at [428, 362] on video at bounding box center [682, 383] width 1364 height 767
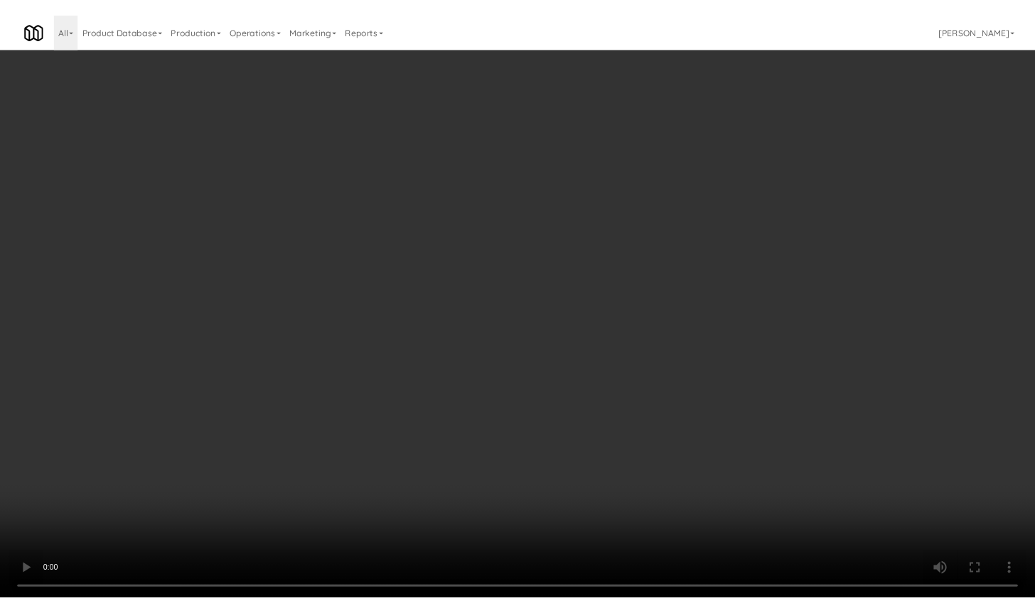
scroll to position [3703, 0]
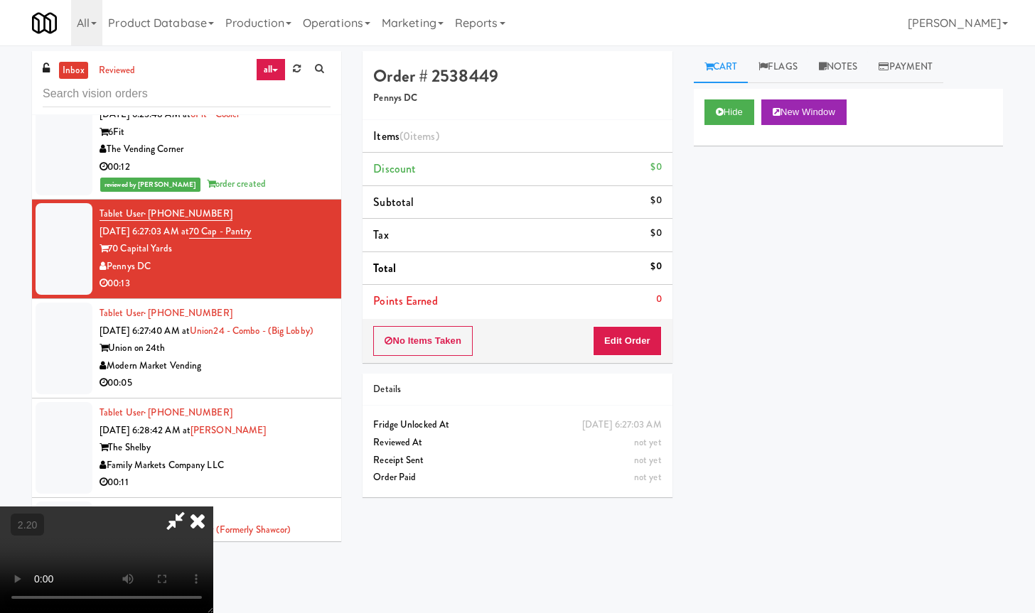
click at [213, 507] on icon at bounding box center [197, 521] width 31 height 28
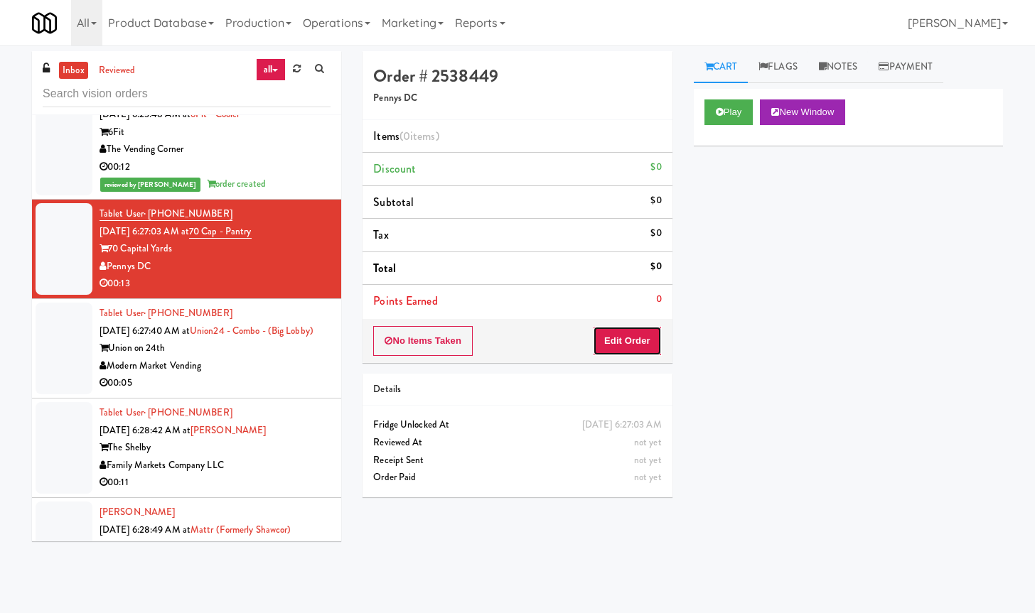
click at [619, 344] on button "Edit Order" at bounding box center [627, 341] width 69 height 30
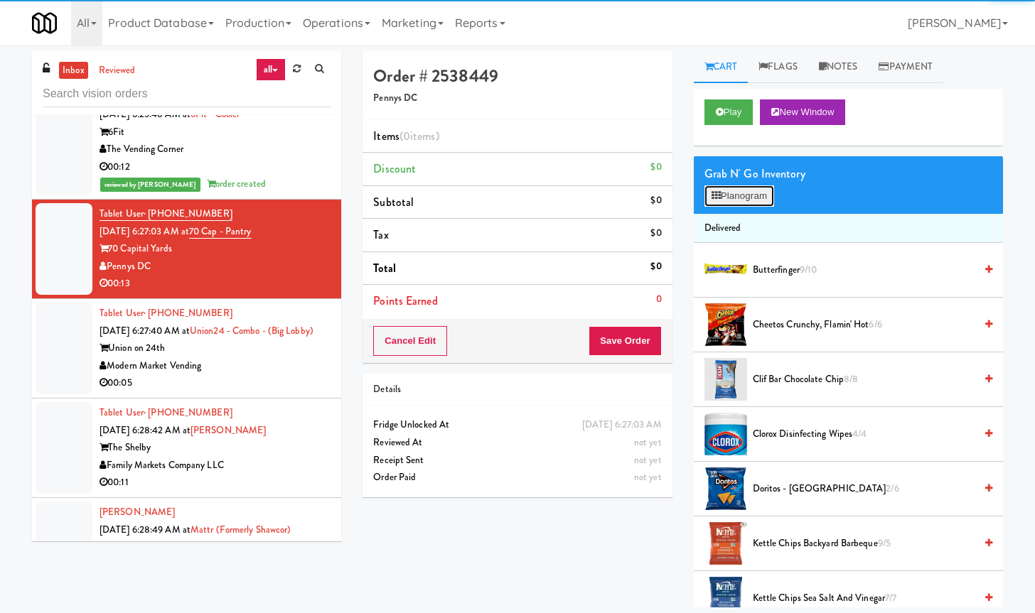
click at [758, 190] on button "Planogram" at bounding box center [739, 195] width 70 height 21
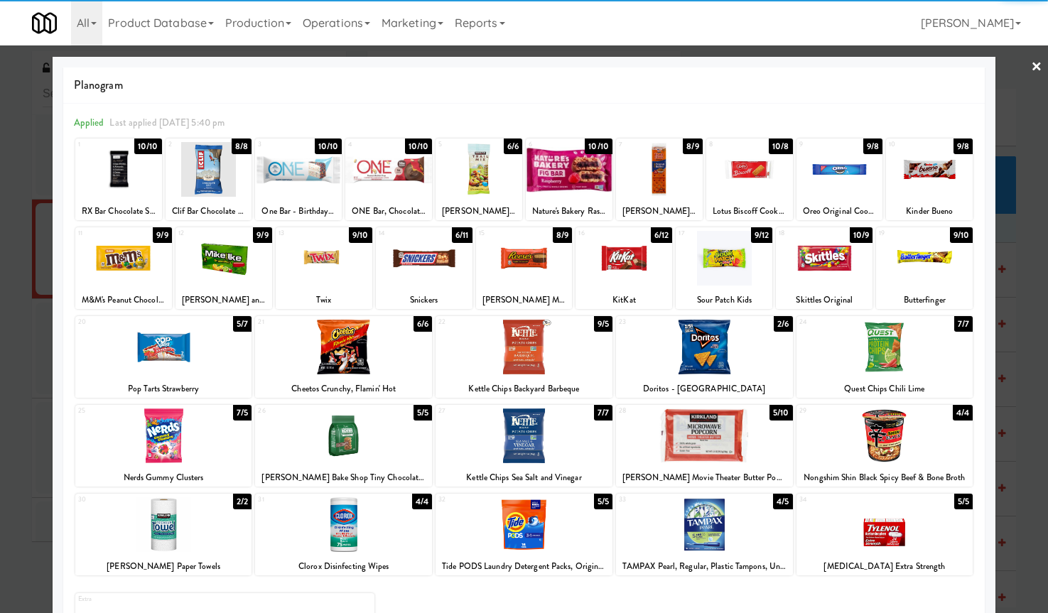
click at [297, 180] on div at bounding box center [298, 169] width 87 height 55
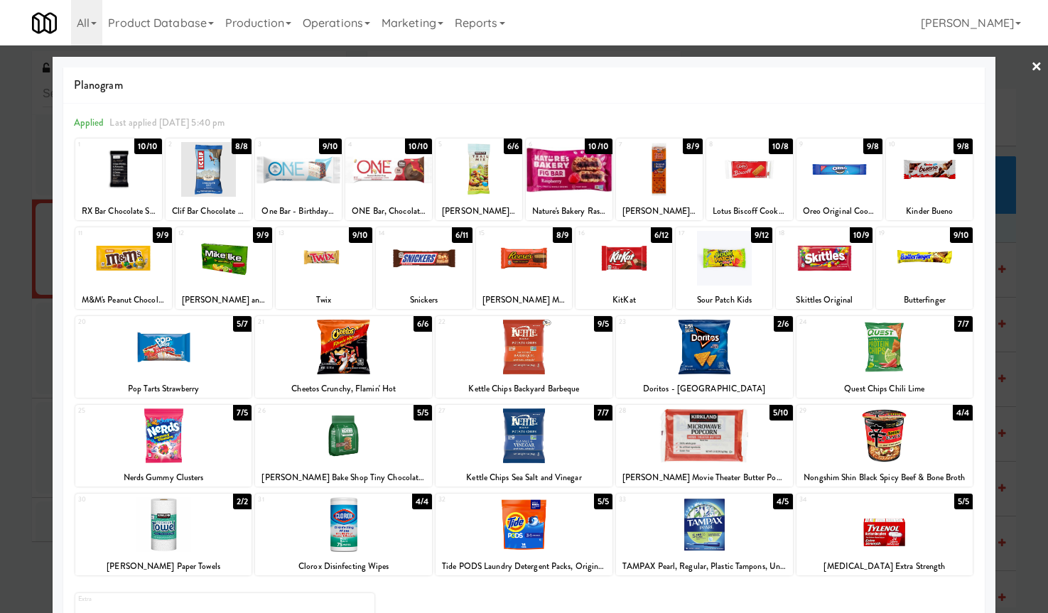
click at [382, 175] on div at bounding box center [388, 169] width 87 height 55
click at [1031, 72] on link "×" at bounding box center [1036, 67] width 11 height 44
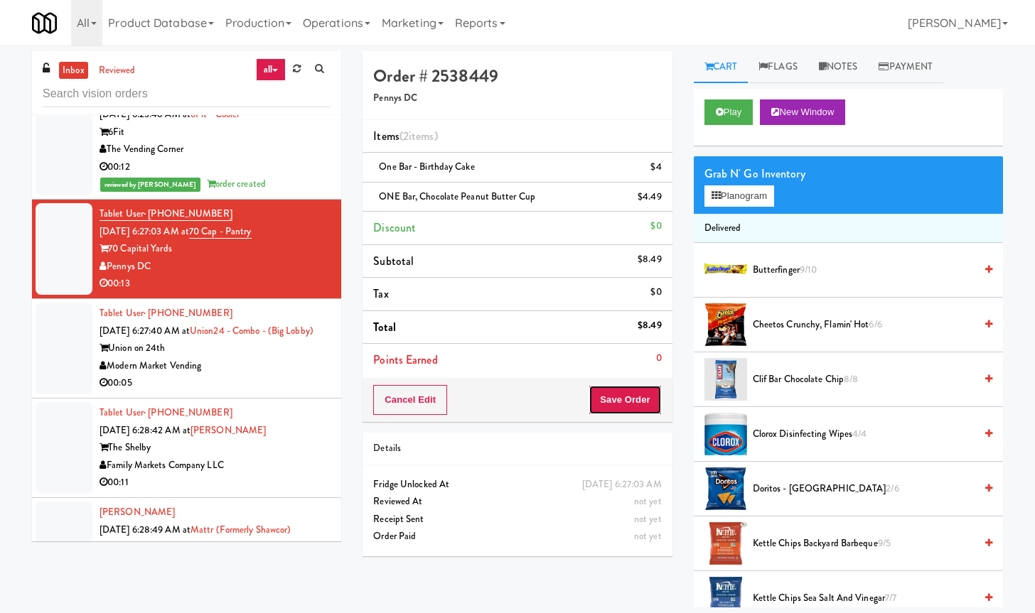
click at [621, 402] on button "Save Order" at bounding box center [624, 400] width 72 height 30
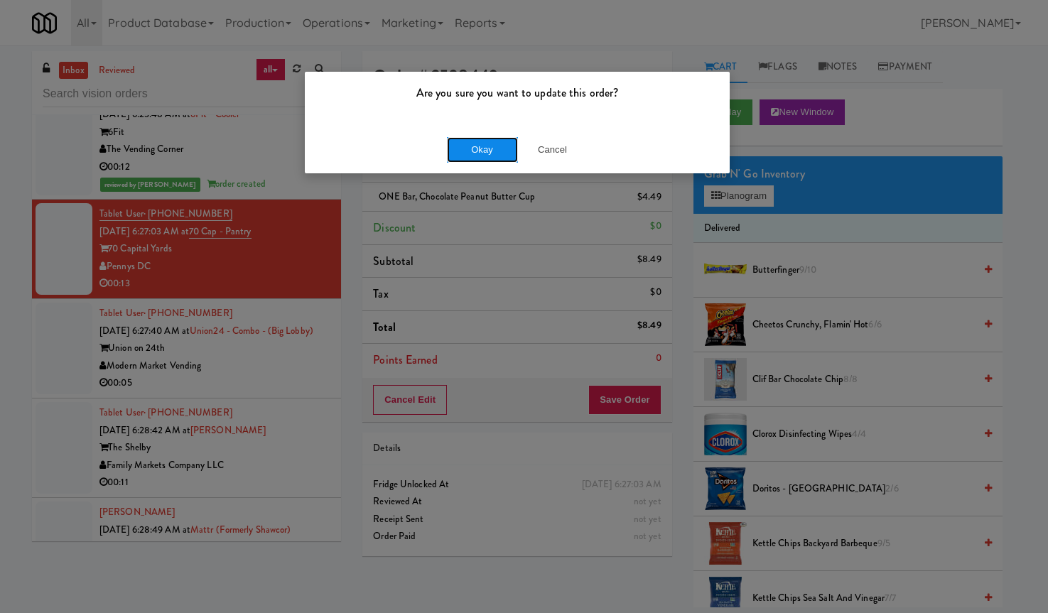
click at [486, 148] on button "Okay" at bounding box center [482, 150] width 71 height 26
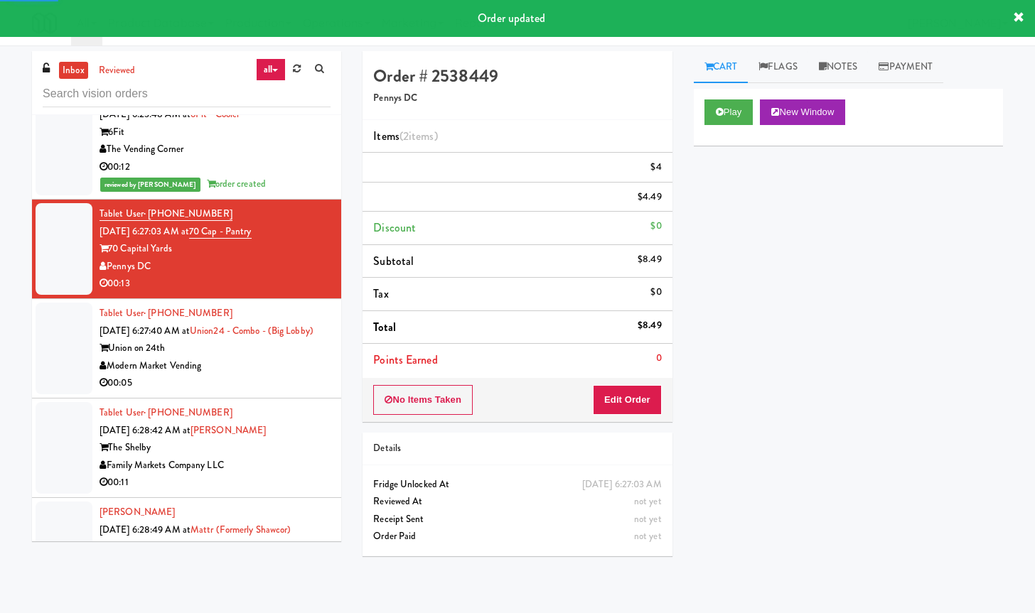
click at [267, 375] on div "Modern Market Vending" at bounding box center [214, 366] width 231 height 18
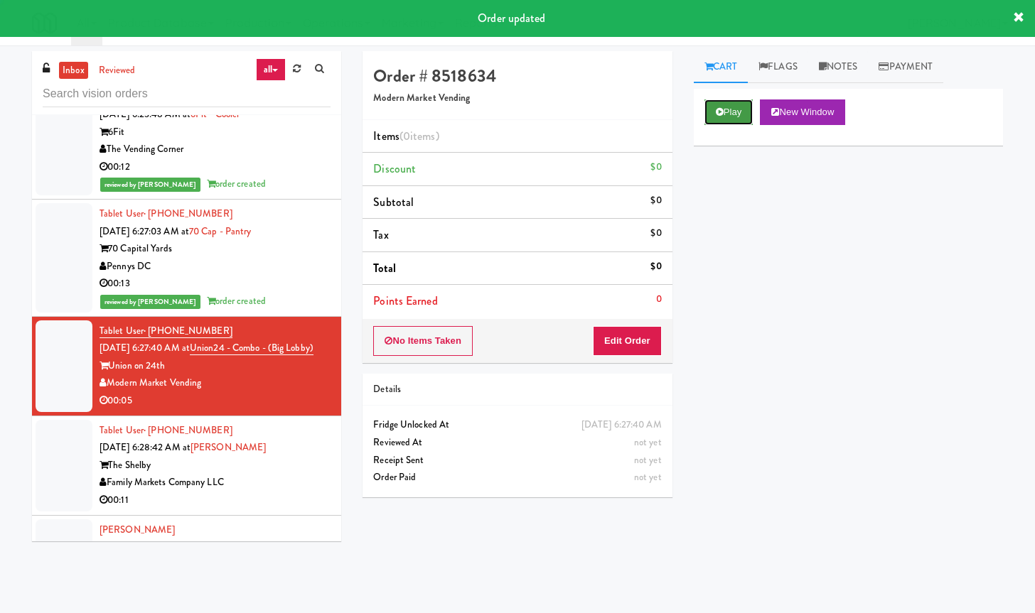
click at [726, 112] on button "Play" at bounding box center [728, 112] width 49 height 26
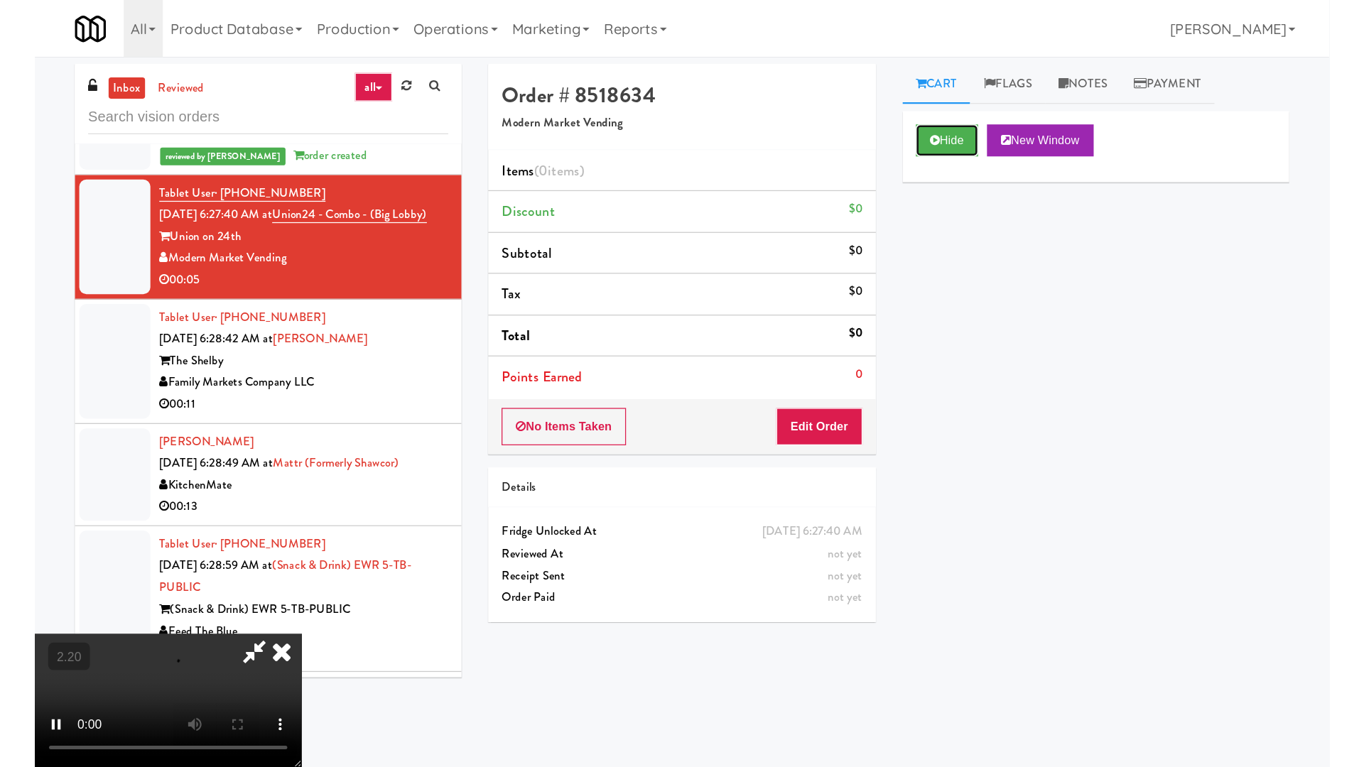
scroll to position [3881, 0]
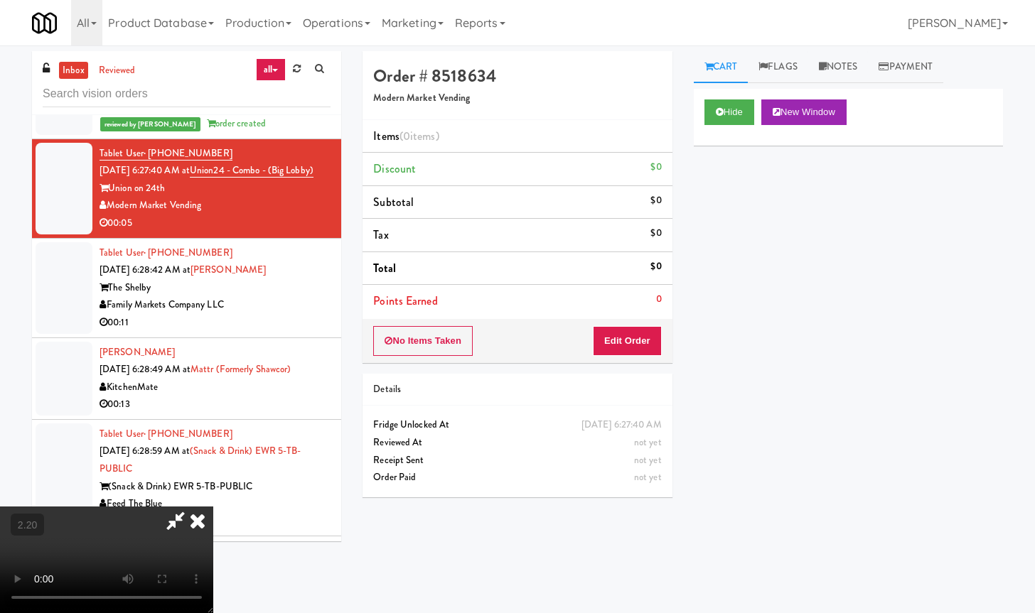
click at [114, 507] on video at bounding box center [106, 560] width 213 height 107
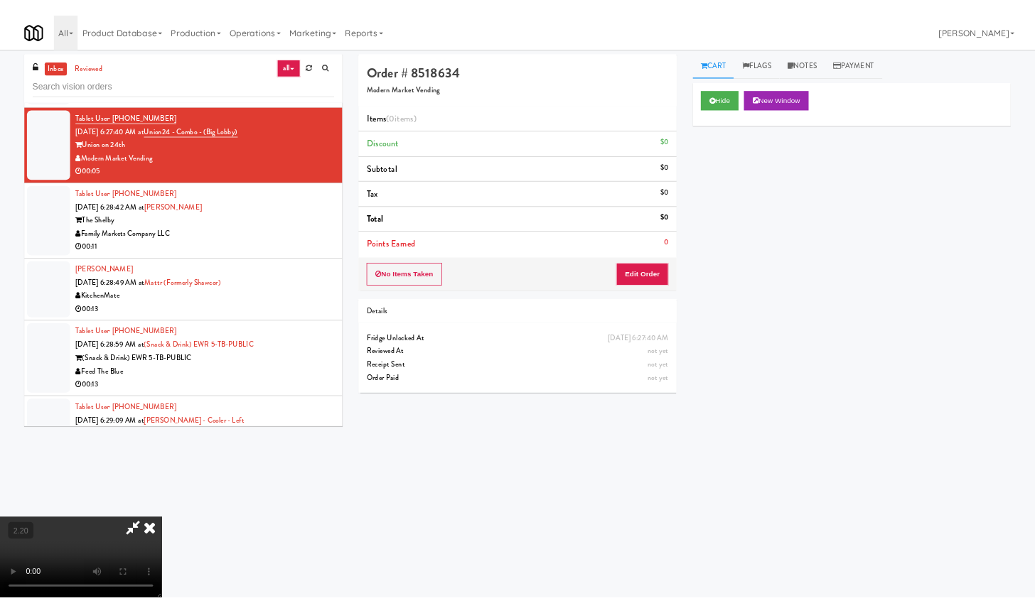
scroll to position [3863, 0]
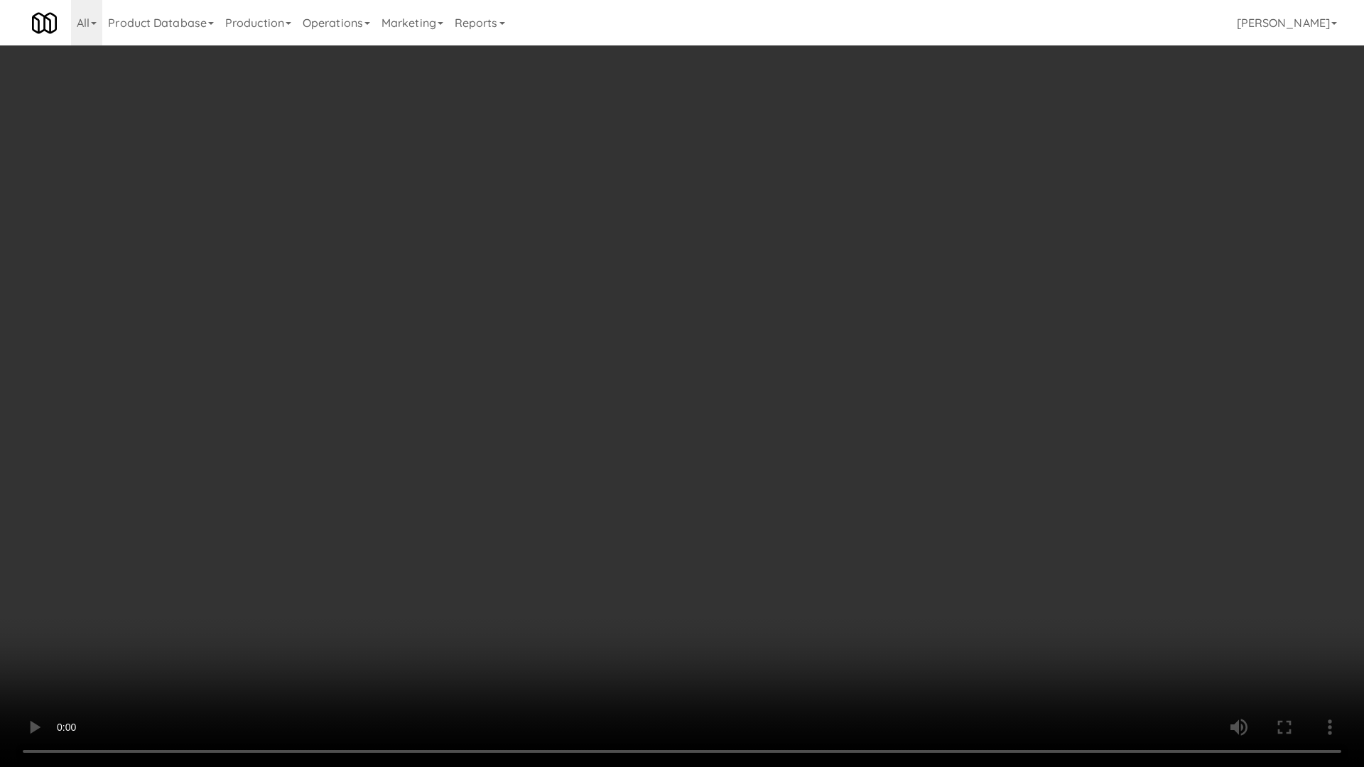
click at [257, 412] on video at bounding box center [682, 383] width 1364 height 767
click at [649, 367] on video at bounding box center [682, 383] width 1364 height 767
click at [659, 359] on video at bounding box center [682, 383] width 1364 height 767
drag, startPoint x: 659, startPoint y: 359, endPoint x: 652, endPoint y: 375, distance: 18.1
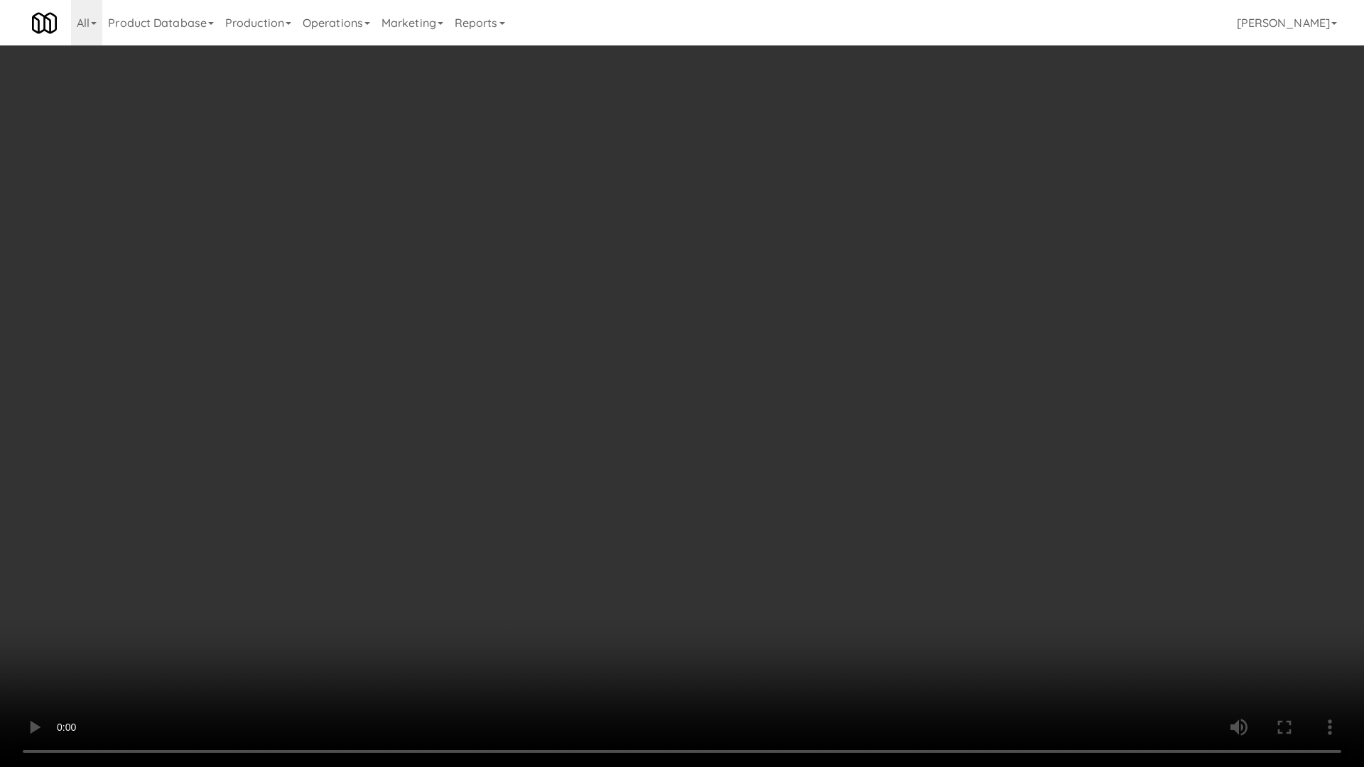
click at [656, 371] on video at bounding box center [682, 383] width 1364 height 767
click at [455, 391] on video at bounding box center [682, 383] width 1364 height 767
click at [631, 399] on video at bounding box center [682, 383] width 1364 height 767
click at [632, 397] on video at bounding box center [682, 383] width 1364 height 767
click at [644, 394] on video at bounding box center [682, 383] width 1364 height 767
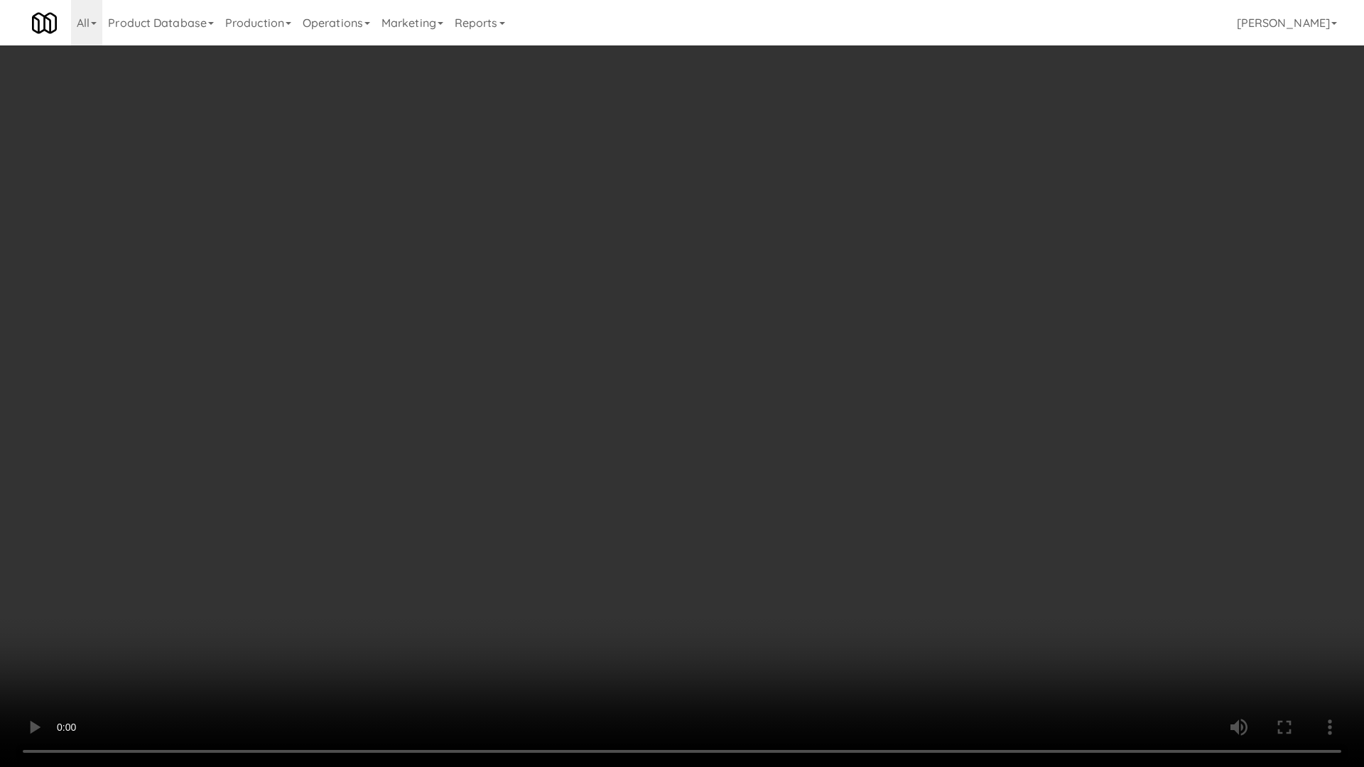
click at [644, 394] on video at bounding box center [682, 383] width 1364 height 767
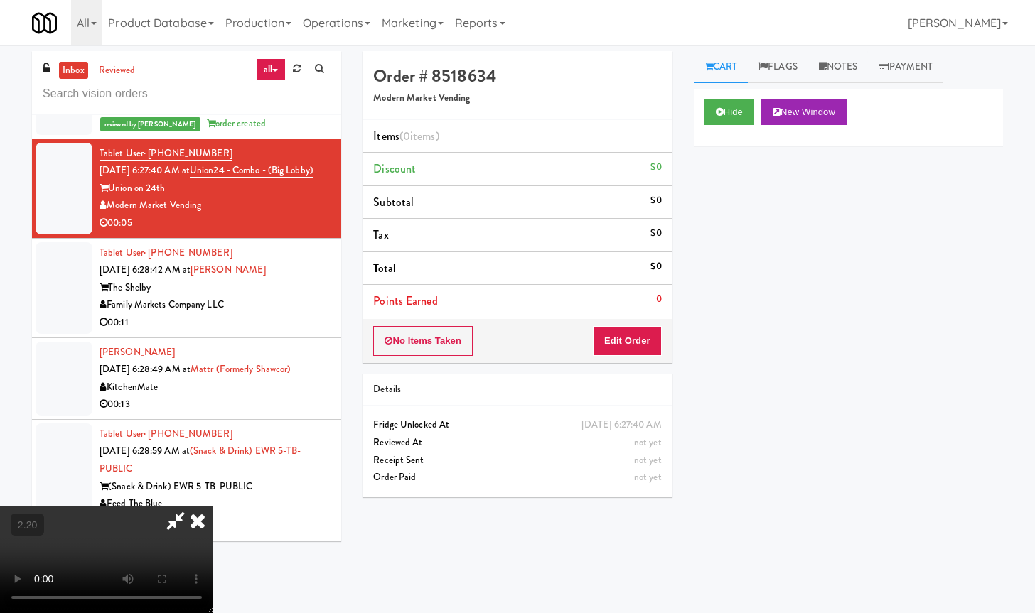
click at [213, 507] on icon at bounding box center [197, 521] width 31 height 28
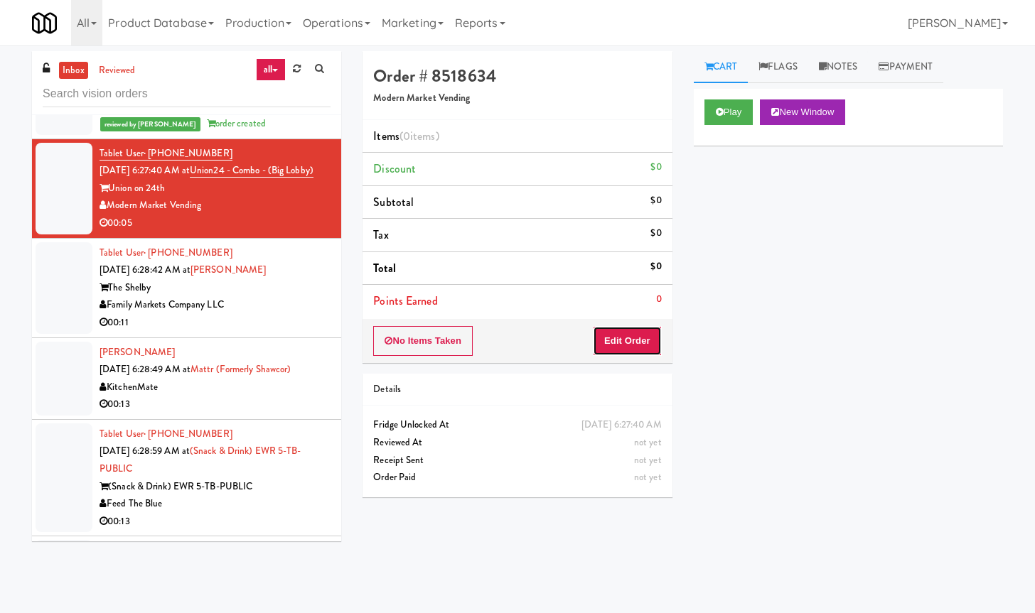
click at [625, 348] on button "Edit Order" at bounding box center [627, 341] width 69 height 30
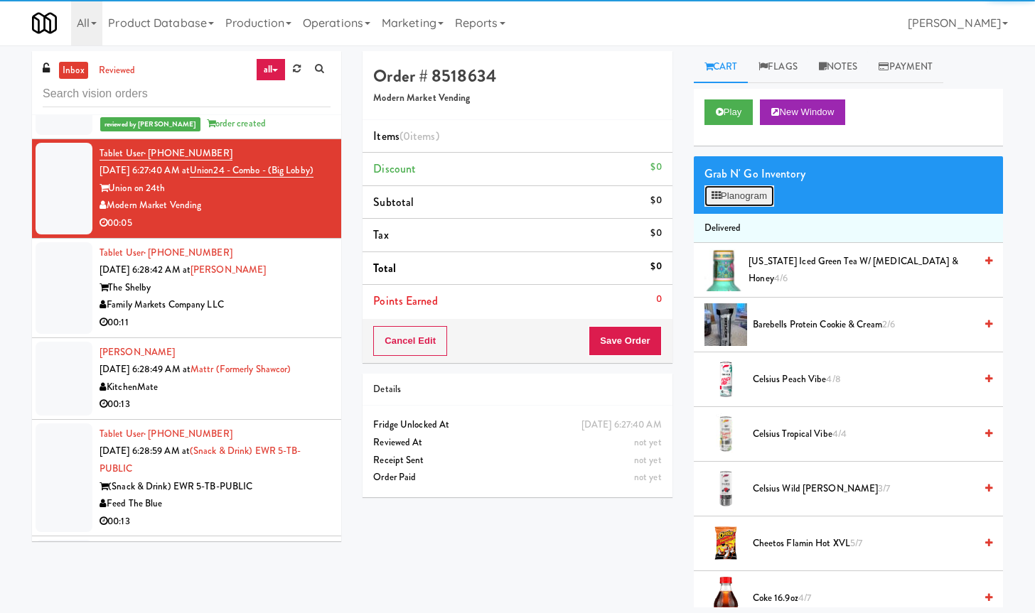
click at [734, 195] on button "Planogram" at bounding box center [739, 195] width 70 height 21
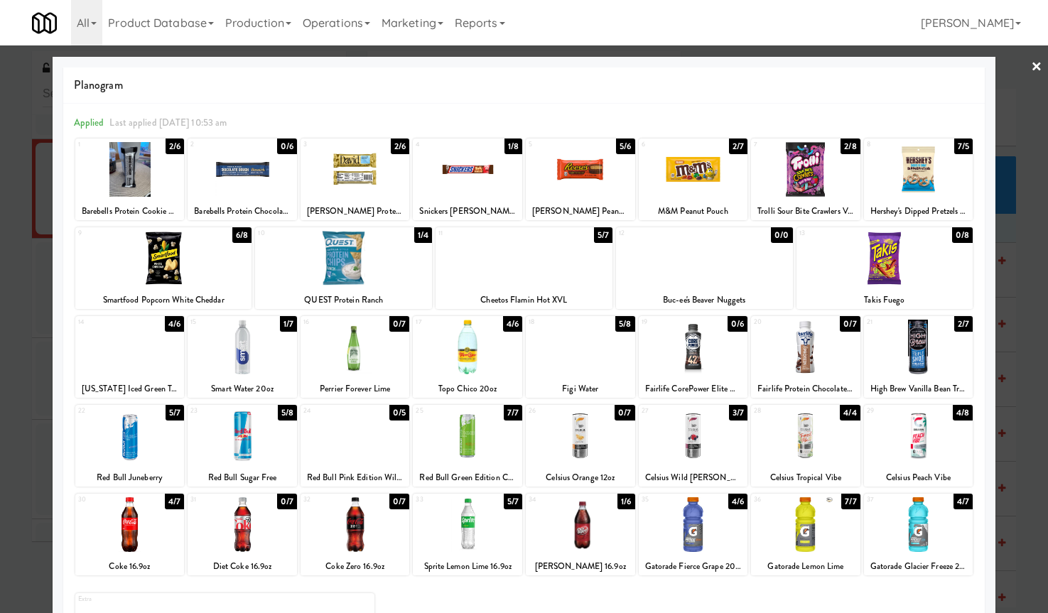
click at [589, 352] on div at bounding box center [580, 347] width 109 height 55
drag, startPoint x: 1019, startPoint y: 63, endPoint x: 974, endPoint y: 75, distance: 46.4
click at [1031, 62] on link "×" at bounding box center [1036, 67] width 11 height 44
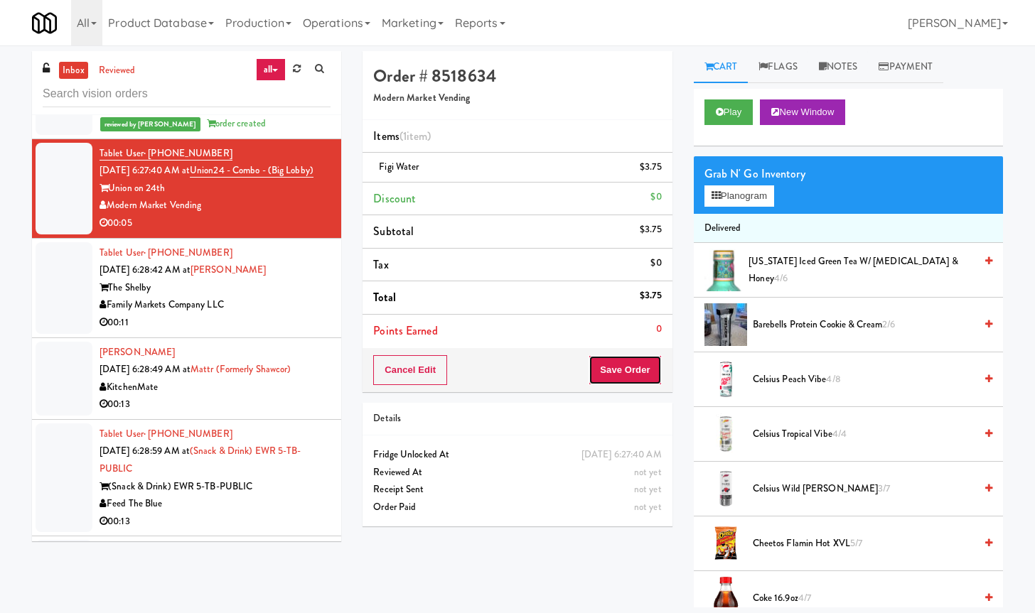
click at [651, 371] on button "Save Order" at bounding box center [624, 370] width 72 height 30
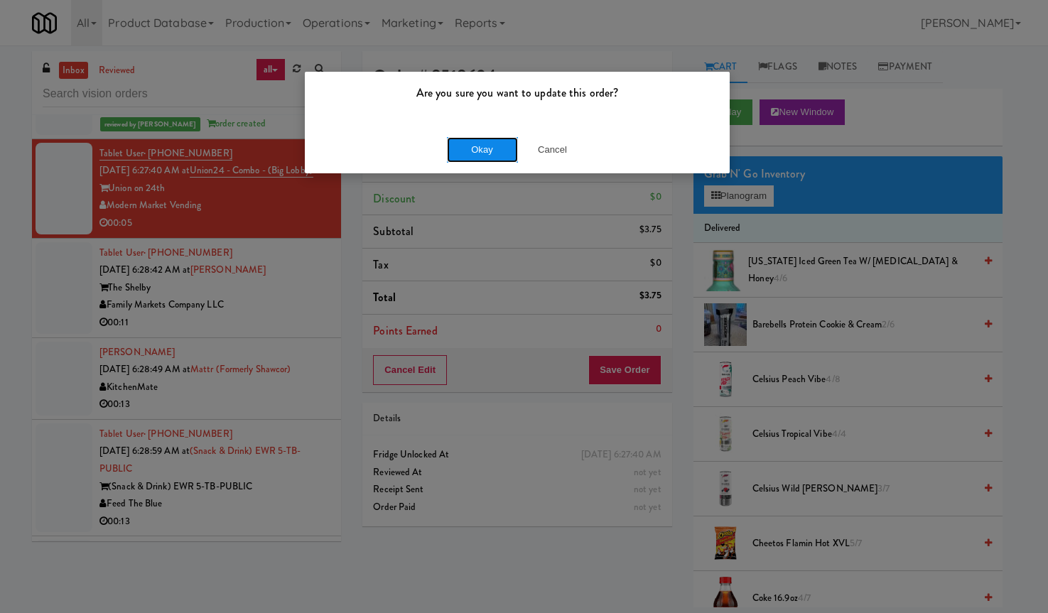
click at [477, 142] on button "Okay" at bounding box center [482, 150] width 71 height 26
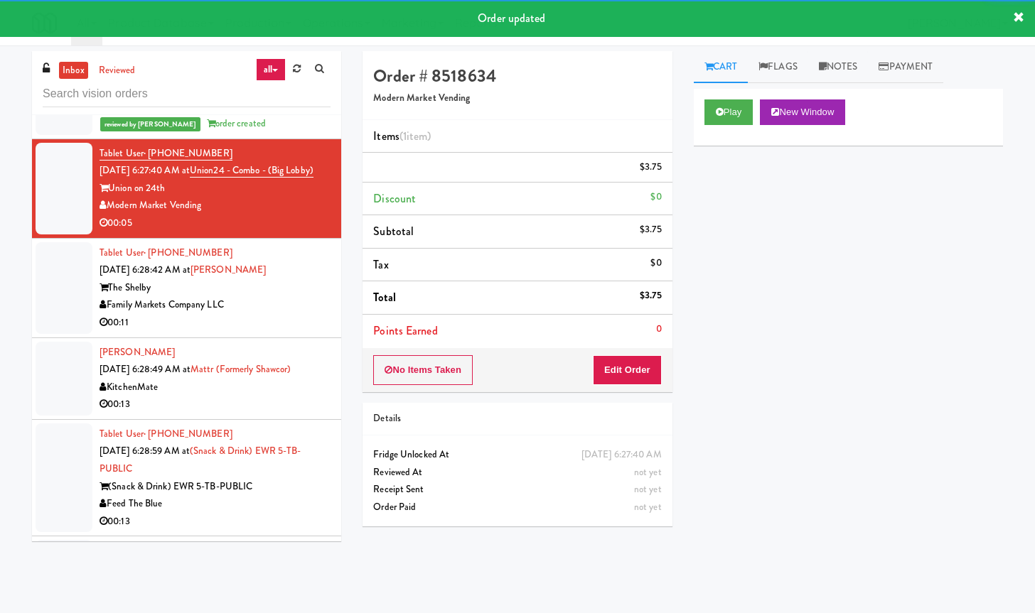
click at [293, 332] on div "Tablet User · (757) 871-4836 [DATE] 6:28:42 AM at Shelby Combo The Shelby Famil…" at bounding box center [214, 287] width 231 height 87
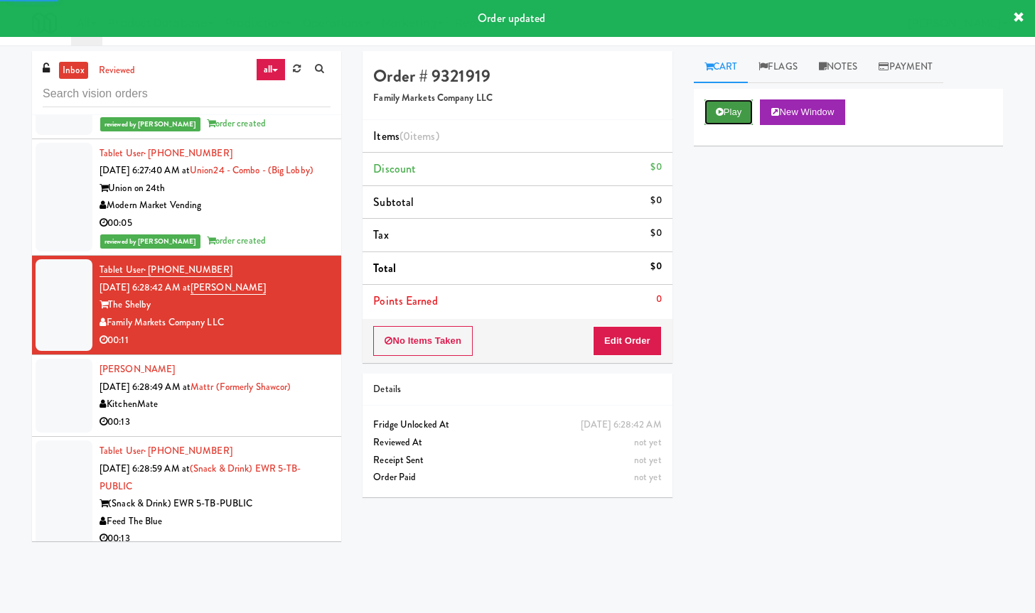
click at [738, 110] on button "Play" at bounding box center [728, 112] width 49 height 26
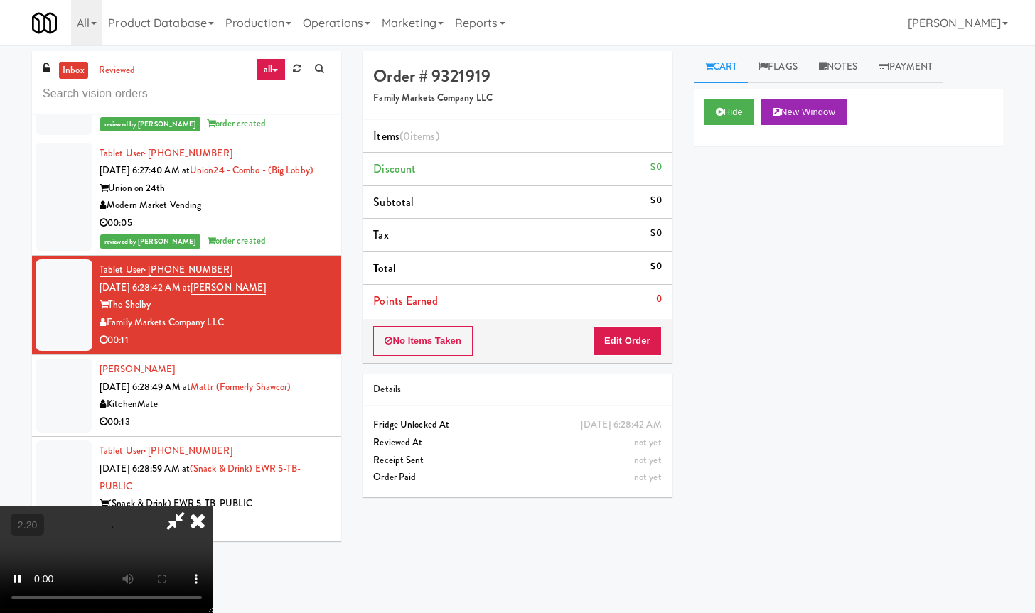
click at [728, 92] on div "Hide New Window" at bounding box center [848, 117] width 309 height 57
click at [729, 112] on button "Hide" at bounding box center [729, 112] width 50 height 26
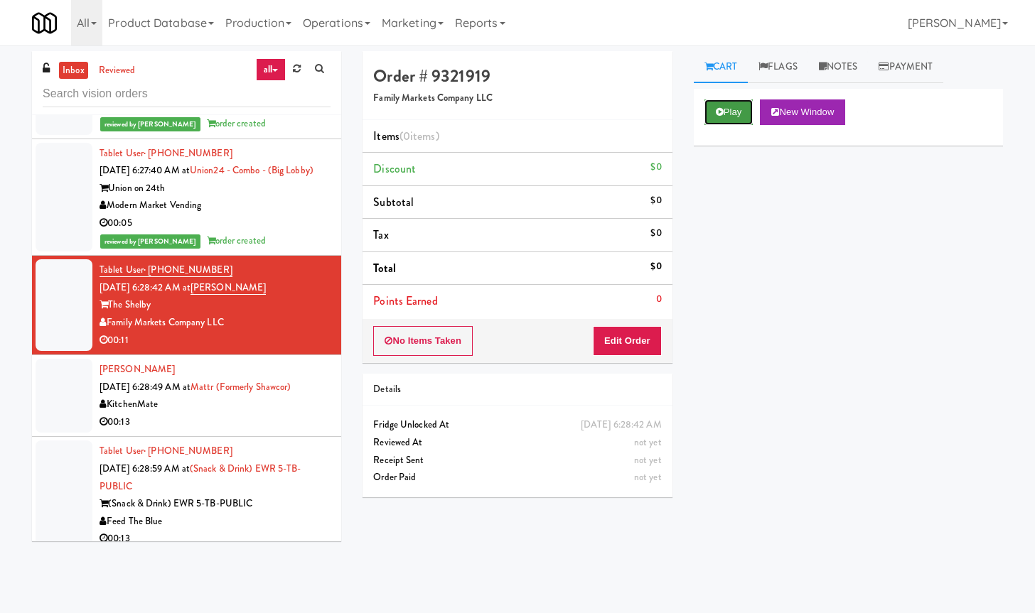
click at [729, 112] on button "Play" at bounding box center [728, 112] width 49 height 26
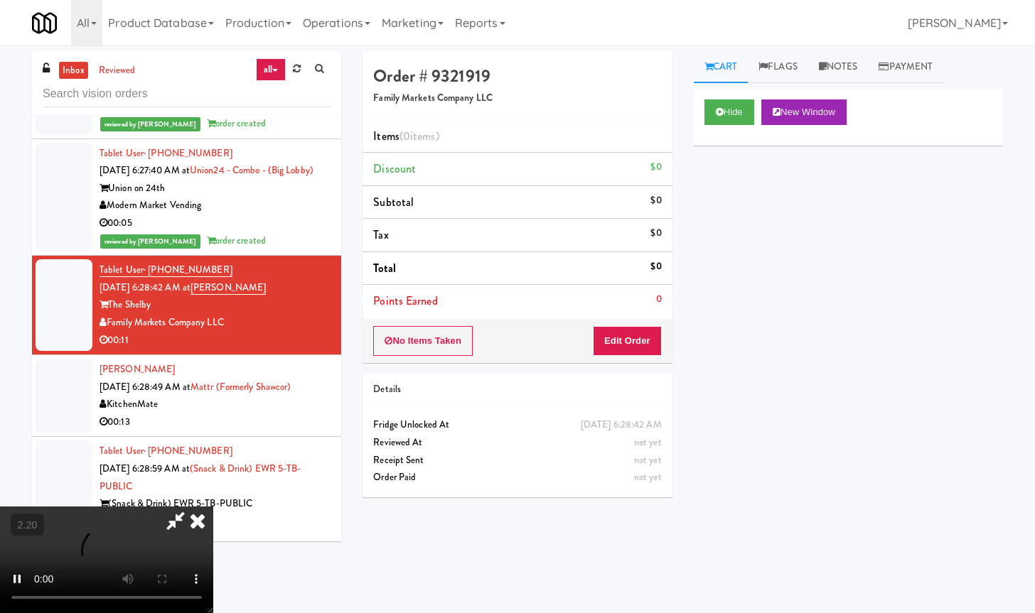
click at [213, 507] on icon at bounding box center [197, 521] width 31 height 28
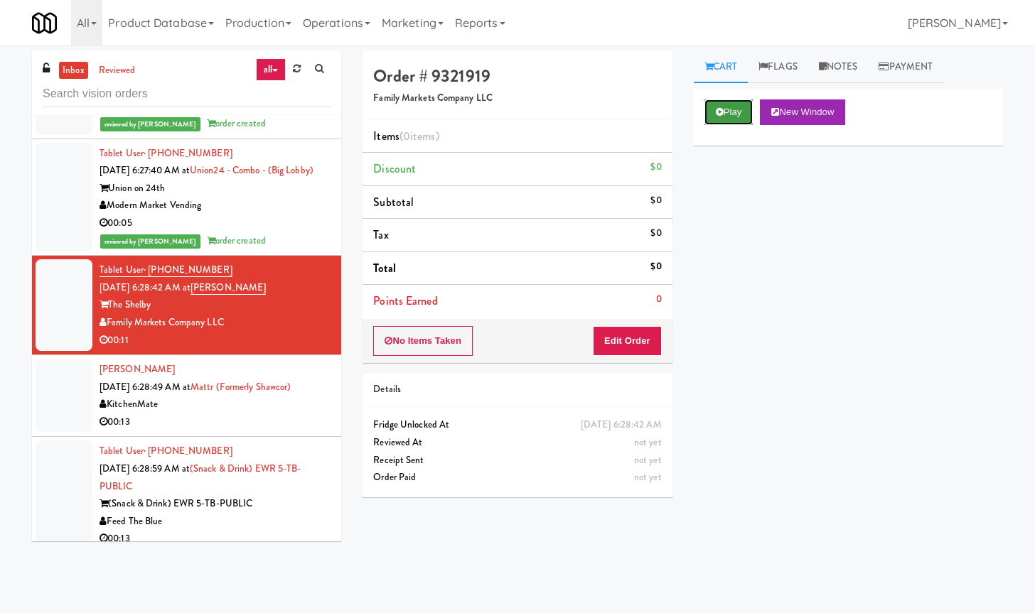
click at [743, 114] on button "Play" at bounding box center [728, 112] width 49 height 26
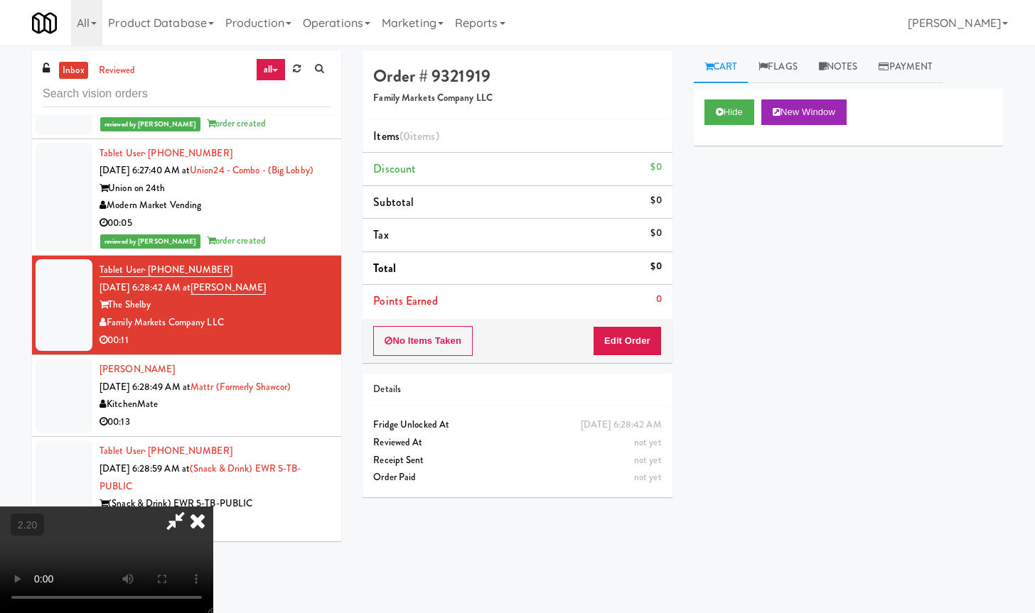
click at [213, 507] on video at bounding box center [106, 560] width 213 height 107
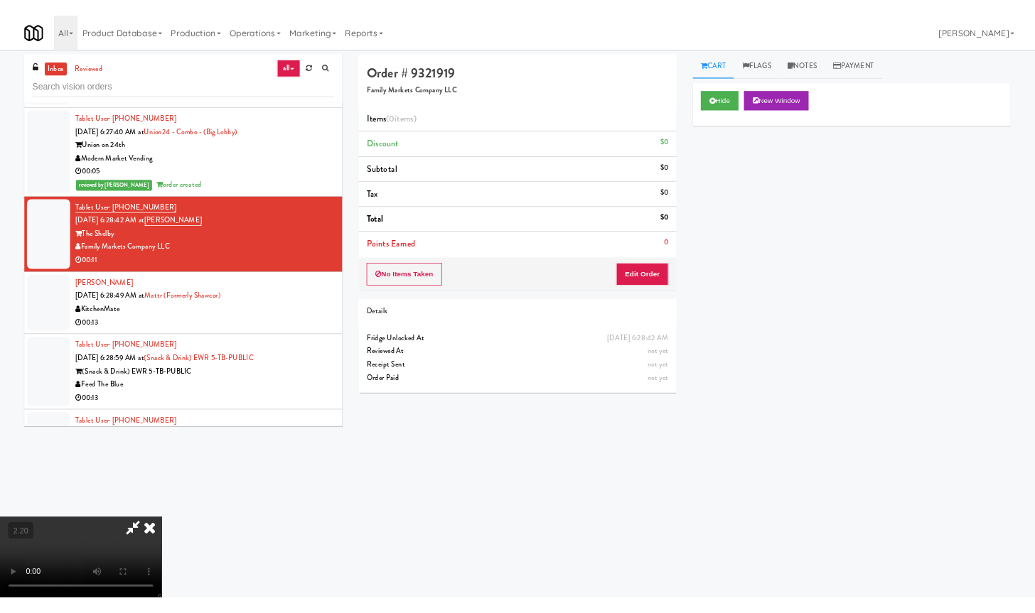
scroll to position [3863, 0]
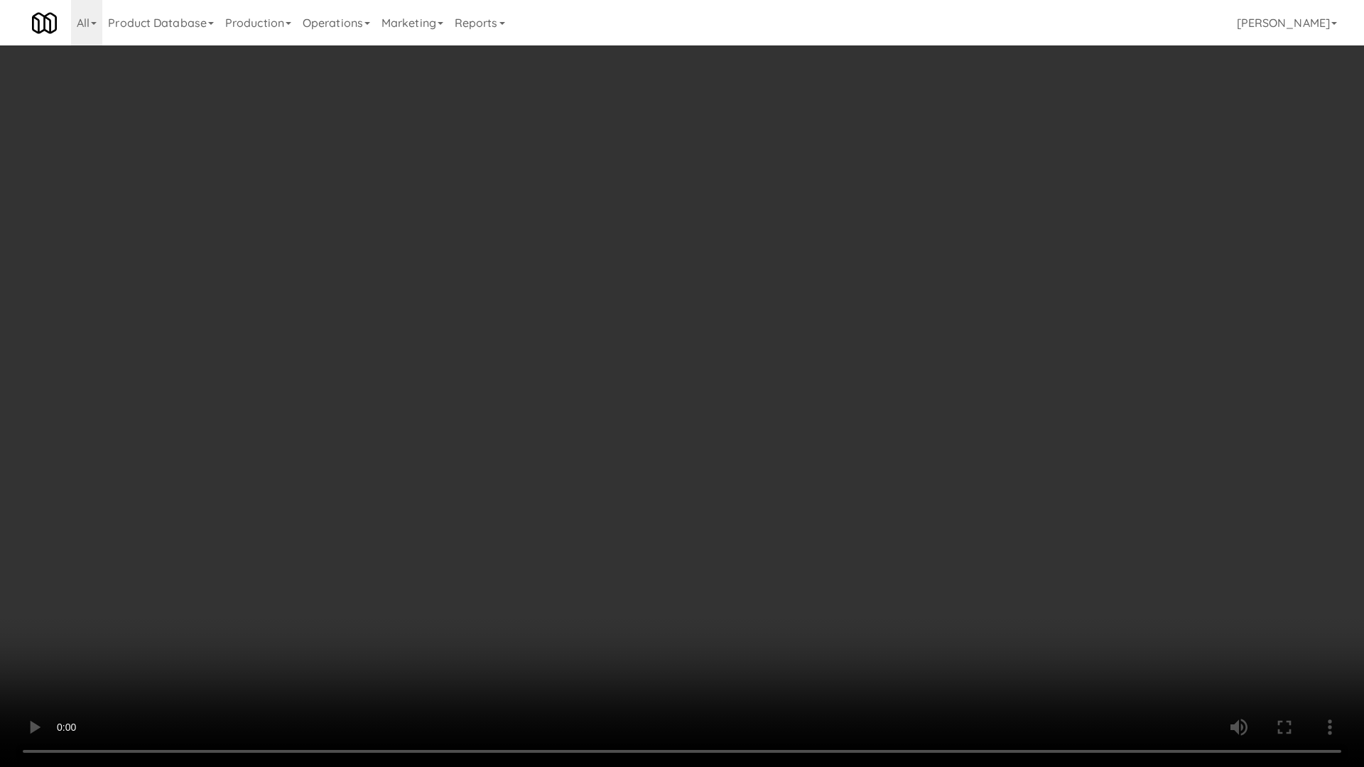
click at [485, 613] on video at bounding box center [682, 383] width 1364 height 767
click at [759, 352] on video at bounding box center [682, 383] width 1364 height 767
click at [760, 352] on video at bounding box center [682, 383] width 1364 height 767
click at [719, 371] on video at bounding box center [682, 383] width 1364 height 767
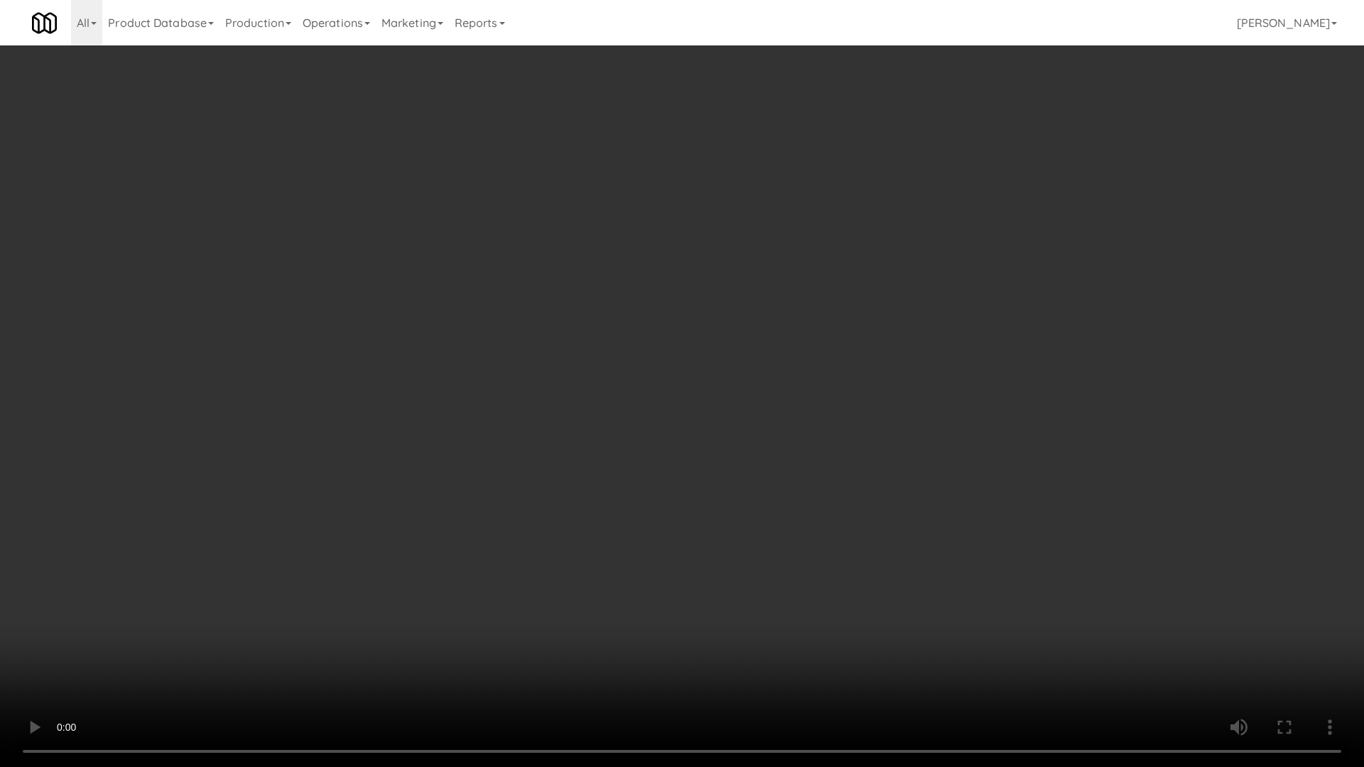
click at [719, 371] on video at bounding box center [682, 383] width 1364 height 767
click at [699, 379] on video at bounding box center [682, 383] width 1364 height 767
click at [691, 382] on video at bounding box center [682, 383] width 1364 height 767
click at [699, 371] on video at bounding box center [682, 383] width 1364 height 767
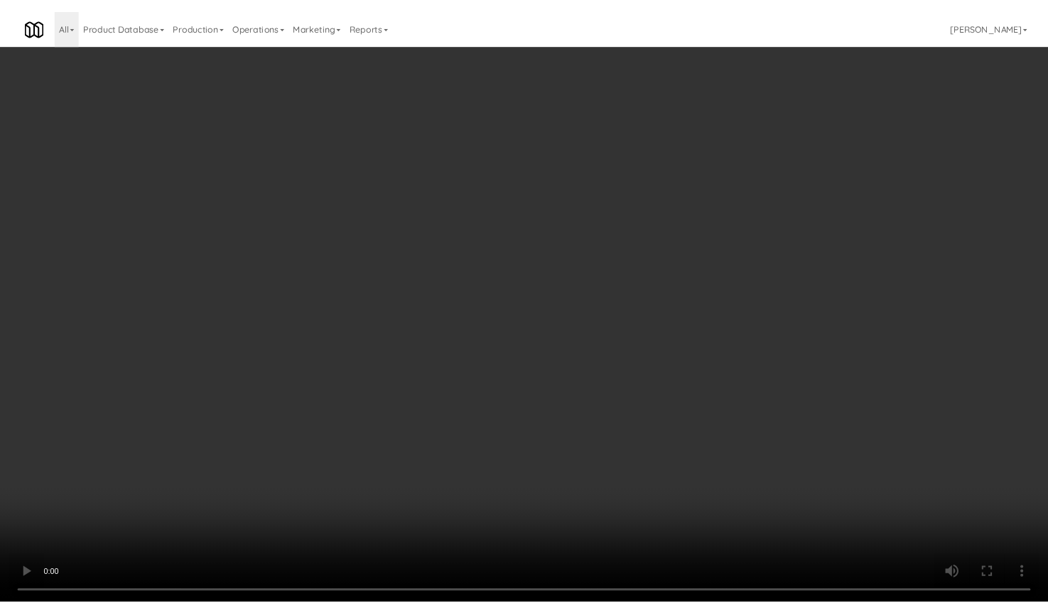
scroll to position [3881, 0]
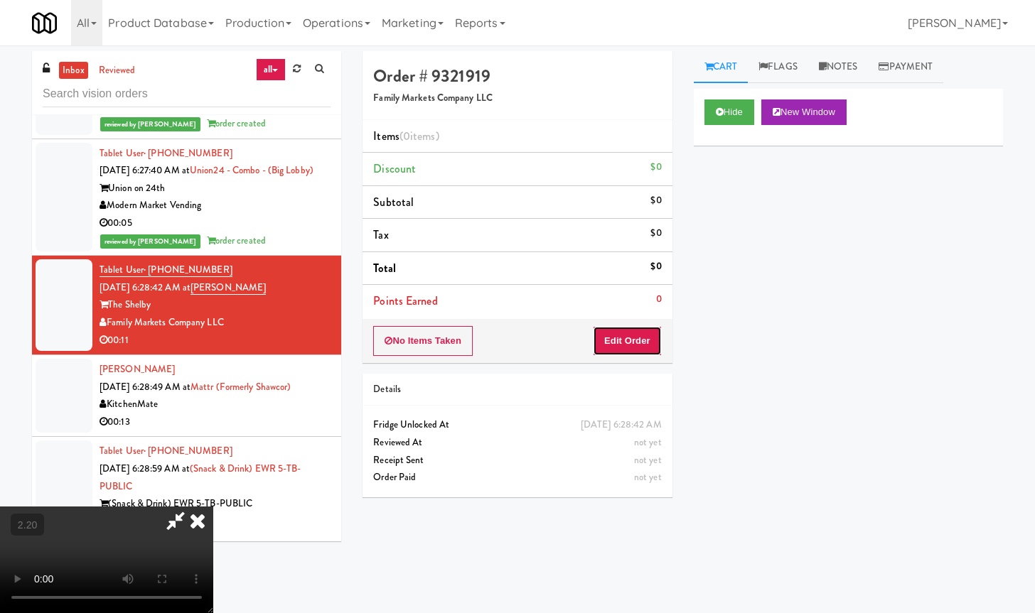
click at [644, 345] on button "Edit Order" at bounding box center [627, 341] width 69 height 30
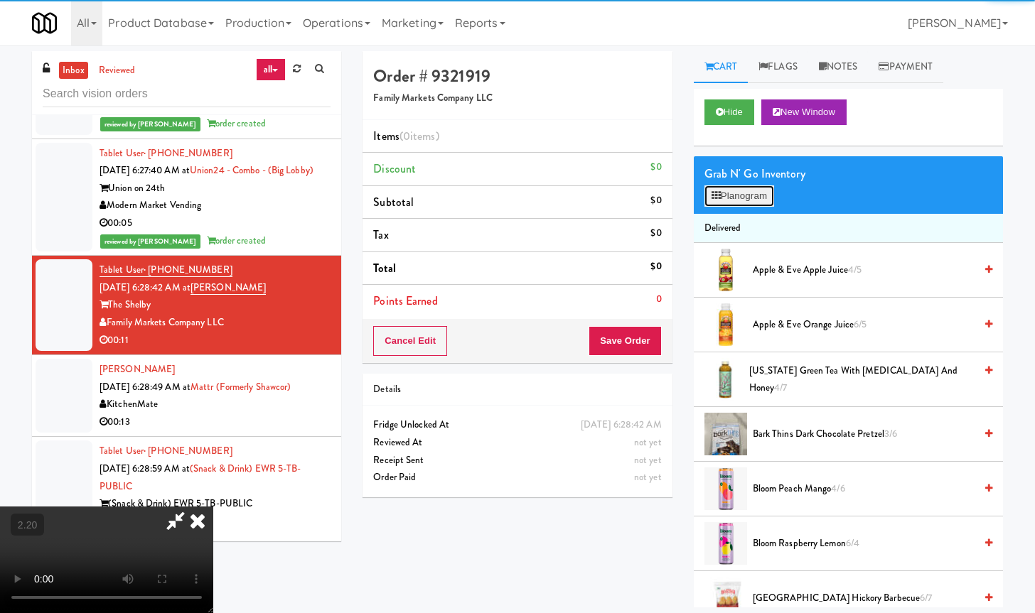
click at [748, 194] on button "Planogram" at bounding box center [739, 195] width 70 height 21
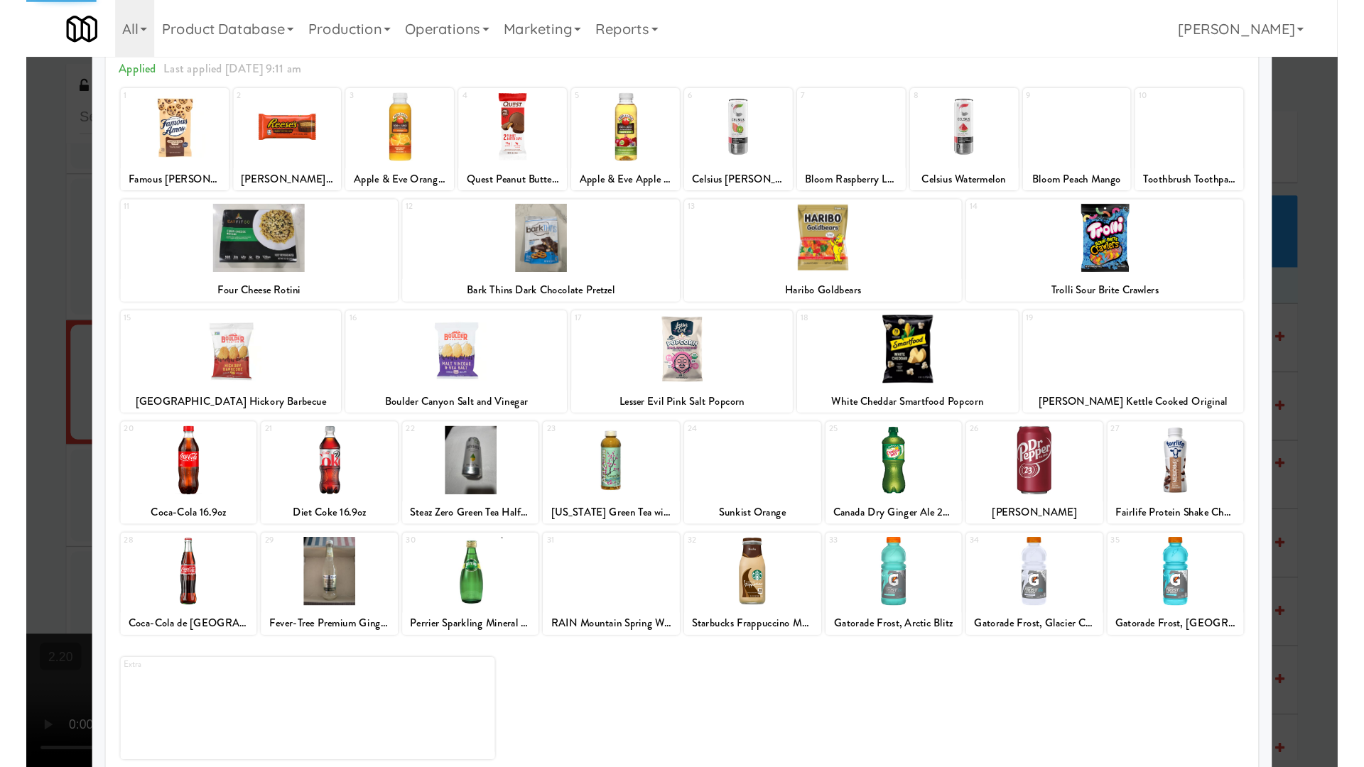
scroll to position [85, 0]
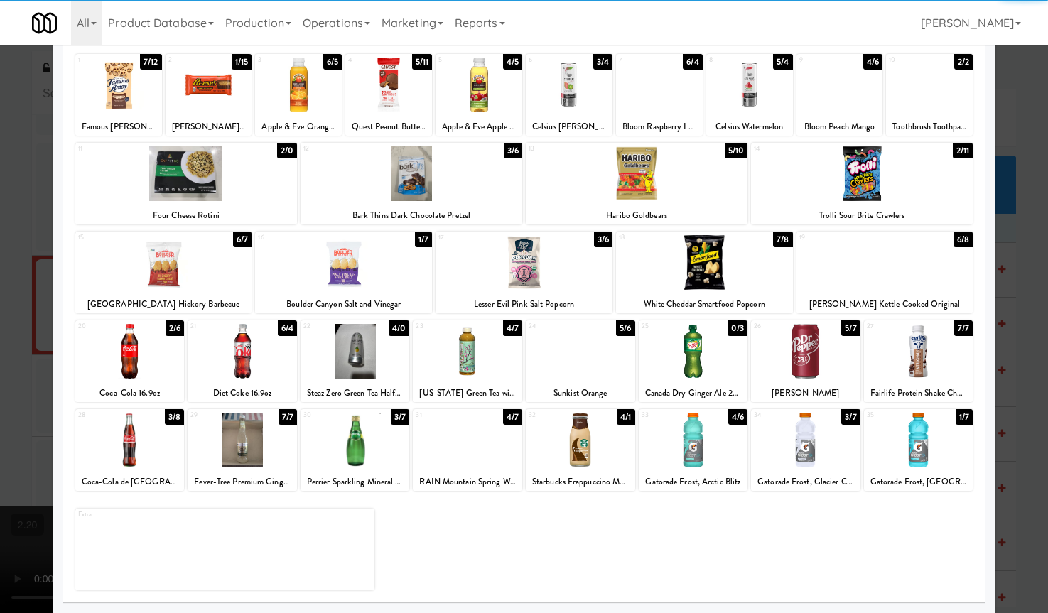
click at [586, 442] on div at bounding box center [580, 440] width 109 height 55
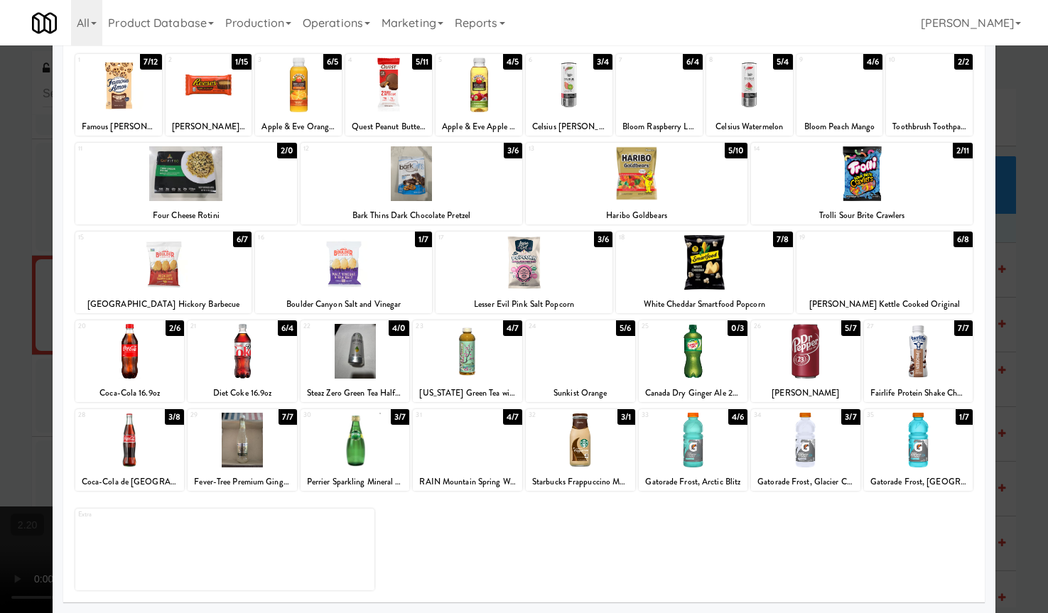
click at [38, 405] on div at bounding box center [524, 306] width 1048 height 613
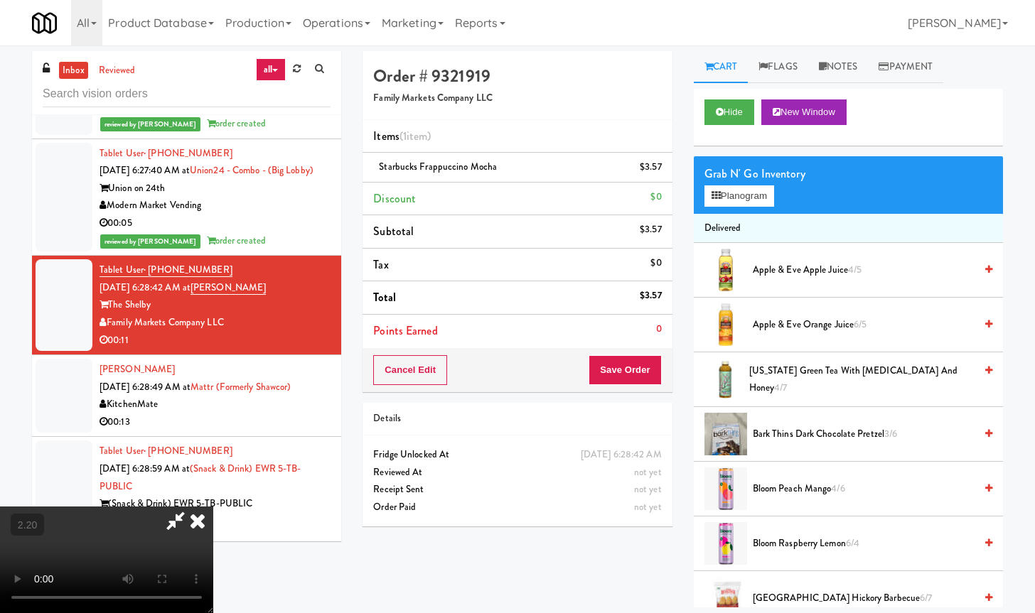
click at [213, 507] on video at bounding box center [106, 560] width 213 height 107
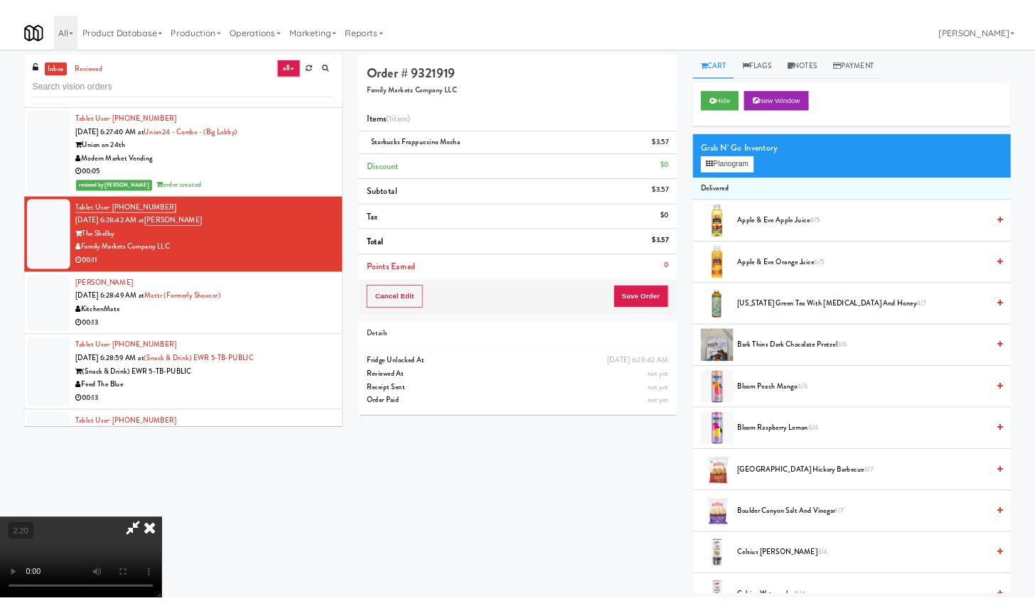
scroll to position [3863, 0]
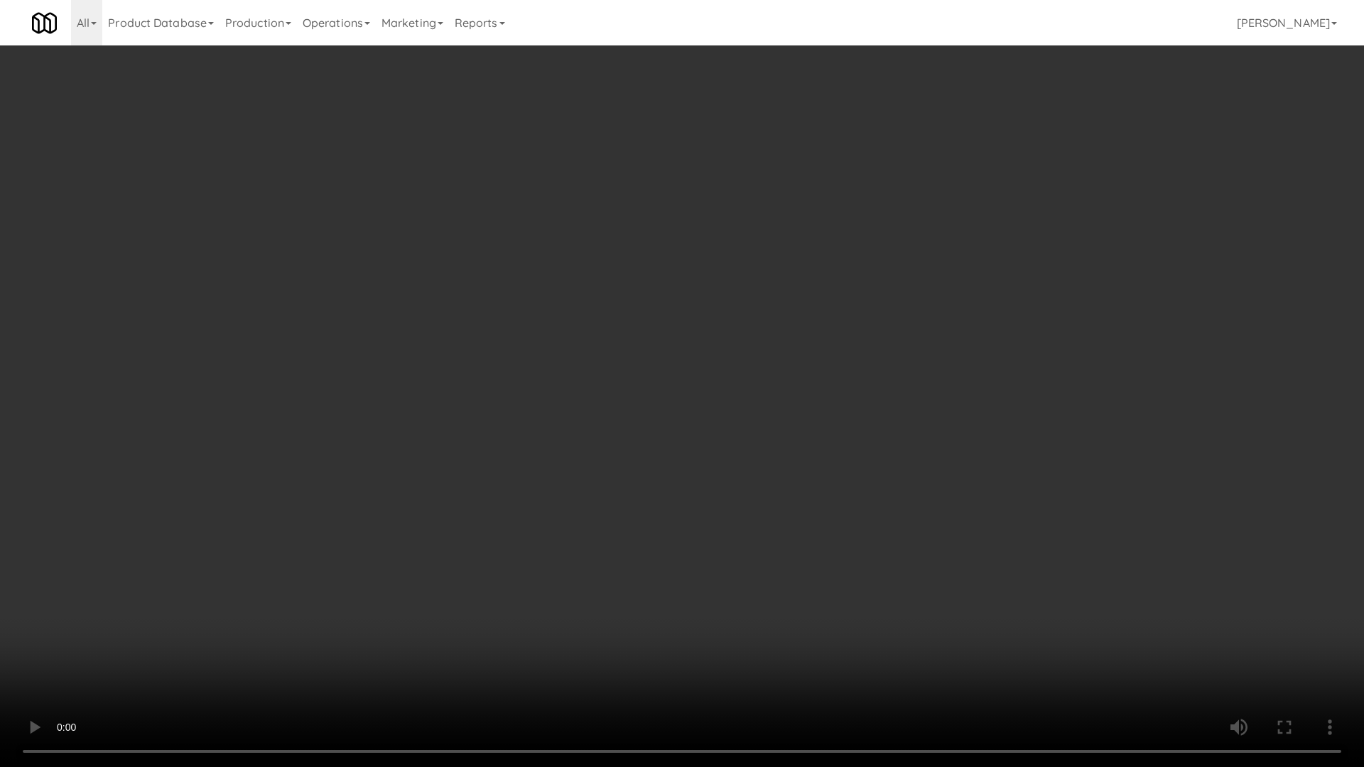
click at [675, 447] on video at bounding box center [682, 383] width 1364 height 767
click at [675, 446] on video at bounding box center [682, 383] width 1364 height 767
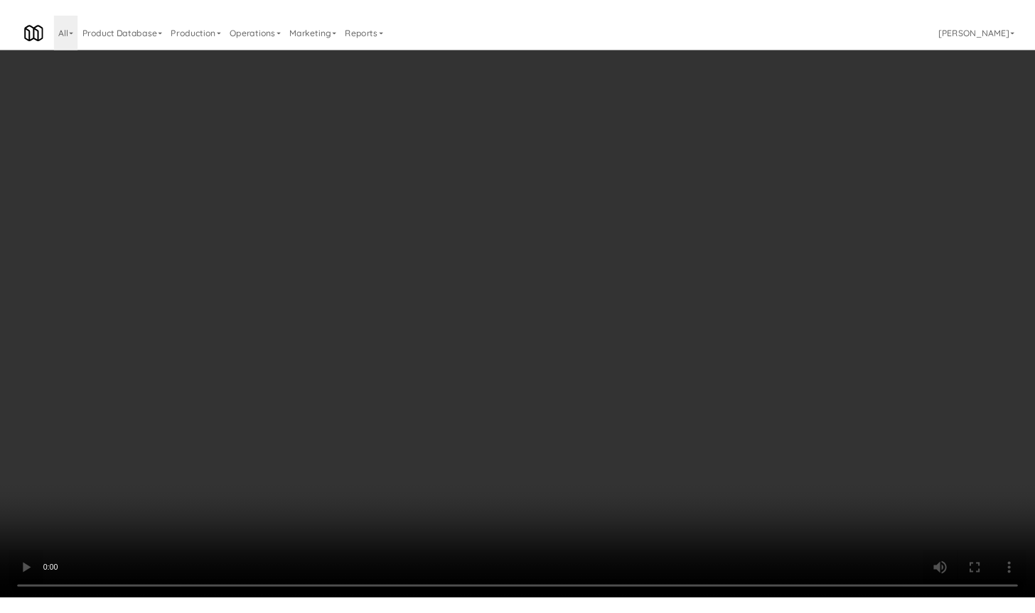
scroll to position [3881, 0]
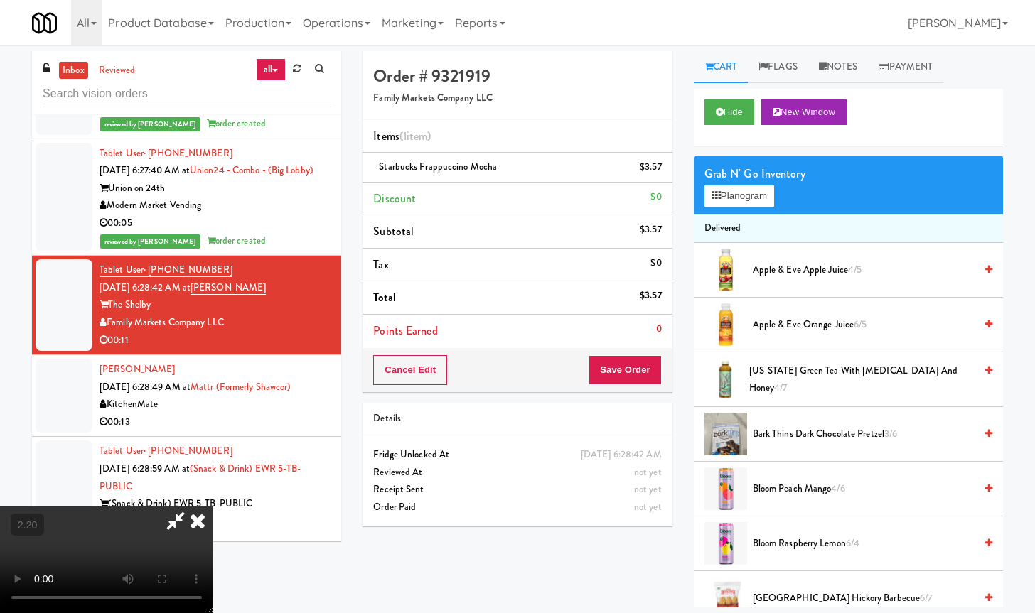
click at [655, 372] on div "Cancel Edit Save Order" at bounding box center [516, 370] width 309 height 44
click at [655, 372] on button "Save Order" at bounding box center [624, 370] width 72 height 30
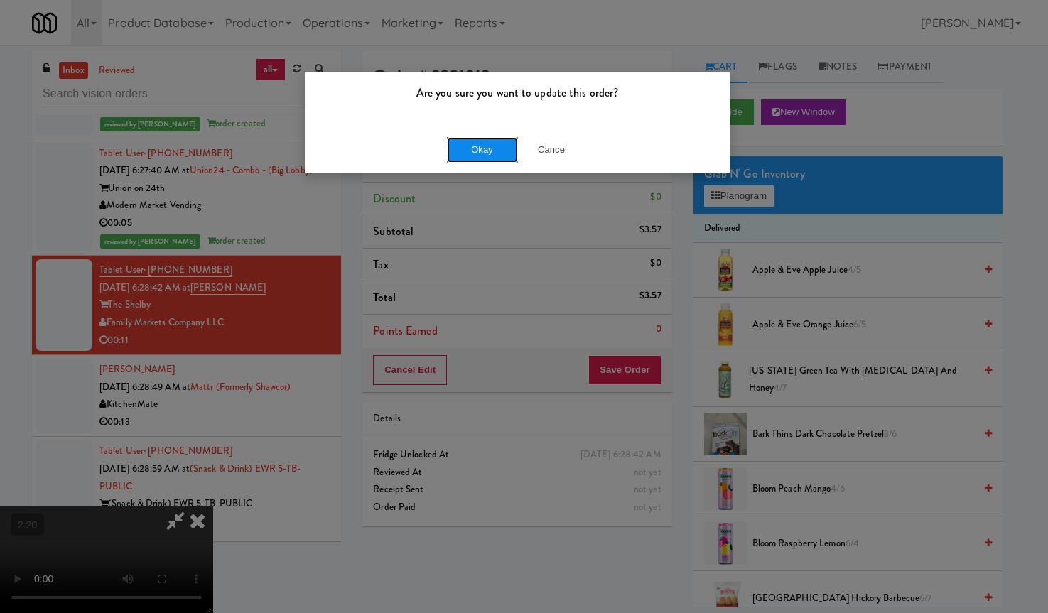
click at [509, 156] on button "Okay" at bounding box center [482, 150] width 71 height 26
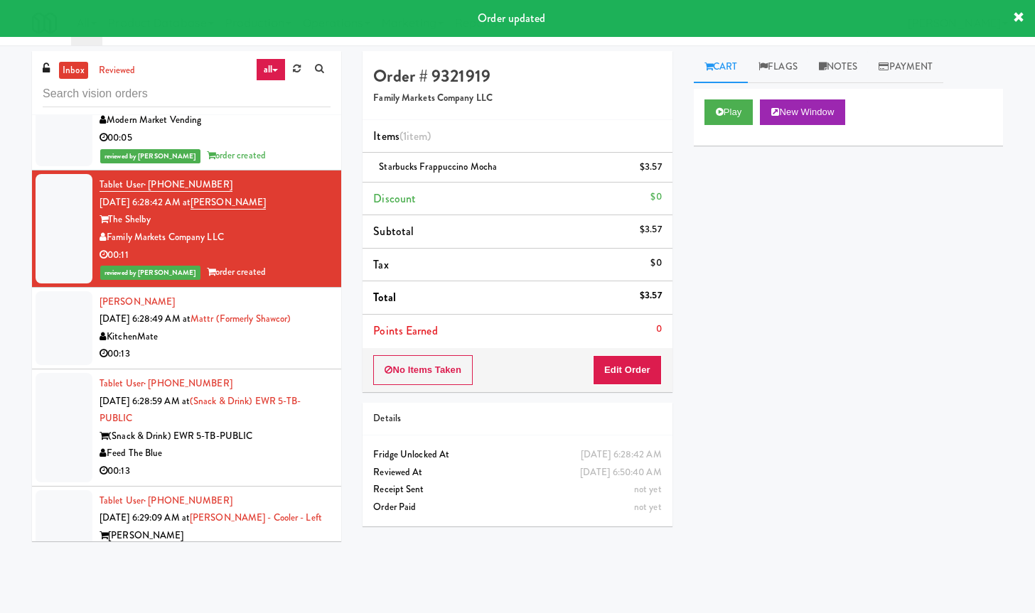
scroll to position [3969, 0]
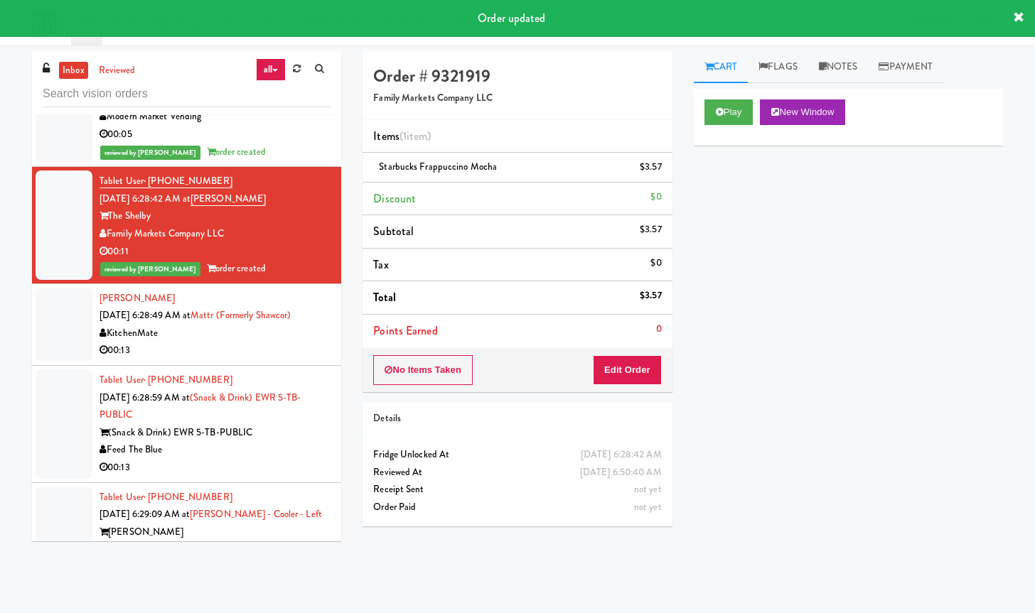
click at [239, 360] on div "00:13" at bounding box center [214, 351] width 231 height 18
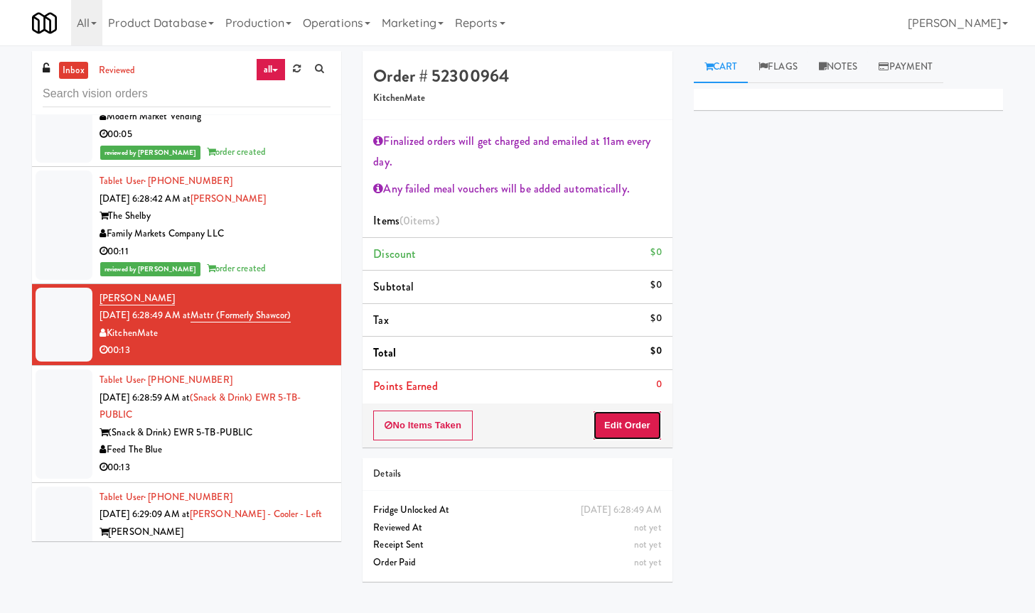
click at [633, 423] on button "Edit Order" at bounding box center [627, 426] width 69 height 30
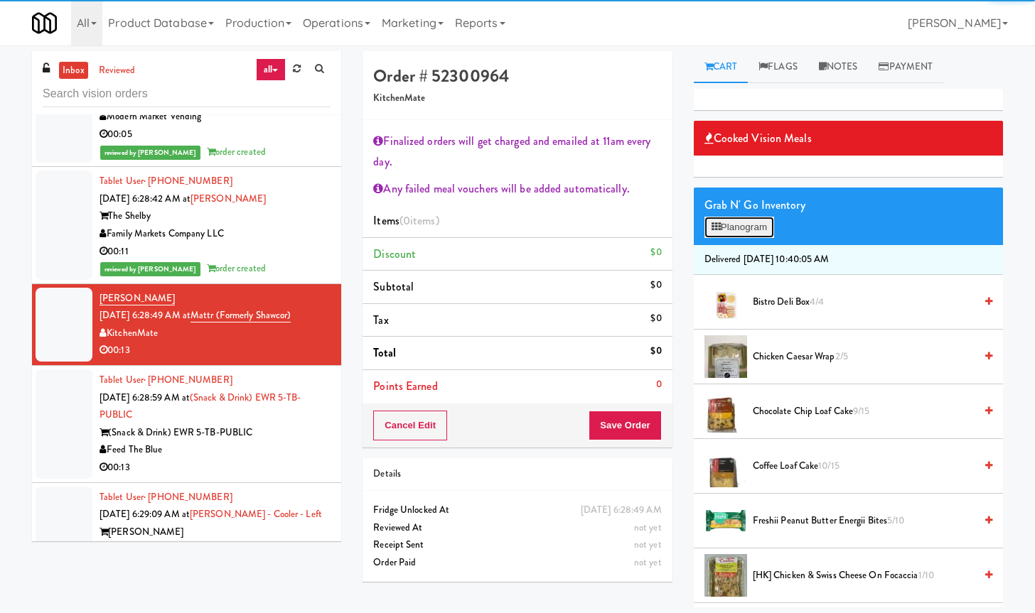
click at [745, 227] on button "Planogram" at bounding box center [739, 227] width 70 height 21
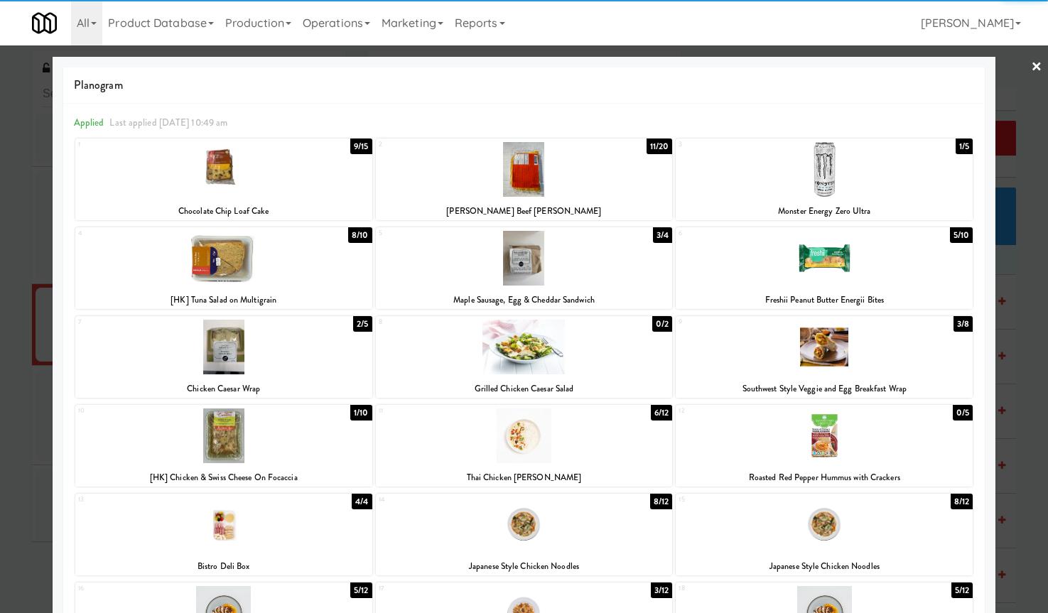
click at [228, 271] on div at bounding box center [223, 258] width 297 height 55
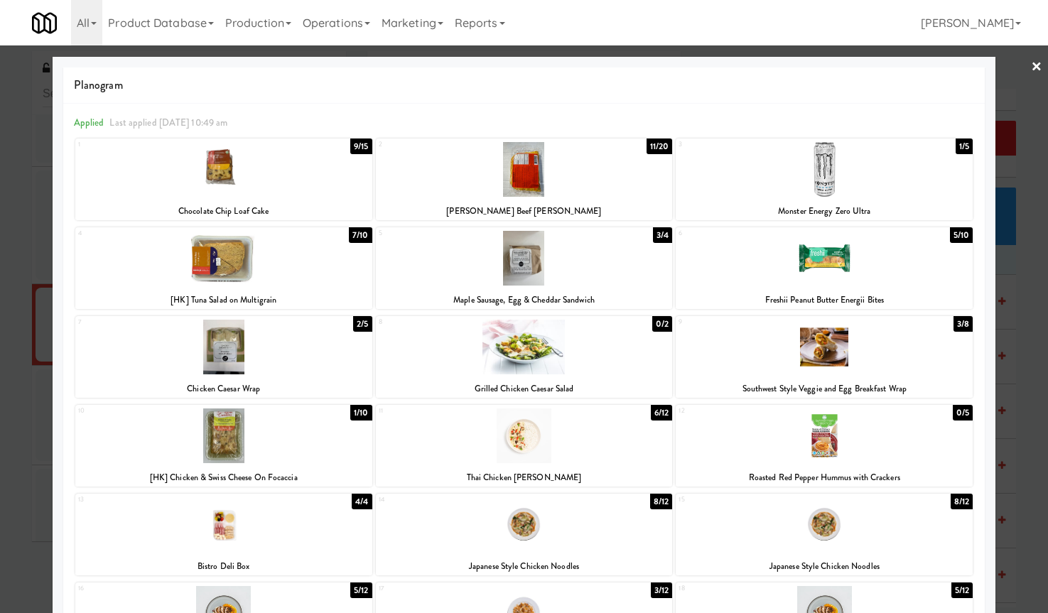
click at [23, 279] on div at bounding box center [524, 306] width 1048 height 613
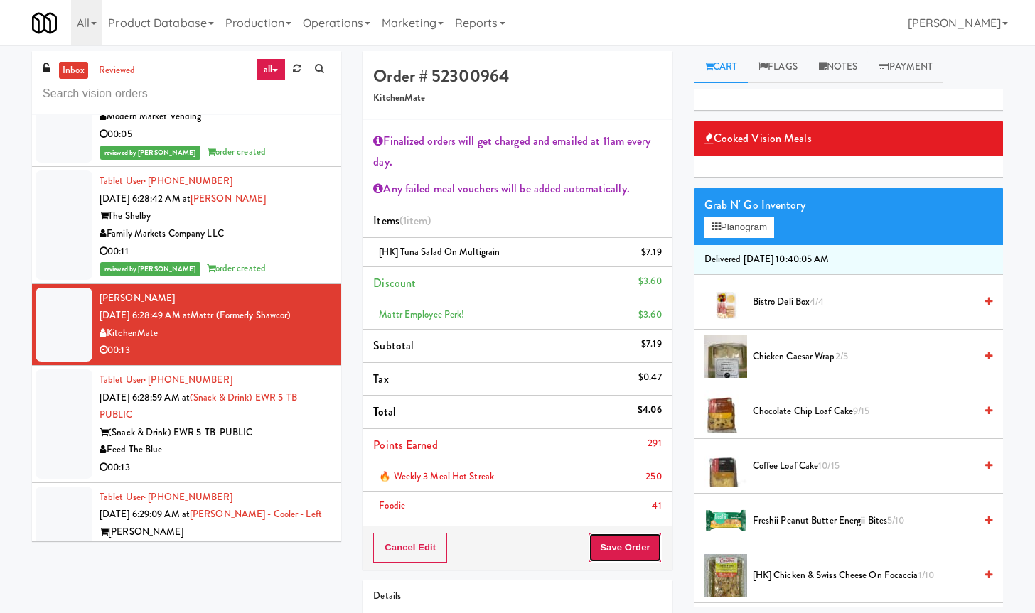
click at [623, 548] on button "Save Order" at bounding box center [624, 548] width 72 height 30
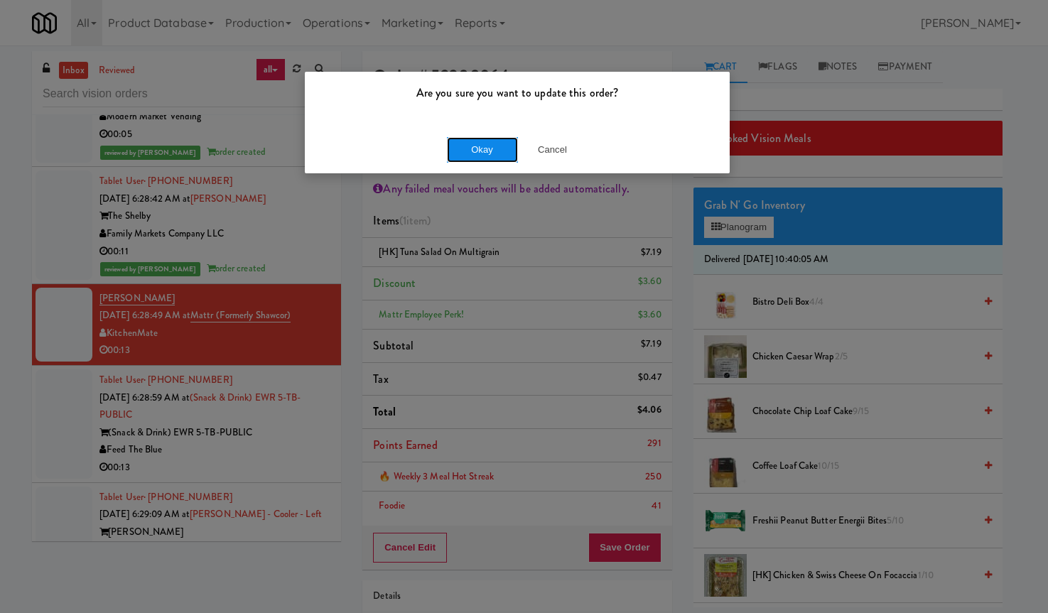
click at [472, 153] on button "Okay" at bounding box center [482, 150] width 71 height 26
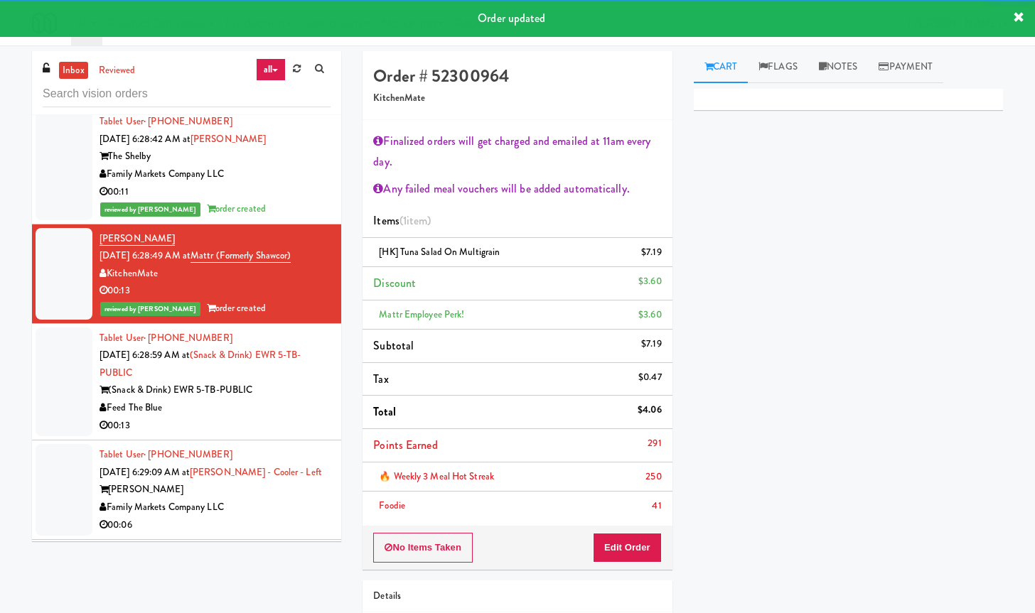
scroll to position [4058, 0]
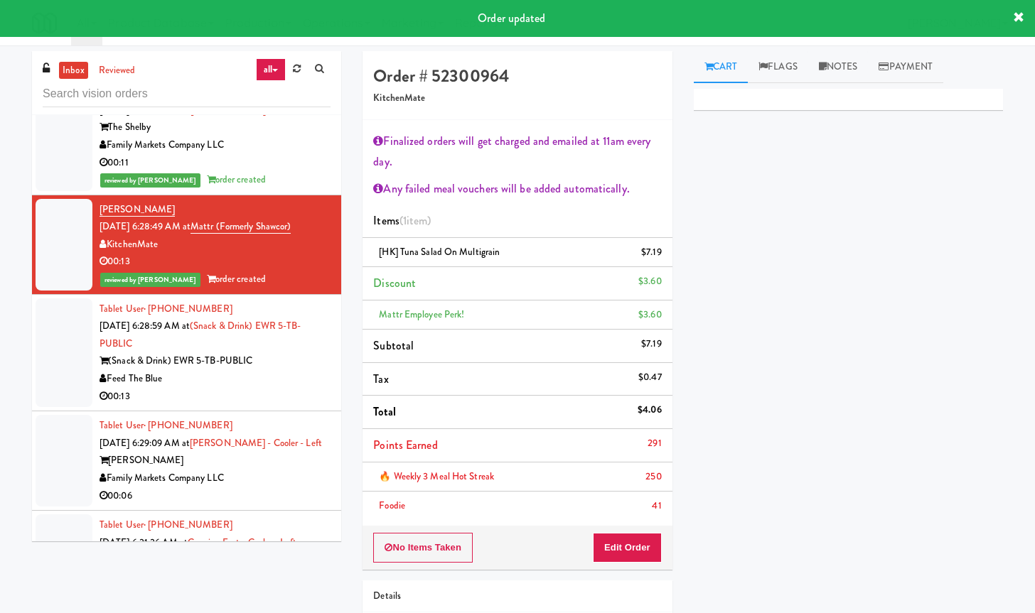
click at [276, 388] on div "Feed The Blue" at bounding box center [214, 379] width 231 height 18
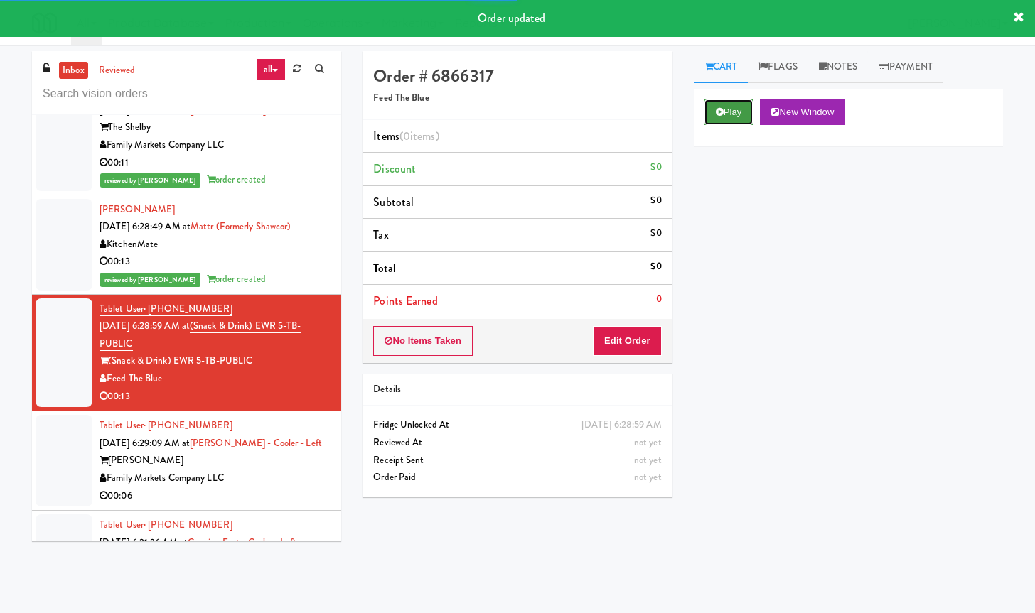
click at [741, 117] on button "Play" at bounding box center [728, 112] width 49 height 26
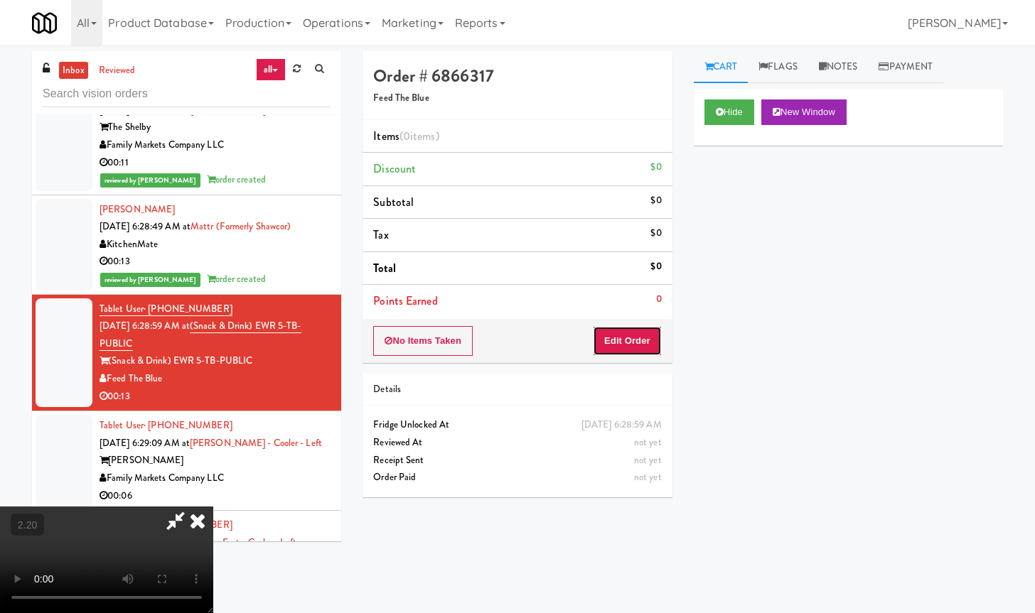
click at [624, 347] on button "Edit Order" at bounding box center [627, 341] width 69 height 30
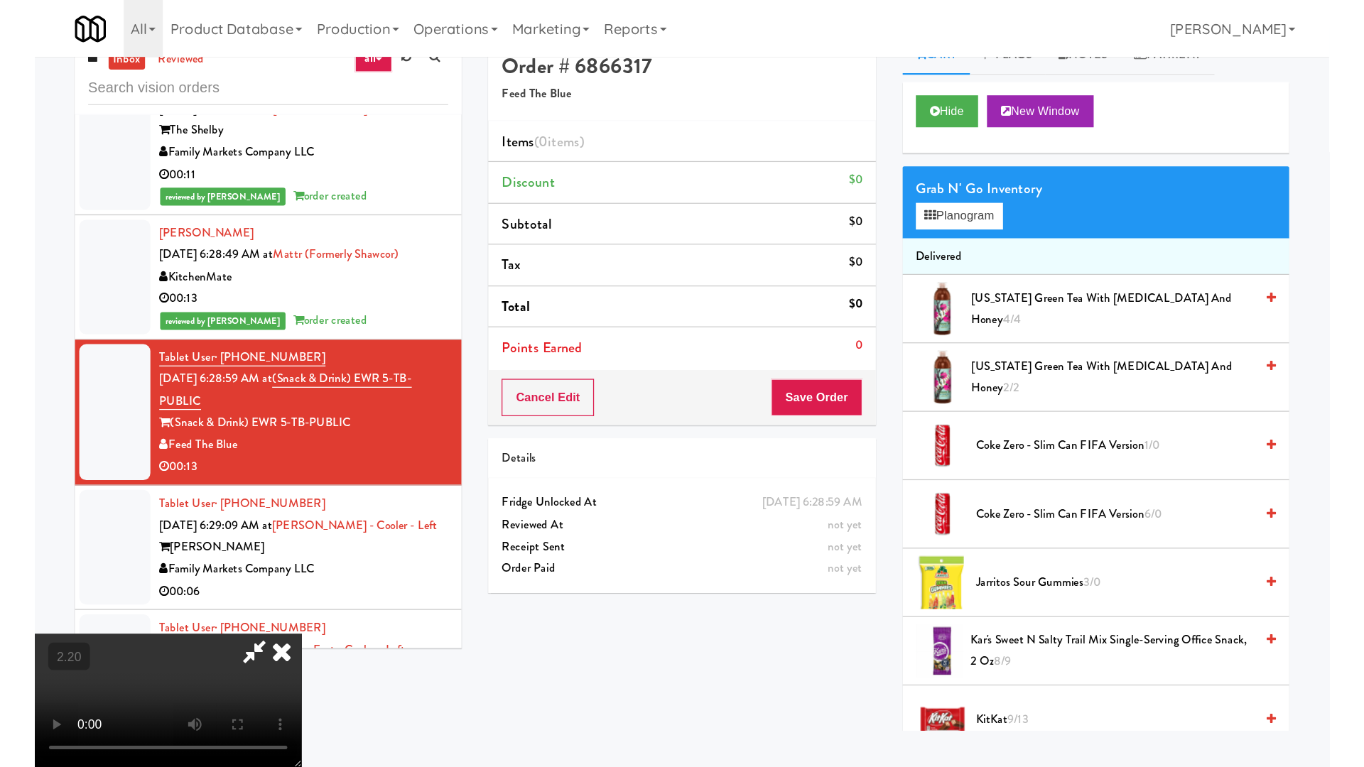
scroll to position [45, 0]
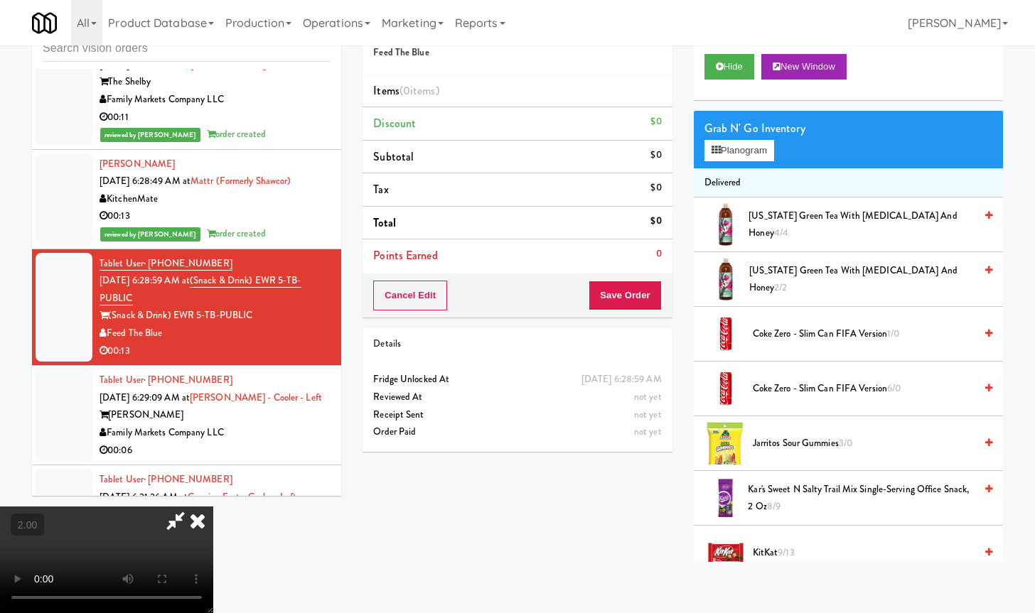
click at [213, 507] on video at bounding box center [106, 560] width 213 height 107
drag, startPoint x: 565, startPoint y: 399, endPoint x: 579, endPoint y: 515, distance: 117.4
click at [213, 507] on video at bounding box center [106, 560] width 213 height 107
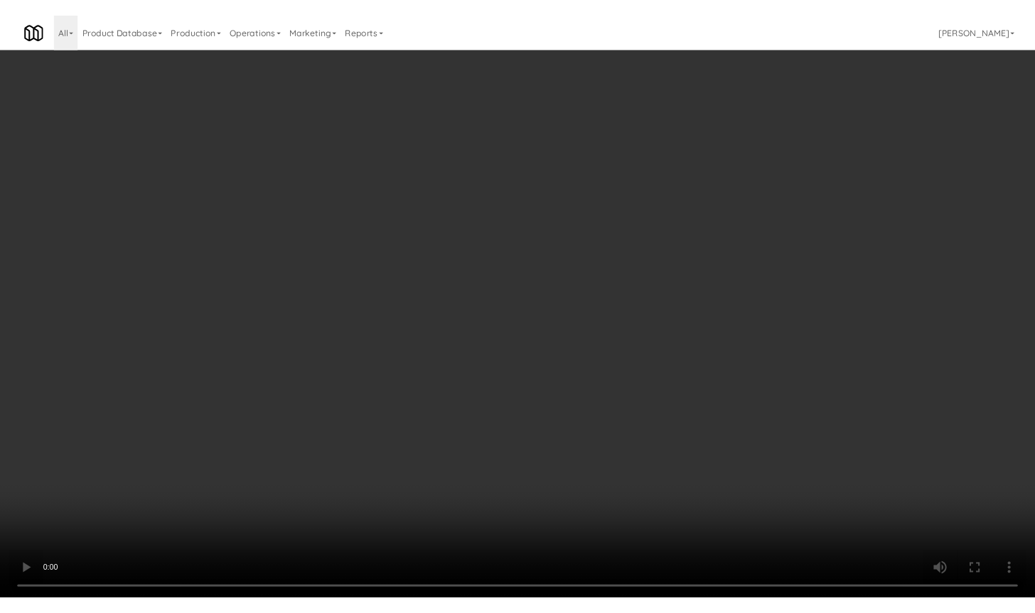
scroll to position [4023, 0]
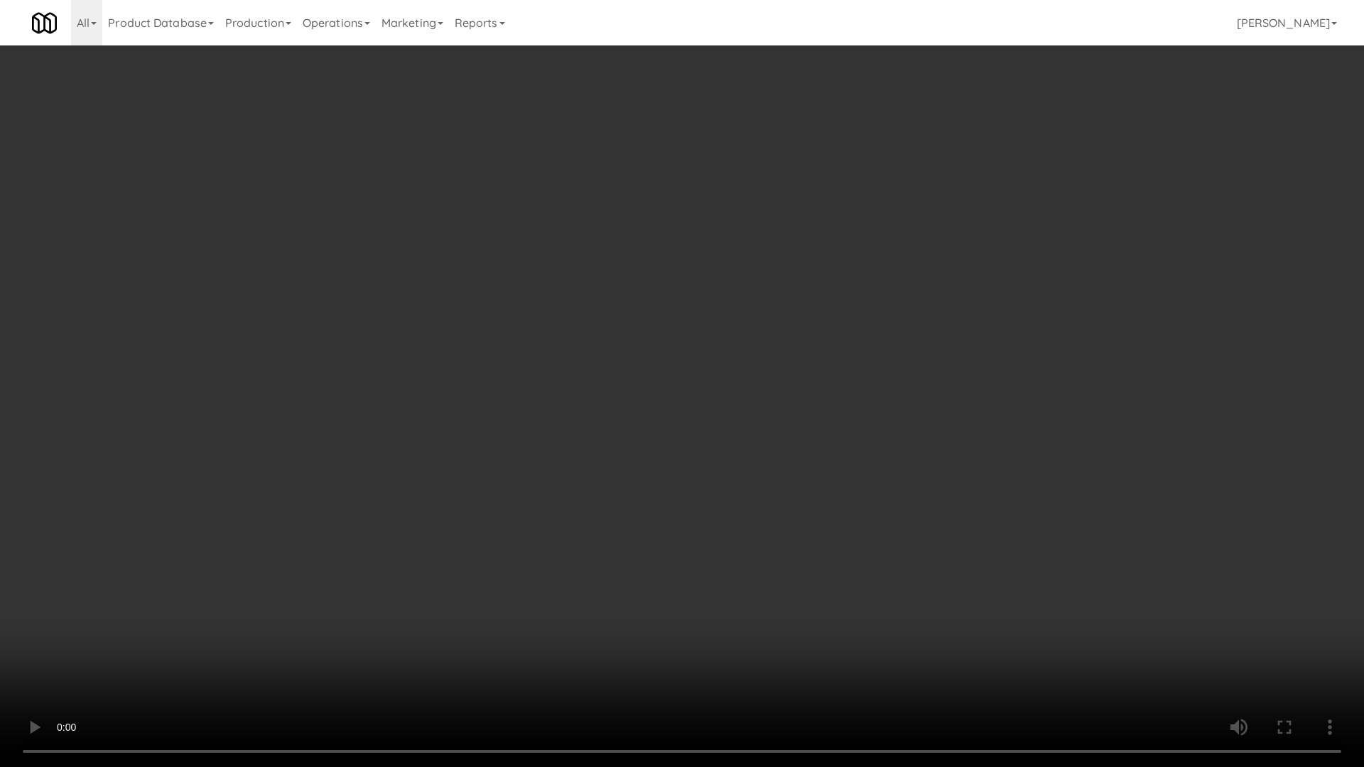
click at [632, 500] on video at bounding box center [682, 383] width 1364 height 767
click at [632, 495] on video at bounding box center [682, 383] width 1364 height 767
click at [630, 472] on video at bounding box center [682, 383] width 1364 height 767
click at [627, 473] on video at bounding box center [682, 383] width 1364 height 767
click at [724, 410] on video at bounding box center [682, 383] width 1364 height 767
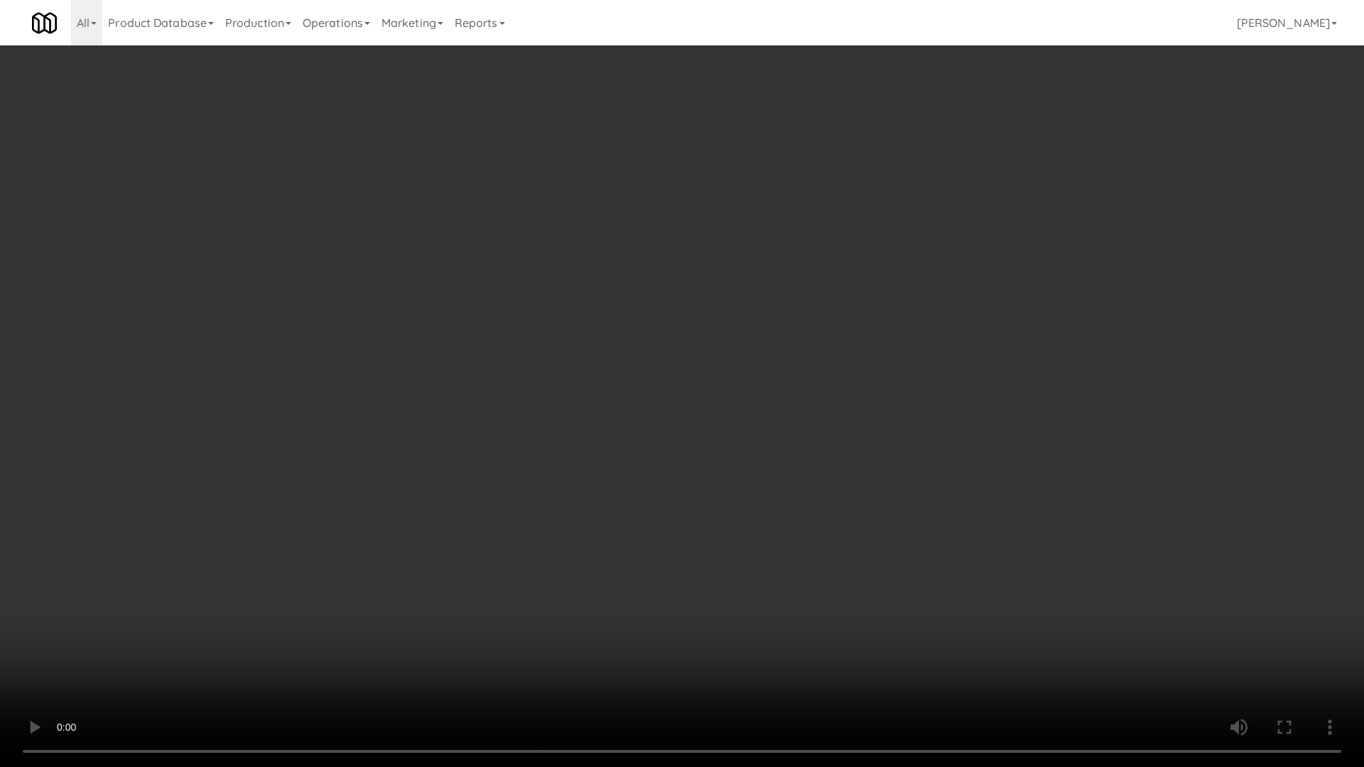
click at [724, 410] on video at bounding box center [682, 383] width 1364 height 767
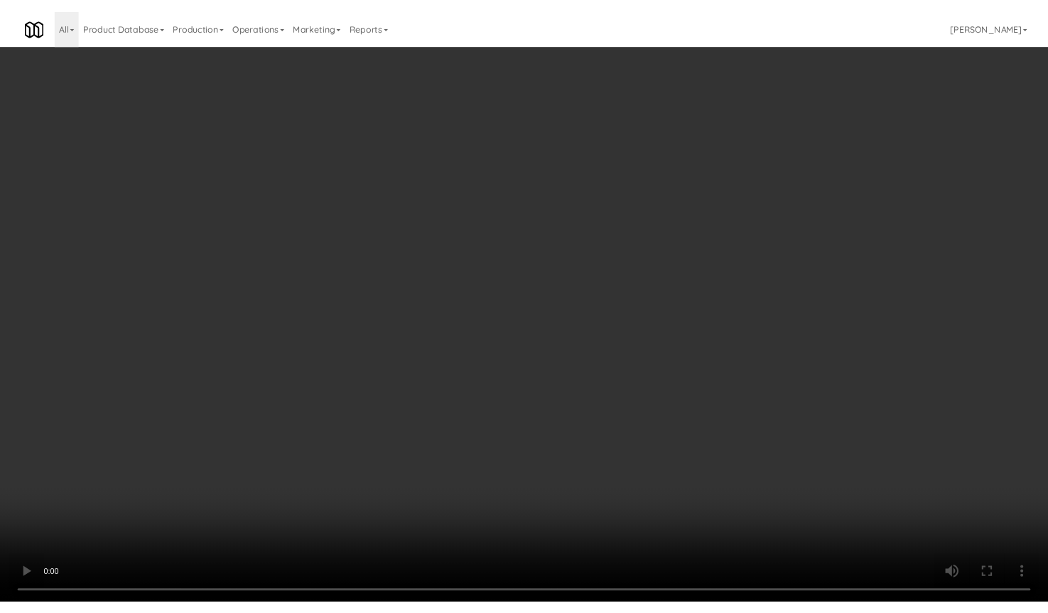
scroll to position [4058, 0]
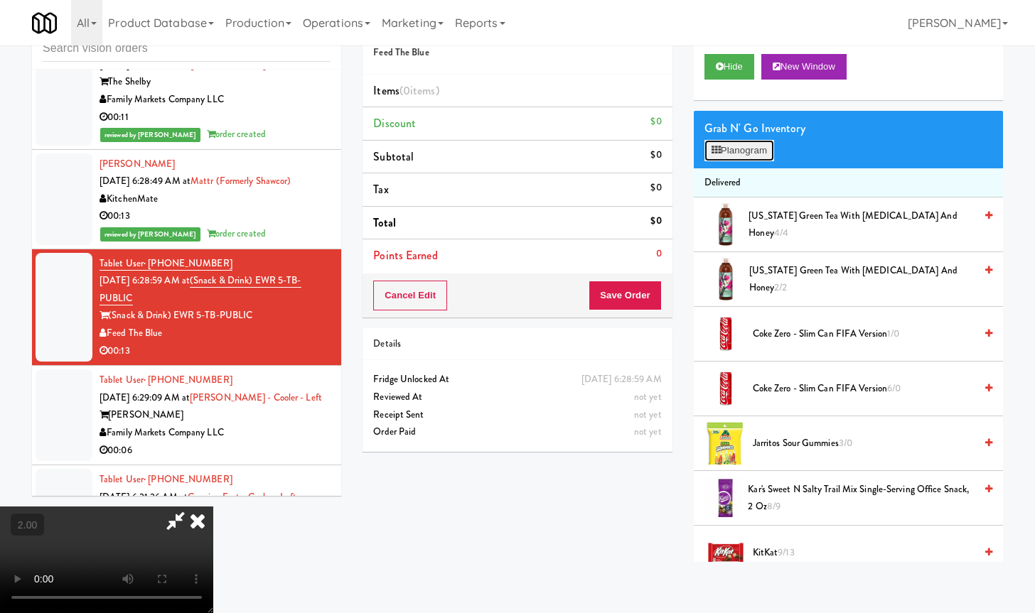
click at [749, 145] on button "Planogram" at bounding box center [739, 150] width 70 height 21
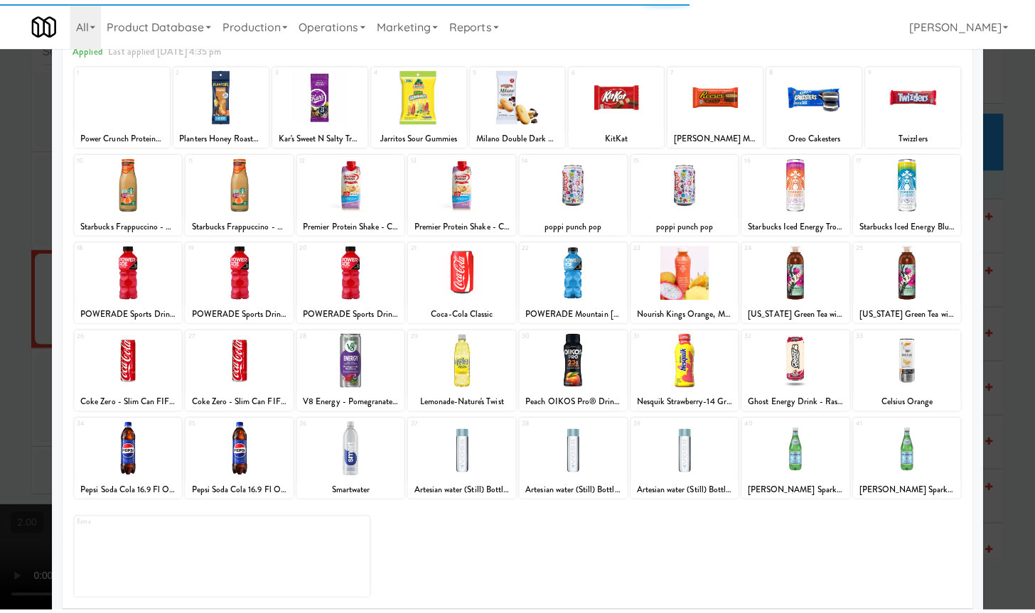
scroll to position [85, 0]
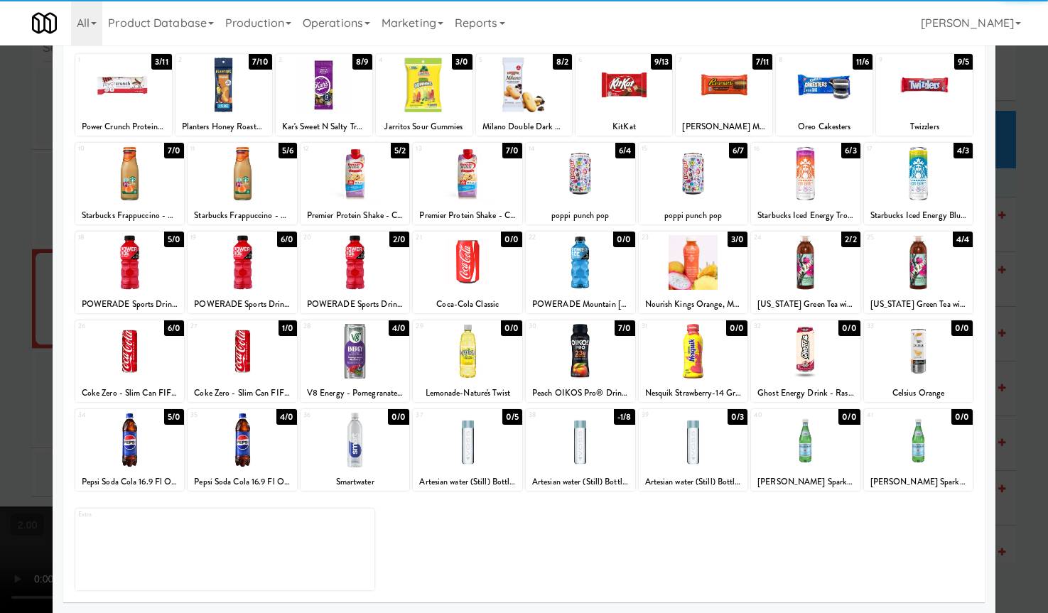
click at [440, 438] on div at bounding box center [467, 440] width 109 height 55
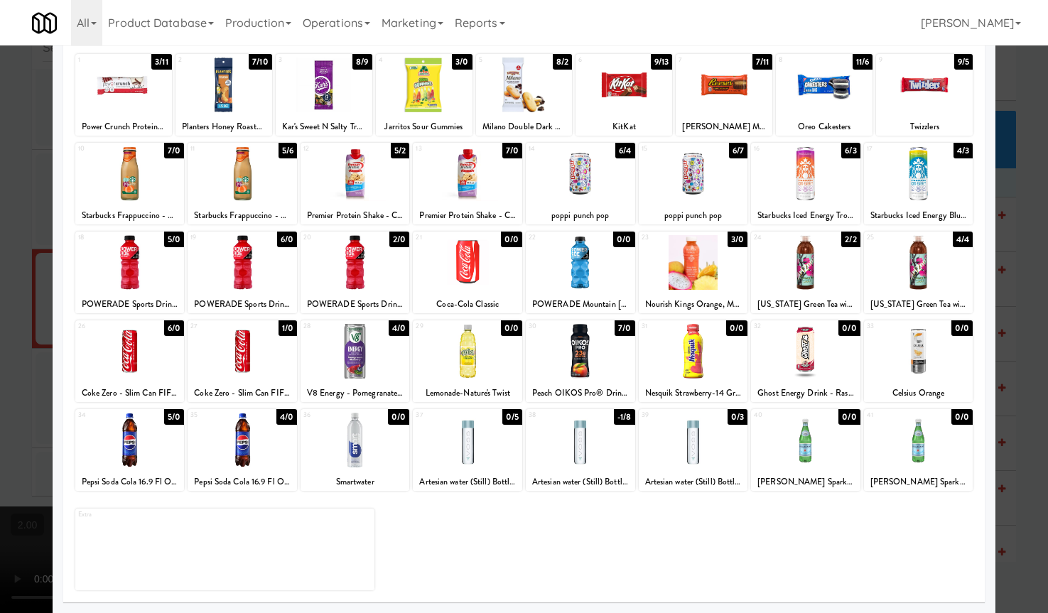
click at [1010, 387] on div at bounding box center [524, 306] width 1048 height 613
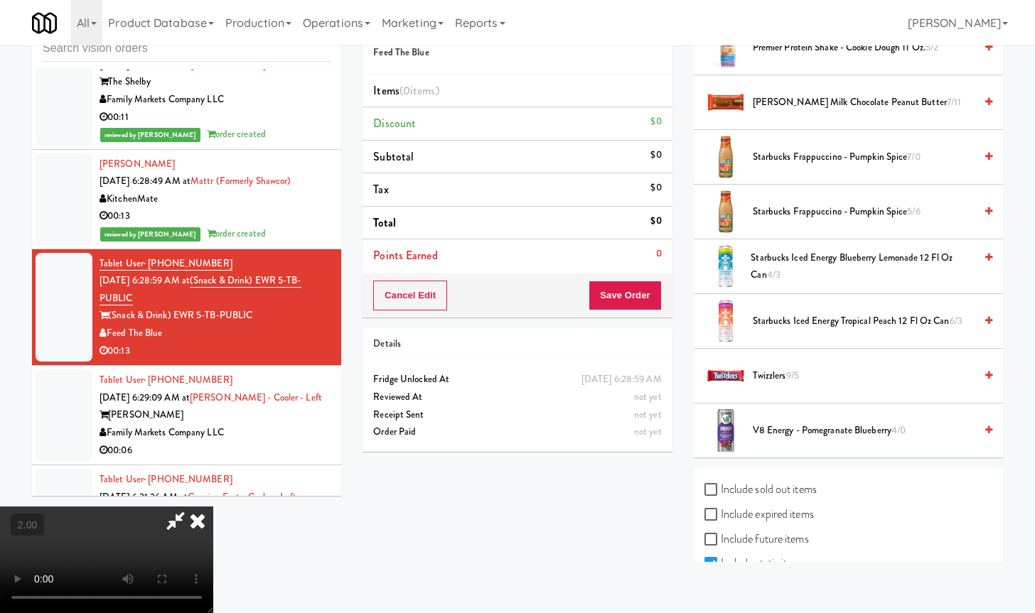
scroll to position [1387, 0]
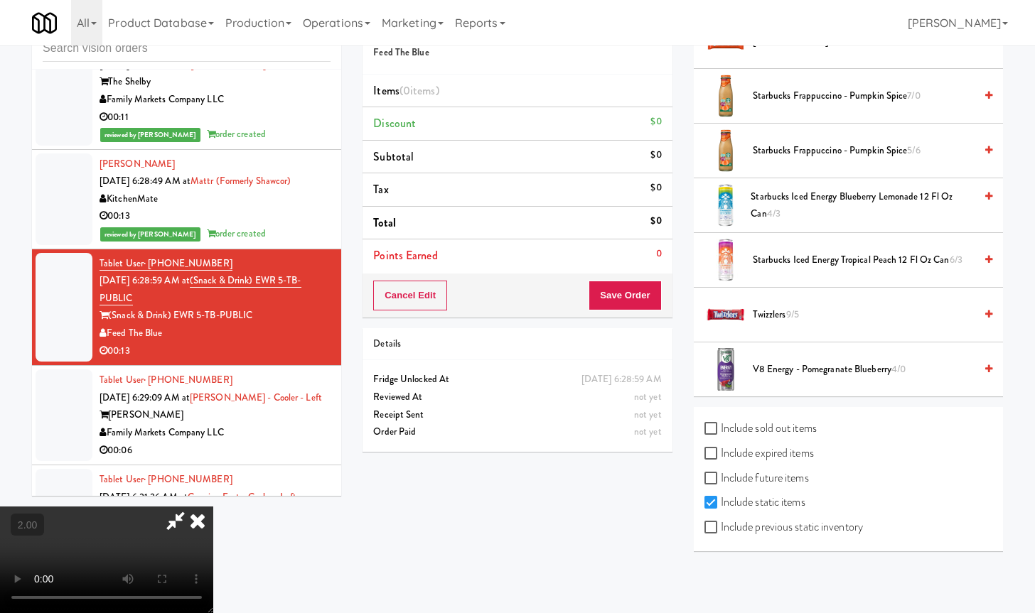
click at [765, 527] on label "Include previous static inventory" at bounding box center [783, 527] width 158 height 21
click at [721, 527] on input "Include previous static inventory" at bounding box center [712, 527] width 16 height 11
checkbox input "true"
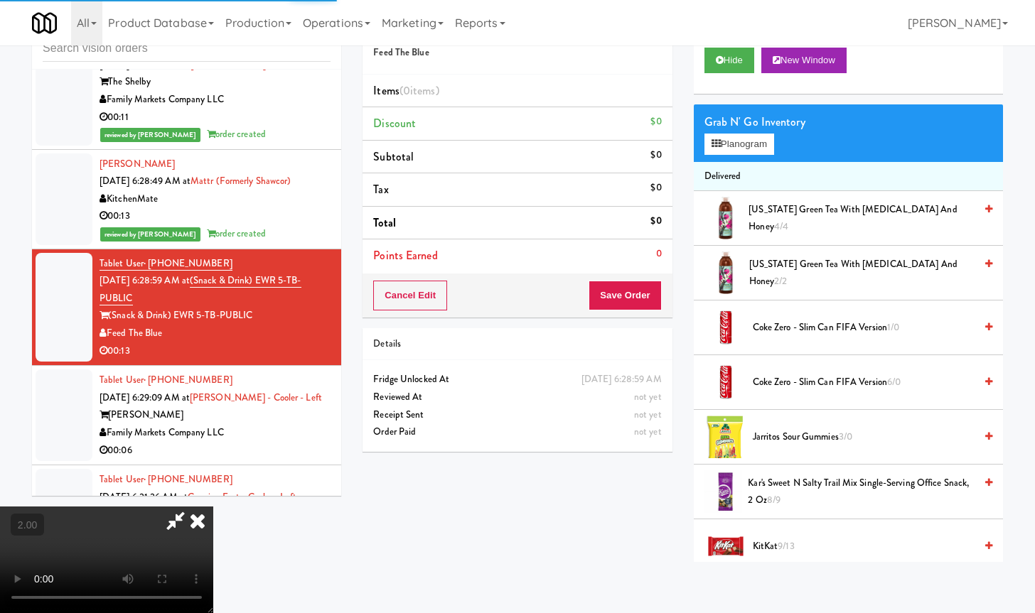
scroll to position [0, 0]
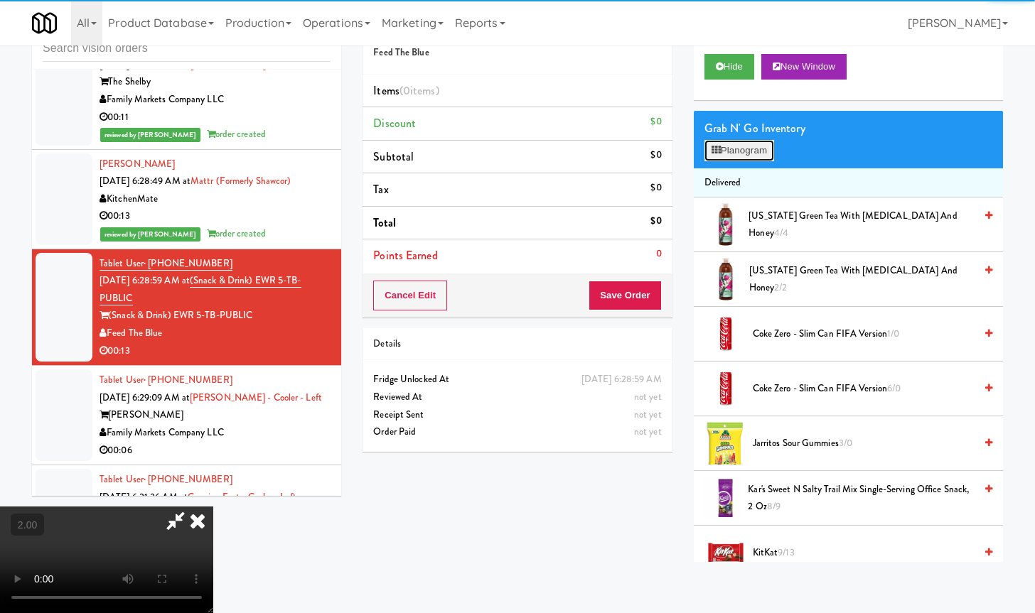
click at [745, 146] on button "Planogram" at bounding box center [739, 150] width 70 height 21
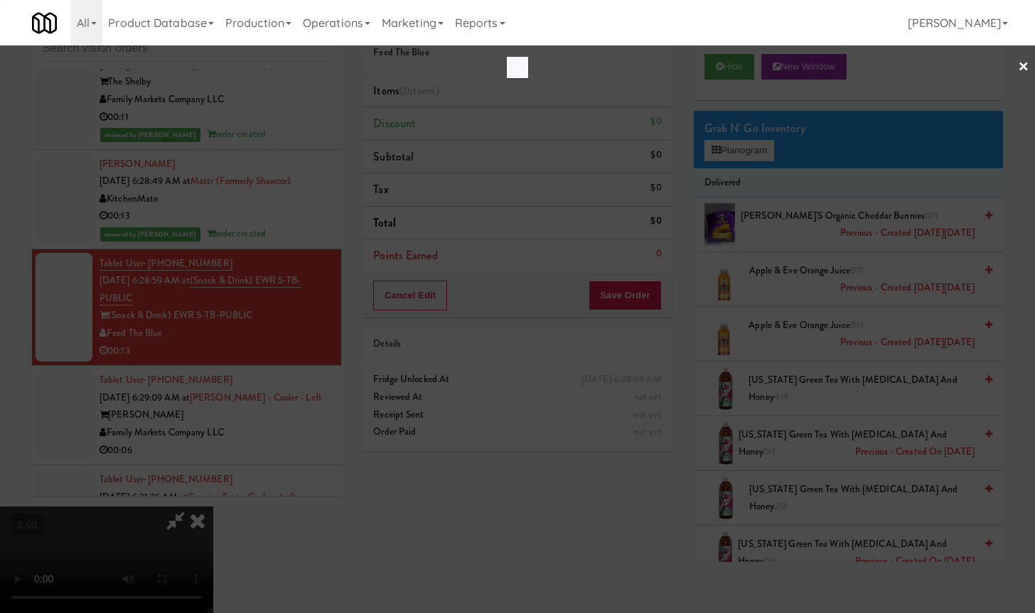
click at [743, 156] on div at bounding box center [517, 306] width 1035 height 613
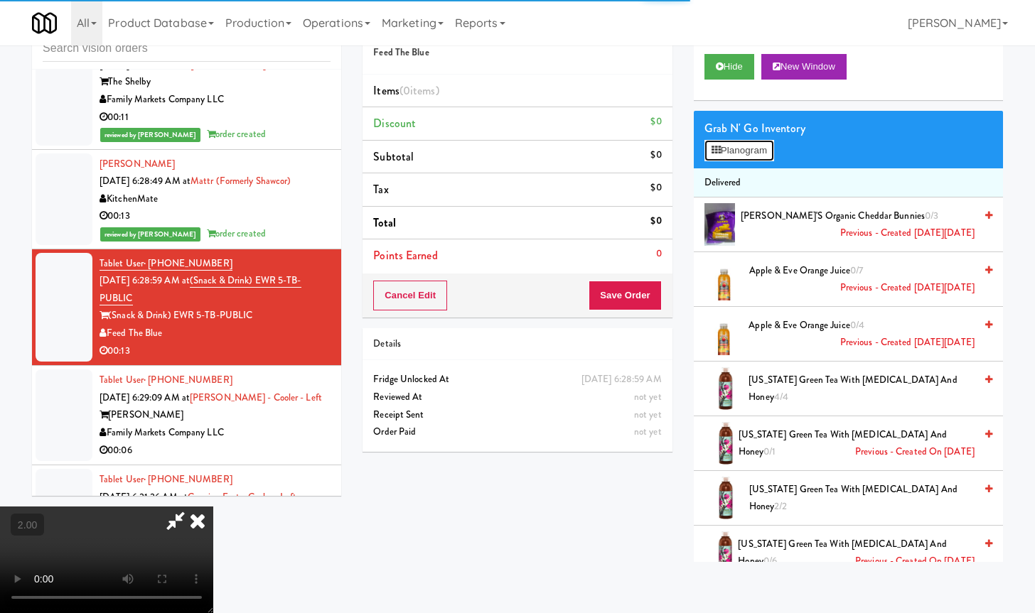
click at [738, 146] on button "Planogram" at bounding box center [739, 150] width 70 height 21
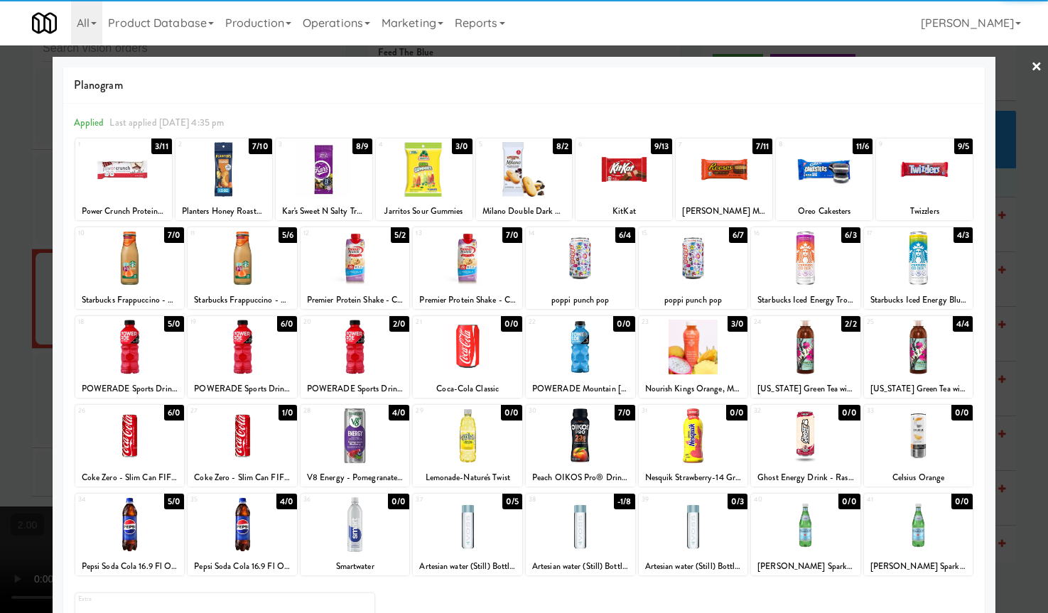
click at [479, 534] on div at bounding box center [467, 524] width 109 height 55
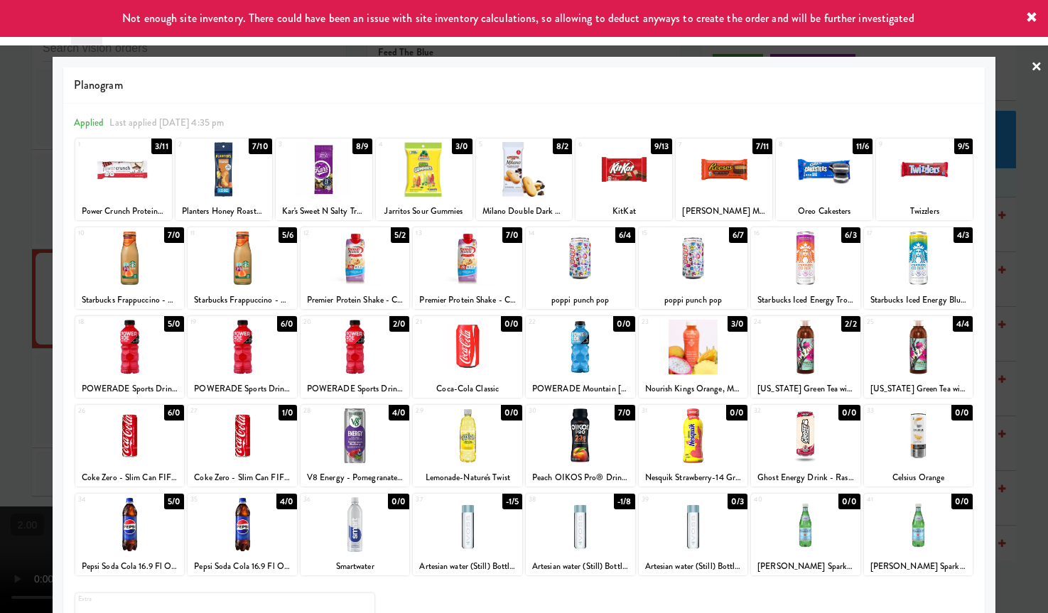
click at [22, 443] on div at bounding box center [524, 306] width 1048 height 613
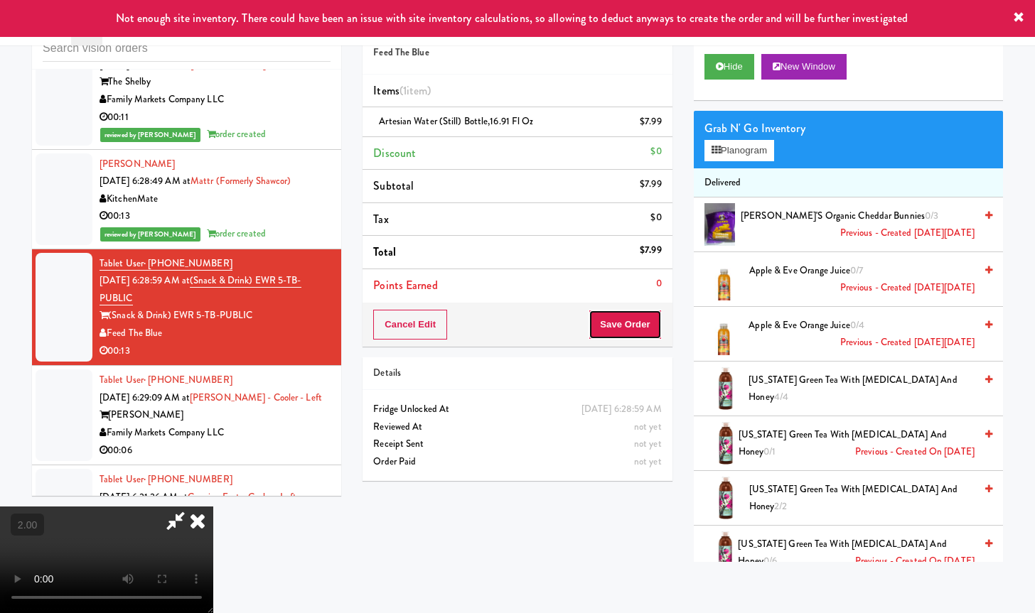
click at [636, 328] on button "Save Order" at bounding box center [624, 325] width 72 height 30
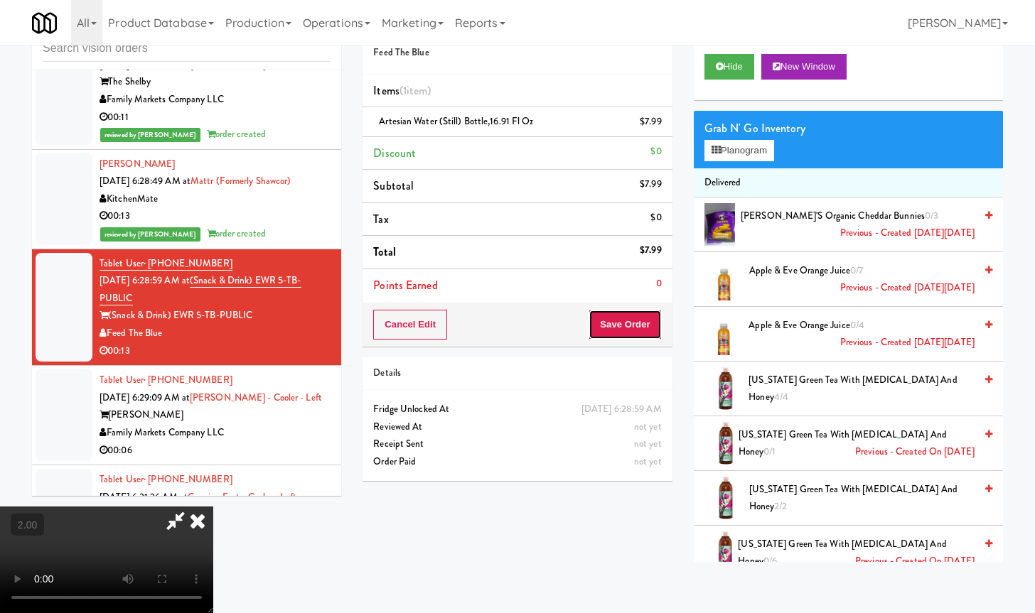
click at [636, 328] on button "Save Order" at bounding box center [624, 325] width 72 height 30
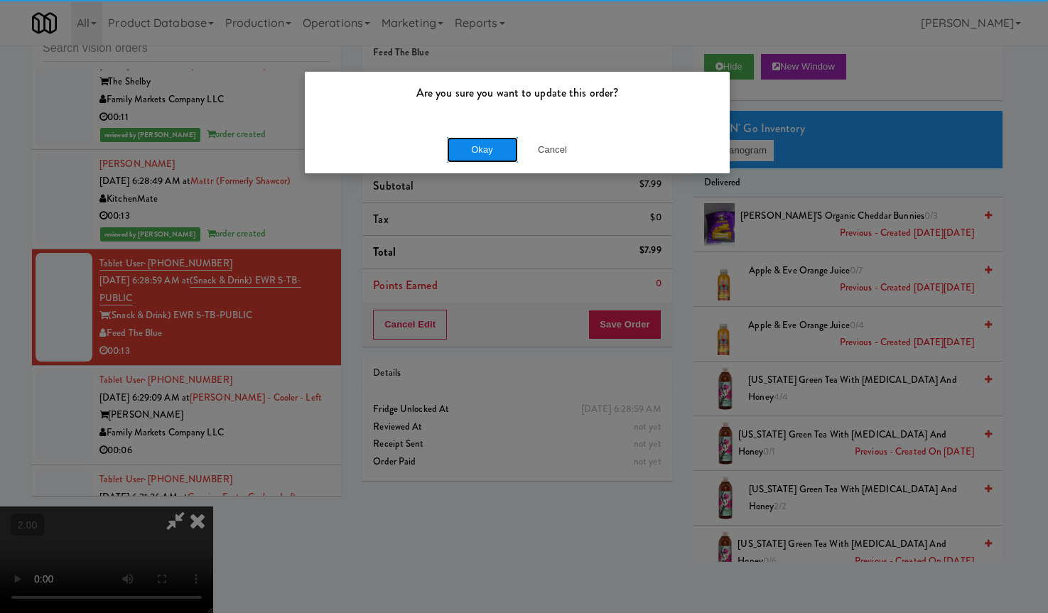
click at [500, 153] on button "Okay" at bounding box center [482, 150] width 71 height 26
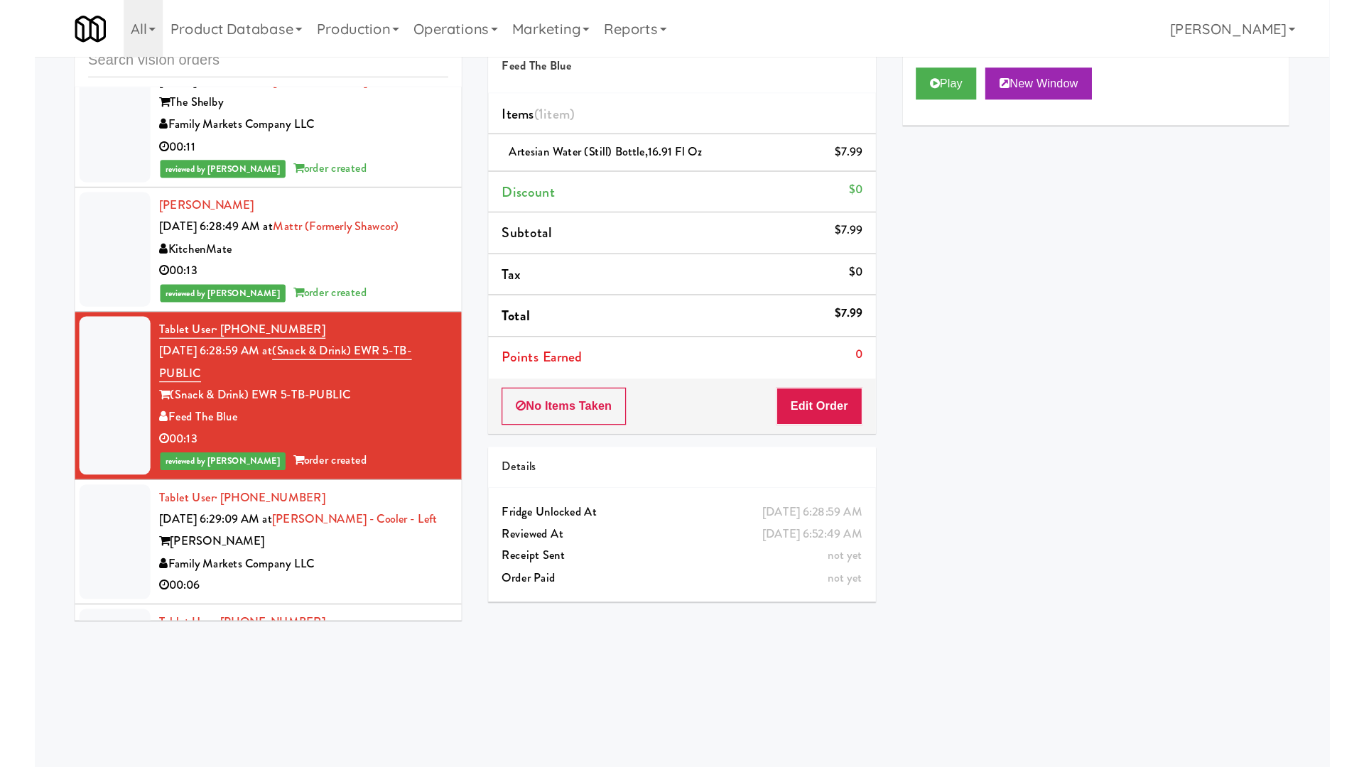
scroll to position [4147, 0]
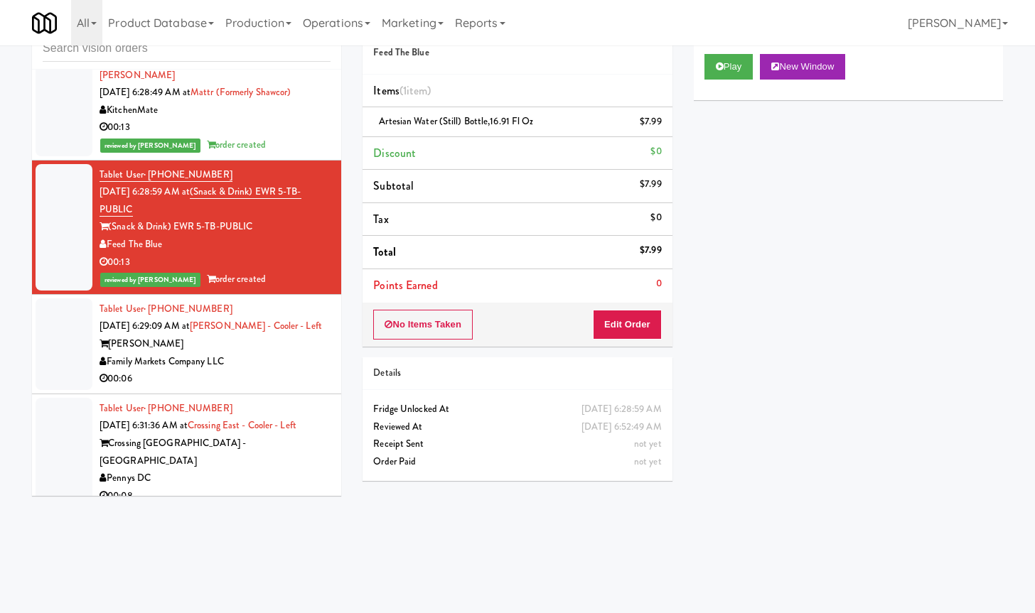
click at [253, 371] on div "Family Markets Company LLC" at bounding box center [214, 362] width 231 height 18
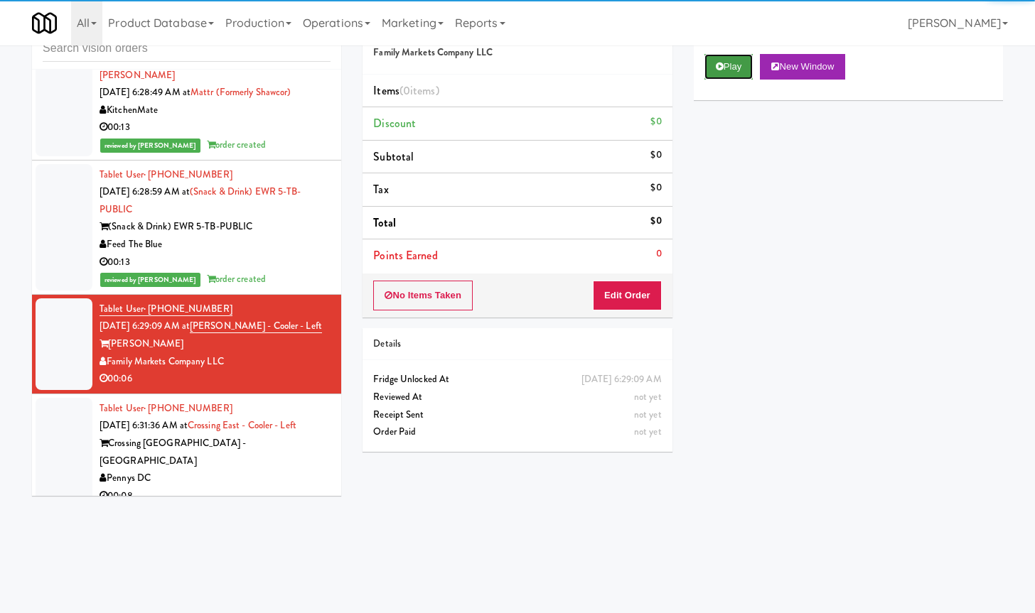
click at [709, 65] on button "Play" at bounding box center [728, 67] width 49 height 26
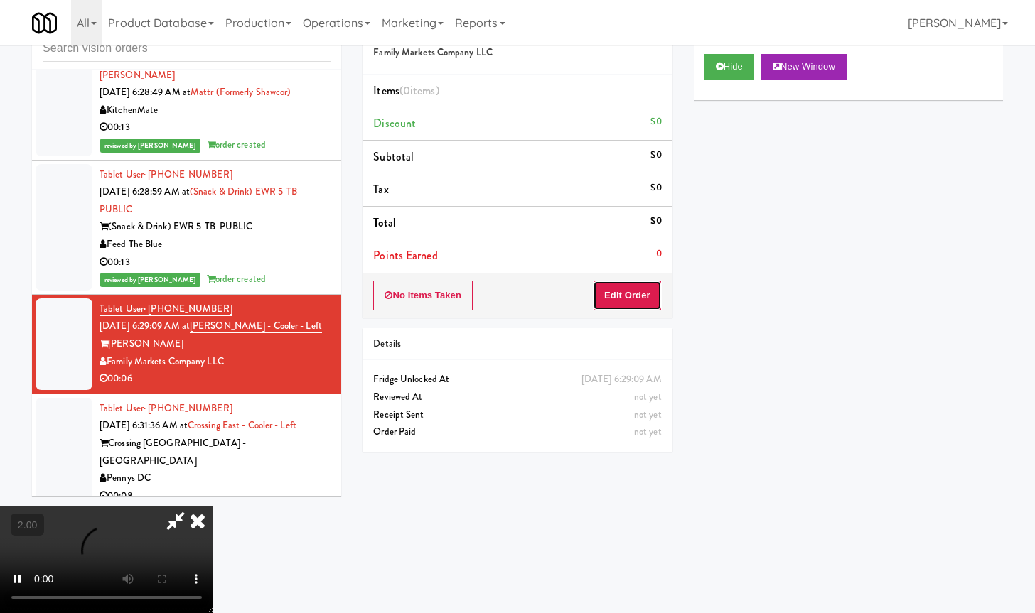
click at [640, 286] on button "Edit Order" at bounding box center [627, 296] width 69 height 30
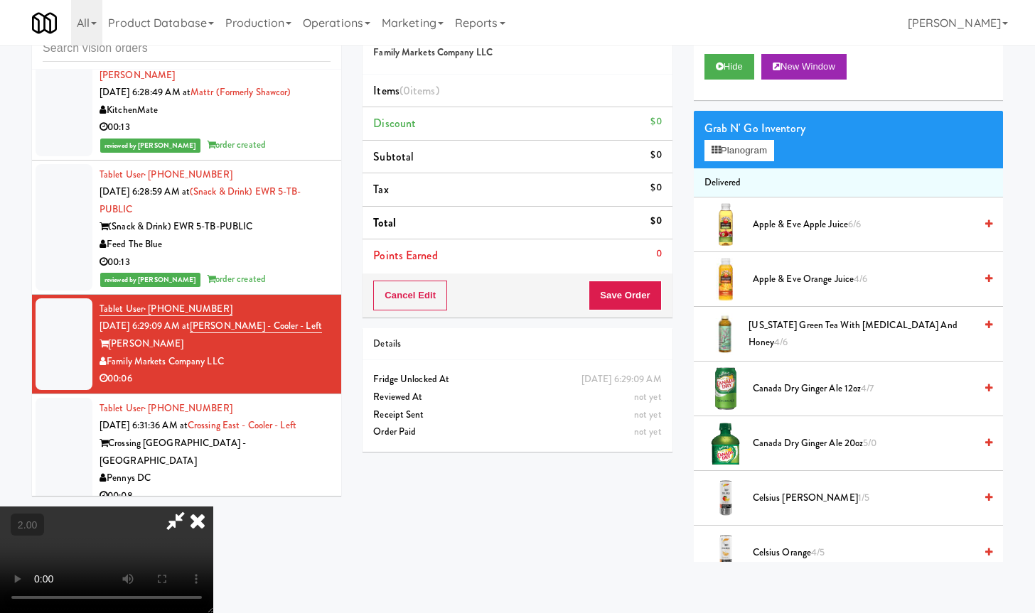
click at [213, 507] on video at bounding box center [106, 560] width 213 height 107
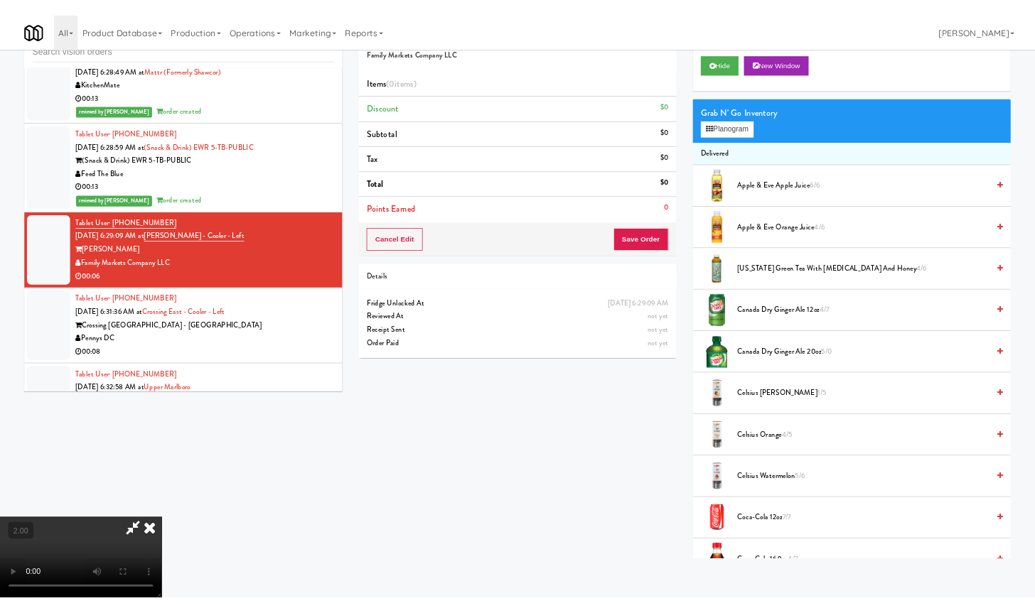
scroll to position [4112, 0]
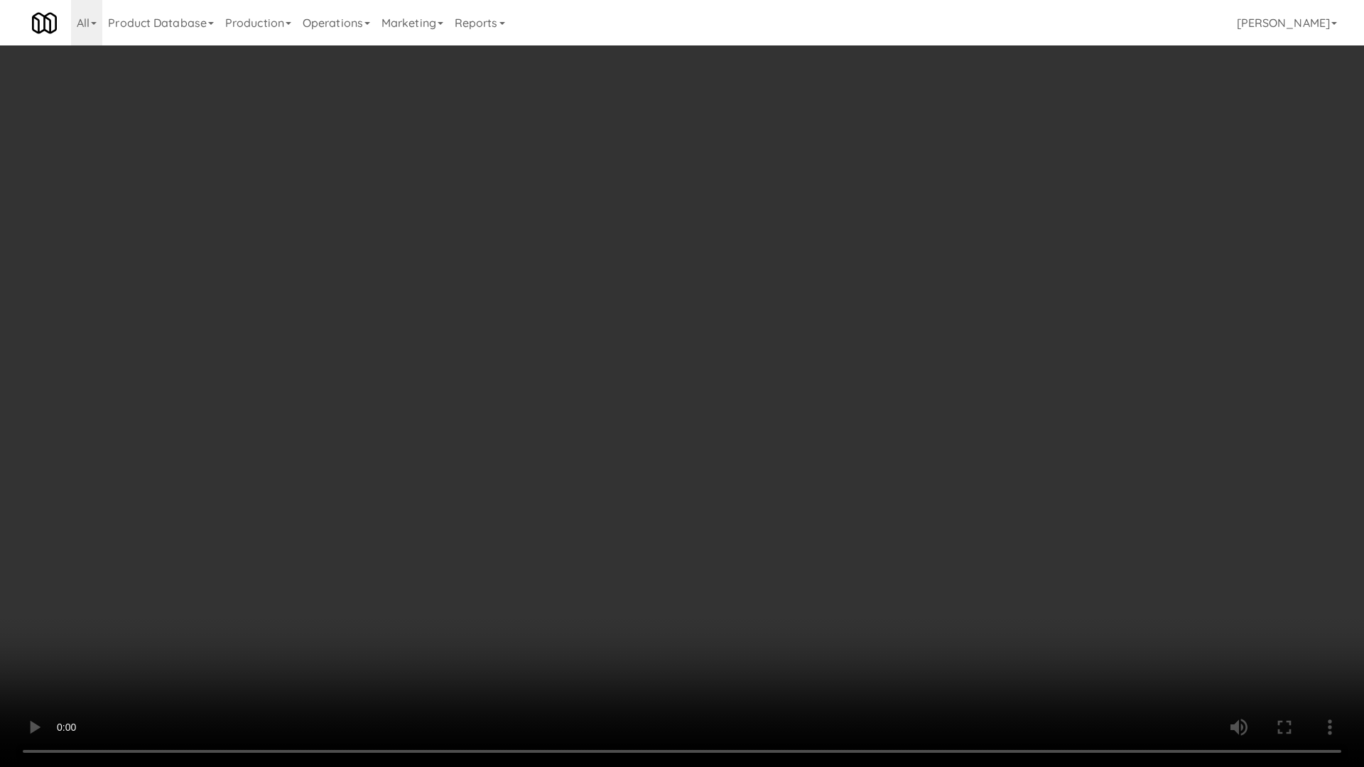
click at [614, 495] on video at bounding box center [682, 383] width 1364 height 767
click at [640, 503] on video at bounding box center [682, 383] width 1364 height 767
click at [645, 451] on video at bounding box center [682, 383] width 1364 height 767
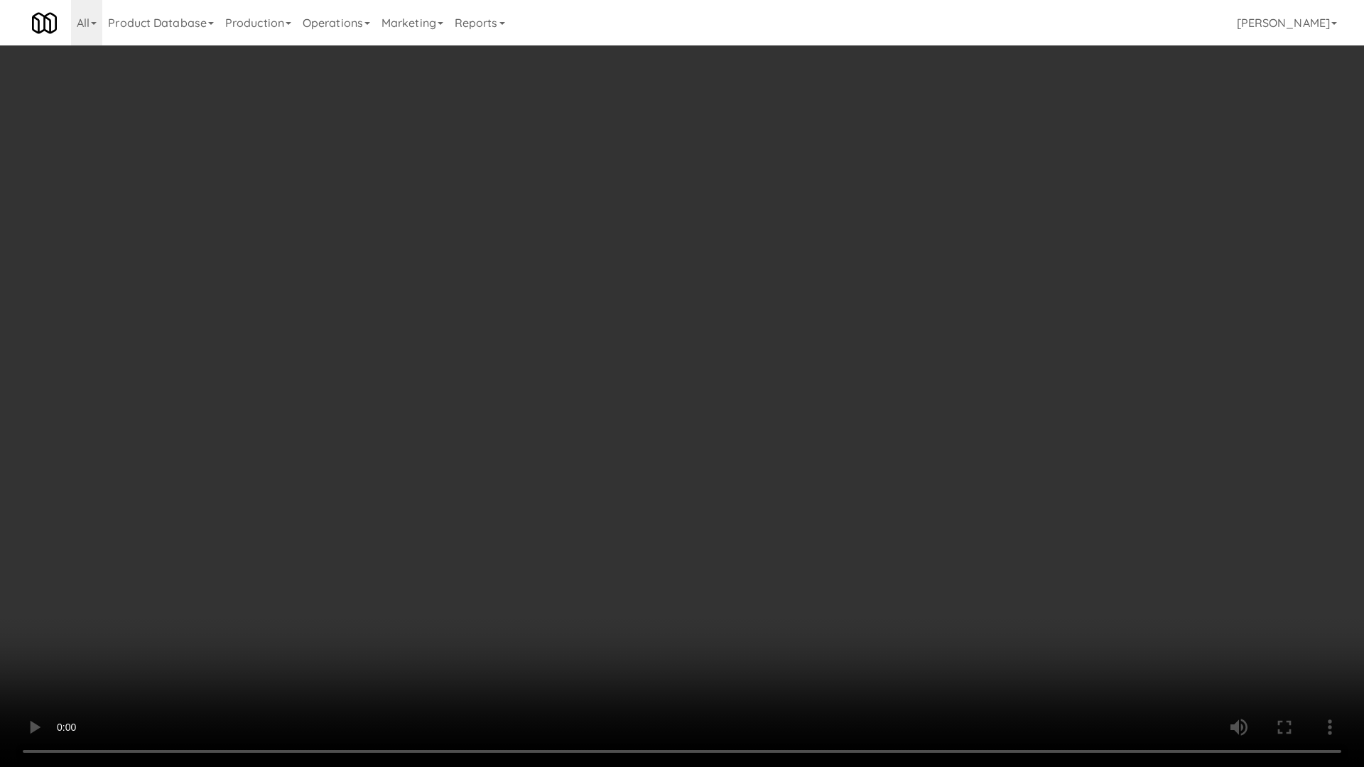
click at [645, 451] on video at bounding box center [682, 383] width 1364 height 767
click at [645, 450] on video at bounding box center [682, 383] width 1364 height 767
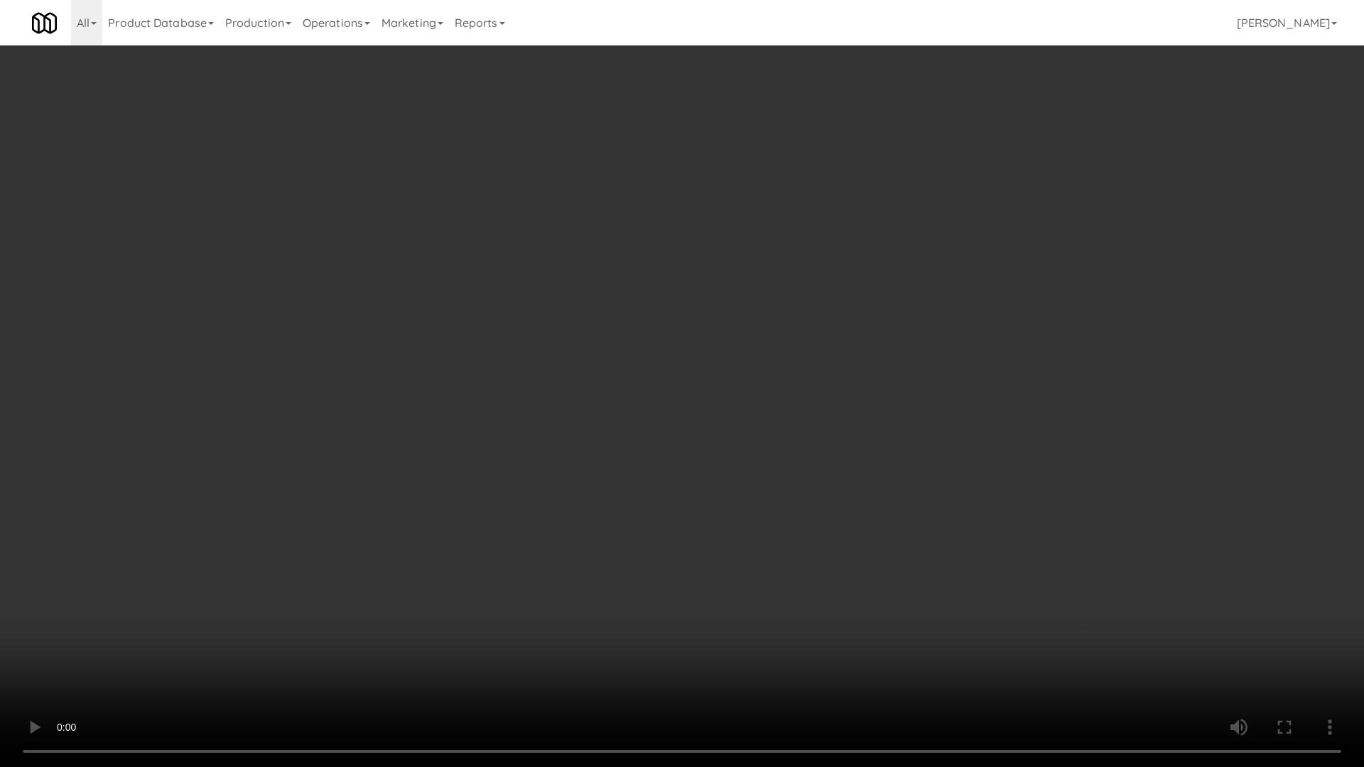
click at [645, 450] on video at bounding box center [682, 383] width 1364 height 767
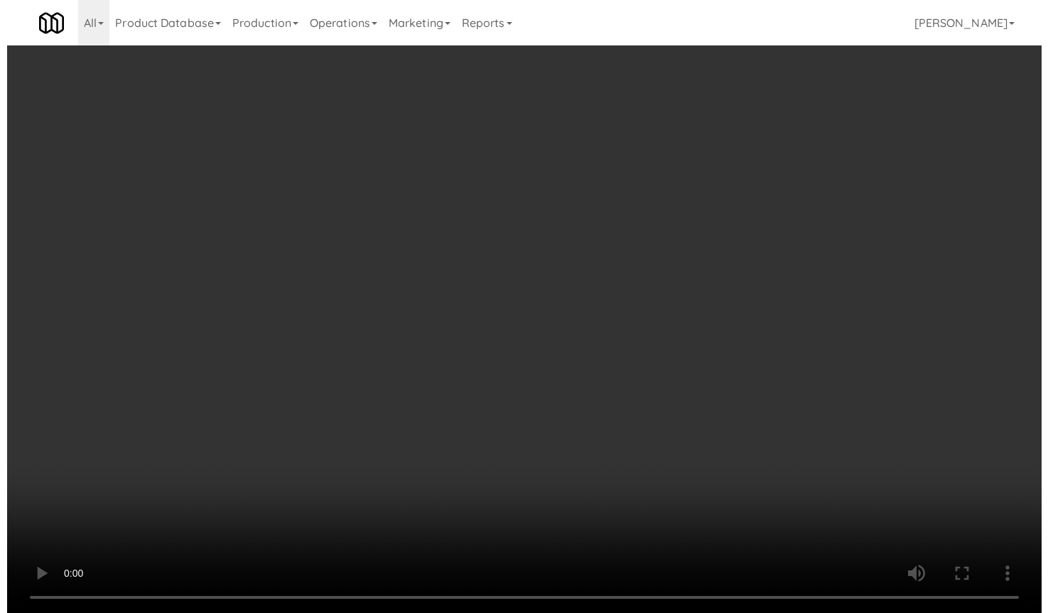
scroll to position [4147, 0]
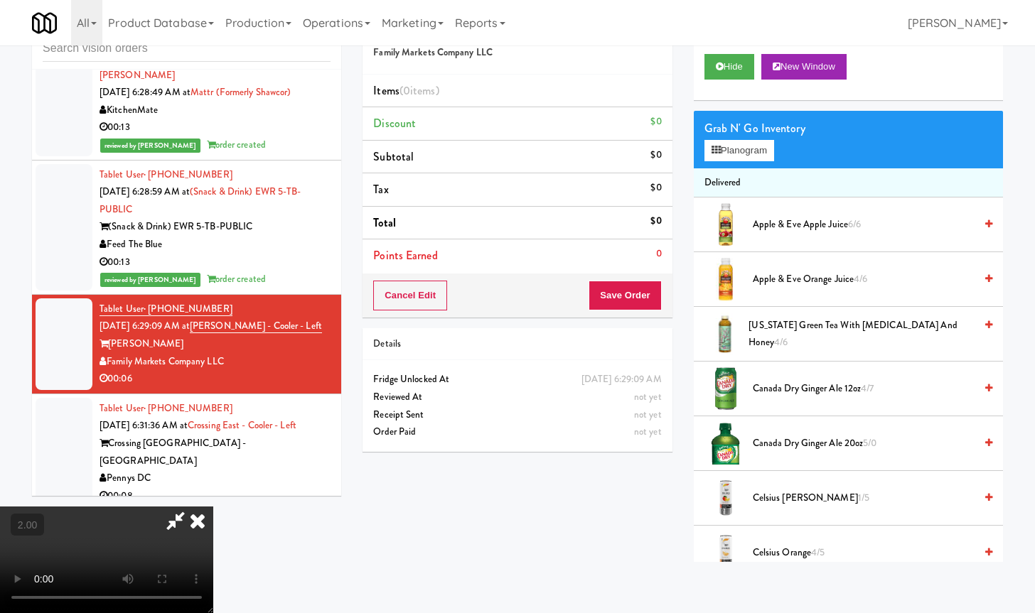
click at [213, 507] on video at bounding box center [106, 560] width 213 height 107
click at [747, 153] on button "Planogram" at bounding box center [739, 150] width 70 height 21
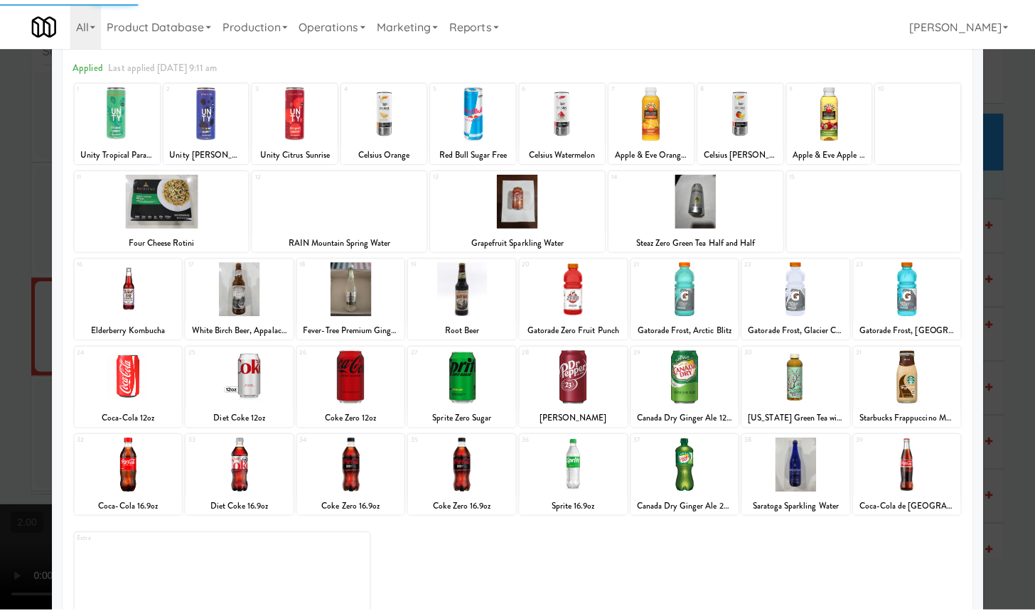
scroll to position [85, 0]
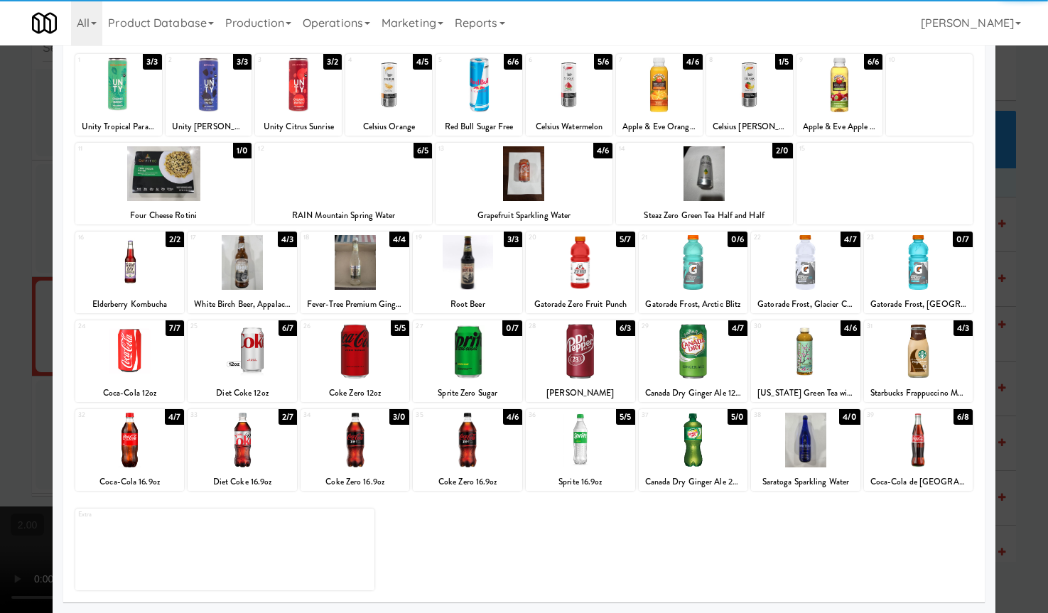
click at [902, 345] on div at bounding box center [918, 351] width 109 height 55
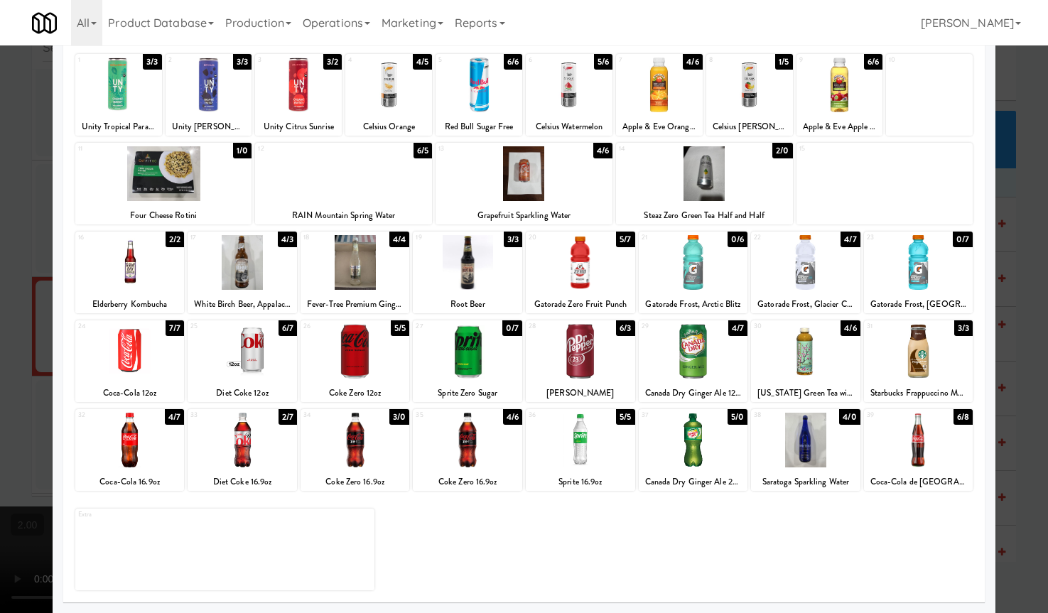
click at [1001, 340] on div at bounding box center [524, 306] width 1048 height 613
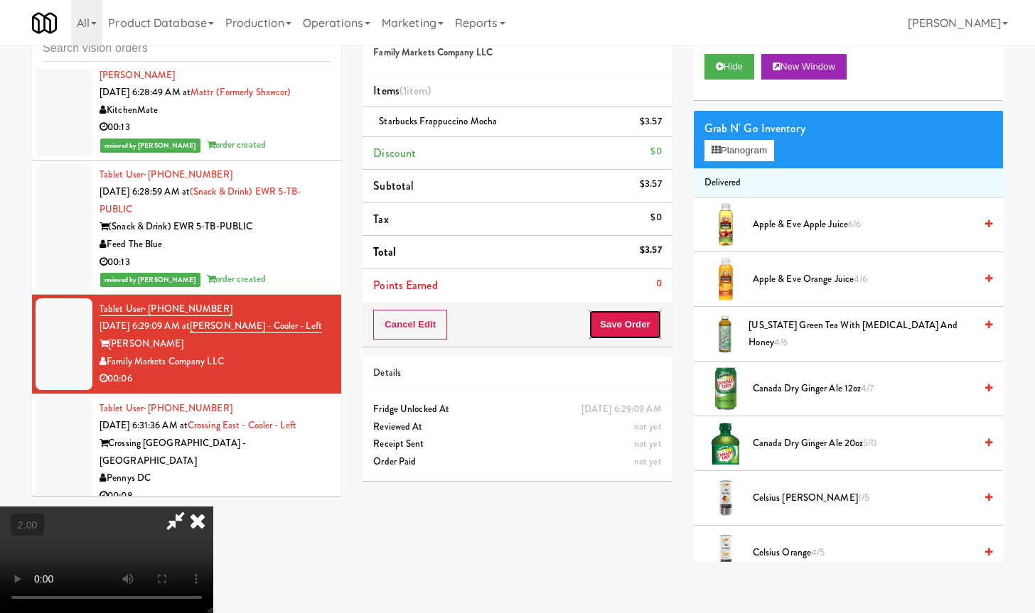
click at [654, 324] on button "Save Order" at bounding box center [624, 325] width 72 height 30
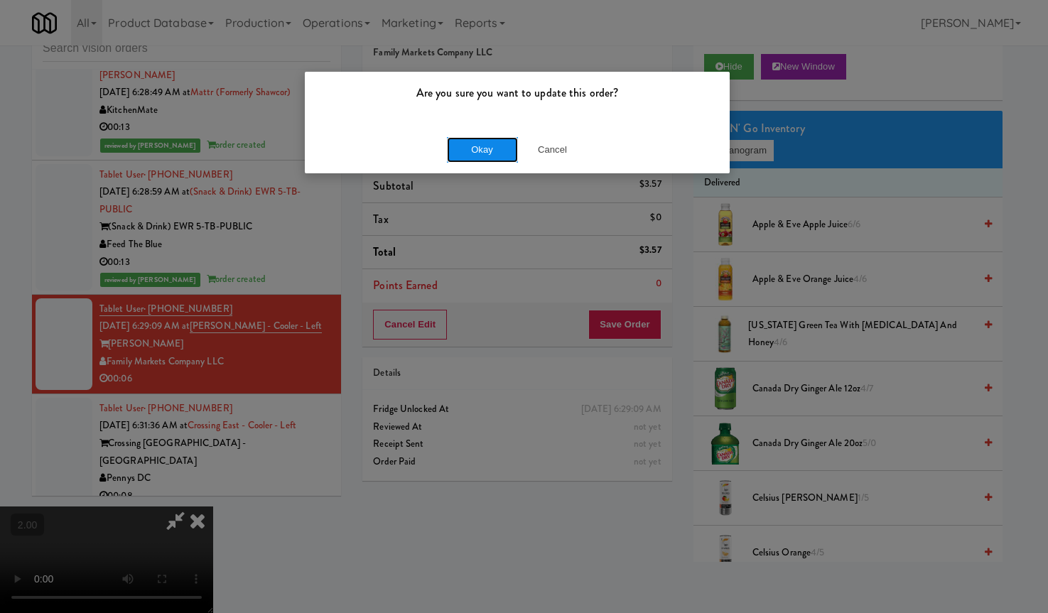
click at [476, 150] on button "Okay" at bounding box center [482, 150] width 71 height 26
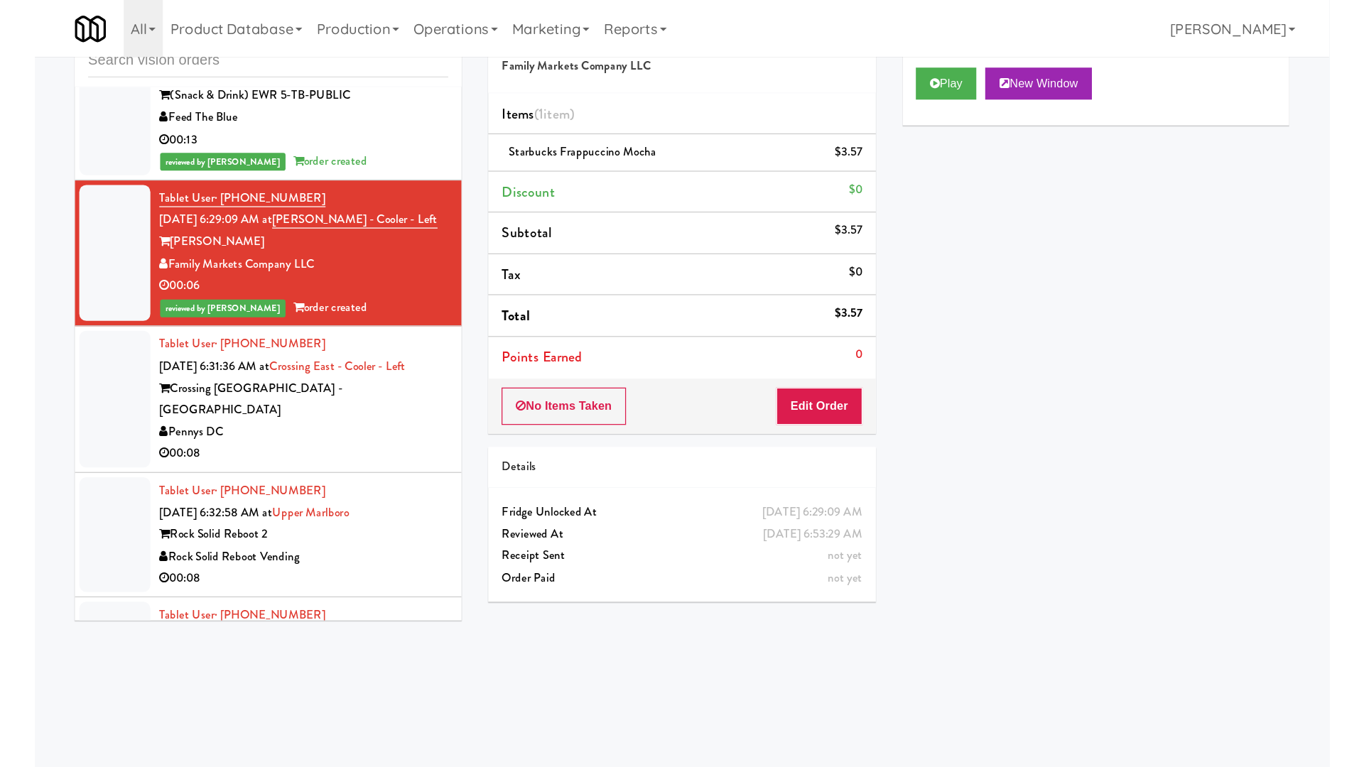
scroll to position [4325, 0]
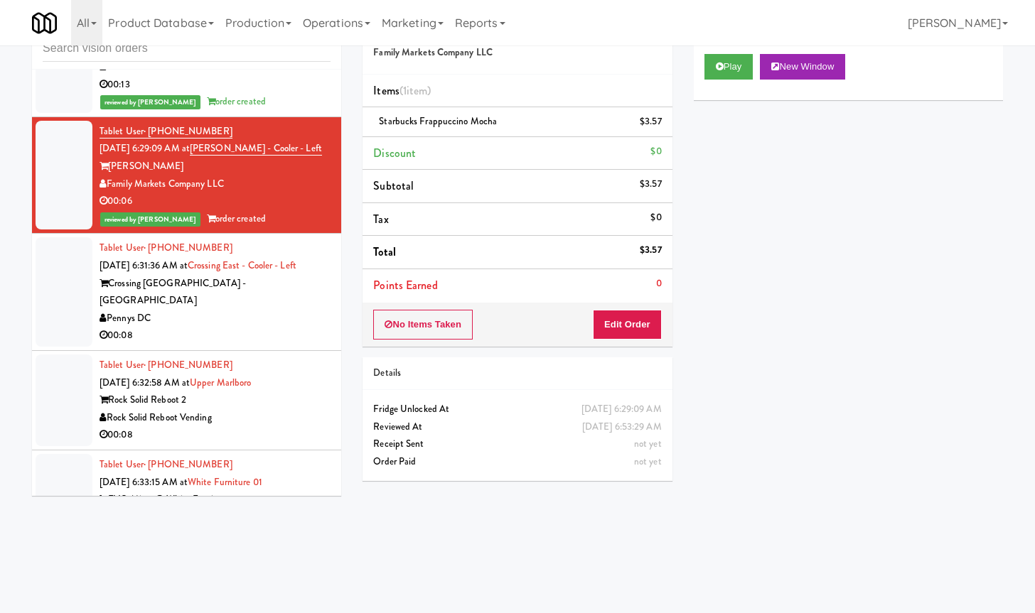
click at [231, 328] on div "Pennys DC" at bounding box center [214, 319] width 231 height 18
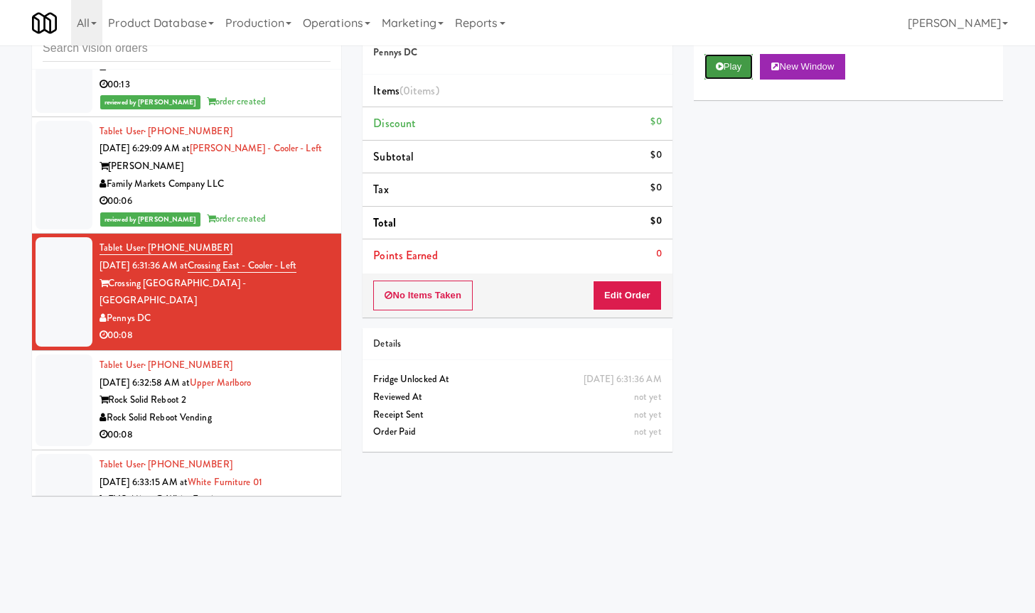
click at [738, 68] on button "Play" at bounding box center [728, 67] width 49 height 26
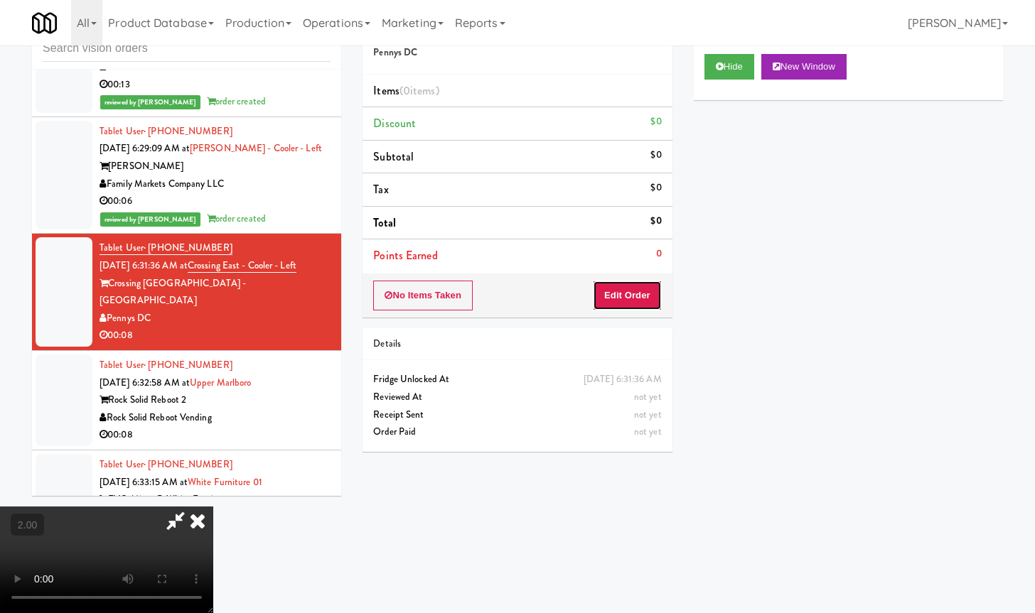
click at [628, 290] on button "Edit Order" at bounding box center [627, 296] width 69 height 30
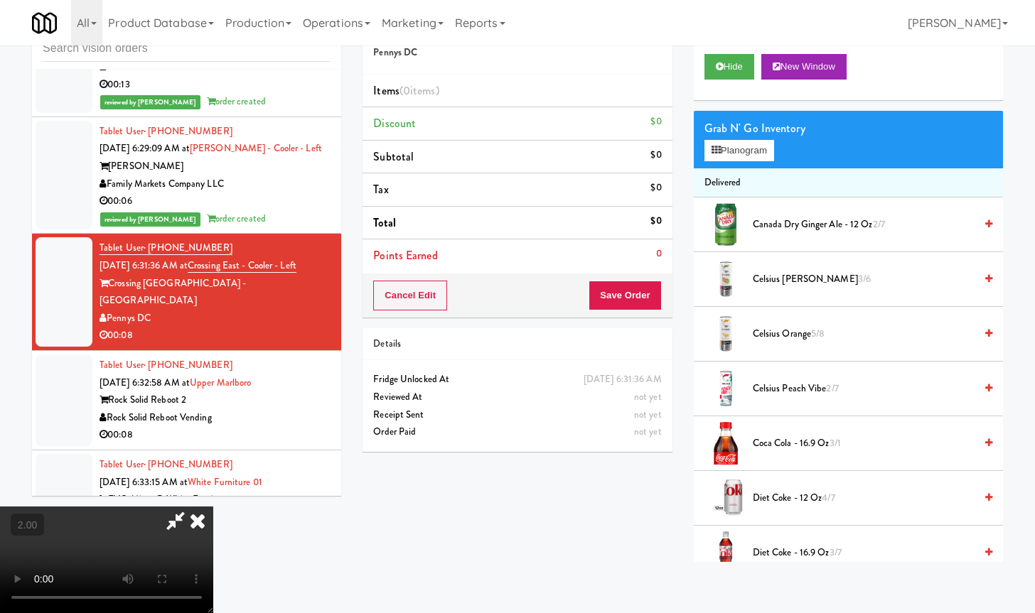
click at [213, 514] on video at bounding box center [106, 560] width 213 height 107
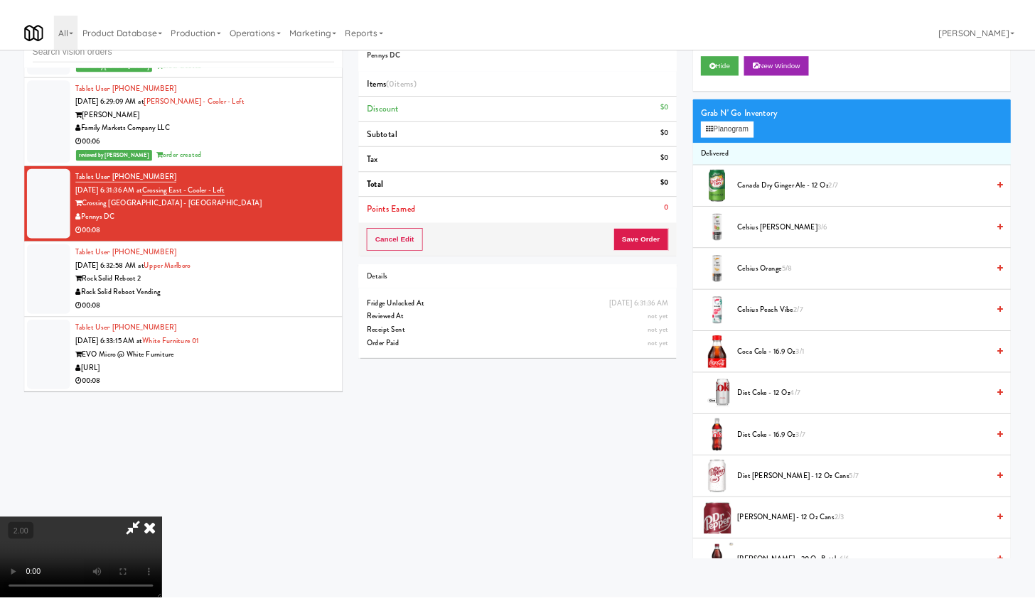
scroll to position [4272, 0]
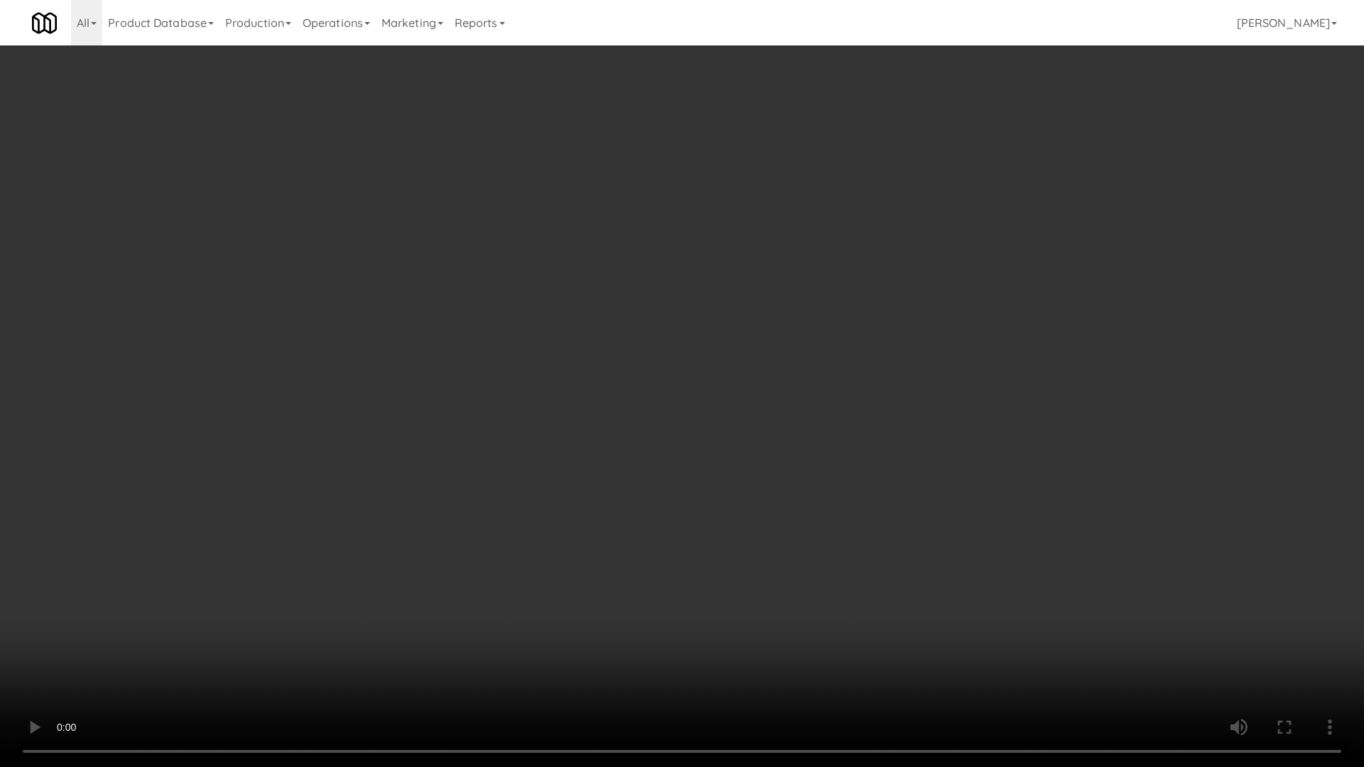
click at [633, 529] on video at bounding box center [682, 383] width 1364 height 767
click at [639, 525] on video at bounding box center [682, 383] width 1364 height 767
click at [640, 524] on video at bounding box center [682, 383] width 1364 height 767
click at [641, 523] on video at bounding box center [682, 383] width 1364 height 767
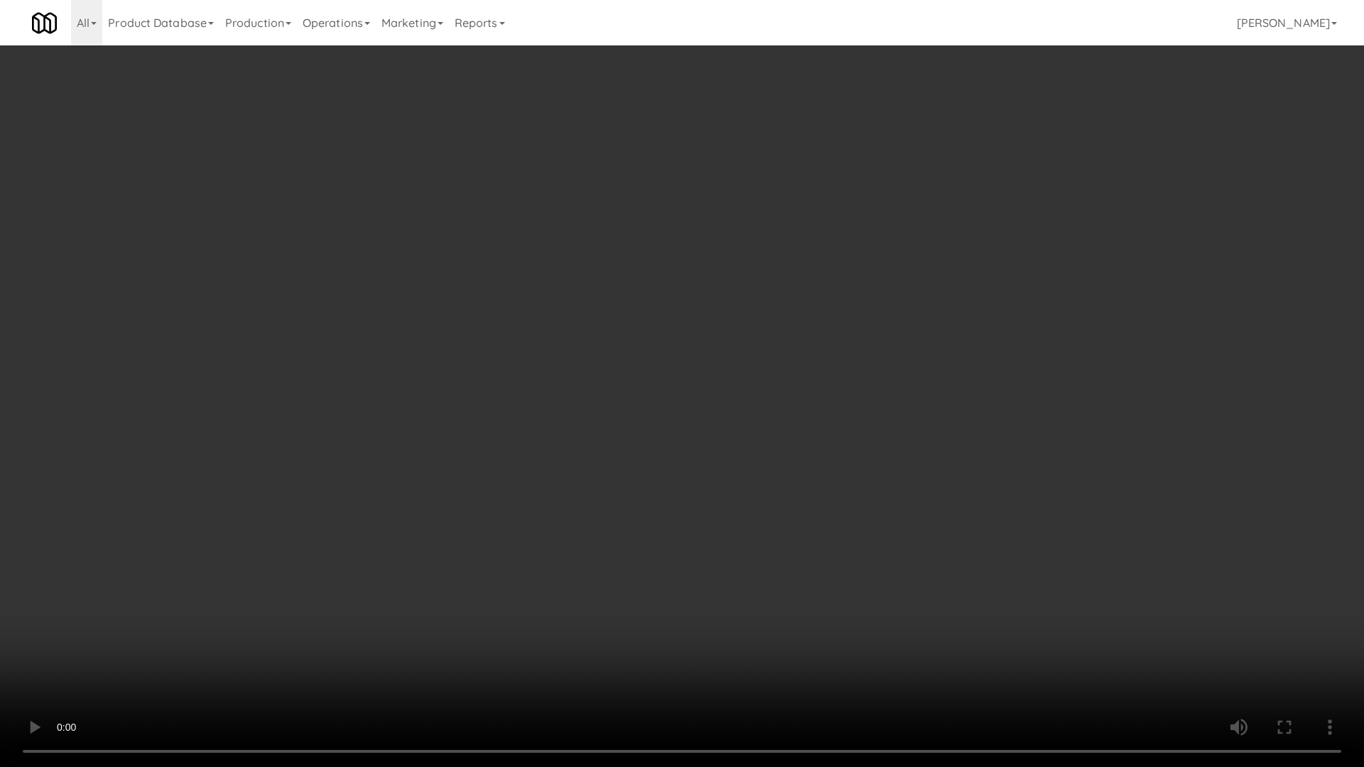
click at [669, 494] on video at bounding box center [682, 383] width 1364 height 767
click at [667, 492] on video at bounding box center [682, 383] width 1364 height 767
click at [667, 494] on video at bounding box center [682, 383] width 1364 height 767
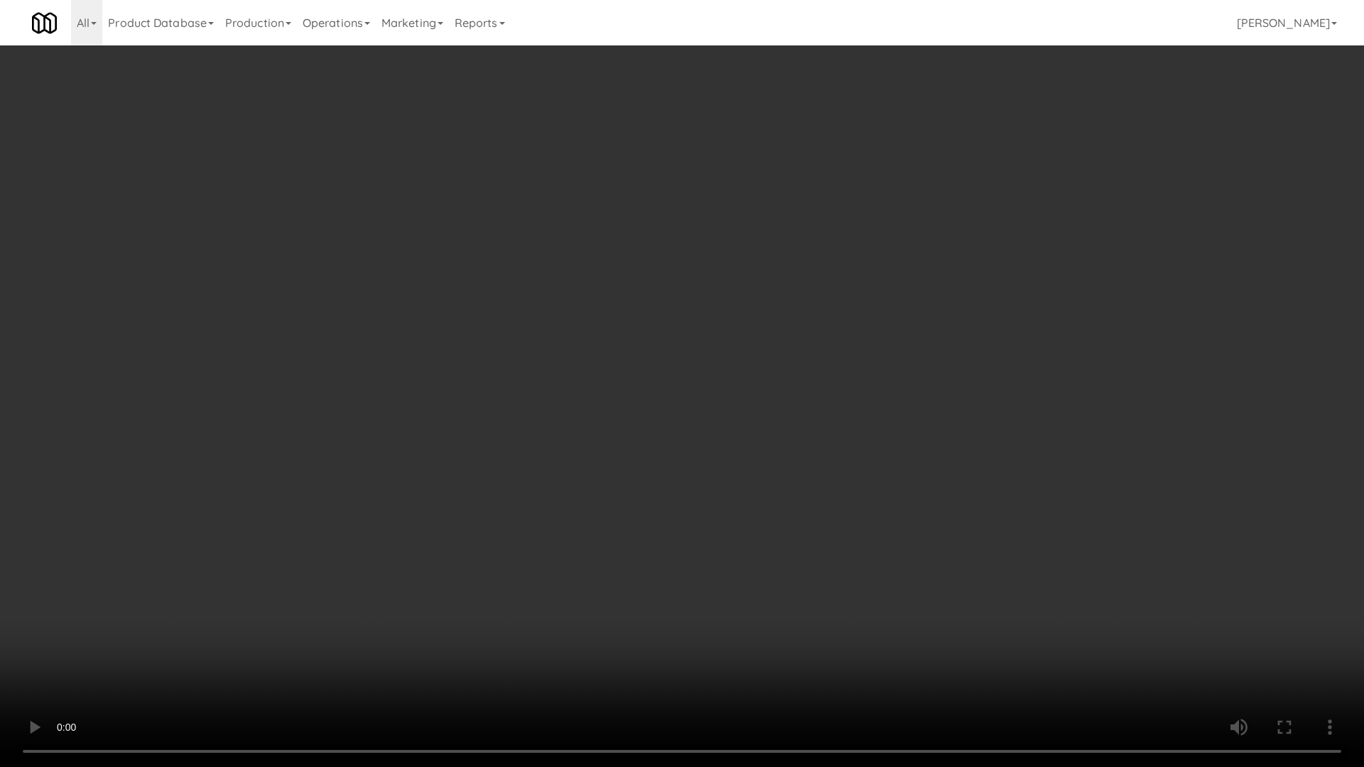
click at [689, 492] on video at bounding box center [682, 383] width 1364 height 767
click at [689, 455] on video at bounding box center [682, 383] width 1364 height 767
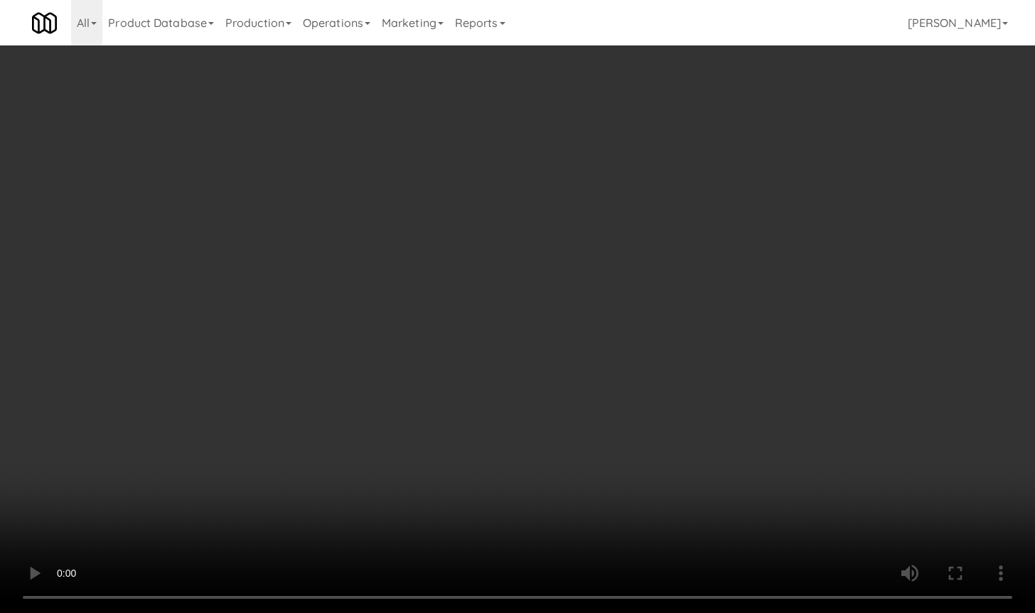
scroll to position [4325, 0]
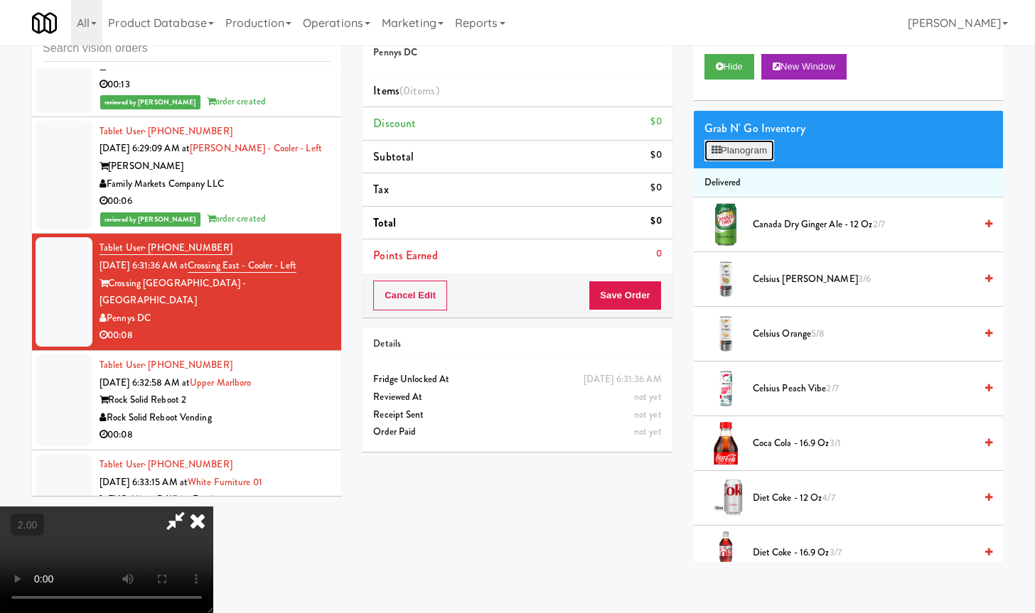
click at [757, 152] on button "Planogram" at bounding box center [739, 150] width 70 height 21
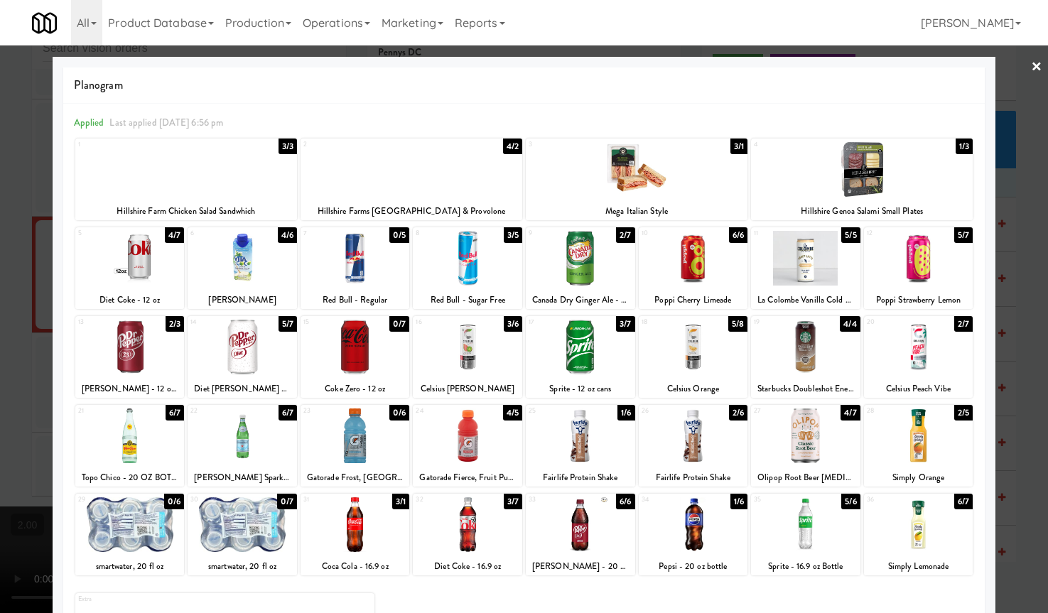
click at [465, 359] on div at bounding box center [467, 347] width 109 height 55
click at [659, 421] on div at bounding box center [693, 436] width 109 height 55
click at [20, 349] on div at bounding box center [524, 306] width 1048 height 613
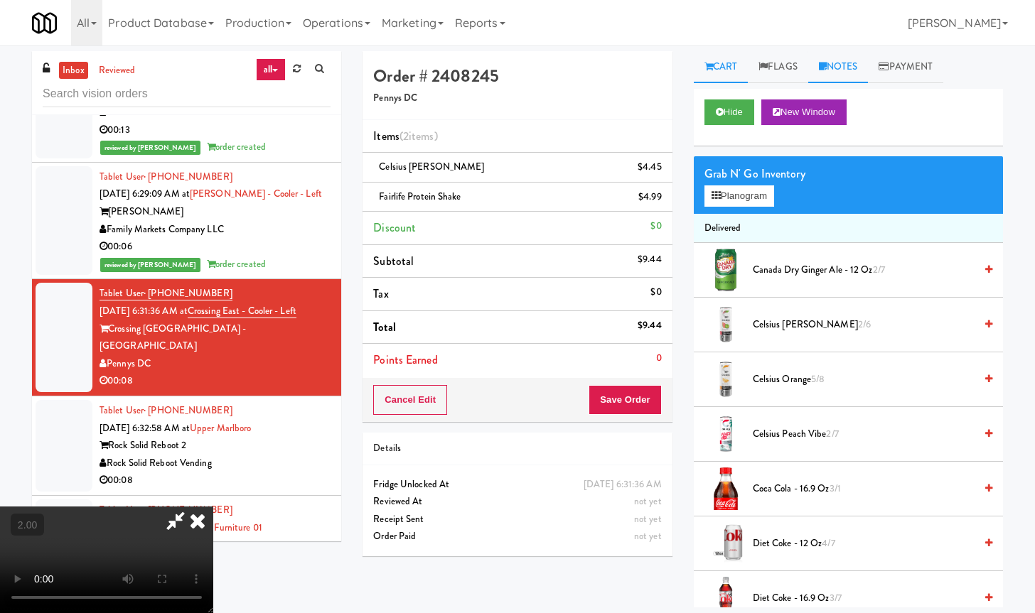
click at [845, 63] on link "Notes" at bounding box center [838, 67] width 60 height 32
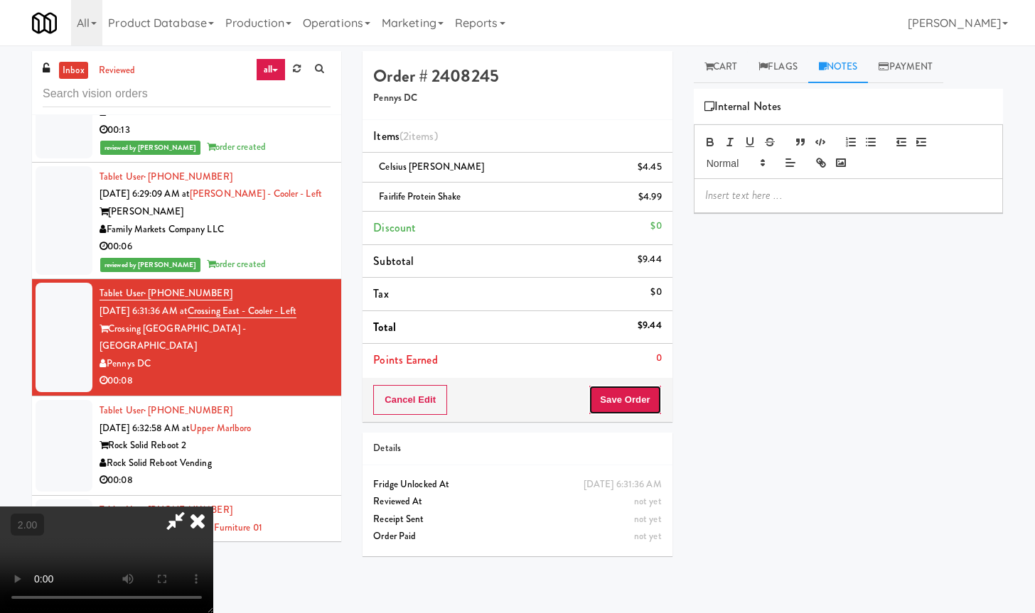
click at [649, 400] on button "Save Order" at bounding box center [624, 400] width 72 height 30
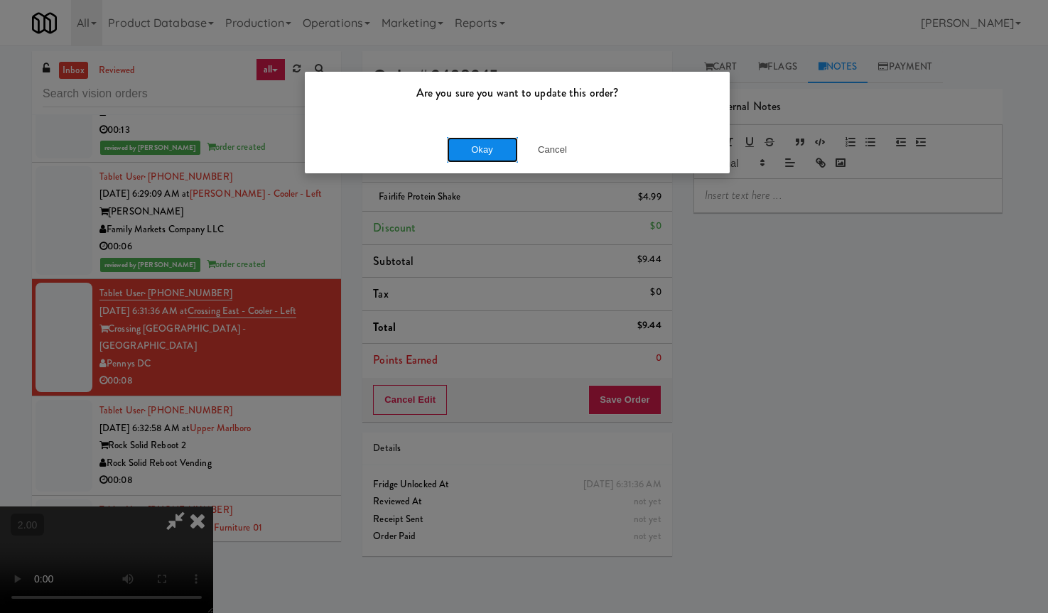
click at [503, 148] on button "Okay" at bounding box center [482, 150] width 71 height 26
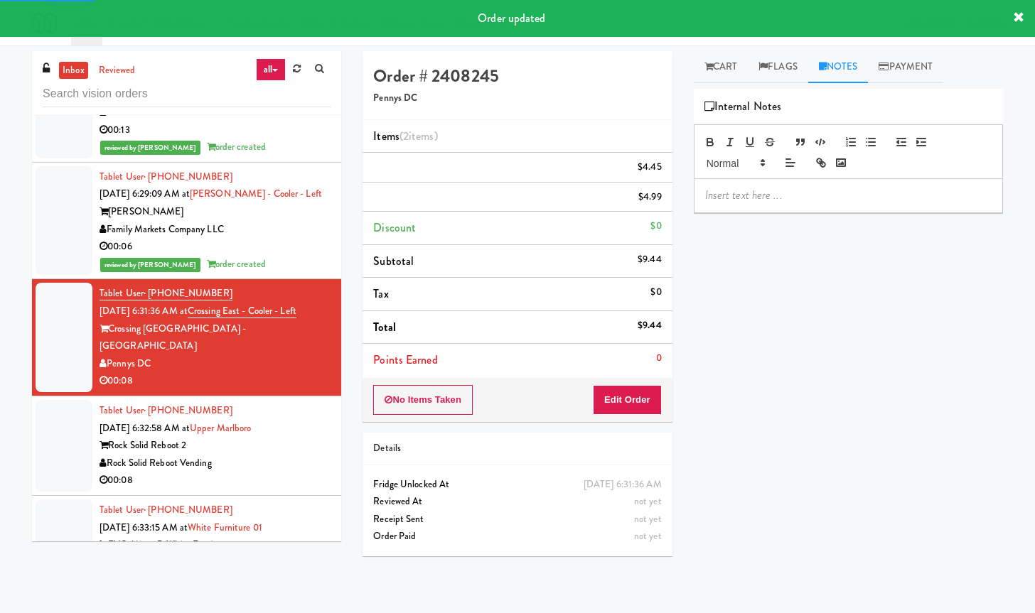
click at [768, 195] on p at bounding box center [848, 196] width 286 height 16
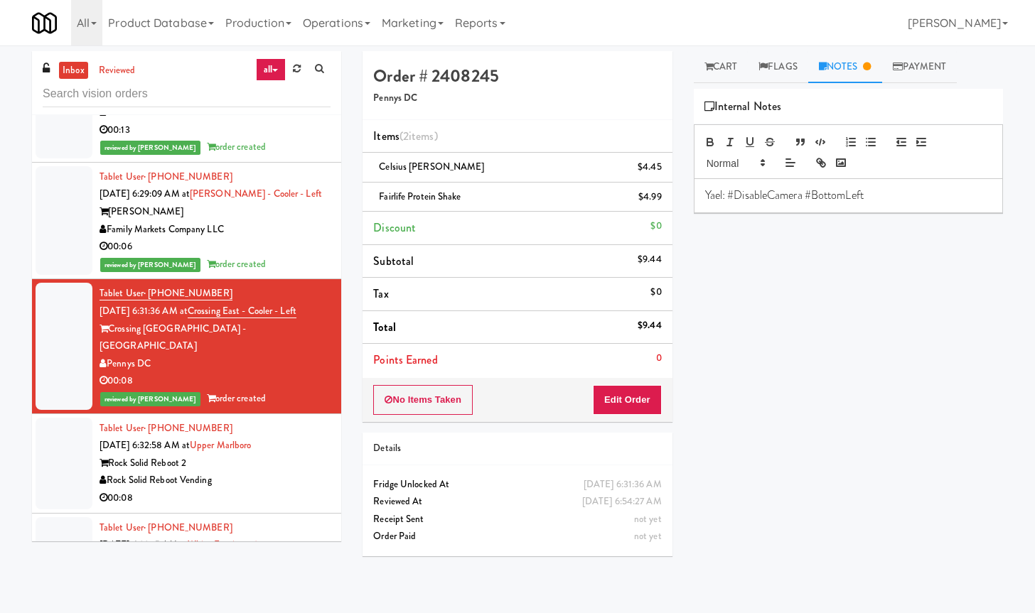
click at [802, 190] on p "Yael: #DisableCamera #BottomLeft" at bounding box center [848, 196] width 286 height 16
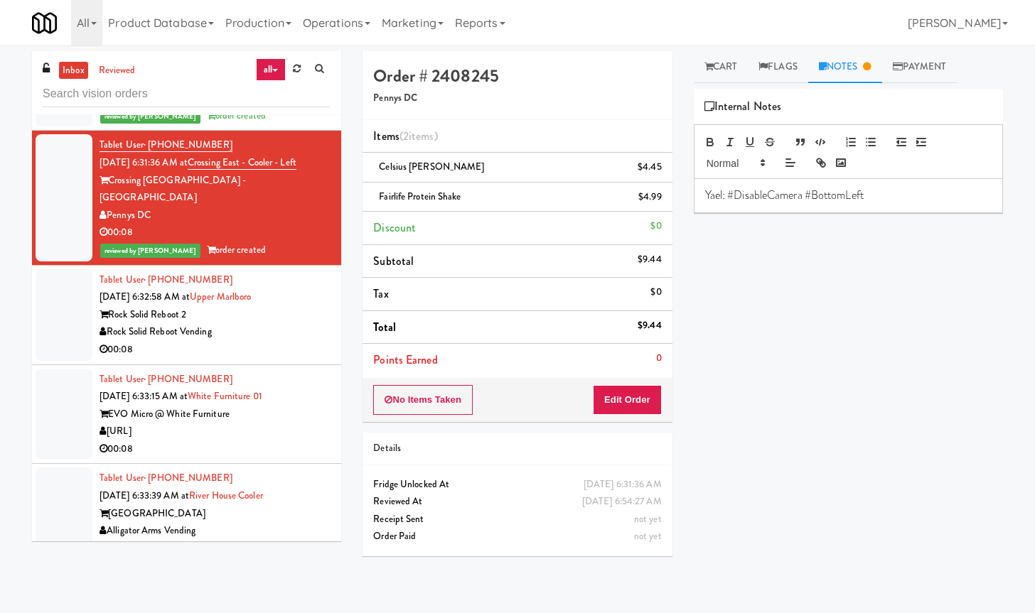
scroll to position [4502, 0]
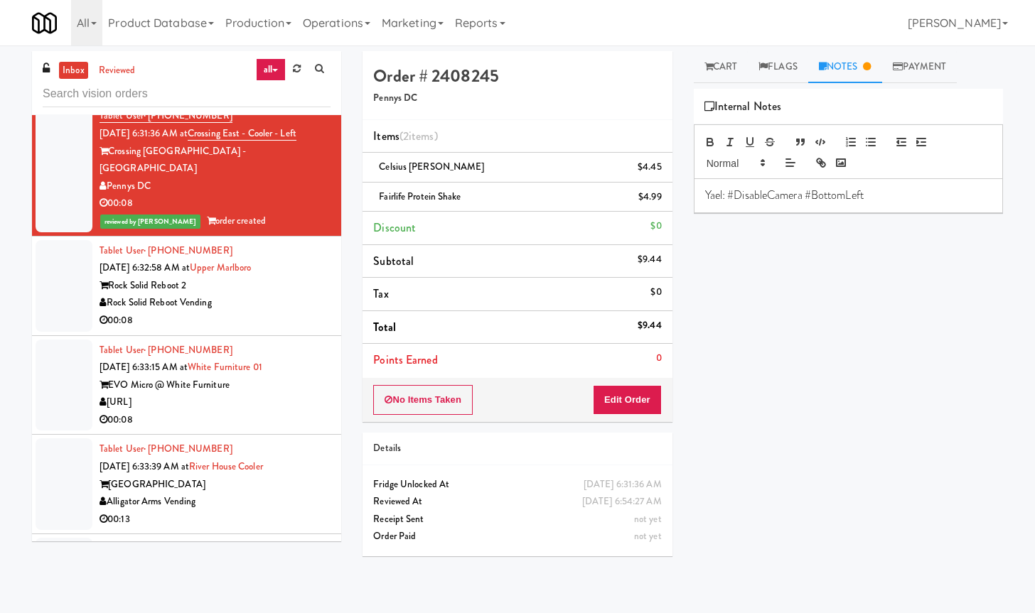
click at [266, 312] on div "Rock Solid Reboot Vending" at bounding box center [214, 303] width 231 height 18
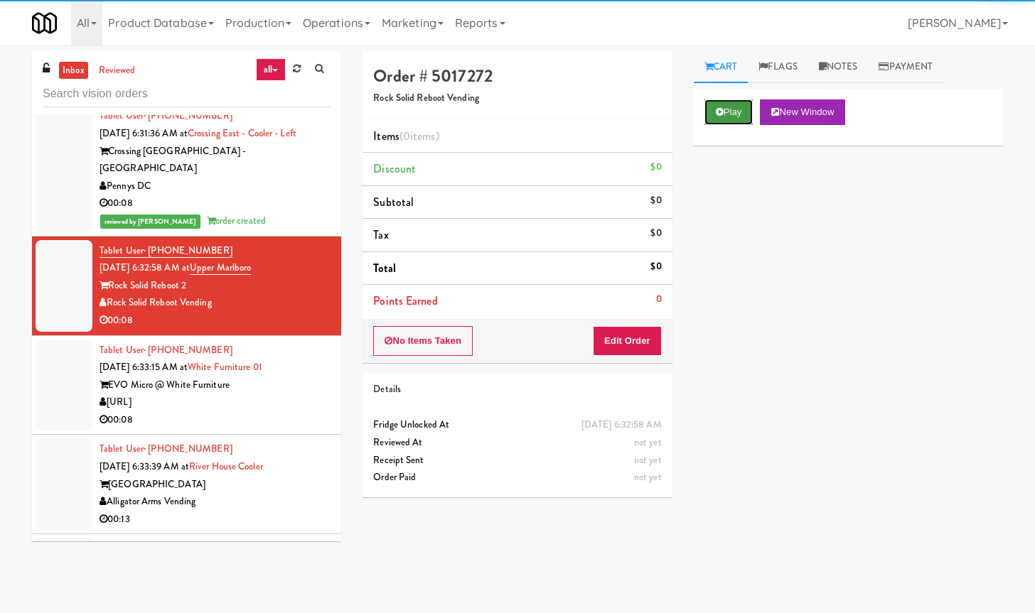
click at [731, 113] on button "Play" at bounding box center [728, 112] width 49 height 26
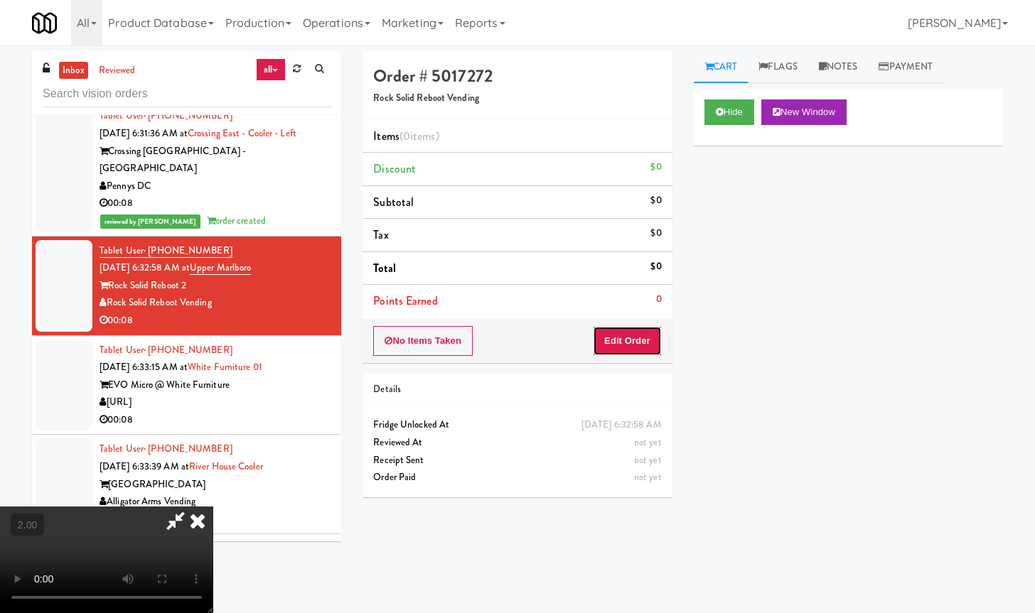
click at [635, 349] on button "Edit Order" at bounding box center [627, 341] width 69 height 30
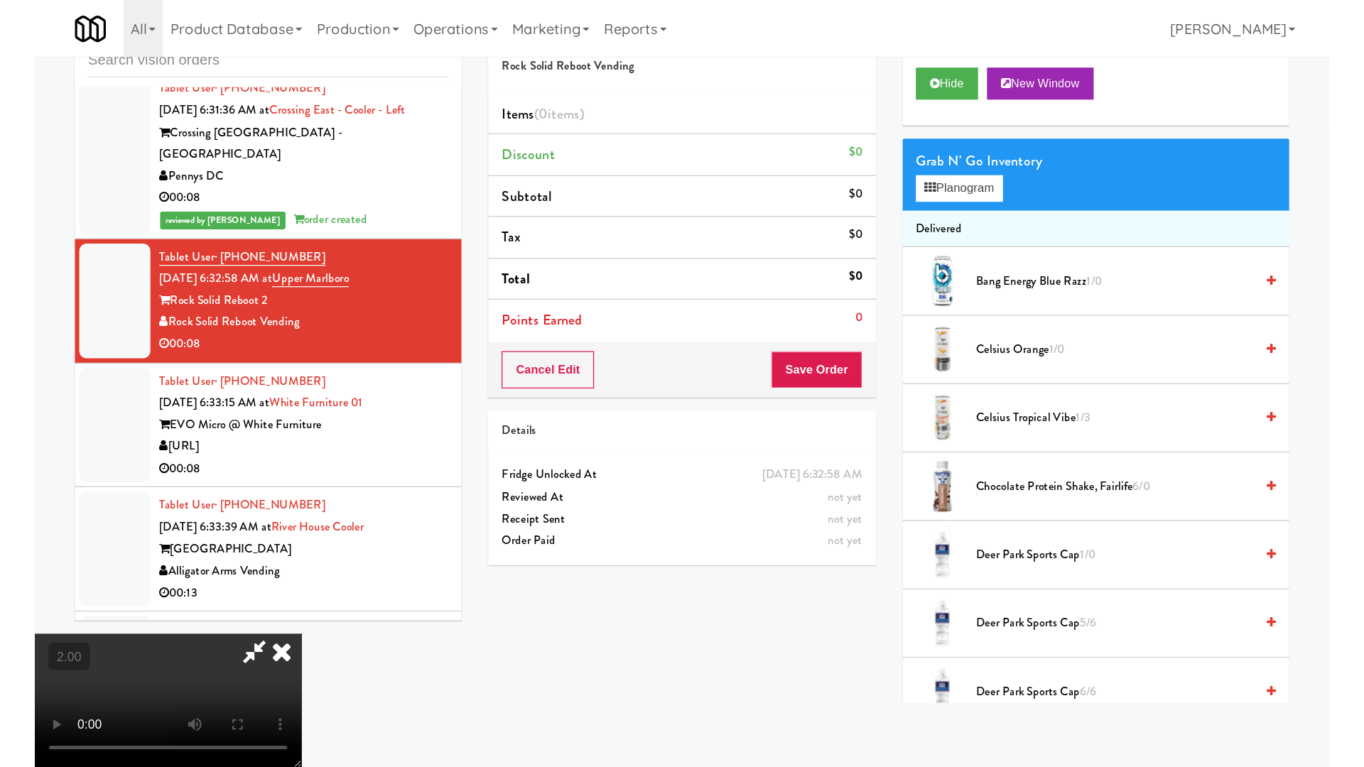
scroll to position [73, 0]
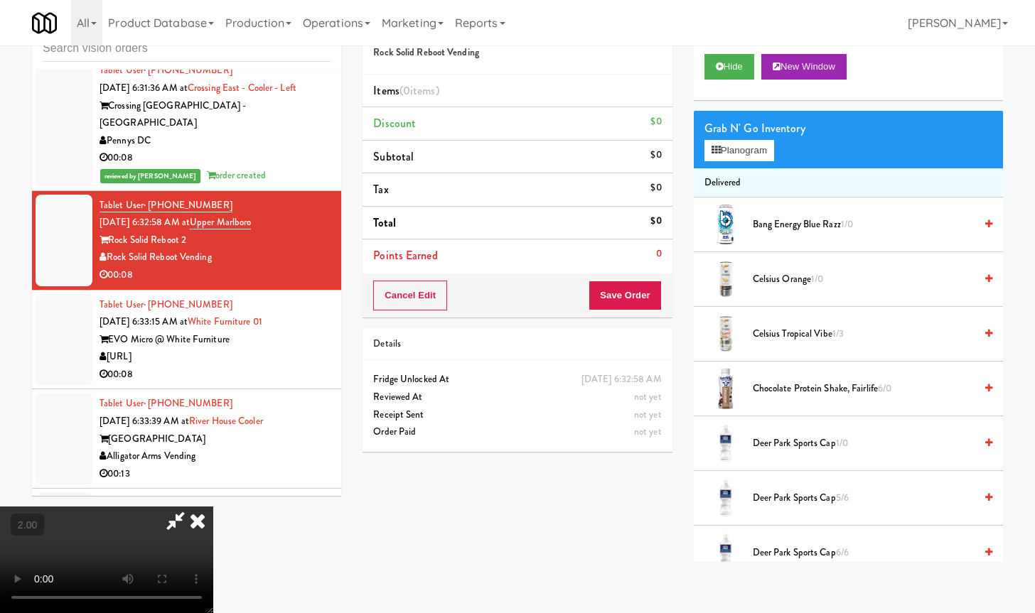
click at [213, 517] on video at bounding box center [106, 560] width 213 height 107
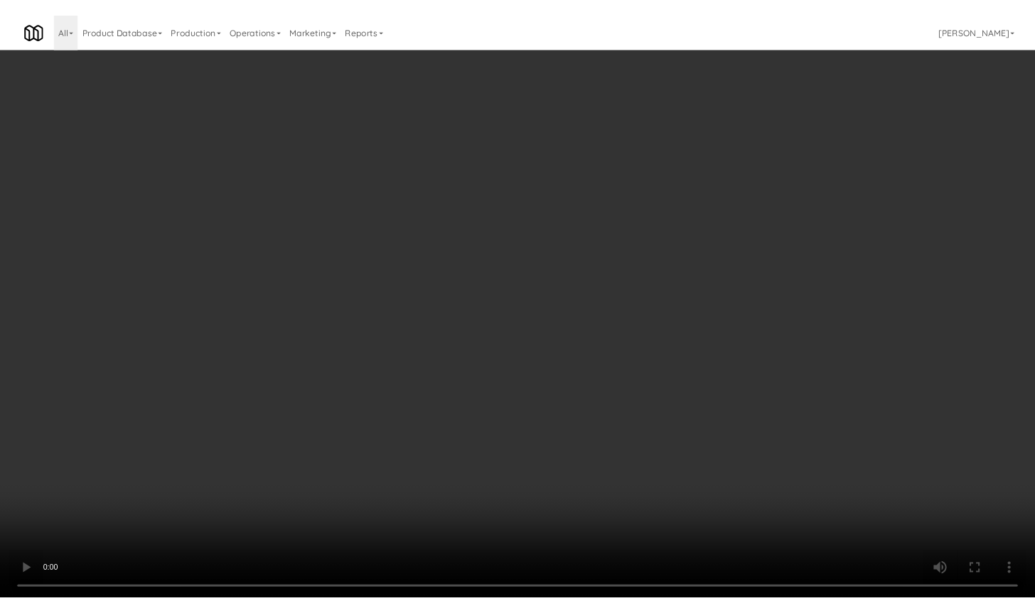
scroll to position [4450, 0]
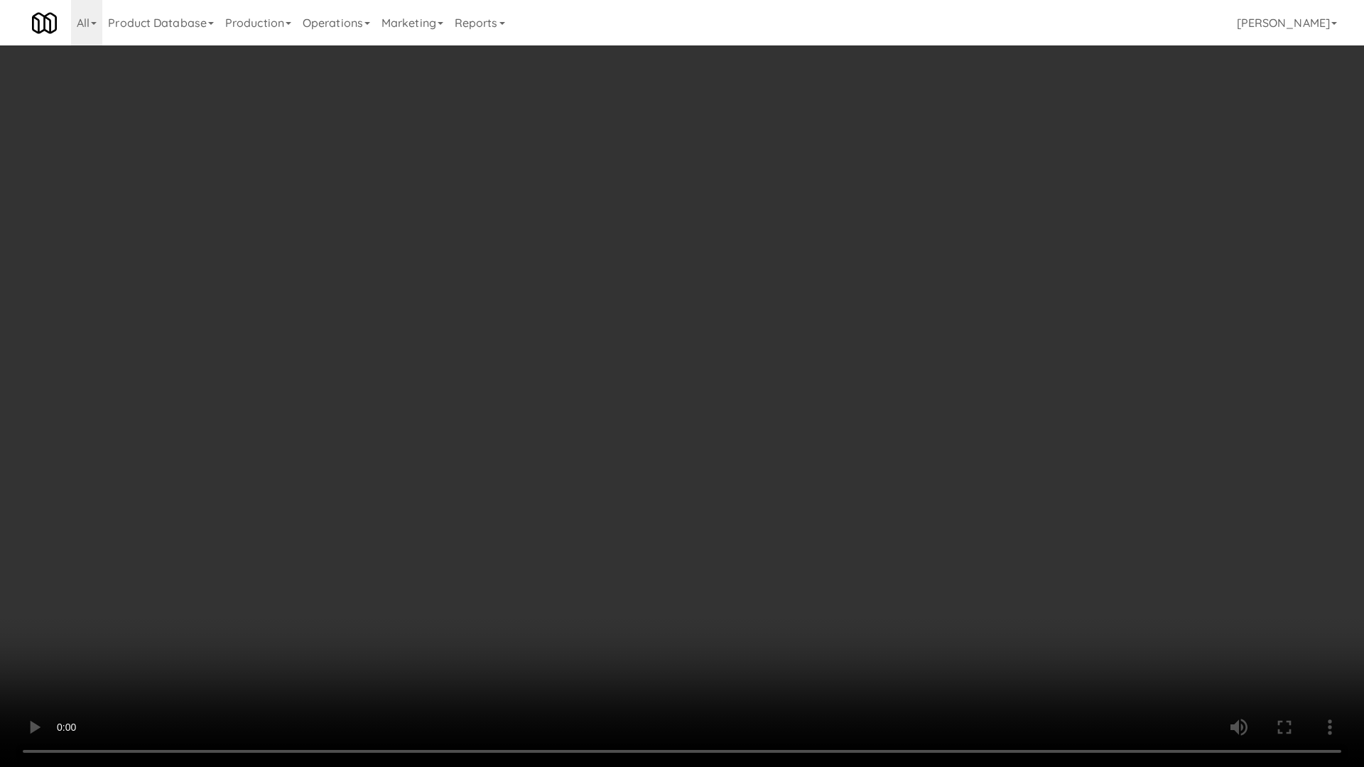
click at [632, 473] on video at bounding box center [682, 383] width 1364 height 767
click at [672, 471] on video at bounding box center [682, 383] width 1364 height 767
click at [663, 471] on video at bounding box center [682, 383] width 1364 height 767
click at [612, 478] on video at bounding box center [682, 383] width 1364 height 767
click at [637, 476] on video at bounding box center [682, 383] width 1364 height 767
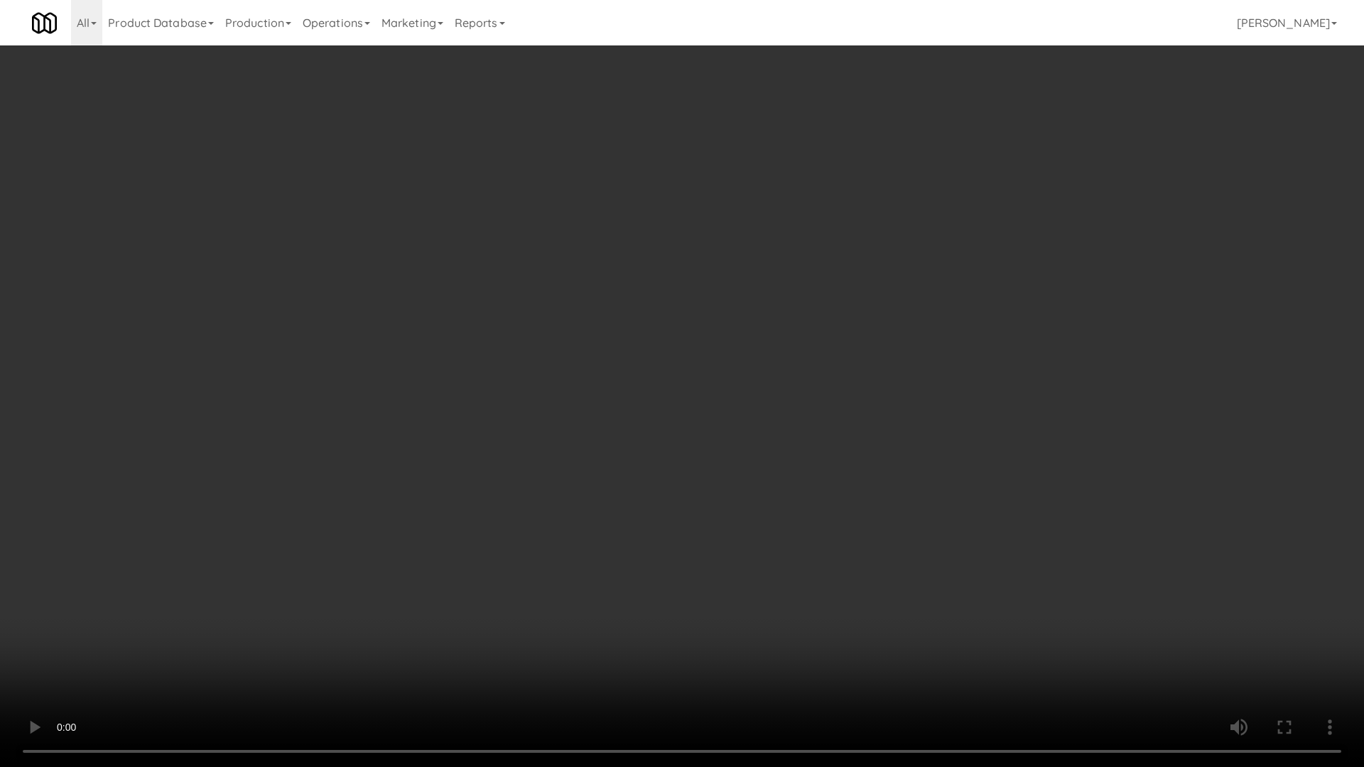
click at [637, 476] on video at bounding box center [682, 383] width 1364 height 767
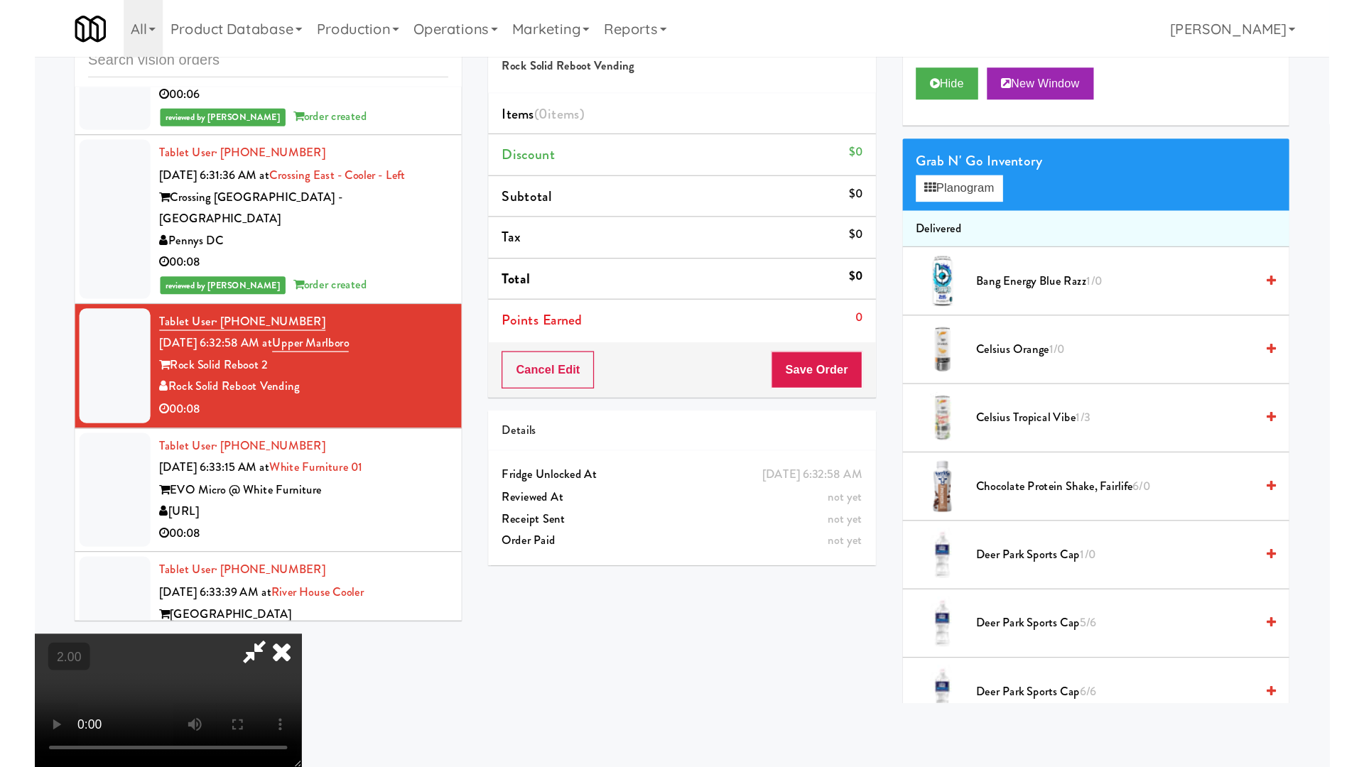
scroll to position [0, 0]
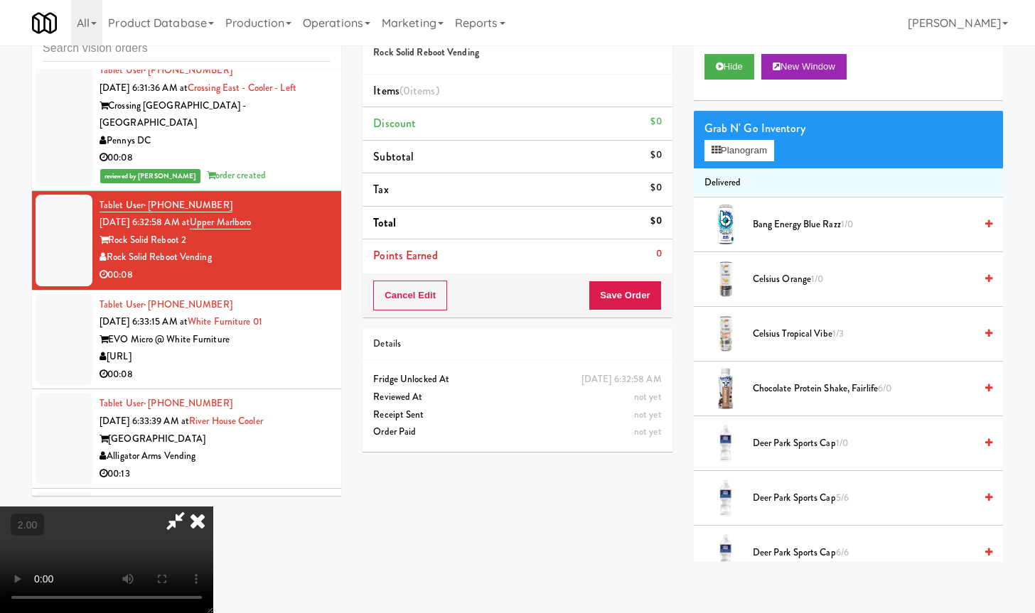
click at [213, 507] on video at bounding box center [106, 560] width 213 height 107
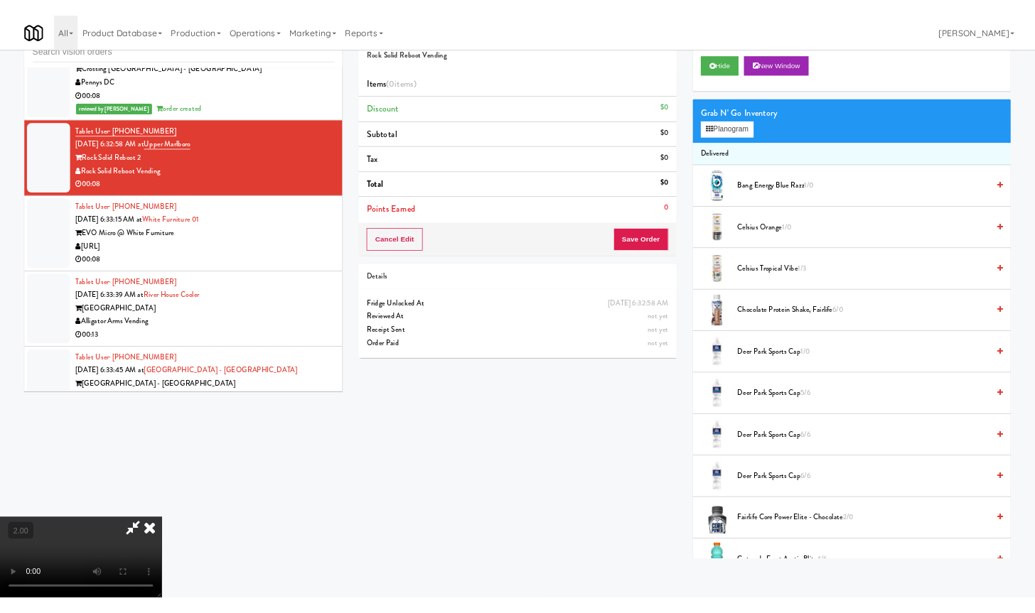
scroll to position [4450, 0]
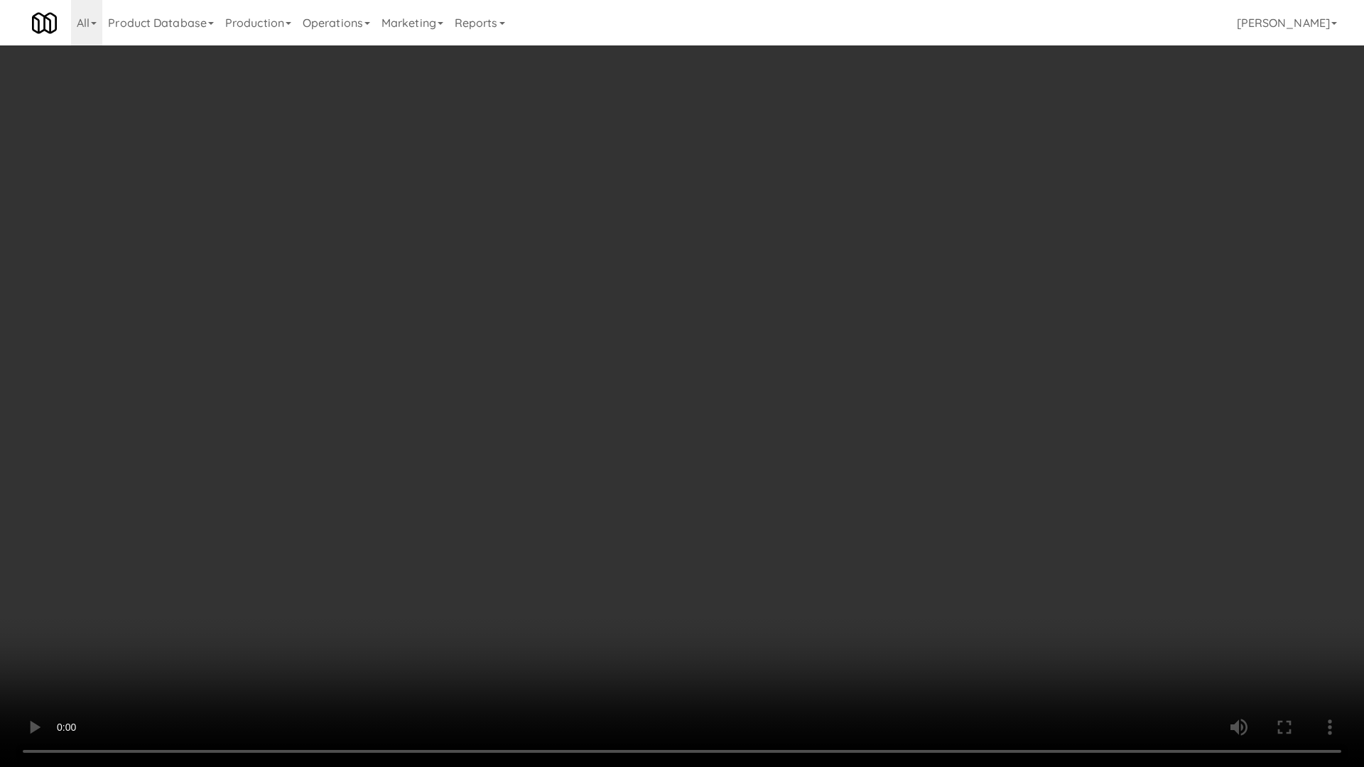
click at [480, 478] on video at bounding box center [682, 383] width 1364 height 767
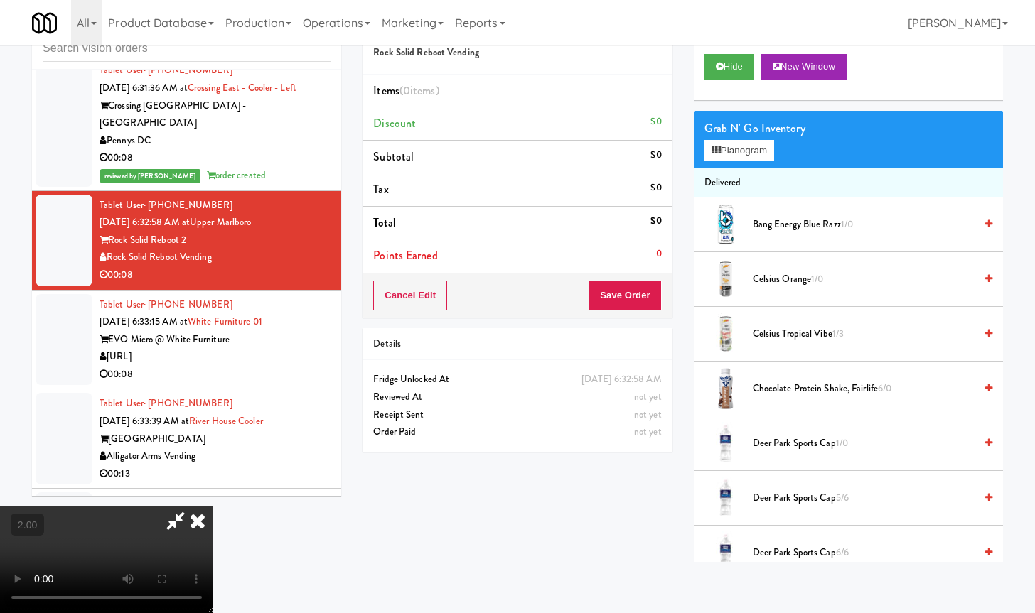
click at [213, 507] on video at bounding box center [106, 560] width 213 height 107
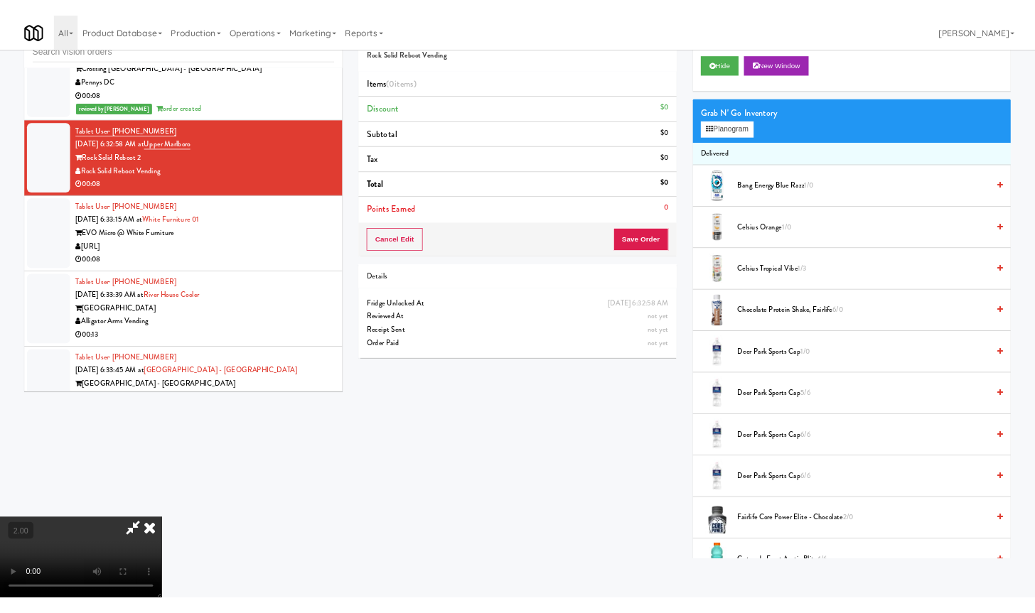
scroll to position [4450, 0]
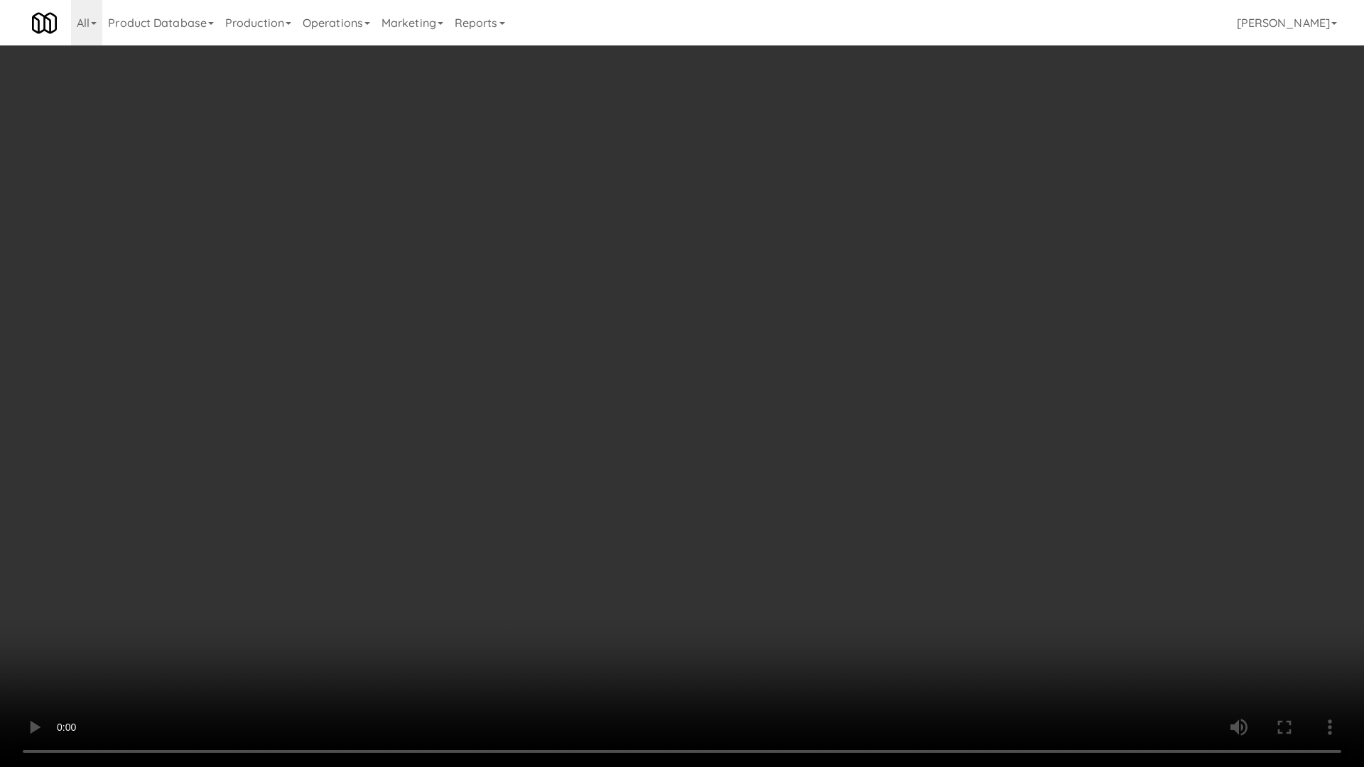
click at [621, 502] on video at bounding box center [682, 383] width 1364 height 767
click at [626, 506] on video at bounding box center [682, 383] width 1364 height 767
click at [645, 579] on video at bounding box center [682, 383] width 1364 height 767
click at [860, 454] on video at bounding box center [682, 383] width 1364 height 767
click at [847, 473] on video at bounding box center [682, 383] width 1364 height 767
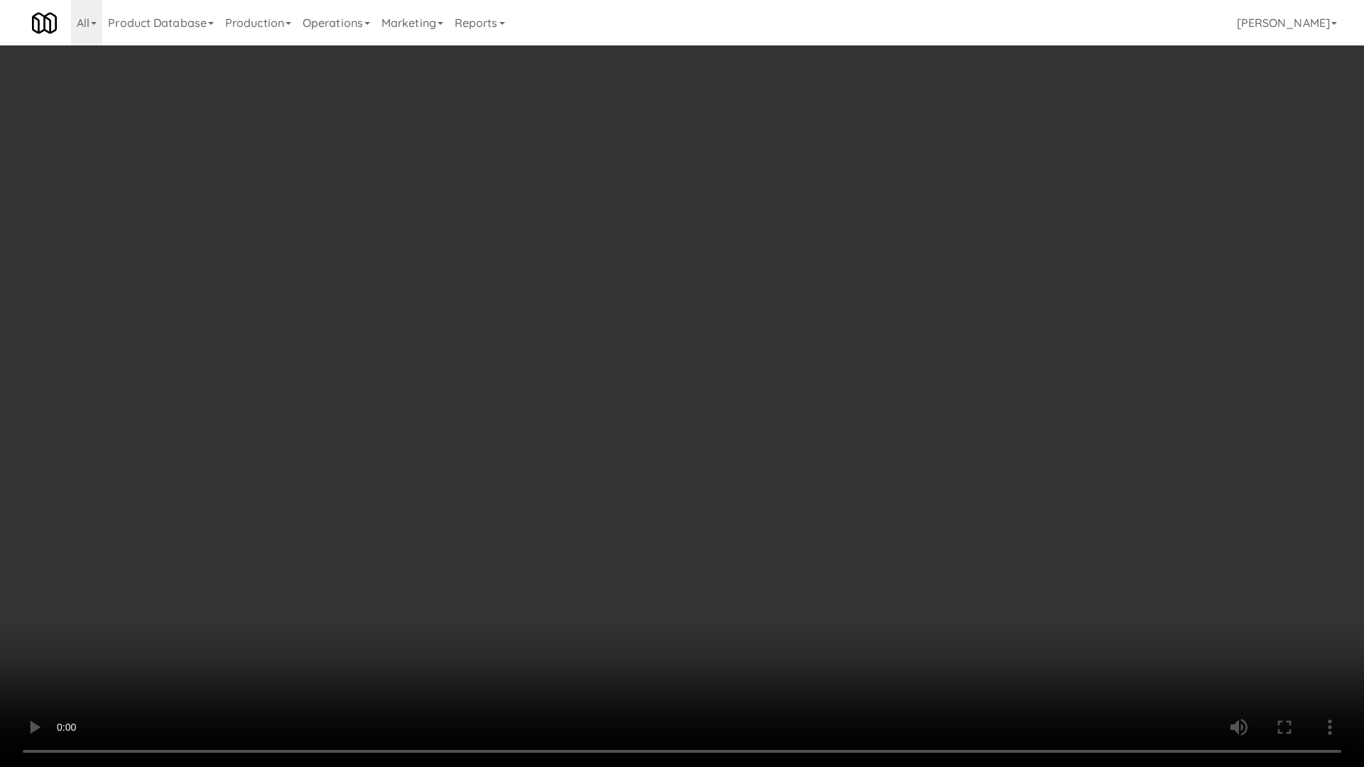
click at [834, 487] on video at bounding box center [682, 383] width 1364 height 767
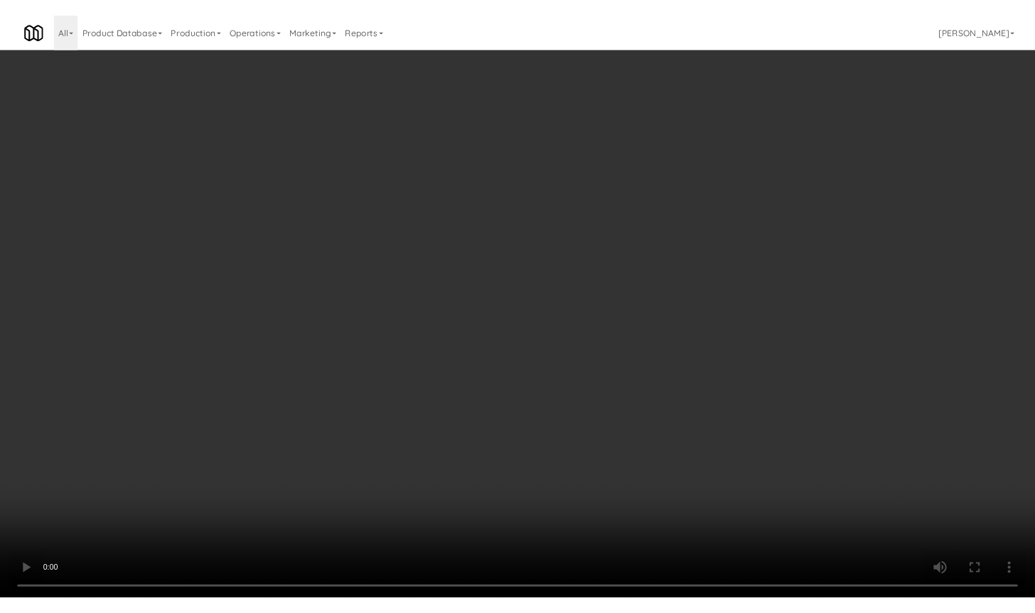
scroll to position [4502, 0]
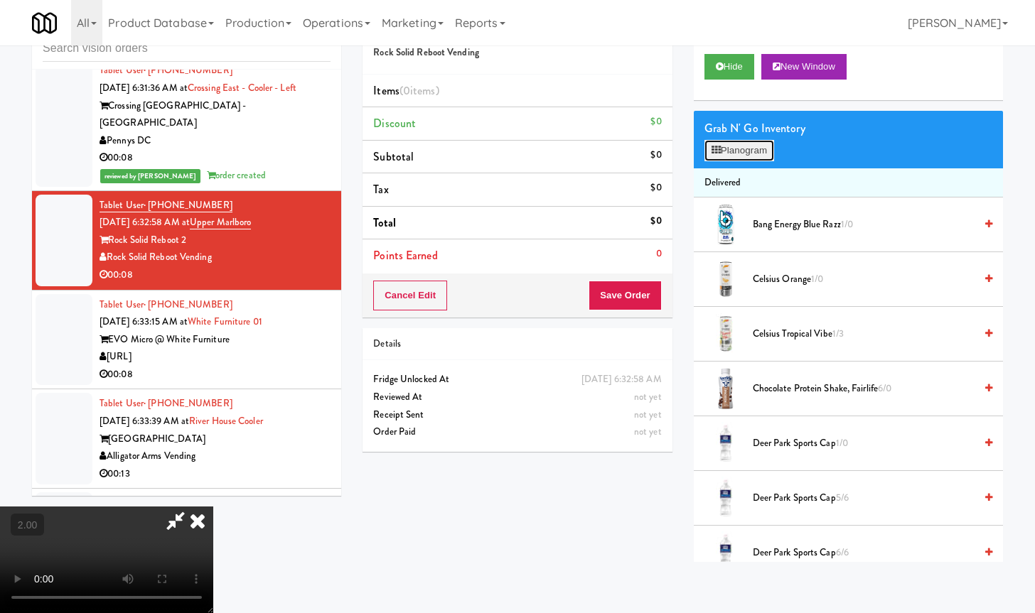
click at [740, 151] on button "Planogram" at bounding box center [739, 150] width 70 height 21
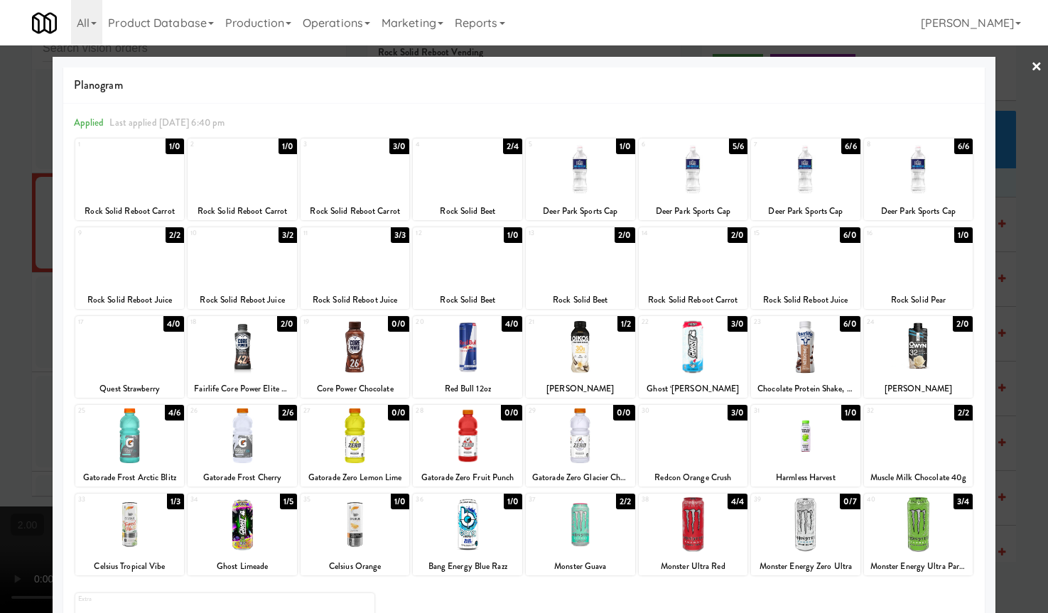
click at [25, 430] on div at bounding box center [524, 306] width 1048 height 613
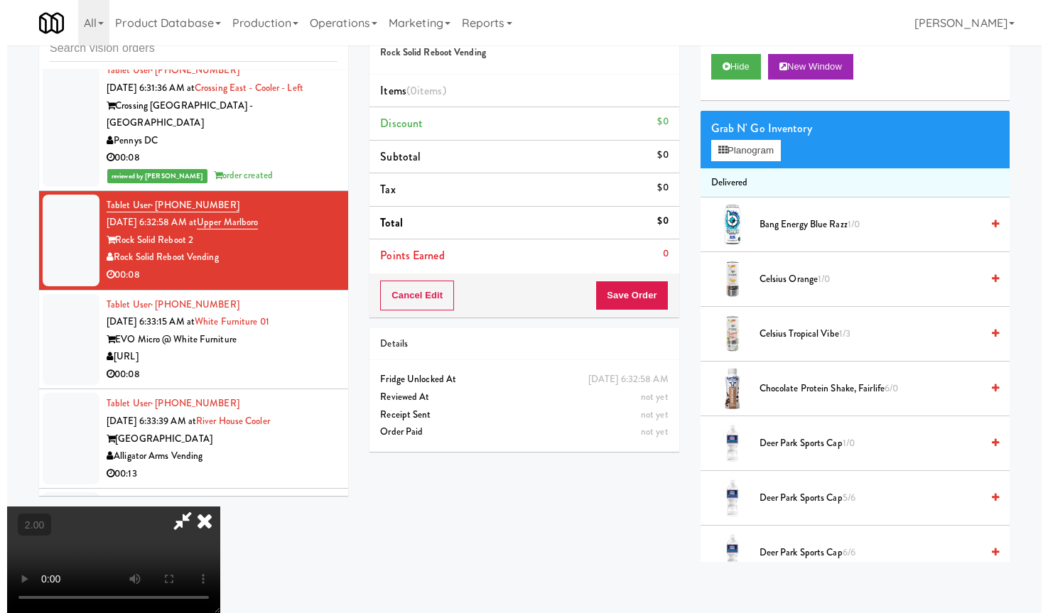
scroll to position [73, 0]
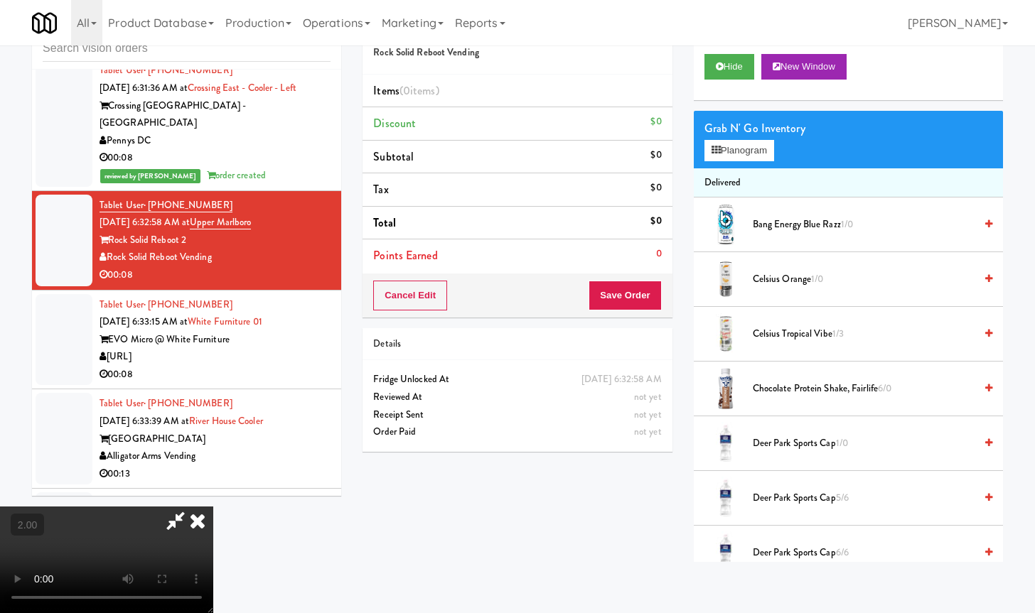
click at [213, 507] on video at bounding box center [106, 560] width 213 height 107
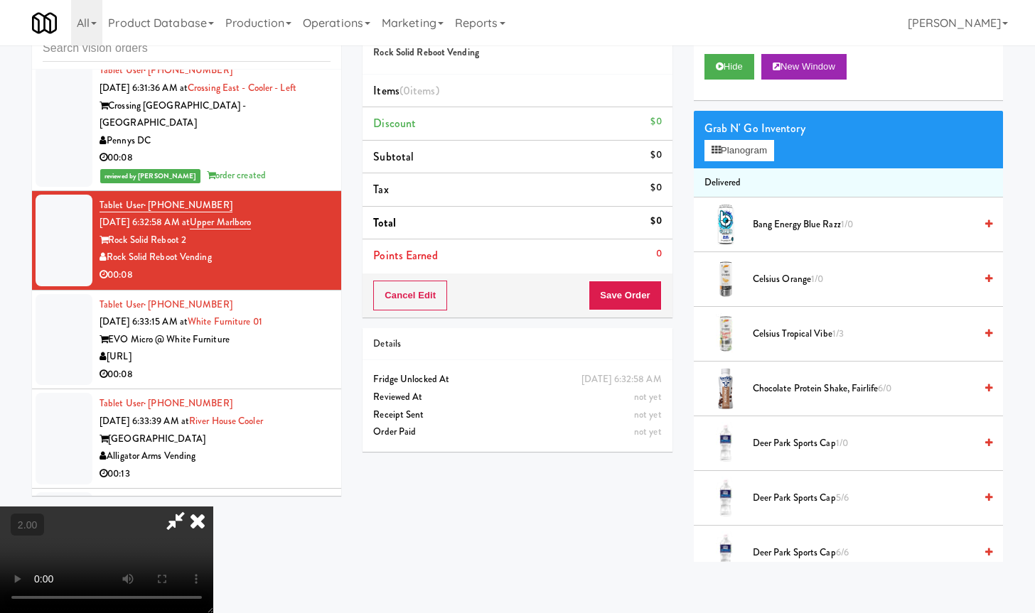
click at [213, 507] on video at bounding box center [106, 560] width 213 height 107
click at [757, 146] on button "Planogram" at bounding box center [739, 150] width 70 height 21
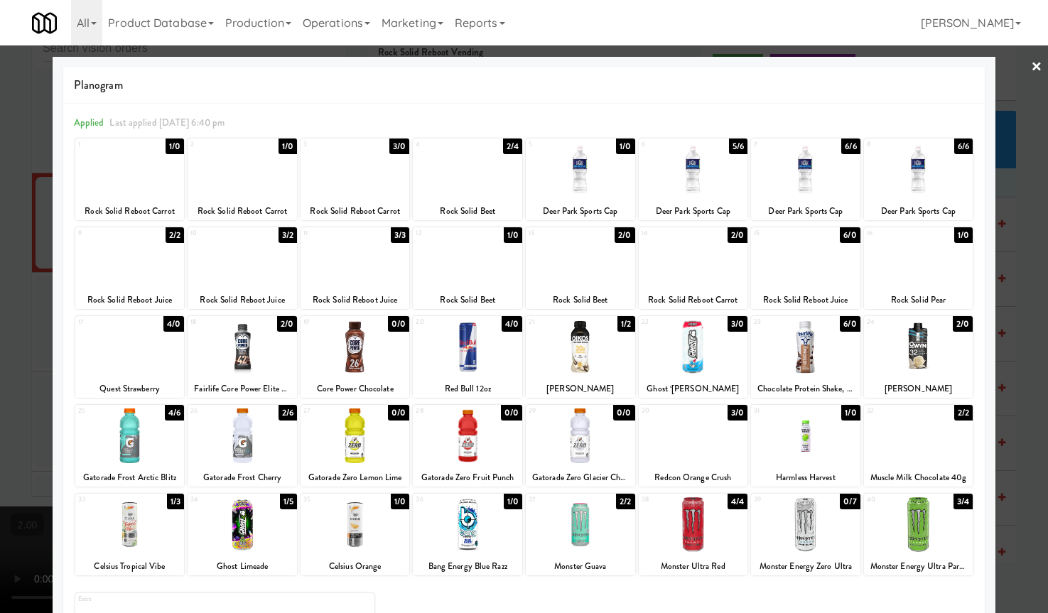
click at [576, 170] on div at bounding box center [580, 169] width 109 height 55
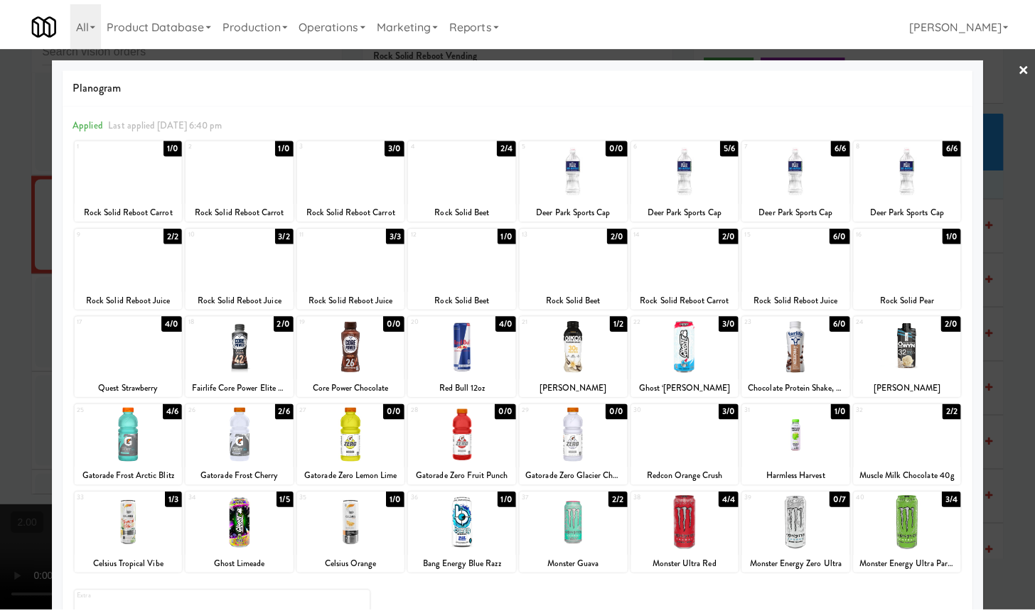
scroll to position [85, 0]
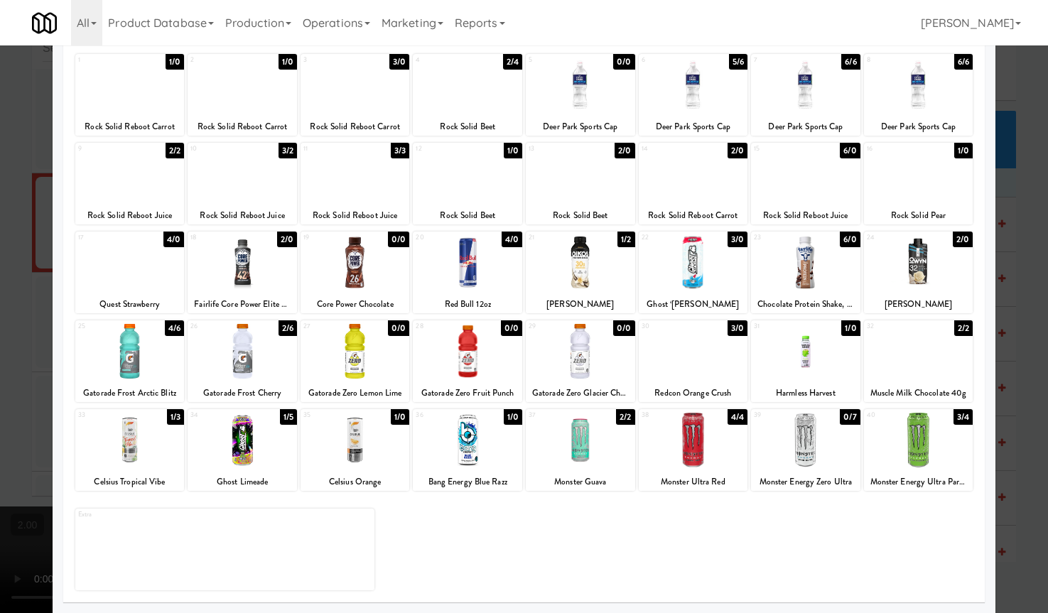
click at [908, 361] on div at bounding box center [918, 351] width 109 height 55
click at [1016, 405] on div at bounding box center [524, 306] width 1048 height 613
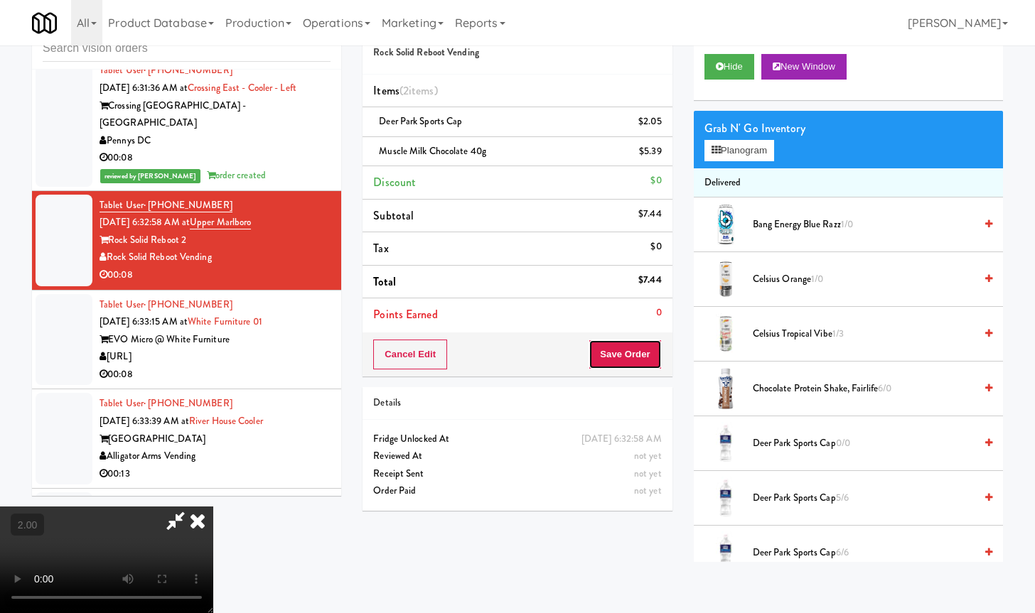
drag, startPoint x: 629, startPoint y: 357, endPoint x: 645, endPoint y: 358, distance: 15.6
click at [633, 358] on button "Save Order" at bounding box center [624, 355] width 72 height 30
click at [645, 358] on button "Save Order" at bounding box center [624, 355] width 72 height 30
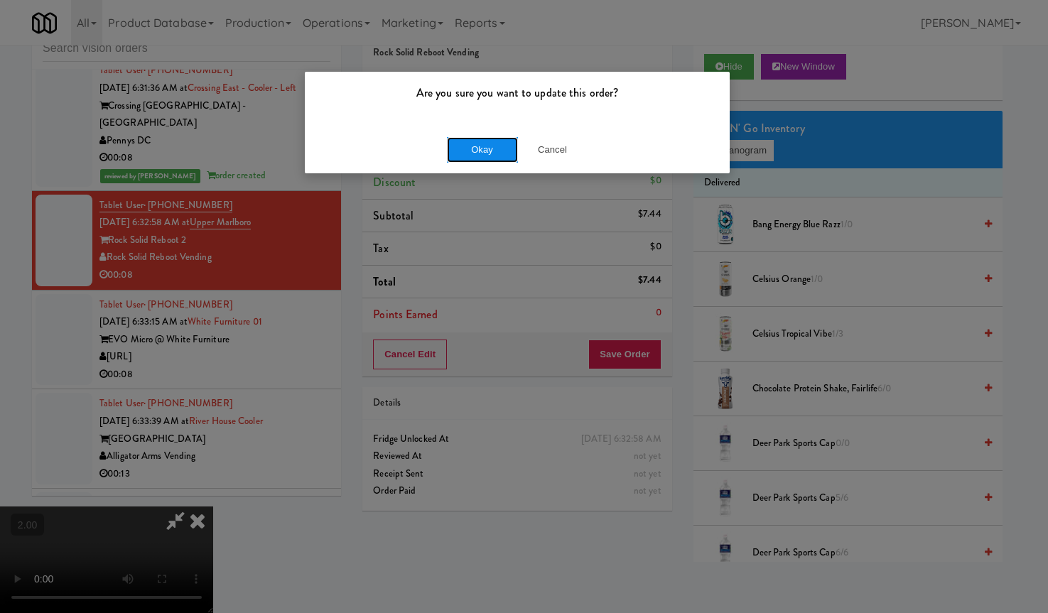
click at [474, 151] on button "Okay" at bounding box center [482, 150] width 71 height 26
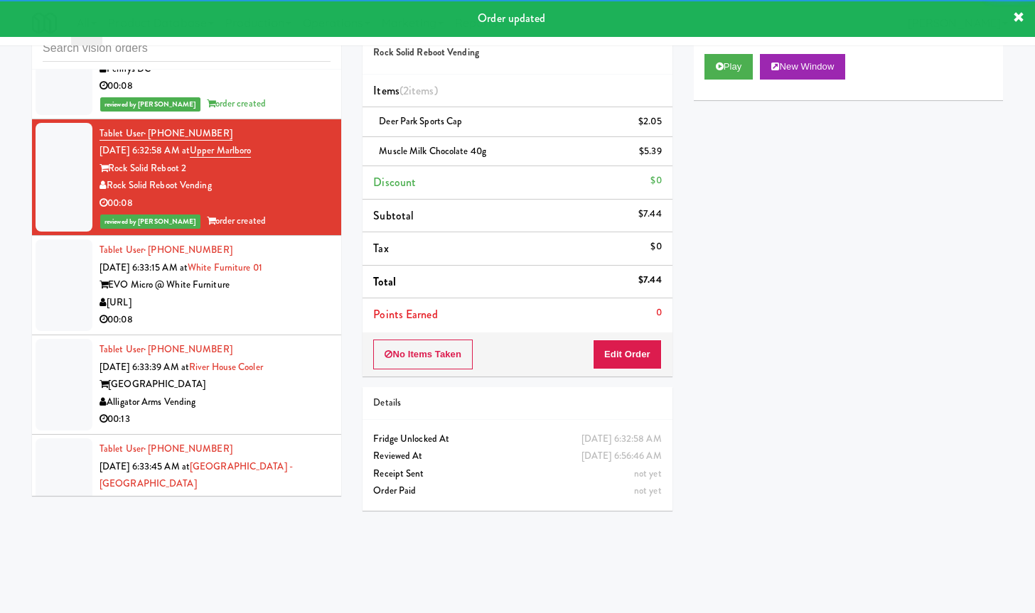
scroll to position [4680, 0]
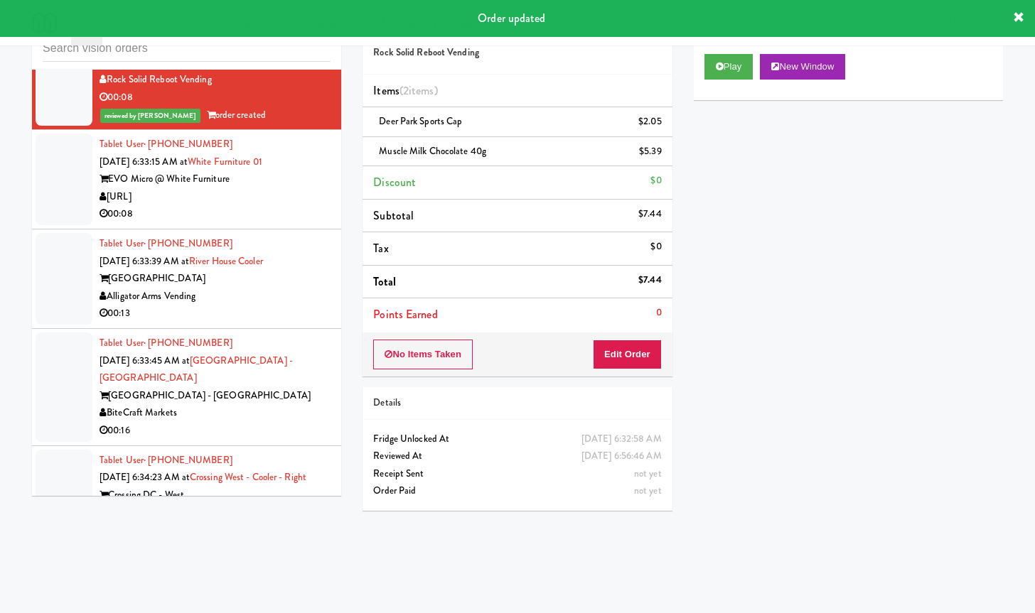
click at [291, 223] on div "00:08" at bounding box center [214, 214] width 231 height 18
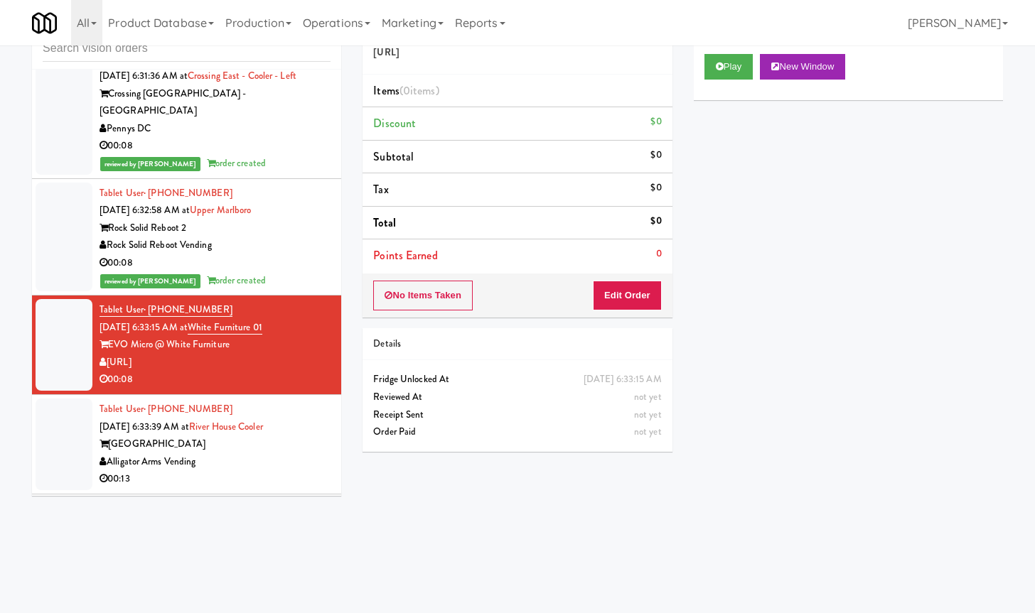
scroll to position [4502, 0]
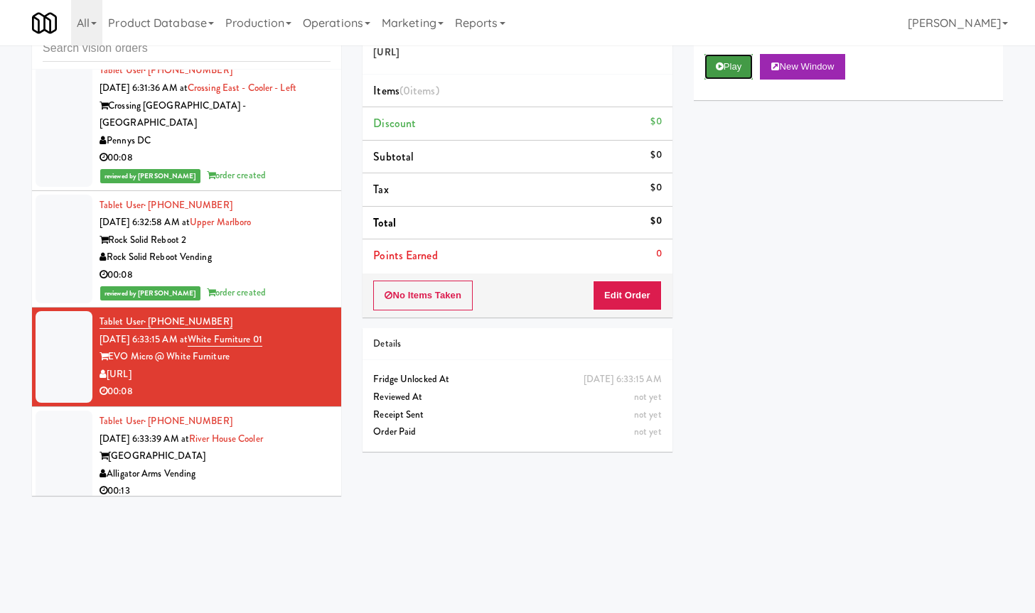
click at [746, 72] on button "Play" at bounding box center [728, 67] width 49 height 26
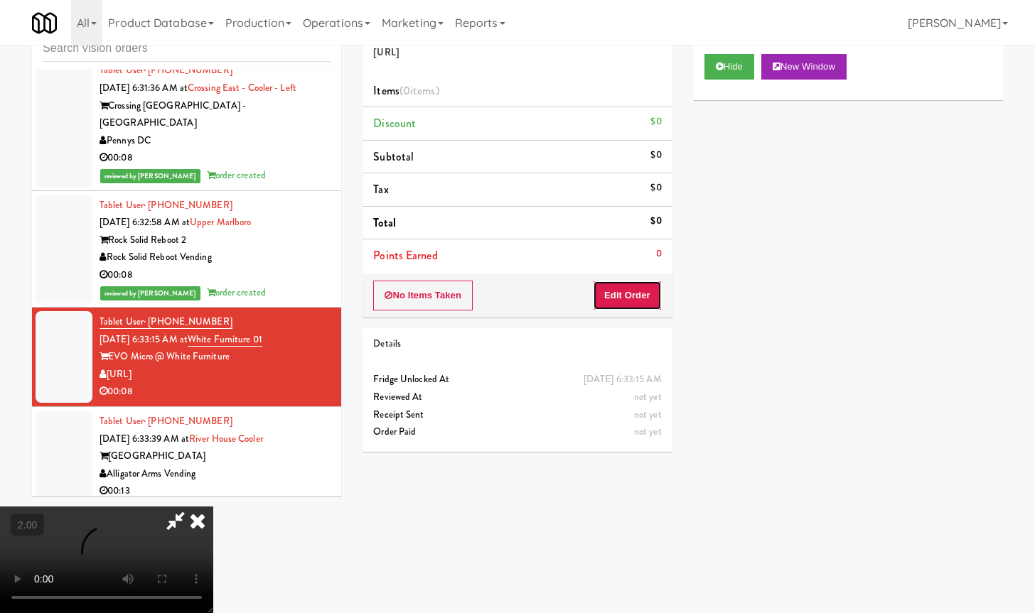
click at [643, 284] on button "Edit Order" at bounding box center [627, 296] width 69 height 30
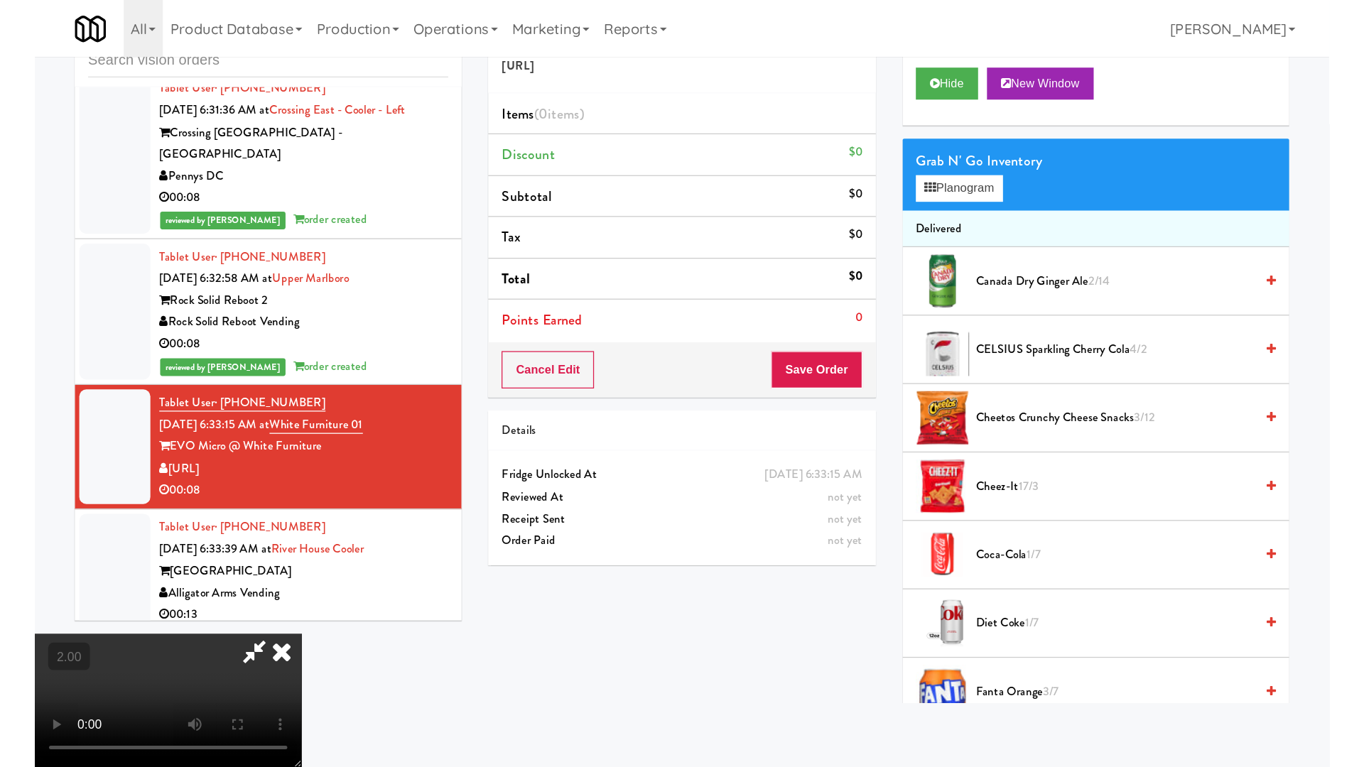
scroll to position [73, 0]
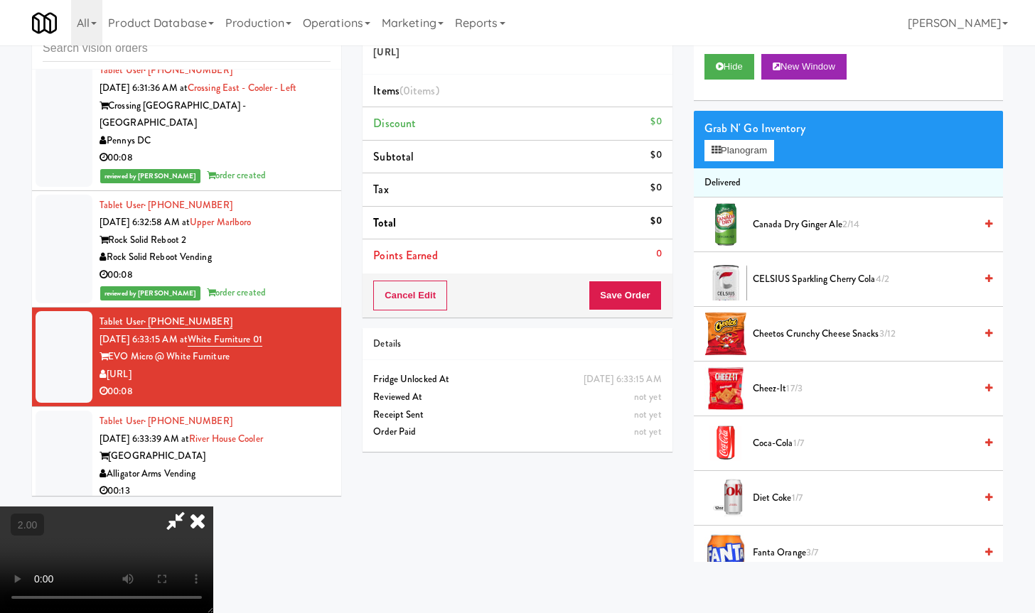
drag, startPoint x: 536, startPoint y: 479, endPoint x: 534, endPoint y: 492, distance: 12.9
click at [213, 507] on video at bounding box center [106, 560] width 213 height 107
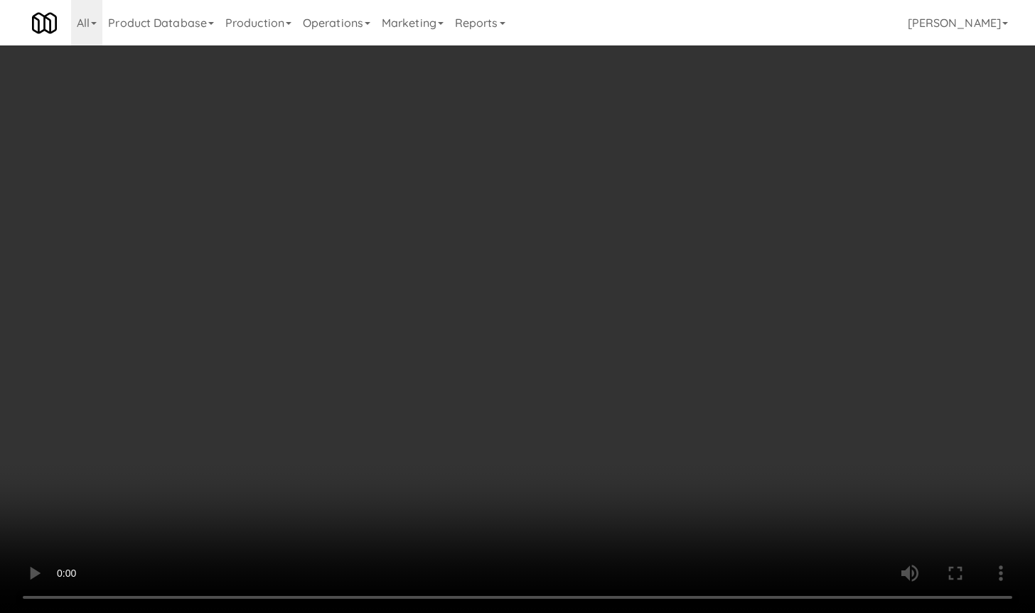
scroll to position [4450, 0]
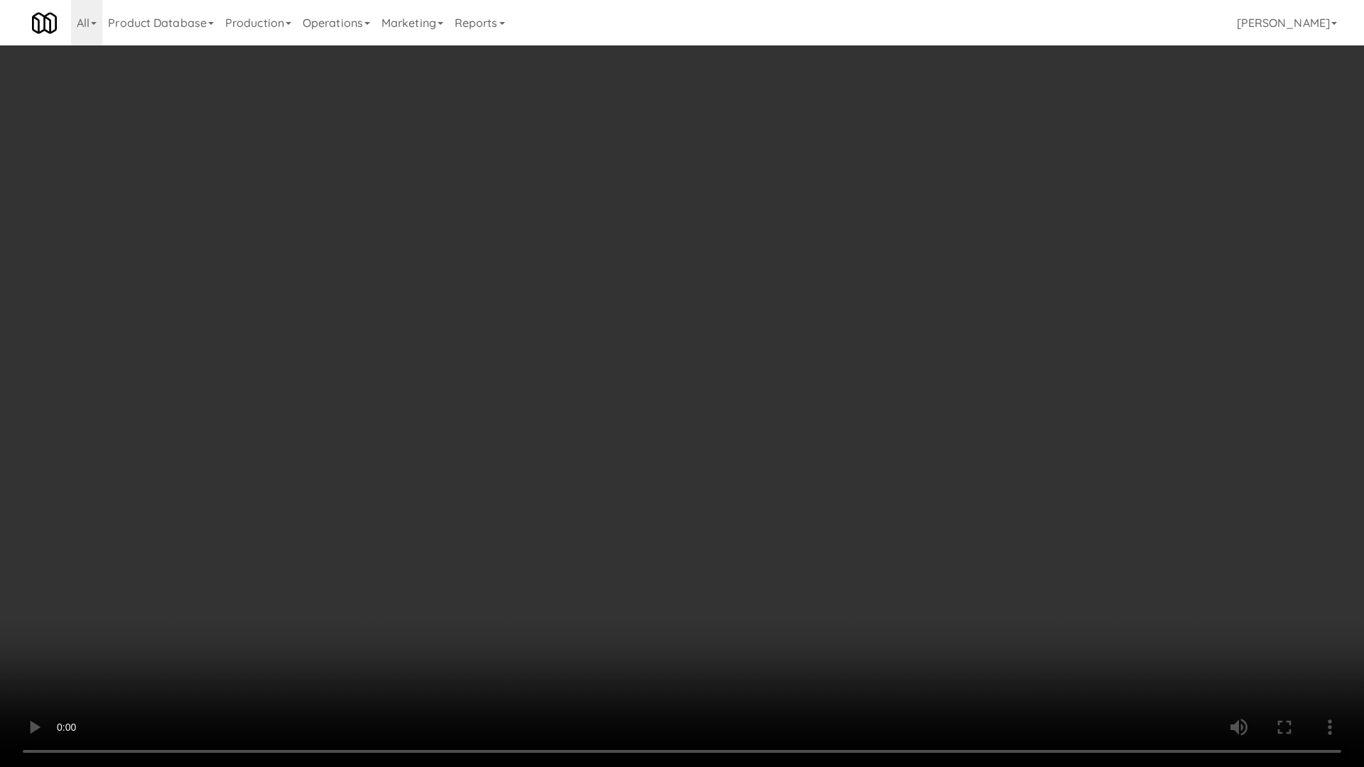
click at [421, 514] on video at bounding box center [682, 383] width 1364 height 767
click at [704, 520] on video at bounding box center [682, 383] width 1364 height 767
click at [706, 520] on video at bounding box center [682, 383] width 1364 height 767
click at [707, 520] on video at bounding box center [682, 383] width 1364 height 767
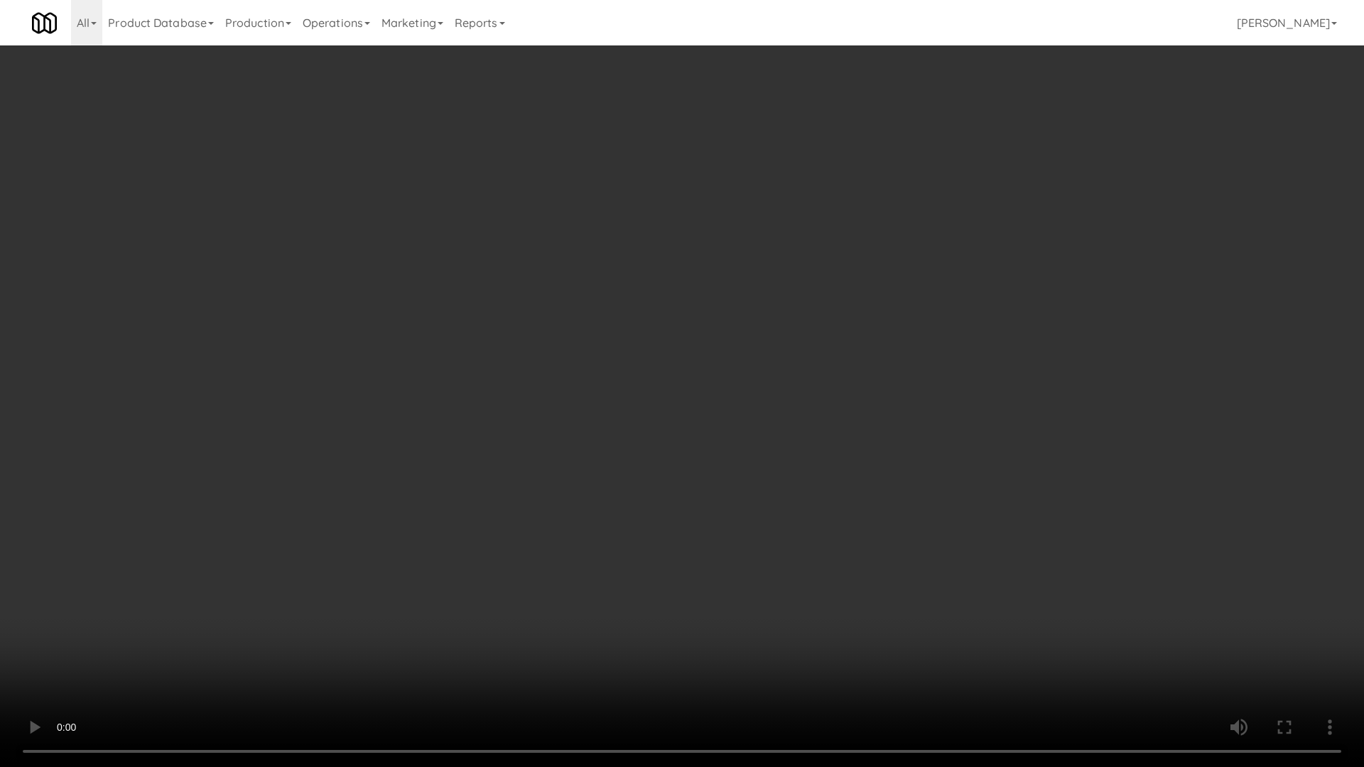
click at [712, 507] on video at bounding box center [682, 383] width 1364 height 767
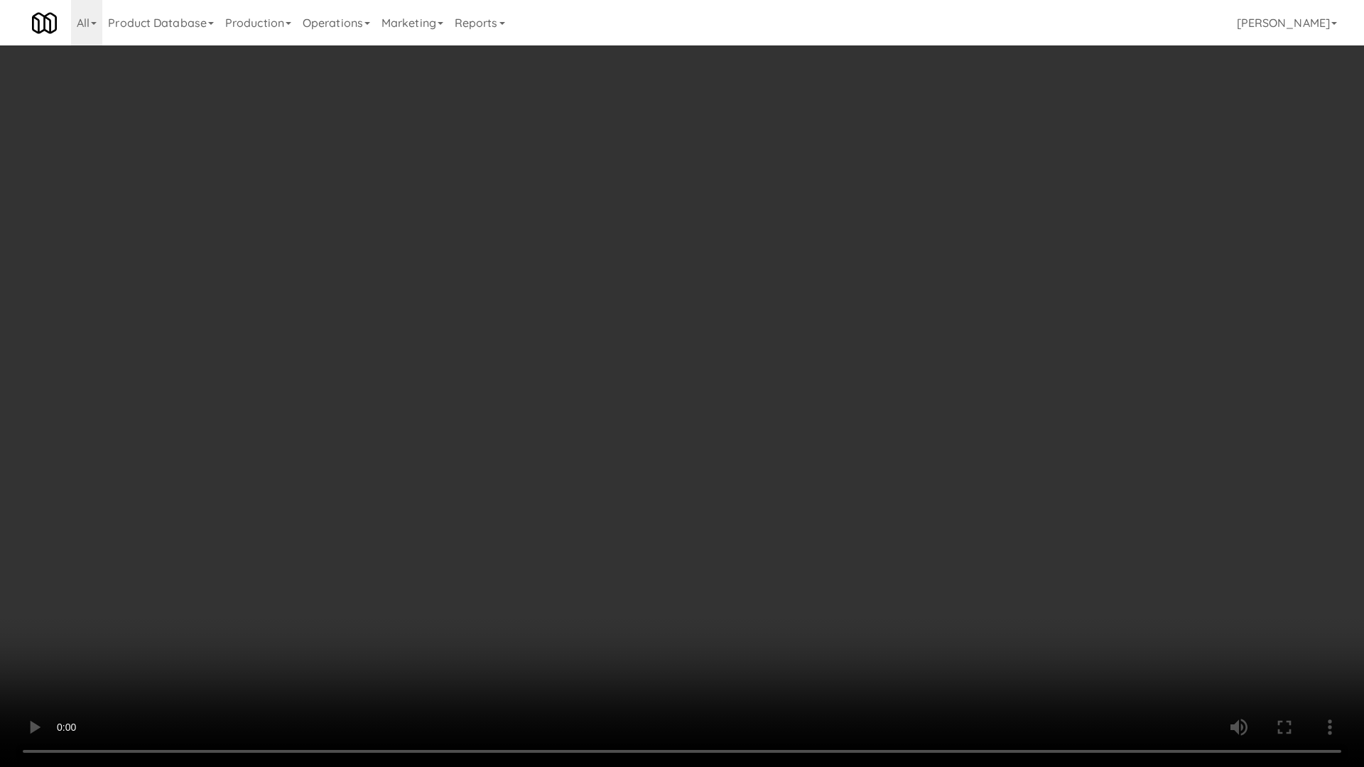
click at [712, 508] on video at bounding box center [682, 383] width 1364 height 767
click at [712, 505] on video at bounding box center [682, 383] width 1364 height 767
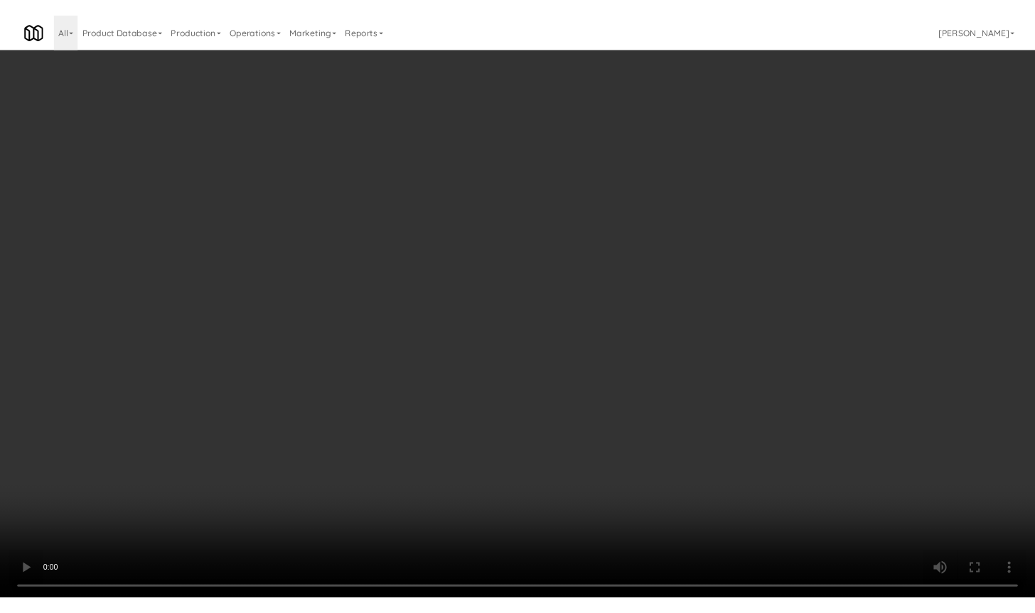
scroll to position [4502, 0]
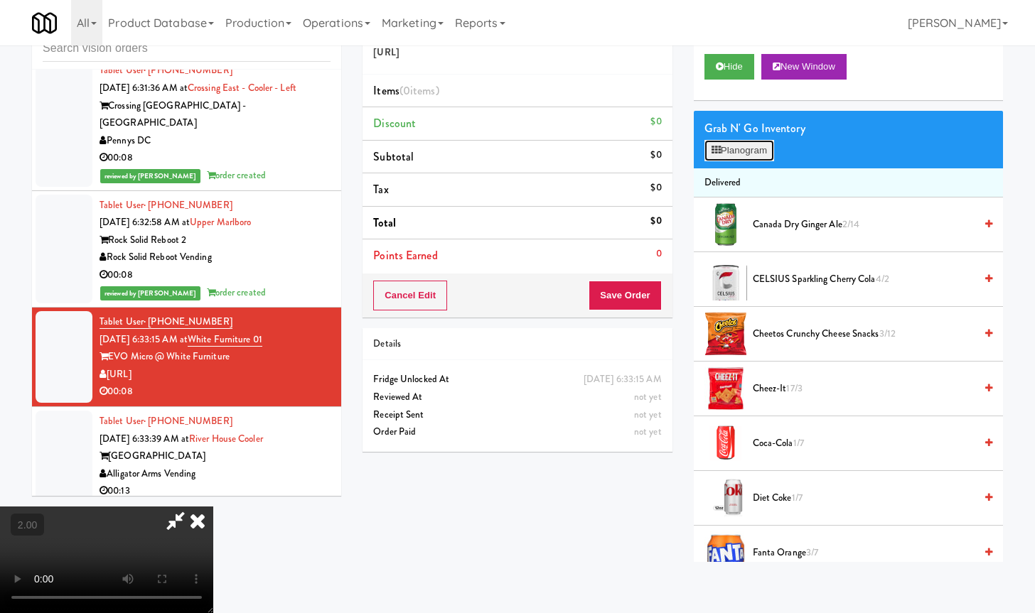
click at [740, 153] on button "Planogram" at bounding box center [739, 150] width 70 height 21
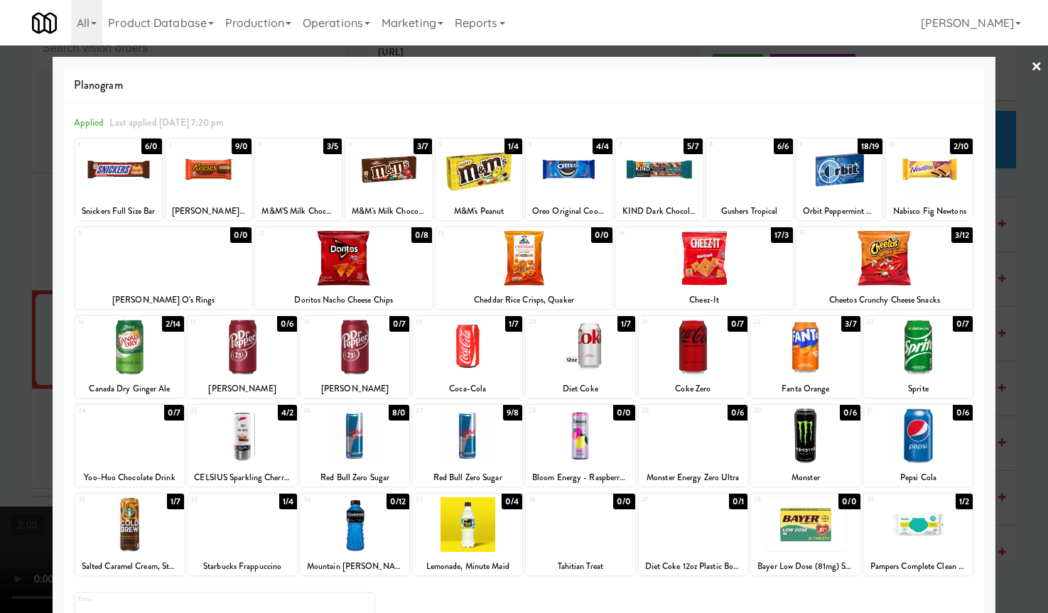
click at [667, 264] on div at bounding box center [704, 258] width 177 height 55
click at [693, 366] on div at bounding box center [693, 347] width 109 height 55
click at [29, 379] on div at bounding box center [524, 306] width 1048 height 613
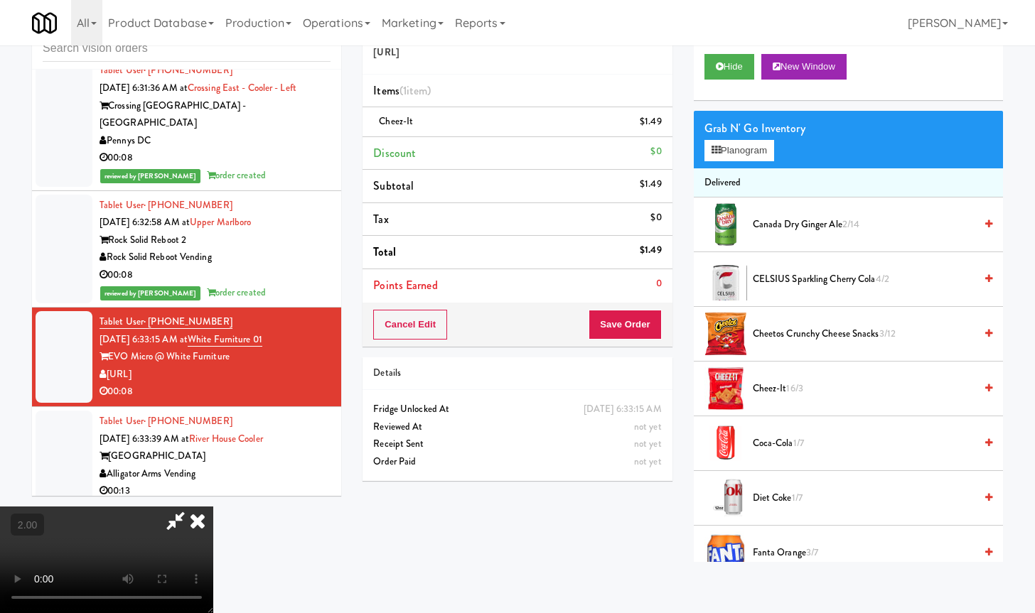
click at [213, 507] on video at bounding box center [106, 560] width 213 height 107
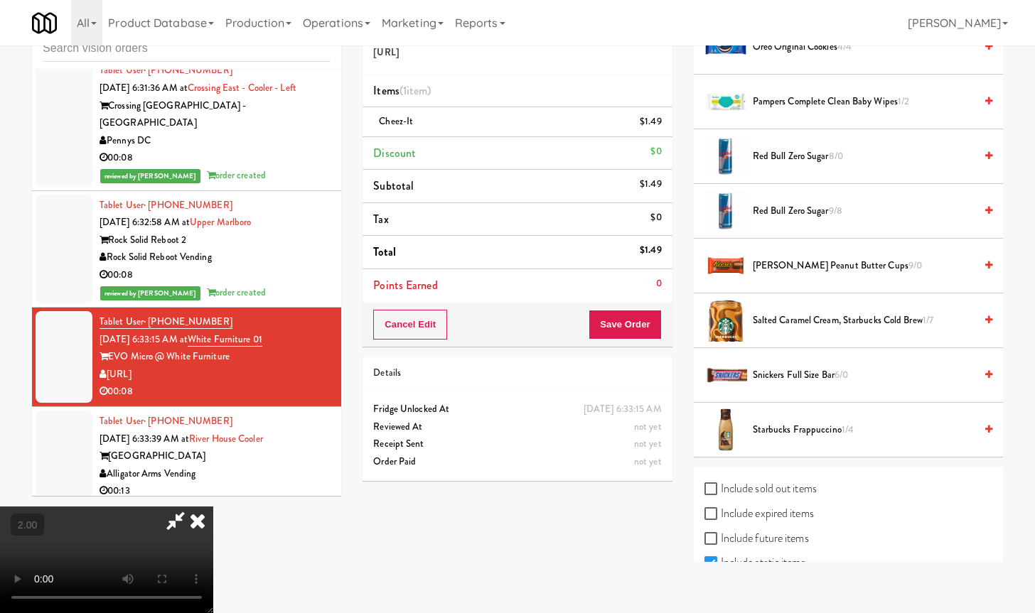
scroll to position [1004, 0]
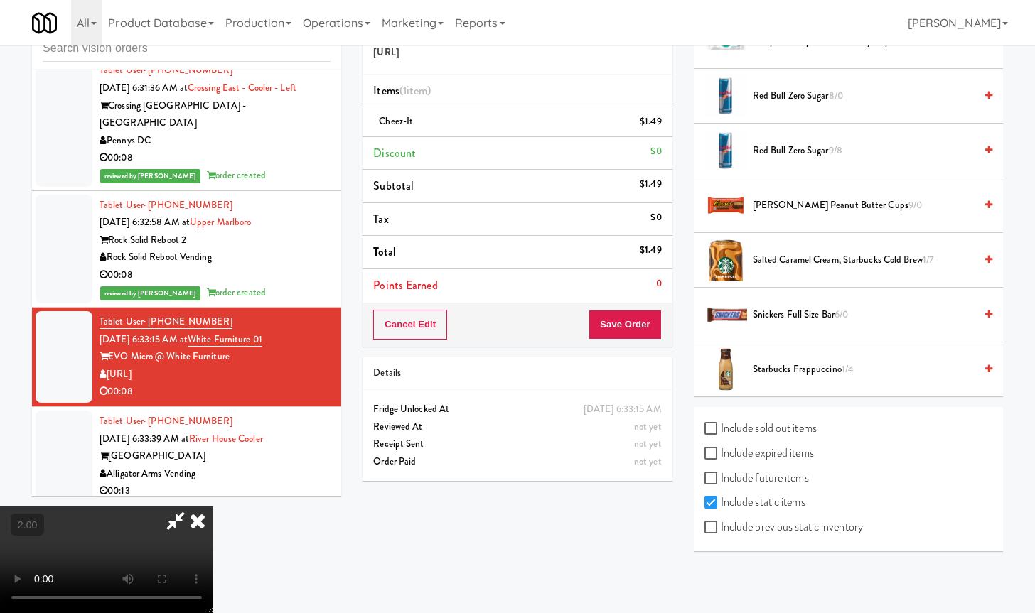
click at [815, 534] on label "Include previous static inventory" at bounding box center [783, 527] width 158 height 21
click at [721, 534] on input "Include previous static inventory" at bounding box center [712, 527] width 16 height 11
checkbox input "true"
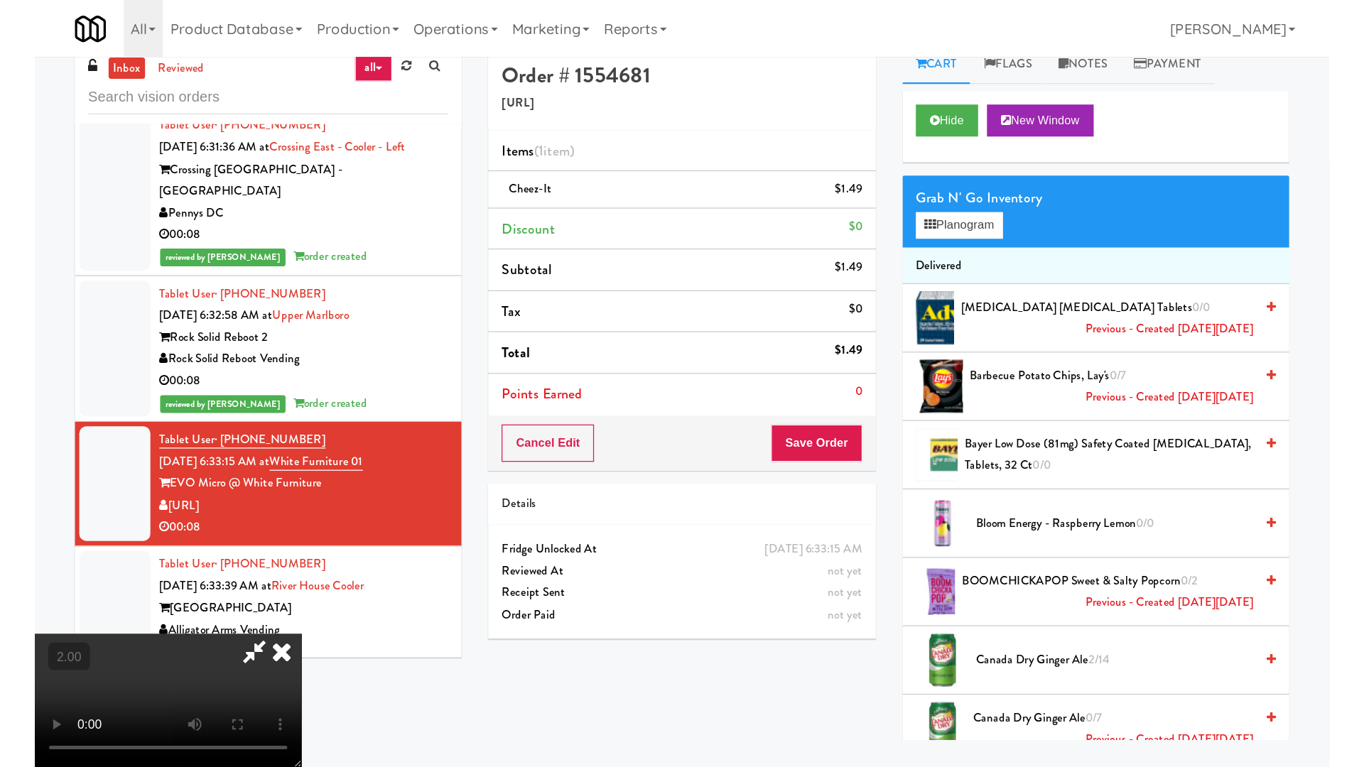
scroll to position [0, 0]
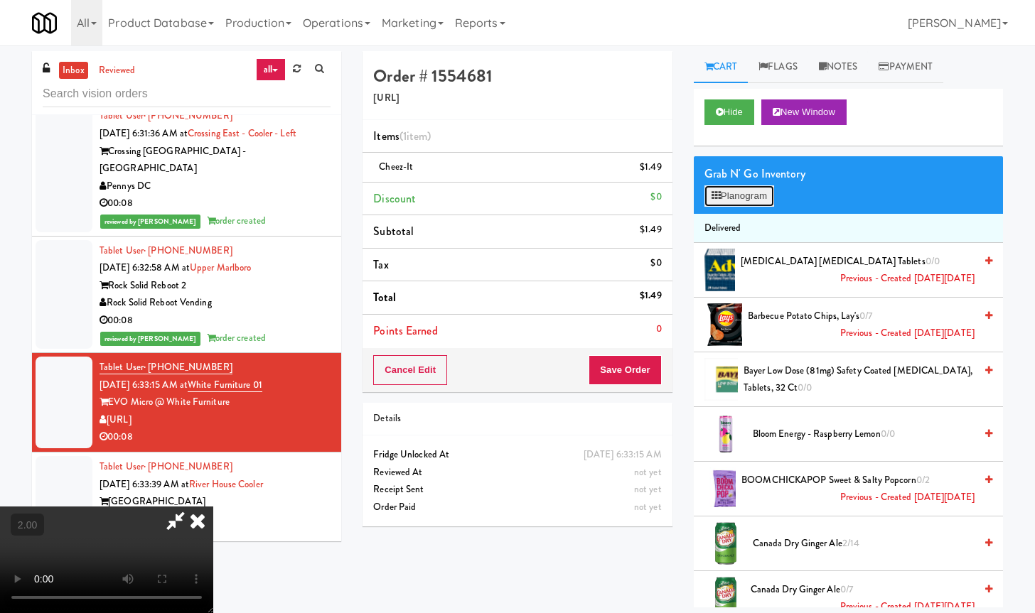
click at [746, 197] on button "Planogram" at bounding box center [739, 195] width 70 height 21
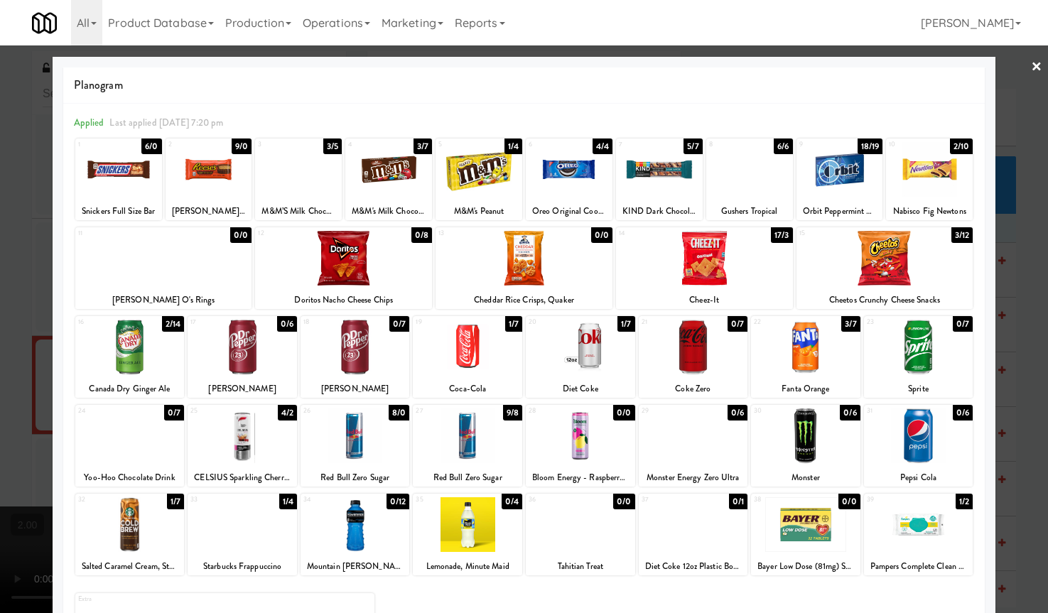
click at [687, 357] on div at bounding box center [693, 347] width 109 height 55
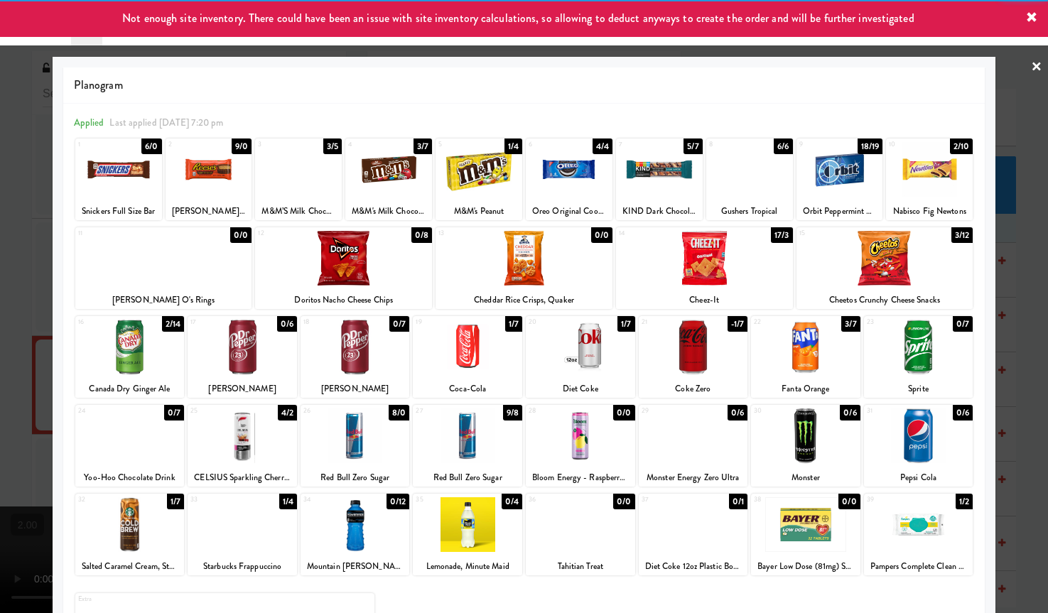
click at [23, 387] on div at bounding box center [524, 306] width 1048 height 613
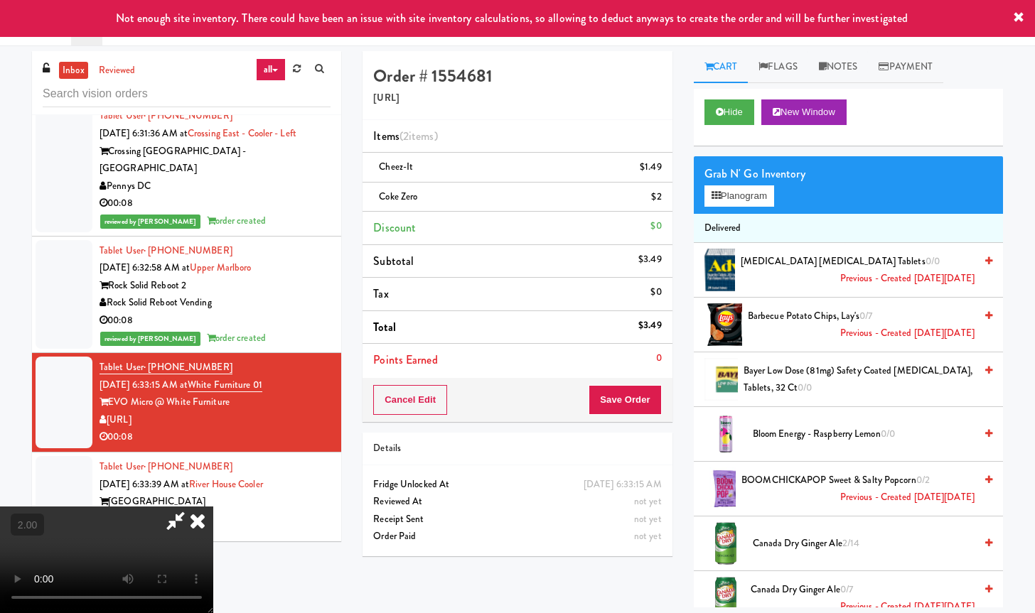
click at [213, 507] on video at bounding box center [106, 560] width 213 height 107
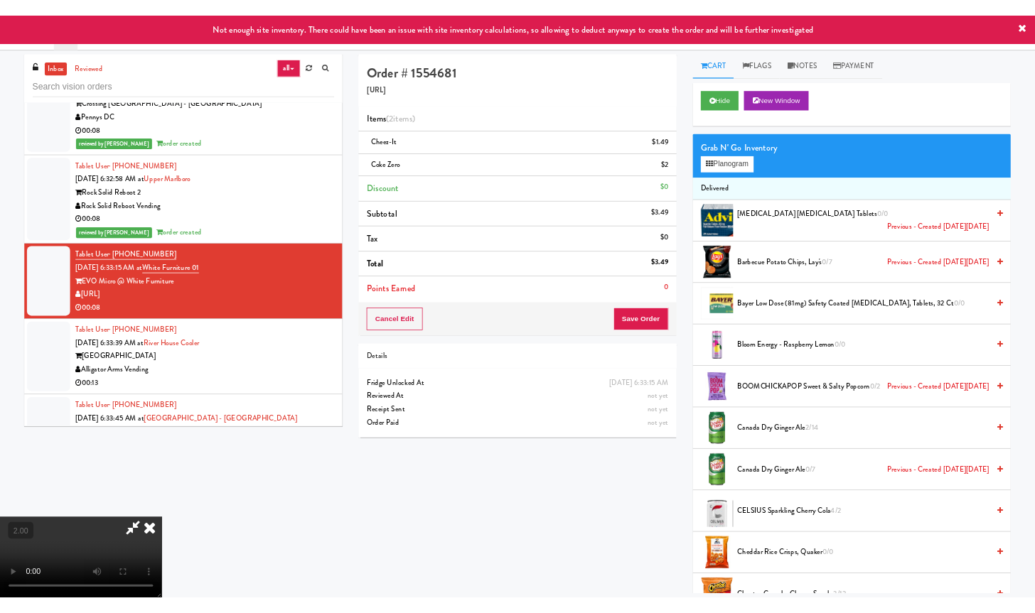
scroll to position [4450, 0]
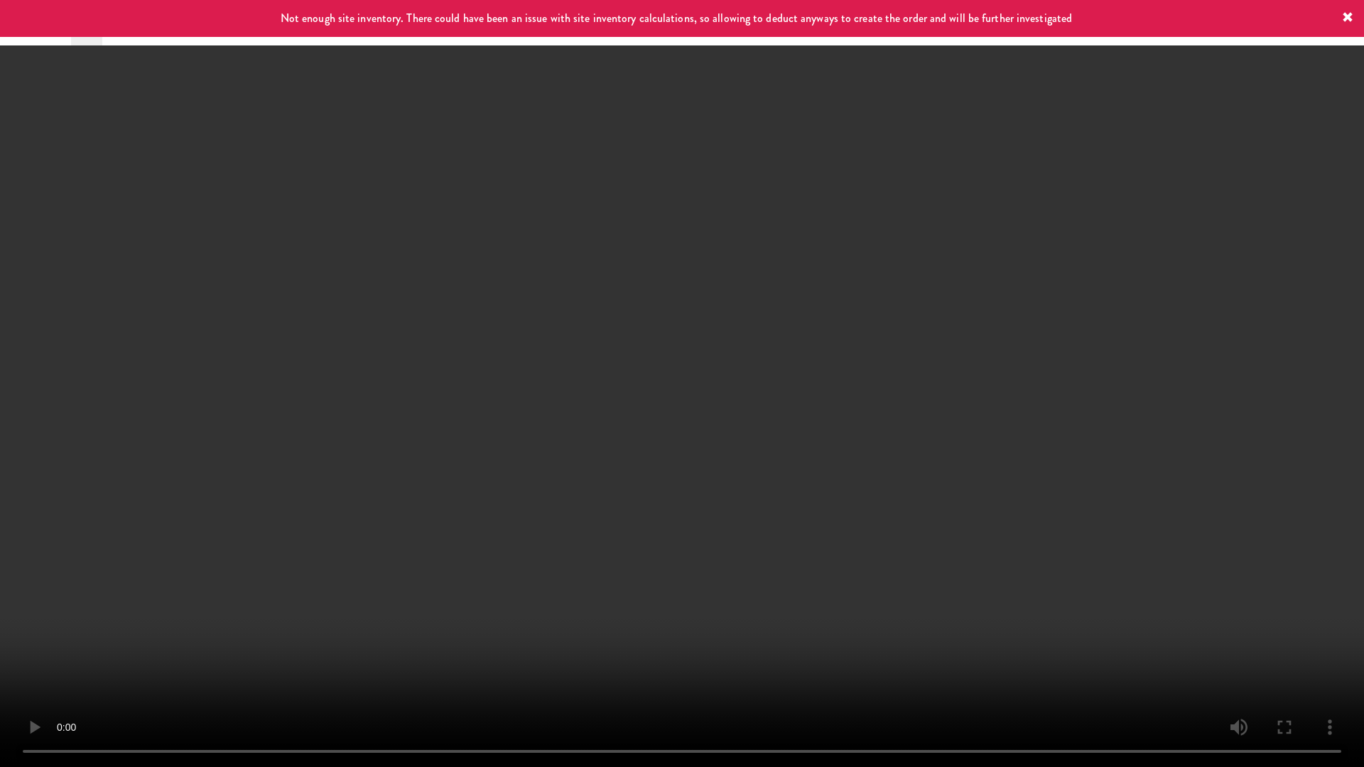
click at [573, 510] on video at bounding box center [682, 383] width 1364 height 767
click at [568, 508] on video at bounding box center [682, 383] width 1364 height 767
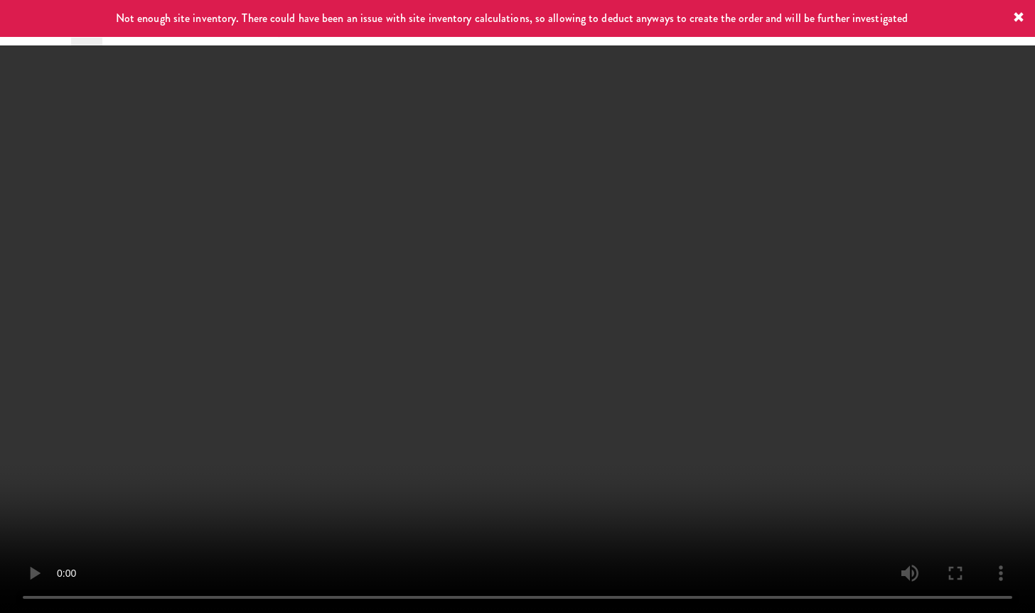
scroll to position [4502, 0]
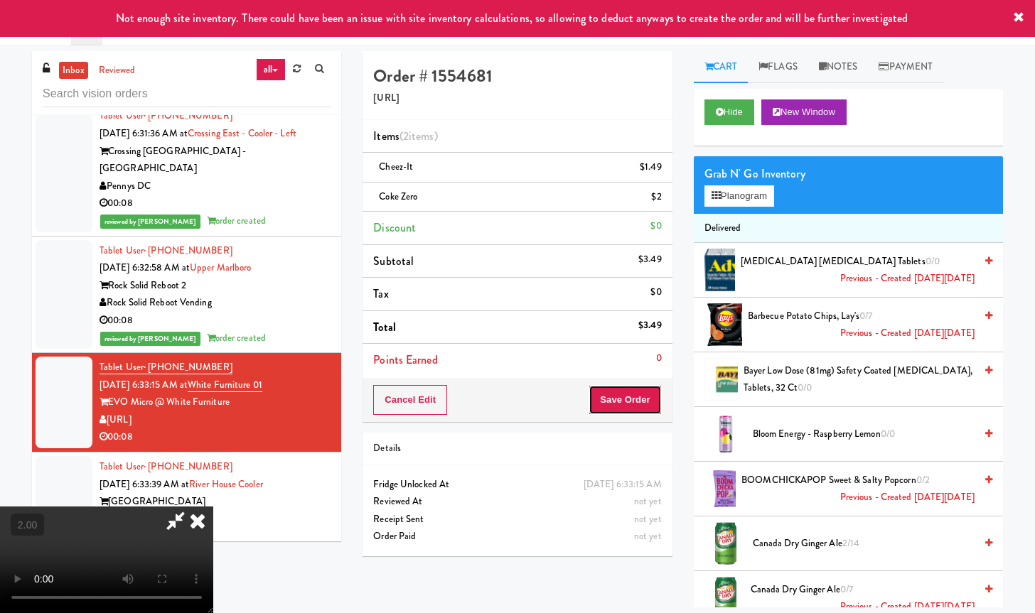
click at [636, 399] on button "Save Order" at bounding box center [624, 400] width 72 height 30
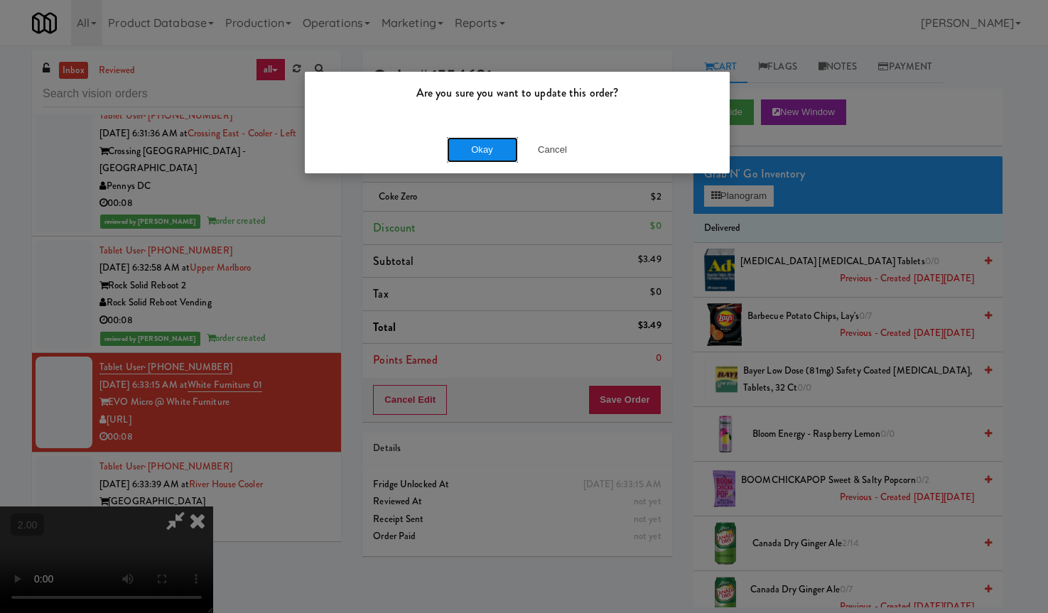
click at [475, 139] on button "Okay" at bounding box center [482, 150] width 71 height 26
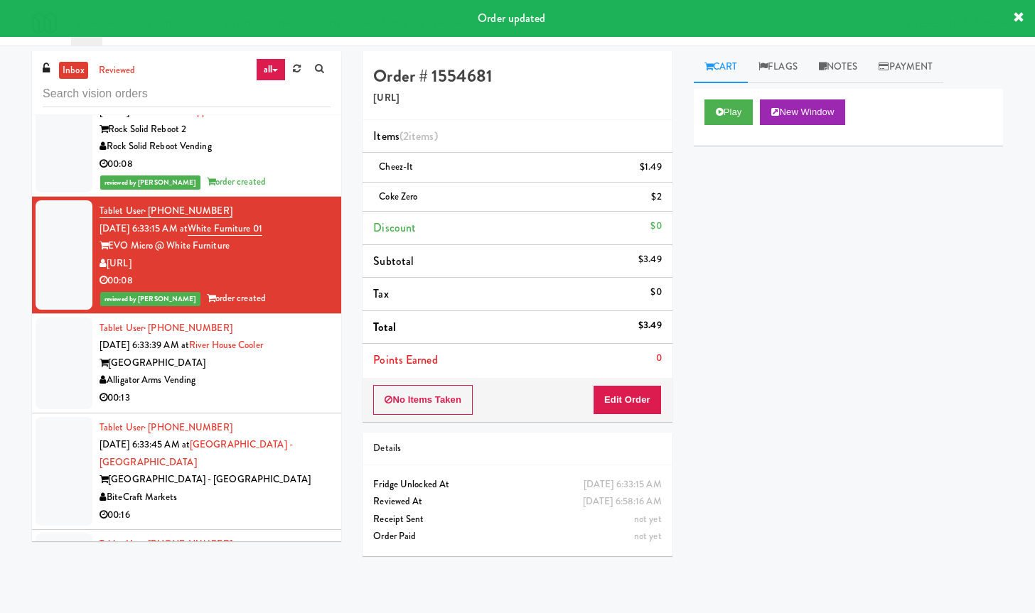
scroll to position [4680, 0]
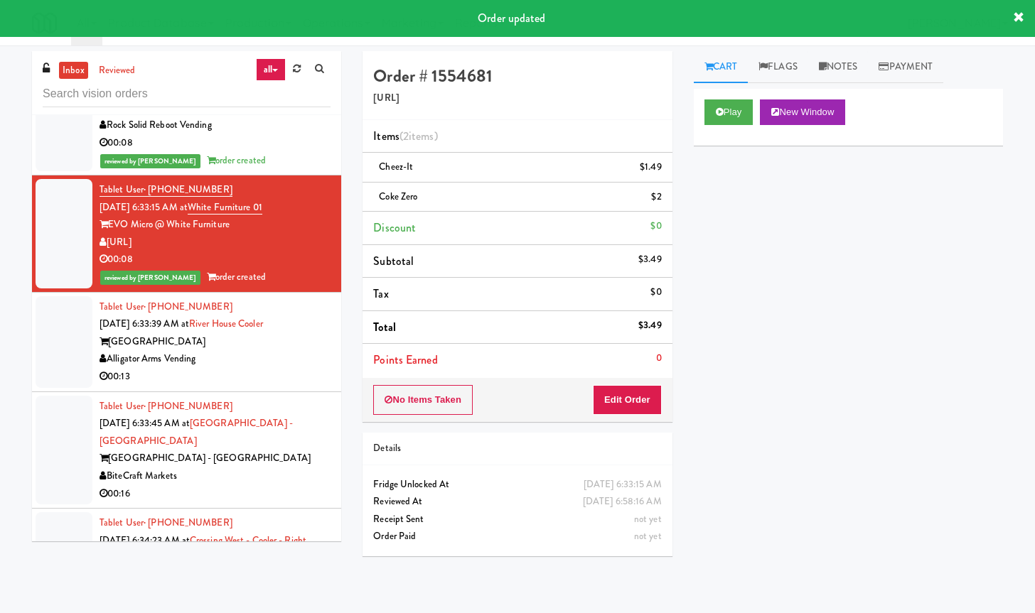
click at [272, 368] on div "Alligator Arms Vending" at bounding box center [214, 359] width 231 height 18
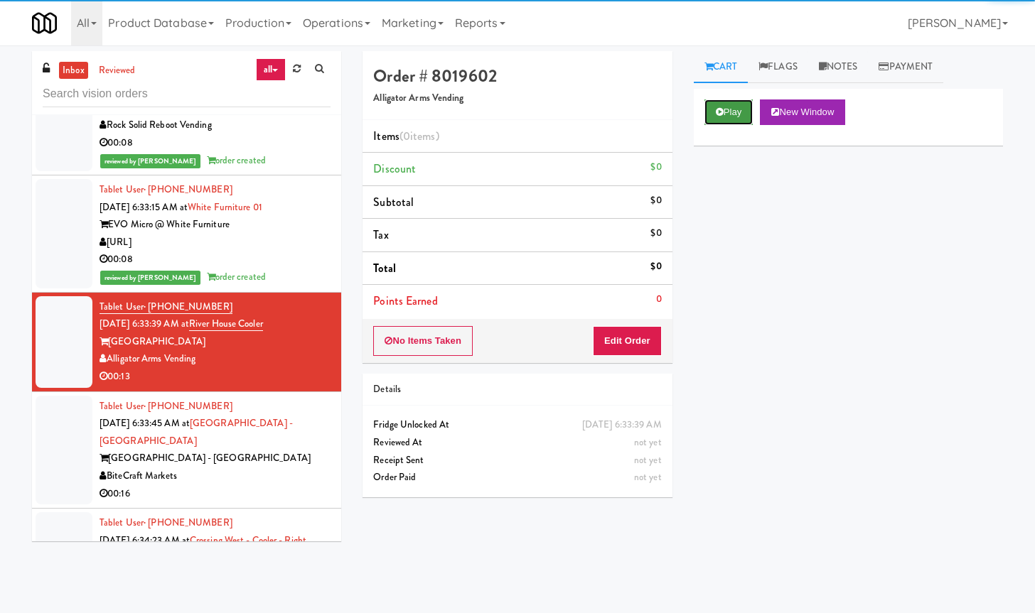
click at [739, 114] on button "Play" at bounding box center [728, 112] width 49 height 26
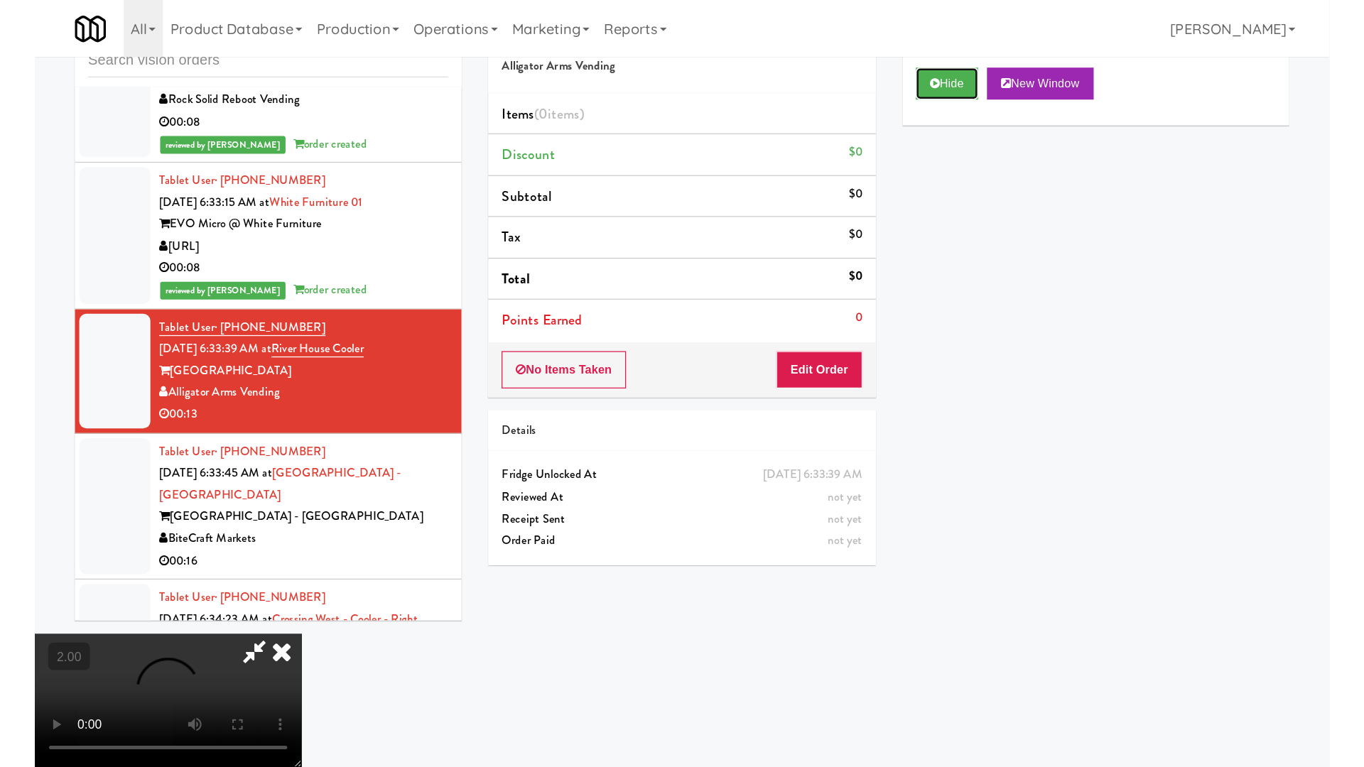
scroll to position [73, 0]
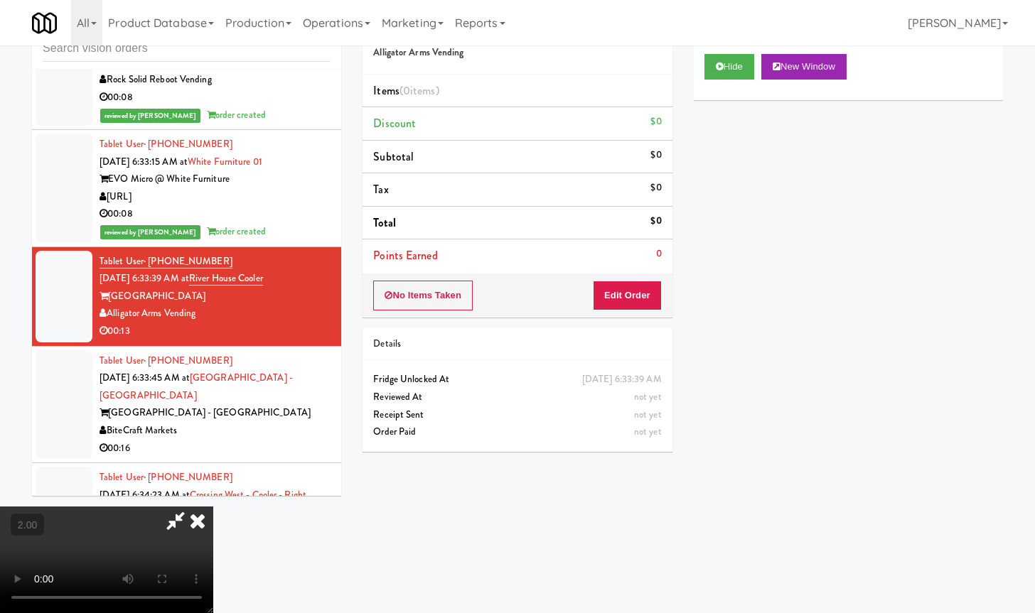
click at [213, 507] on video at bounding box center [106, 560] width 213 height 107
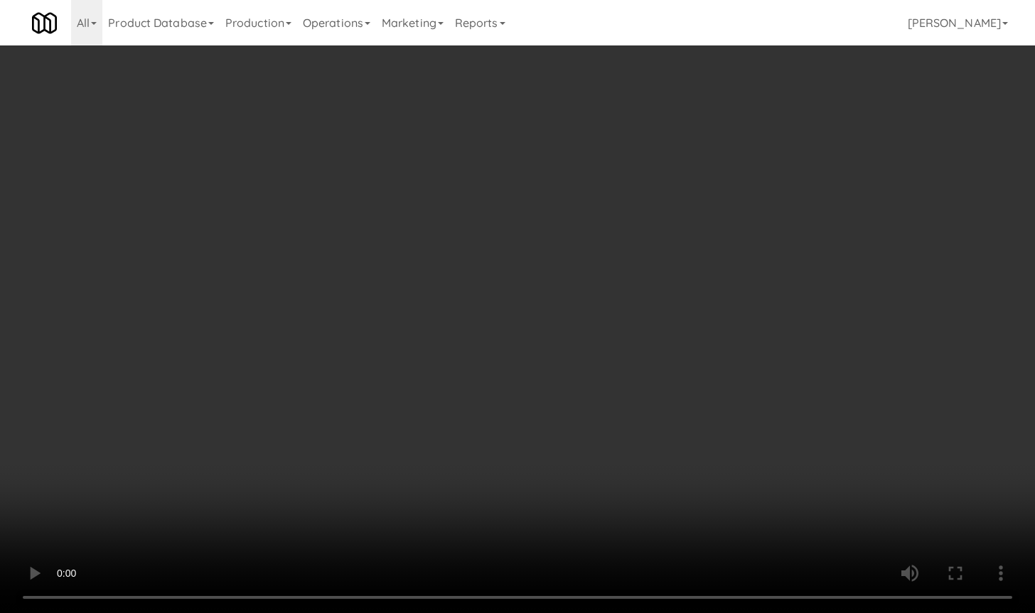
scroll to position [4610, 0]
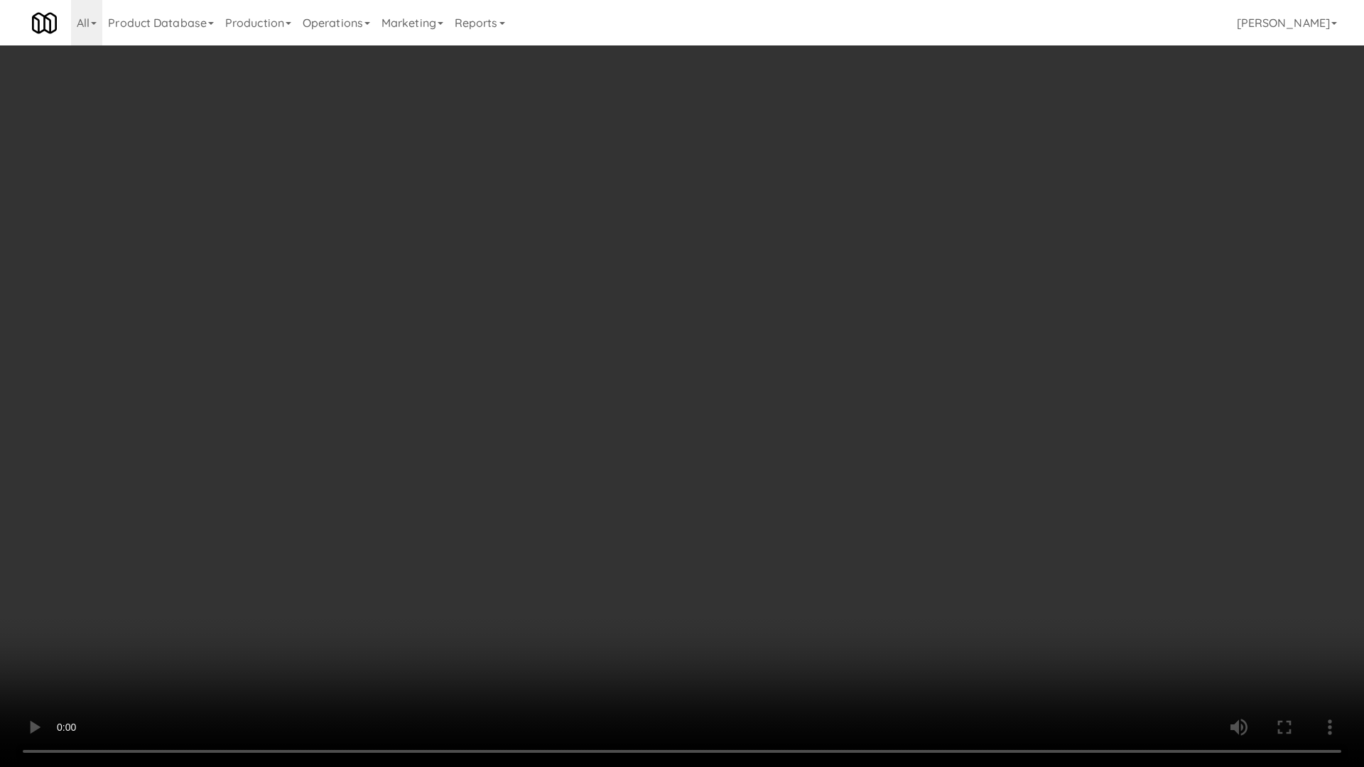
click at [606, 474] on video at bounding box center [682, 383] width 1364 height 767
click at [600, 442] on video at bounding box center [682, 383] width 1364 height 767
click at [634, 422] on video at bounding box center [682, 383] width 1364 height 767
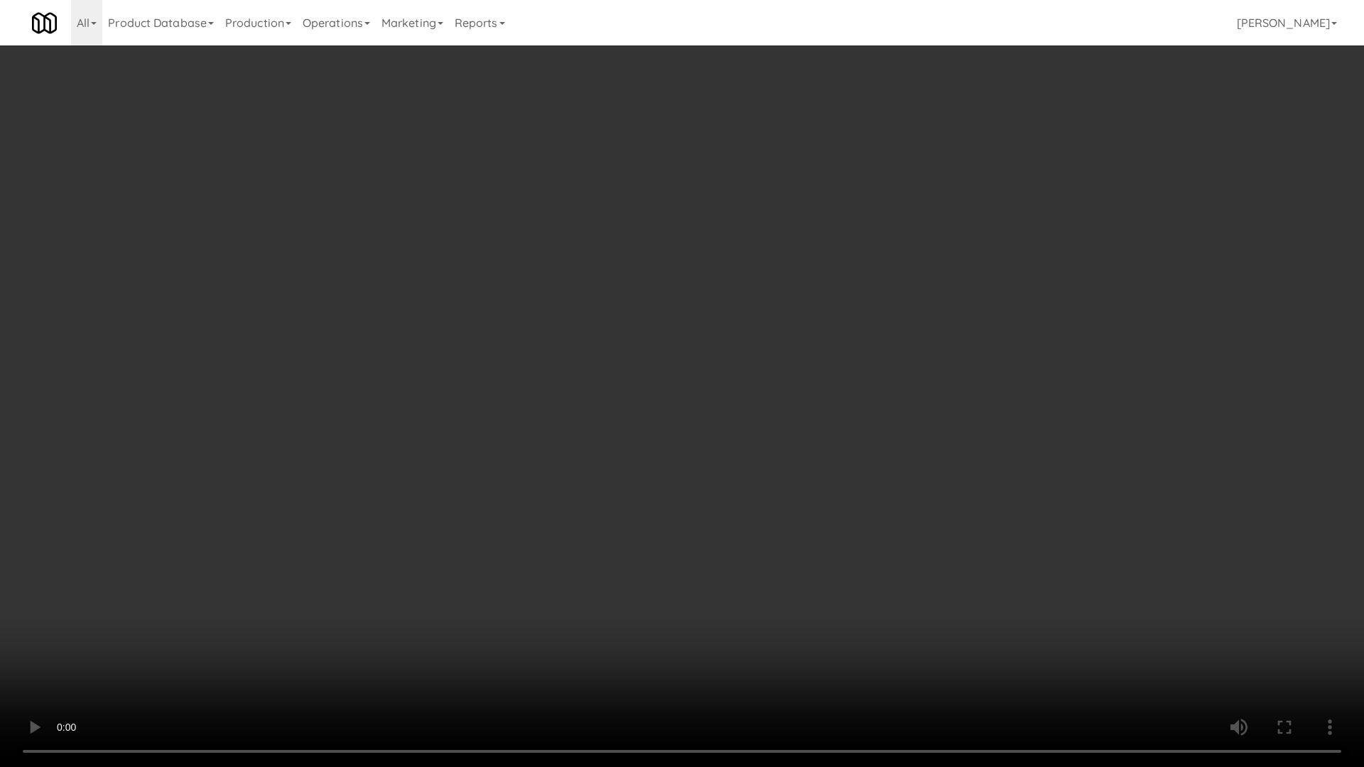
click at [634, 422] on video at bounding box center [682, 383] width 1364 height 767
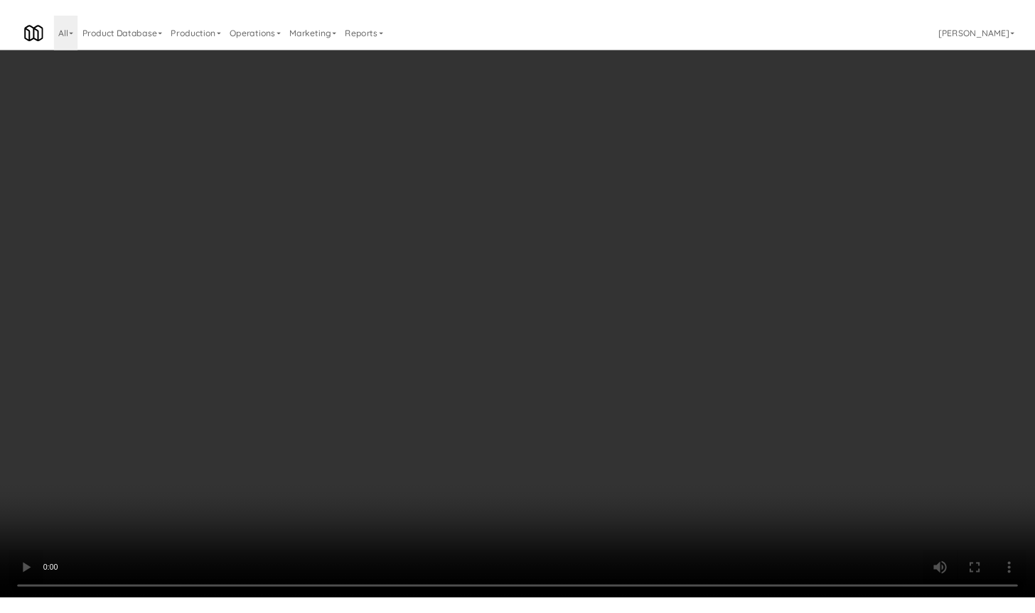
scroll to position [4680, 0]
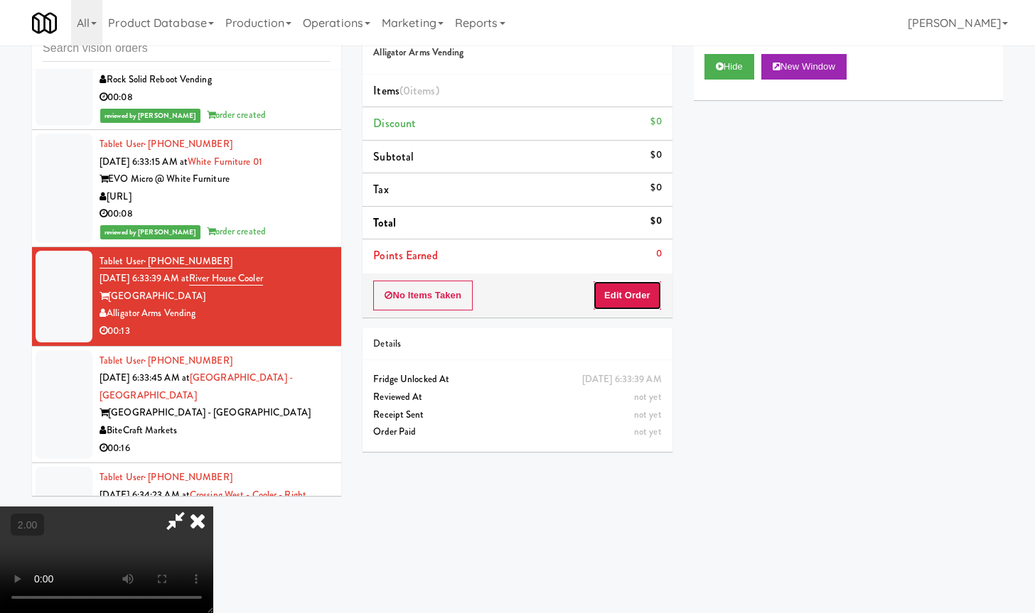
click at [652, 303] on button "Edit Order" at bounding box center [627, 296] width 69 height 30
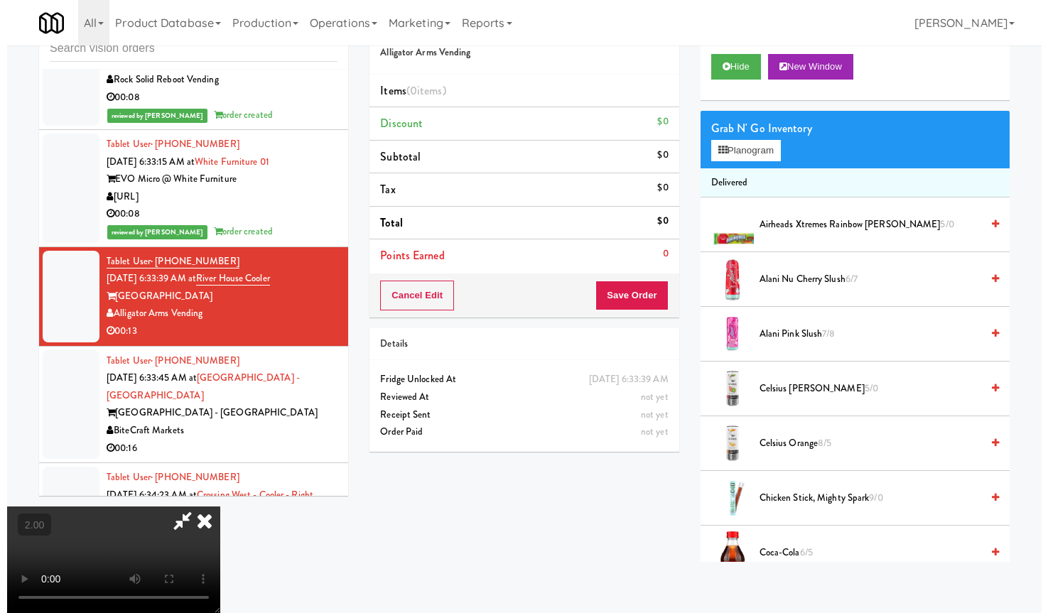
scroll to position [73, 0]
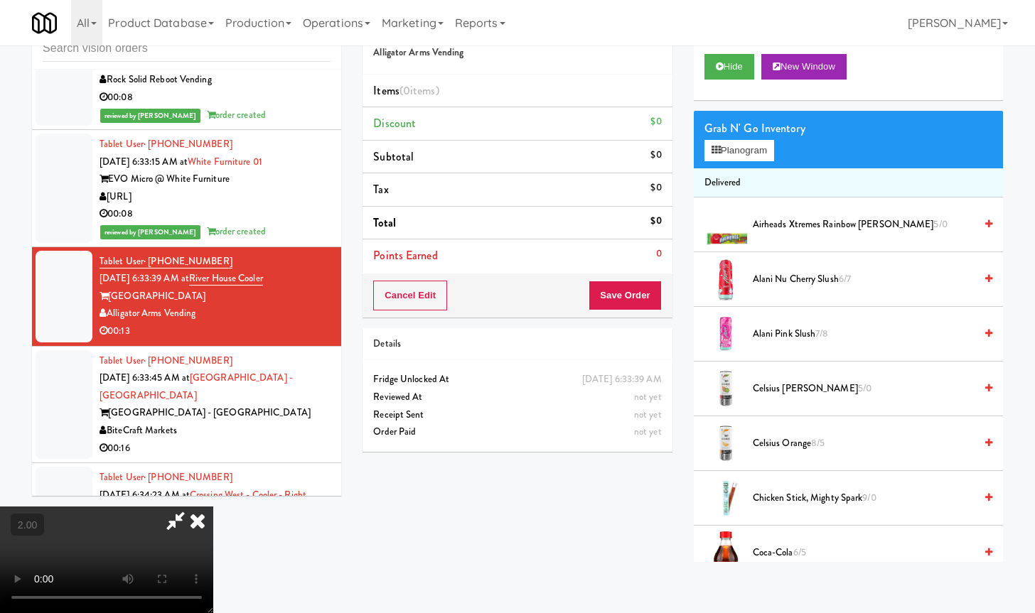
click at [213, 507] on video at bounding box center [106, 560] width 213 height 107
click at [739, 147] on button "Planogram" at bounding box center [739, 150] width 70 height 21
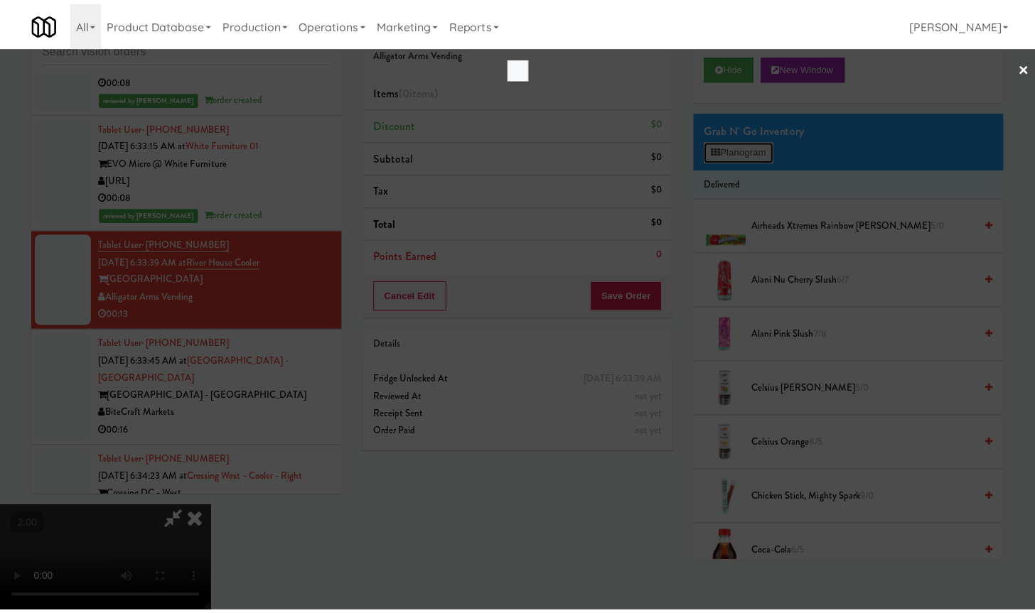
scroll to position [4663, 0]
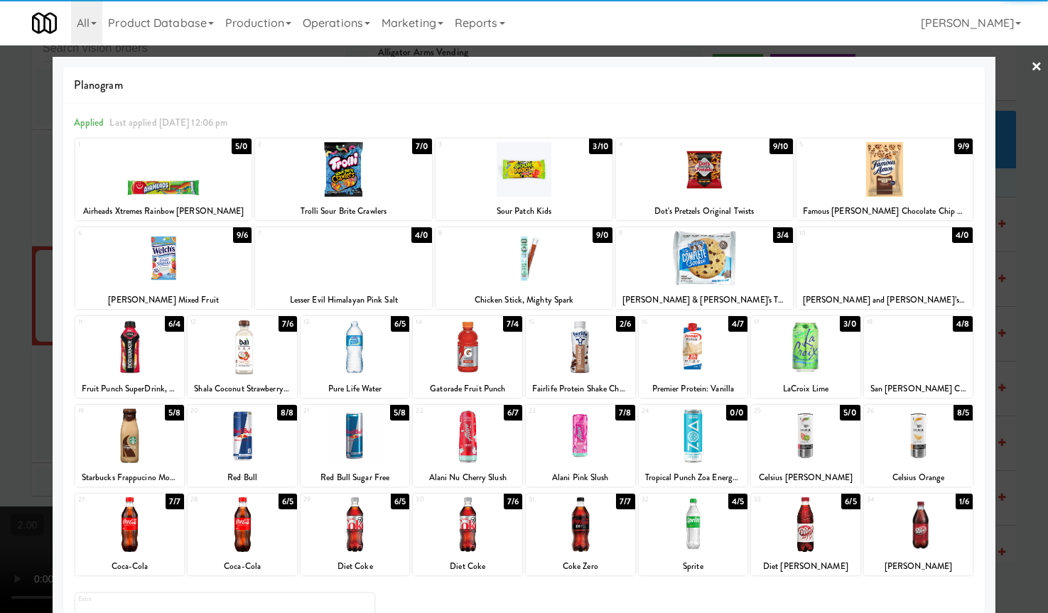
click at [932, 453] on div at bounding box center [918, 436] width 109 height 55
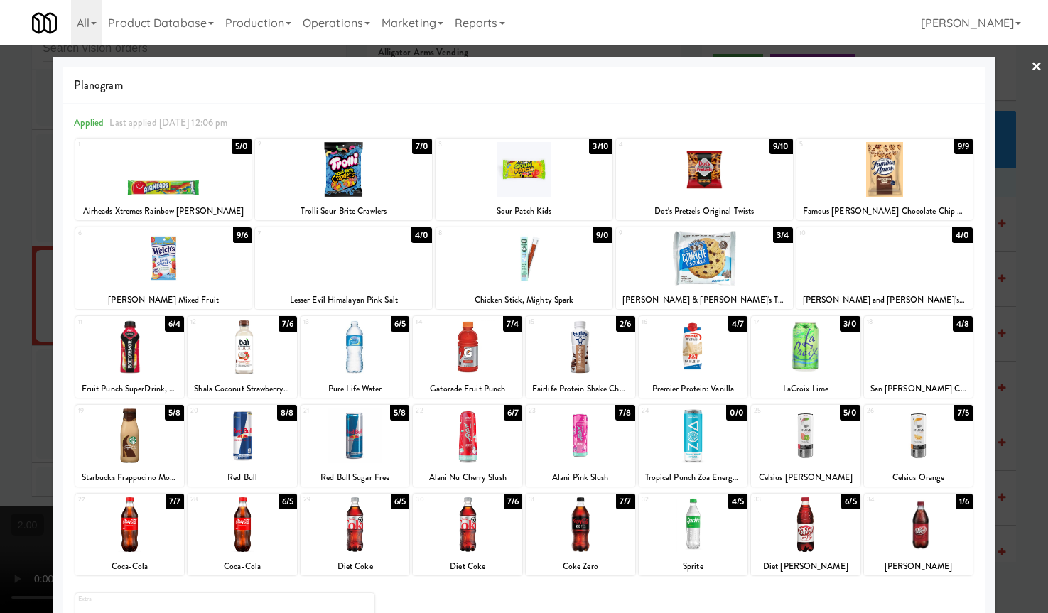
click at [1002, 441] on div at bounding box center [524, 306] width 1048 height 613
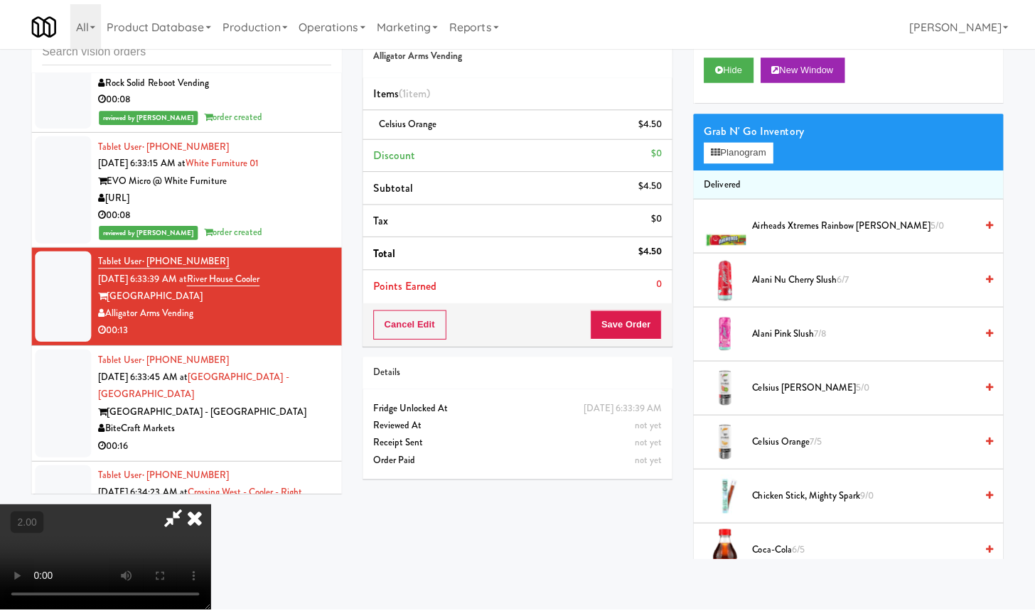
scroll to position [4680, 0]
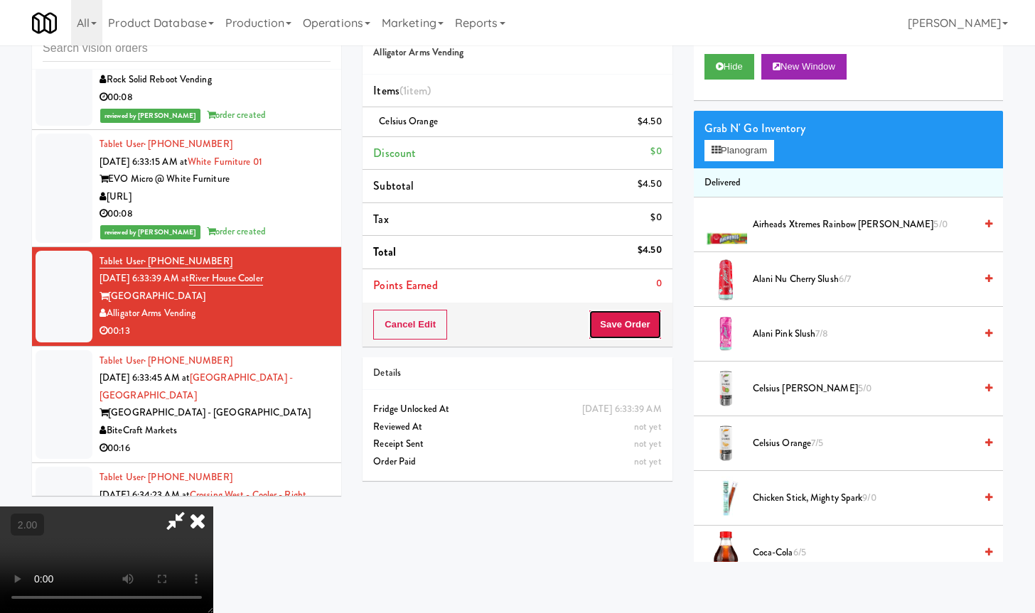
click at [649, 333] on button "Save Order" at bounding box center [624, 325] width 72 height 30
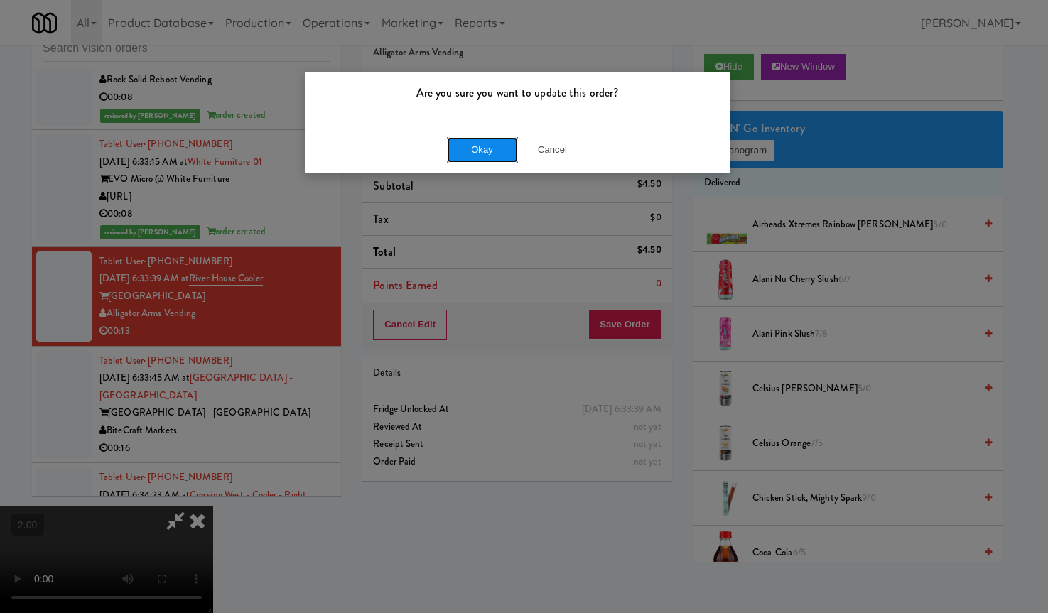
click at [494, 151] on button "Okay" at bounding box center [482, 150] width 71 height 26
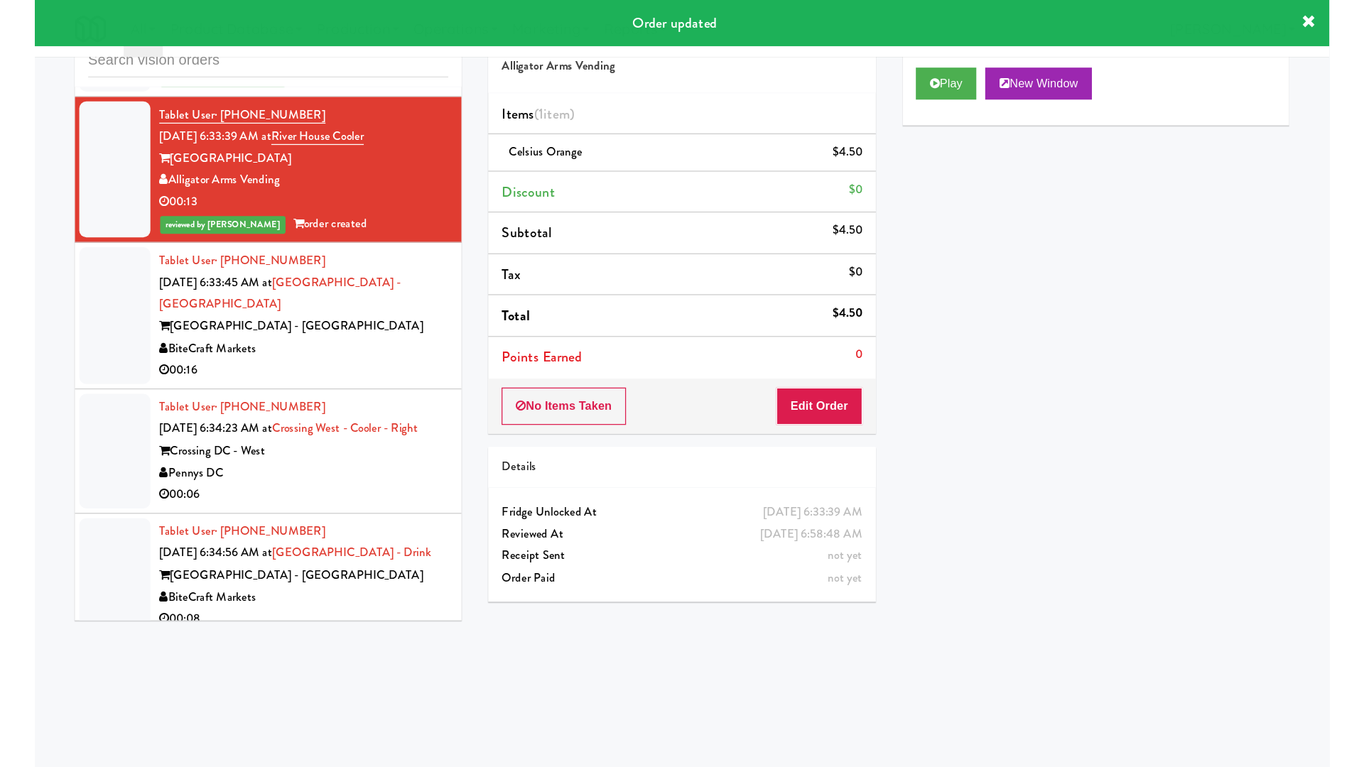
scroll to position [4858, 0]
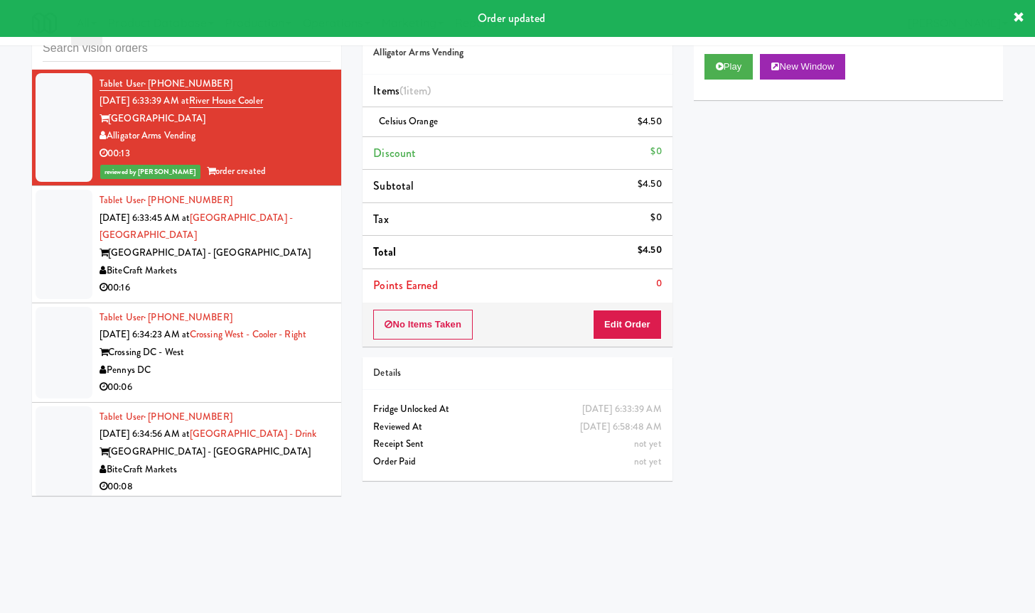
click at [234, 284] on div "00:16" at bounding box center [214, 288] width 231 height 18
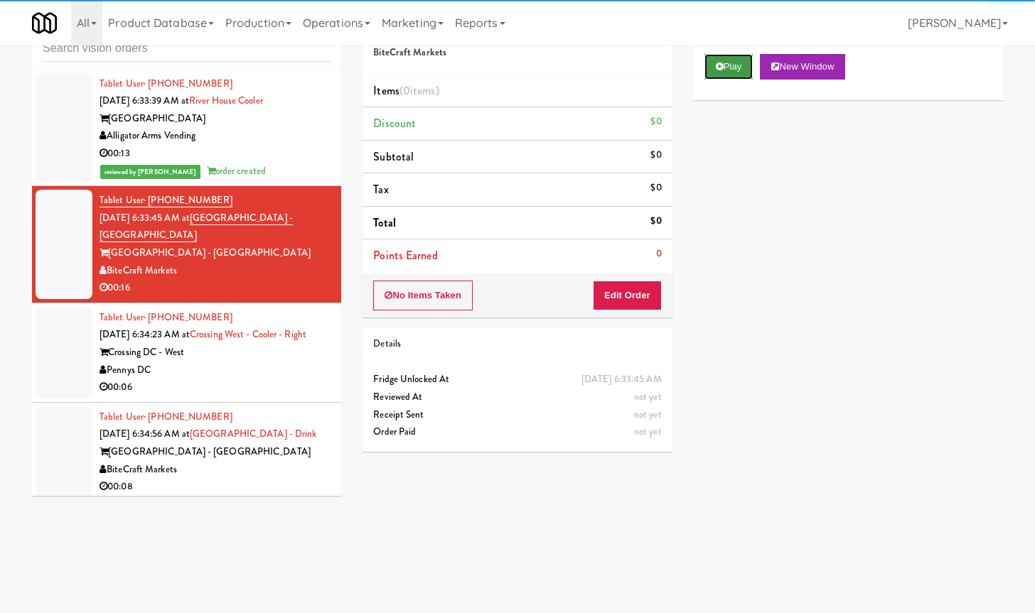
click at [724, 77] on button "Play" at bounding box center [728, 67] width 49 height 26
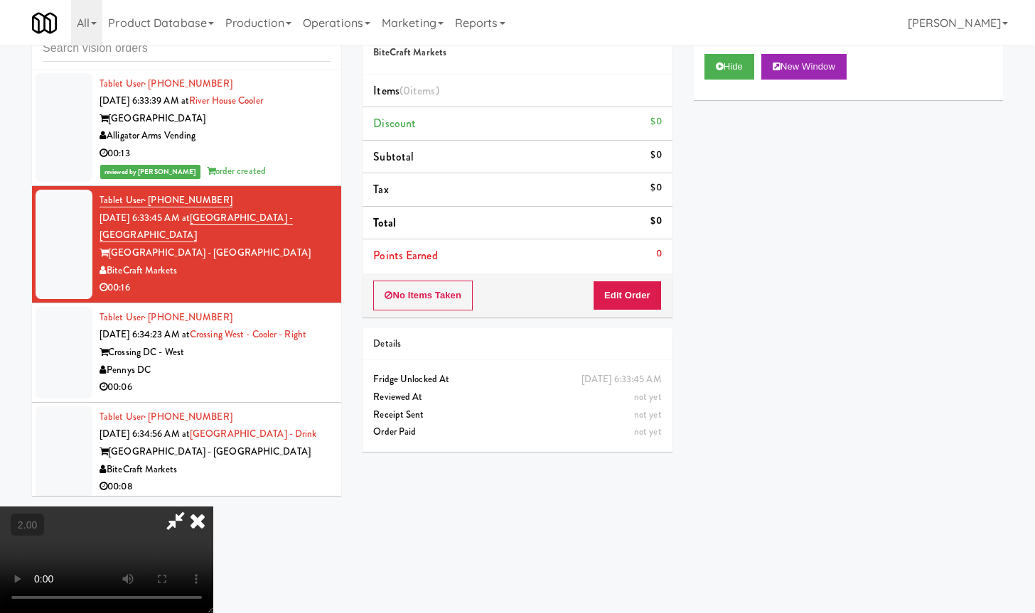
click at [213, 507] on video at bounding box center [106, 560] width 213 height 107
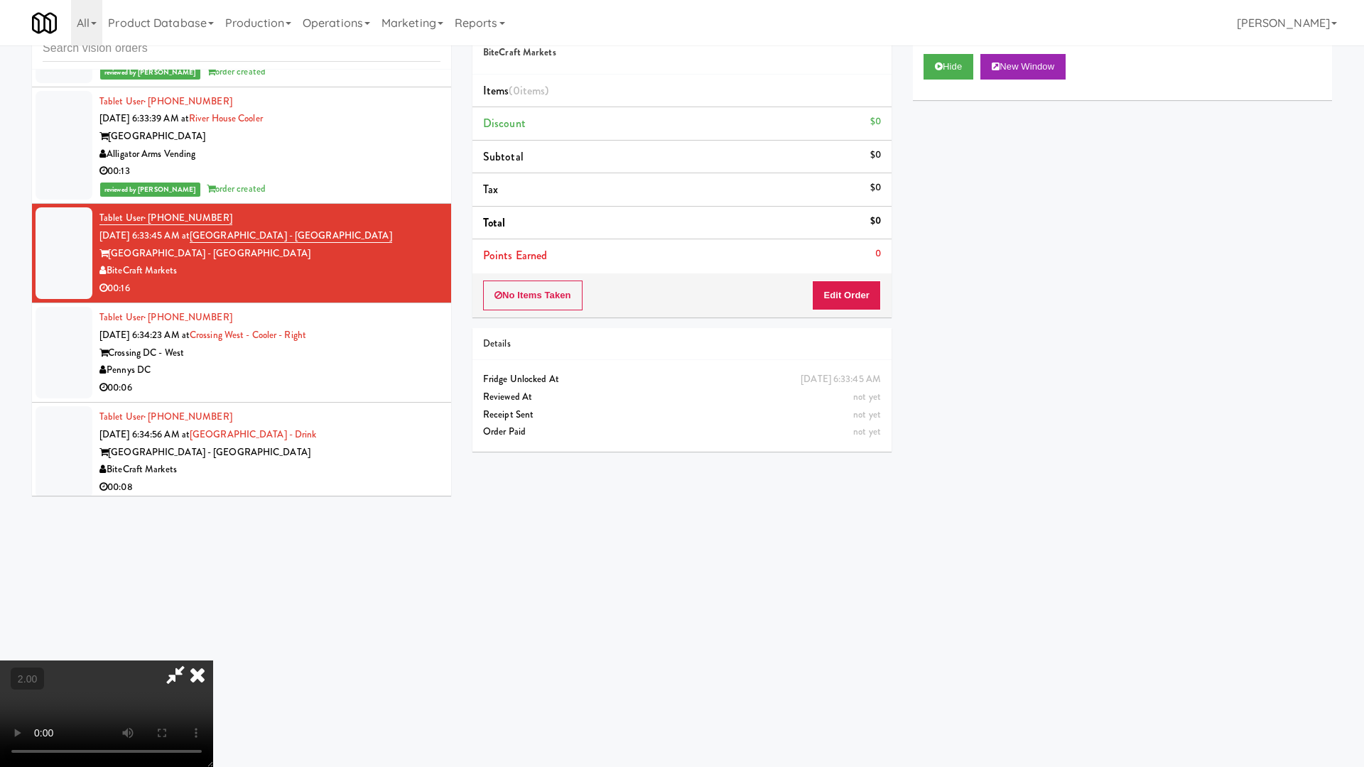
scroll to position [4858, 0]
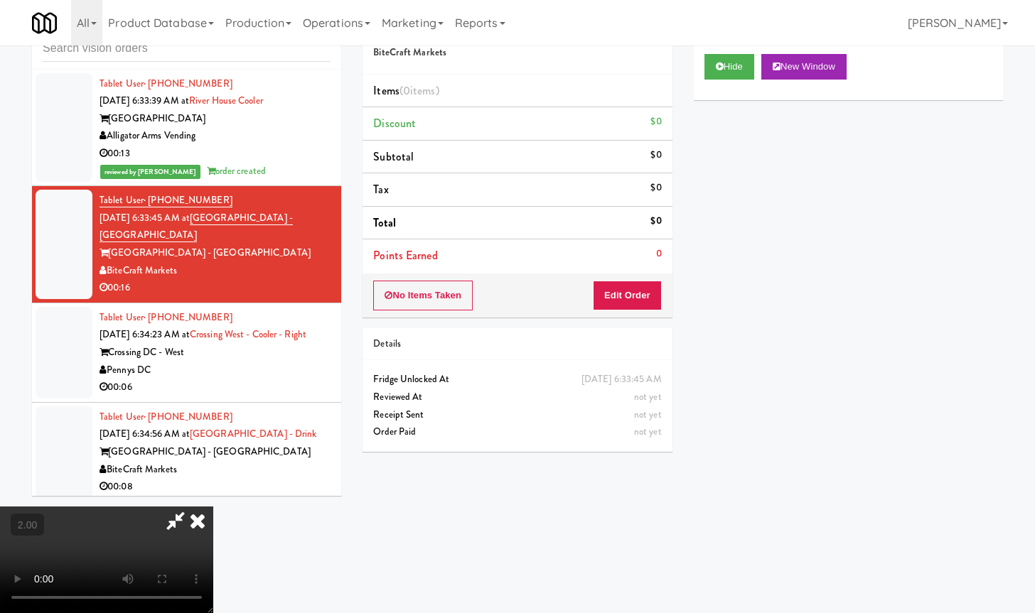
click at [213, 507] on video at bounding box center [106, 560] width 213 height 107
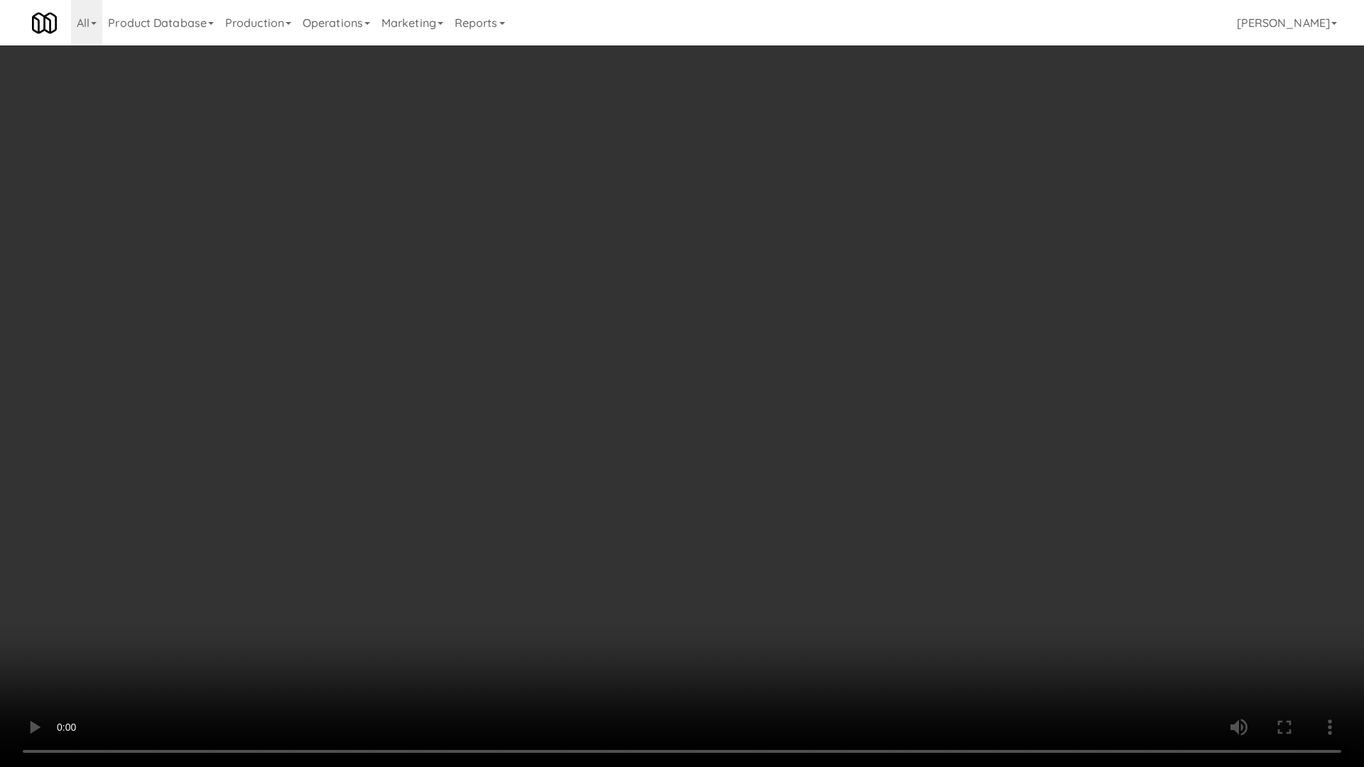
click at [525, 365] on video at bounding box center [682, 383] width 1364 height 767
click at [532, 360] on video at bounding box center [682, 383] width 1364 height 767
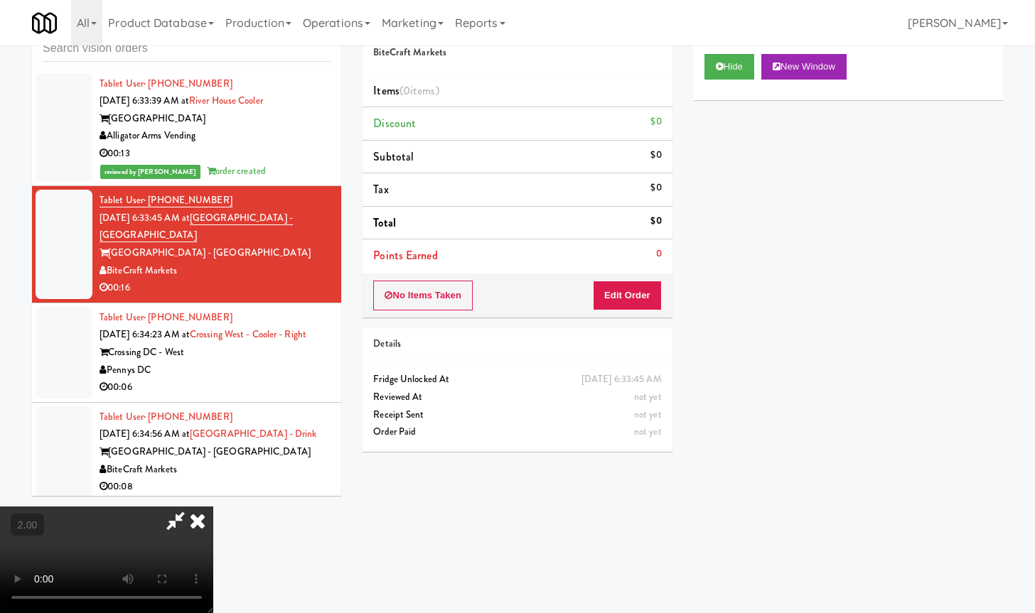
click at [213, 507] on icon at bounding box center [197, 521] width 31 height 28
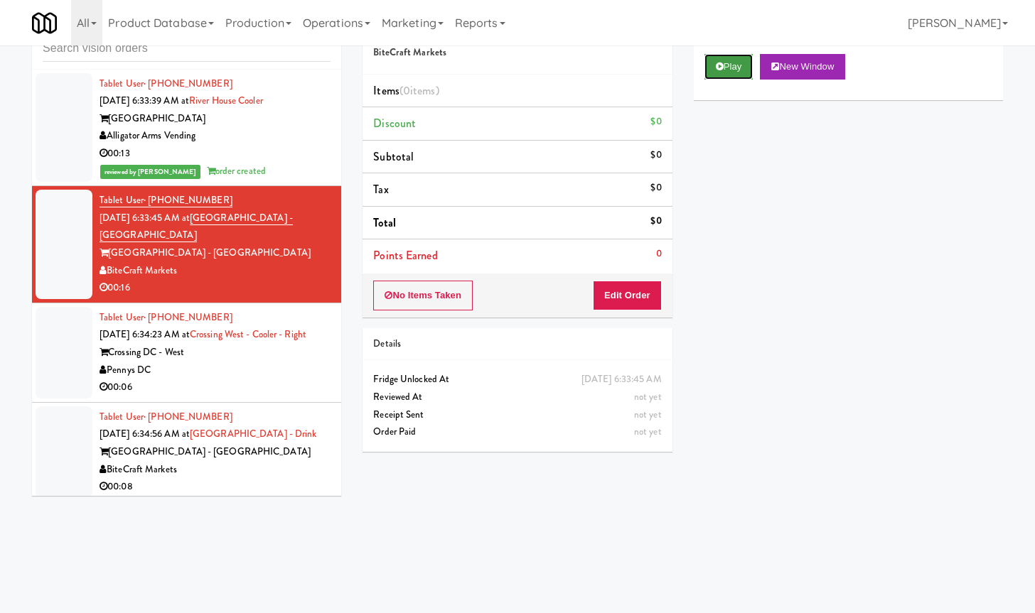
click at [730, 67] on button "Play" at bounding box center [728, 67] width 49 height 26
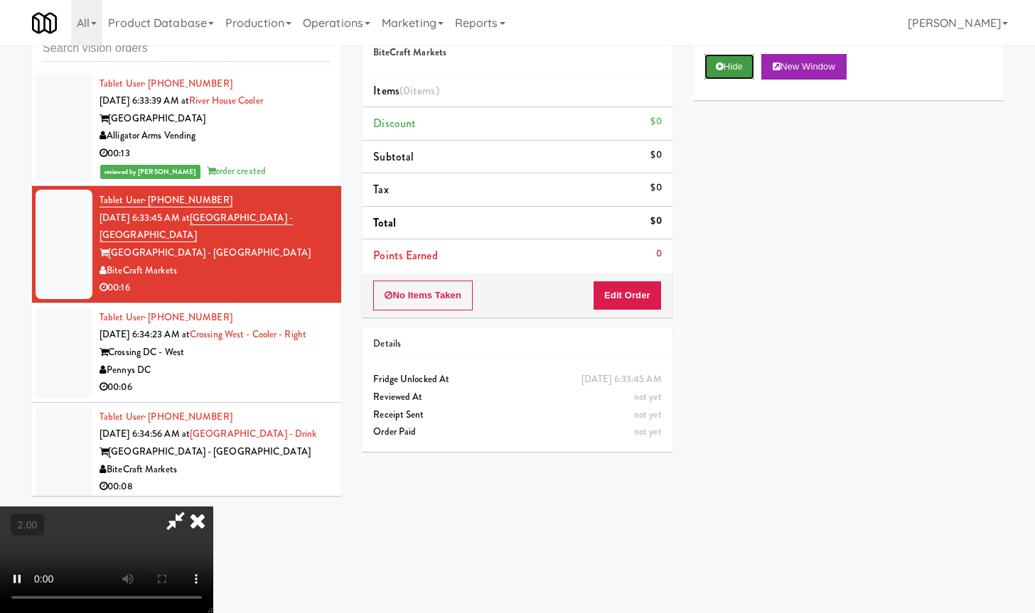
click at [727, 66] on button "Hide" at bounding box center [729, 67] width 50 height 26
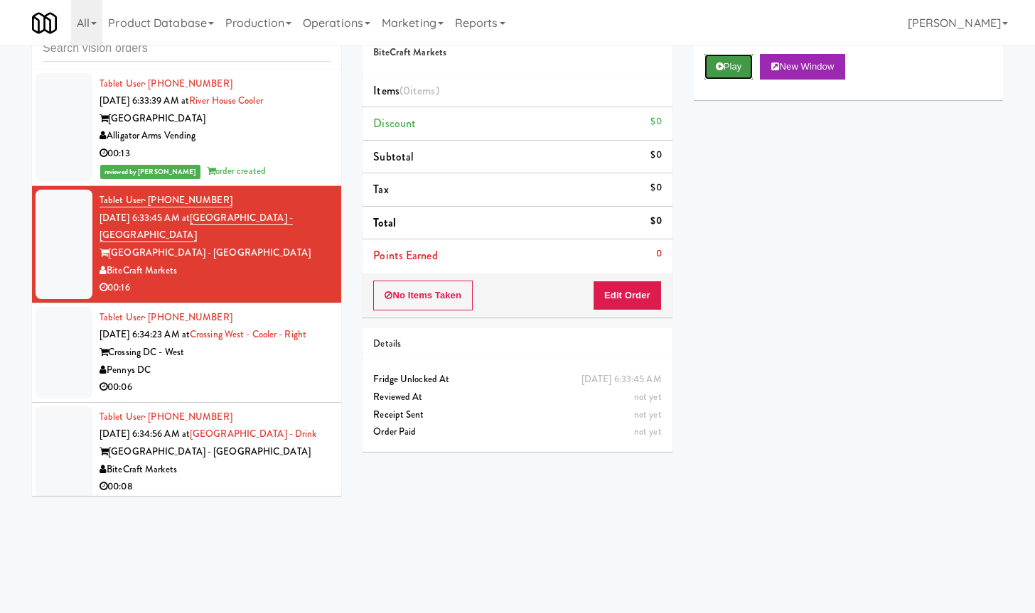
click at [727, 66] on button "Play" at bounding box center [728, 67] width 49 height 26
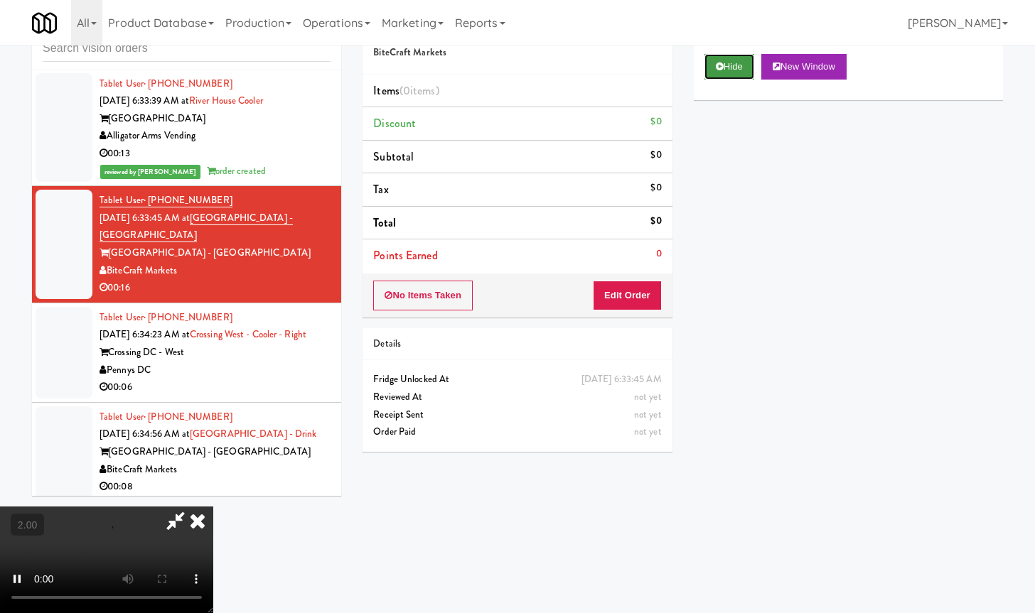
click at [709, 71] on button "Hide" at bounding box center [729, 67] width 50 height 26
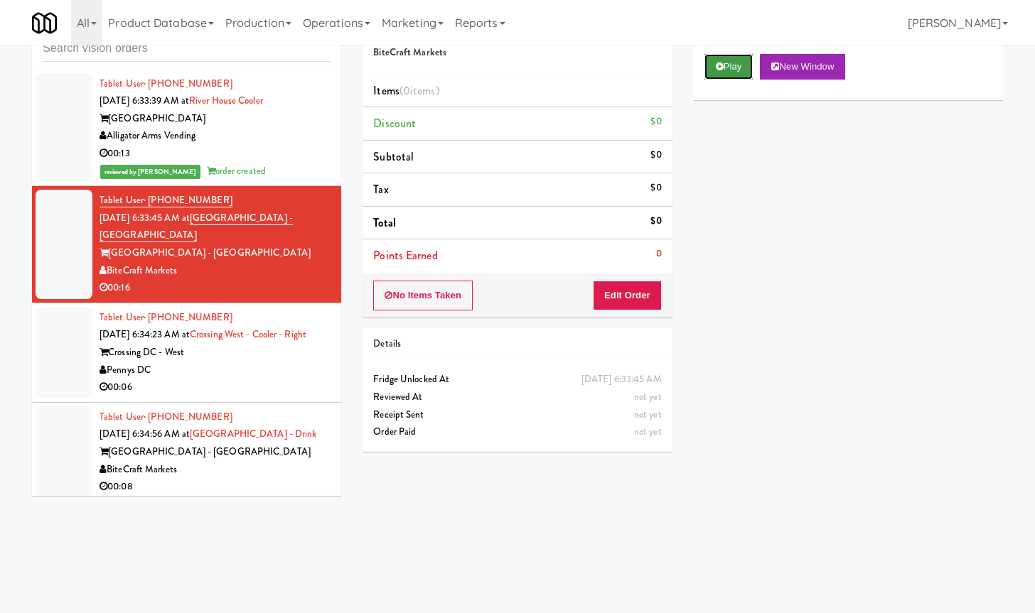
click at [709, 71] on button "Play" at bounding box center [728, 67] width 49 height 26
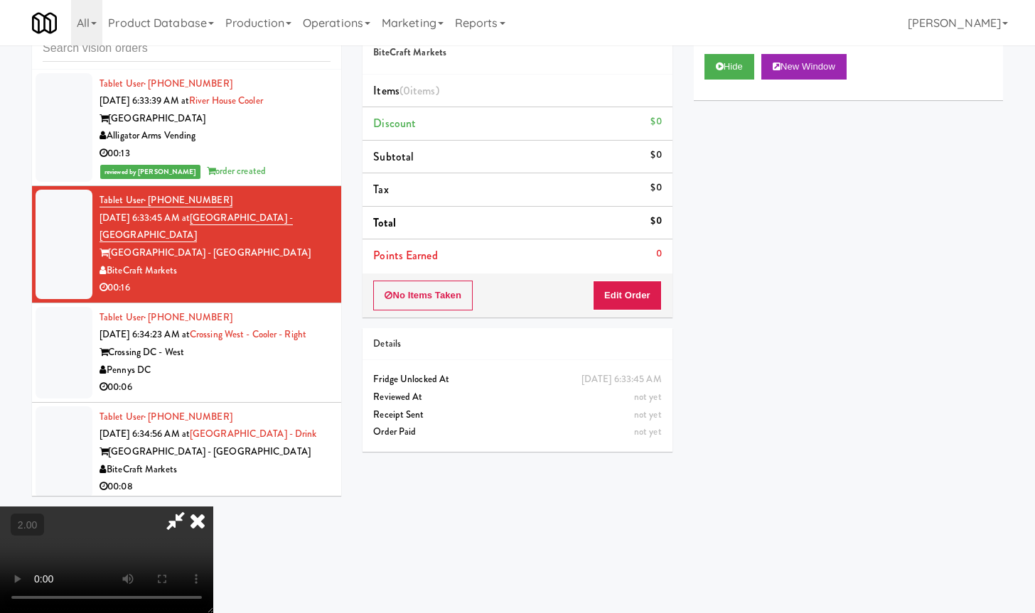
click at [213, 507] on video at bounding box center [106, 560] width 213 height 107
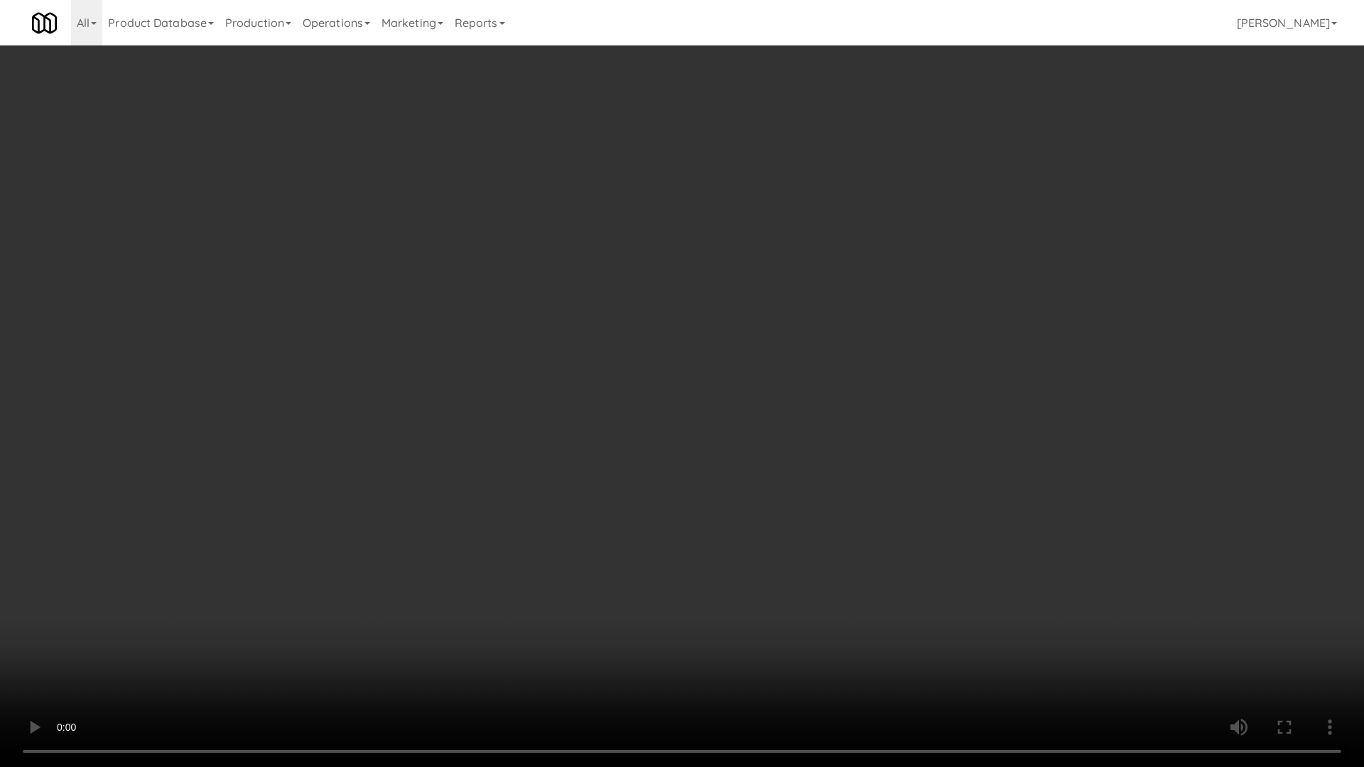
click at [443, 415] on video at bounding box center [682, 383] width 1364 height 767
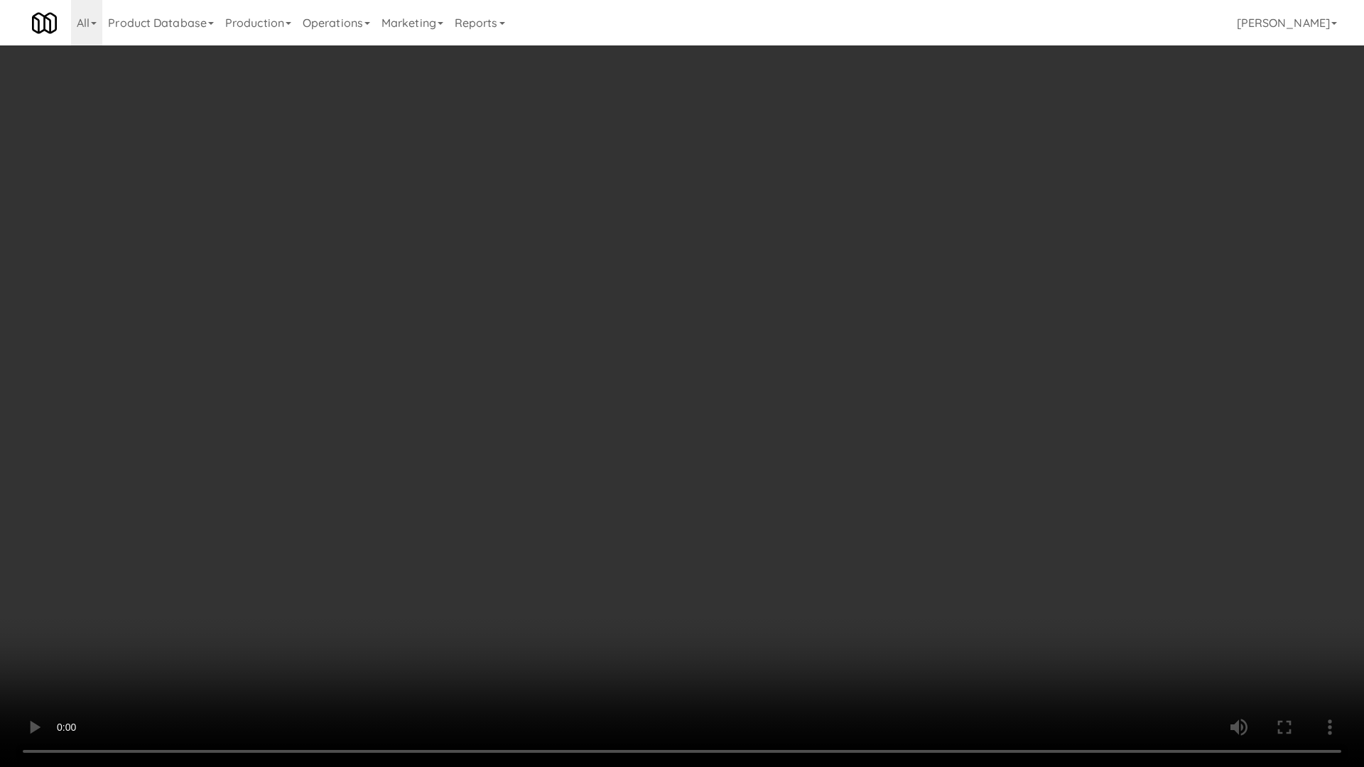
click at [443, 415] on video at bounding box center [682, 383] width 1364 height 767
click at [817, 389] on video at bounding box center [682, 383] width 1364 height 767
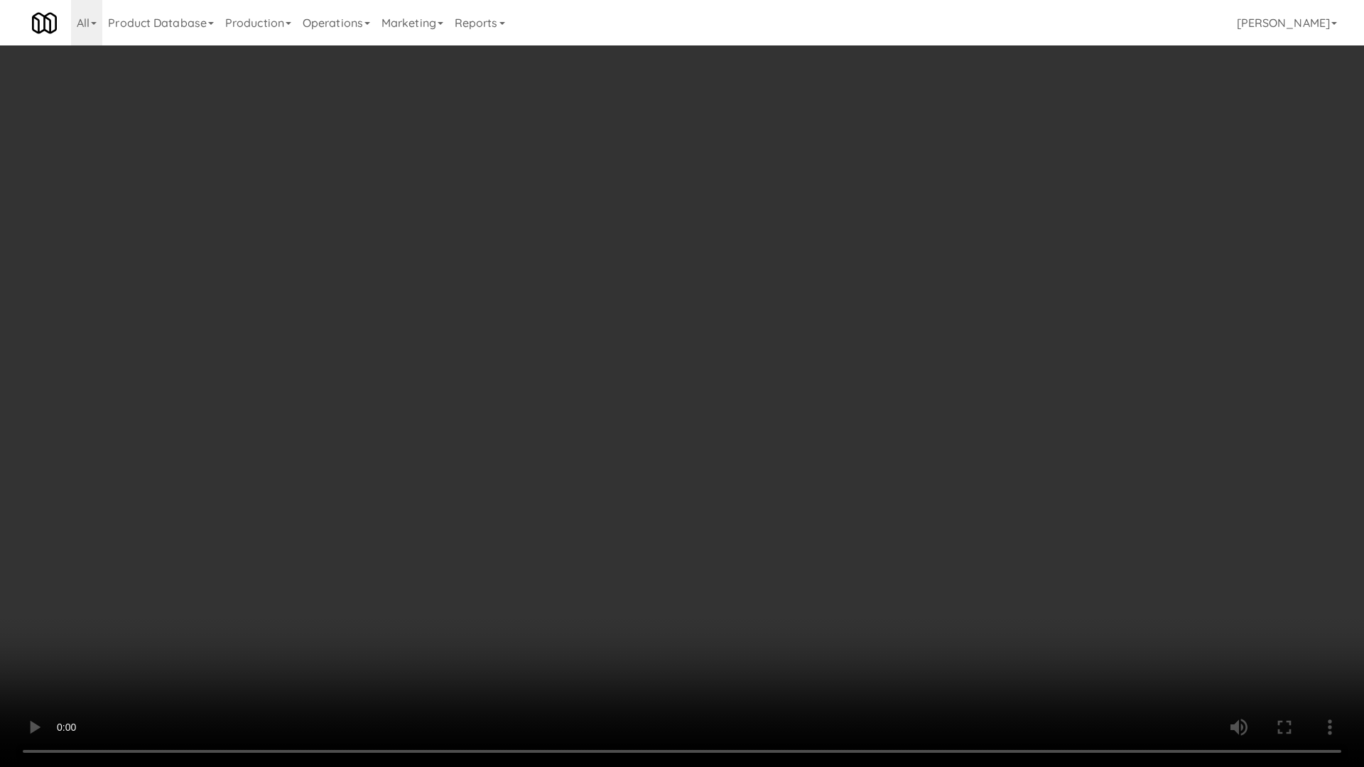
click at [814, 378] on video at bounding box center [682, 383] width 1364 height 767
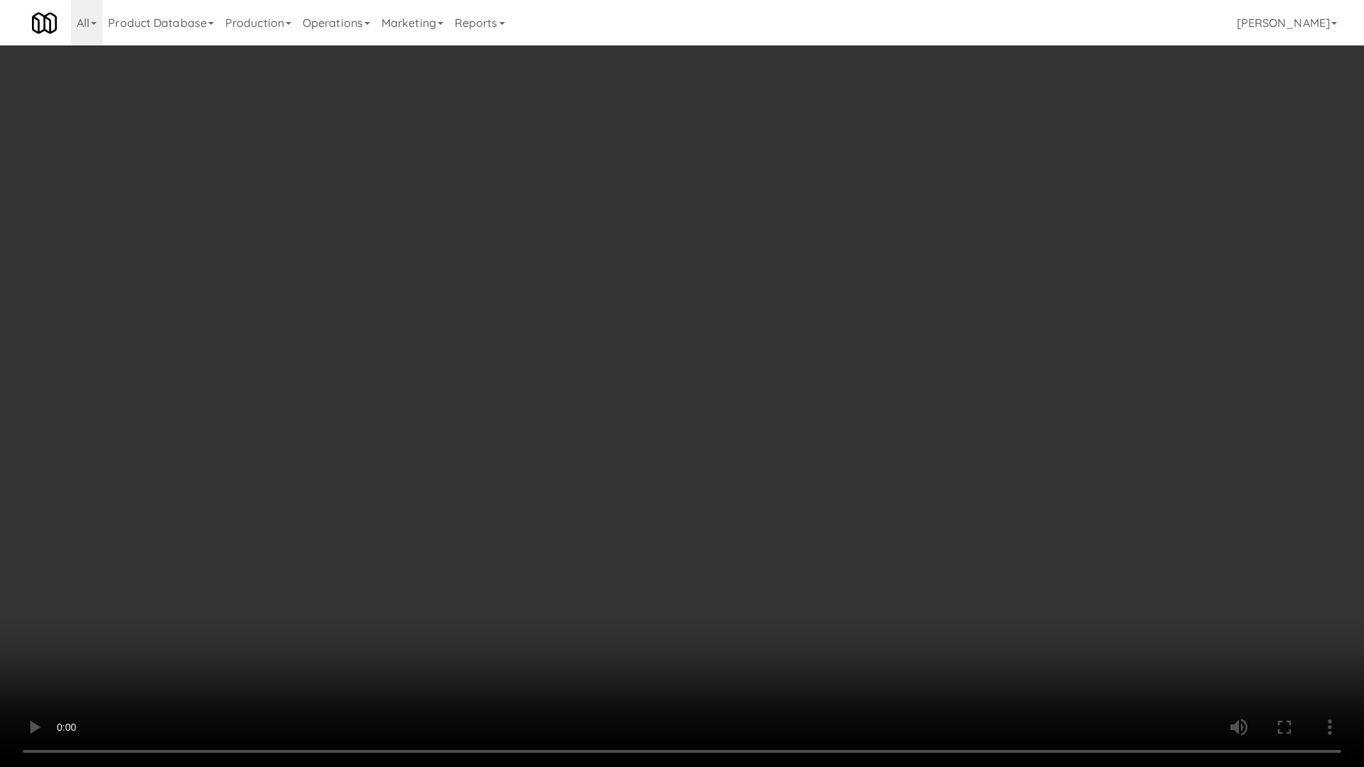
click at [814, 378] on video at bounding box center [682, 383] width 1364 height 767
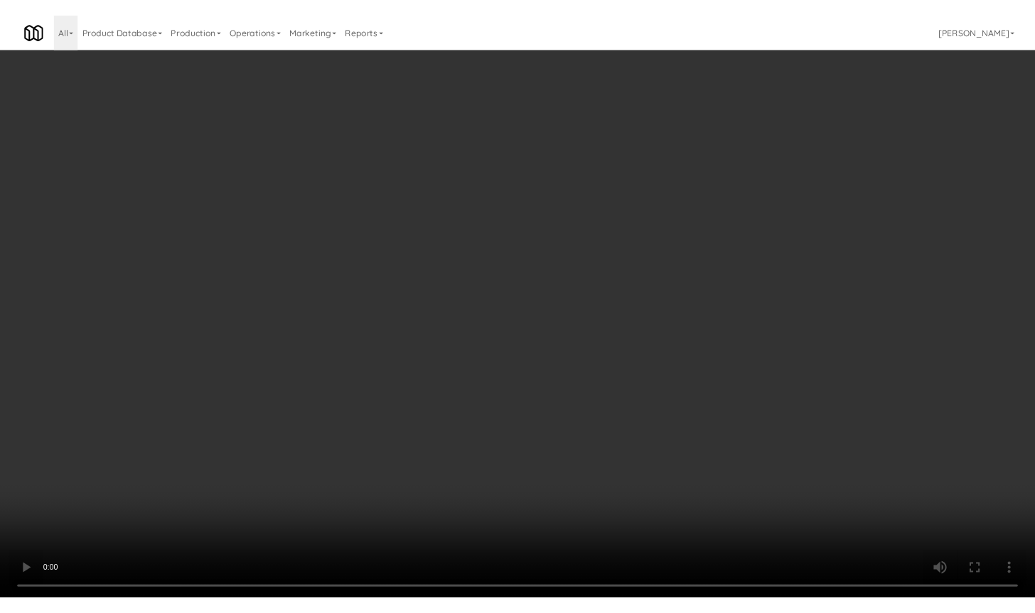
scroll to position [4858, 0]
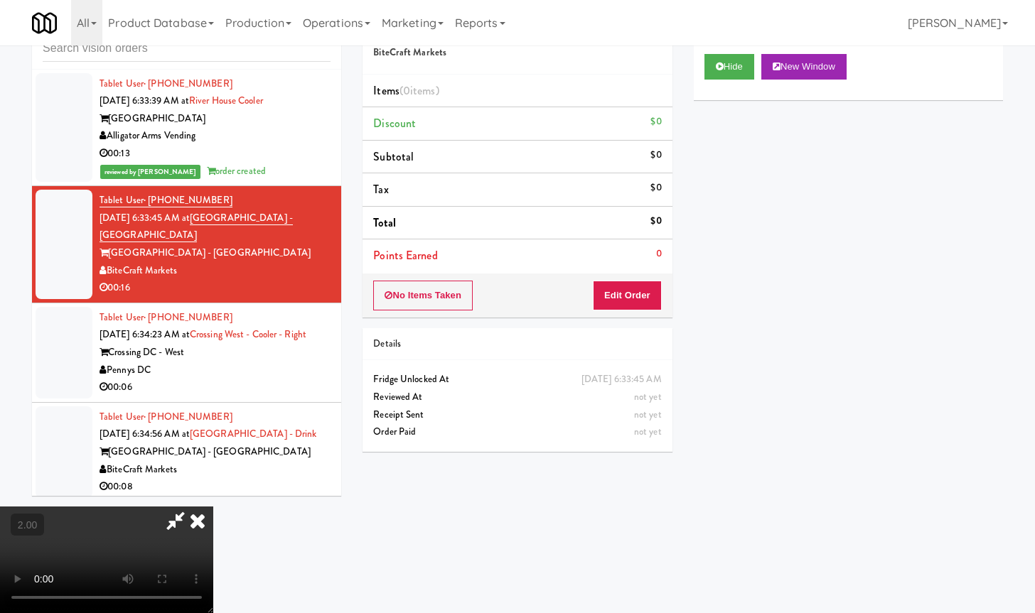
drag, startPoint x: 595, startPoint y: 58, endPoint x: 677, endPoint y: 271, distance: 228.3
click at [213, 507] on icon at bounding box center [197, 521] width 31 height 28
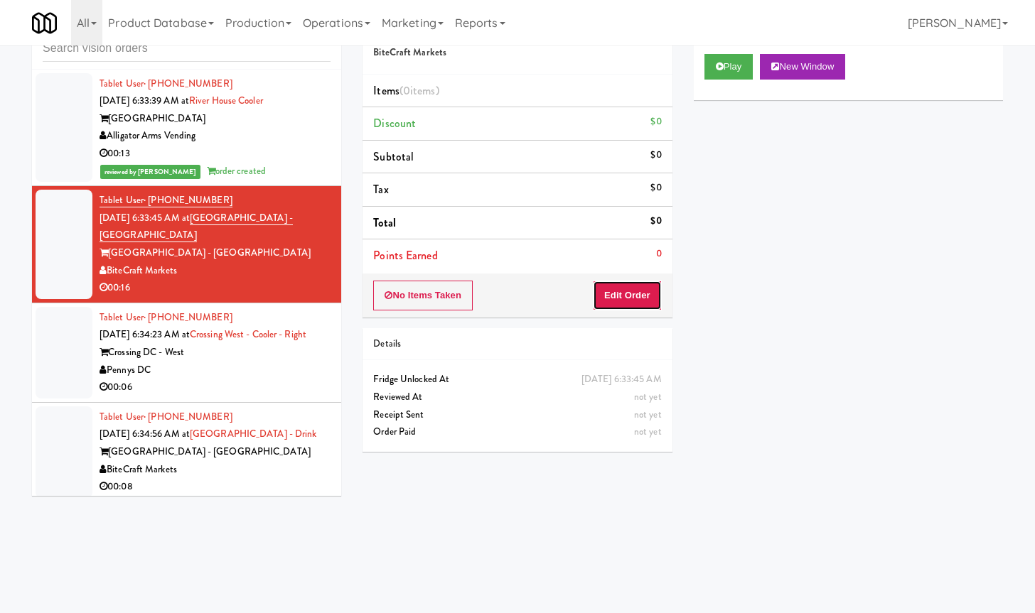
click at [632, 291] on button "Edit Order" at bounding box center [627, 296] width 69 height 30
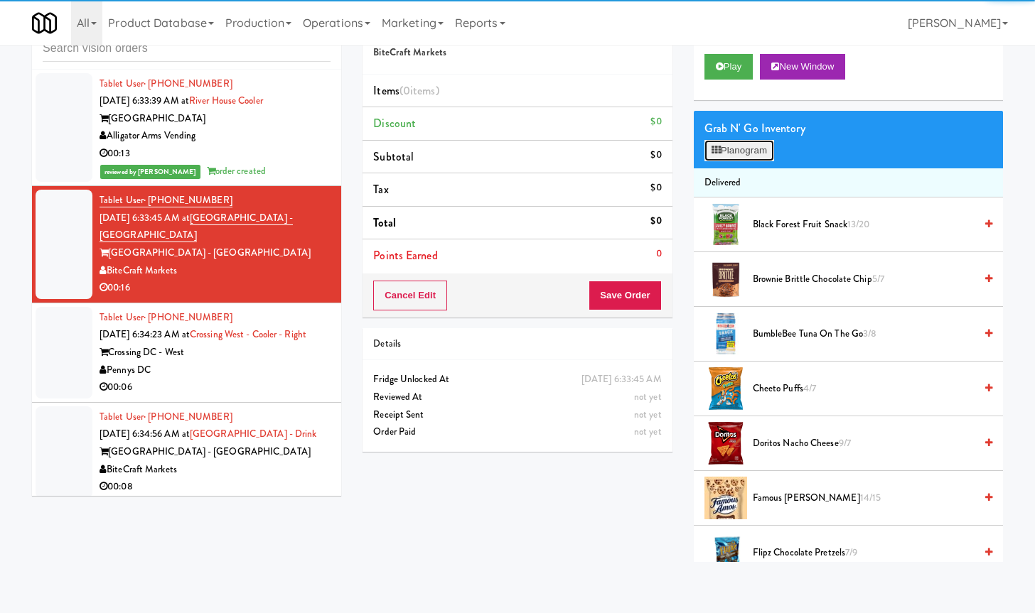
click at [743, 147] on button "Planogram" at bounding box center [739, 150] width 70 height 21
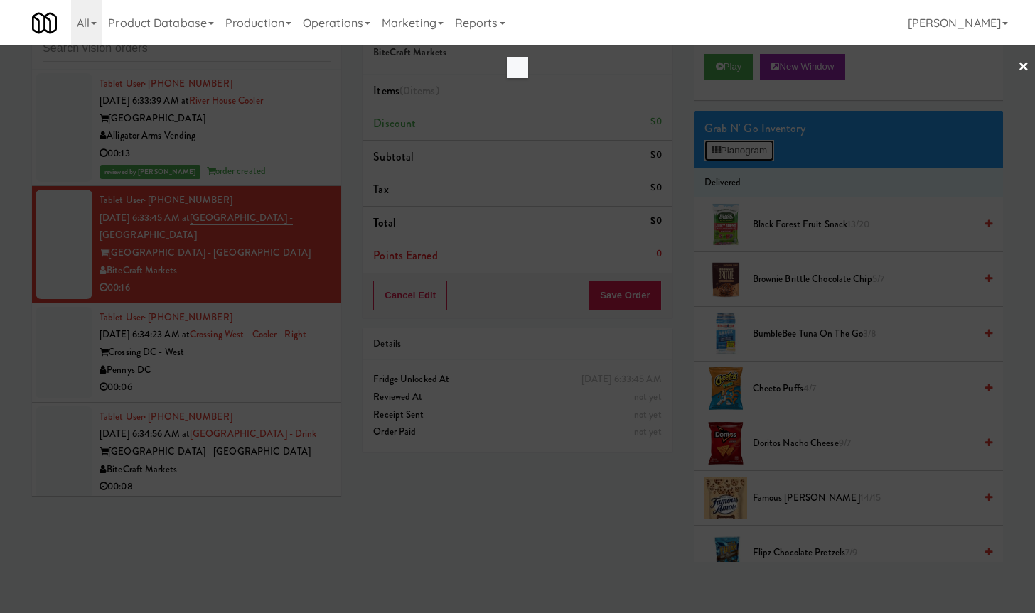
scroll to position [4840, 0]
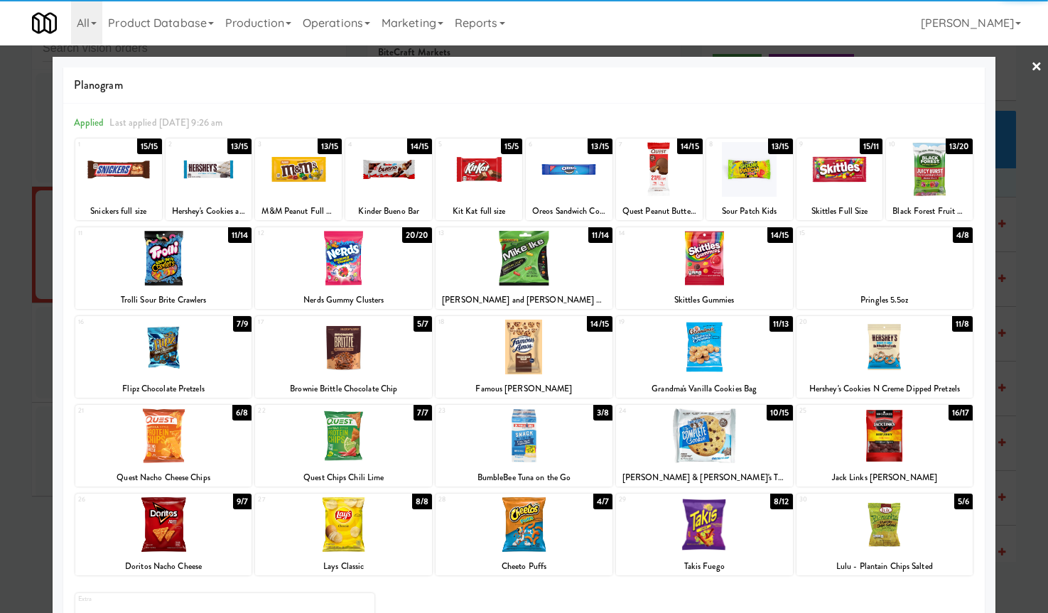
click at [529, 556] on div "28 4/7 Cheeto Puffs" at bounding box center [524, 535] width 177 height 82
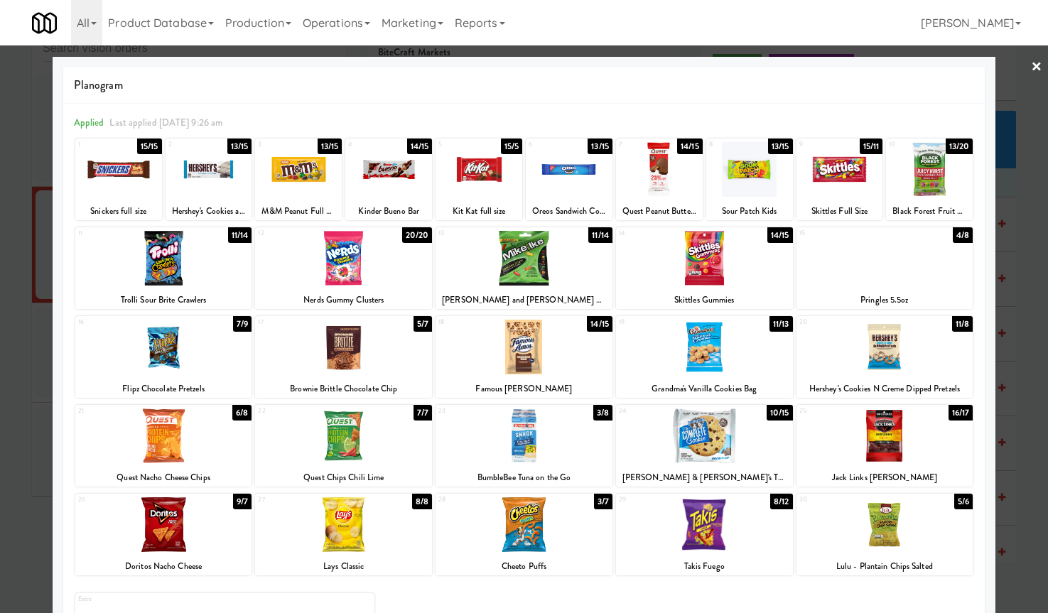
click at [173, 451] on div at bounding box center [163, 436] width 177 height 55
click at [1031, 66] on link "×" at bounding box center [1036, 67] width 11 height 44
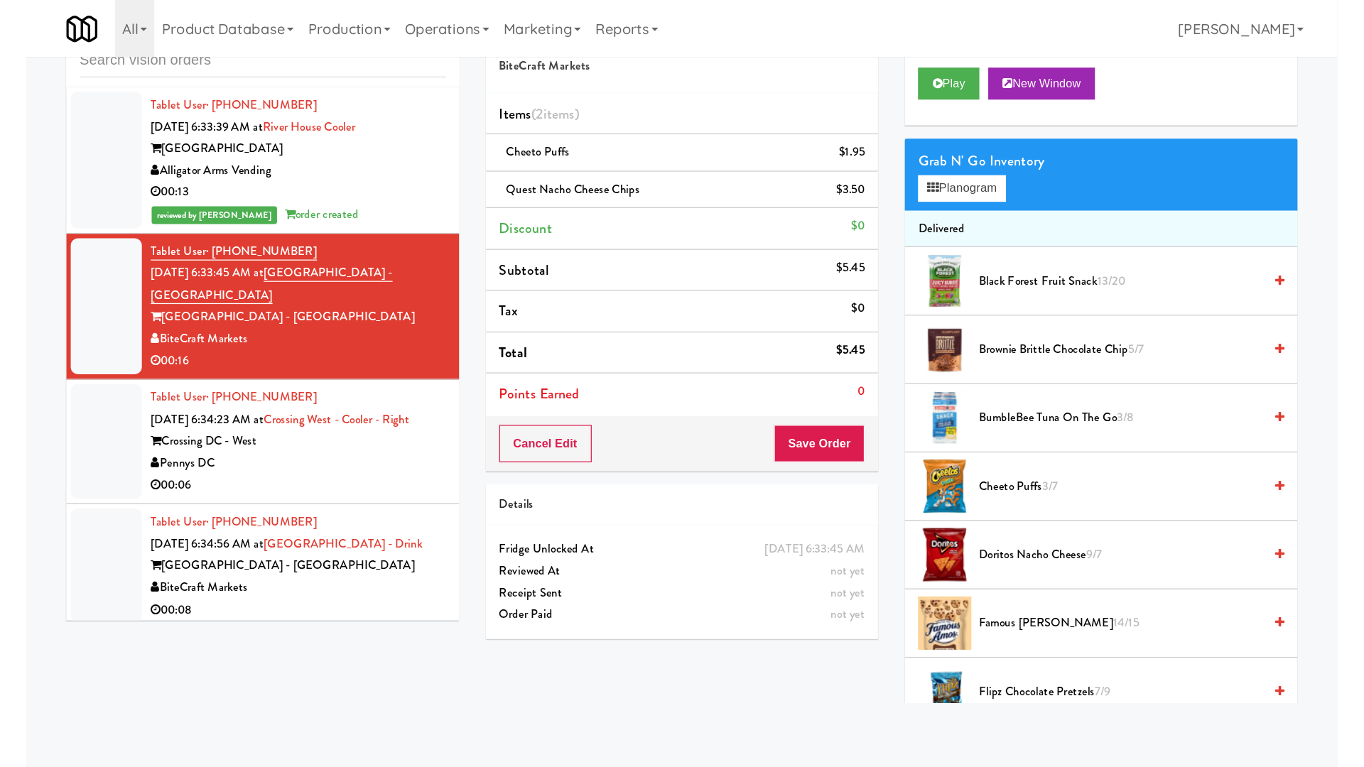
scroll to position [4858, 0]
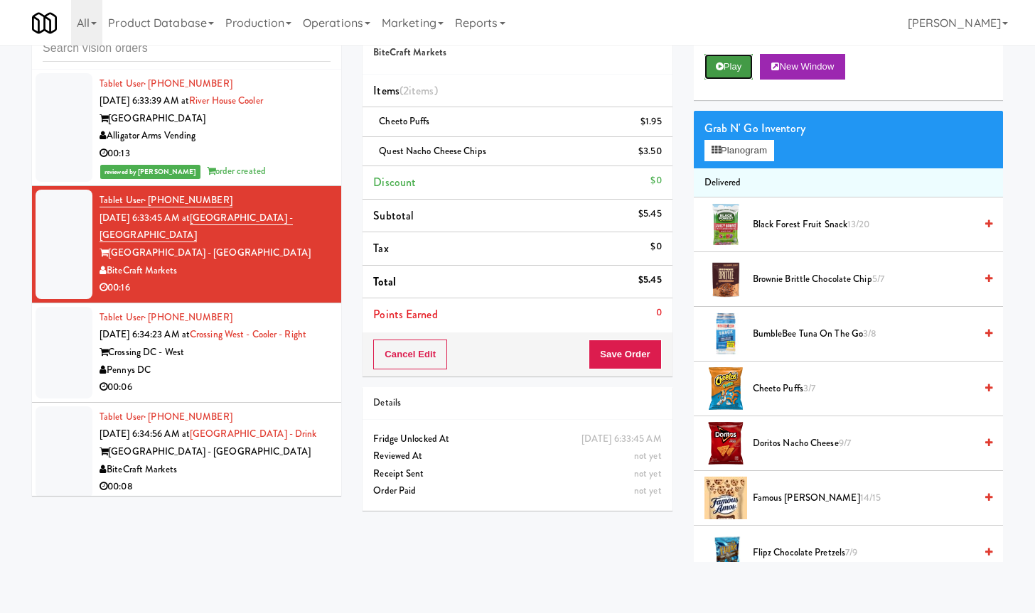
click at [726, 65] on button "Play" at bounding box center [728, 67] width 49 height 26
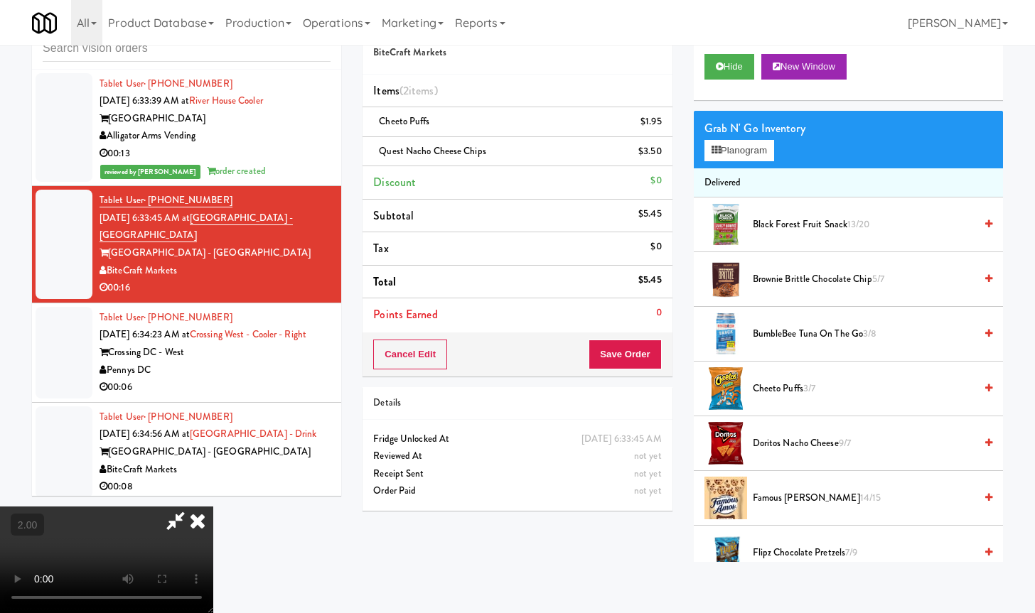
click at [213, 507] on video at bounding box center [106, 560] width 213 height 107
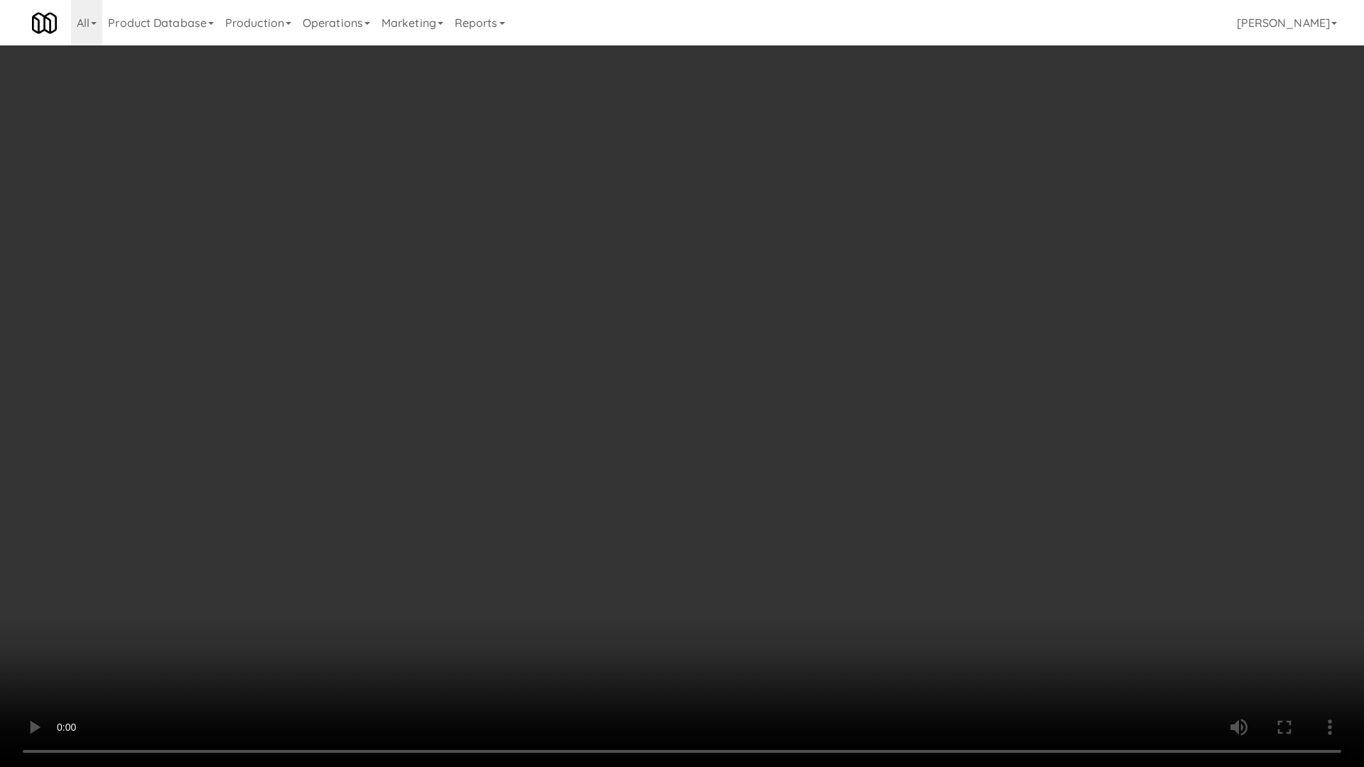
click at [508, 304] on video at bounding box center [682, 383] width 1364 height 767
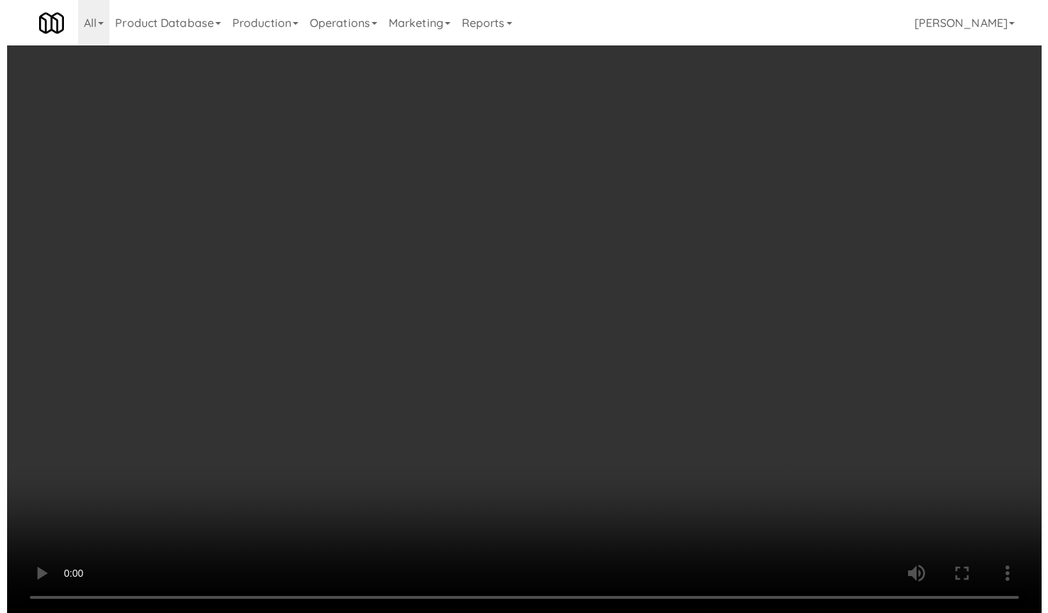
scroll to position [4858, 0]
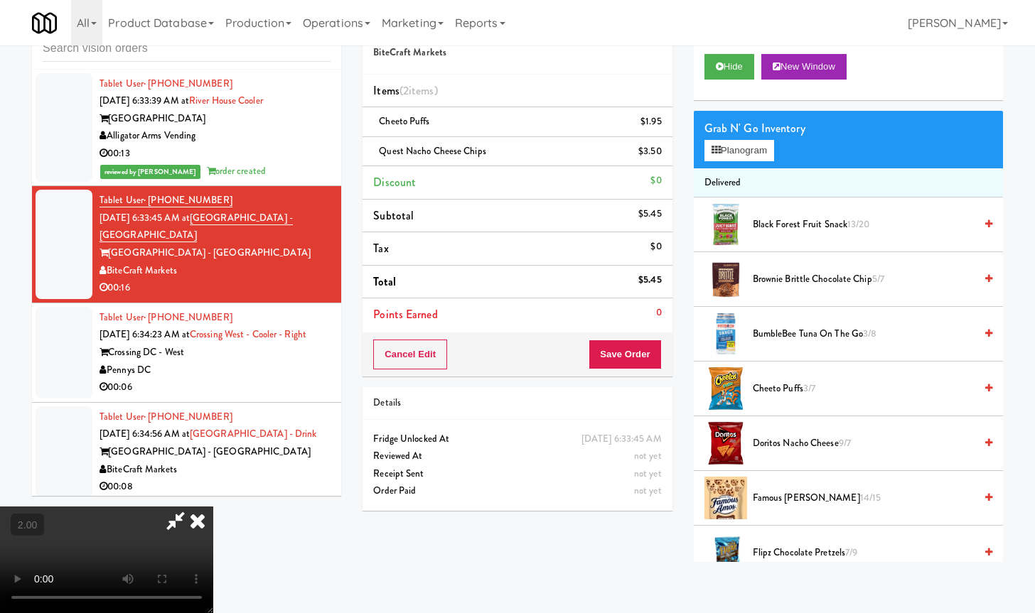
click at [213, 507] on icon at bounding box center [197, 521] width 31 height 28
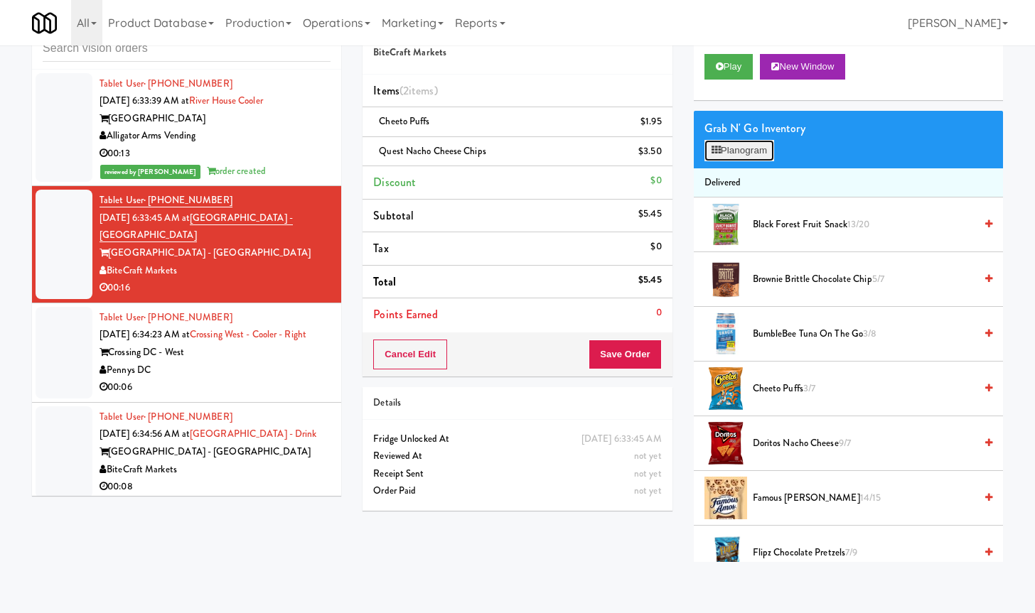
click at [734, 152] on button "Planogram" at bounding box center [739, 150] width 70 height 21
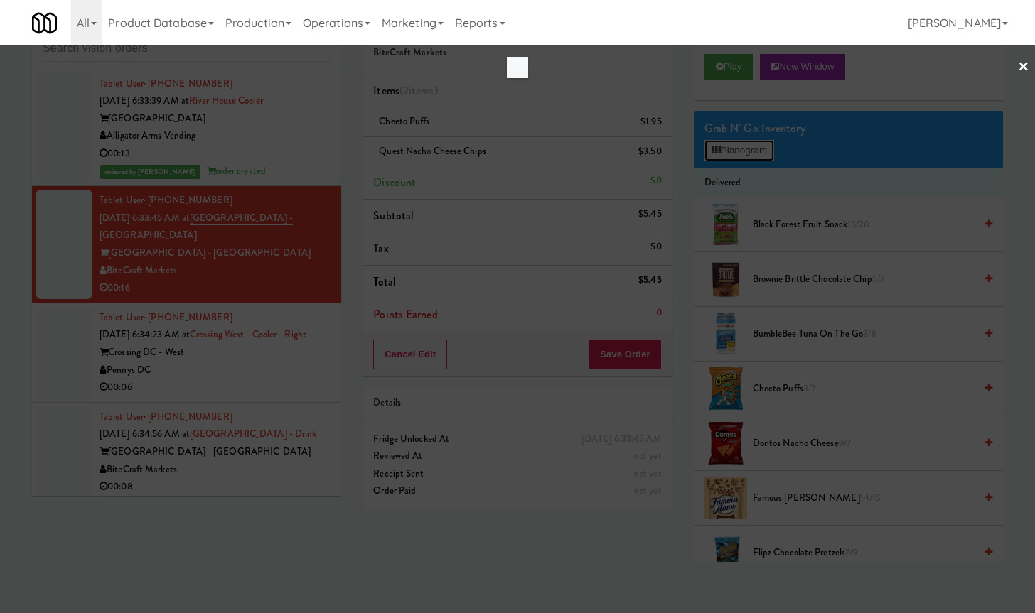
scroll to position [4840, 0]
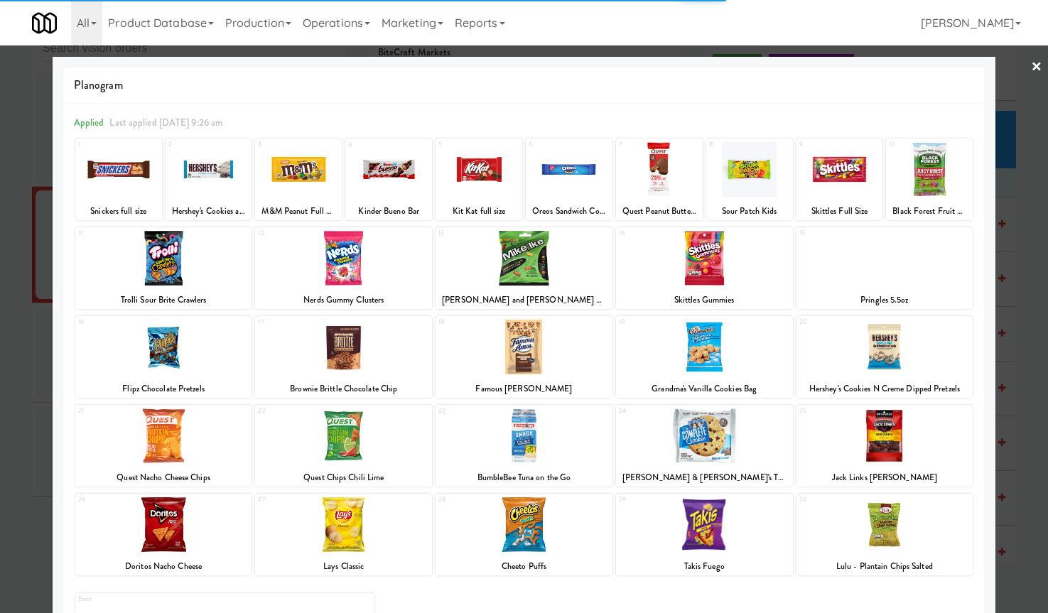
click at [296, 188] on div at bounding box center [298, 169] width 87 height 55
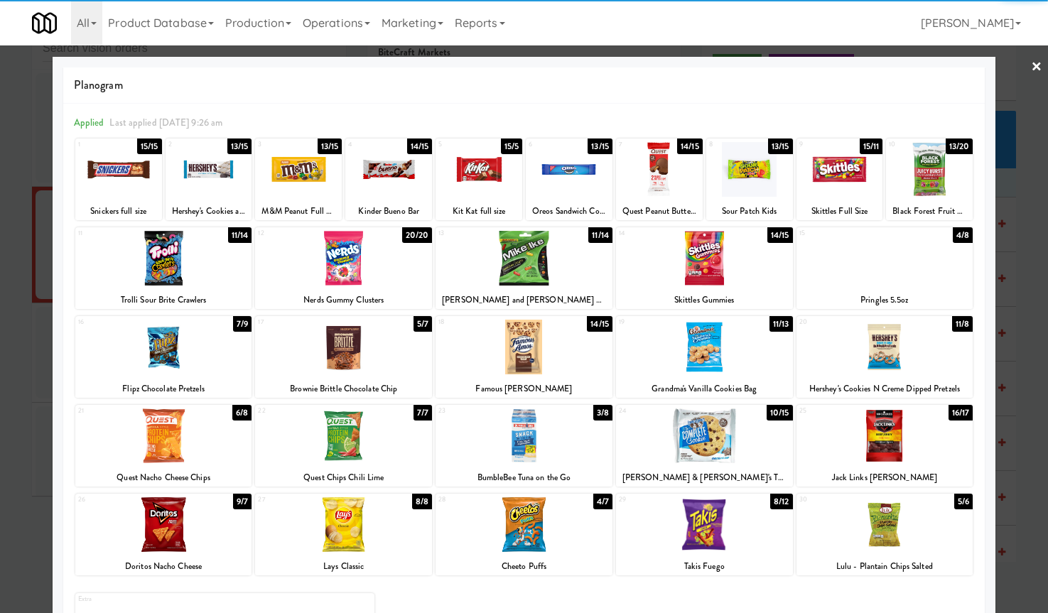
click at [296, 180] on div at bounding box center [298, 169] width 87 height 55
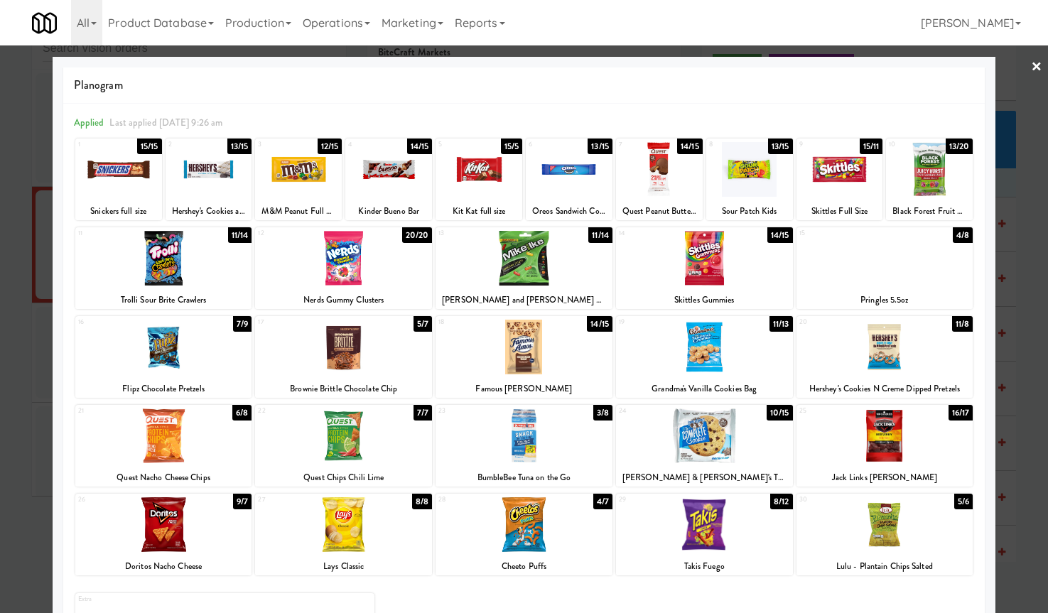
drag, startPoint x: 1032, startPoint y: 55, endPoint x: 1021, endPoint y: 60, distance: 12.1
click at [1030, 55] on div at bounding box center [524, 306] width 1048 height 613
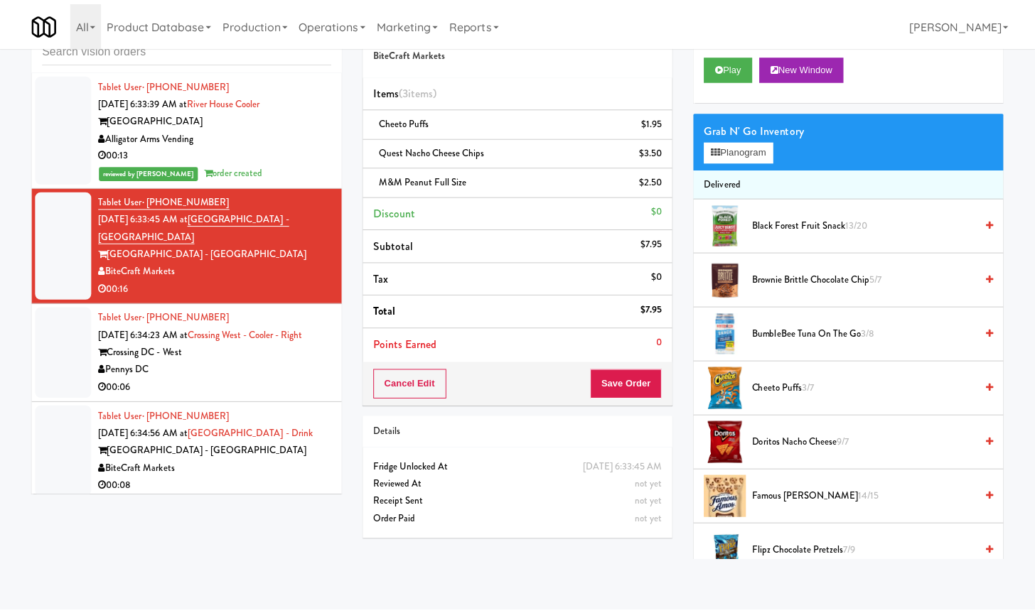
scroll to position [4858, 0]
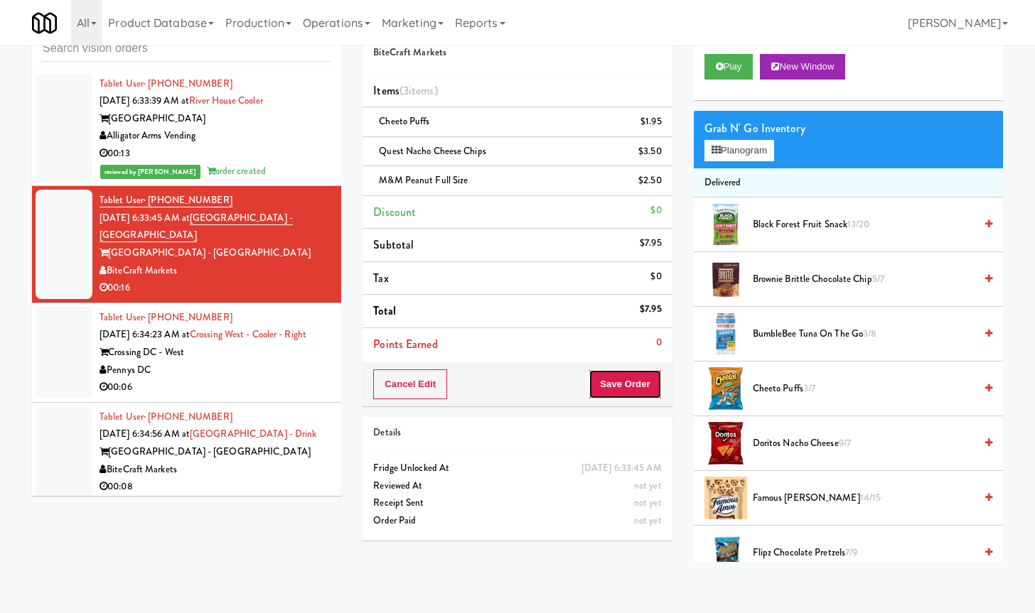
click at [607, 397] on button "Save Order" at bounding box center [624, 385] width 72 height 30
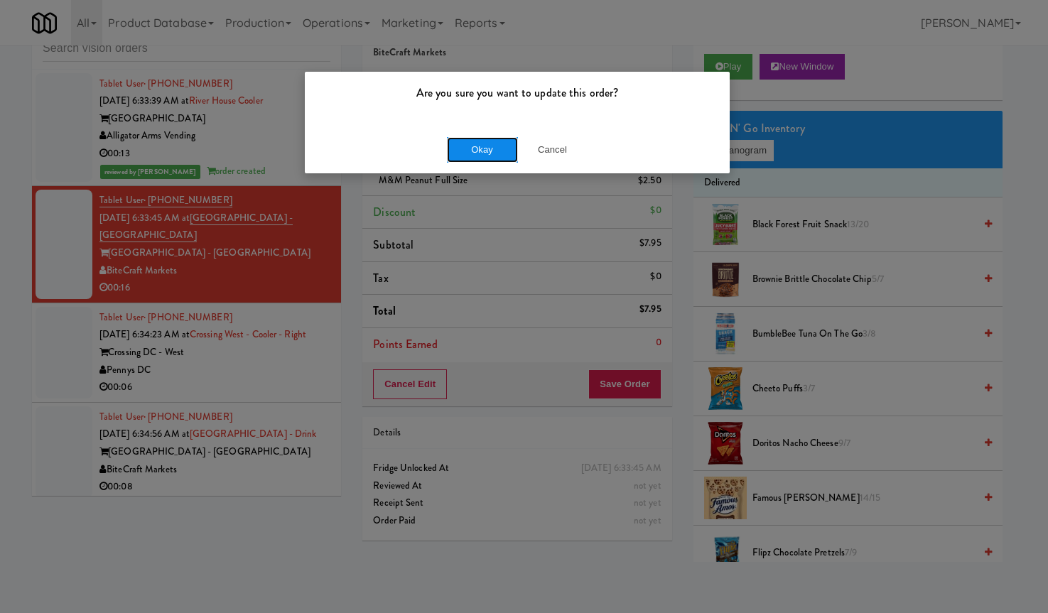
click at [491, 158] on button "Okay" at bounding box center [482, 150] width 71 height 26
